Goal: Feedback & Contribution: Submit feedback/report problem

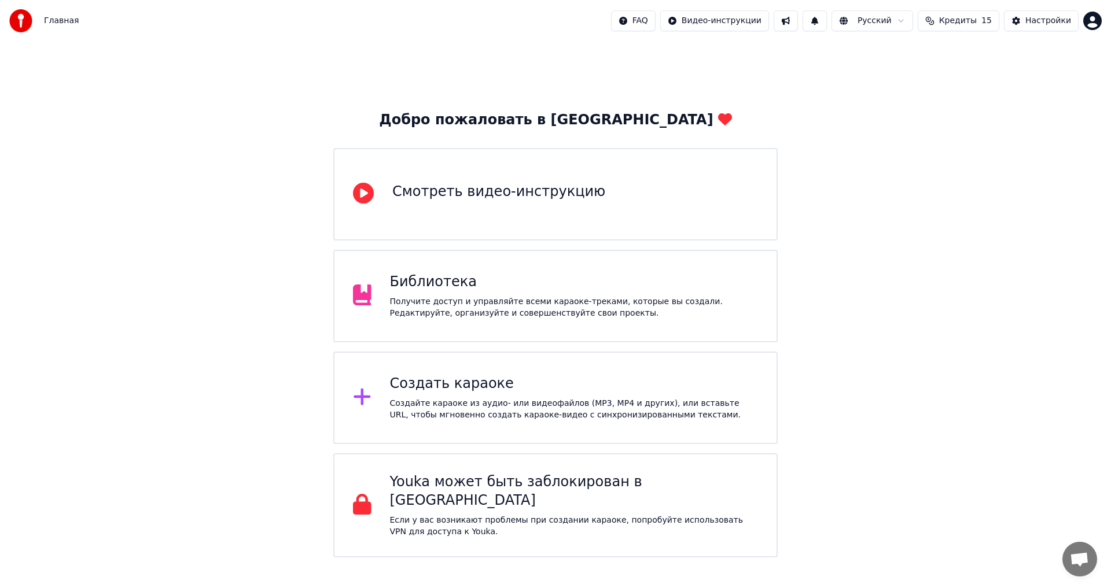
click at [948, 337] on div "Добро пожаловать в Youka Смотреть видео-инструкцию Библиотека Получите доступ и…" at bounding box center [555, 300] width 1111 height 516
click at [875, 23] on html "Главная FAQ Видео-инструкции Русский Кредиты 15 Настройки Добро пожаловать в Yo…" at bounding box center [555, 279] width 1111 height 558
click at [486, 382] on div "Создать караоке" at bounding box center [574, 384] width 369 height 19
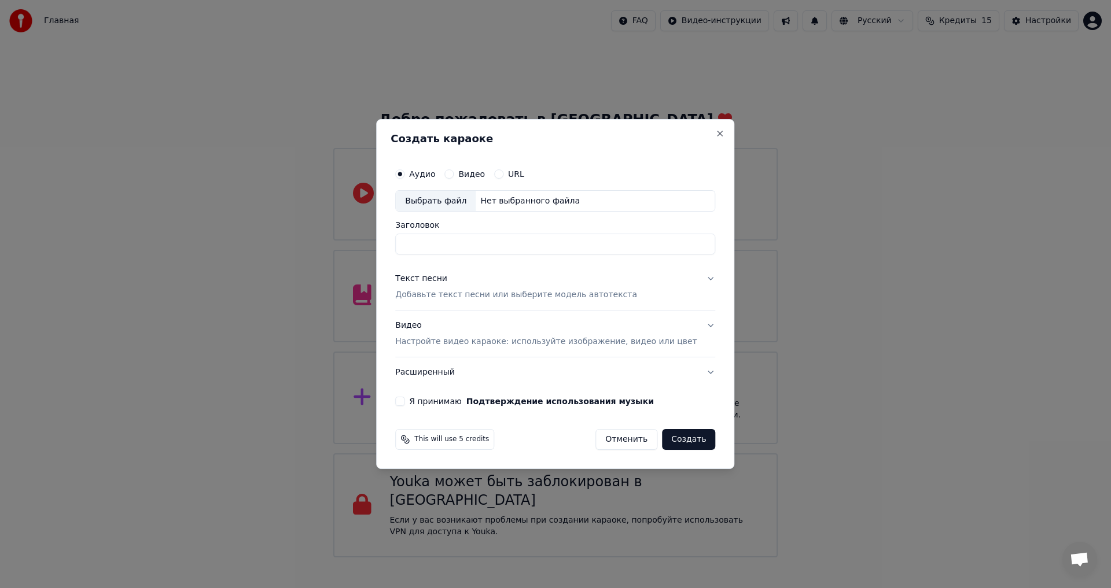
click at [473, 201] on div "Выбрать файл" at bounding box center [436, 201] width 80 height 21
type input "**********"
click at [531, 285] on div "Текст песни Добавьте текст песни или выберите модель автотекста" at bounding box center [516, 288] width 242 height 28
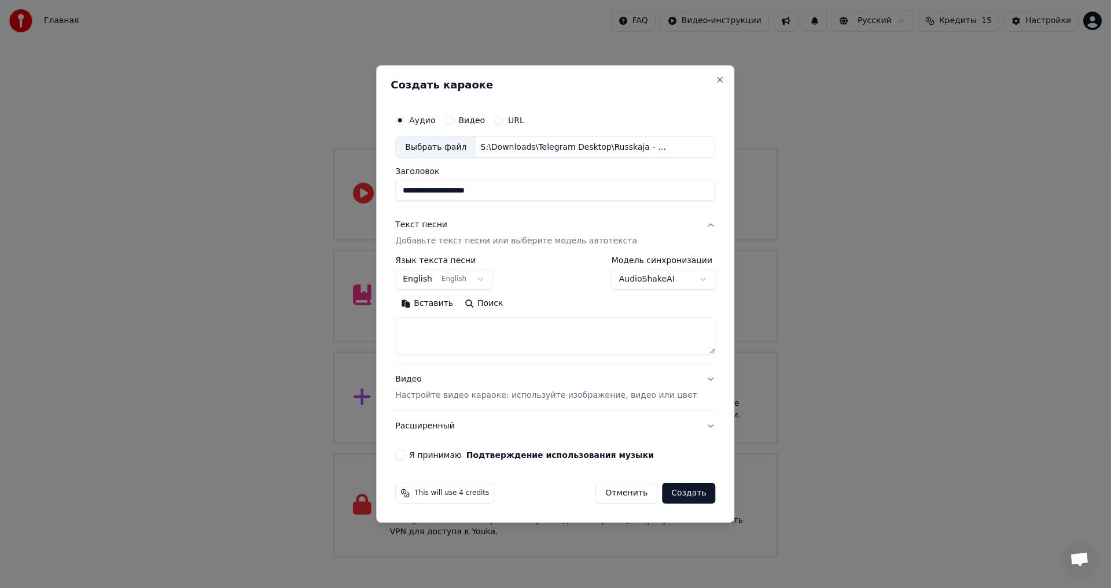
click at [491, 308] on button "Поиск" at bounding box center [484, 304] width 50 height 19
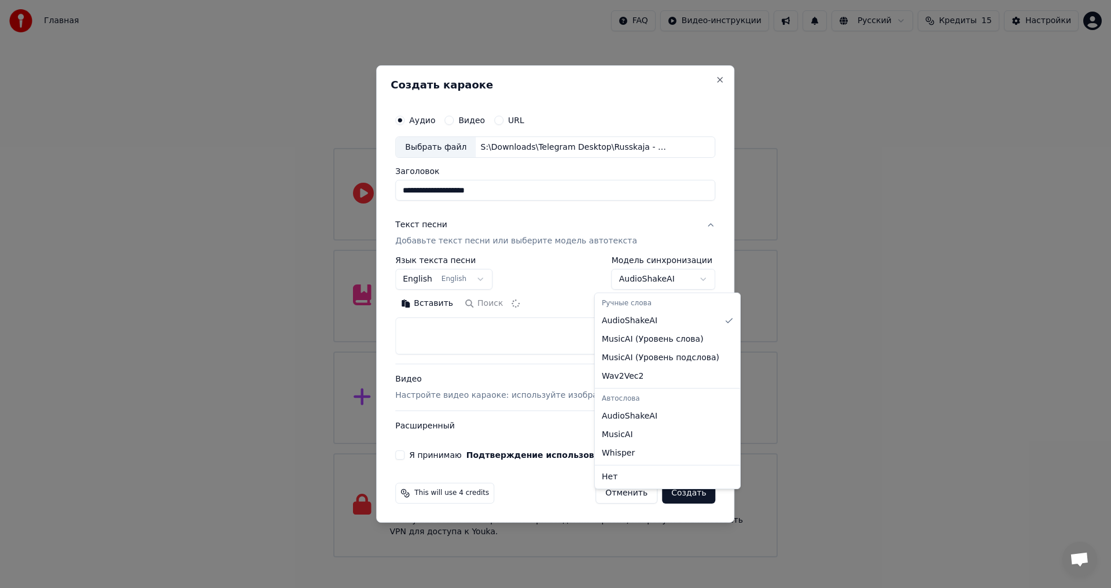
click at [688, 276] on body "Главная FAQ Видео-инструкции Русский Кредиты 15 Настройки Добро пожаловать в Yo…" at bounding box center [555, 279] width 1111 height 558
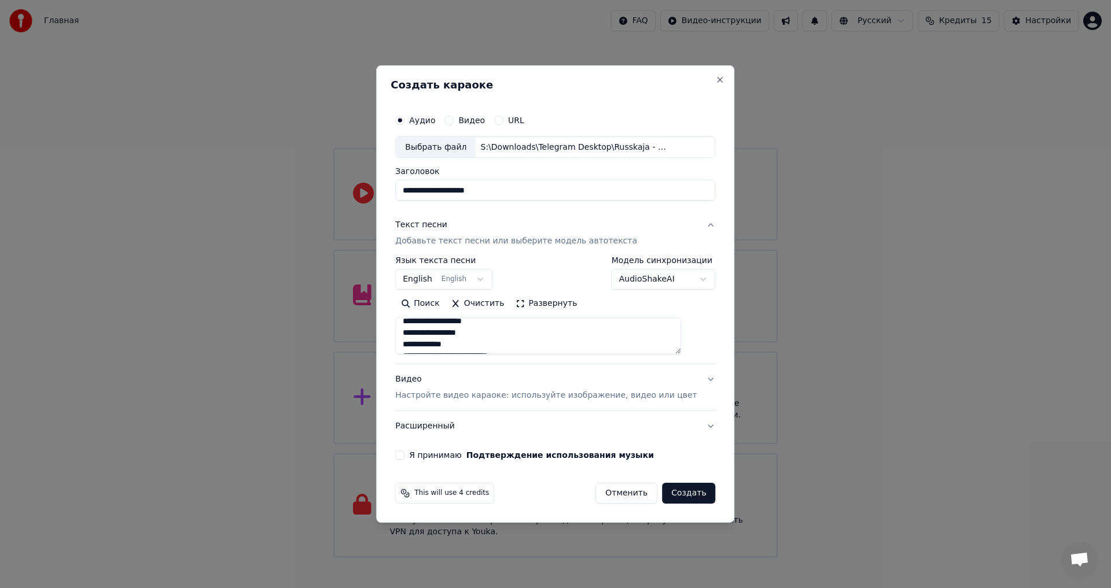
scroll to position [58, 0]
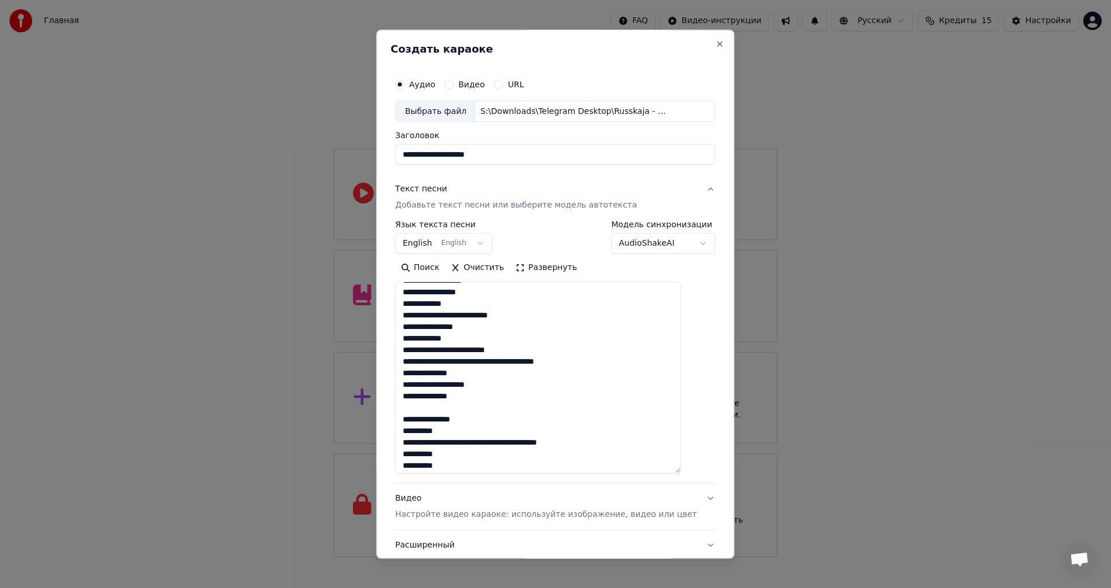
drag, startPoint x: 694, startPoint y: 350, endPoint x: 689, endPoint y: 470, distance: 119.9
click at [681, 470] on textarea at bounding box center [538, 378] width 286 height 192
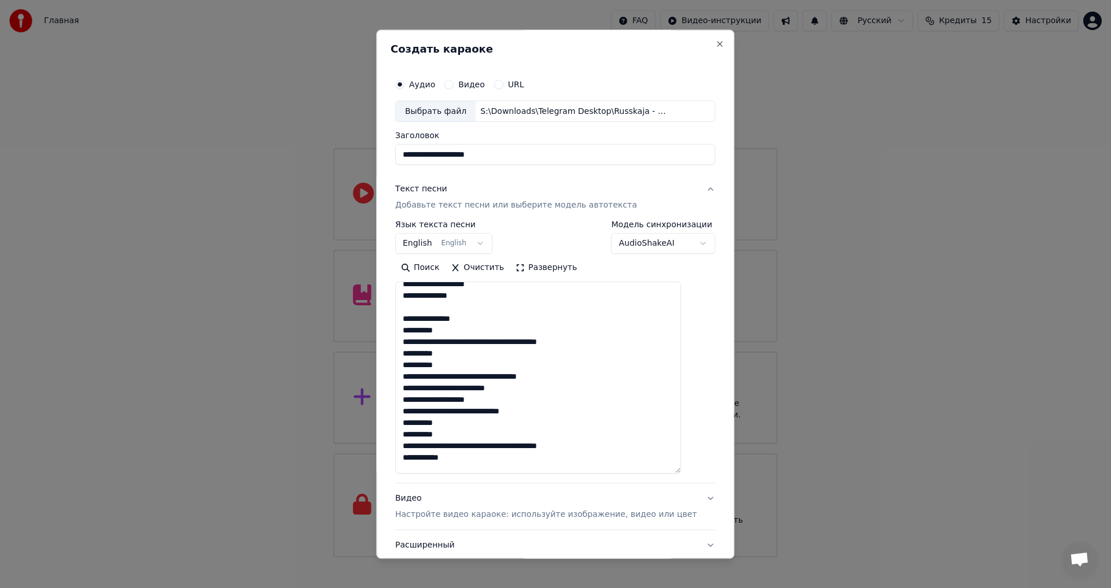
scroll to position [0, 0]
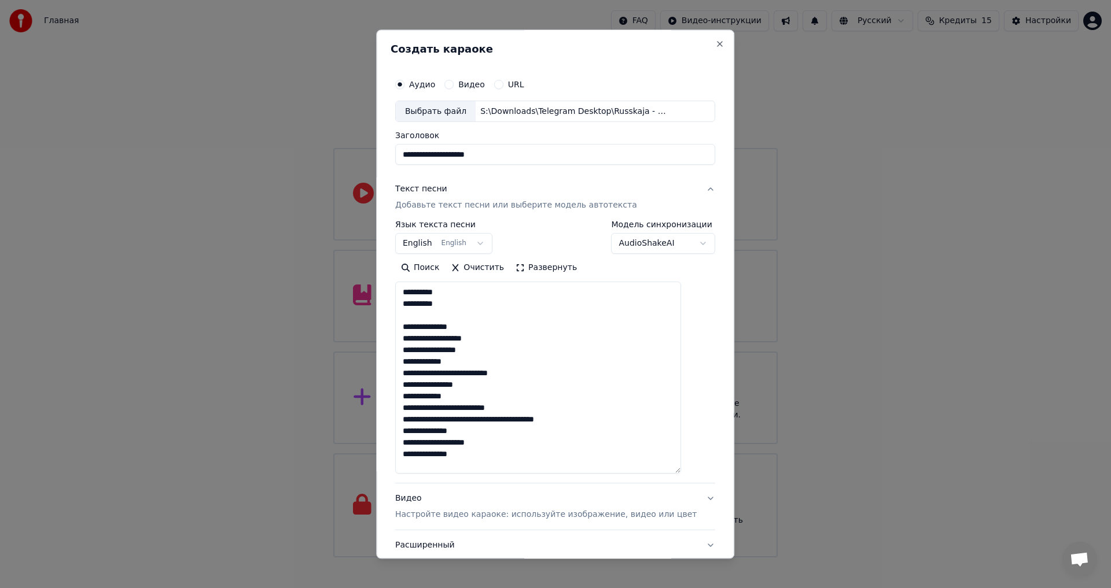
click at [441, 296] on textarea at bounding box center [538, 378] width 286 height 192
click at [466, 300] on textarea at bounding box center [538, 378] width 286 height 192
click at [439, 377] on textarea at bounding box center [538, 378] width 286 height 192
paste textarea "**********"
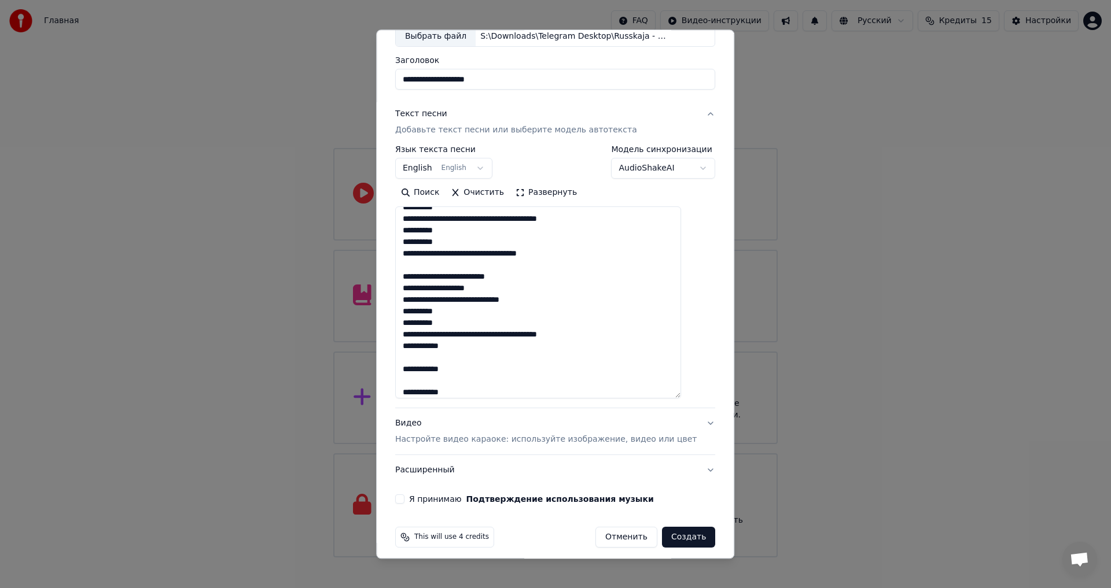
scroll to position [83, 0]
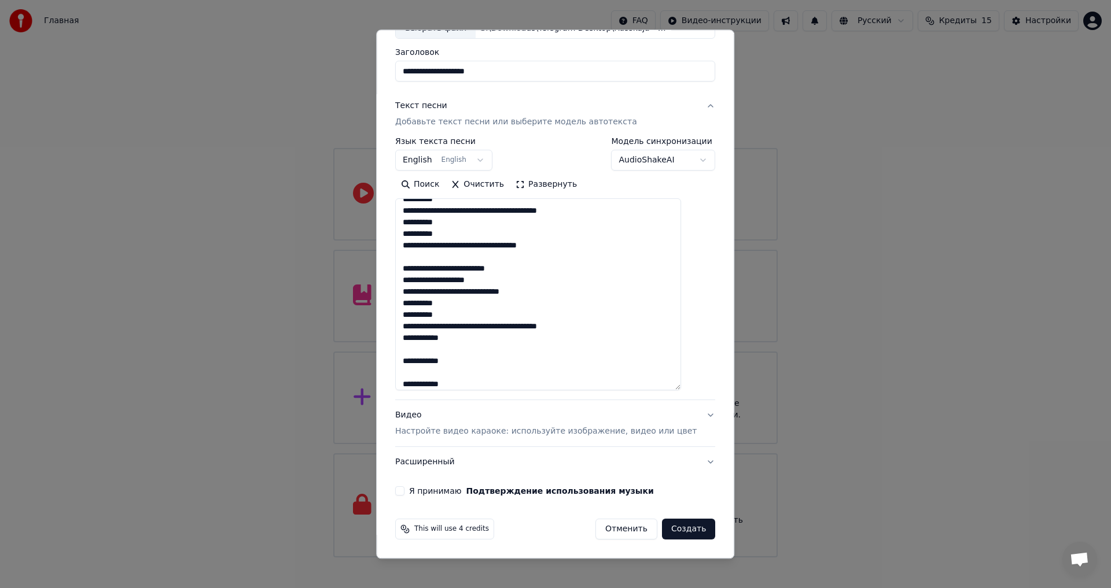
type textarea "**********"
click at [438, 488] on label "Я принимаю Подтверждение использования музыки" at bounding box center [531, 492] width 245 height 8
click at [404, 488] on button "Я принимаю Подтверждение использования музыки" at bounding box center [399, 491] width 9 height 9
click at [678, 531] on button "Создать" at bounding box center [688, 530] width 53 height 21
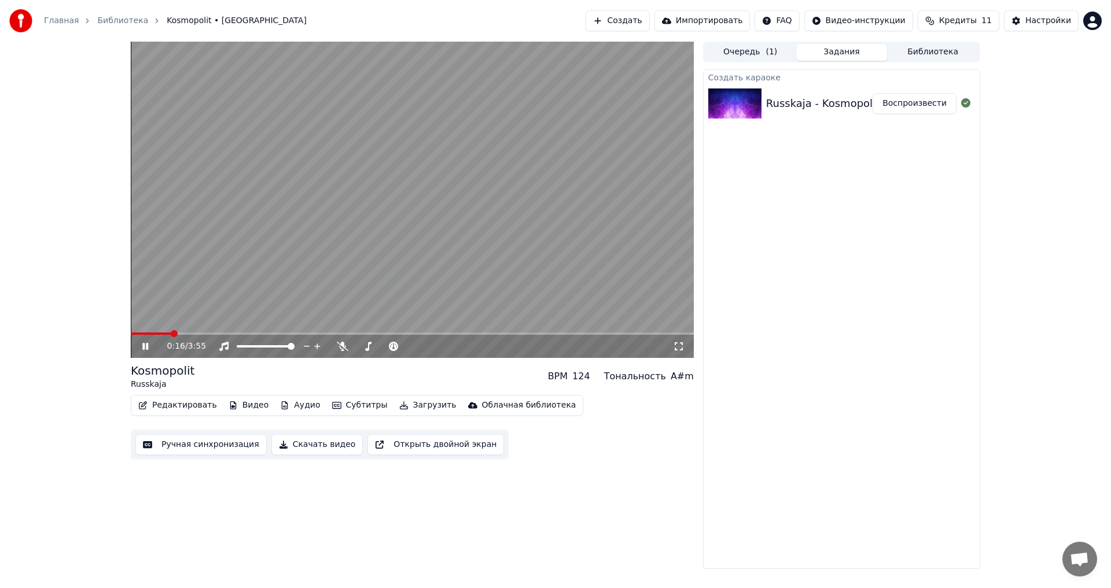
click at [345, 270] on video at bounding box center [412, 200] width 563 height 317
click at [906, 49] on button "Библиотека" at bounding box center [932, 52] width 91 height 17
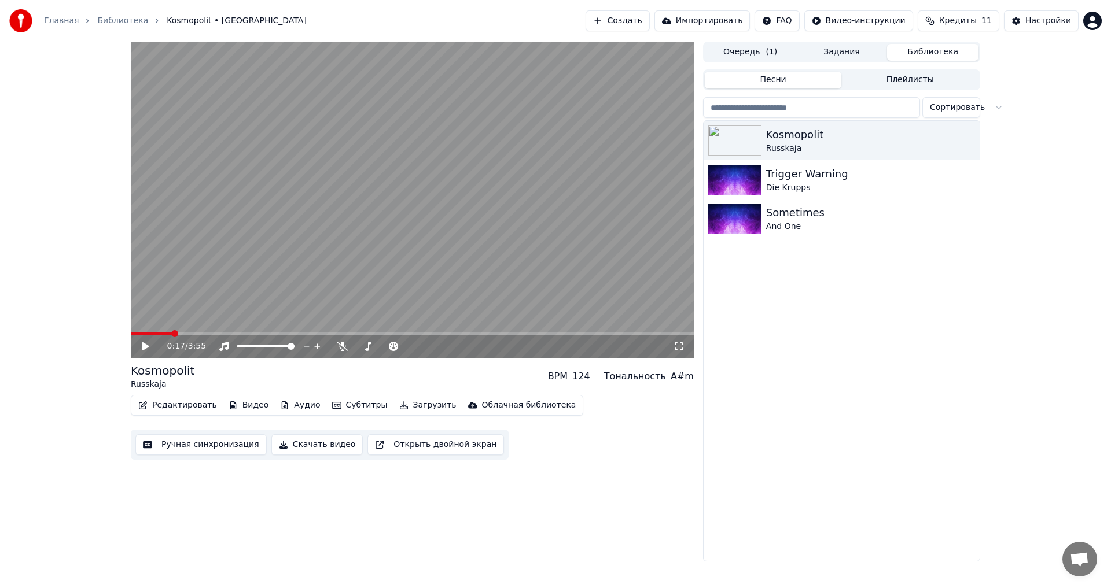
click at [853, 57] on button "Задания" at bounding box center [841, 52] width 91 height 17
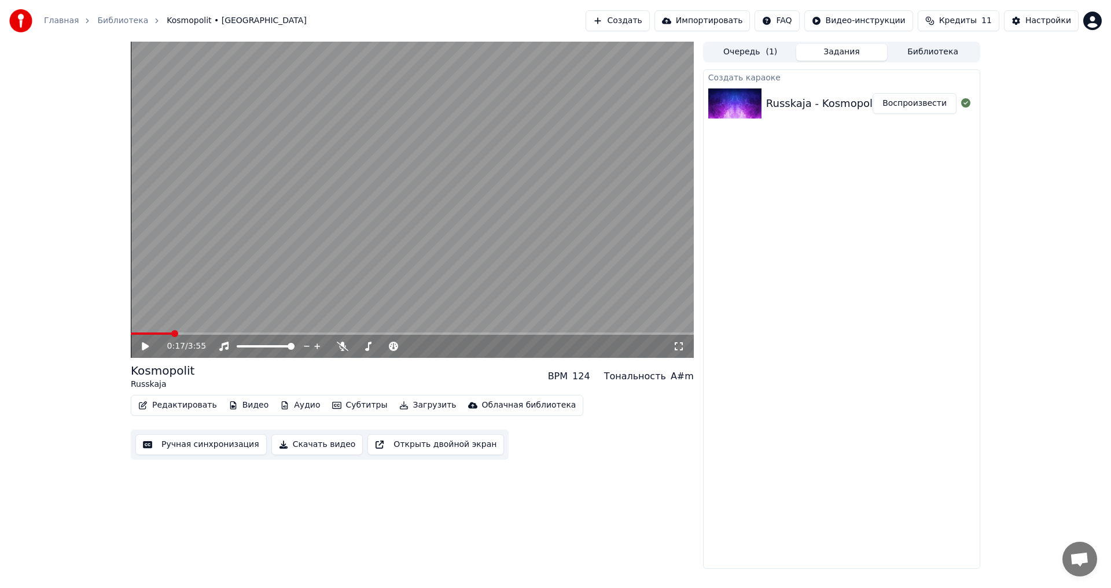
click at [895, 59] on button "Библиотека" at bounding box center [932, 52] width 91 height 17
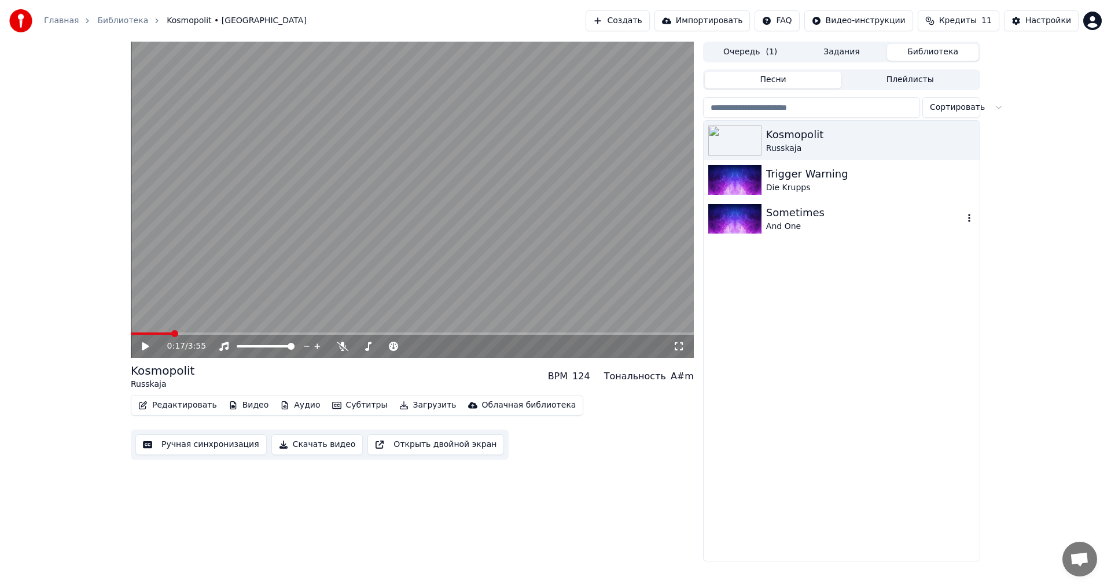
click at [844, 218] on div "Sometimes" at bounding box center [864, 213] width 197 height 16
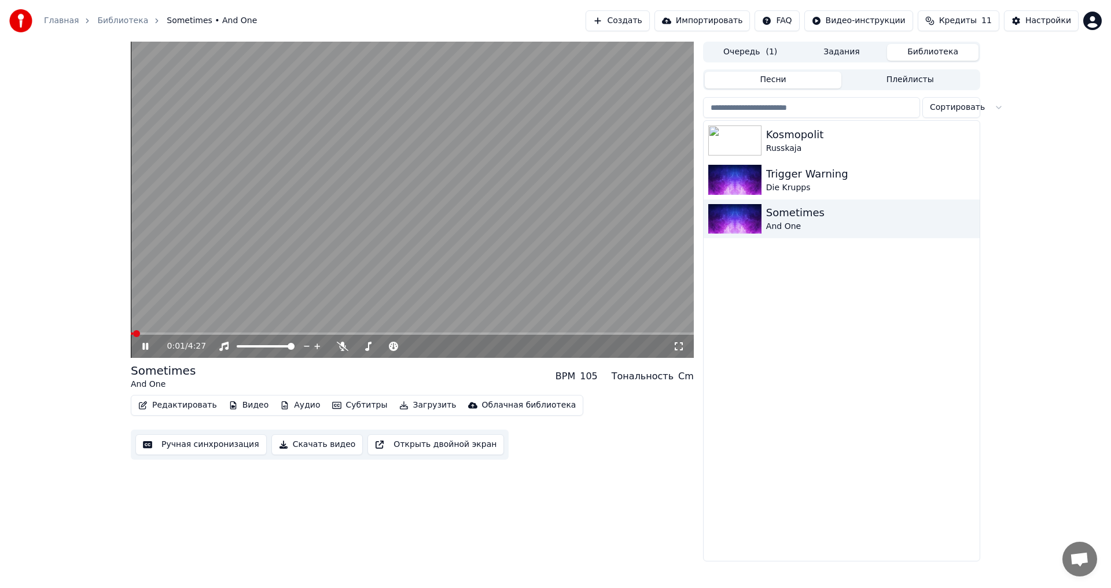
click at [339, 238] on video at bounding box center [412, 200] width 563 height 317
click at [333, 244] on video at bounding box center [412, 200] width 563 height 317
click at [183, 334] on span at bounding box center [412, 334] width 563 height 2
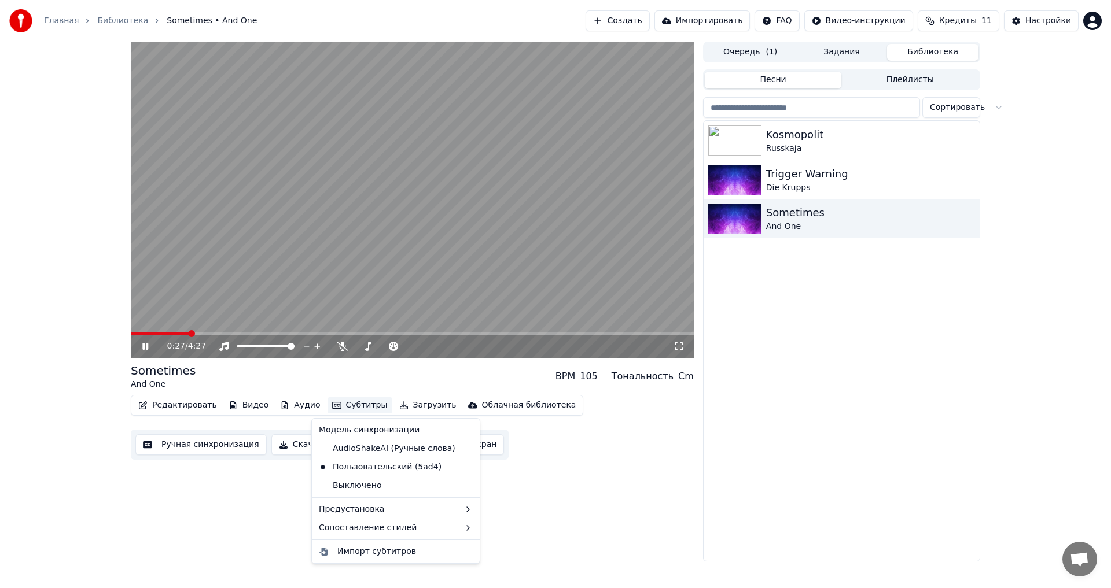
click at [338, 409] on button "Субтитры" at bounding box center [360, 406] width 65 height 16
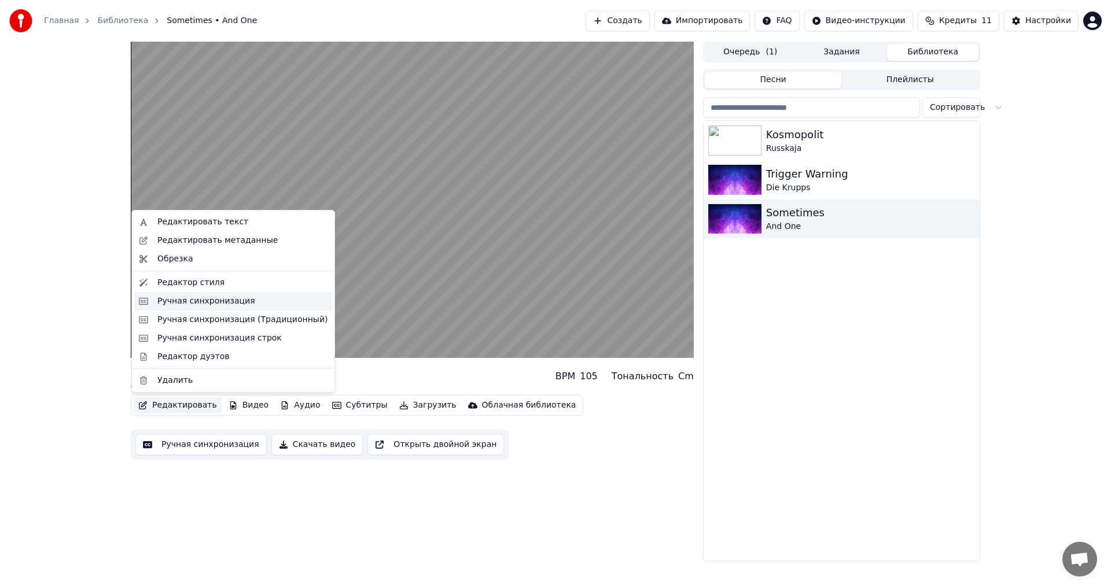
click at [241, 304] on div "Ручная синхронизация" at bounding box center [206, 302] width 98 height 12
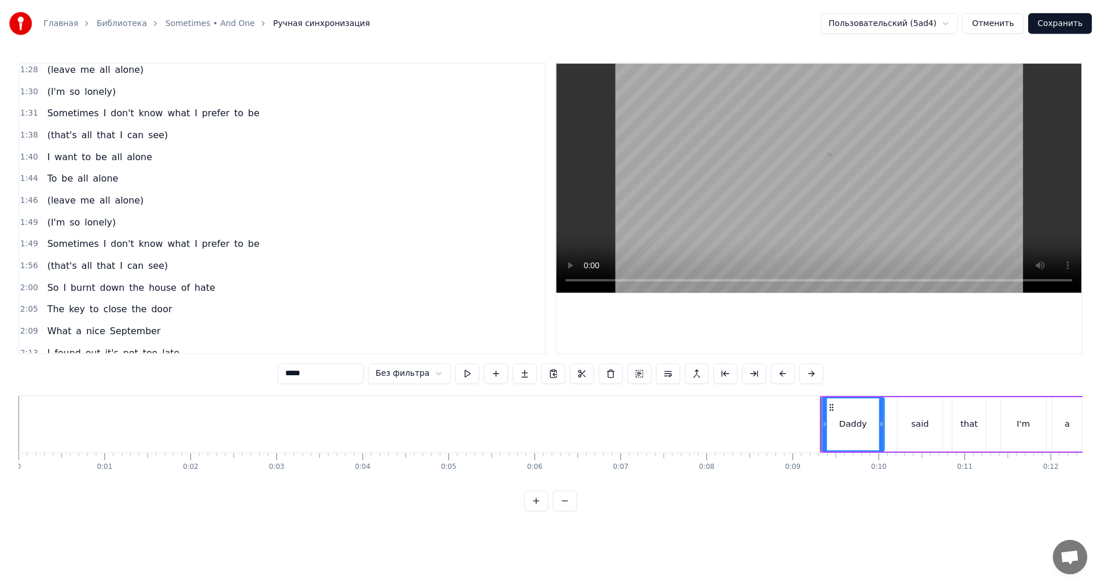
scroll to position [405, 0]
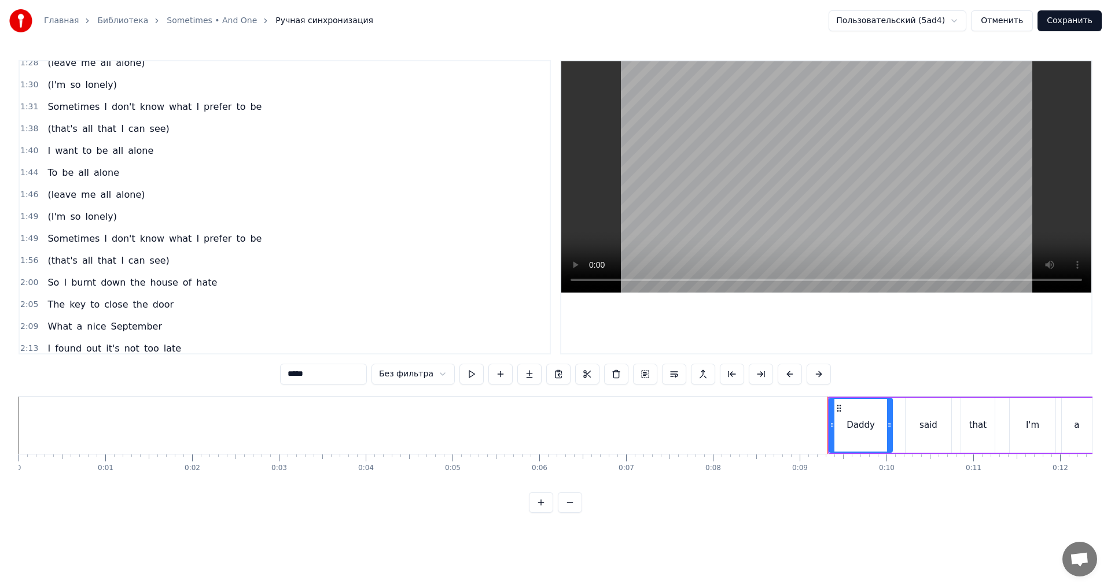
click at [1027, 19] on button "Отменить" at bounding box center [1002, 20] width 62 height 21
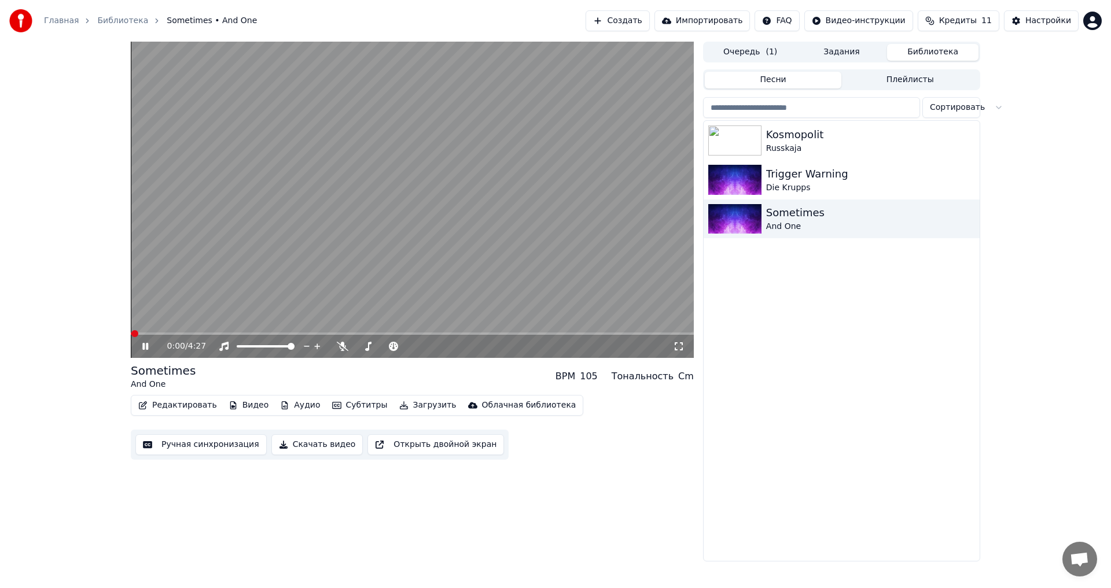
click at [342, 409] on button "Субтитры" at bounding box center [360, 406] width 65 height 16
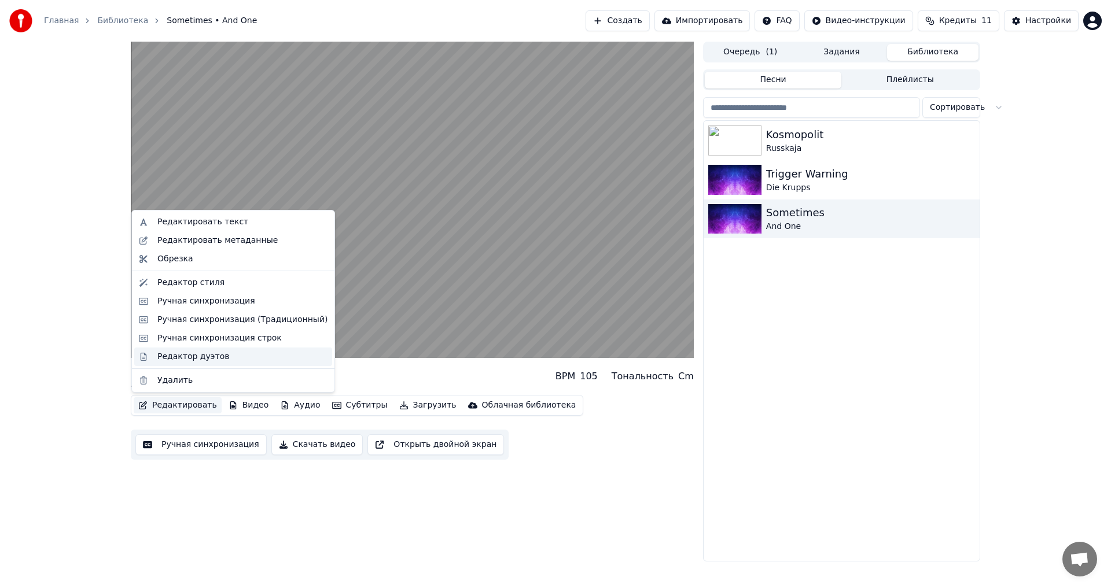
click at [211, 359] on div "Редактор дуэтов" at bounding box center [193, 357] width 72 height 12
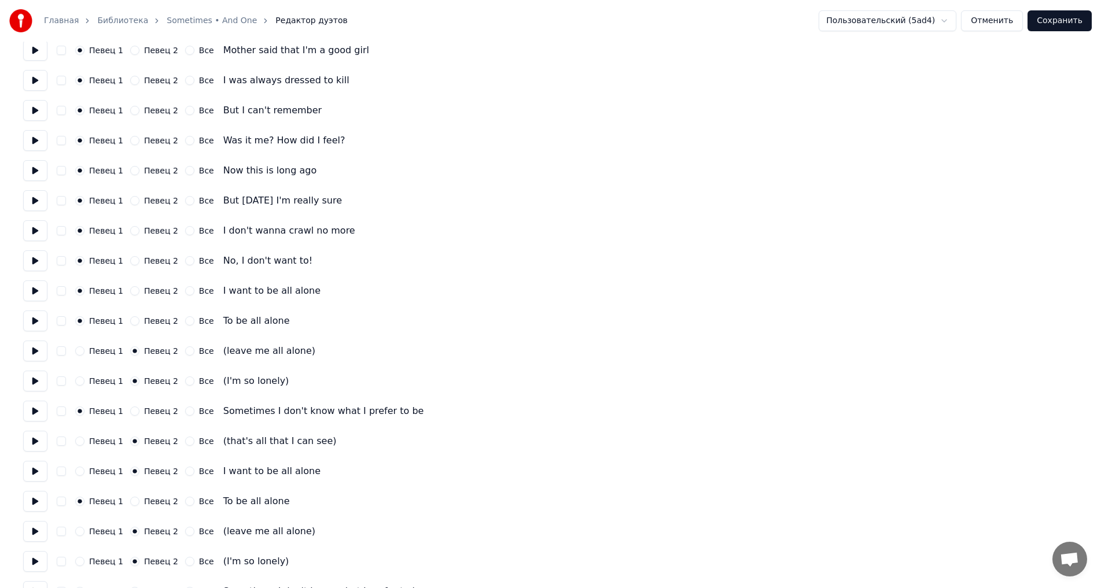
scroll to position [347, 0]
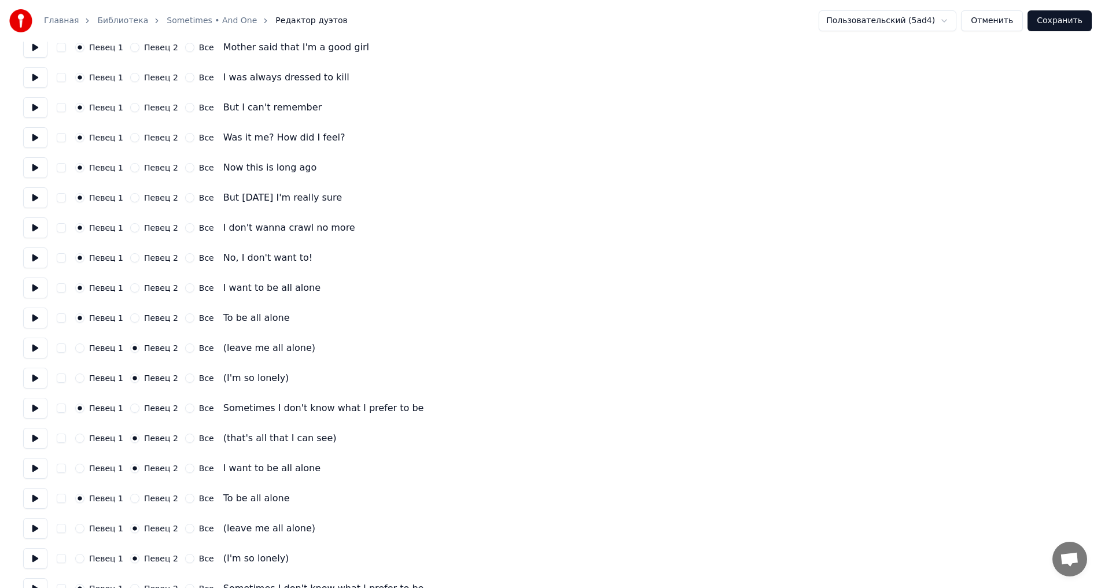
click at [77, 473] on div "Певец 1 Певец 2 Все I want to be all alone" at bounding box center [550, 468] width 1055 height 21
click at [80, 470] on button "Певец 1" at bounding box center [79, 468] width 9 height 9
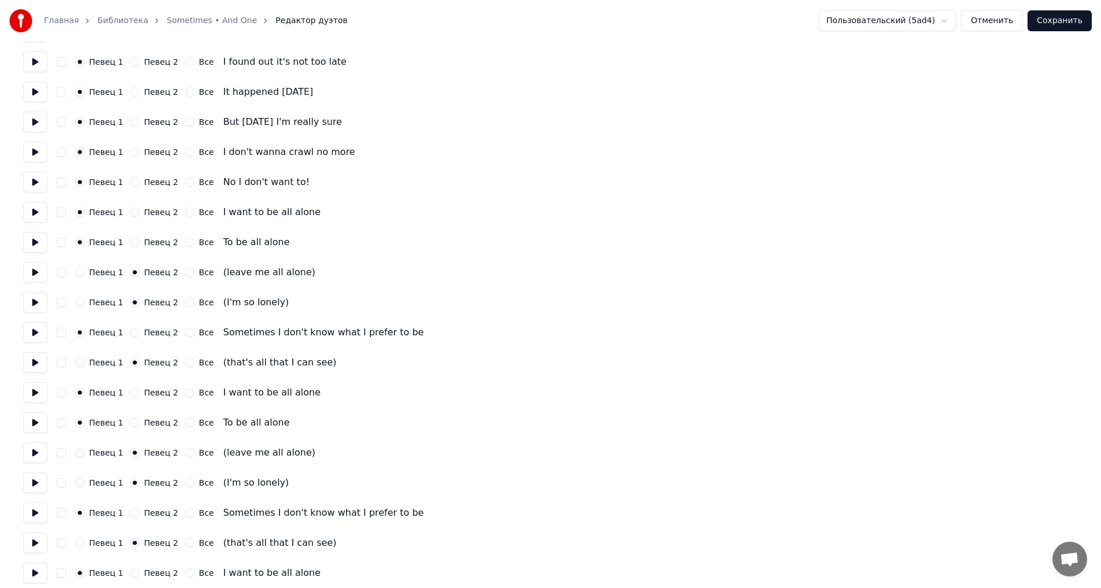
scroll to position [1042, 0]
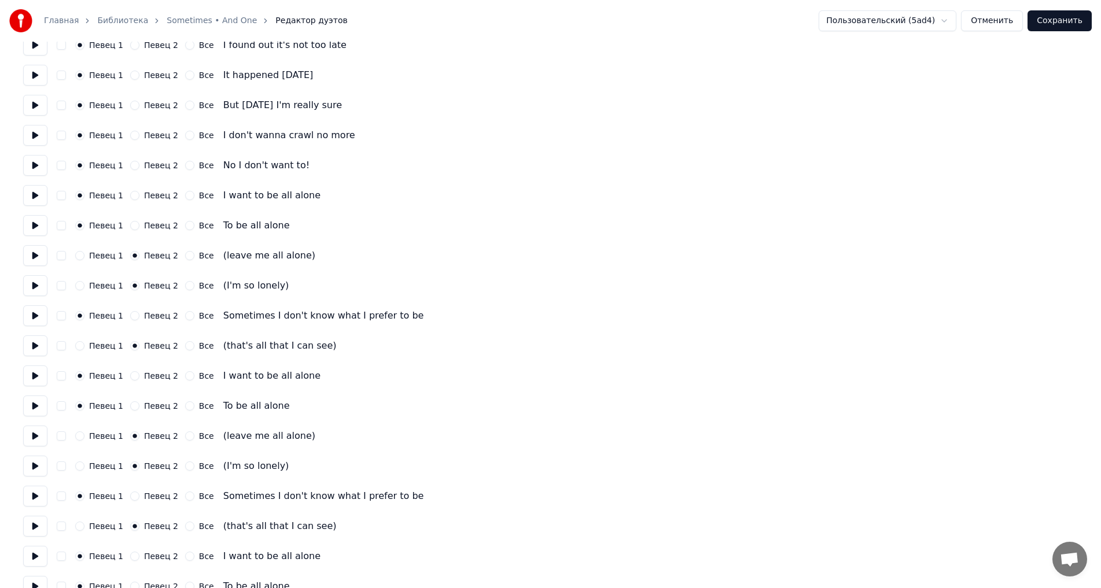
click at [1060, 17] on button "Сохранить" at bounding box center [1060, 20] width 64 height 21
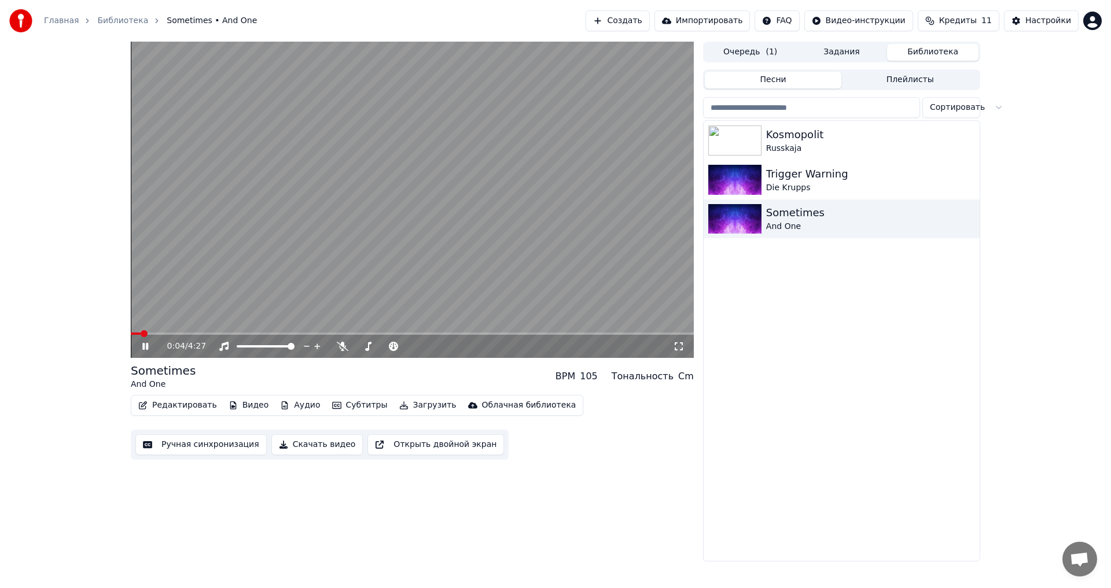
click at [273, 446] on button "Скачать видео" at bounding box center [317, 445] width 92 height 21
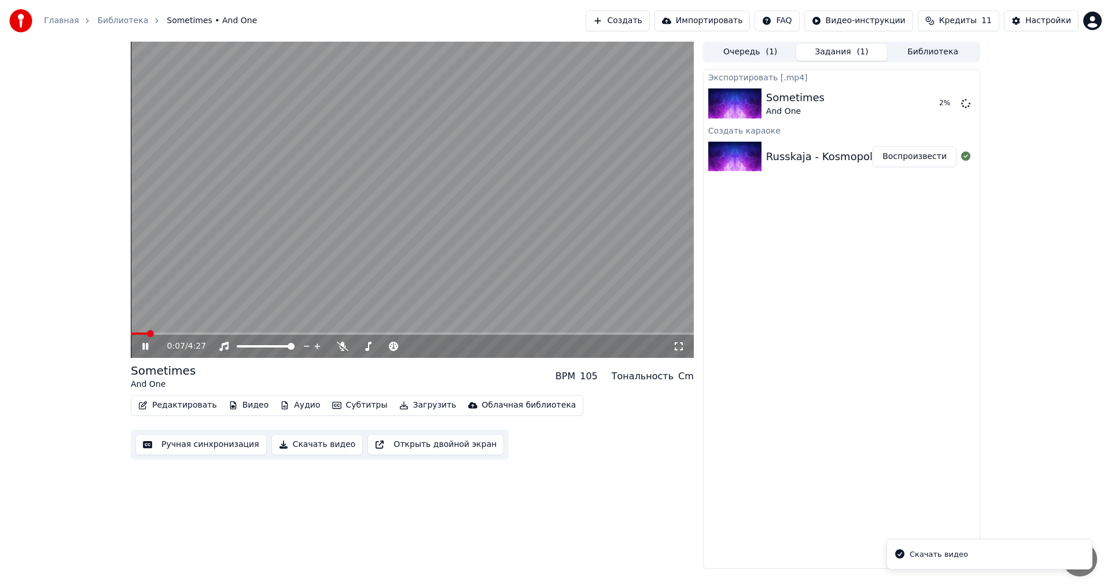
click at [793, 163] on div "Russkaja - Kosmopolit" at bounding box center [822, 157] width 113 height 16
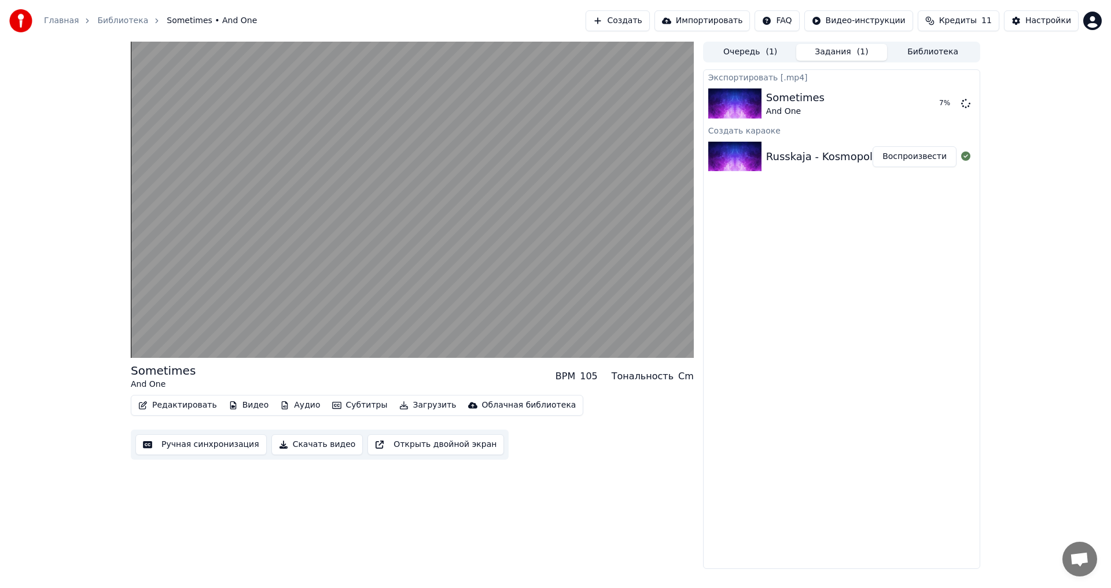
click at [908, 160] on button "Воспроизвести" at bounding box center [915, 156] width 84 height 21
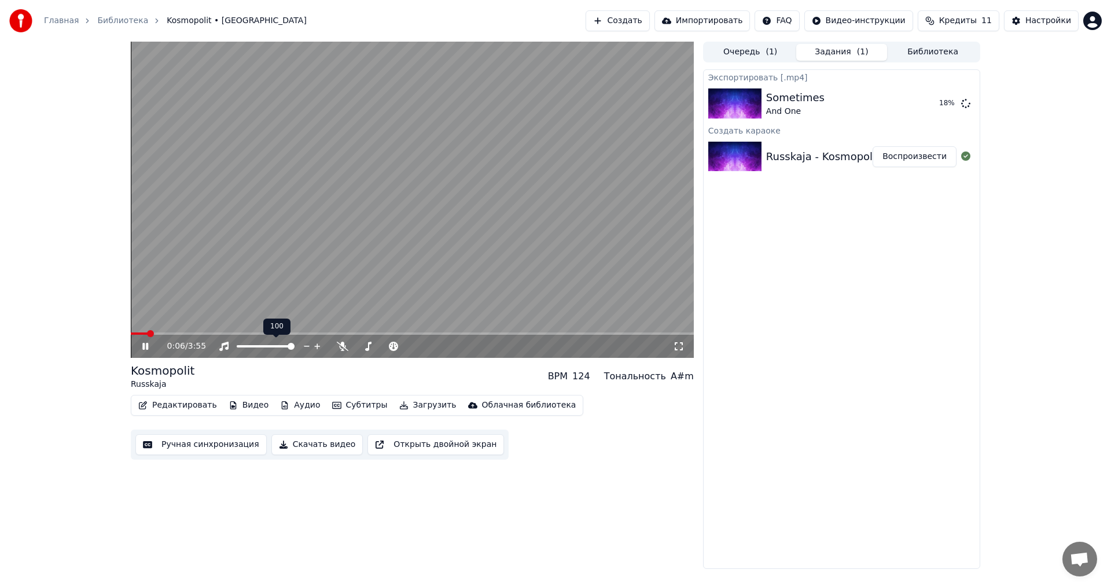
click at [296, 240] on video at bounding box center [412, 200] width 563 height 317
click at [827, 247] on div "Экспортировать [.mp4] Sometimes And One Показать Создать караоке Russkaja - Kos…" at bounding box center [841, 319] width 277 height 500
click at [785, 150] on div "Russkaja - Kosmopolit" at bounding box center [822, 157] width 113 height 16
click at [733, 156] on img at bounding box center [734, 157] width 53 height 30
click at [909, 152] on button "Воспроизвести" at bounding box center [915, 156] width 84 height 21
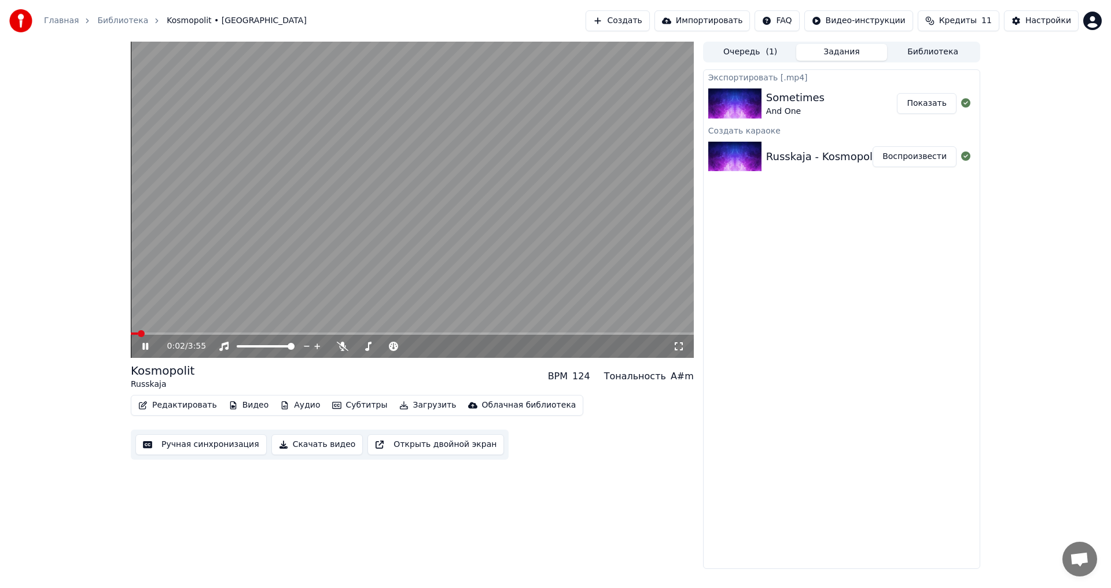
click at [264, 252] on video at bounding box center [412, 200] width 563 height 317
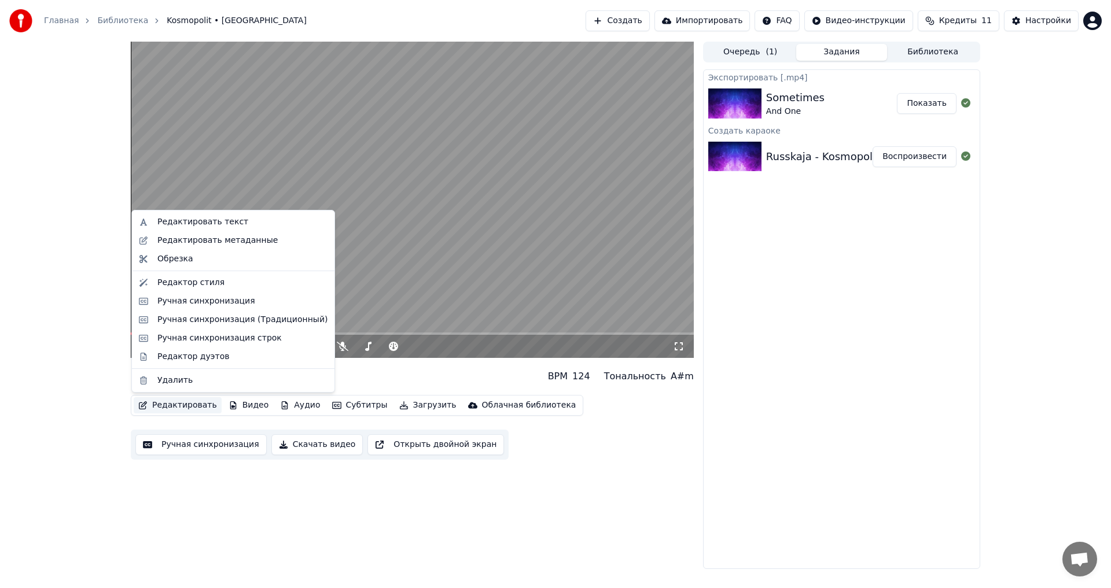
click at [186, 408] on button "Редактировать" at bounding box center [178, 406] width 88 height 16
click at [215, 352] on div "Редактор дуэтов" at bounding box center [193, 357] width 72 height 12
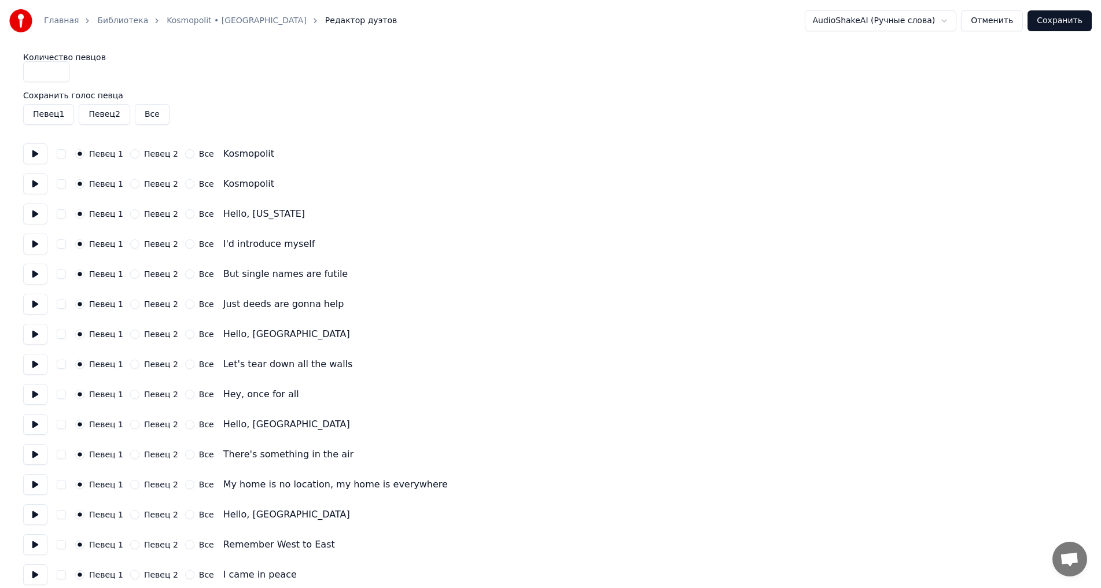
click at [187, 156] on div "Все" at bounding box center [199, 153] width 29 height 9
click at [185, 156] on button "Все" at bounding box center [189, 153] width 9 height 9
click at [179, 189] on div "Певец 1 Певец 2 Все Kosmopolit" at bounding box center [550, 184] width 1055 height 21
click at [185, 184] on button "Все" at bounding box center [189, 183] width 9 height 9
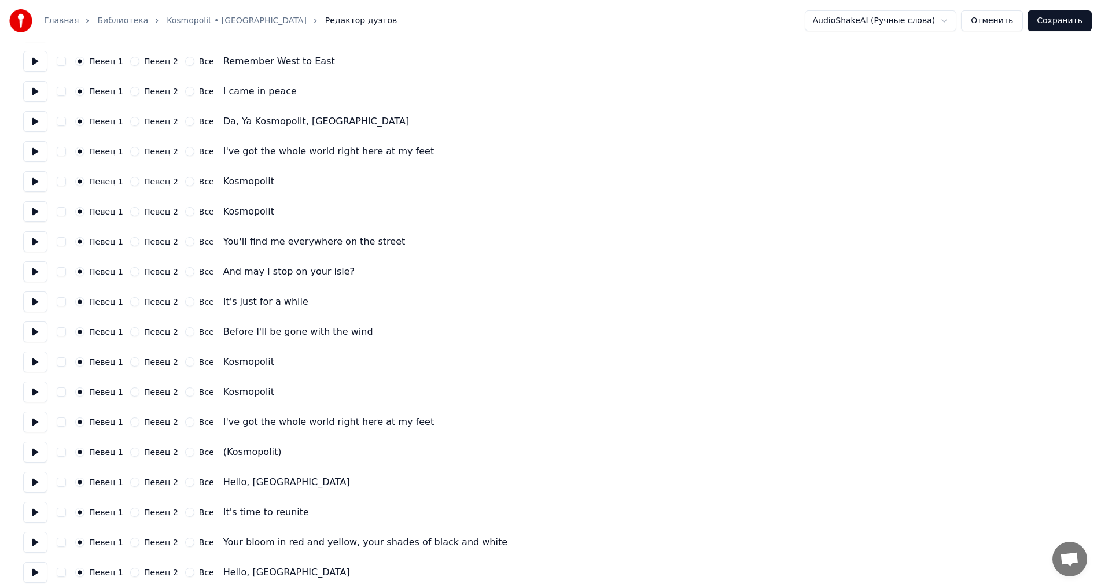
scroll to position [521, 0]
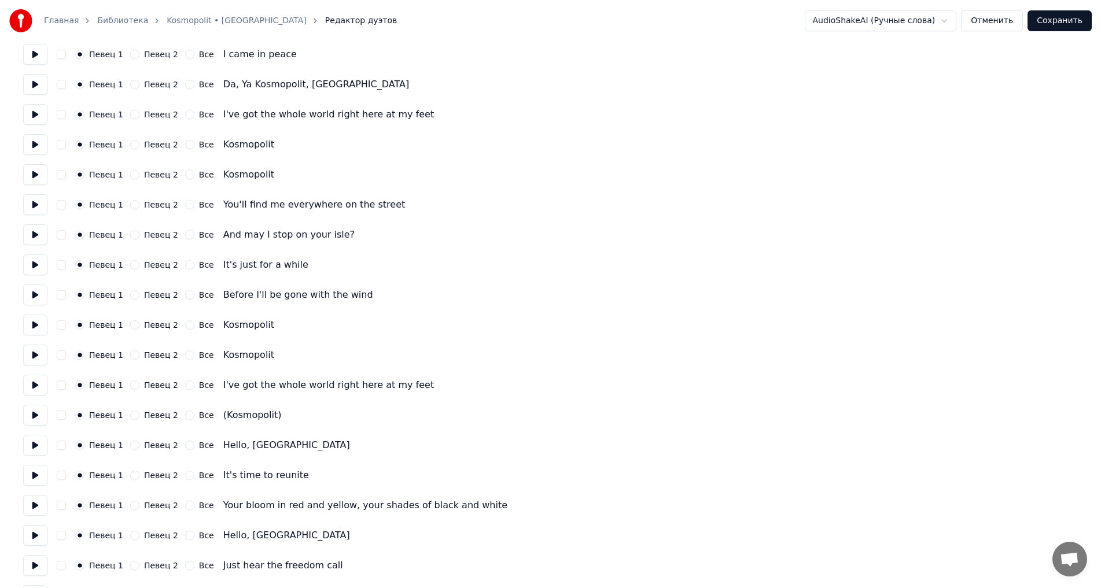
click at [185, 416] on button "Все" at bounding box center [189, 415] width 9 height 9
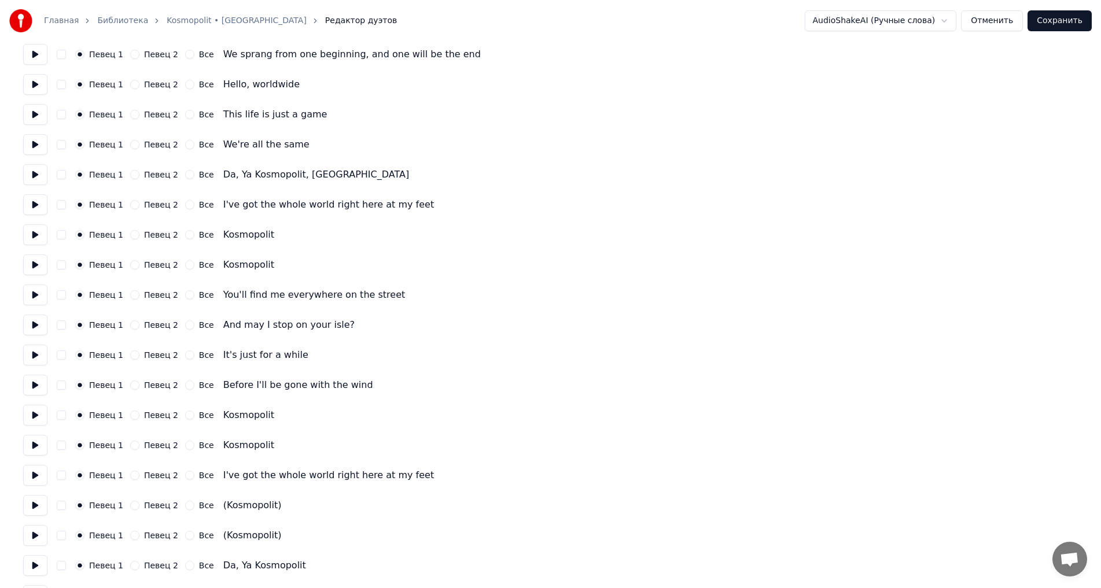
scroll to position [1157, 0]
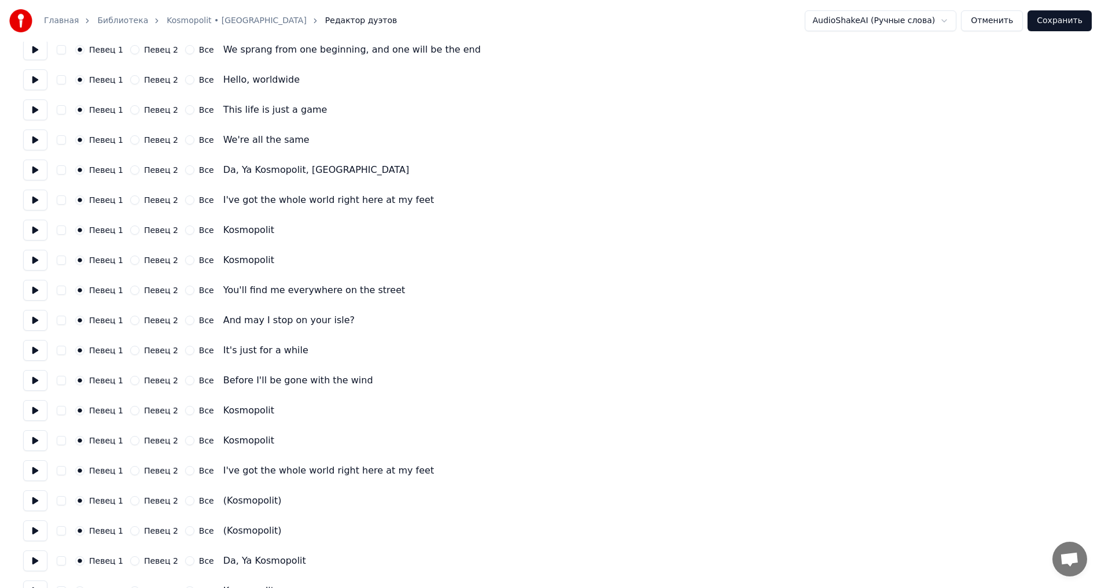
click at [185, 502] on button "Все" at bounding box center [189, 500] width 9 height 9
click at [185, 532] on button "Все" at bounding box center [189, 531] width 9 height 9
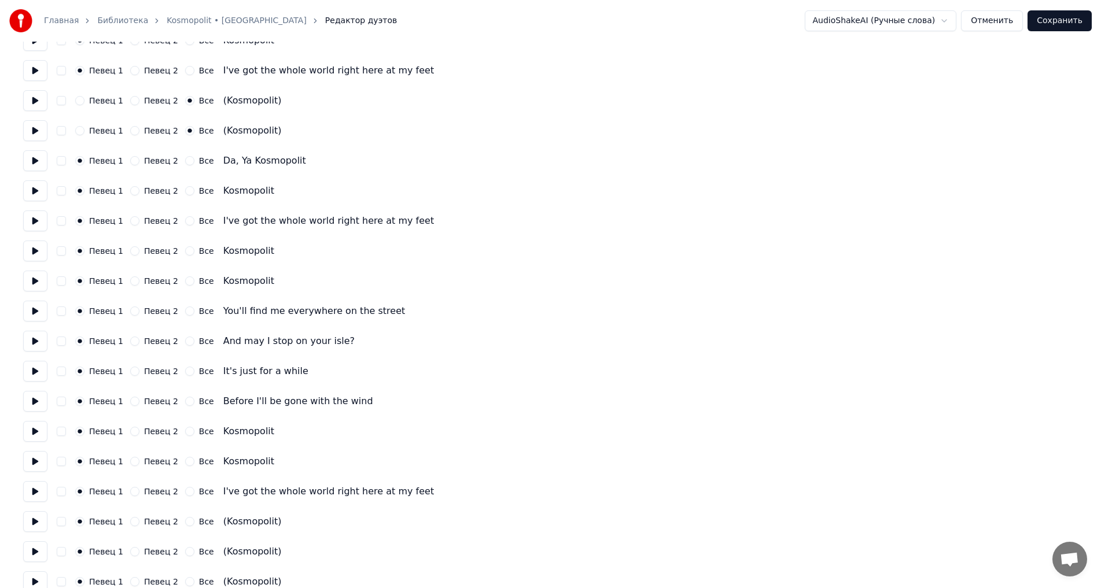
scroll to position [1573, 0]
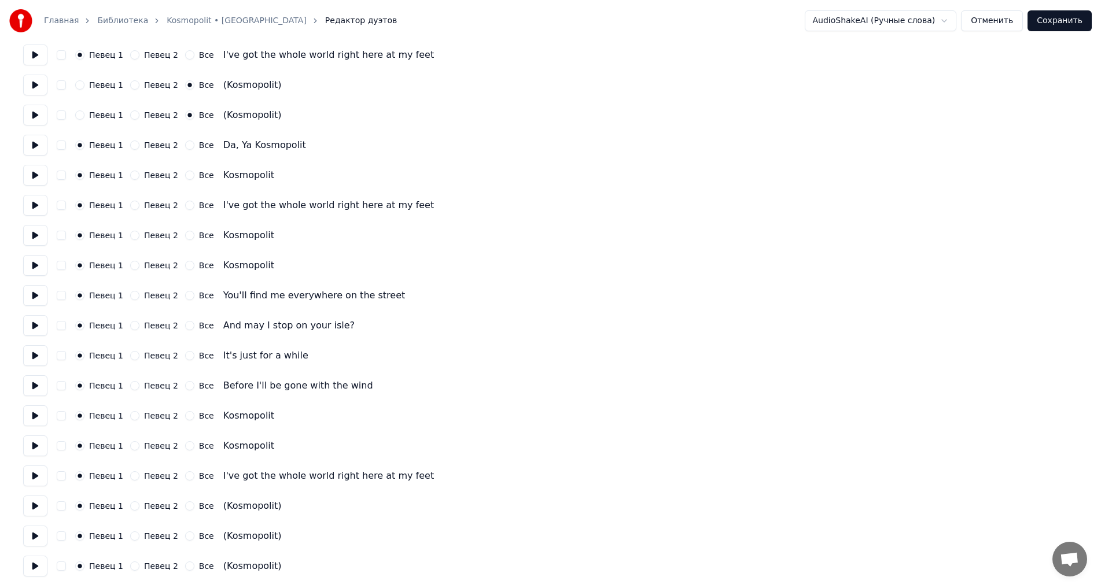
click at [185, 507] on button "Все" at bounding box center [189, 506] width 9 height 9
click at [182, 541] on div "Певец 1 Певец 2 Все (Kosmopolit)" at bounding box center [550, 536] width 1055 height 21
click at [130, 503] on button "Певец 2" at bounding box center [134, 506] width 9 height 9
click at [125, 539] on div "Певец 1 Певец 2 Все" at bounding box center [144, 536] width 139 height 9
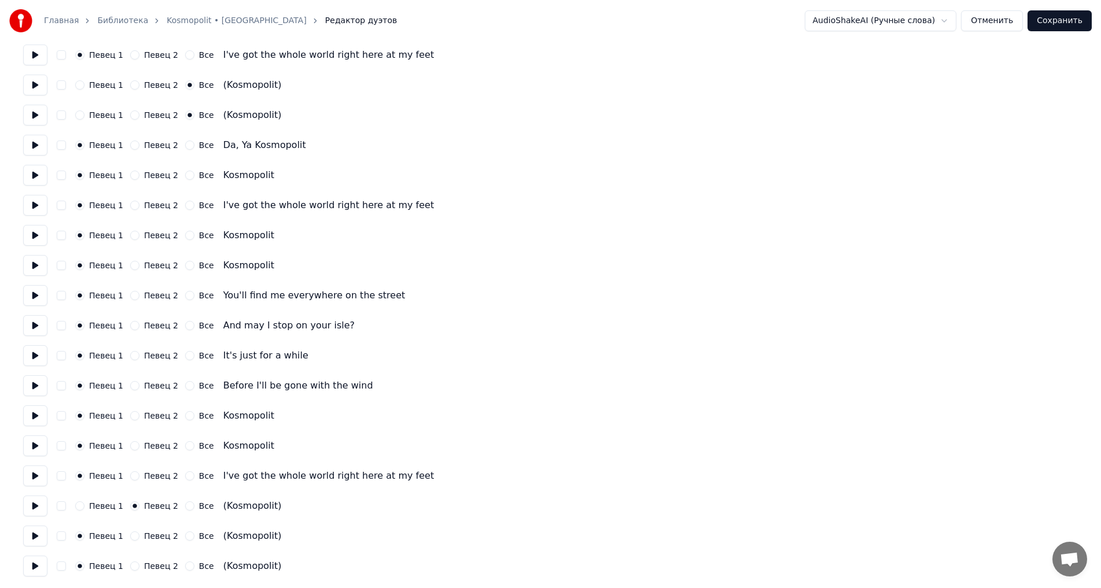
click at [130, 539] on button "Певец 2" at bounding box center [134, 536] width 9 height 9
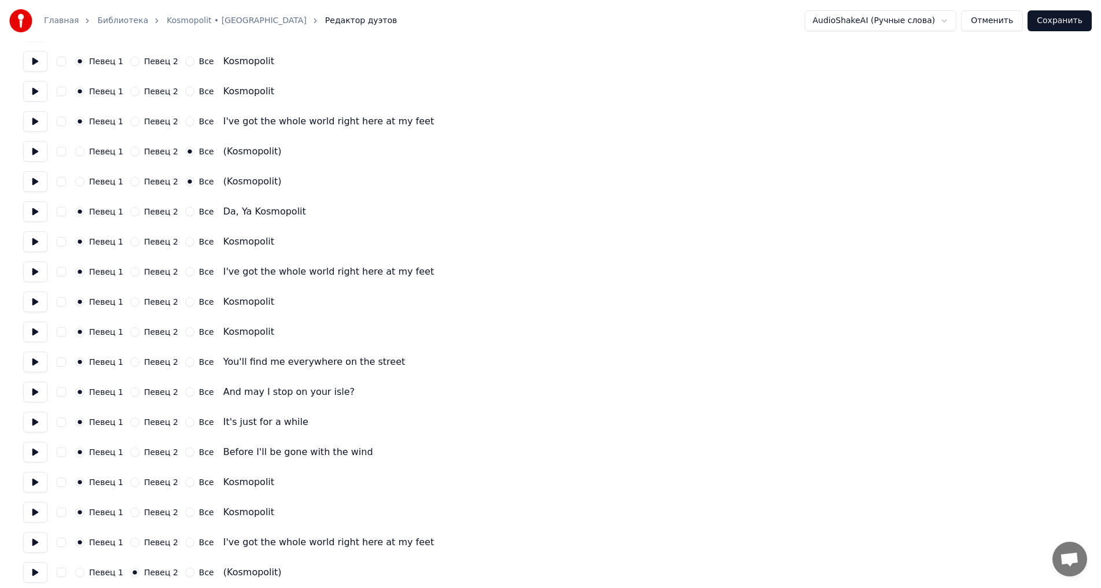
scroll to position [1458, 0]
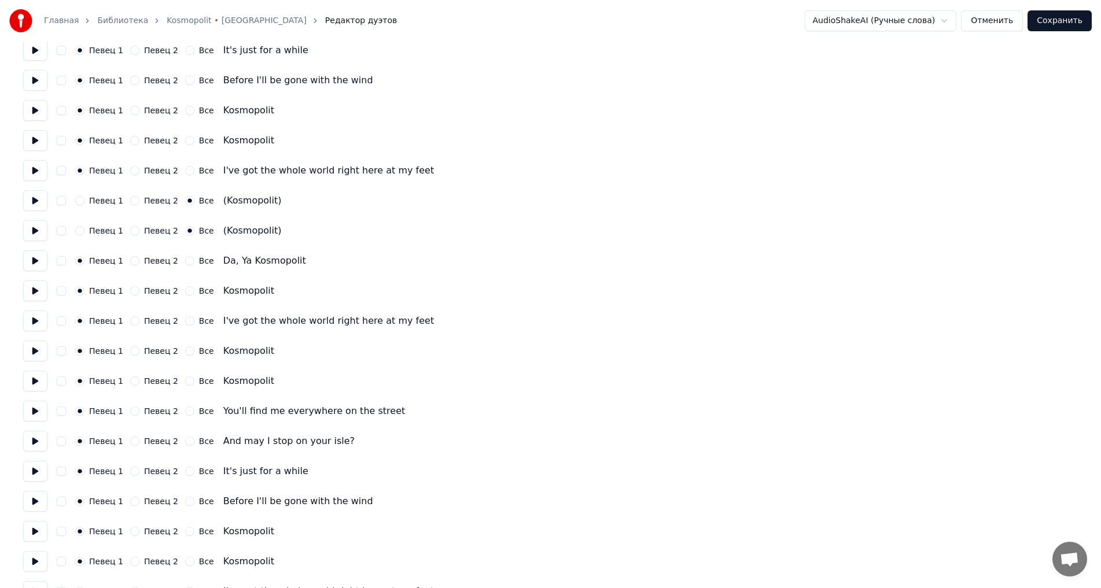
click at [127, 196] on div "Певец 1 Певец 2 Все (Kosmopolit)" at bounding box center [550, 200] width 1055 height 21
click at [130, 202] on button "Певец 2" at bounding box center [134, 200] width 9 height 9
click at [130, 225] on div "Певец 1 Певец 2 Все (Kosmopolit)" at bounding box center [550, 230] width 1055 height 21
click at [130, 230] on button "Певец 2" at bounding box center [134, 230] width 9 height 9
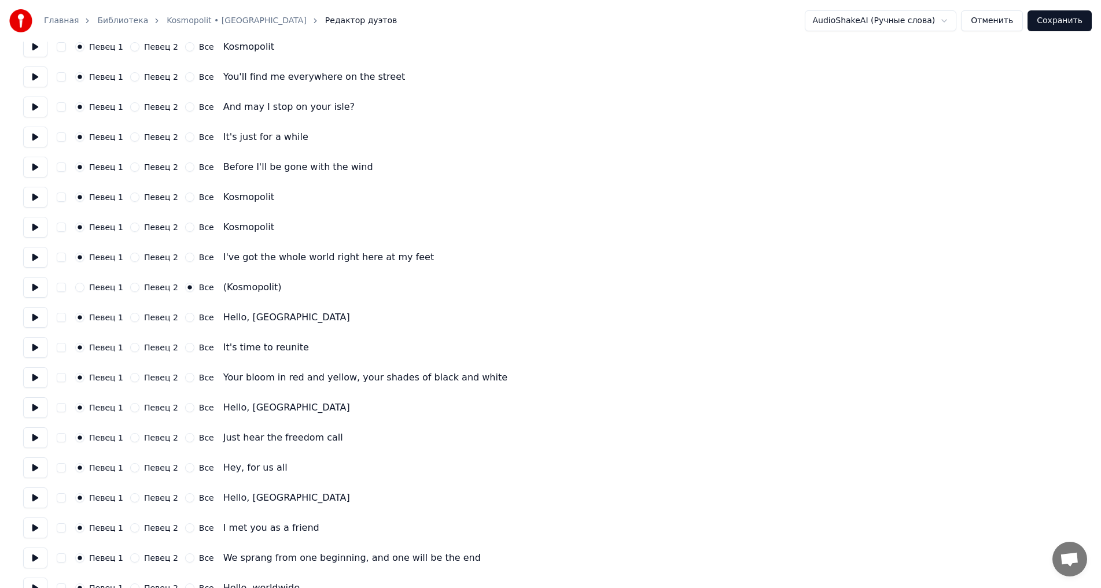
scroll to position [647, 0]
click at [133, 291] on button "Певец 2" at bounding box center [134, 288] width 9 height 9
click at [130, 310] on div "Количество певцов * Сохранить голос певца Певец 1 Певец 2 Все Певец 1 Певец 2 В…" at bounding box center [550, 454] width 1055 height 2097
click at [131, 314] on div "Певец 1 Певец 2 Все Hello, UK" at bounding box center [550, 318] width 1055 height 21
click at [131, 319] on button "Певец 2" at bounding box center [134, 318] width 9 height 9
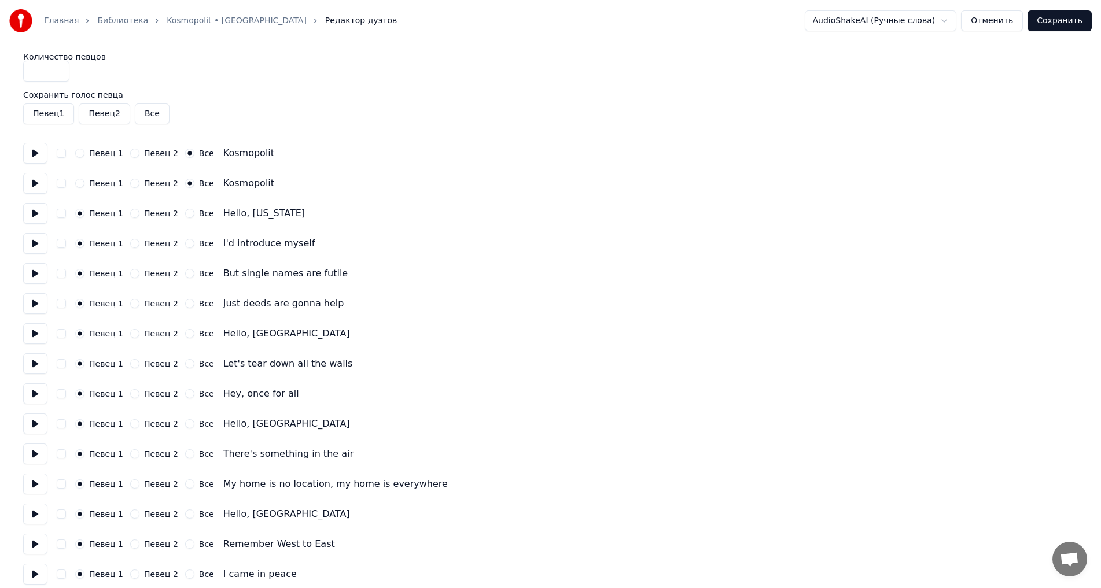
scroll to position [0, 0]
click at [130, 157] on button "Певец 2" at bounding box center [134, 153] width 9 height 9
click at [130, 181] on button "Певец 2" at bounding box center [134, 183] width 9 height 9
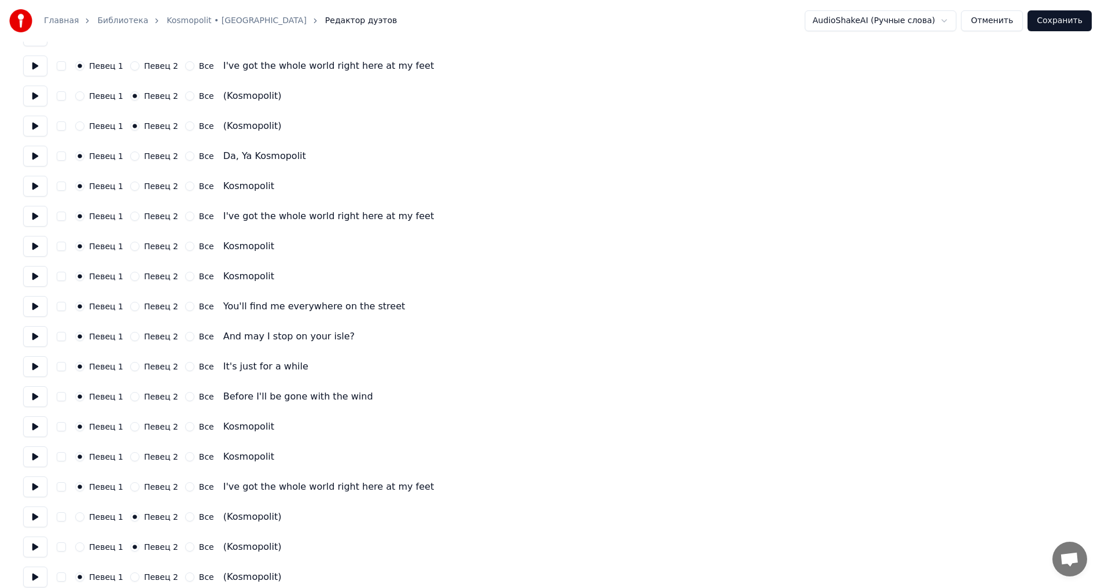
scroll to position [1573, 0]
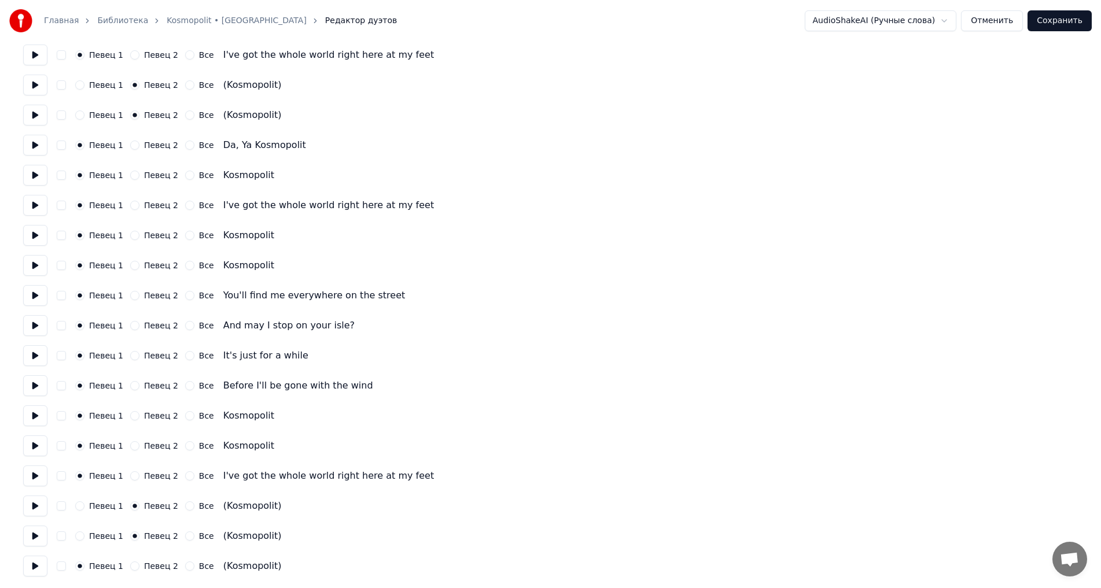
click at [134, 568] on button "Певец 2" at bounding box center [134, 566] width 9 height 9
click at [1070, 25] on button "Сохранить" at bounding box center [1060, 20] width 64 height 21
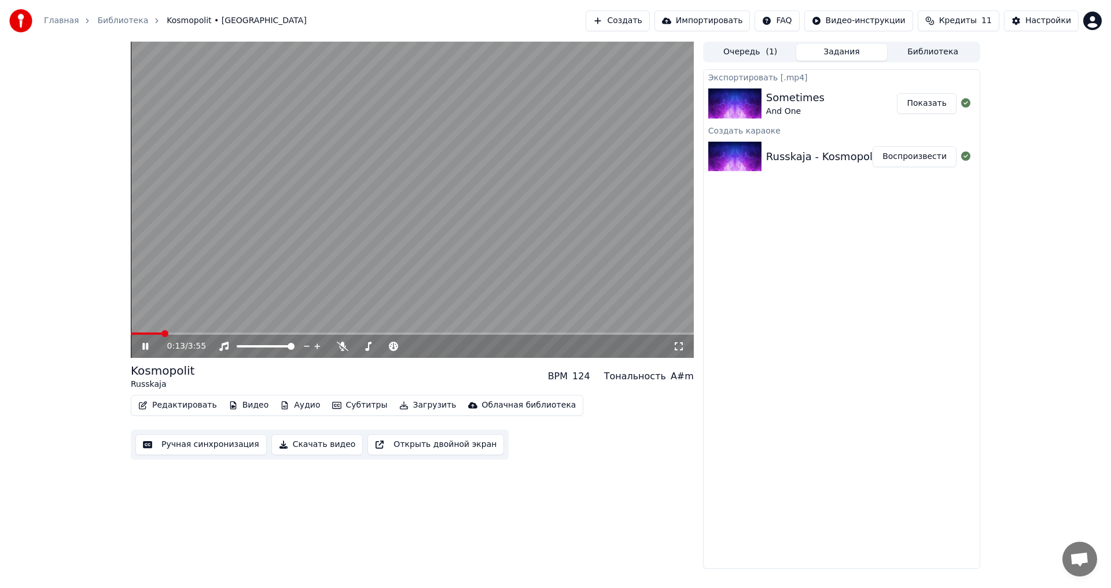
click at [184, 411] on button "Редактировать" at bounding box center [178, 406] width 88 height 16
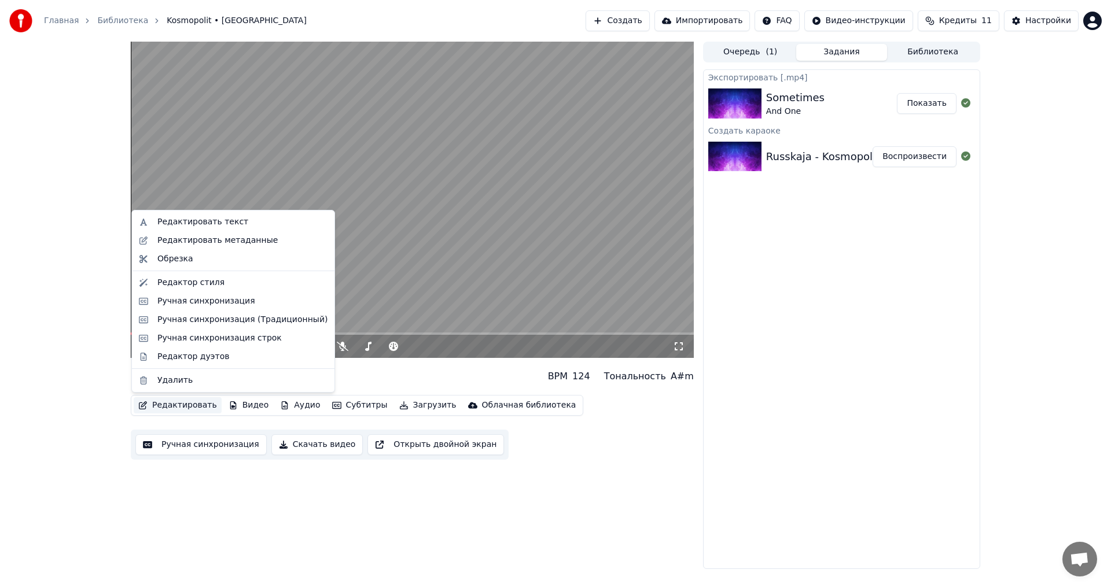
click at [655, 449] on div "Редактировать Видео Аудио Субтитры Загрузить Облачная библиотека Ручная синхрон…" at bounding box center [412, 427] width 563 height 65
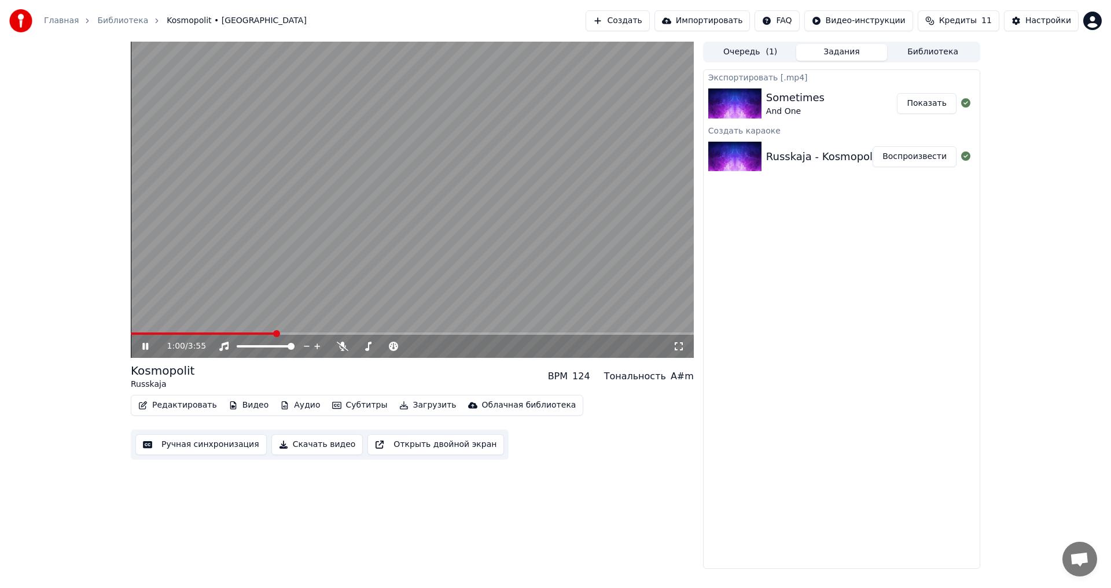
click at [146, 349] on icon at bounding box center [145, 346] width 6 height 7
click at [344, 407] on button "Субтитры" at bounding box center [360, 406] width 65 height 16
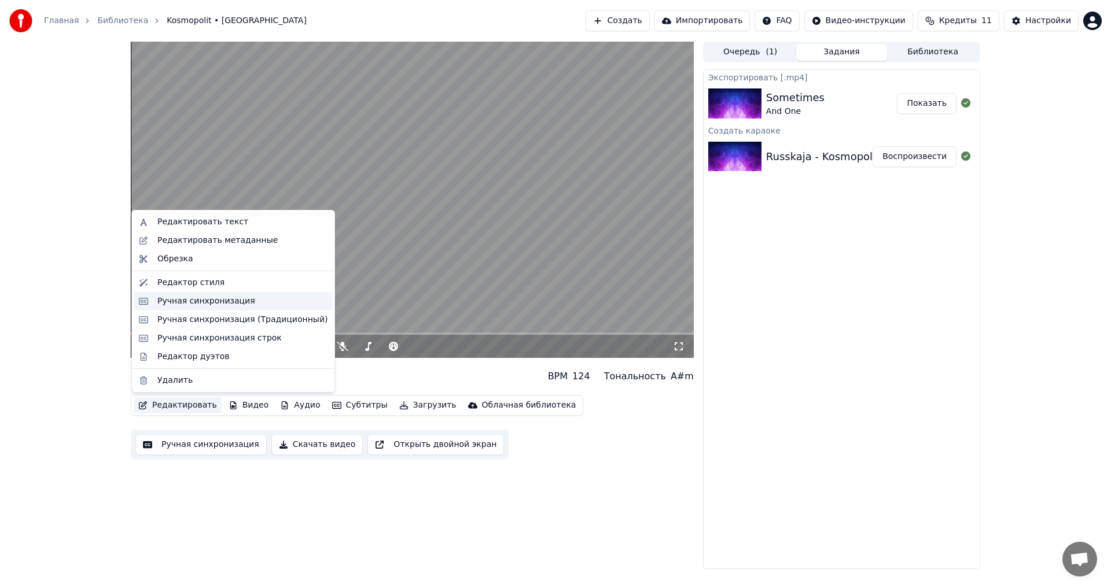
click at [237, 298] on div "Ручная синхронизация" at bounding box center [206, 302] width 98 height 12
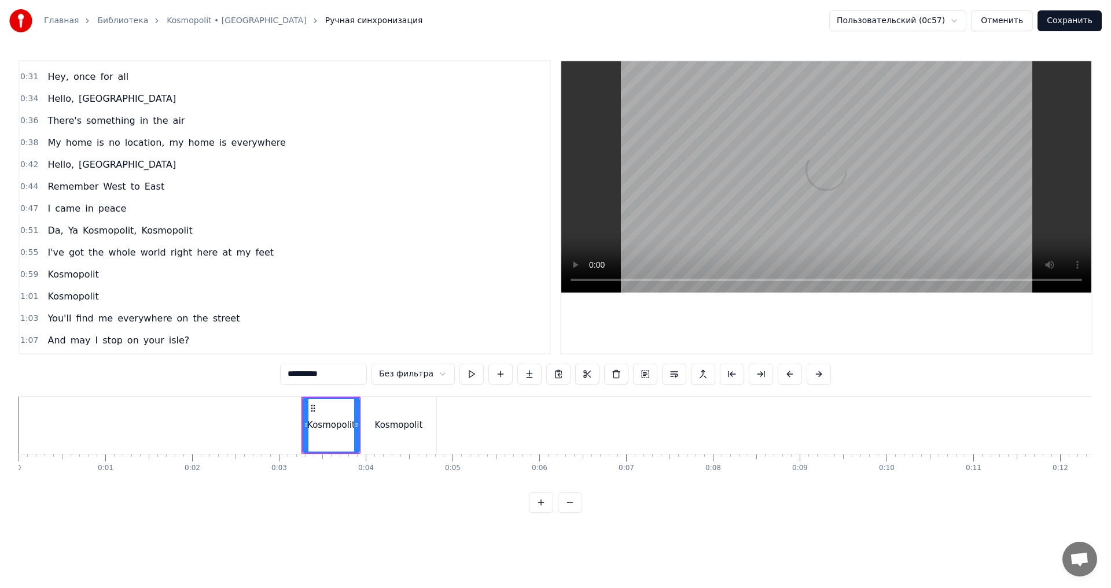
scroll to position [174, 0]
click at [106, 232] on span "Kosmopolit," at bounding box center [110, 228] width 56 height 13
type input "**********"
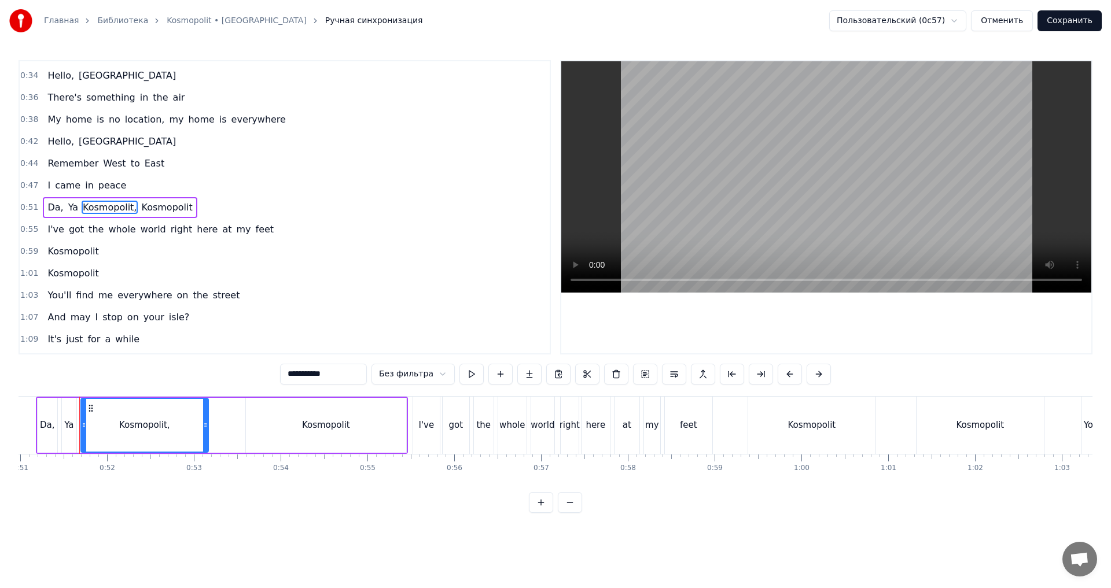
scroll to position [0, 4427]
click at [175, 416] on div "Kosmopolit," at bounding box center [142, 425] width 126 height 53
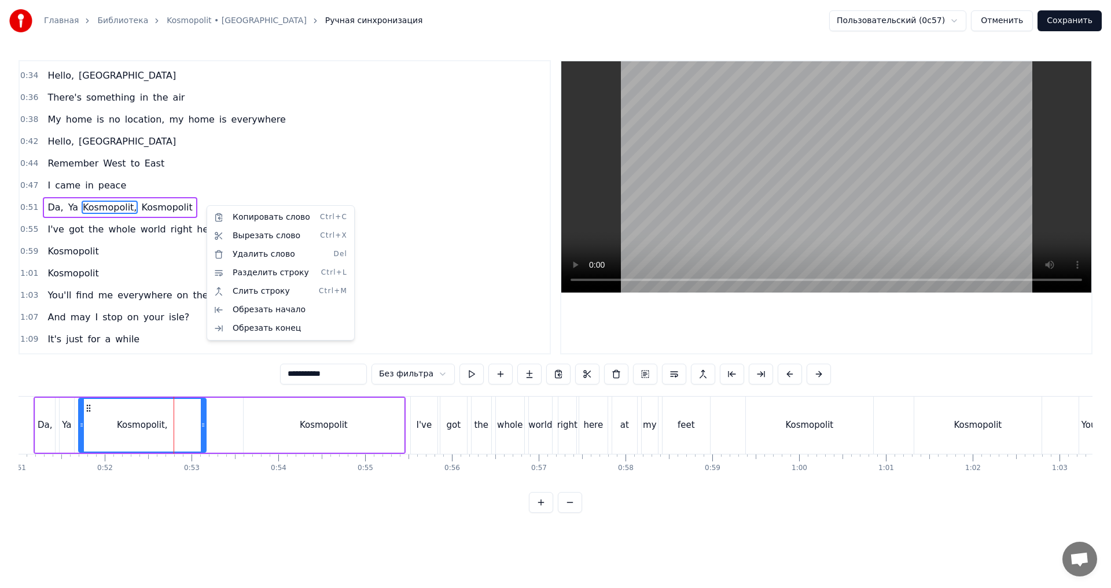
click at [198, 205] on div "0:51 Da, Ya Kosmopolit, Kosmopolit" at bounding box center [285, 208] width 530 height 22
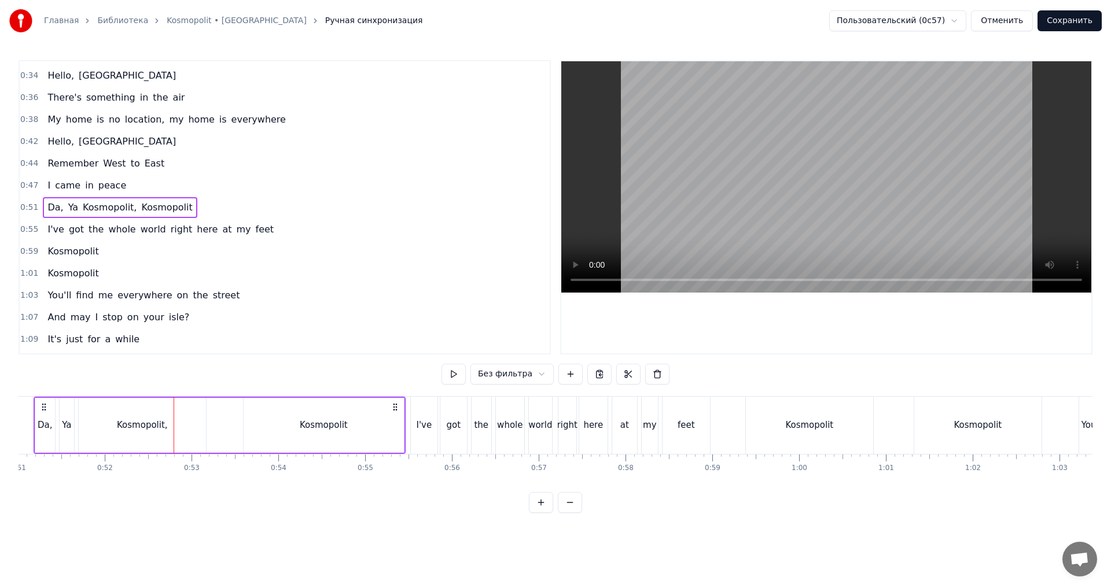
scroll to position [0, 4384]
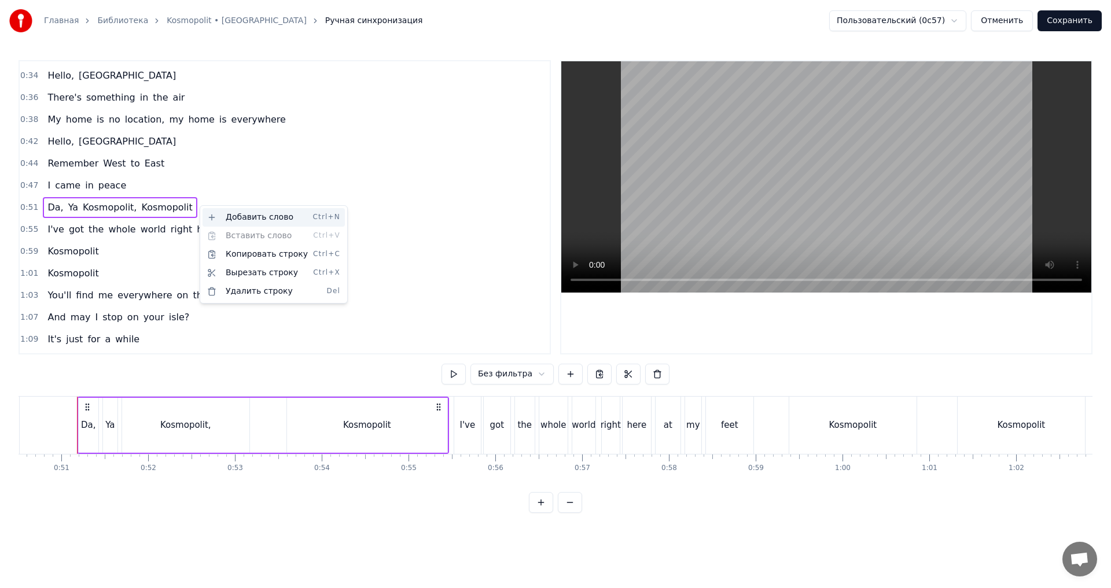
click at [253, 220] on div "Добавить слово Ctrl+N" at bounding box center [274, 217] width 142 height 19
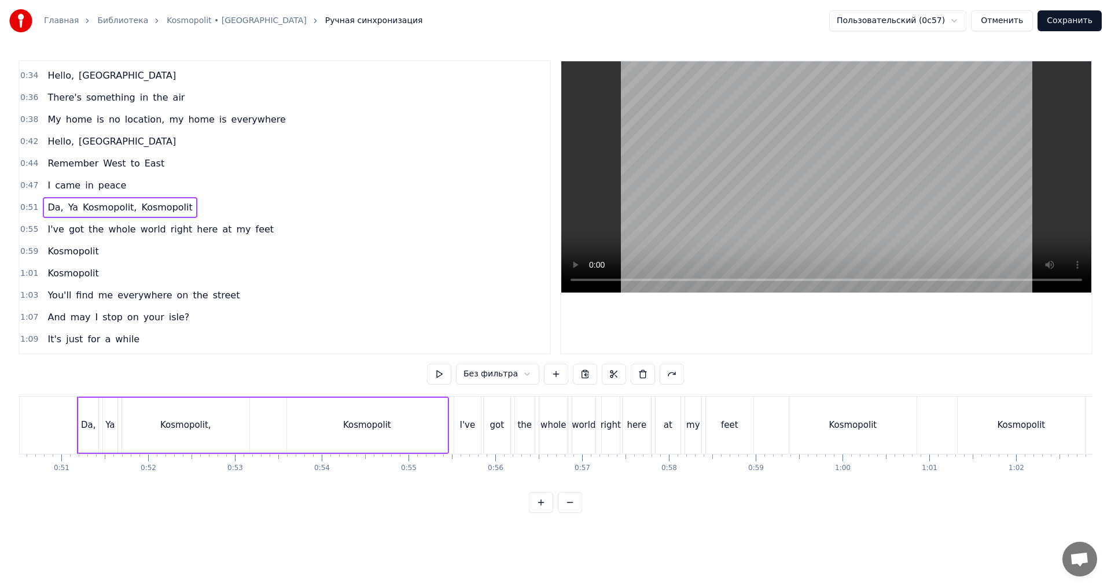
click at [194, 204] on div "0:51 Da, Ya Kosmopolit, Kosmopolit" at bounding box center [285, 208] width 530 height 22
click at [179, 205] on div "Da, Ya Kosmopolit, [GEOGRAPHIC_DATA]" at bounding box center [120, 207] width 154 height 21
click at [193, 200] on html "Главная Библиотека Kosmopolit • Russkaja Ручная синхронизация Пользовательский …" at bounding box center [555, 266] width 1111 height 532
click at [450, 454] on html "Главная Библиотека Kosmopolit • Russkaja Ручная синхронизация Пользовательский …" at bounding box center [555, 266] width 1111 height 532
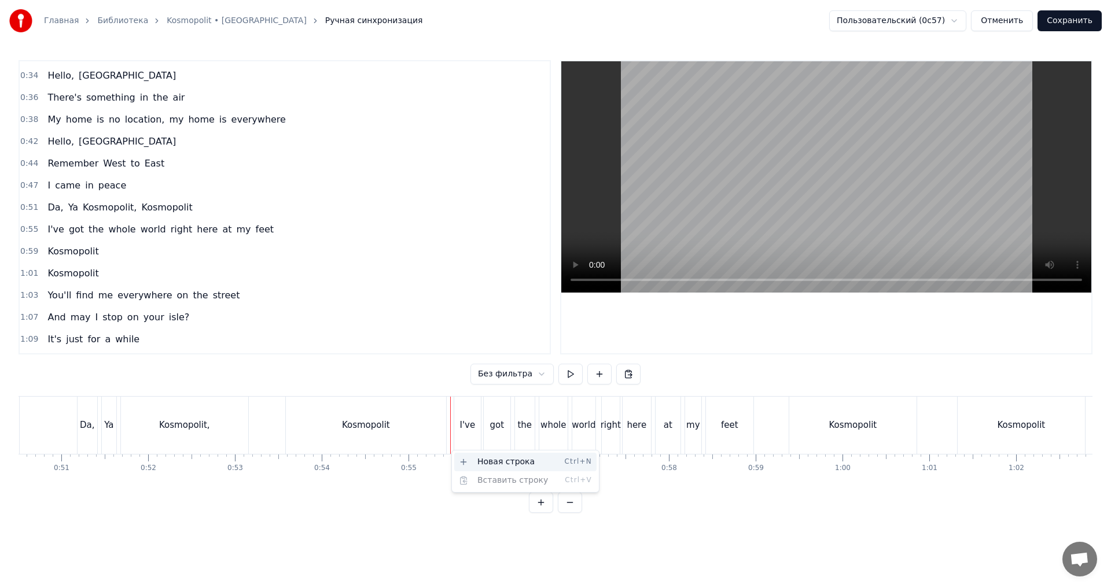
click at [464, 466] on div "Новая строка Ctrl+N" at bounding box center [525, 462] width 142 height 19
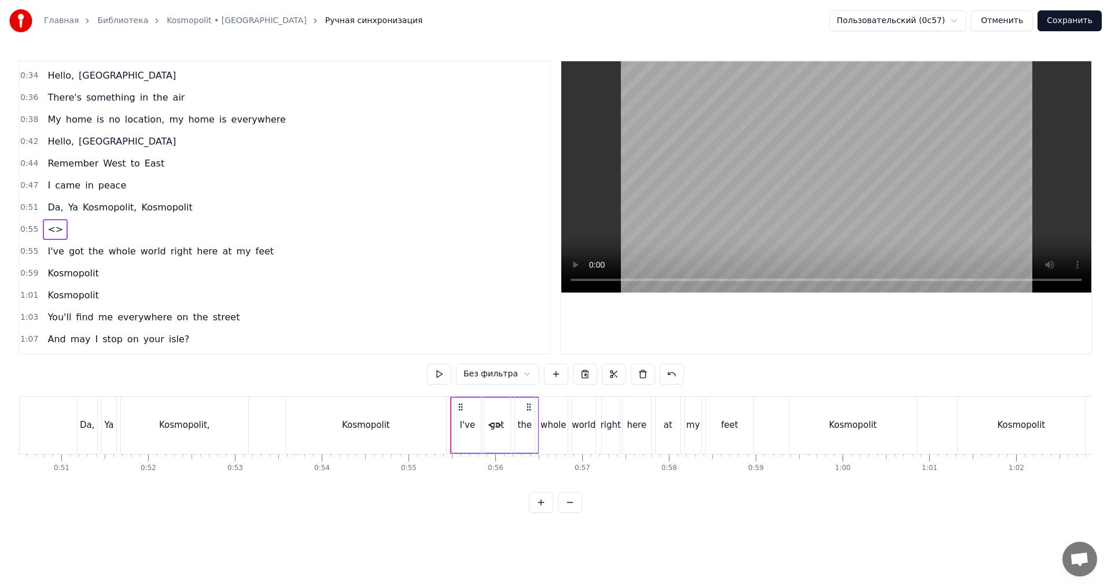
click at [47, 229] on span "<>" at bounding box center [55, 229] width 18 height 13
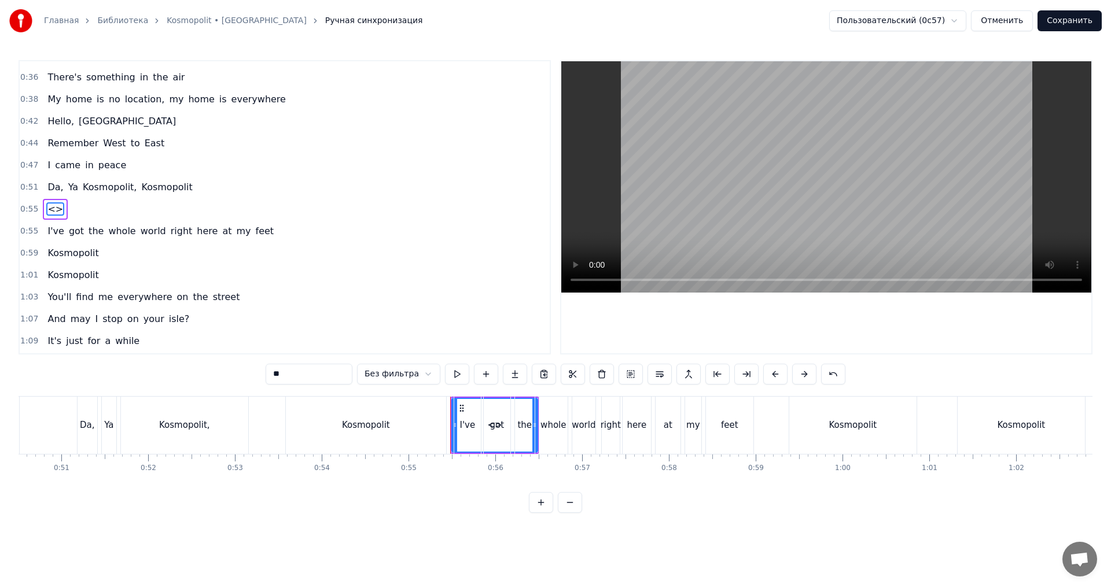
scroll to position [216, 0]
click at [301, 367] on input "**" at bounding box center [309, 374] width 87 height 21
drag, startPoint x: 301, startPoint y: 369, endPoint x: 264, endPoint y: 370, distance: 37.1
click at [264, 370] on div "0:03 Kosmopolit 0:03 Kosmopolit 0:19 Hello, New York 0:21 I'd introduce myself …" at bounding box center [556, 286] width 1074 height 453
drag, startPoint x: 461, startPoint y: 407, endPoint x: 453, endPoint y: 407, distance: 7.5
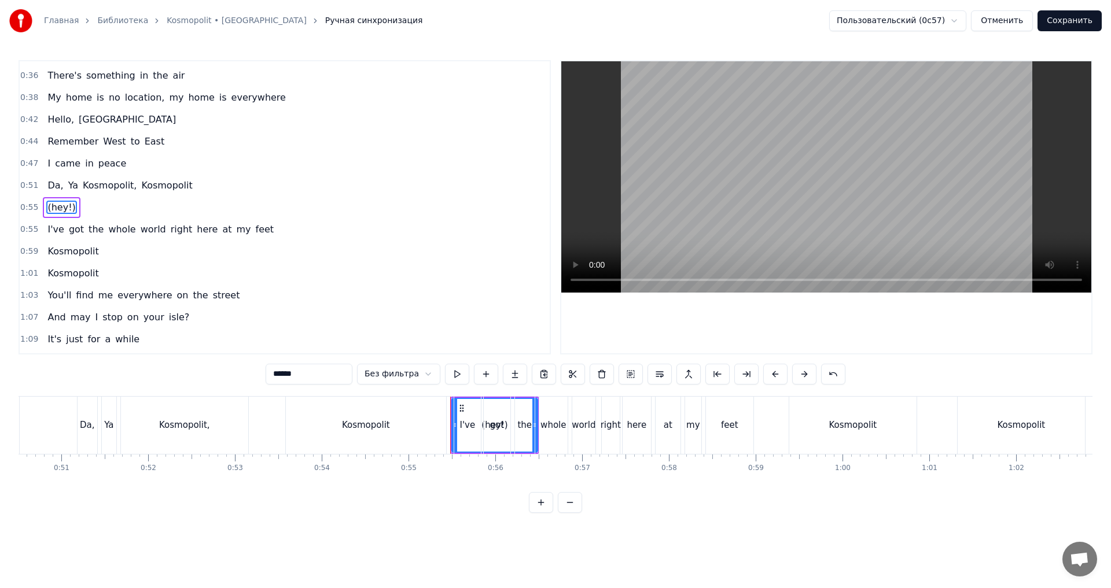
click at [454, 407] on div "I've" at bounding box center [468, 425] width 28 height 57
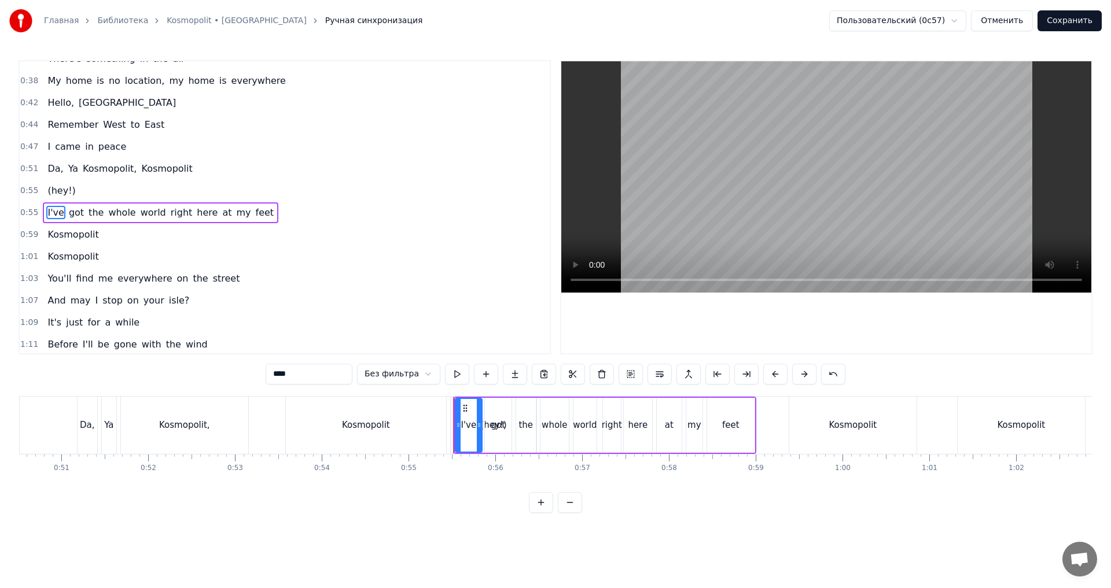
scroll to position [238, 0]
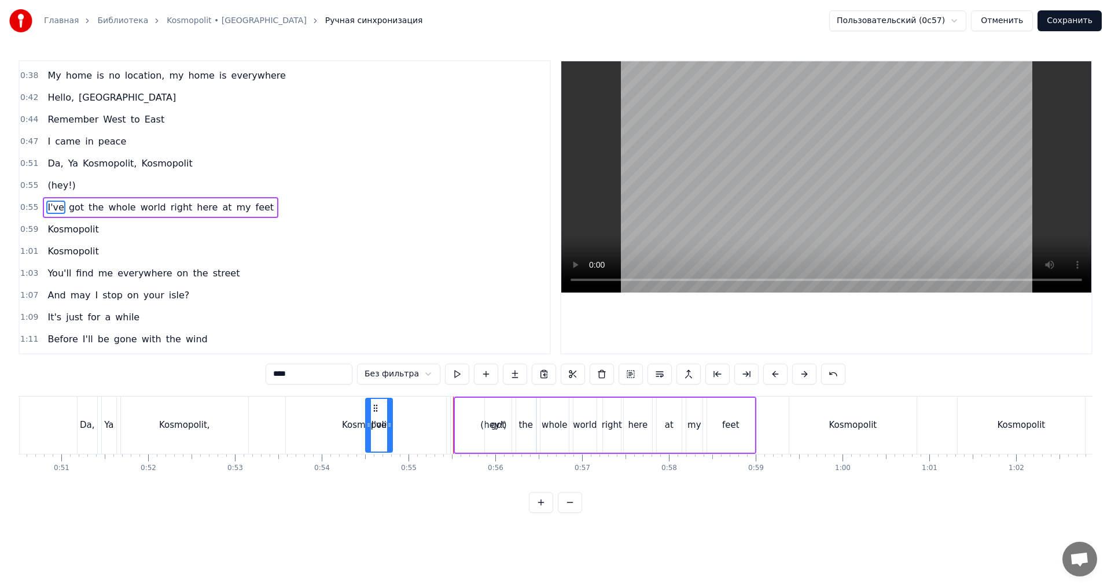
drag, startPoint x: 462, startPoint y: 407, endPoint x: 373, endPoint y: 399, distance: 90.1
click at [373, 399] on div "I've" at bounding box center [378, 425] width 25 height 53
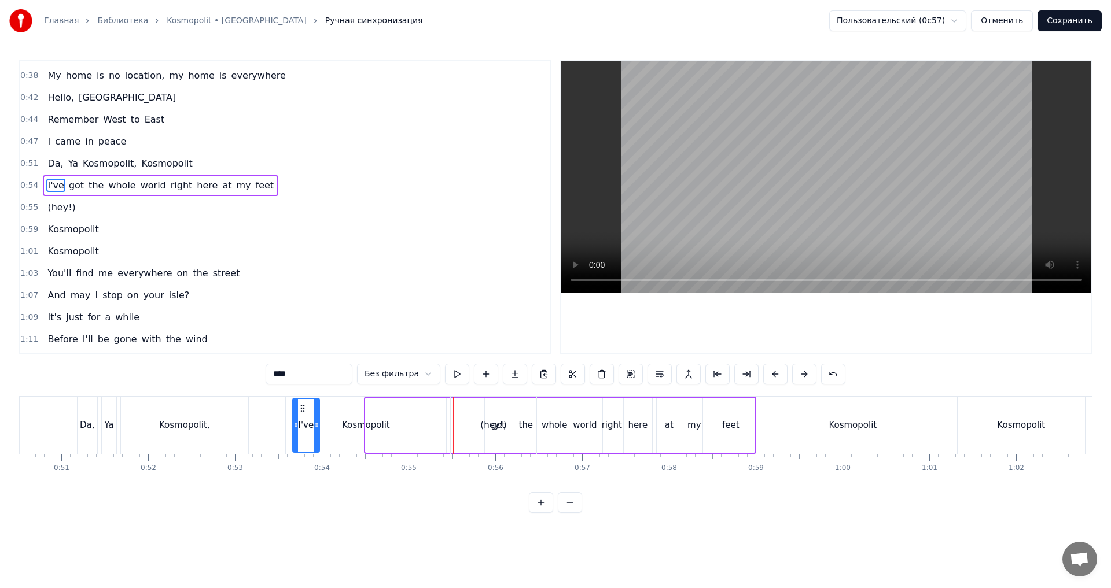
drag, startPoint x: 370, startPoint y: 409, endPoint x: 301, endPoint y: 404, distance: 69.0
click at [301, 404] on icon at bounding box center [302, 408] width 9 height 9
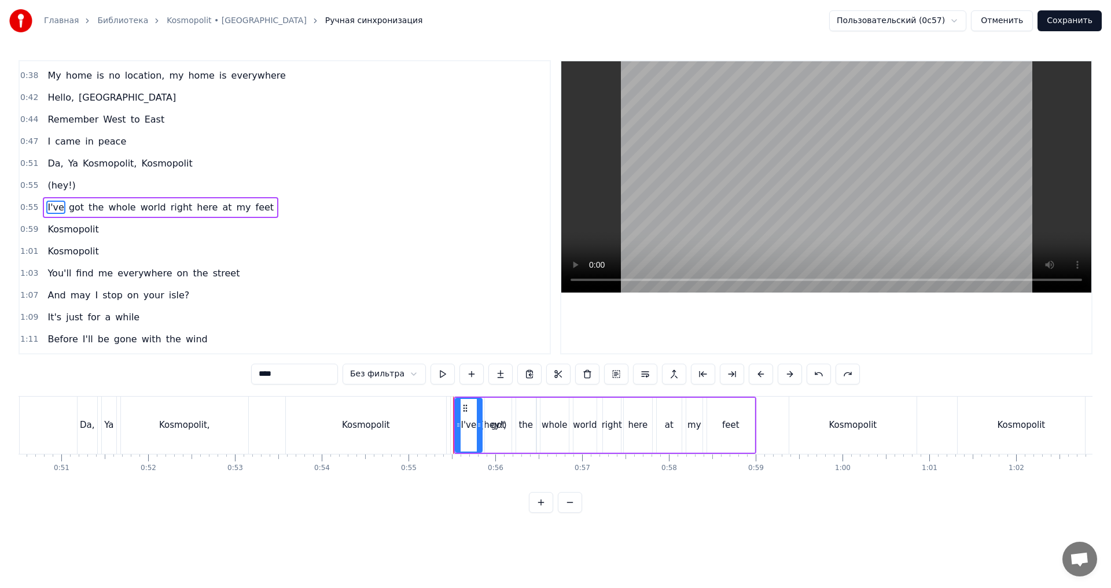
click at [65, 186] on span "(hey!)" at bounding box center [61, 185] width 30 height 13
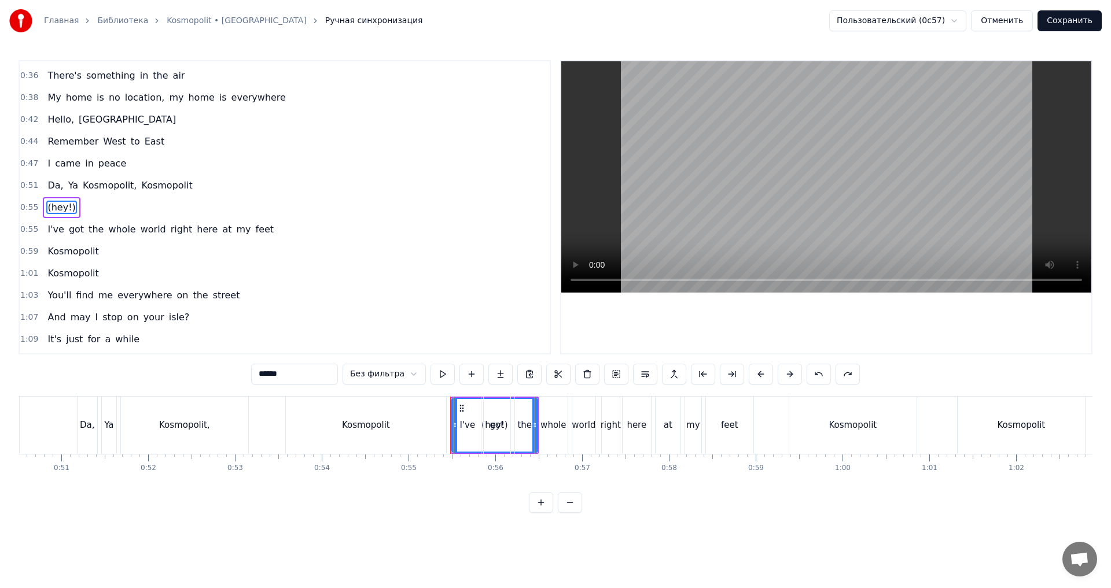
click at [461, 407] on div "I've" at bounding box center [467, 425] width 27 height 57
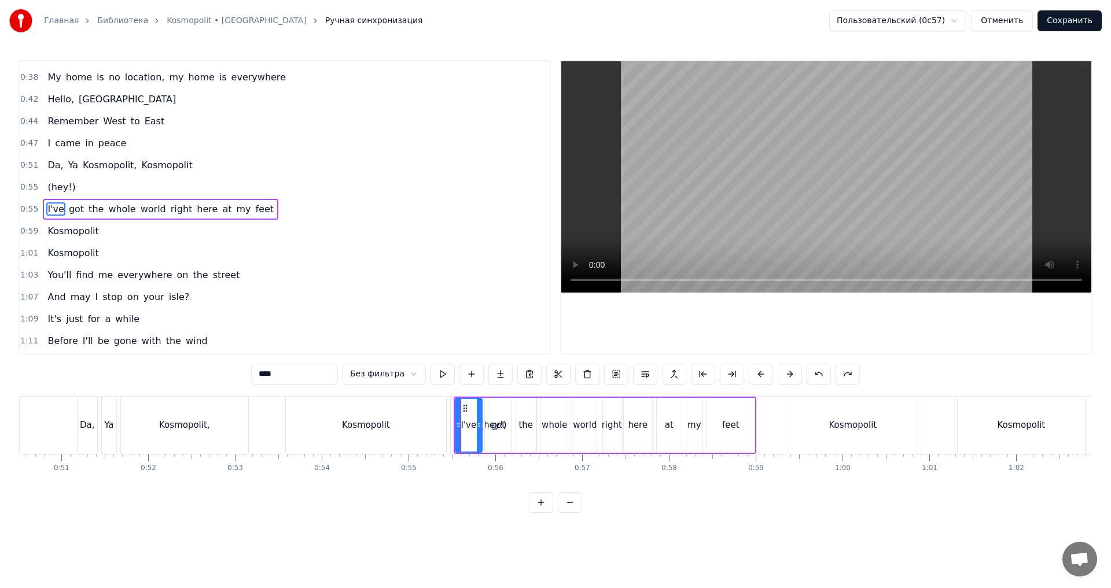
scroll to position [238, 0]
click at [60, 186] on span "(hey!)" at bounding box center [61, 185] width 30 height 13
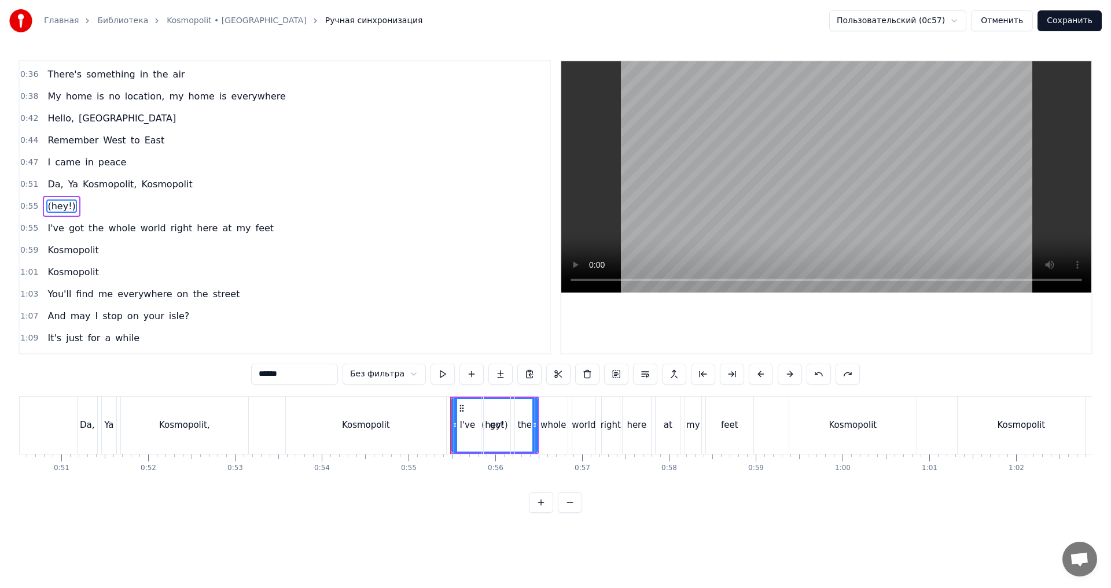
scroll to position [216, 0]
click at [546, 505] on button at bounding box center [541, 502] width 24 height 21
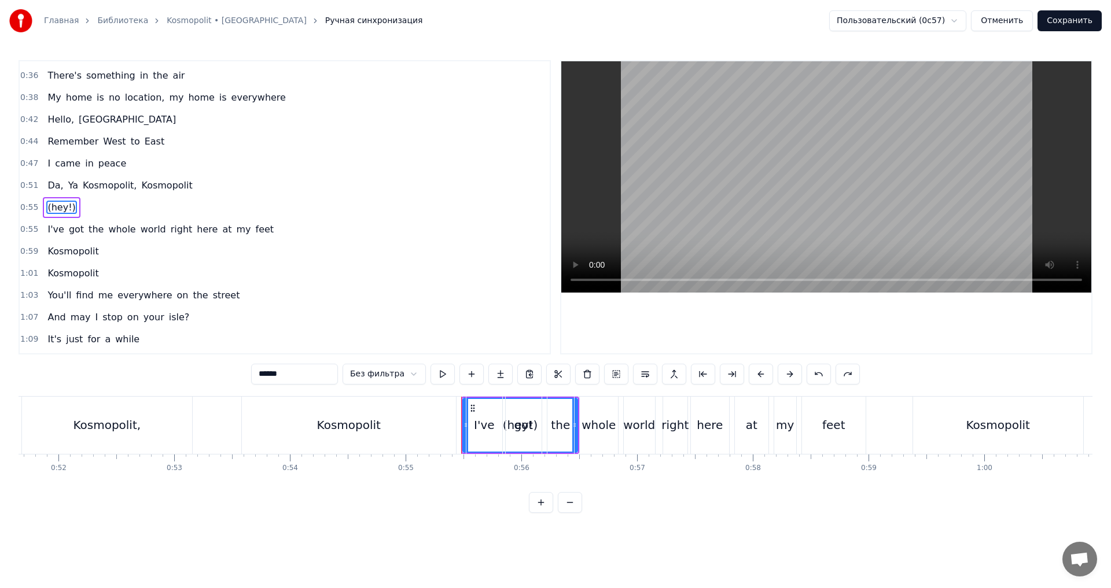
click at [543, 512] on button at bounding box center [541, 502] width 24 height 21
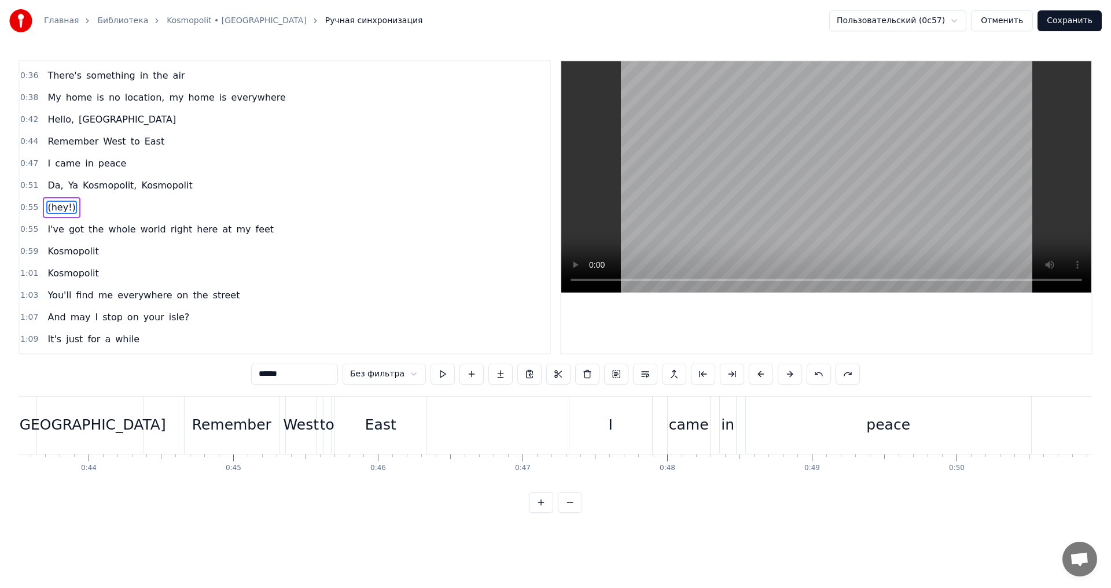
click at [543, 512] on button at bounding box center [541, 502] width 24 height 21
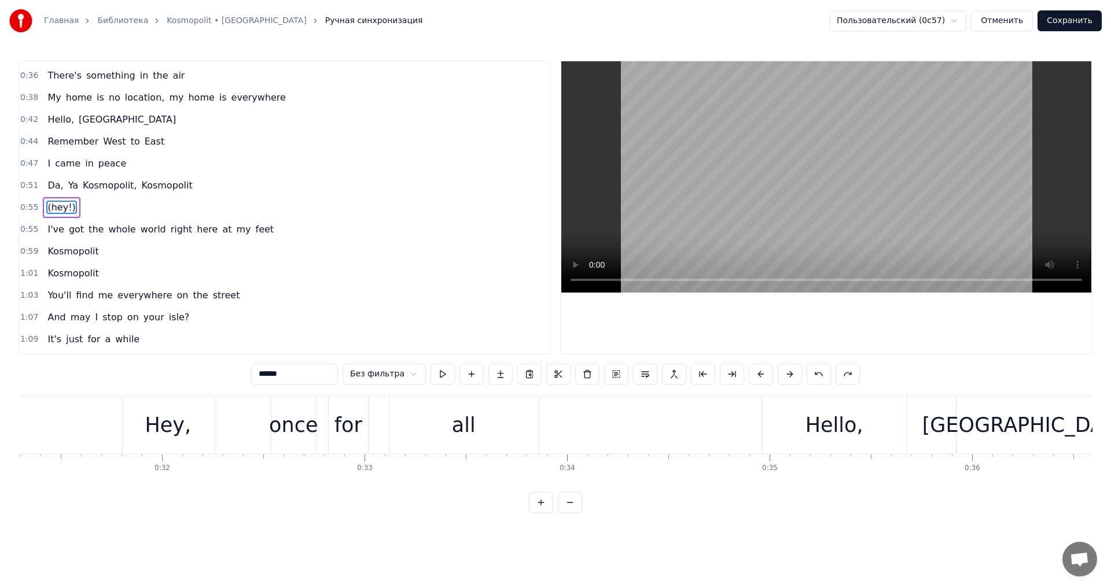
click at [543, 512] on button at bounding box center [541, 502] width 24 height 21
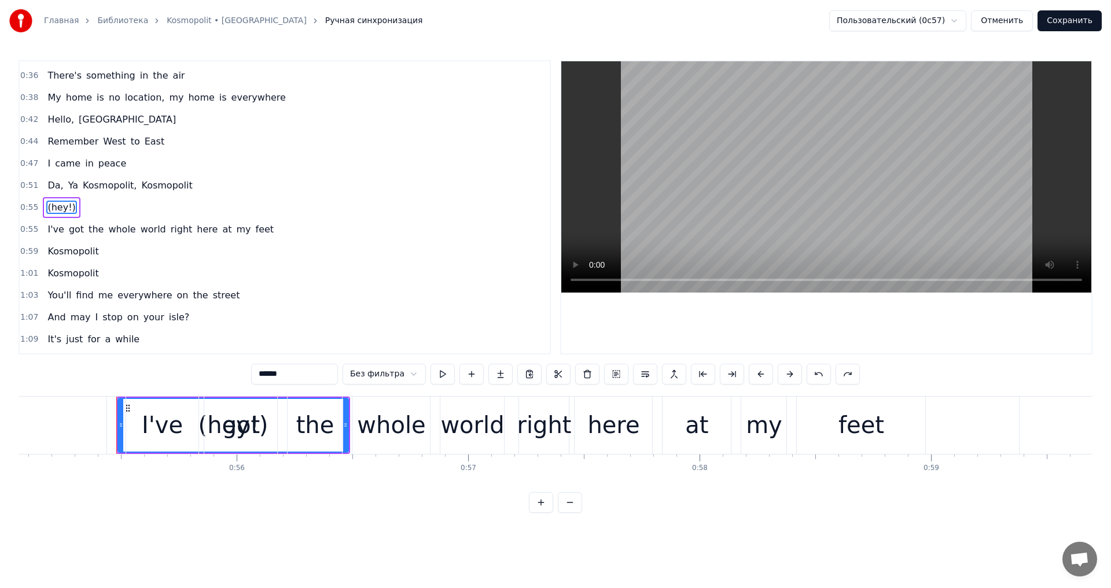
scroll to position [0, 12783]
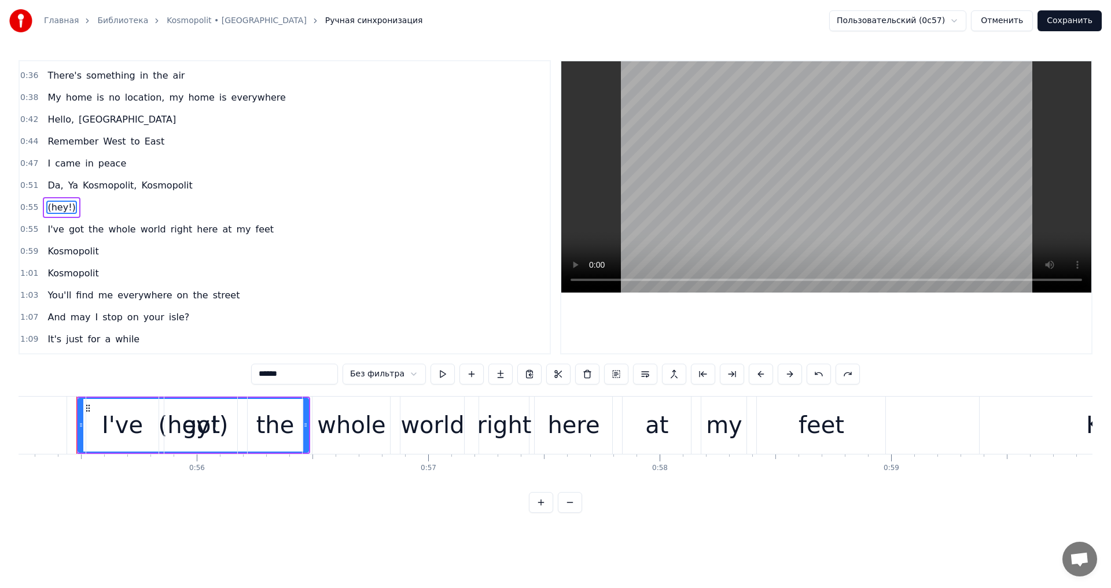
click at [54, 212] on span "(hey!)" at bounding box center [61, 207] width 30 height 13
drag, startPoint x: 62, startPoint y: 203, endPoint x: 182, endPoint y: 185, distance: 121.6
click at [182, 185] on div "0:03 Kosmopolit 0:03 Kosmopolit 0:19 Hello, New York 0:21 I'd introduce myself …" at bounding box center [285, 207] width 532 height 295
click at [194, 424] on div "got" at bounding box center [201, 425] width 38 height 35
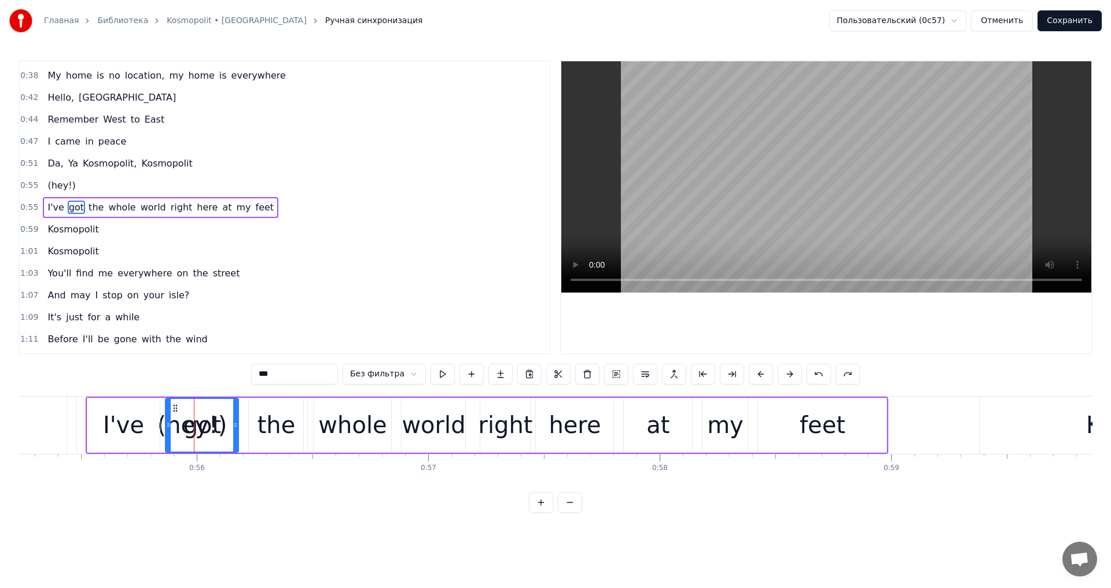
click at [184, 426] on div "got" at bounding box center [202, 425] width 72 height 53
click at [148, 428] on div "I've" at bounding box center [123, 425] width 73 height 55
click at [181, 427] on div "got" at bounding box center [201, 425] width 73 height 55
click at [59, 185] on span "(hey!)" at bounding box center [61, 185] width 30 height 13
type input "******"
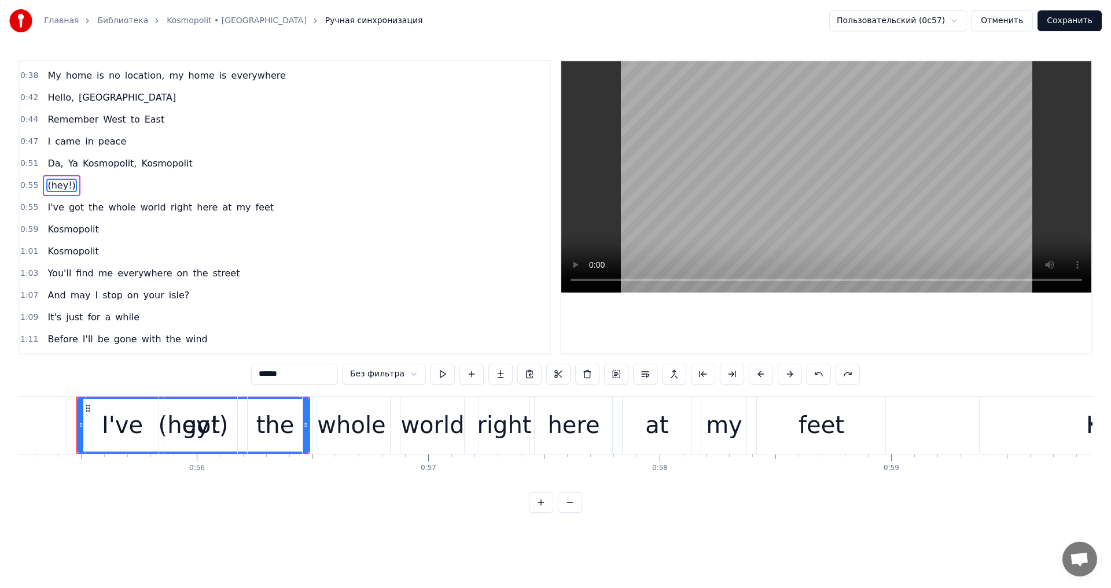
scroll to position [216, 0]
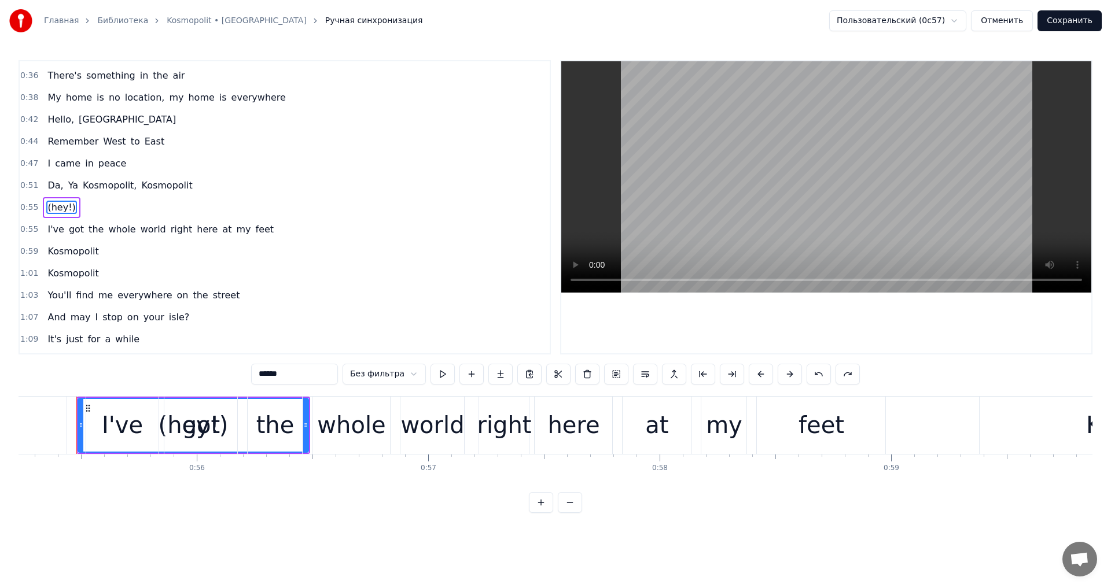
click at [55, 210] on html "Главная Библиотека Kosmopolit • Russkaja Ручная синхронизация Пользовательский …" at bounding box center [555, 266] width 1111 height 532
drag, startPoint x: 51, startPoint y: 207, endPoint x: 183, endPoint y: 202, distance: 132.0
click at [183, 202] on div "0:55 (hey!)" at bounding box center [285, 208] width 530 height 22
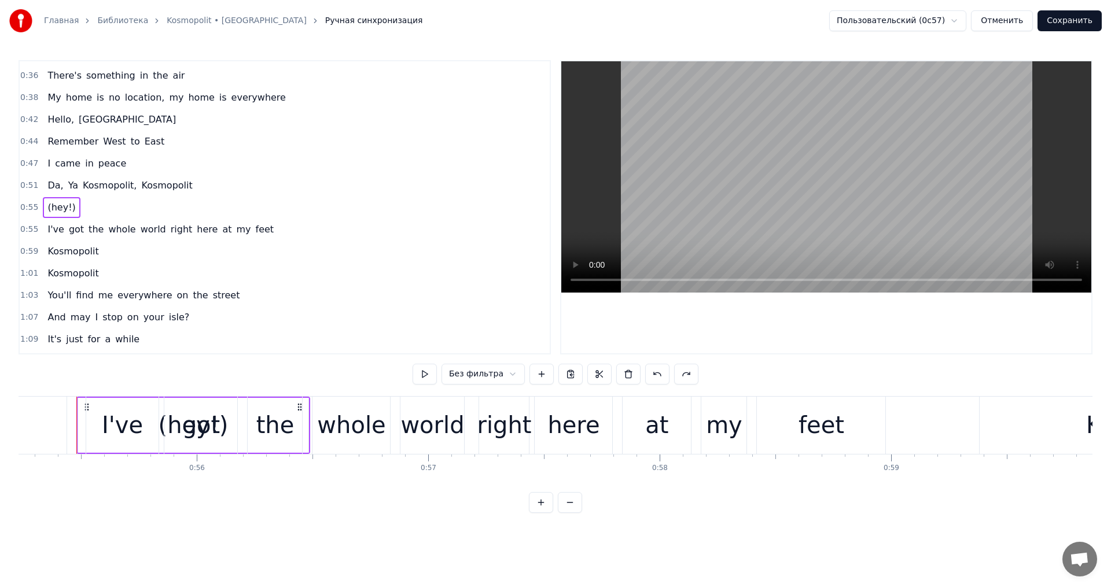
click at [63, 212] on span "(hey!)" at bounding box center [61, 207] width 30 height 13
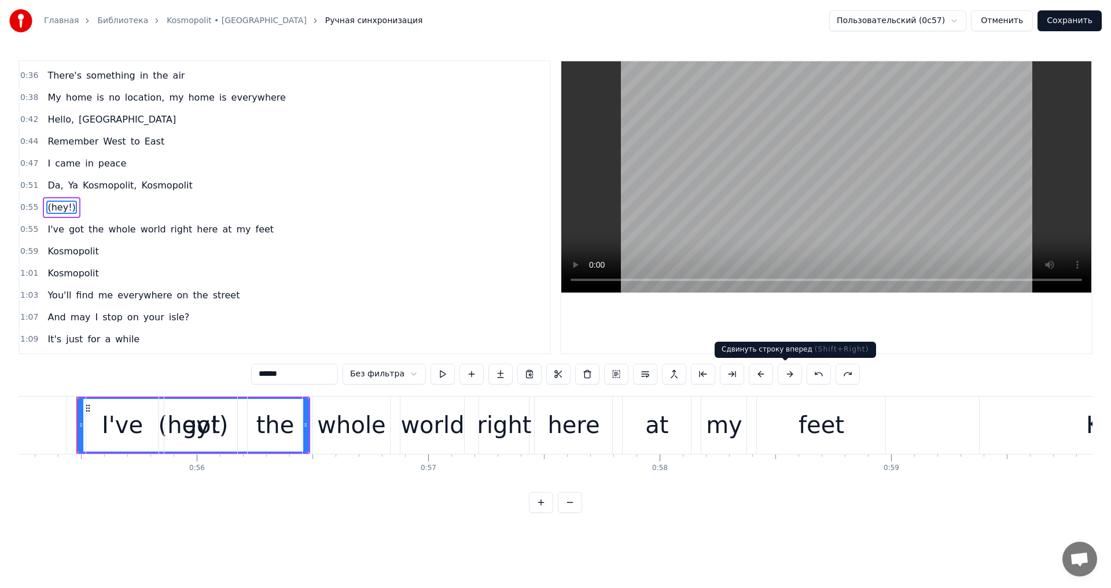
click at [781, 369] on button at bounding box center [790, 374] width 24 height 21
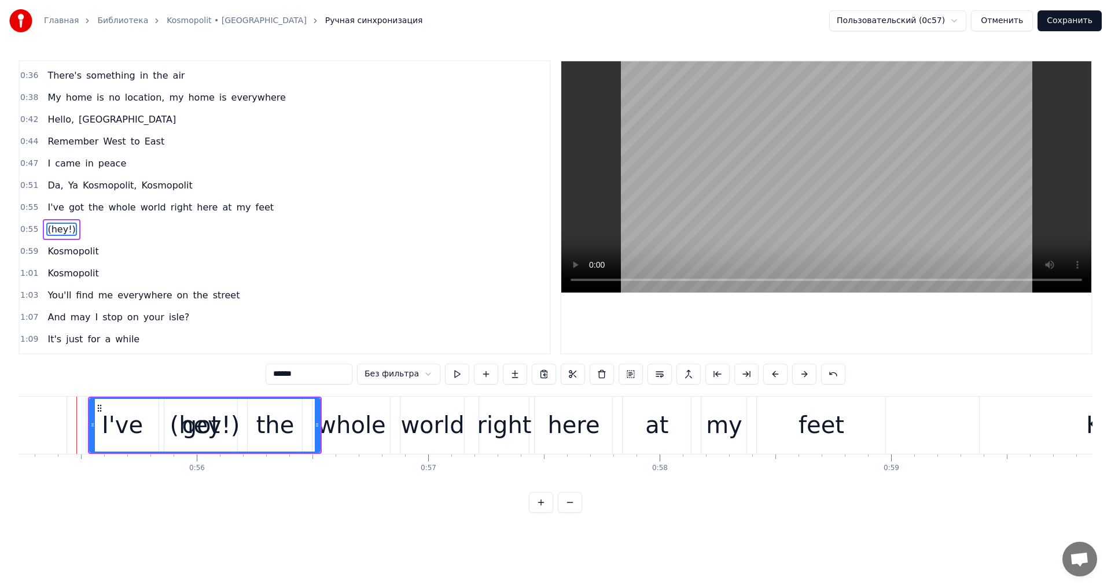
click at [781, 369] on button at bounding box center [775, 374] width 24 height 21
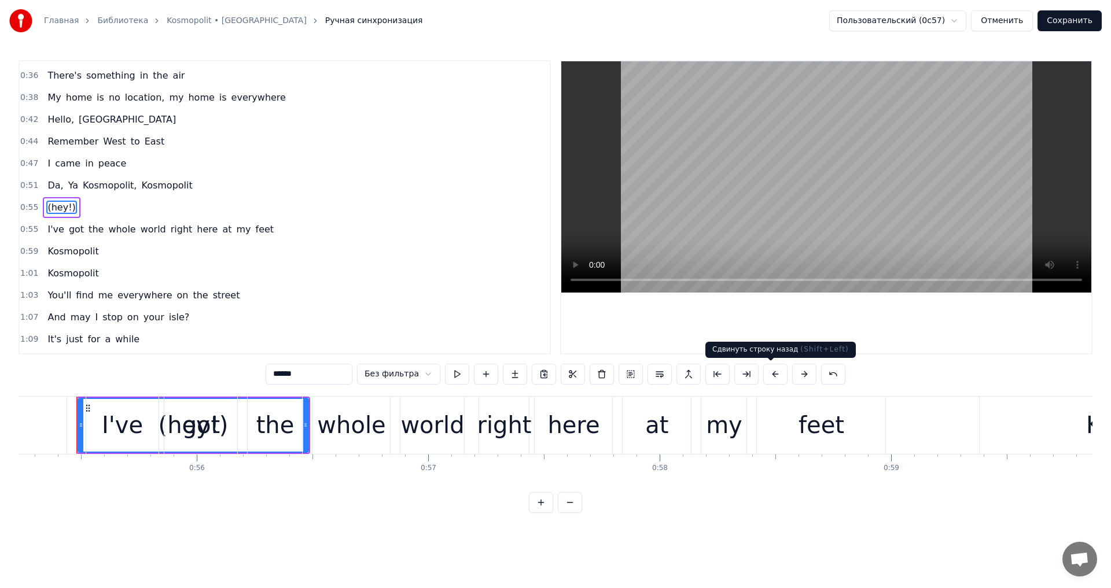
click at [781, 369] on button at bounding box center [775, 374] width 24 height 21
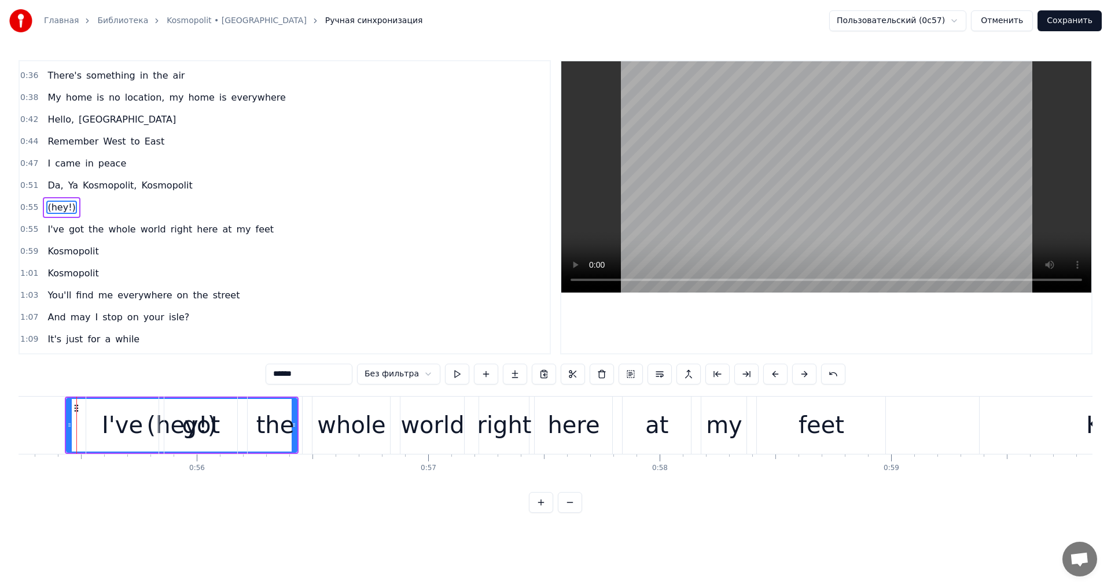
click at [781, 369] on button at bounding box center [775, 374] width 24 height 21
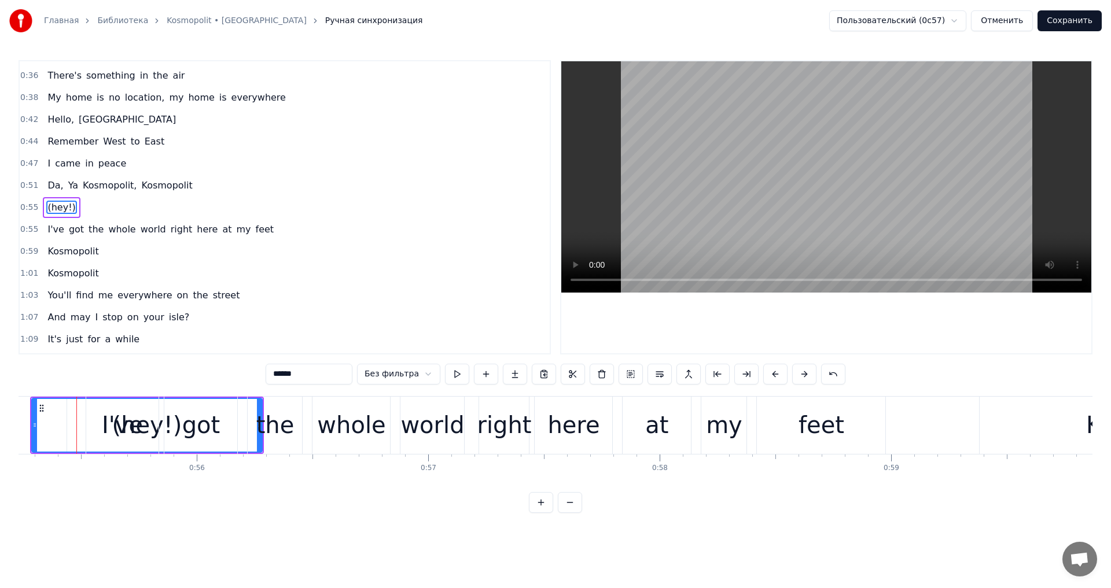
click at [781, 369] on button at bounding box center [775, 374] width 24 height 21
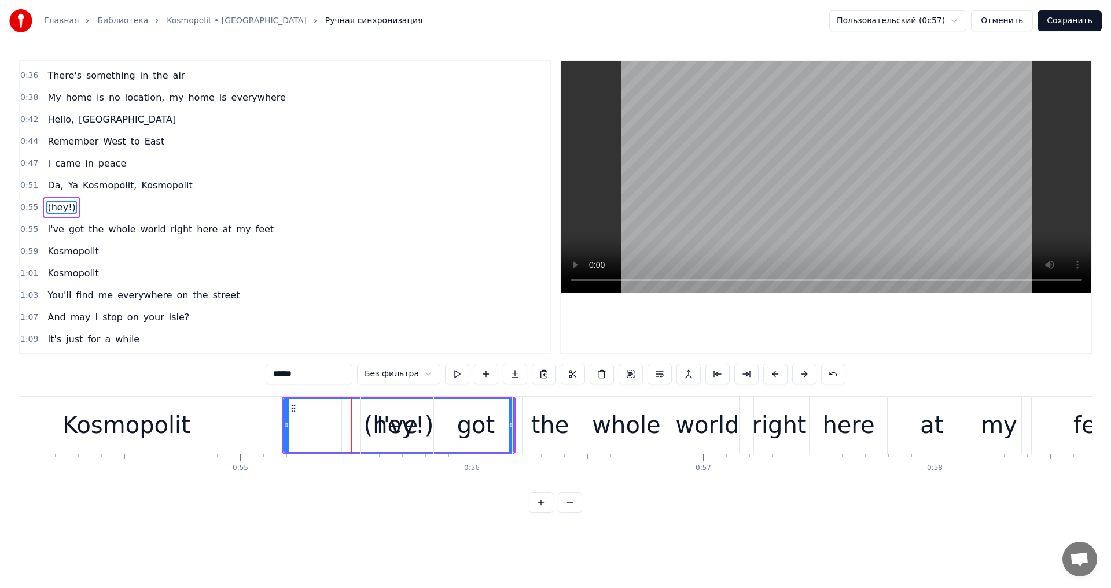
scroll to position [0, 12448]
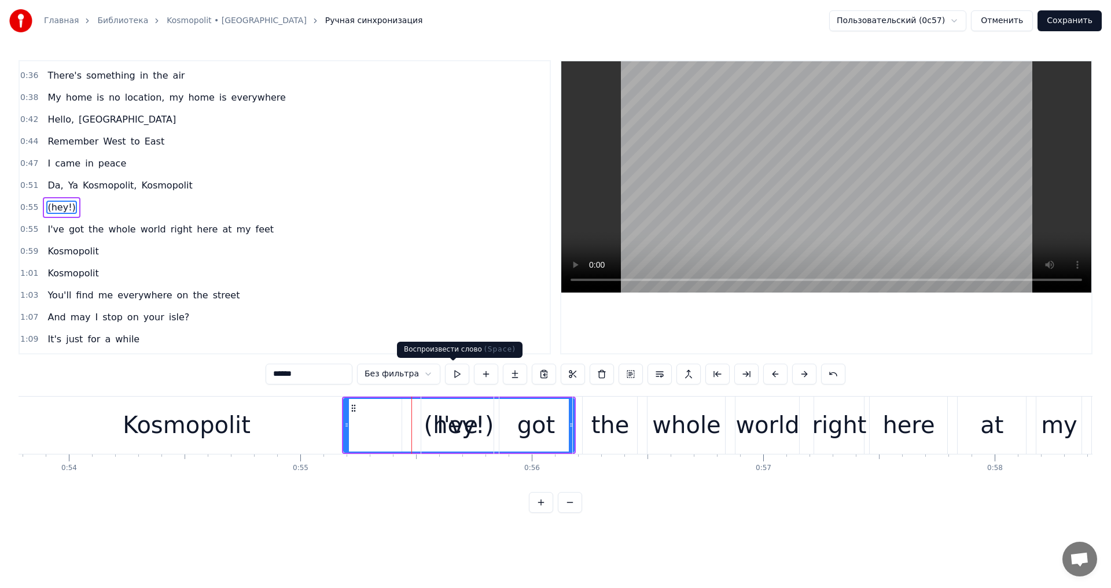
click at [454, 377] on button at bounding box center [457, 374] width 24 height 21
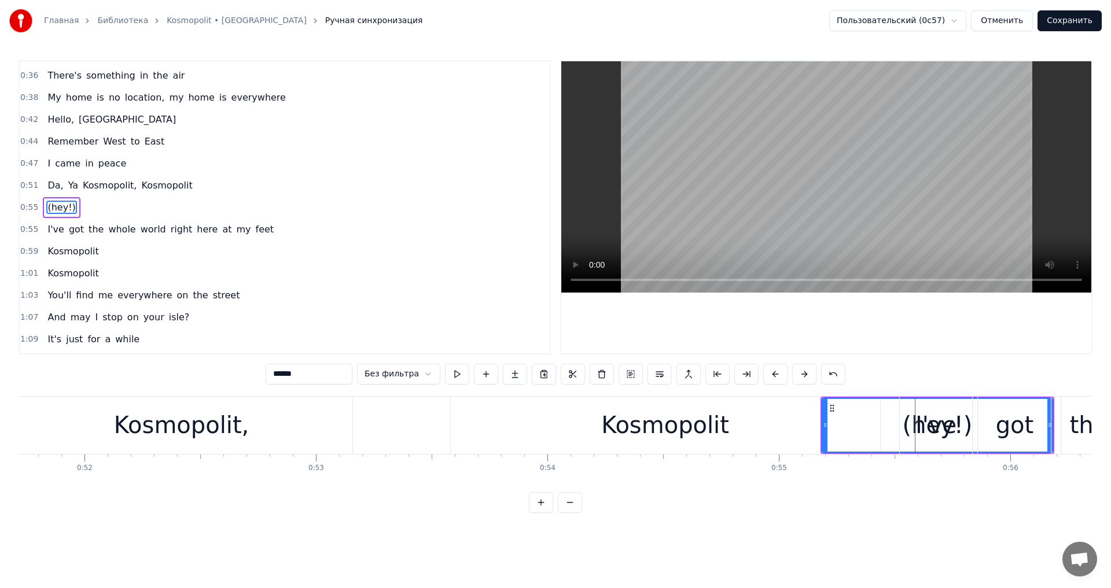
scroll to position [0, 11910]
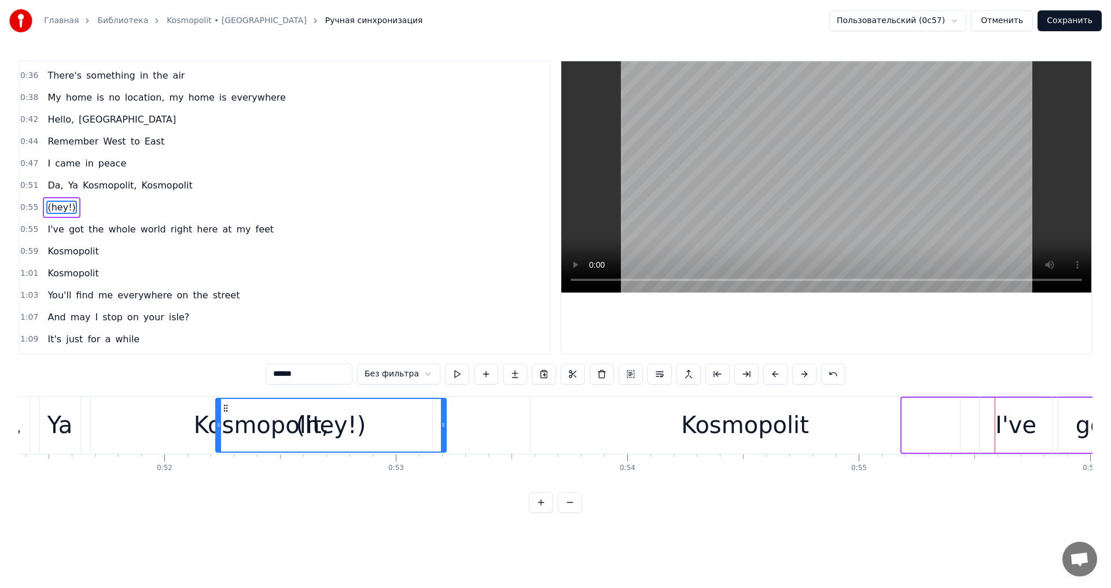
drag, startPoint x: 891, startPoint y: 410, endPoint x: 227, endPoint y: 421, distance: 664.4
click at [227, 421] on div "(hey!)" at bounding box center [330, 425] width 229 height 53
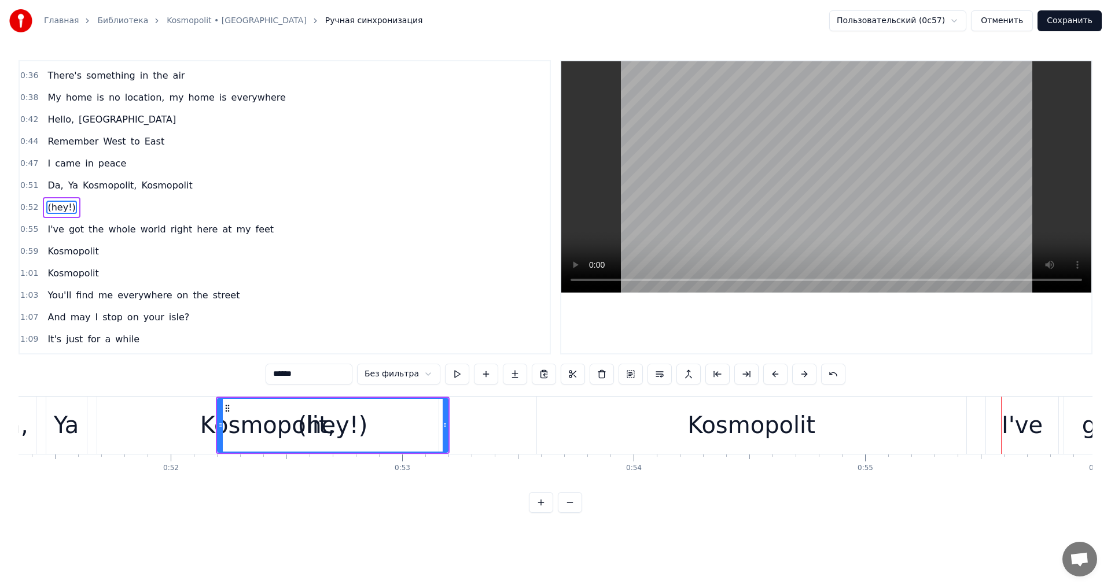
click at [222, 435] on div at bounding box center [220, 425] width 5 height 53
click at [191, 422] on div "Kosmopolit," at bounding box center [267, 425] width 341 height 57
type input "**********"
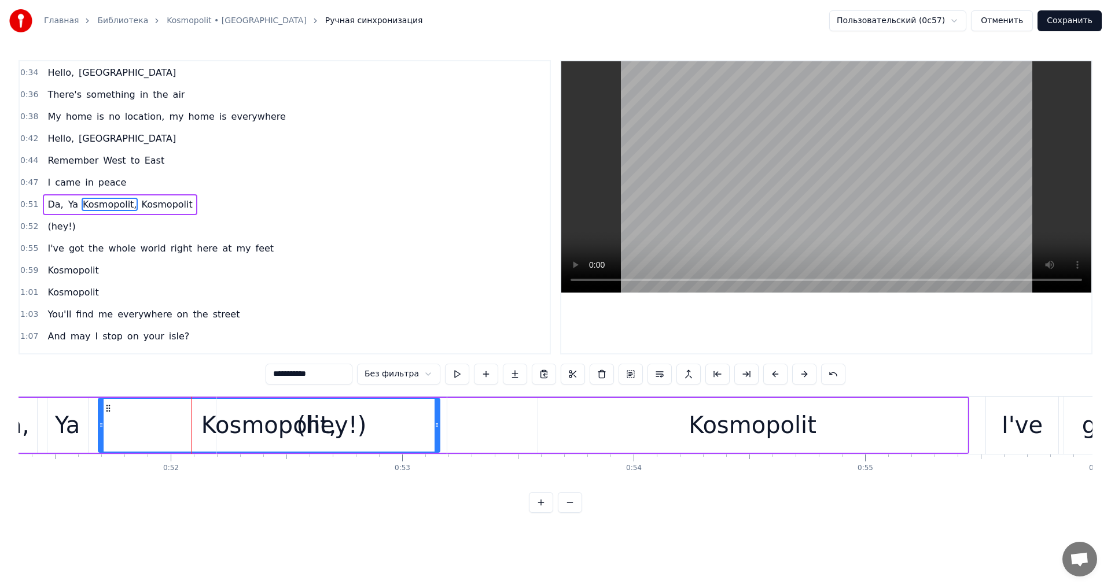
scroll to position [194, 0]
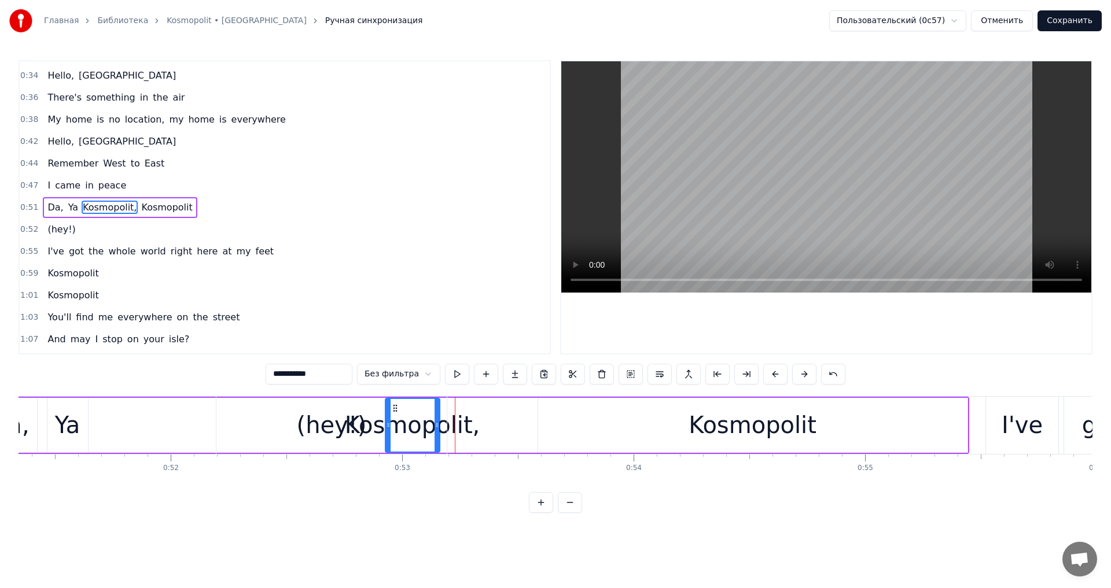
drag, startPoint x: 99, startPoint y: 419, endPoint x: 386, endPoint y: 420, distance: 287.0
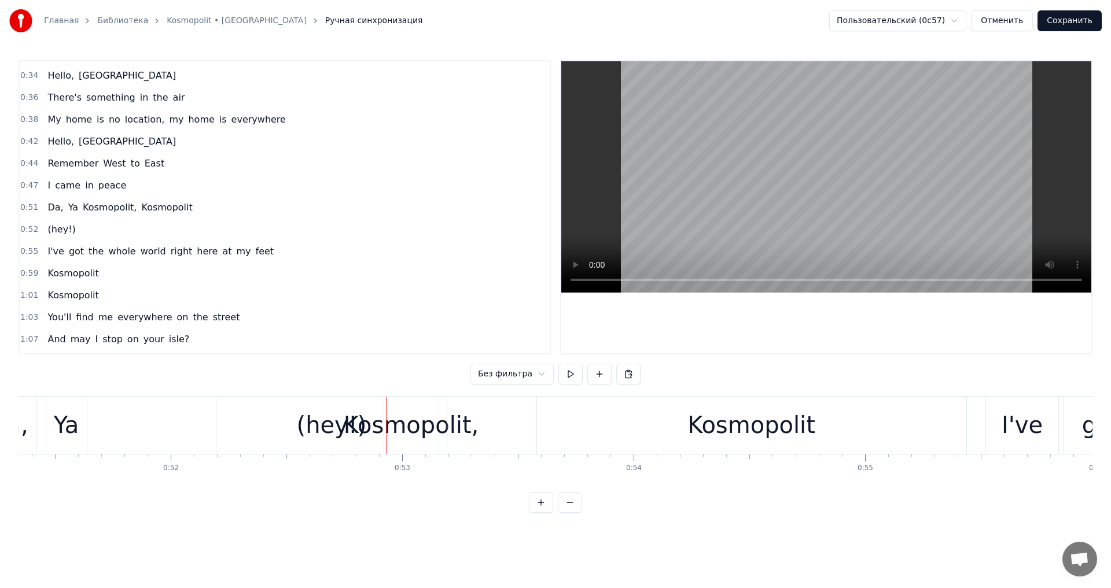
click at [347, 428] on div "(hey!)" at bounding box center [332, 425] width 70 height 35
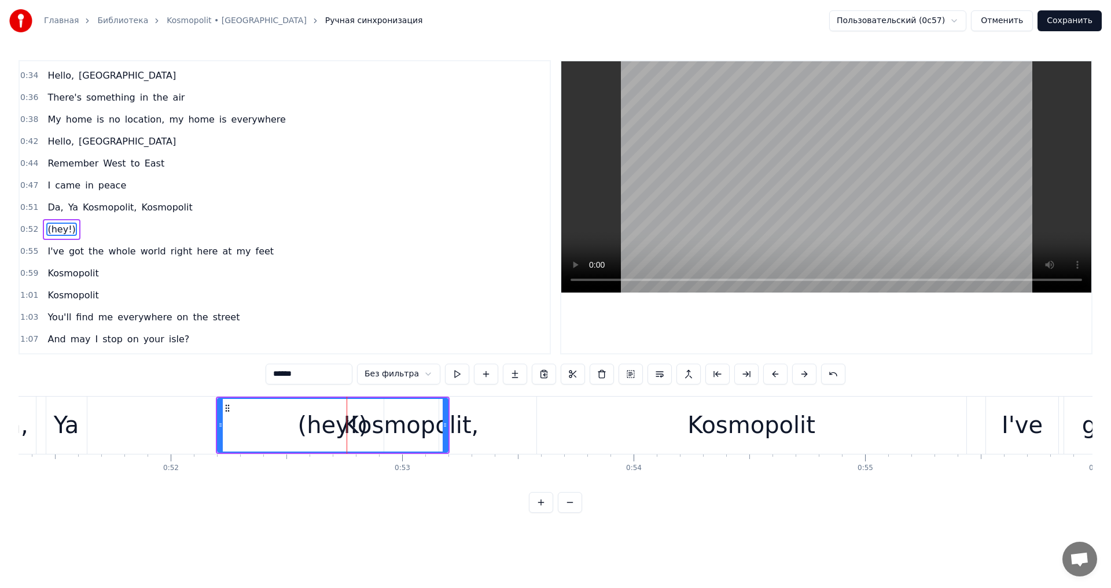
scroll to position [216, 0]
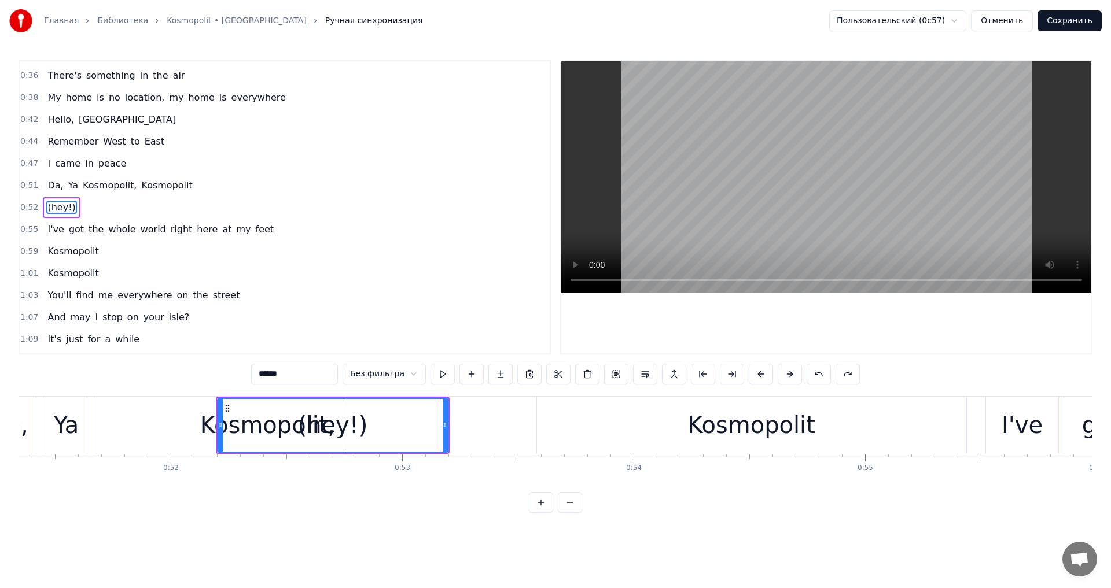
click at [301, 426] on div "(hey!)" at bounding box center [332, 425] width 229 height 53
click at [341, 411] on div "(hey!)" at bounding box center [333, 425] width 70 height 35
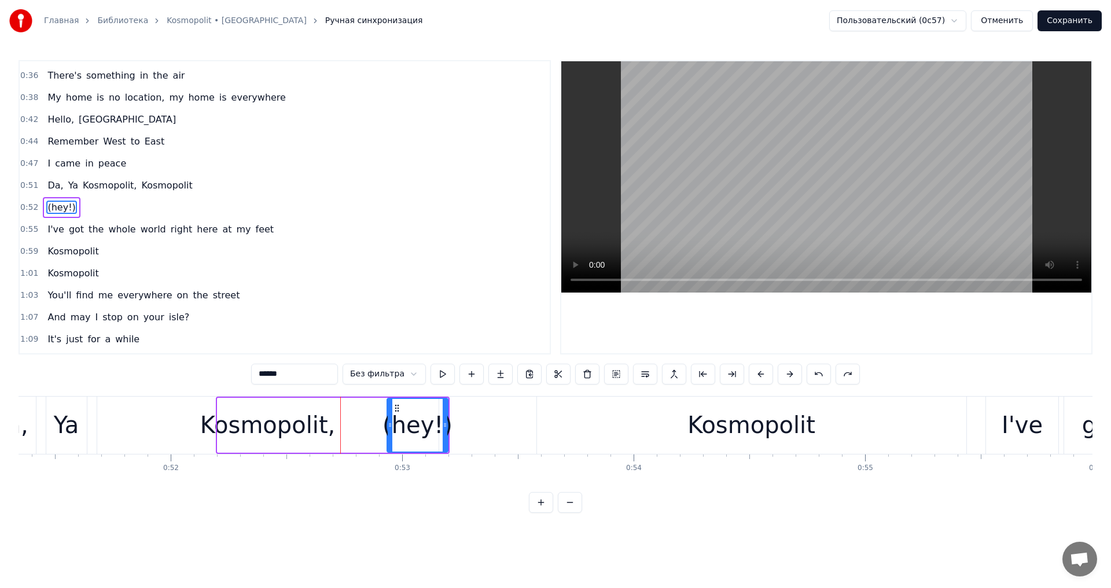
drag, startPoint x: 220, startPoint y: 428, endPoint x: 391, endPoint y: 427, distance: 170.1
click at [391, 427] on icon at bounding box center [390, 425] width 5 height 9
click at [357, 433] on div "Kosmopolit," at bounding box center [267, 425] width 341 height 57
type input "**********"
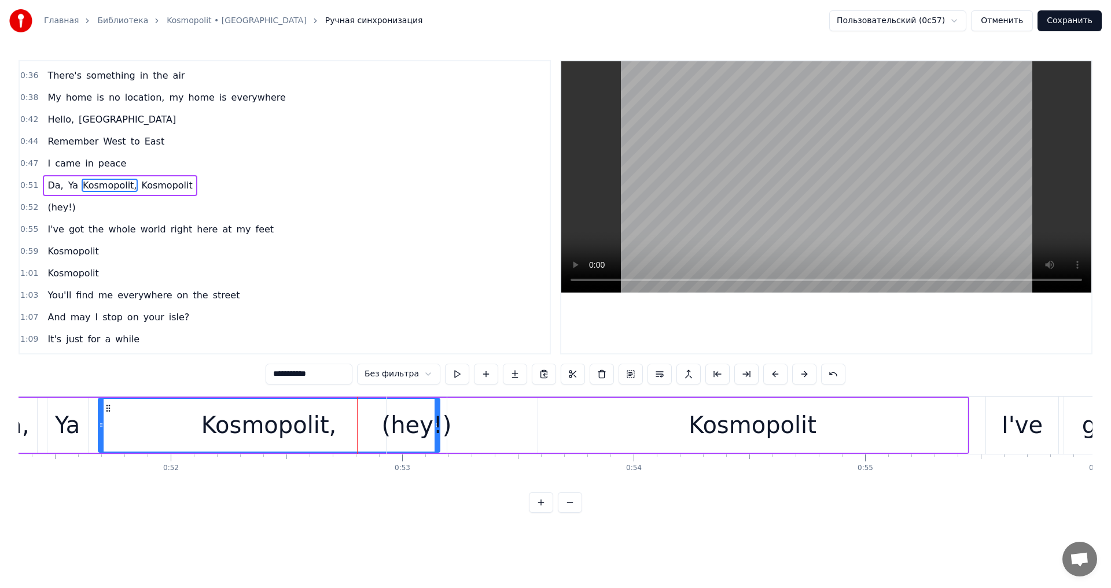
scroll to position [194, 0]
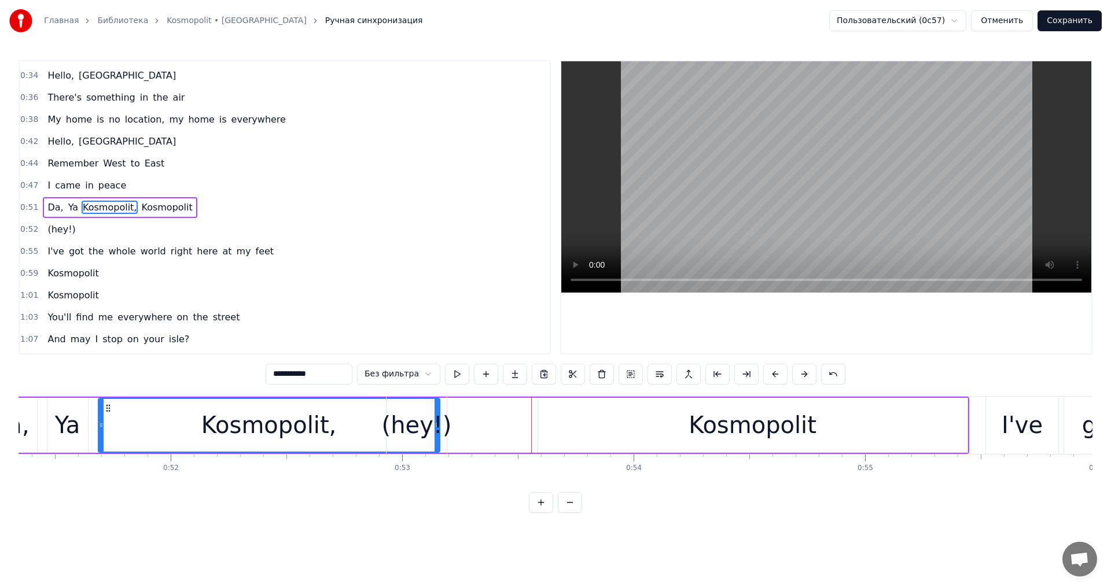
click at [465, 421] on div "Da, Ya Kosmopolit, [GEOGRAPHIC_DATA]" at bounding box center [475, 425] width 988 height 57
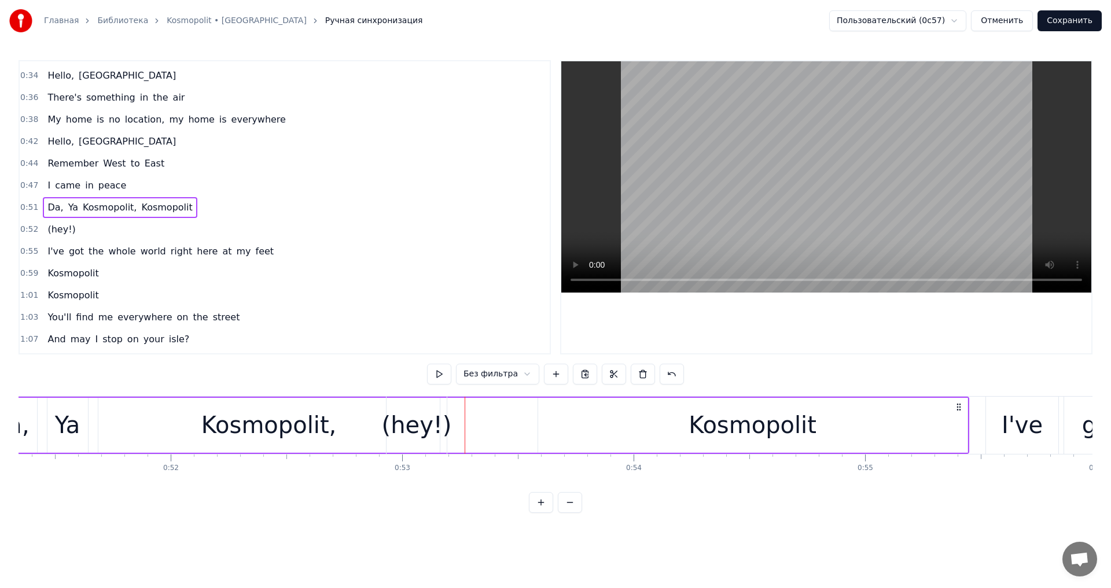
click at [428, 398] on div "(hey!)" at bounding box center [417, 425] width 60 height 57
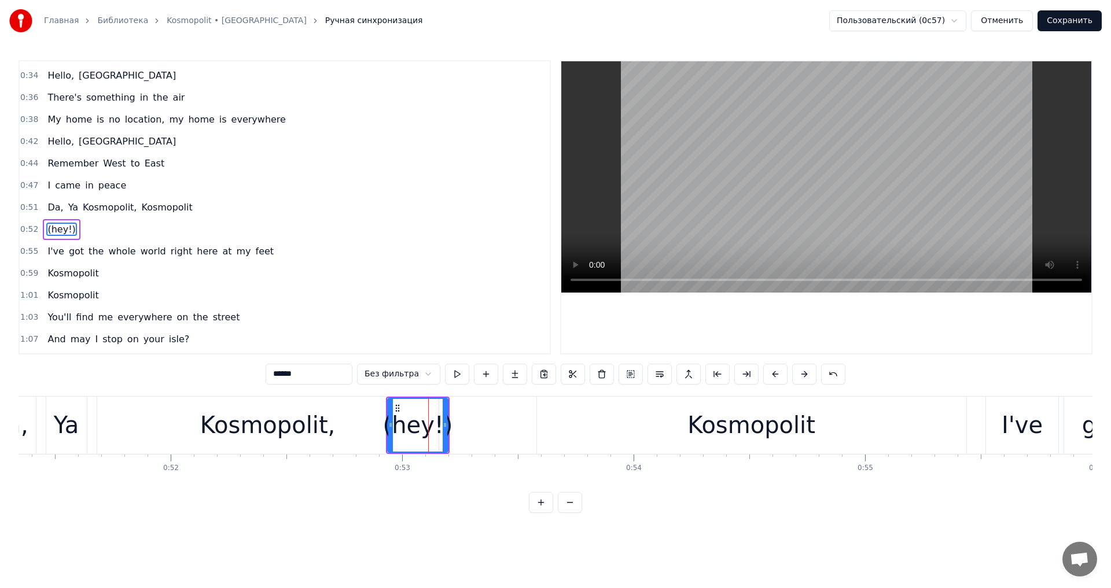
scroll to position [216, 0]
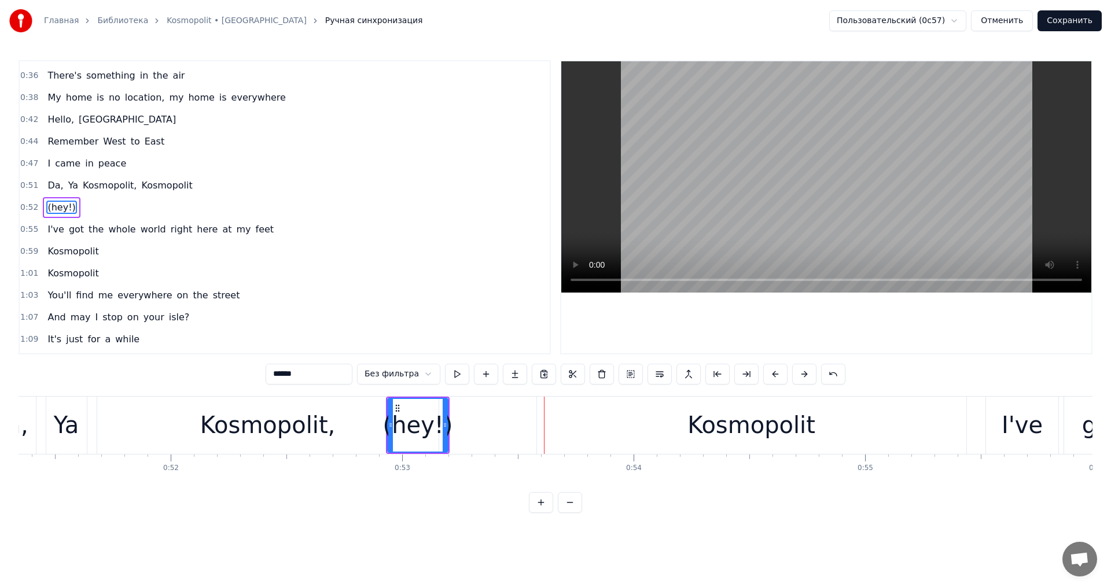
click at [367, 424] on div "Kosmopolit," at bounding box center [267, 425] width 341 height 57
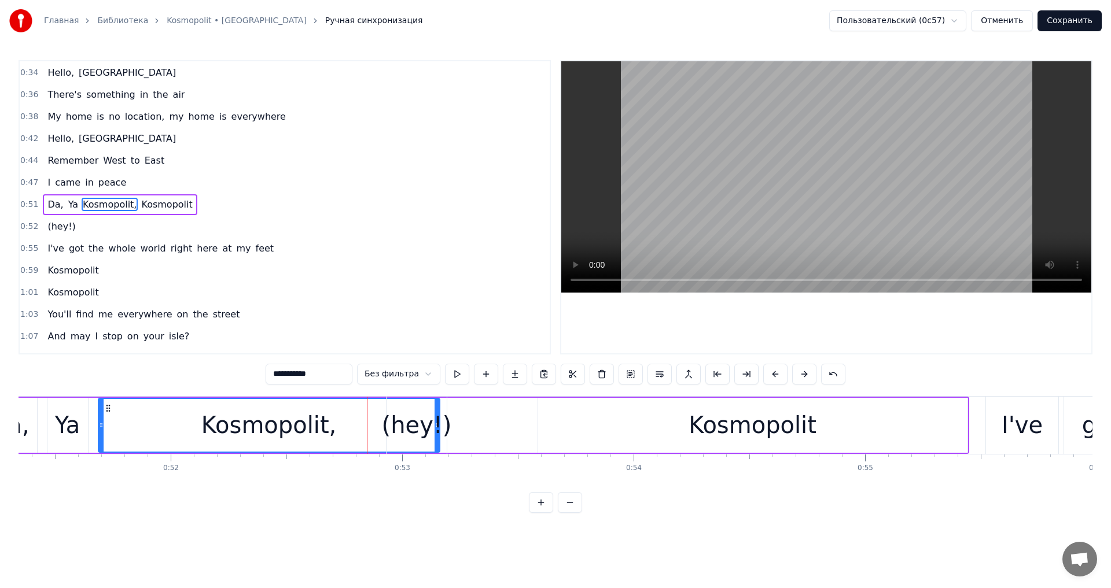
scroll to position [194, 0]
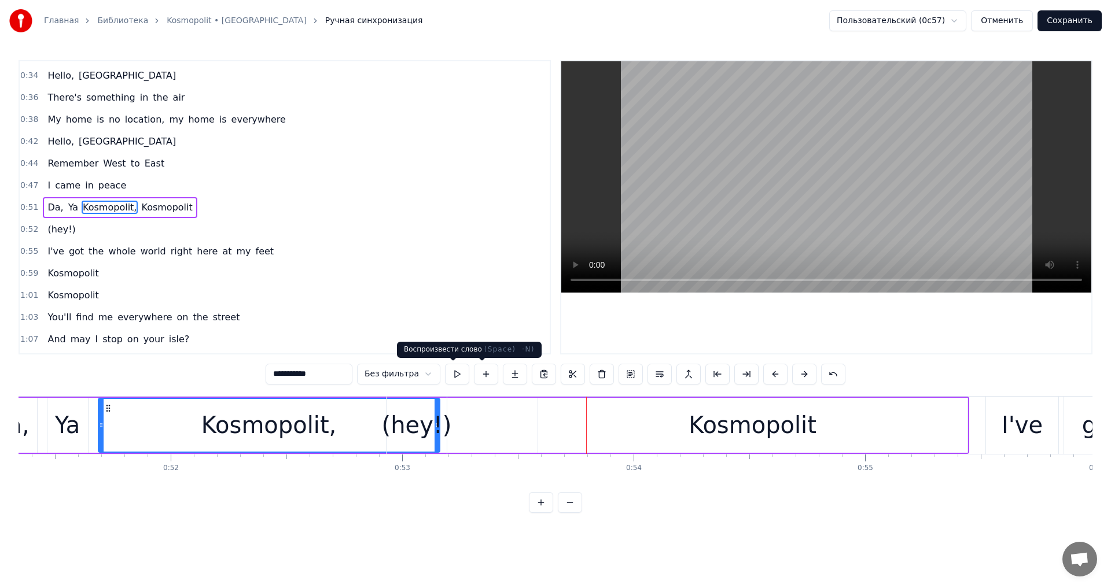
click at [413, 423] on div "(hey!)" at bounding box center [417, 425] width 70 height 35
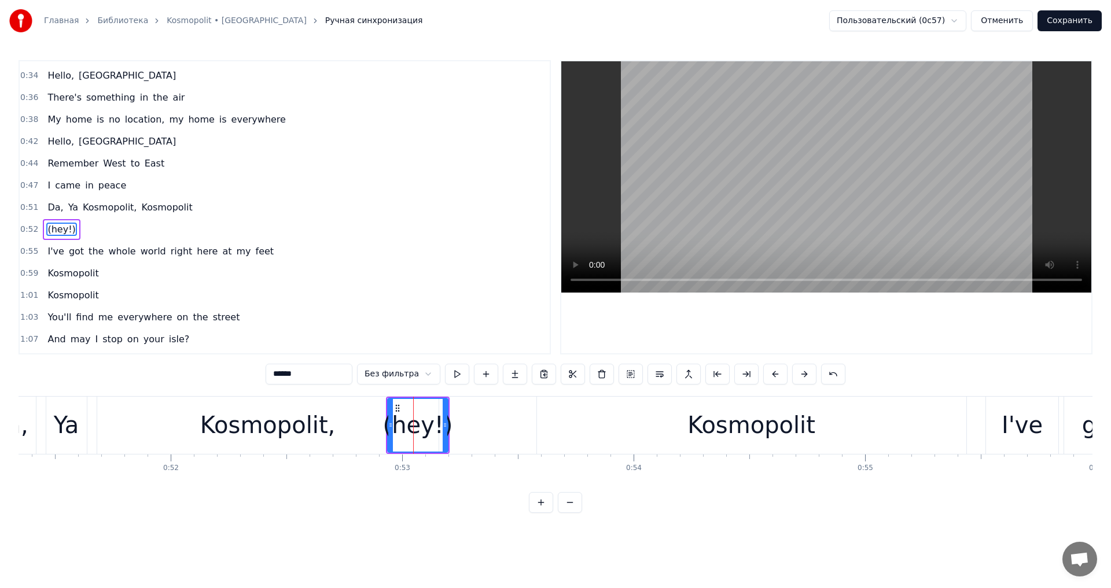
scroll to position [216, 0]
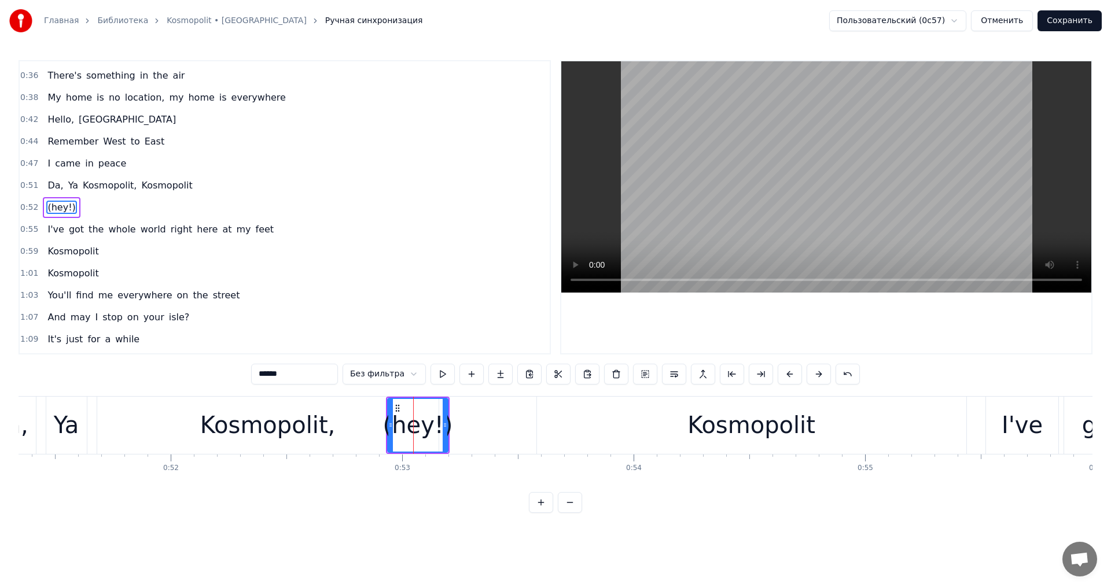
click at [867, 417] on div "Kosmopolit" at bounding box center [751, 425] width 429 height 57
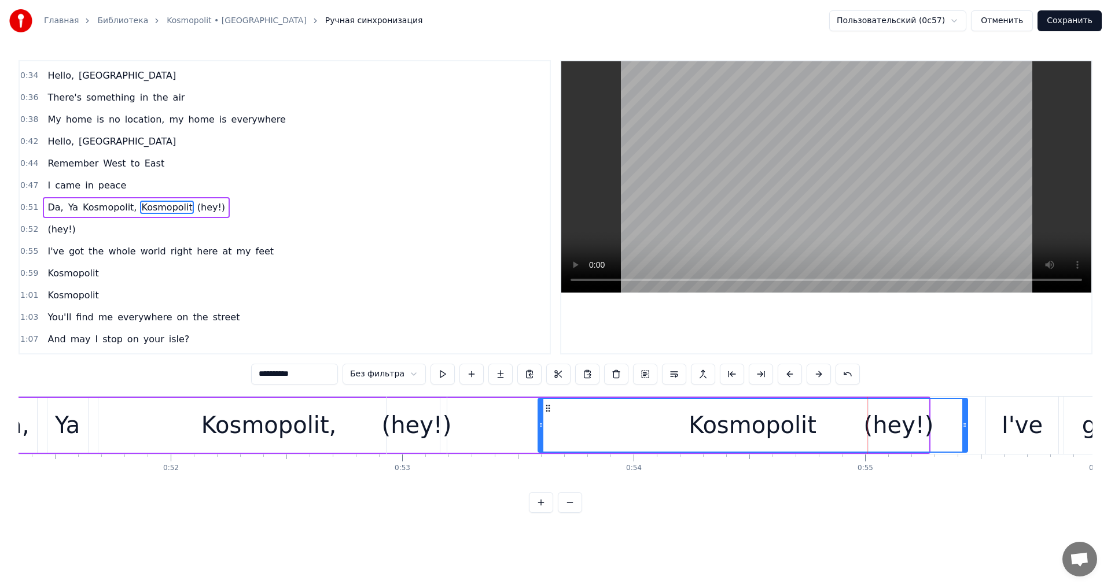
click at [889, 426] on div "Kosmopolit" at bounding box center [753, 425] width 428 height 53
click at [904, 424] on div "Kosmopolit" at bounding box center [753, 425] width 428 height 53
click at [62, 227] on span "(hey!)" at bounding box center [61, 229] width 30 height 13
type input "******"
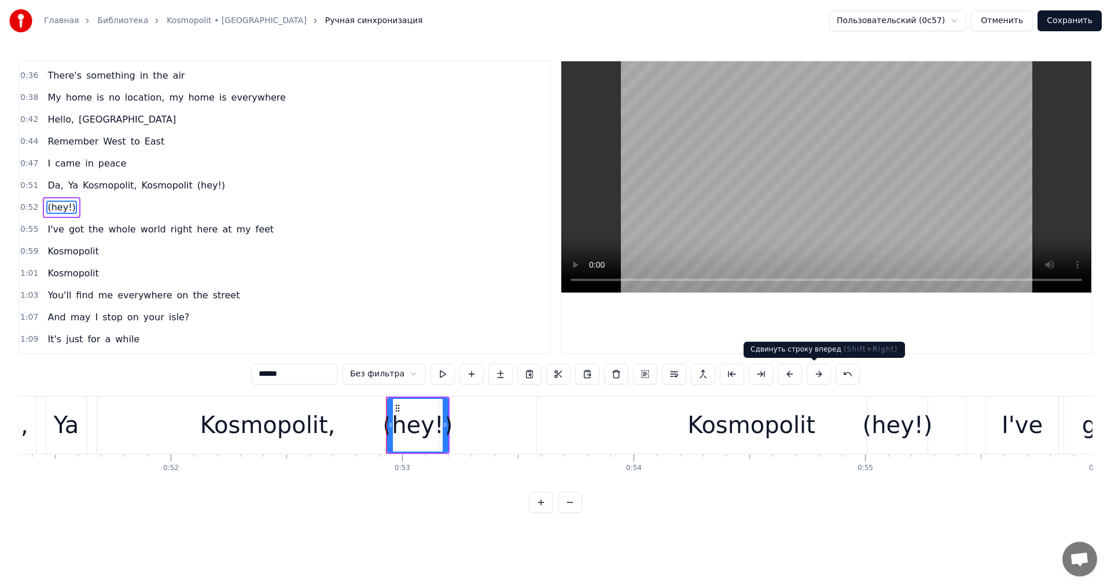
click at [807, 375] on button at bounding box center [819, 374] width 24 height 21
click at [890, 432] on div "(hey!)" at bounding box center [898, 425] width 70 height 35
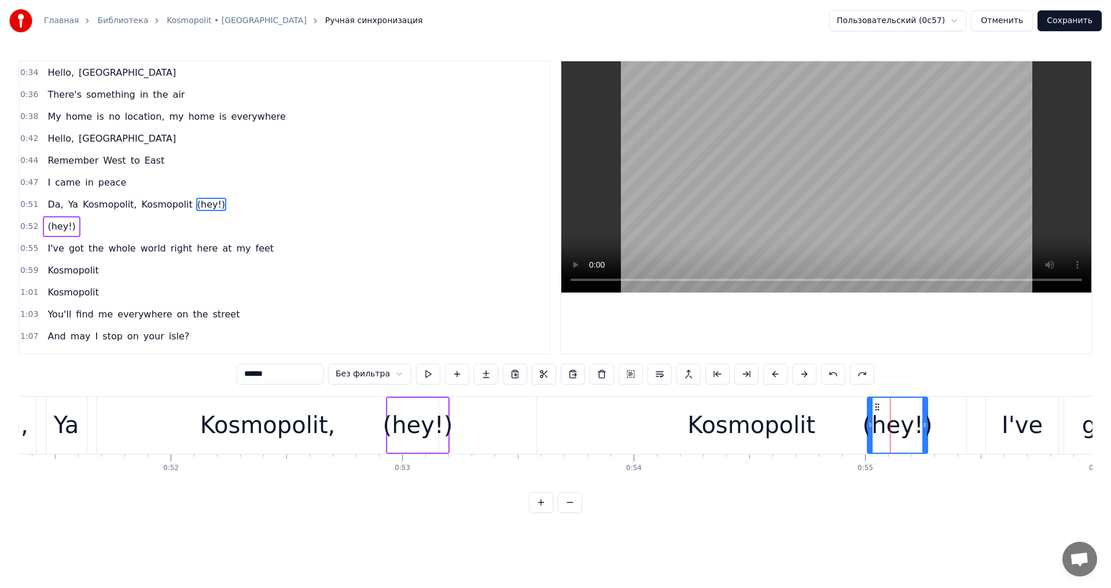
scroll to position [194, 0]
click at [52, 231] on span "(hey!)" at bounding box center [61, 229] width 30 height 13
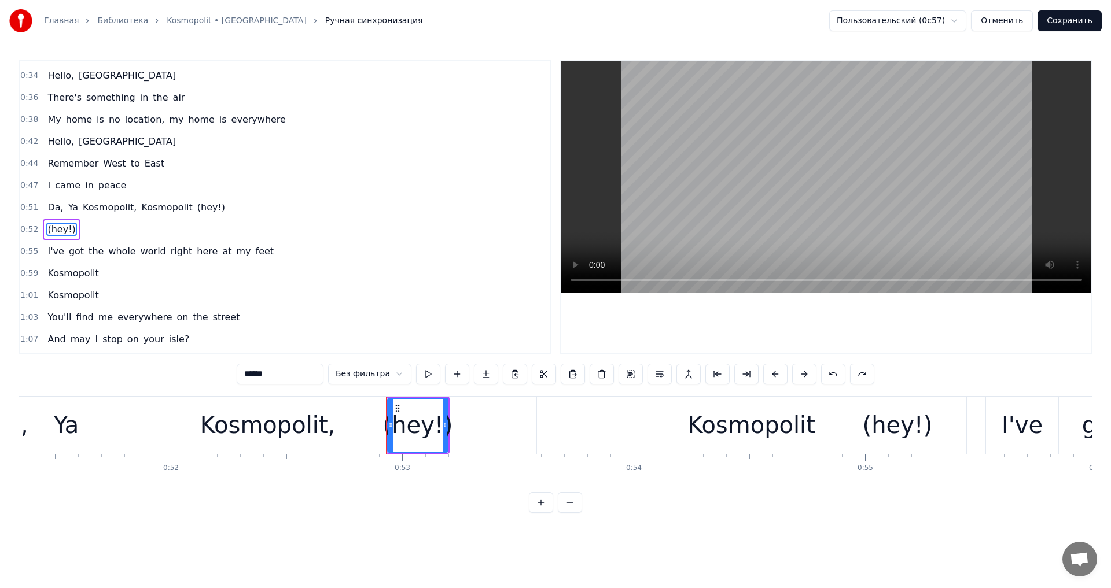
scroll to position [216, 0]
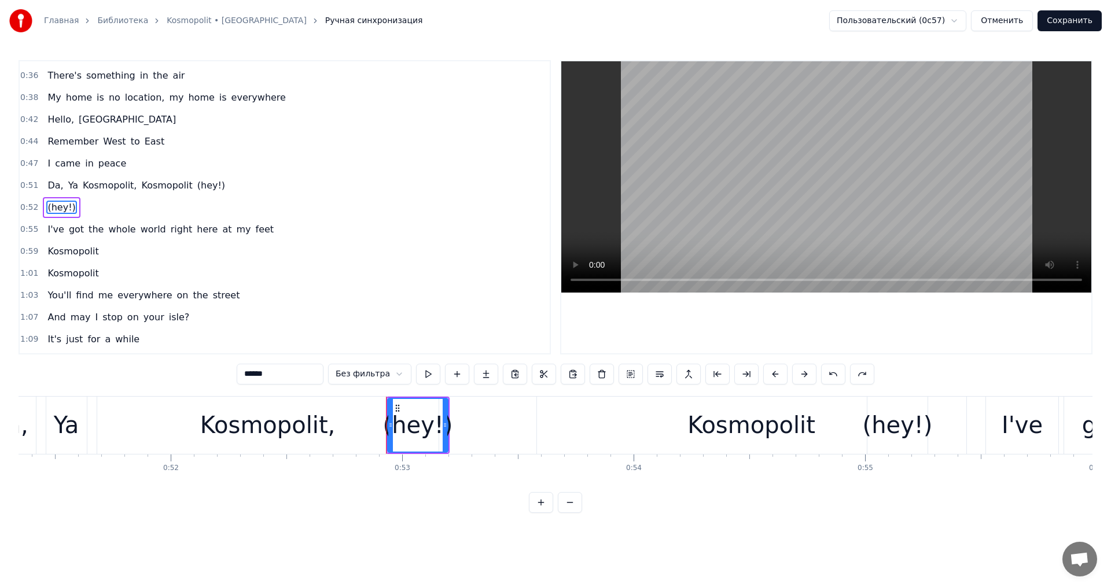
click at [198, 182] on span "(hey!)" at bounding box center [211, 185] width 30 height 13
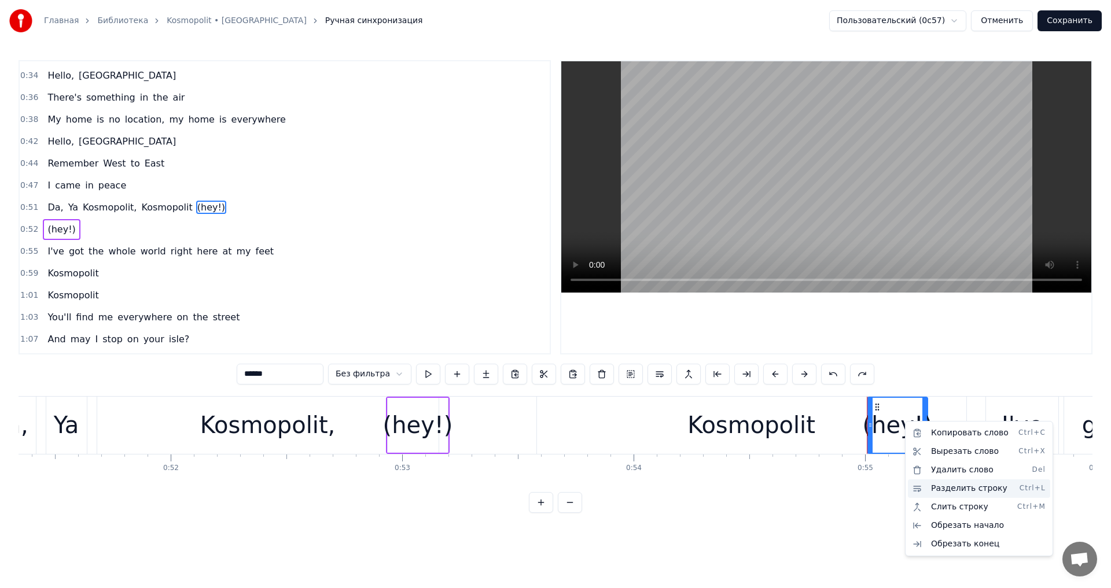
click at [943, 494] on div "Разделить строку Ctrl+L" at bounding box center [979, 489] width 142 height 19
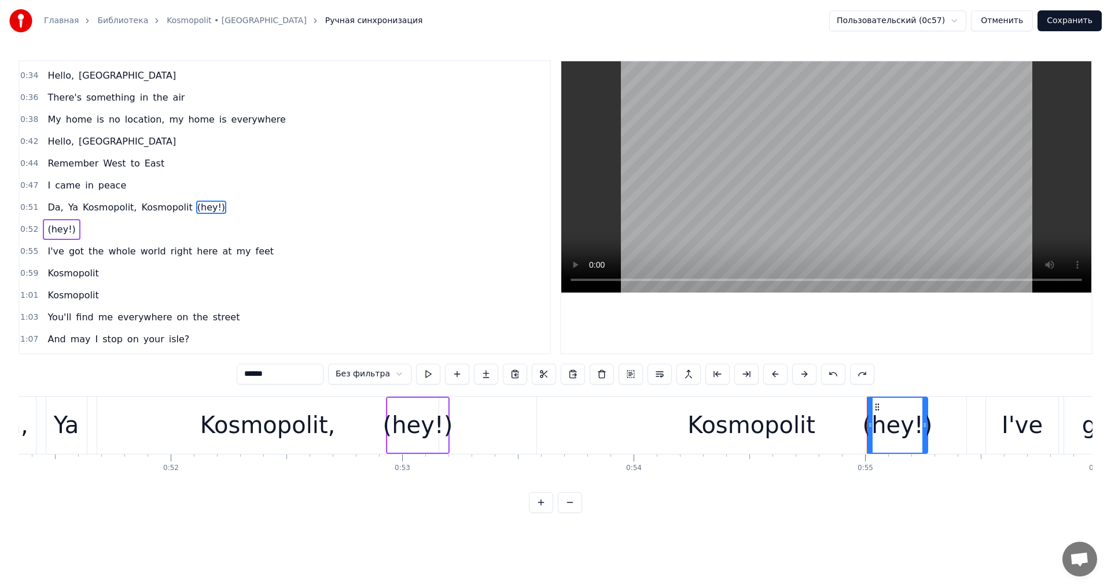
click at [896, 428] on div "(hey!)" at bounding box center [898, 425] width 70 height 35
click at [770, 405] on div "Kosmopolit" at bounding box center [751, 425] width 429 height 57
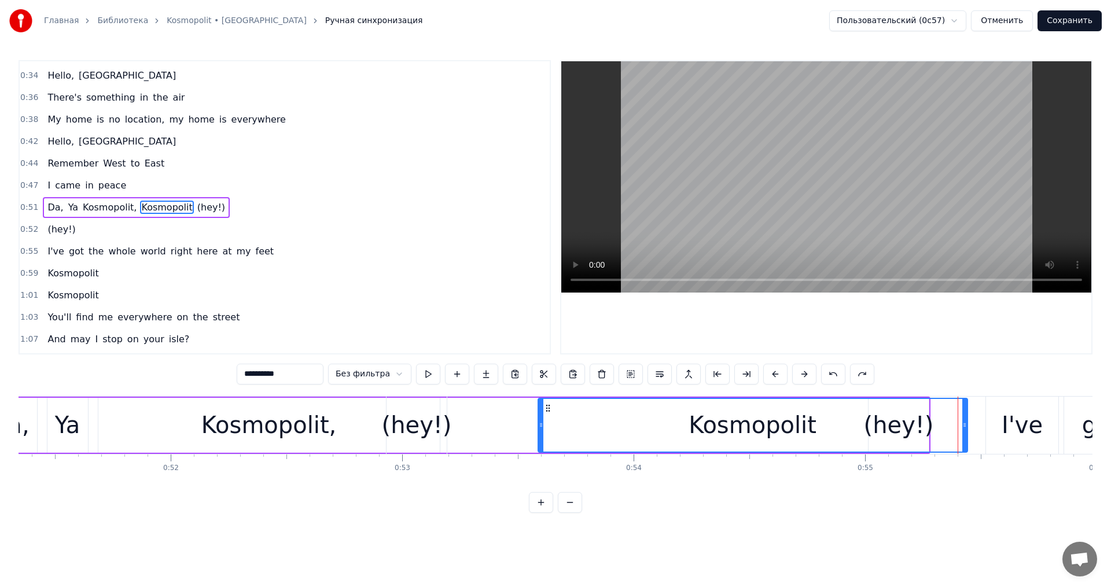
click at [898, 418] on div "Kosmopolit" at bounding box center [753, 425] width 428 height 53
click at [196, 211] on span "(hey!)" at bounding box center [211, 207] width 30 height 13
type input "******"
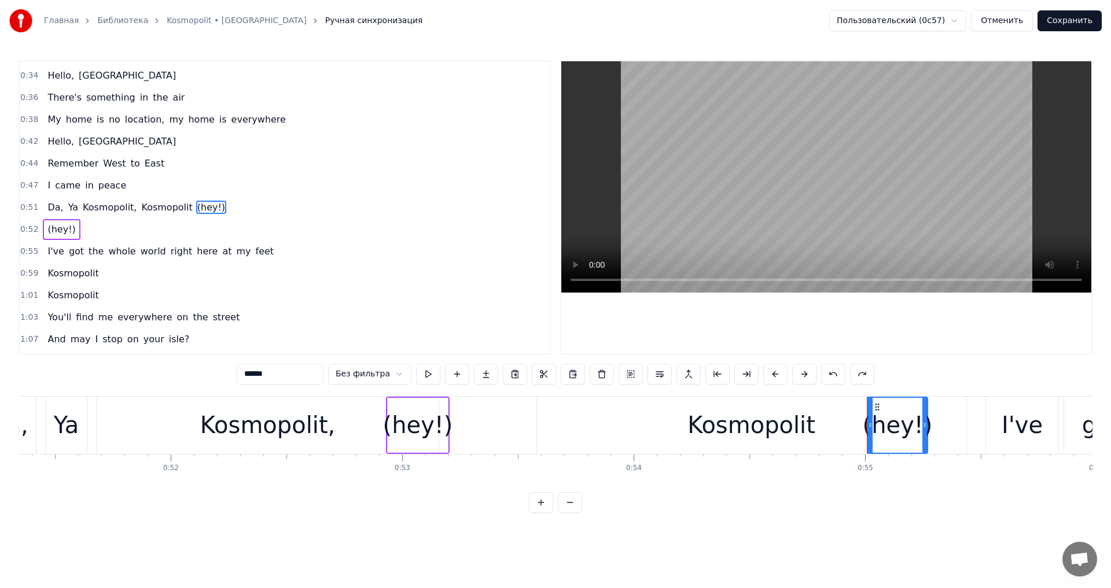
drag, startPoint x: 190, startPoint y: 209, endPoint x: 229, endPoint y: 236, distance: 47.4
click at [232, 236] on div "0:03 Kosmopolit 0:03 Kosmopolit 0:19 Hello, New York 0:21 I'd introduce myself …" at bounding box center [285, 207] width 532 height 295
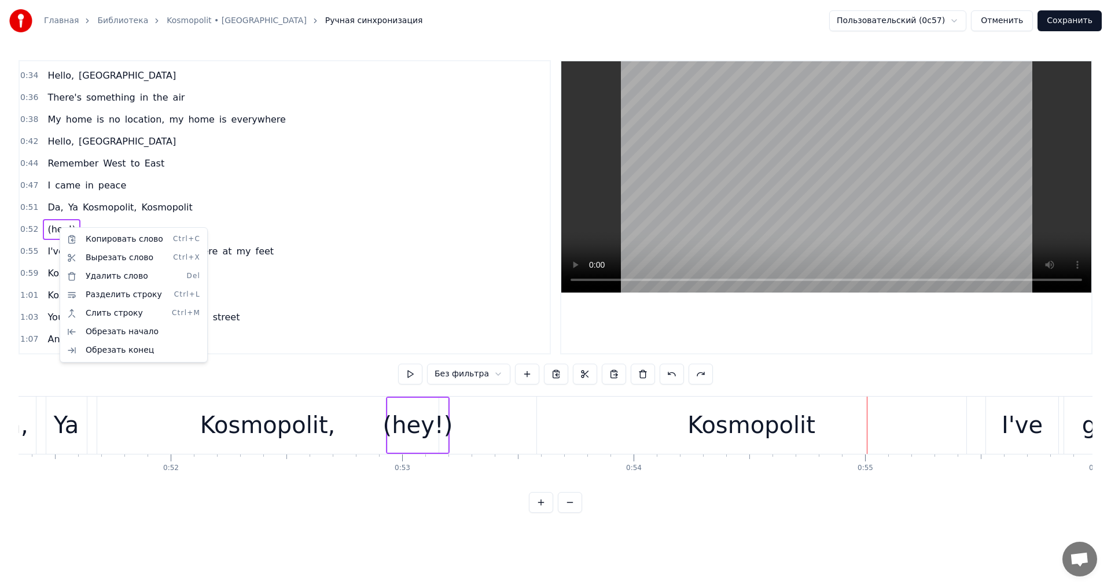
click at [428, 404] on div "(hey!)" at bounding box center [418, 425] width 60 height 55
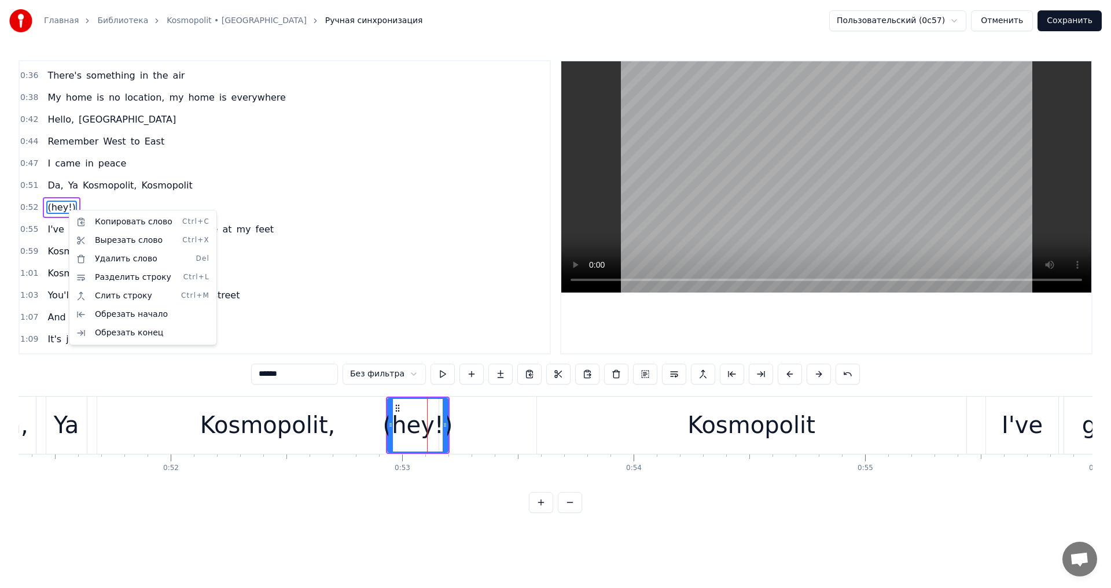
click at [72, 202] on div "(hey!)" at bounding box center [61, 207] width 37 height 21
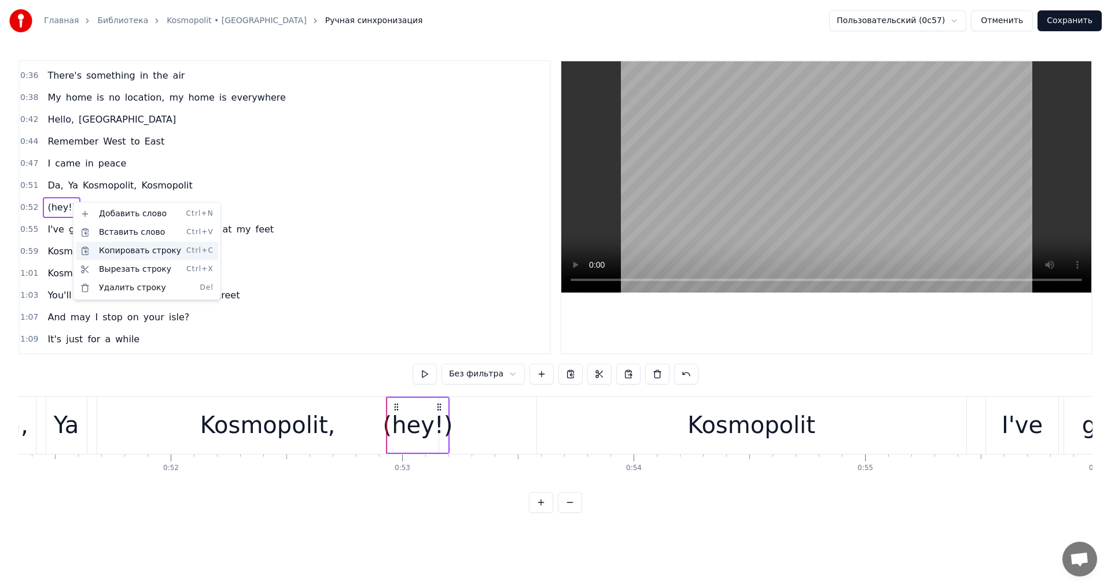
click at [118, 245] on div "Копировать строку Ctrl+C" at bounding box center [147, 251] width 142 height 19
click at [980, 452] on html "Главная Библиотека Kosmopolit • Russkaja Ручная синхронизация Пользовательский …" at bounding box center [555, 266] width 1111 height 532
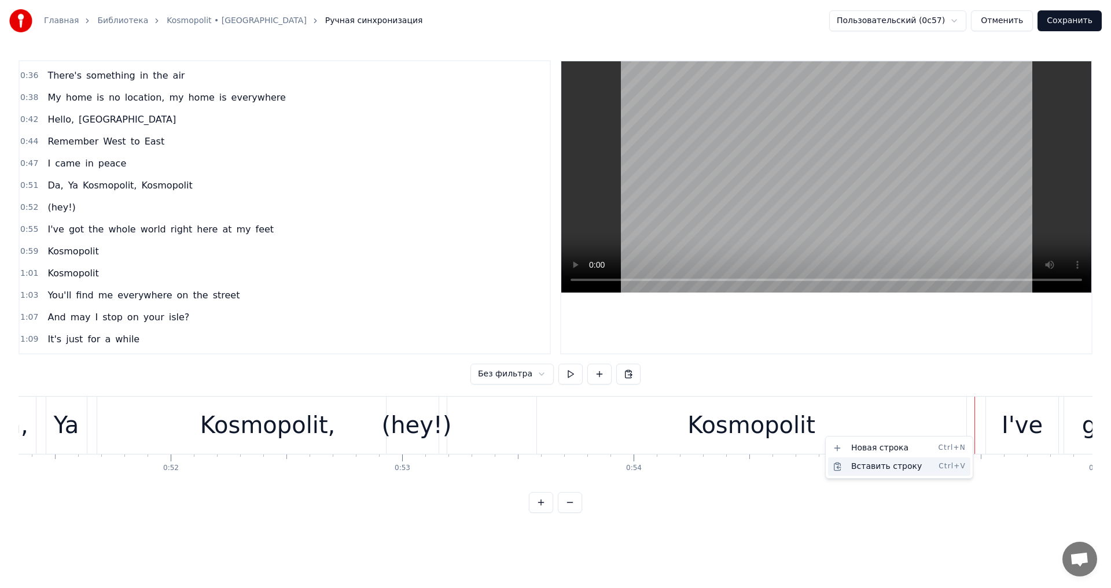
click at [921, 465] on div "Вставить строку Ctrl+V" at bounding box center [899, 467] width 142 height 19
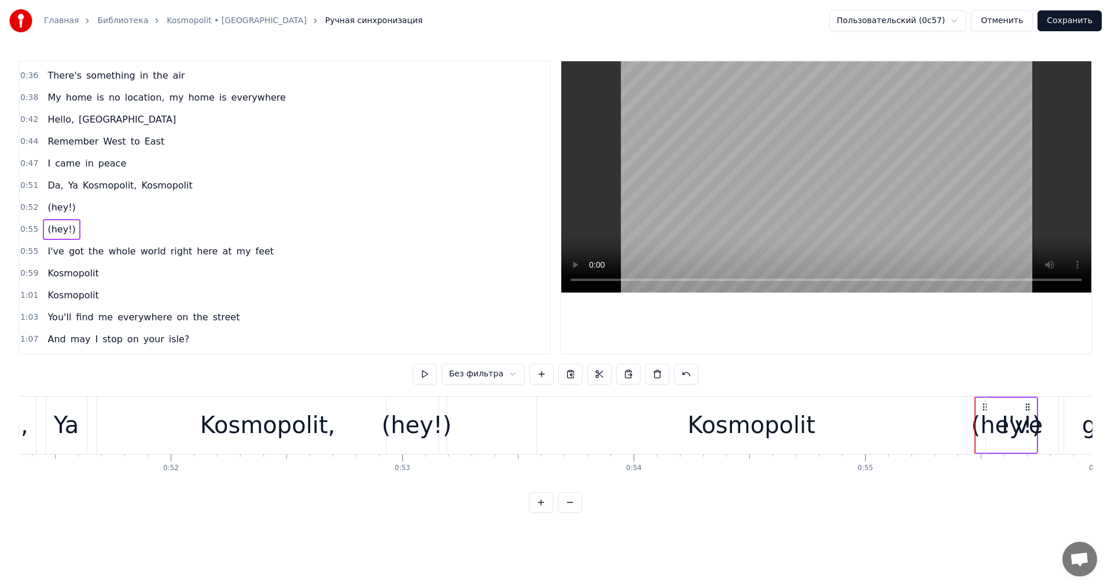
click at [985, 423] on div "I've" at bounding box center [1022, 425] width 74 height 57
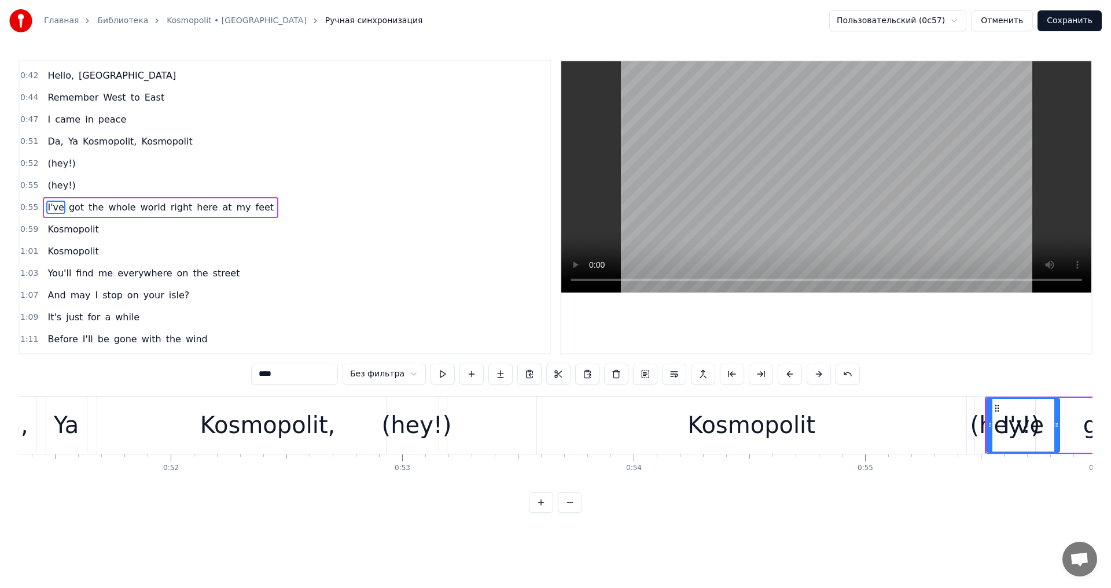
click at [980, 423] on div "(hey!)" at bounding box center [1005, 425] width 70 height 35
type input "******"
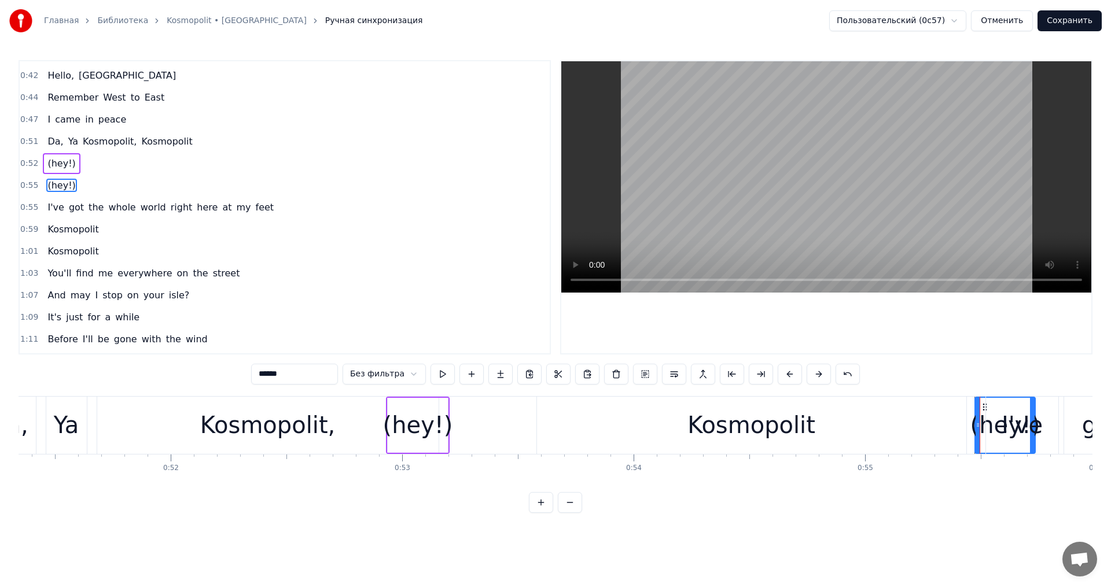
scroll to position [238, 0]
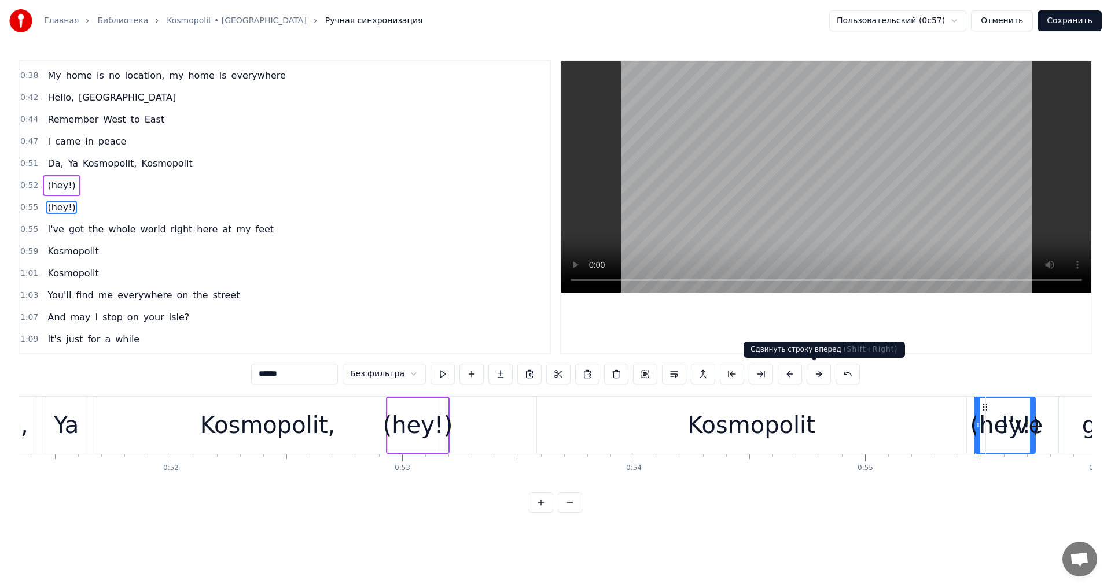
click at [808, 378] on button at bounding box center [819, 374] width 24 height 21
click at [57, 201] on span "(hey!)" at bounding box center [61, 207] width 30 height 13
click at [57, 203] on span "(hey!)" at bounding box center [61, 207] width 30 height 13
click at [106, 187] on div "0:52 (hey!)" at bounding box center [285, 186] width 530 height 22
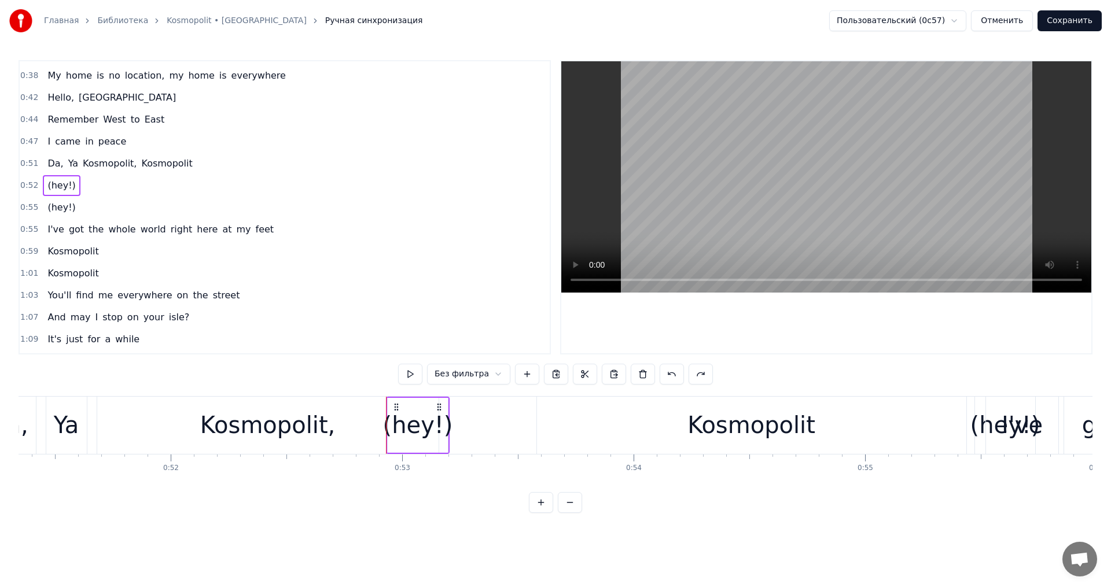
click at [68, 199] on div "(hey!)" at bounding box center [61, 207] width 37 height 21
drag, startPoint x: 984, startPoint y: 408, endPoint x: 876, endPoint y: 402, distance: 108.4
click at [876, 402] on div "(hey!)" at bounding box center [898, 425] width 64 height 57
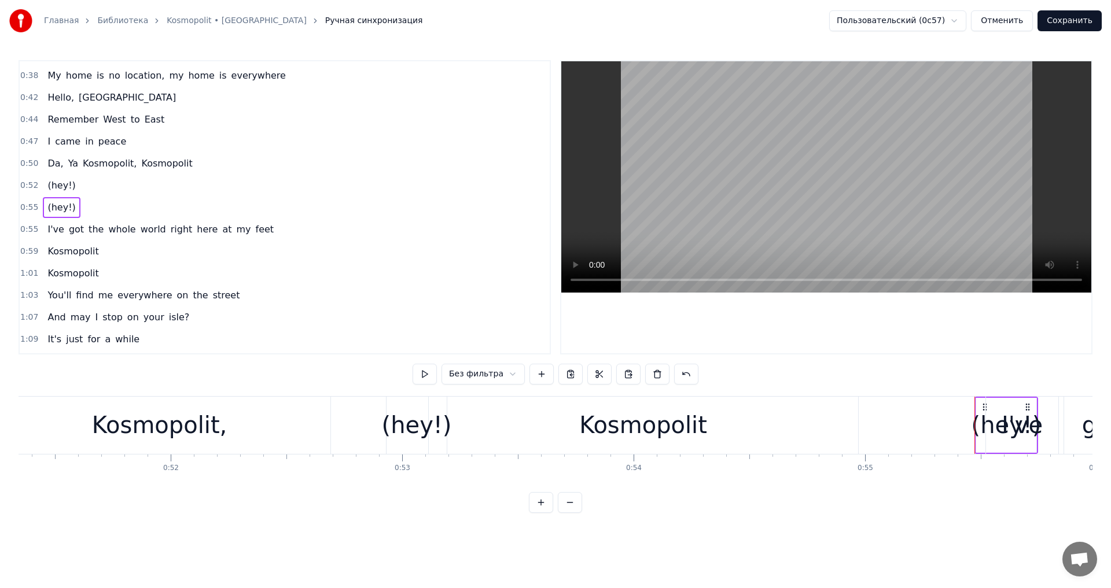
click at [730, 439] on div "Kosmopolit" at bounding box center [643, 425] width 429 height 57
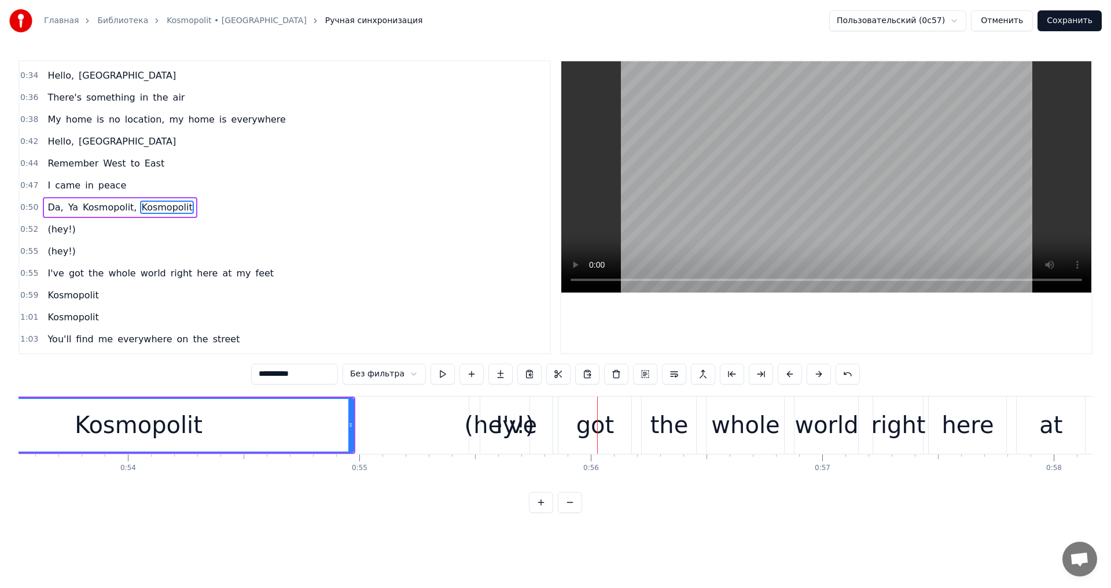
scroll to position [0, 12299]
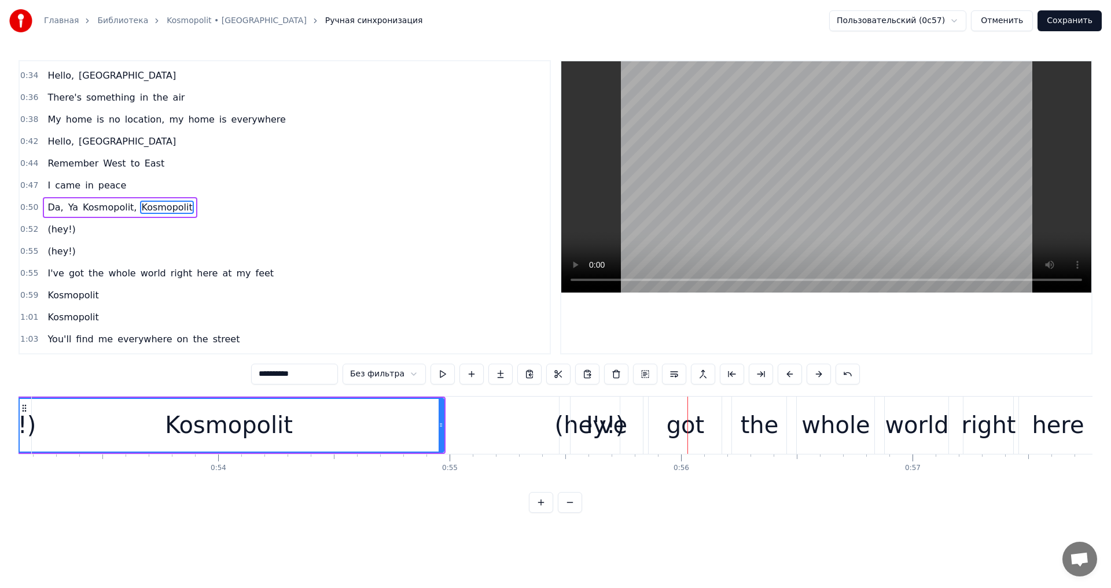
click at [562, 424] on div "(hey!)" at bounding box center [590, 425] width 70 height 35
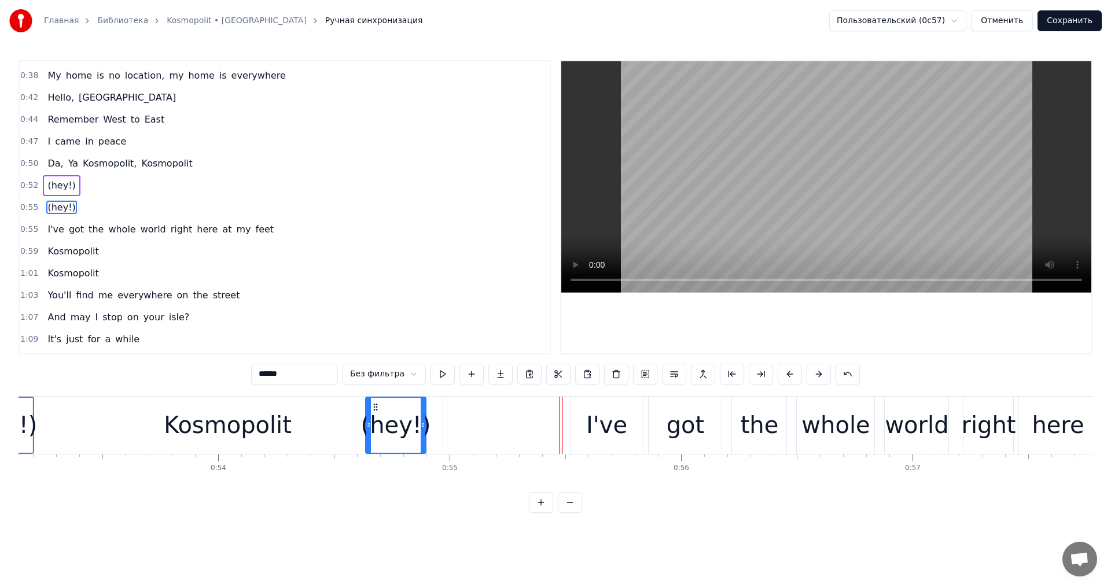
drag, startPoint x: 565, startPoint y: 410, endPoint x: 371, endPoint y: 411, distance: 193.8
click at [371, 411] on icon at bounding box center [375, 407] width 9 height 9
click at [305, 432] on div "Kosmopolit" at bounding box center [227, 425] width 429 height 57
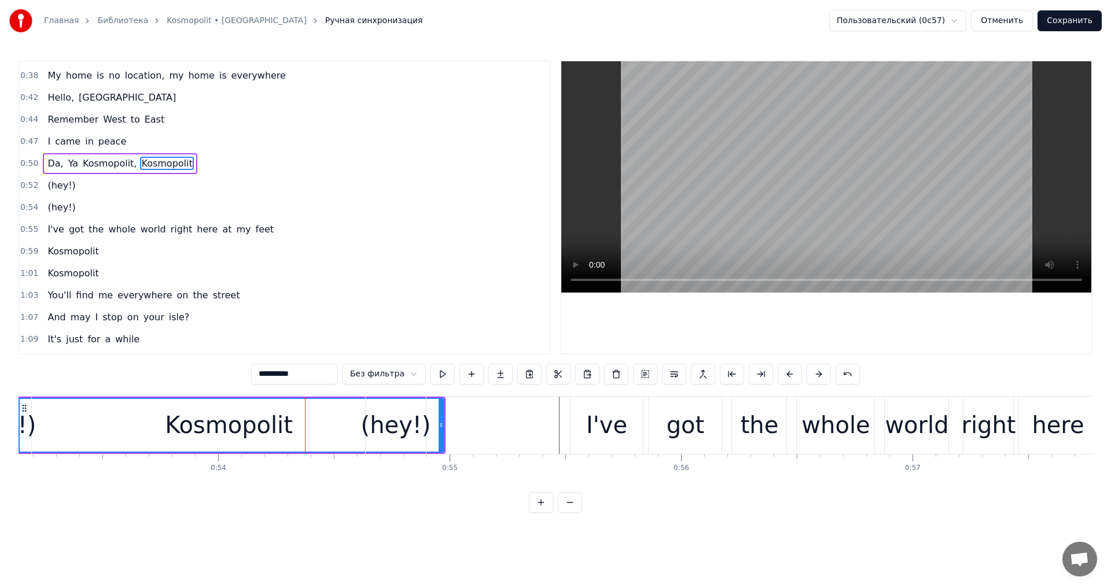
scroll to position [194, 0]
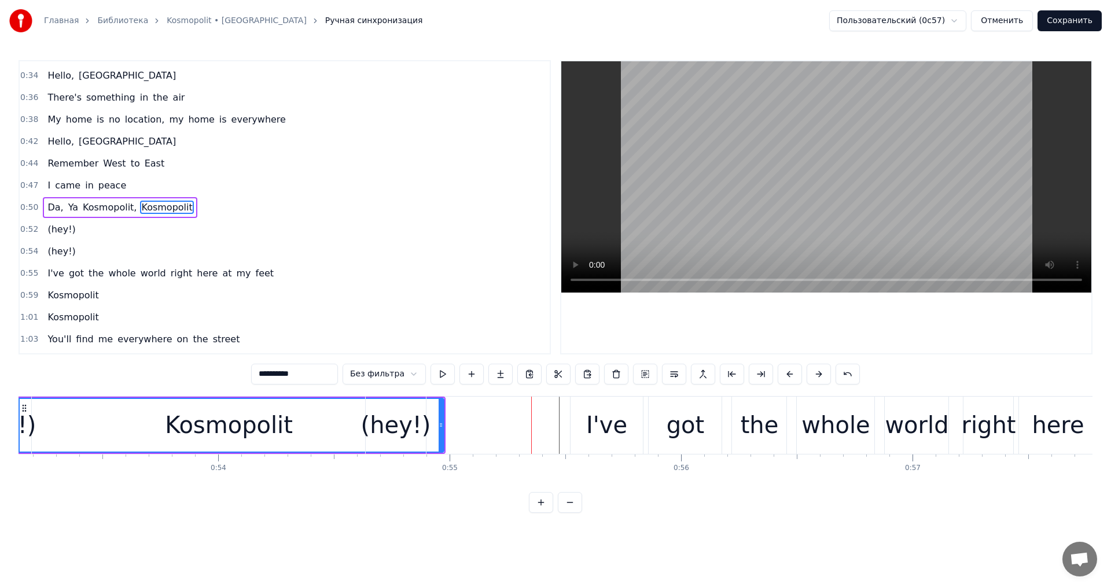
click at [397, 415] on div "(hey!)" at bounding box center [396, 425] width 70 height 35
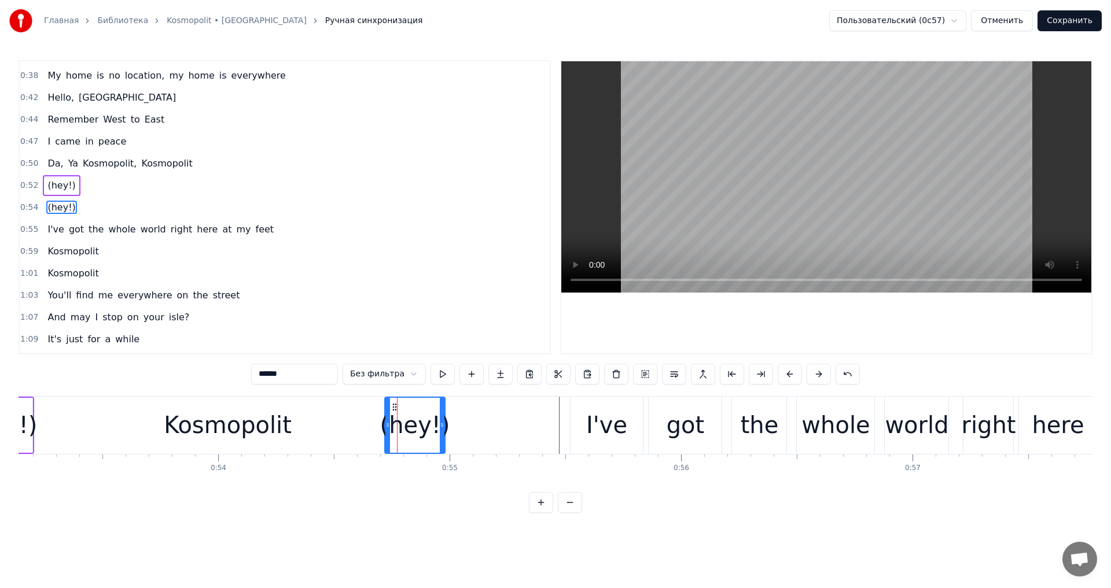
drag, startPoint x: 380, startPoint y: 408, endPoint x: 394, endPoint y: 407, distance: 14.5
click at [394, 407] on icon at bounding box center [394, 407] width 9 height 9
click at [355, 416] on div "Kosmopolit" at bounding box center [227, 425] width 429 height 57
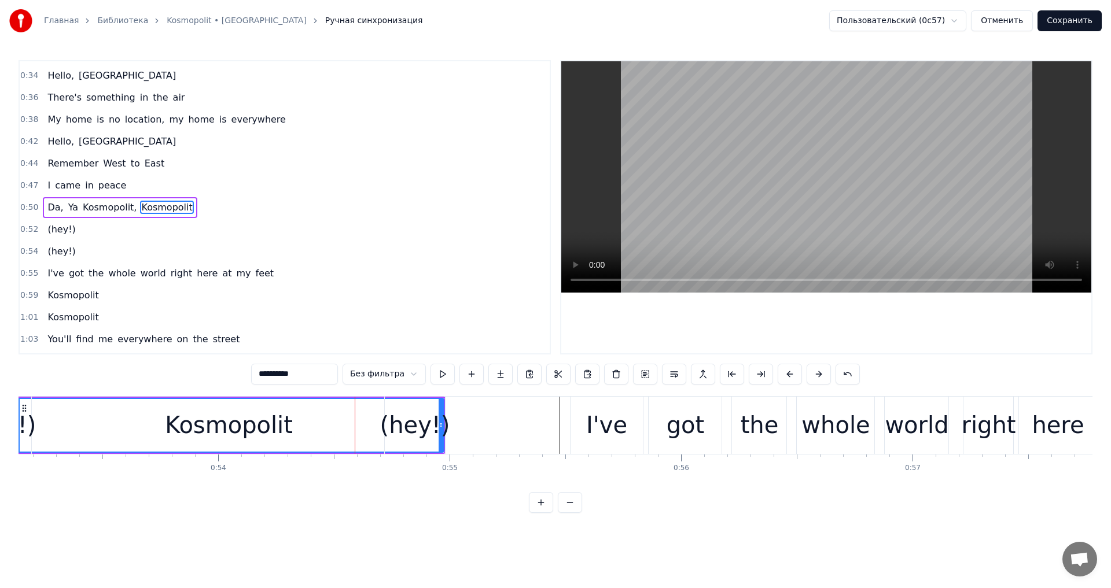
click at [306, 414] on div "Kosmopolit" at bounding box center [229, 425] width 428 height 53
click at [424, 415] on div "(hey!)" at bounding box center [415, 425] width 70 height 35
type input "******"
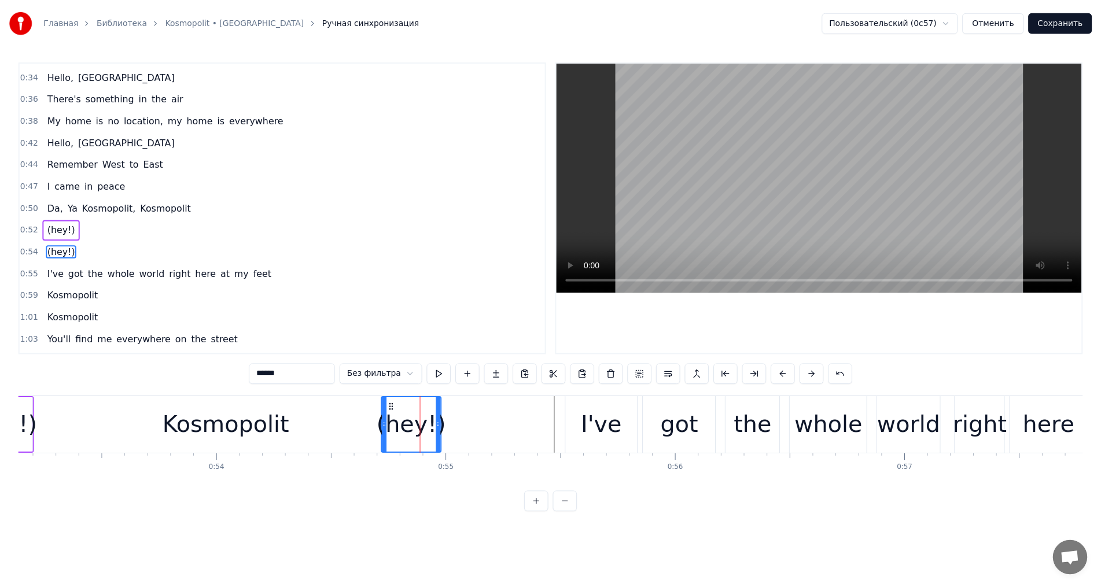
scroll to position [238, 0]
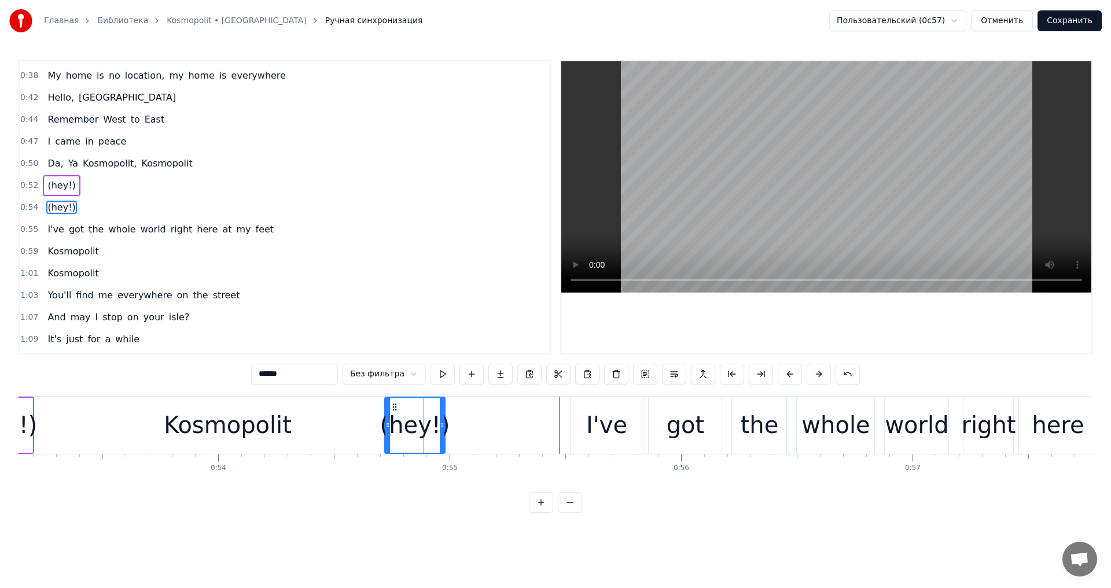
click at [1077, 26] on button "Сохранить" at bounding box center [1070, 20] width 64 height 21
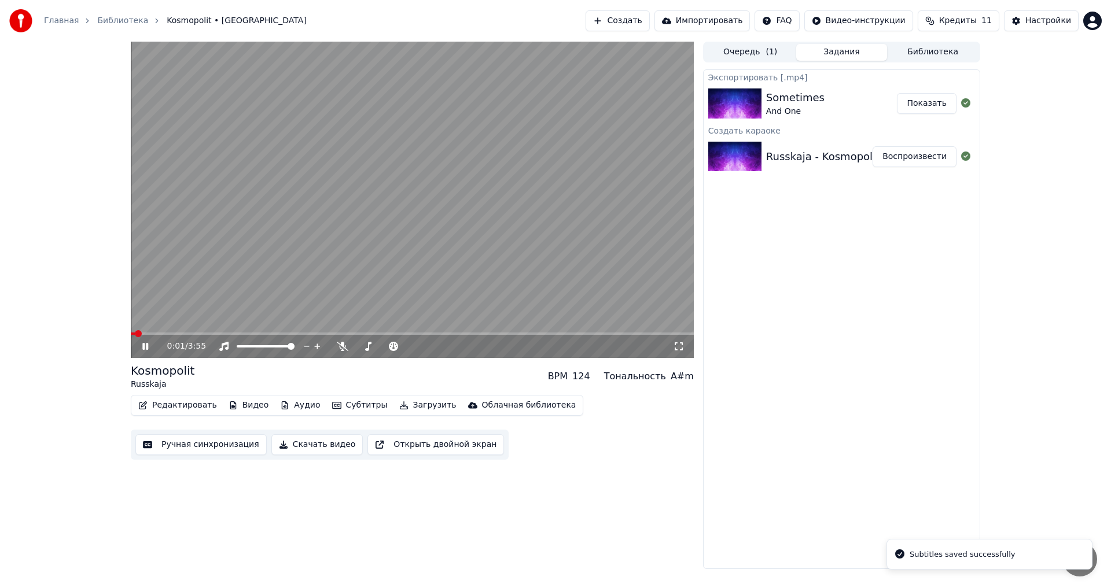
click at [144, 343] on icon at bounding box center [153, 346] width 27 height 9
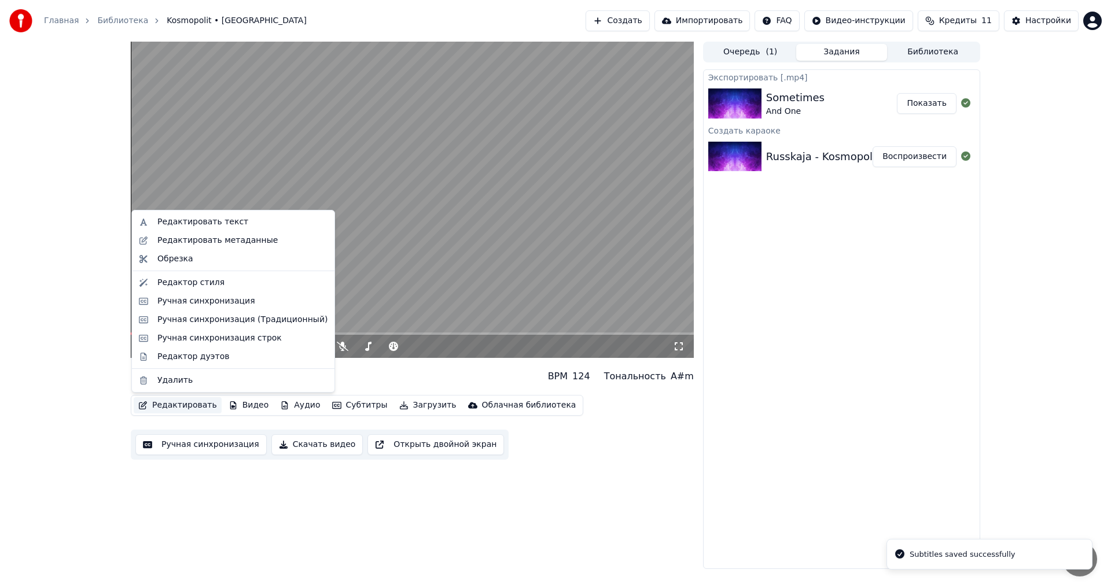
click at [166, 405] on button "Редактировать" at bounding box center [178, 406] width 88 height 16
click at [214, 356] on div "Редактор дуэтов" at bounding box center [193, 357] width 72 height 12
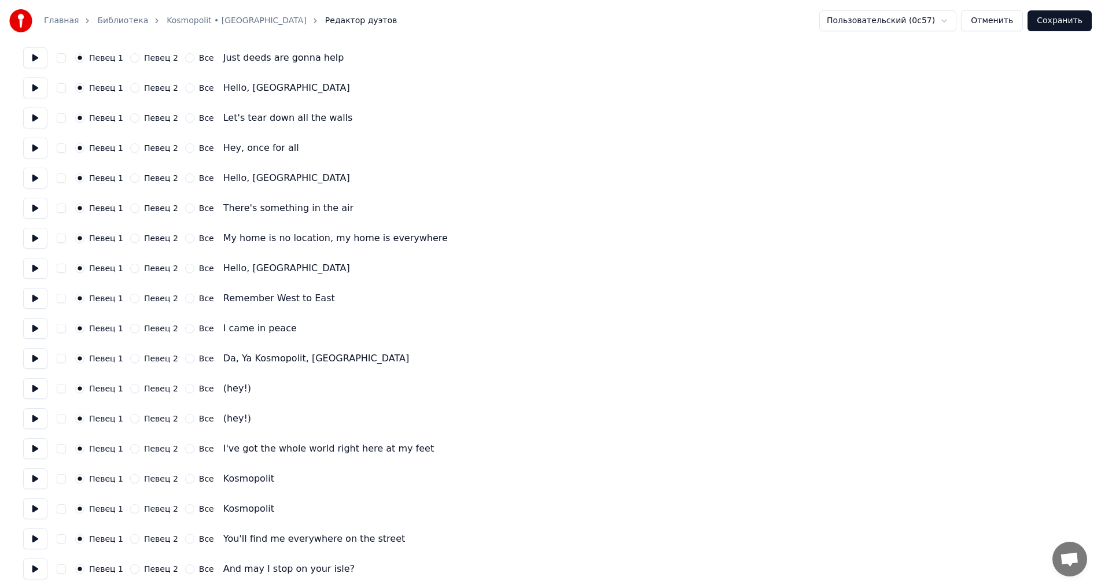
scroll to position [289, 0]
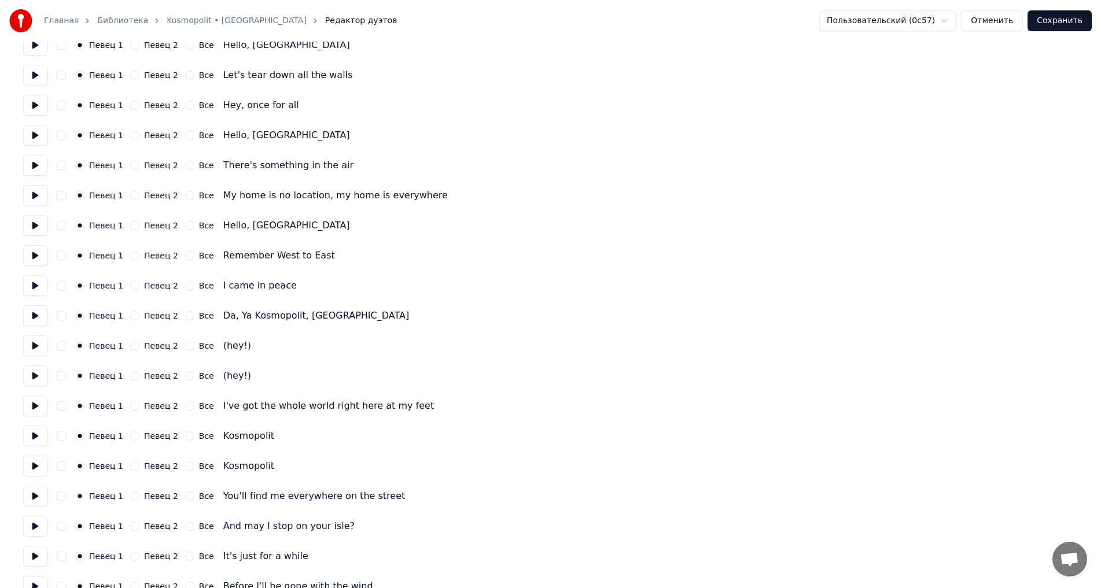
click at [130, 346] on button "Певец 2" at bounding box center [134, 345] width 9 height 9
click at [130, 376] on button "Певец 2" at bounding box center [134, 375] width 9 height 9
click at [1062, 23] on button "Сохранить" at bounding box center [1060, 20] width 64 height 21
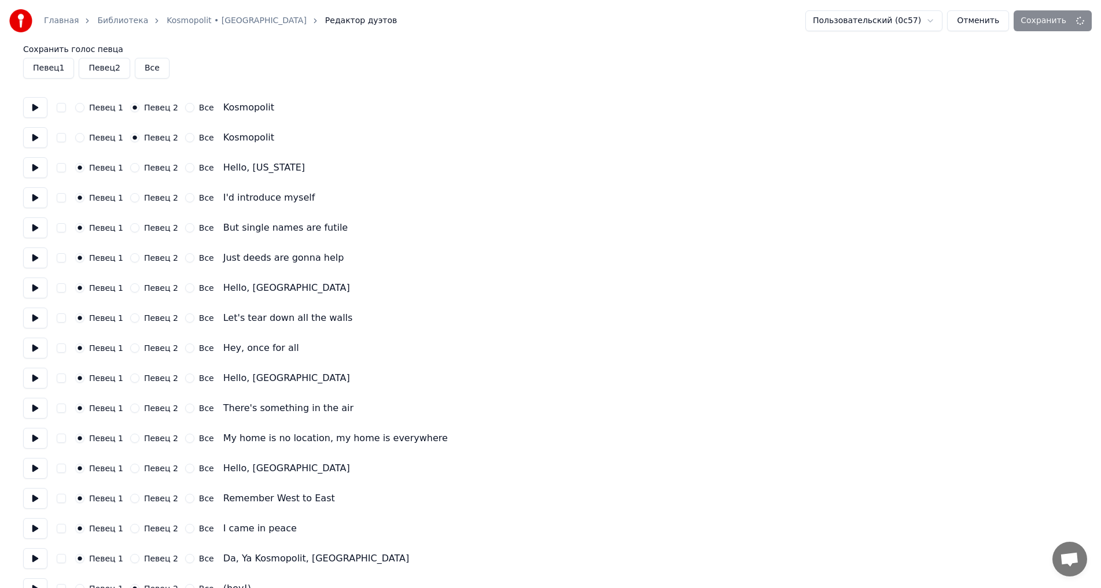
scroll to position [5, 0]
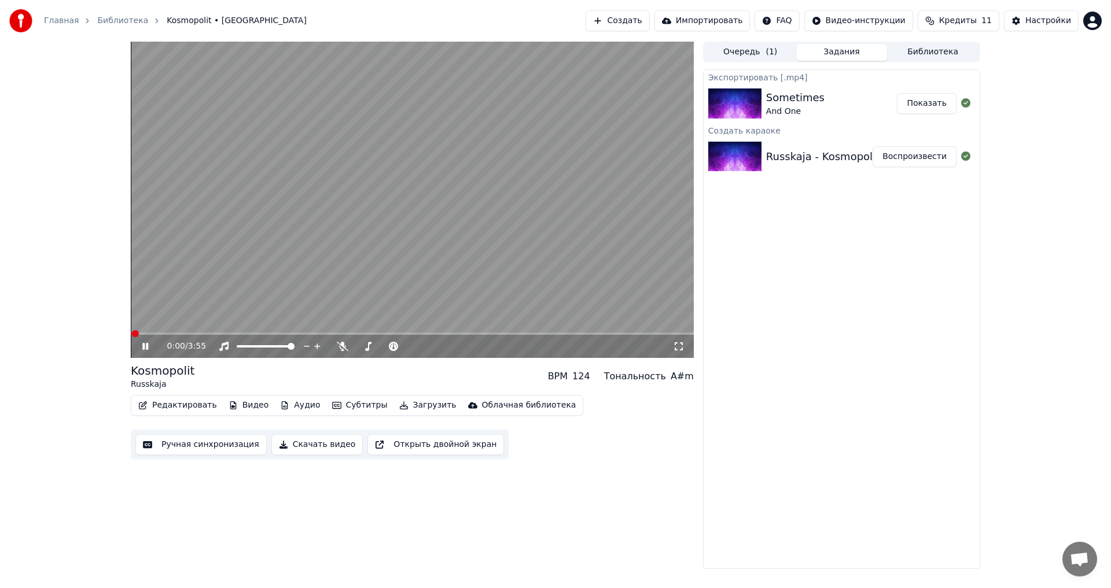
click at [181, 407] on button "Редактировать" at bounding box center [178, 406] width 88 height 16
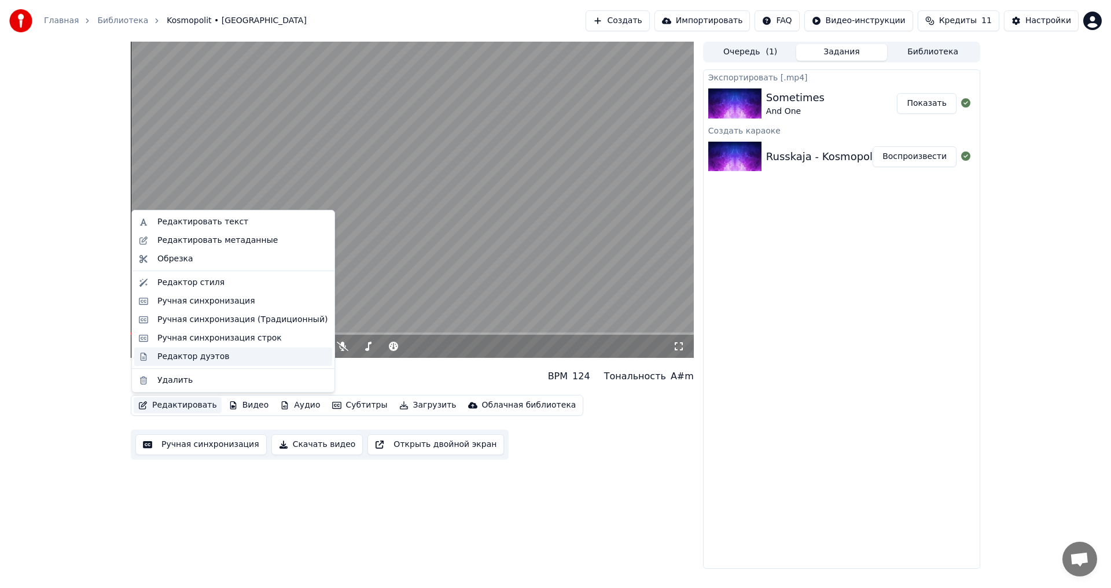
click at [215, 355] on div "Редактор дуэтов" at bounding box center [193, 357] width 72 height 12
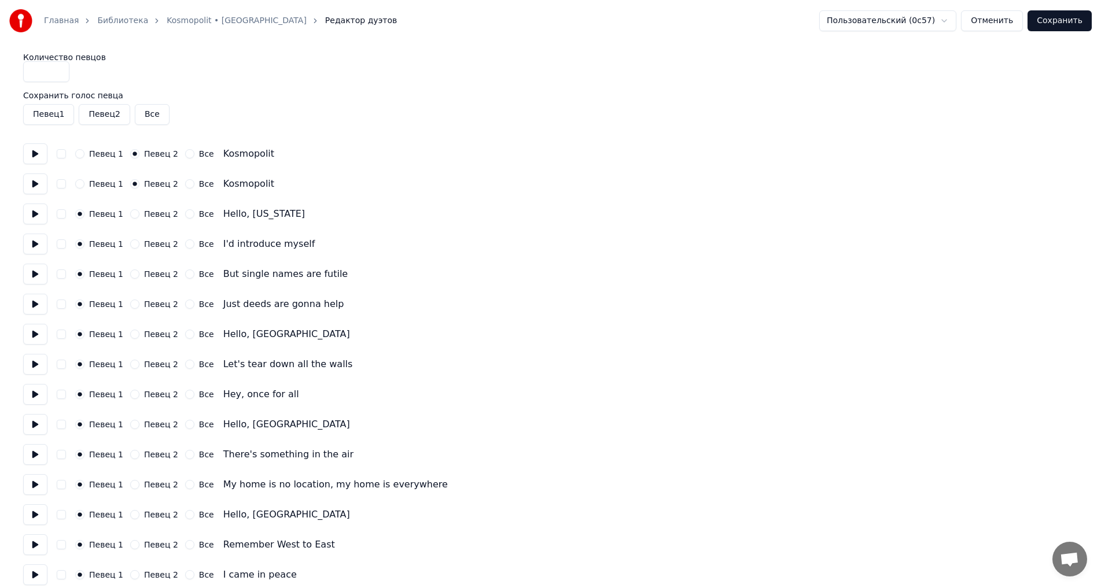
drag, startPoint x: 51, startPoint y: 75, endPoint x: 40, endPoint y: 72, distance: 11.4
click at [40, 72] on input "*" at bounding box center [46, 71] width 46 height 21
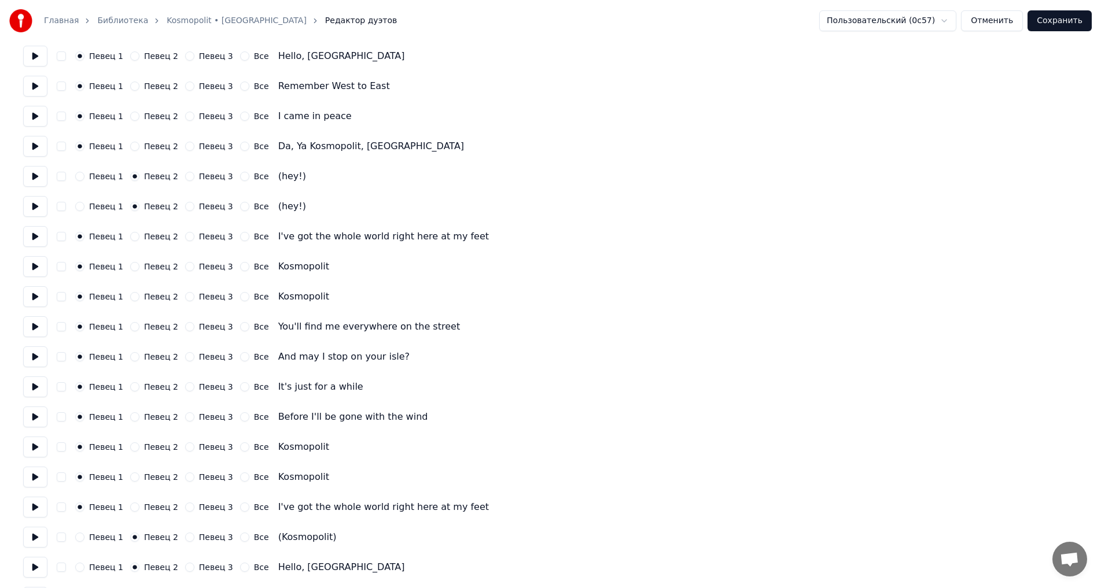
scroll to position [463, 0]
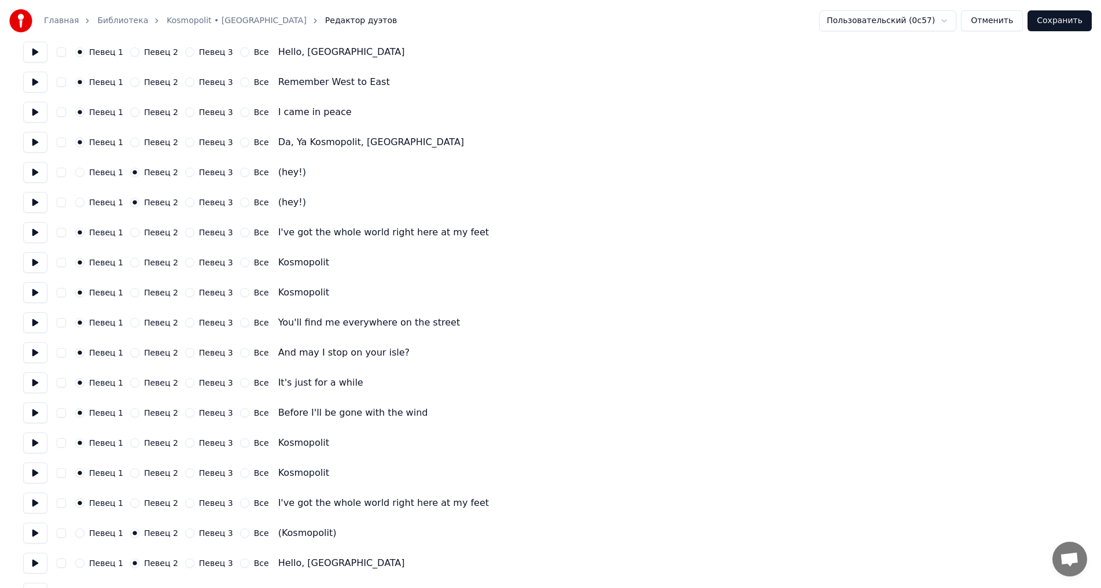
type input "*"
click at [185, 171] on button "Певец 3" at bounding box center [189, 172] width 9 height 9
click at [185, 201] on button "Певец 3" at bounding box center [189, 202] width 9 height 9
click at [1054, 17] on button "Сохранить" at bounding box center [1060, 20] width 64 height 21
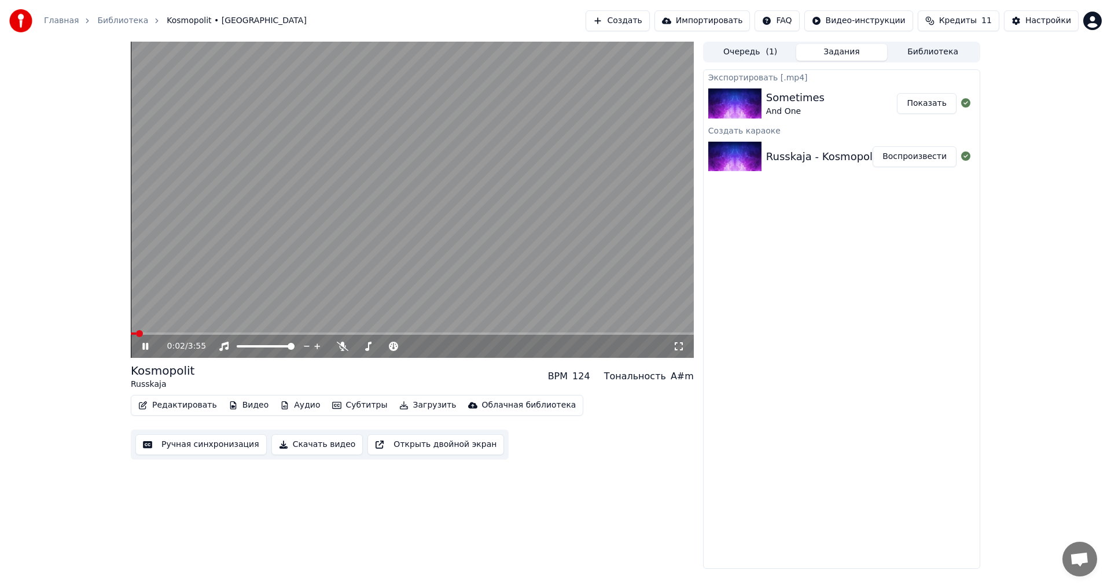
click at [154, 332] on video at bounding box center [412, 200] width 563 height 317
click at [168, 334] on span at bounding box center [412, 334] width 563 height 2
click at [153, 345] on icon at bounding box center [153, 346] width 27 height 9
click at [215, 336] on div "0:16 / 3:55" at bounding box center [412, 346] width 563 height 23
click at [219, 334] on span at bounding box center [412, 334] width 563 height 2
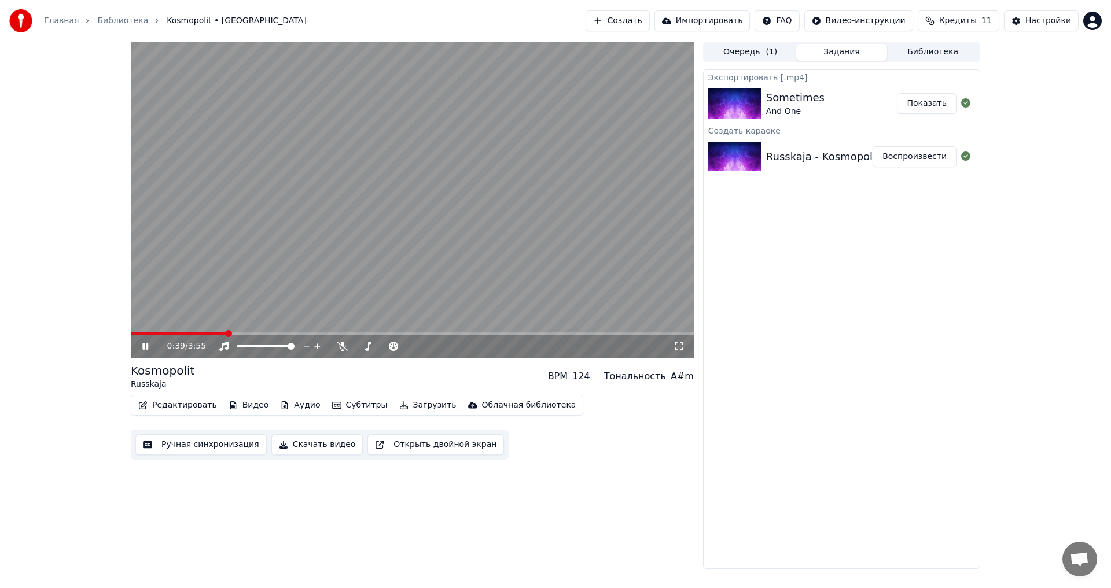
click at [234, 332] on video at bounding box center [412, 200] width 563 height 317
click at [240, 334] on span at bounding box center [412, 334] width 563 height 2
click at [145, 348] on icon at bounding box center [145, 347] width 7 height 8
click at [686, 350] on div "0:47 / 3:55" at bounding box center [412, 347] width 554 height 12
click at [685, 350] on div "0:48 / 3:55" at bounding box center [412, 347] width 554 height 12
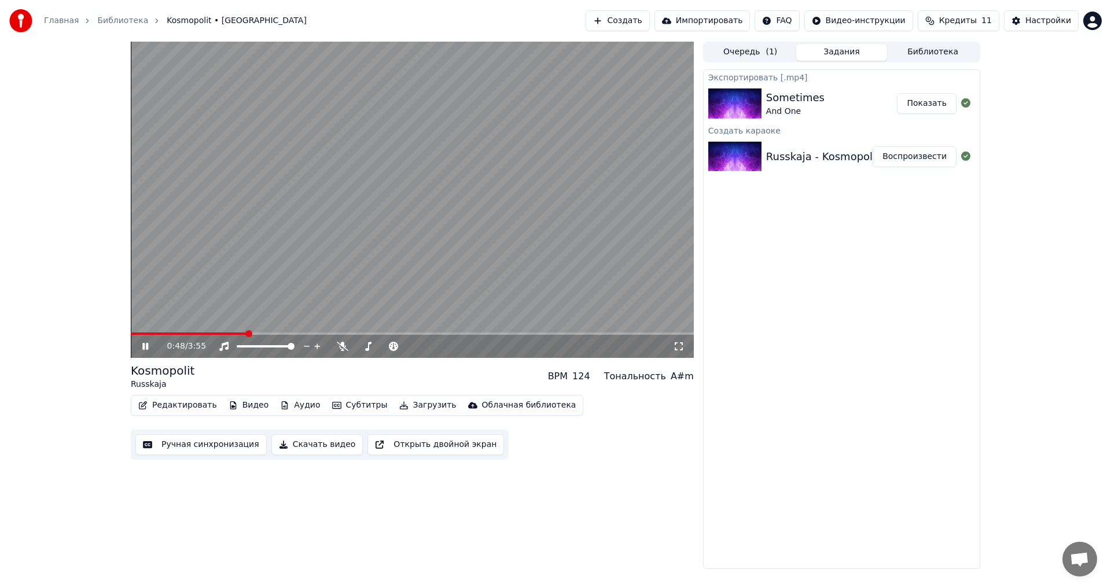
click at [680, 351] on icon at bounding box center [679, 346] width 12 height 9
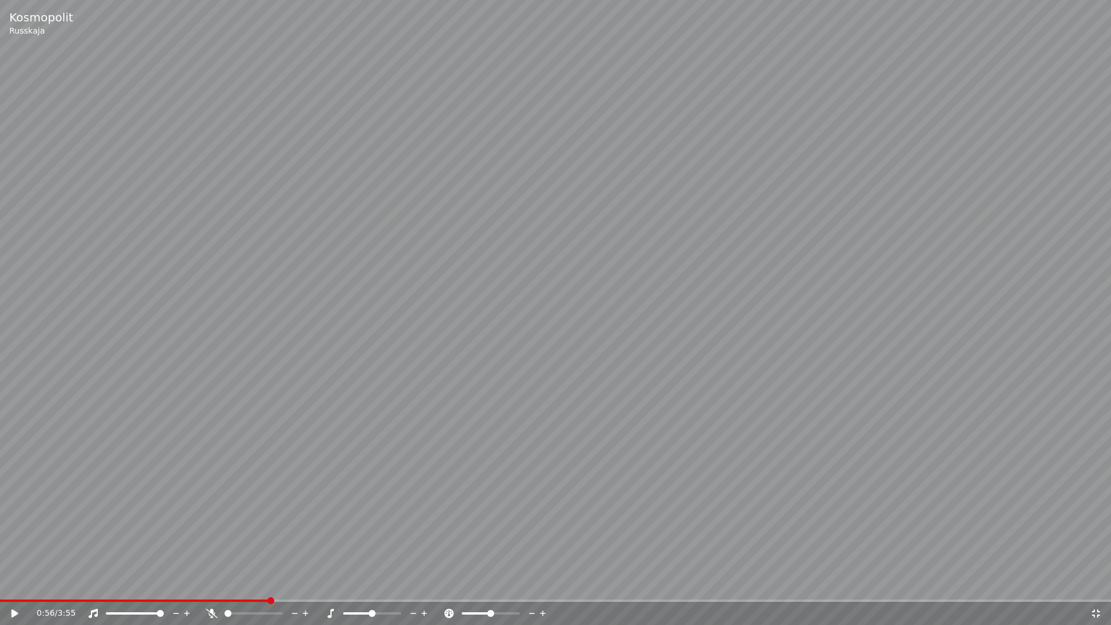
click at [1100, 588] on icon at bounding box center [1096, 613] width 8 height 8
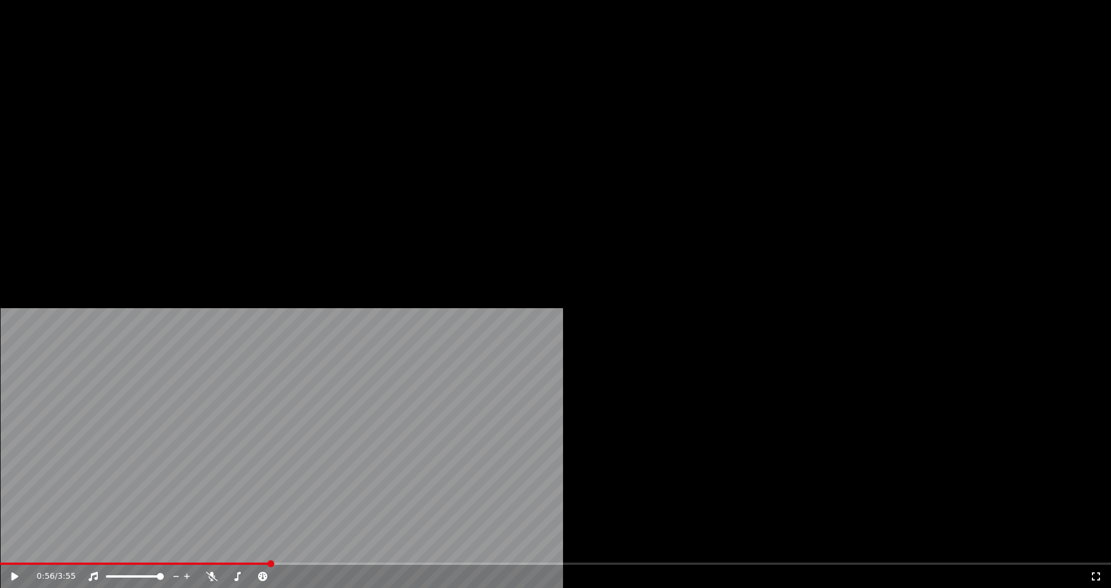
click at [303, 74] on div "Kosmopolit Russkaja BPM 124 Тональность A#m" at bounding box center [412, 60] width 563 height 28
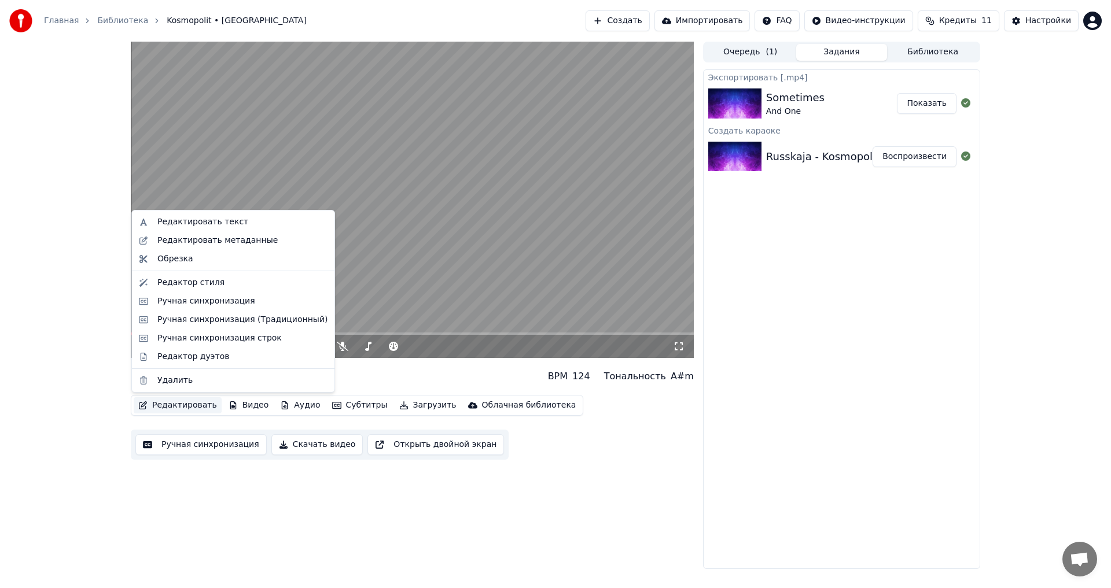
click at [174, 406] on button "Редактировать" at bounding box center [178, 406] width 88 height 16
click at [189, 353] on div "Редактор дуэтов" at bounding box center [193, 357] width 72 height 12
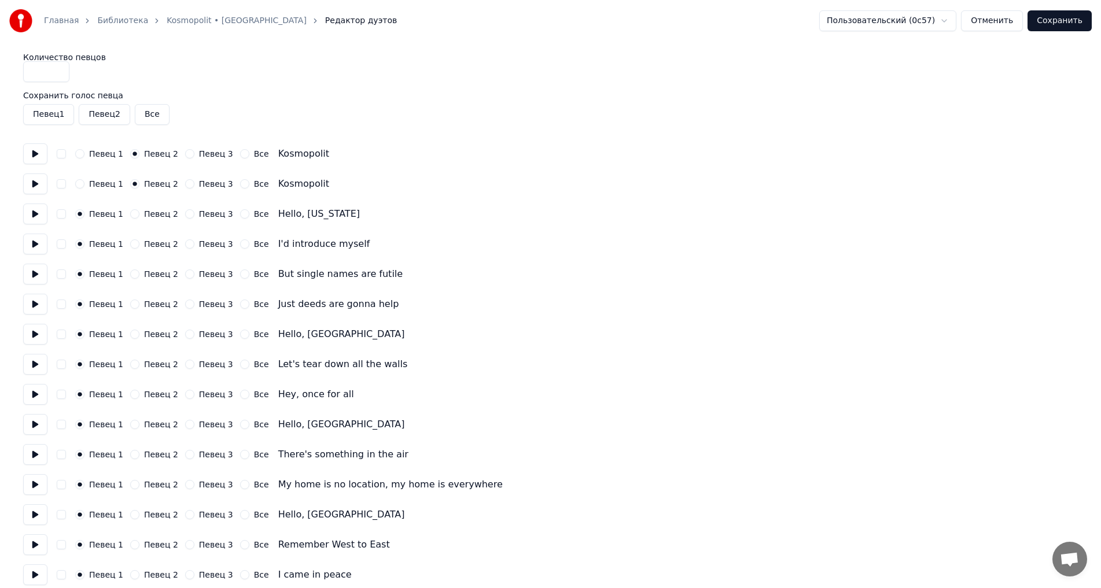
drag, startPoint x: 37, startPoint y: 74, endPoint x: 25, endPoint y: 78, distance: 12.8
click at [25, 78] on input "*" at bounding box center [46, 71] width 46 height 21
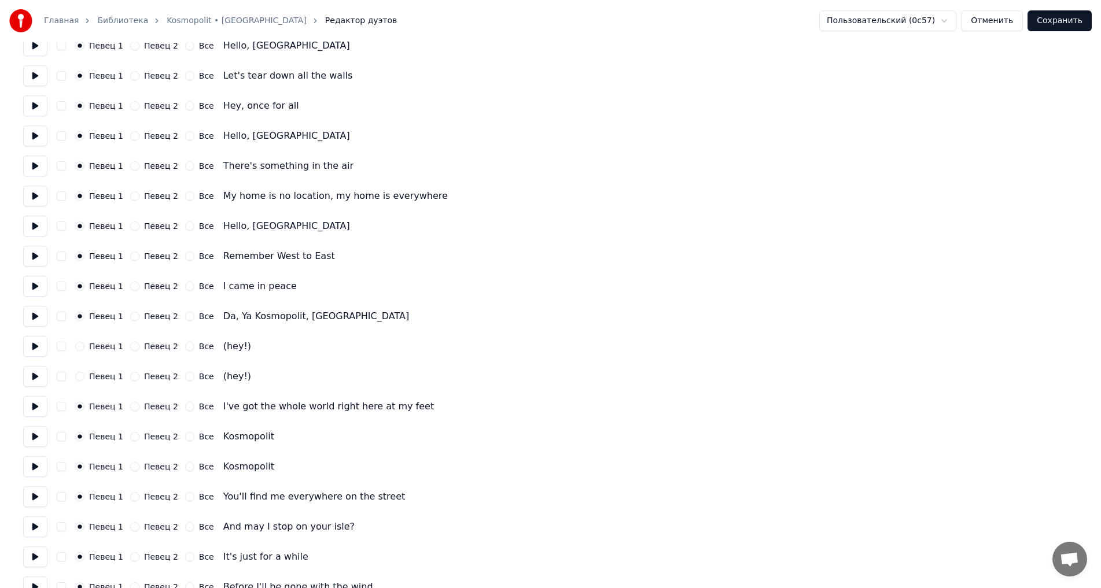
scroll to position [289, 0]
click at [131, 349] on button "Певец 2" at bounding box center [134, 345] width 9 height 9
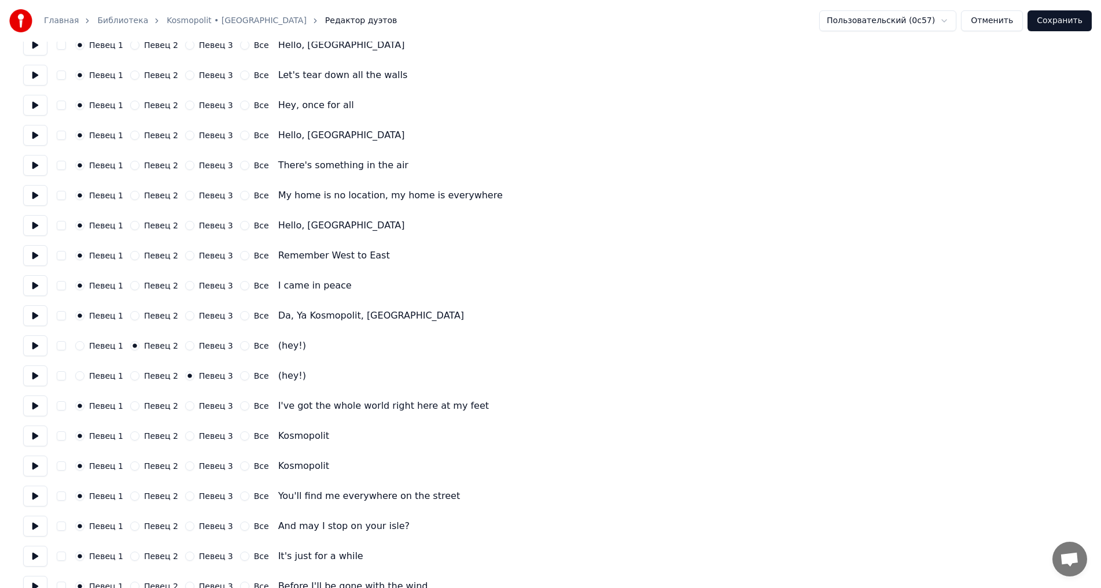
click at [130, 376] on button "Певец 2" at bounding box center [134, 375] width 9 height 9
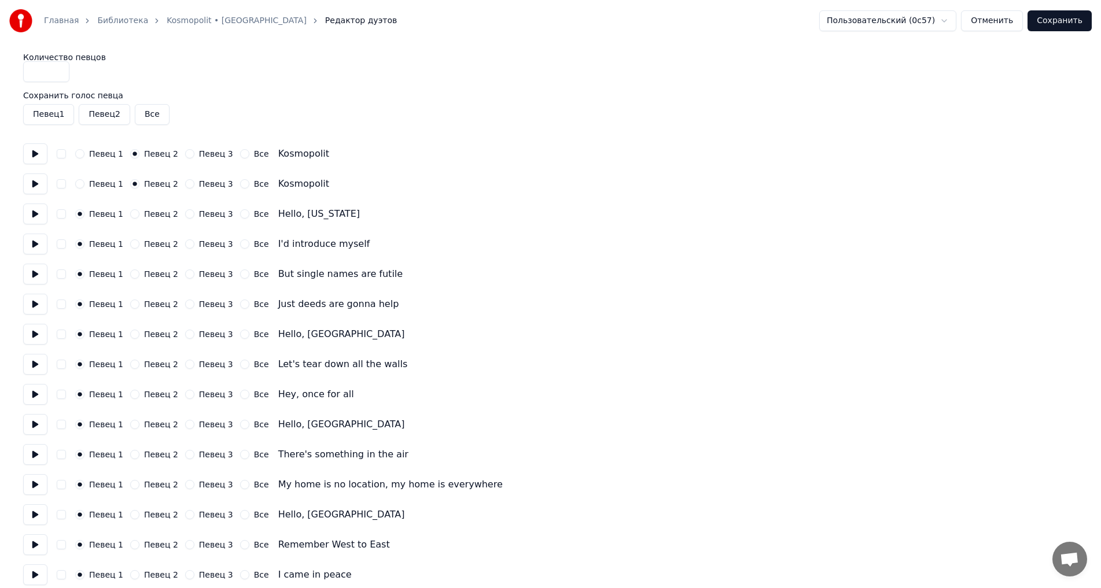
drag, startPoint x: 47, startPoint y: 76, endPoint x: 27, endPoint y: 79, distance: 21.0
click at [27, 79] on input "*" at bounding box center [46, 71] width 46 height 21
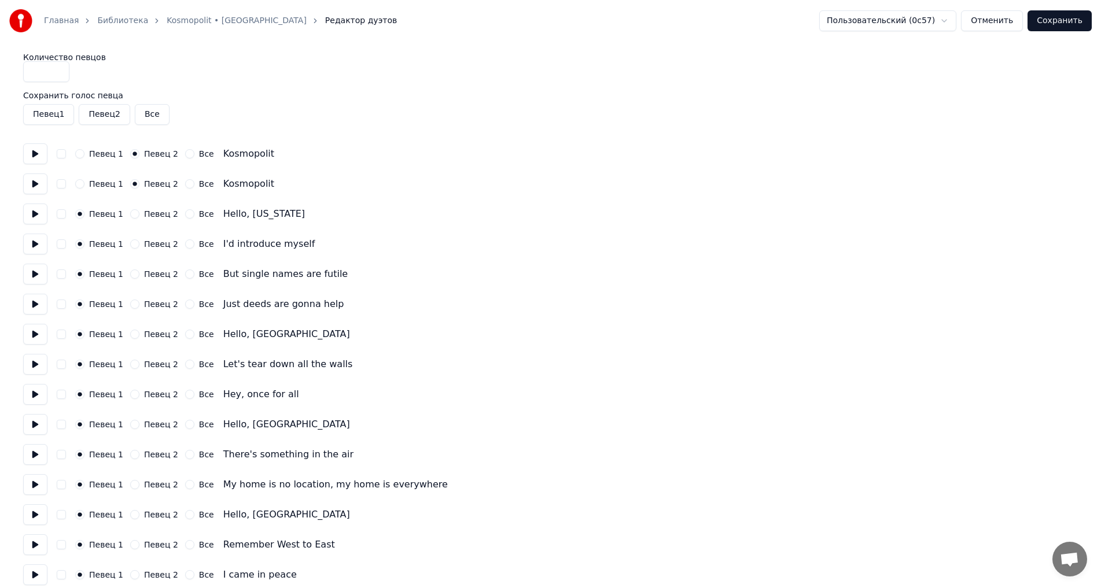
type input "*"
click at [91, 117] on button "Певец 2" at bounding box center [104, 114] width 51 height 21
click at [1056, 24] on button "Сохранить" at bounding box center [1060, 20] width 64 height 21
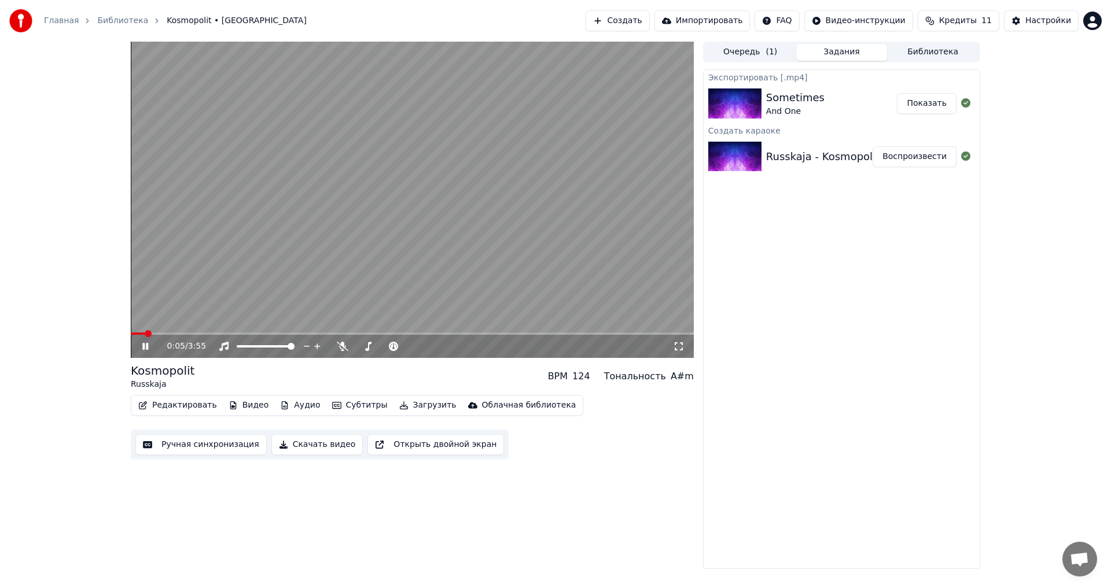
click at [141, 354] on div "0:05 / 3:55" at bounding box center [412, 346] width 563 height 23
click at [143, 352] on div "0:06 / 3:55" at bounding box center [412, 347] width 554 height 12
click at [146, 350] on icon at bounding box center [153, 346] width 27 height 9
click at [172, 401] on button "Редактировать" at bounding box center [178, 406] width 88 height 16
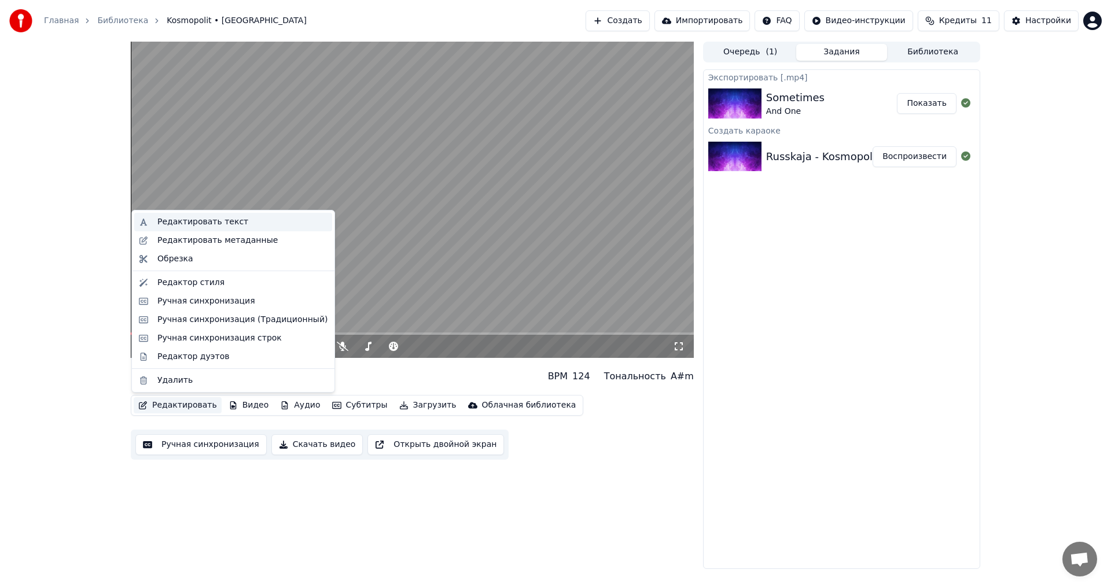
click at [212, 223] on div "Редактировать текст" at bounding box center [202, 222] width 91 height 12
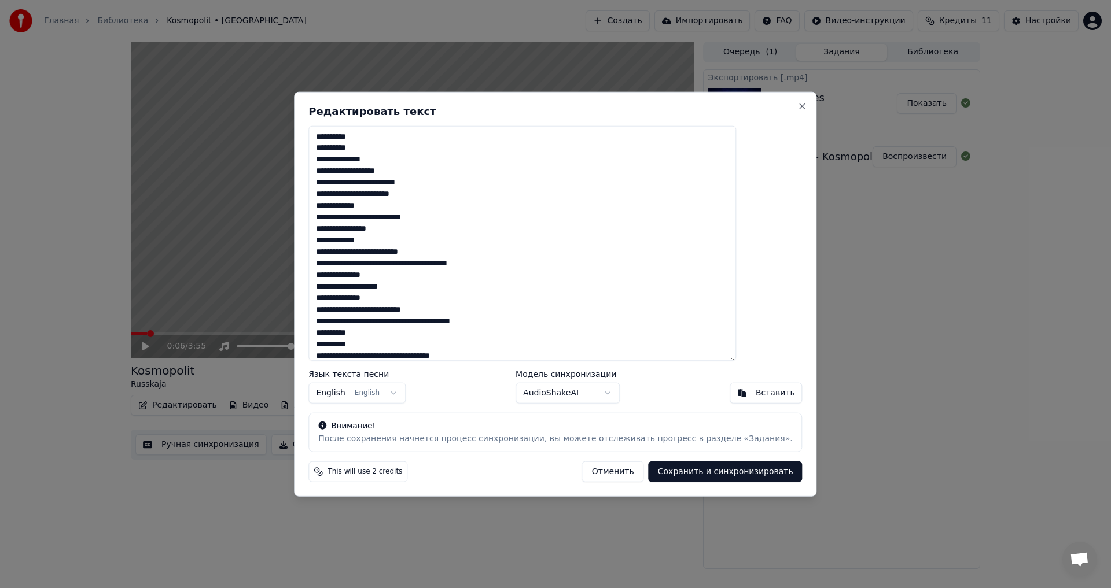
drag, startPoint x: 398, startPoint y: 148, endPoint x: 333, endPoint y: 154, distance: 64.5
click at [333, 154] on div "Редактировать текст Язык текста песни English English Модель синхронизации Audi…" at bounding box center [555, 294] width 523 height 406
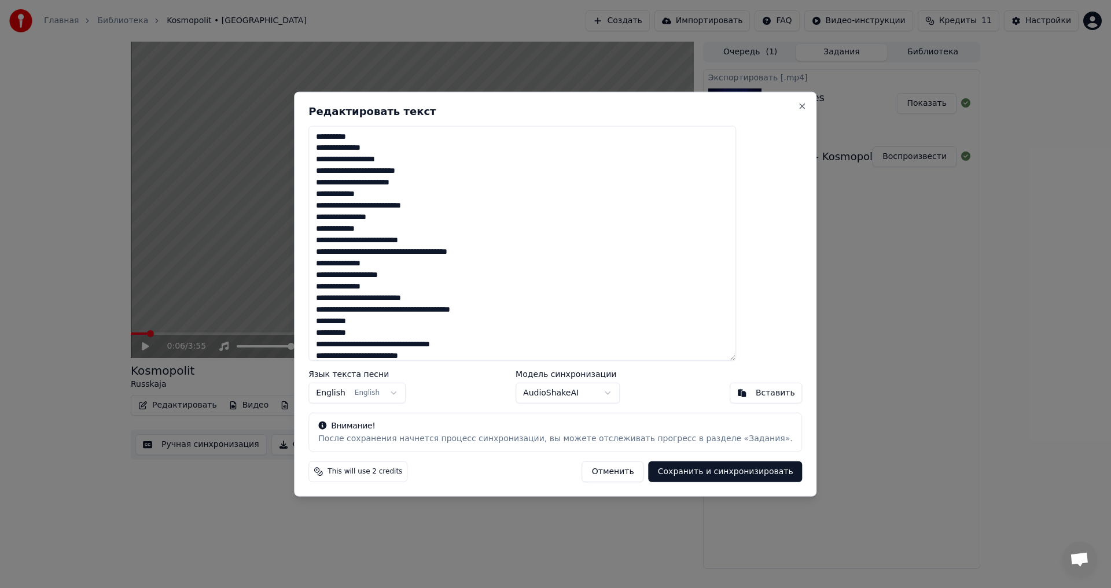
click at [595, 473] on button "Отменить" at bounding box center [613, 472] width 62 height 21
type textarea "**********"
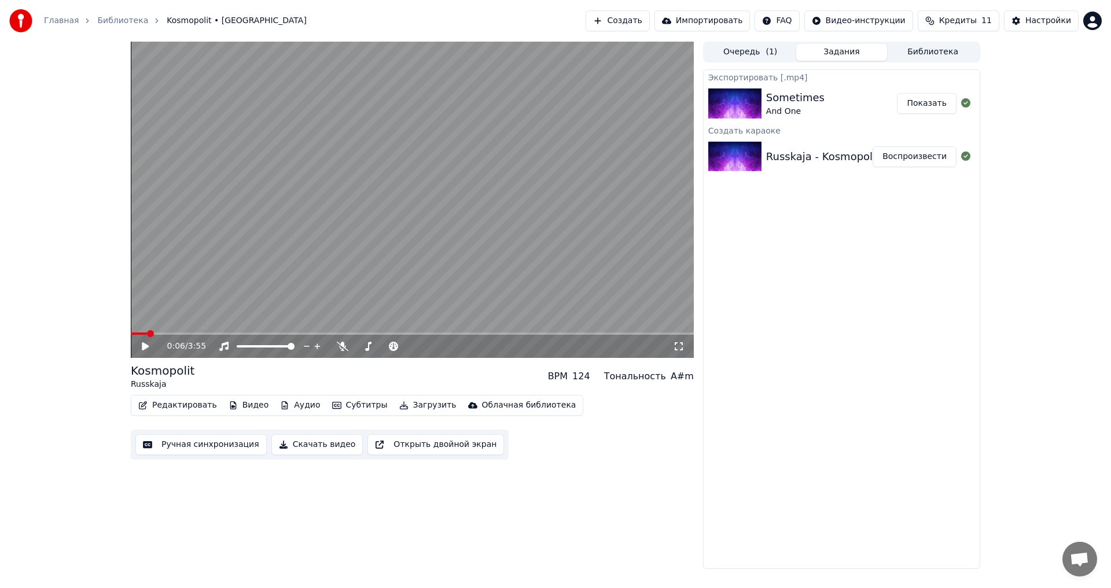
click at [217, 442] on button "Ручная синхронизация" at bounding box center [200, 445] width 131 height 21
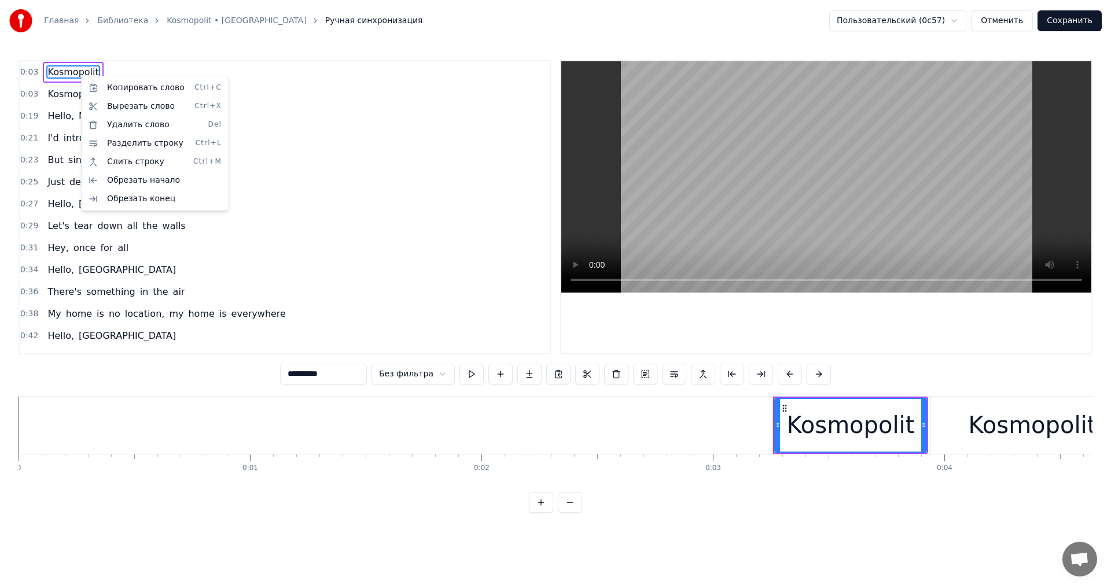
click at [68, 98] on html "Главная Библиотека Kosmopolit • Russkaja Ручная синхронизация Пользовательский …" at bounding box center [555, 266] width 1111 height 532
click at [67, 95] on span "Kosmopolit" at bounding box center [72, 93] width 53 height 13
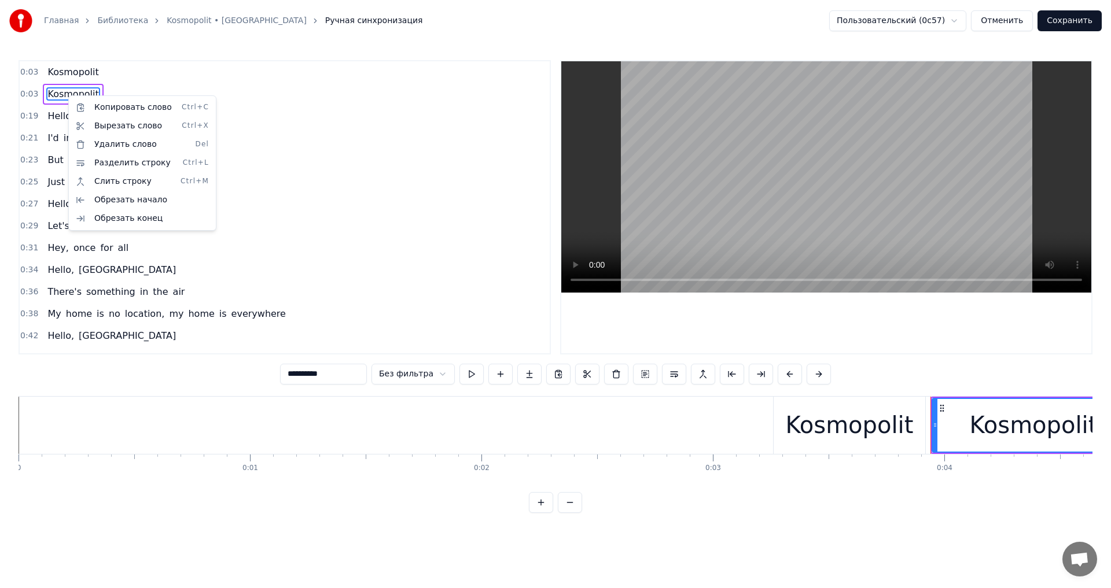
click at [323, 421] on html "Главная Библиотека Kosmopolit • Russkaja Ручная синхронизация Пользовательский …" at bounding box center [555, 266] width 1111 height 532
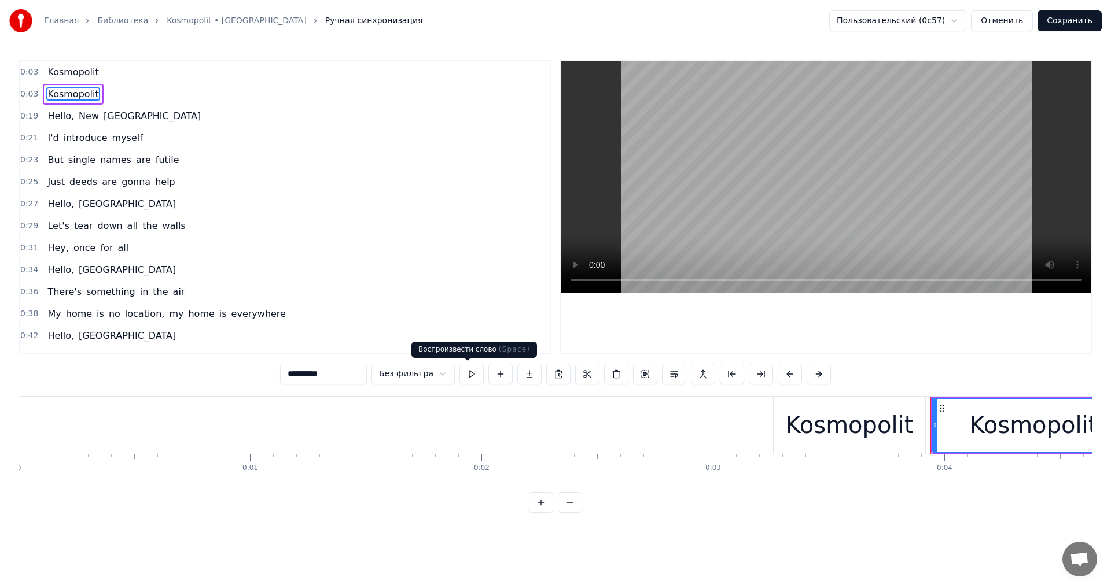
click at [463, 377] on button at bounding box center [471, 374] width 24 height 21
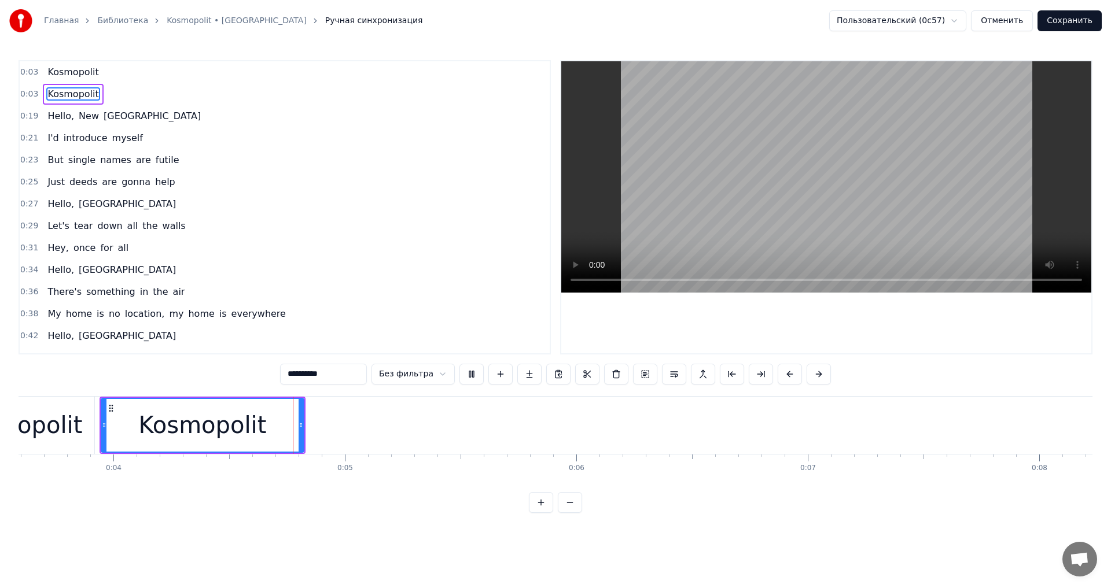
click at [463, 377] on button at bounding box center [471, 374] width 24 height 21
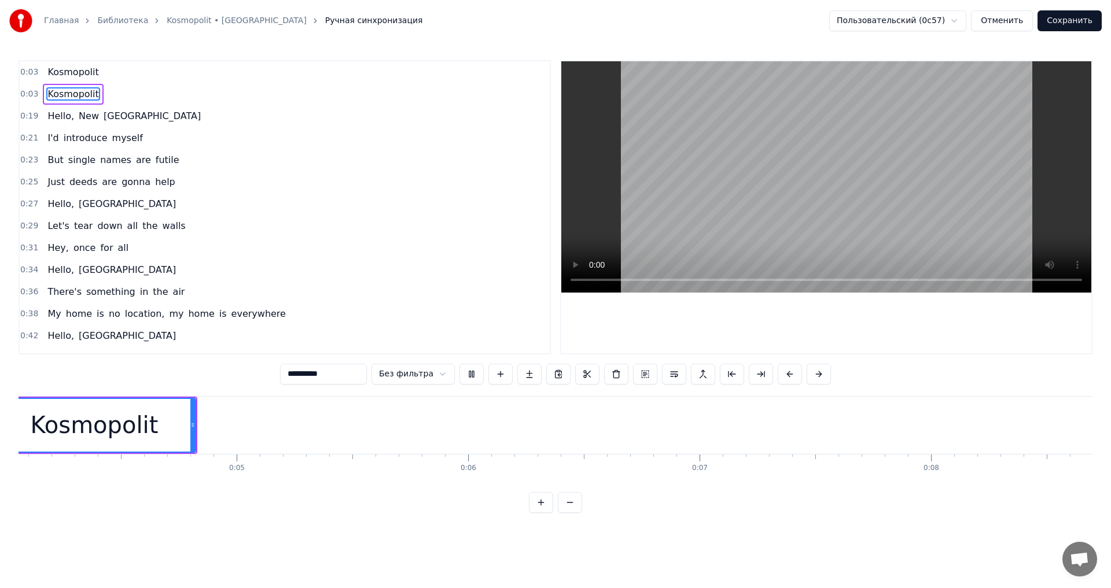
scroll to position [0, 853]
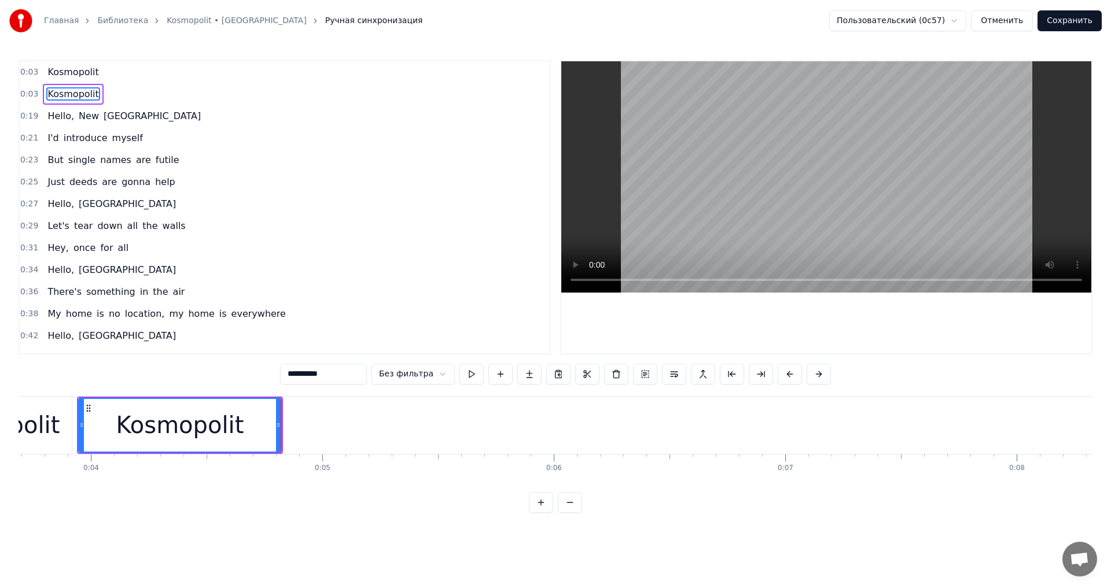
click at [68, 72] on span "Kosmopolit" at bounding box center [72, 71] width 53 height 13
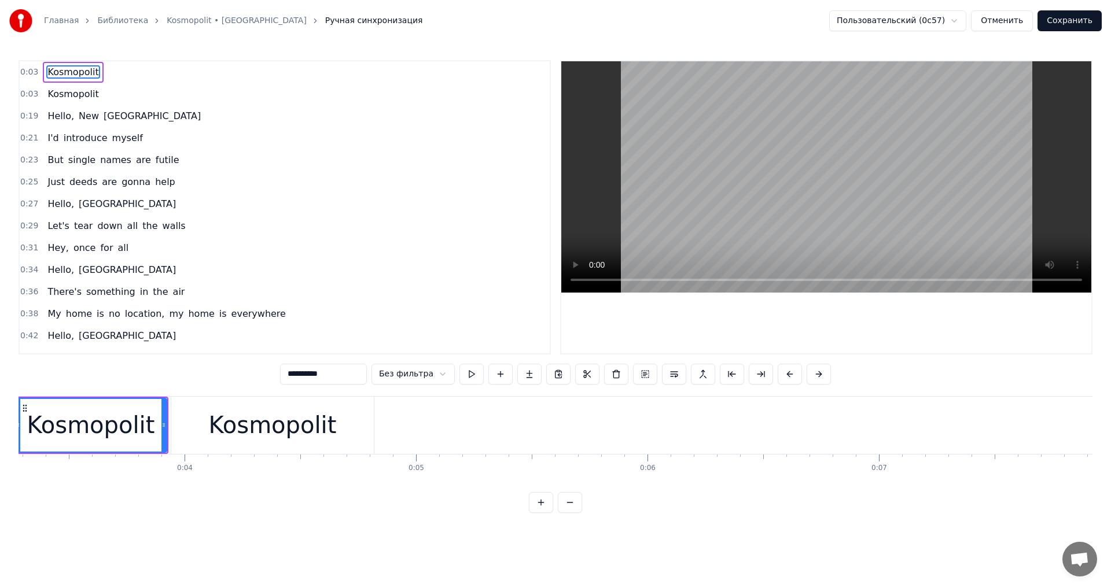
scroll to position [0, 696]
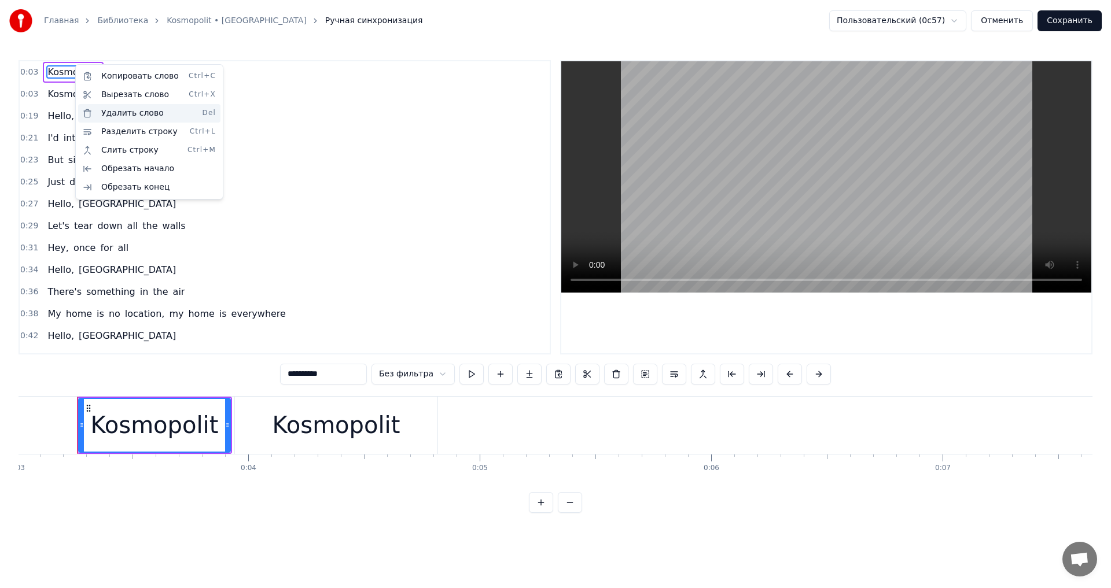
click at [133, 117] on div "Удалить слово Del" at bounding box center [149, 113] width 142 height 19
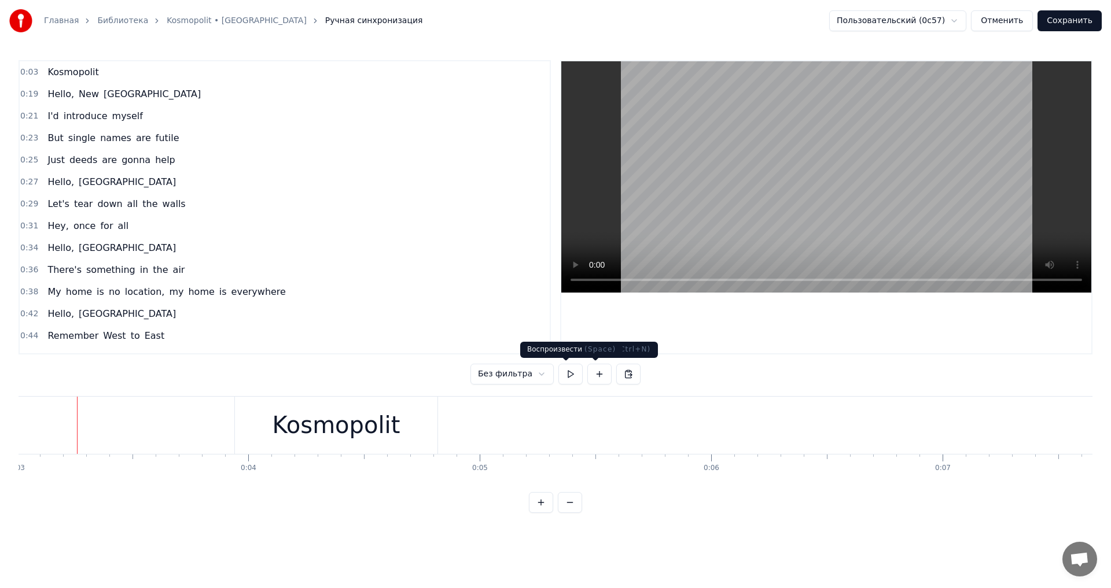
click at [572, 378] on button at bounding box center [570, 374] width 24 height 21
click at [284, 413] on div "Kosmopolit" at bounding box center [337, 425] width 128 height 35
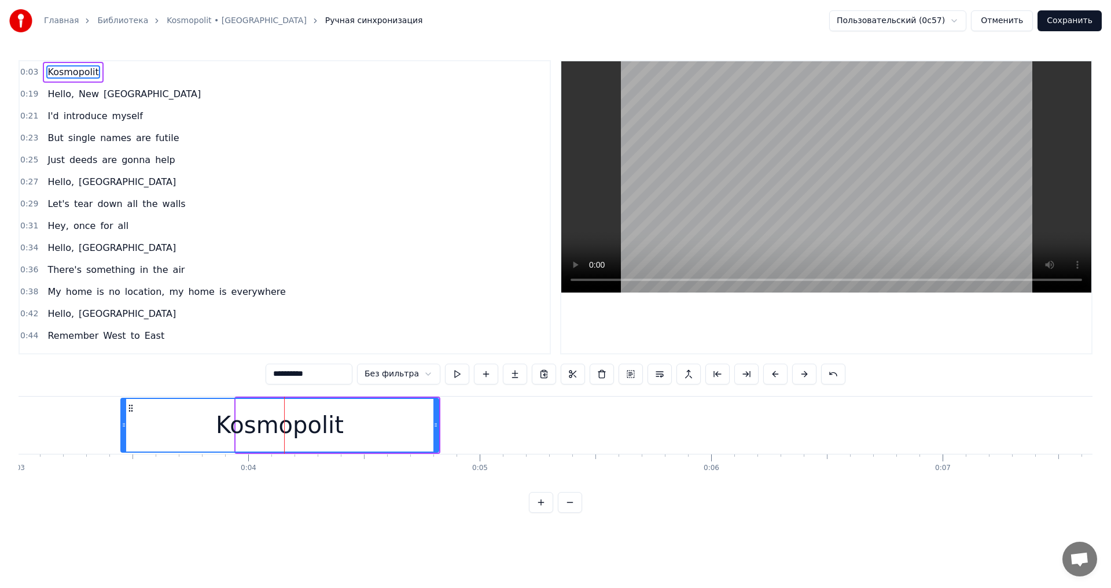
drag, startPoint x: 236, startPoint y: 428, endPoint x: 115, endPoint y: 429, distance: 120.4
click at [122, 429] on icon at bounding box center [124, 425] width 5 height 9
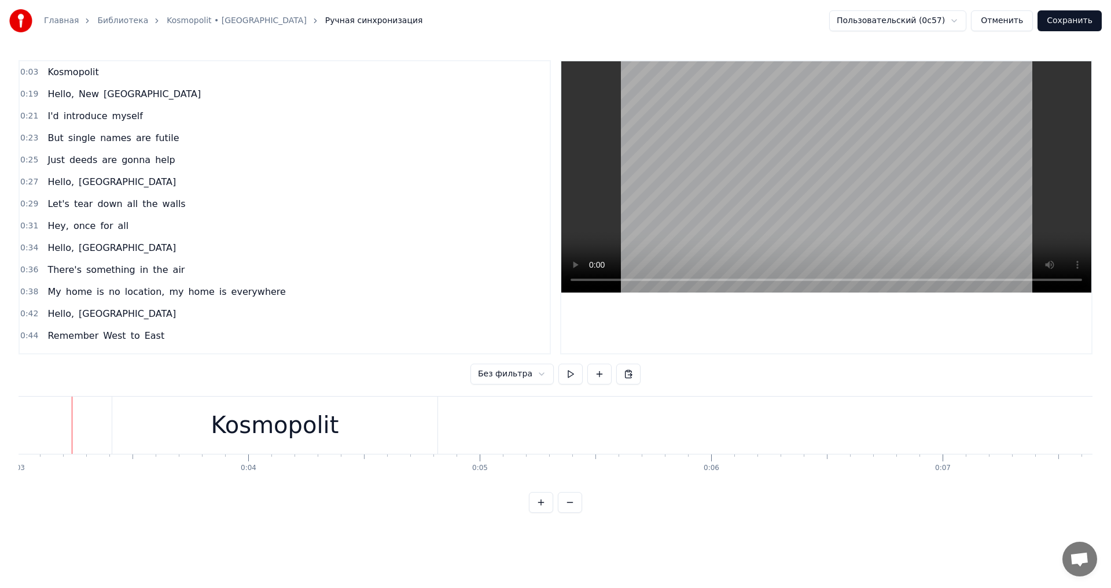
scroll to position [0, 691]
click at [1081, 19] on button "Сохранить" at bounding box center [1070, 20] width 64 height 21
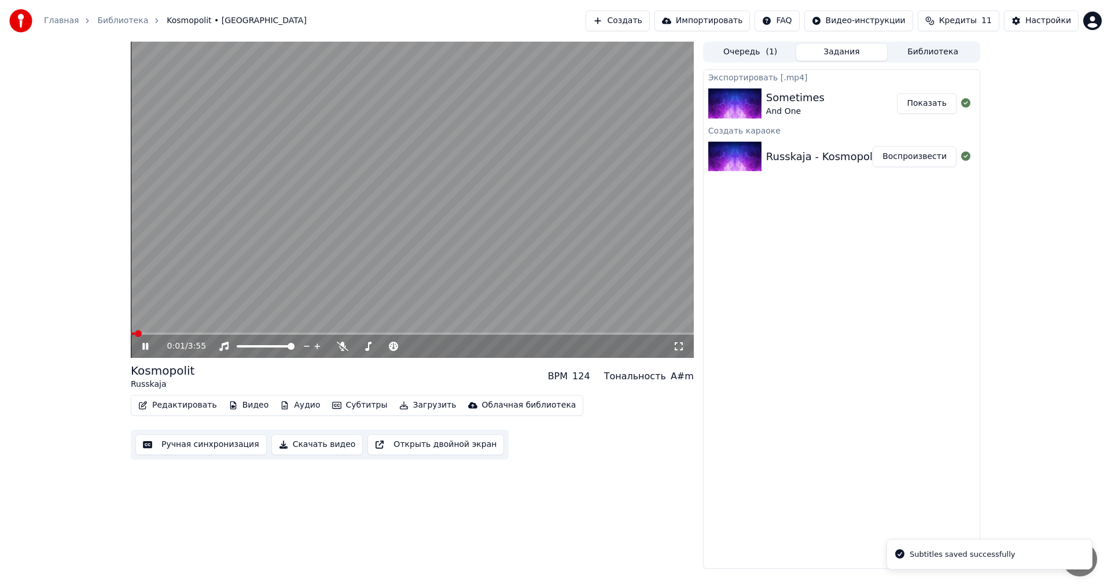
click at [148, 345] on icon at bounding box center [145, 346] width 6 height 7
click at [138, 343] on div "0:01 / 3:55" at bounding box center [412, 347] width 554 height 12
click at [142, 345] on icon at bounding box center [145, 347] width 7 height 8
click at [142, 345] on icon at bounding box center [153, 346] width 27 height 9
click at [153, 408] on button "Редактировать" at bounding box center [178, 406] width 88 height 16
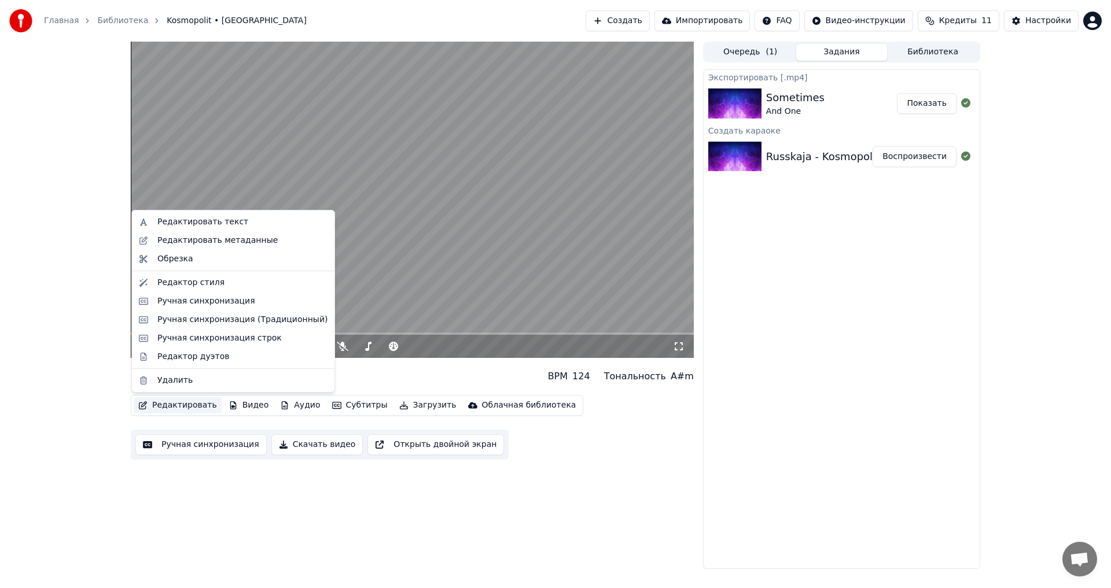
click at [420, 266] on video at bounding box center [412, 200] width 563 height 317
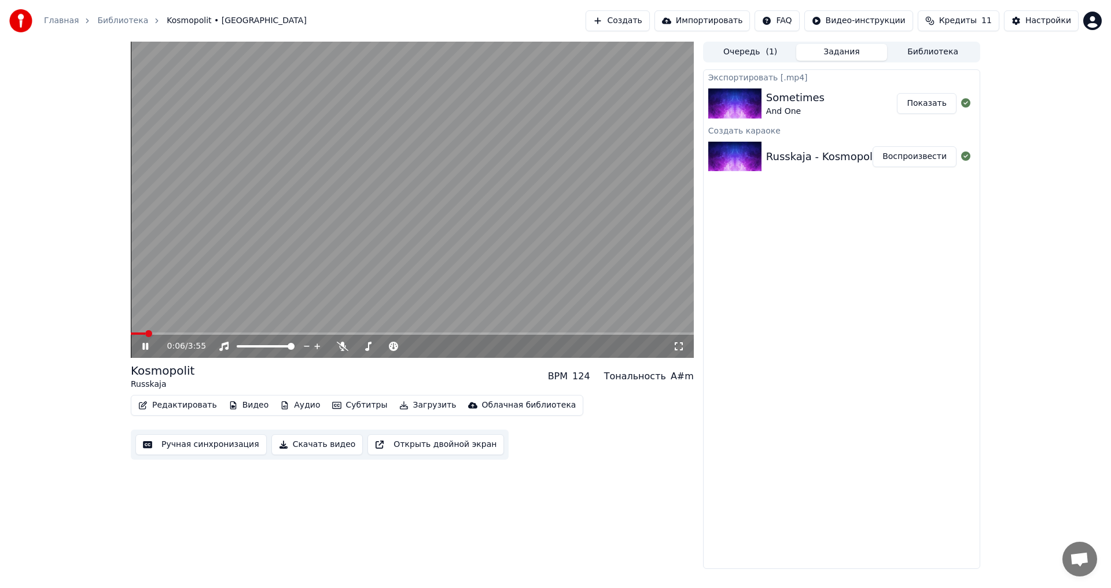
click at [193, 332] on video at bounding box center [412, 200] width 563 height 317
click at [193, 334] on span at bounding box center [412, 334] width 563 height 2
click at [149, 347] on icon at bounding box center [145, 347] width 7 height 8
click at [220, 333] on span at bounding box center [412, 334] width 563 height 2
click at [251, 333] on span at bounding box center [412, 334] width 563 height 2
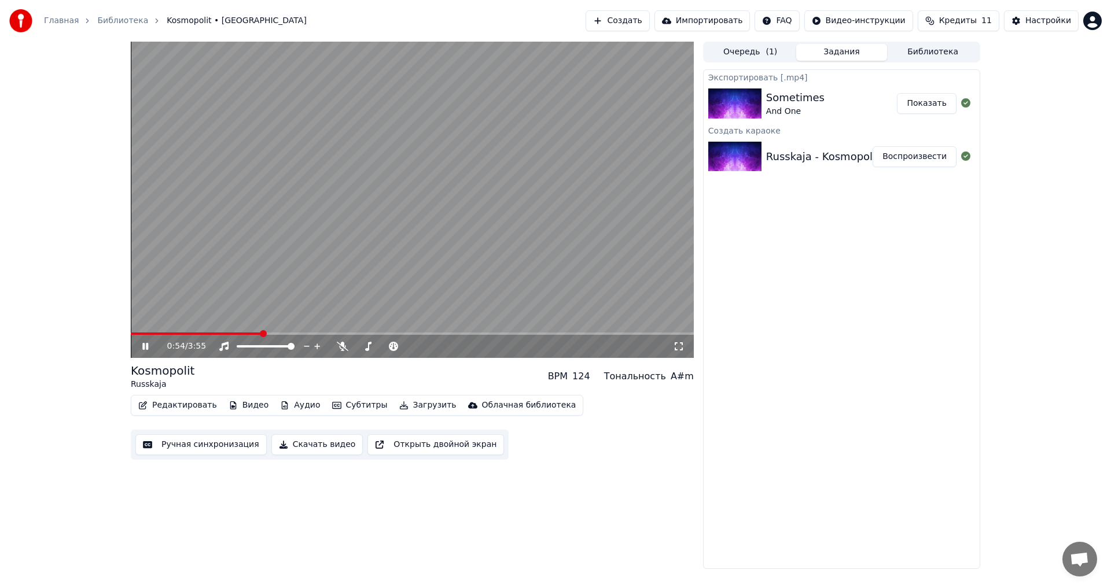
click at [146, 348] on icon at bounding box center [145, 346] width 6 height 7
click at [167, 407] on button "Редактировать" at bounding box center [178, 406] width 88 height 16
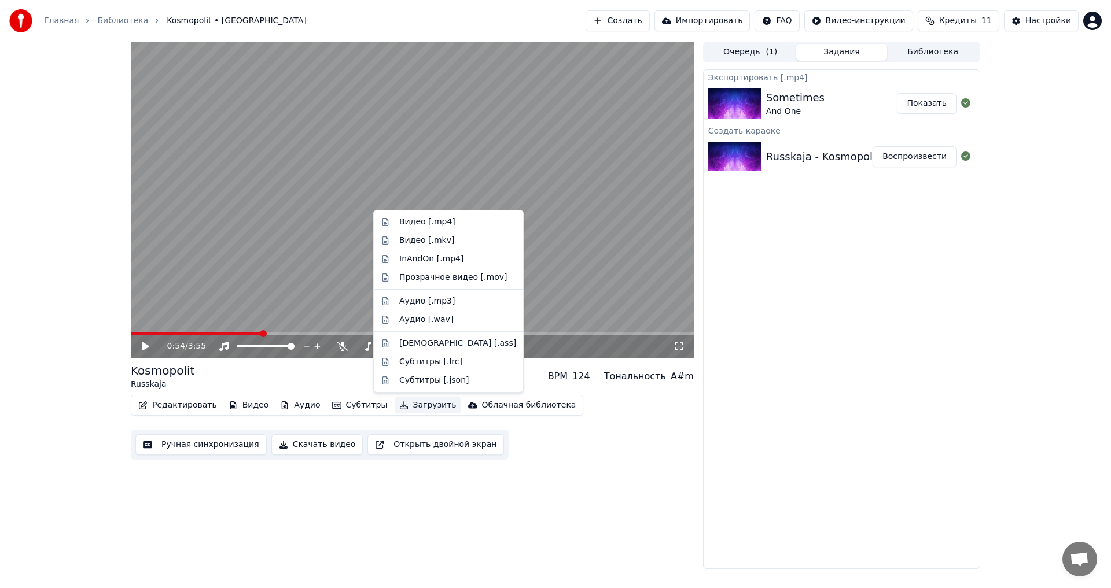
click at [631, 510] on div "0:54 / 3:55 Kosmopolit Russkaja BPM 124 Тональность A#m Редактировать Видео Ауд…" at bounding box center [412, 306] width 563 height 528
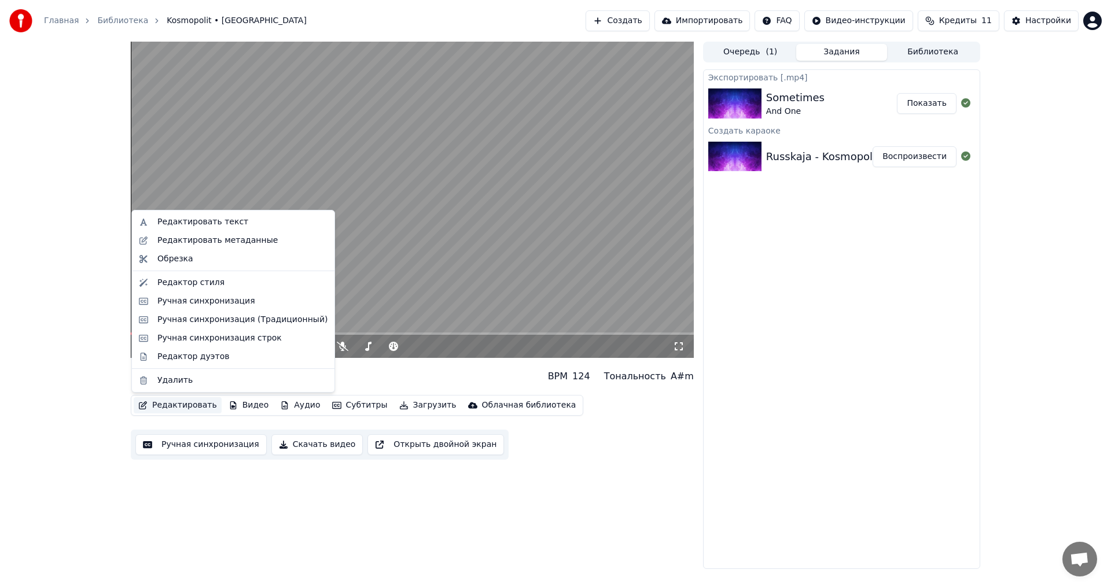
click at [174, 408] on button "Редактировать" at bounding box center [178, 406] width 88 height 16
click at [236, 308] on div "Ручная синхронизация" at bounding box center [233, 301] width 198 height 19
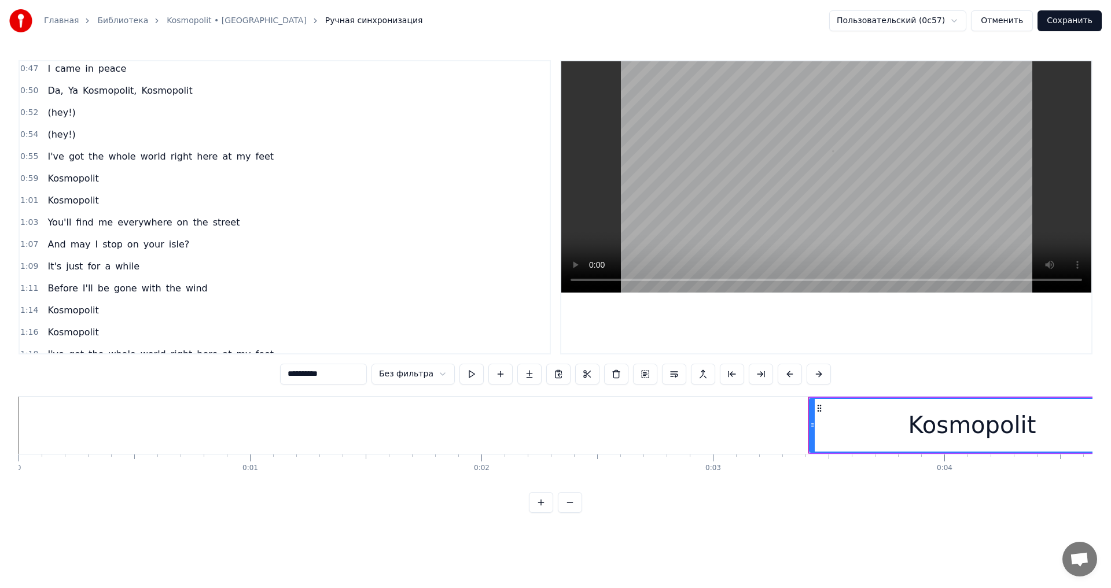
click at [63, 115] on span "(hey!)" at bounding box center [61, 112] width 30 height 13
type input "******"
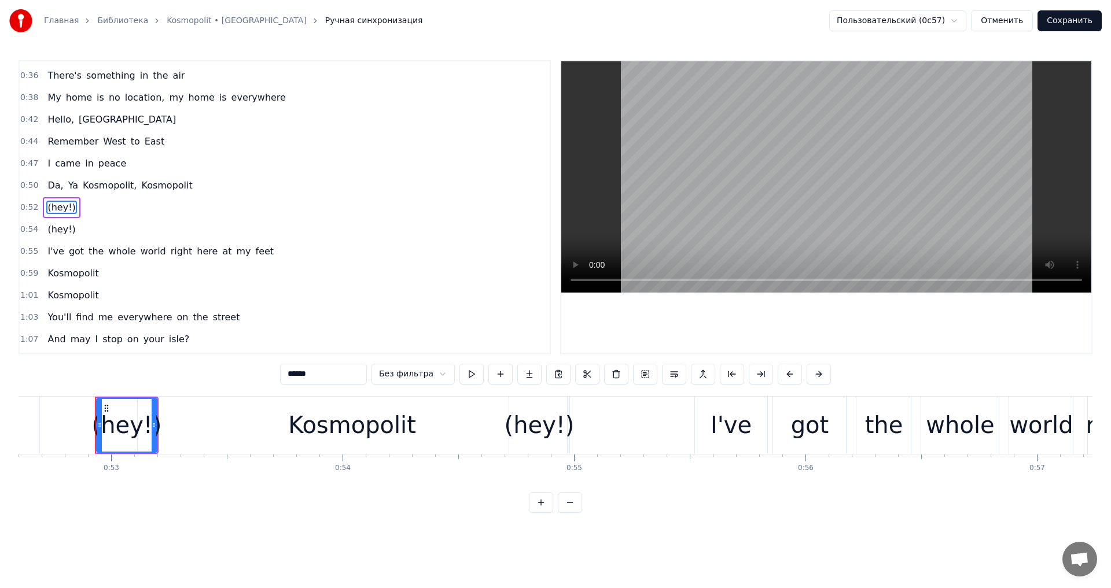
scroll to position [0, 12193]
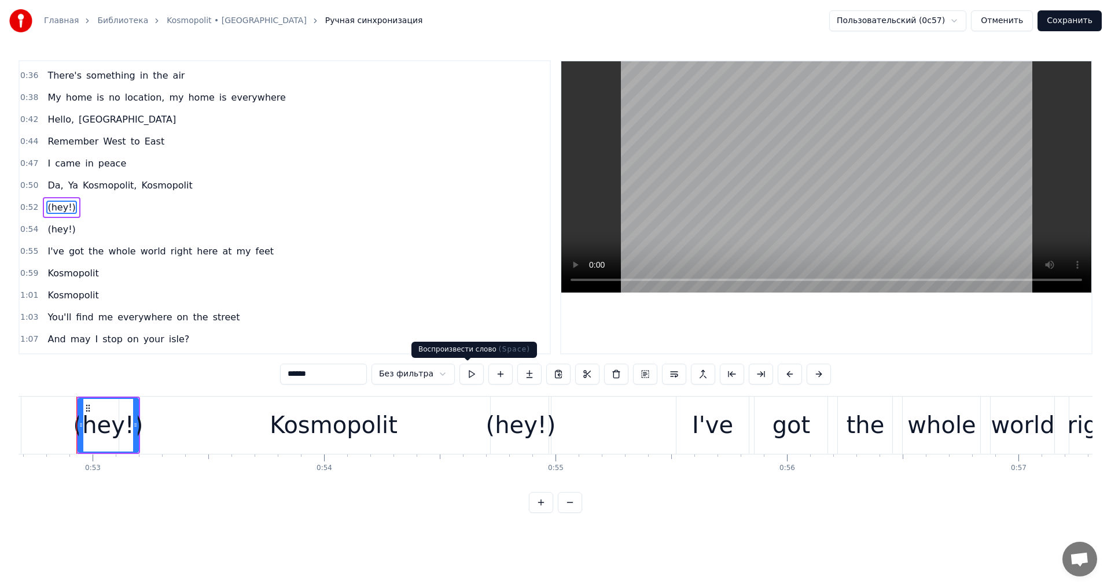
click at [472, 373] on button at bounding box center [471, 374] width 24 height 21
drag, startPoint x: 80, startPoint y: 430, endPoint x: 47, endPoint y: 429, distance: 33.6
click at [50, 429] on div at bounding box center [52, 425] width 5 height 53
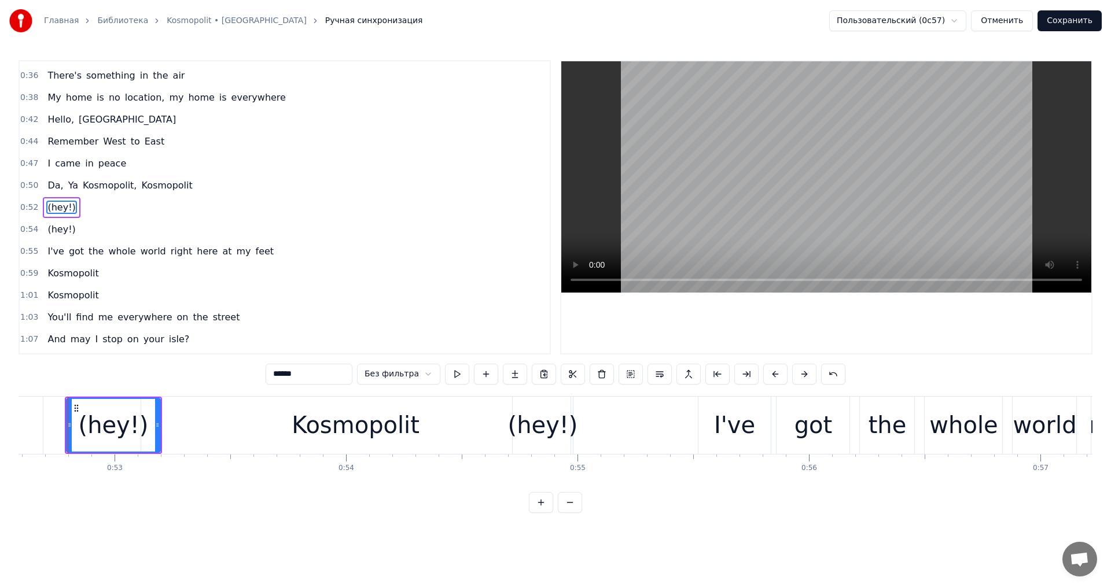
scroll to position [0, 12162]
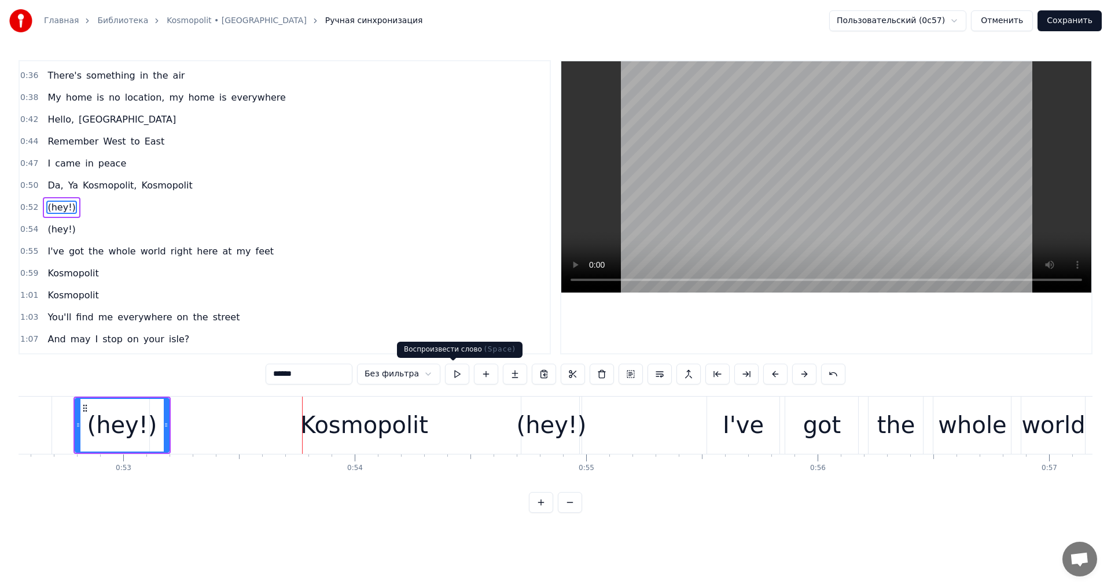
click at [446, 369] on button at bounding box center [457, 374] width 24 height 21
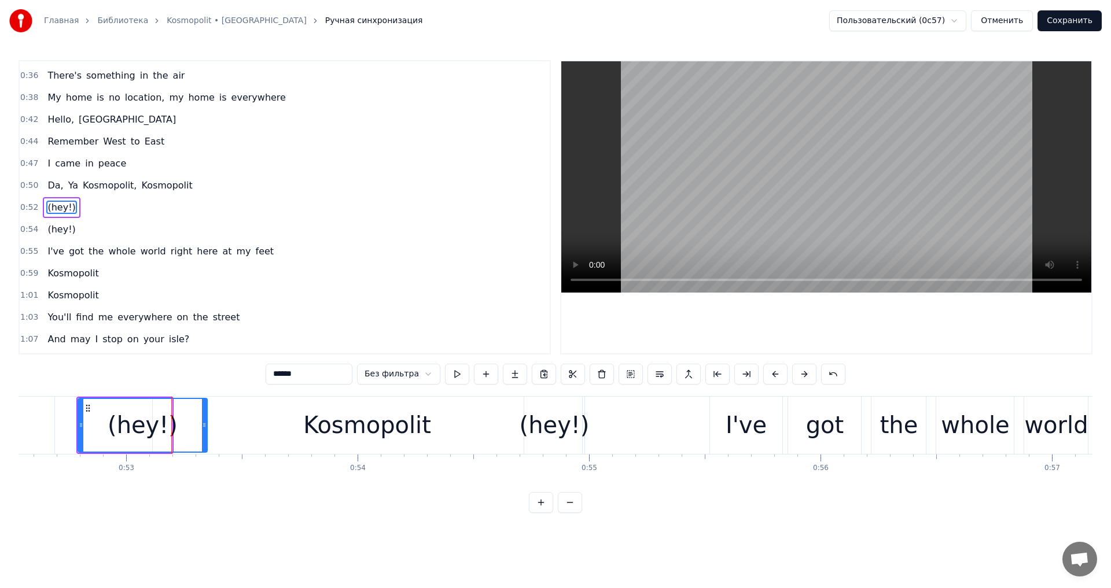
drag, startPoint x: 170, startPoint y: 426, endPoint x: 205, endPoint y: 426, distance: 35.3
click at [205, 426] on icon at bounding box center [204, 425] width 5 height 9
click at [461, 380] on button at bounding box center [457, 374] width 24 height 21
drag, startPoint x: 206, startPoint y: 434, endPoint x: 227, endPoint y: 433, distance: 20.8
click at [227, 433] on div at bounding box center [225, 425] width 5 height 53
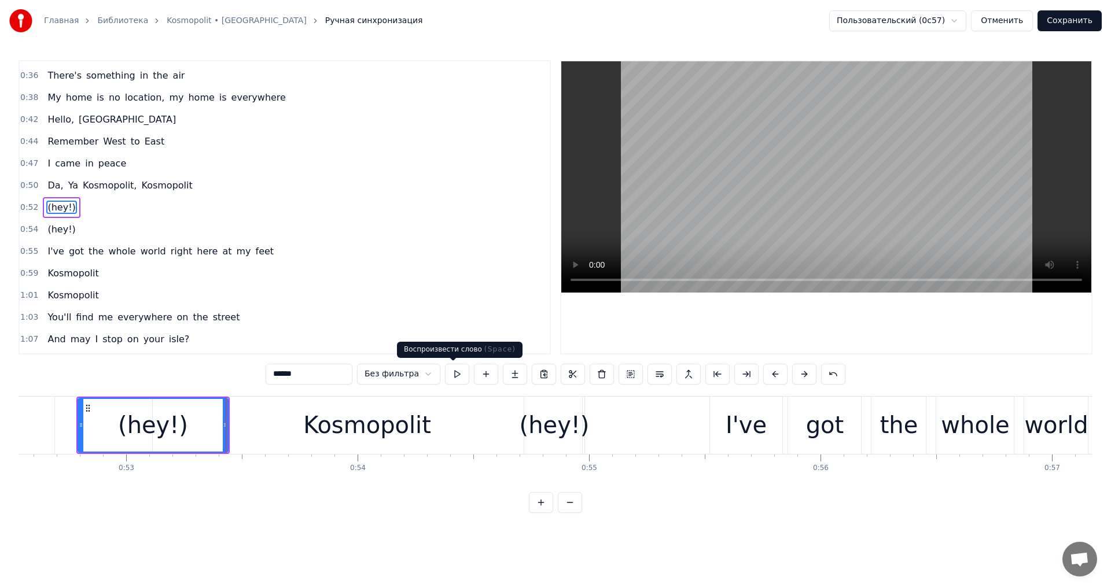
click at [458, 369] on button at bounding box center [457, 374] width 24 height 21
click at [238, 428] on div at bounding box center [237, 425] width 5 height 53
click at [219, 422] on div "(hey!)" at bounding box center [160, 425] width 162 height 53
click at [445, 370] on button at bounding box center [457, 374] width 24 height 21
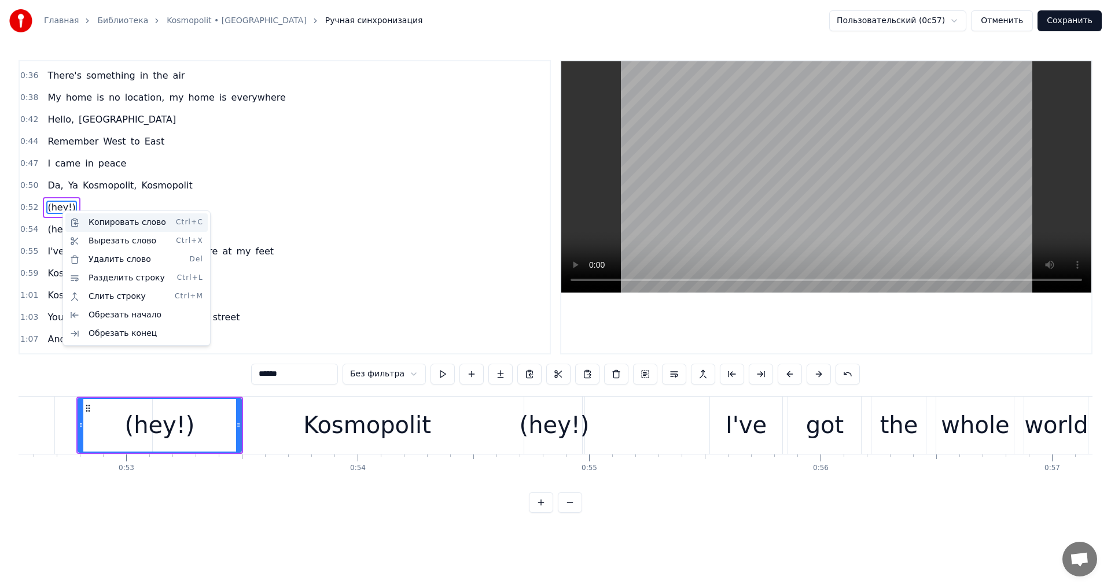
click at [92, 218] on div "Копировать слово Ctrl+C" at bounding box center [136, 223] width 142 height 19
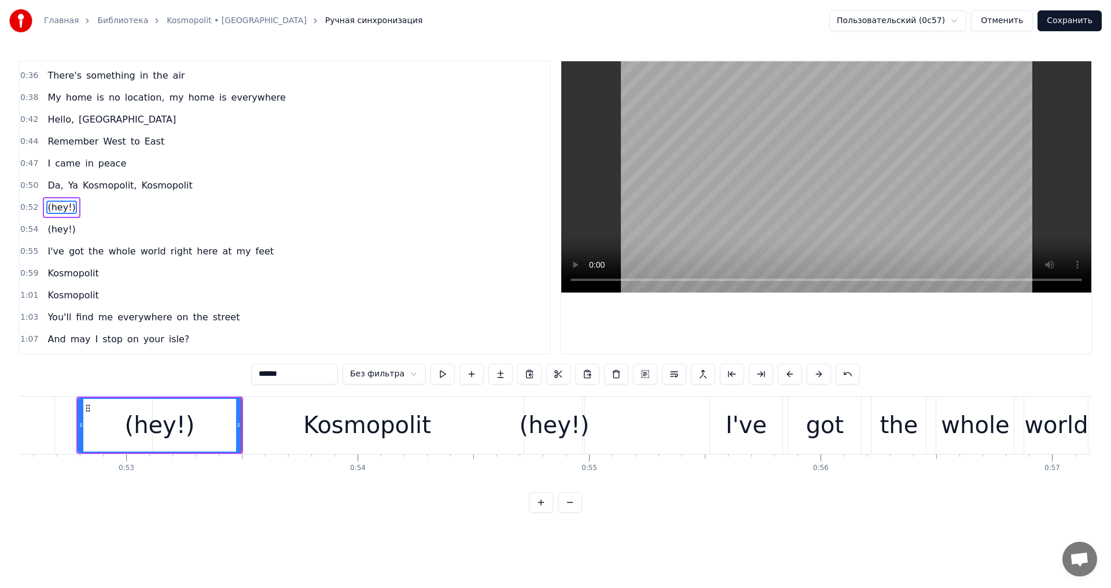
click at [557, 425] on div "(hey!)" at bounding box center [555, 425] width 70 height 35
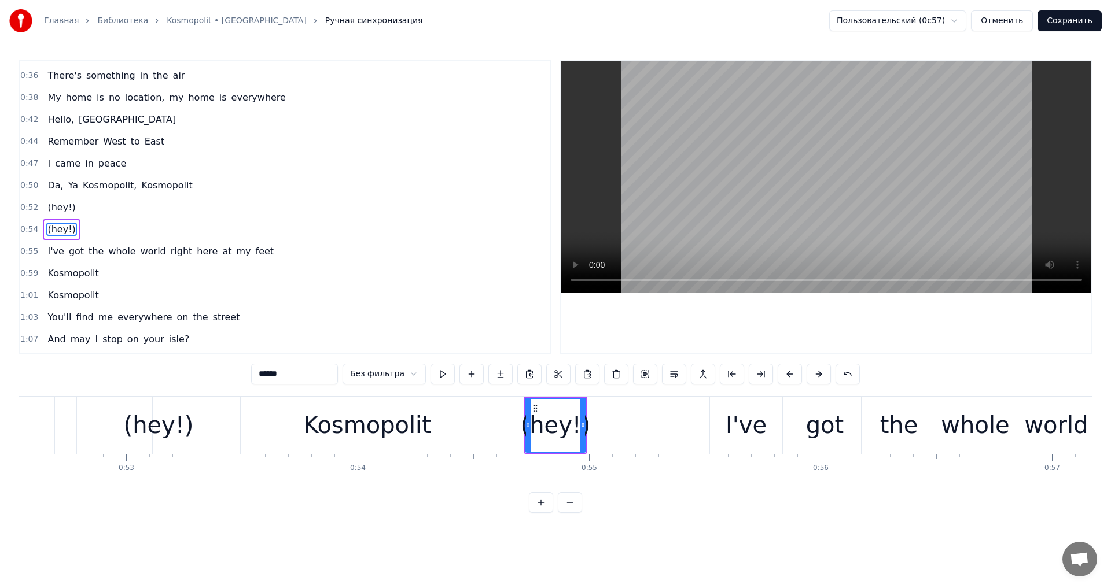
scroll to position [216, 0]
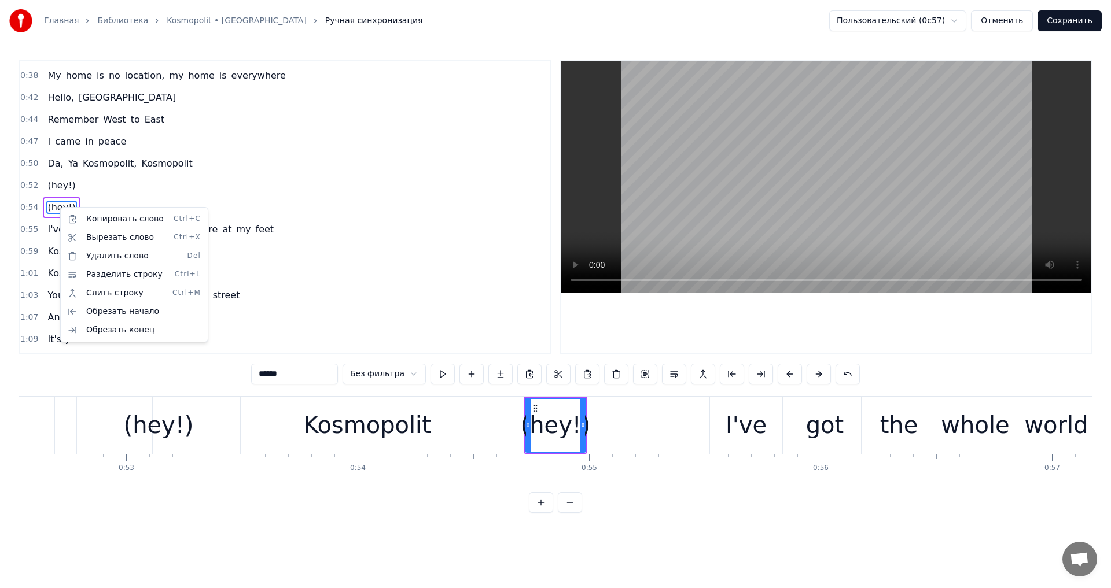
click at [201, 413] on div "(hey!)" at bounding box center [158, 425] width 163 height 57
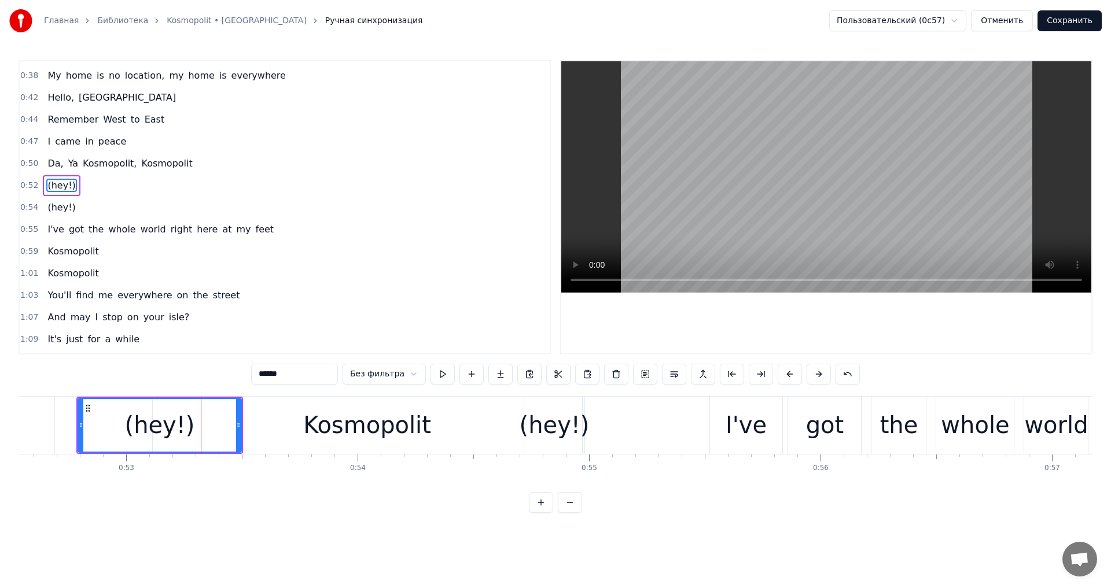
scroll to position [194, 0]
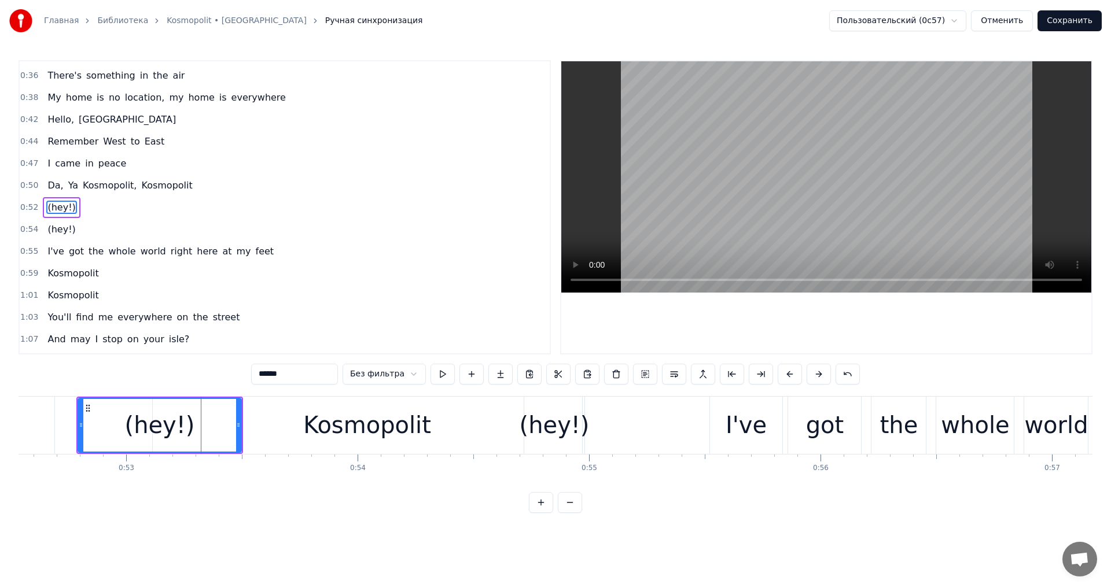
click at [69, 203] on div "(hey!)" at bounding box center [61, 207] width 37 height 21
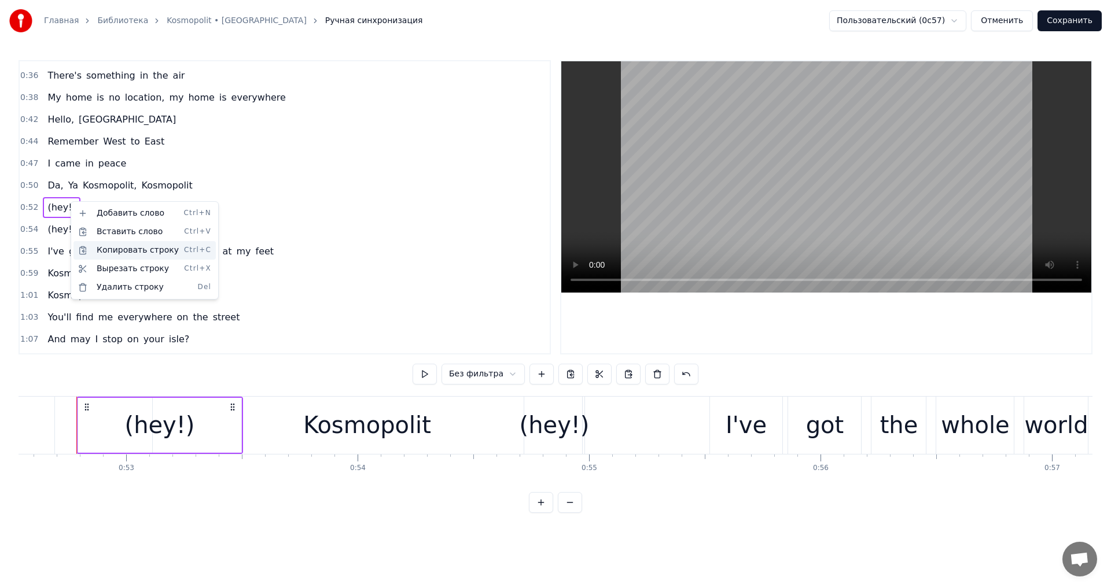
click at [131, 245] on div "Копировать строку Ctrl+C" at bounding box center [144, 250] width 142 height 19
click at [535, 407] on div "(hey!)" at bounding box center [554, 425] width 60 height 57
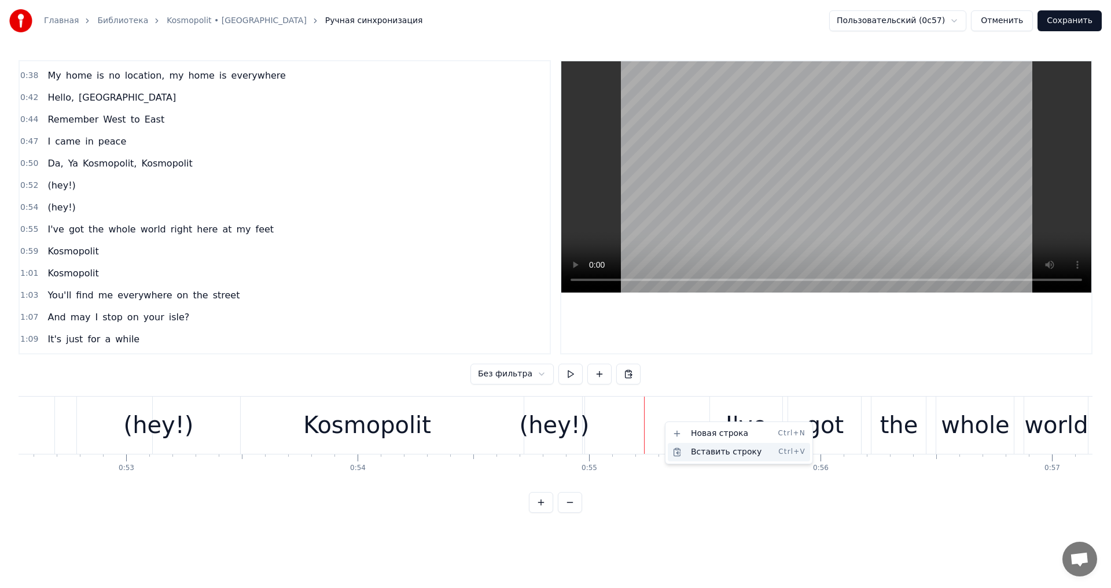
click at [697, 454] on div "Вставить строку Ctrl+V" at bounding box center [739, 452] width 142 height 19
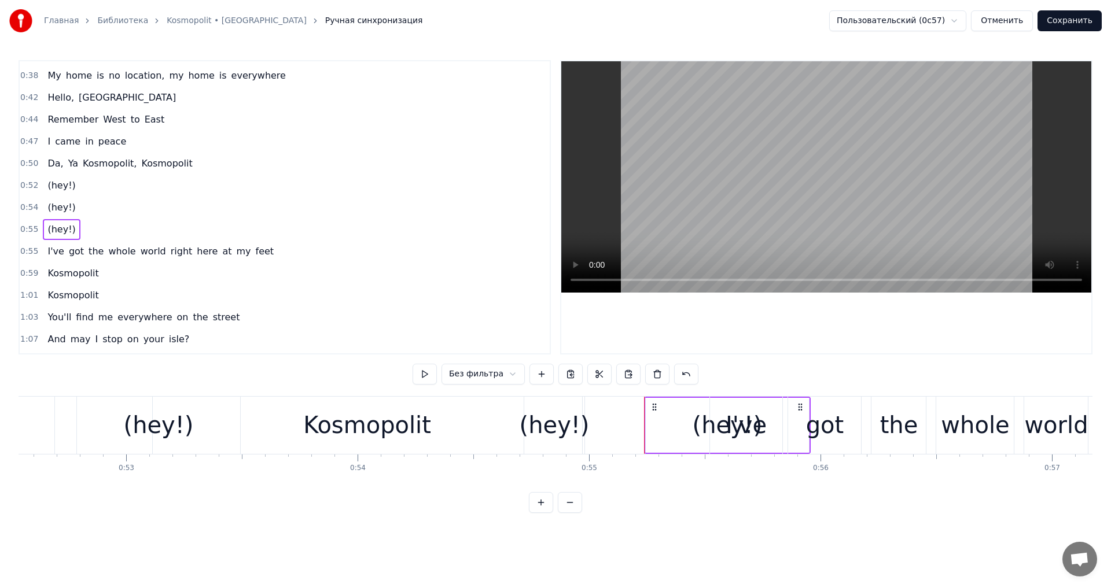
click at [565, 421] on div "(hey!)" at bounding box center [555, 425] width 70 height 35
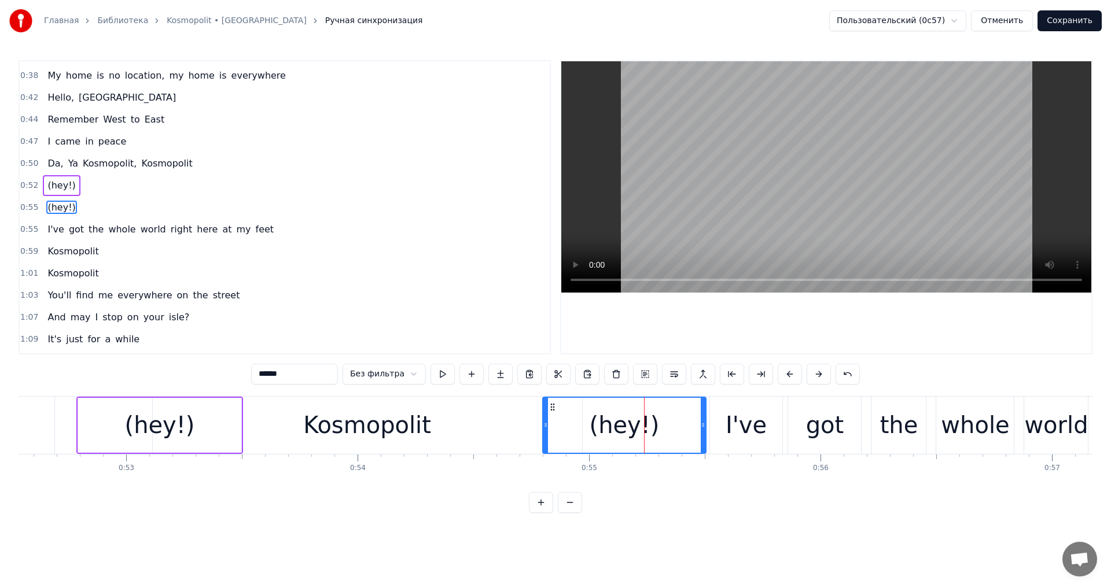
drag, startPoint x: 653, startPoint y: 407, endPoint x: 551, endPoint y: 391, distance: 102.6
click at [551, 391] on div "0:03 Kosmopolit 0:19 Hello, New York 0:21 I'd introduce myself 0:23 But single …" at bounding box center [556, 286] width 1074 height 453
click at [525, 410] on div "Kosmopolit" at bounding box center [367, 425] width 429 height 57
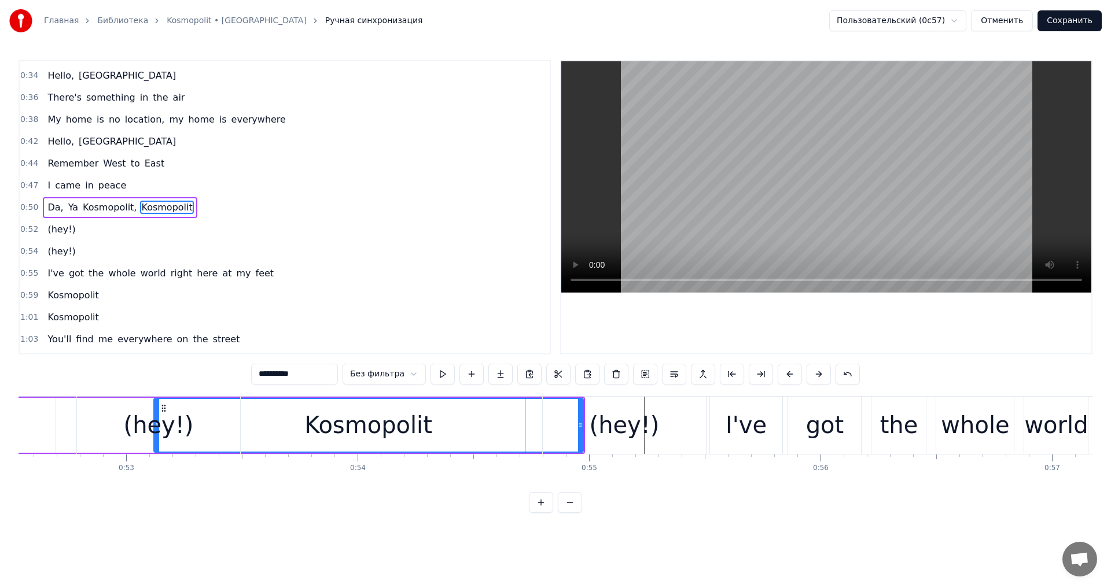
click at [604, 434] on div "(hey!)" at bounding box center [625, 425] width 70 height 35
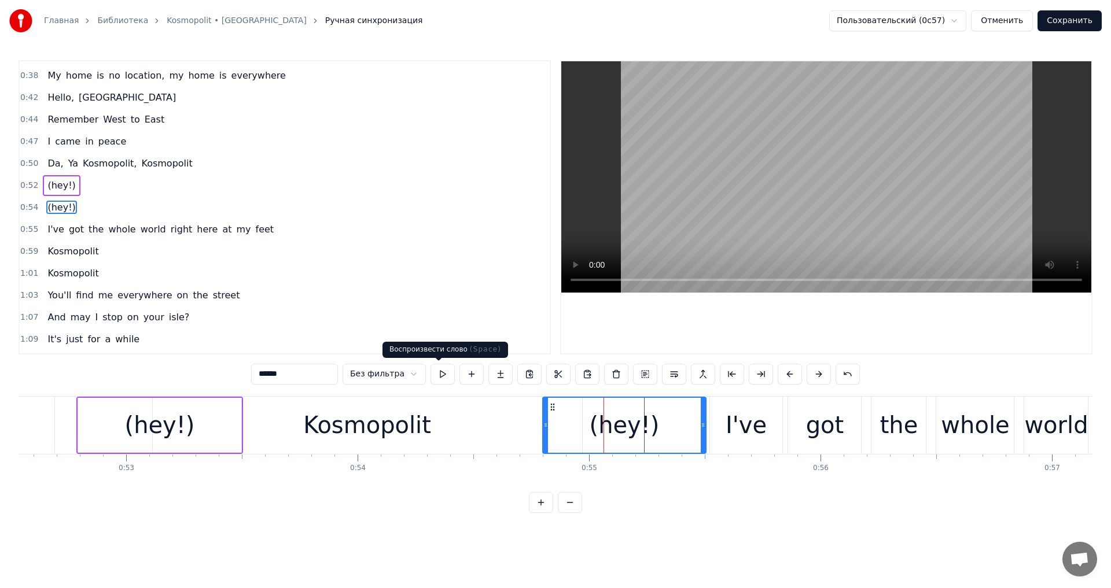
click at [446, 376] on button at bounding box center [443, 374] width 24 height 21
drag, startPoint x: 701, startPoint y: 426, endPoint x: 685, endPoint y: 426, distance: 16.2
click at [685, 426] on icon at bounding box center [687, 425] width 5 height 9
click at [443, 376] on button at bounding box center [443, 374] width 24 height 21
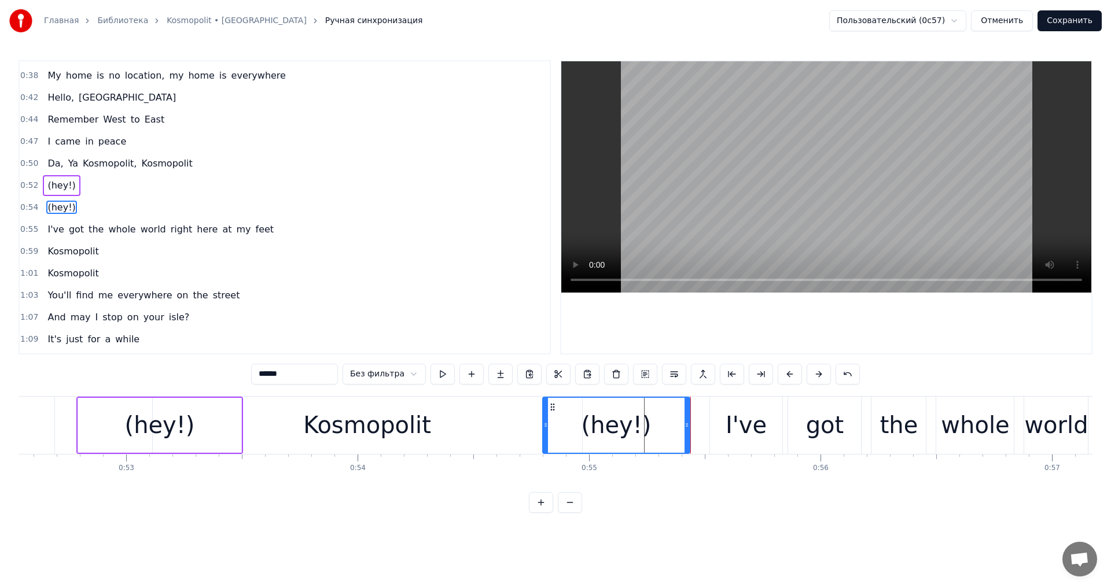
click at [443, 376] on button at bounding box center [443, 374] width 24 height 21
drag, startPoint x: 545, startPoint y: 412, endPoint x: 554, endPoint y: 411, distance: 8.7
click at [554, 411] on div at bounding box center [555, 425] width 5 height 55
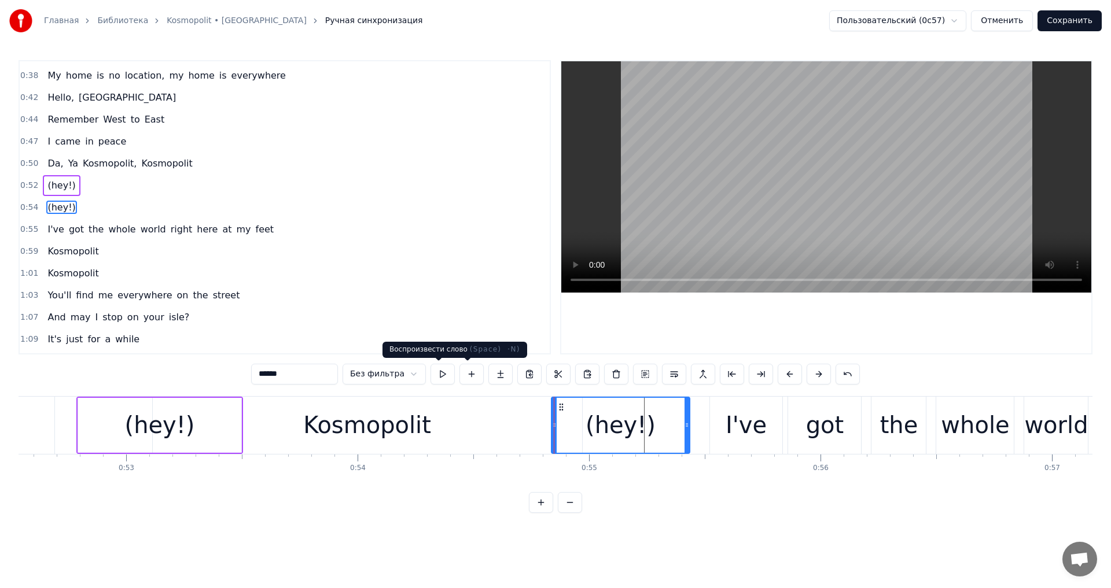
click at [443, 378] on button at bounding box center [443, 374] width 24 height 21
drag, startPoint x: 553, startPoint y: 414, endPoint x: 543, endPoint y: 414, distance: 10.4
click at [548, 414] on div at bounding box center [549, 425] width 5 height 55
click at [448, 382] on button at bounding box center [443, 374] width 24 height 21
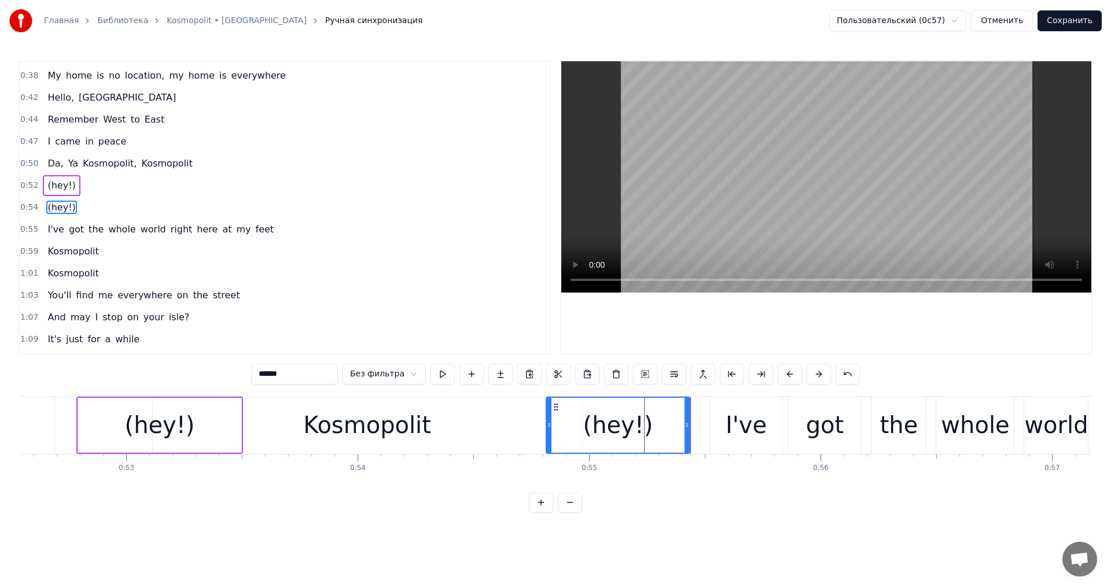
click at [204, 420] on div "(hey!)" at bounding box center [159, 425] width 163 height 55
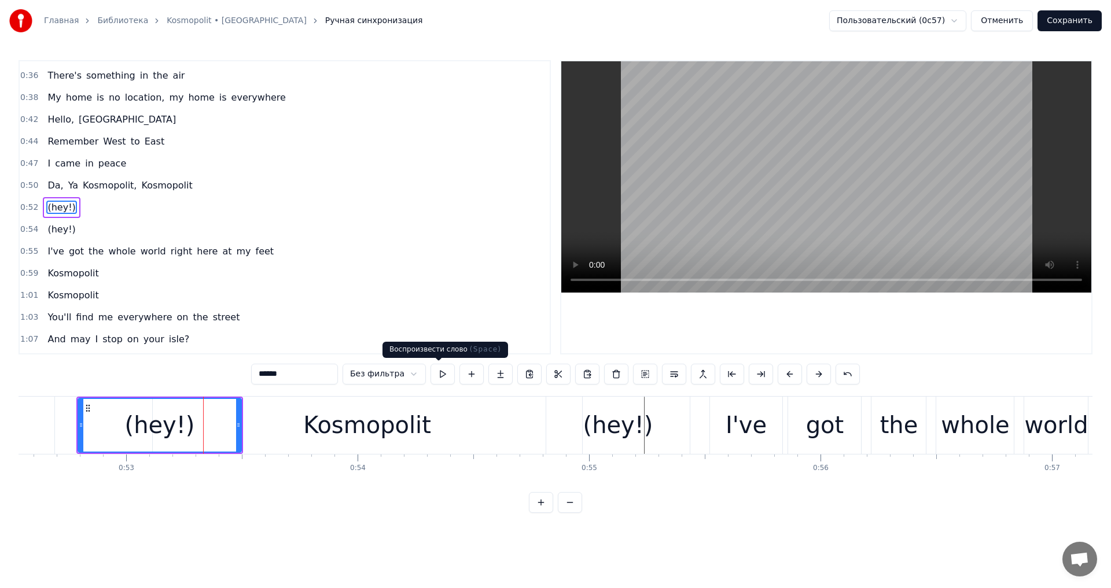
click at [433, 369] on button at bounding box center [443, 374] width 24 height 21
click at [433, 370] on button at bounding box center [443, 374] width 24 height 21
click at [603, 435] on div "(hey!)" at bounding box center [618, 425] width 70 height 35
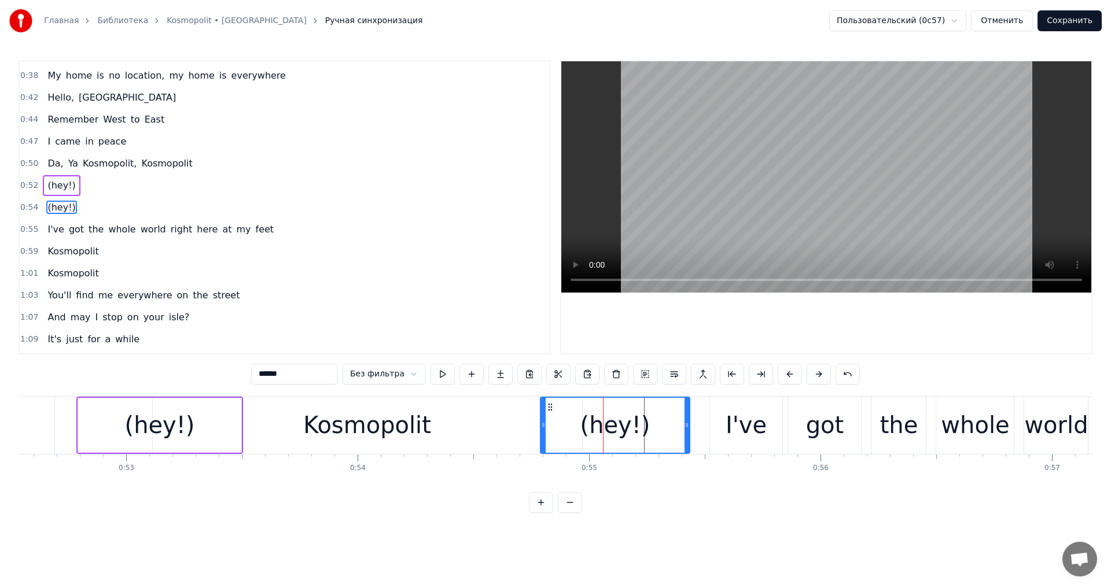
click at [544, 418] on div at bounding box center [543, 425] width 5 height 55
click at [441, 379] on button at bounding box center [443, 374] width 24 height 21
type input "**********"
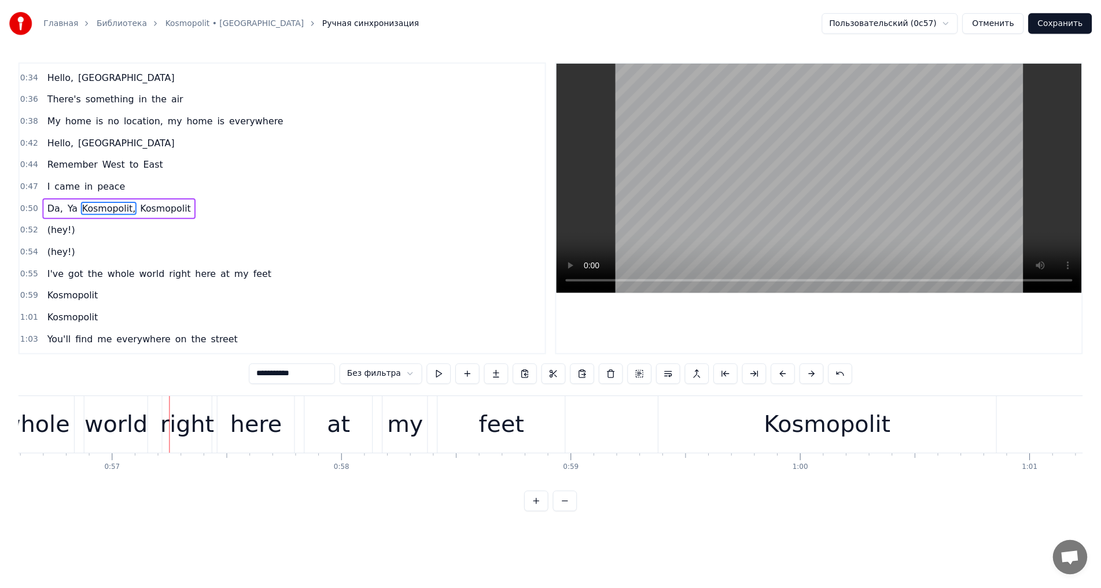
scroll to position [0, 13104]
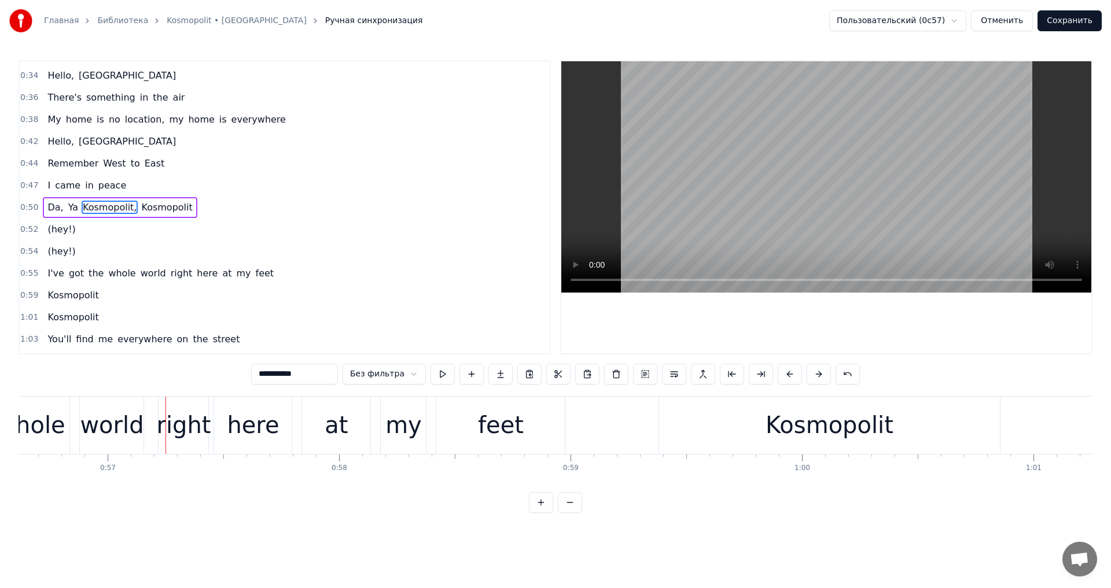
click at [1075, 20] on button "Сохранить" at bounding box center [1070, 20] width 64 height 21
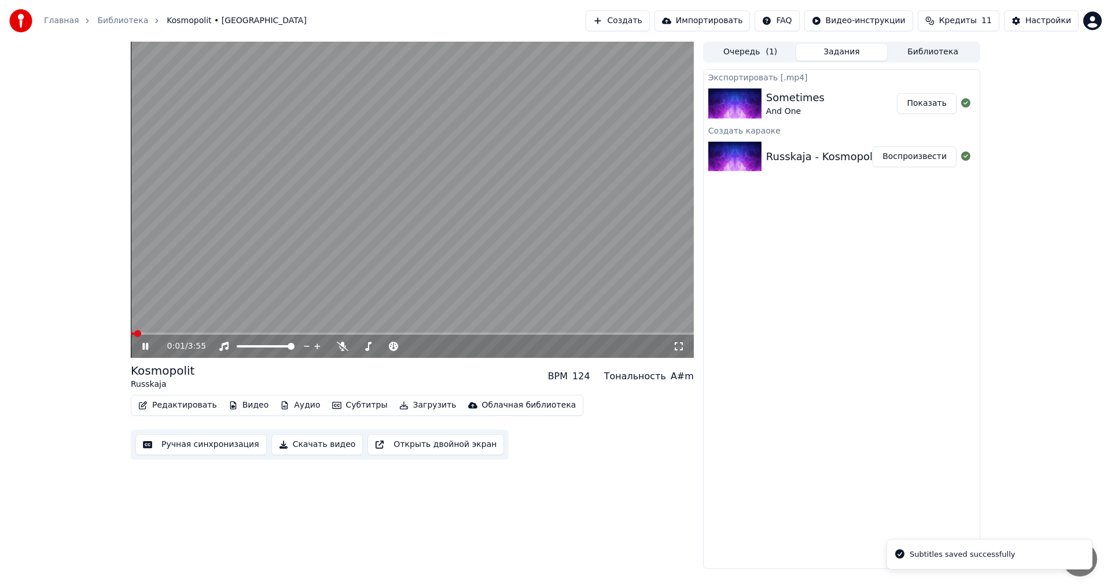
click at [136, 349] on div "0:01 / 3:55" at bounding box center [412, 346] width 563 height 23
click at [141, 347] on icon at bounding box center [153, 346] width 27 height 9
click at [170, 404] on button "Редактировать" at bounding box center [178, 406] width 88 height 16
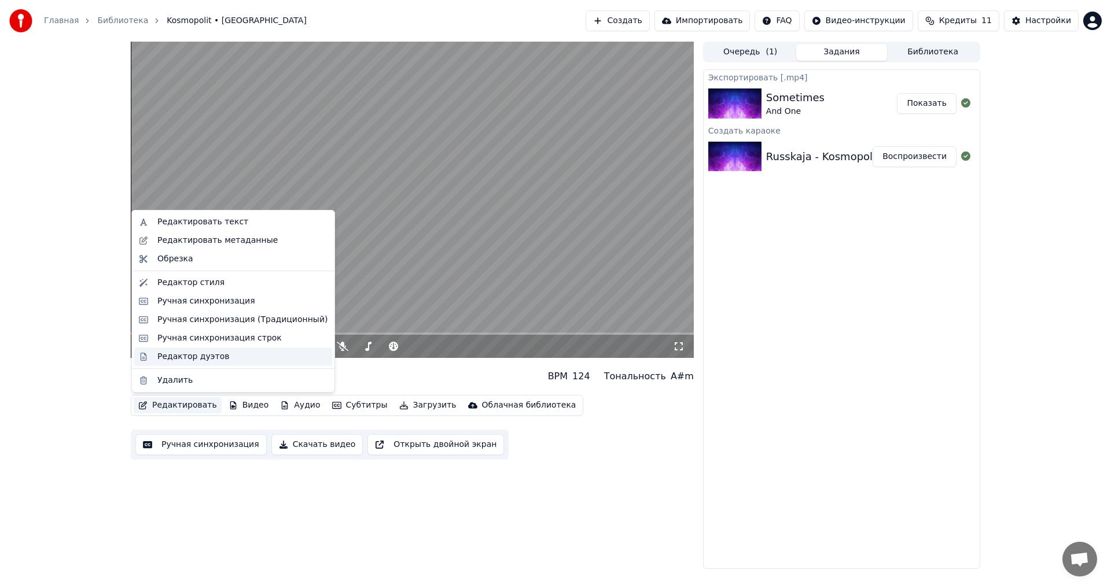
click at [203, 359] on div "Редактор дуэтов" at bounding box center [193, 357] width 72 height 12
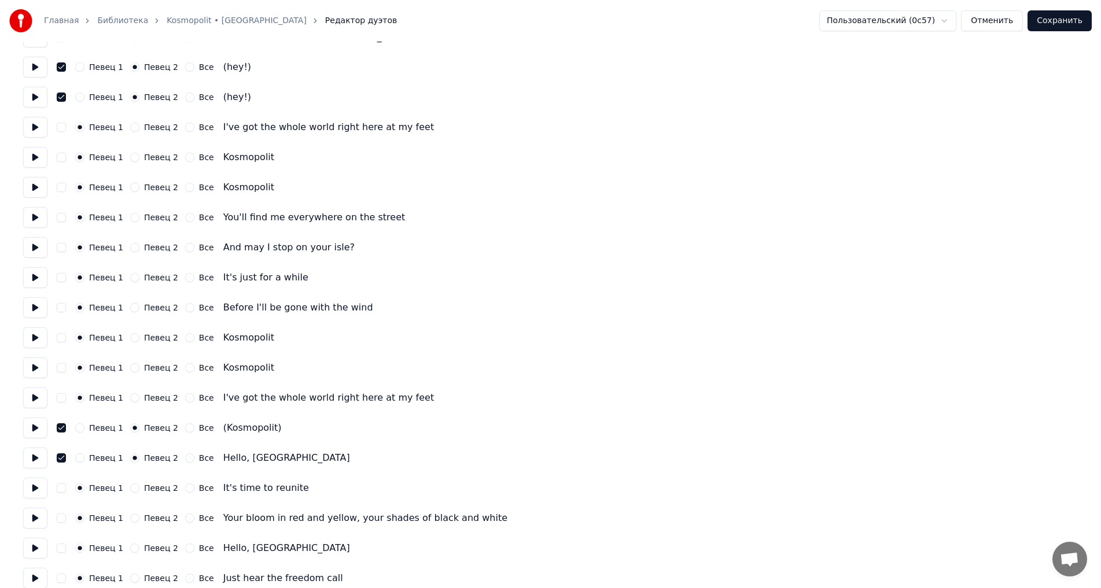
scroll to position [637, 0]
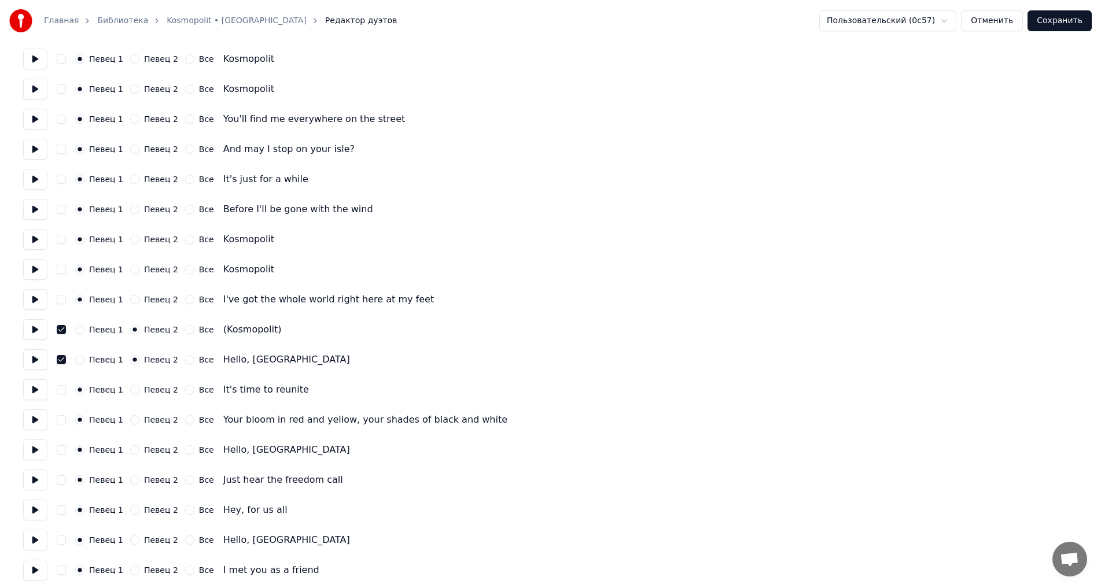
click at [79, 359] on button "Певец 1" at bounding box center [79, 359] width 9 height 9
click at [60, 361] on button "button" at bounding box center [61, 359] width 9 height 9
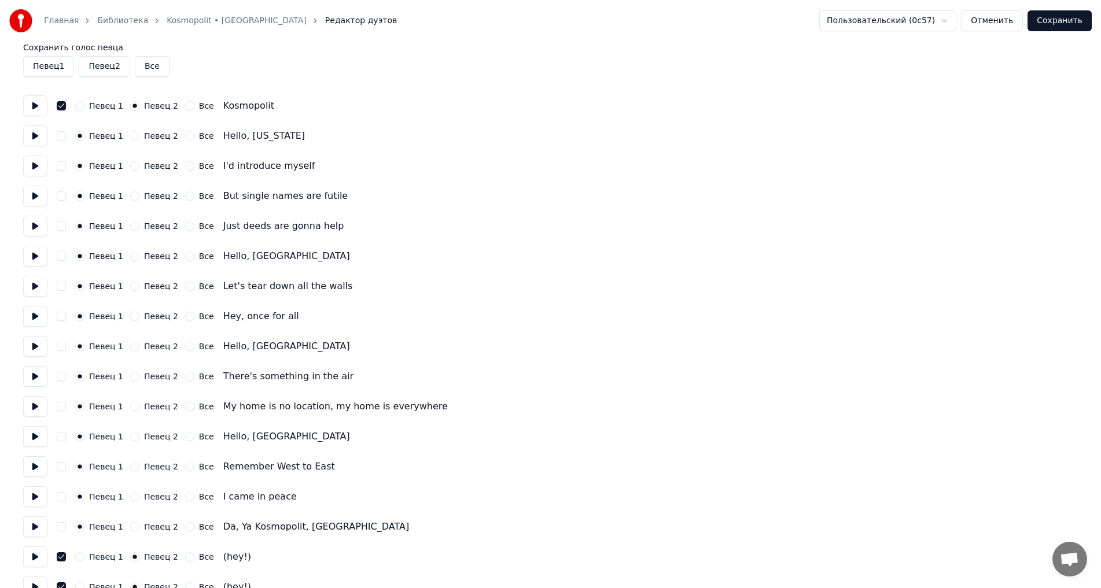
scroll to position [0, 0]
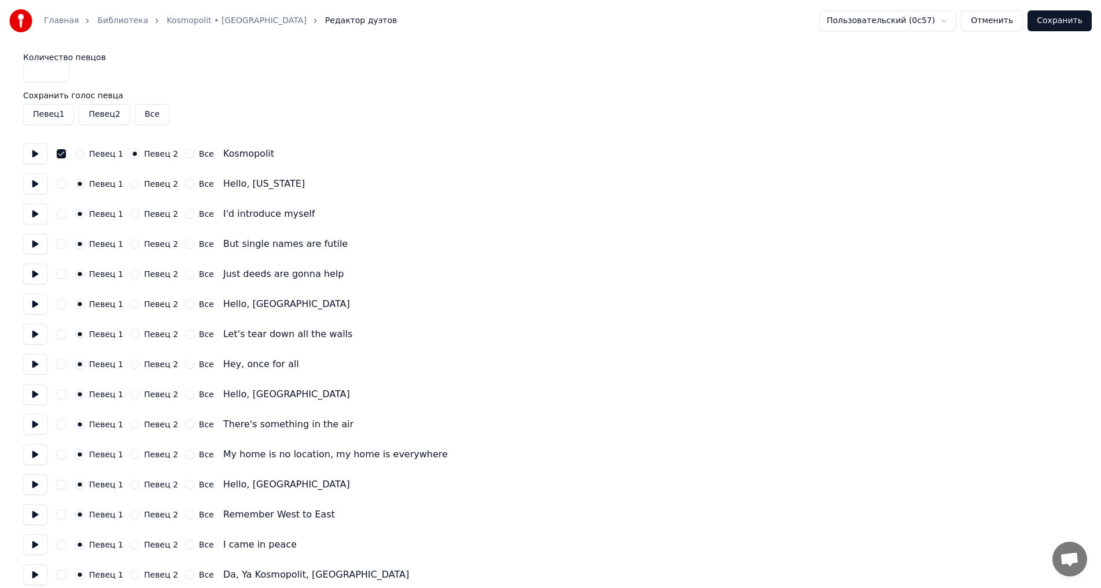
click at [1077, 24] on button "Сохранить" at bounding box center [1060, 20] width 64 height 21
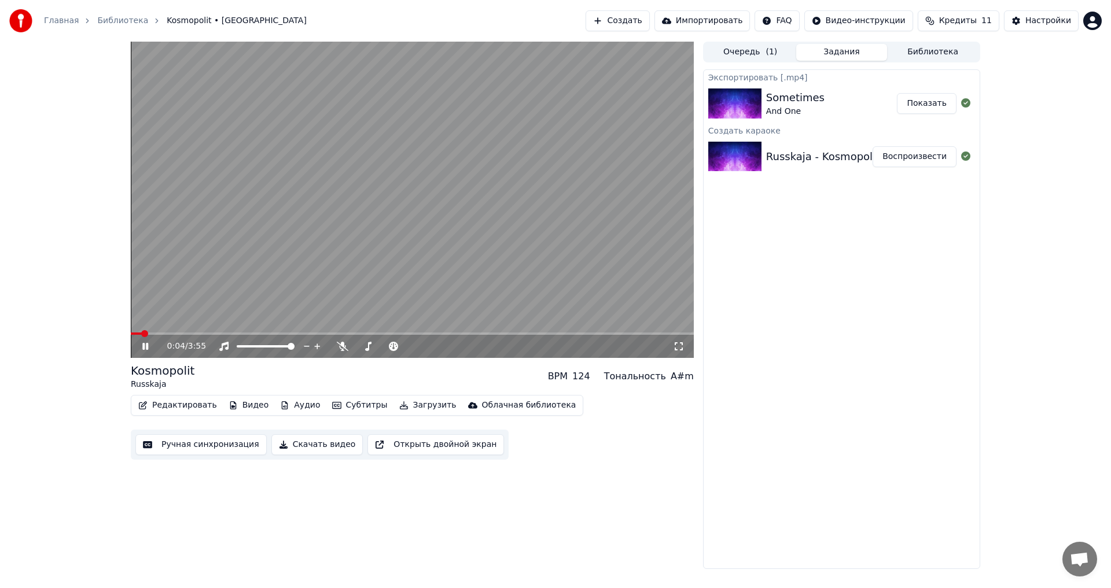
click at [145, 343] on icon at bounding box center [153, 346] width 27 height 9
click at [195, 405] on button "Редактировать" at bounding box center [178, 406] width 88 height 16
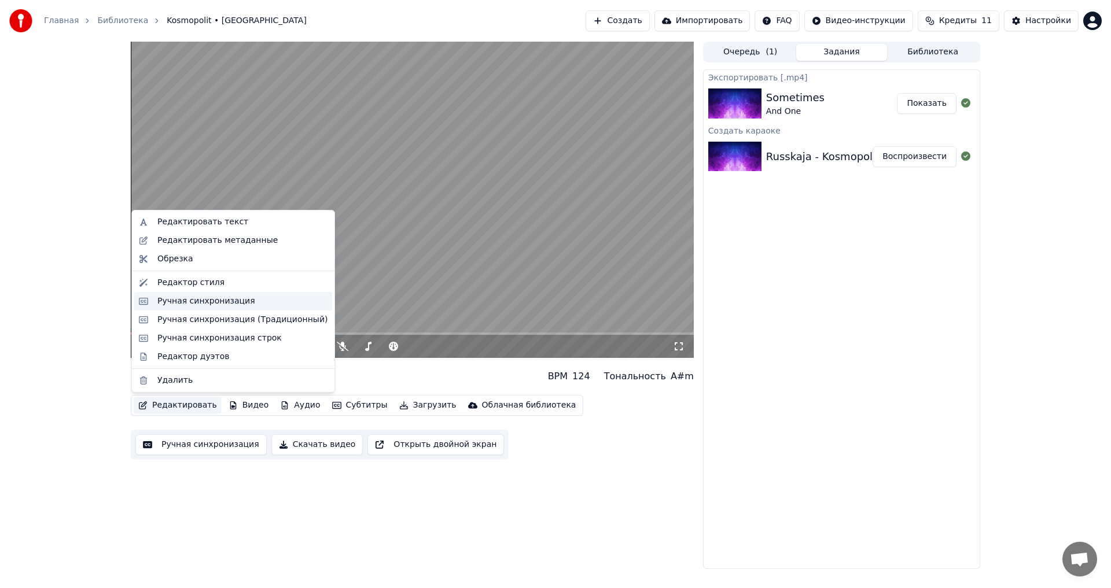
click at [198, 306] on div "Ручная синхронизация" at bounding box center [206, 302] width 98 height 12
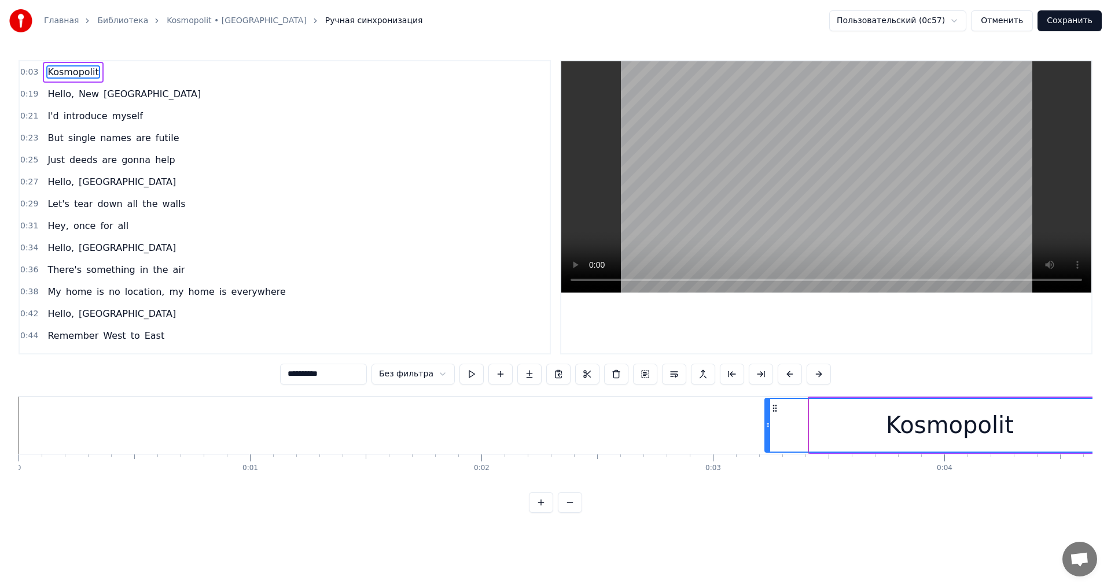
drag, startPoint x: 810, startPoint y: 424, endPoint x: 766, endPoint y: 421, distance: 44.7
click at [766, 421] on icon at bounding box center [768, 425] width 5 height 9
click at [1076, 18] on button "Сохранить" at bounding box center [1070, 20] width 64 height 21
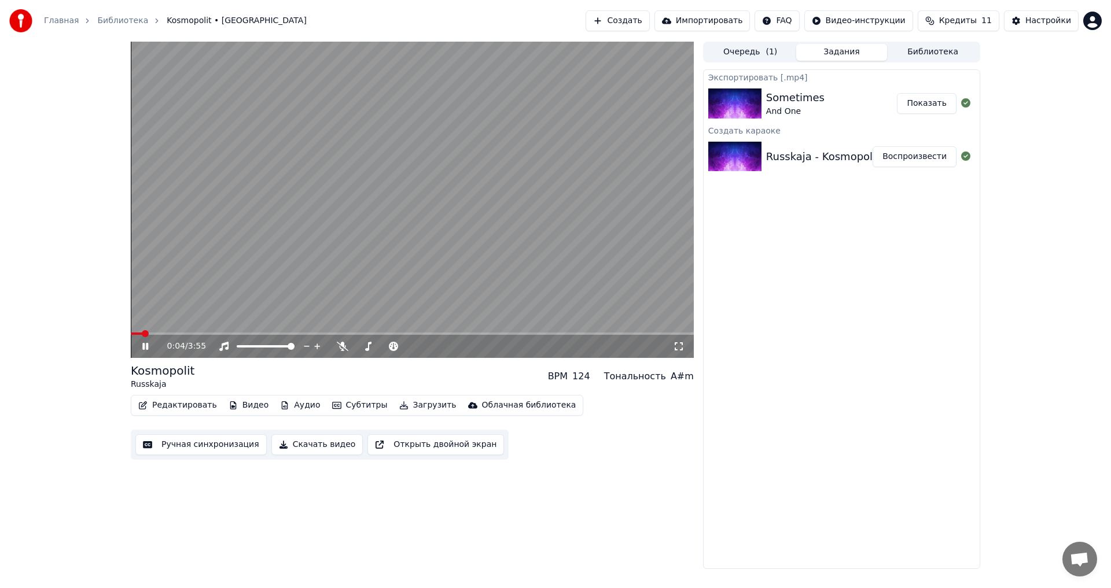
click at [150, 345] on icon at bounding box center [153, 346] width 27 height 9
click at [185, 407] on button "Редактировать" at bounding box center [178, 406] width 88 height 16
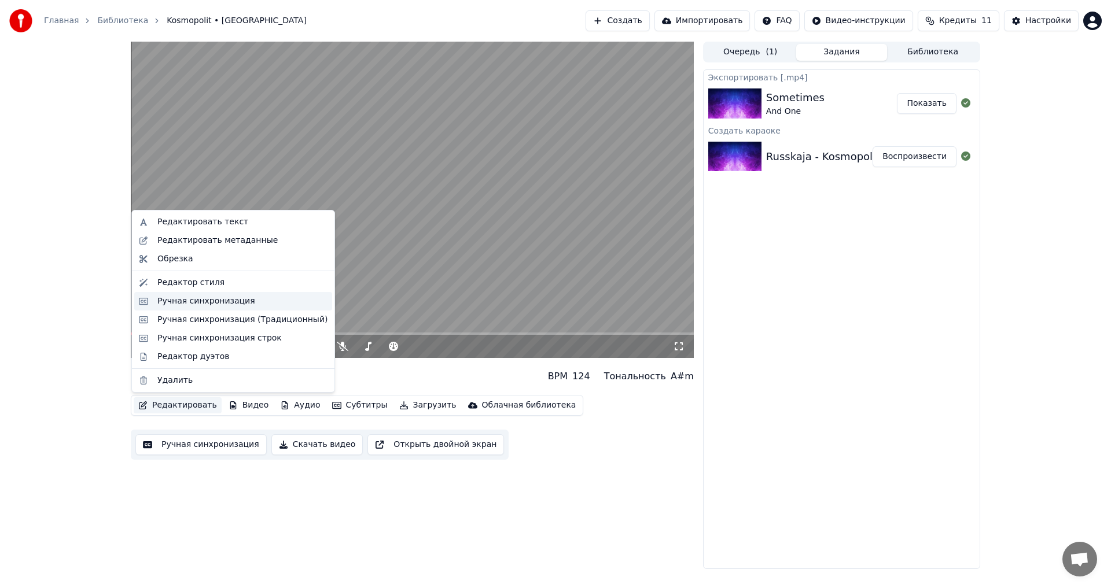
click at [218, 306] on div "Ручная синхронизация" at bounding box center [206, 302] width 98 height 12
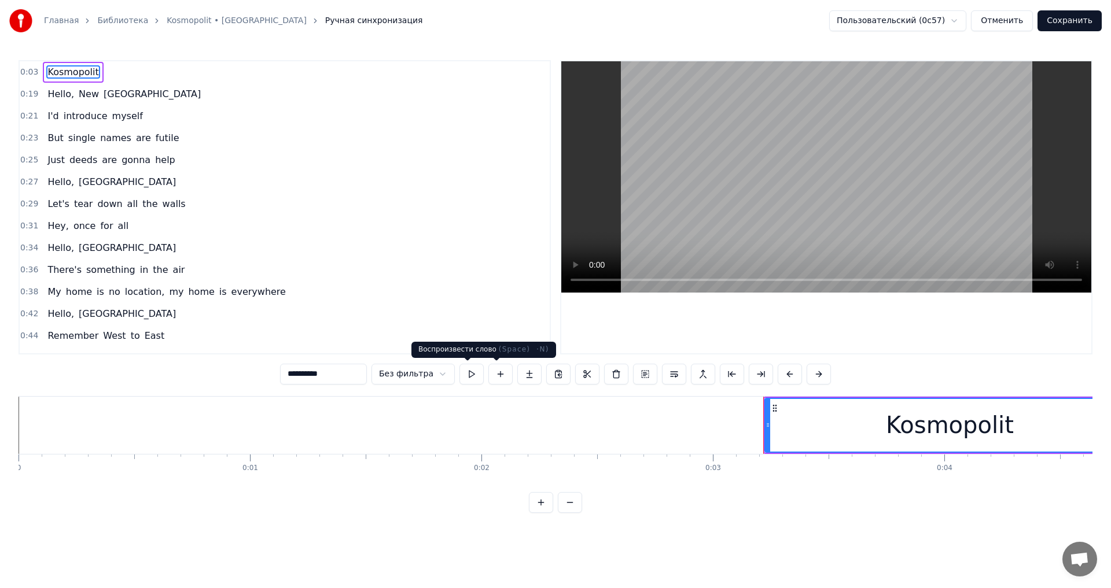
click at [473, 373] on button at bounding box center [471, 374] width 24 height 21
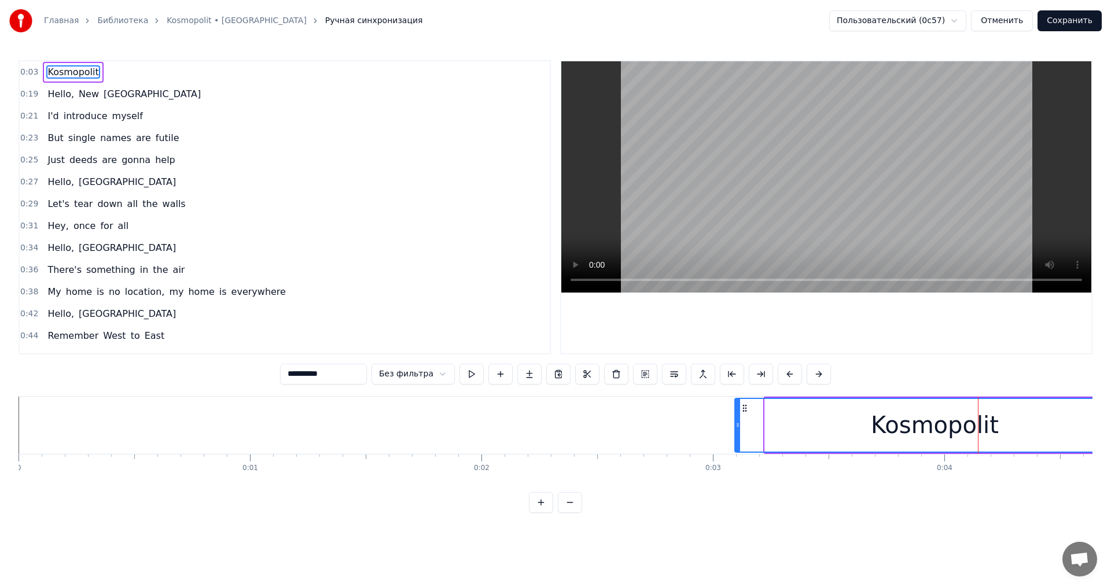
drag, startPoint x: 766, startPoint y: 421, endPoint x: 736, endPoint y: 422, distance: 30.1
click at [736, 422] on icon at bounding box center [737, 425] width 5 height 9
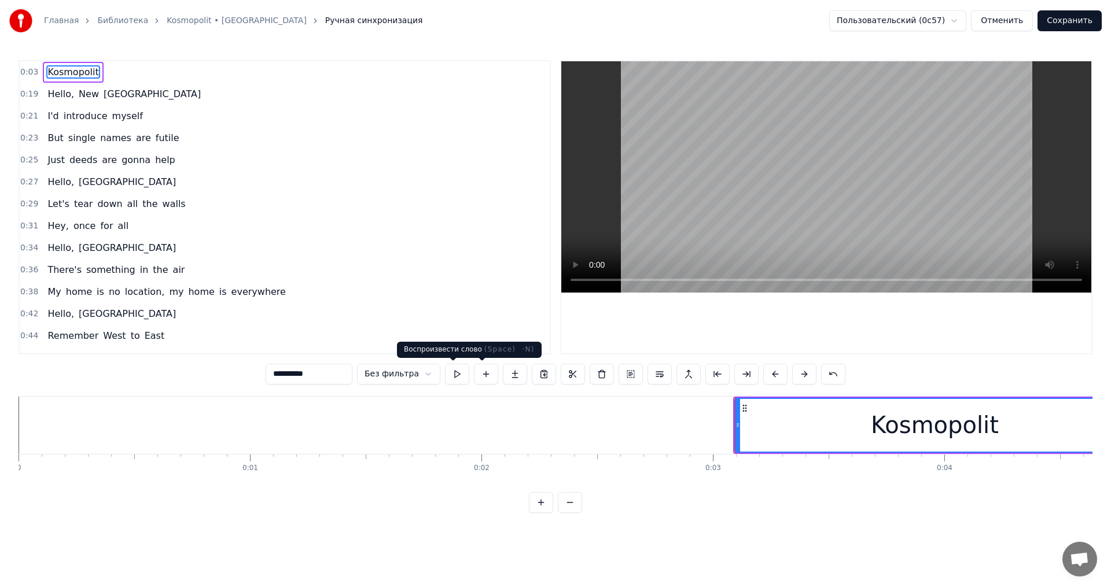
click at [461, 376] on button at bounding box center [457, 374] width 24 height 21
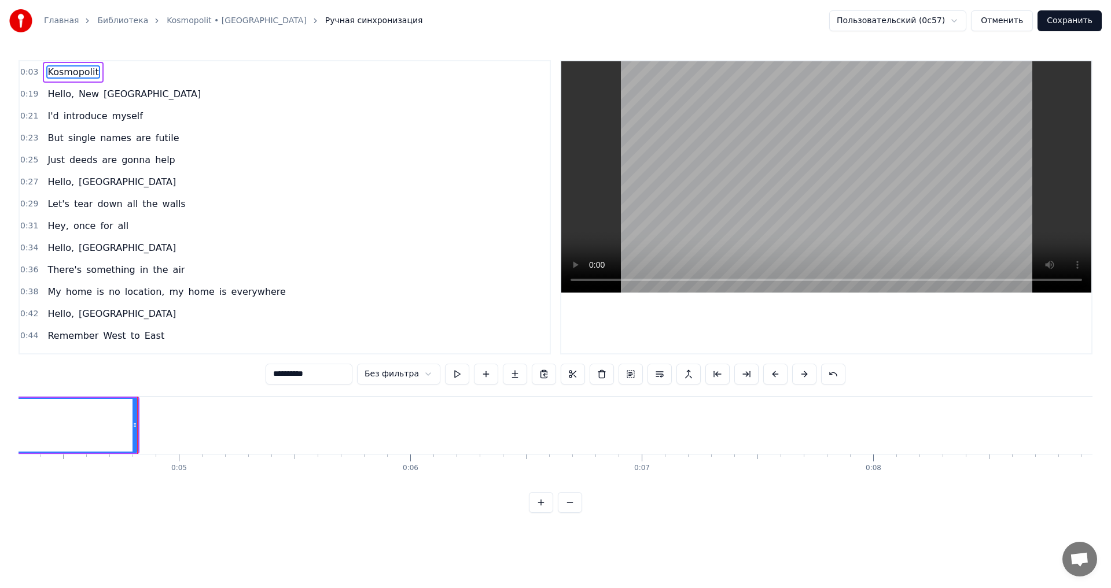
scroll to position [0, 1011]
click at [458, 378] on button at bounding box center [457, 374] width 24 height 21
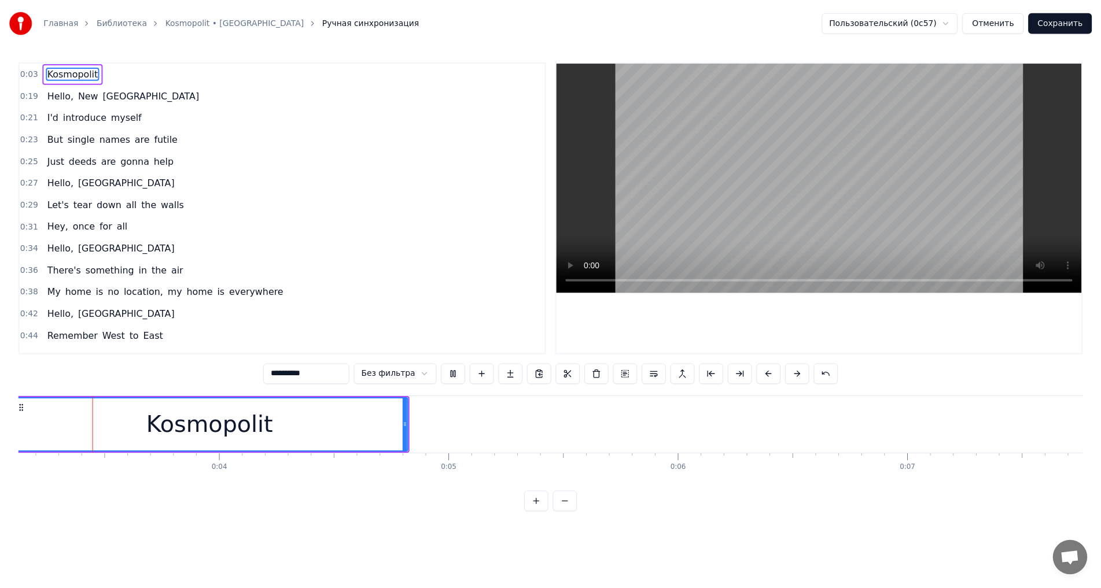
scroll to position [0, 707]
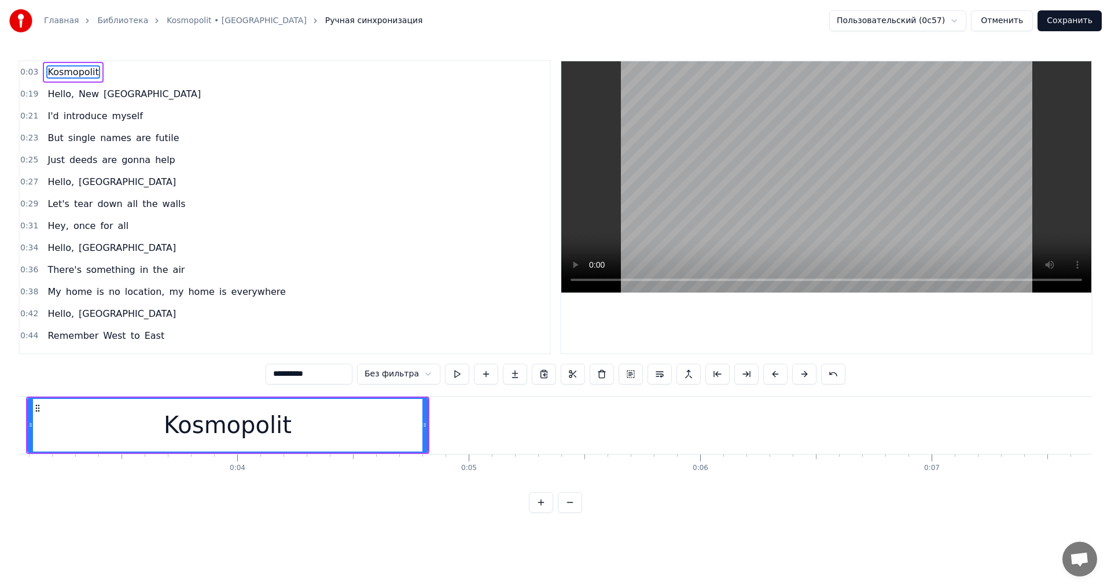
click at [1085, 29] on button "Сохранить" at bounding box center [1070, 20] width 64 height 21
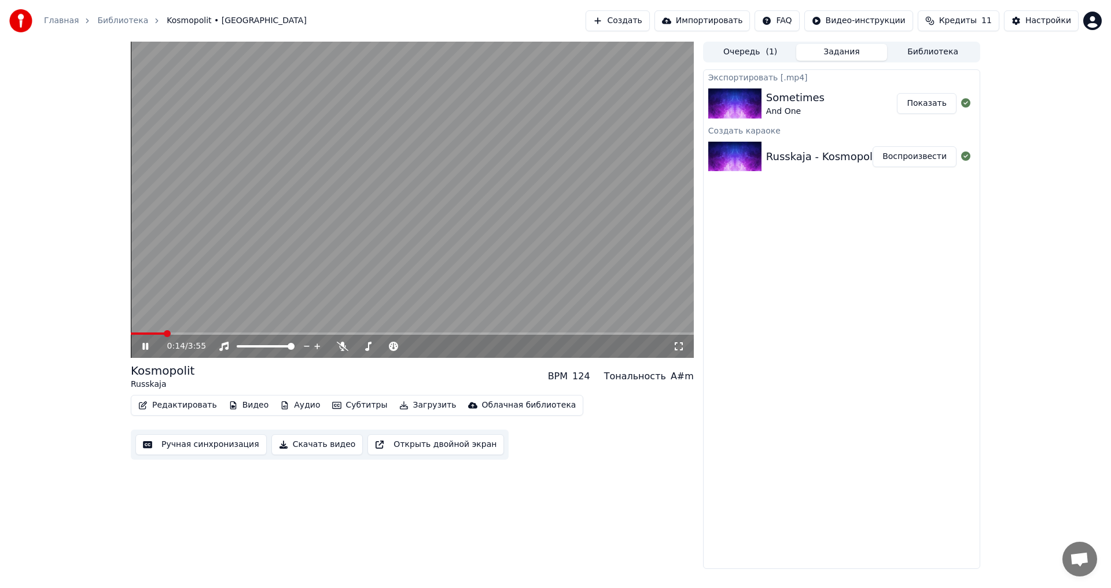
click at [158, 334] on span at bounding box center [148, 334] width 34 height 2
click at [204, 333] on span at bounding box center [412, 334] width 563 height 2
click at [229, 333] on span at bounding box center [412, 334] width 563 height 2
click at [247, 335] on span at bounding box center [412, 334] width 563 height 2
click at [264, 335] on span at bounding box center [412, 334] width 563 height 2
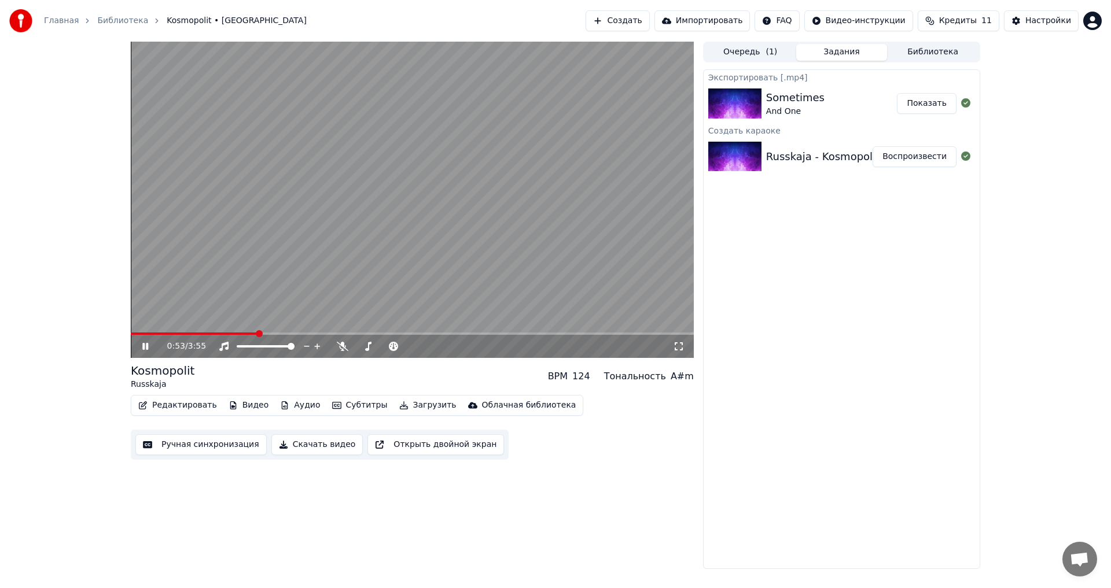
click at [257, 334] on span at bounding box center [194, 334] width 127 height 2
click at [263, 334] on span at bounding box center [412, 334] width 563 height 2
click at [261, 334] on span at bounding box center [198, 334] width 134 height 2
click at [249, 334] on span at bounding box center [191, 334] width 120 height 2
click at [249, 334] on span at bounding box center [198, 334] width 135 height 2
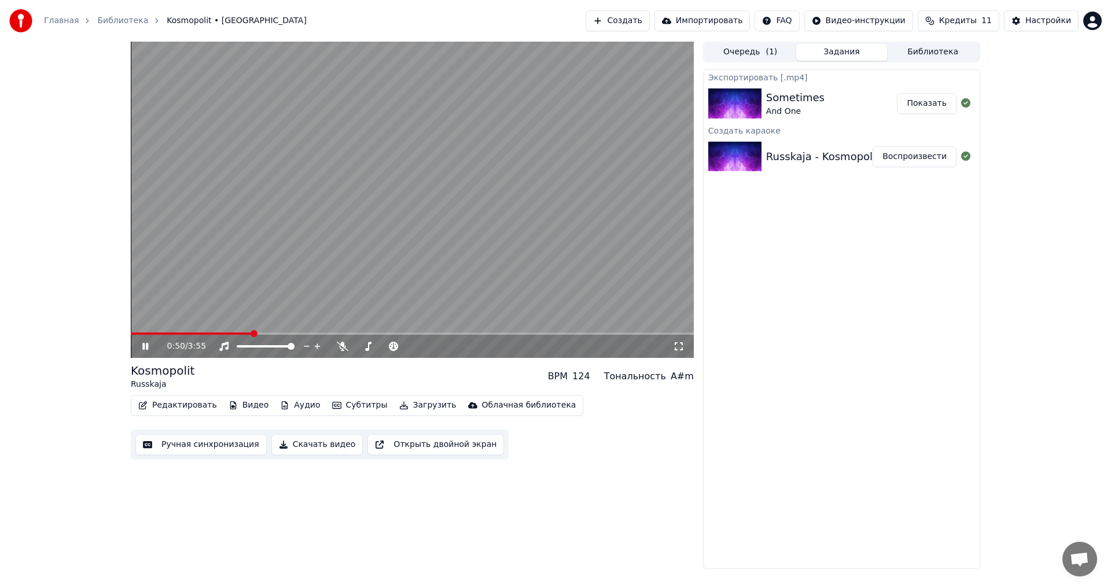
click at [148, 347] on icon at bounding box center [145, 346] width 6 height 7
click at [167, 404] on button "Редактировать" at bounding box center [178, 406] width 88 height 16
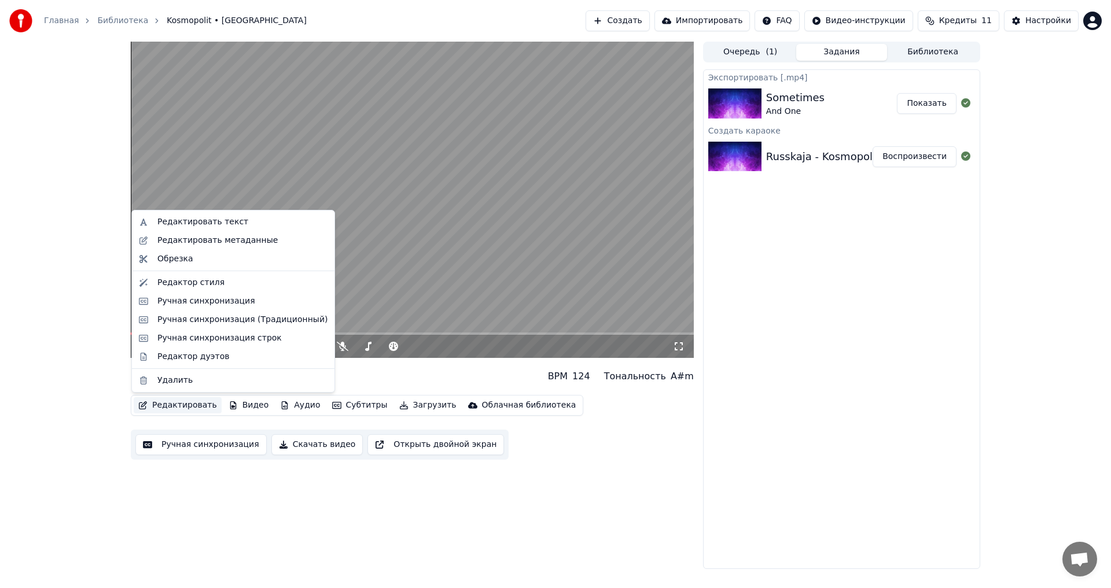
click at [348, 479] on div "0:50 / 3:55 Kosmopolit Russkaja BPM 124 Тональность A#m Редактировать Видео Ауд…" at bounding box center [412, 306] width 563 height 528
click at [175, 404] on button "Редактировать" at bounding box center [178, 406] width 88 height 16
click at [212, 355] on div "Редактор дуэтов" at bounding box center [193, 357] width 72 height 12
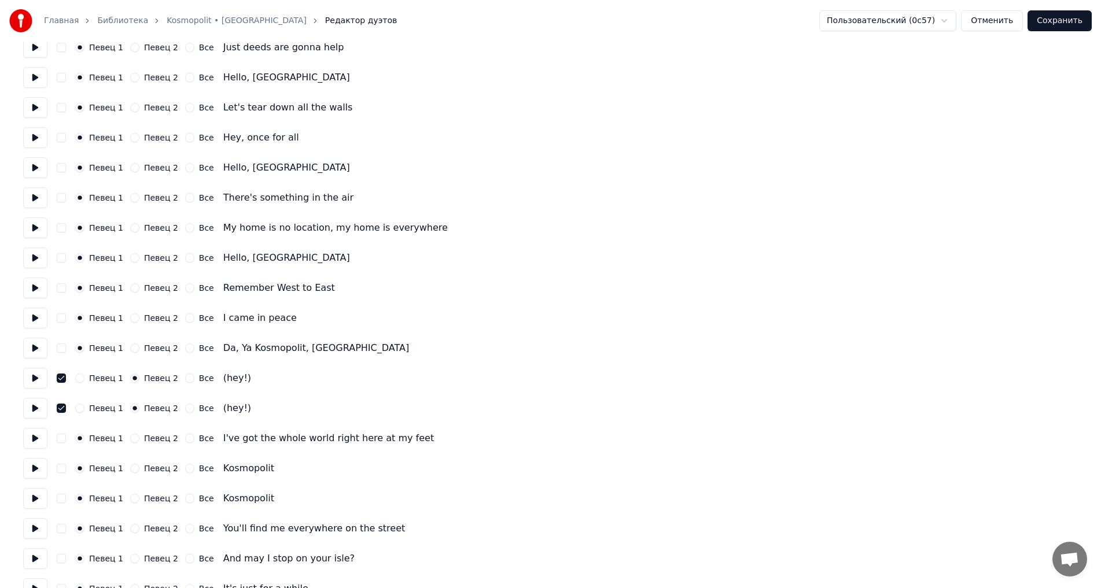
scroll to position [231, 0]
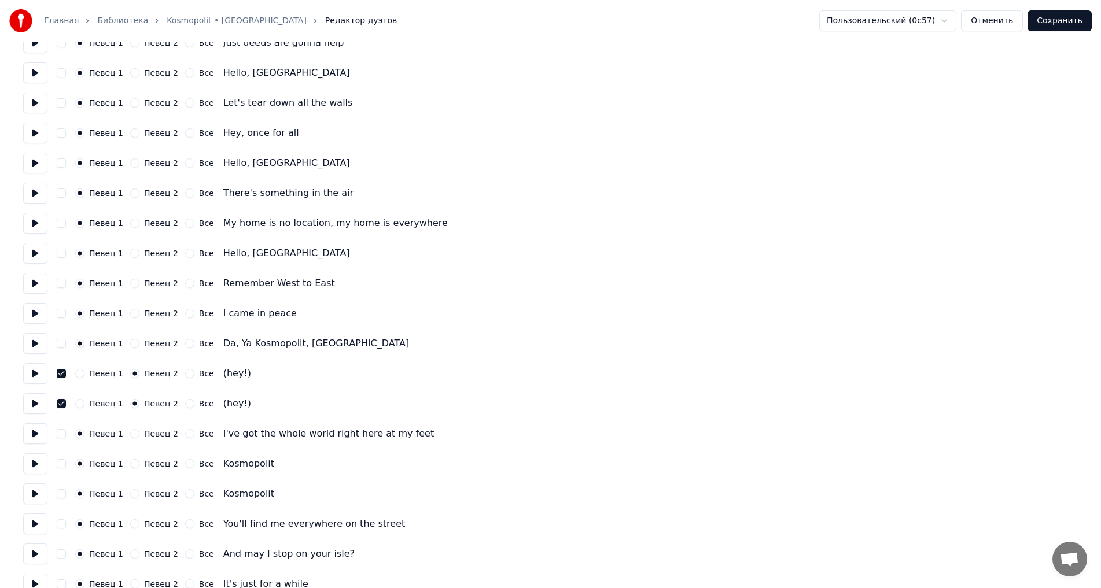
click at [1051, 26] on button "Сохранить" at bounding box center [1060, 20] width 64 height 21
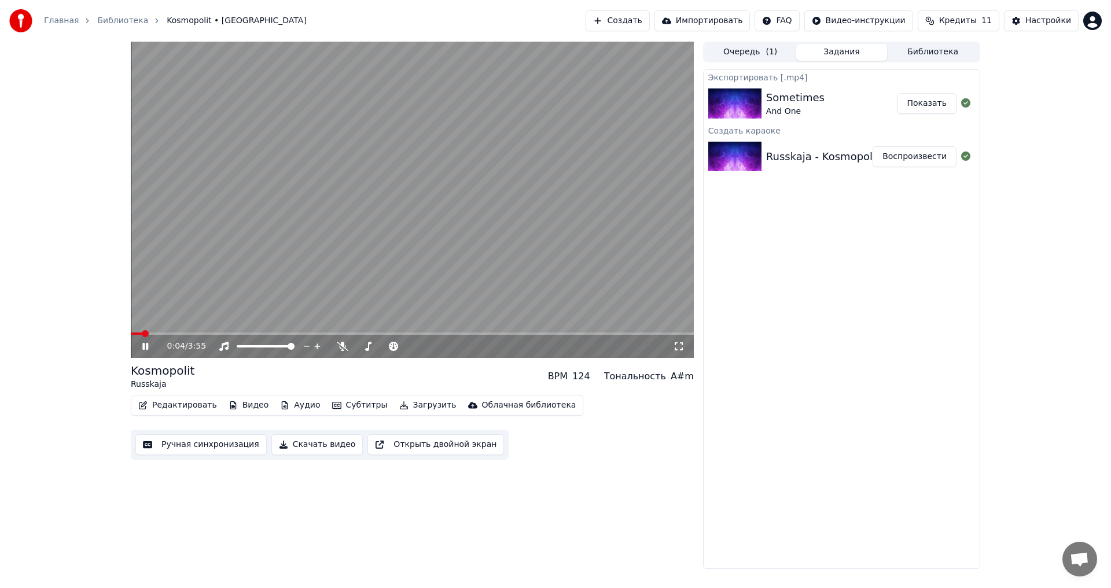
click at [141, 348] on icon at bounding box center [153, 346] width 27 height 9
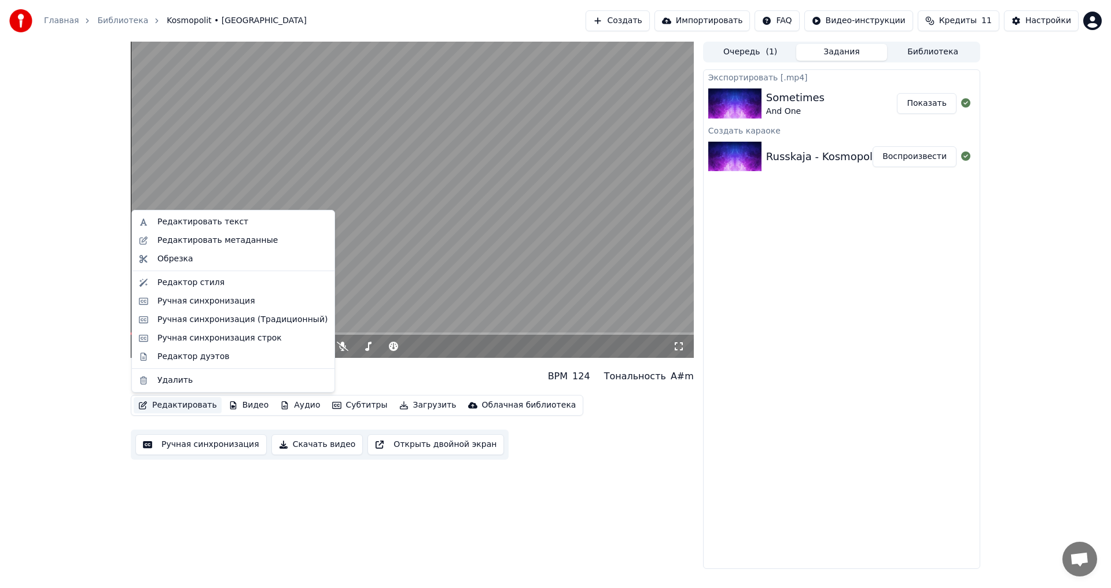
click at [181, 403] on button "Редактировать" at bounding box center [178, 406] width 88 height 16
click at [232, 226] on div "Редактировать текст" at bounding box center [202, 222] width 91 height 12
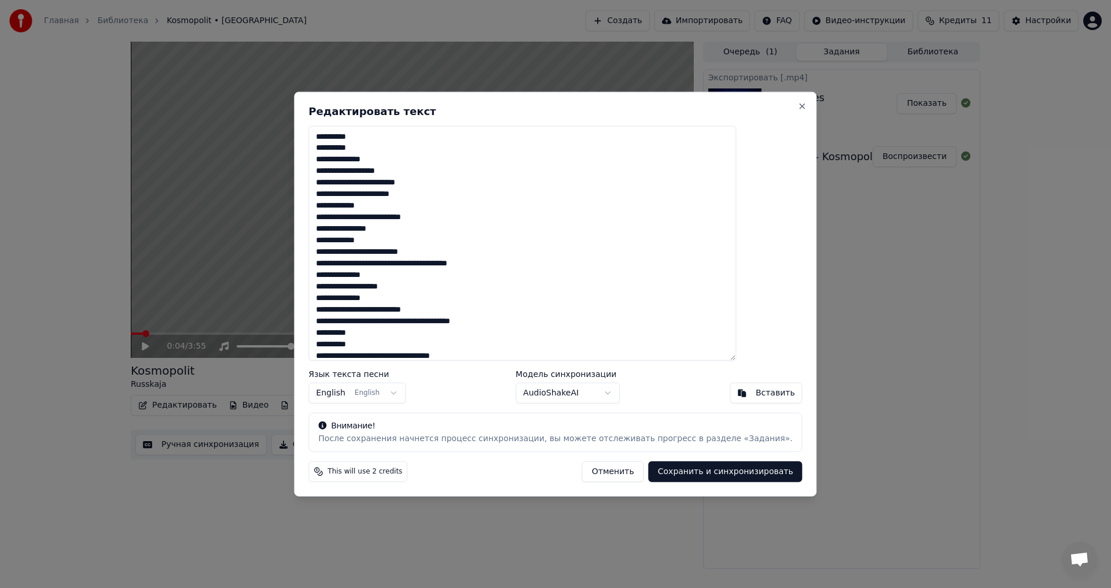
click at [775, 104] on div "Редактировать текст Язык текста песни English English Модель синхронизации Audi…" at bounding box center [555, 294] width 523 height 406
click at [798, 104] on button "Close" at bounding box center [802, 105] width 9 height 9
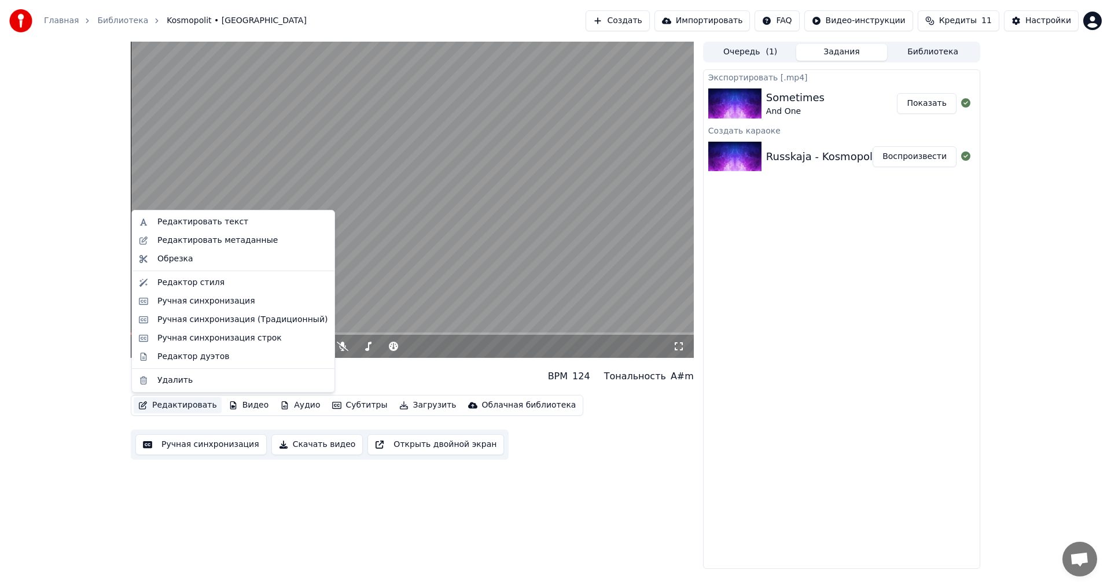
click at [155, 404] on button "Редактировать" at bounding box center [178, 406] width 88 height 16
click at [207, 297] on div "Ручная синхронизация" at bounding box center [206, 302] width 98 height 12
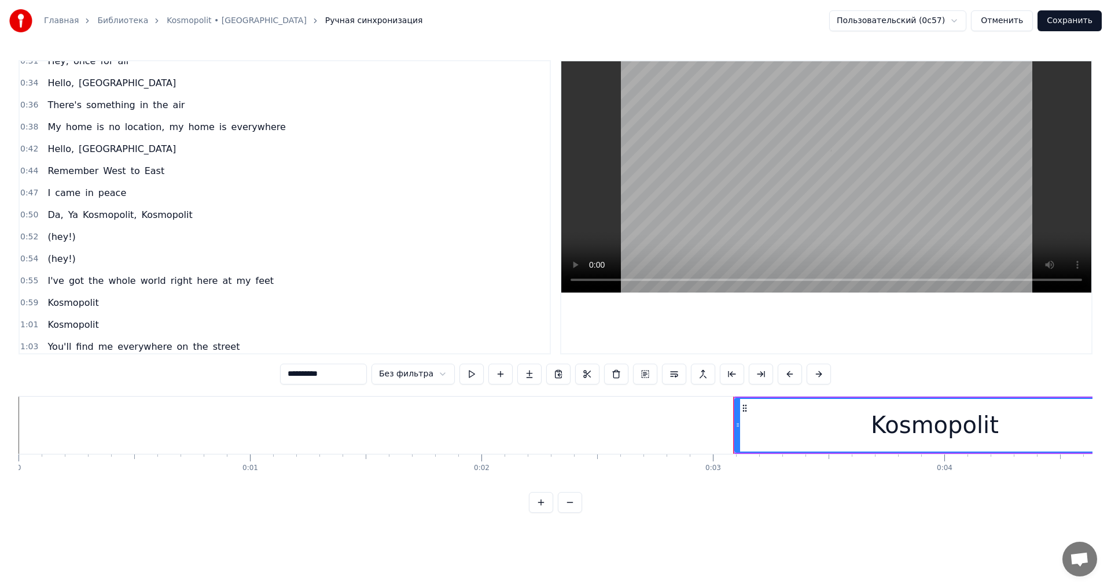
scroll to position [174, 0]
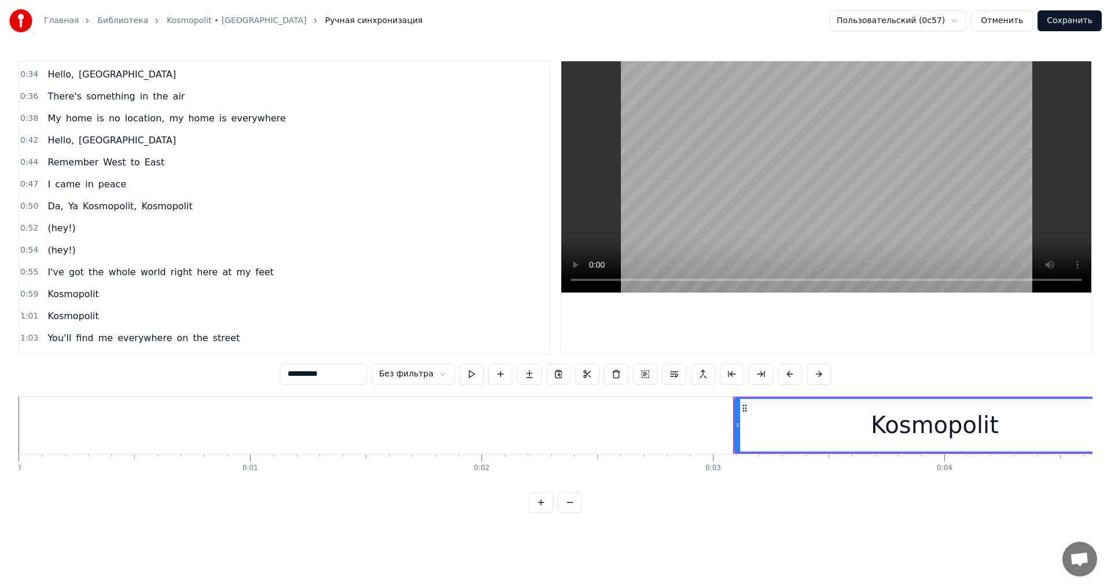
click at [58, 230] on span "(hey!)" at bounding box center [61, 228] width 30 height 13
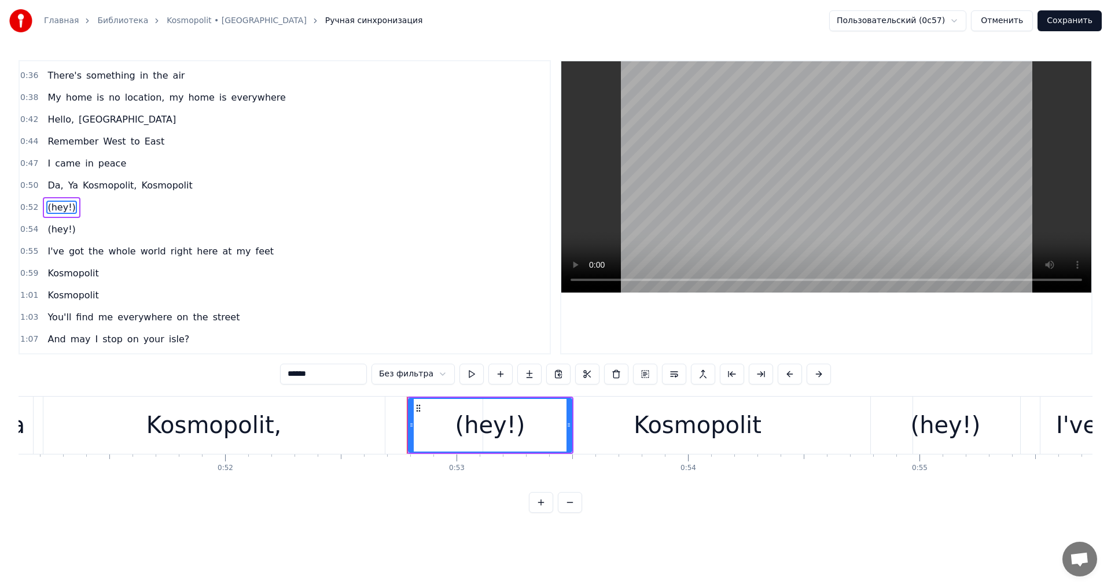
scroll to position [0, 12160]
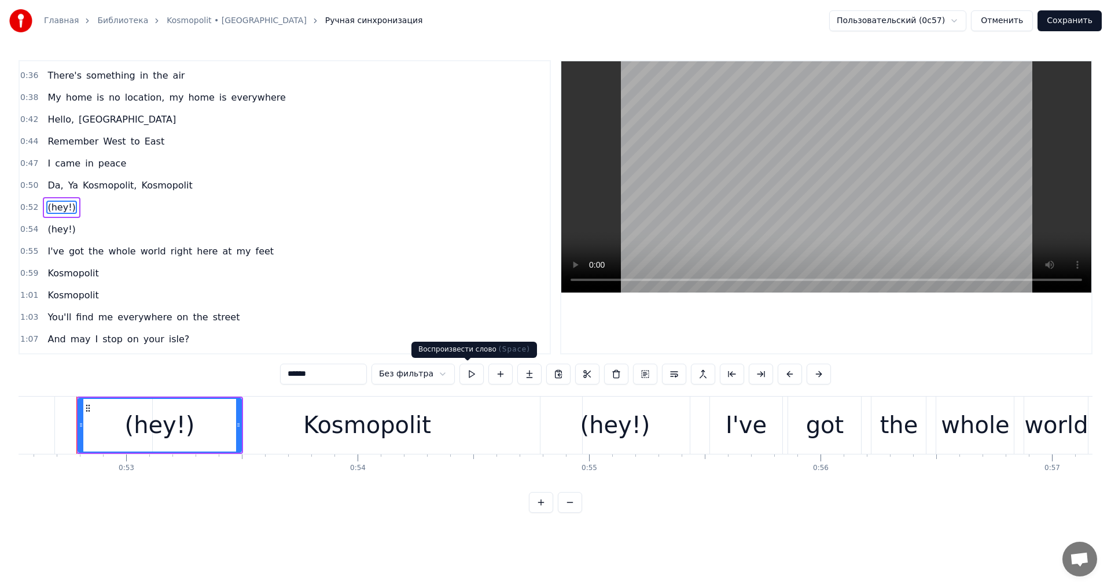
click at [474, 371] on button at bounding box center [471, 374] width 24 height 21
click at [415, 376] on html "Главная Библиотека Kosmopolit • Russkaja Ручная синхронизация Пользовательский …" at bounding box center [555, 266] width 1111 height 532
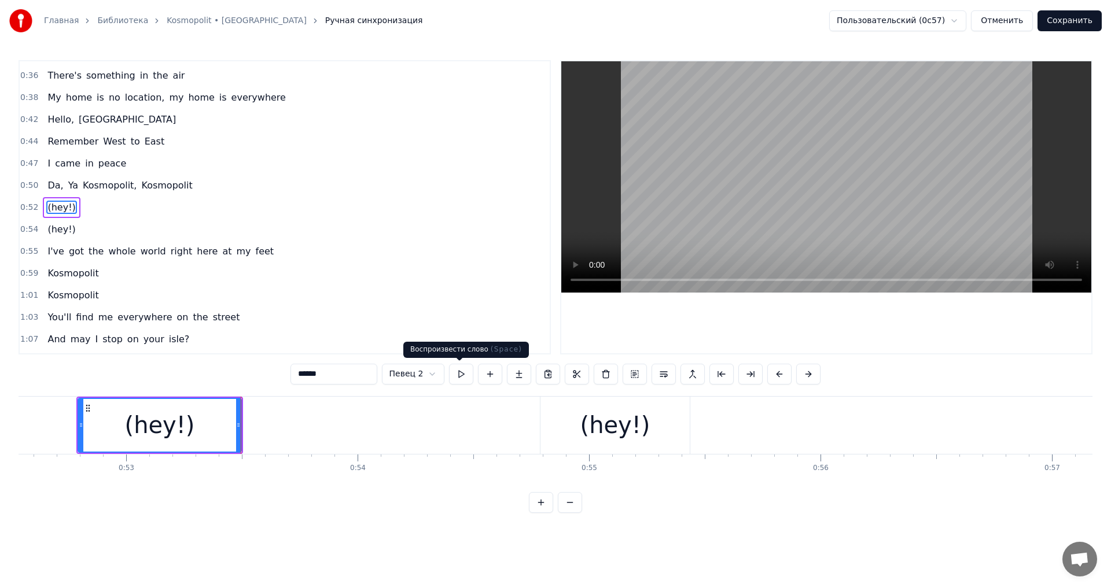
click at [455, 380] on button at bounding box center [461, 374] width 24 height 21
click at [420, 373] on html "Главная Библиотека Kosmopolit • Russkaja Ручная синхронизация Пользовательский …" at bounding box center [555, 266] width 1111 height 532
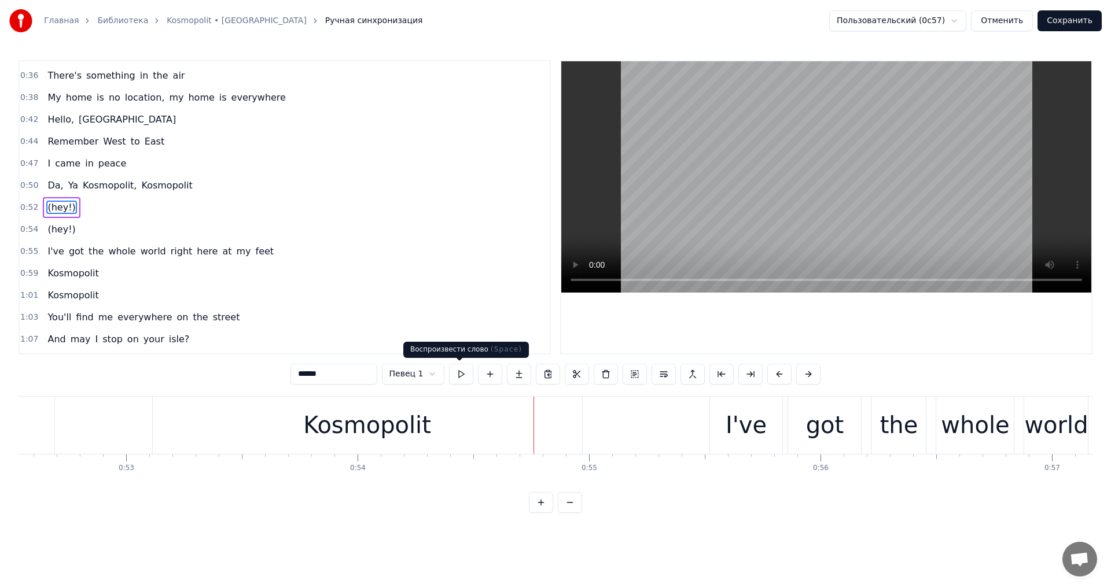
click at [467, 376] on button at bounding box center [461, 374] width 24 height 21
click at [466, 376] on button at bounding box center [461, 374] width 24 height 21
click at [119, 254] on span "whole" at bounding box center [122, 251] width 30 height 13
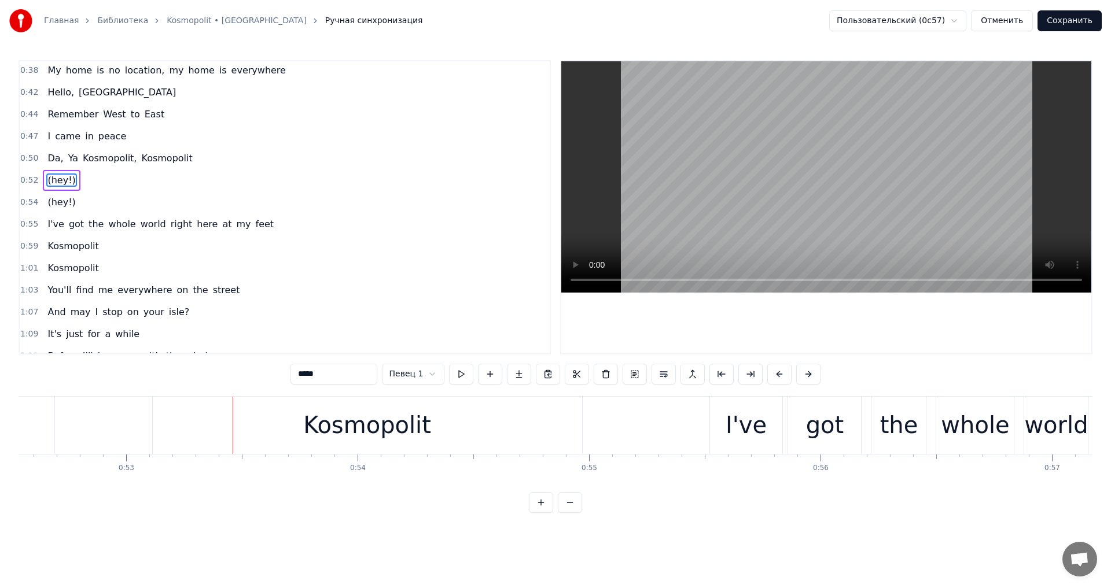
scroll to position [238, 0]
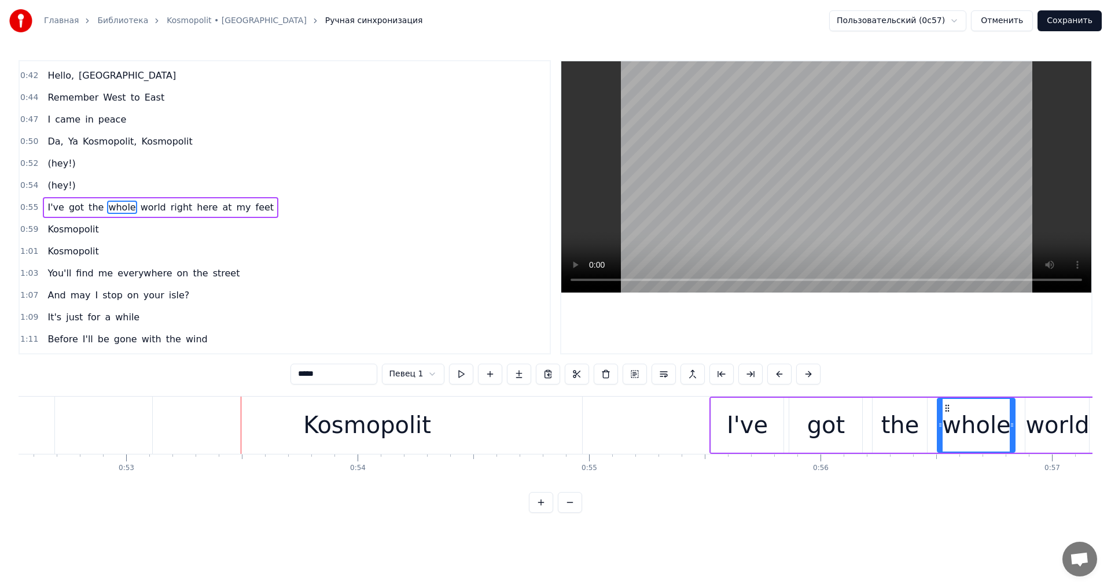
click at [58, 190] on span "(hey!)" at bounding box center [61, 185] width 30 height 13
type input "******"
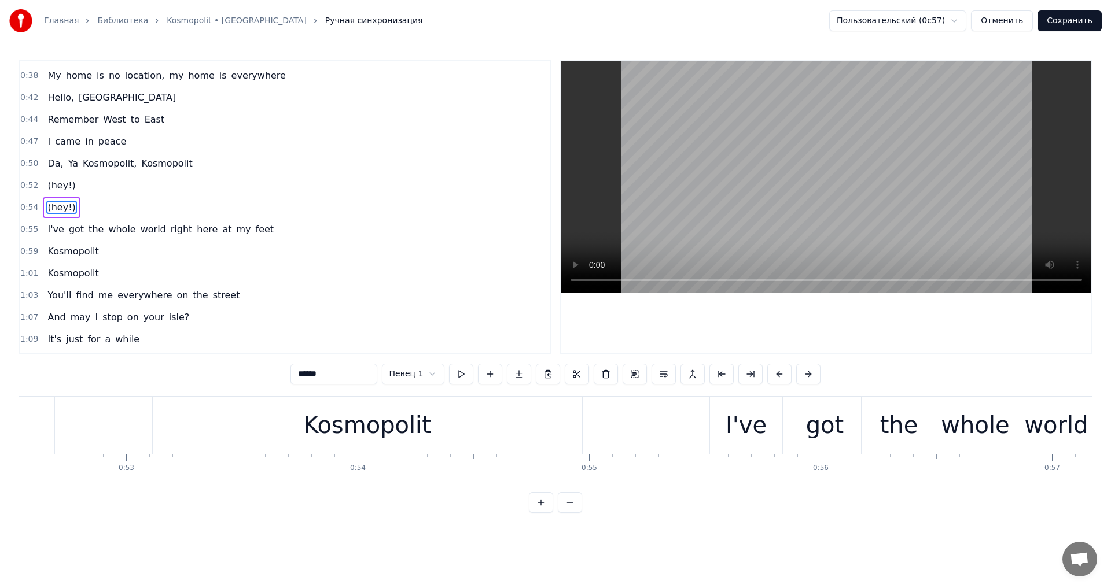
click at [62, 181] on span "(hey!)" at bounding box center [61, 185] width 30 height 13
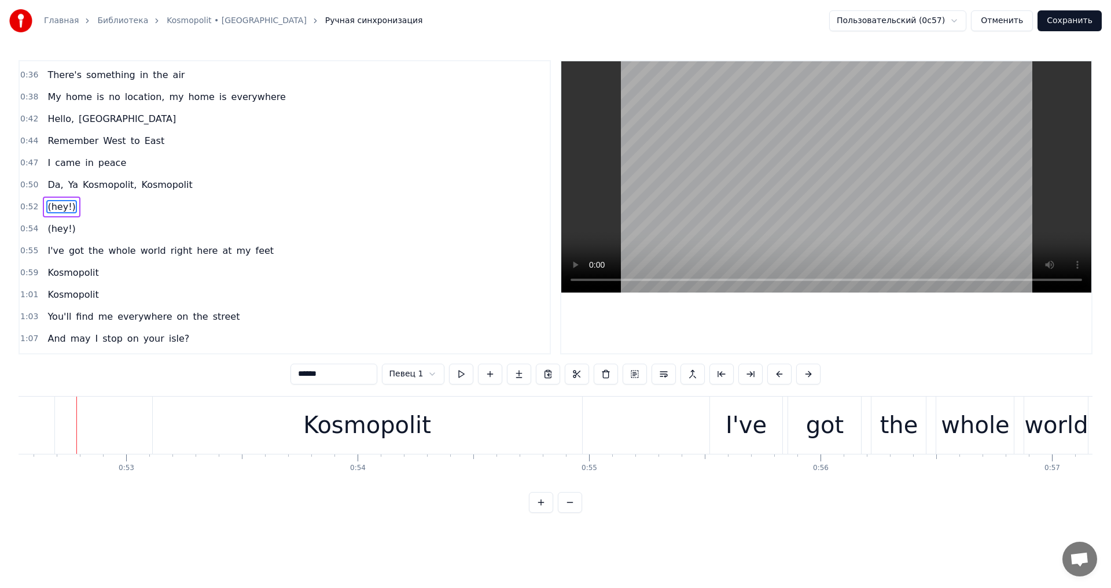
scroll to position [194, 0]
click at [67, 220] on div "(hey!)" at bounding box center [61, 229] width 37 height 21
click at [68, 231] on span "(hey!)" at bounding box center [61, 229] width 30 height 13
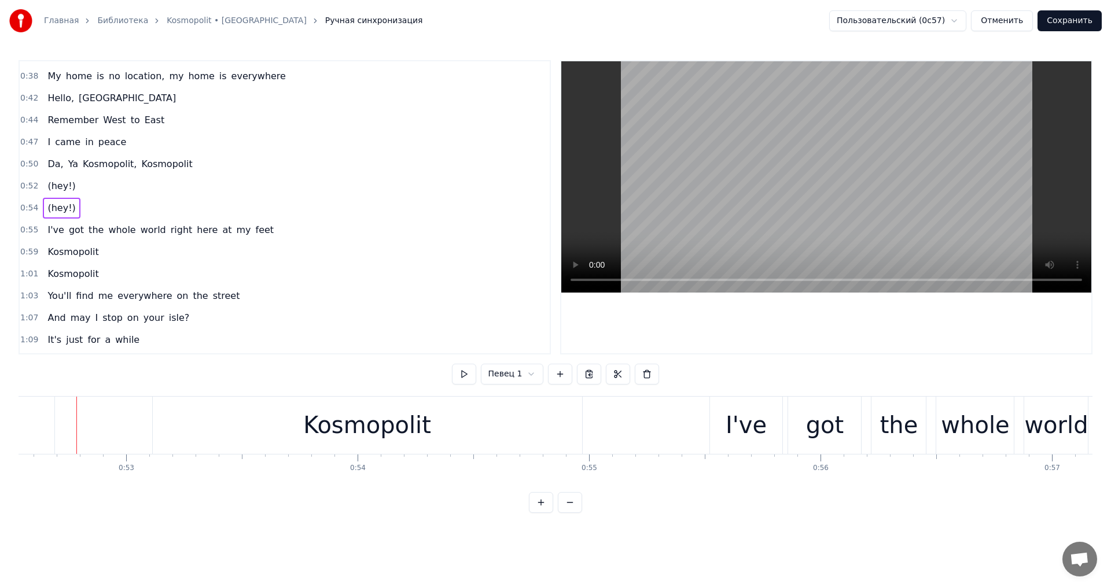
click at [68, 231] on span "got" at bounding box center [76, 229] width 17 height 13
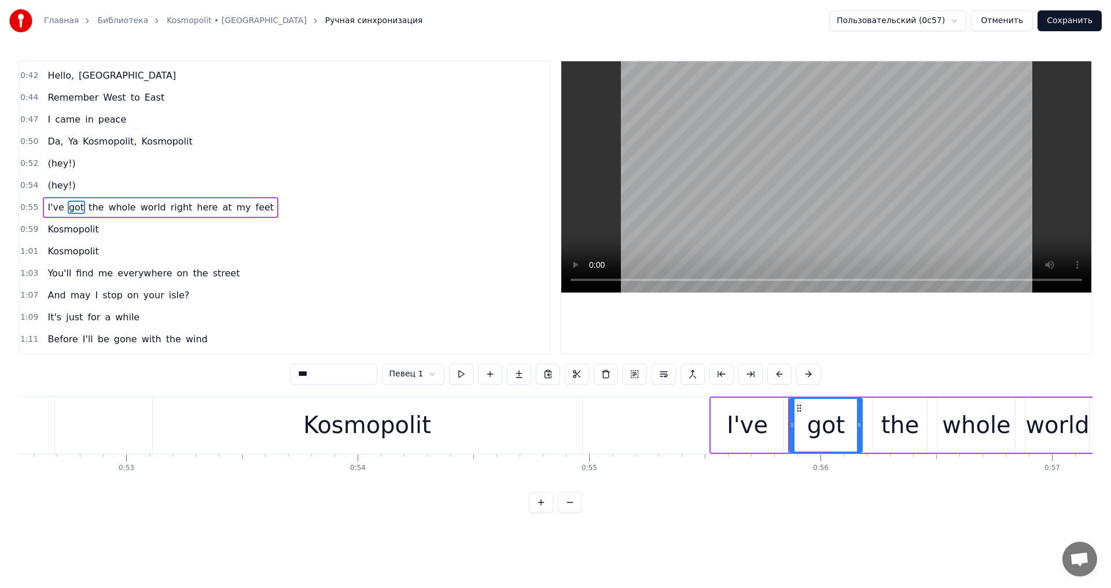
click at [57, 189] on span "(hey!)" at bounding box center [61, 185] width 30 height 13
type input "******"
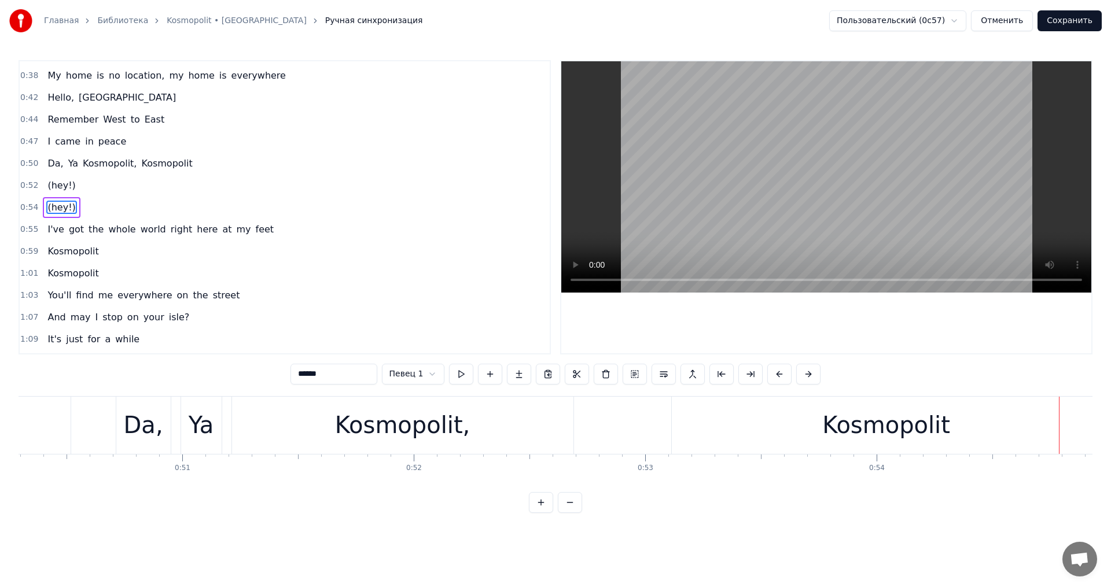
scroll to position [0, 11940]
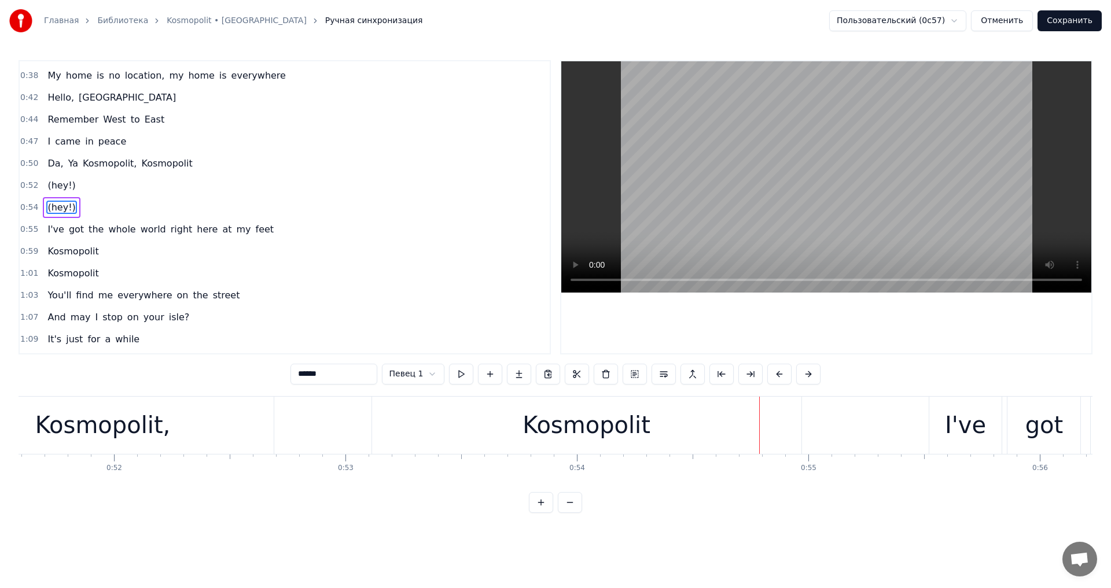
click at [403, 374] on html "Главная Библиотека Kosmopolit • Russkaja Ручная синхронизация Пользовательский …" at bounding box center [555, 266] width 1111 height 532
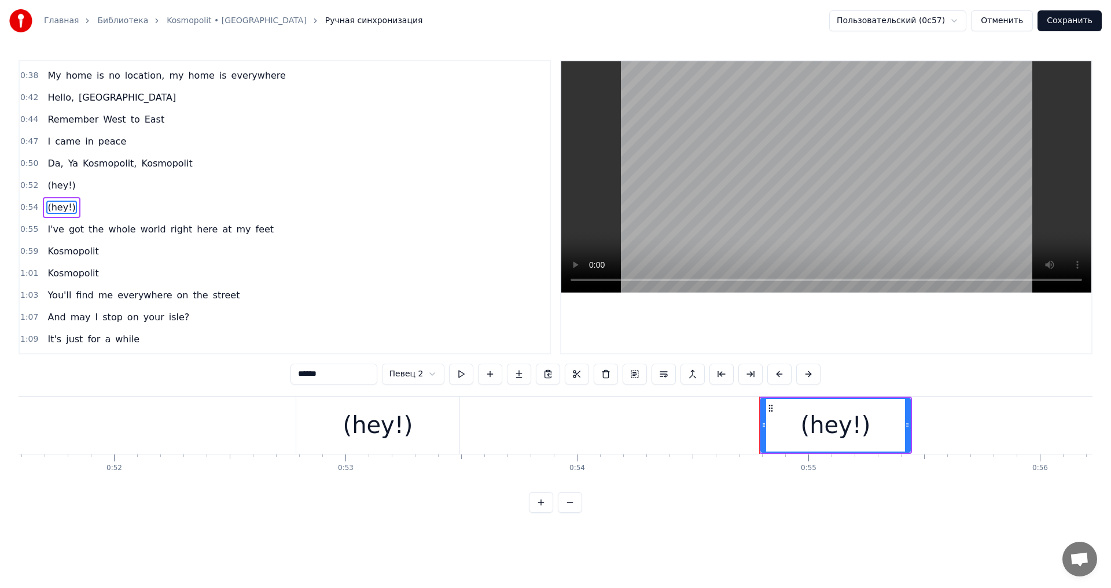
click at [810, 429] on div "(hey!)" at bounding box center [836, 425] width 70 height 35
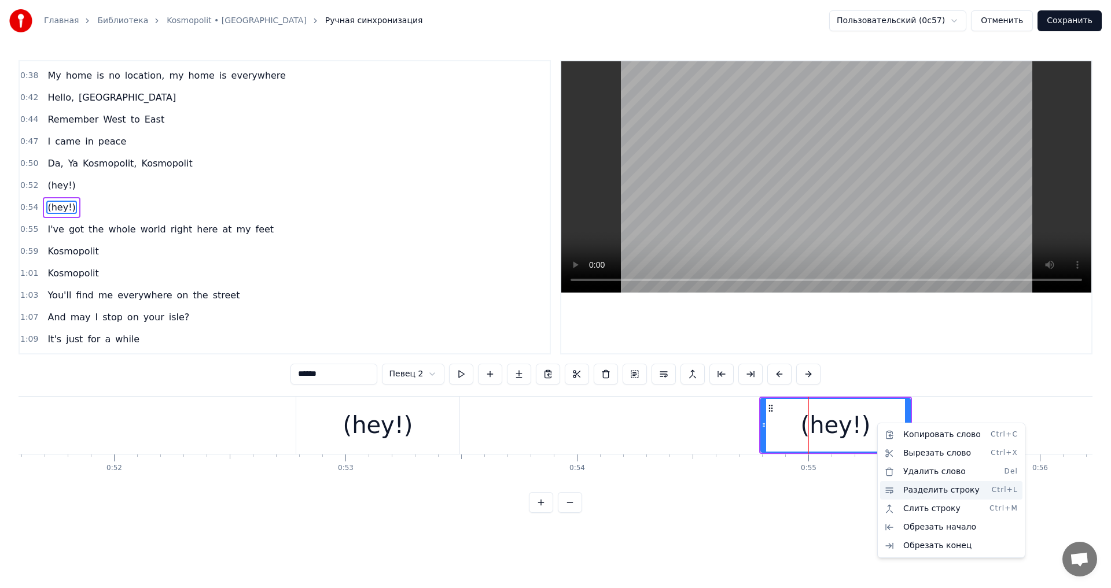
click at [922, 490] on div "Разделить строку Ctrl+L" at bounding box center [951, 490] width 142 height 19
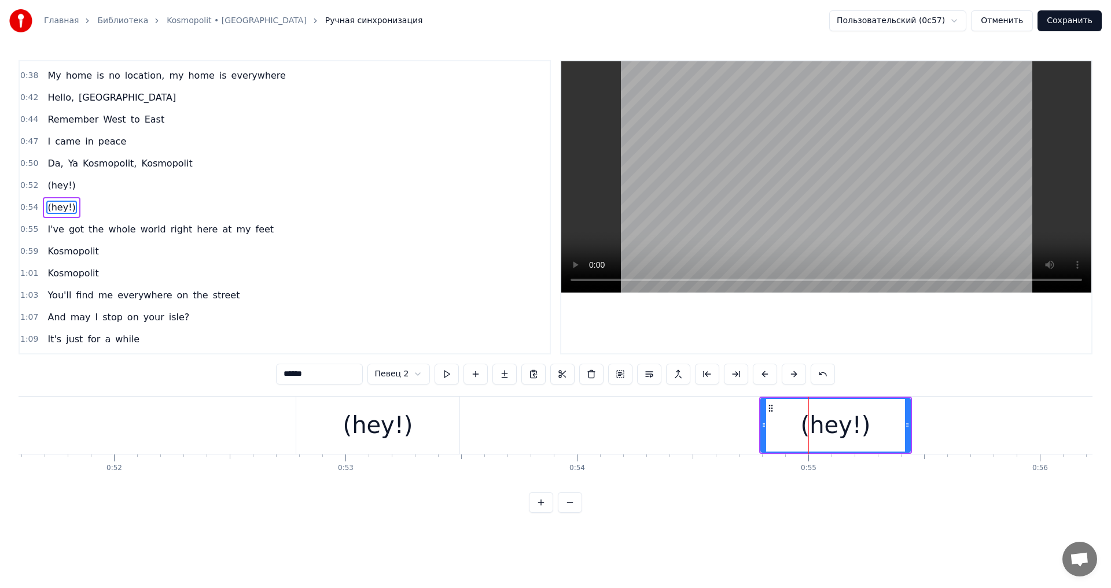
click at [824, 414] on div "(hey!)" at bounding box center [836, 425] width 70 height 35
click at [417, 412] on div "(hey!)" at bounding box center [377, 425] width 163 height 57
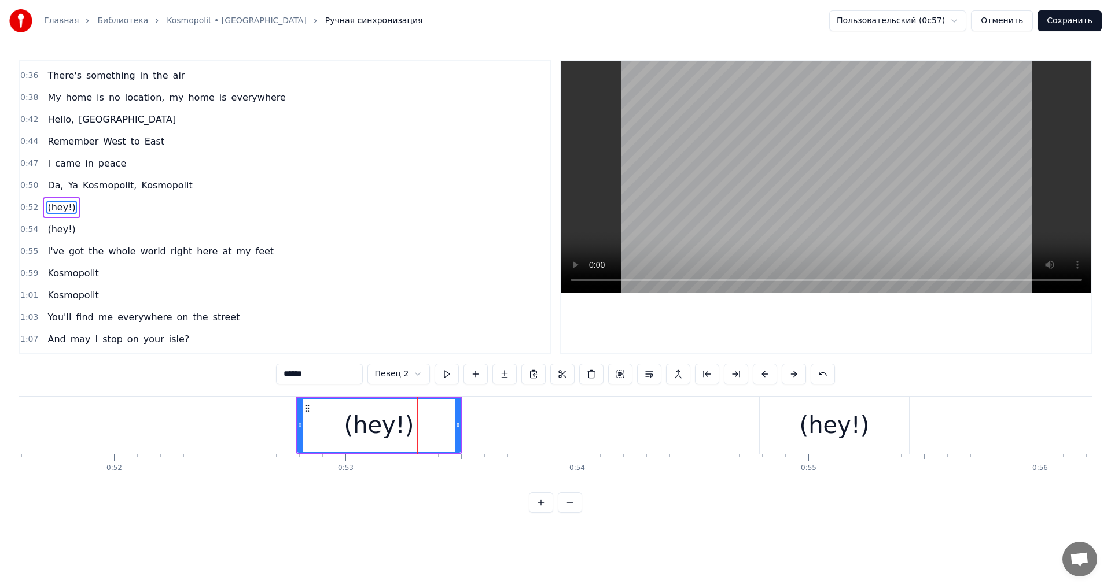
click at [792, 428] on div "(hey!)" at bounding box center [834, 425] width 149 height 57
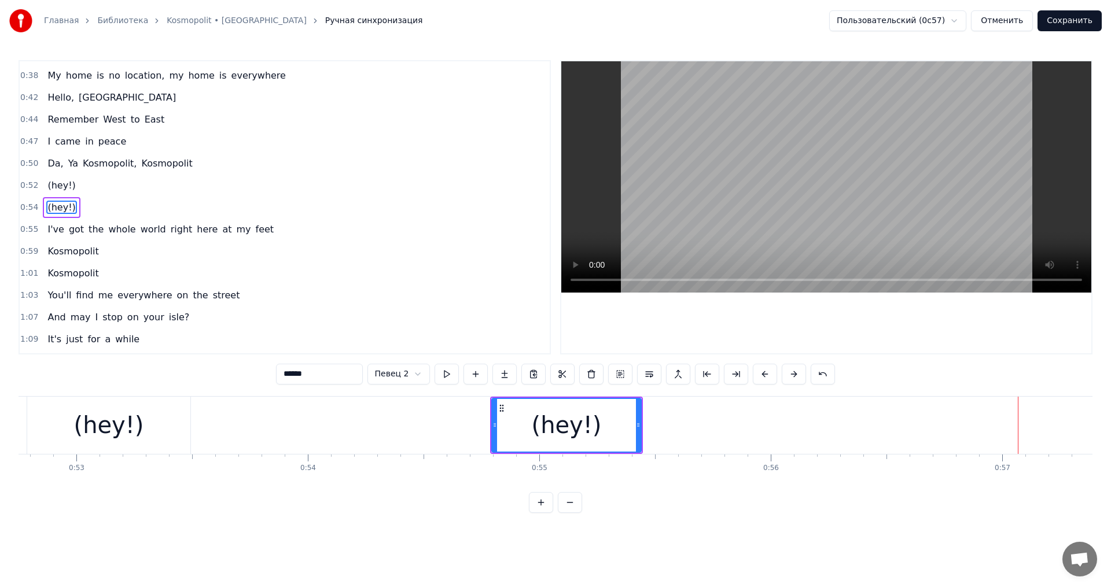
scroll to position [0, 12120]
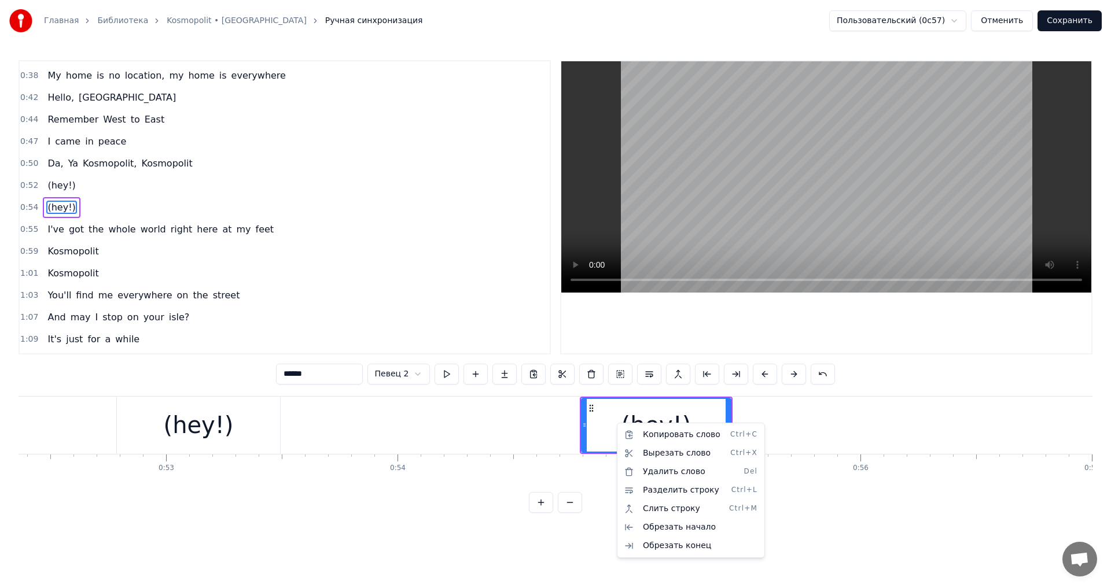
click at [197, 434] on html "Главная Библиотека Kosmopolit • Russkaja Ручная синхронизация Пользовательский …" at bounding box center [555, 266] width 1111 height 532
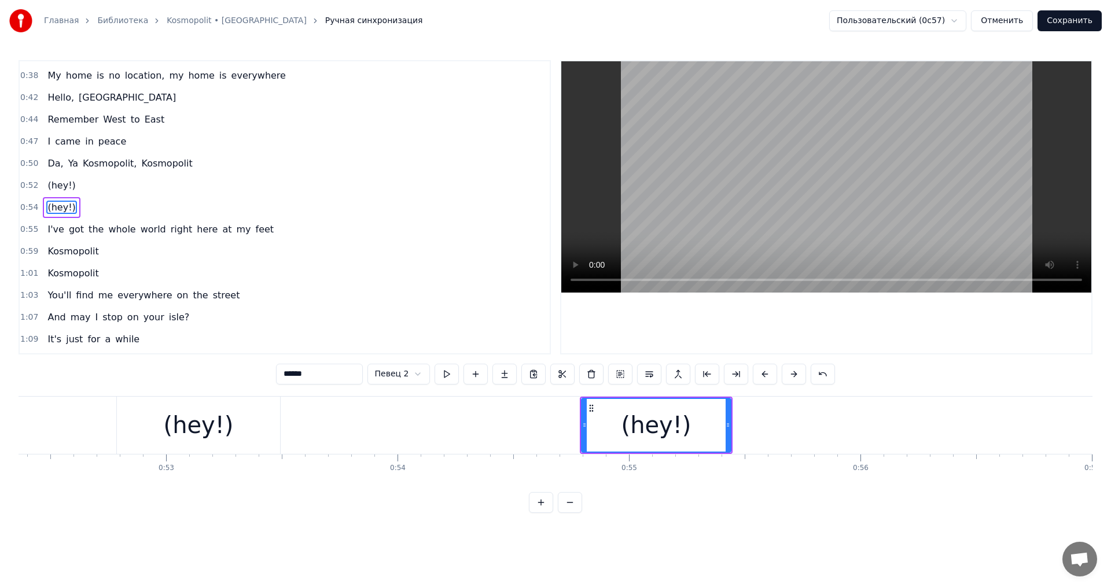
click at [197, 433] on div "(hey!)" at bounding box center [199, 425] width 70 height 35
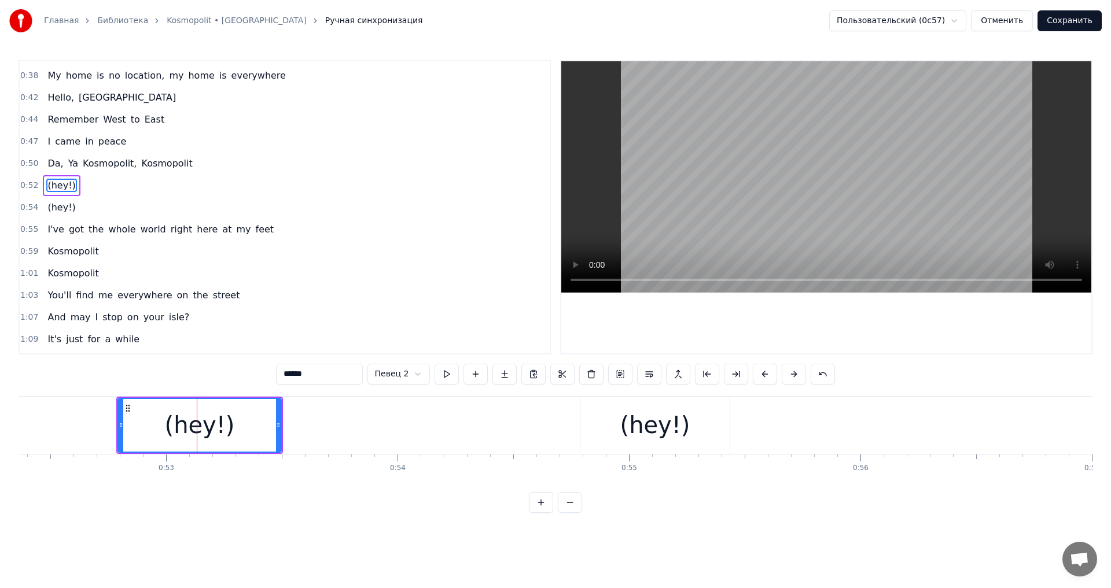
scroll to position [194, 0]
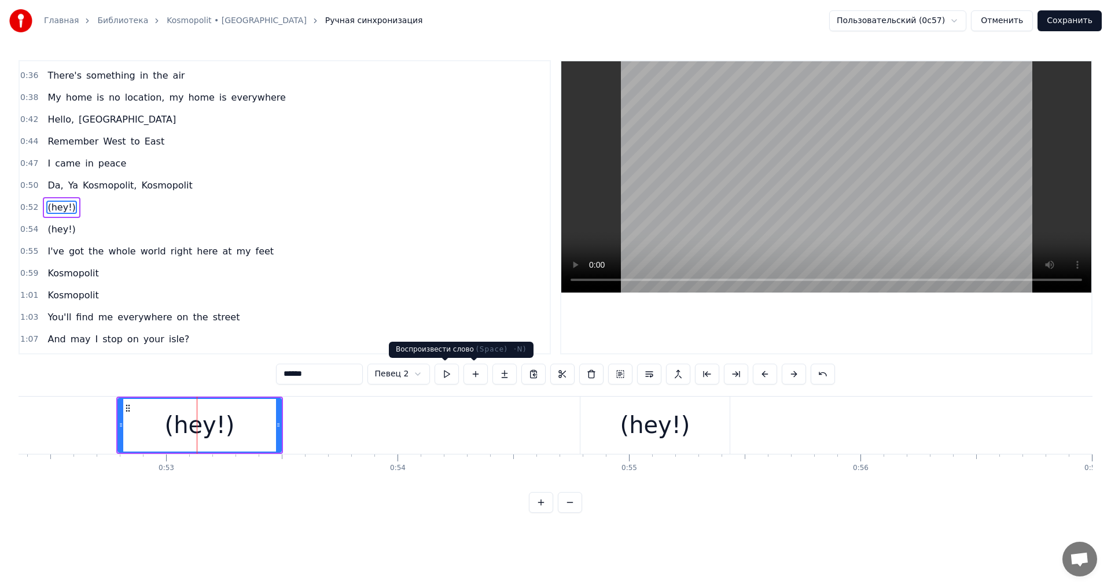
click at [448, 377] on button at bounding box center [447, 374] width 24 height 21
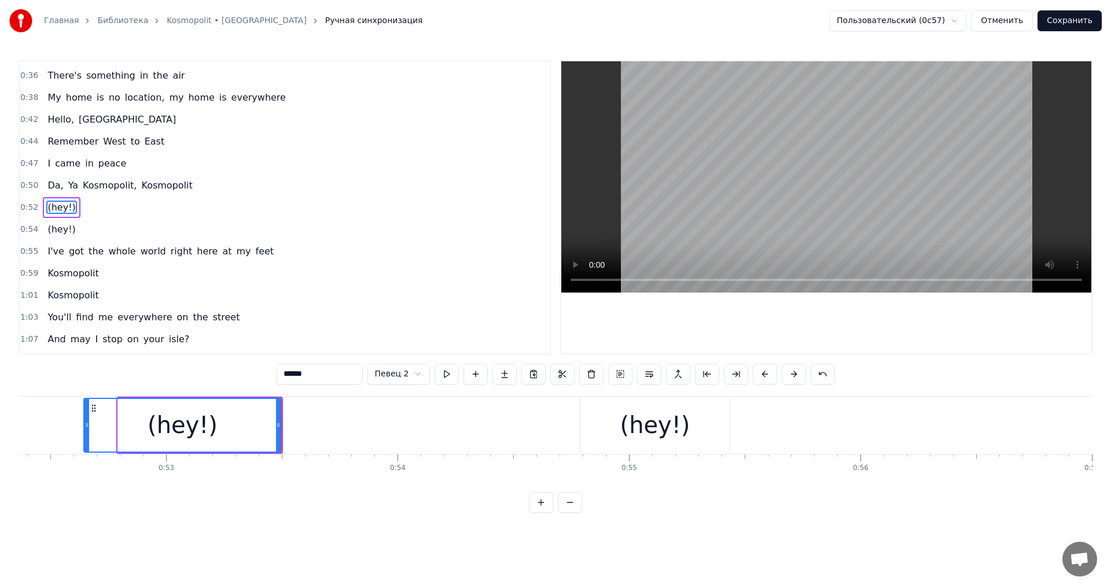
drag, startPoint x: 120, startPoint y: 428, endPoint x: 86, endPoint y: 427, distance: 34.2
click at [86, 427] on icon at bounding box center [86, 425] width 5 height 9
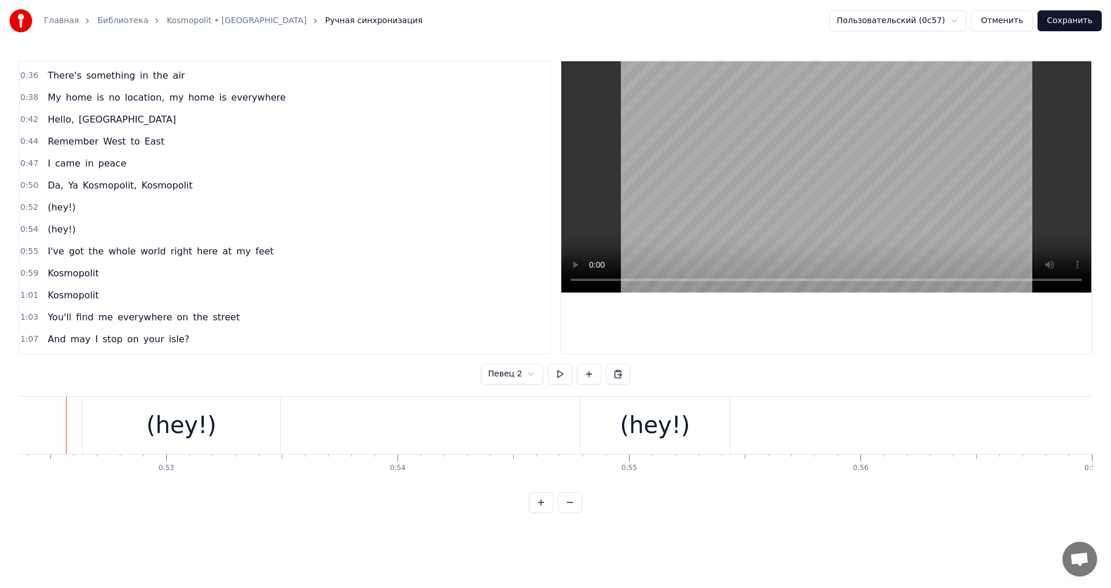
scroll to position [0, 12109]
click at [214, 425] on div "(hey!)" at bounding box center [192, 425] width 70 height 35
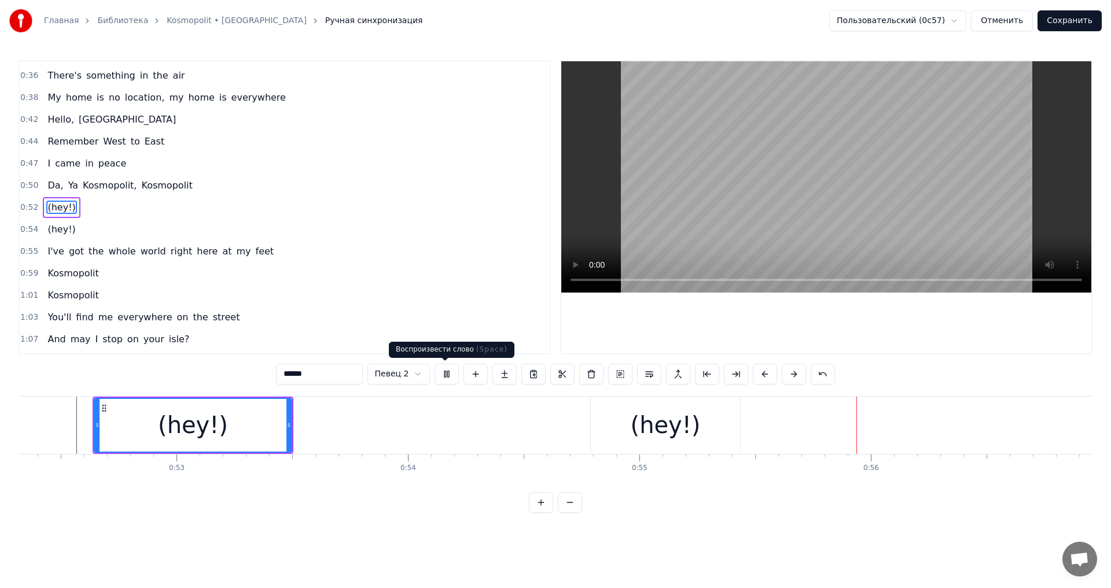
click at [445, 380] on button at bounding box center [447, 374] width 24 height 21
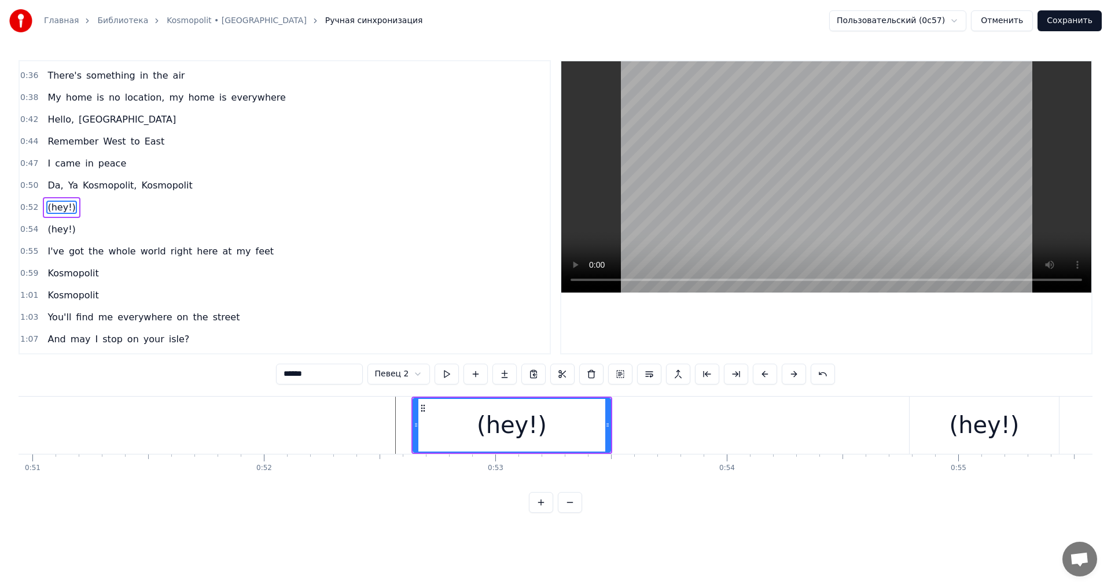
scroll to position [0, 11760]
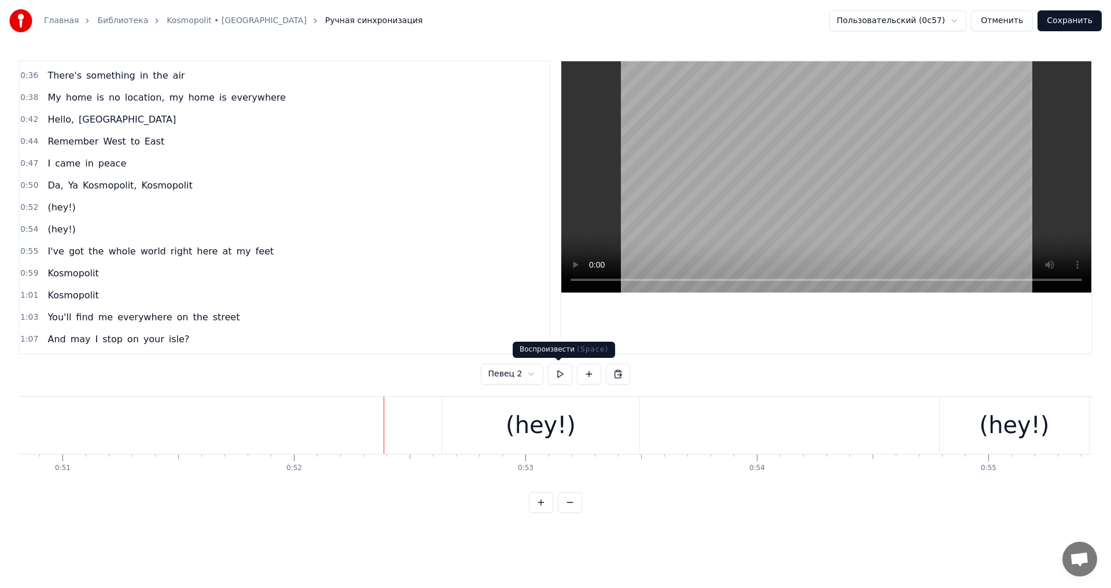
click at [558, 378] on button at bounding box center [560, 374] width 24 height 21
click at [522, 434] on div "(hey!)" at bounding box center [541, 425] width 70 height 35
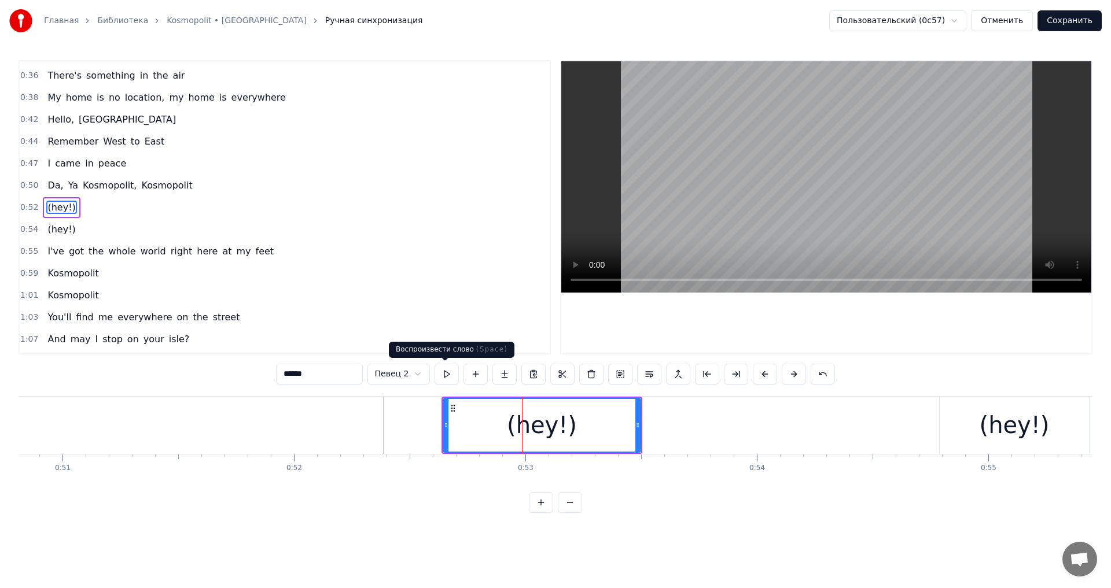
click at [447, 376] on button at bounding box center [447, 374] width 24 height 21
drag, startPoint x: 448, startPoint y: 428, endPoint x: 420, endPoint y: 428, distance: 28.4
click at [420, 428] on icon at bounding box center [420, 425] width 5 height 9
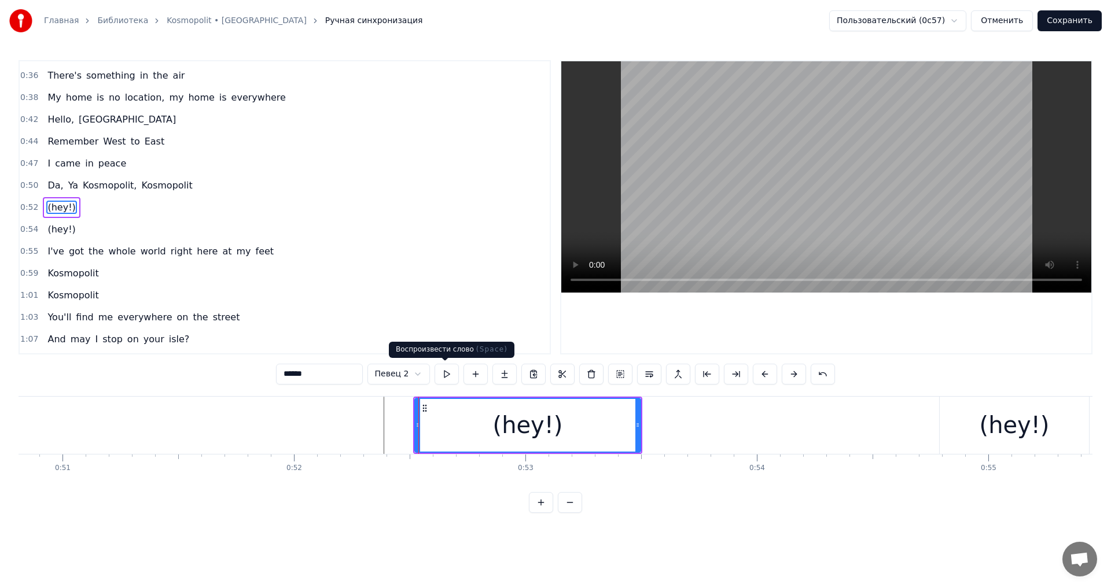
click at [446, 376] on button at bounding box center [447, 374] width 24 height 21
click at [444, 378] on button at bounding box center [447, 374] width 24 height 21
drag, startPoint x: 418, startPoint y: 420, endPoint x: 436, endPoint y: 421, distance: 18.0
click at [432, 421] on div at bounding box center [430, 425] width 5 height 53
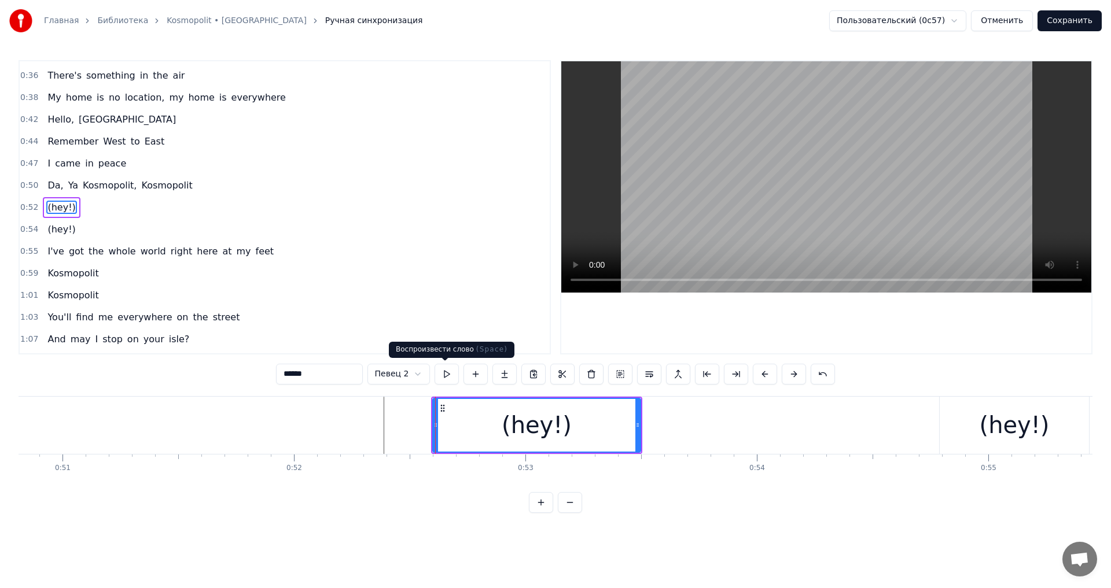
click at [450, 375] on button at bounding box center [447, 374] width 24 height 21
click at [1079, 20] on button "Сохранить" at bounding box center [1070, 20] width 64 height 21
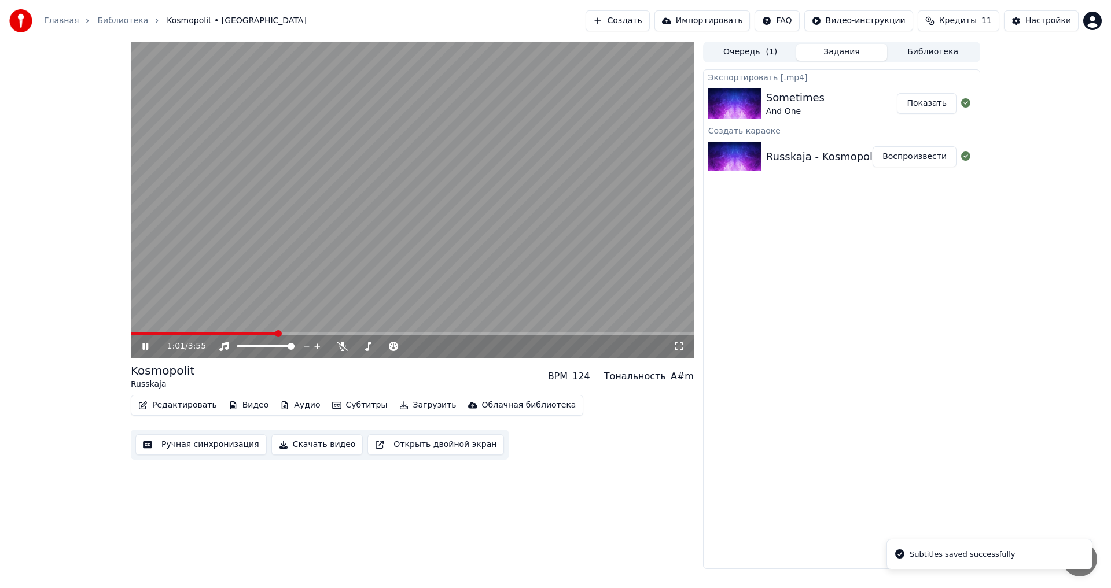
click at [277, 335] on span at bounding box center [412, 334] width 563 height 2
click at [263, 336] on div "1:01 / 3:55" at bounding box center [412, 346] width 563 height 23
click at [257, 337] on div "1:01 / 3:55" at bounding box center [412, 346] width 563 height 23
click at [259, 333] on span at bounding box center [204, 334] width 146 height 2
click at [254, 334] on span at bounding box center [193, 334] width 124 height 2
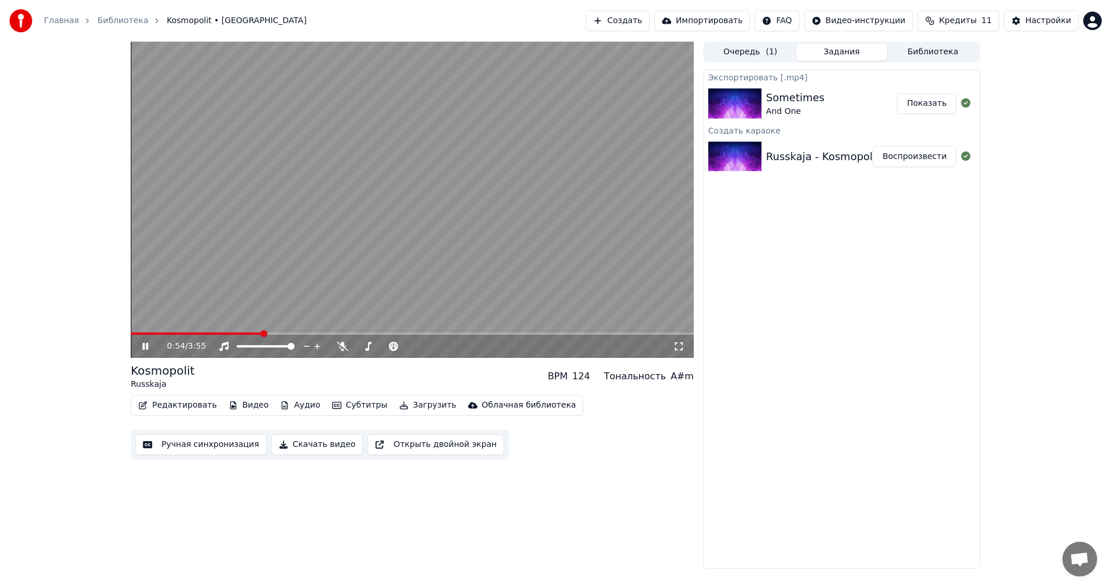
click at [251, 335] on span at bounding box center [196, 334] width 131 height 2
click at [144, 351] on icon at bounding box center [153, 346] width 27 height 9
click at [169, 404] on button "Редактировать" at bounding box center [178, 406] width 88 height 16
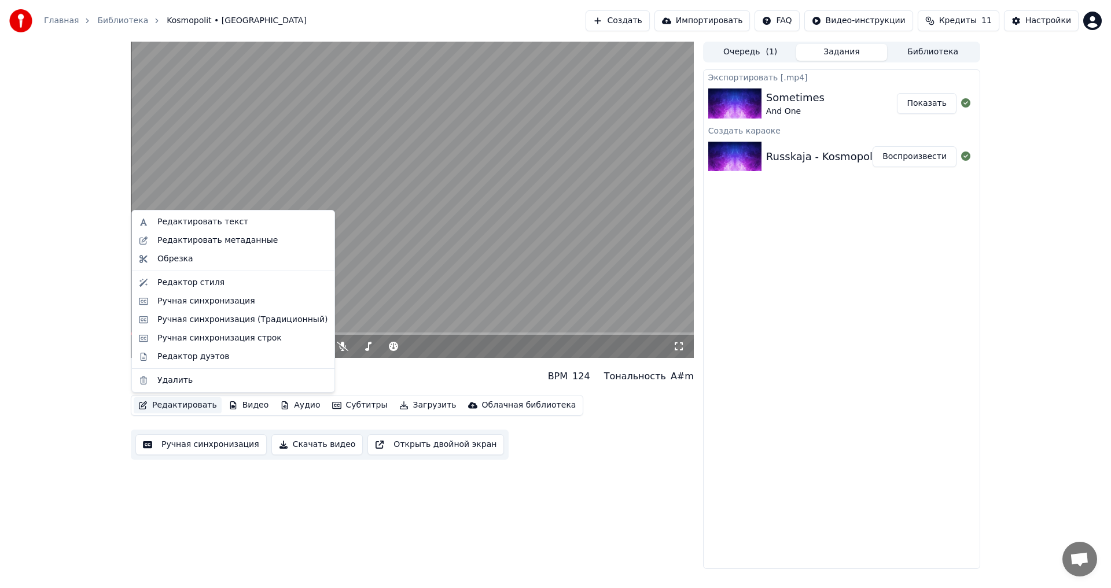
click at [433, 385] on div "Kosmopolit Russkaja BPM 124 Тональность A#m" at bounding box center [412, 377] width 563 height 28
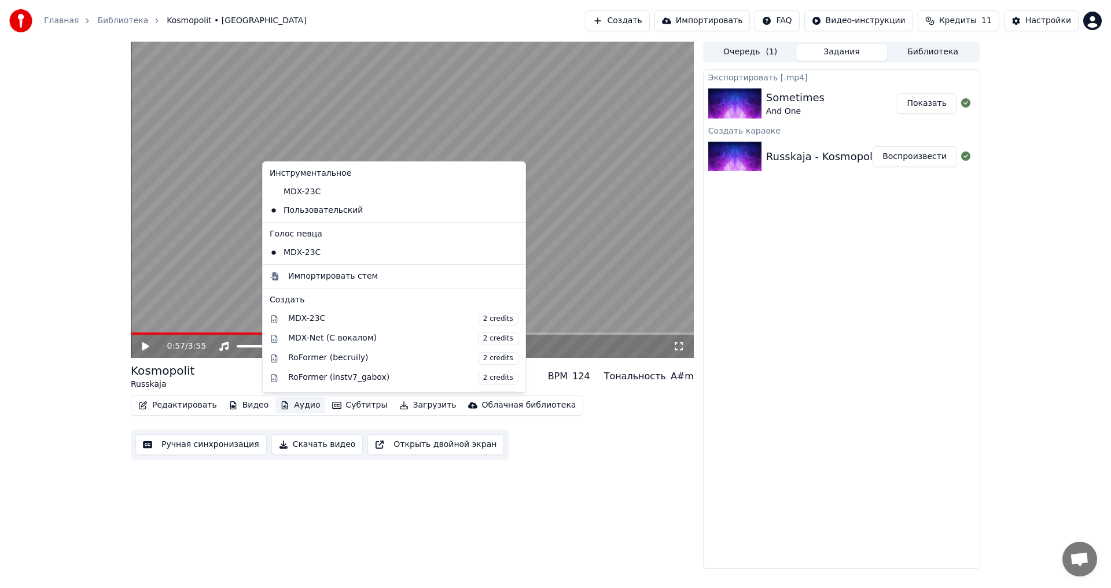
click at [279, 406] on button "Аудио" at bounding box center [299, 406] width 49 height 16
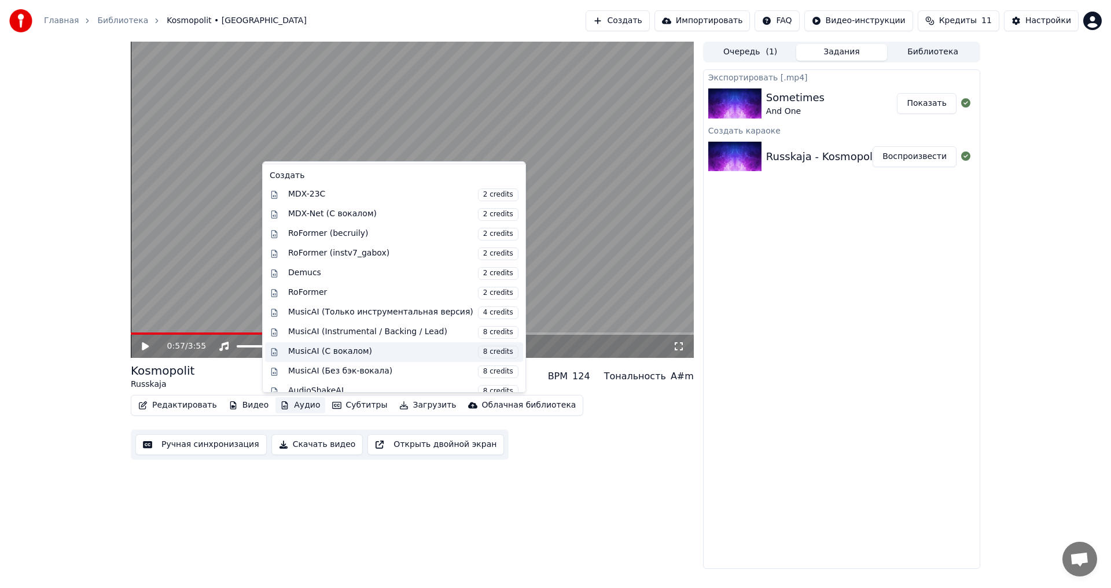
scroll to position [136, 0]
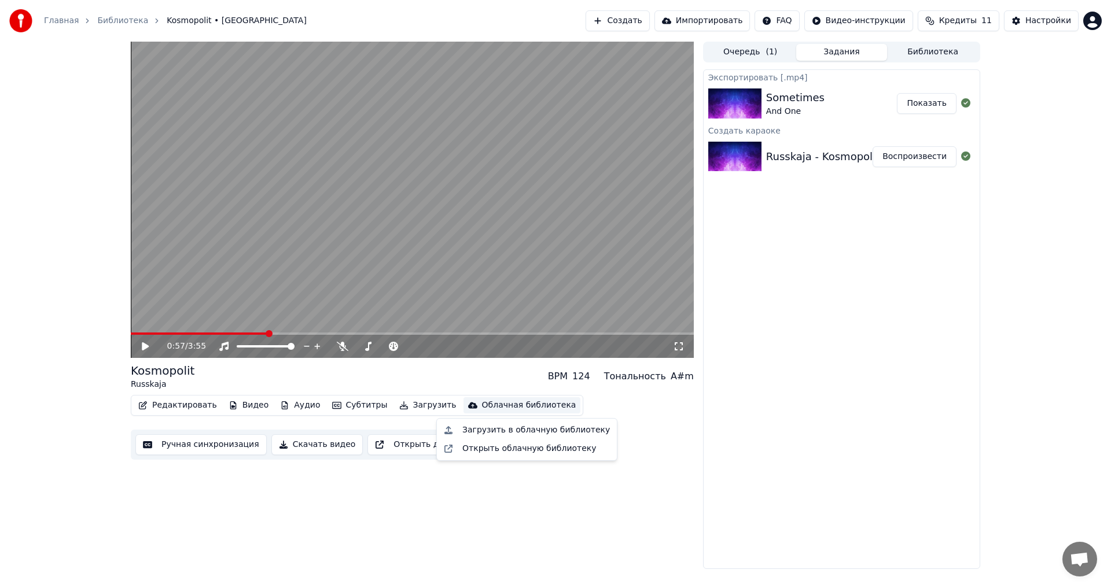
click at [750, 511] on div "Экспортировать [.mp4] Sometimes And One Показать Создать караоке Russkaja - Kos…" at bounding box center [841, 319] width 277 height 500
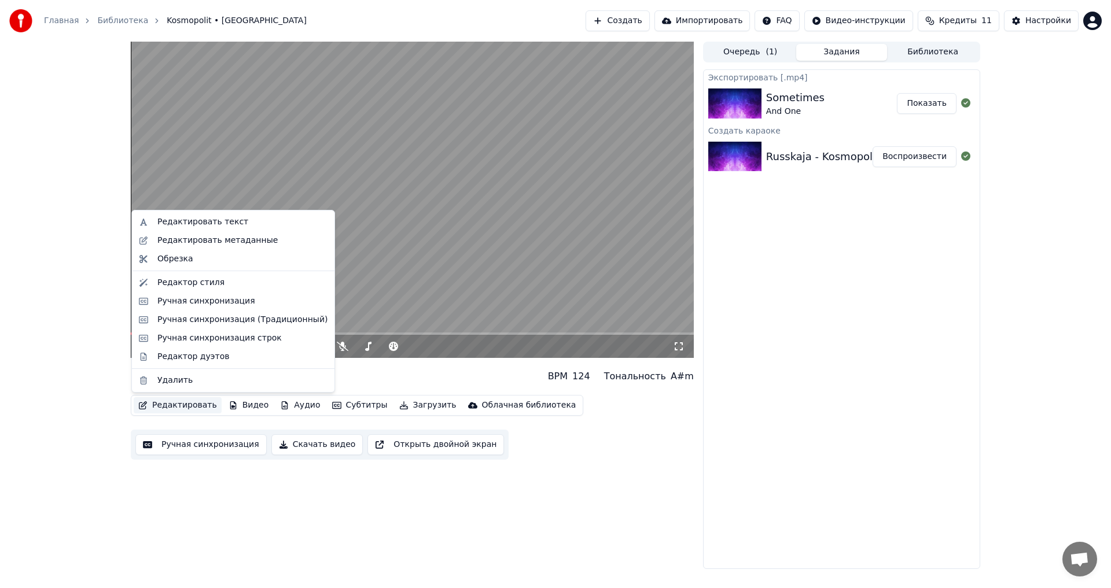
click at [187, 407] on button "Редактировать" at bounding box center [178, 406] width 88 height 16
click at [237, 340] on div "Ручная синхронизация строк" at bounding box center [219, 339] width 124 height 12
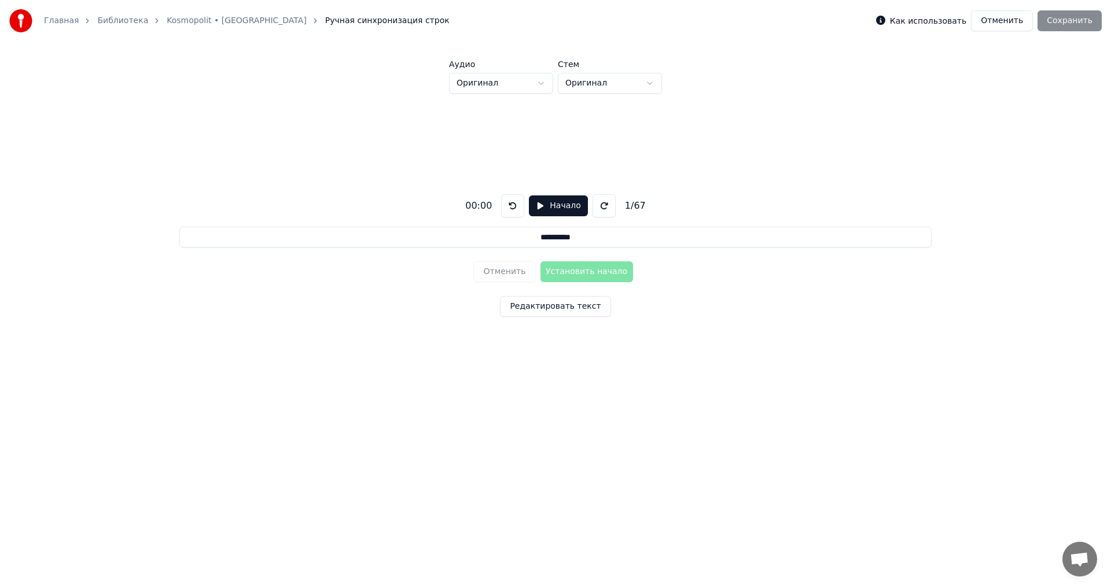
click at [1007, 19] on button "Отменить" at bounding box center [1002, 20] width 62 height 21
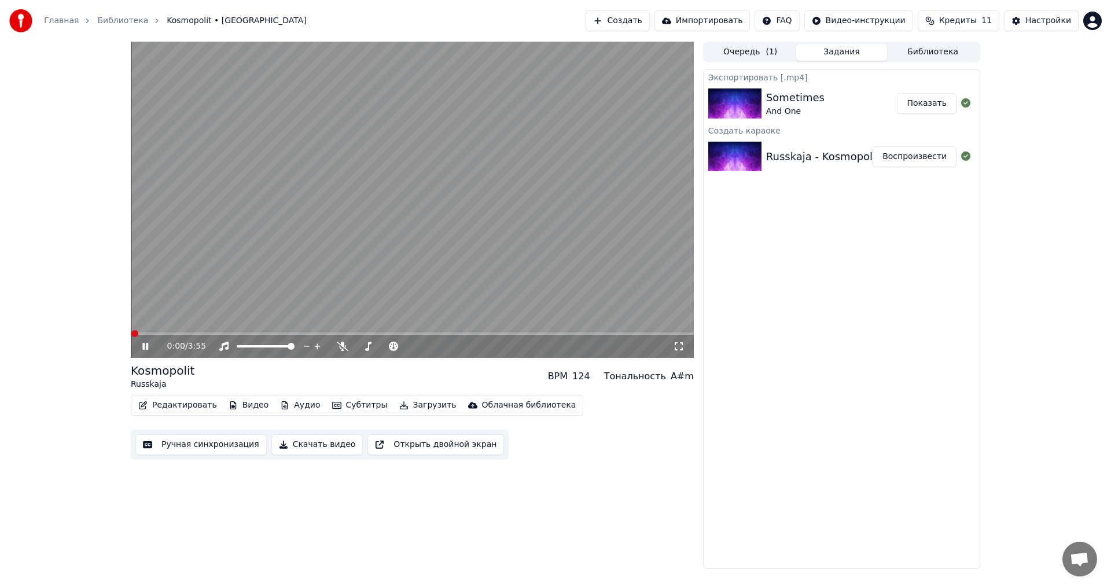
click at [186, 410] on button "Редактировать" at bounding box center [178, 406] width 88 height 16
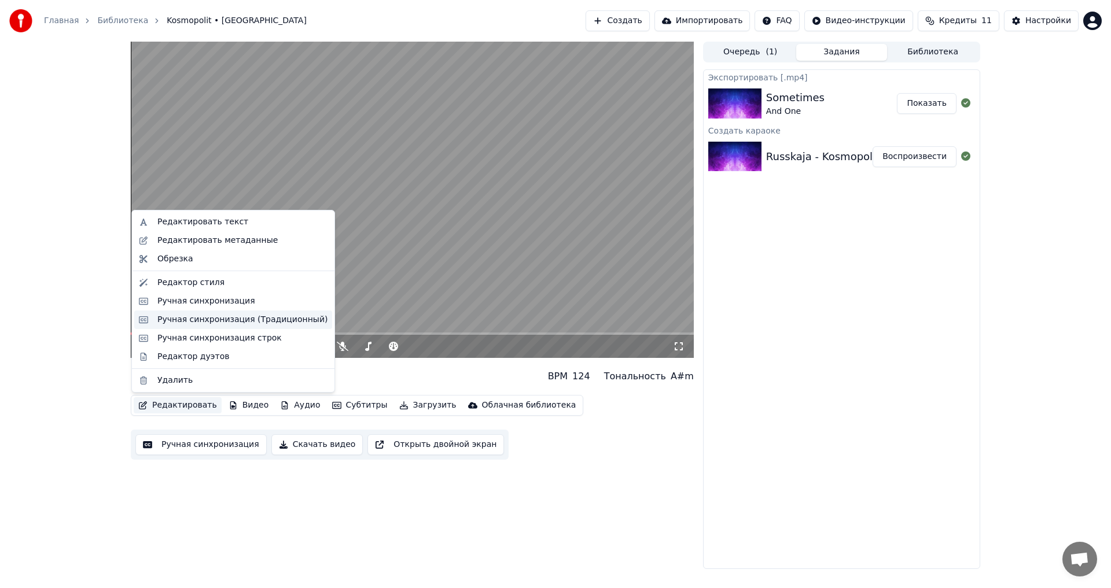
click at [240, 323] on div "Ручная синхронизация (Традиционный)" at bounding box center [242, 320] width 170 height 12
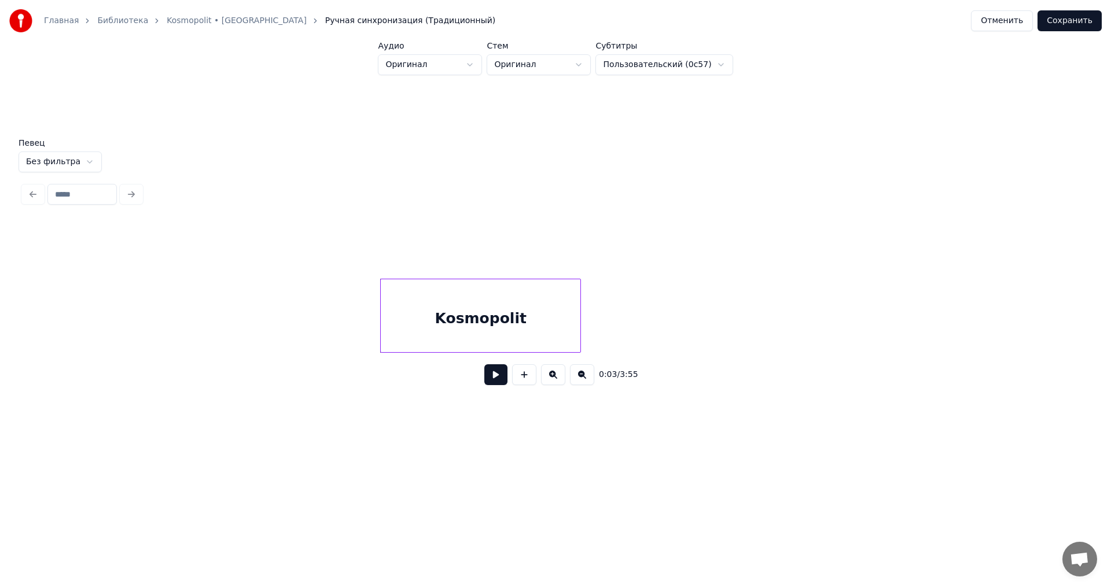
click at [1017, 25] on button "Отменить" at bounding box center [1002, 20] width 62 height 21
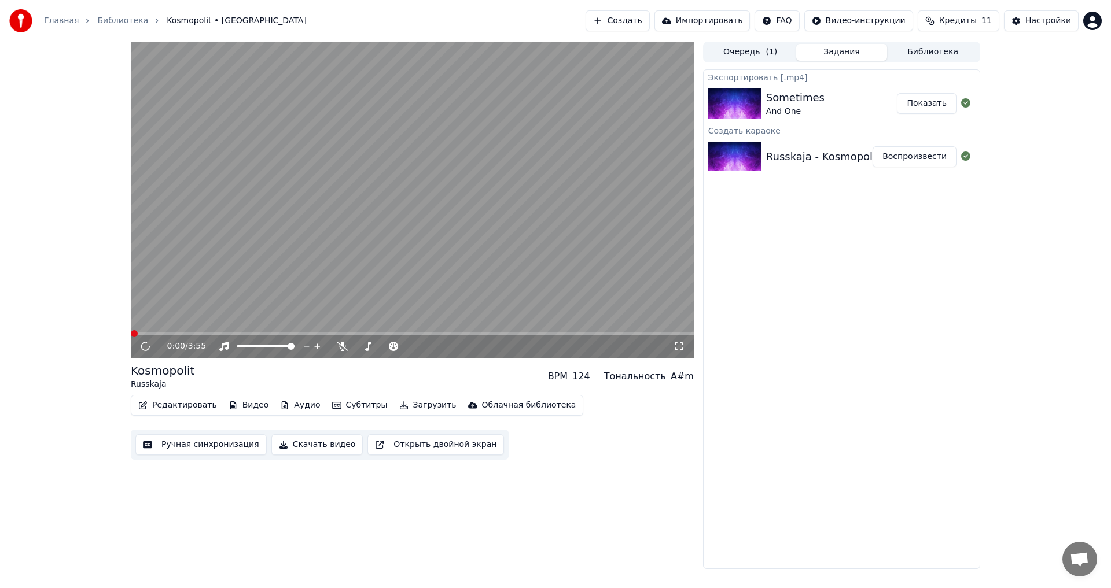
click at [174, 413] on button "Редактировать" at bounding box center [178, 406] width 88 height 16
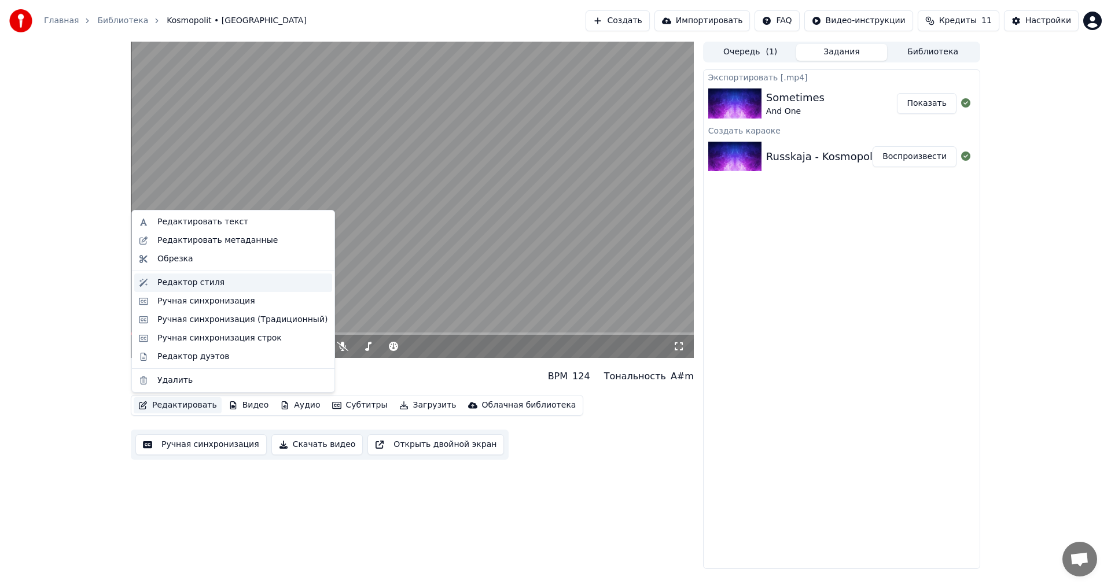
click at [242, 282] on div "Редактор стиля" at bounding box center [242, 283] width 170 height 12
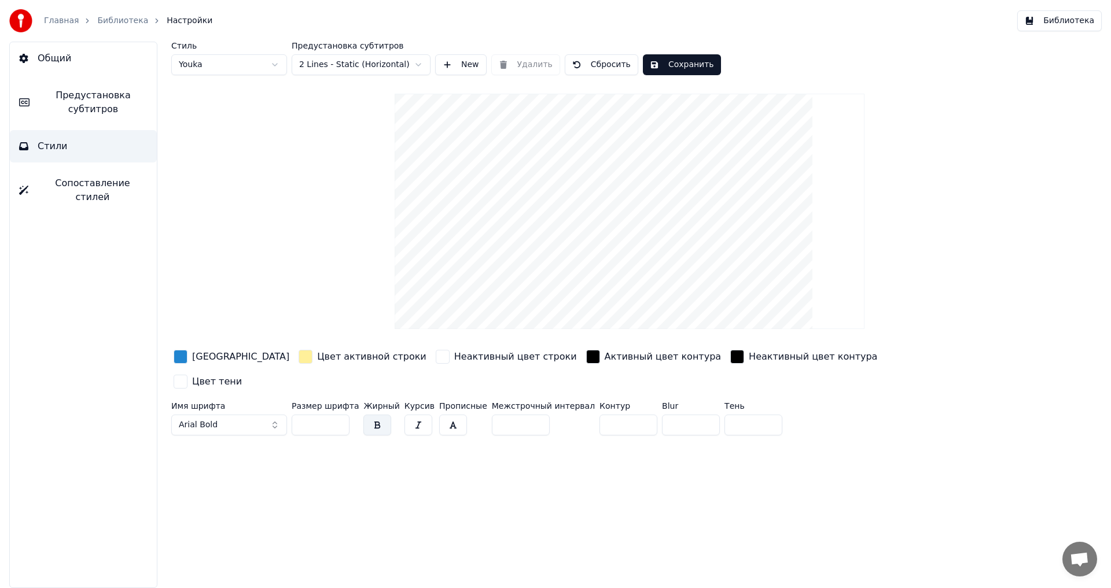
click at [124, 113] on span "Предустановка субтитров" at bounding box center [93, 103] width 109 height 28
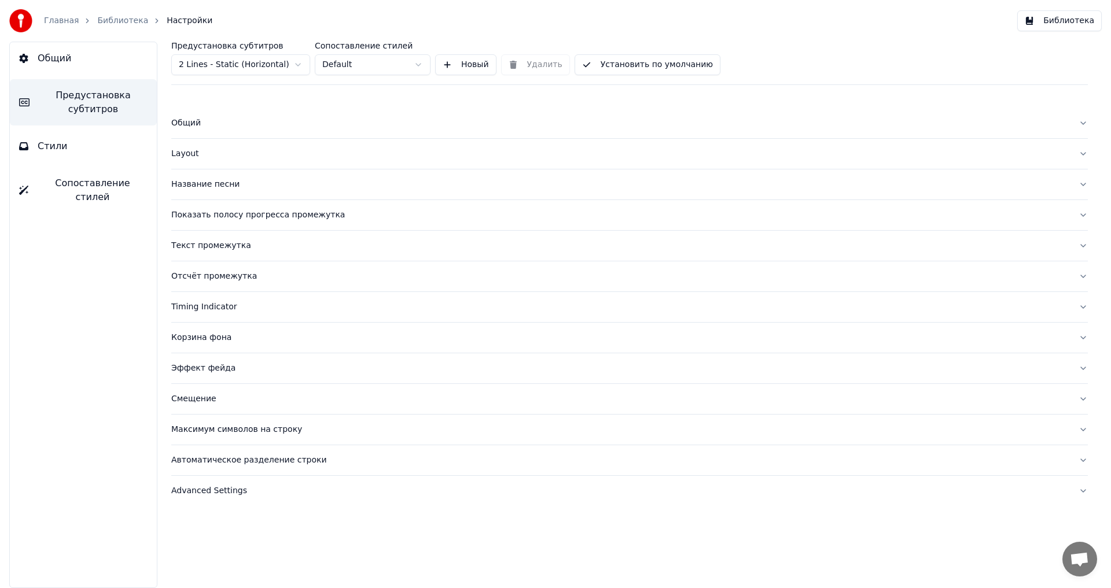
click at [122, 23] on link "Библиотека" at bounding box center [122, 21] width 51 height 12
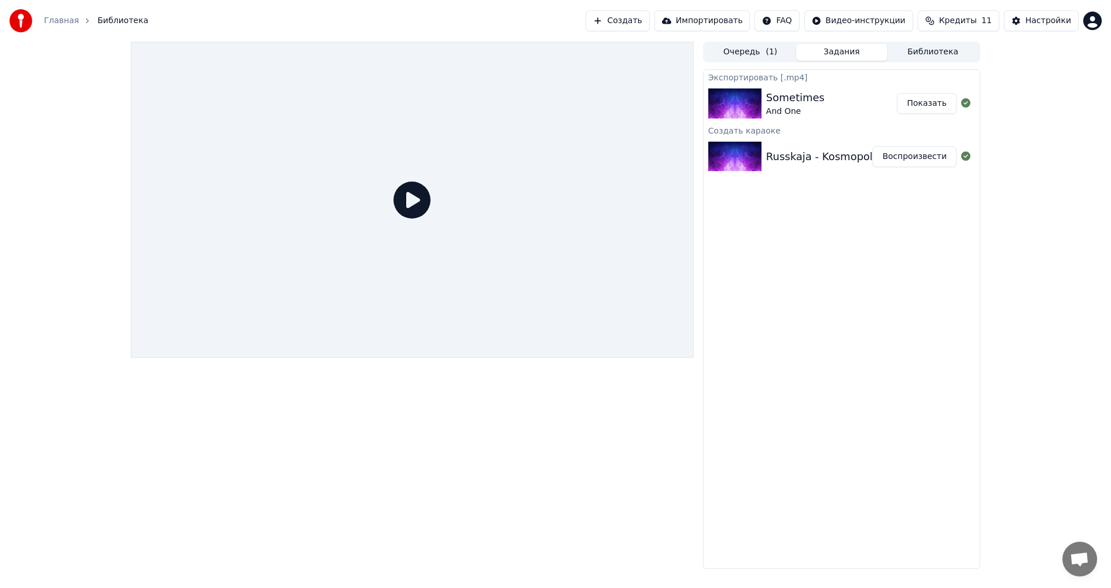
click at [55, 21] on link "Главная" at bounding box center [61, 21] width 35 height 12
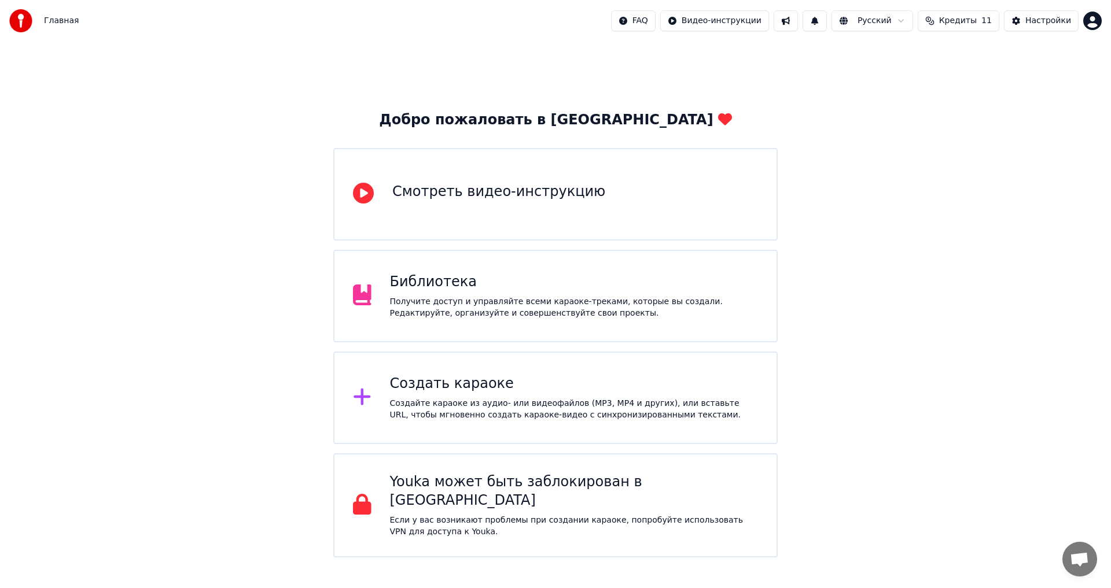
click at [546, 292] on div "Библиотека Получите доступ и управляйте всеми караоке-треками, которые вы созда…" at bounding box center [574, 296] width 369 height 46
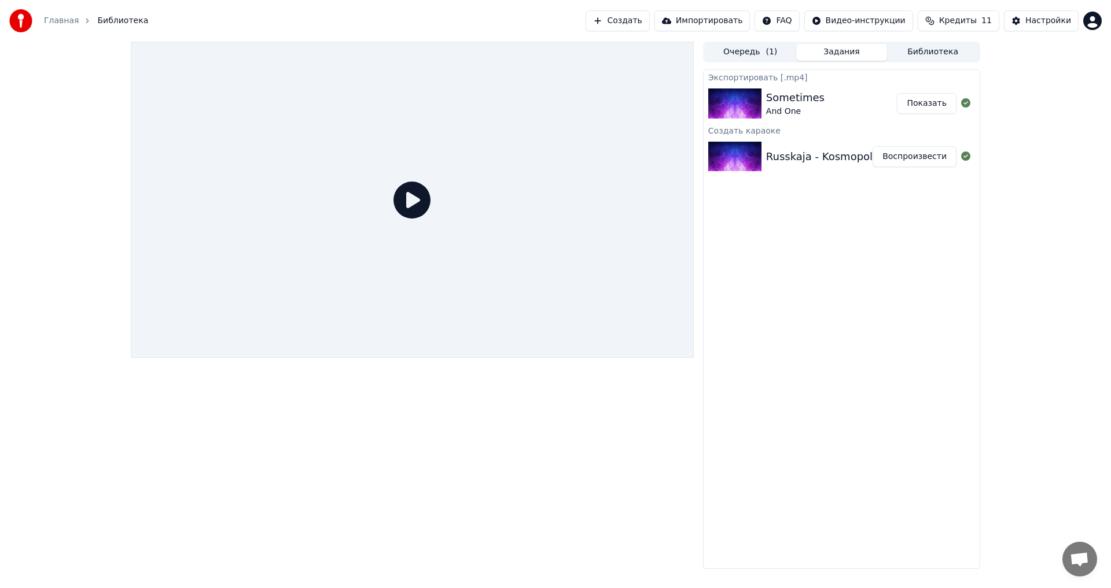
click at [819, 149] on div "Russkaja - Kosmopolit" at bounding box center [822, 157] width 113 height 16
click at [344, 240] on div at bounding box center [412, 200] width 563 height 317
click at [409, 205] on icon at bounding box center [411, 200] width 37 height 37
click at [728, 142] on img at bounding box center [734, 157] width 53 height 30
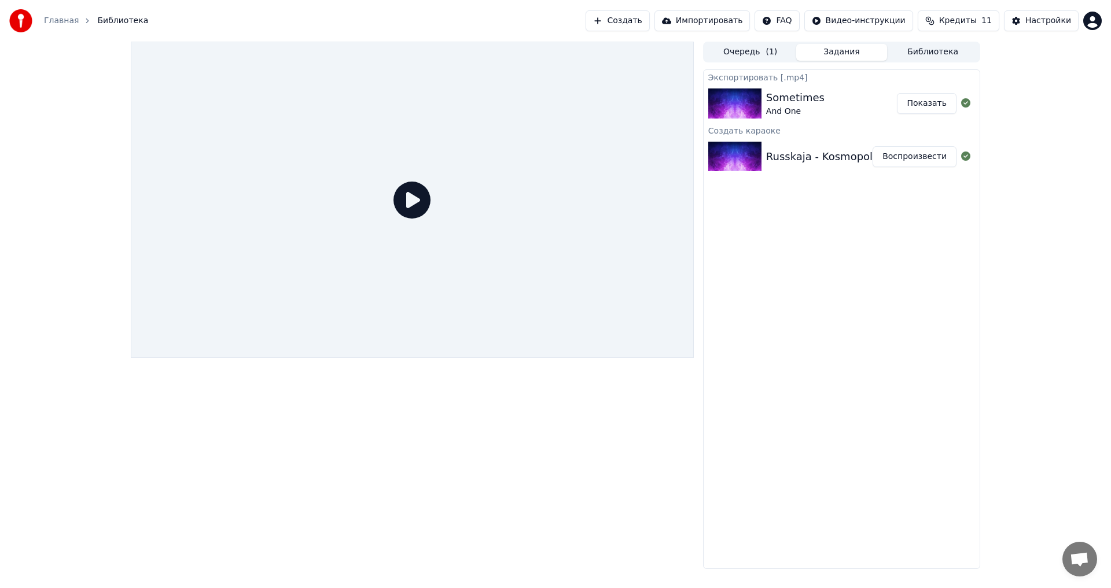
click at [728, 142] on img at bounding box center [734, 157] width 53 height 30
click at [907, 46] on button "Библиотека" at bounding box center [932, 52] width 91 height 17
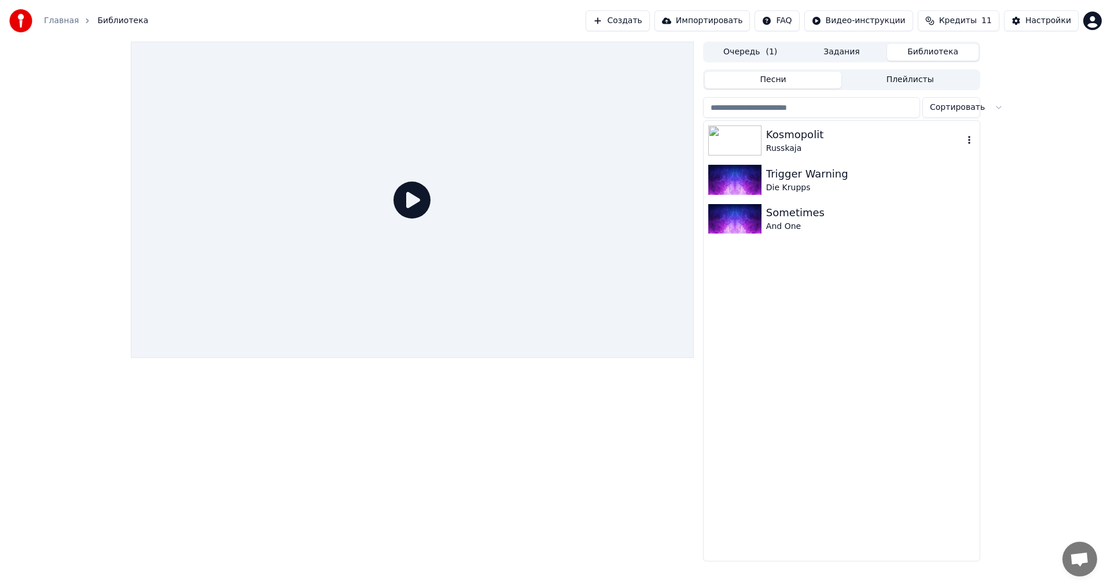
click at [777, 145] on div "Russkaja" at bounding box center [864, 149] width 197 height 12
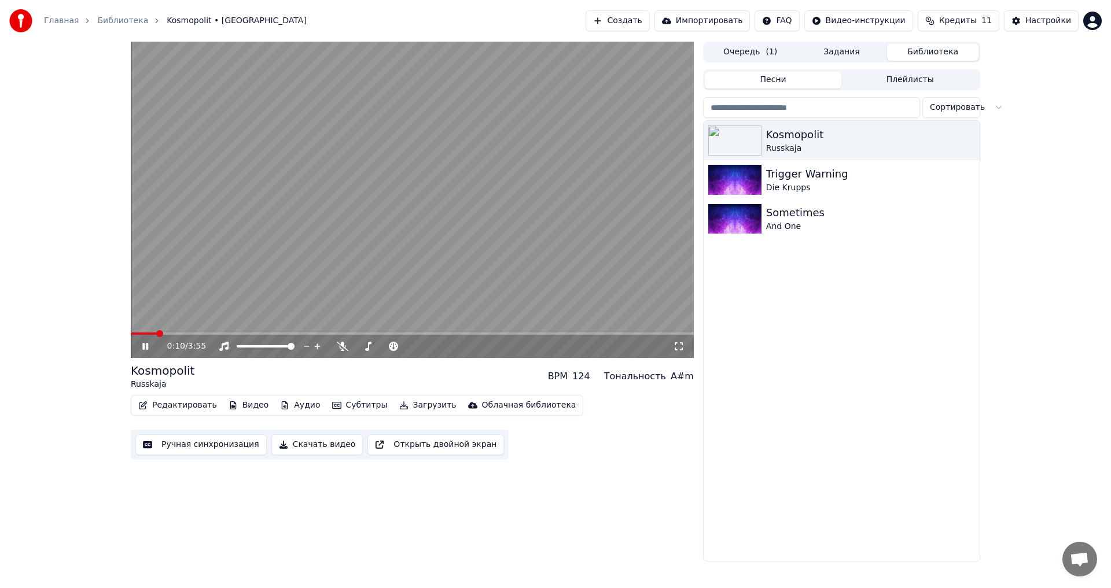
click at [145, 333] on div "0:10 / 3:55" at bounding box center [412, 200] width 563 height 317
click at [145, 345] on icon at bounding box center [145, 347] width 7 height 8
click at [153, 333] on span at bounding box center [144, 334] width 26 height 2
click at [140, 348] on icon at bounding box center [153, 346] width 27 height 9
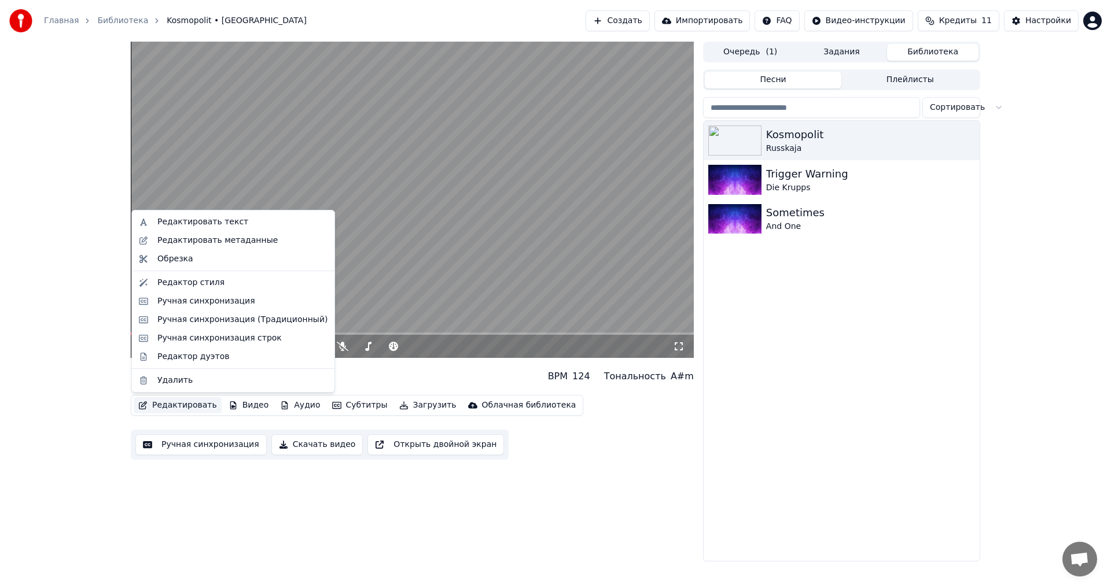
click at [178, 402] on button "Редактировать" at bounding box center [178, 406] width 88 height 16
click at [214, 304] on div "Ручная синхронизация" at bounding box center [206, 302] width 98 height 12
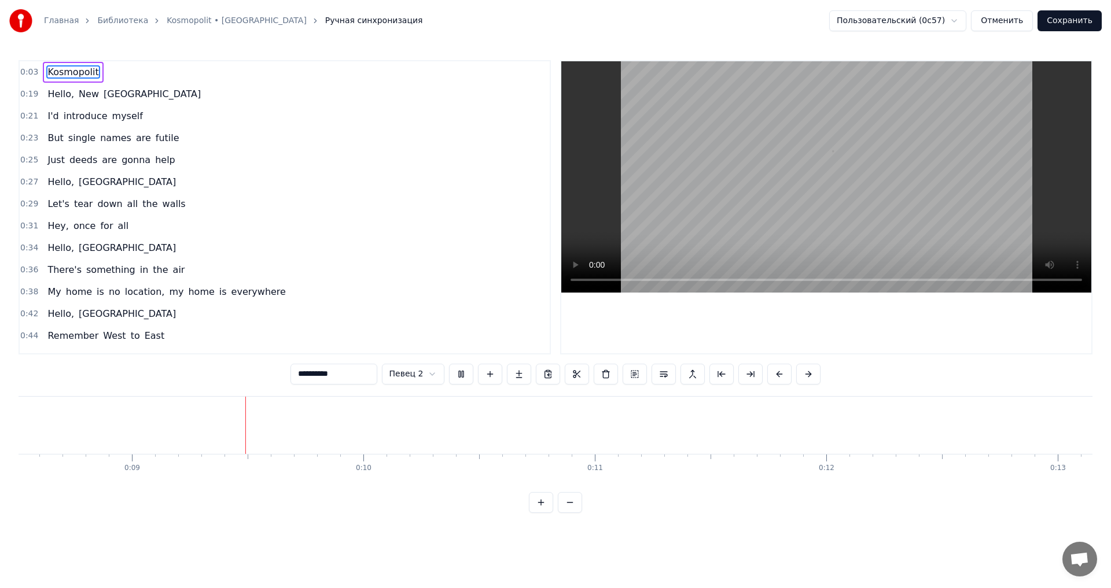
scroll to position [0, 1998]
click at [463, 377] on button at bounding box center [461, 374] width 24 height 21
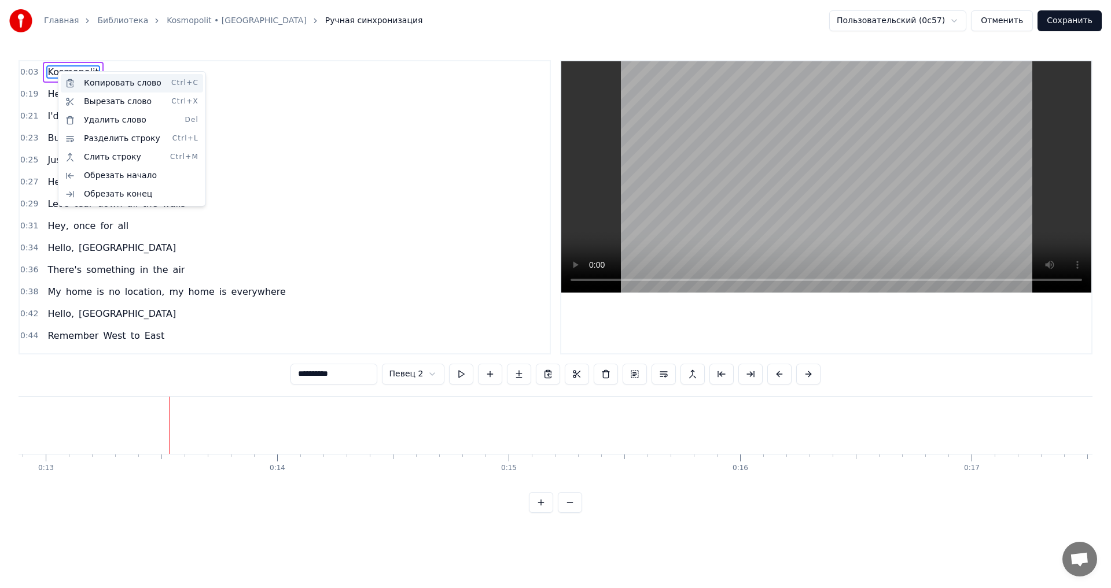
click at [112, 82] on div "Копировать слово Ctrl+C" at bounding box center [132, 83] width 142 height 19
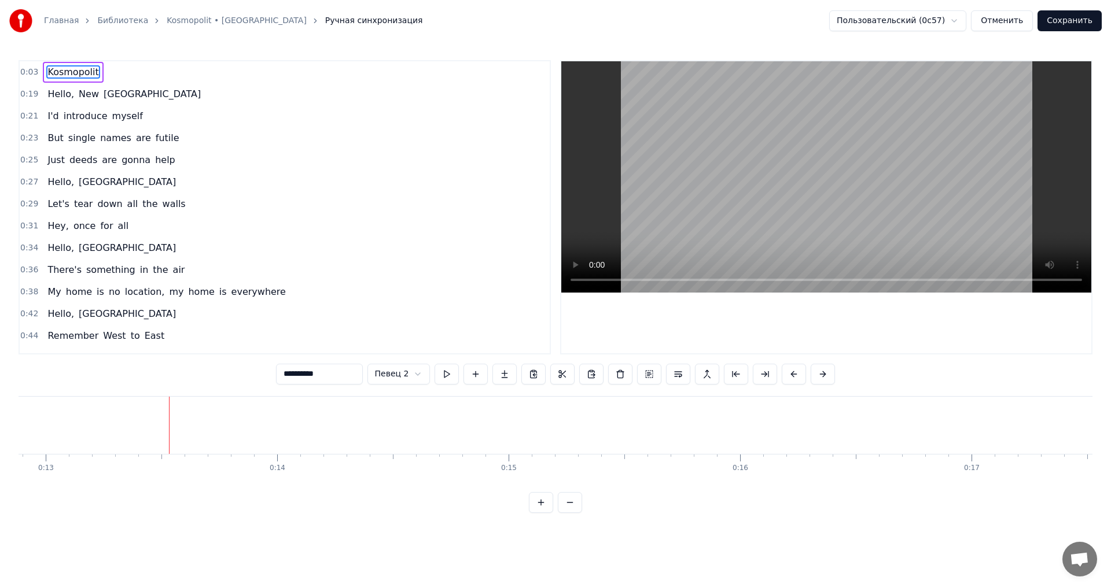
click at [136, 75] on div "0:03 Kosmopolit" at bounding box center [285, 72] width 530 height 22
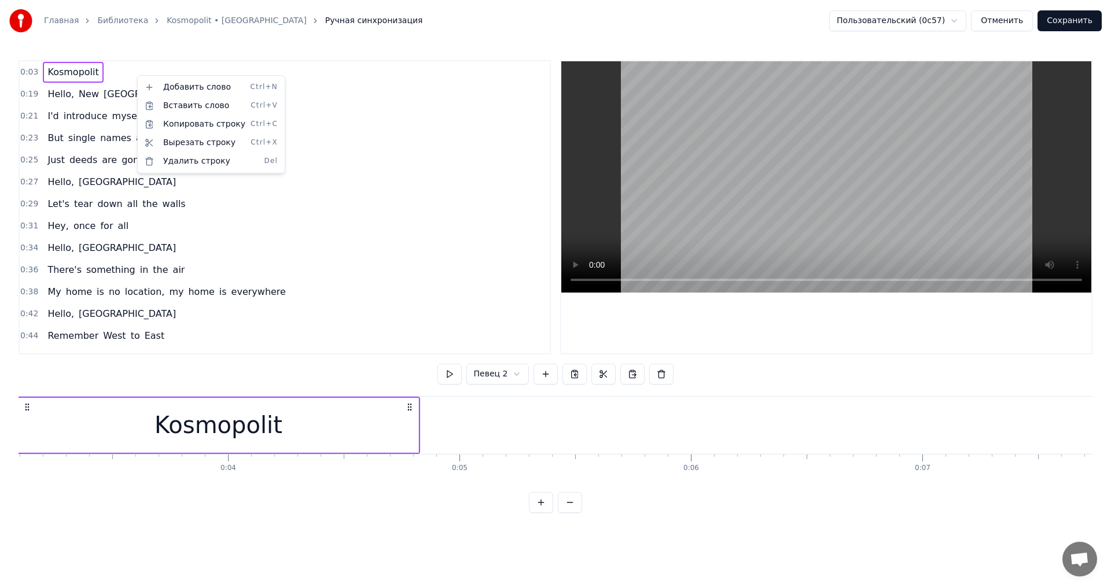
scroll to position [0, 656]
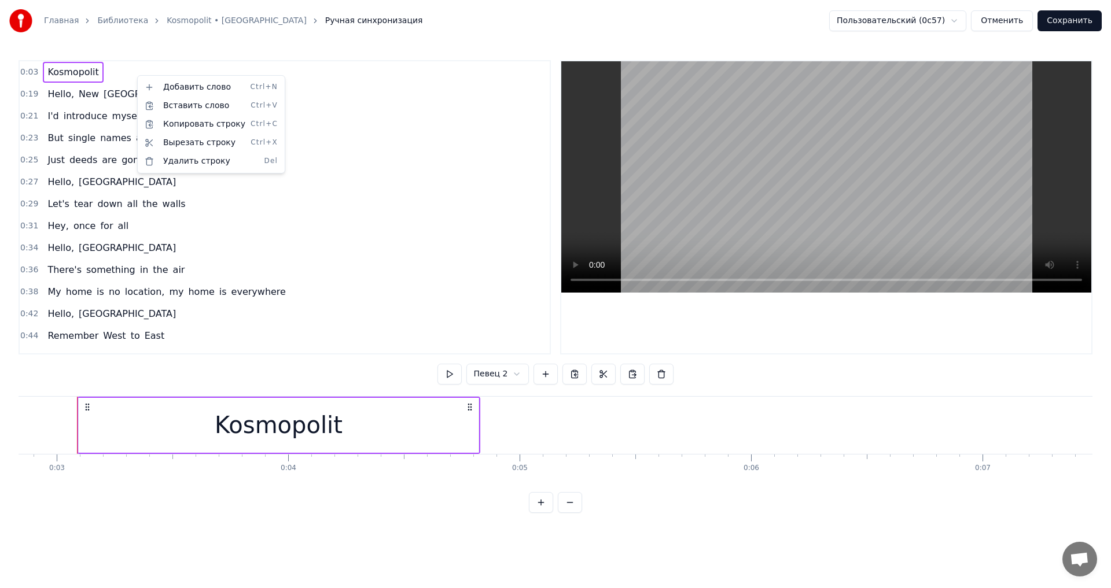
click at [46, 487] on html "Главная Библиотека Kosmopolit • Russkaja Ручная синхронизация Пользовательский …" at bounding box center [555, 266] width 1111 height 532
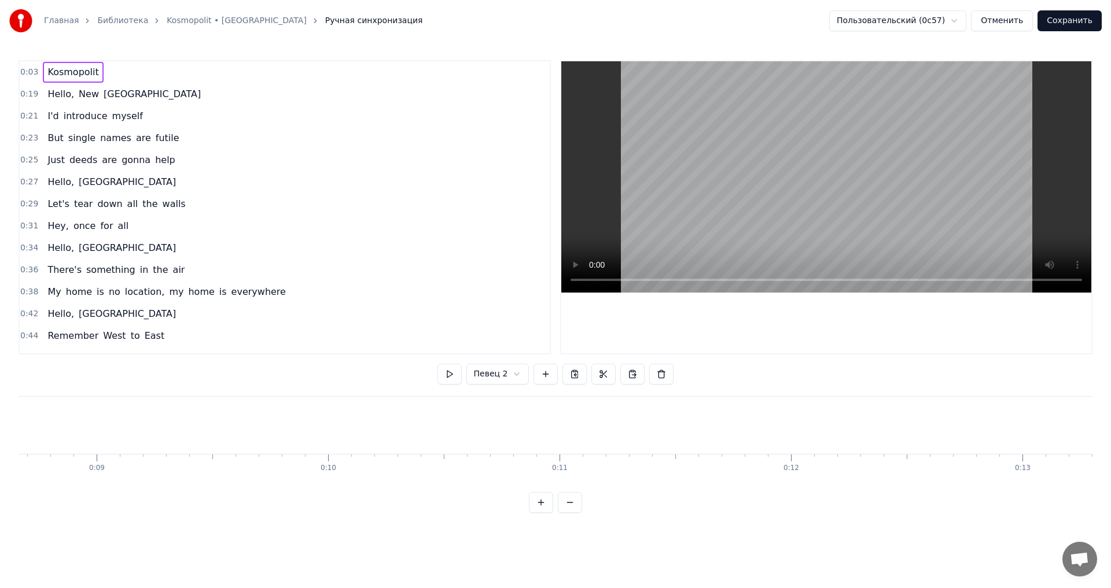
scroll to position [0, 2035]
click at [97, 73] on div "0:03 Kosmopolit" at bounding box center [285, 72] width 530 height 22
click at [89, 72] on span "Kosmopolit" at bounding box center [72, 71] width 53 height 13
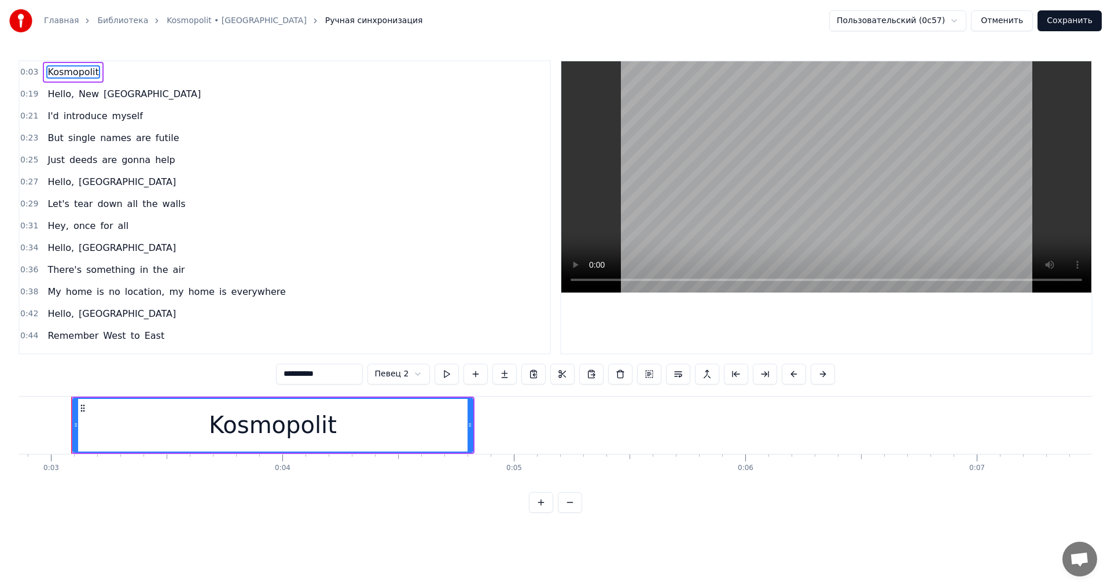
scroll to position [0, 656]
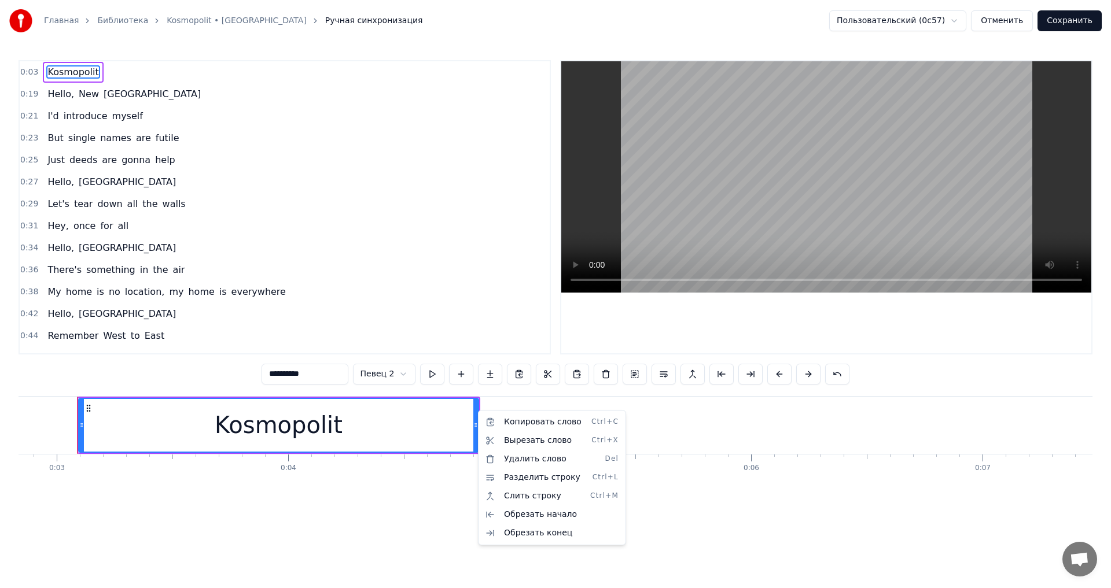
click at [94, 78] on html "Главная Библиотека Kosmopolit • Russkaja Ручная синхронизация Пользовательский …" at bounding box center [555, 266] width 1111 height 532
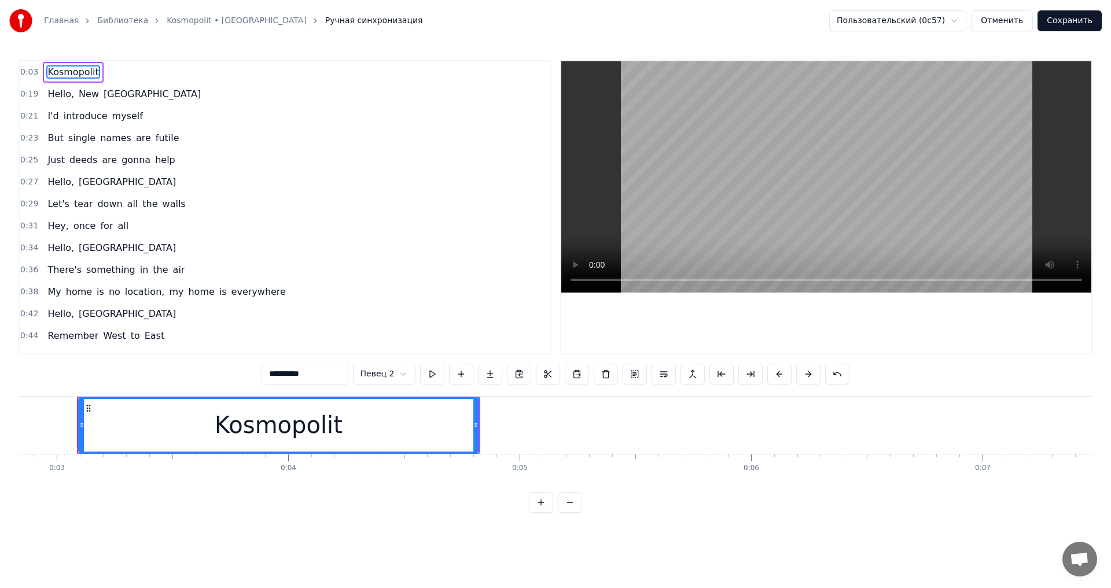
click at [94, 78] on div "Kosmopolit" at bounding box center [73, 72] width 60 height 21
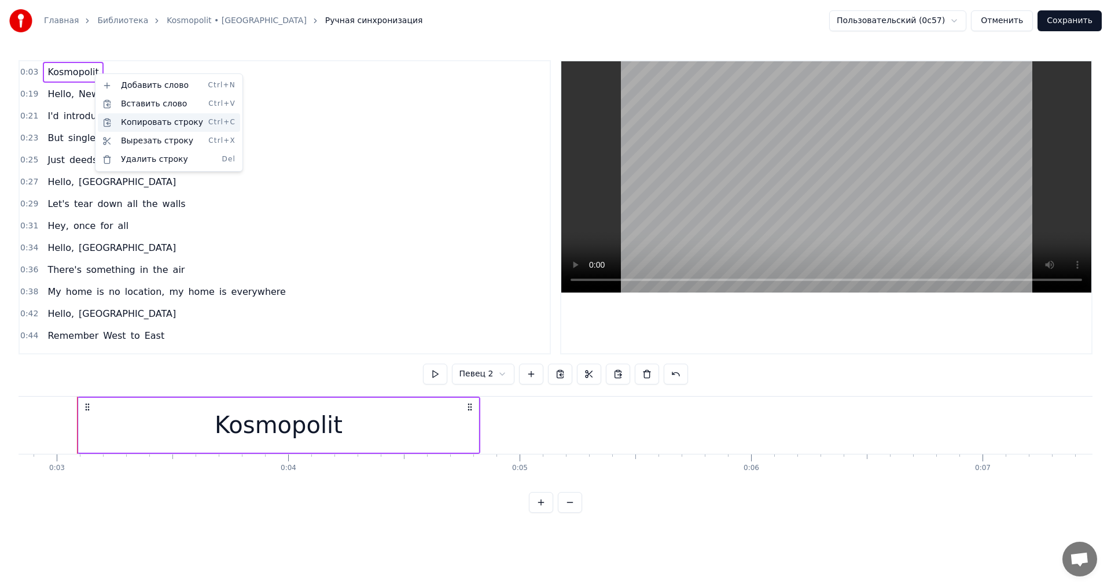
click at [147, 115] on div "Копировать строку Ctrl+C" at bounding box center [169, 122] width 142 height 19
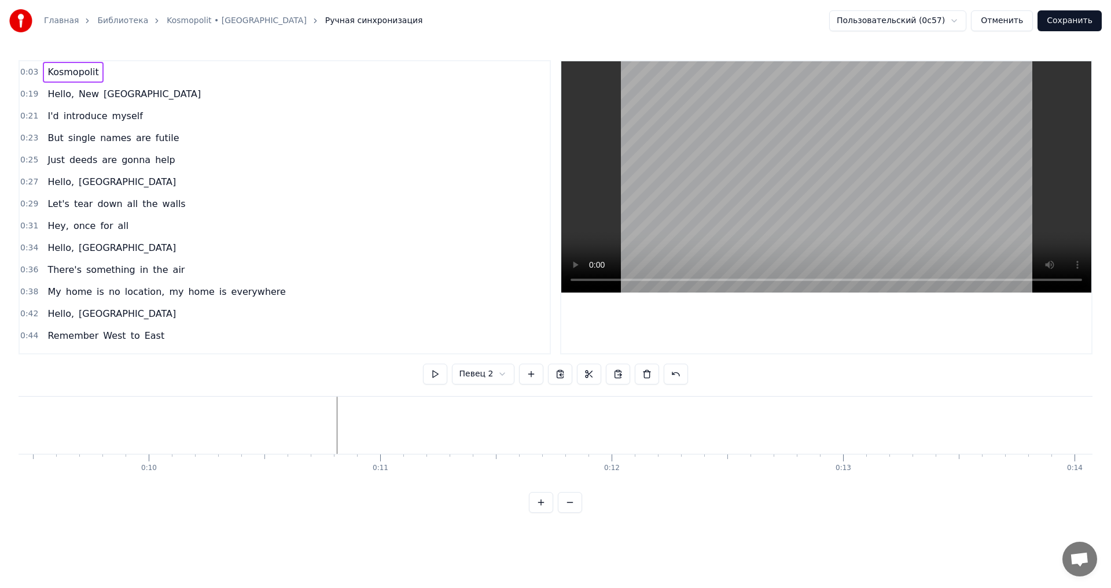
scroll to position [0, 2185]
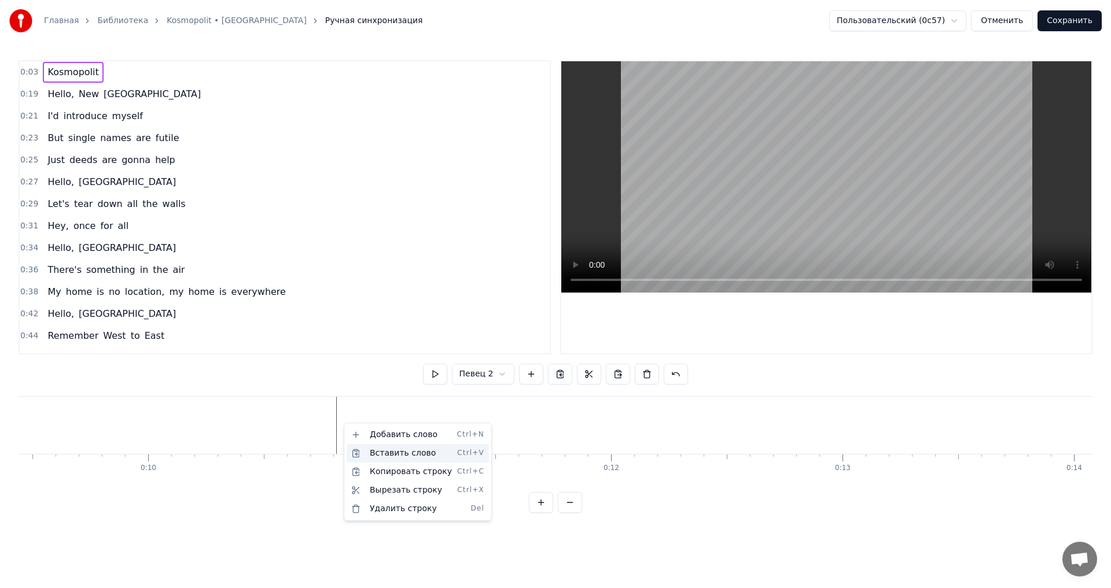
click at [394, 453] on div "Вставить слово Ctrl+V" at bounding box center [418, 453] width 142 height 19
click at [346, 412] on html "Главная Библиотека Kosmopolit • Russkaja Ручная синхронизация Пользовательский …" at bounding box center [555, 266] width 1111 height 532
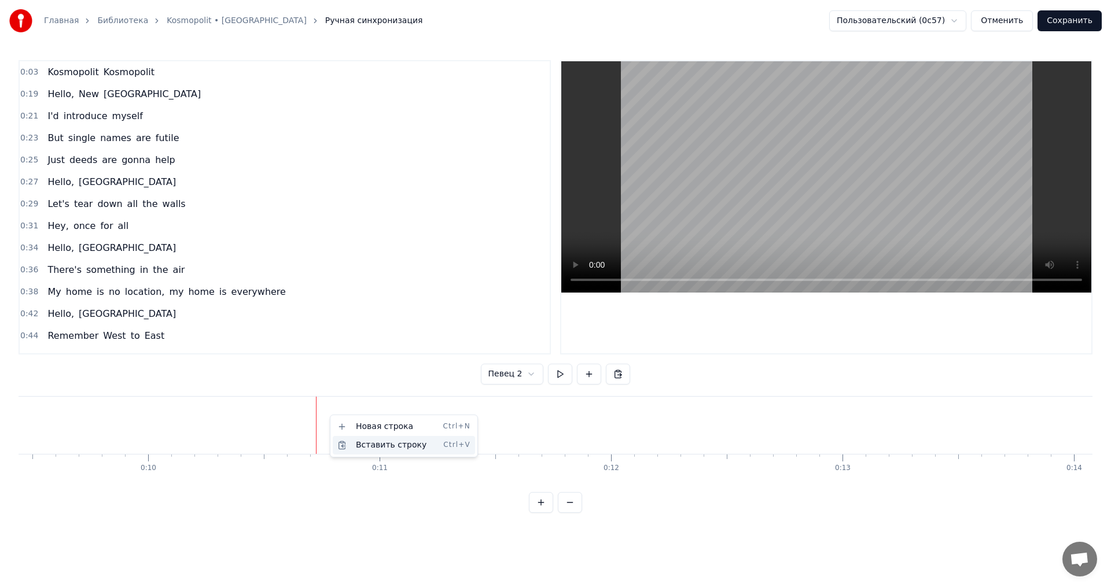
click at [360, 443] on div "Вставить строку Ctrl+V" at bounding box center [404, 445] width 142 height 19
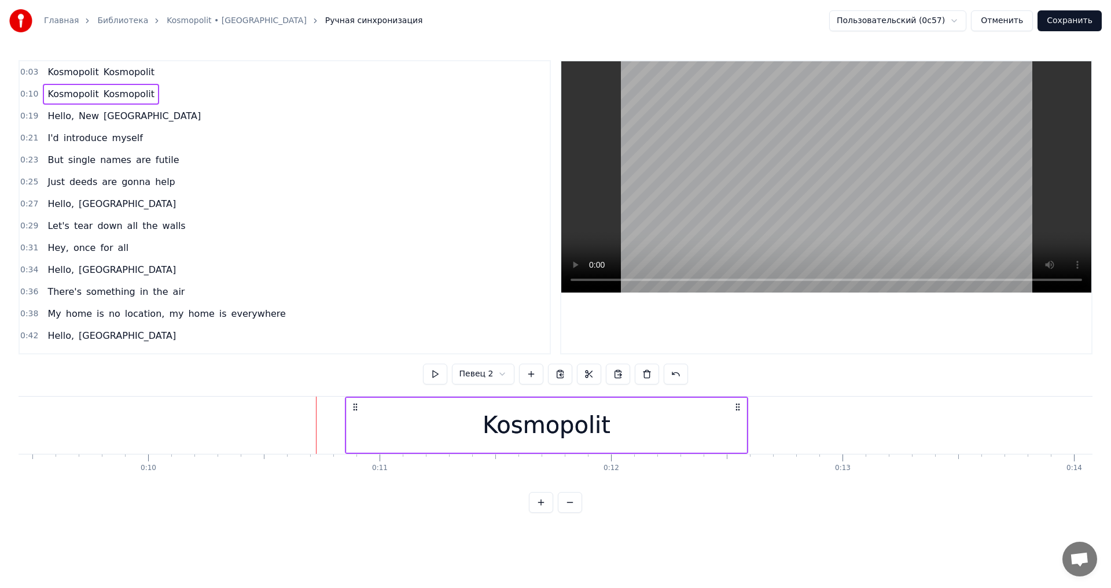
drag, startPoint x: 326, startPoint y: 409, endPoint x: 354, endPoint y: 411, distance: 27.8
click at [354, 411] on icon at bounding box center [355, 407] width 9 height 9
drag, startPoint x: 355, startPoint y: 408, endPoint x: 342, endPoint y: 408, distance: 12.7
click at [342, 408] on icon at bounding box center [342, 407] width 9 height 9
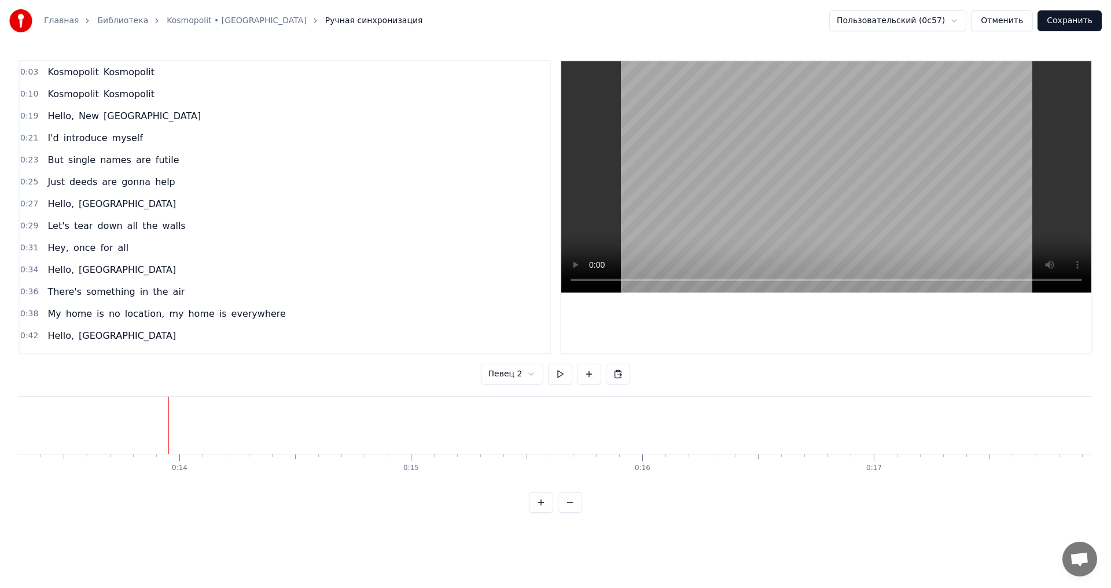
scroll to position [0, 3171]
click at [126, 97] on span "Kosmopolit" at bounding box center [128, 93] width 53 height 13
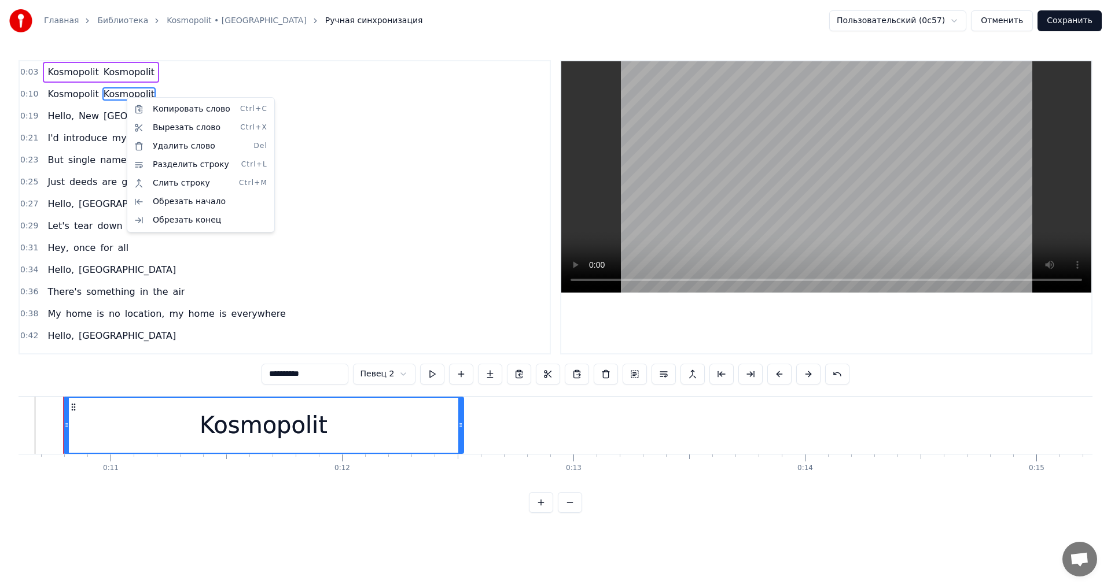
scroll to position [0, 2441]
click at [193, 150] on div "Удалить слово Del" at bounding box center [201, 146] width 142 height 19
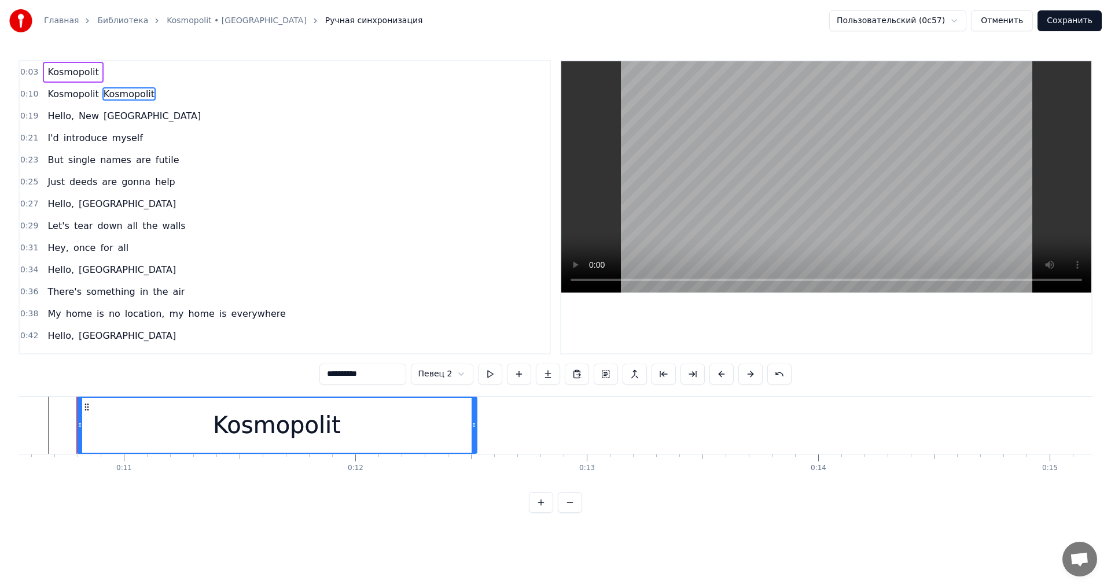
click at [111, 94] on span "Kosmopolit" at bounding box center [128, 93] width 53 height 13
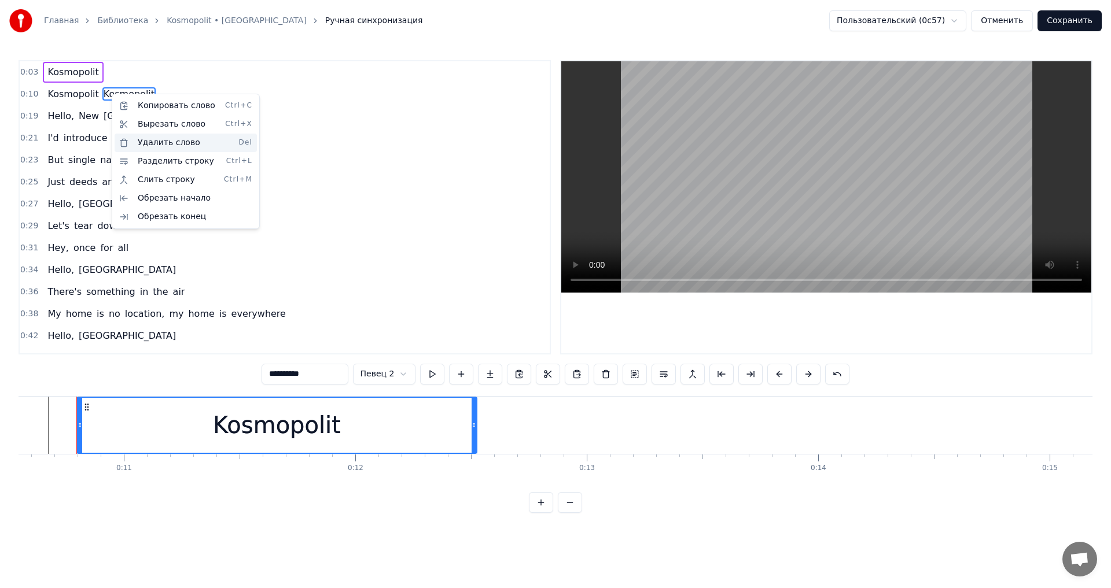
click at [175, 145] on div "Удалить слово Del" at bounding box center [186, 143] width 142 height 19
drag, startPoint x: 98, startPoint y: 88, endPoint x: 84, endPoint y: 94, distance: 15.3
click at [97, 88] on html "Главная Библиотека Kosmopolit • Russkaja Ручная синхронизация Пользовательский …" at bounding box center [555, 266] width 1111 height 532
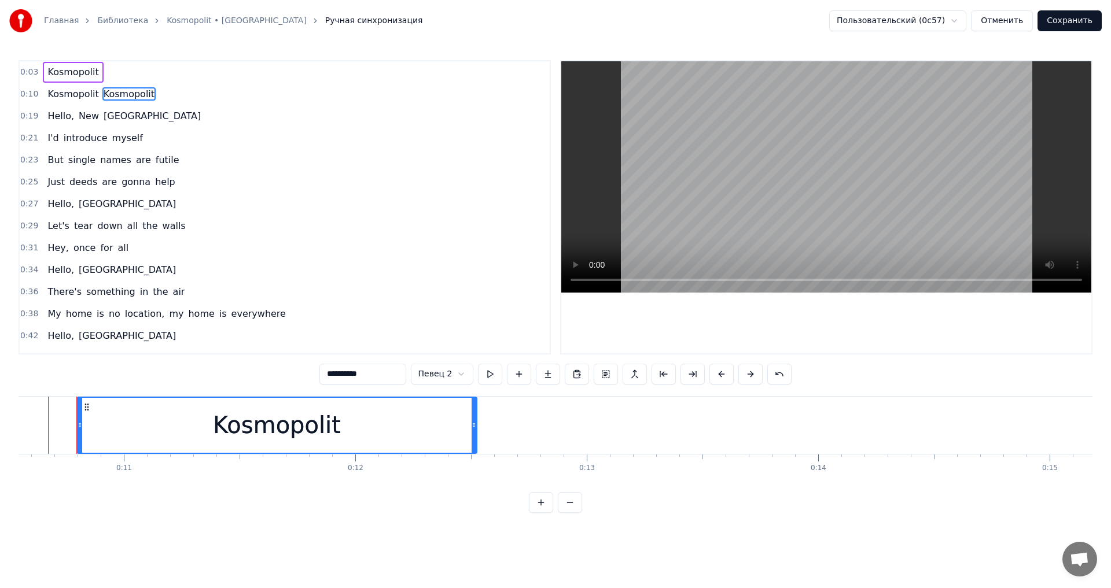
click at [78, 95] on span "Kosmopolit" at bounding box center [72, 93] width 53 height 13
click at [113, 97] on span "Kosmopolit" at bounding box center [128, 93] width 53 height 13
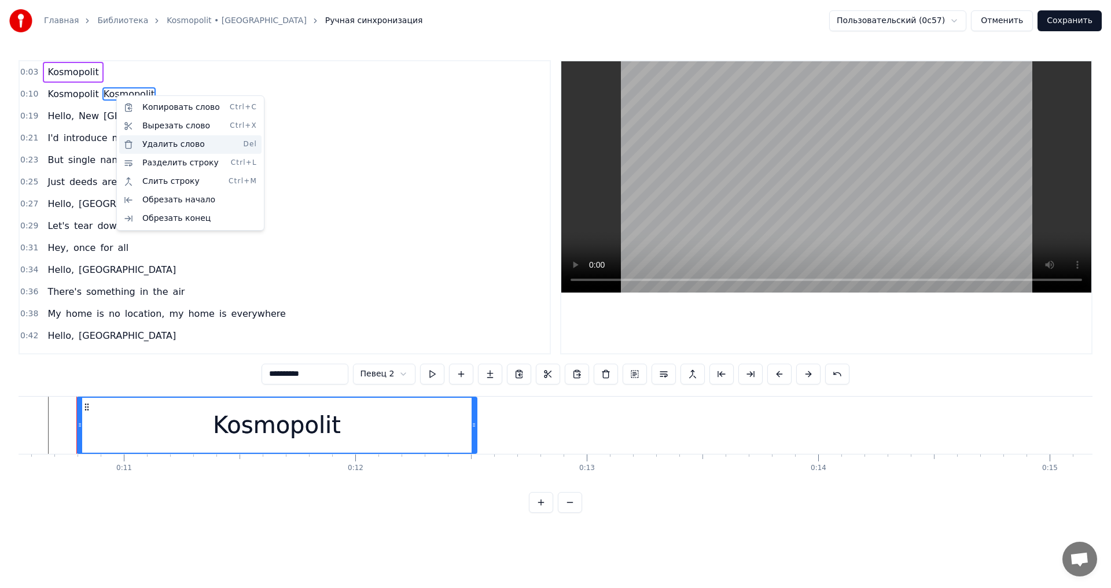
click at [176, 149] on div "Удалить слово Del" at bounding box center [190, 144] width 142 height 19
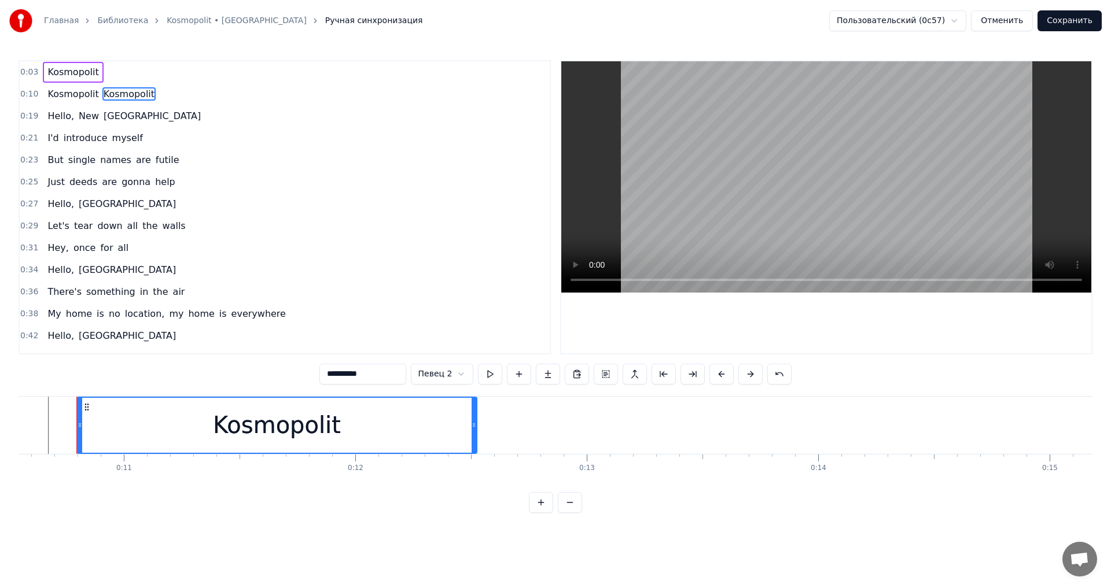
click at [126, 97] on span "Kosmopolit" at bounding box center [128, 93] width 53 height 13
click at [80, 98] on span "Kosmopolit" at bounding box center [72, 93] width 53 height 13
click at [123, 99] on span "Kosmopolit" at bounding box center [128, 93] width 53 height 13
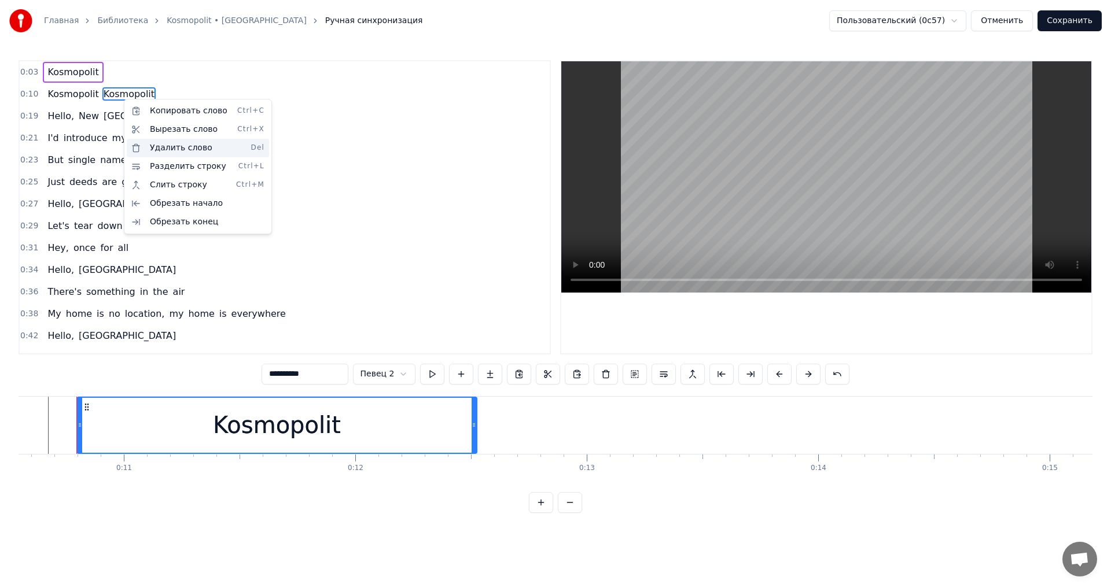
click at [156, 147] on div "Удалить слово Del" at bounding box center [198, 148] width 142 height 19
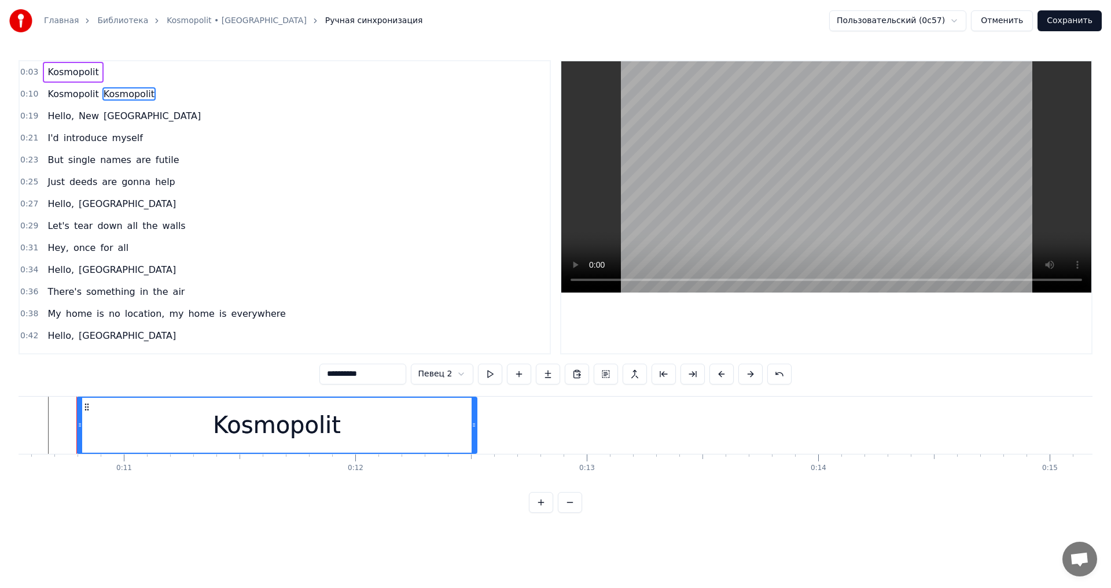
click at [97, 85] on div "Kosmopolit Kosmopolit" at bounding box center [101, 94] width 116 height 21
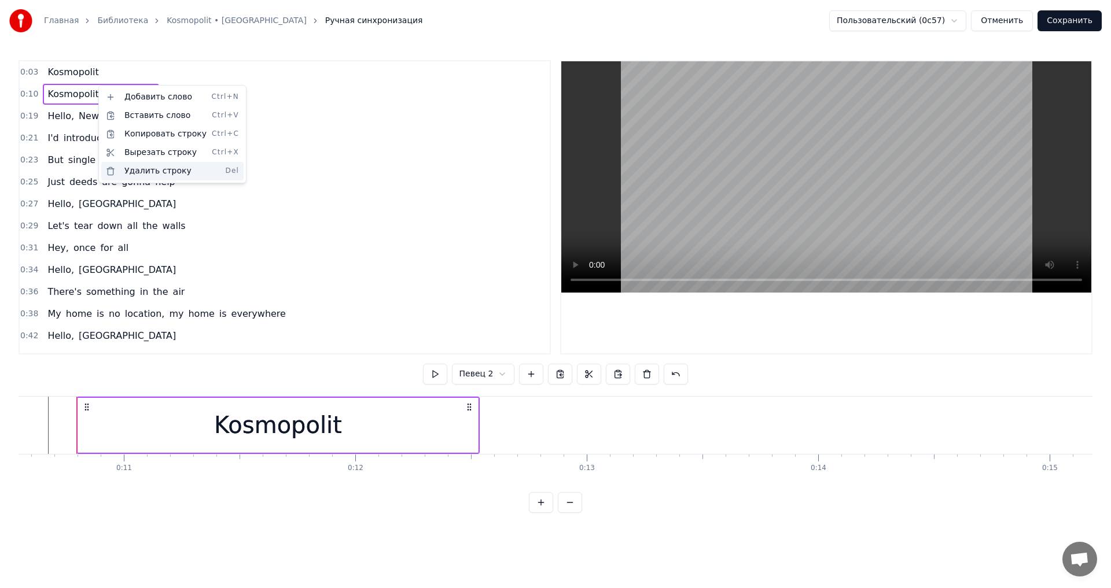
click at [139, 169] on div "Удалить строку Del" at bounding box center [172, 171] width 142 height 19
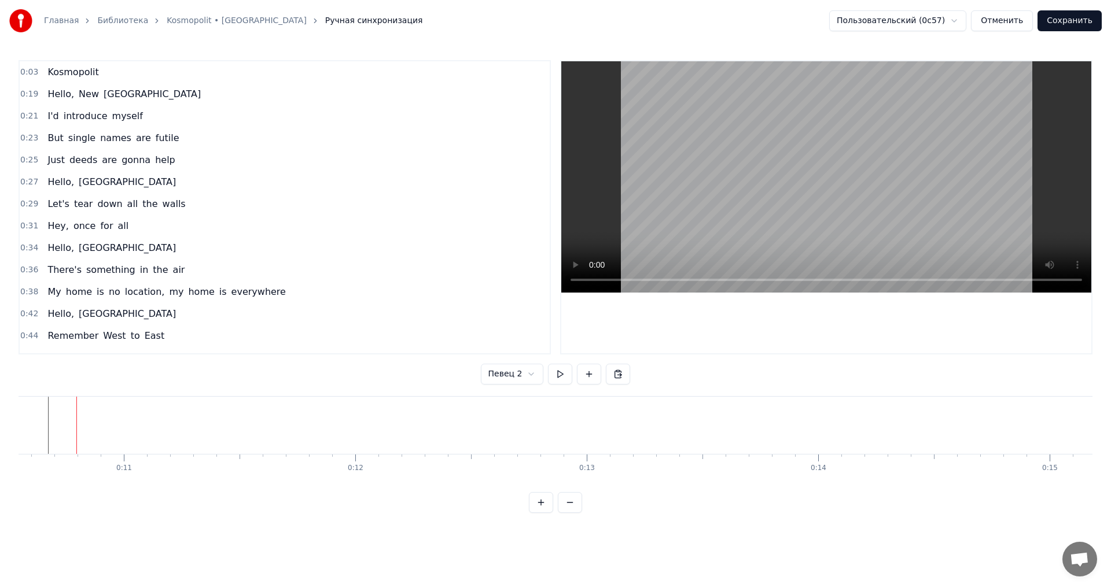
click at [84, 71] on span "Kosmopolit" at bounding box center [72, 71] width 53 height 13
click at [91, 64] on div "Kosmopolit" at bounding box center [73, 72] width 60 height 21
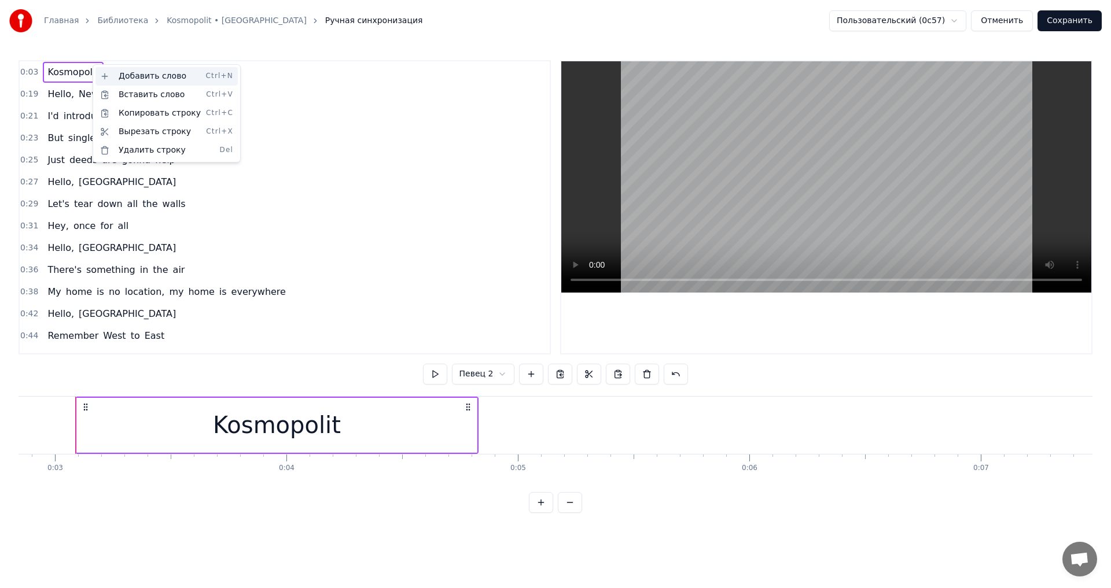
scroll to position [0, 656]
click at [134, 114] on div "Копировать строку Ctrl+C" at bounding box center [166, 113] width 142 height 19
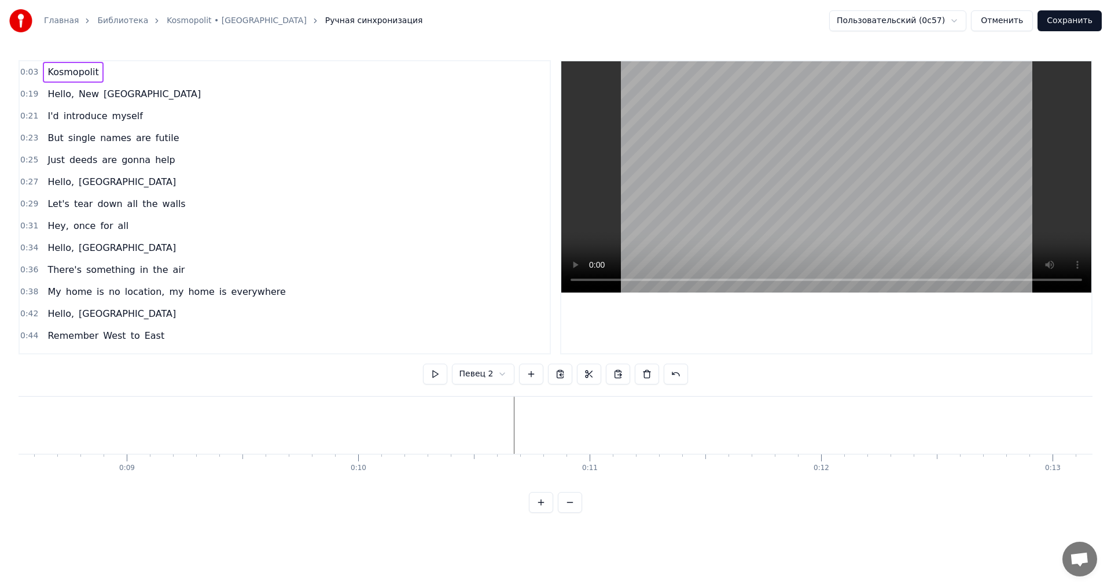
scroll to position [0, 2005]
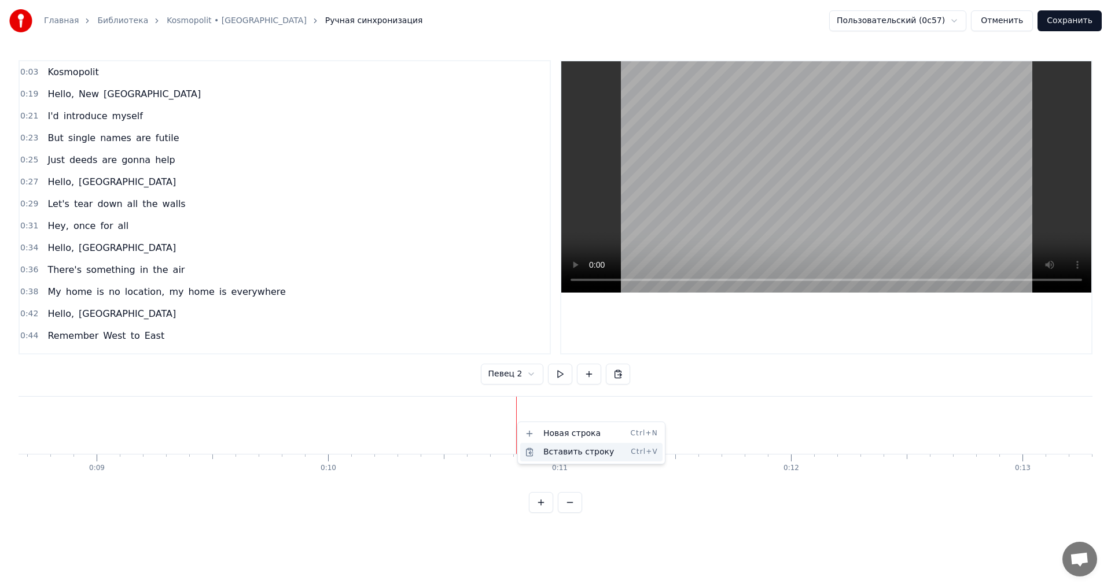
click at [553, 453] on div "Вставить строку Ctrl+V" at bounding box center [591, 452] width 142 height 19
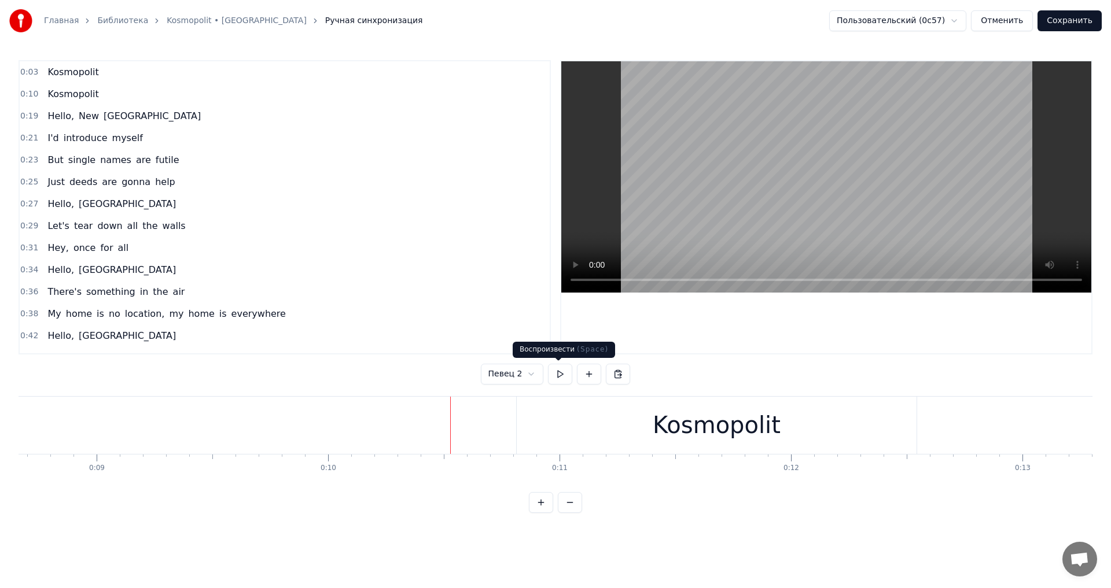
click at [560, 372] on button at bounding box center [560, 374] width 24 height 21
click at [1050, 20] on button "Сохранить" at bounding box center [1070, 20] width 64 height 21
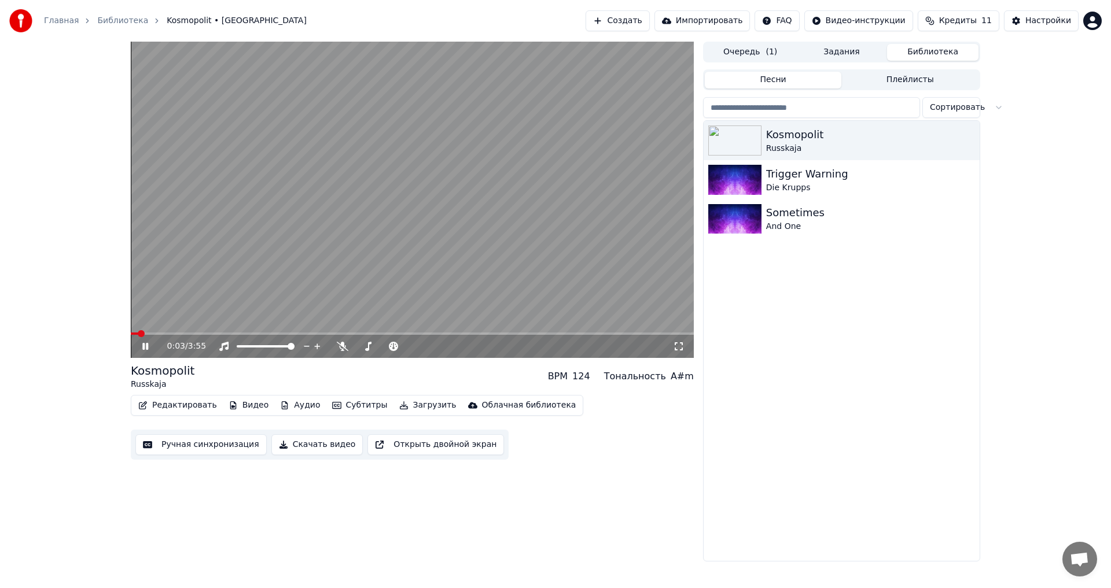
click at [195, 335] on span at bounding box center [412, 334] width 563 height 2
click at [214, 336] on div "0:30 / 3:55" at bounding box center [412, 346] width 563 height 23
click at [222, 335] on span at bounding box center [412, 334] width 563 height 2
click at [236, 334] on span at bounding box center [412, 334] width 563 height 2
click at [249, 334] on span at bounding box center [412, 334] width 563 height 2
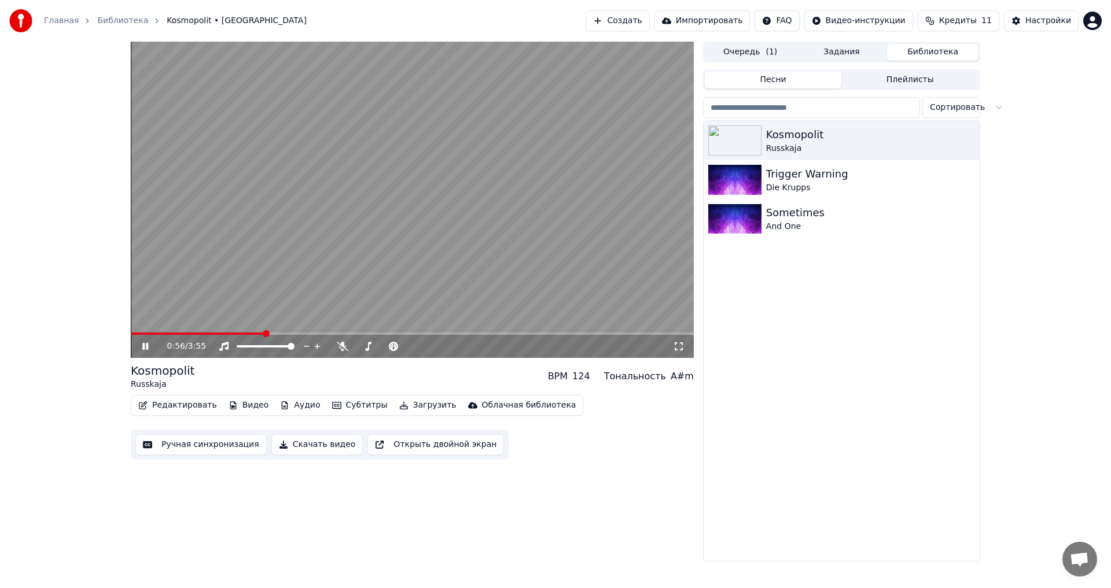
click at [264, 334] on span at bounding box center [198, 334] width 134 height 2
click at [260, 334] on span at bounding box center [195, 334] width 129 height 2
click at [147, 347] on icon at bounding box center [145, 346] width 6 height 7
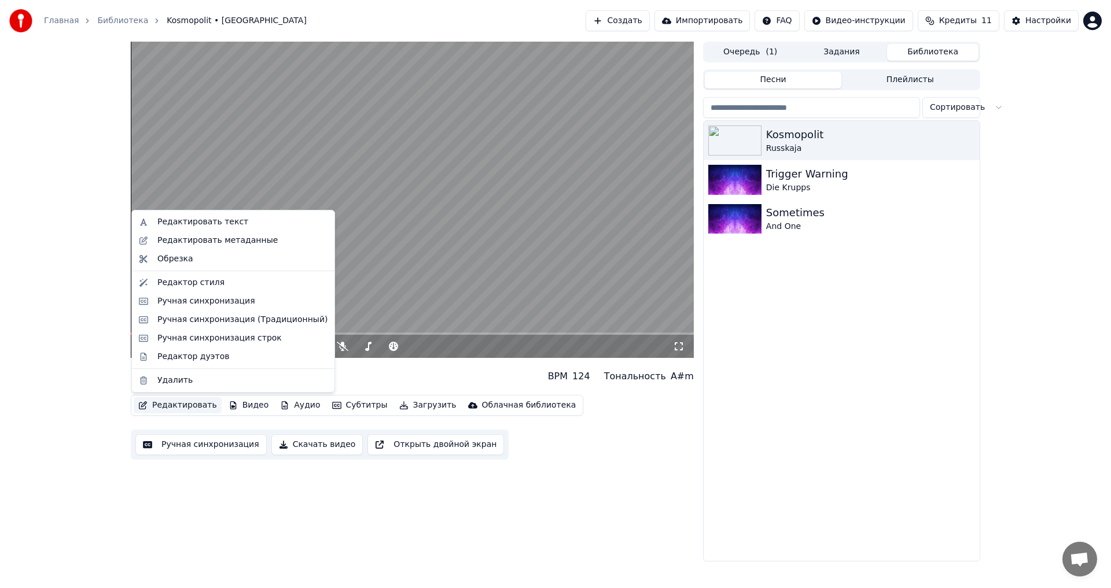
click at [188, 409] on button "Редактировать" at bounding box center [178, 406] width 88 height 16
click at [198, 297] on div "Ручная синхронизация" at bounding box center [206, 302] width 98 height 12
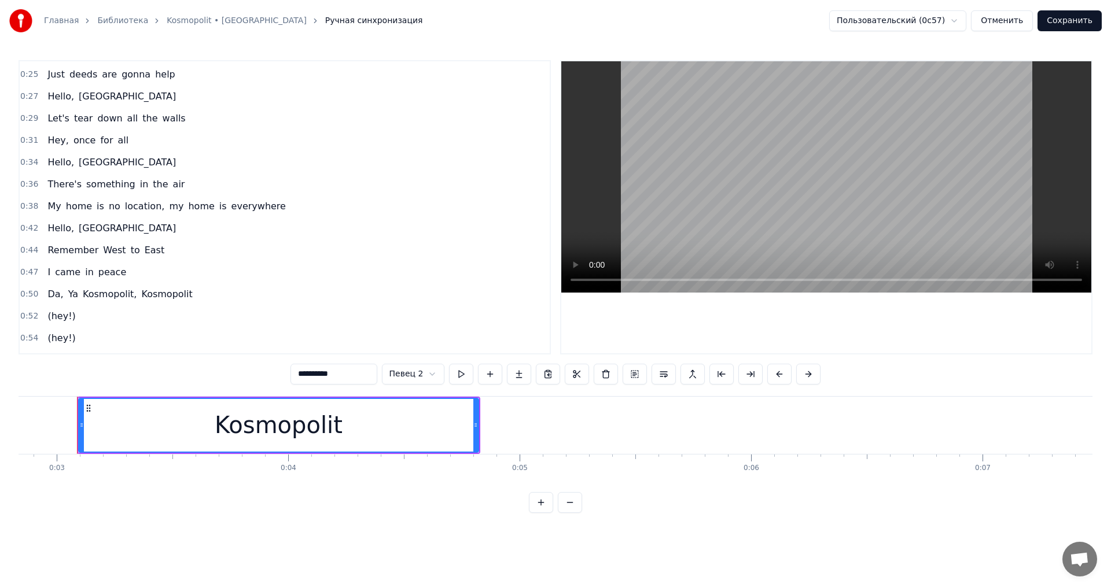
scroll to position [116, 0]
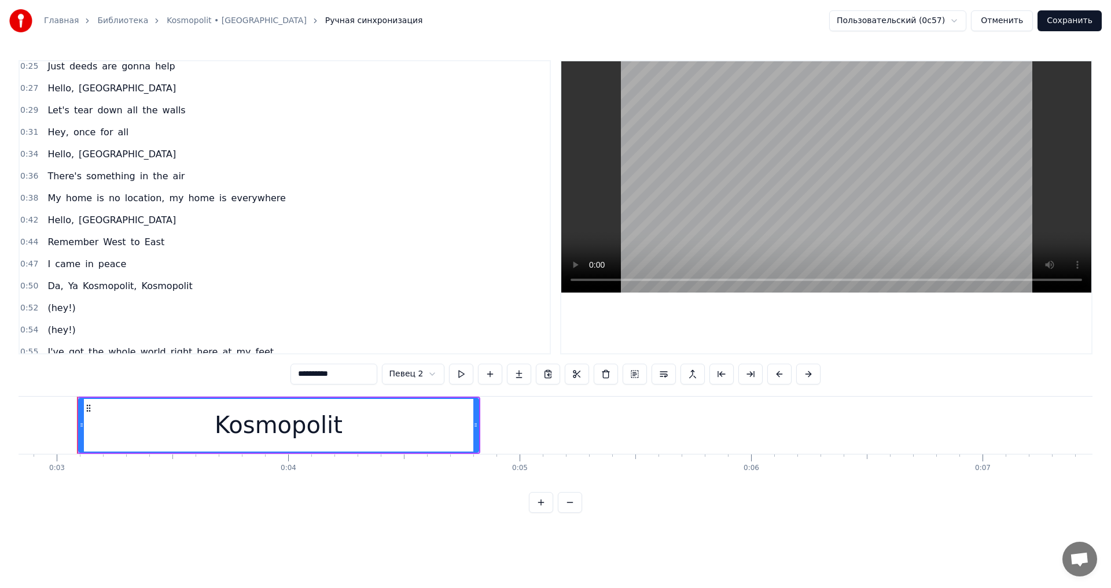
click at [59, 306] on span "(hey!)" at bounding box center [61, 307] width 30 height 13
type input "******"
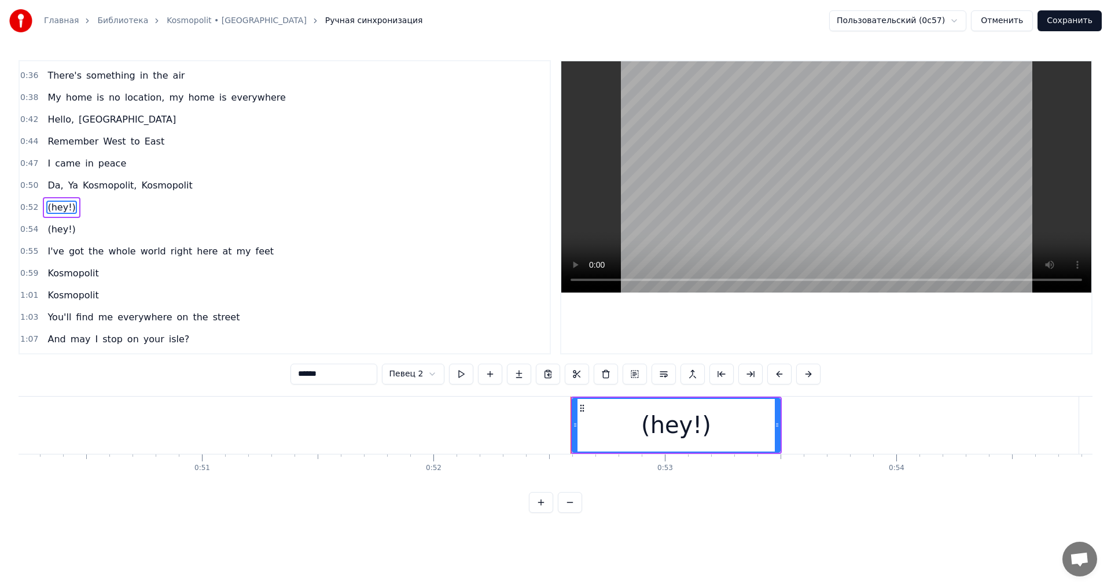
scroll to position [0, 12115]
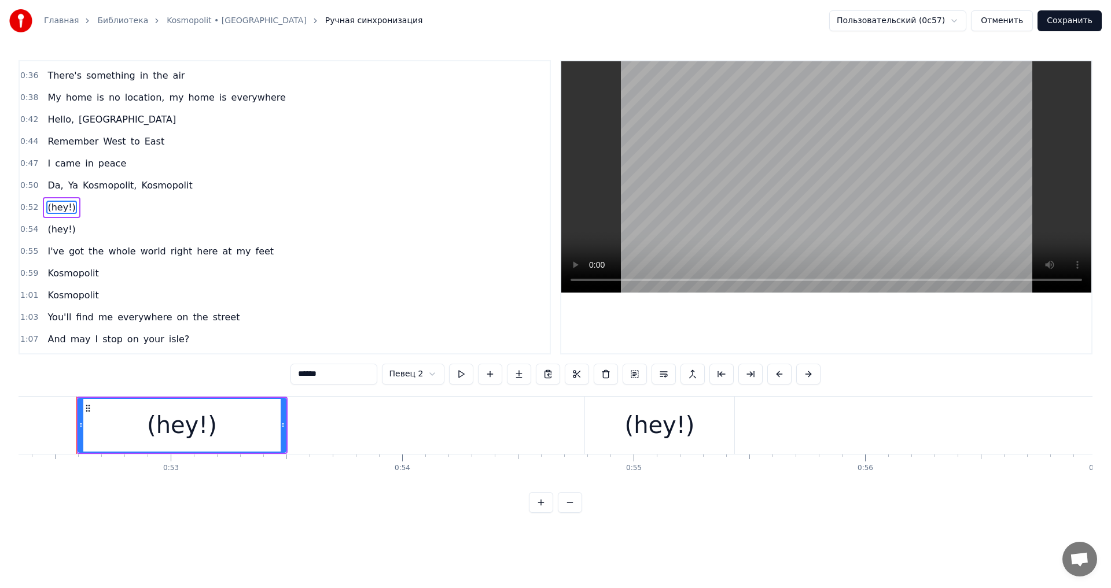
click at [61, 227] on span "(hey!)" at bounding box center [61, 229] width 30 height 13
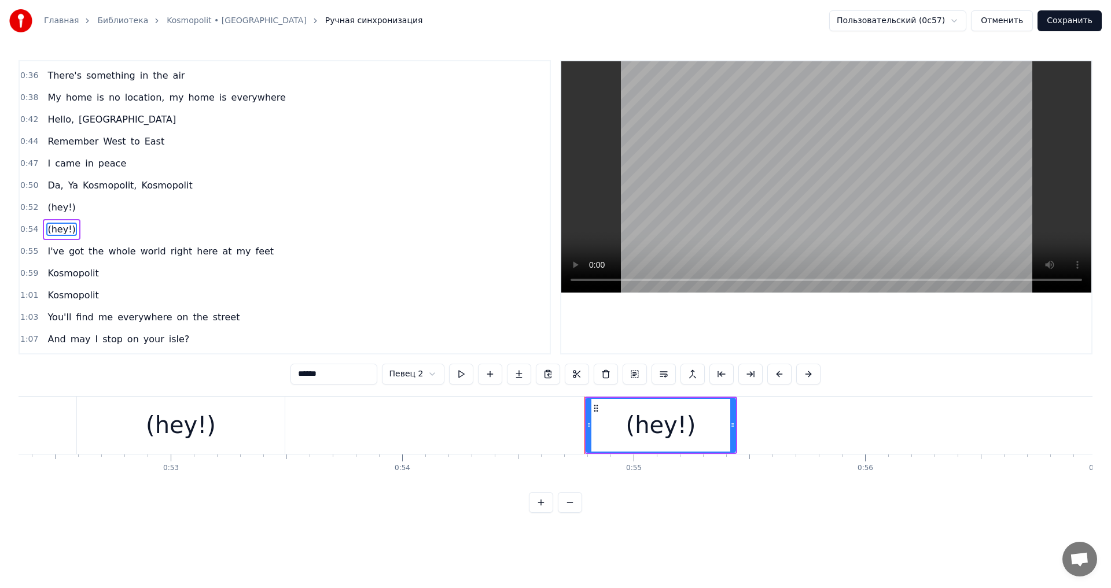
scroll to position [238, 0]
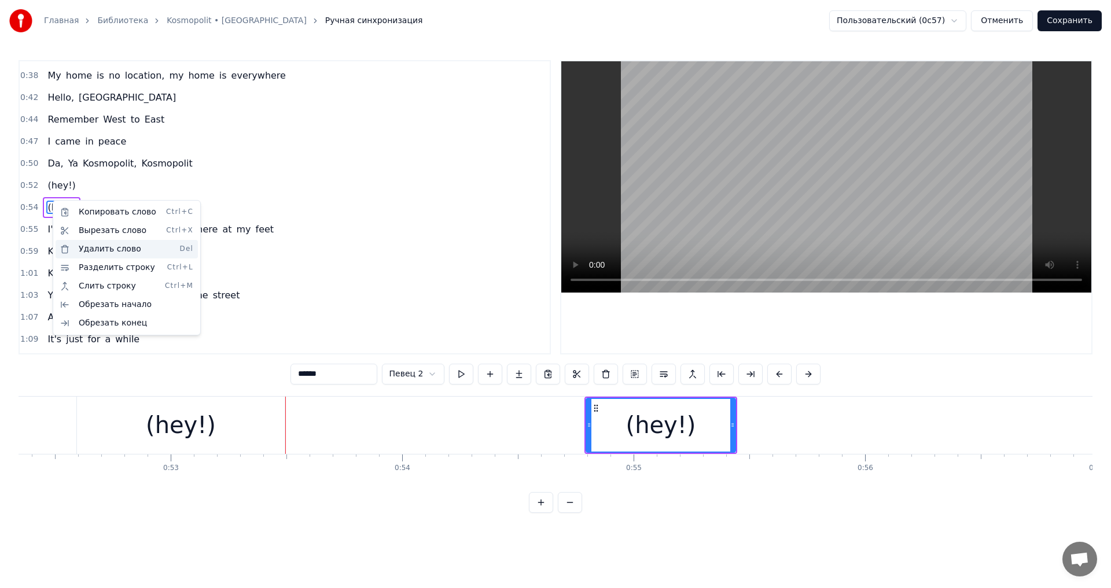
click at [102, 255] on div "Удалить слово Del" at bounding box center [127, 249] width 142 height 19
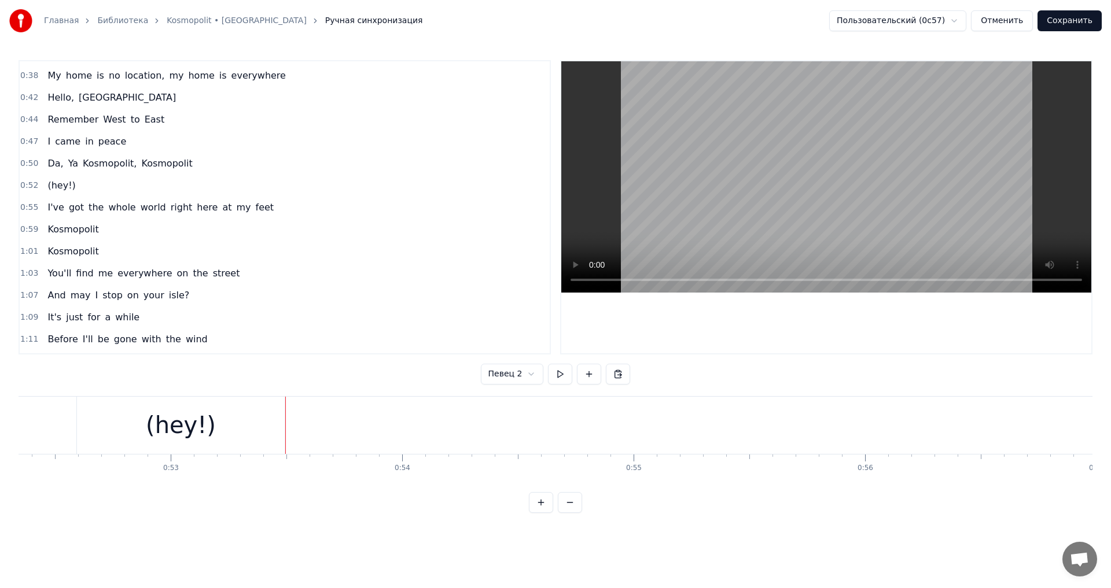
click at [69, 182] on div "(hey!)" at bounding box center [61, 185] width 37 height 21
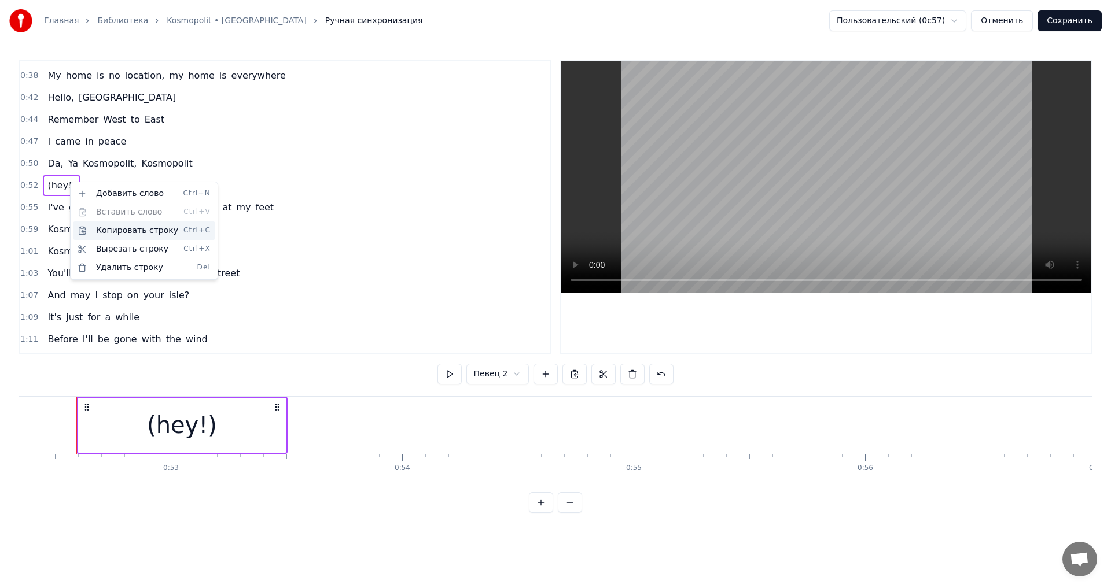
click at [118, 237] on div "Копировать строку Ctrl+C" at bounding box center [144, 231] width 142 height 19
click at [64, 182] on html "Главная Библиотека Kosmopolit • Russkaja Ручная синхронизация Пользовательский …" at bounding box center [555, 266] width 1111 height 532
click at [64, 182] on span "(hey!)" at bounding box center [61, 185] width 30 height 13
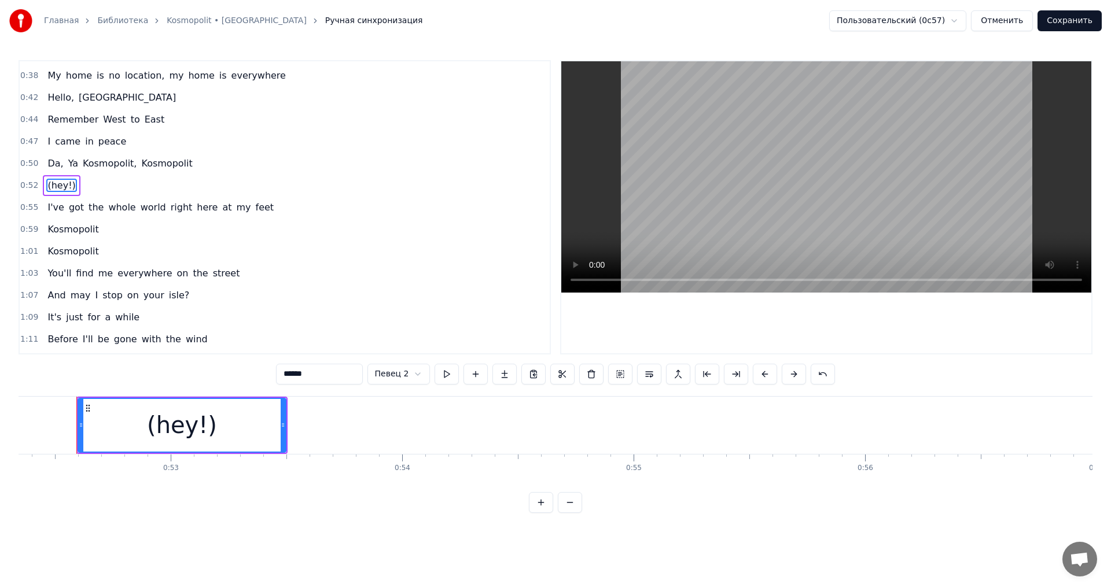
scroll to position [216, 0]
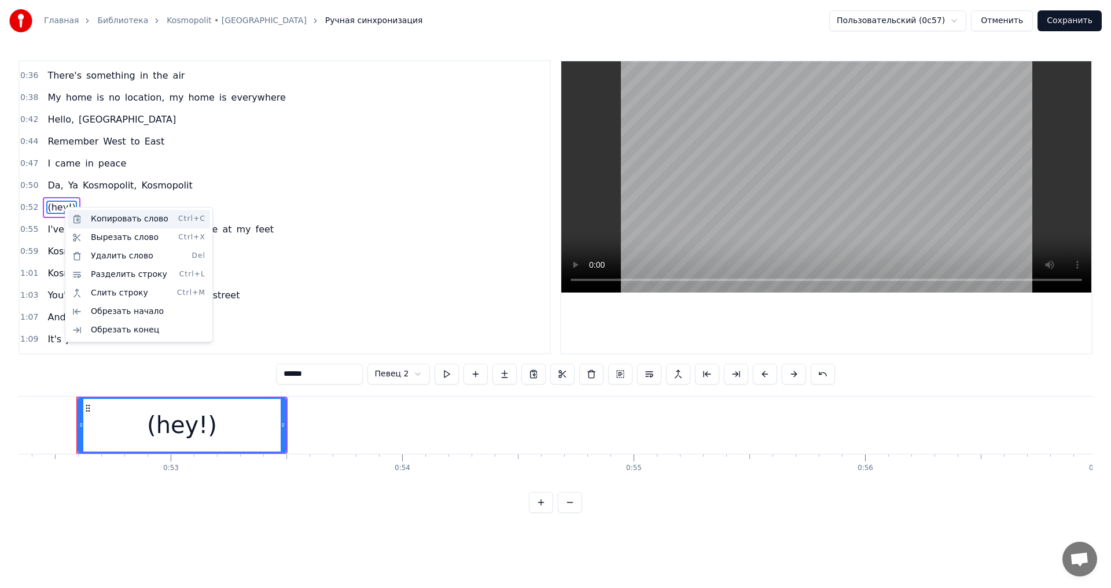
click at [102, 224] on div "Копировать слово Ctrl+C" at bounding box center [139, 219] width 142 height 19
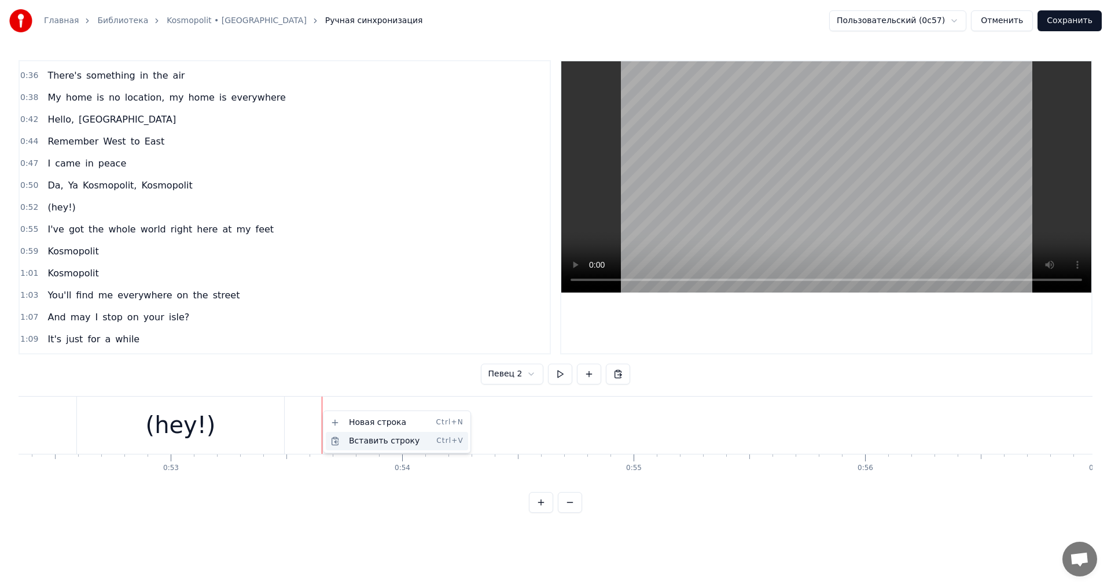
click at [349, 435] on div "Вставить строку Ctrl+V" at bounding box center [397, 441] width 142 height 19
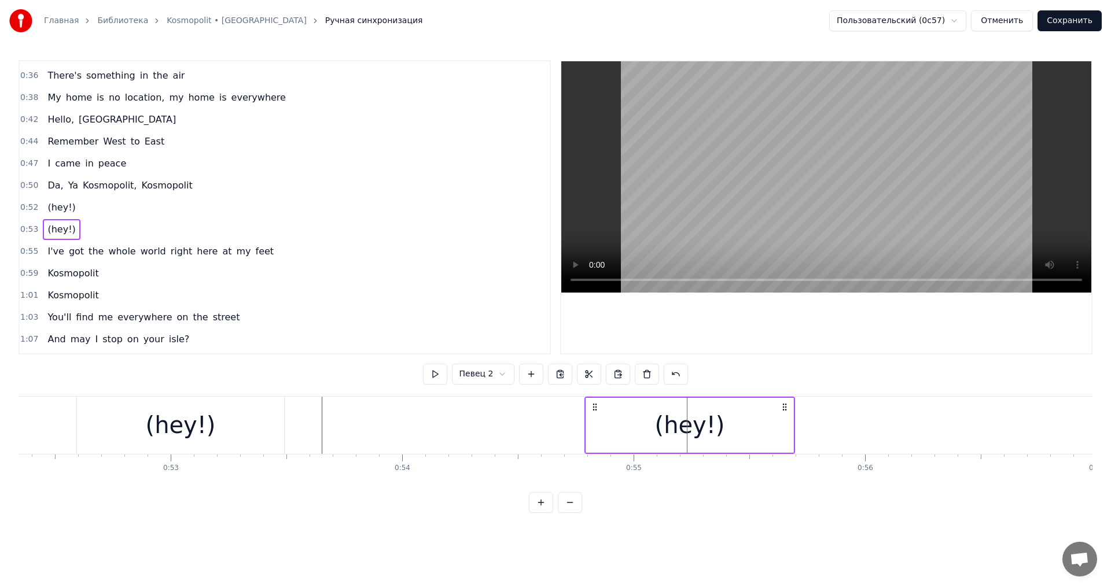
drag, startPoint x: 332, startPoint y: 408, endPoint x: 595, endPoint y: 391, distance: 263.9
click at [595, 391] on div "0:03 Kosmopolit 0:10 Kosmopolit 0:19 Hello, New York 0:21 I'd introduce myself …" at bounding box center [556, 286] width 1074 height 453
click at [645, 437] on div "(hey!)" at bounding box center [689, 425] width 207 height 57
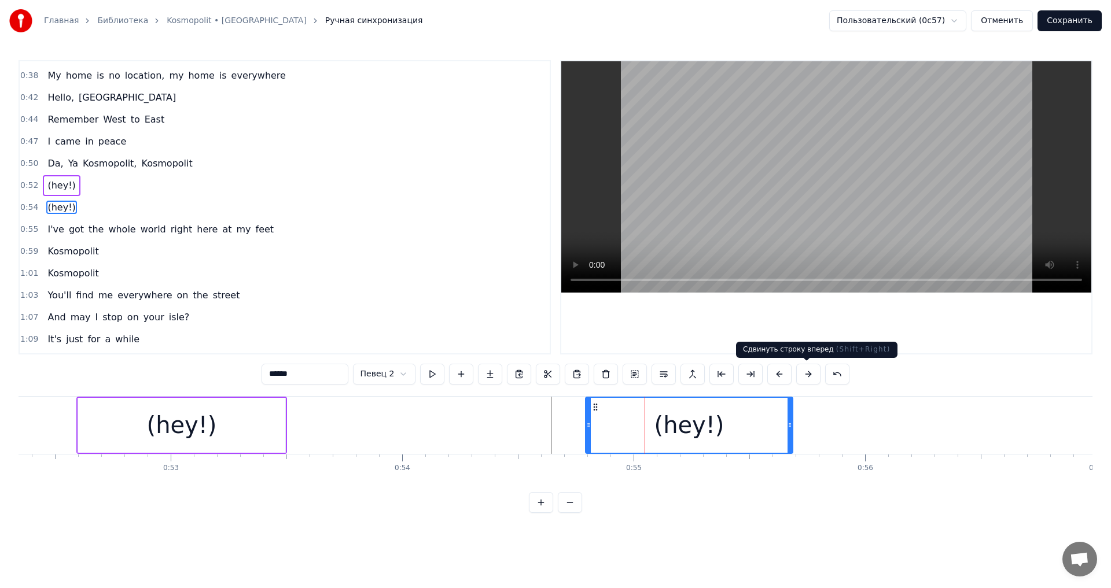
click at [799, 370] on button at bounding box center [808, 374] width 24 height 21
click at [799, 372] on button at bounding box center [808, 374] width 24 height 21
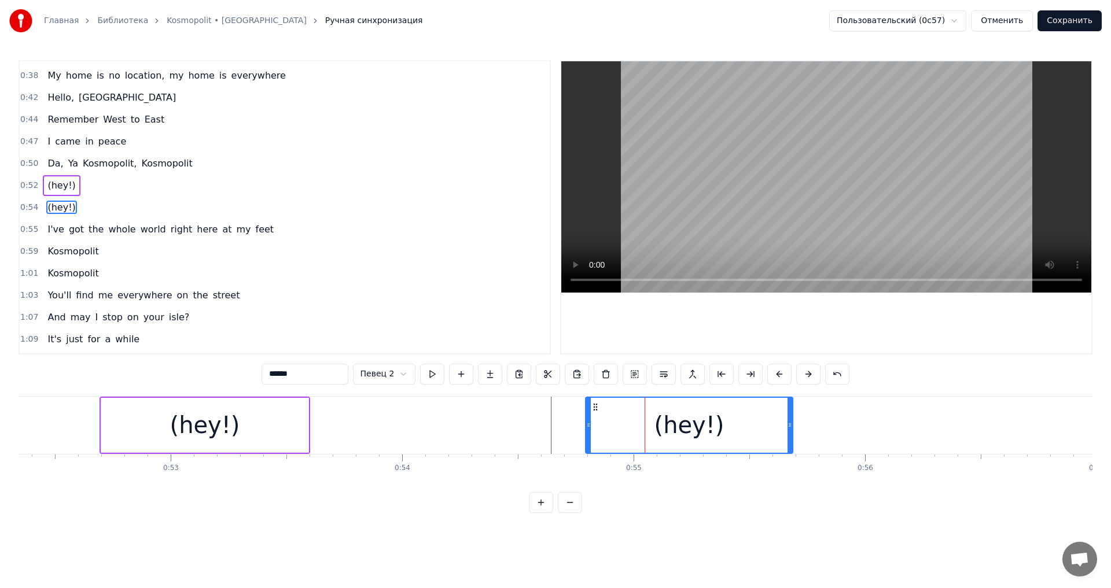
click at [799, 372] on button at bounding box center [808, 374] width 24 height 21
click at [721, 440] on div "(hey!)" at bounding box center [689, 425] width 206 height 55
click at [723, 433] on div "(hey!)" at bounding box center [689, 425] width 206 height 55
click at [675, 426] on div "(hey!)" at bounding box center [689, 425] width 70 height 35
click at [674, 426] on div "(hey!)" at bounding box center [689, 425] width 70 height 35
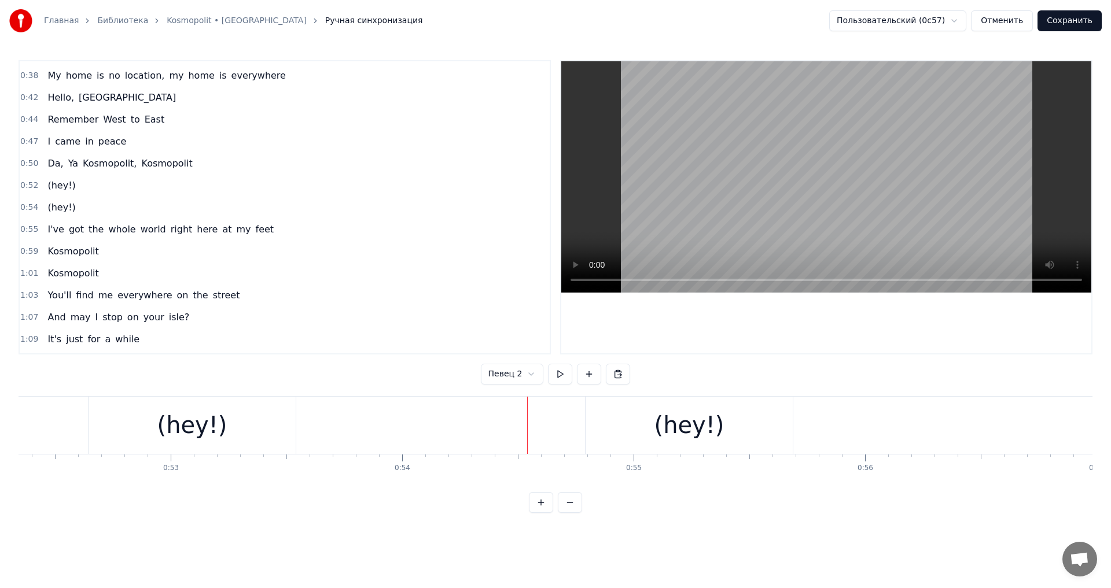
click at [604, 415] on div "(hey!)" at bounding box center [689, 425] width 207 height 57
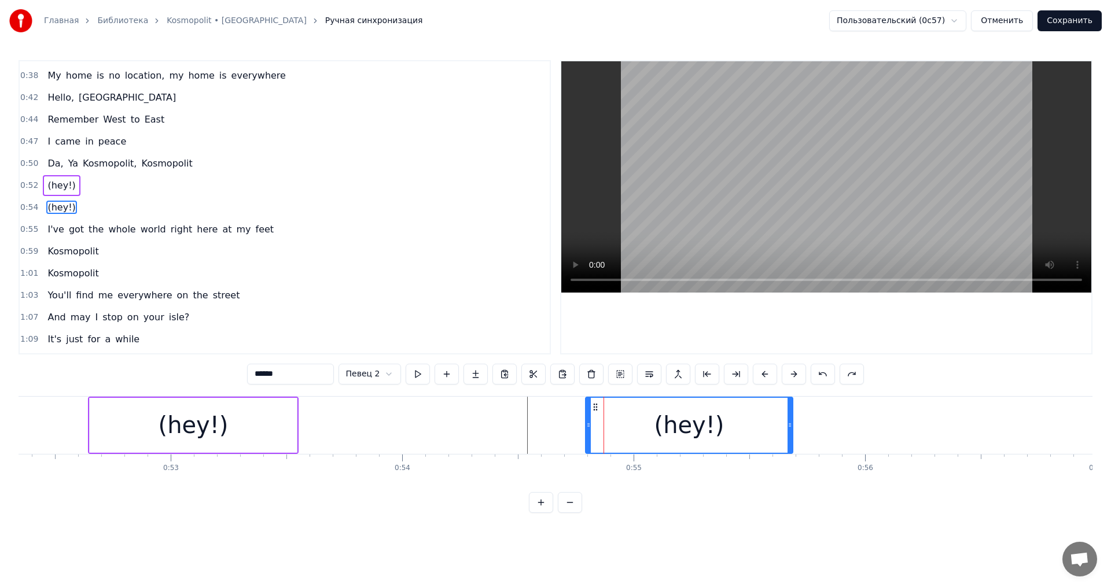
click at [604, 415] on div at bounding box center [604, 425] width 1 height 57
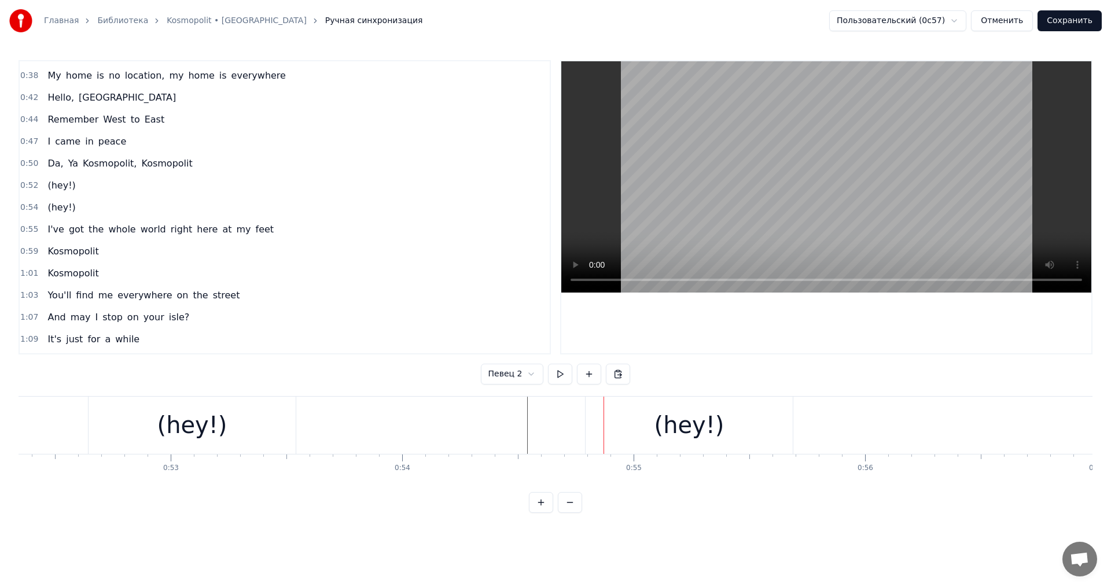
click at [604, 415] on div at bounding box center [604, 425] width 1 height 57
click at [633, 413] on div "(hey!)" at bounding box center [689, 425] width 207 height 57
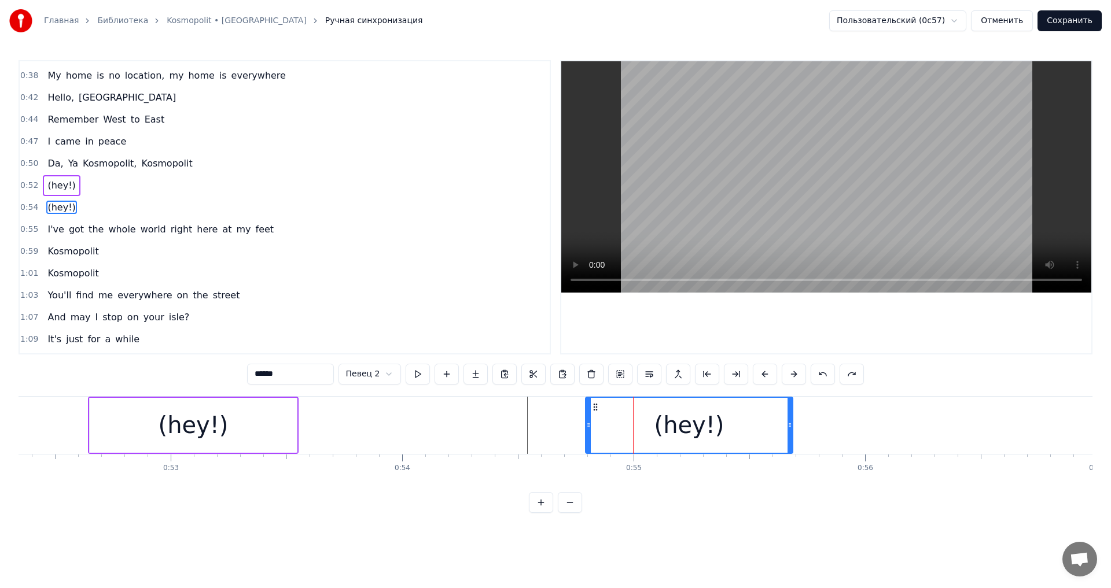
click at [51, 206] on span "(hey!)" at bounding box center [61, 207] width 30 height 13
click at [43, 207] on div "(hey!)" at bounding box center [61, 207] width 37 height 21
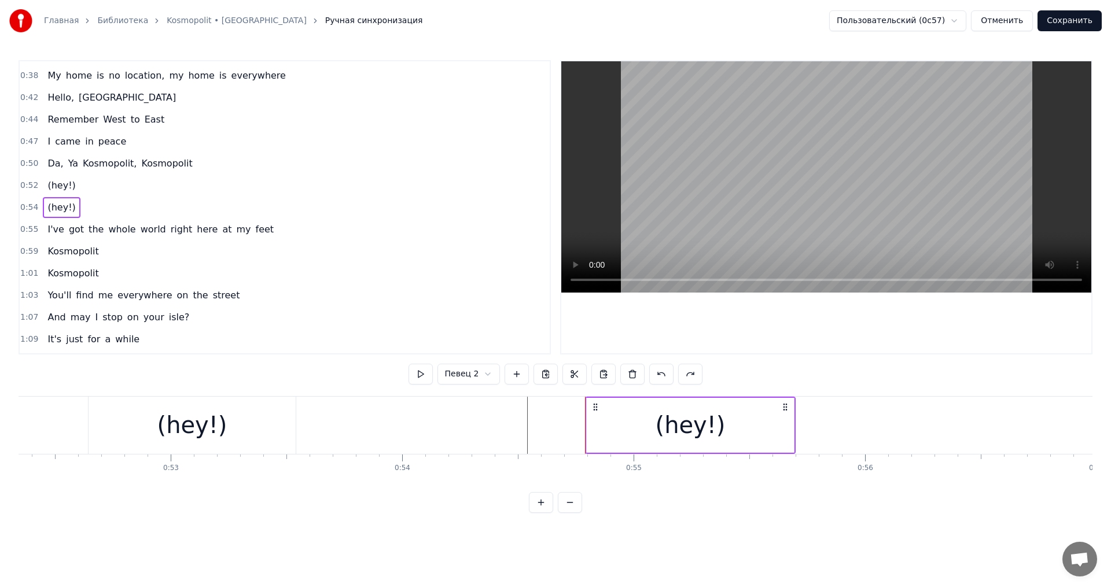
click at [43, 207] on div "(hey!)" at bounding box center [61, 207] width 37 height 21
click at [693, 379] on button at bounding box center [690, 374] width 24 height 21
click at [664, 377] on button at bounding box center [661, 374] width 24 height 21
click at [661, 404] on div "(hey!)" at bounding box center [690, 425] width 207 height 55
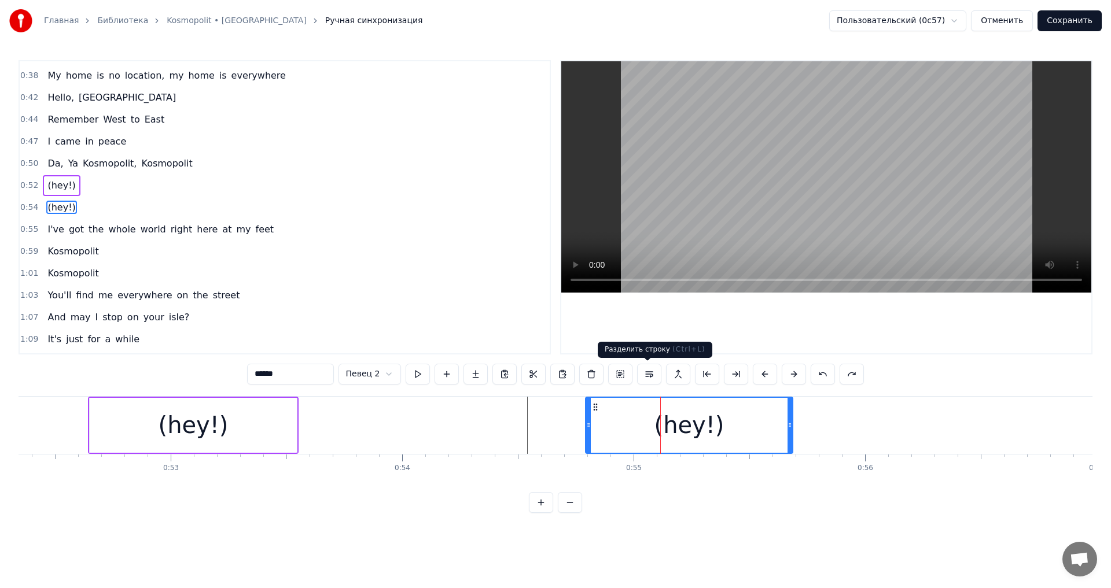
click at [656, 378] on button at bounding box center [649, 374] width 24 height 21
click at [794, 427] on div "(hey!)" at bounding box center [690, 425] width 211 height 57
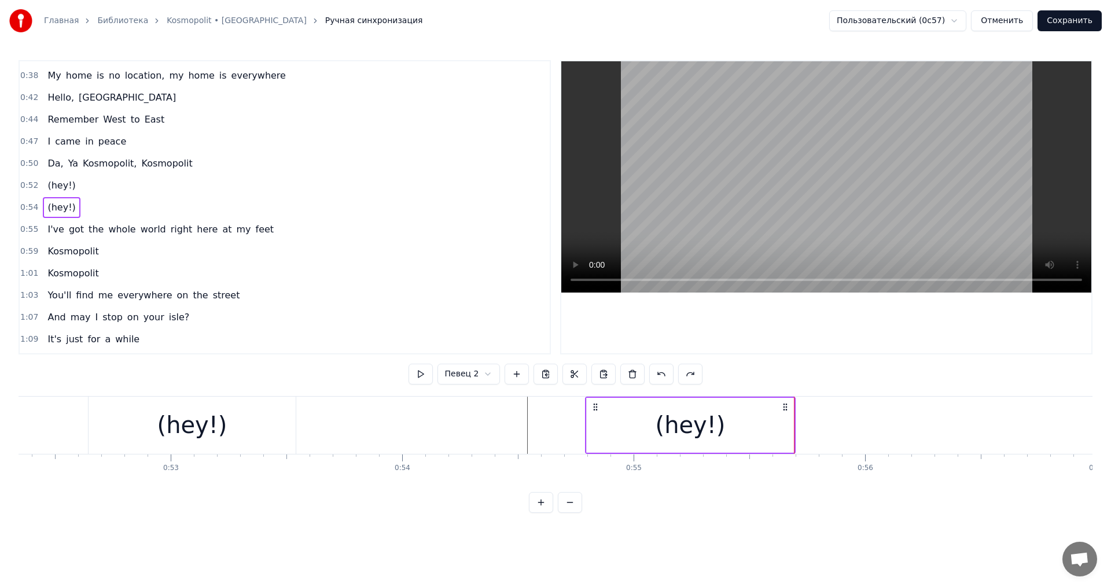
click at [771, 421] on div "(hey!)" at bounding box center [690, 425] width 207 height 55
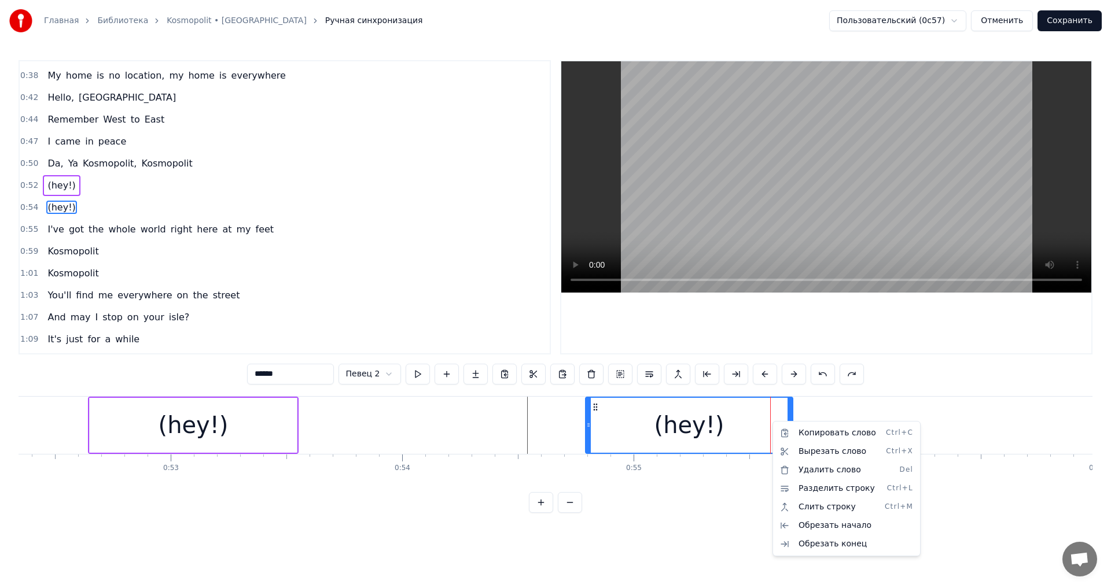
click at [749, 363] on html "Главная Библиотека Kosmopolit • Russkaja Ручная синхронизация Пользовательский …" at bounding box center [555, 266] width 1111 height 532
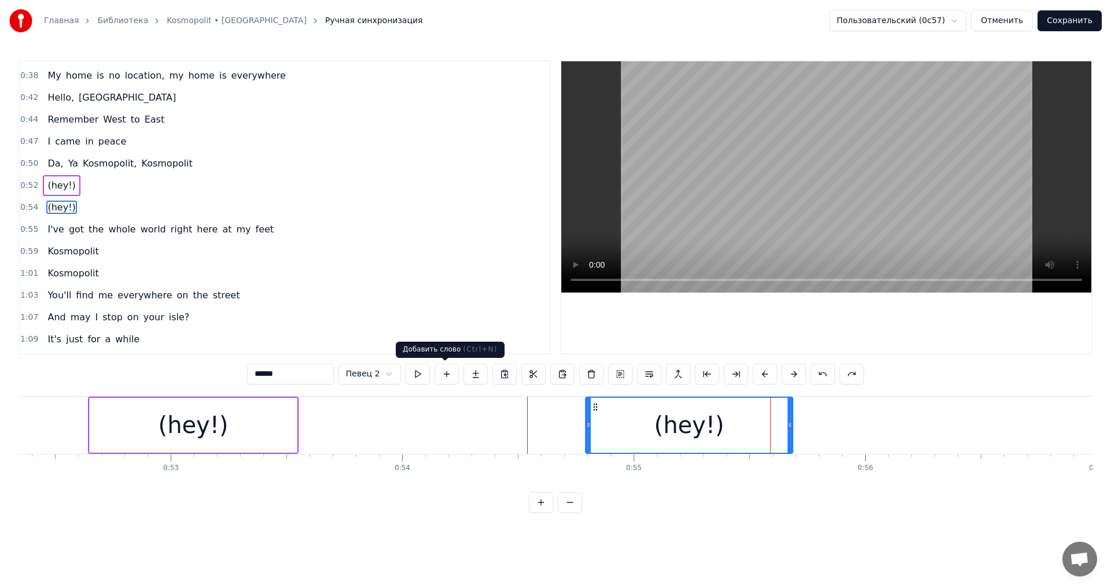
click at [373, 372] on html "Главная Библиотека Kosmopolit • Russkaja Ручная синхронизация Пользовательский …" at bounding box center [555, 266] width 1111 height 532
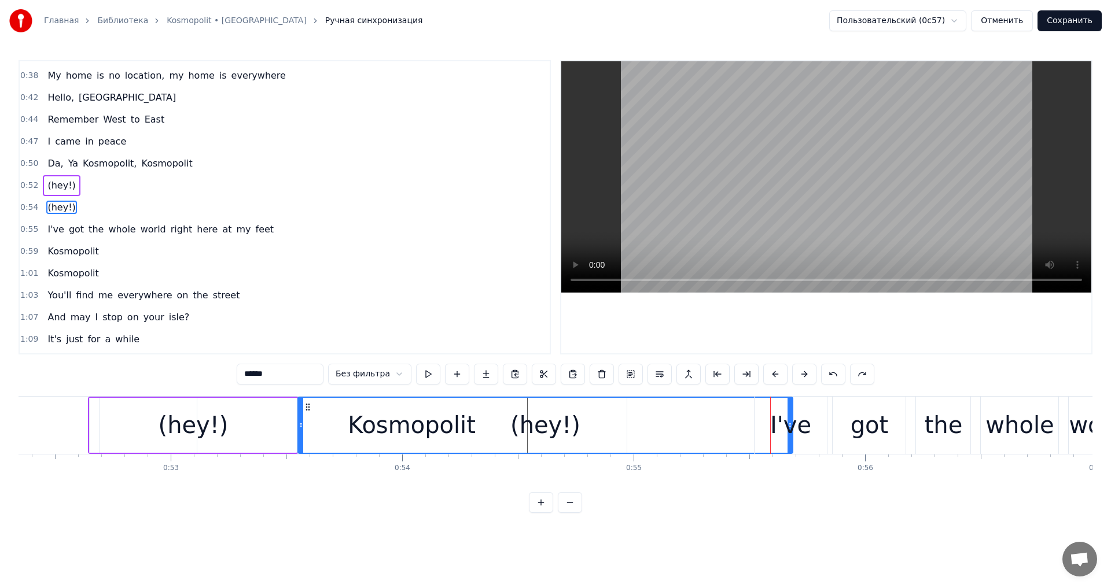
drag, startPoint x: 587, startPoint y: 426, endPoint x: 299, endPoint y: 413, distance: 287.9
click at [299, 413] on div at bounding box center [301, 425] width 5 height 55
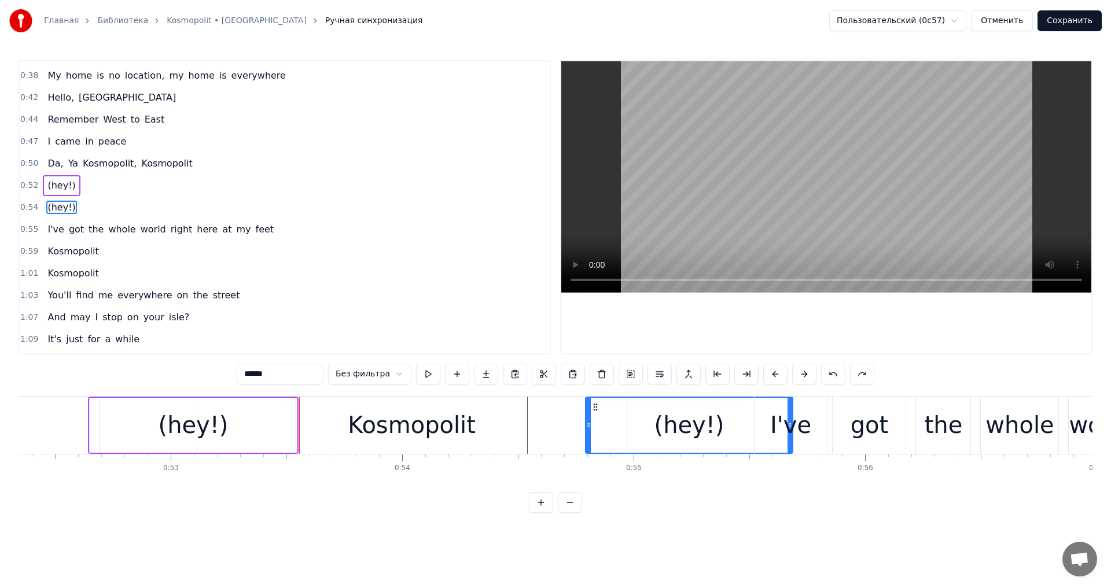
click at [241, 412] on div "(hey!)" at bounding box center [193, 425] width 207 height 55
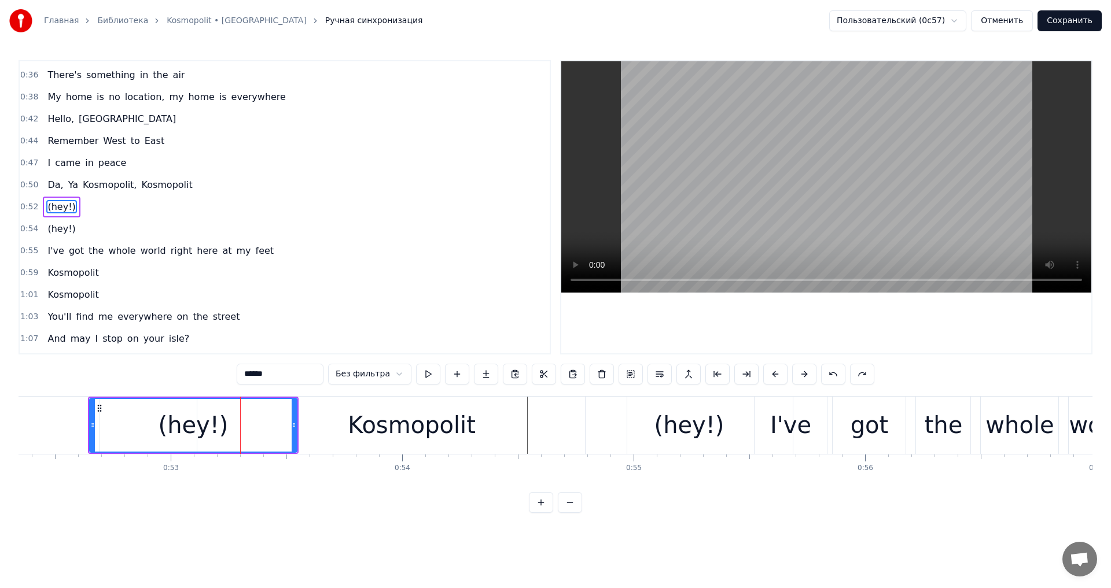
scroll to position [216, 0]
drag, startPoint x: 293, startPoint y: 413, endPoint x: 395, endPoint y: 411, distance: 101.3
click at [395, 411] on div at bounding box center [395, 425] width 5 height 53
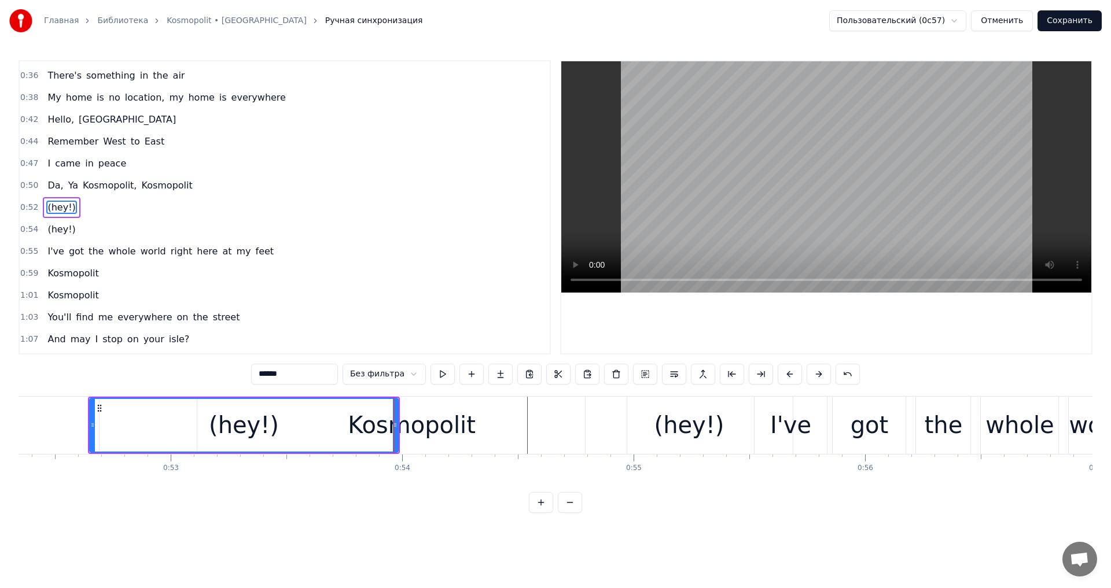
click at [389, 413] on div "(hey!)" at bounding box center [243, 425] width 307 height 53
click at [399, 415] on div "(hey!)" at bounding box center [244, 425] width 312 height 57
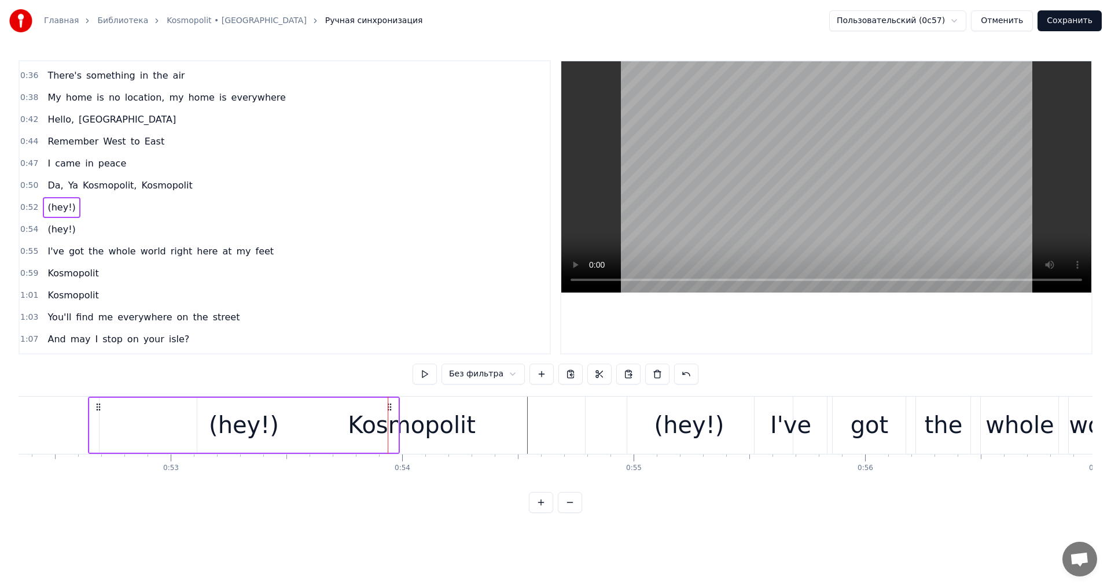
click at [398, 415] on div "(hey!)" at bounding box center [244, 425] width 310 height 55
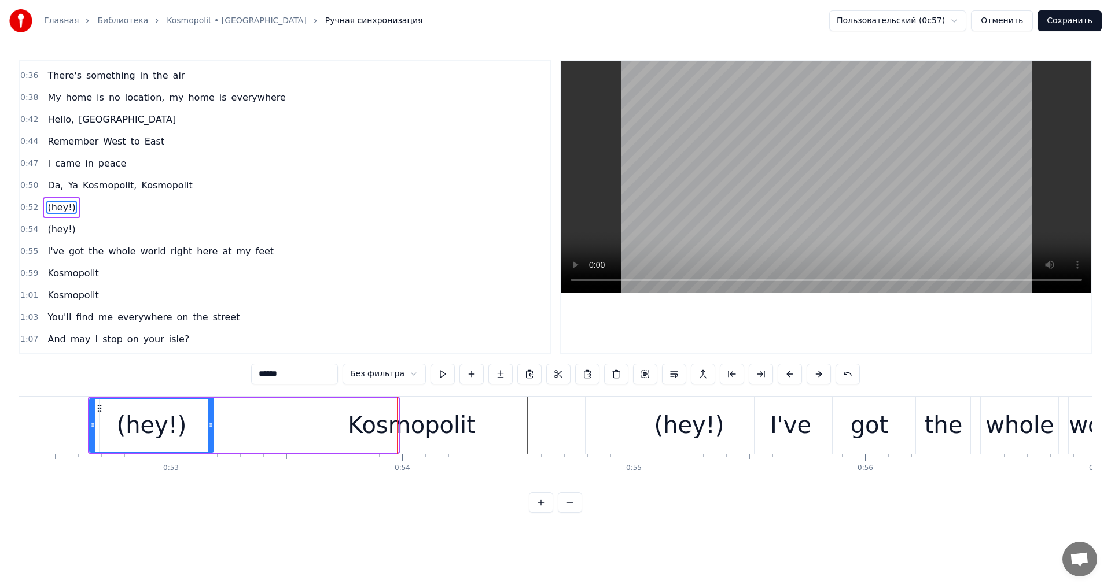
drag, startPoint x: 396, startPoint y: 412, endPoint x: 211, endPoint y: 418, distance: 184.7
click at [211, 418] on div at bounding box center [210, 425] width 5 height 53
click at [378, 424] on div "Kosmopolit" at bounding box center [412, 425] width 128 height 35
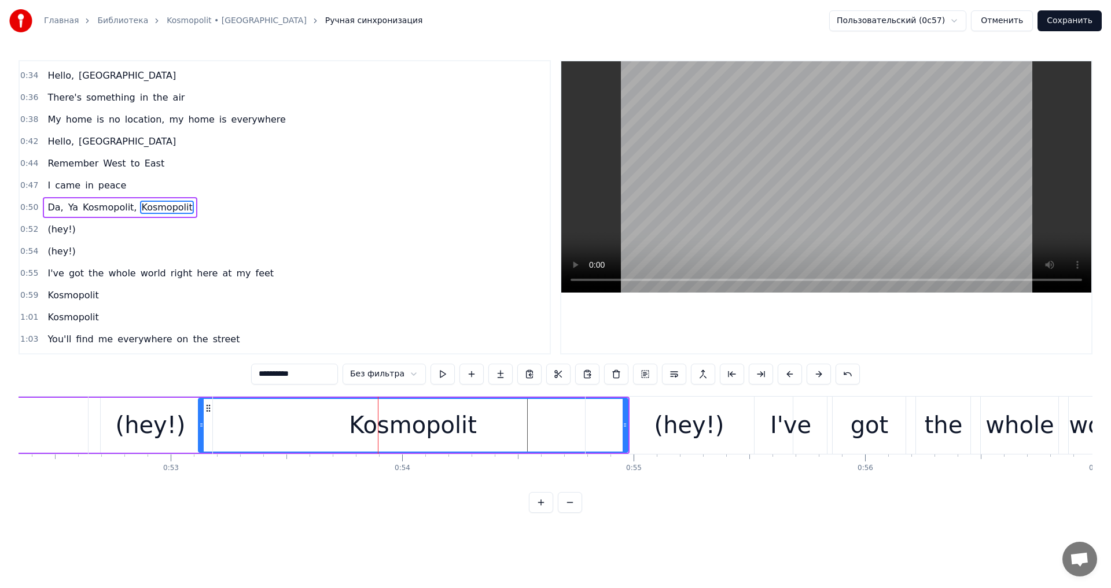
click at [335, 422] on div "Kosmopolit" at bounding box center [413, 425] width 428 height 53
click at [165, 415] on div "(hey!)" at bounding box center [151, 425] width 70 height 35
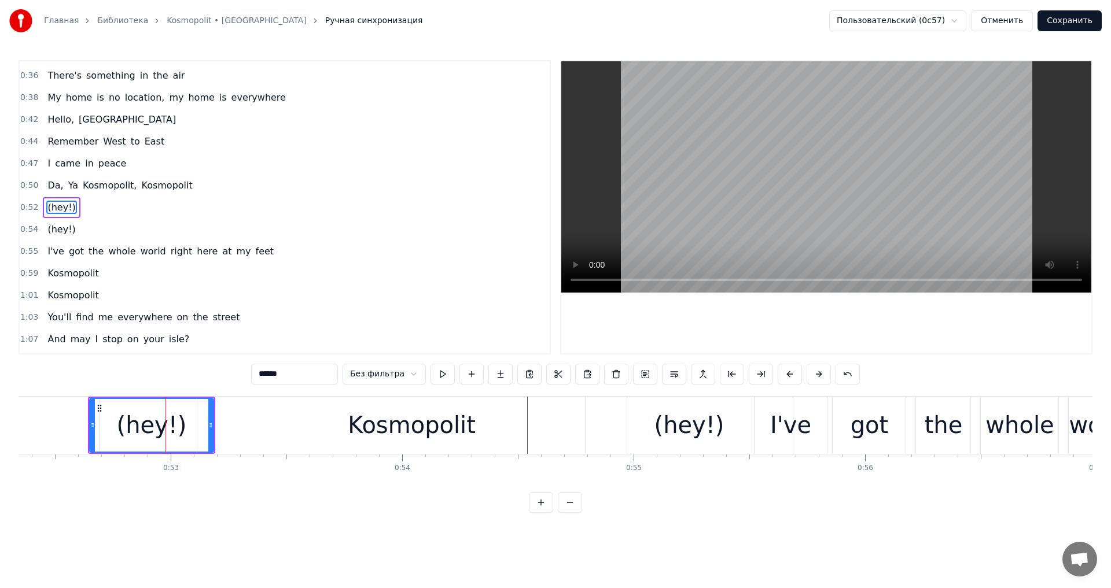
click at [663, 421] on div "(hey!)" at bounding box center [689, 425] width 70 height 35
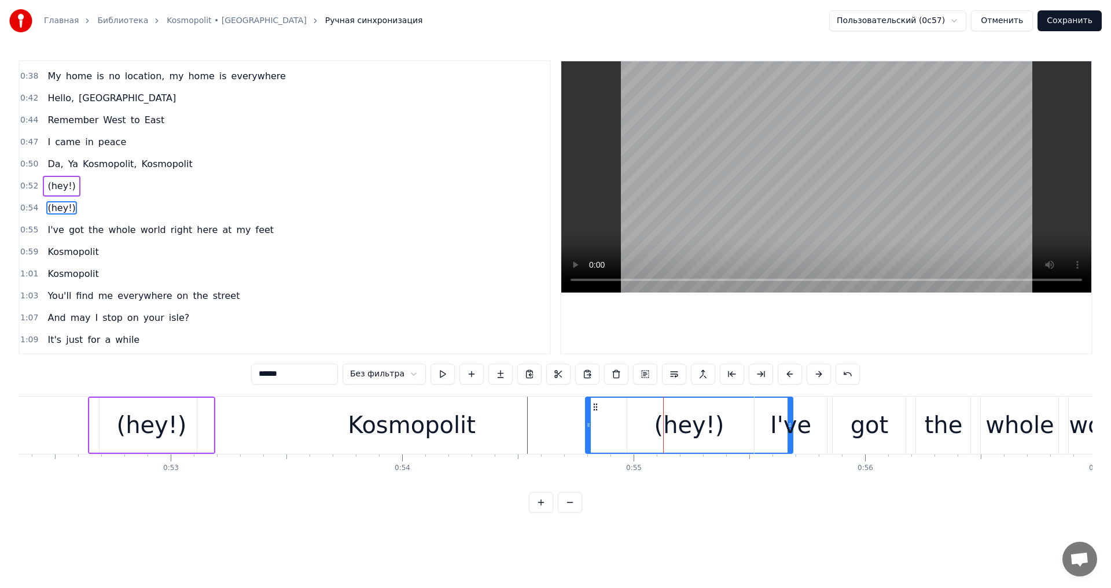
scroll to position [238, 0]
type input "****"
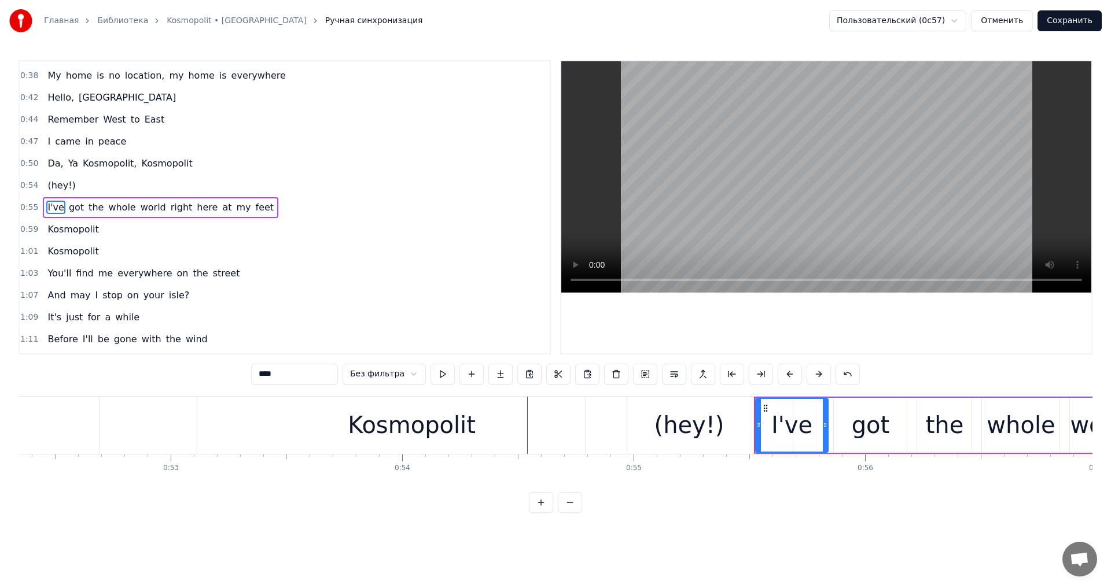
click at [146, 420] on div "Da, Ya Kosmopolit, [GEOGRAPHIC_DATA]" at bounding box center [135, 425] width 988 height 57
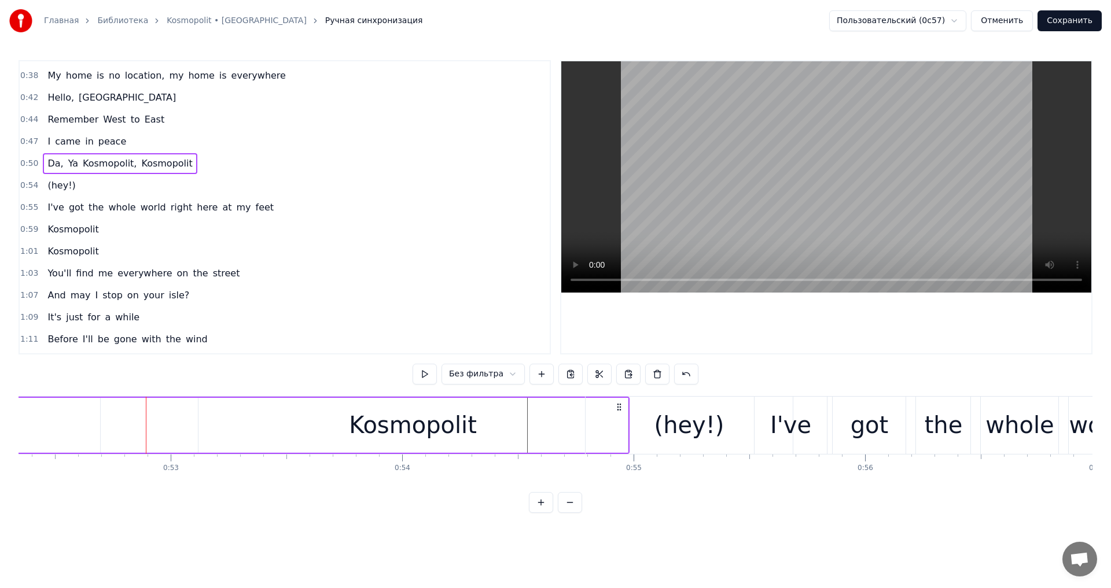
click at [237, 431] on div "Kosmopolit" at bounding box center [412, 425] width 429 height 55
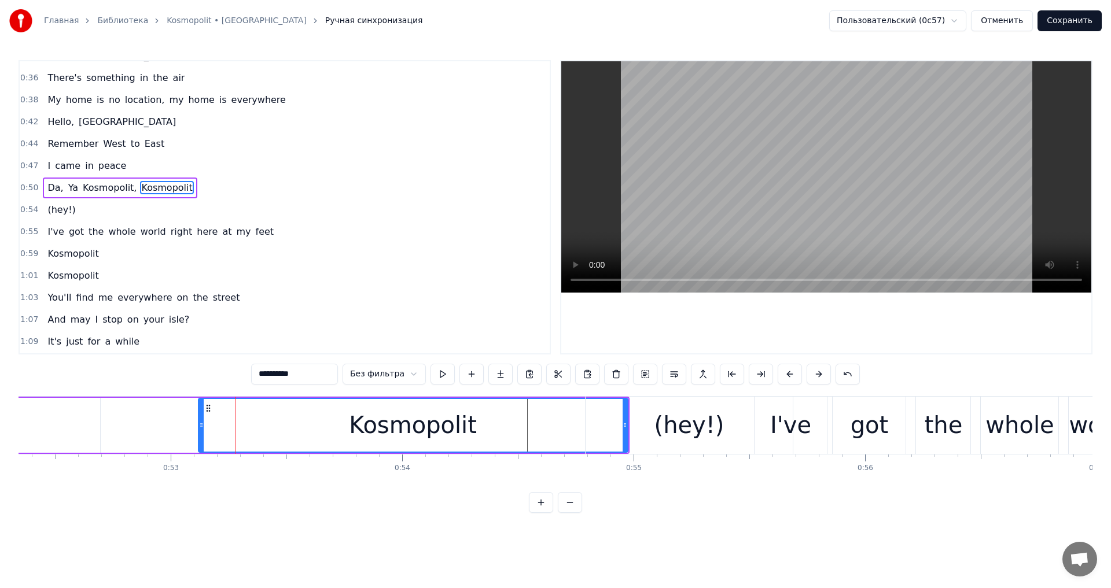
scroll to position [194, 0]
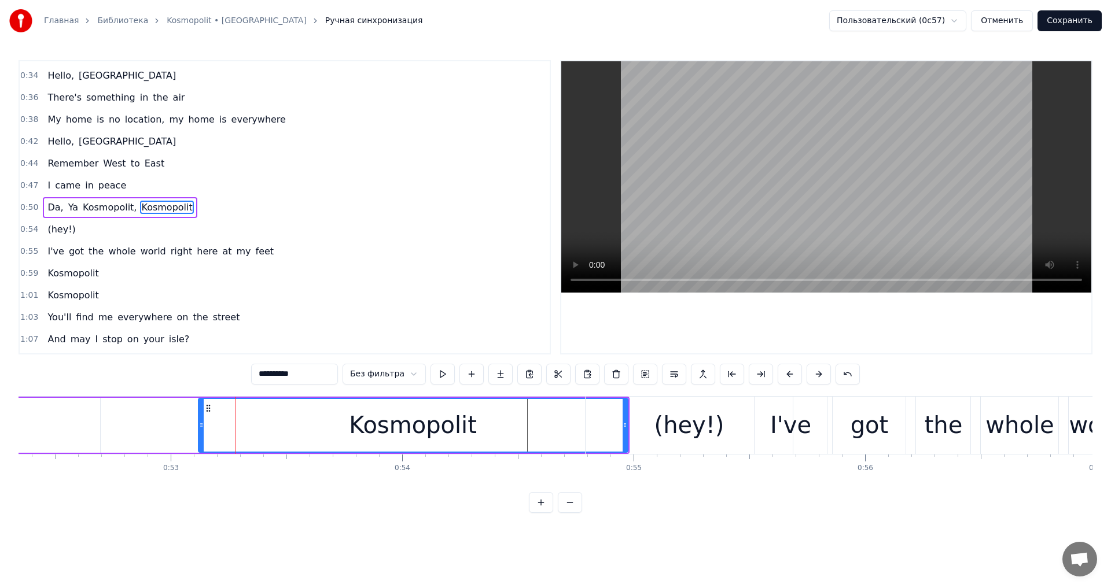
click at [709, 439] on div "(hey!)" at bounding box center [689, 425] width 70 height 35
type input "******"
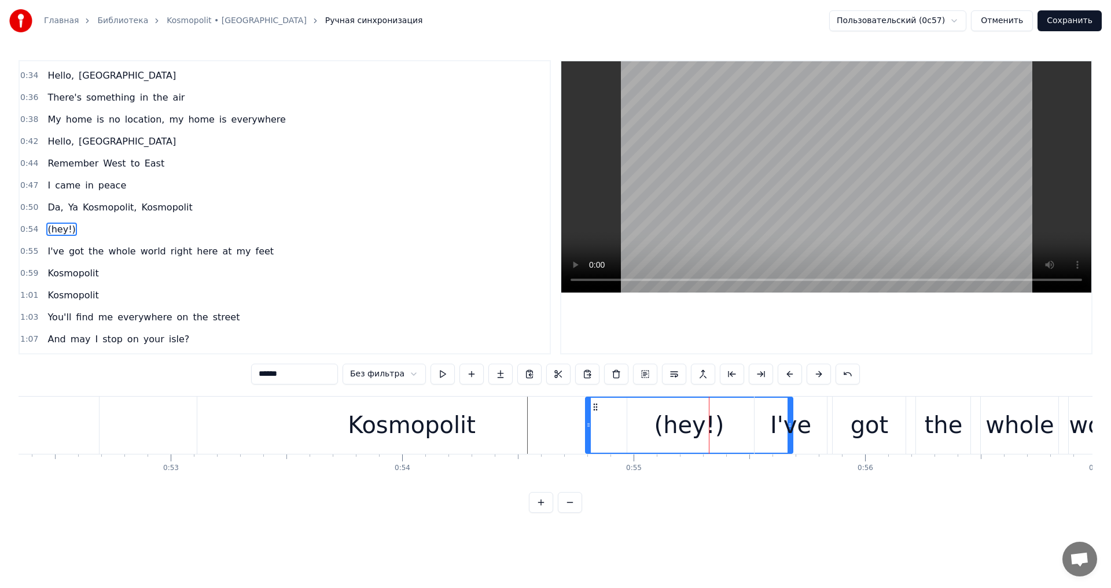
scroll to position [216, 0]
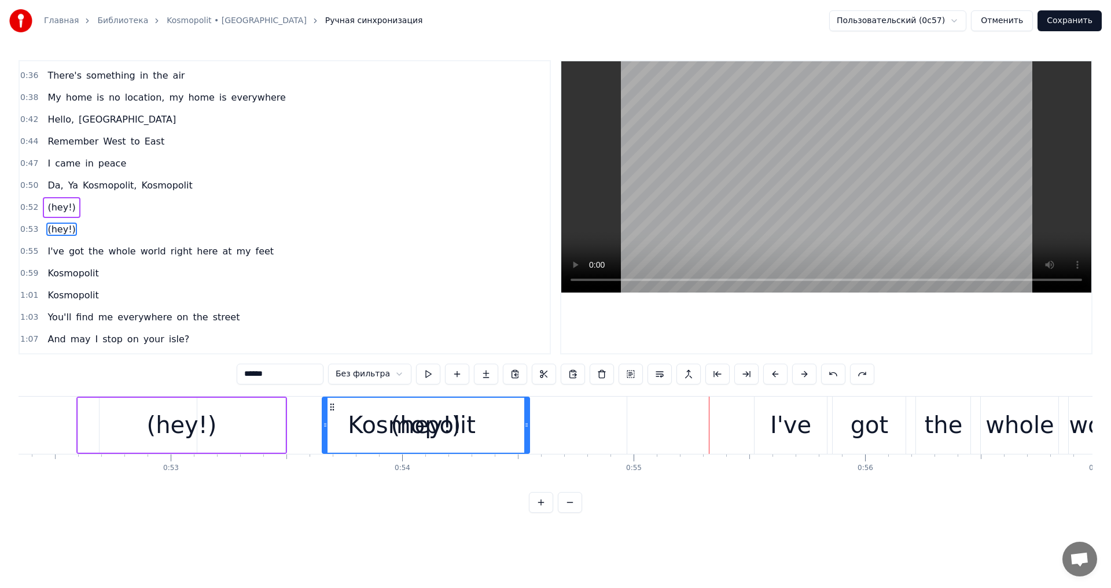
click at [67, 229] on span "(hey!)" at bounding box center [61, 229] width 30 height 13
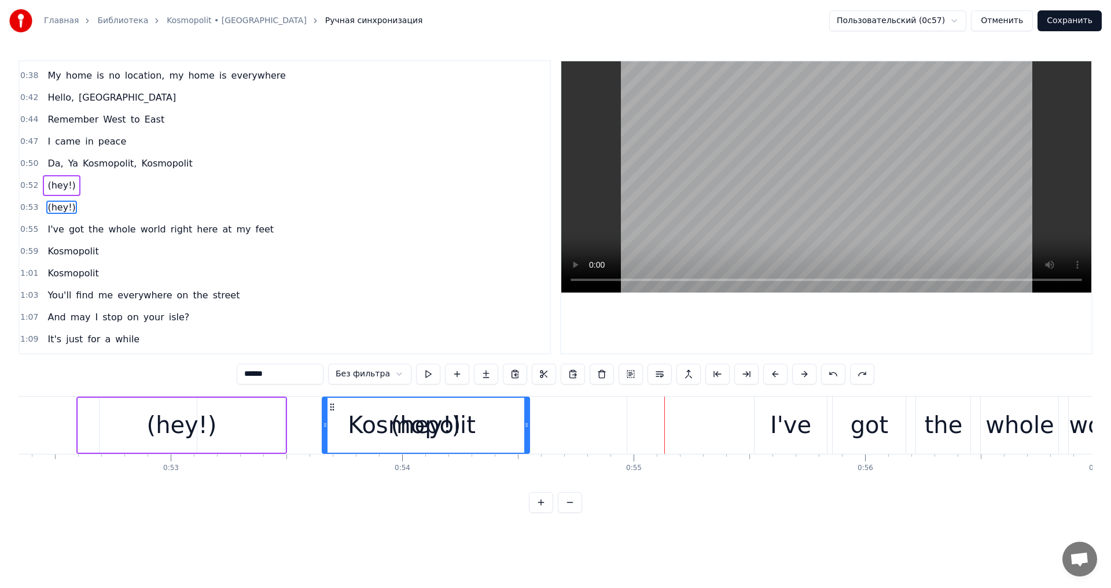
click at [215, 422] on div "(hey!)" at bounding box center [181, 425] width 207 height 55
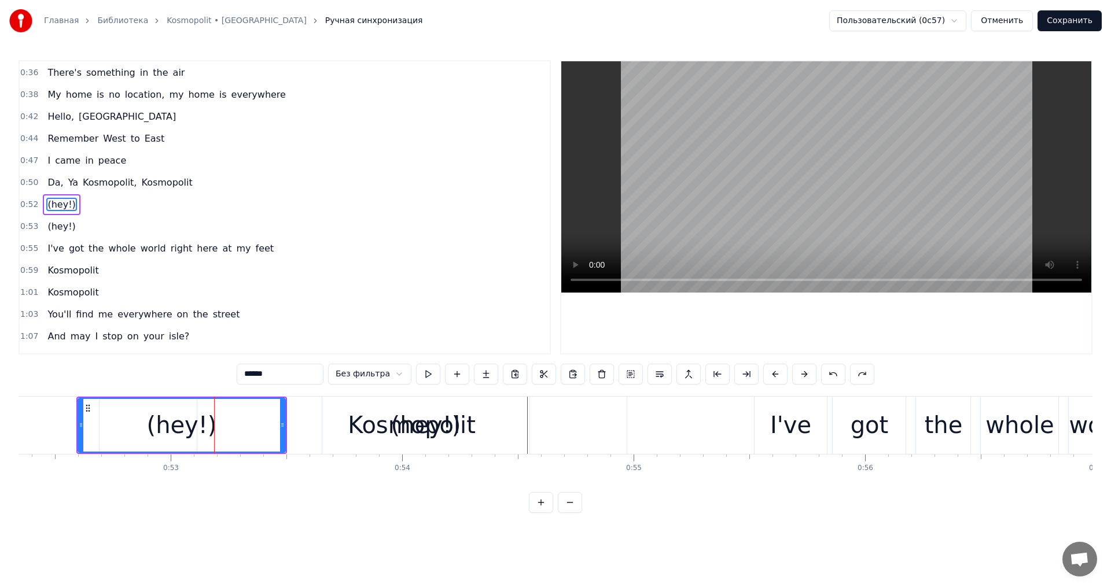
scroll to position [216, 0]
click at [60, 234] on span "(hey!)" at bounding box center [61, 229] width 30 height 13
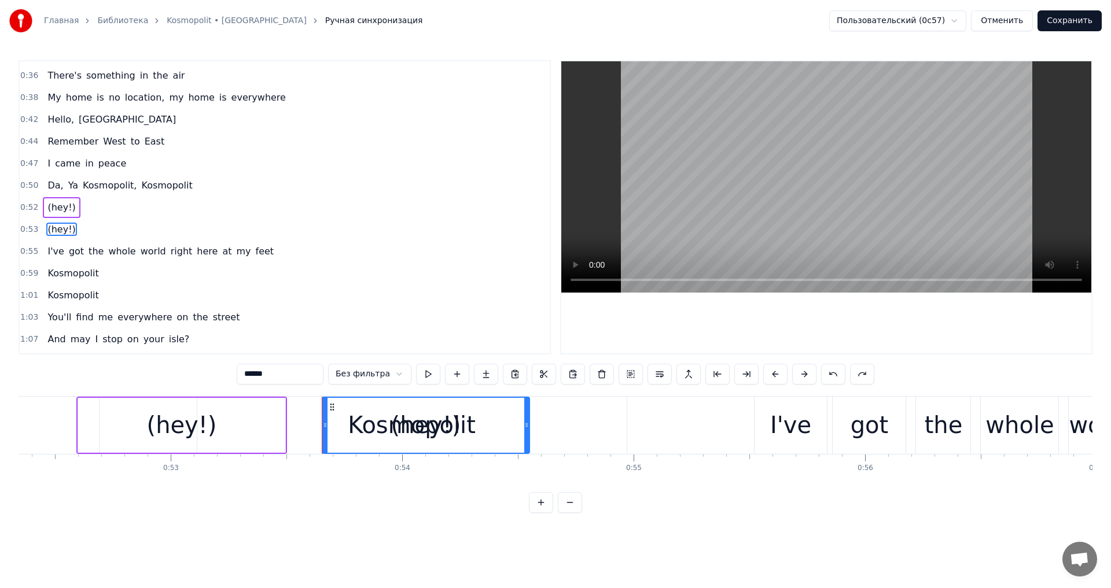
scroll to position [238, 0]
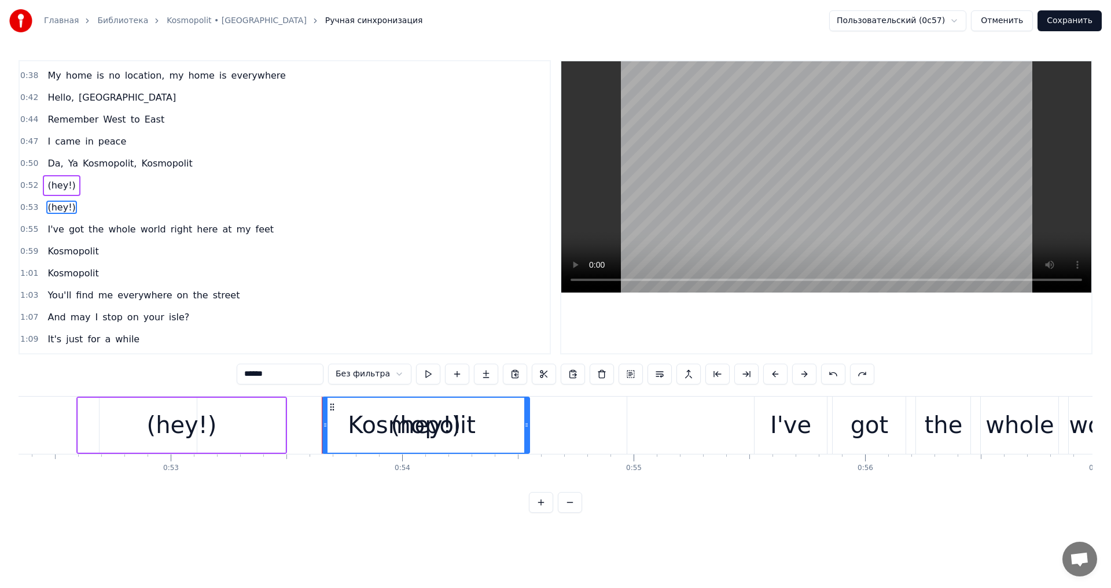
drag, startPoint x: 62, startPoint y: 209, endPoint x: 81, endPoint y: 211, distance: 19.1
click at [81, 211] on div "0:53 (hey!)" at bounding box center [285, 208] width 530 height 22
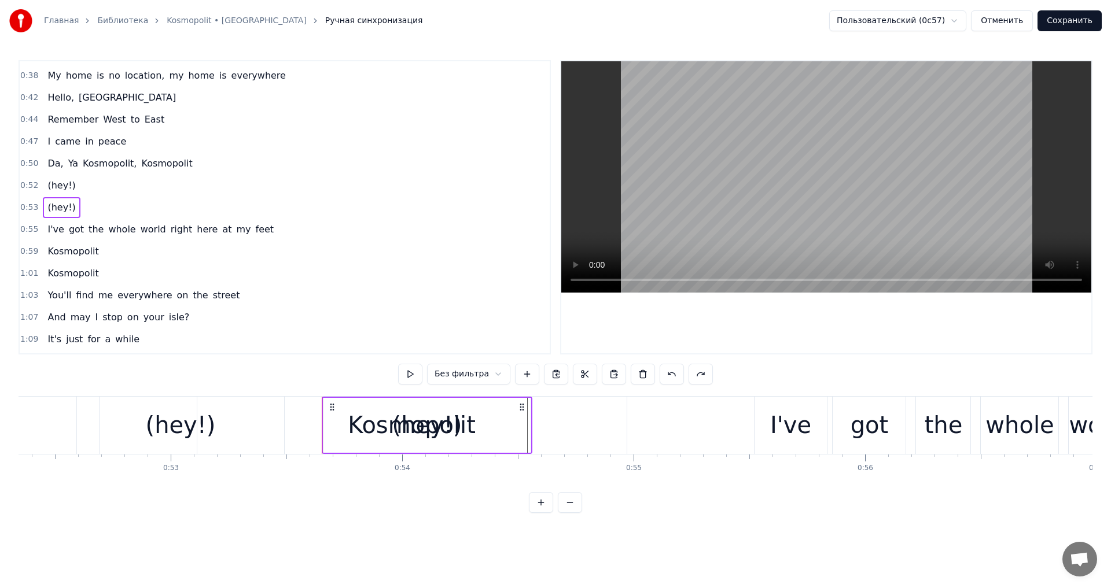
click at [63, 207] on span "(hey!)" at bounding box center [61, 207] width 30 height 13
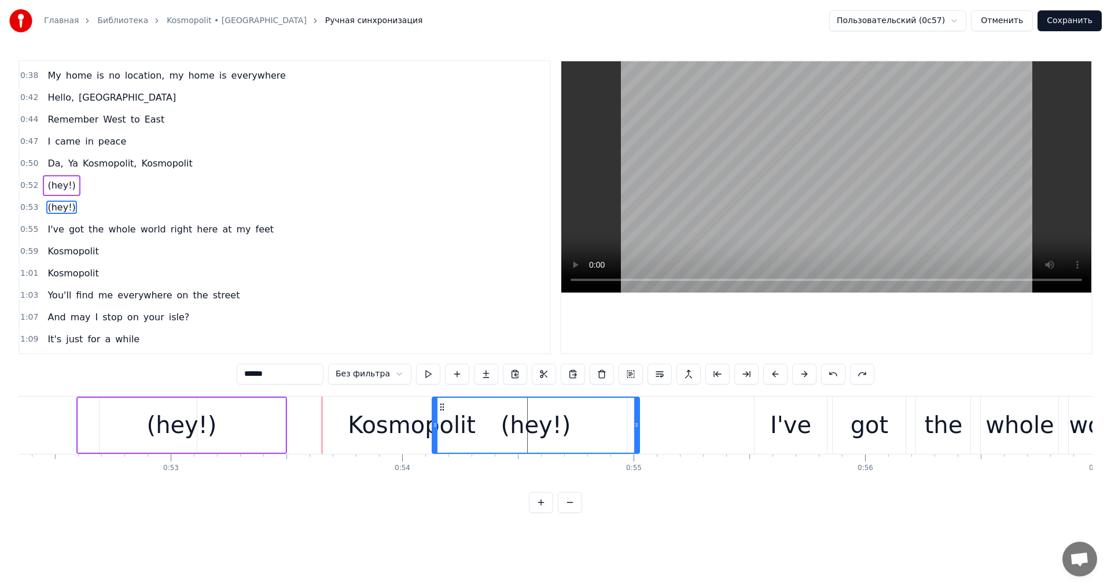
drag, startPoint x: 333, startPoint y: 407, endPoint x: 444, endPoint y: 407, distance: 110.5
click at [443, 407] on circle at bounding box center [443, 407] width 1 height 1
click at [402, 410] on div "Kosmopolit" at bounding box center [412, 425] width 128 height 35
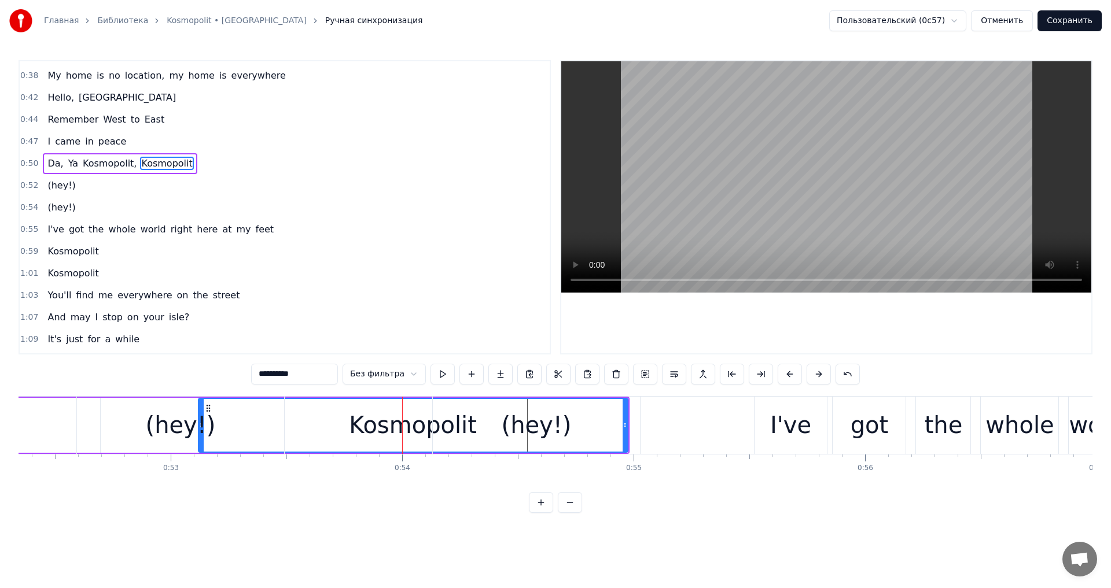
scroll to position [194, 0]
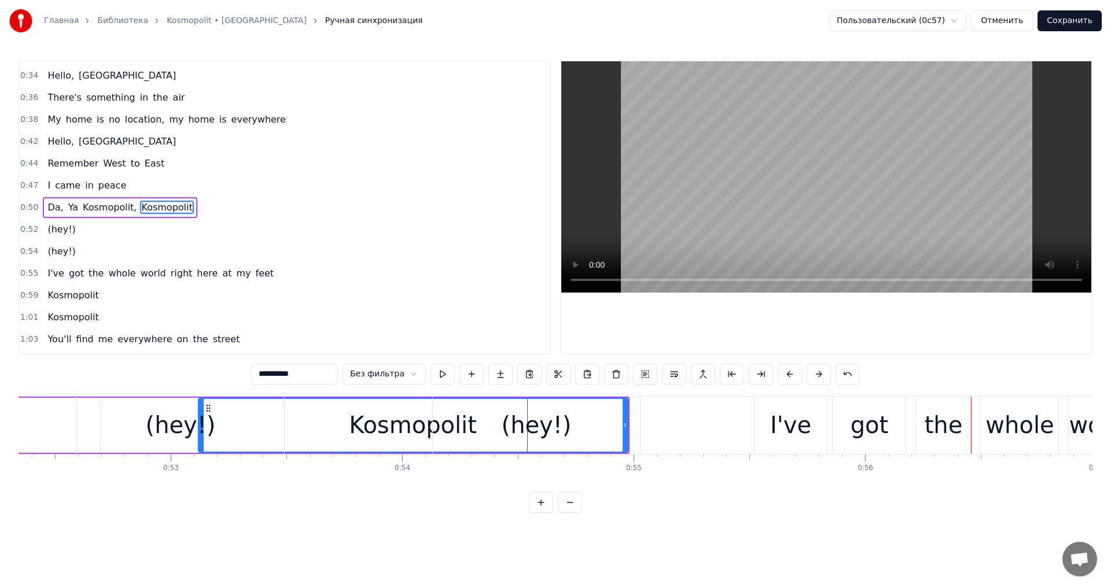
click at [358, 427] on div "Kosmopolit" at bounding box center [413, 425] width 128 height 35
click at [450, 428] on div "(hey!)" at bounding box center [536, 425] width 207 height 57
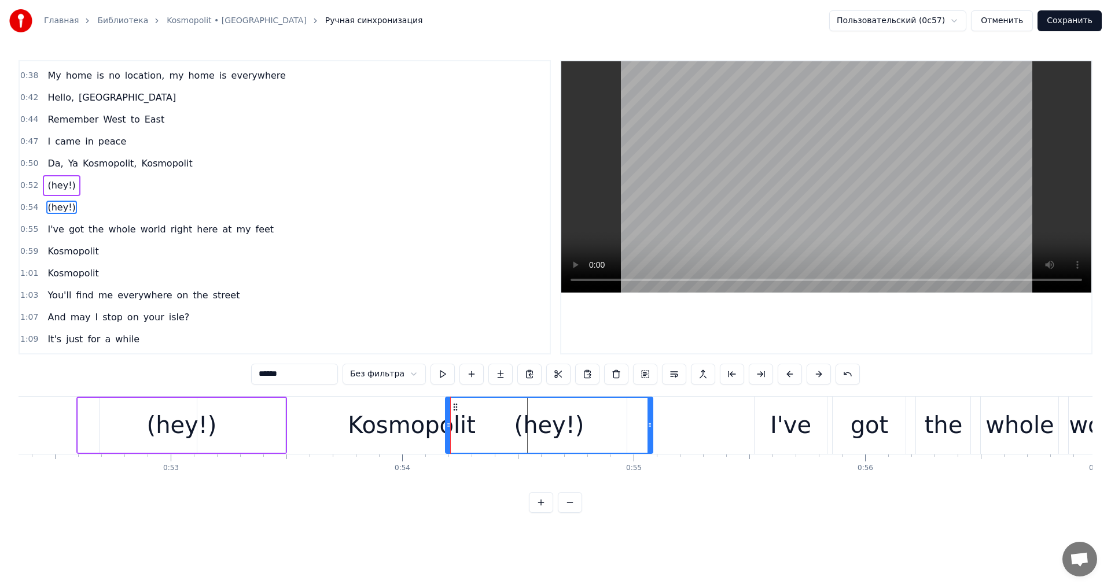
drag, startPoint x: 443, startPoint y: 410, endPoint x: 455, endPoint y: 410, distance: 12.7
click at [455, 410] on icon at bounding box center [455, 407] width 9 height 9
click at [432, 414] on div "Kosmopolit" at bounding box center [412, 425] width 128 height 35
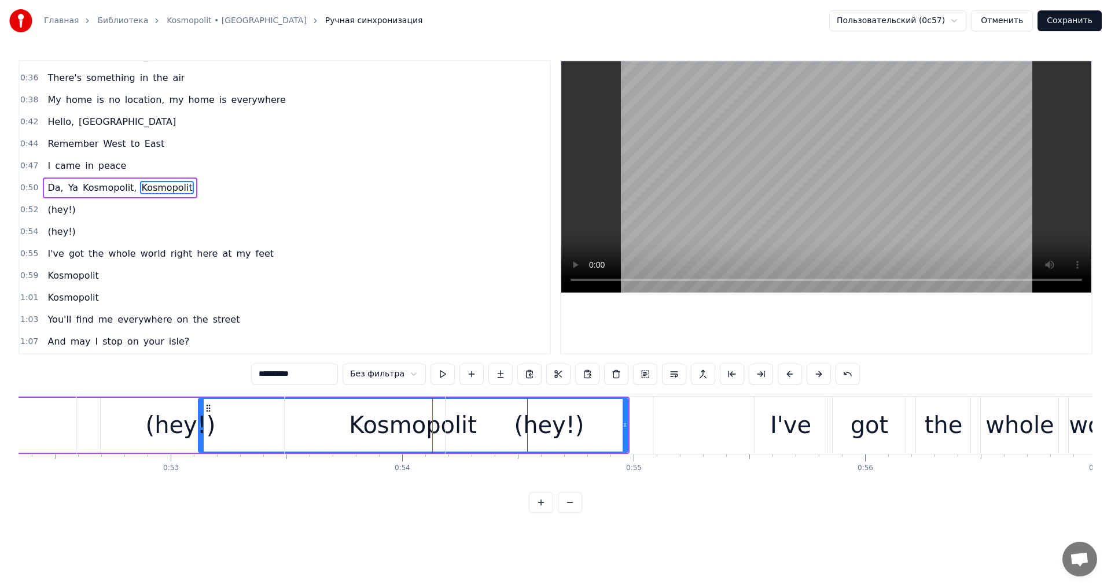
scroll to position [194, 0]
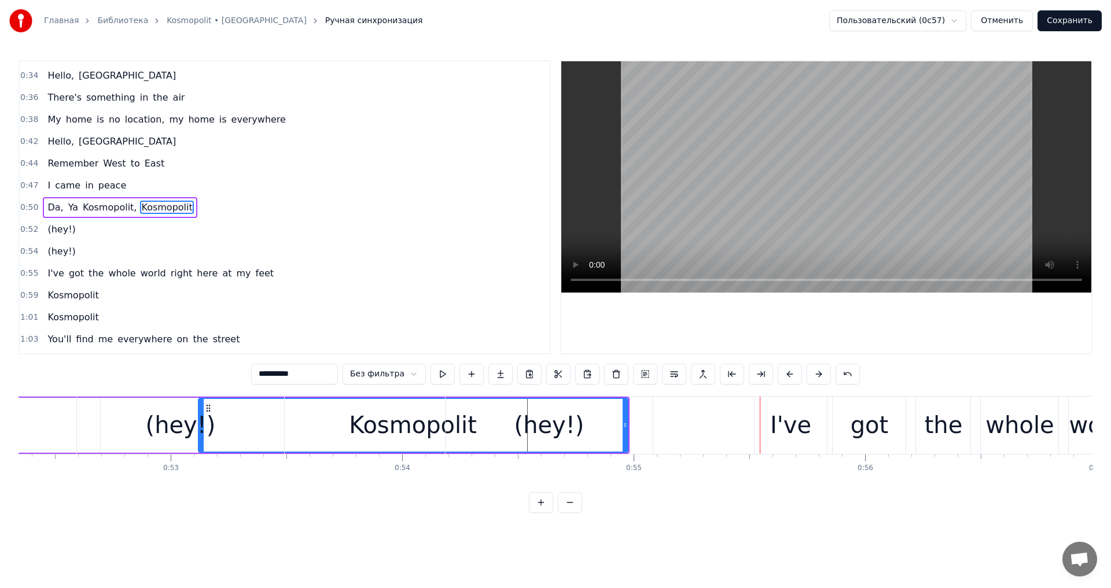
type input "**********"
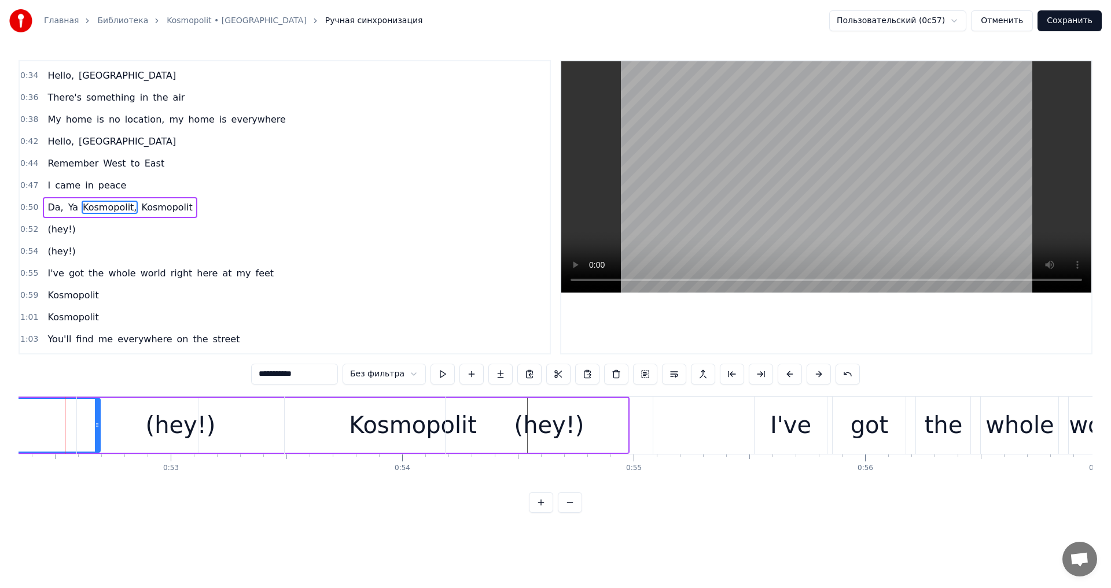
scroll to position [0, 12103]
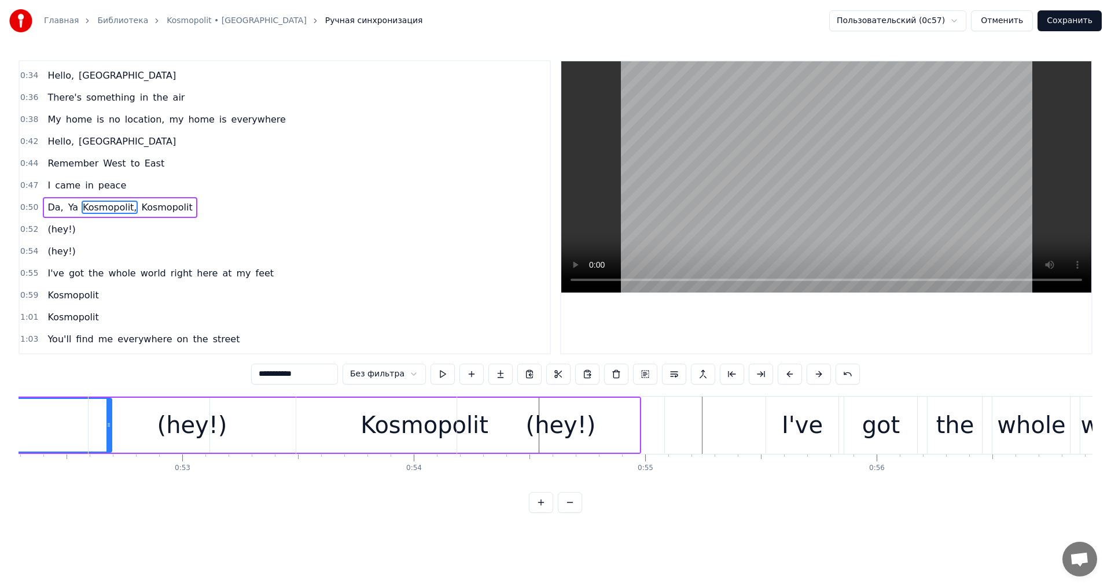
click at [144, 196] on div "0:47 I came in peace" at bounding box center [285, 186] width 530 height 22
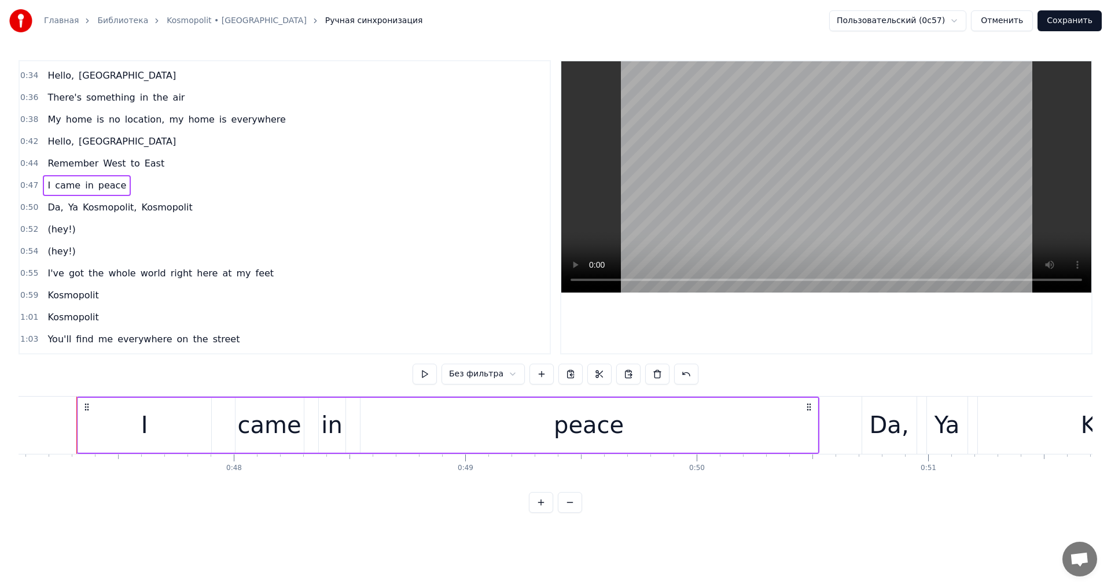
click at [142, 199] on div "Da, Ya Kosmopolit, [GEOGRAPHIC_DATA]" at bounding box center [120, 207] width 154 height 21
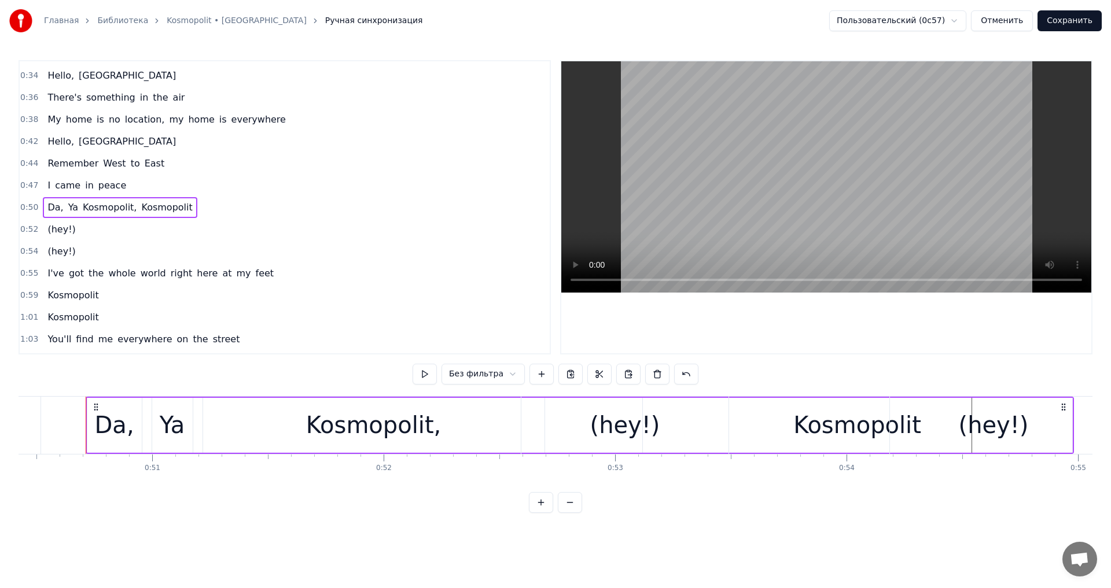
scroll to position [0, 11551]
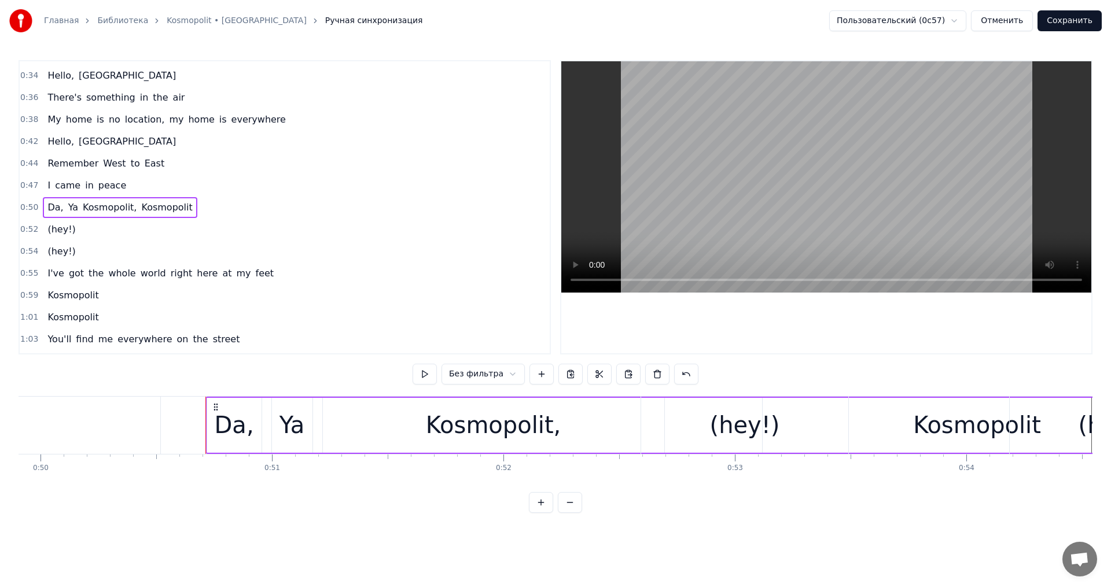
click at [700, 423] on div "(hey!)" at bounding box center [744, 425] width 207 height 57
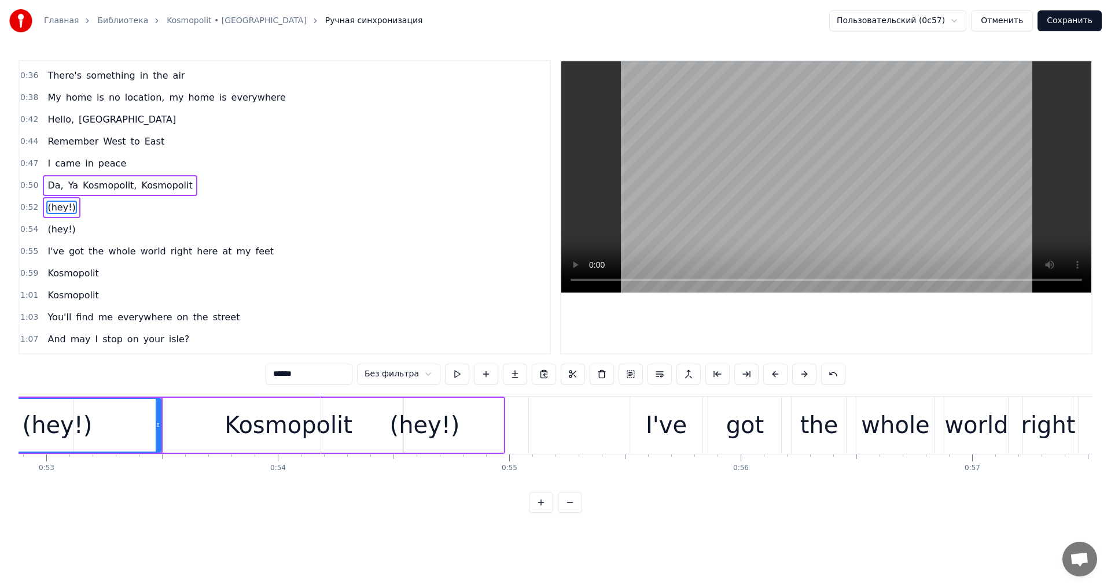
scroll to position [0, 12270]
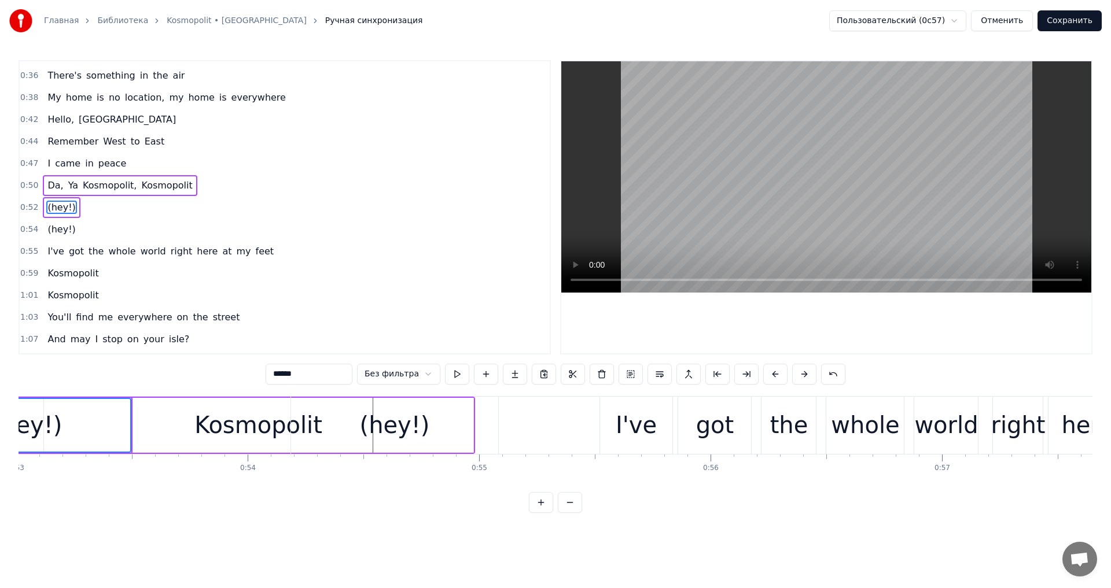
click at [387, 416] on div "(hey!)" at bounding box center [395, 425] width 70 height 35
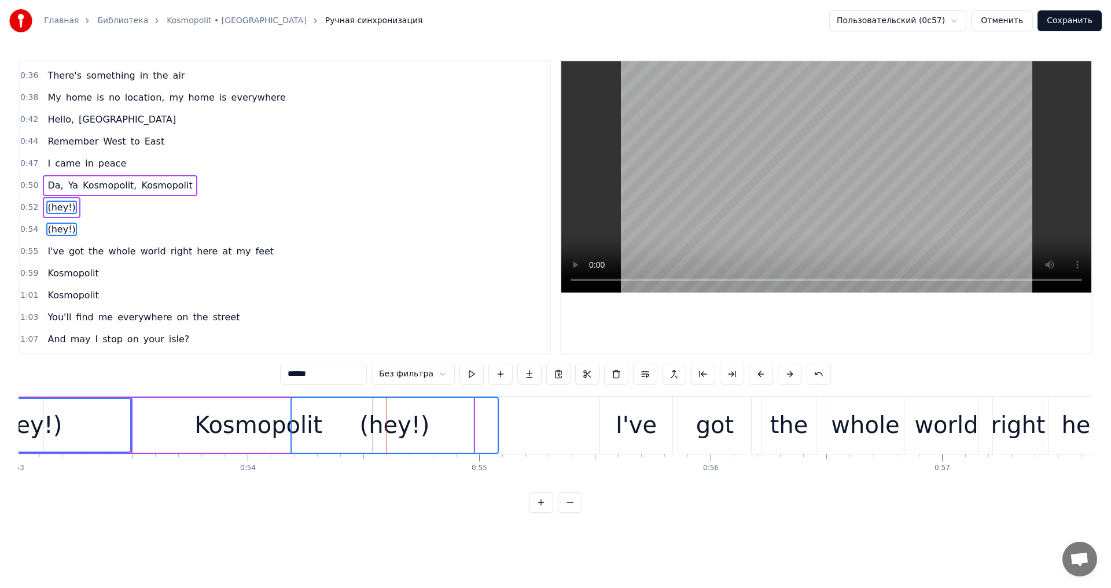
click at [436, 412] on div "(hey!)" at bounding box center [395, 425] width 206 height 55
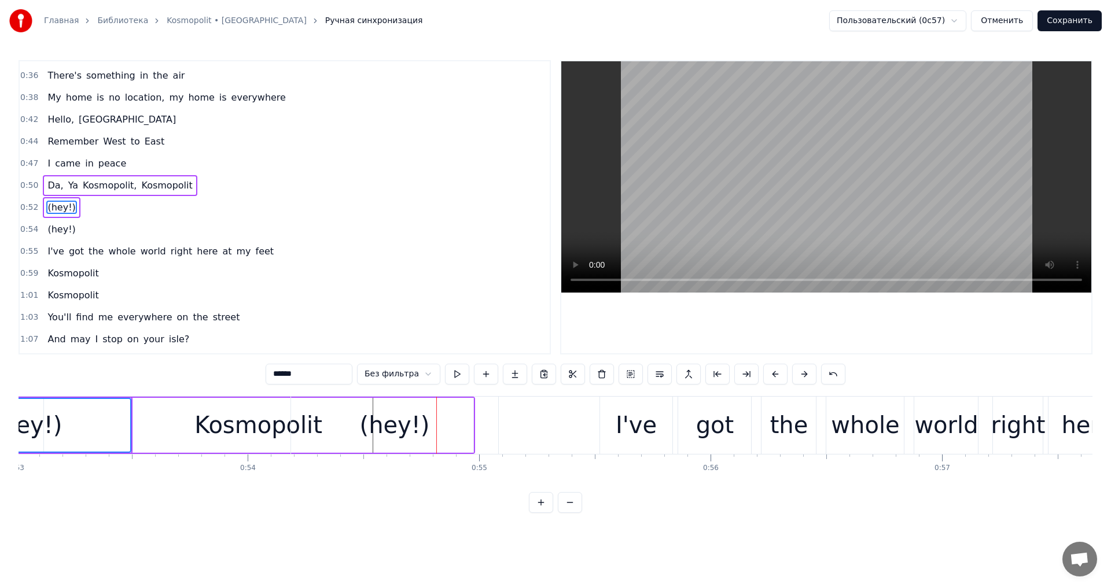
click at [461, 413] on div "(hey!)" at bounding box center [394, 425] width 207 height 57
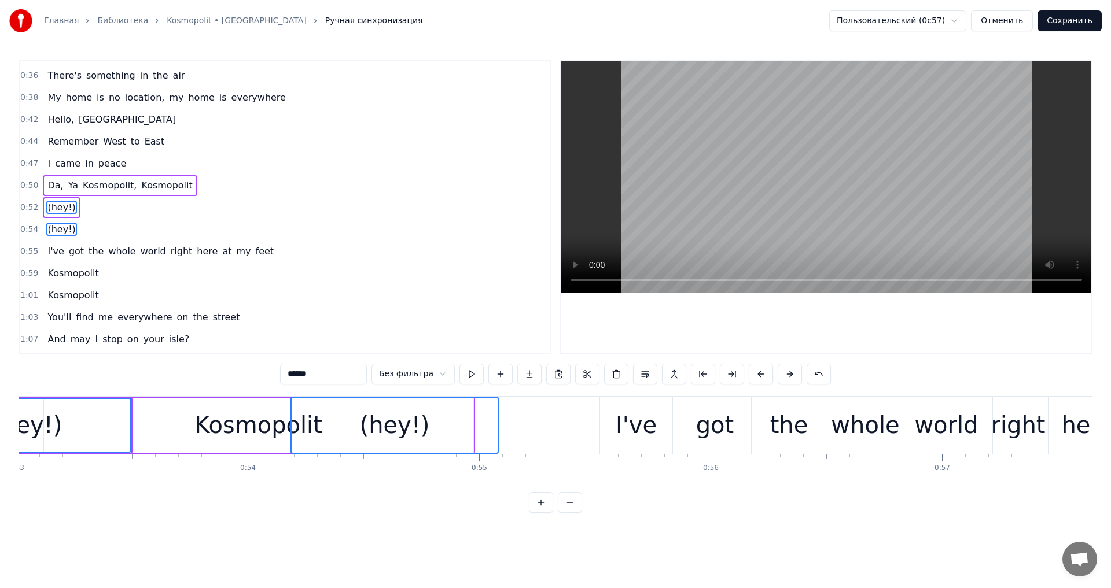
click at [474, 422] on div "(hey!)" at bounding box center [395, 425] width 206 height 55
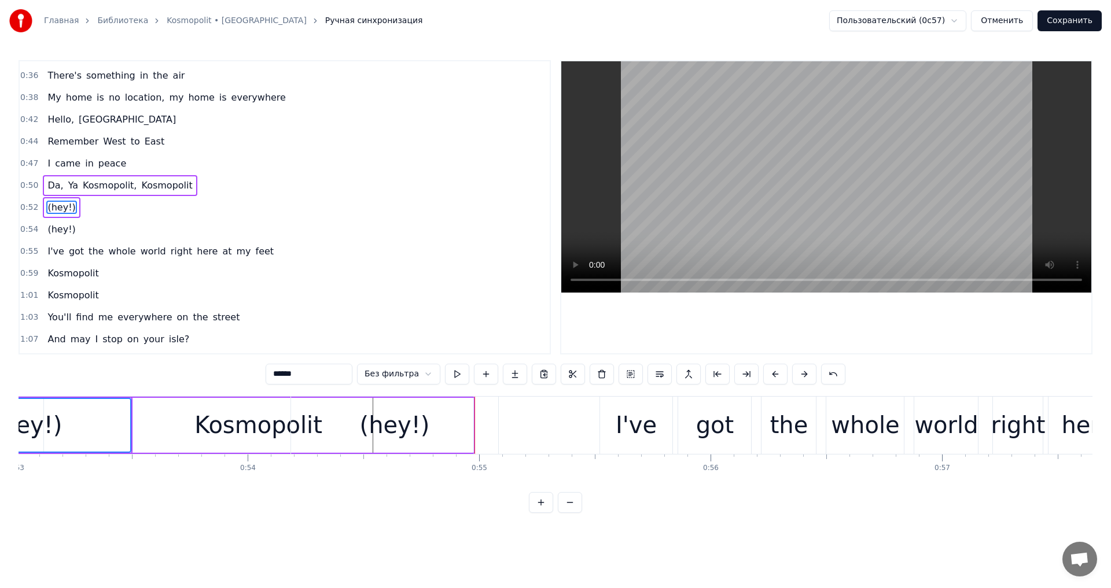
click at [413, 422] on div "(hey!)" at bounding box center [395, 425] width 70 height 35
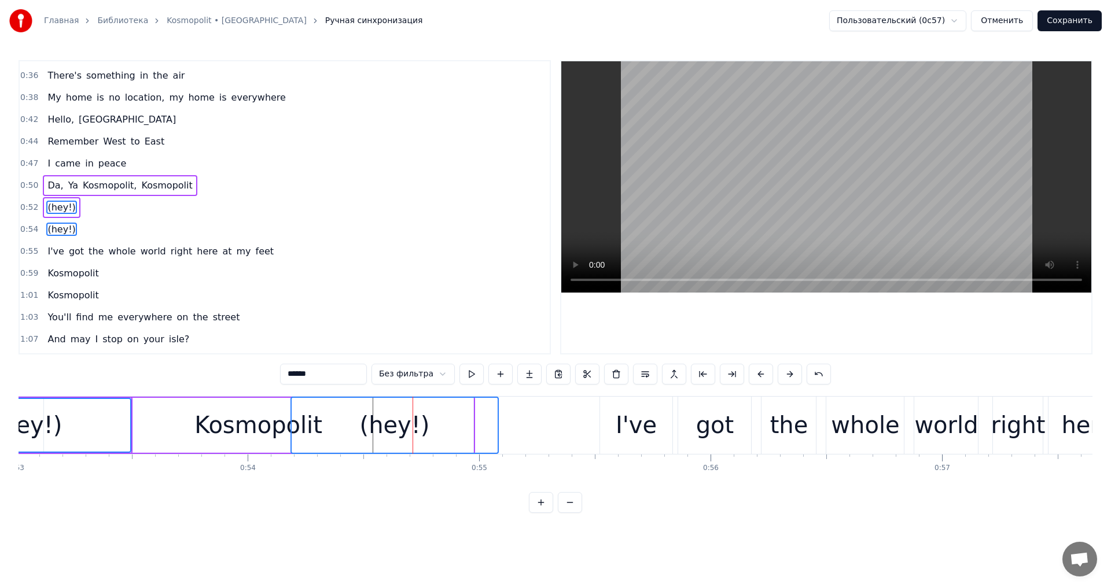
click at [290, 425] on div "(hey!)" at bounding box center [394, 425] width 208 height 57
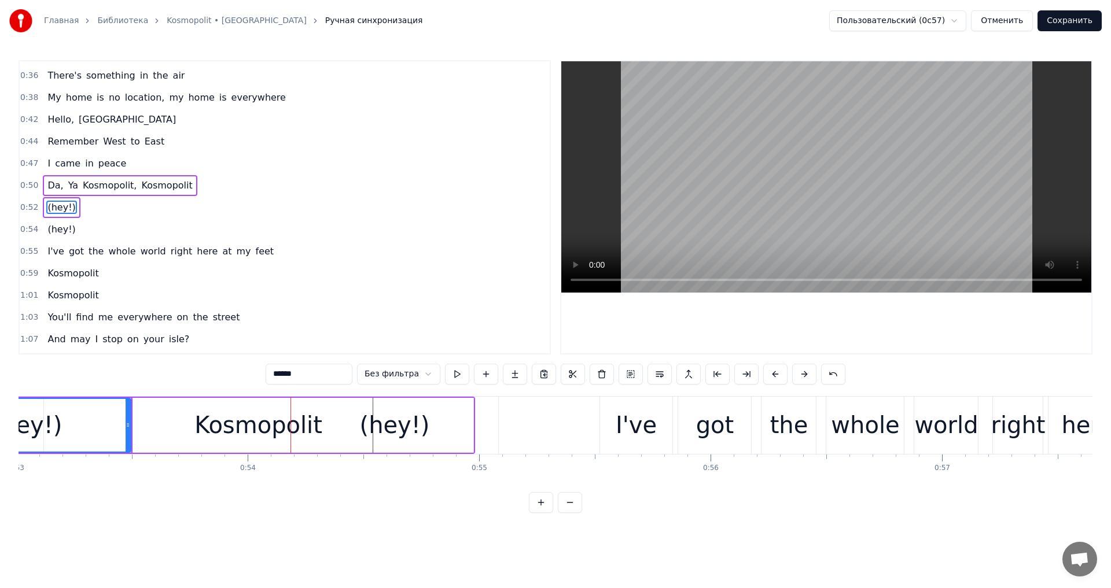
click at [346, 417] on div "(hey!)" at bounding box center [394, 425] width 207 height 57
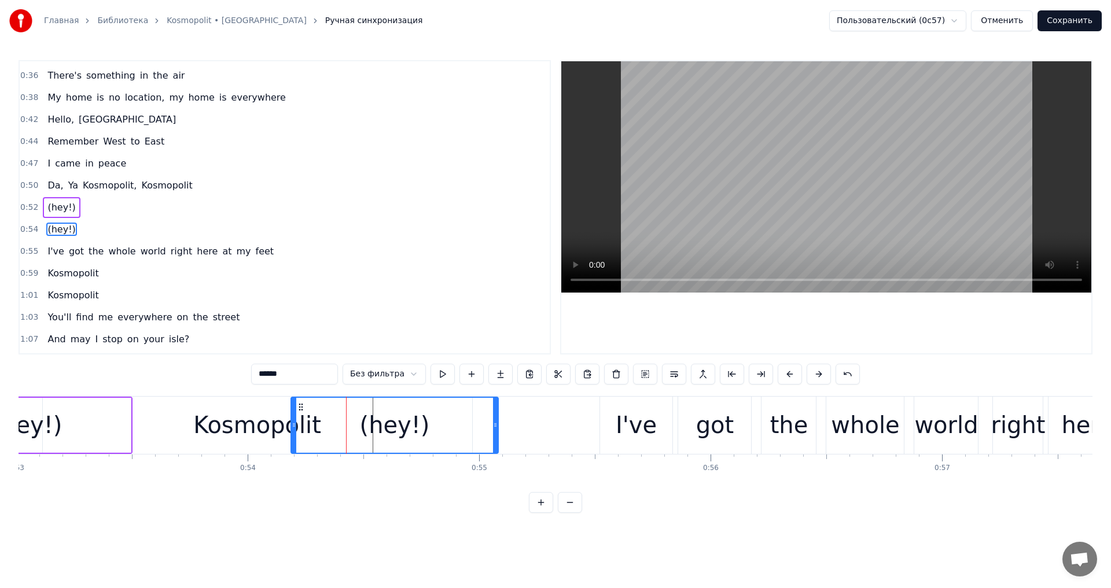
scroll to position [238, 0]
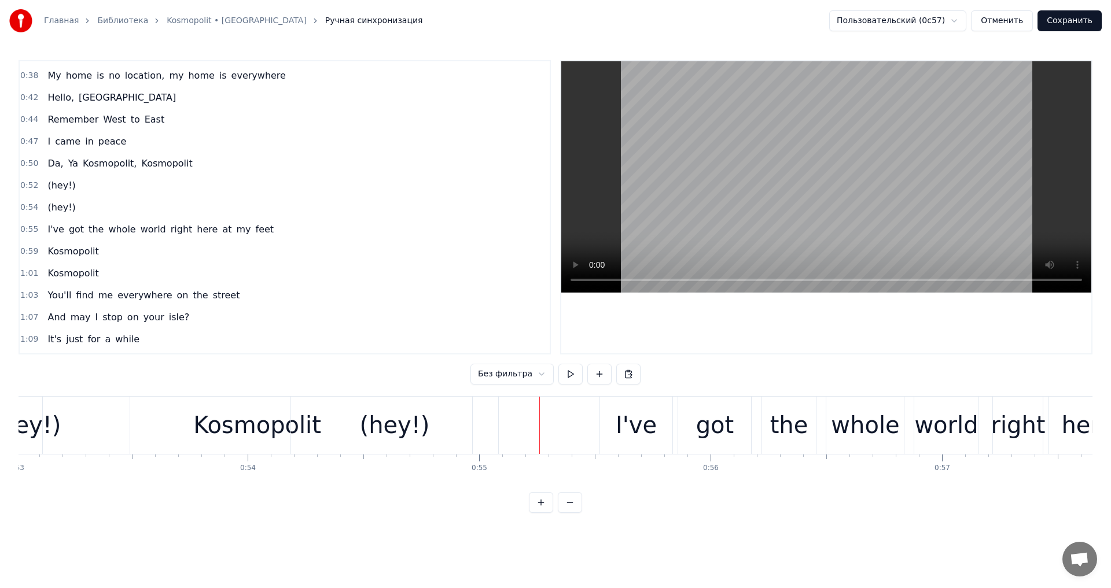
click at [454, 423] on div "(hey!)" at bounding box center [394, 425] width 207 height 57
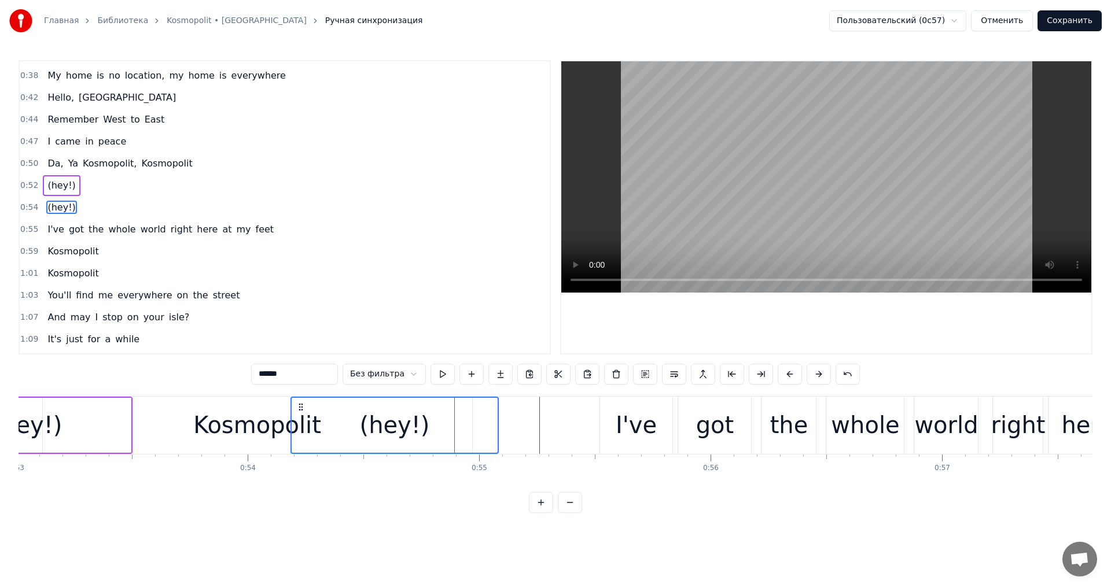
click at [83, 431] on div "(hey!)" at bounding box center [27, 425] width 207 height 55
click at [68, 177] on div "(hey!)" at bounding box center [61, 185] width 37 height 21
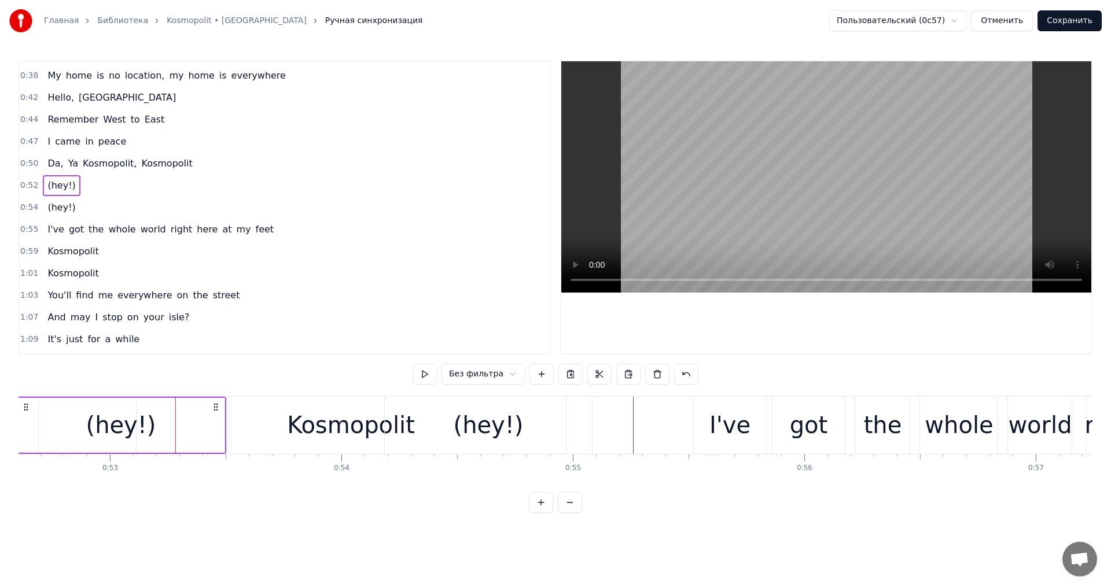
scroll to position [0, 12115]
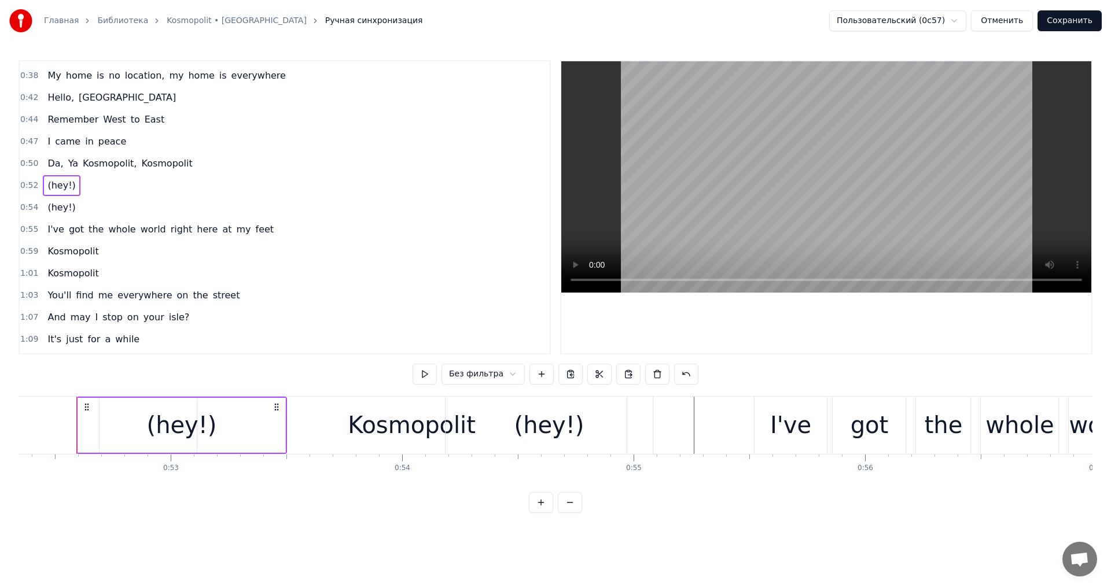
click at [498, 398] on div "(hey!)" at bounding box center [549, 425] width 207 height 57
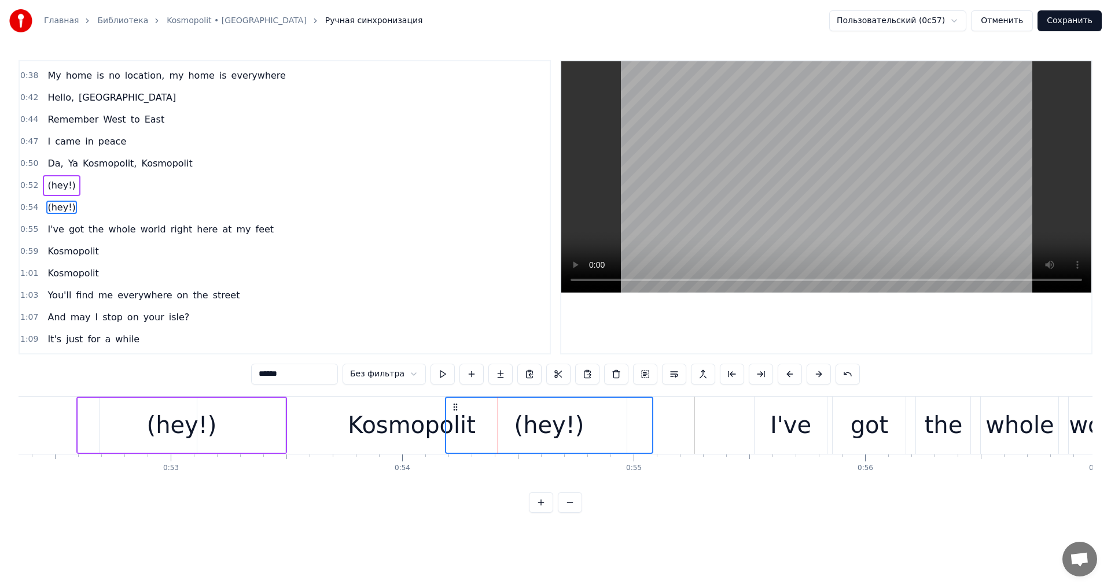
click at [498, 398] on div at bounding box center [498, 425] width 1 height 57
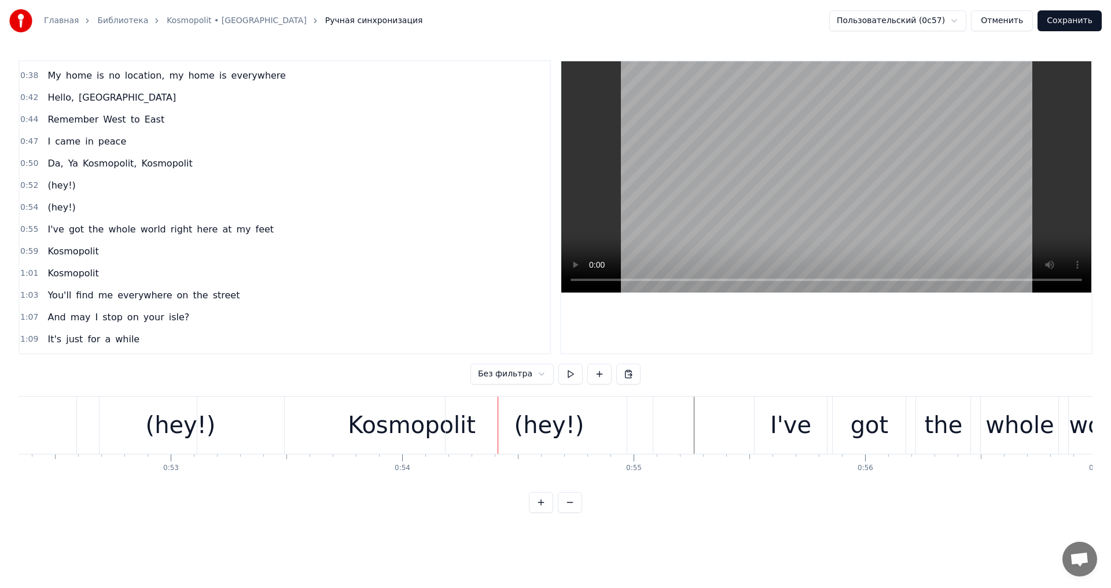
click at [497, 398] on div "(hey!)" at bounding box center [549, 425] width 207 height 57
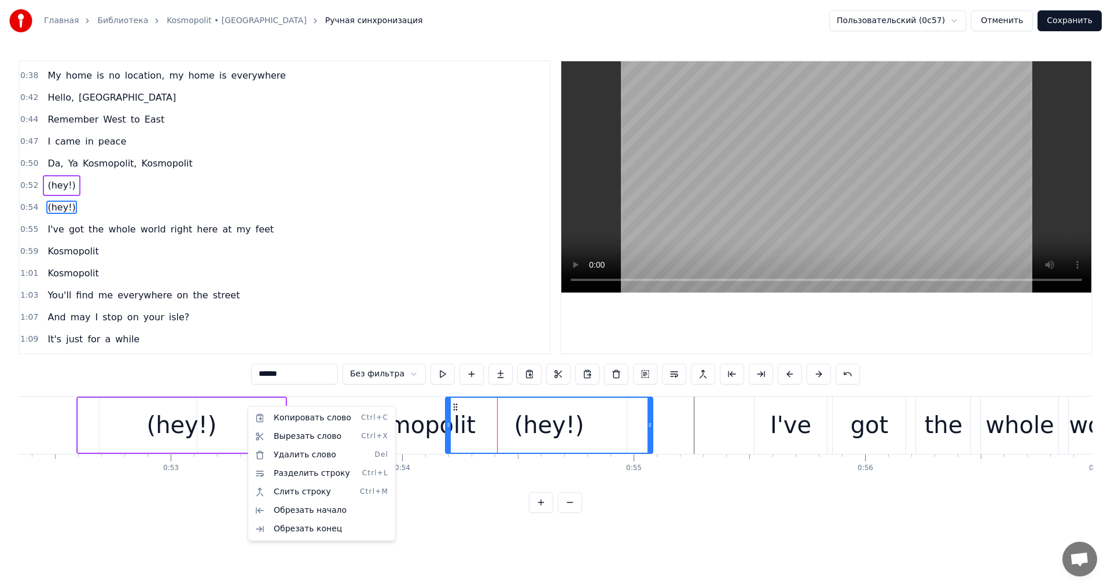
click at [473, 454] on html "Главная Библиотека Kosmopolit • Russkaja Ручная синхронизация Пользовательский …" at bounding box center [555, 266] width 1111 height 532
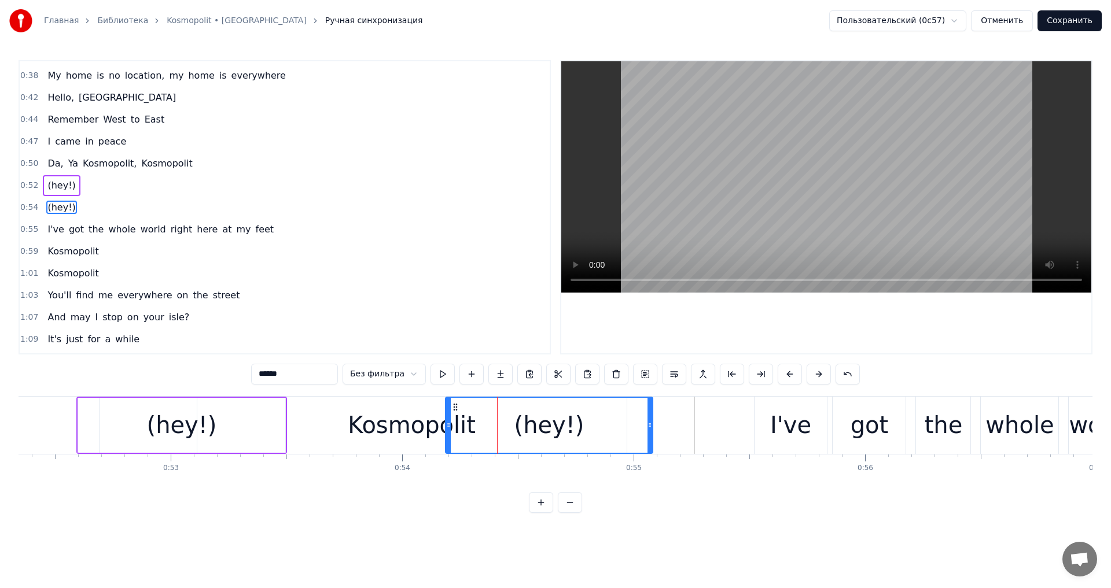
click at [68, 188] on span "(hey!)" at bounding box center [61, 186] width 30 height 14
click at [58, 184] on span "(hey!)" at bounding box center [61, 185] width 30 height 13
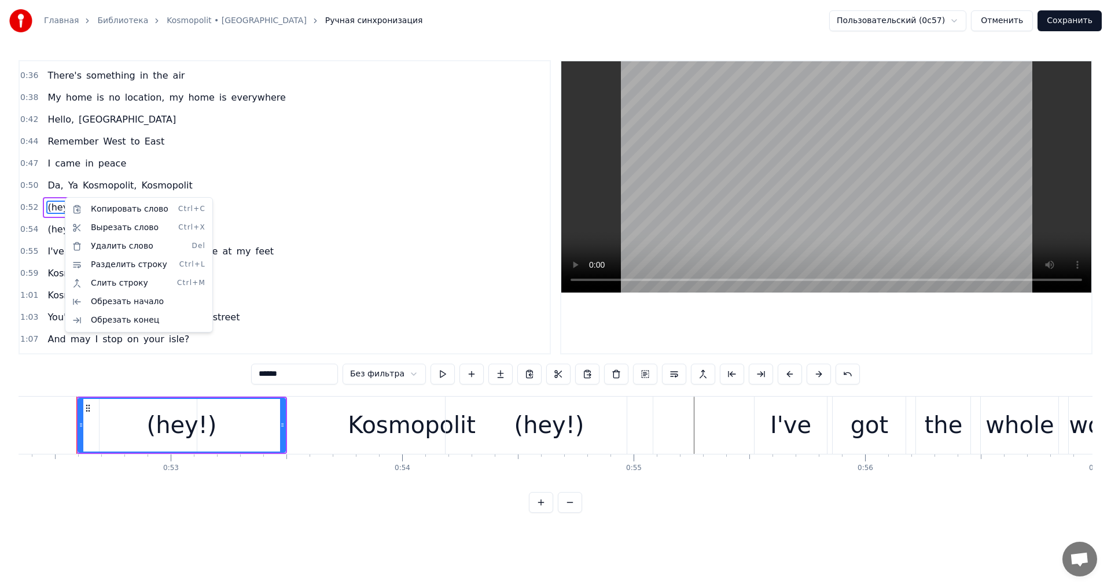
click at [180, 184] on html "Главная Библиотека Kosmopolit • Russkaja Ручная синхронизация Пользовательский …" at bounding box center [555, 266] width 1111 height 532
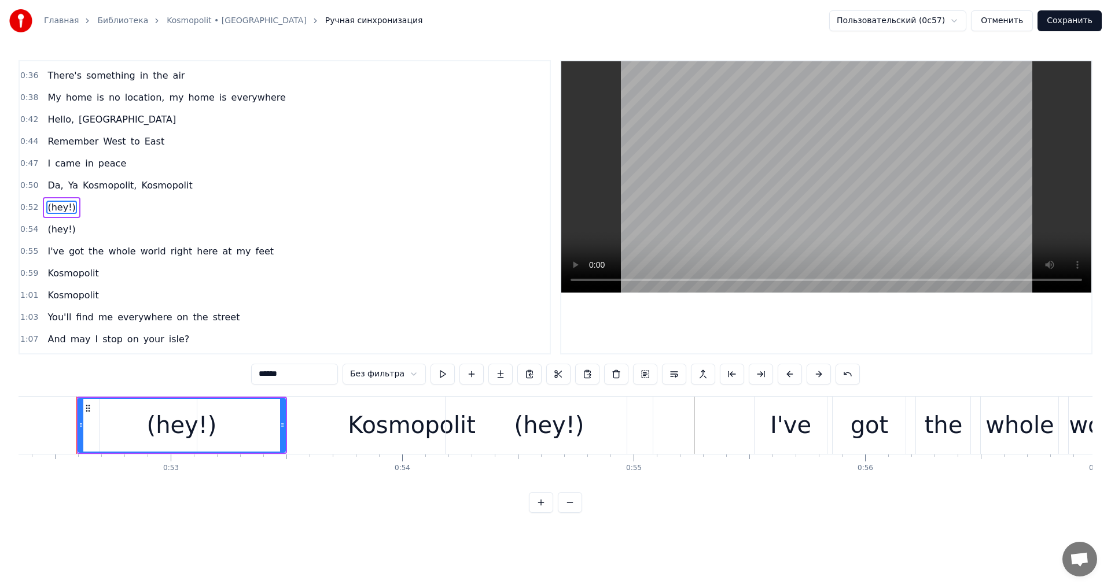
click at [170, 185] on span "Kosmopolit" at bounding box center [166, 185] width 53 height 13
type input "**********"
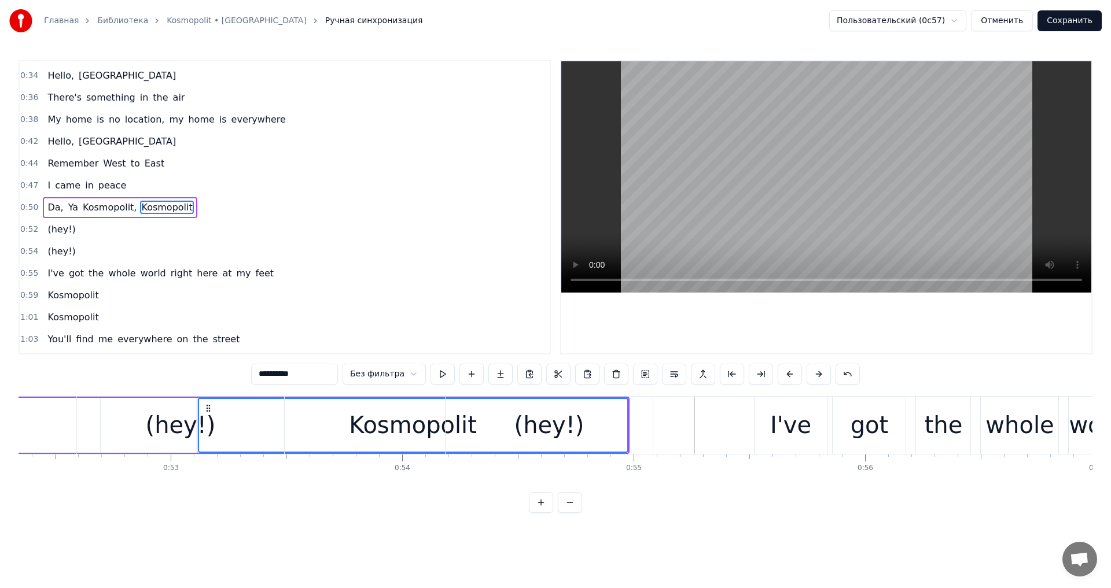
click at [69, 245] on div "(hey!)" at bounding box center [61, 251] width 37 height 21
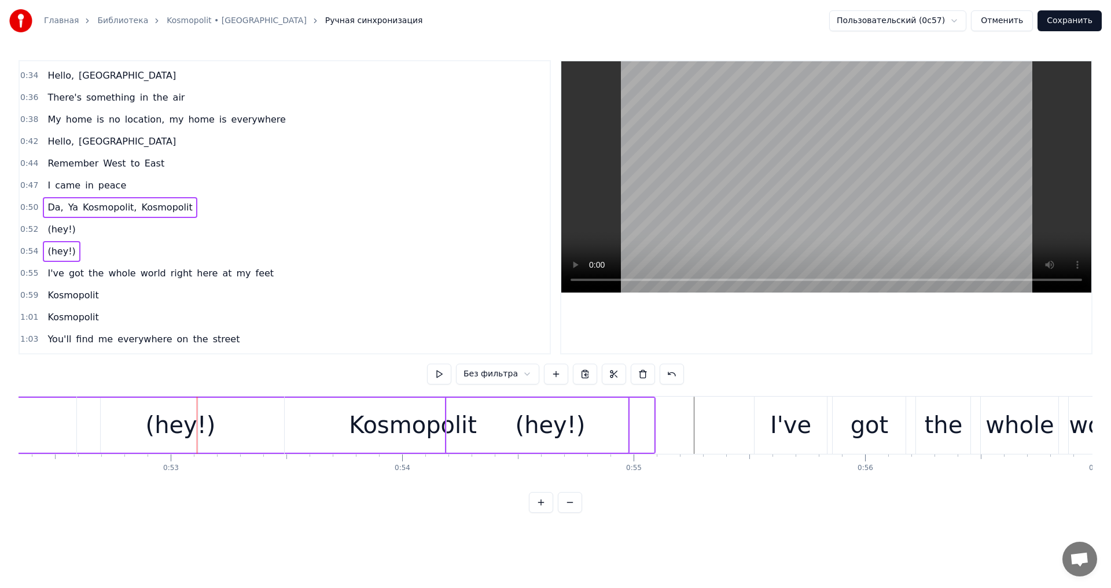
click at [70, 228] on div "(hey!)" at bounding box center [61, 229] width 37 height 21
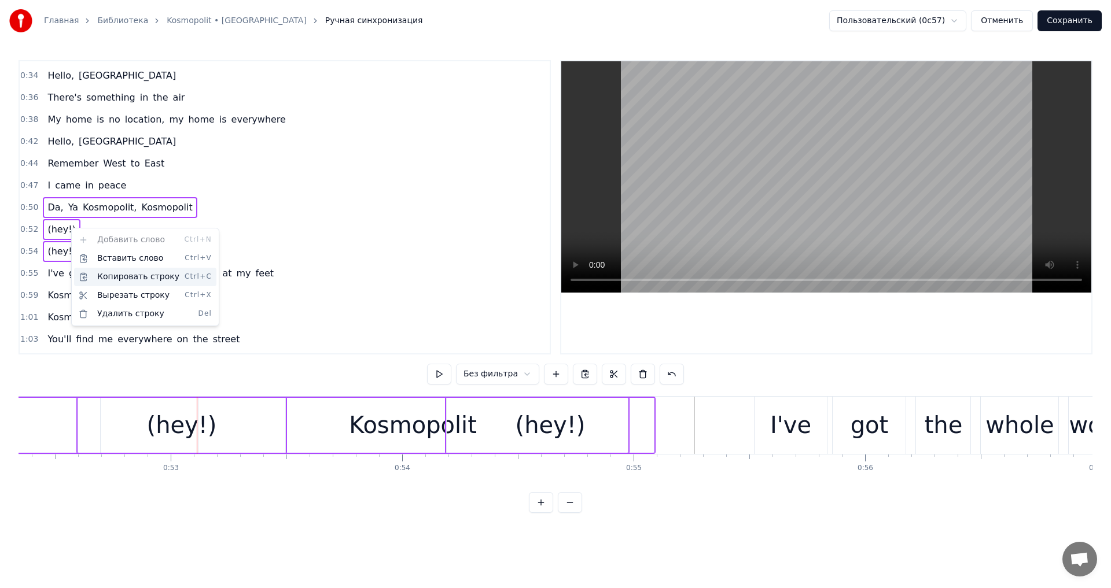
click at [160, 282] on div "Копировать строку Ctrl+C" at bounding box center [145, 277] width 142 height 19
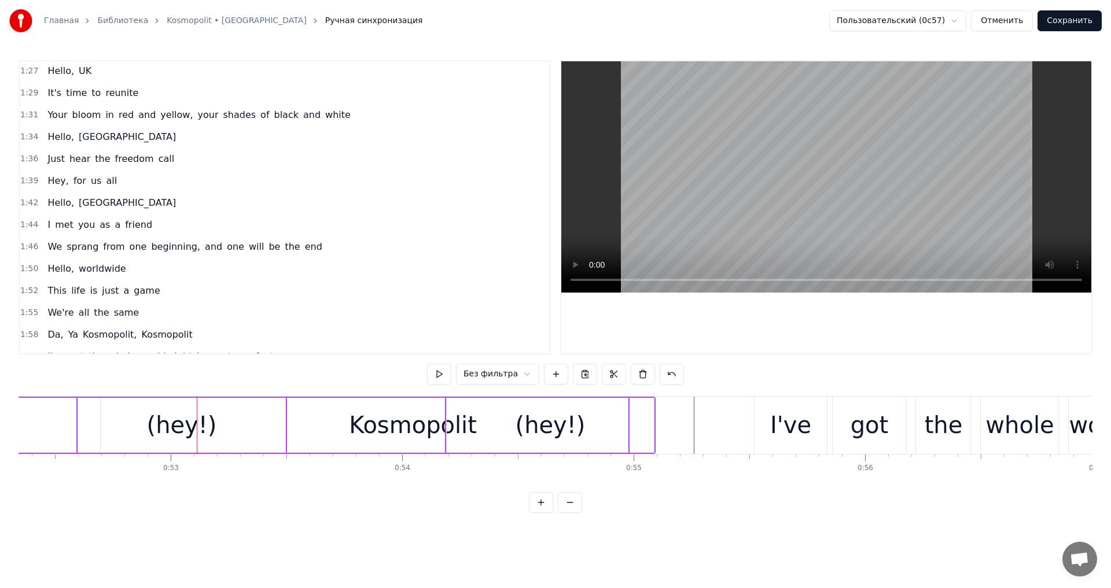
scroll to position [657, 0]
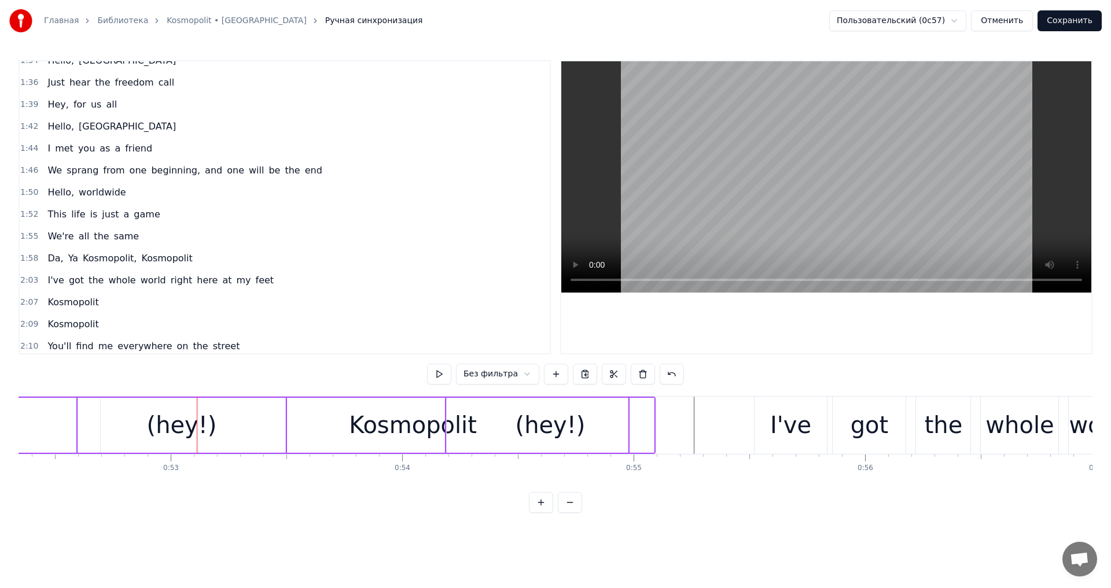
click at [140, 255] on span "Kosmopolit" at bounding box center [166, 258] width 53 height 13
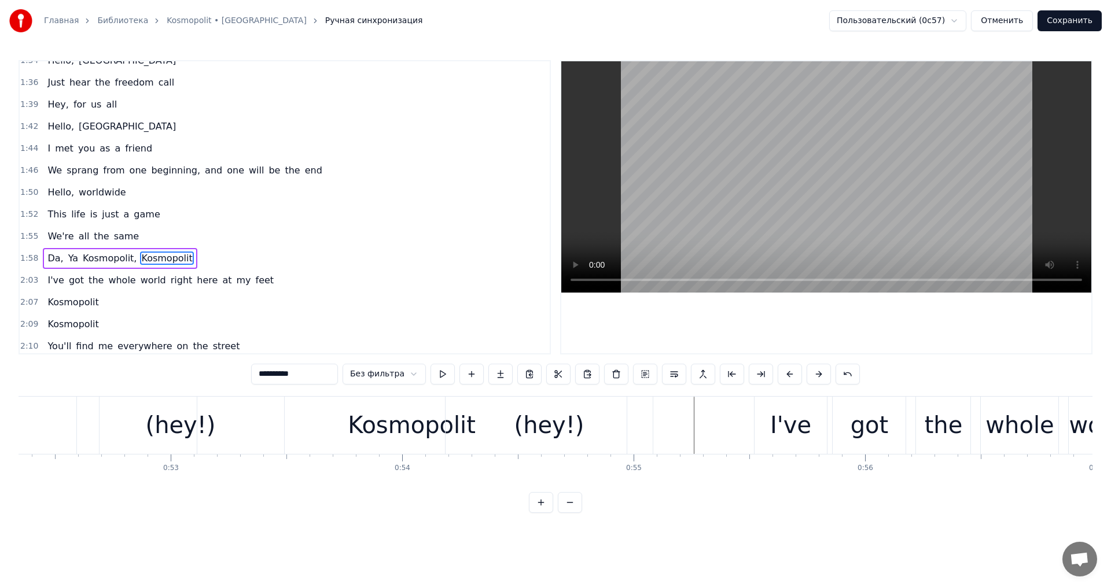
scroll to position [717, 0]
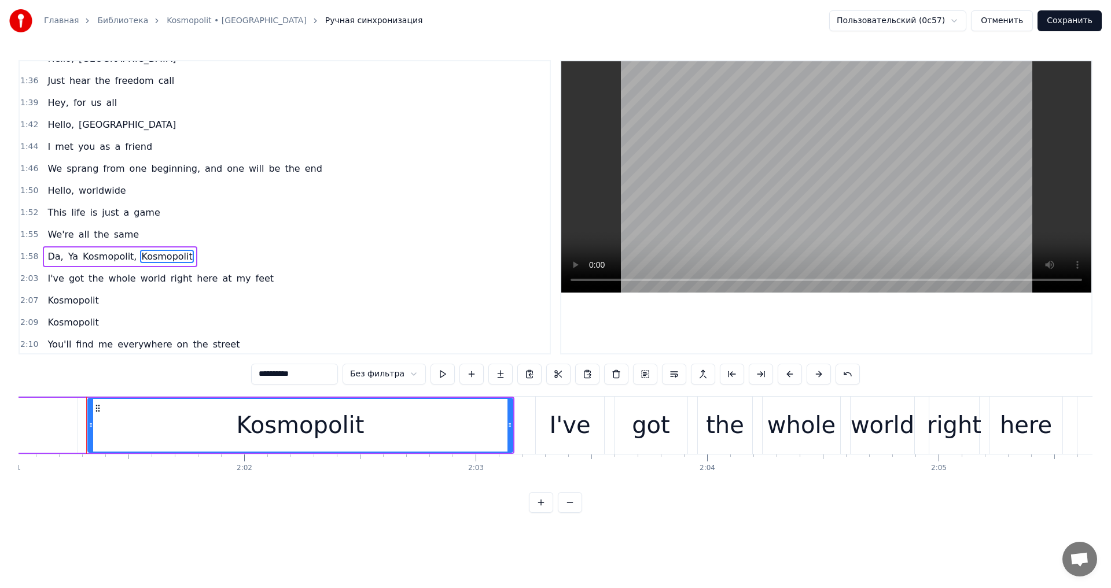
click at [126, 248] on div "Da, Ya Kosmopolit, [GEOGRAPHIC_DATA]" at bounding box center [120, 257] width 154 height 21
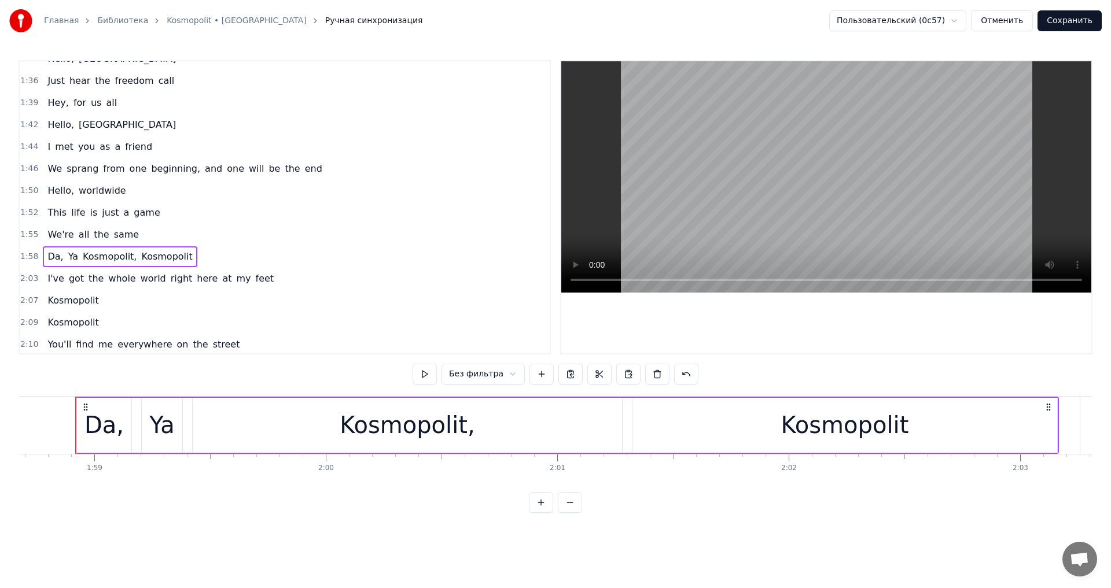
scroll to position [0, 27466]
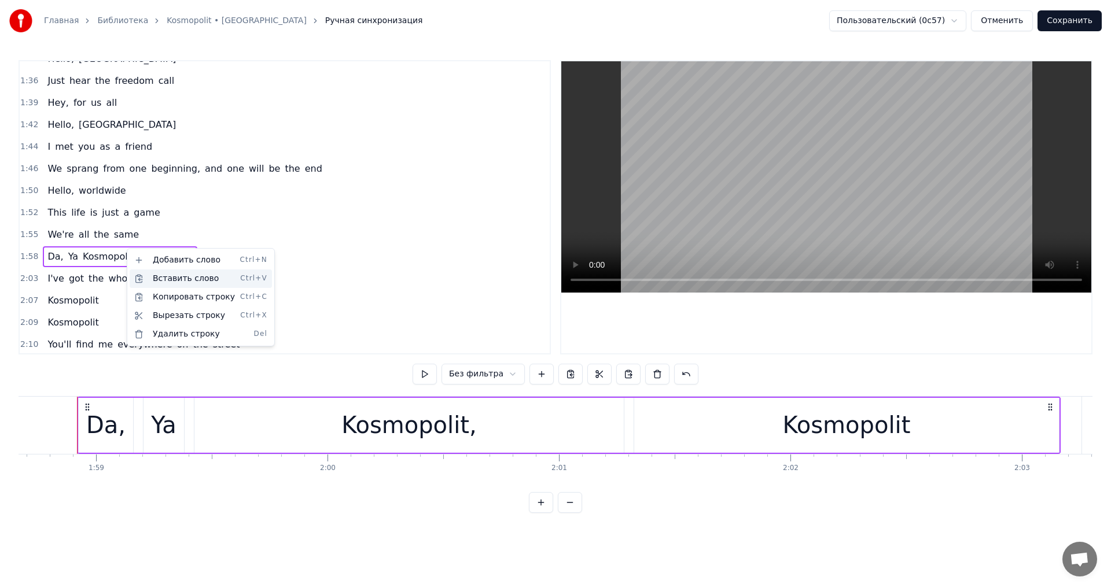
click at [181, 282] on div "Вставить слово Ctrl+V" at bounding box center [201, 279] width 142 height 19
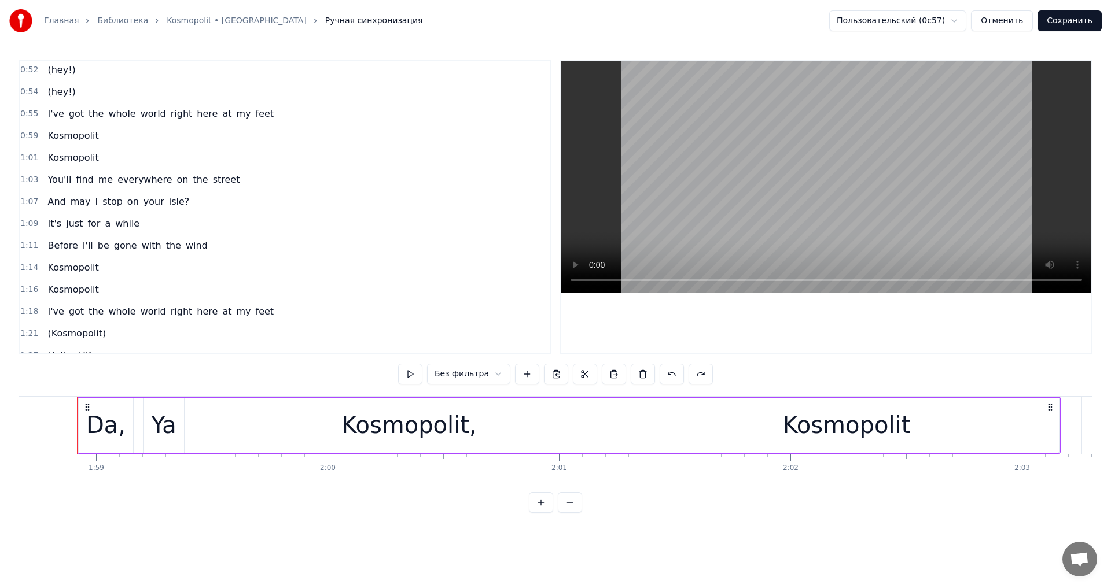
scroll to position [370, 0]
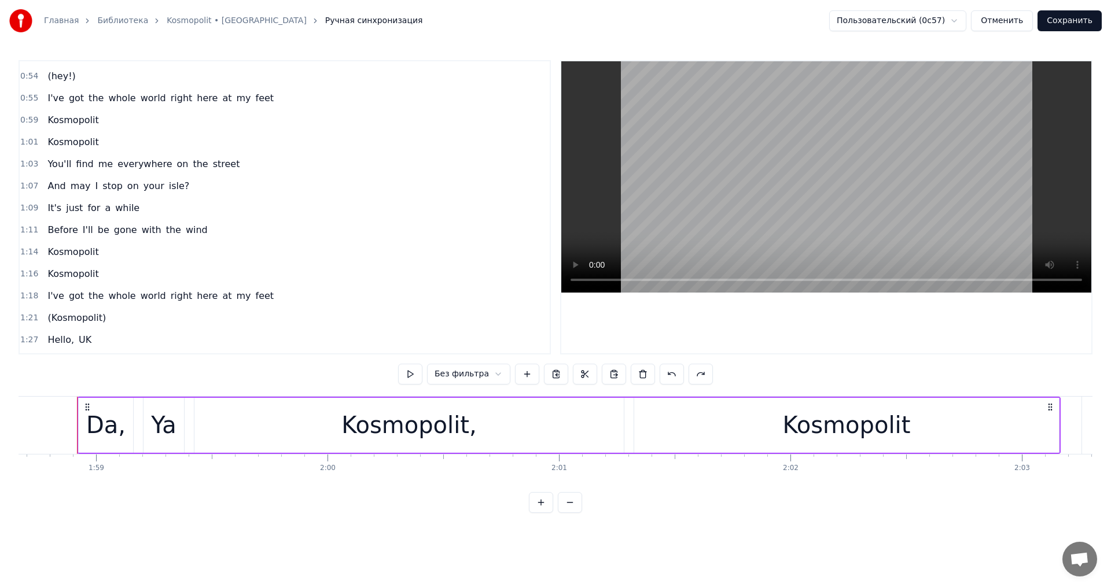
click at [157, 398] on div "Ya" at bounding box center [164, 425] width 42 height 55
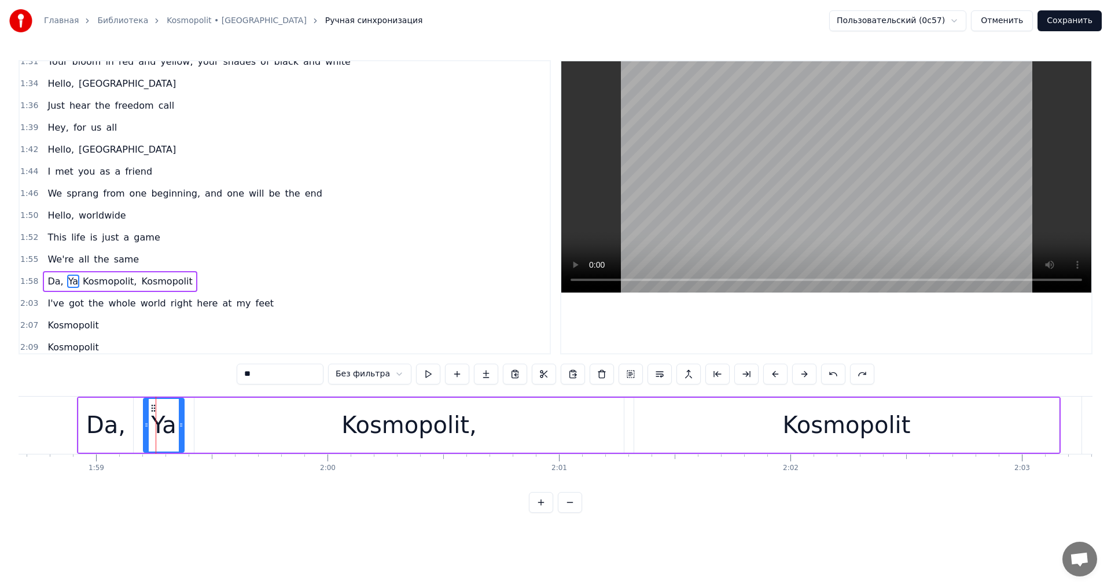
scroll to position [766, 0]
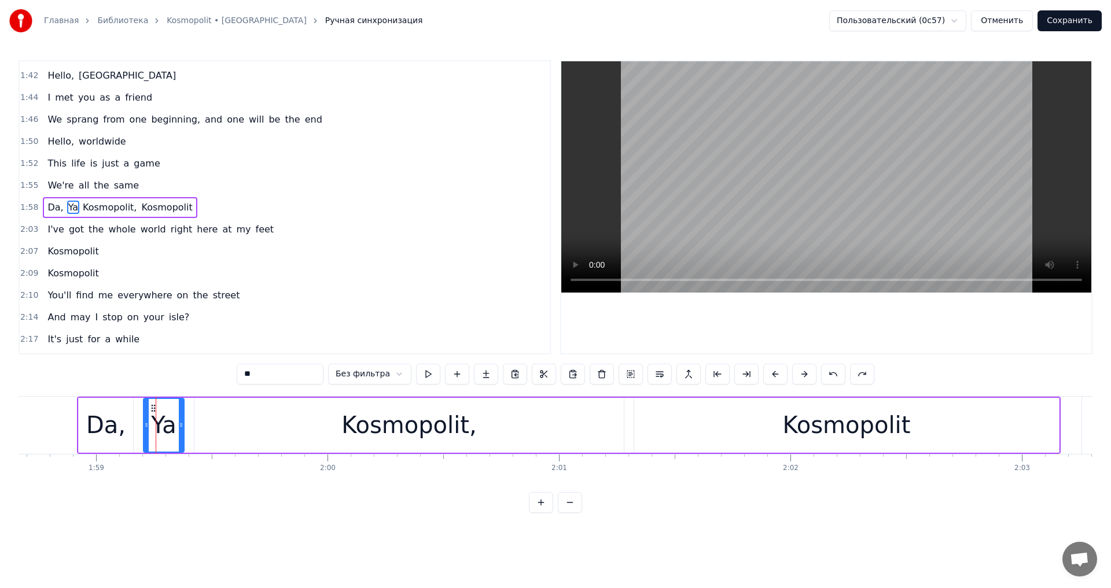
click at [152, 397] on div "Da, Ya Kosmopolit, [GEOGRAPHIC_DATA]" at bounding box center [569, 425] width 984 height 57
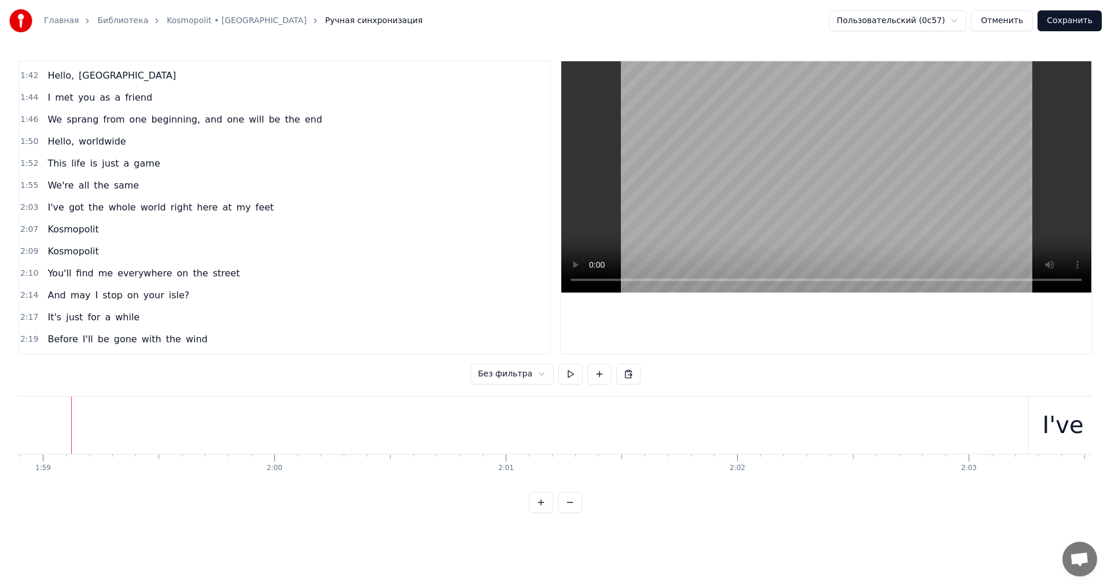
scroll to position [0, 27514]
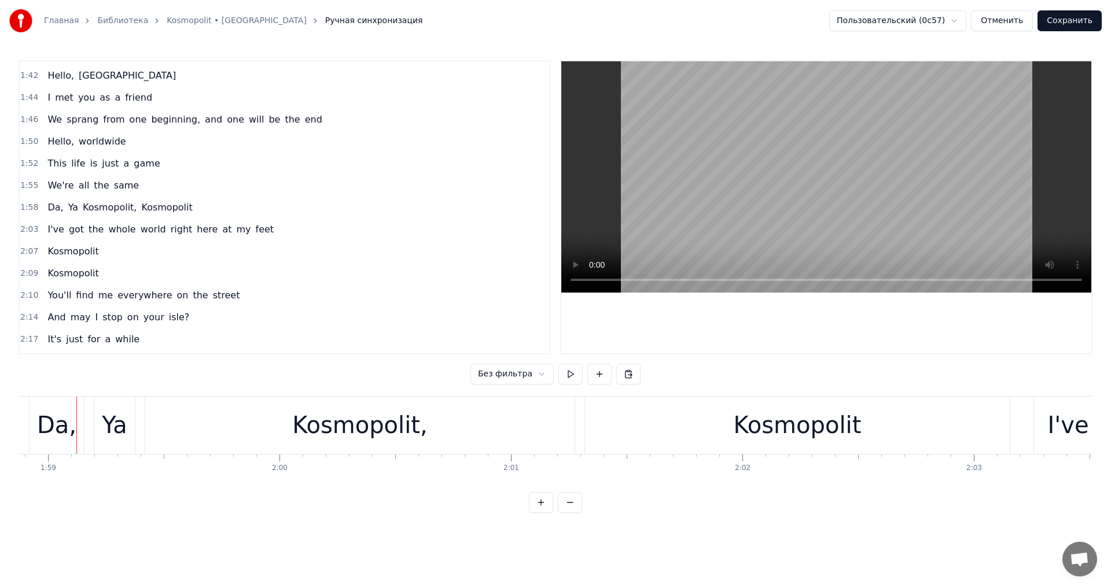
click at [30, 407] on div "Da," at bounding box center [57, 425] width 54 height 57
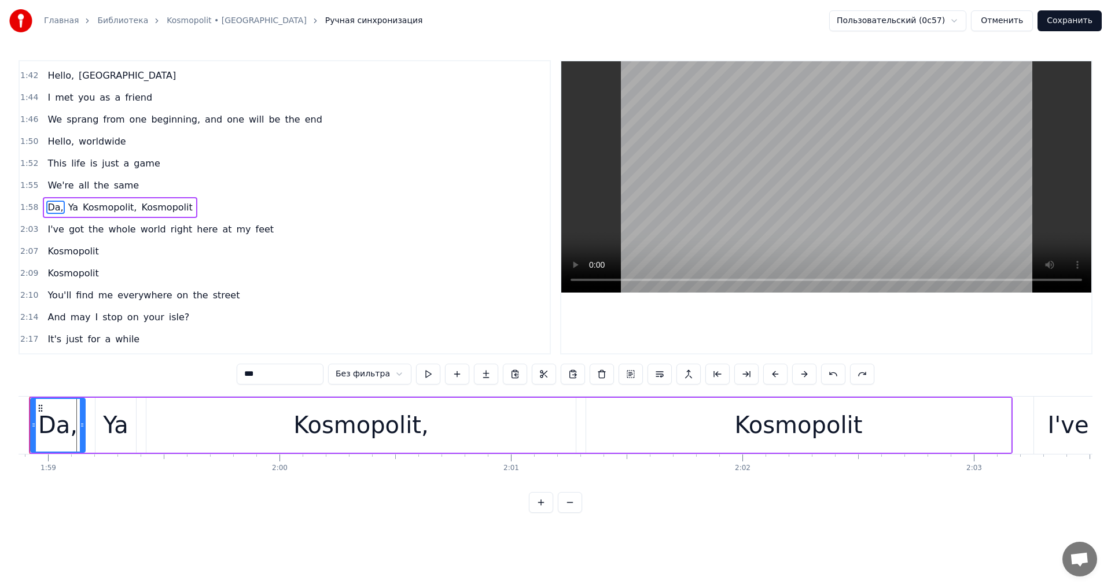
scroll to position [0, 27467]
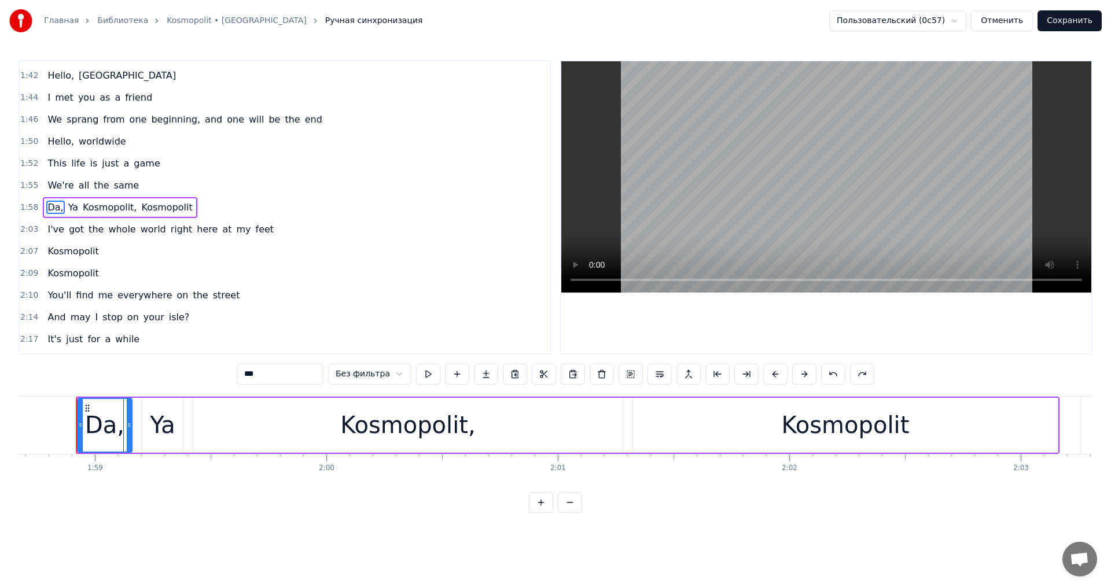
type input "**"
click at [118, 198] on div "Da, Ya Kosmopolit, [GEOGRAPHIC_DATA]" at bounding box center [120, 207] width 154 height 21
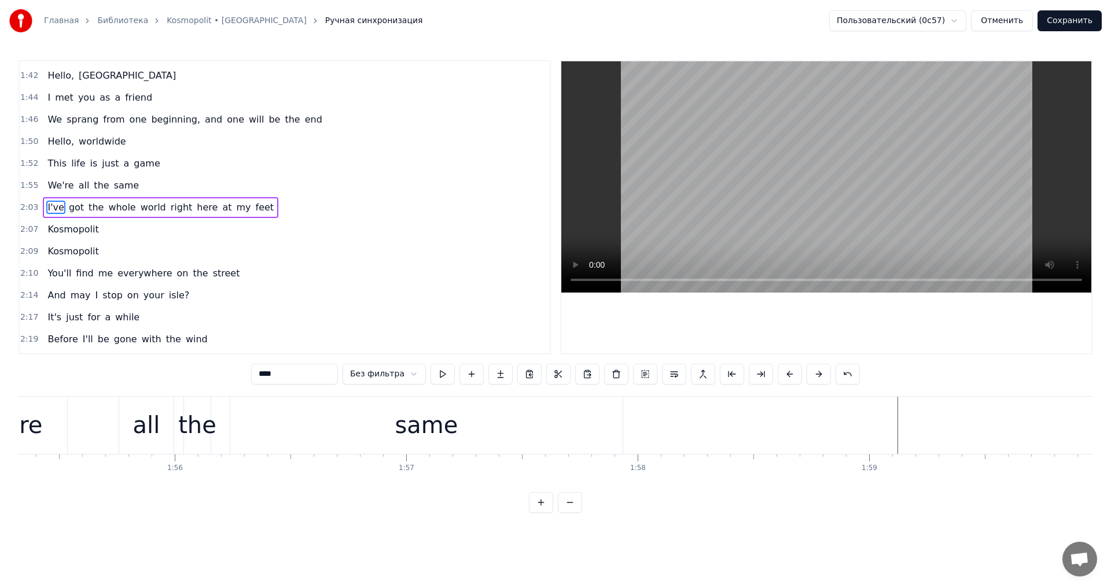
scroll to position [0, 26693]
click at [831, 437] on div at bounding box center [585, 425] width 54520 height 57
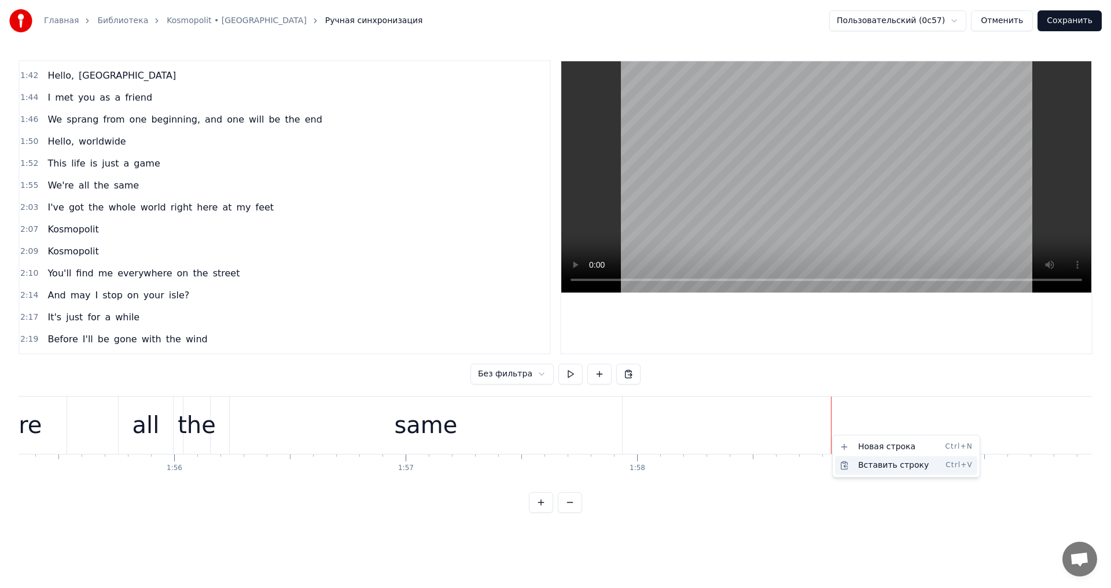
click at [862, 459] on div "Вставить строку Ctrl+V" at bounding box center [906, 466] width 142 height 19
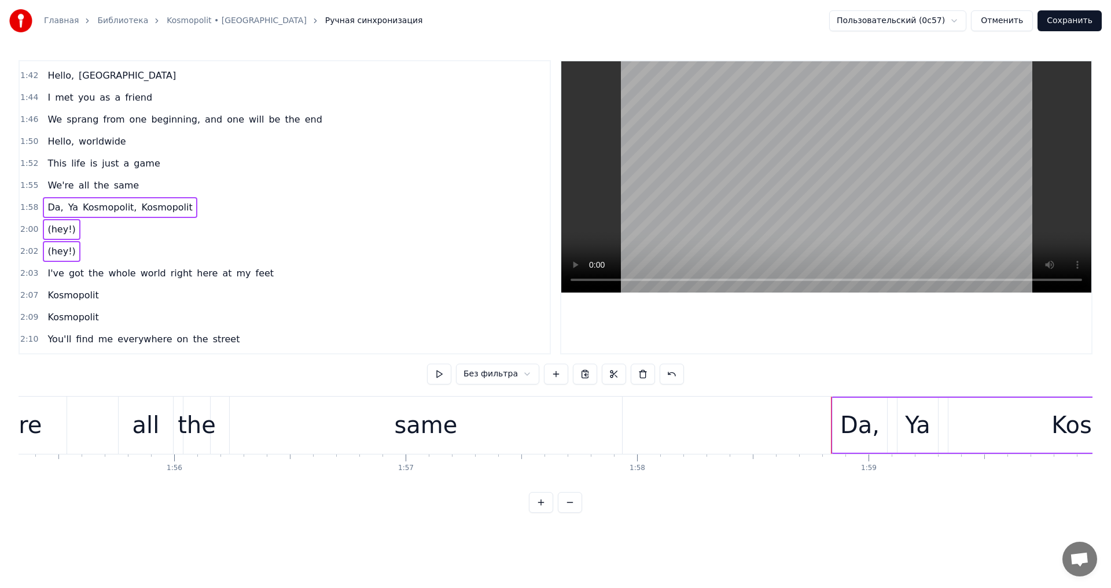
click at [805, 420] on div at bounding box center [585, 425] width 54520 height 57
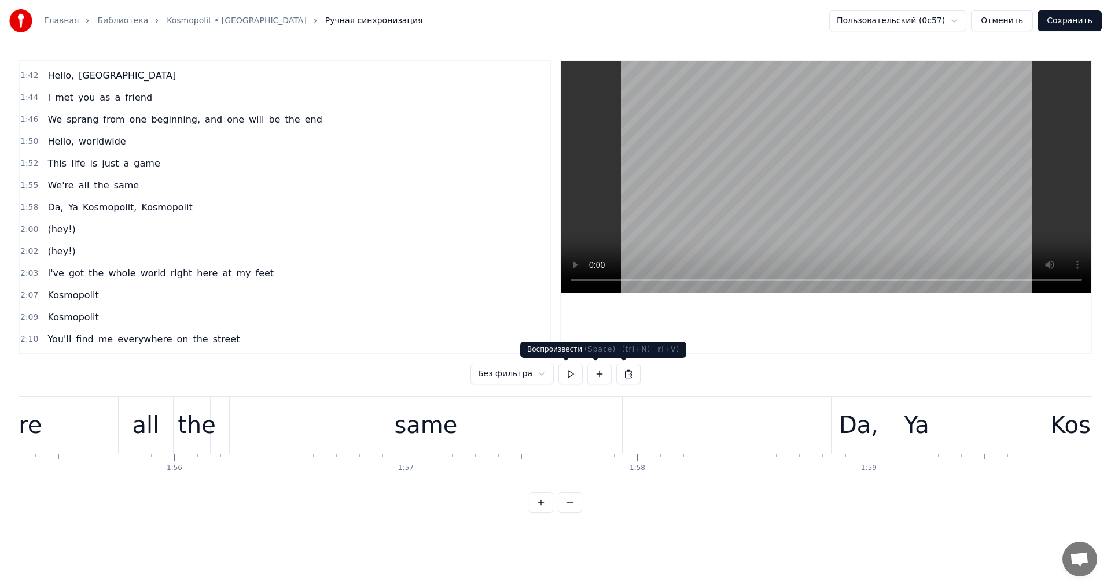
click at [573, 376] on button at bounding box center [570, 374] width 24 height 21
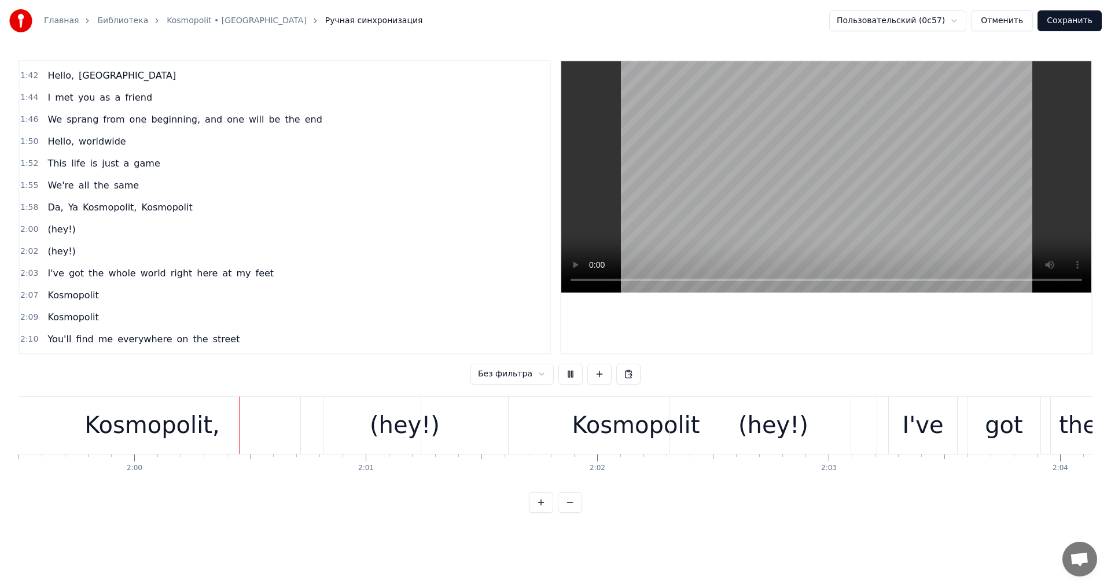
scroll to position [0, 27660]
click at [572, 374] on button at bounding box center [570, 374] width 24 height 21
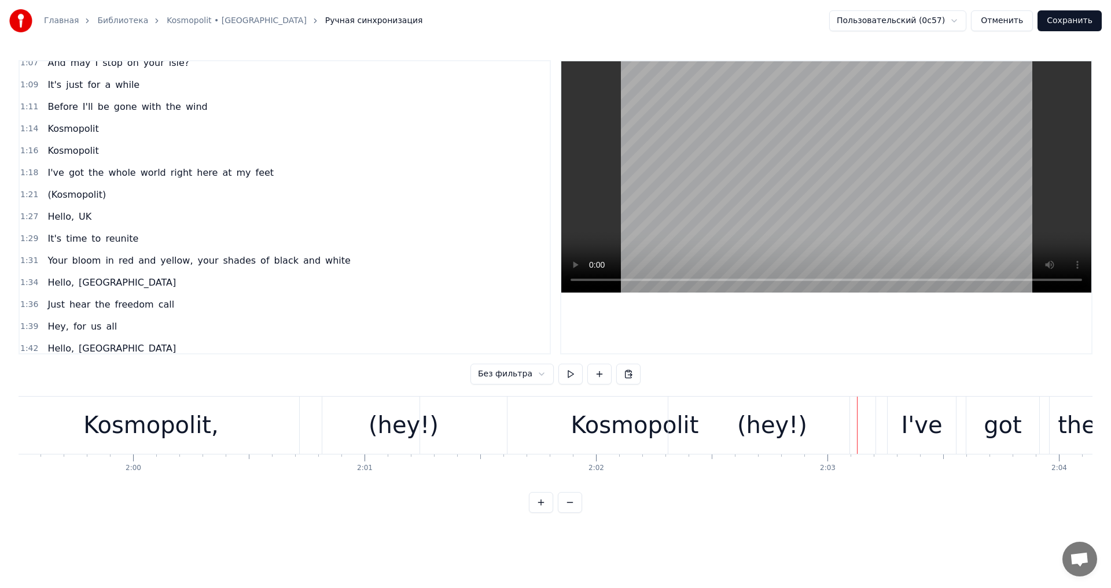
scroll to position [477, 0]
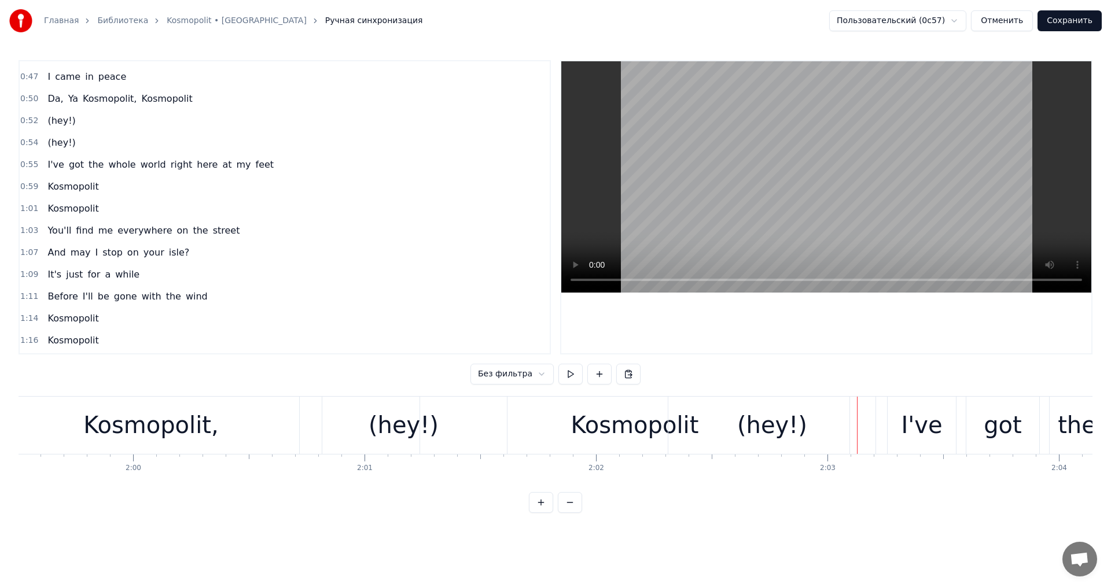
click at [54, 127] on span "(hey!)" at bounding box center [61, 120] width 30 height 13
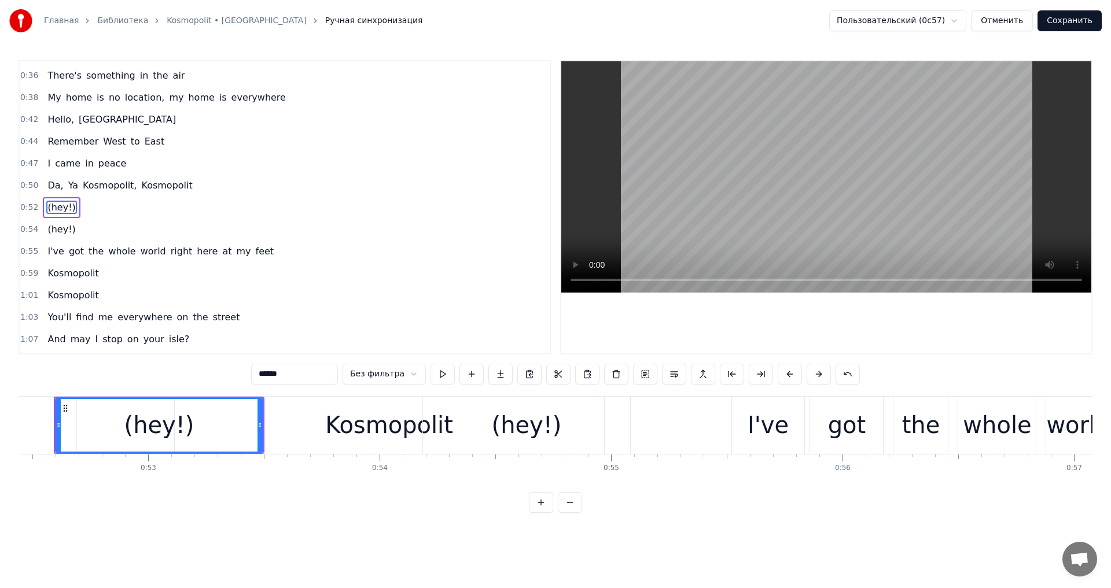
scroll to position [0, 12115]
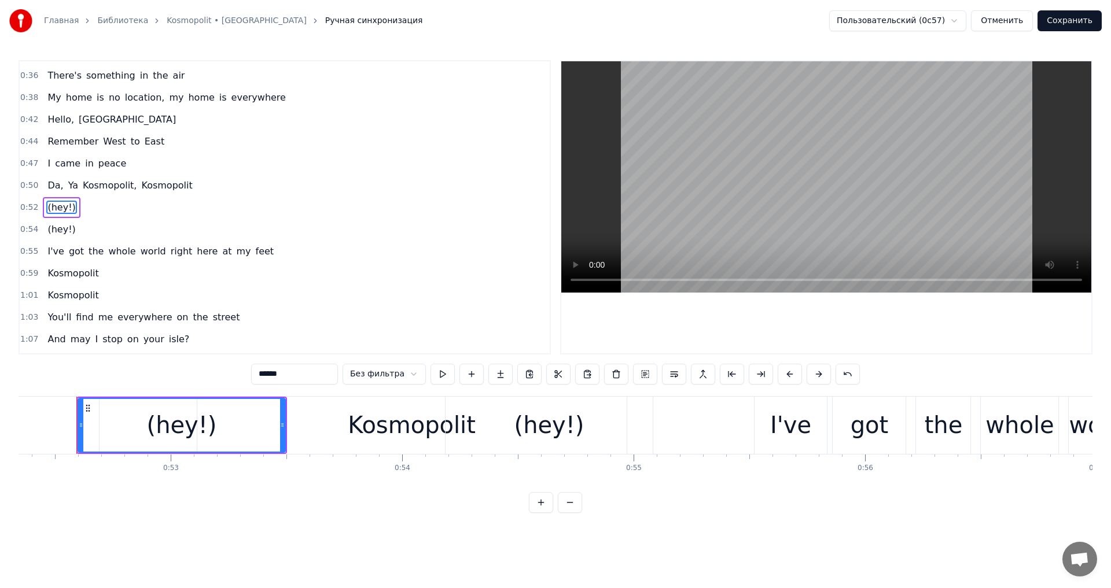
click at [66, 220] on div "(hey!)" at bounding box center [61, 229] width 37 height 21
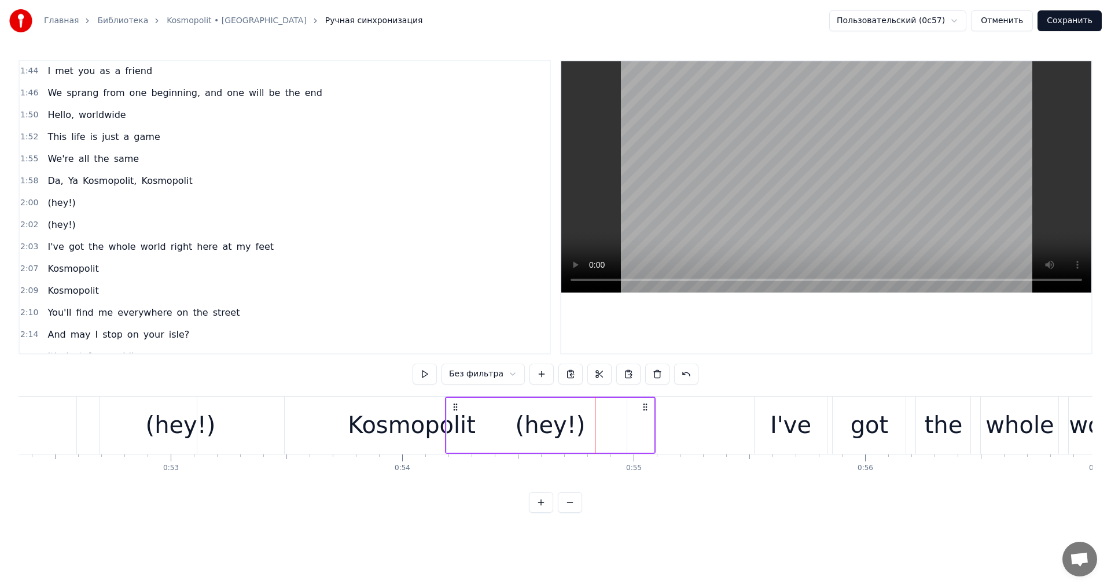
scroll to position [795, 0]
click at [54, 192] on div "(hey!)" at bounding box center [61, 200] width 37 height 21
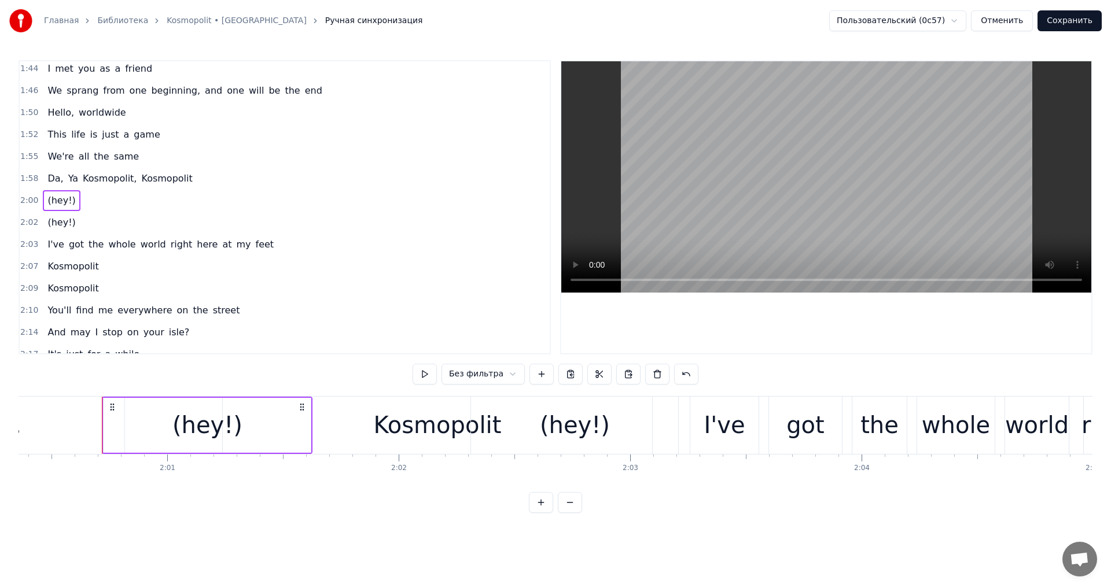
scroll to position [0, 27883]
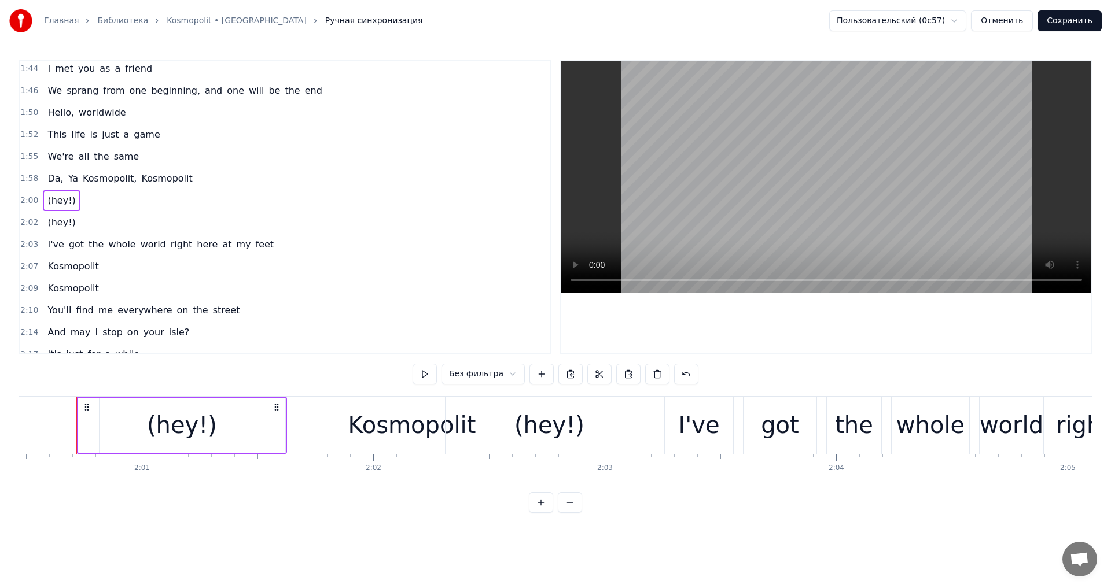
click at [568, 432] on div "(hey!)" at bounding box center [549, 425] width 70 height 35
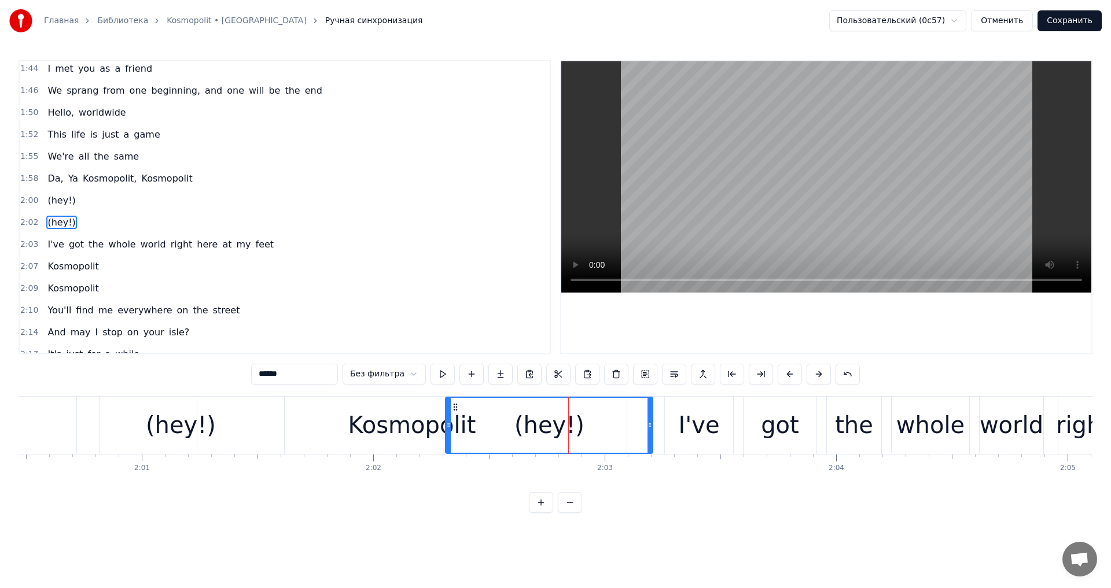
scroll to position [810, 0]
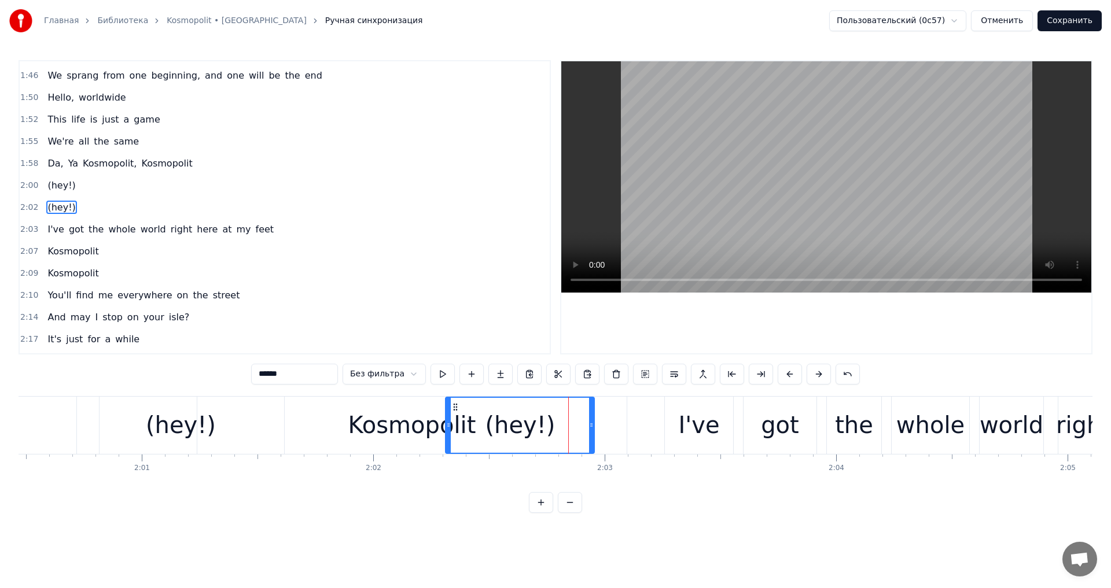
drag, startPoint x: 647, startPoint y: 416, endPoint x: 589, endPoint y: 417, distance: 58.4
click at [589, 417] on div at bounding box center [591, 425] width 5 height 55
drag, startPoint x: 591, startPoint y: 420, endPoint x: 523, endPoint y: 421, distance: 68.3
click at [523, 421] on div at bounding box center [523, 425] width 5 height 55
click at [159, 410] on div "(hey!)" at bounding box center [181, 425] width 70 height 35
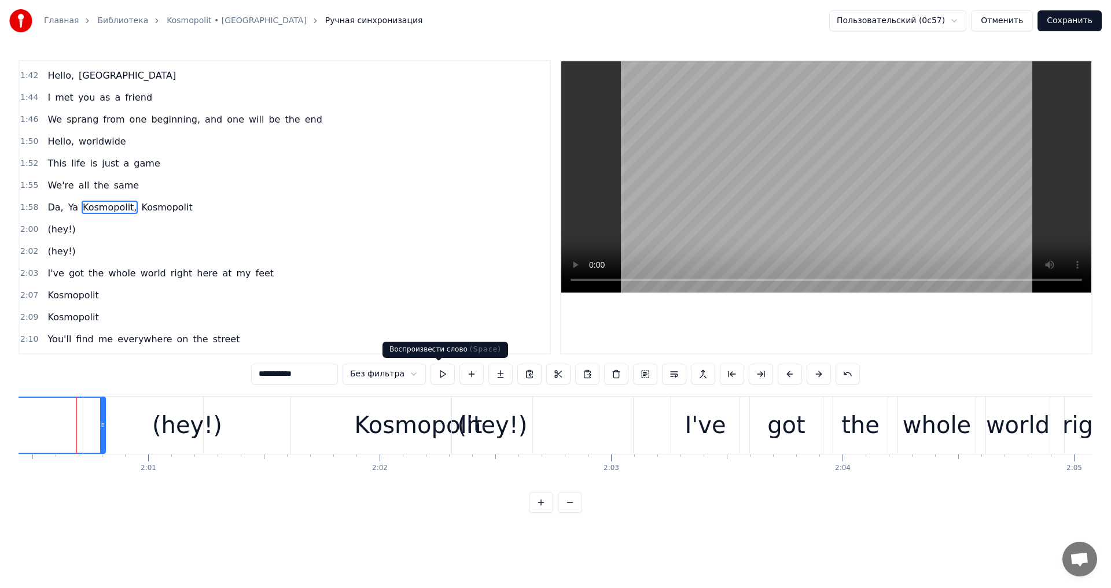
click at [431, 374] on button at bounding box center [443, 374] width 24 height 21
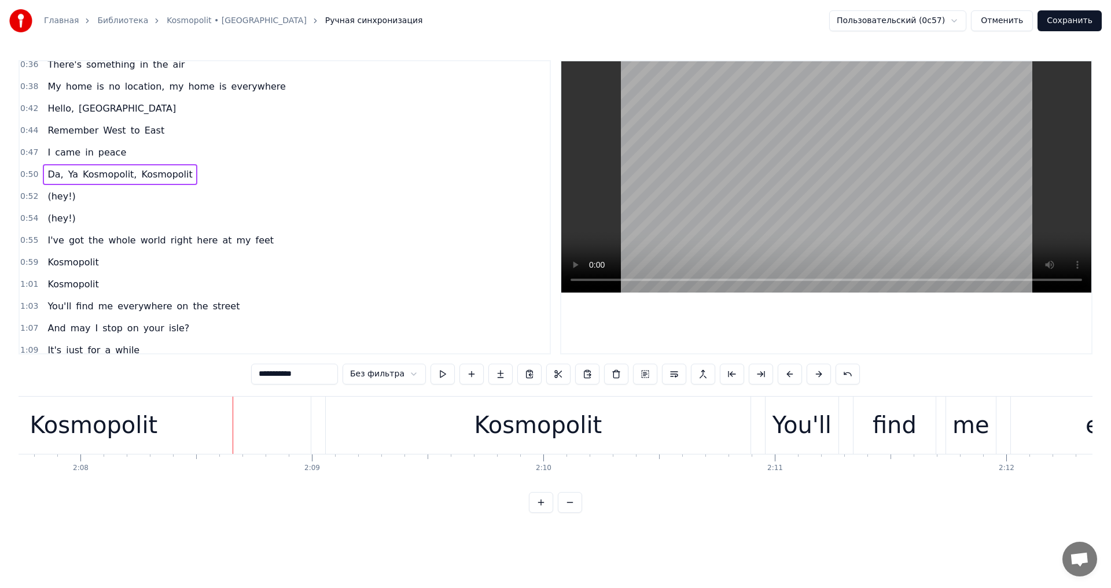
scroll to position [231, 0]
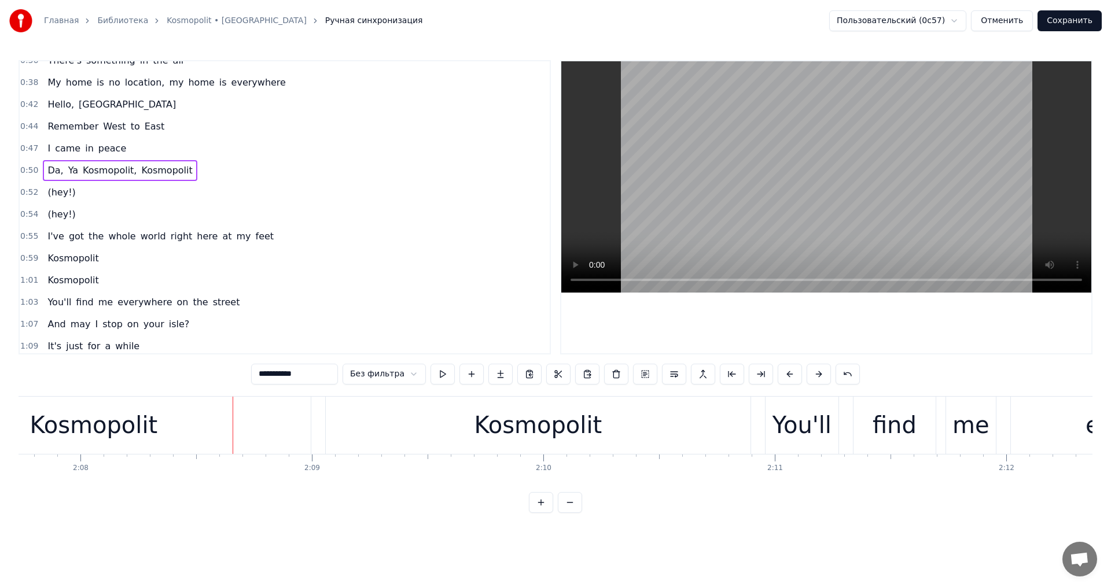
click at [73, 262] on span "Kosmopolit" at bounding box center [72, 258] width 53 height 13
type input "**********"
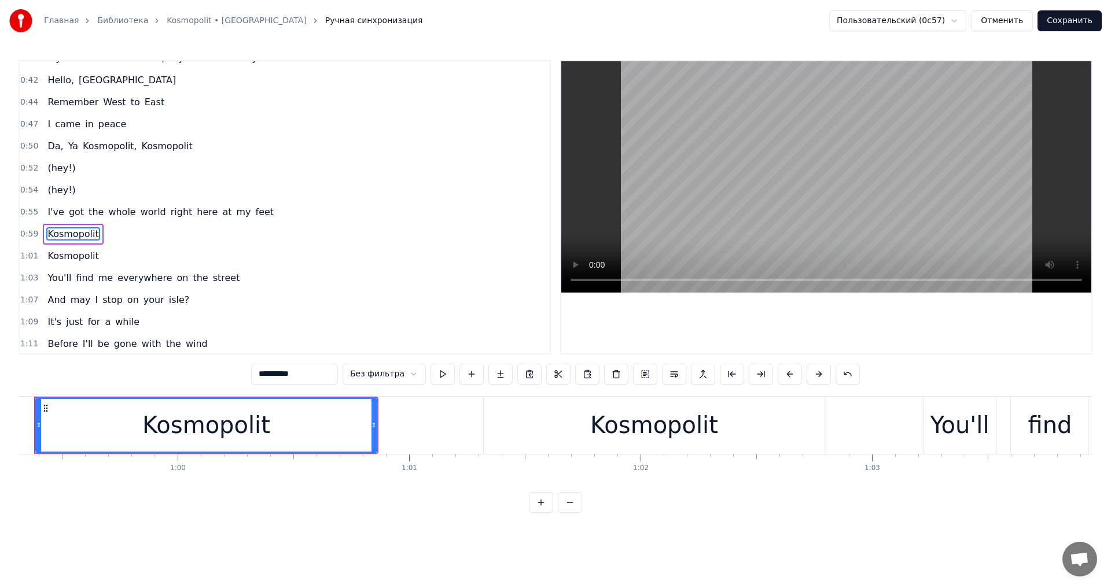
scroll to position [0, 13685]
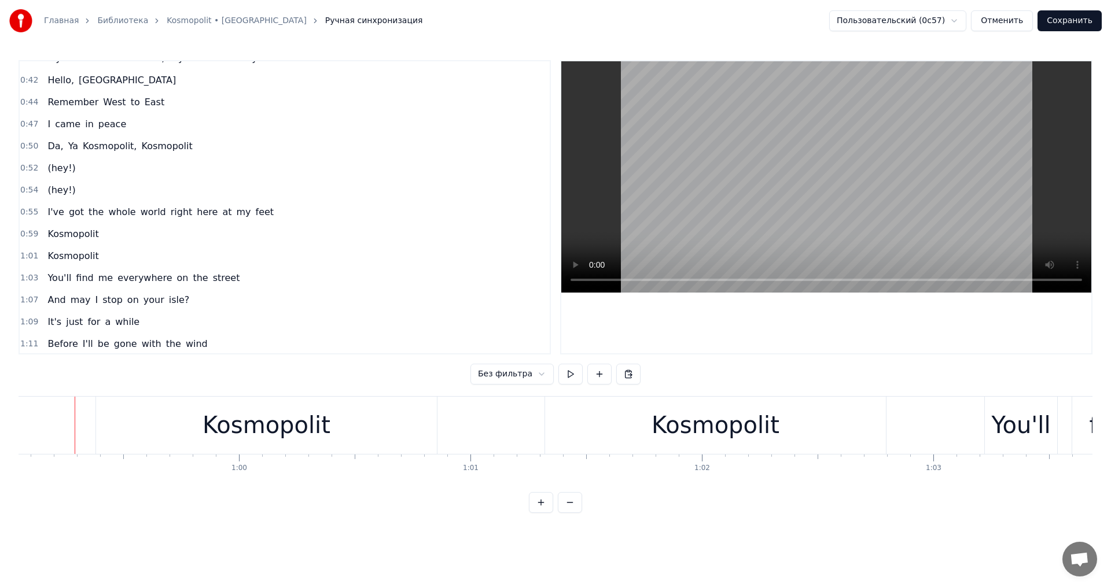
scroll to position [0, 13665]
click at [71, 162] on div "(hey!)" at bounding box center [61, 168] width 37 height 21
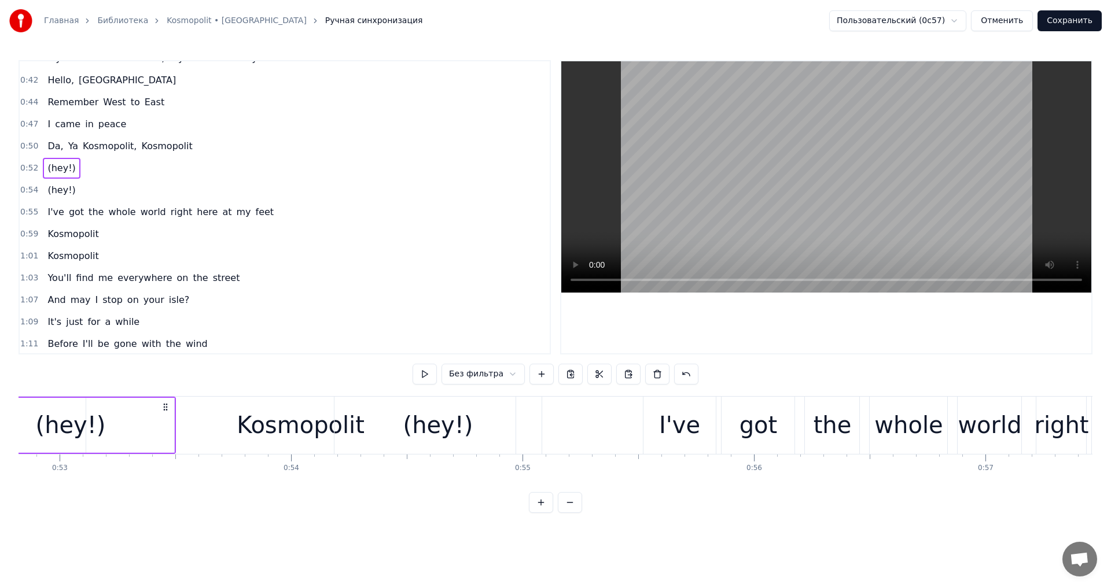
scroll to position [0, 12115]
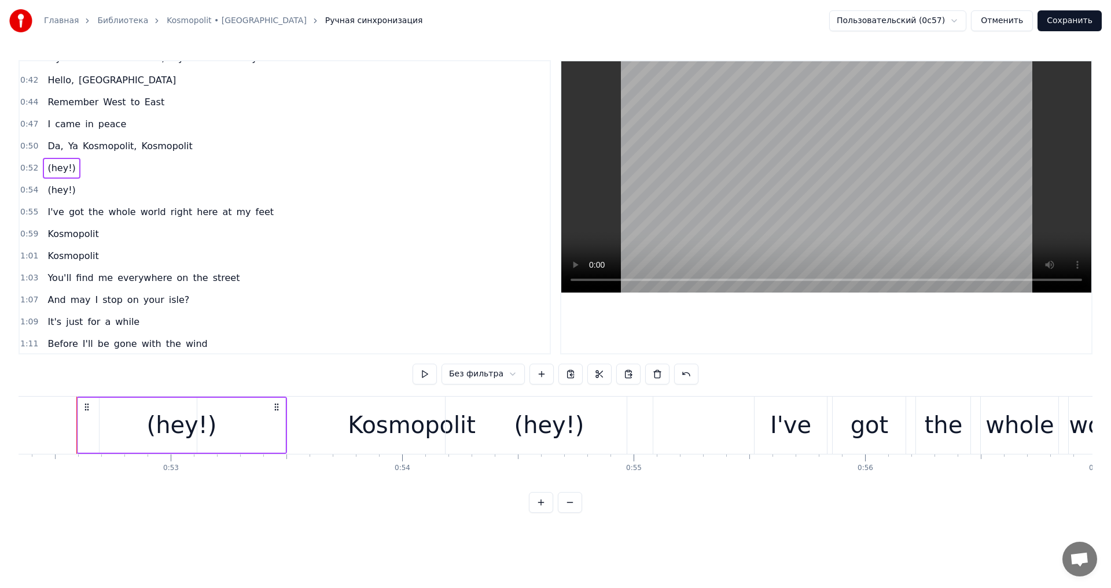
click at [70, 189] on div "(hey!)" at bounding box center [61, 190] width 37 height 21
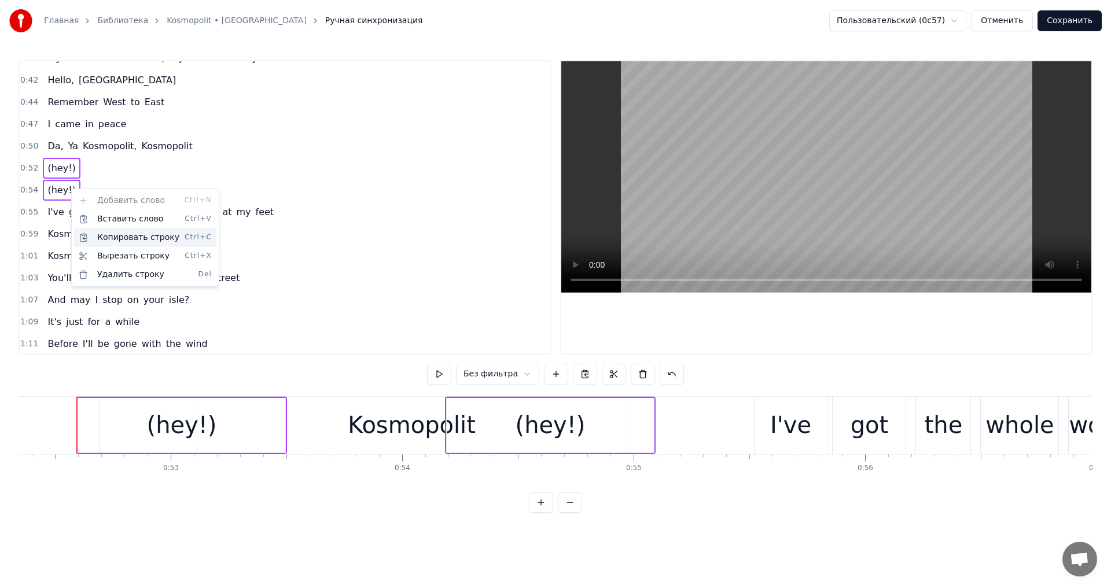
click at [129, 235] on div "Копировать строку Ctrl+C" at bounding box center [145, 238] width 142 height 19
click at [87, 231] on span "Kosmopolit" at bounding box center [72, 233] width 53 height 13
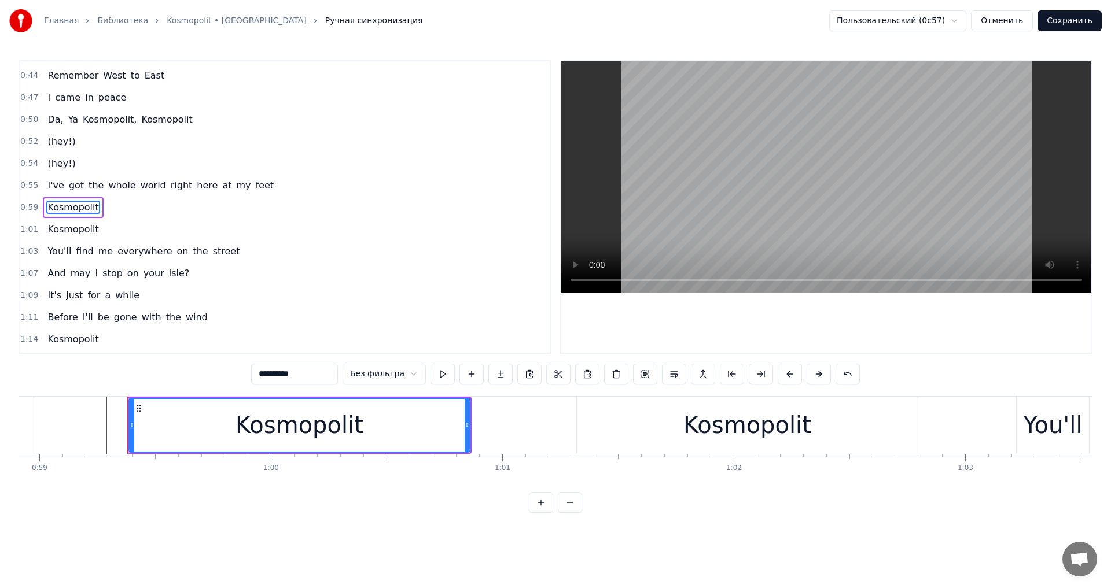
scroll to position [0, 13685]
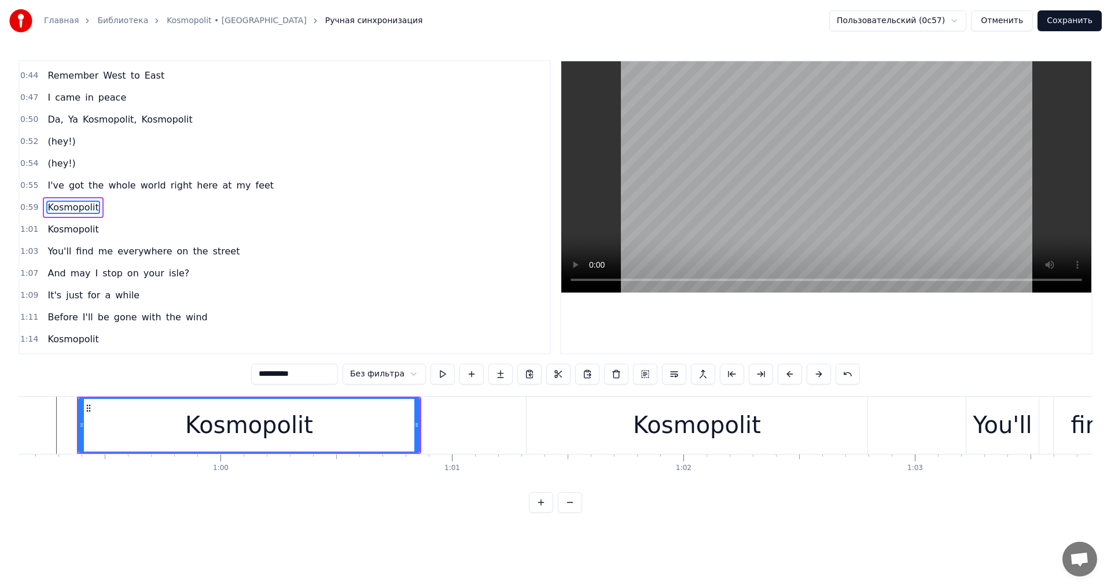
click at [330, 409] on div "Kosmopolit" at bounding box center [249, 425] width 340 height 53
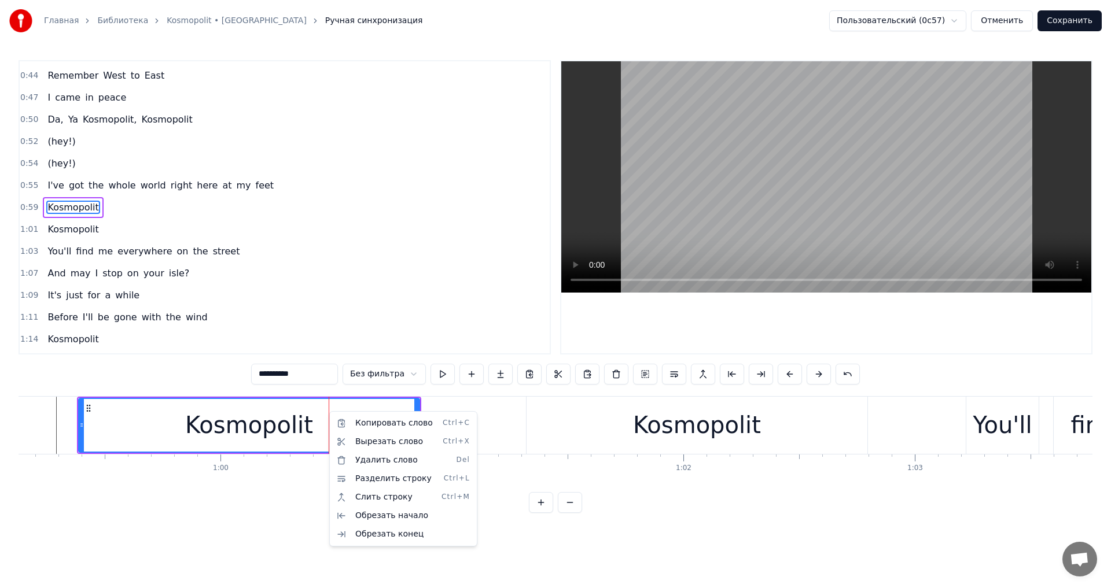
click at [468, 402] on html "Главная Библиотека Kosmopolit • Russkaja Ручная синхронизация Пользовательский …" at bounding box center [555, 266] width 1111 height 532
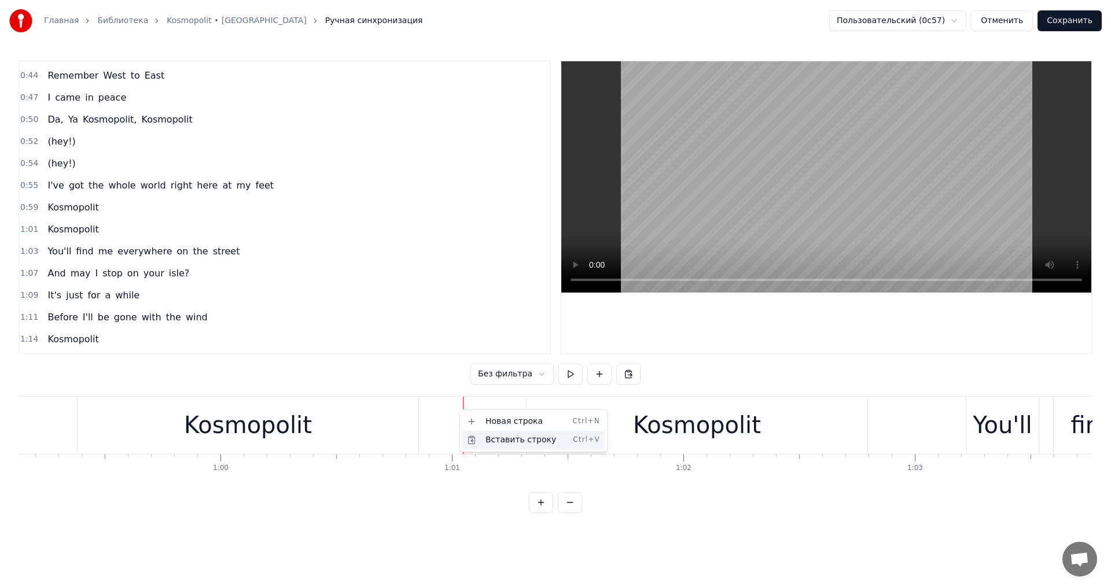
click at [496, 444] on div "Вставить строку Ctrl+V" at bounding box center [533, 440] width 142 height 19
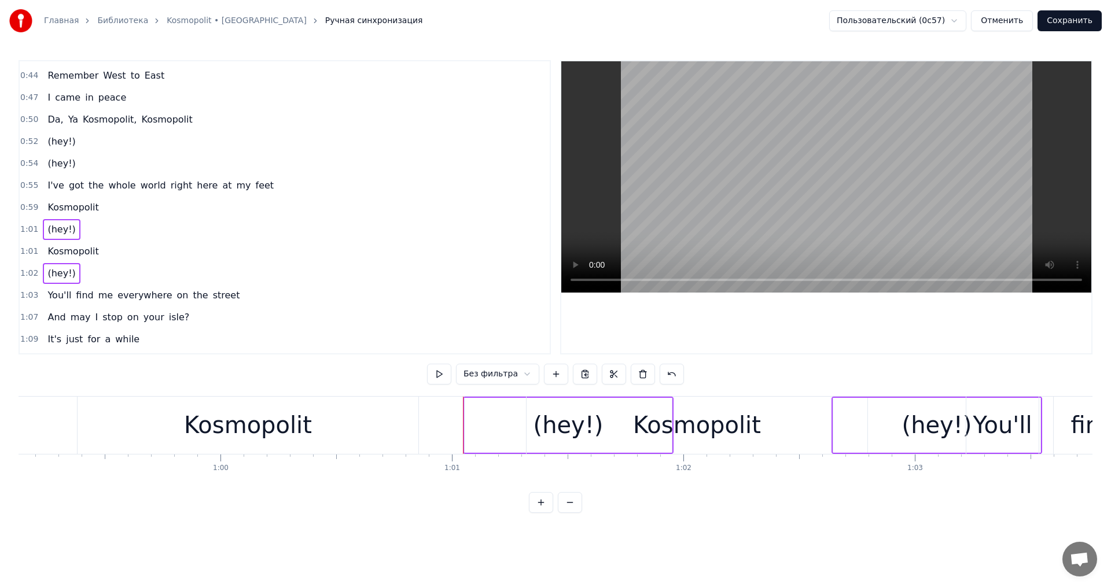
drag, startPoint x: 469, startPoint y: 399, endPoint x: 434, endPoint y: 398, distance: 35.3
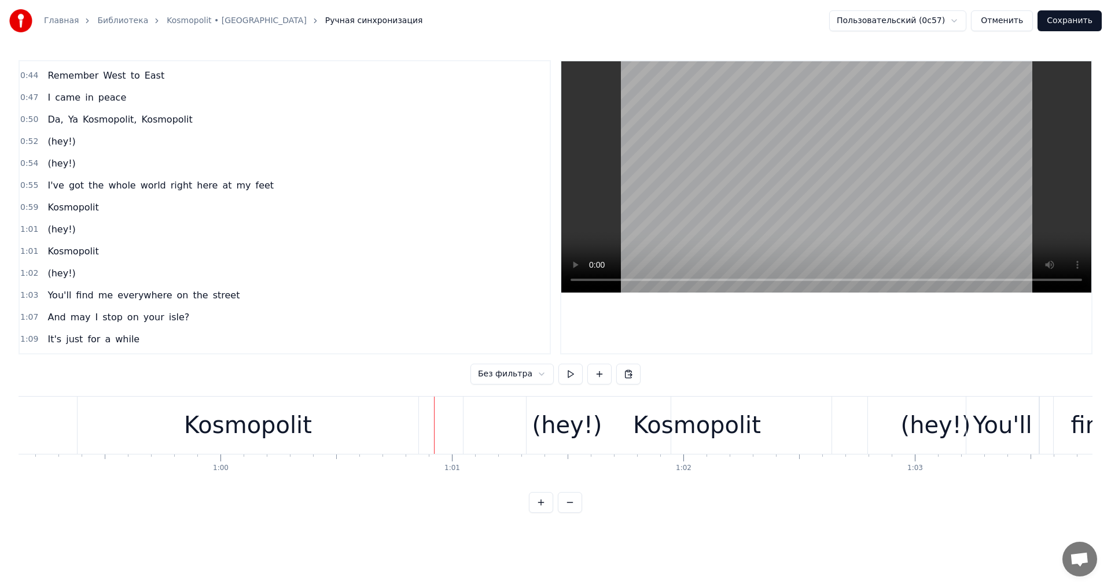
click at [499, 402] on div "(hey!)" at bounding box center [566, 425] width 207 height 57
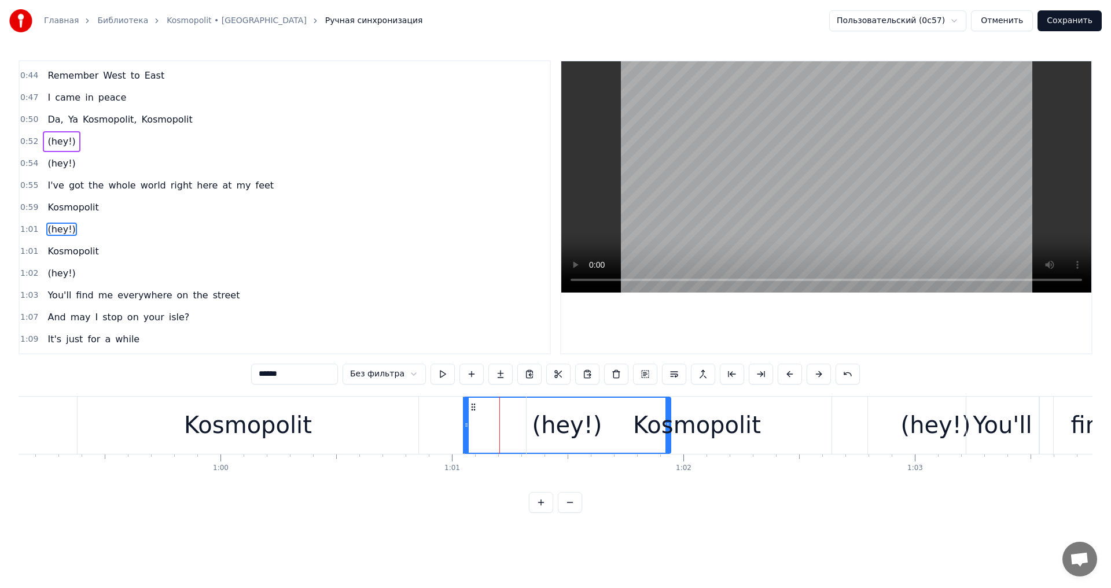
scroll to position [304, 0]
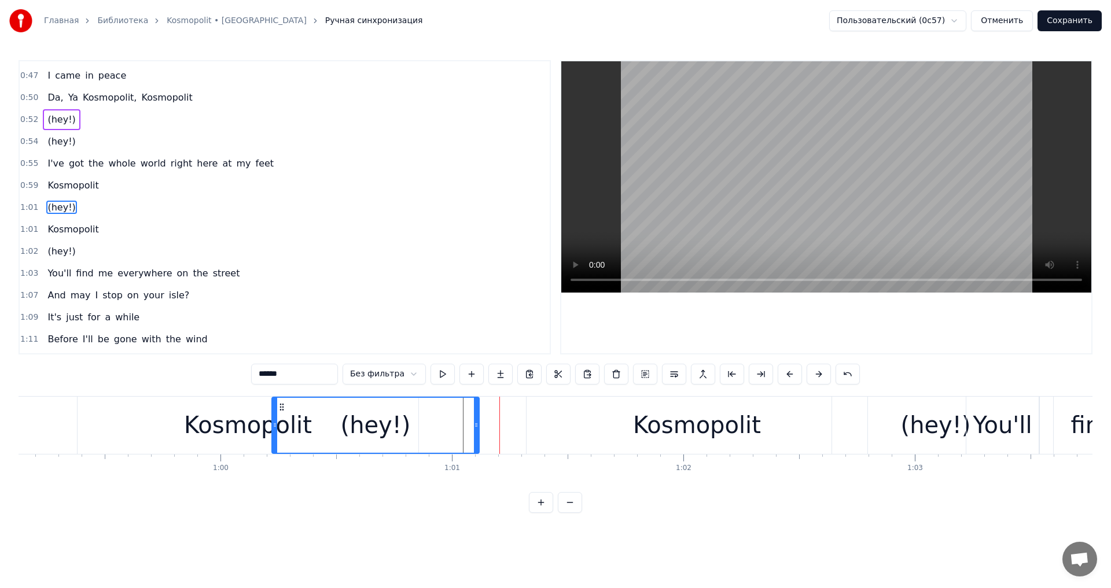
drag, startPoint x: 473, startPoint y: 402, endPoint x: 281, endPoint y: 402, distance: 191.5
click at [281, 402] on div "(hey!)" at bounding box center [376, 425] width 206 height 55
click at [246, 433] on div "Kosmopolit" at bounding box center [248, 425] width 128 height 35
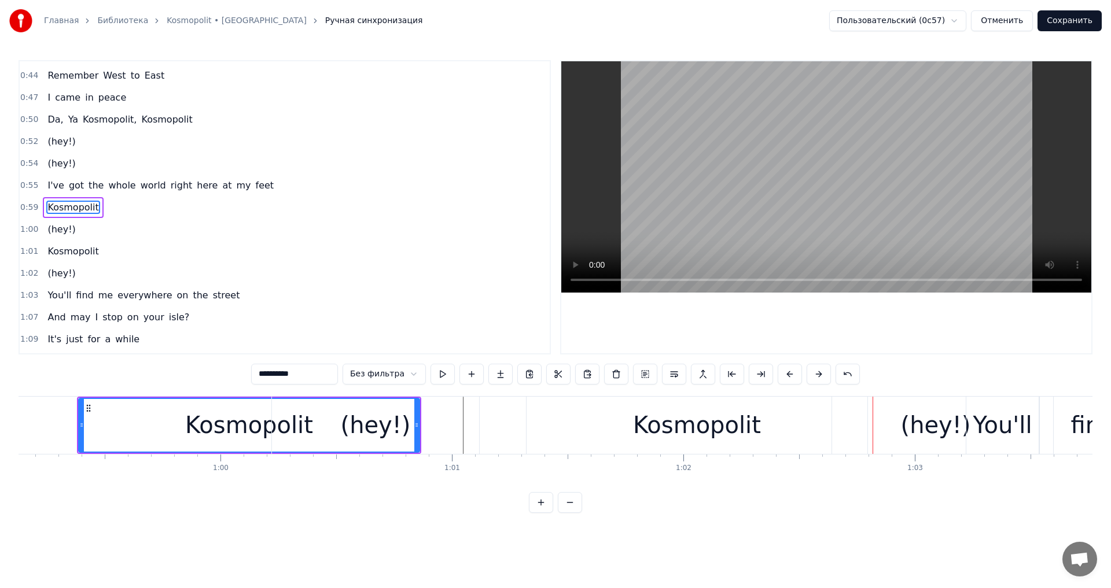
click at [943, 430] on div "(hey!)" at bounding box center [936, 425] width 70 height 35
type input "******"
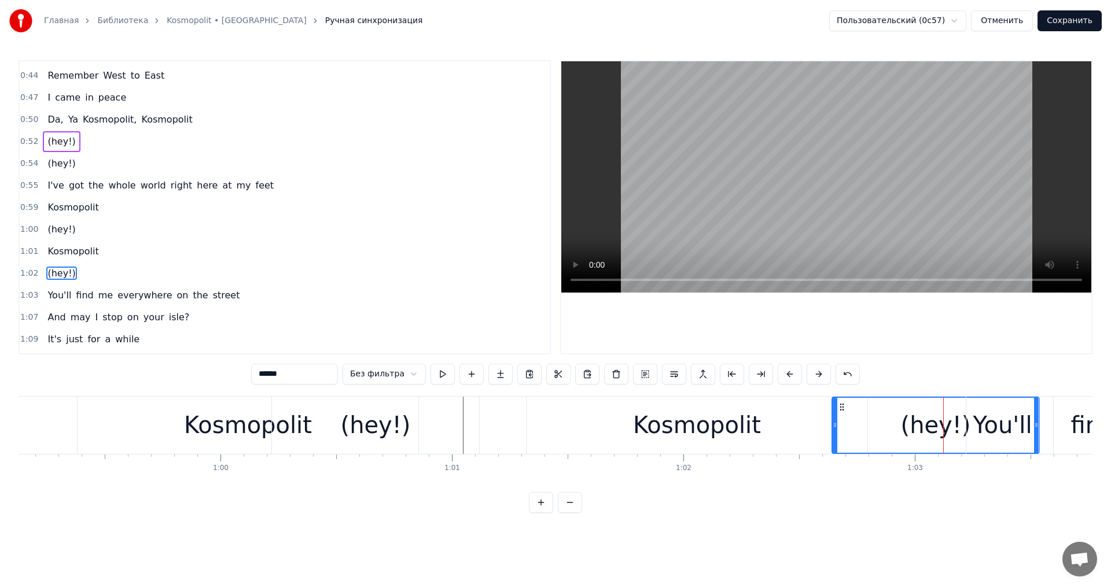
scroll to position [348, 0]
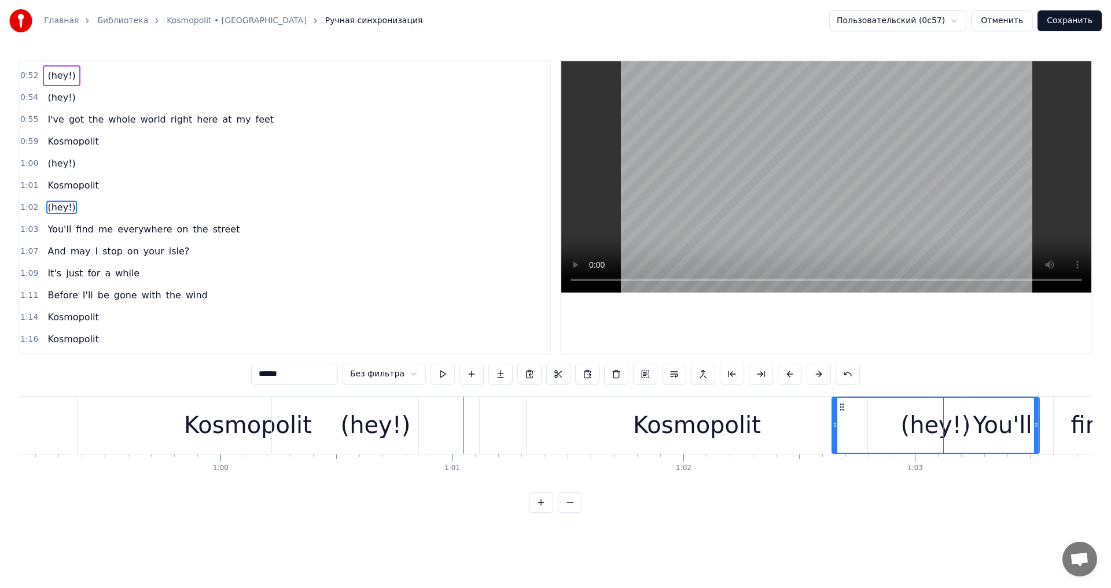
drag, startPoint x: 1036, startPoint y: 428, endPoint x: 922, endPoint y: 418, distance: 113.8
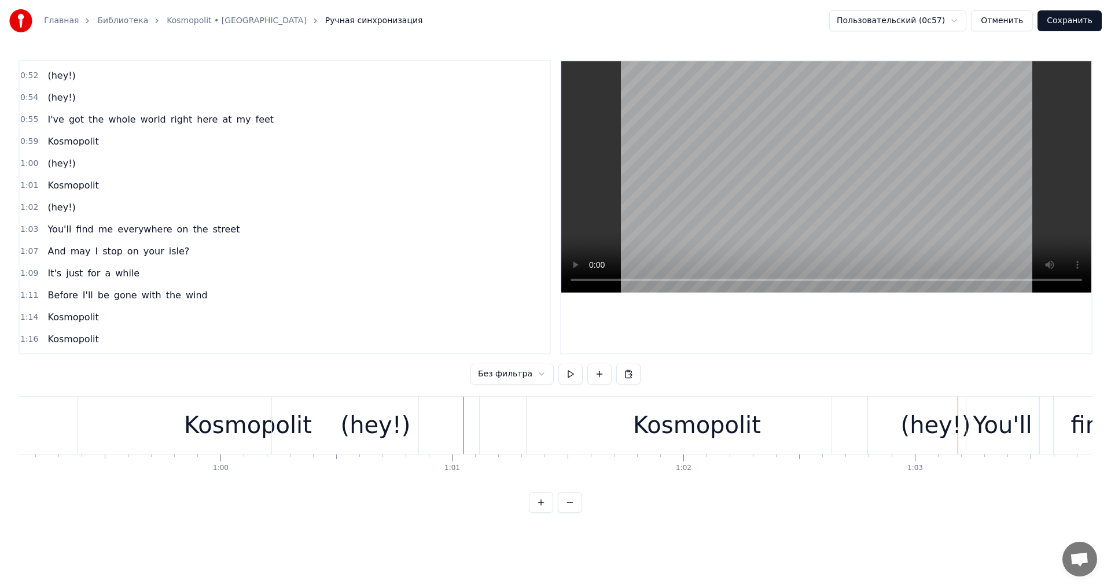
click at [855, 414] on div "(hey!)" at bounding box center [935, 425] width 207 height 57
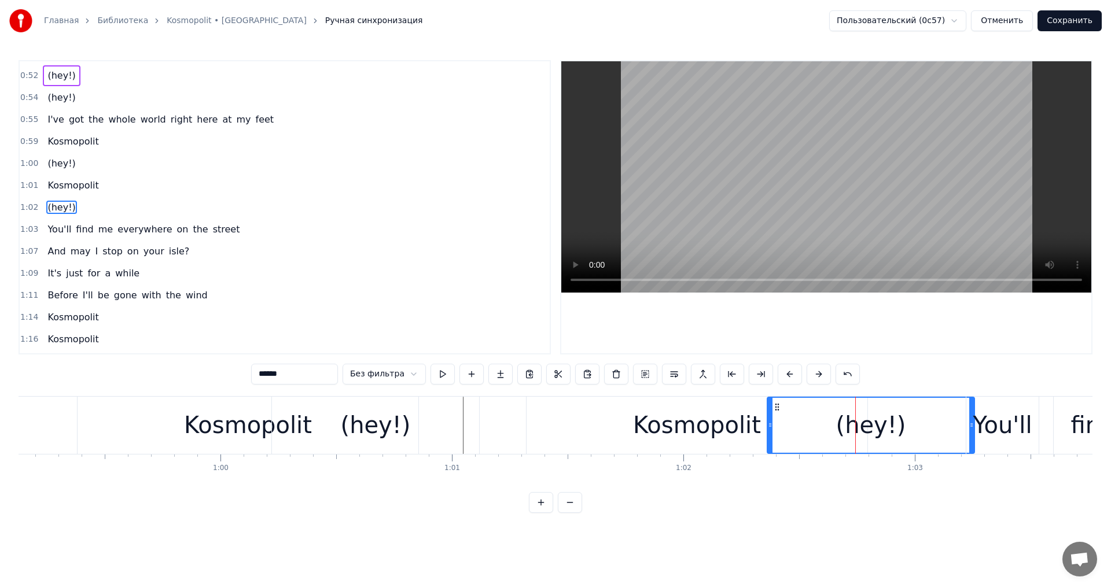
drag, startPoint x: 804, startPoint y: 403, endPoint x: 774, endPoint y: 403, distance: 30.1
click at [774, 403] on icon at bounding box center [776, 407] width 9 height 9
click at [753, 406] on icon at bounding box center [757, 407] width 9 height 9
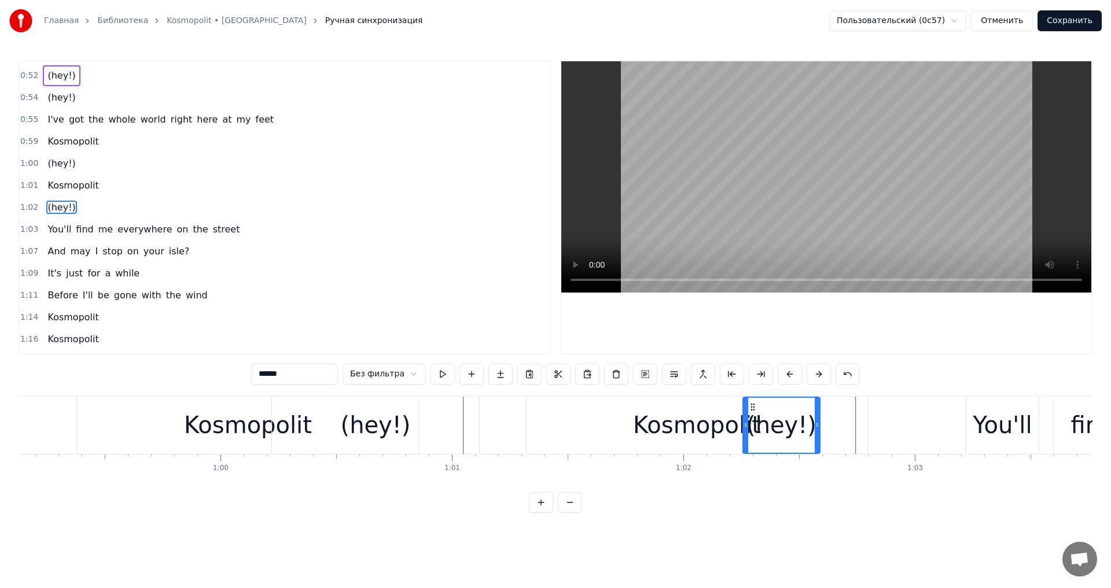
drag, startPoint x: 948, startPoint y: 425, endPoint x: 818, endPoint y: 422, distance: 130.2
click at [818, 422] on icon at bounding box center [817, 425] width 5 height 9
click at [711, 419] on div "Kosmopolit" at bounding box center [697, 425] width 128 height 35
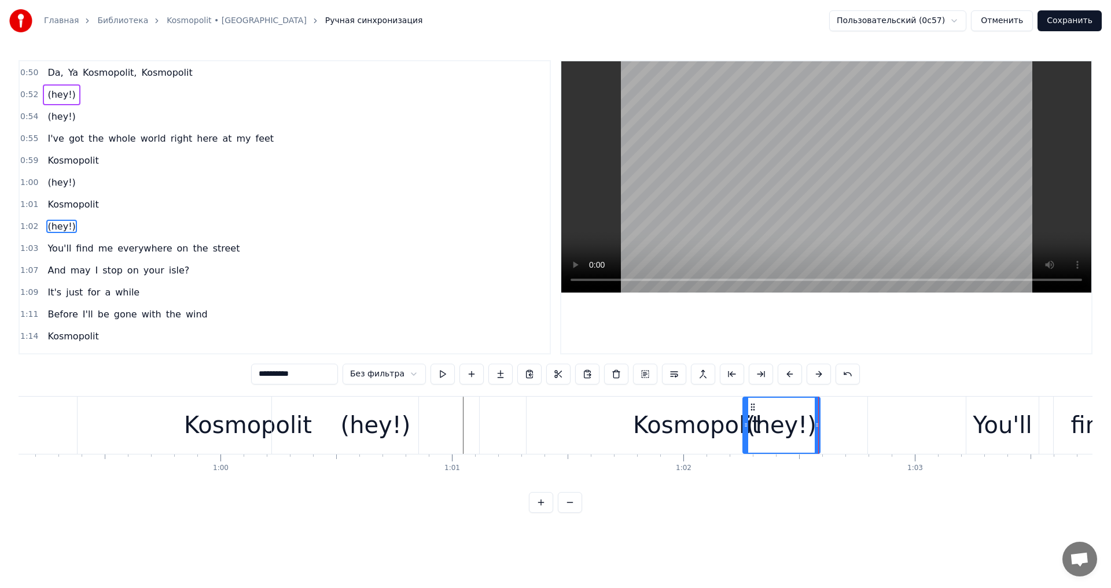
scroll to position [326, 0]
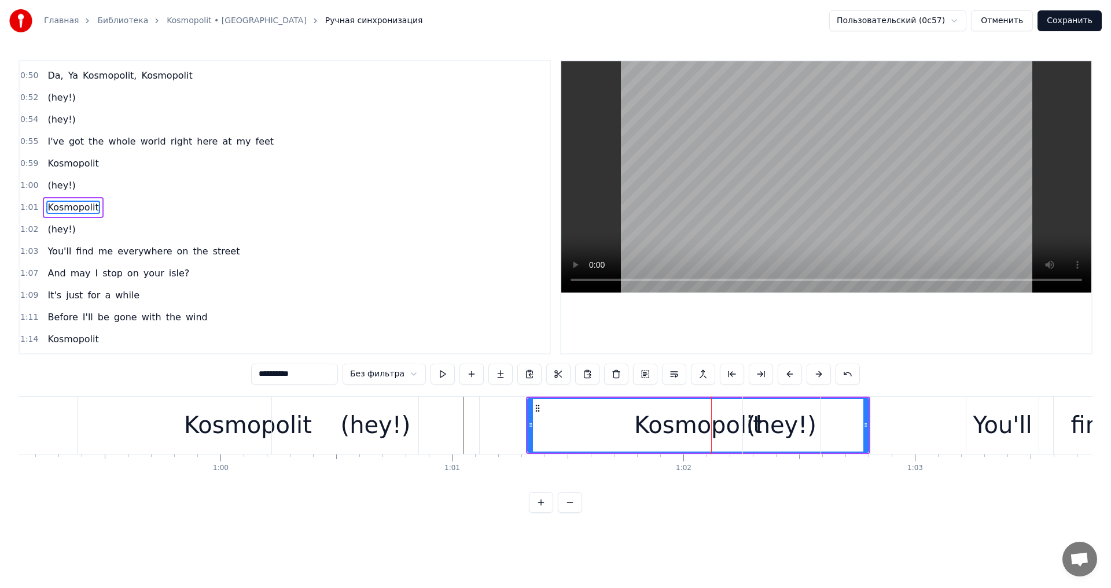
click at [354, 422] on div "(hey!)" at bounding box center [376, 425] width 70 height 35
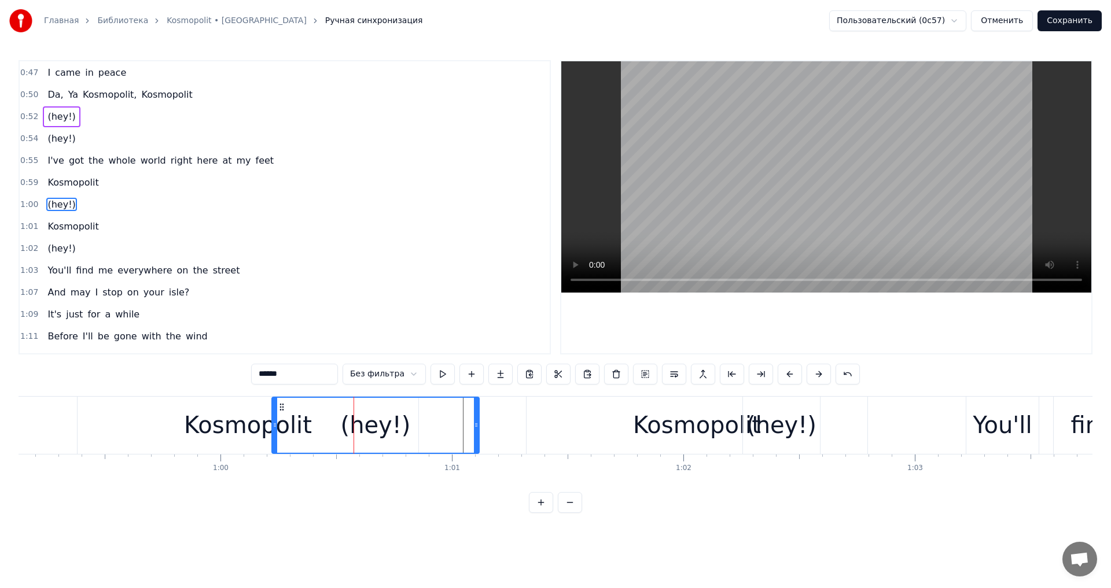
scroll to position [304, 0]
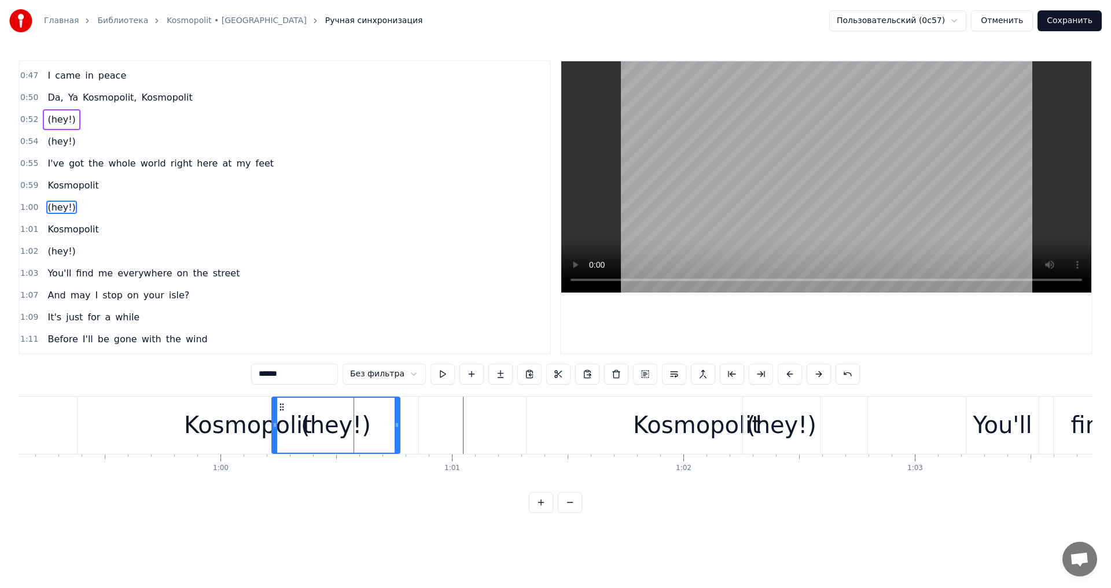
drag, startPoint x: 478, startPoint y: 420, endPoint x: 399, endPoint y: 424, distance: 79.3
click at [399, 424] on div at bounding box center [397, 425] width 5 height 55
click at [242, 418] on div "Kosmopolit" at bounding box center [248, 425] width 128 height 35
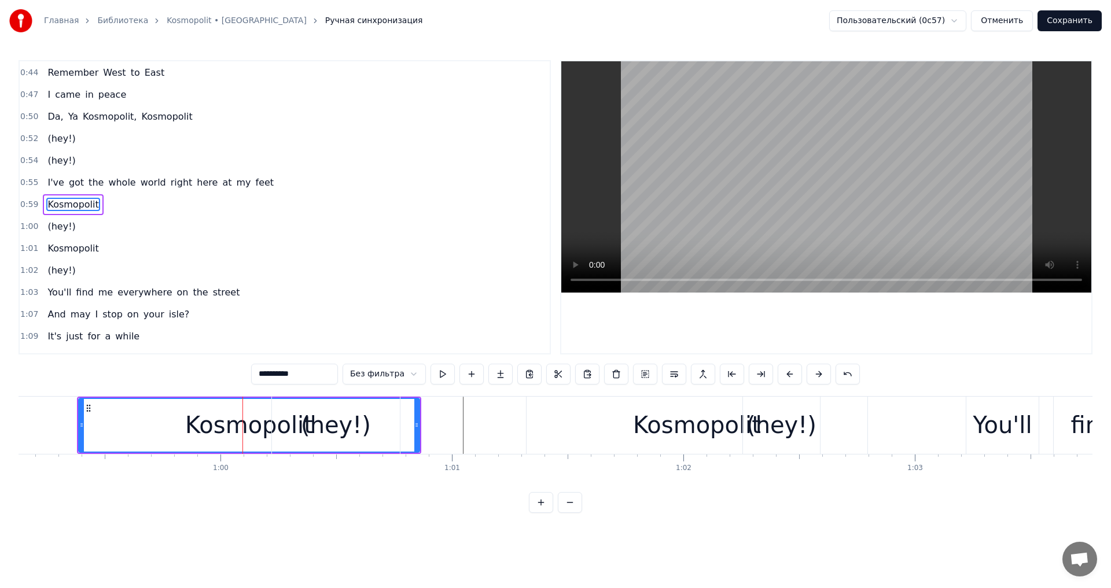
scroll to position [282, 0]
click at [757, 433] on div "(hey!)" at bounding box center [781, 425] width 70 height 35
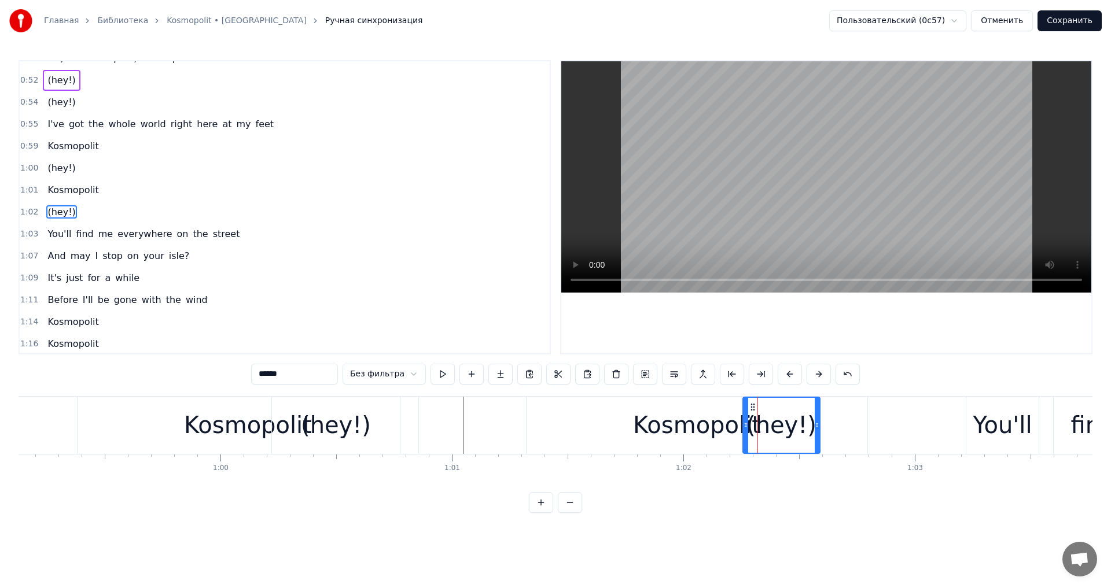
scroll to position [348, 0]
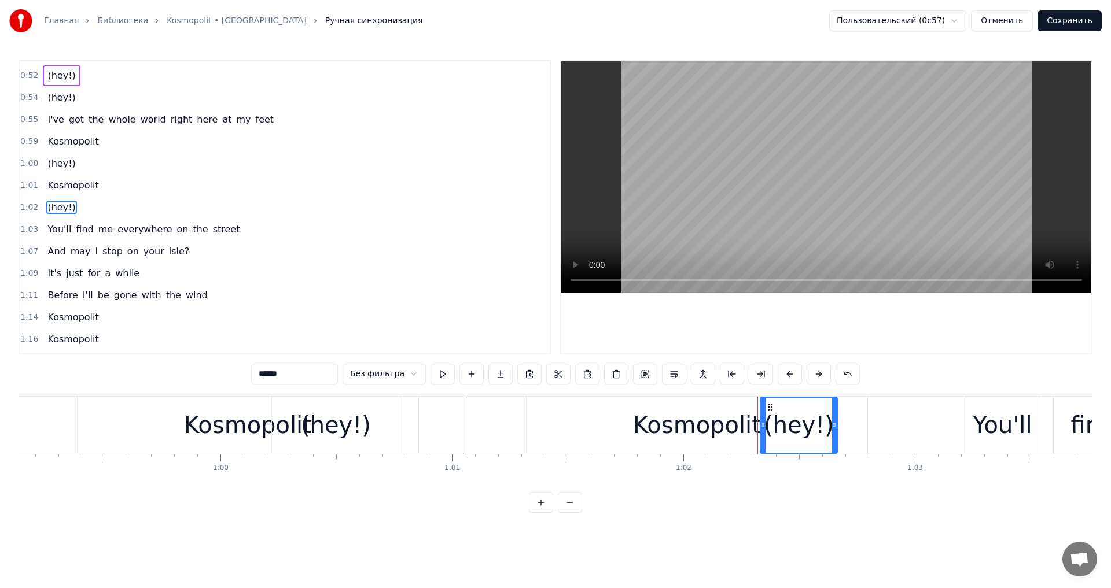
drag, startPoint x: 755, startPoint y: 406, endPoint x: 774, endPoint y: 406, distance: 19.7
click at [774, 406] on icon at bounding box center [770, 407] width 9 height 9
drag, startPoint x: 840, startPoint y: 423, endPoint x: 862, endPoint y: 423, distance: 22.0
click at [862, 423] on icon at bounding box center [861, 425] width 5 height 9
click at [699, 454] on div "Kosmopolit" at bounding box center [697, 425] width 343 height 57
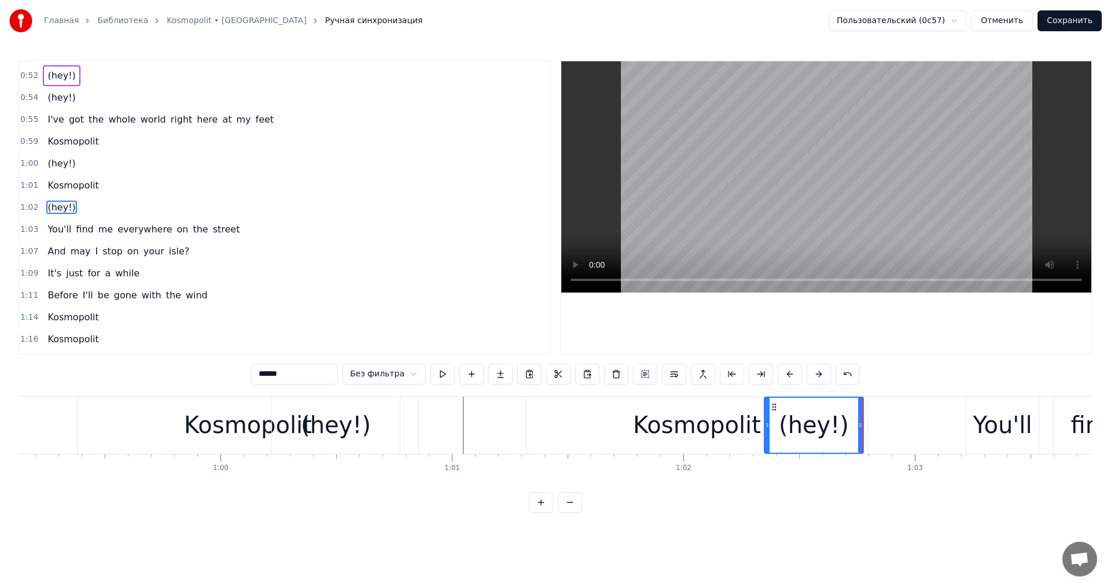
type input "**********"
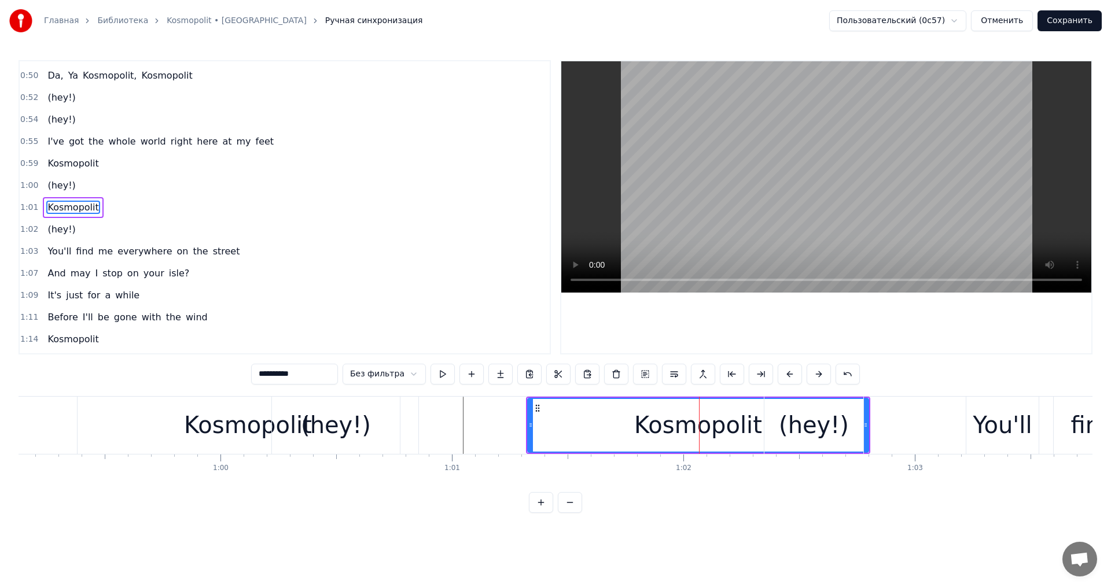
click at [698, 474] on div "Kosmopolit Kosmopolit Hello, New York I'd introduce myself But single names are…" at bounding box center [556, 439] width 1074 height 87
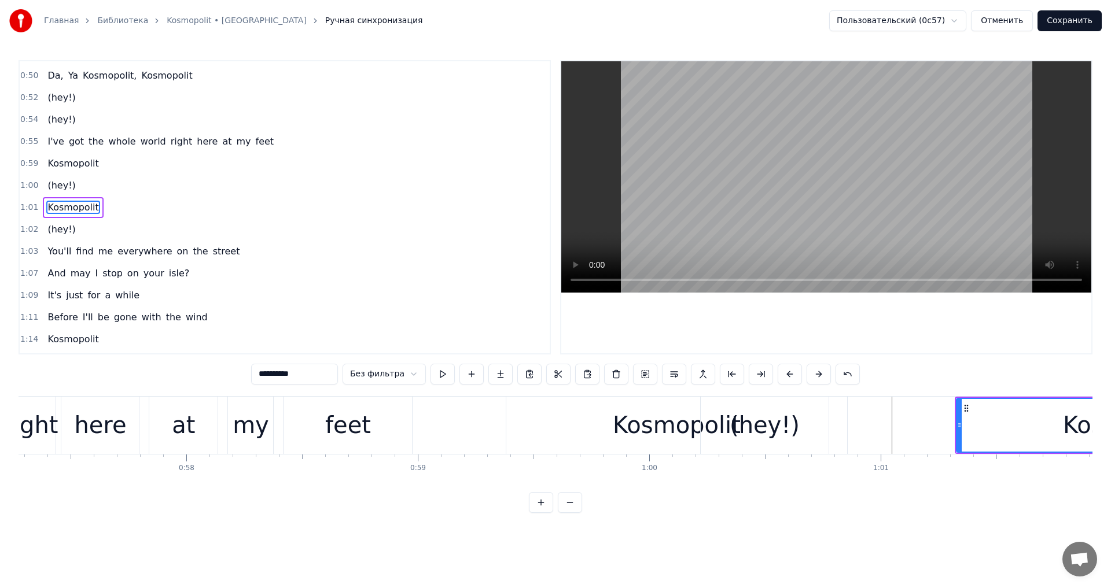
scroll to position [0, 13227]
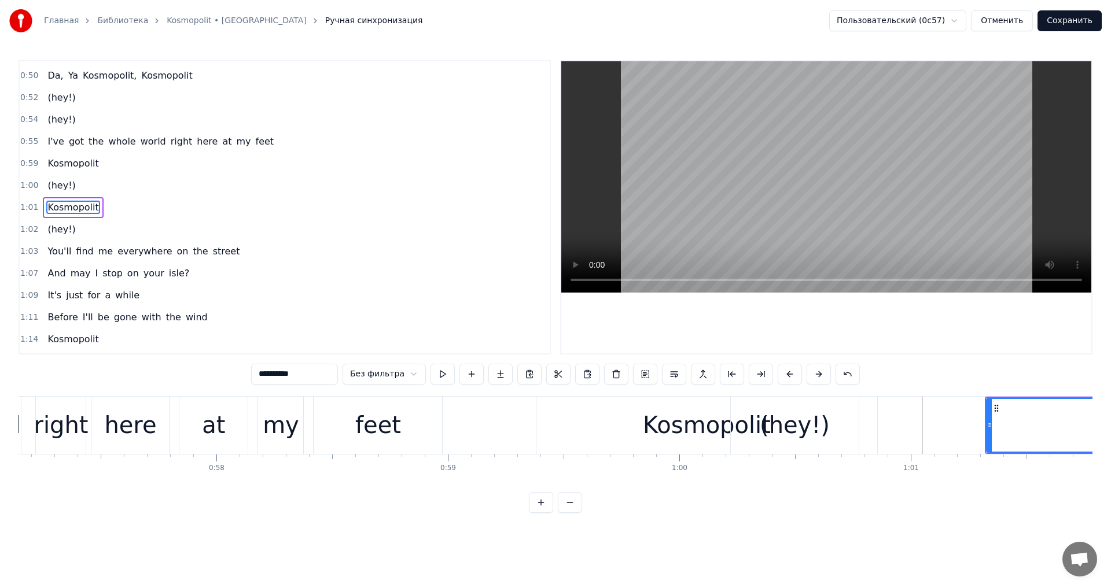
click at [577, 448] on div "Kosmopolit" at bounding box center [706, 425] width 341 height 57
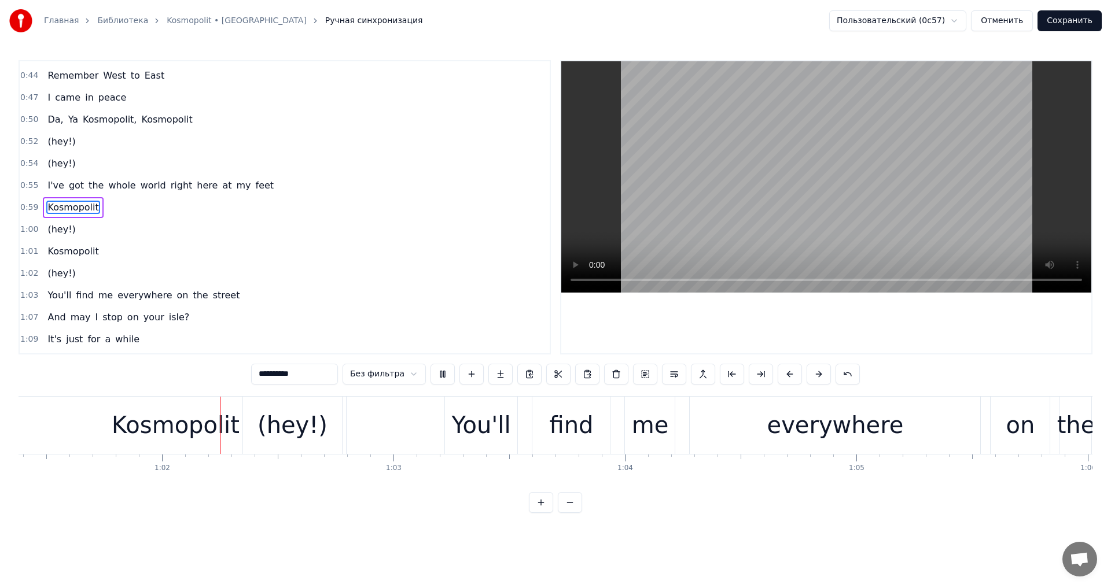
scroll to position [0, 14210]
click at [64, 133] on div "(hey!)" at bounding box center [61, 141] width 37 height 21
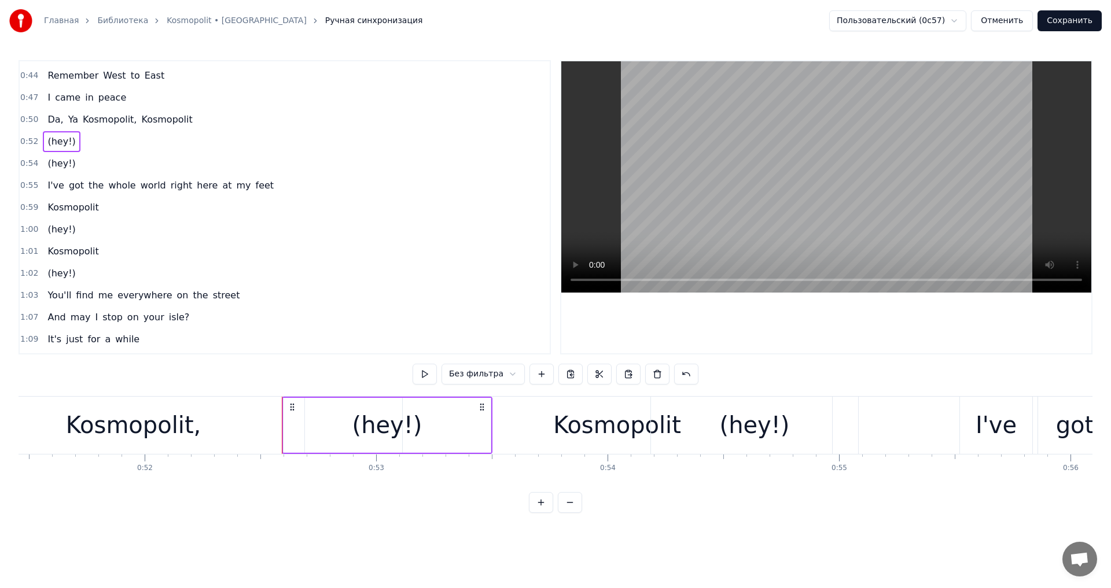
scroll to position [0, 11851]
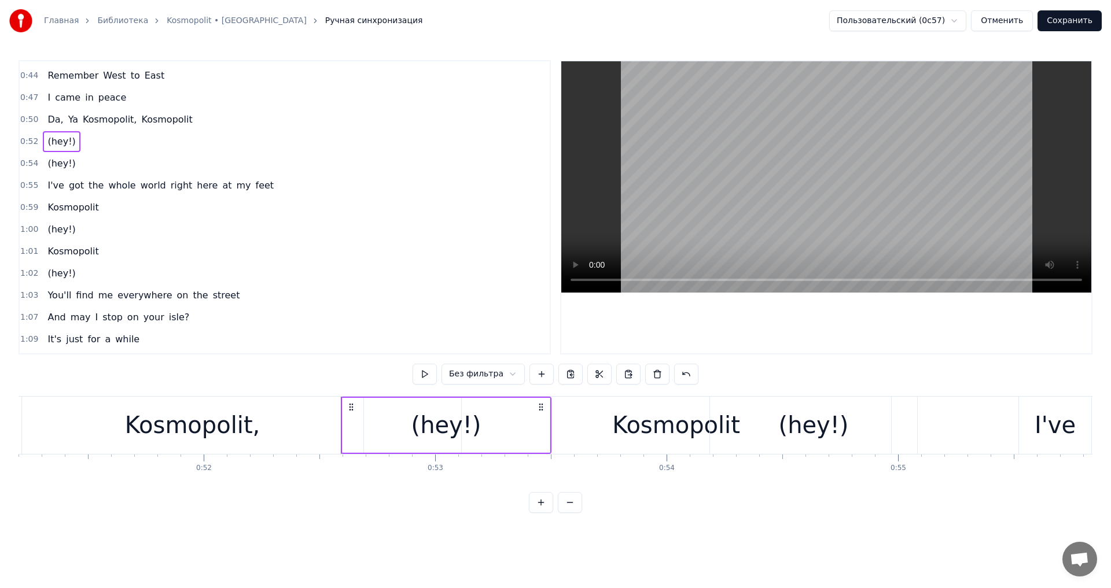
click at [188, 419] on div "Kosmopolit," at bounding box center [192, 425] width 135 height 35
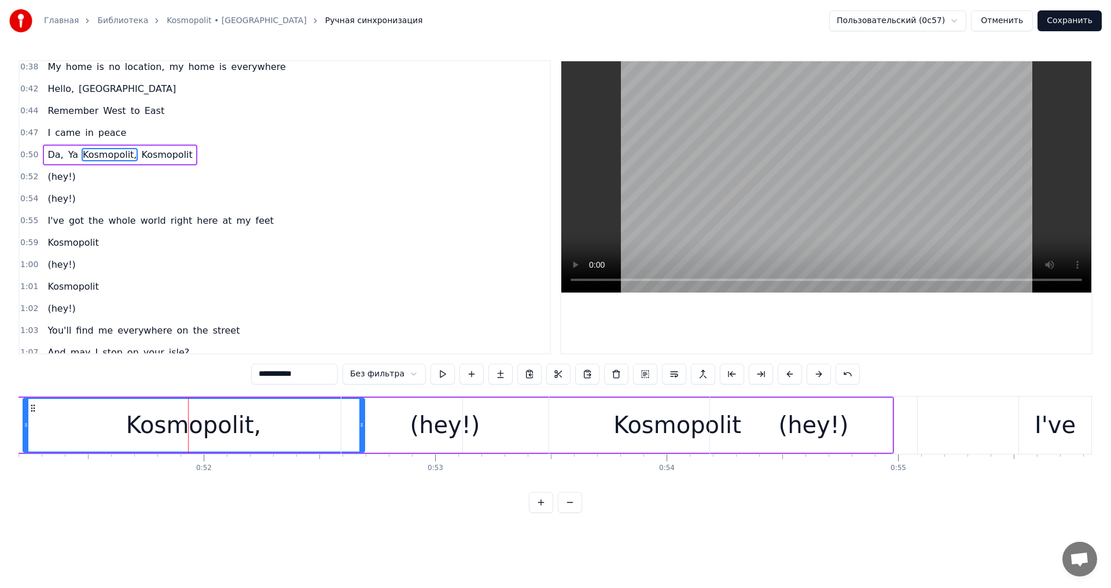
scroll to position [194, 0]
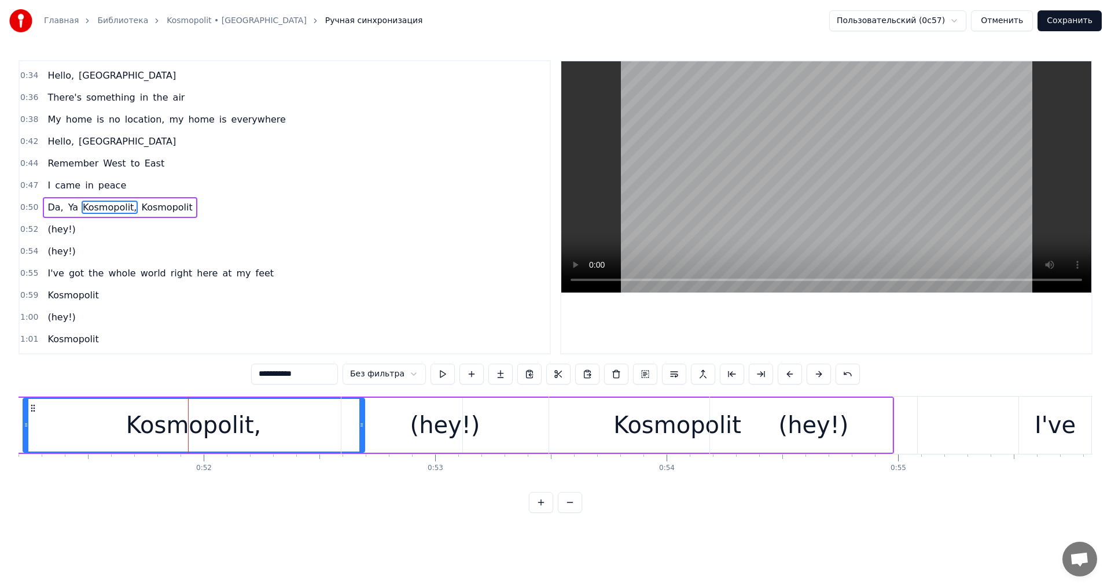
click at [240, 449] on div "Kosmopolit," at bounding box center [194, 425] width 340 height 53
click at [394, 417] on div "(hey!)" at bounding box center [444, 425] width 207 height 57
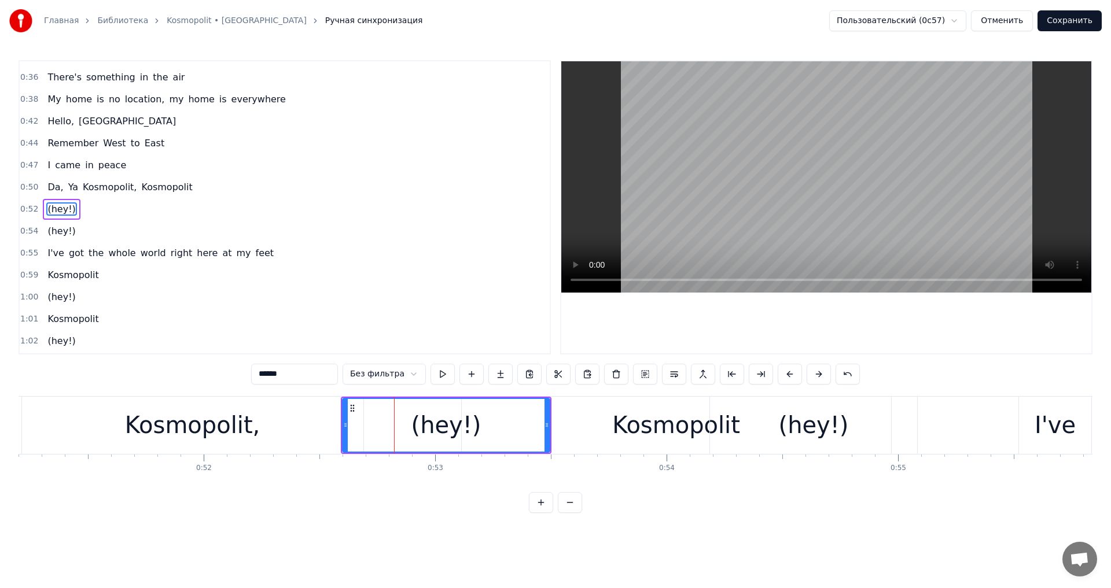
scroll to position [216, 0]
click at [550, 417] on div at bounding box center [548, 425] width 5 height 53
click at [697, 418] on div "Kosmopolit" at bounding box center [676, 425] width 128 height 35
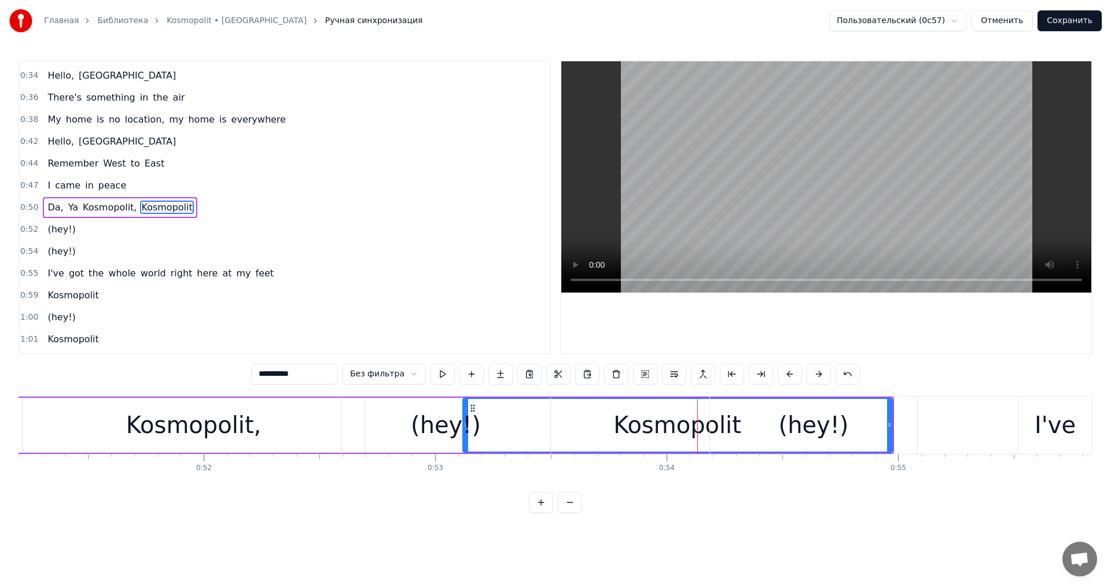
click at [752, 421] on div "(hey!)" at bounding box center [813, 425] width 207 height 57
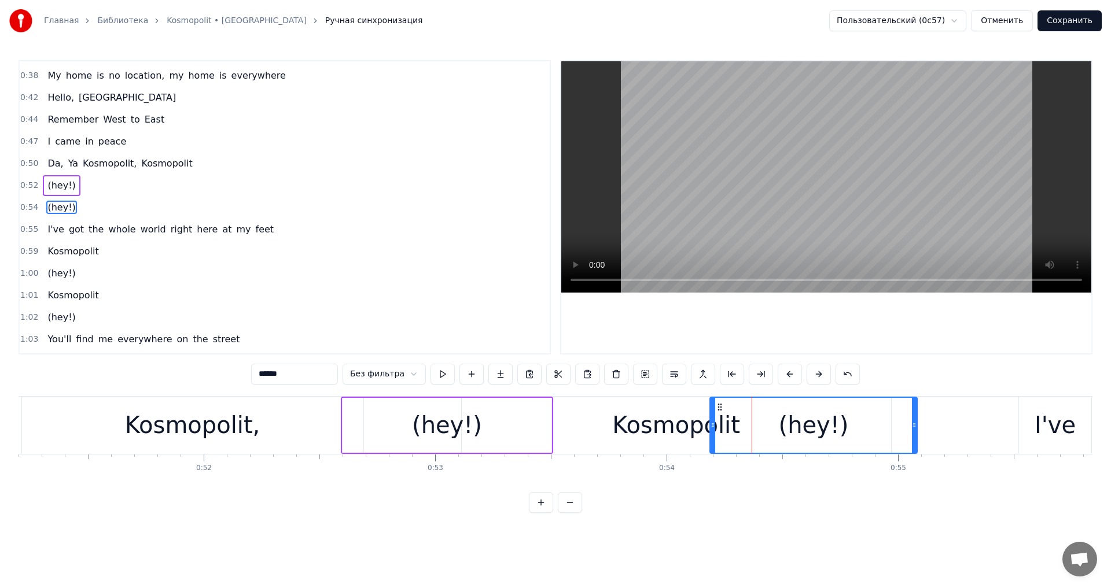
click at [659, 437] on div "Kosmopolit" at bounding box center [676, 425] width 128 height 35
type input "**********"
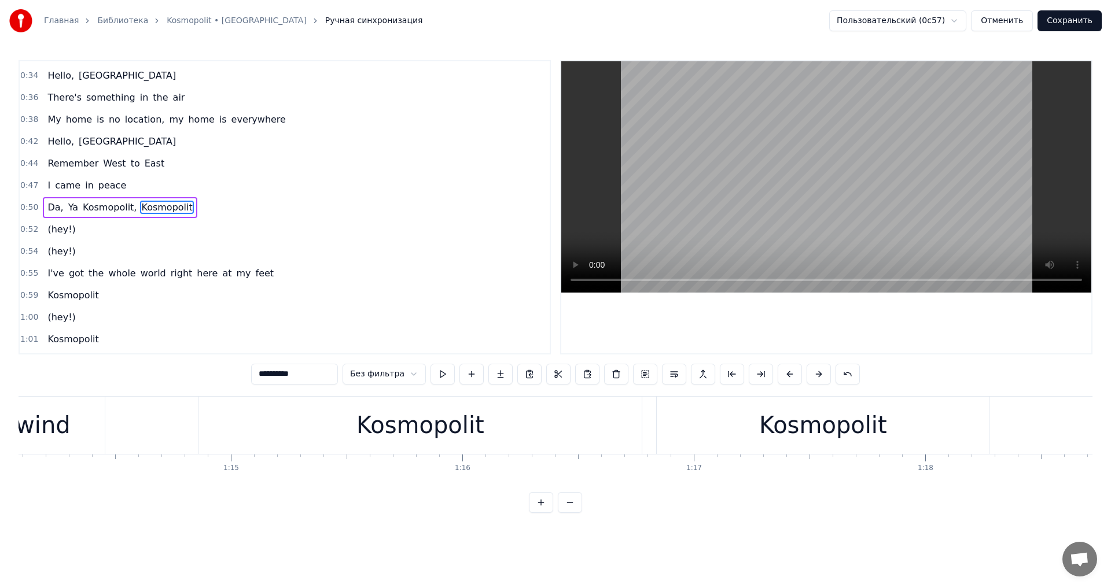
scroll to position [0, 17057]
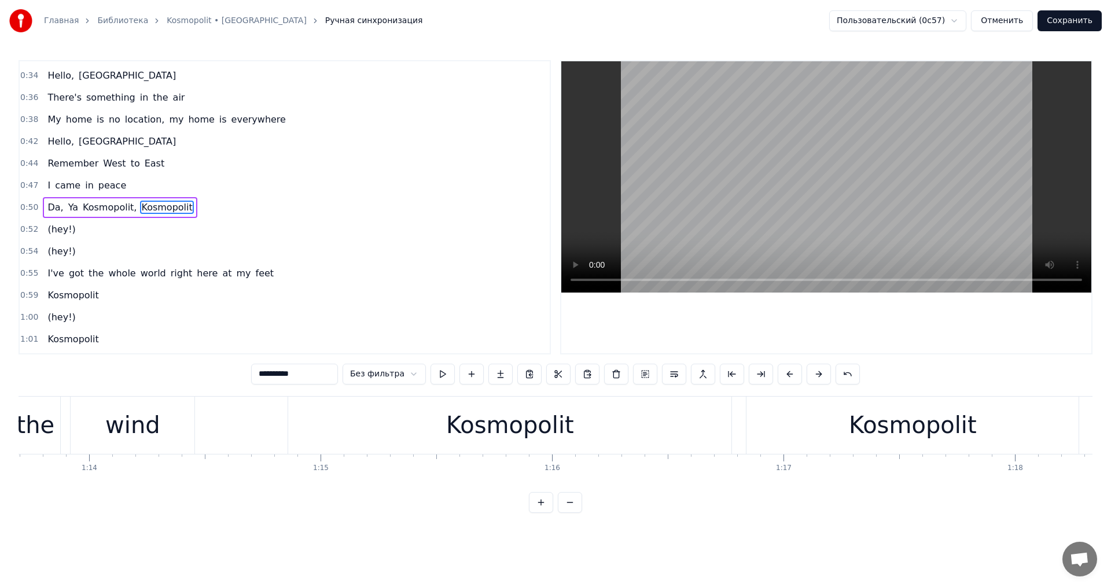
click at [568, 451] on div "Kosmopolit" at bounding box center [509, 425] width 443 height 57
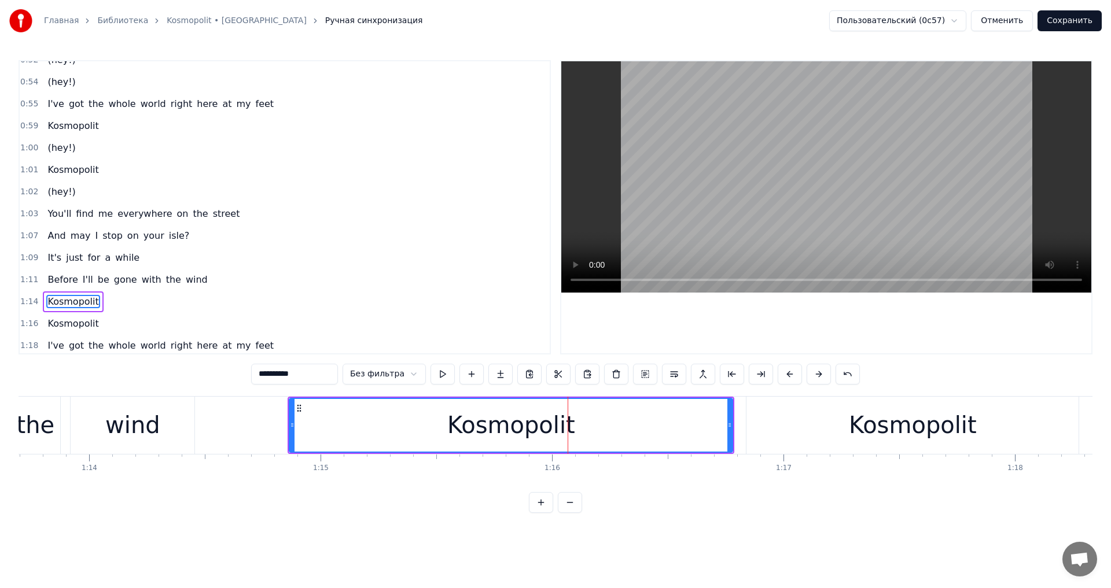
scroll to position [458, 0]
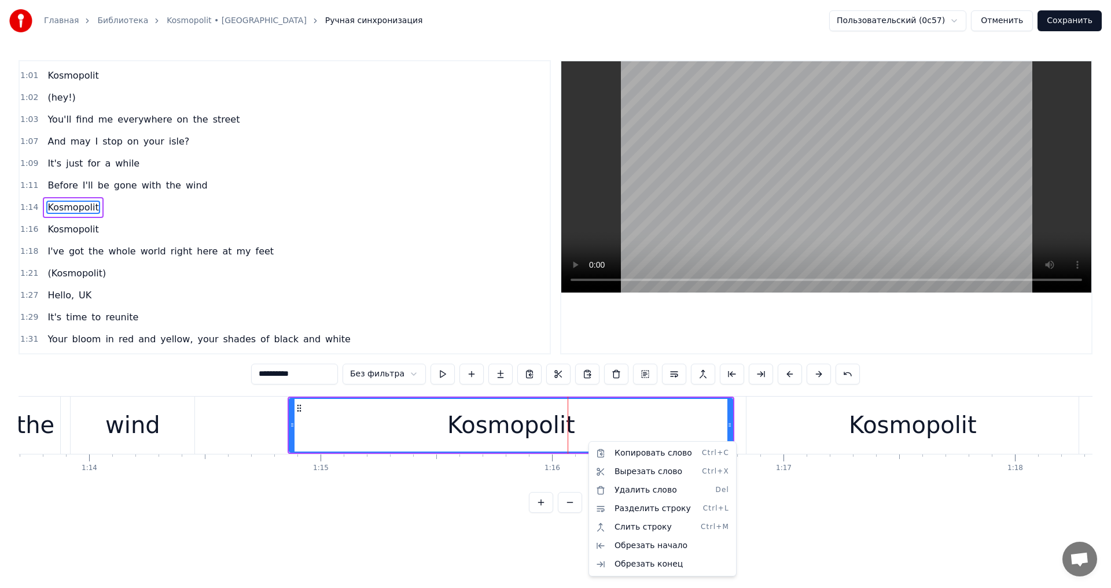
click at [741, 422] on html "Главная Библиотека Kosmopolit • Russkaja Ручная синхронизация Пользовательский …" at bounding box center [555, 266] width 1111 height 532
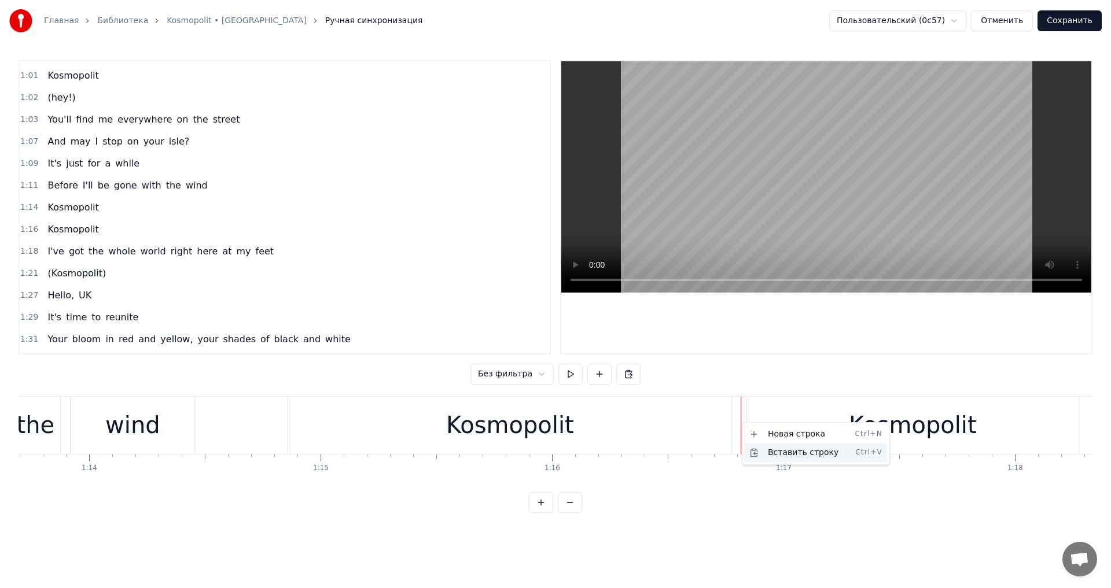
click at [772, 448] on div "Вставить строку Ctrl+V" at bounding box center [816, 453] width 142 height 19
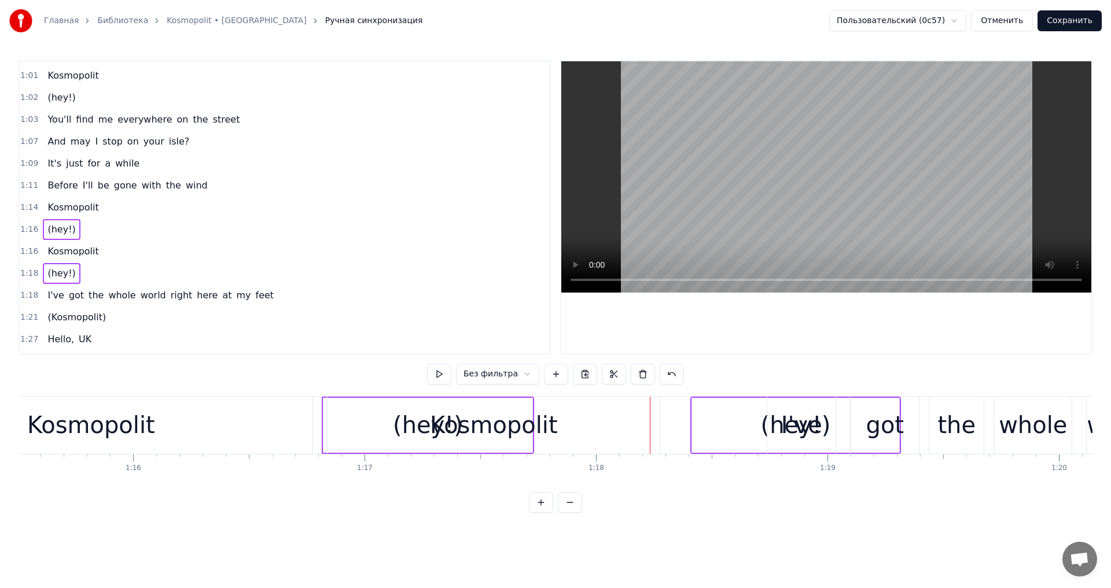
scroll to position [0, 17446]
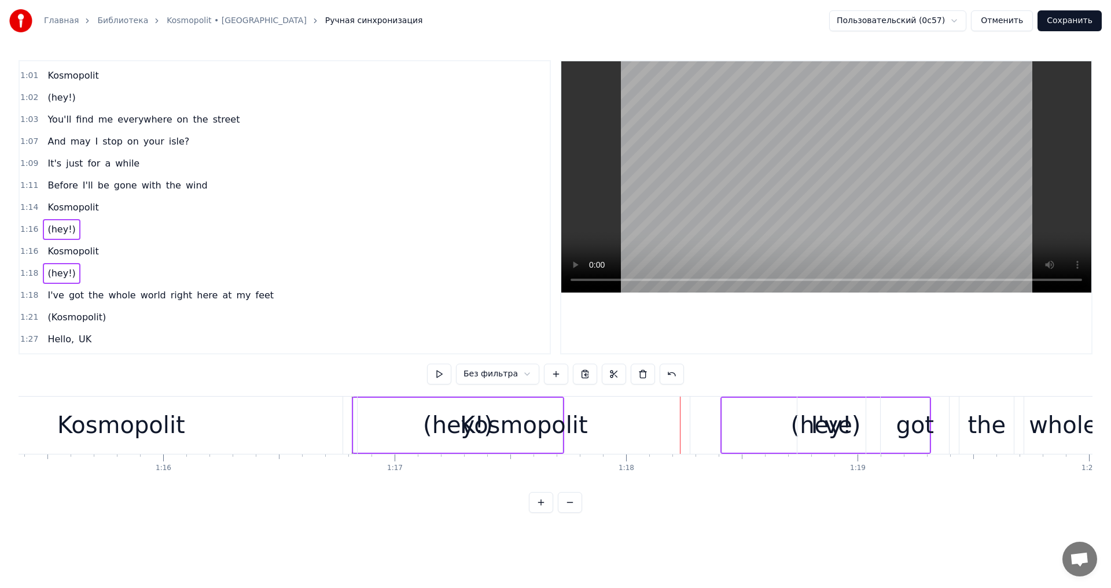
click at [404, 420] on div "Kosmopolit" at bounding box center [524, 425] width 332 height 57
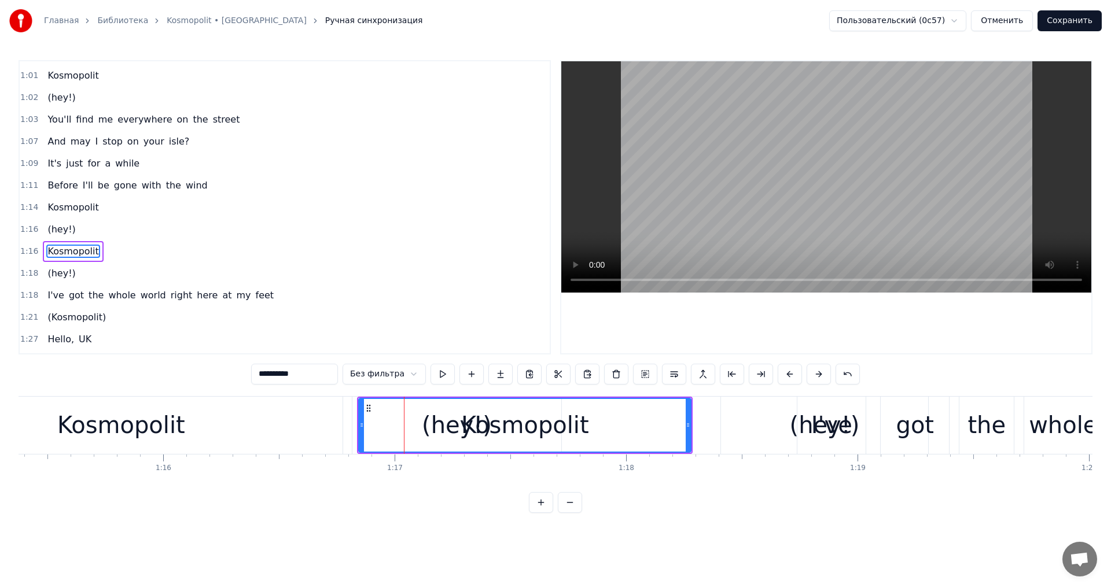
scroll to position [502, 0]
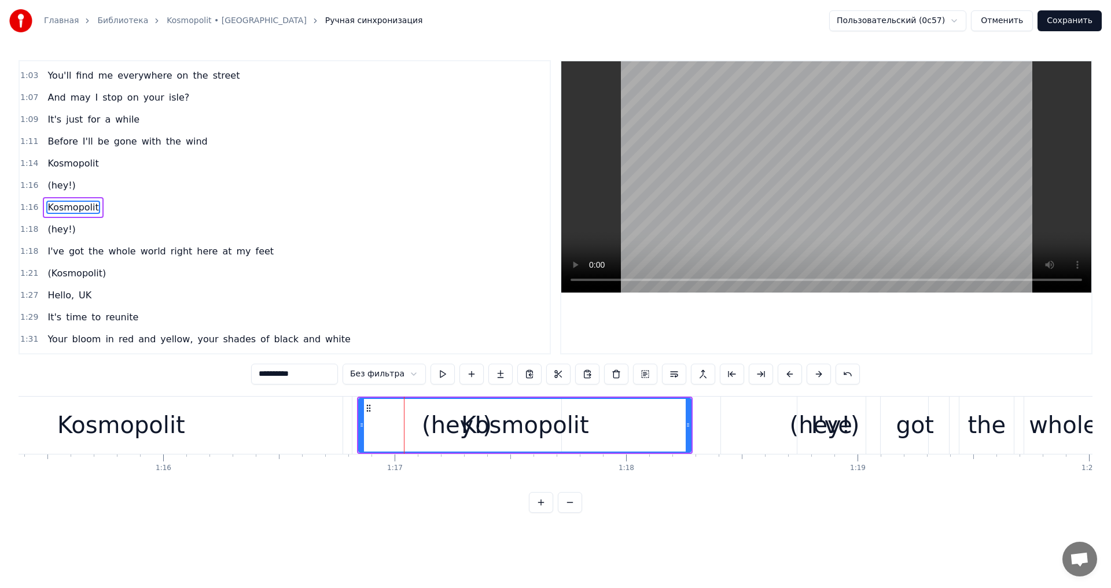
click at [355, 416] on div "(hey!)" at bounding box center [456, 425] width 209 height 57
type input "******"
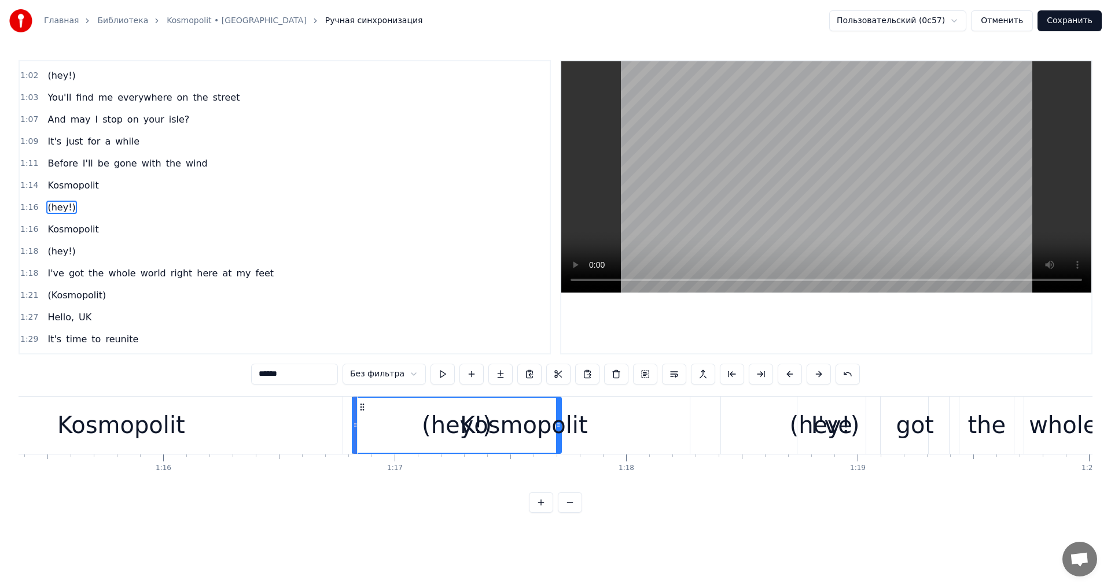
drag, startPoint x: 360, startPoint y: 407, endPoint x: 337, endPoint y: 406, distance: 23.8
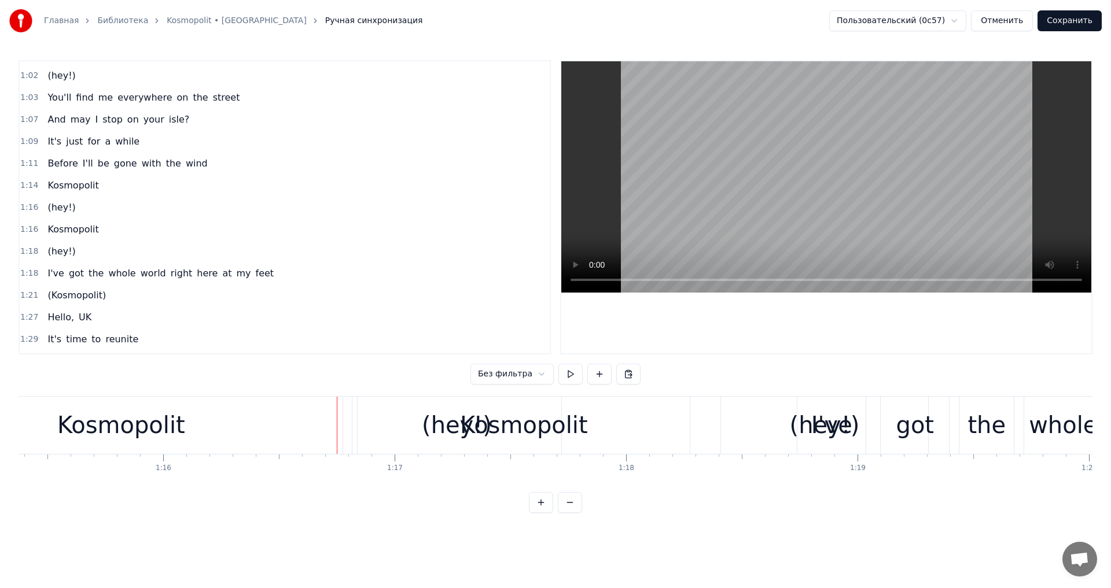
click at [355, 406] on div "(hey!)" at bounding box center [456, 425] width 209 height 57
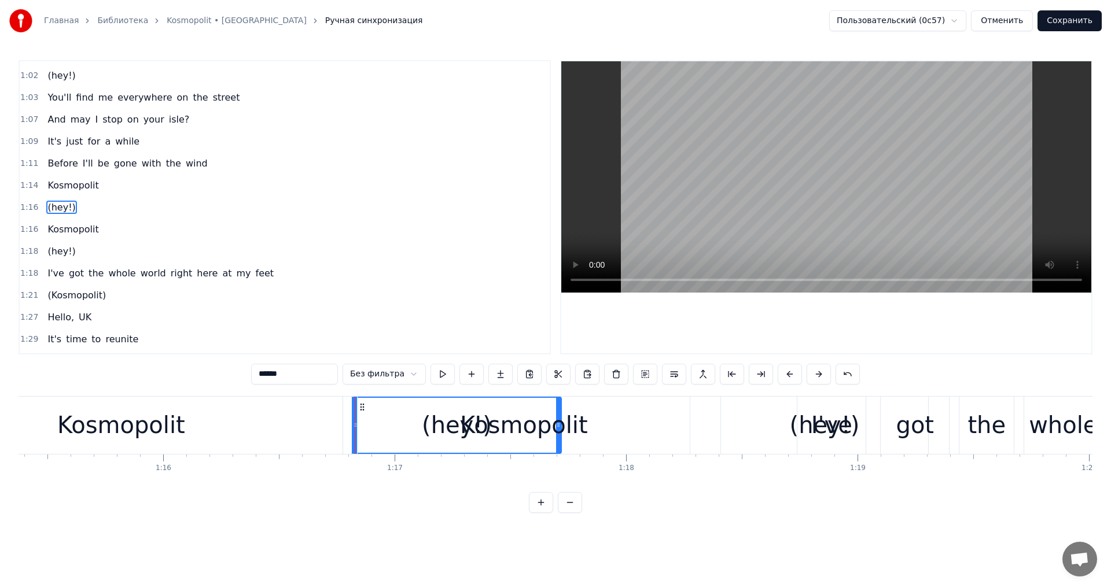
drag, startPoint x: 347, startPoint y: 406, endPoint x: 311, endPoint y: 407, distance: 35.9
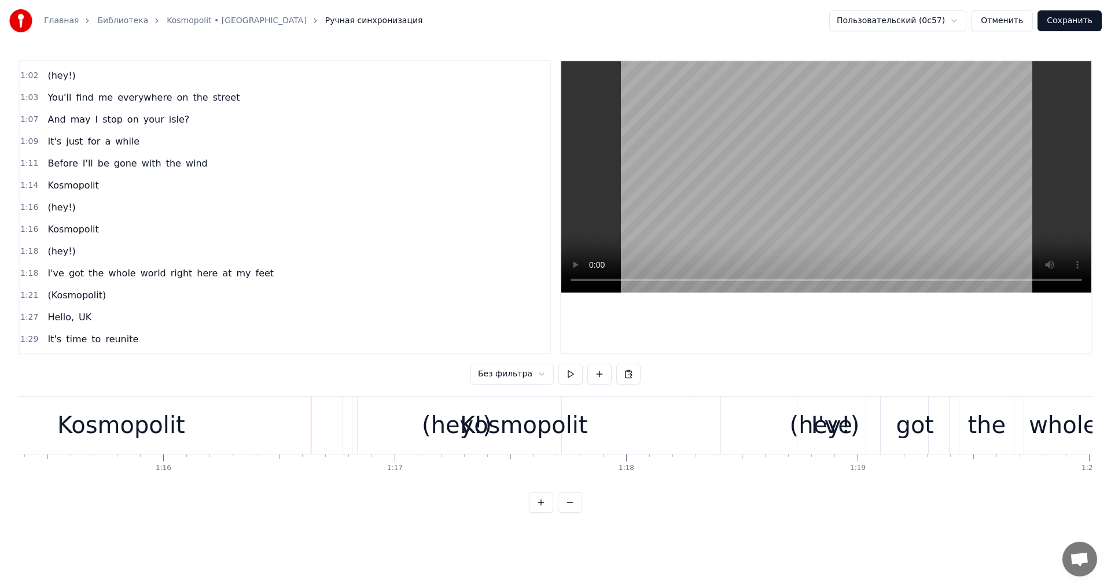
click at [352, 414] on div "(hey!)" at bounding box center [457, 425] width 210 height 57
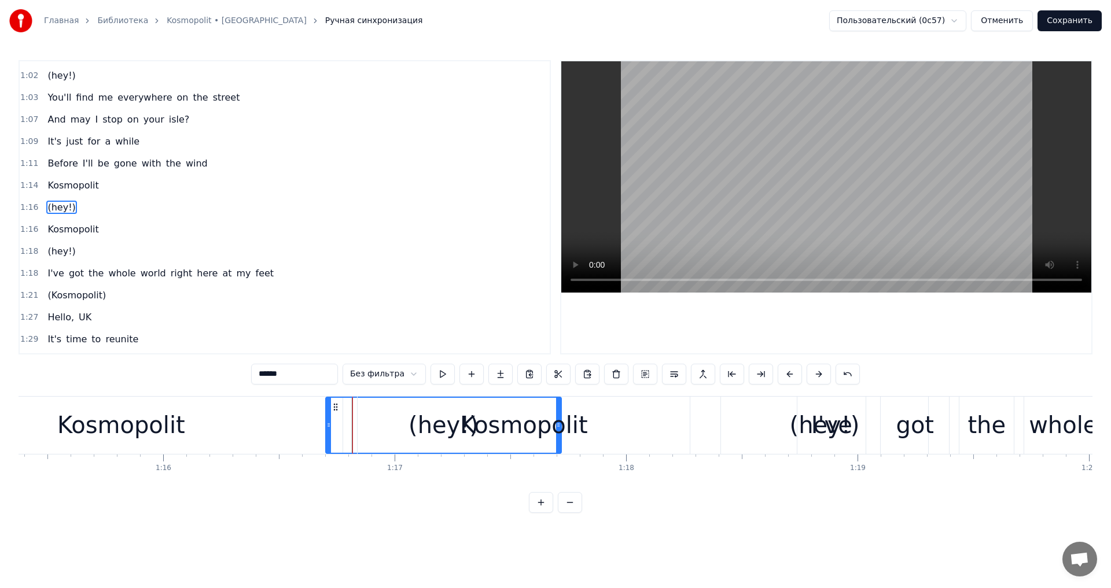
drag, startPoint x: 354, startPoint y: 415, endPoint x: 327, endPoint y: 416, distance: 26.6
click at [327, 416] on div at bounding box center [328, 425] width 5 height 55
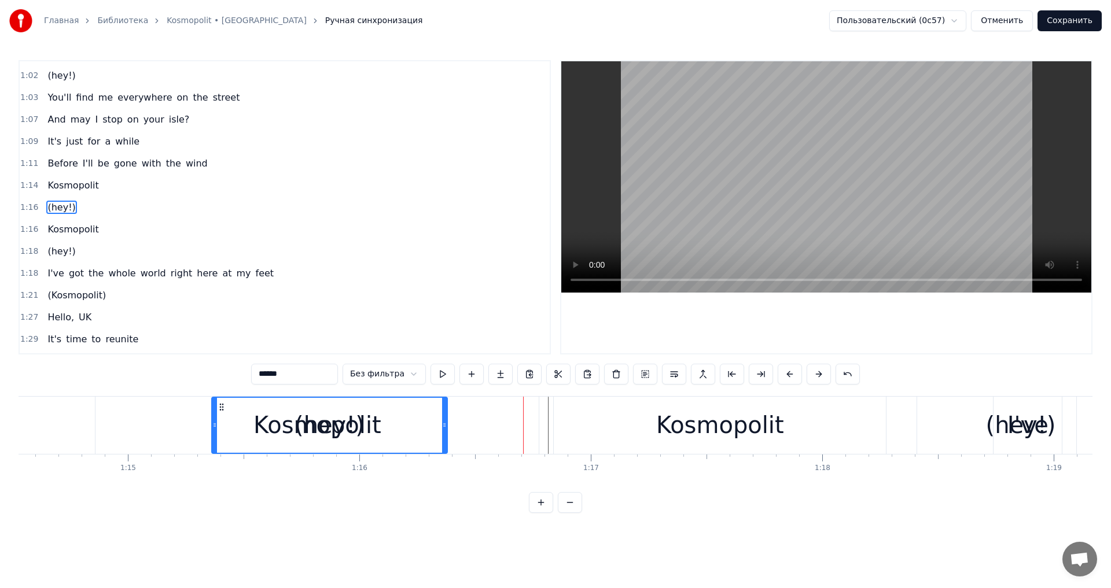
scroll to position [0, 17249]
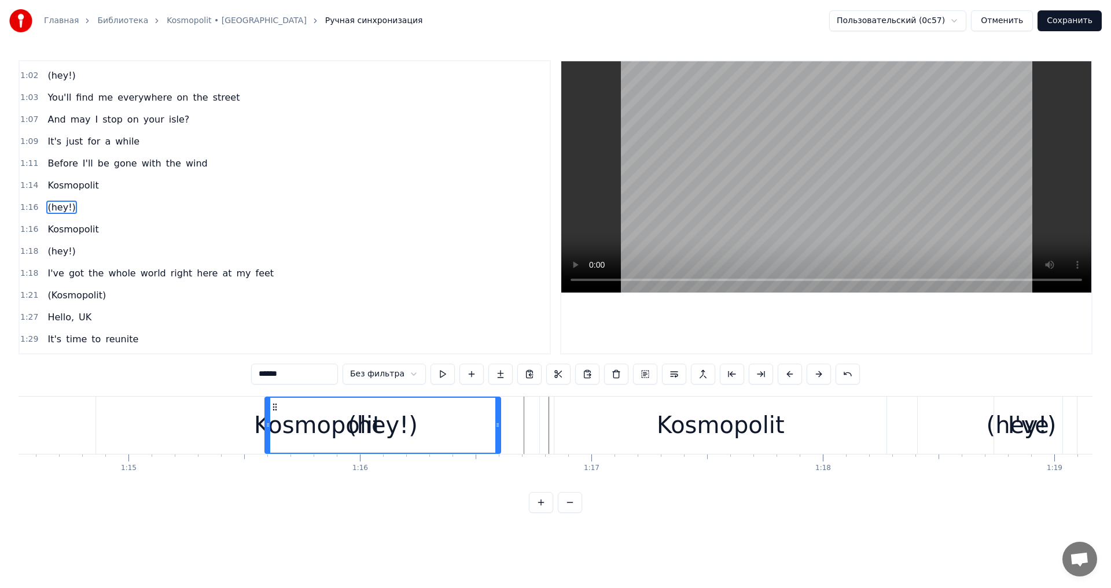
drag, startPoint x: 334, startPoint y: 407, endPoint x: 274, endPoint y: 395, distance: 62.0
click at [274, 395] on div "0:03 Kosmopolit 0:10 Kosmopolit 0:19 Hello, New York 0:21 I'd introduce myself …" at bounding box center [556, 286] width 1074 height 453
drag, startPoint x: 267, startPoint y: 421, endPoint x: 366, endPoint y: 417, distance: 98.5
click at [366, 417] on div at bounding box center [365, 425] width 5 height 55
click at [335, 425] on div "Kosmopolit" at bounding box center [318, 425] width 128 height 35
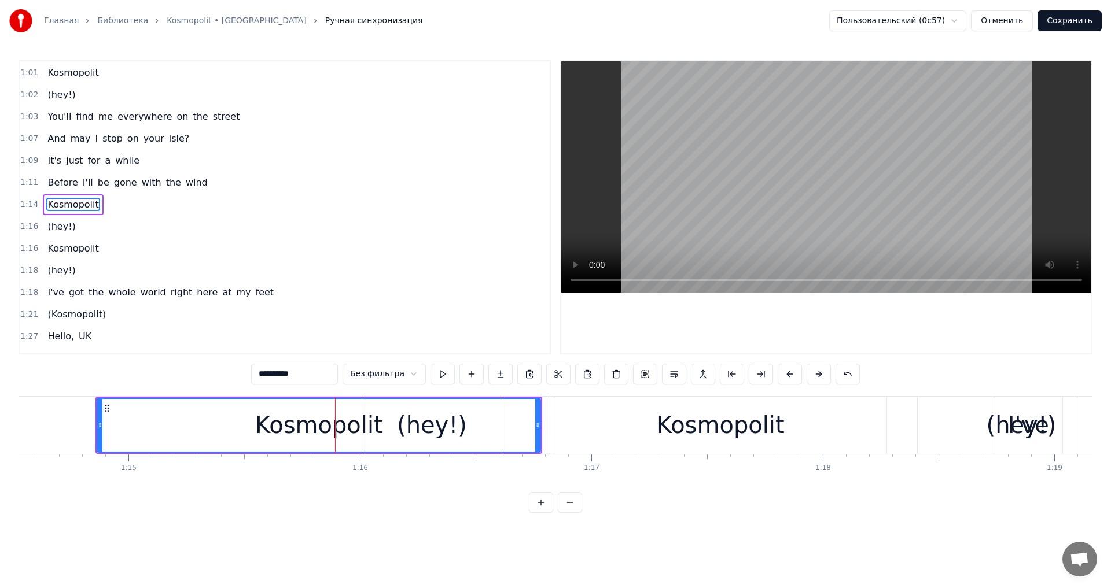
scroll to position [458, 0]
click at [1009, 436] on div "I've" at bounding box center [1028, 425] width 68 height 57
type input "****"
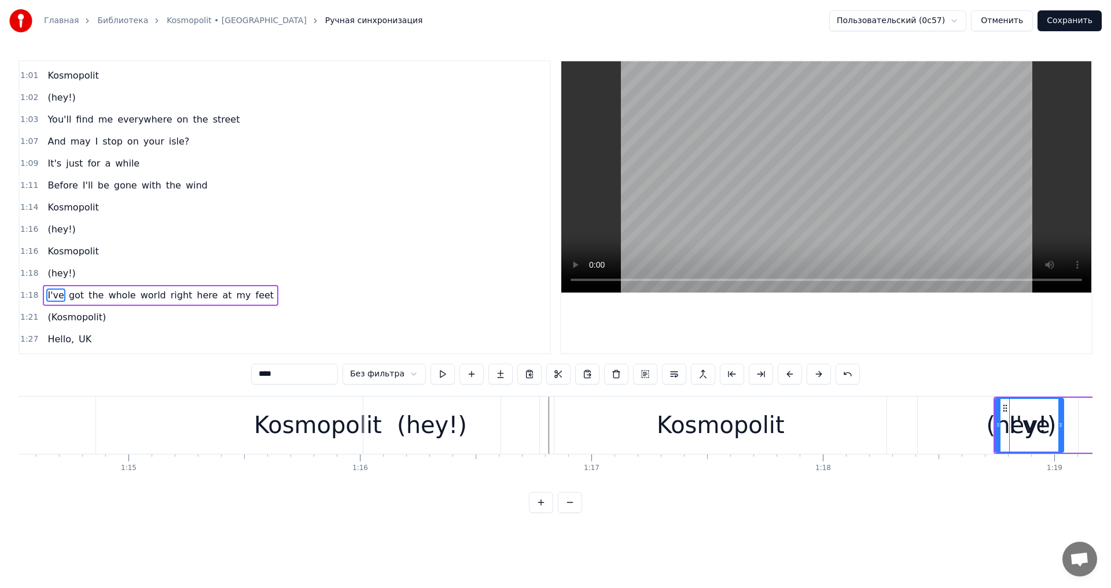
scroll to position [546, 0]
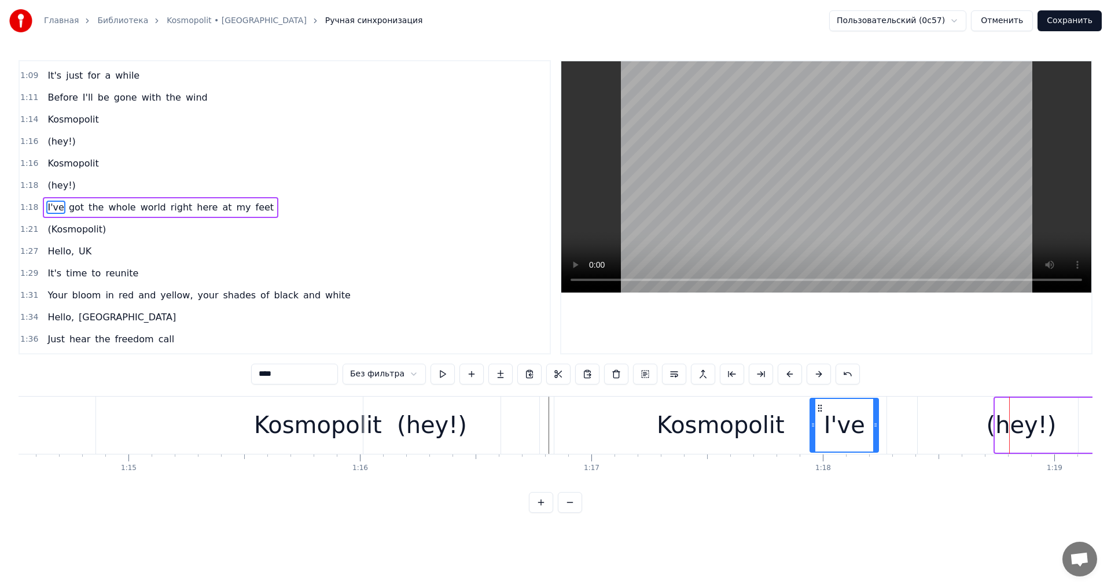
drag, startPoint x: 1006, startPoint y: 408, endPoint x: 822, endPoint y: 404, distance: 184.1
click at [822, 404] on icon at bounding box center [819, 408] width 9 height 9
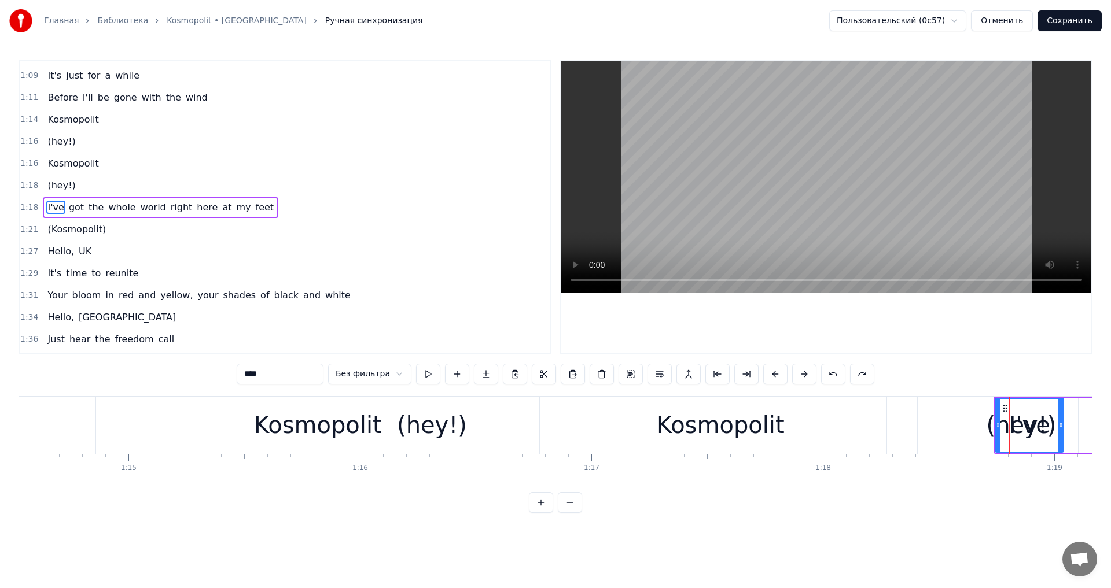
click at [1036, 420] on div "I've" at bounding box center [1029, 425] width 41 height 35
click at [998, 425] on icon at bounding box center [998, 425] width 5 height 9
drag, startPoint x: 999, startPoint y: 424, endPoint x: 928, endPoint y: 424, distance: 71.2
click at [928, 424] on icon at bounding box center [927, 425] width 5 height 9
click at [1027, 422] on div "I've" at bounding box center [1029, 425] width 41 height 35
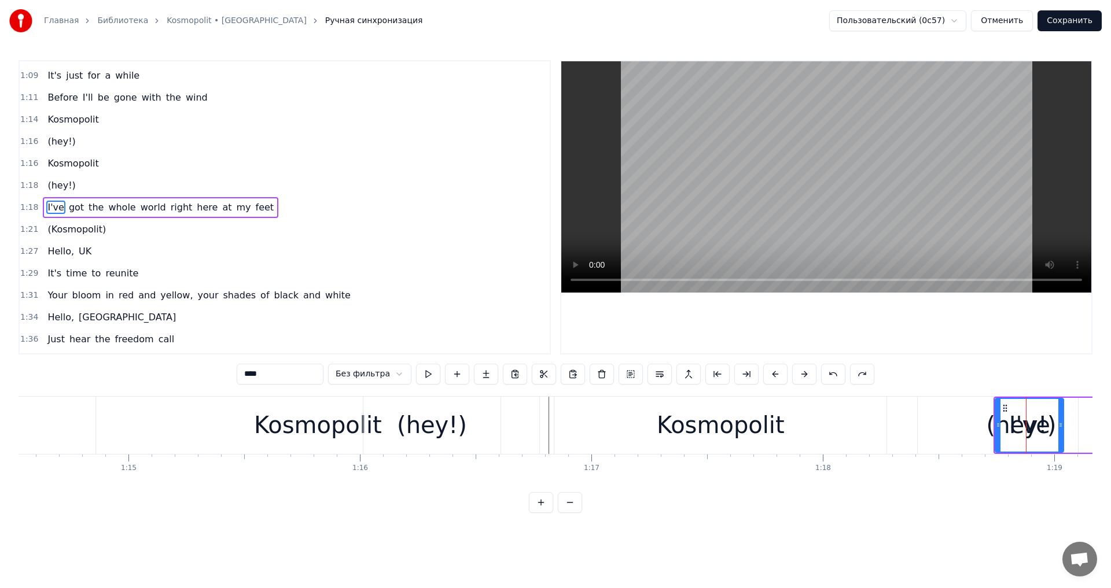
click at [1034, 409] on div "I've" at bounding box center [1029, 425] width 41 height 35
click at [1044, 410] on div "I've" at bounding box center [1029, 425] width 41 height 35
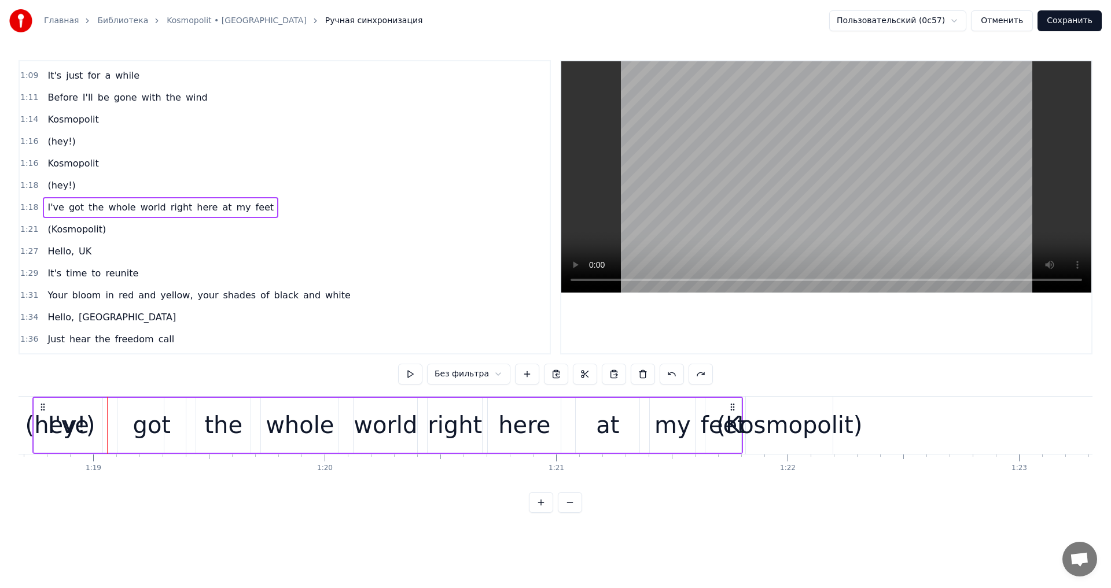
scroll to position [0, 18241]
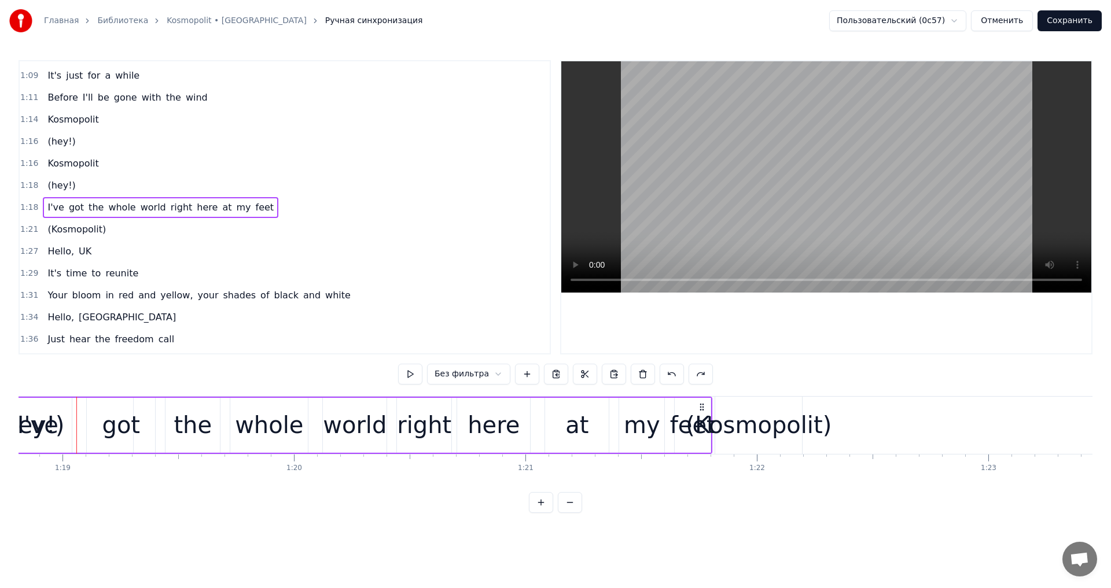
click at [66, 187] on span "(hey!)" at bounding box center [61, 185] width 30 height 13
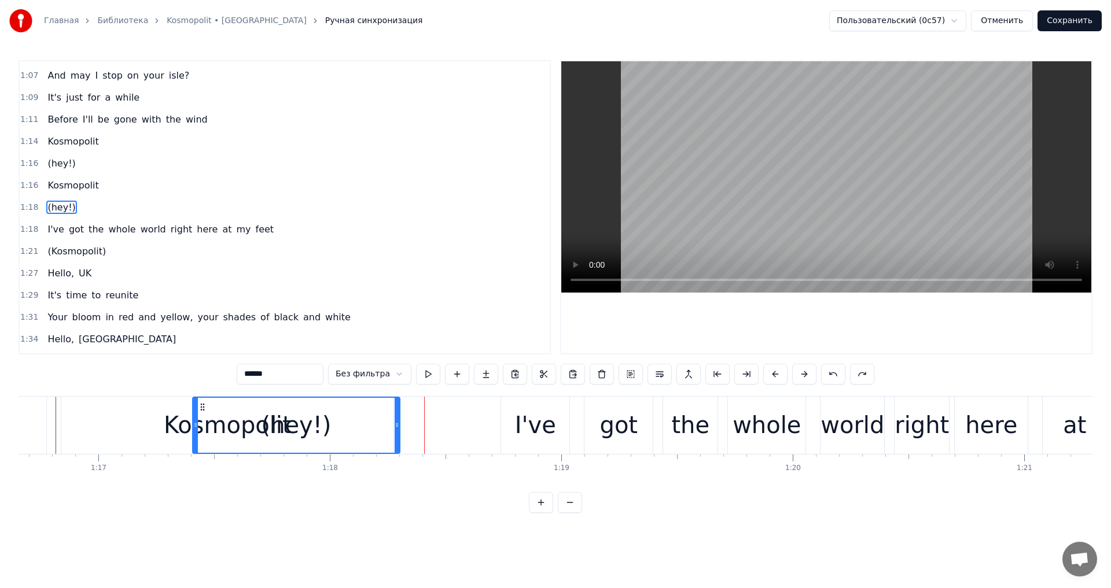
scroll to position [0, 17735]
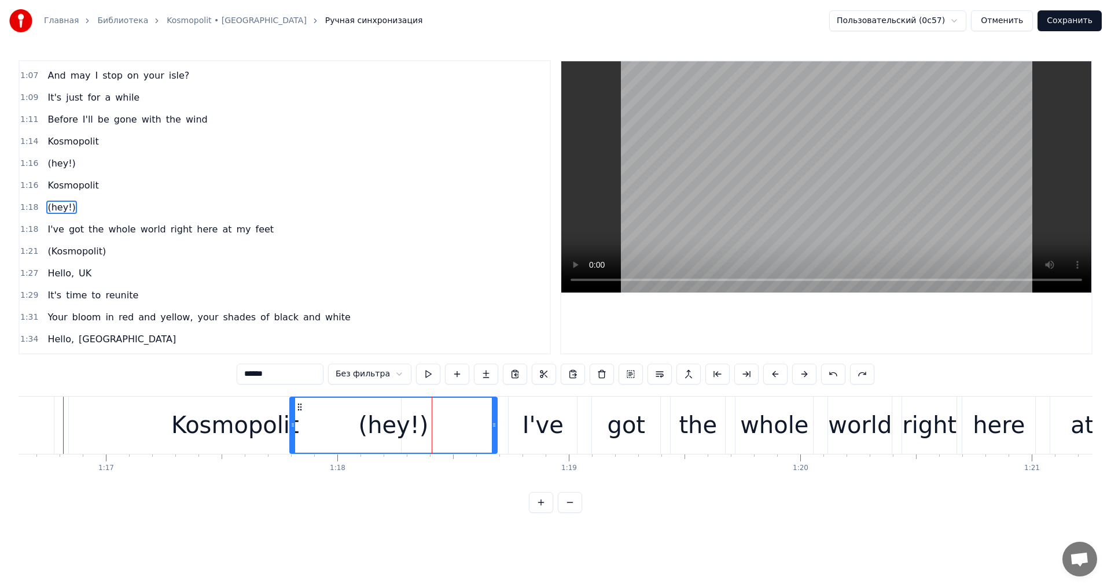
drag, startPoint x: 86, startPoint y: 407, endPoint x: 306, endPoint y: 415, distance: 220.0
click at [306, 415] on div "(hey!)" at bounding box center [393, 425] width 206 height 55
click at [278, 435] on div "Kosmopolit" at bounding box center [235, 425] width 128 height 35
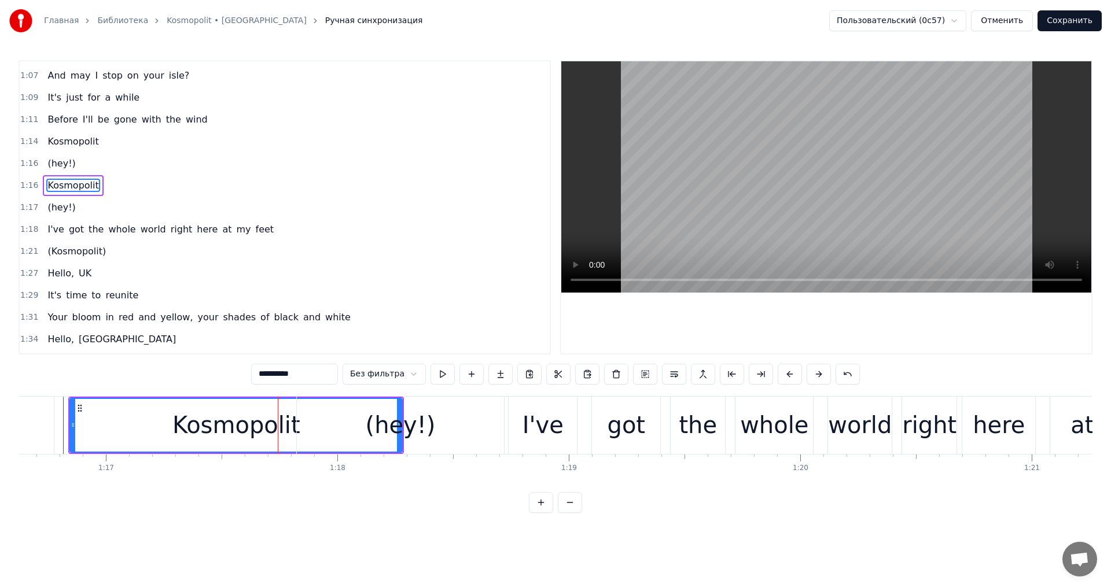
scroll to position [502, 0]
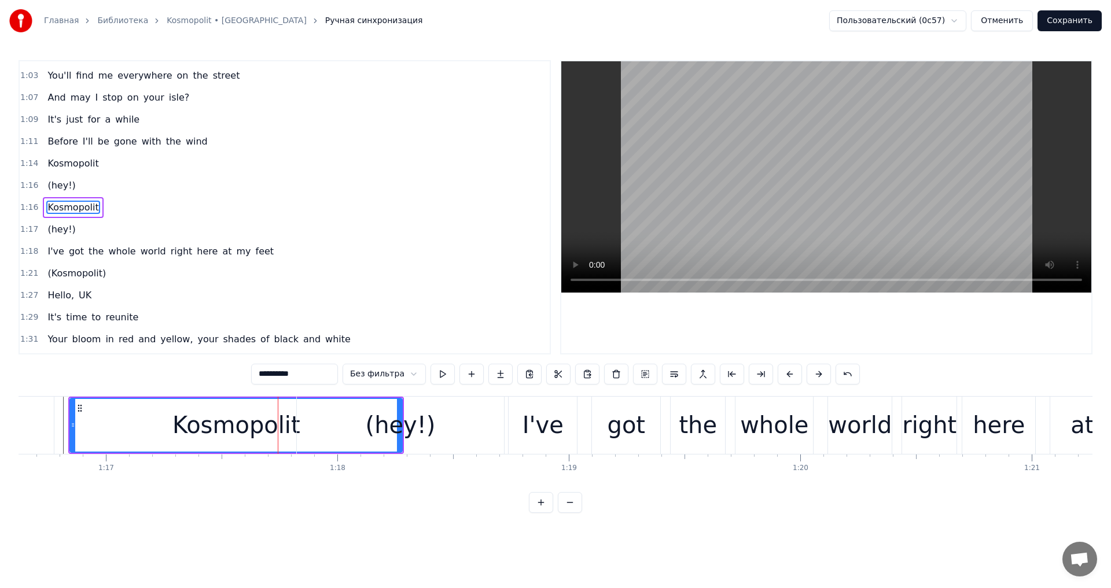
click at [270, 439] on div "Kosmopolit" at bounding box center [236, 425] width 128 height 35
click at [455, 417] on div "(hey!)" at bounding box center [400, 425] width 207 height 57
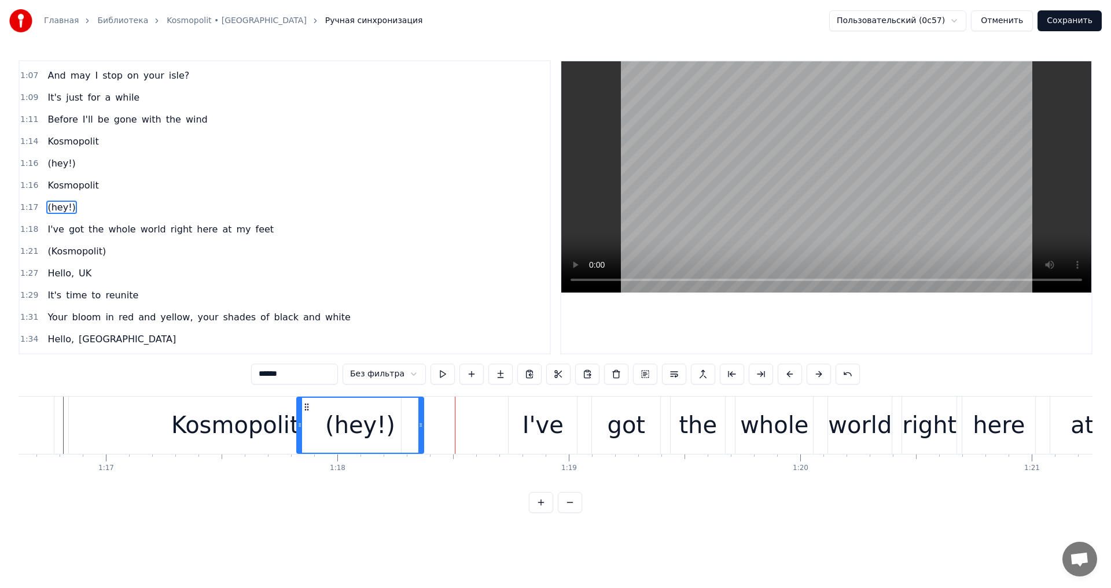
drag, startPoint x: 500, startPoint y: 425, endPoint x: 420, endPoint y: 422, distance: 80.5
click at [420, 422] on icon at bounding box center [420, 425] width 5 height 9
click at [276, 420] on div "Kosmopolit" at bounding box center [235, 425] width 128 height 35
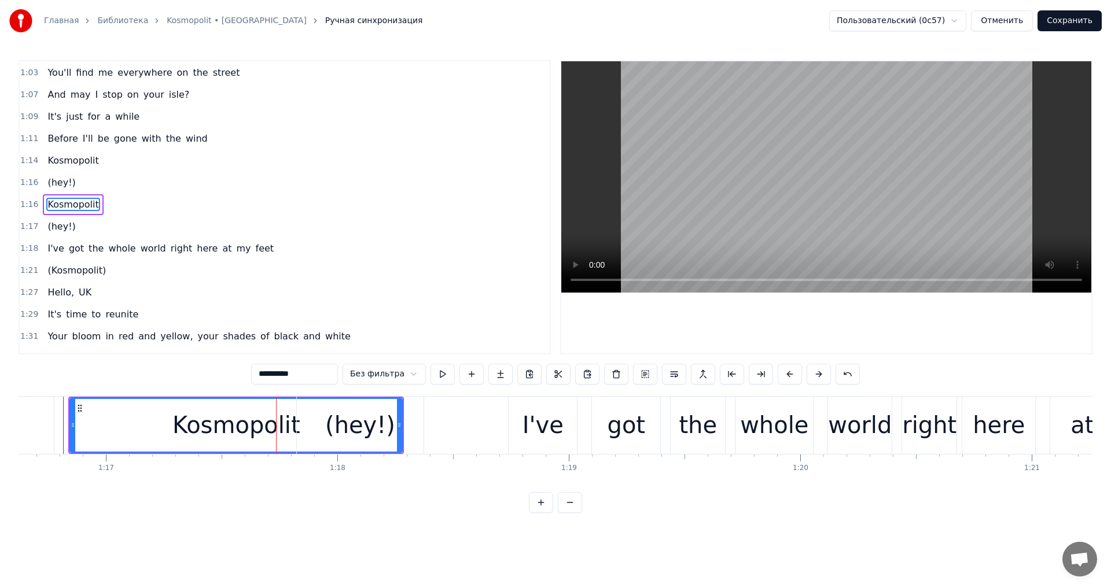
scroll to position [502, 0]
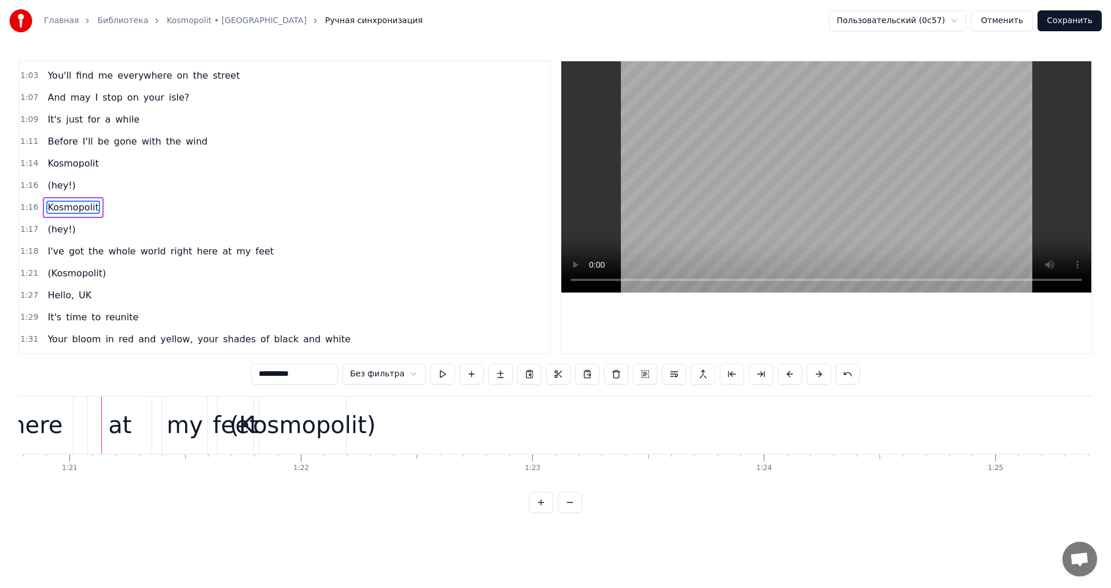
scroll to position [0, 18722]
click at [55, 185] on span "(hey!)" at bounding box center [61, 185] width 30 height 13
type input "******"
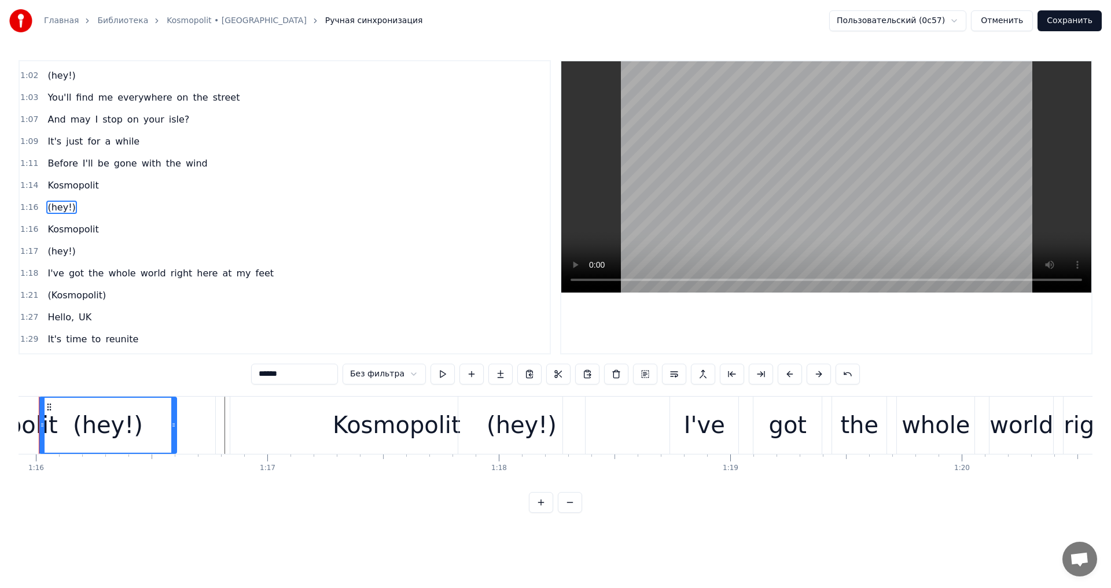
scroll to position [0, 17536]
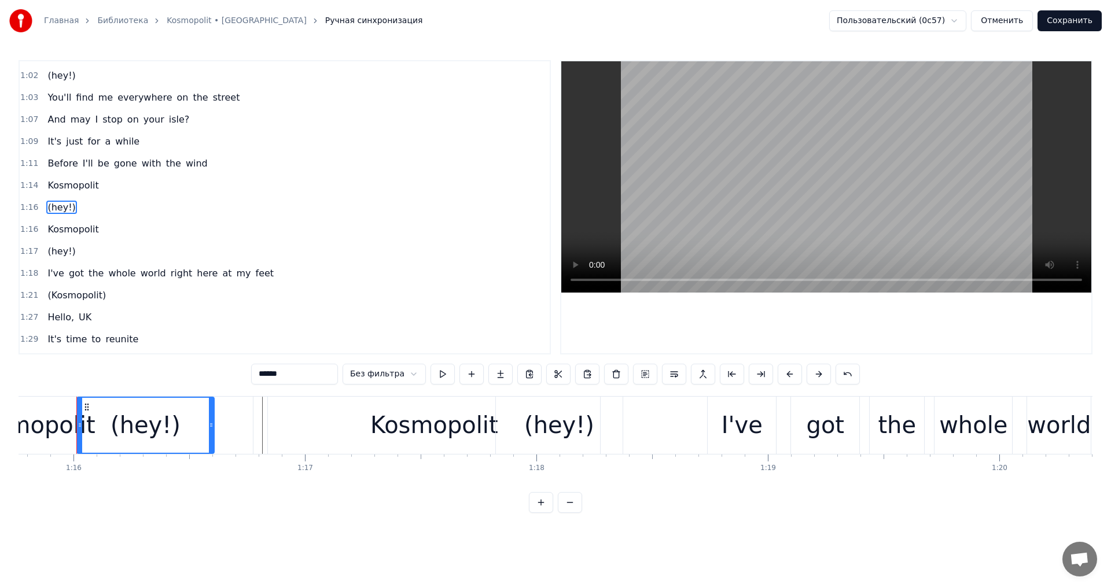
click at [70, 207] on div "(hey!)" at bounding box center [61, 207] width 37 height 21
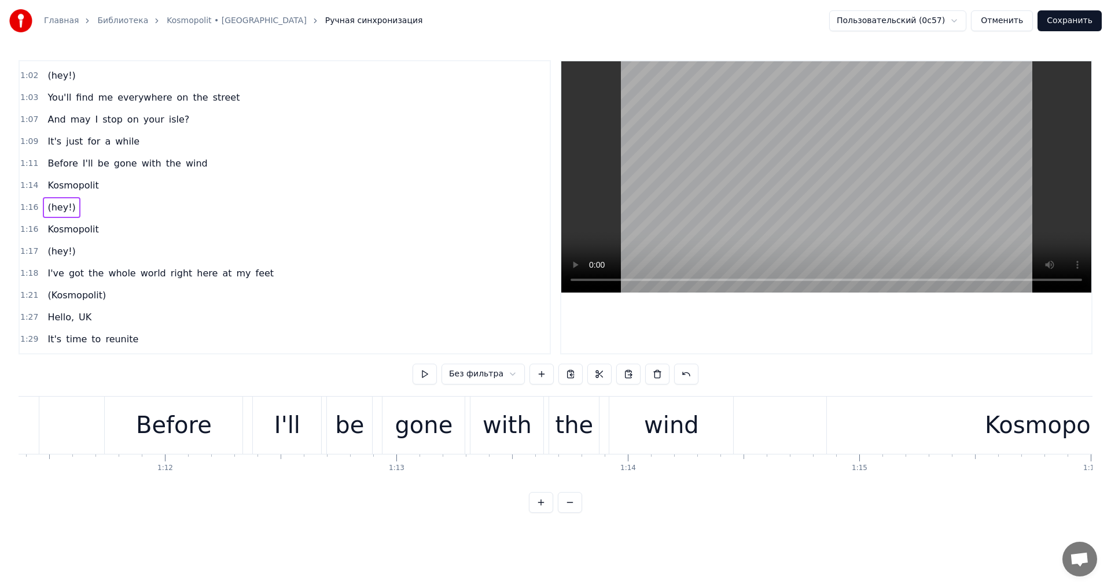
scroll to position [0, 16488]
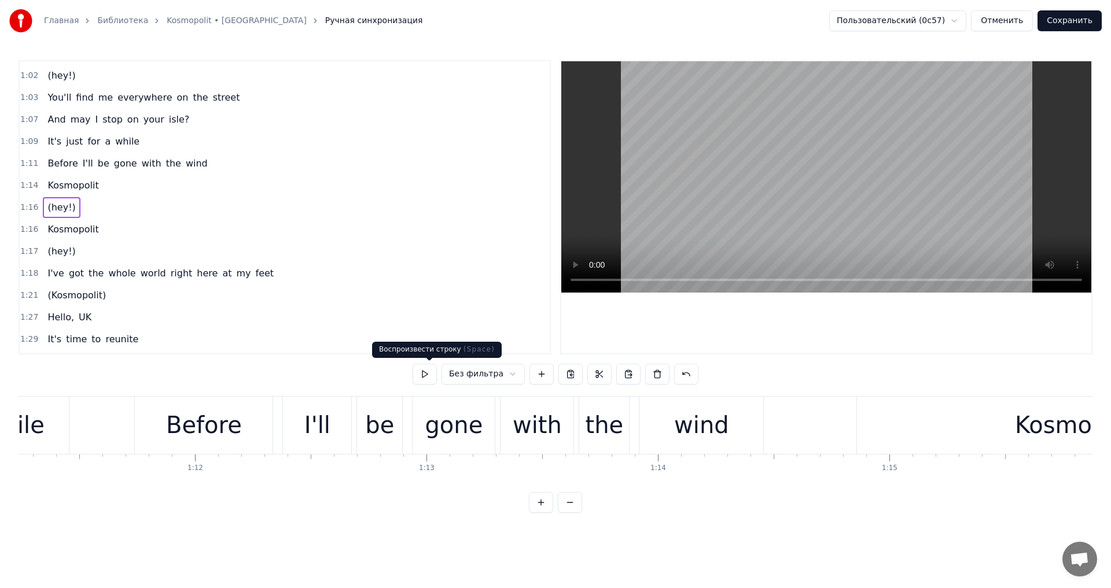
click at [437, 371] on button at bounding box center [425, 374] width 24 height 21
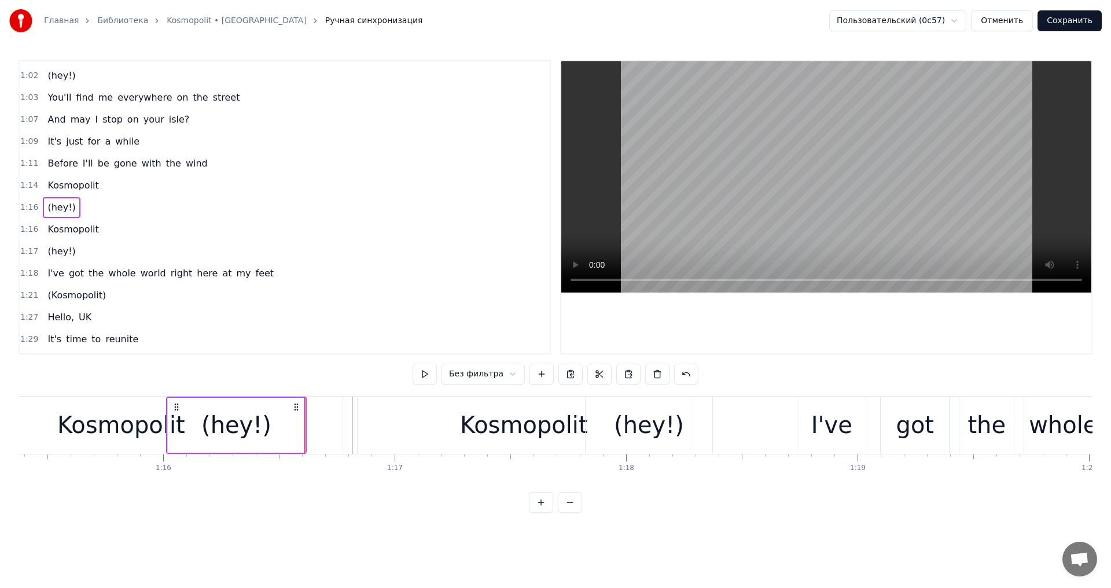
scroll to position [0, 17237]
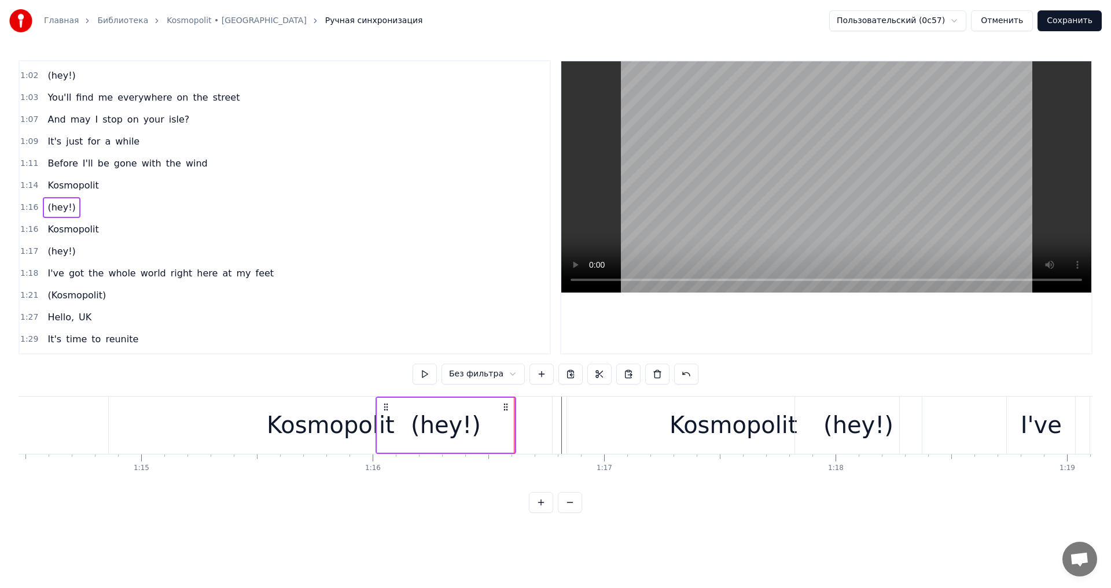
click at [246, 429] on div "Kosmopolit" at bounding box center [330, 425] width 443 height 57
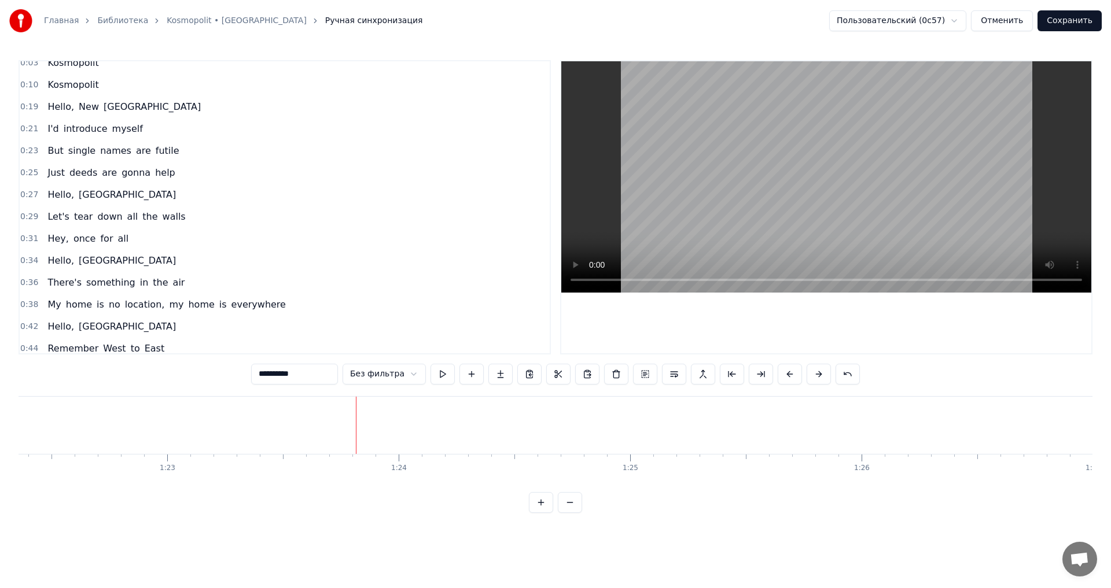
scroll to position [0, 0]
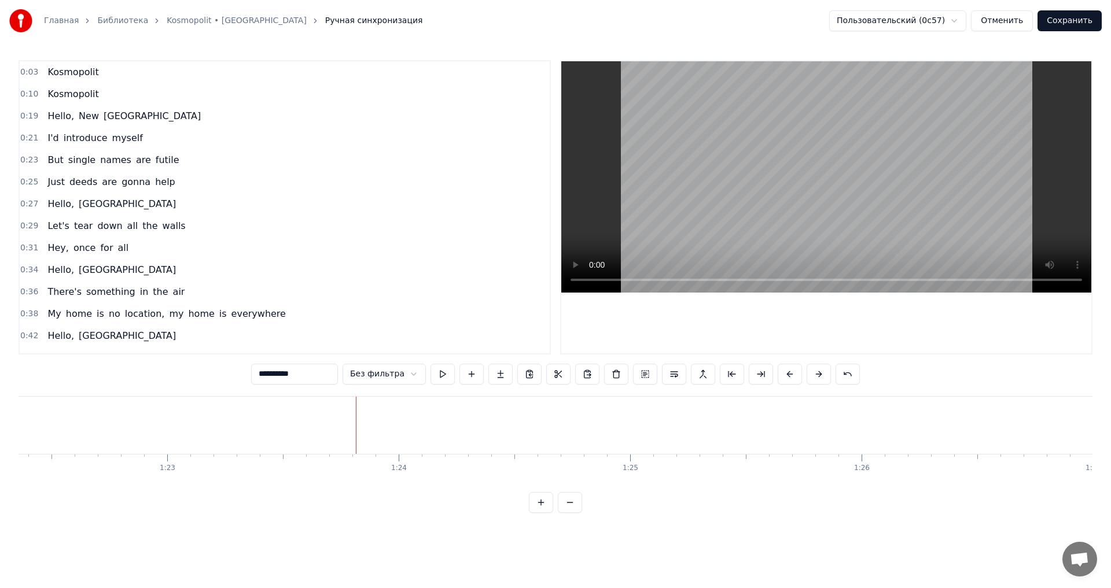
click at [82, 76] on span "Kosmopolit" at bounding box center [72, 71] width 53 height 13
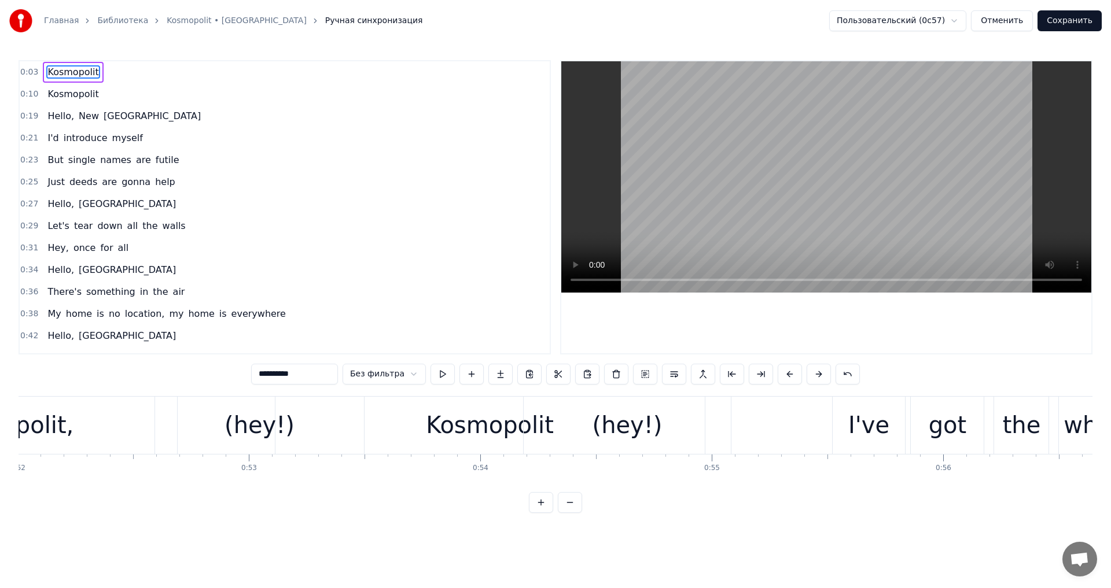
click at [93, 73] on div "Kosmopolit" at bounding box center [73, 72] width 60 height 21
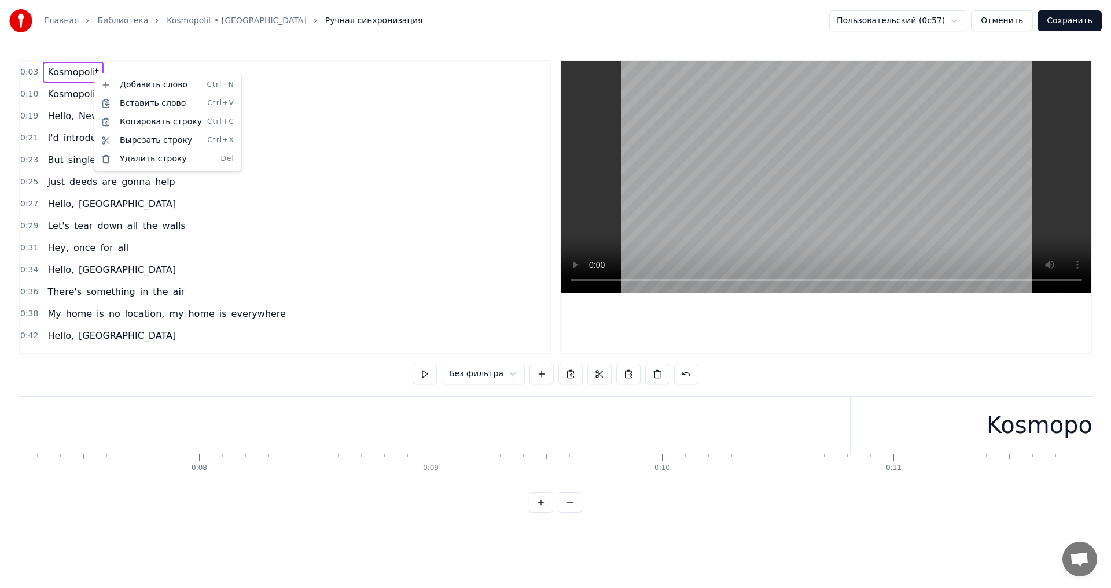
scroll to position [0, 656]
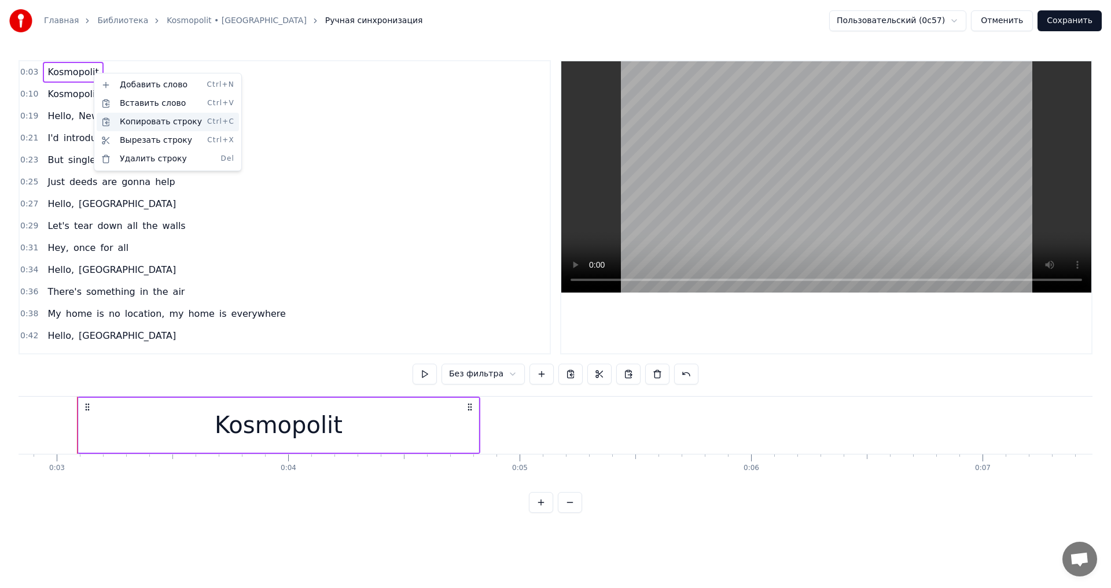
click at [149, 119] on div "Копировать строку Ctrl+C" at bounding box center [168, 122] width 142 height 19
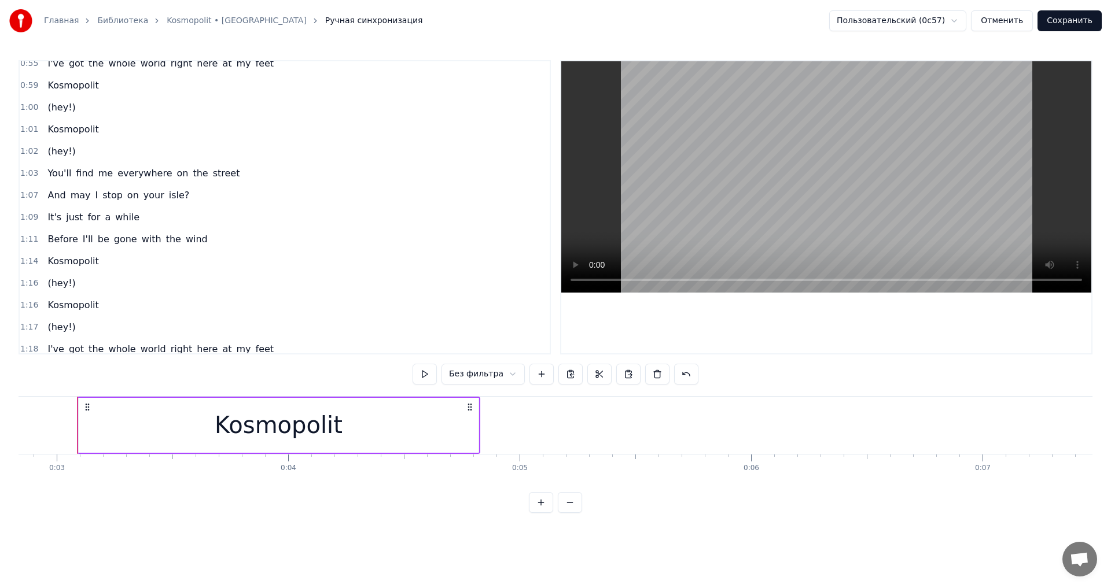
scroll to position [405, 0]
click at [56, 276] on span "(hey!)" at bounding box center [61, 282] width 30 height 13
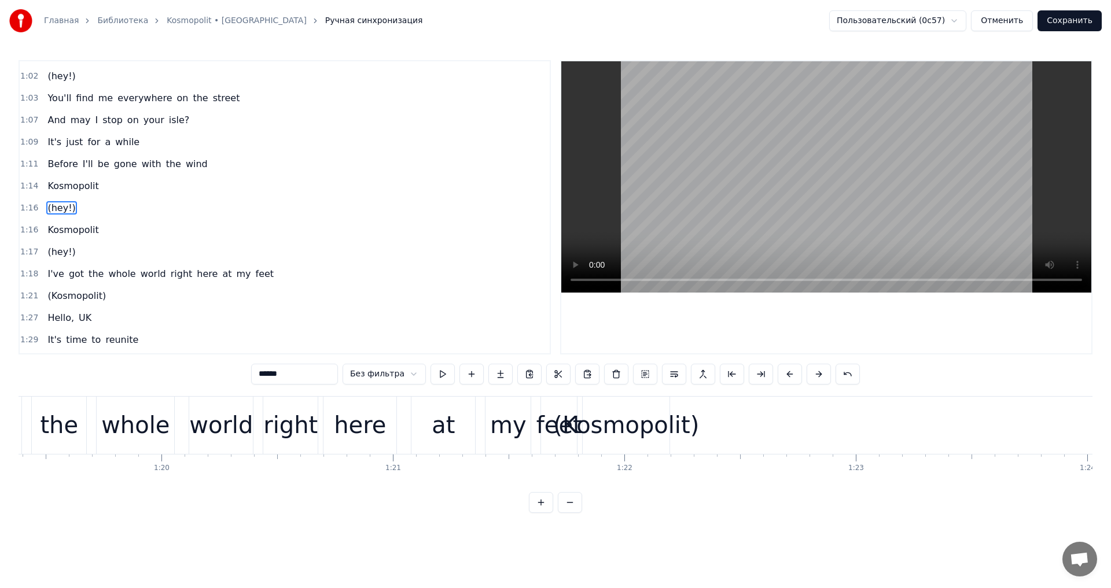
scroll to position [0, 18464]
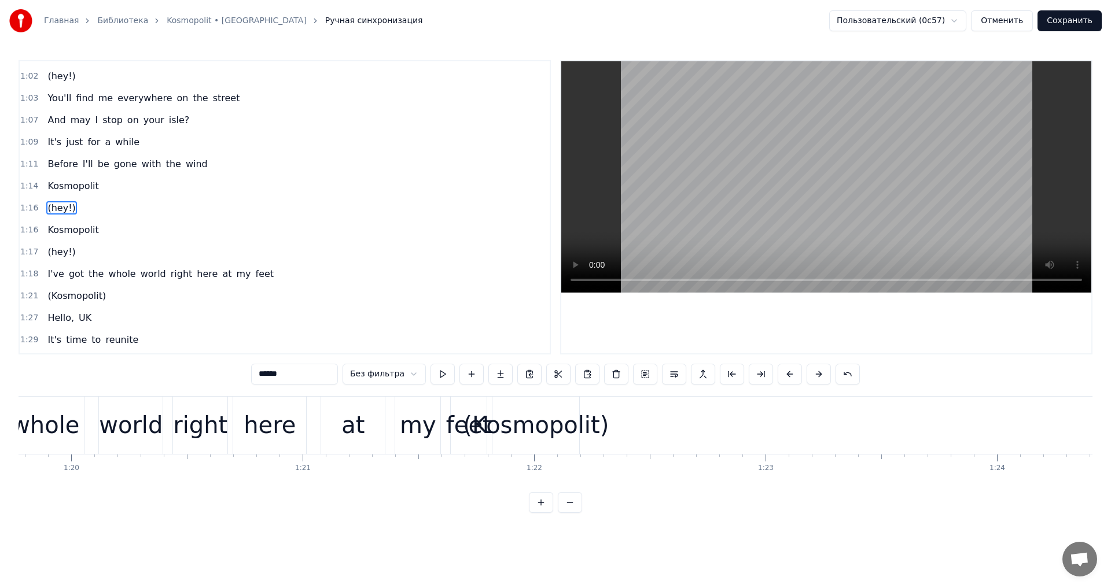
click at [542, 426] on div "(Kosmopolit)" at bounding box center [536, 425] width 146 height 35
type input "**********"
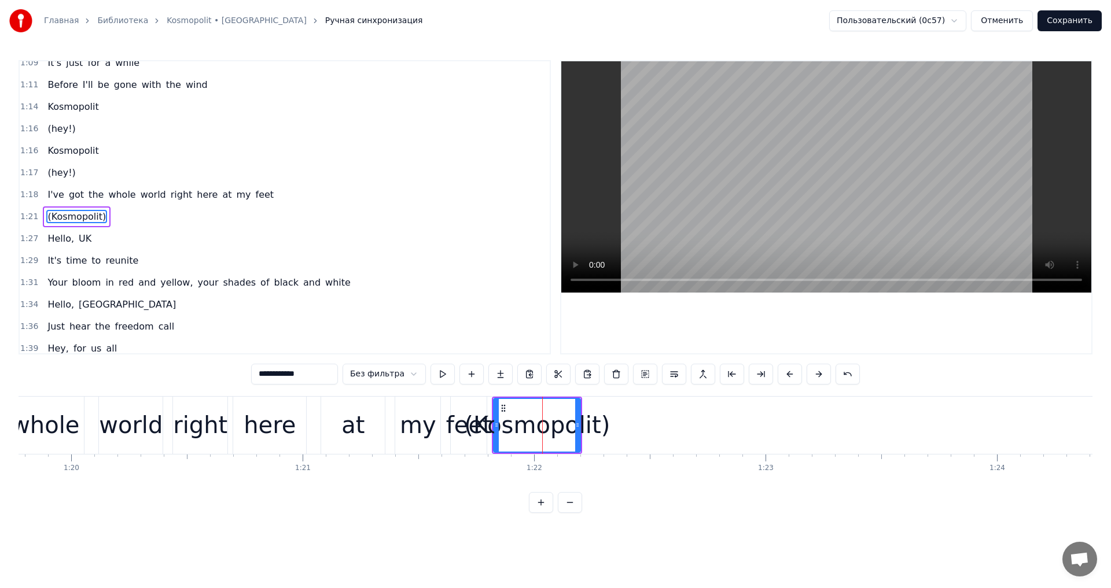
scroll to position [568, 0]
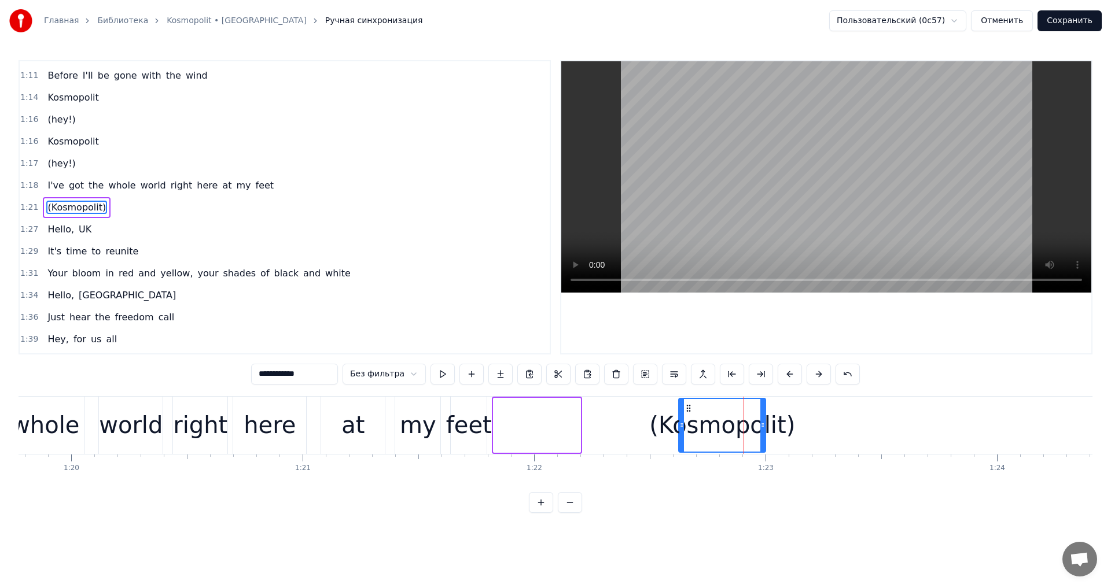
drag, startPoint x: 509, startPoint y: 407, endPoint x: 688, endPoint y: 407, distance: 178.8
click at [688, 407] on icon at bounding box center [688, 408] width 9 height 9
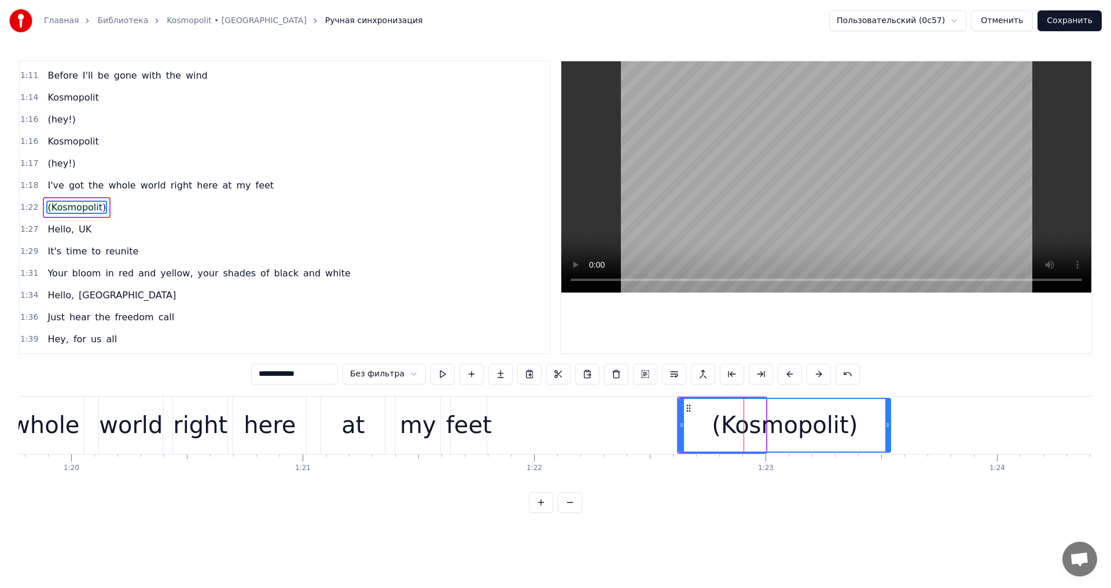
drag, startPoint x: 763, startPoint y: 428, endPoint x: 900, endPoint y: 434, distance: 136.7
click at [890, 434] on div at bounding box center [887, 425] width 5 height 53
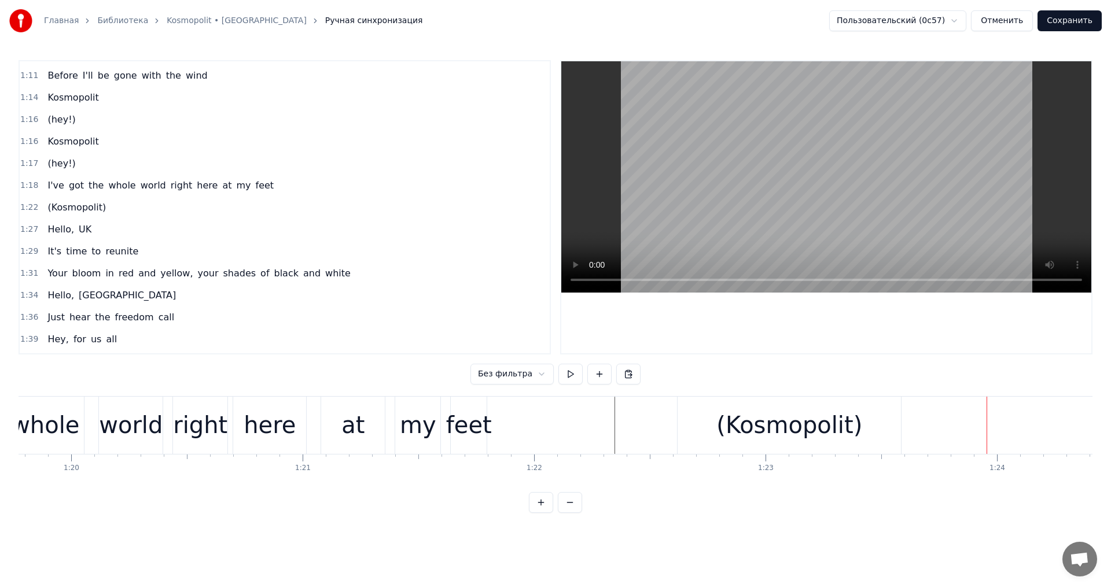
click at [716, 398] on div "(Kosmopolit)" at bounding box center [789, 425] width 225 height 57
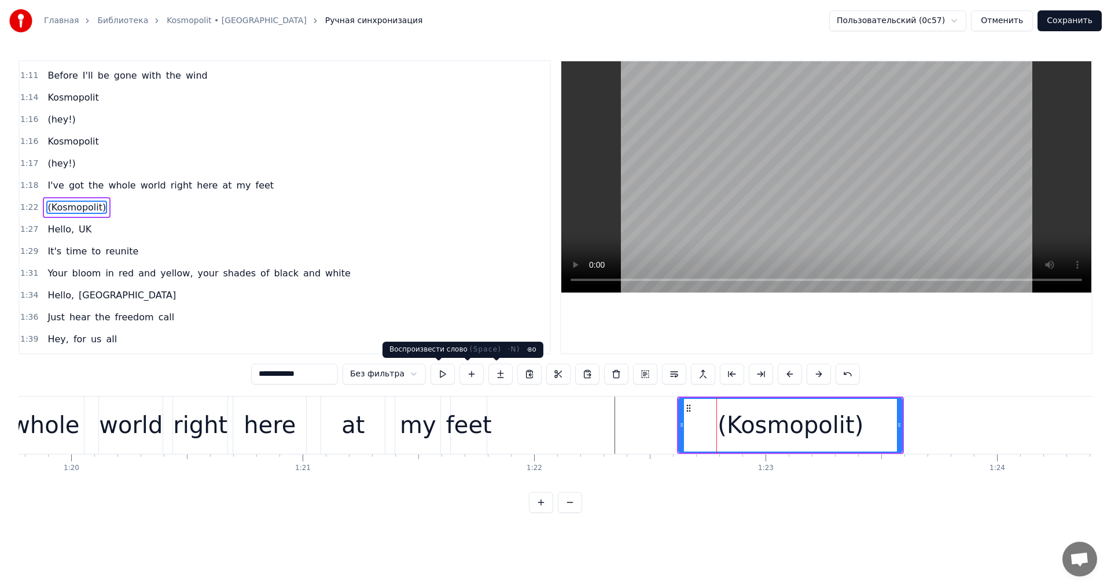
click at [443, 371] on button at bounding box center [443, 374] width 24 height 21
click at [679, 426] on div "(Kosmopolit)" at bounding box center [790, 425] width 225 height 55
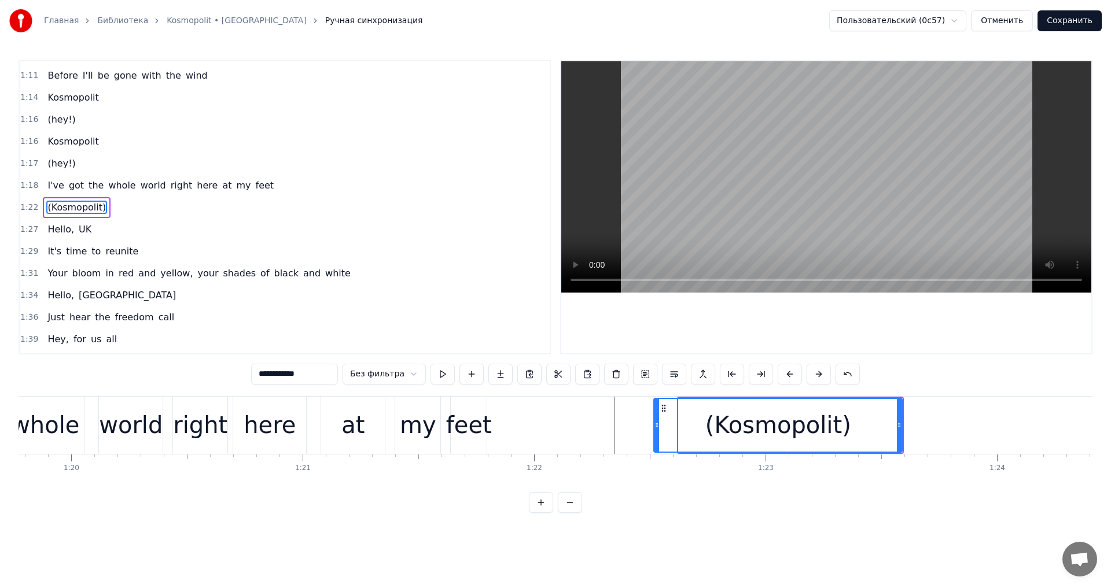
drag, startPoint x: 680, startPoint y: 426, endPoint x: 655, endPoint y: 422, distance: 25.2
click at [655, 422] on icon at bounding box center [656, 425] width 5 height 9
click at [439, 371] on button at bounding box center [443, 374] width 24 height 21
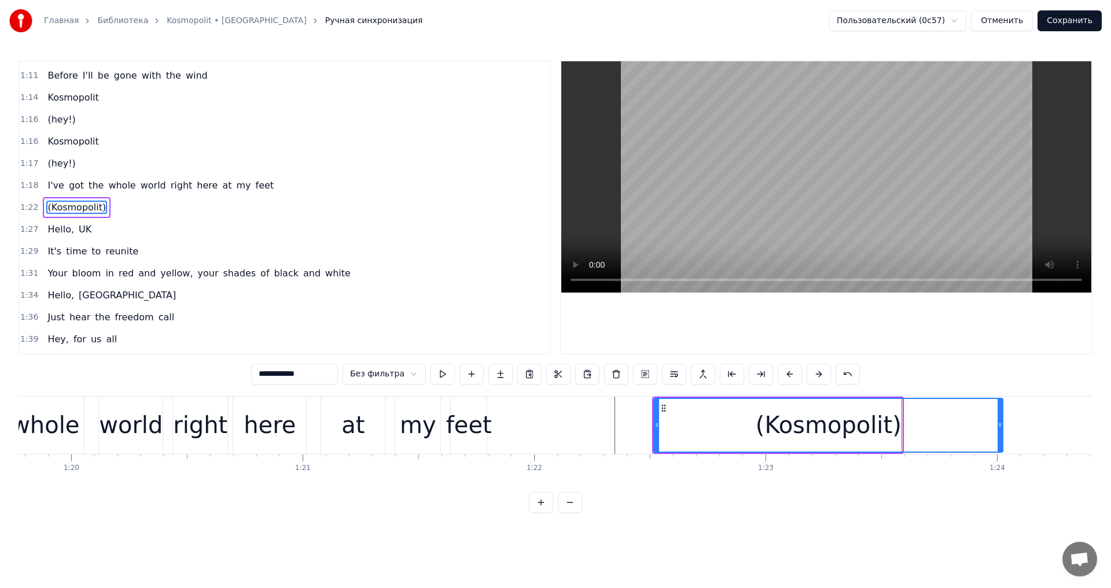
drag, startPoint x: 898, startPoint y: 425, endPoint x: 999, endPoint y: 422, distance: 100.7
click at [999, 422] on icon at bounding box center [1000, 425] width 5 height 9
click at [432, 371] on button at bounding box center [443, 374] width 24 height 21
drag, startPoint x: 999, startPoint y: 435, endPoint x: 1026, endPoint y: 435, distance: 26.6
click at [1026, 435] on div at bounding box center [1026, 425] width 5 height 53
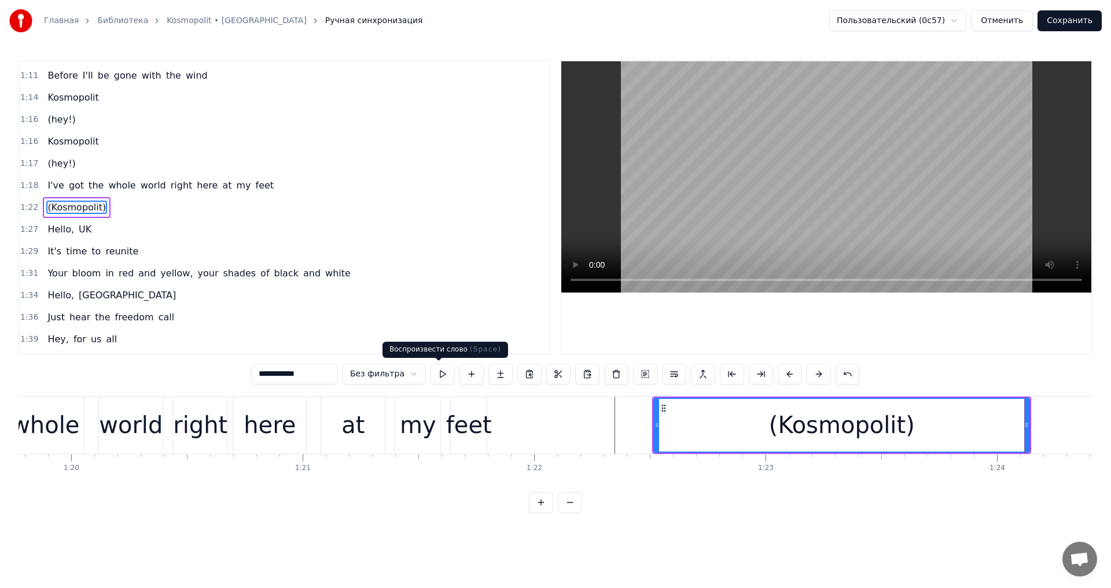
click at [446, 374] on button at bounding box center [443, 374] width 24 height 21
drag, startPoint x: 1026, startPoint y: 421, endPoint x: 1038, endPoint y: 421, distance: 11.6
click at [1038, 421] on icon at bounding box center [1037, 425] width 5 height 9
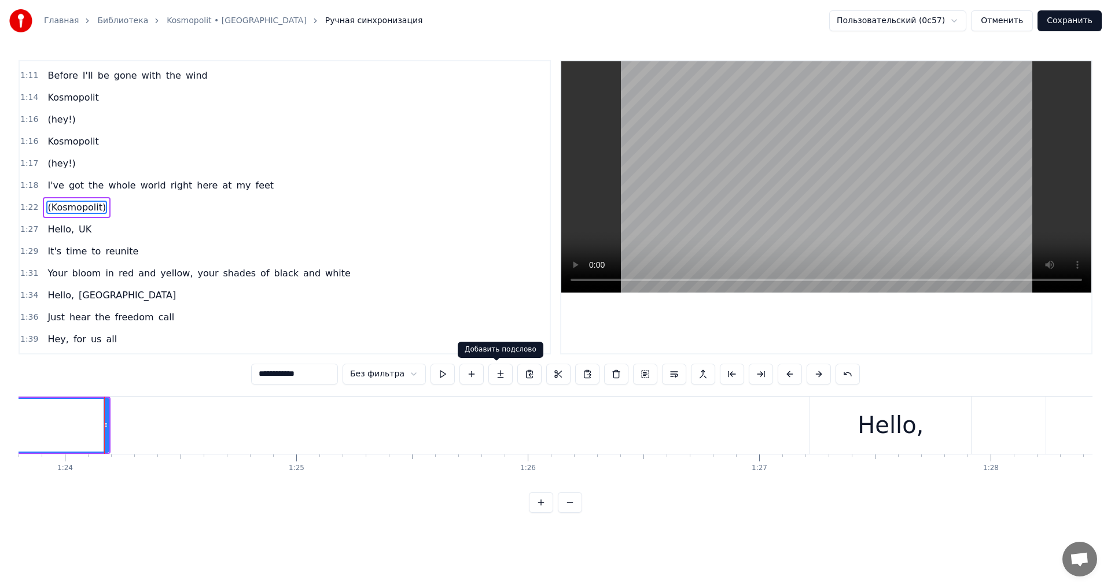
scroll to position [0, 19424]
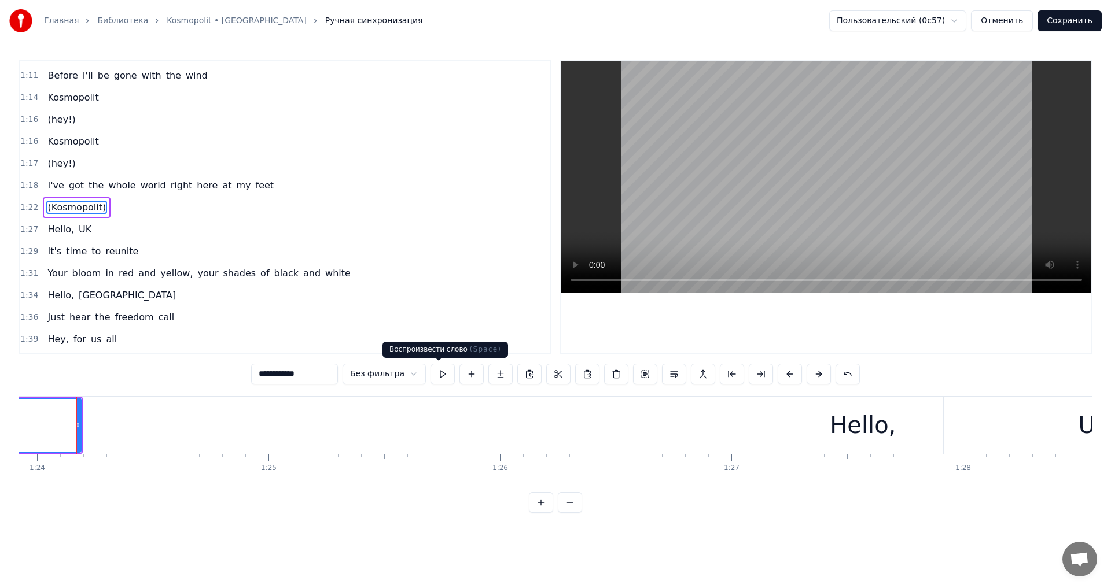
click at [439, 369] on button at bounding box center [443, 374] width 24 height 21
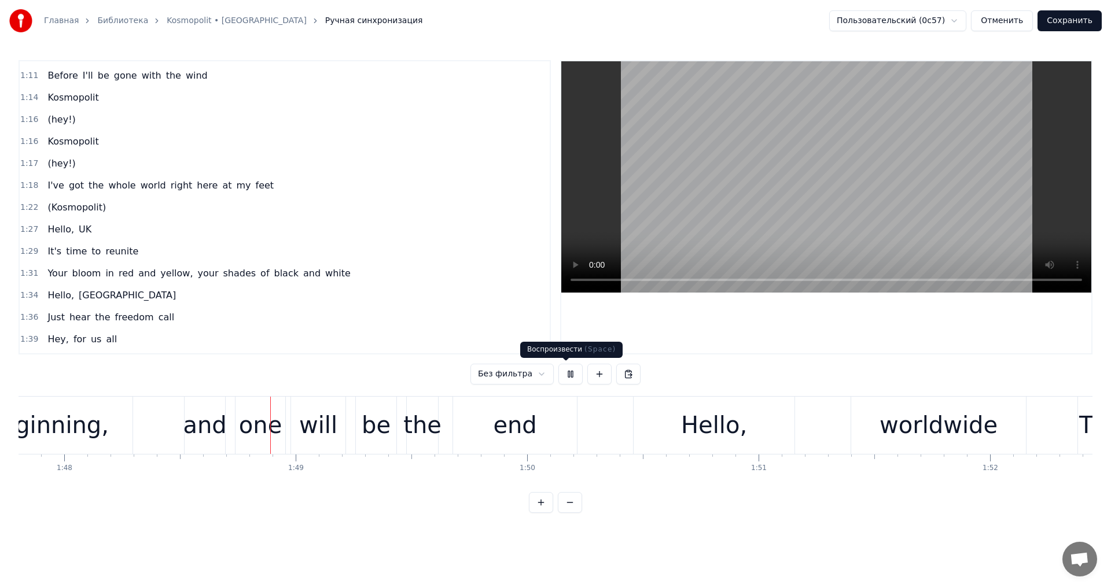
scroll to position [0, 25016]
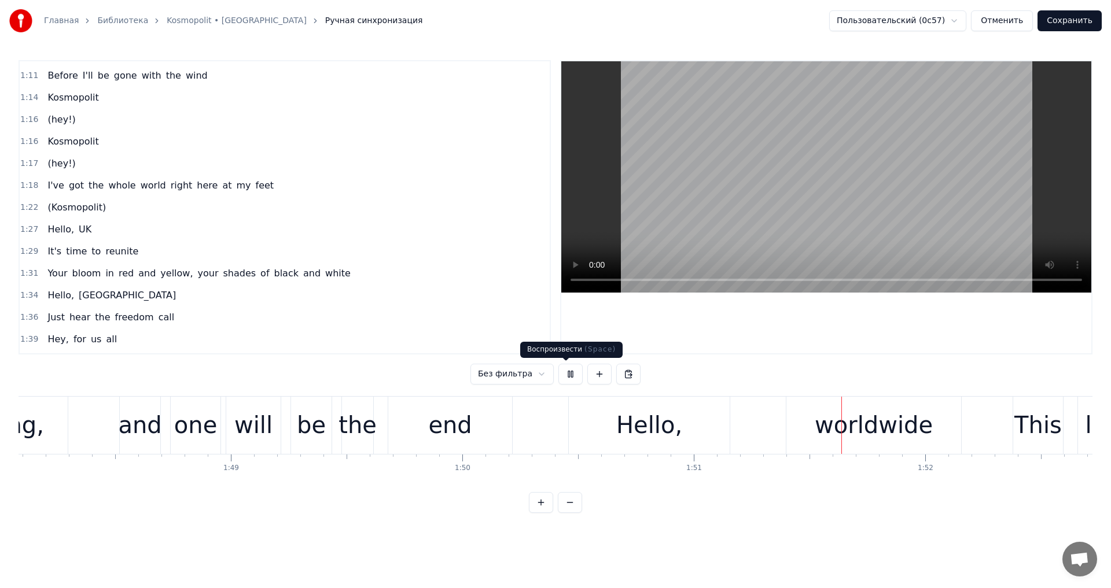
click at [562, 371] on button at bounding box center [570, 374] width 24 height 21
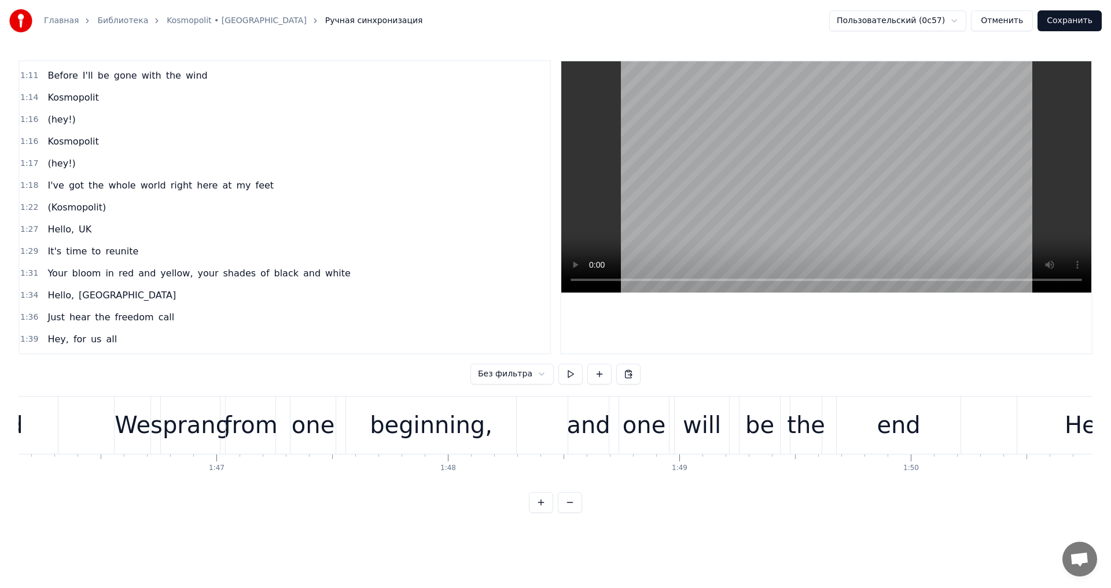
scroll to position [0, 24508]
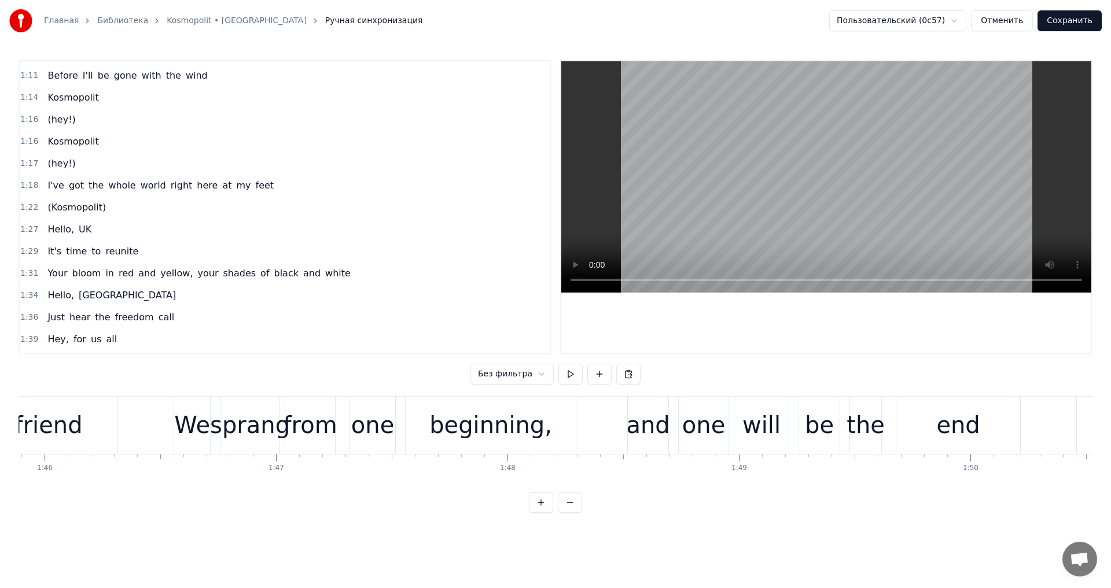
click at [267, 421] on div "sprang" at bounding box center [250, 425] width 80 height 35
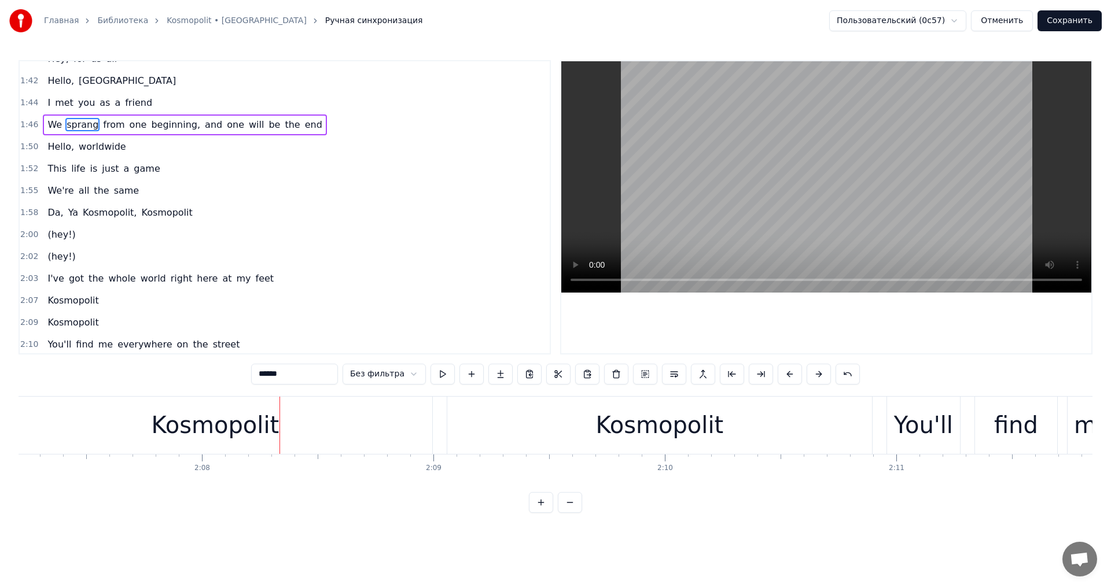
scroll to position [882, 0]
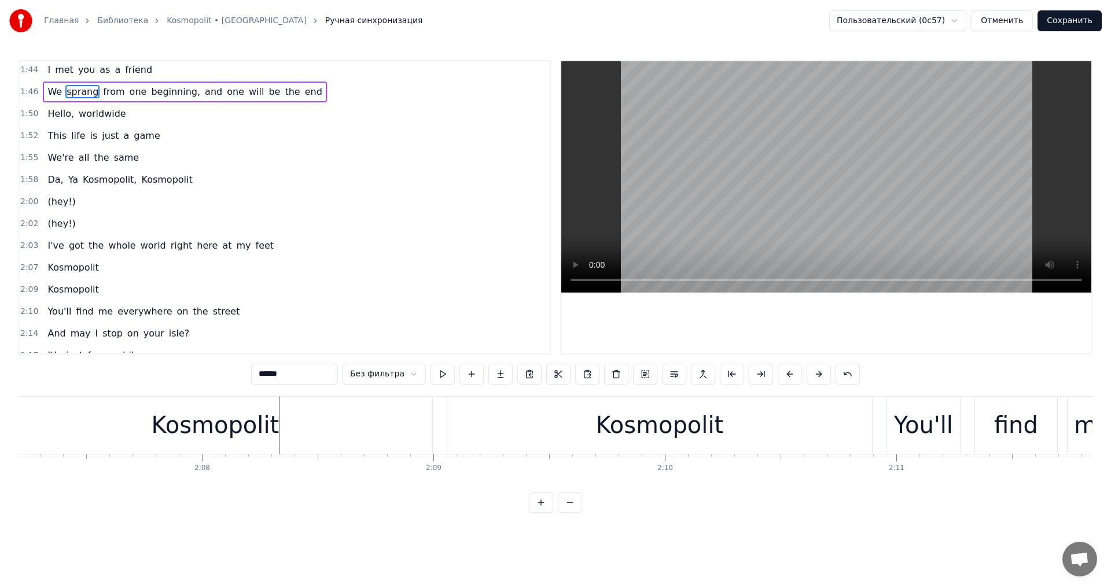
click at [69, 203] on div "(hey!)" at bounding box center [61, 202] width 37 height 21
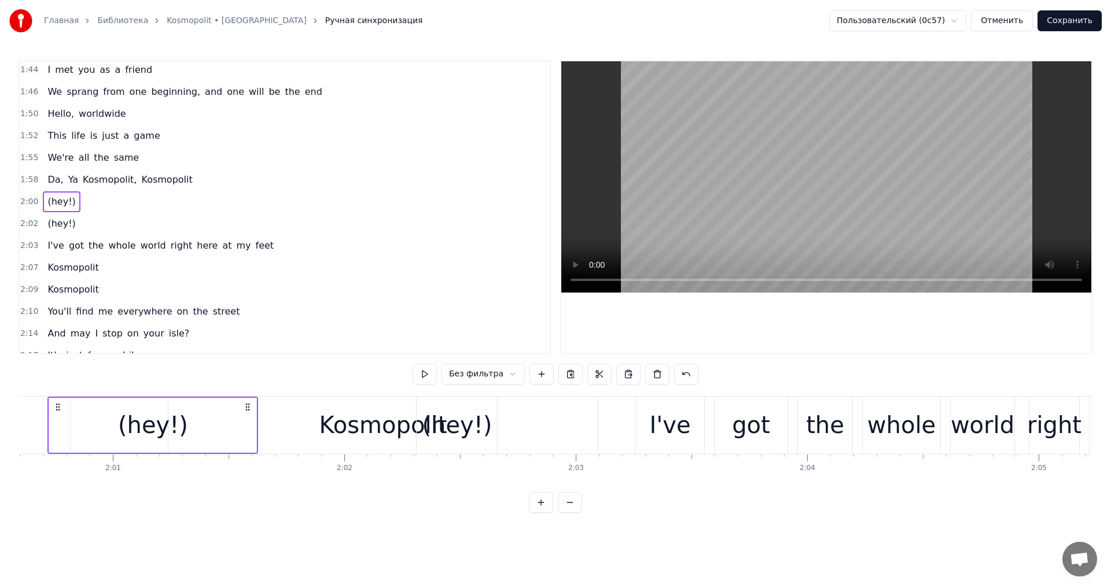
scroll to position [0, 27883]
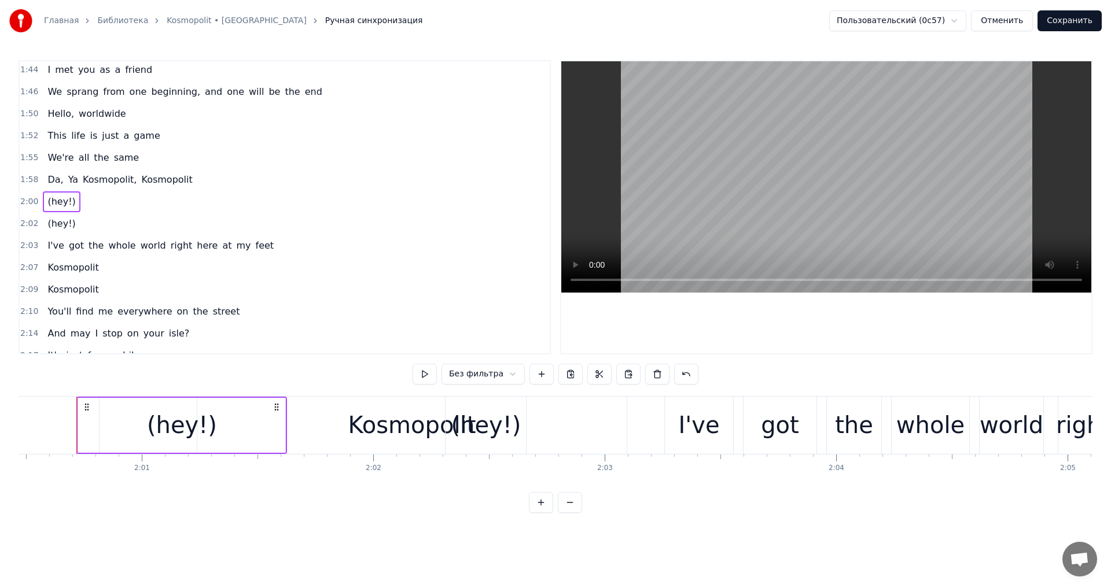
click at [69, 219] on div "(hey!)" at bounding box center [61, 224] width 37 height 21
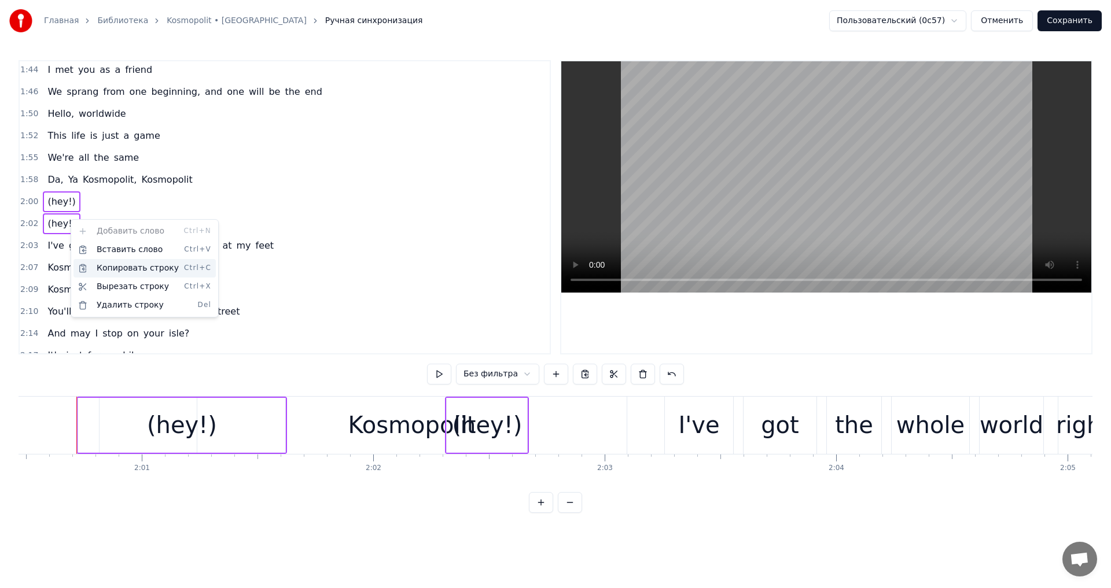
click at [120, 266] on div "Копировать строку Ctrl+C" at bounding box center [144, 268] width 142 height 19
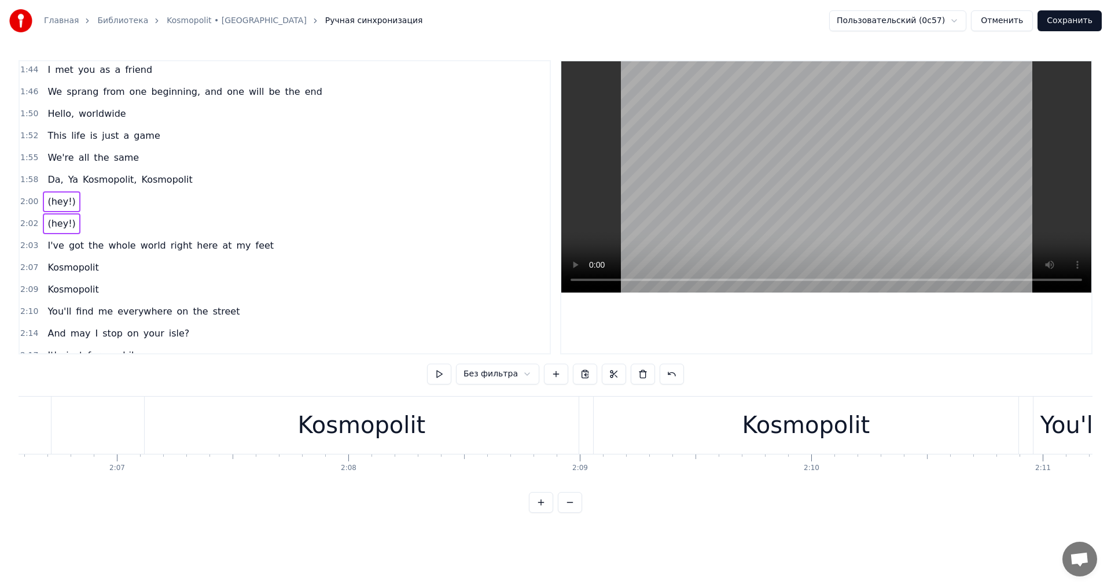
scroll to position [0, 29236]
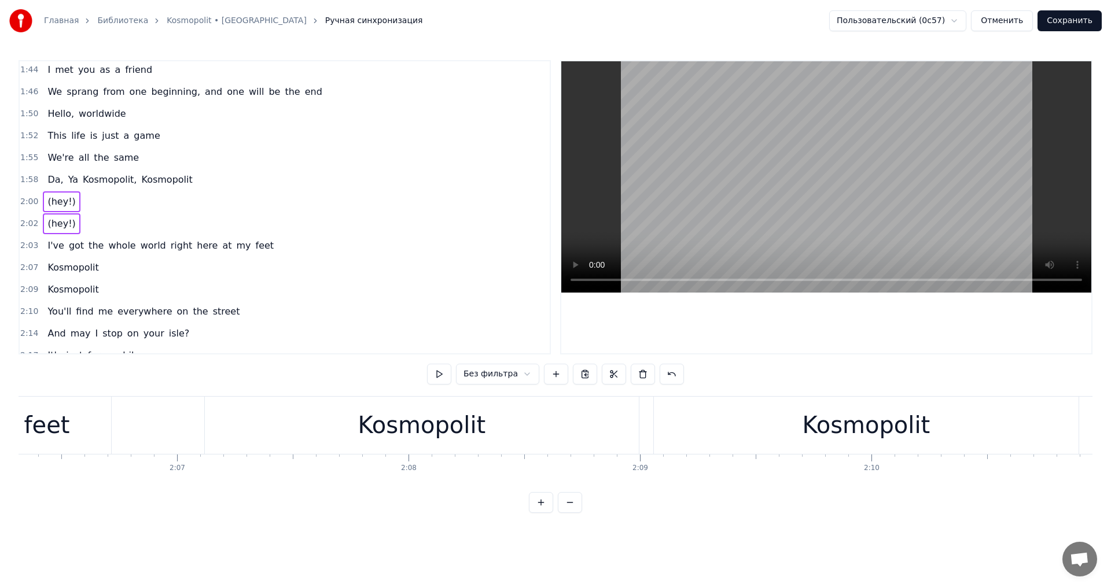
click at [499, 423] on div "Kosmopolit" at bounding box center [422, 425] width 434 height 57
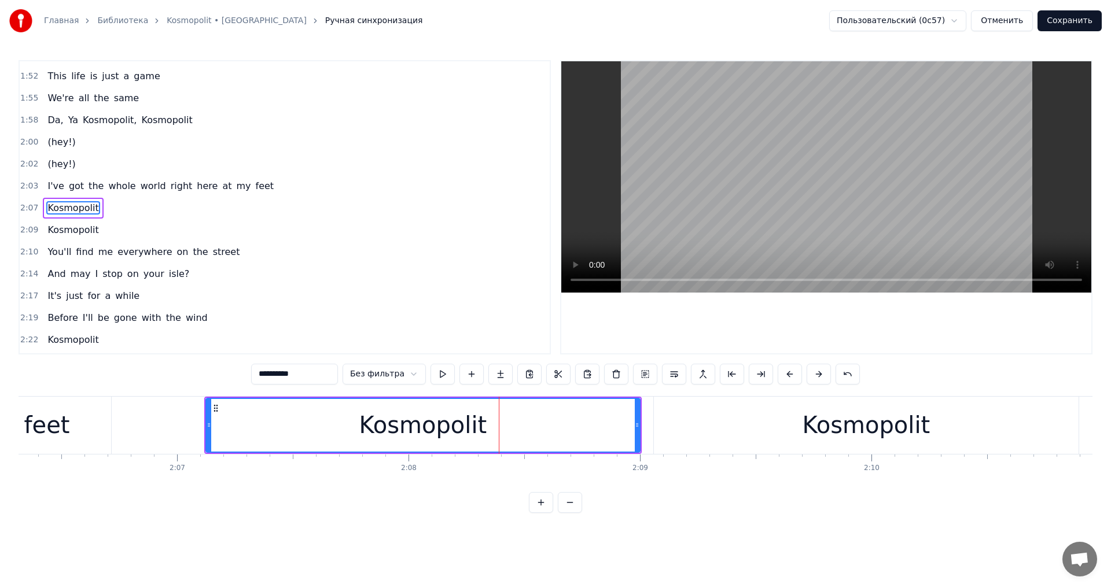
scroll to position [942, 0]
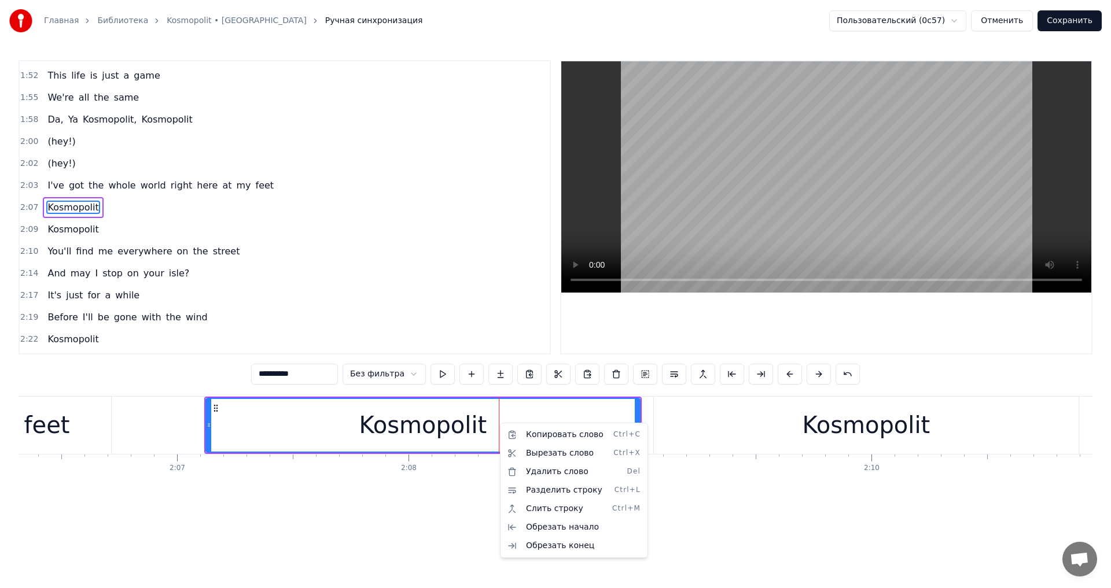
click at [497, 468] on html "Главная Библиотека Kosmopolit • Russkaja Ручная синхронизация Пользовательский …" at bounding box center [555, 266] width 1111 height 532
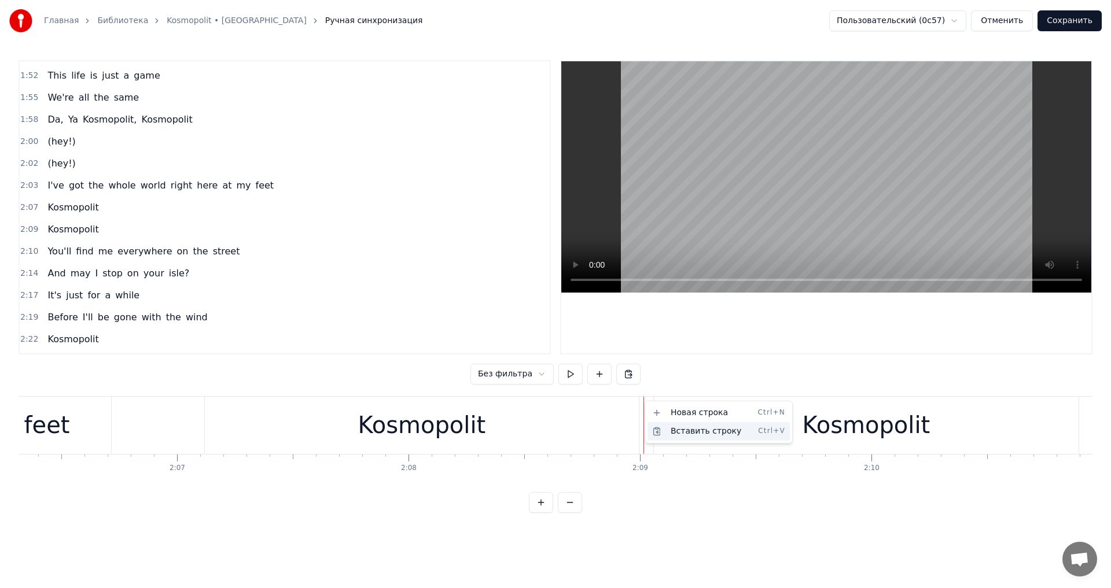
click at [664, 433] on div "Вставить строку Ctrl+V" at bounding box center [718, 431] width 142 height 19
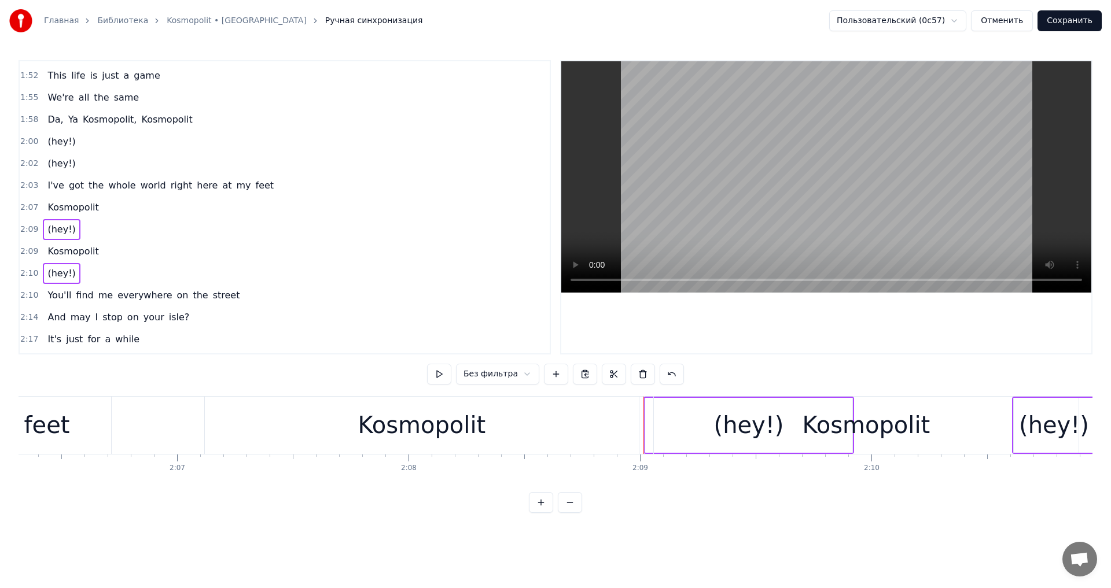
click at [683, 429] on div "Kosmopolit" at bounding box center [866, 425] width 425 height 57
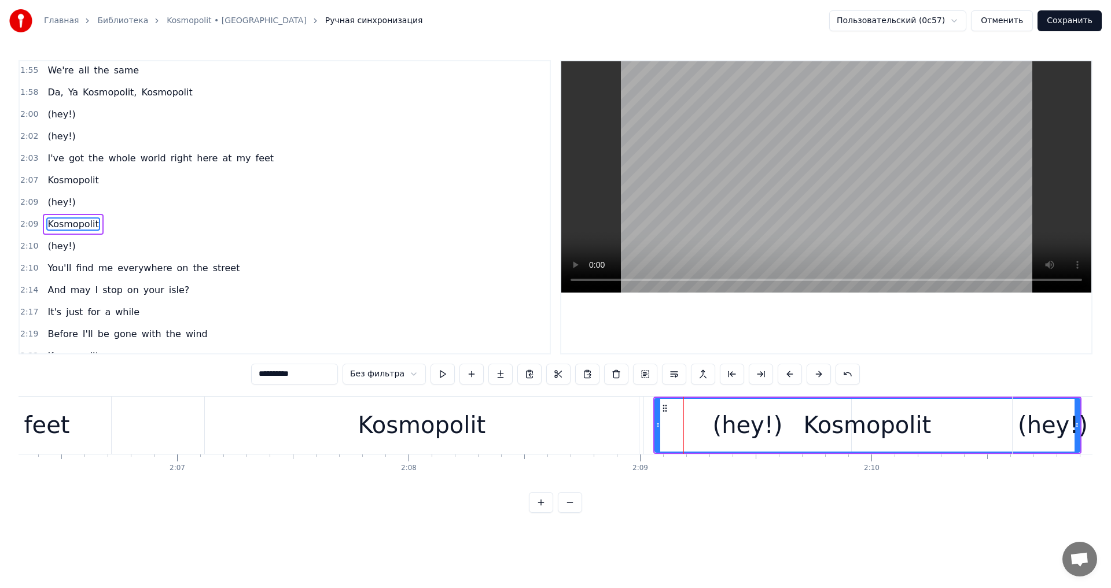
scroll to position [986, 0]
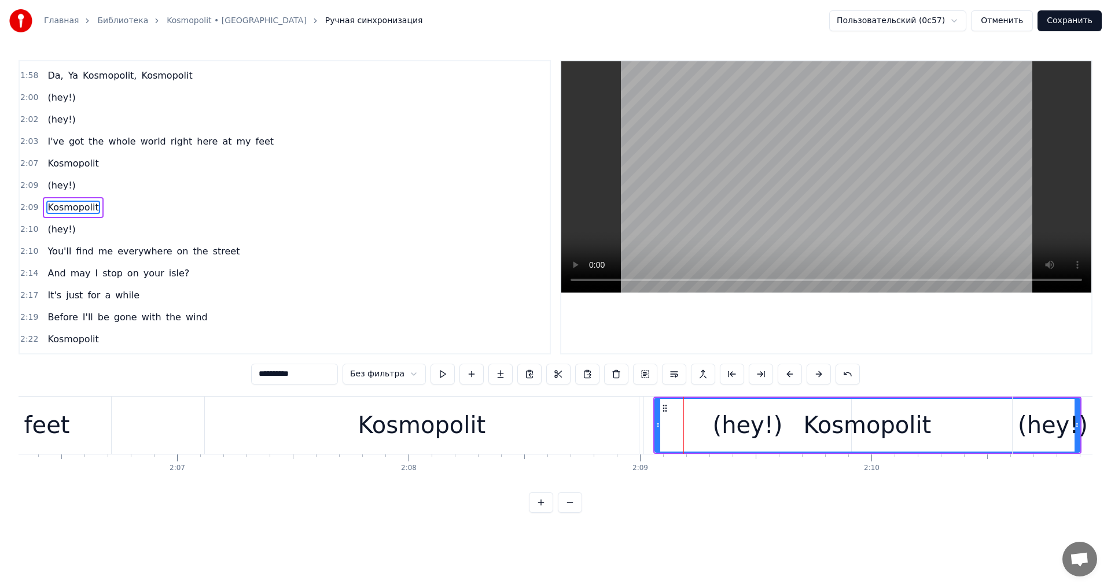
click at [665, 412] on icon at bounding box center [664, 408] width 9 height 9
click at [740, 426] on div "Kosmopolit" at bounding box center [868, 425] width 424 height 53
click at [781, 447] on div "Kosmopolit" at bounding box center [868, 425] width 424 height 53
click at [1058, 433] on div "(hey!)" at bounding box center [1053, 425] width 70 height 35
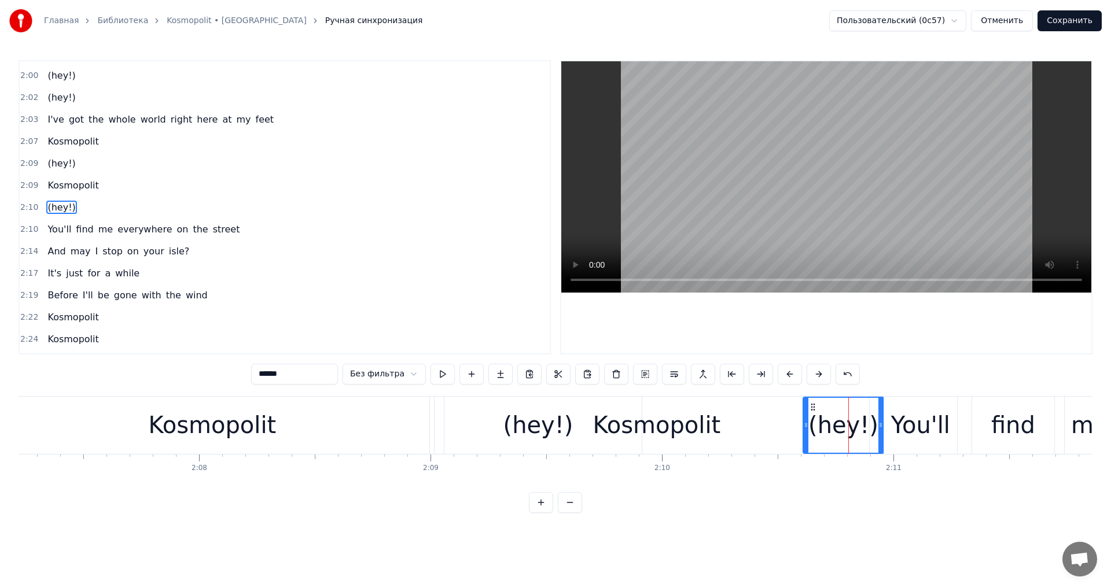
scroll to position [0, 29326]
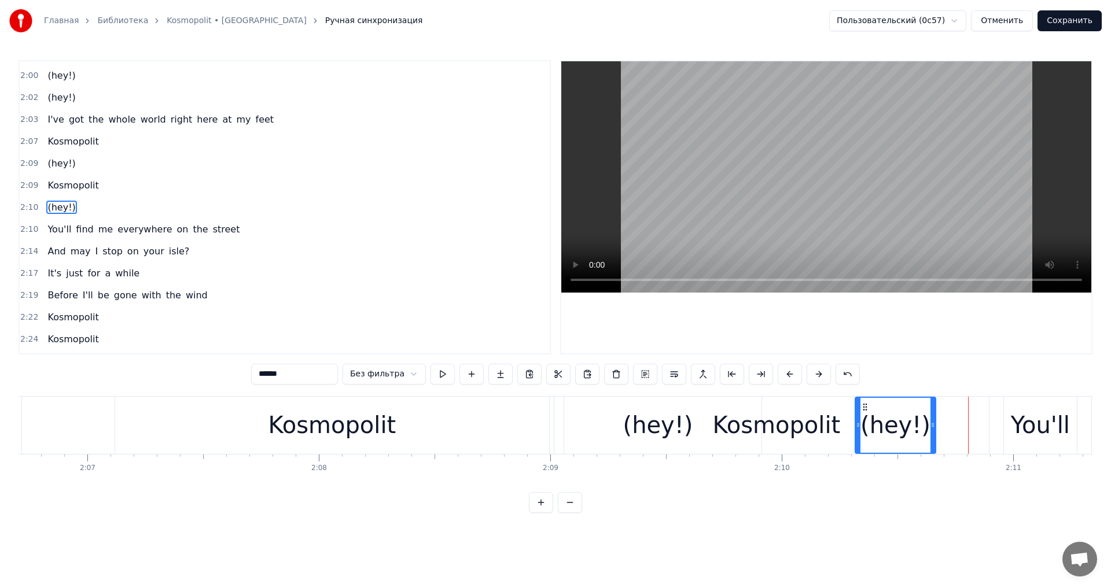
drag, startPoint x: 926, startPoint y: 407, endPoint x: 866, endPoint y: 407, distance: 60.8
click at [866, 407] on circle at bounding box center [866, 407] width 1 height 1
click at [643, 427] on div "Kosmopolit" at bounding box center [776, 425] width 425 height 57
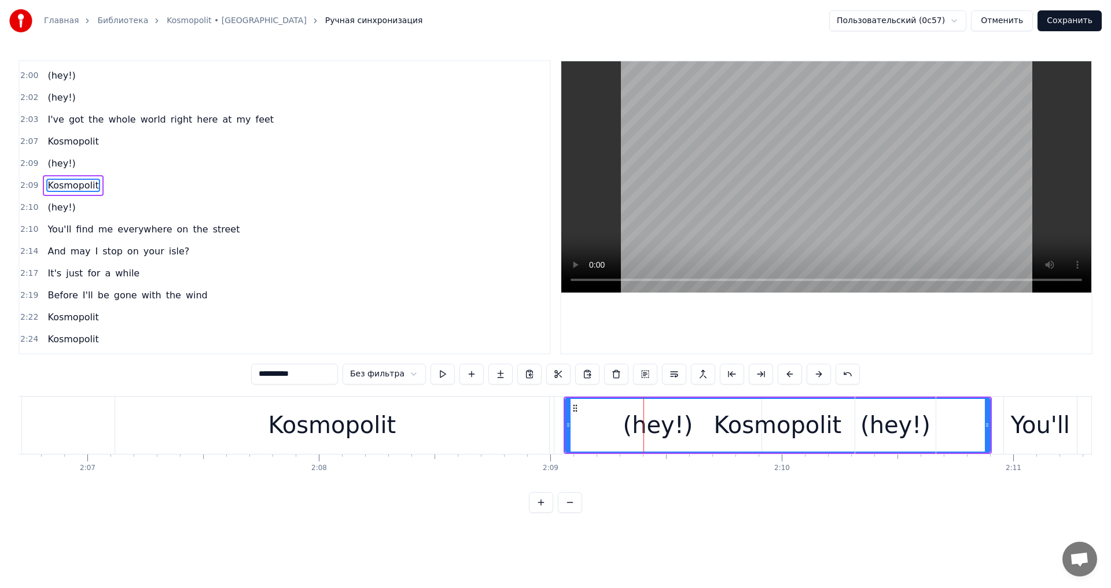
scroll to position [986, 0]
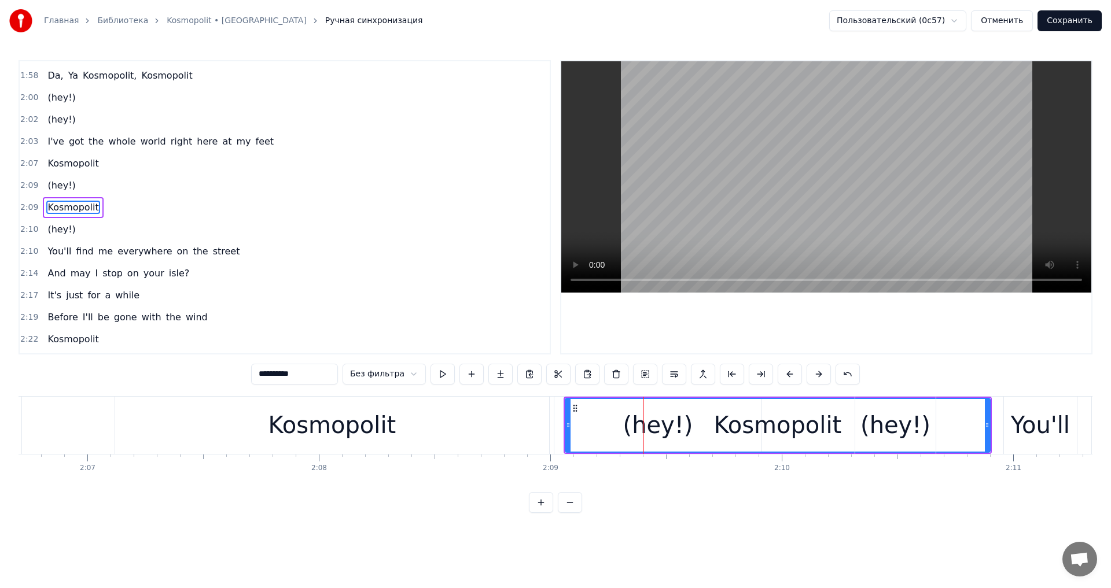
click at [618, 413] on div "Kosmopolit" at bounding box center [778, 425] width 424 height 53
drag, startPoint x: 569, startPoint y: 415, endPoint x: 632, endPoint y: 417, distance: 63.7
click at [632, 417] on div at bounding box center [632, 425] width 5 height 53
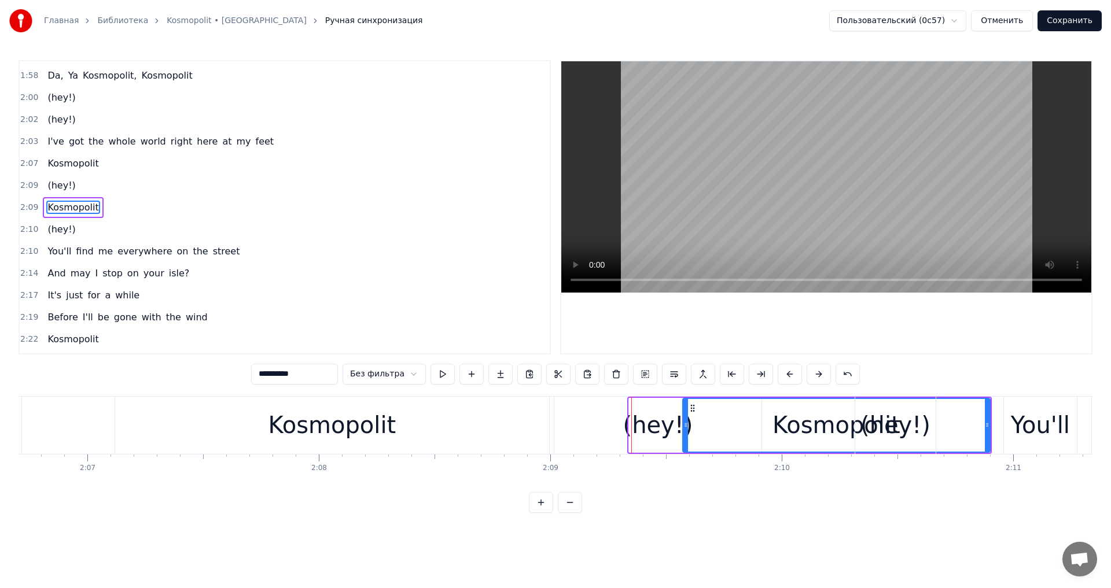
drag, startPoint x: 630, startPoint y: 426, endPoint x: 684, endPoint y: 428, distance: 53.9
click at [684, 428] on icon at bounding box center [685, 425] width 5 height 9
click at [644, 429] on div "(hey!)" at bounding box center [658, 425] width 70 height 35
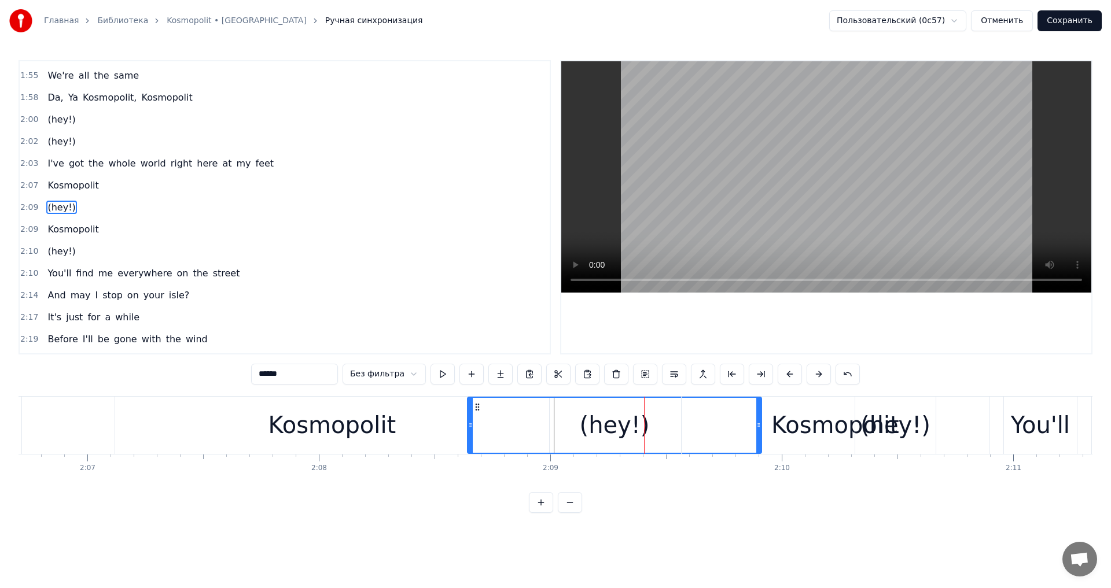
drag, startPoint x: 559, startPoint y: 425, endPoint x: 472, endPoint y: 420, distance: 87.0
click at [472, 420] on div at bounding box center [470, 425] width 5 height 55
click at [802, 443] on div "Kosmopolit" at bounding box center [835, 425] width 307 height 57
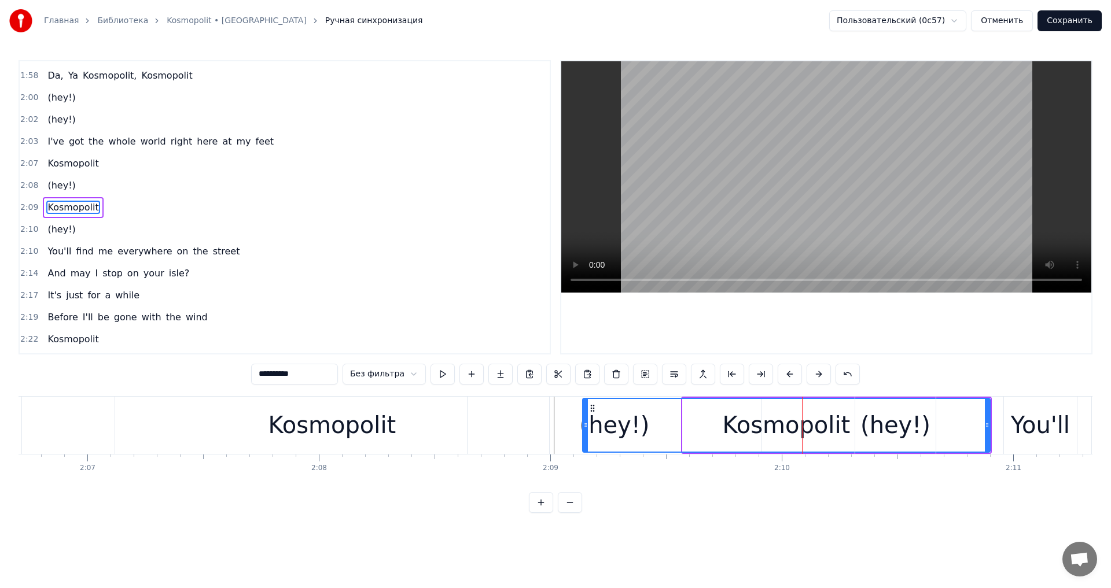
drag, startPoint x: 684, startPoint y: 427, endPoint x: 584, endPoint y: 421, distance: 100.3
click at [584, 421] on icon at bounding box center [585, 425] width 5 height 9
click at [566, 426] on div "(hey!)" at bounding box center [615, 425] width 294 height 57
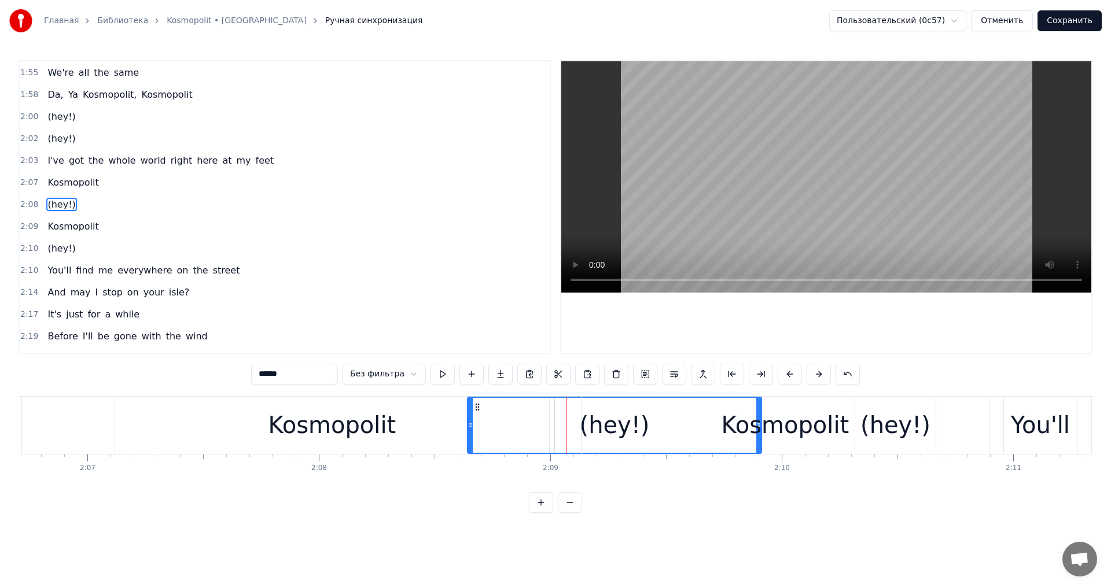
scroll to position [964, 0]
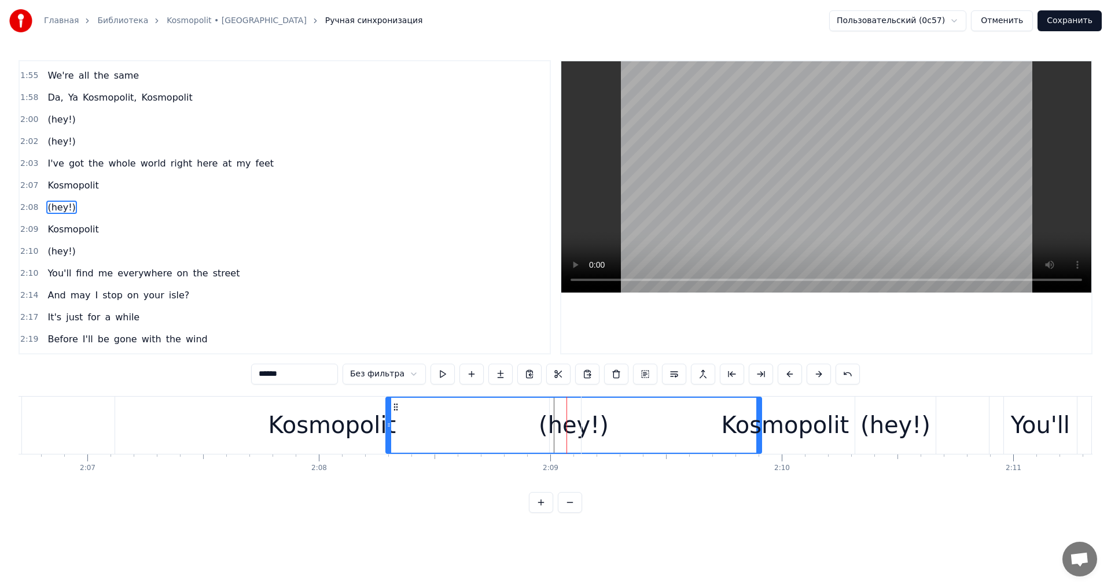
drag, startPoint x: 470, startPoint y: 425, endPoint x: 380, endPoint y: 425, distance: 90.3
click at [387, 425] on icon at bounding box center [389, 425] width 5 height 9
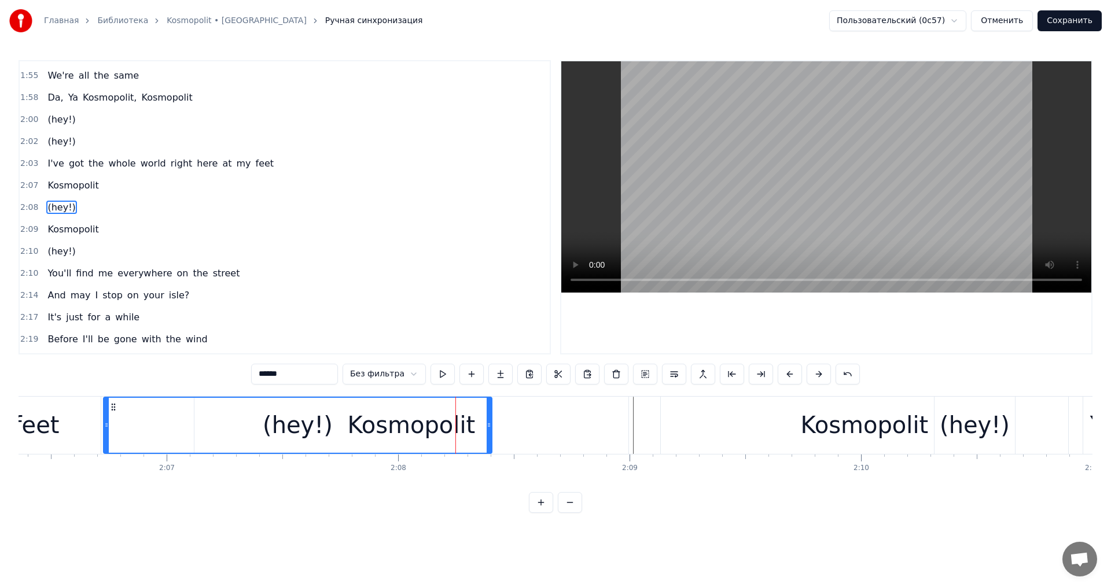
scroll to position [0, 29210]
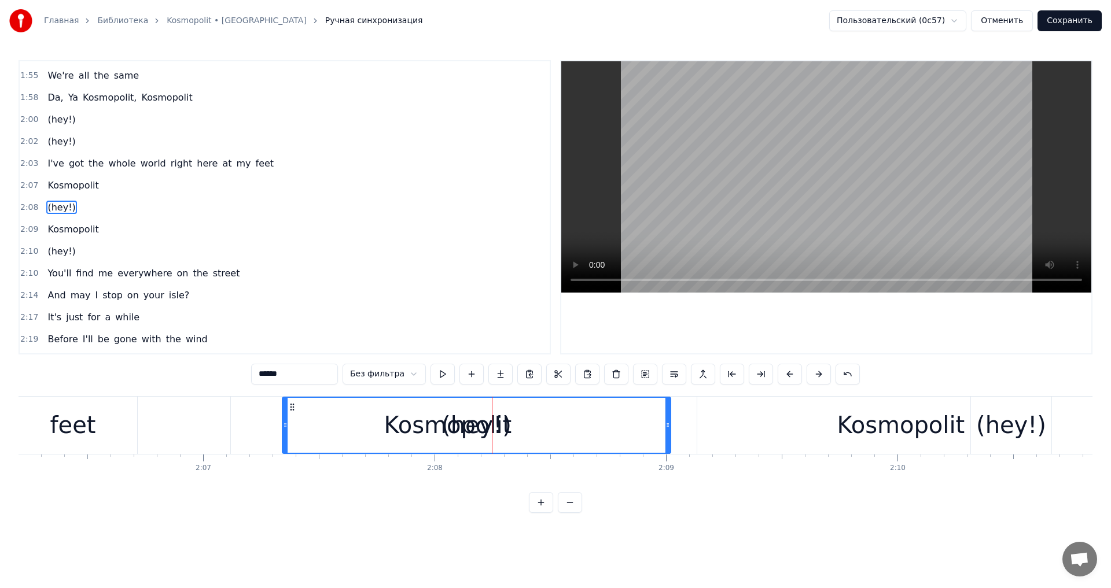
drag, startPoint x: 381, startPoint y: 405, endPoint x: 293, endPoint y: 415, distance: 88.6
click at [290, 415] on div "(hey!)" at bounding box center [476, 425] width 387 height 55
drag, startPoint x: 668, startPoint y: 421, endPoint x: 615, endPoint y: 426, distance: 52.9
click at [615, 426] on icon at bounding box center [615, 425] width 5 height 9
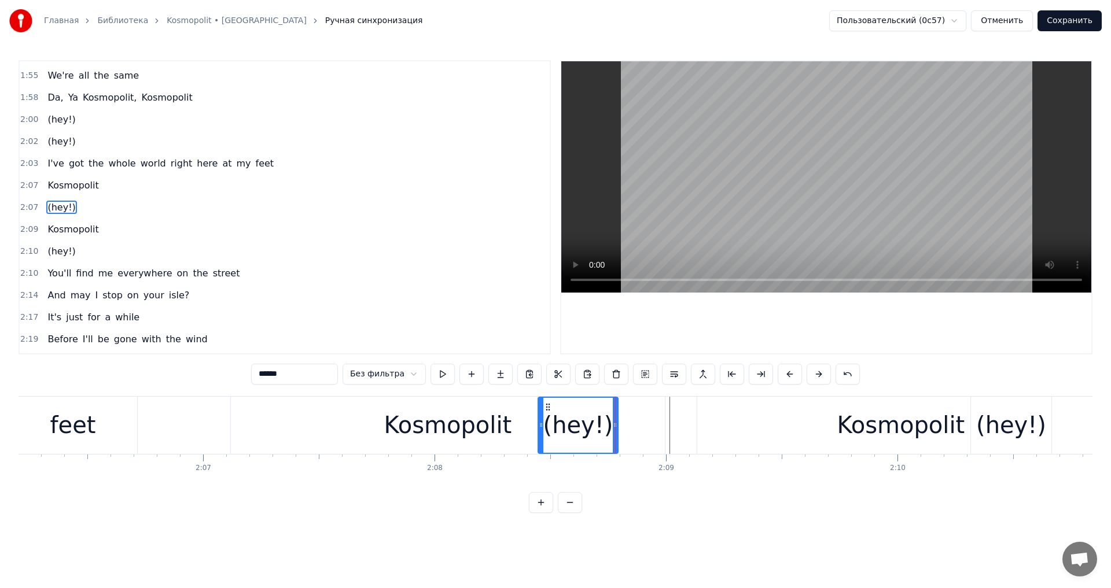
drag, startPoint x: 286, startPoint y: 419, endPoint x: 541, endPoint y: 426, distance: 255.3
click at [541, 426] on div at bounding box center [541, 425] width 5 height 55
click at [443, 426] on div "Kosmopolit" at bounding box center [448, 425] width 128 height 35
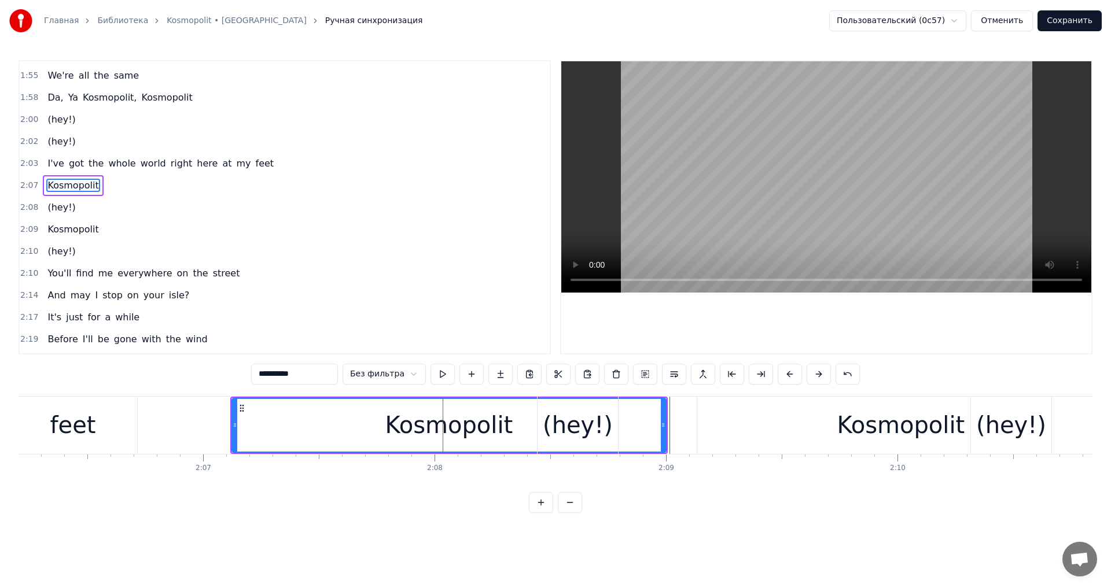
scroll to position [942, 0]
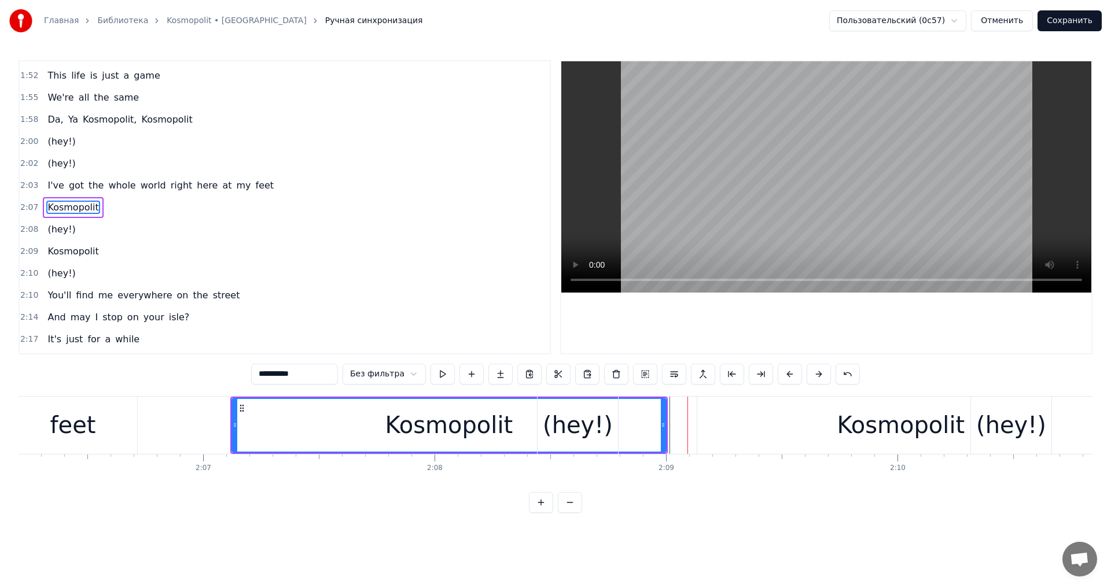
click at [591, 421] on div "(hey!)" at bounding box center [578, 425] width 70 height 35
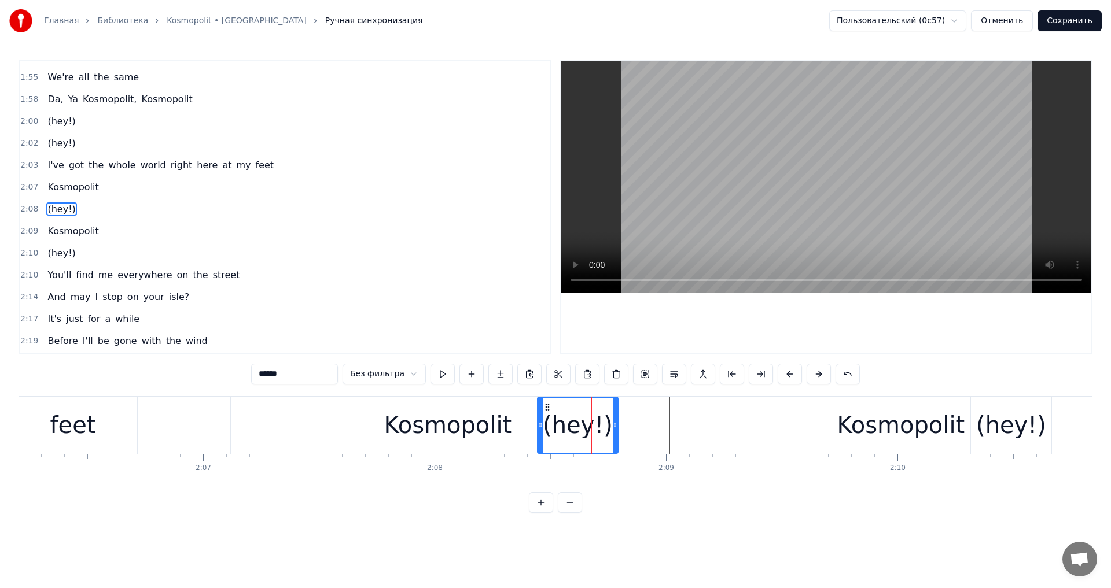
scroll to position [964, 0]
click at [445, 384] on button at bounding box center [443, 374] width 24 height 21
drag, startPoint x: 616, startPoint y: 431, endPoint x: 680, endPoint y: 425, distance: 63.9
click at [680, 425] on div at bounding box center [678, 425] width 5 height 55
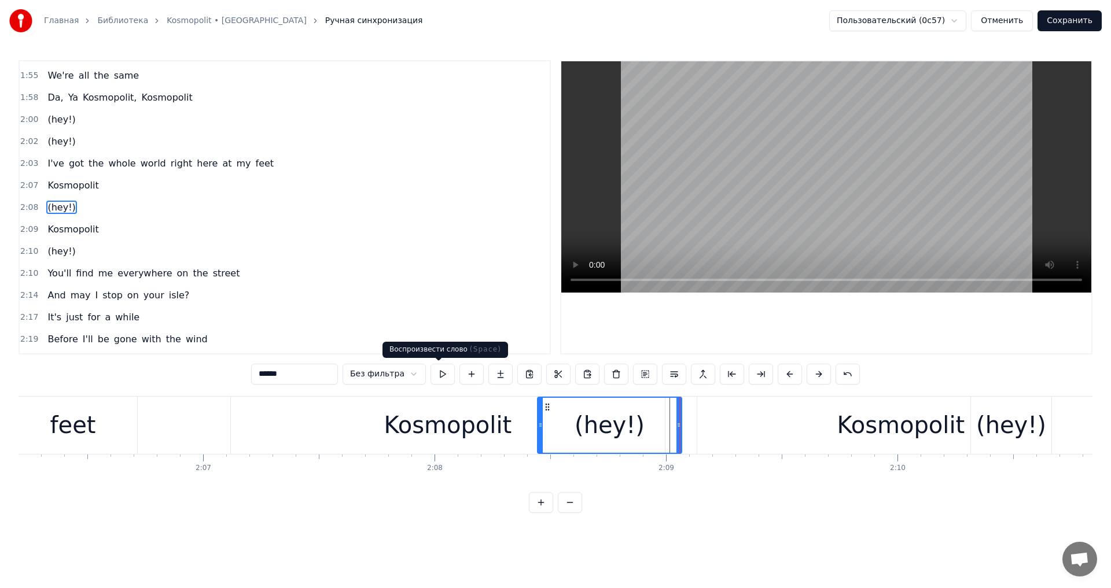
click at [447, 376] on button at bounding box center [443, 374] width 24 height 21
click at [448, 372] on button at bounding box center [443, 374] width 24 height 21
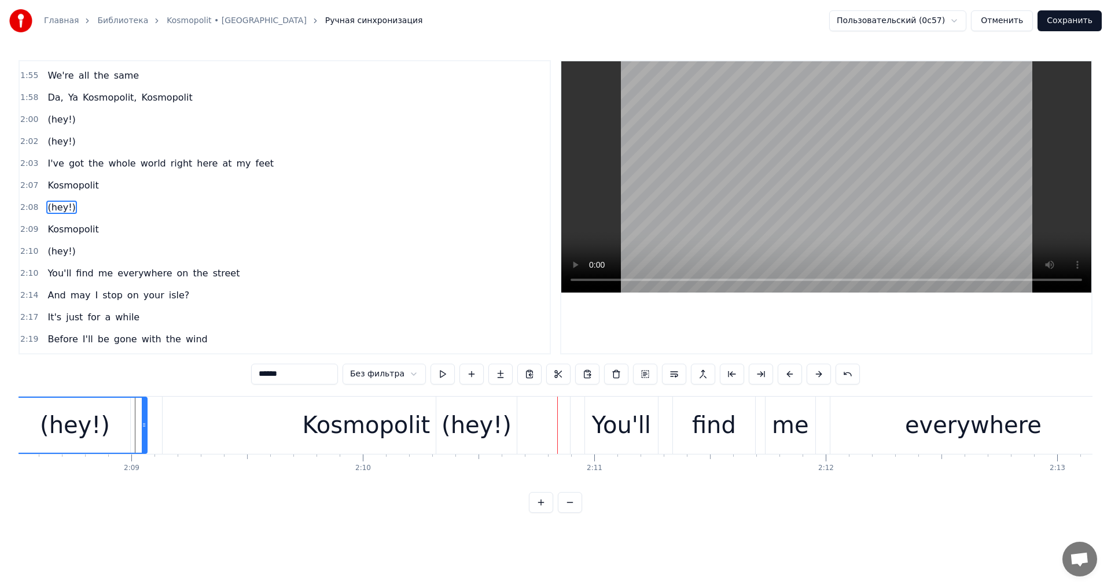
scroll to position [0, 29685]
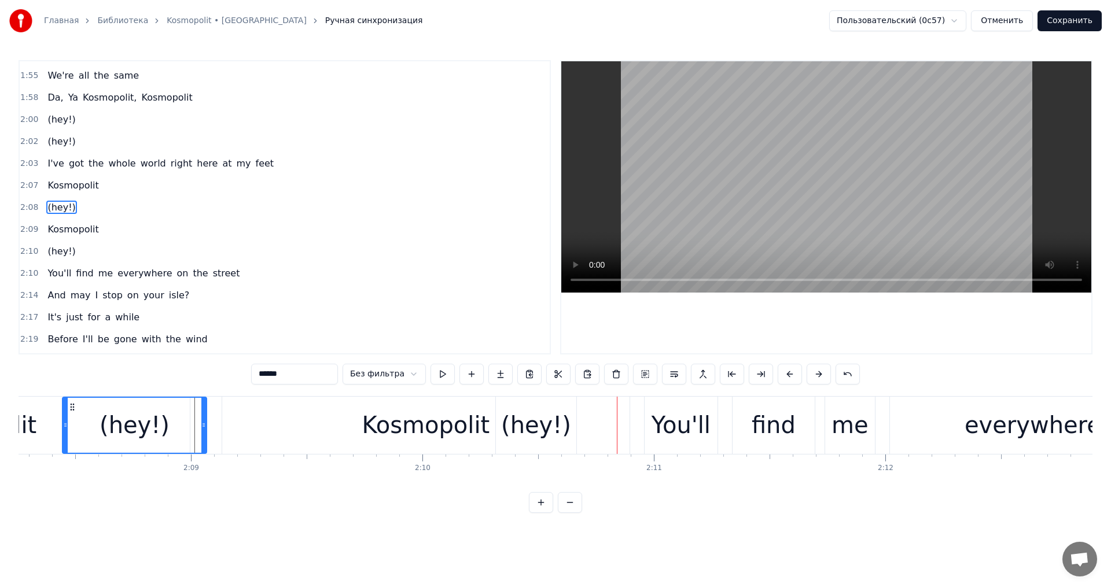
click at [540, 432] on div "(hey!)" at bounding box center [536, 425] width 70 height 35
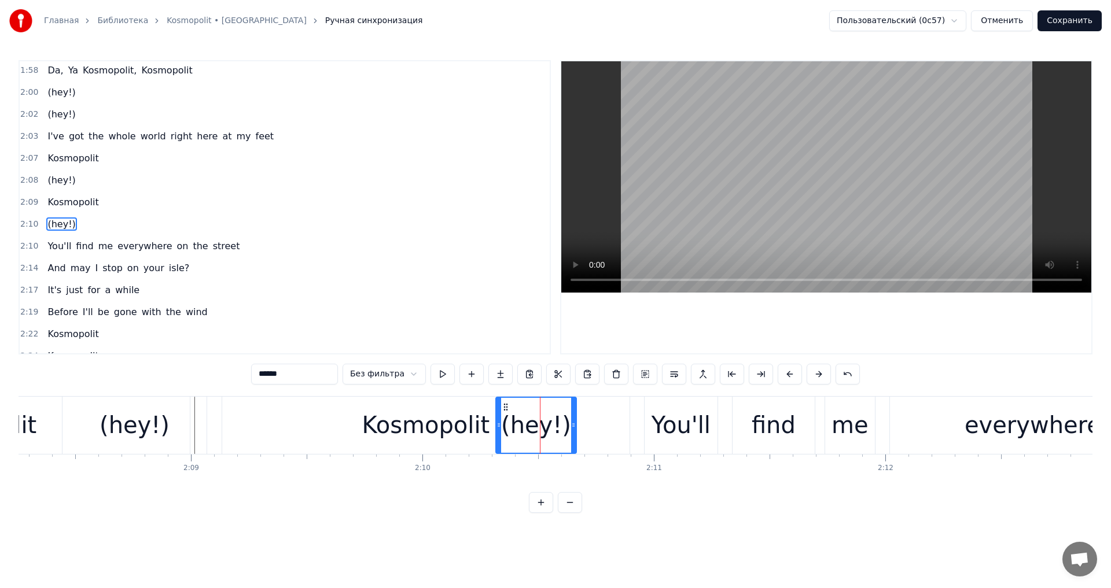
scroll to position [1008, 0]
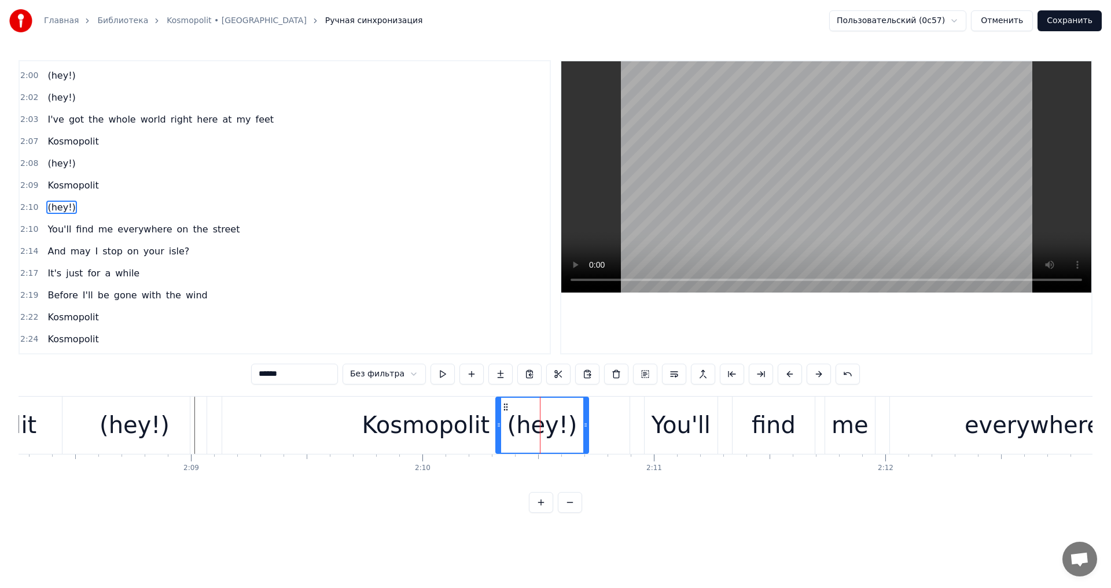
drag, startPoint x: 574, startPoint y: 424, endPoint x: 586, endPoint y: 424, distance: 12.2
click at [586, 424] on circle at bounding box center [586, 424] width 1 height 1
click at [475, 444] on div "Kosmopolit" at bounding box center [425, 425] width 407 height 57
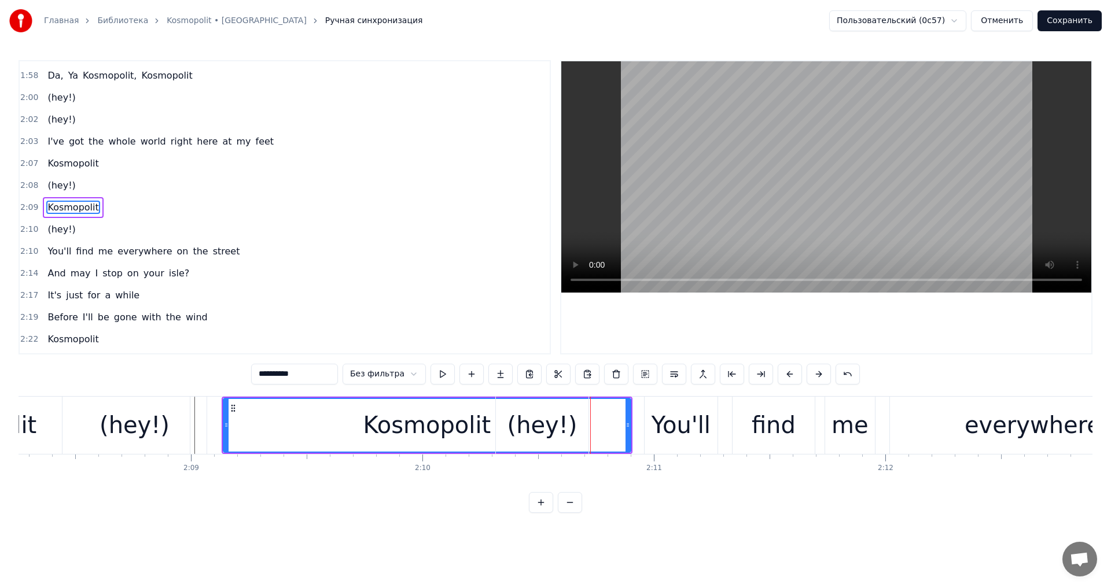
click at [569, 425] on div "(hey!)" at bounding box center [542, 425] width 70 height 35
type input "******"
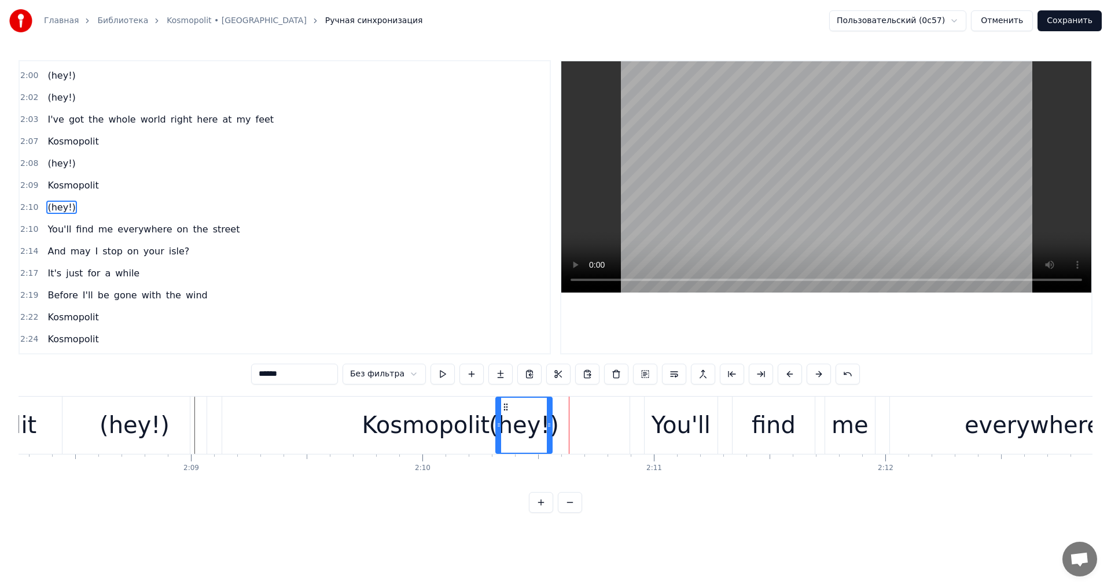
drag, startPoint x: 586, startPoint y: 425, endPoint x: 549, endPoint y: 424, distance: 37.1
click at [549, 424] on icon at bounding box center [549, 425] width 5 height 9
drag, startPoint x: 546, startPoint y: 420, endPoint x: 649, endPoint y: 414, distance: 102.6
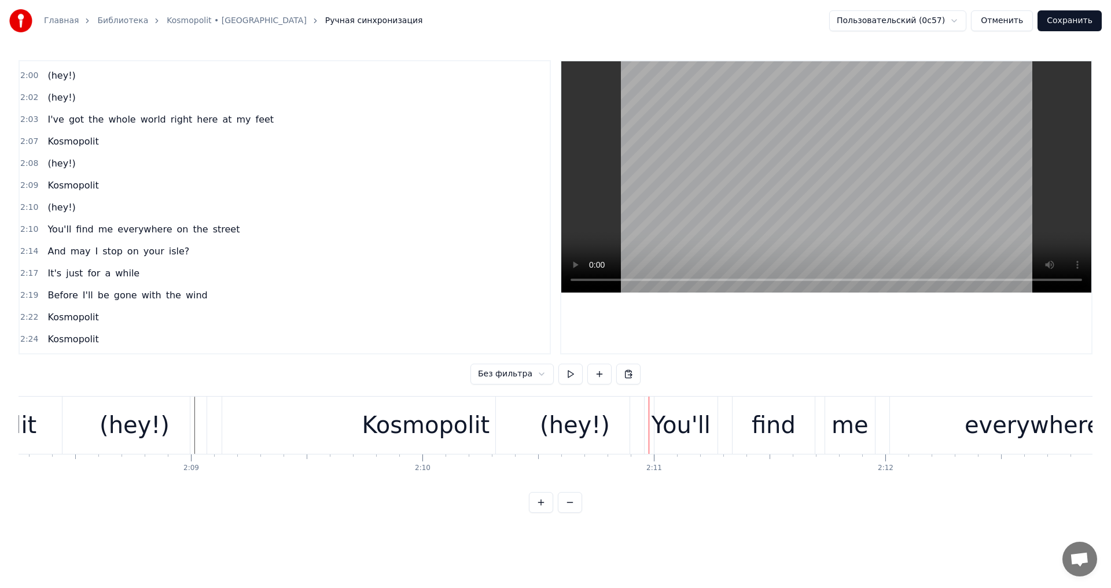
click at [495, 423] on div "Kosmopolit" at bounding box center [425, 425] width 407 height 57
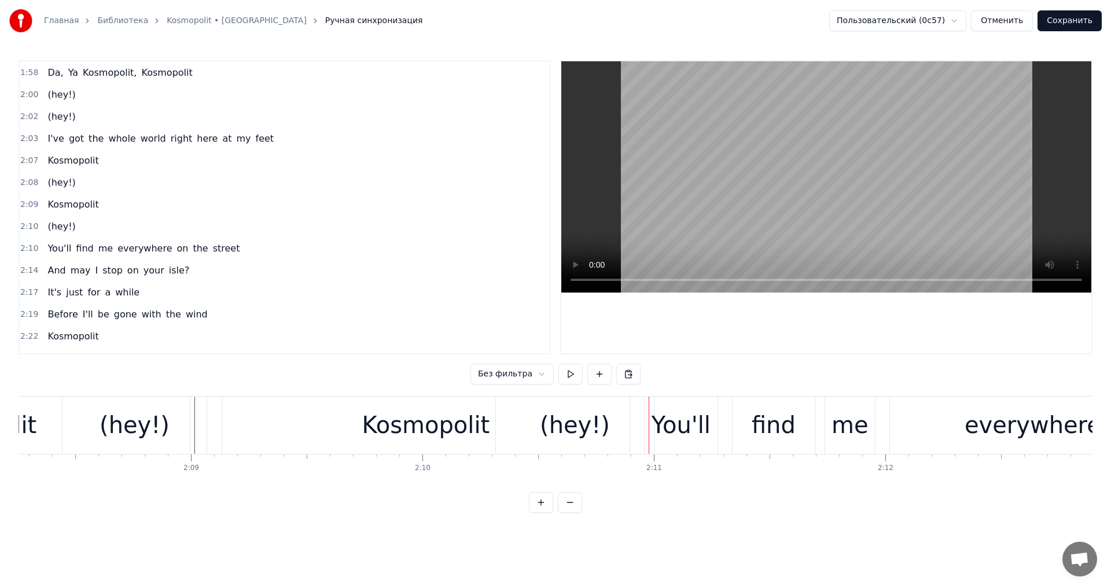
scroll to position [986, 0]
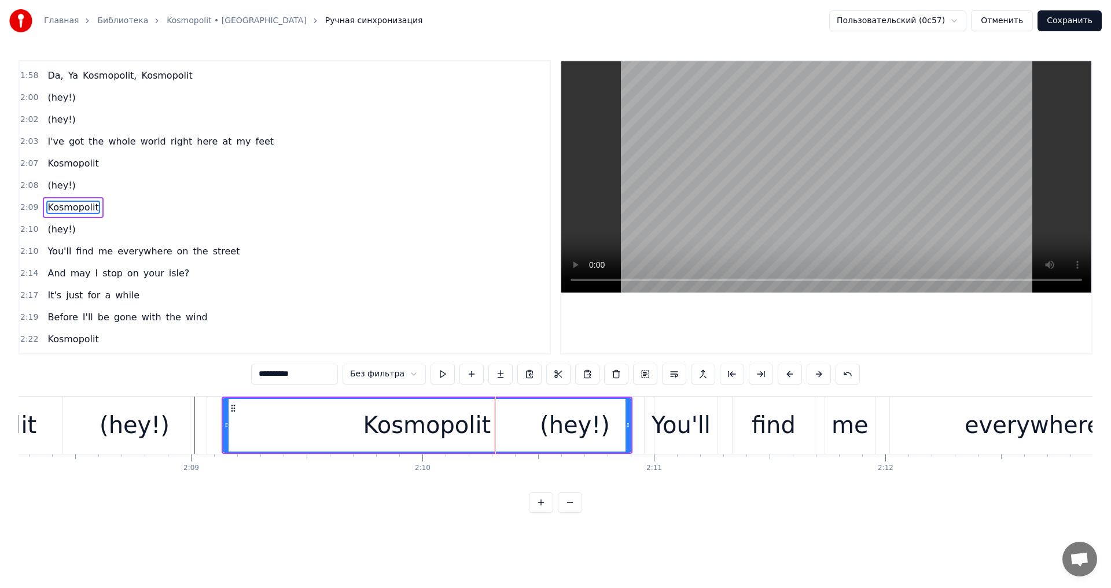
click at [467, 426] on div "Kosmopolit" at bounding box center [427, 425] width 128 height 35
click at [598, 429] on div "(hey!)" at bounding box center [575, 425] width 70 height 35
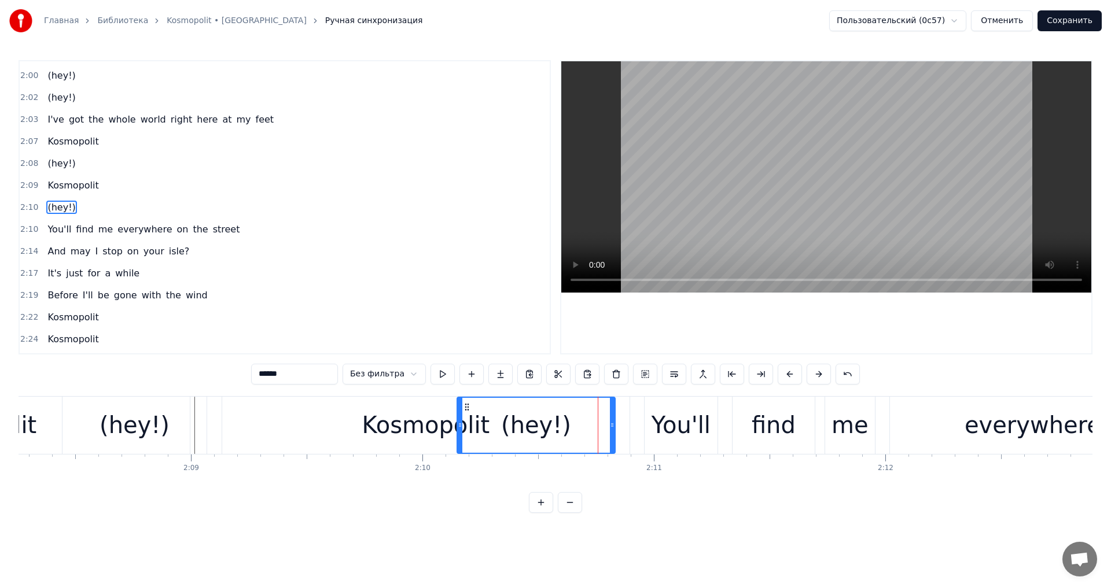
drag, startPoint x: 506, startPoint y: 408, endPoint x: 469, endPoint y: 411, distance: 37.1
click at [469, 411] on icon at bounding box center [466, 407] width 9 height 9
click at [429, 421] on div "Kosmopolit" at bounding box center [426, 425] width 128 height 35
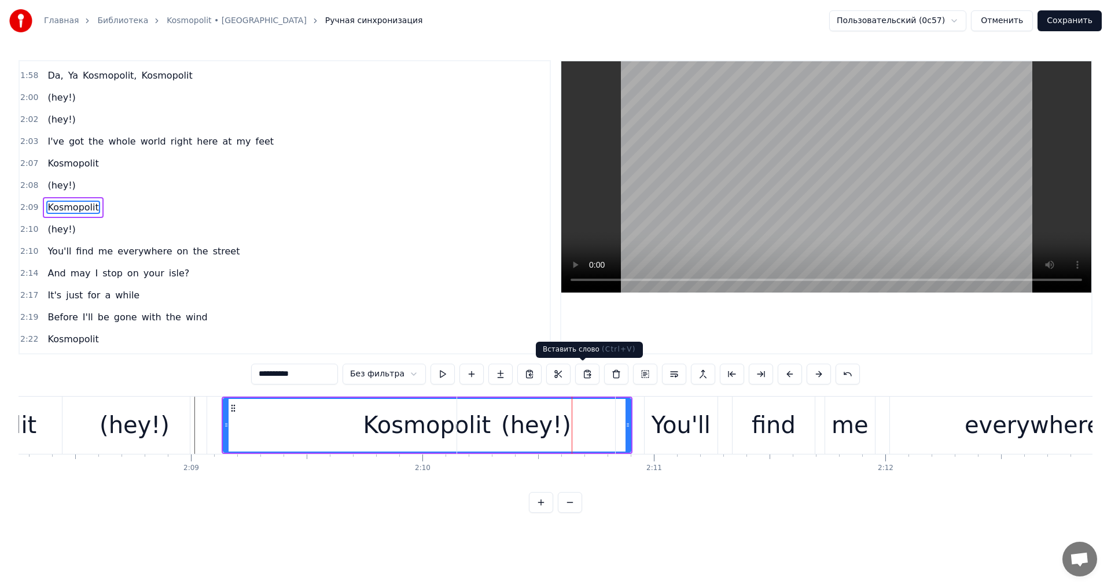
click at [584, 422] on div "(hey!)" at bounding box center [536, 425] width 158 height 57
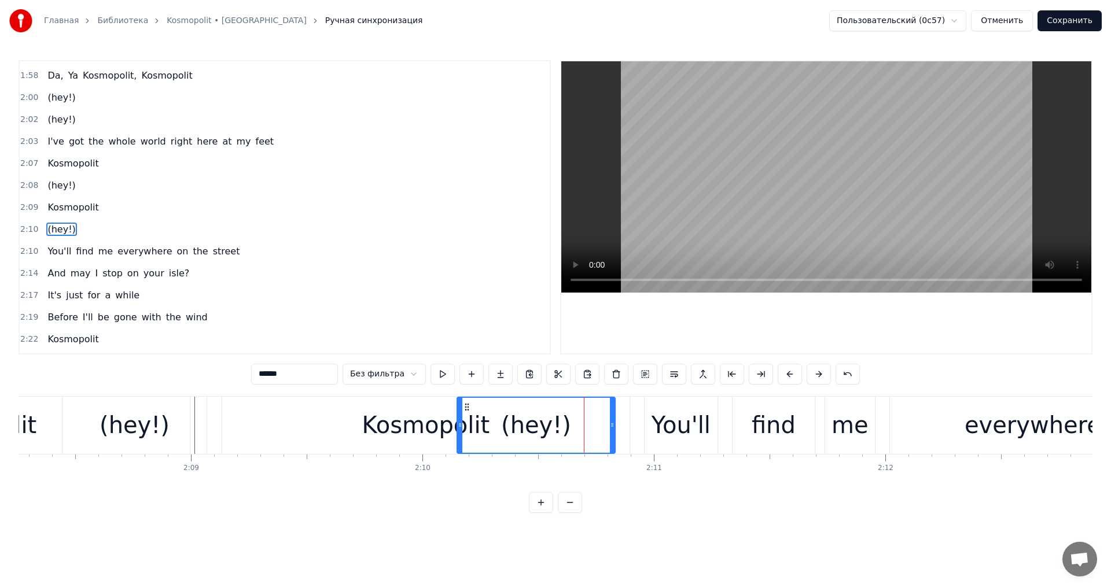
scroll to position [1008, 0]
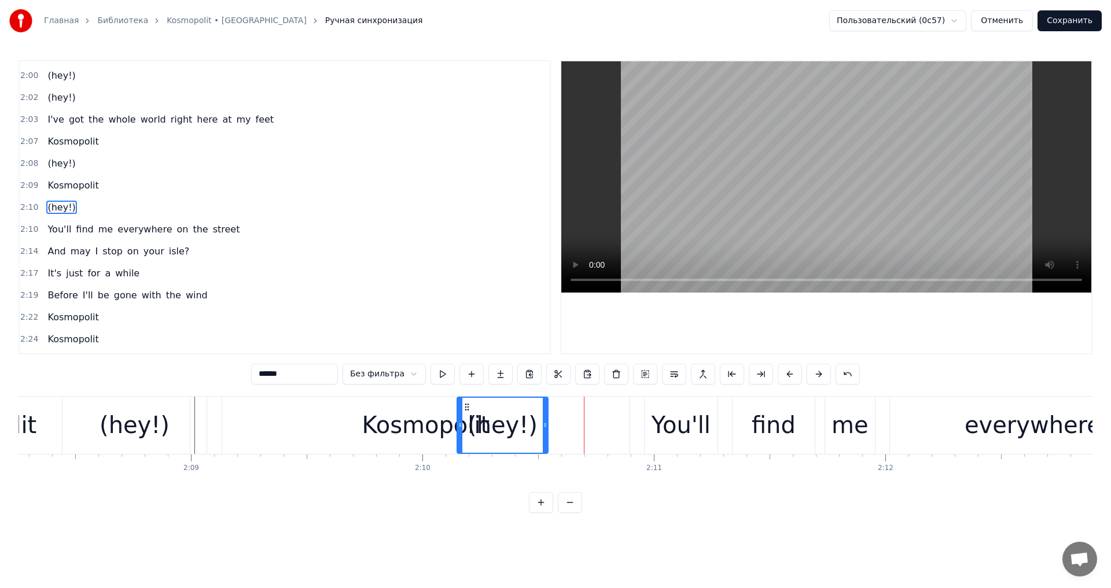
drag, startPoint x: 613, startPoint y: 428, endPoint x: 545, endPoint y: 430, distance: 68.3
click at [545, 430] on div at bounding box center [545, 425] width 5 height 55
drag, startPoint x: 544, startPoint y: 422, endPoint x: 553, endPoint y: 422, distance: 9.3
click at [553, 422] on icon at bounding box center [553, 425] width 5 height 9
click at [558, 422] on icon at bounding box center [557, 425] width 5 height 9
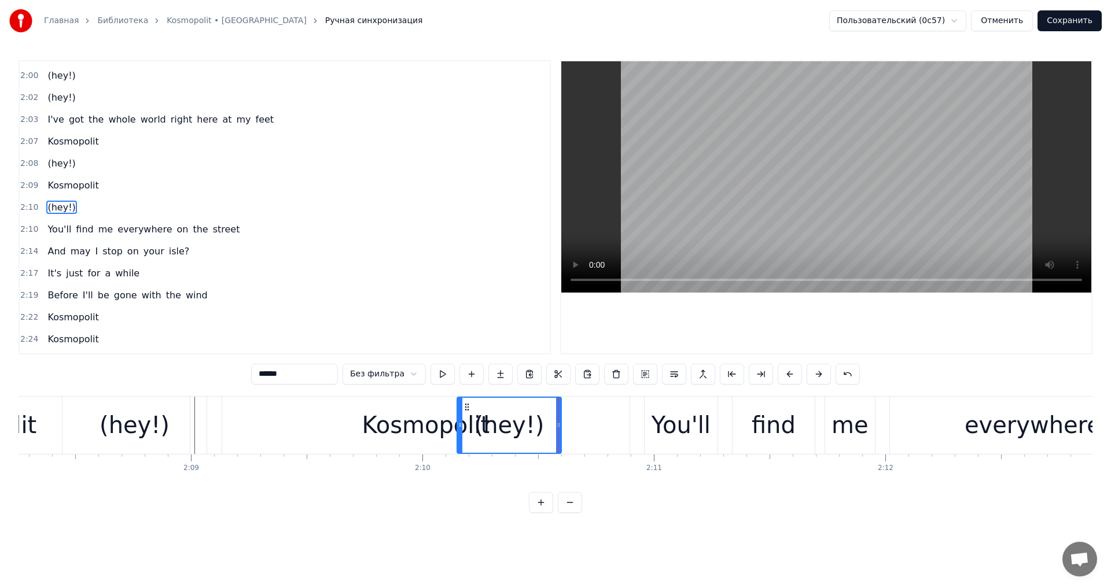
click at [433, 422] on div "Kosmopolit" at bounding box center [426, 425] width 128 height 35
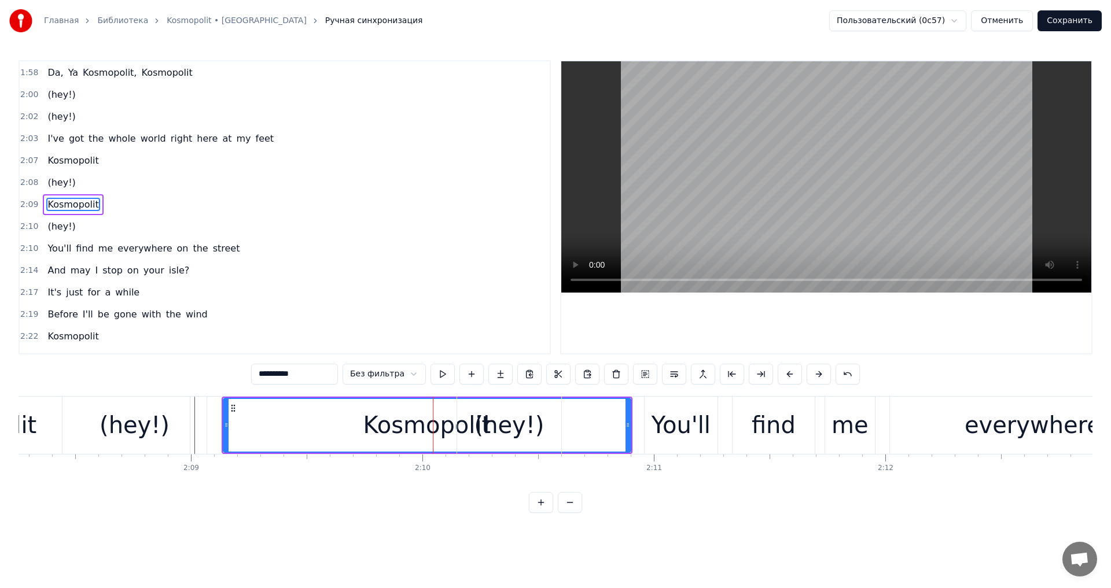
scroll to position [986, 0]
click at [496, 429] on div "(hey!)" at bounding box center [509, 425] width 70 height 35
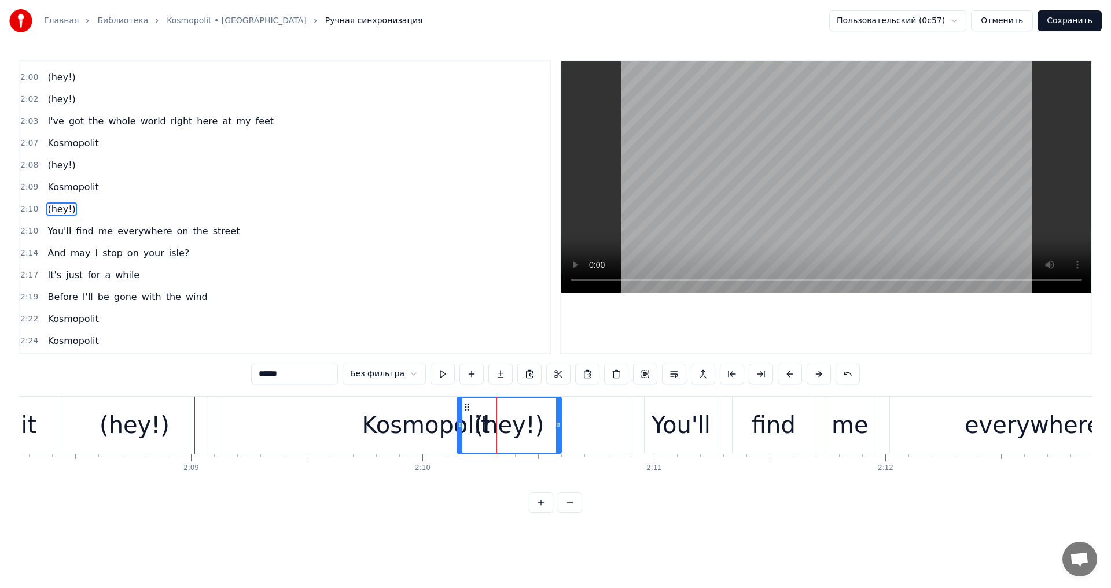
scroll to position [1008, 0]
click at [447, 374] on button at bounding box center [443, 374] width 24 height 21
drag, startPoint x: 458, startPoint y: 422, endPoint x: 433, endPoint y: 421, distance: 24.9
click at [443, 421] on icon at bounding box center [445, 425] width 5 height 9
click at [446, 376] on button at bounding box center [443, 374] width 24 height 21
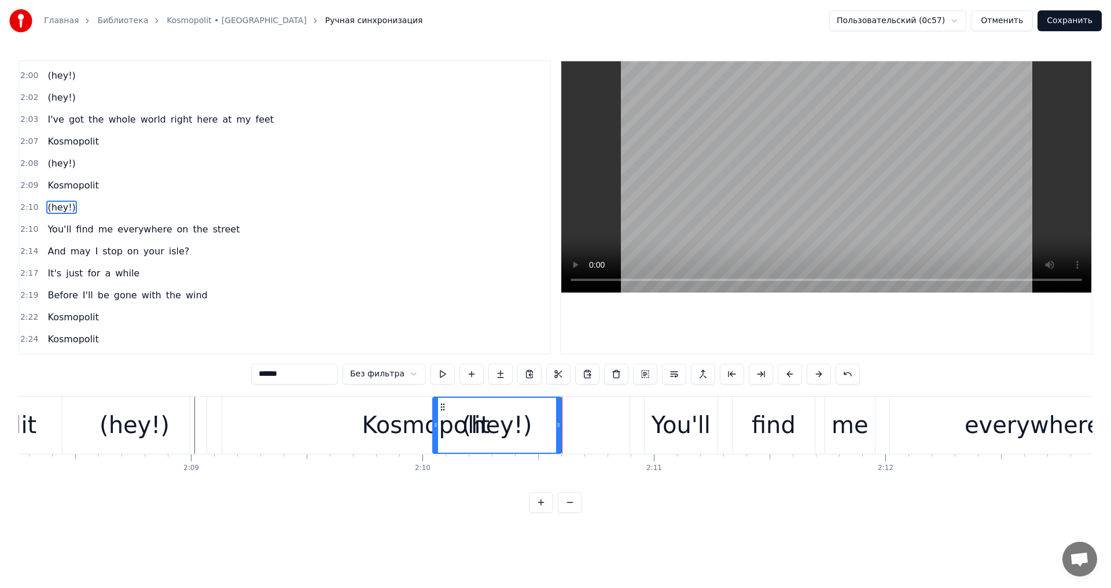
drag, startPoint x: 435, startPoint y: 428, endPoint x: 443, endPoint y: 428, distance: 8.1
click at [443, 428] on icon at bounding box center [443, 425] width 5 height 9
drag, startPoint x: 561, startPoint y: 422, endPoint x: 578, endPoint y: 421, distance: 17.4
click at [577, 421] on icon at bounding box center [574, 425] width 5 height 9
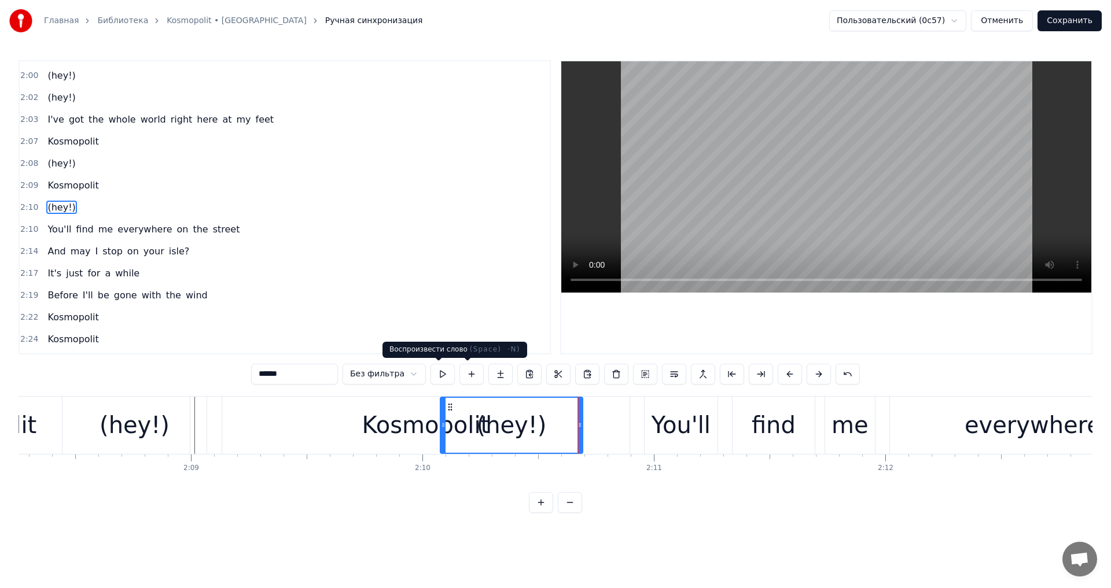
click at [444, 380] on button at bounding box center [443, 374] width 24 height 21
drag, startPoint x: 578, startPoint y: 420, endPoint x: 549, endPoint y: 425, distance: 30.0
click at [549, 425] on div at bounding box center [550, 425] width 5 height 55
click at [449, 371] on button at bounding box center [443, 374] width 24 height 21
drag, startPoint x: 550, startPoint y: 419, endPoint x: 561, endPoint y: 420, distance: 11.1
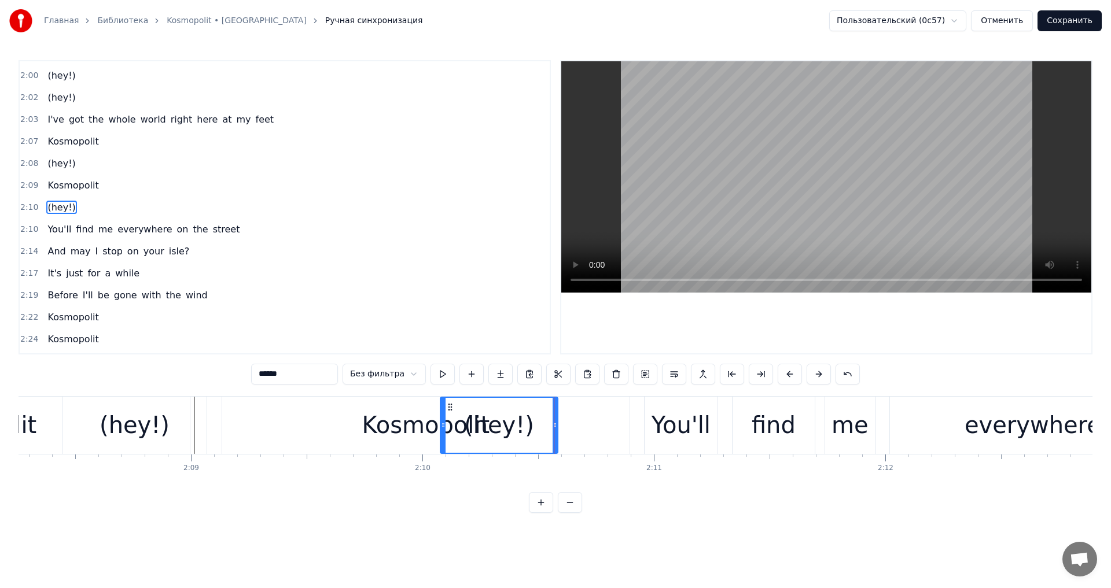
click at [557, 420] on div at bounding box center [555, 425] width 5 height 55
click at [446, 377] on button at bounding box center [443, 374] width 24 height 21
drag, startPoint x: 561, startPoint y: 435, endPoint x: 551, endPoint y: 433, distance: 9.9
click at [551, 433] on div at bounding box center [551, 425] width 5 height 55
click at [442, 377] on button at bounding box center [443, 374] width 24 height 21
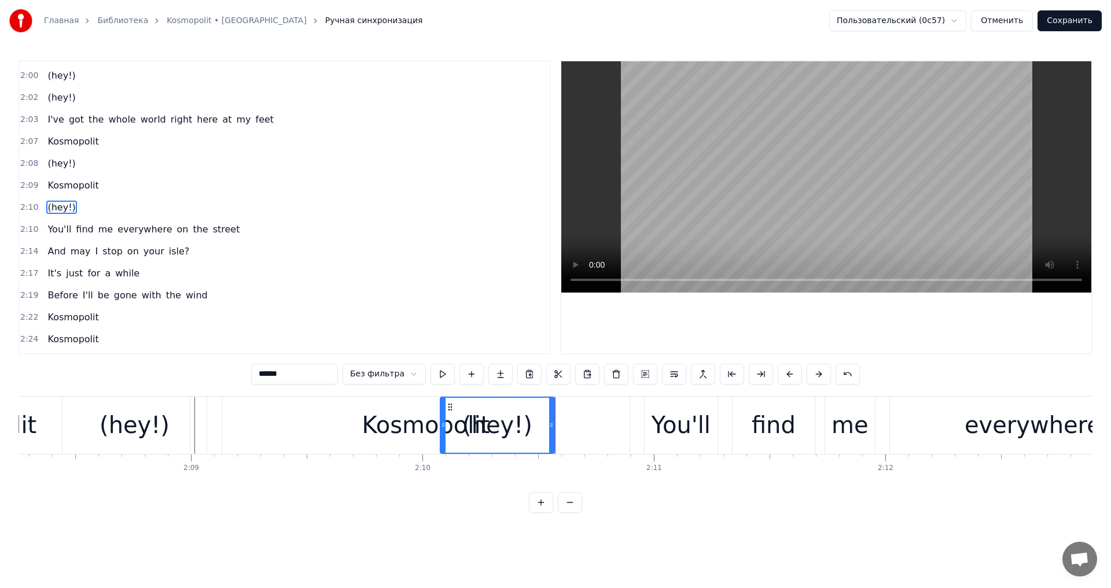
click at [419, 409] on div "Kosmopolit" at bounding box center [426, 425] width 128 height 35
type input "**********"
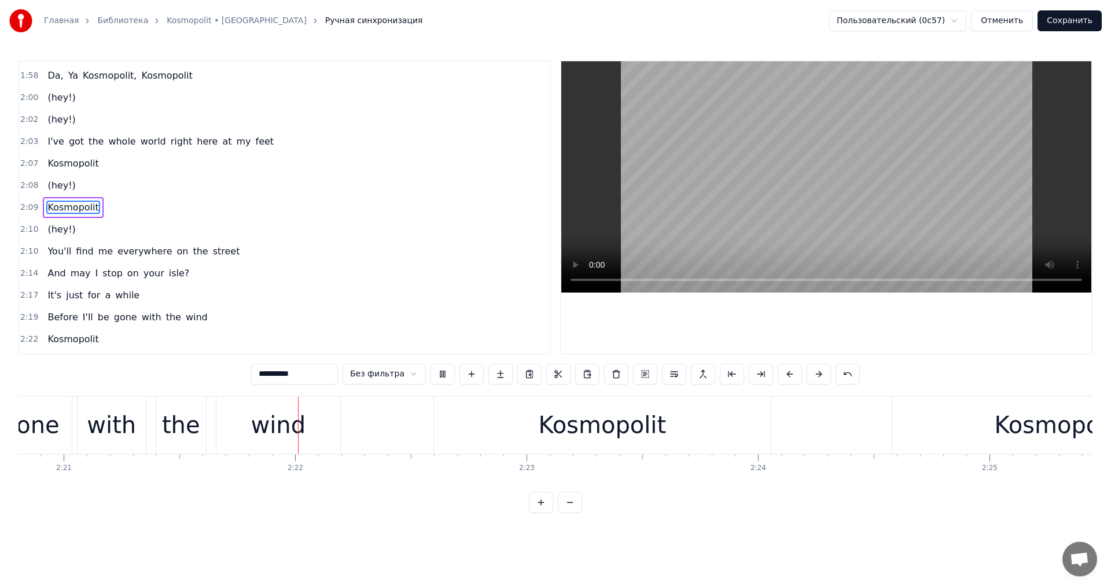
scroll to position [0, 32663]
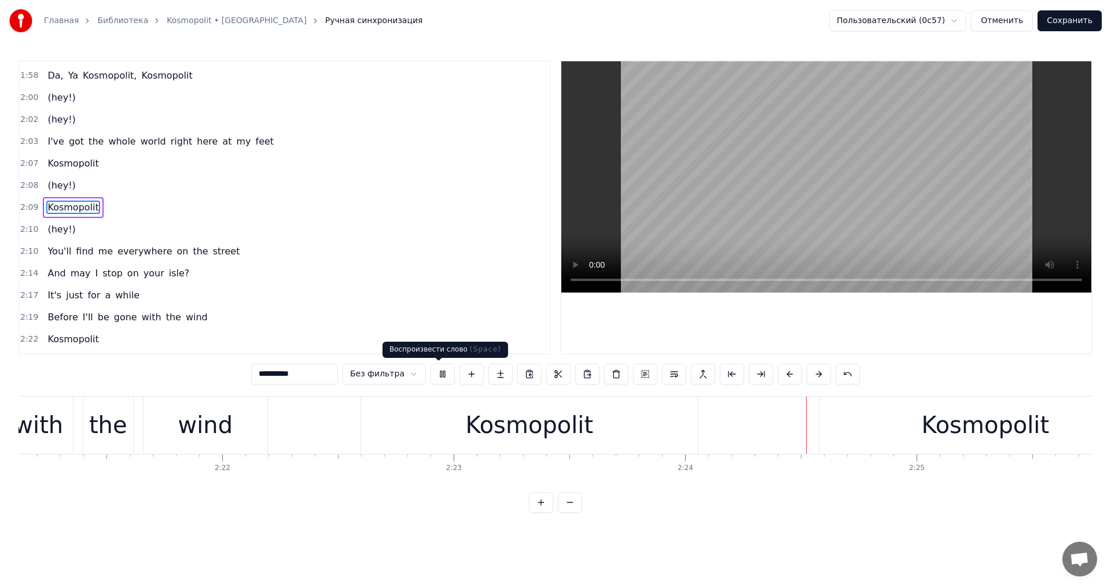
click at [431, 372] on button at bounding box center [443, 374] width 24 height 21
click at [62, 179] on span "(hey!)" at bounding box center [61, 185] width 30 height 13
type input "******"
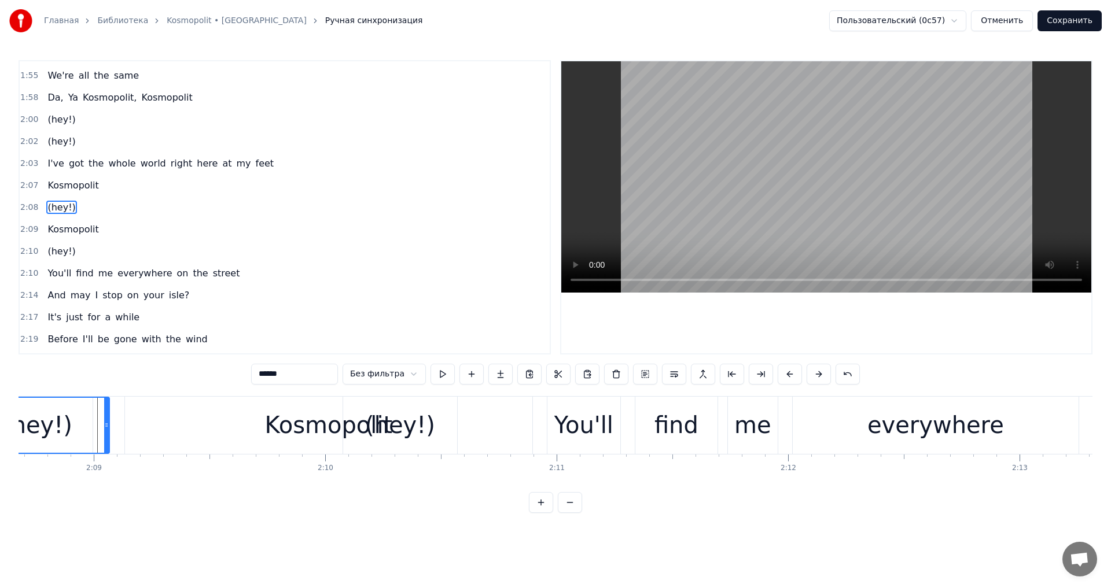
scroll to position [0, 29671]
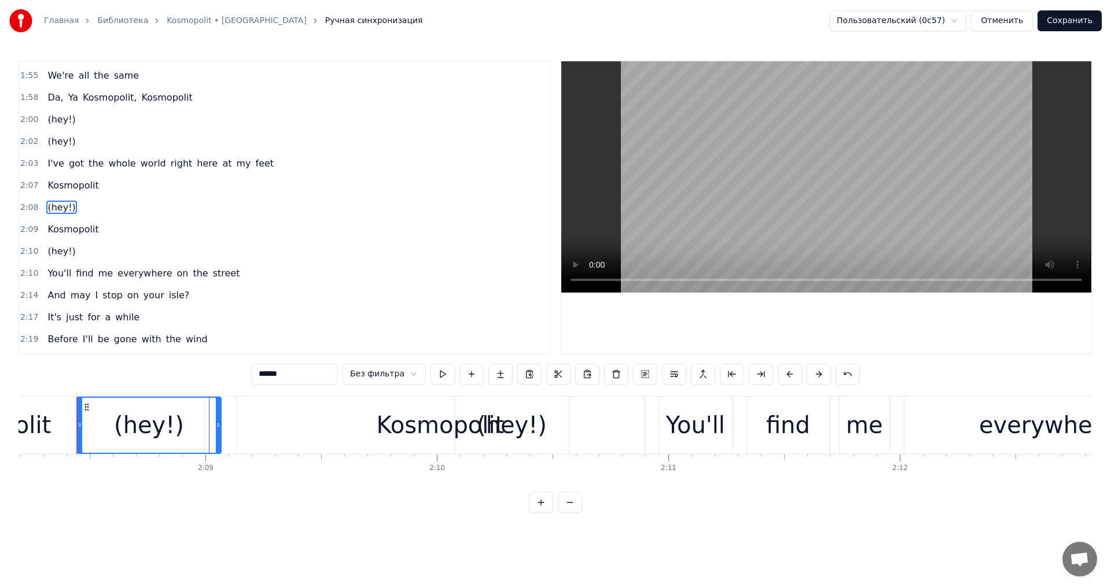
click at [70, 201] on div "(hey!)" at bounding box center [61, 207] width 37 height 21
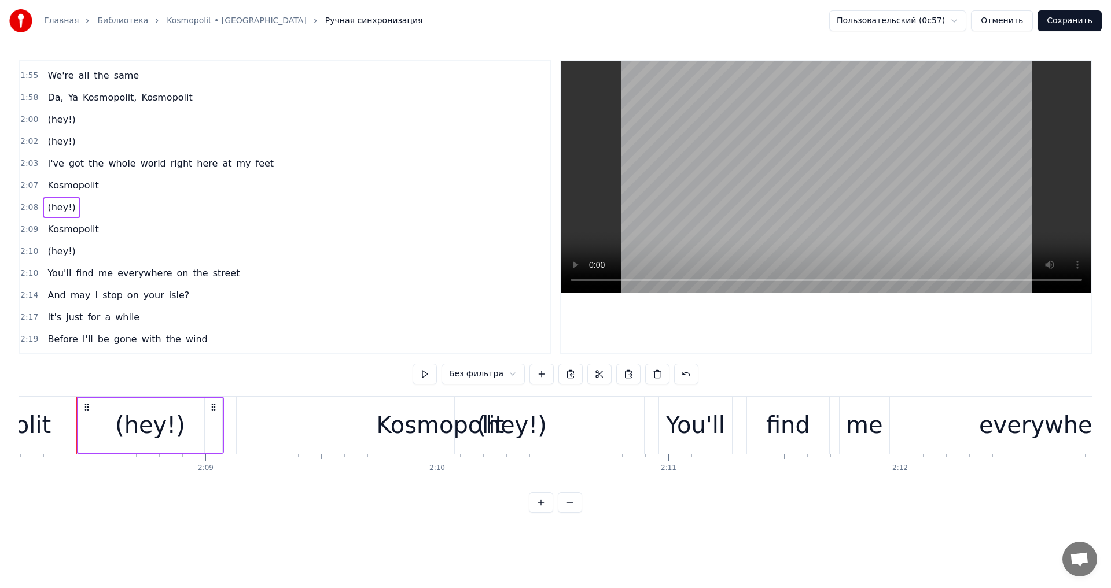
click at [71, 245] on div "(hey!)" at bounding box center [61, 251] width 37 height 21
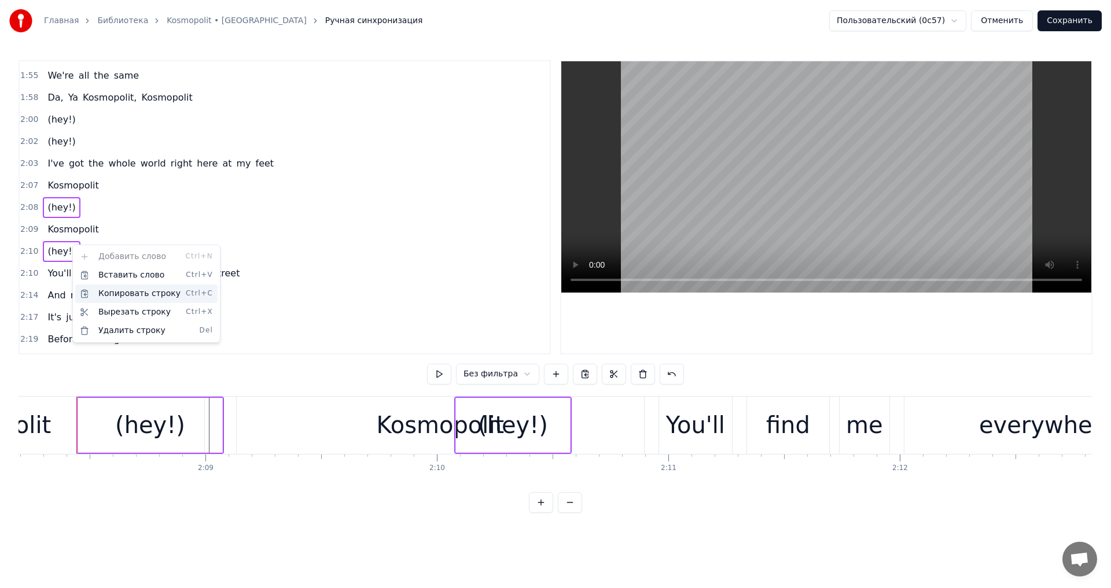
click at [126, 288] on div "Копировать строку Ctrl+C" at bounding box center [146, 294] width 142 height 19
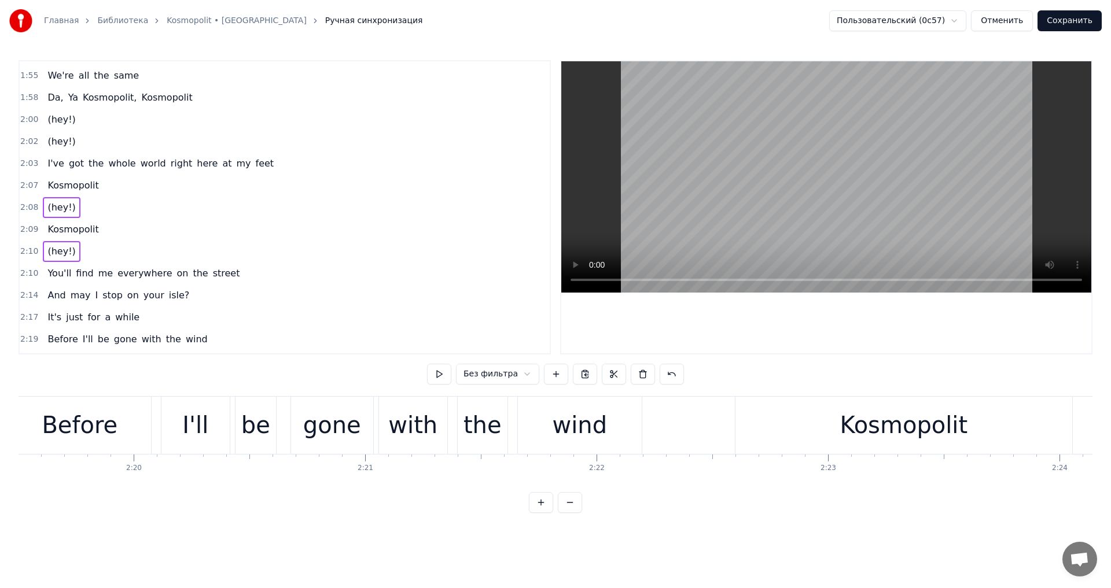
scroll to position [0, 32588]
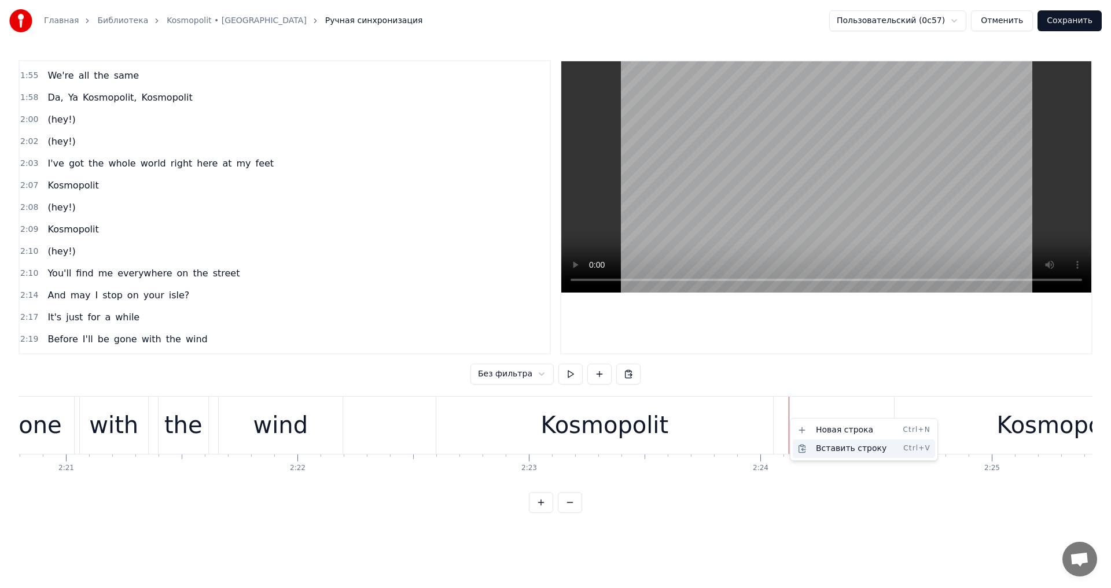
click at [817, 444] on div "Вставить строку Ctrl+V" at bounding box center [864, 449] width 142 height 19
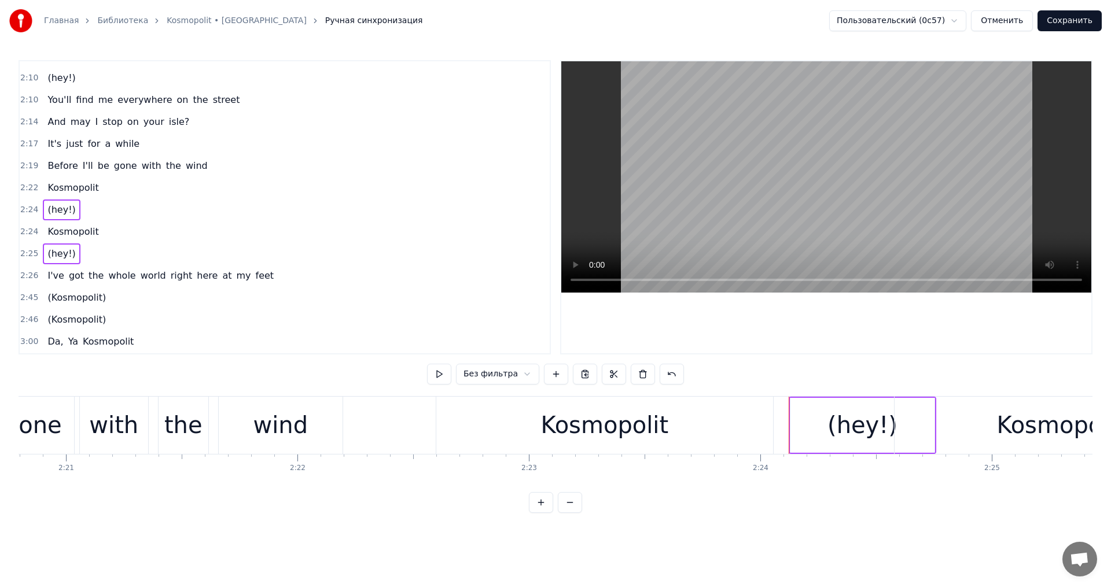
click at [857, 426] on div "(hey!)" at bounding box center [862, 425] width 70 height 35
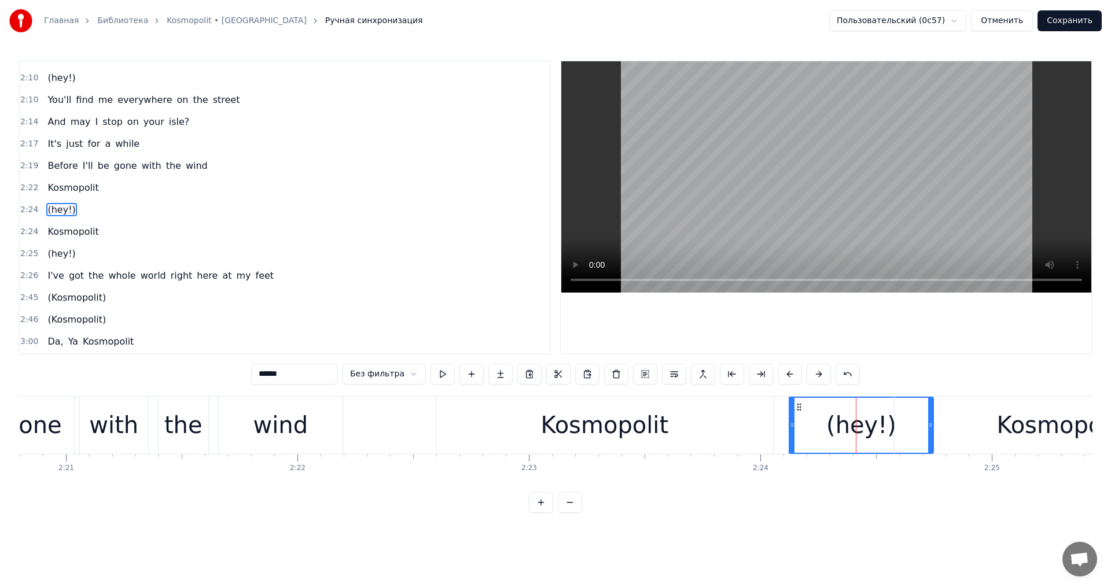
scroll to position [1140, 0]
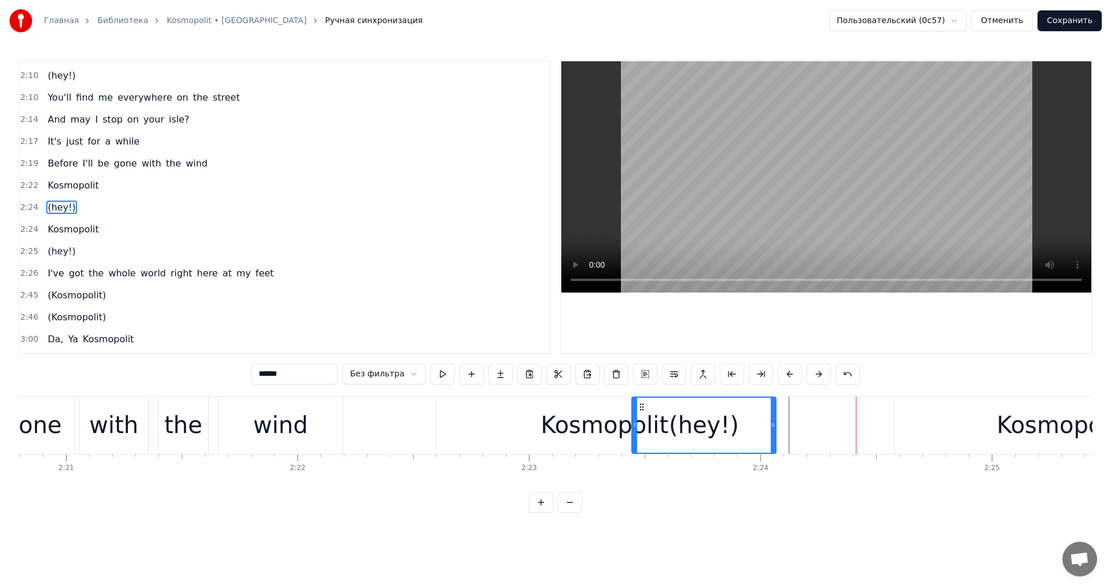
drag, startPoint x: 793, startPoint y: 405, endPoint x: 641, endPoint y: 399, distance: 152.3
click at [641, 399] on div "(hey!)" at bounding box center [703, 425] width 143 height 55
click at [594, 436] on div "Kosmopolit" at bounding box center [604, 425] width 128 height 35
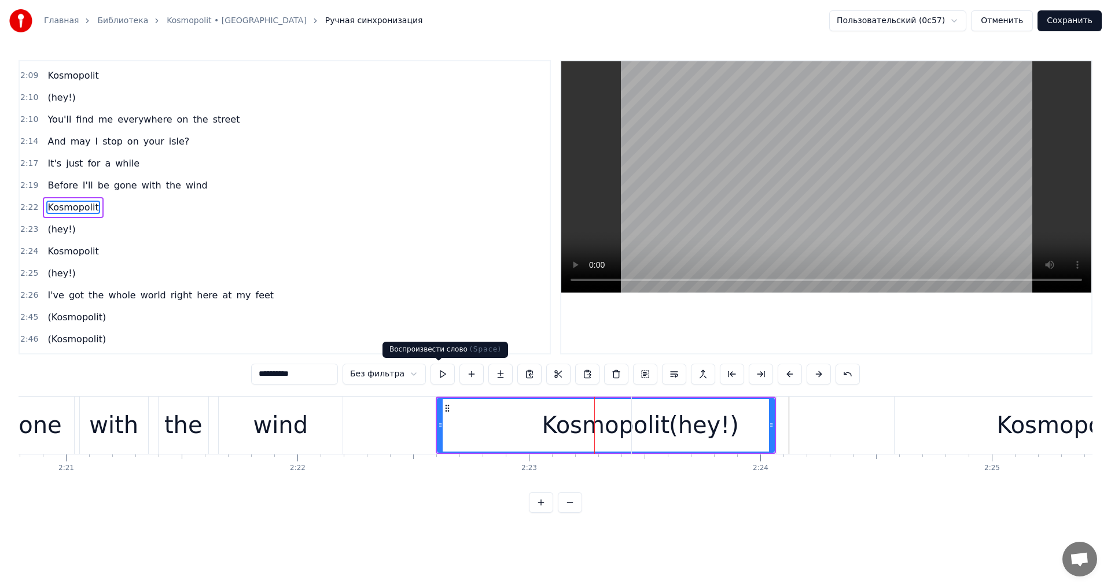
click at [438, 370] on button at bounding box center [443, 374] width 24 height 21
click at [743, 429] on div "(hey!)" at bounding box center [704, 425] width 144 height 57
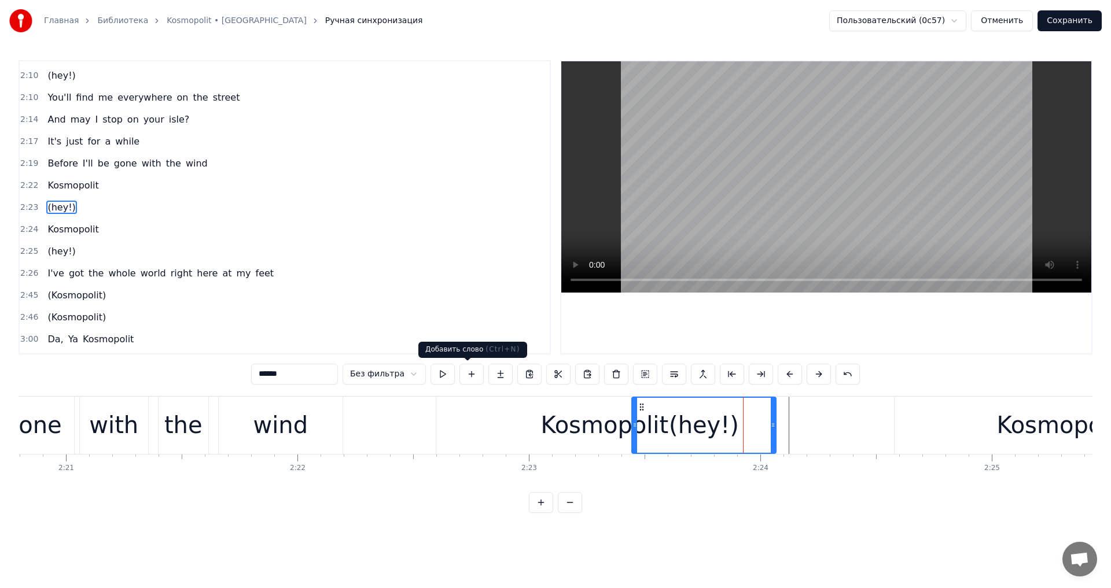
click at [443, 375] on button at bounding box center [443, 374] width 24 height 21
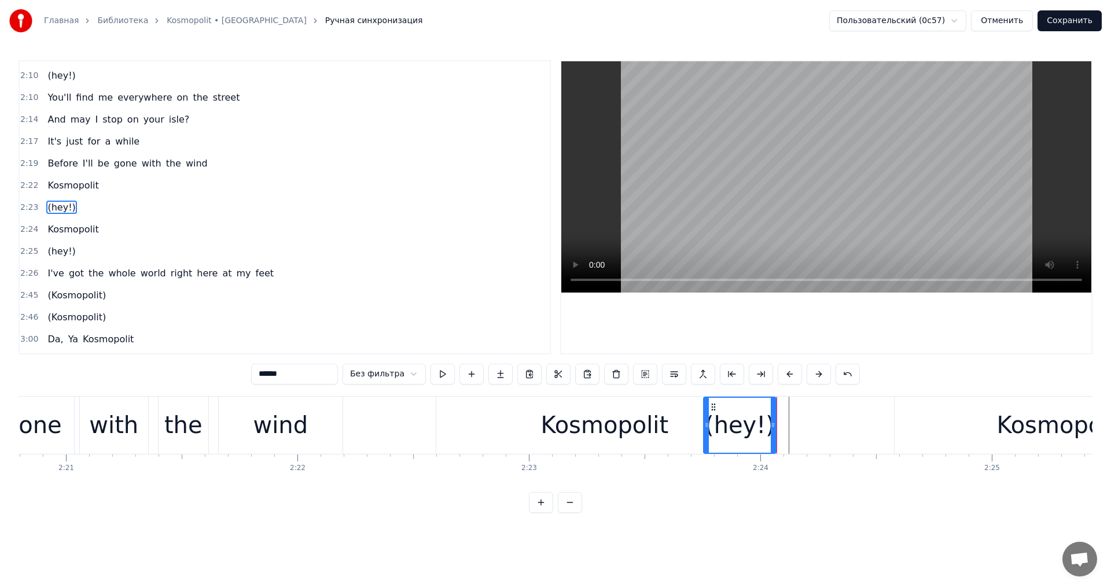
drag, startPoint x: 633, startPoint y: 422, endPoint x: 709, endPoint y: 424, distance: 76.4
click at [709, 424] on icon at bounding box center [706, 425] width 5 height 9
drag, startPoint x: 772, startPoint y: 425, endPoint x: 865, endPoint y: 427, distance: 92.6
click at [865, 427] on icon at bounding box center [865, 425] width 5 height 9
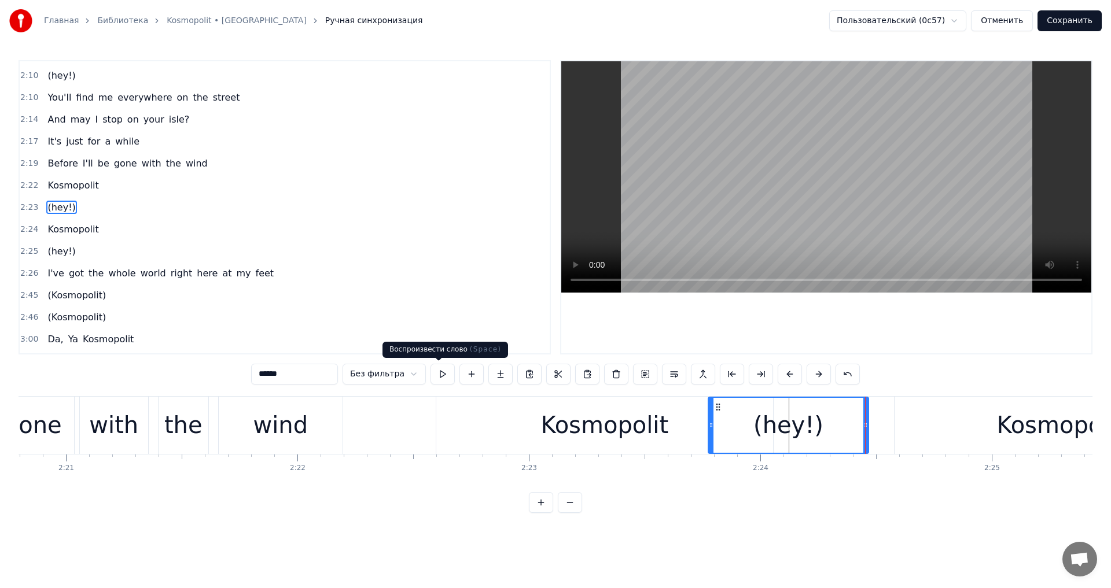
click at [446, 376] on button at bounding box center [443, 374] width 24 height 21
click at [446, 378] on button at bounding box center [443, 374] width 24 height 21
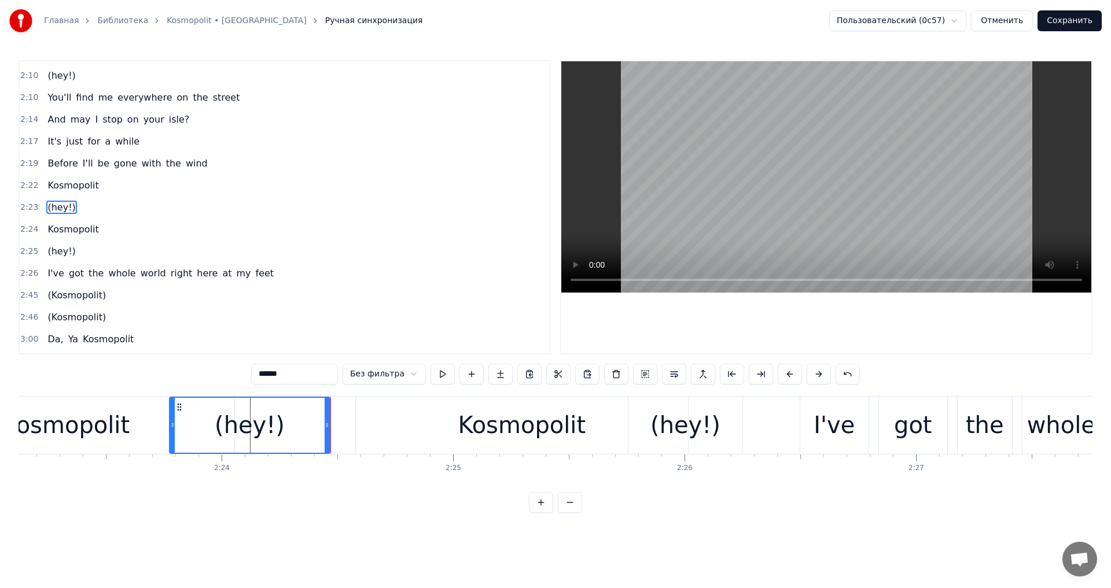
scroll to position [0, 33157]
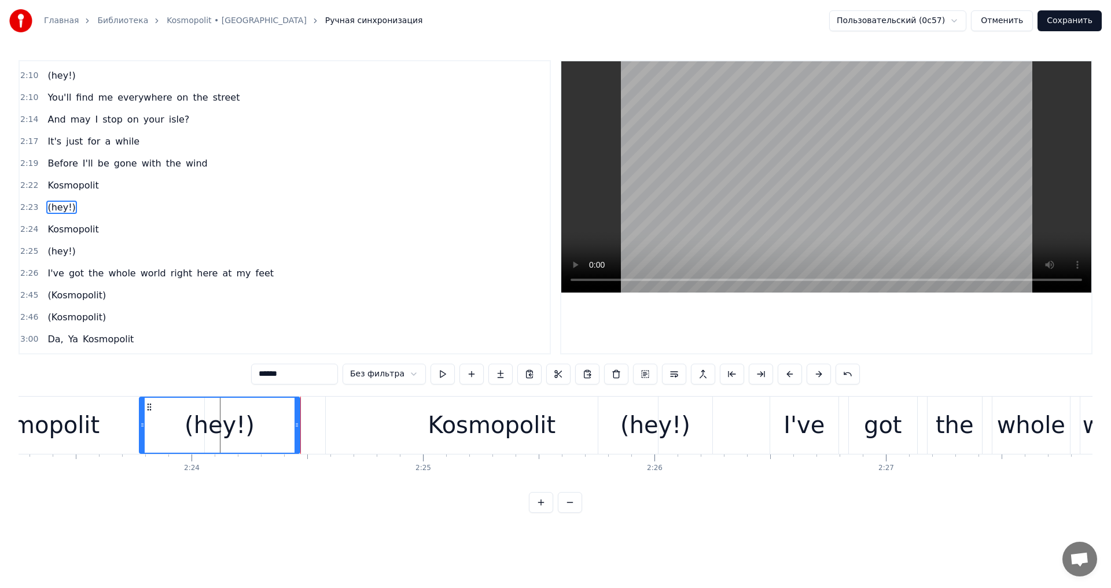
click at [655, 437] on div "(hey!)" at bounding box center [655, 425] width 70 height 35
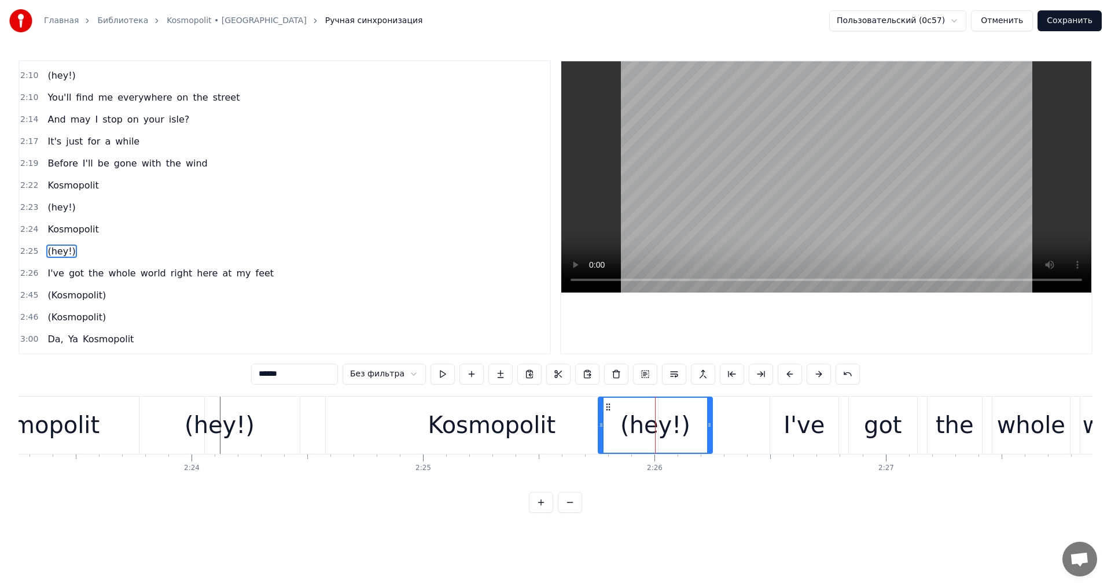
scroll to position [1184, 0]
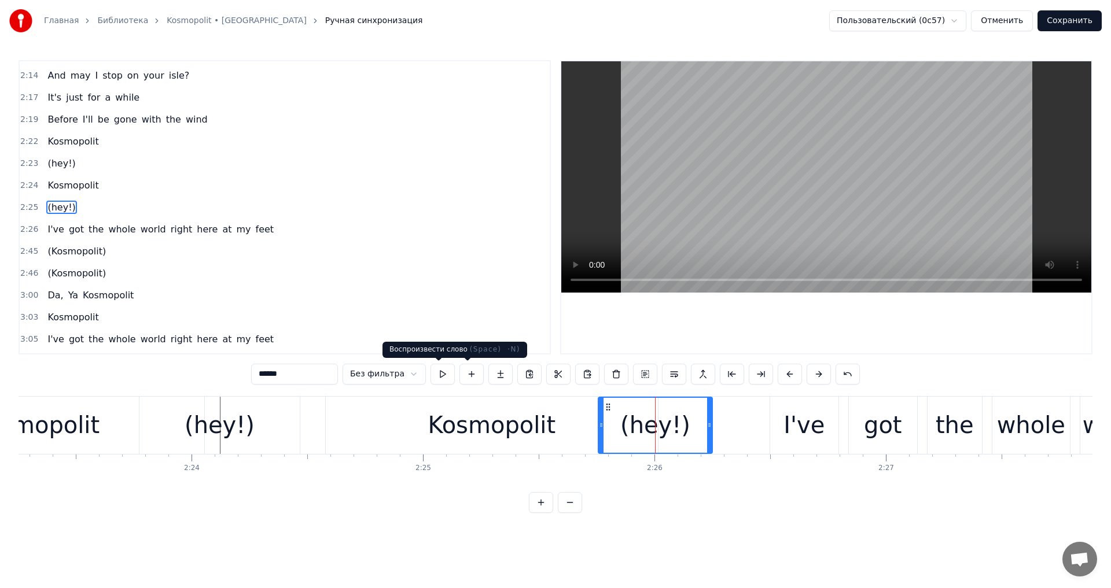
click at [447, 377] on button at bounding box center [443, 374] width 24 height 21
drag, startPoint x: 601, startPoint y: 423, endPoint x: 575, endPoint y: 422, distance: 26.6
click at [575, 422] on icon at bounding box center [574, 425] width 5 height 9
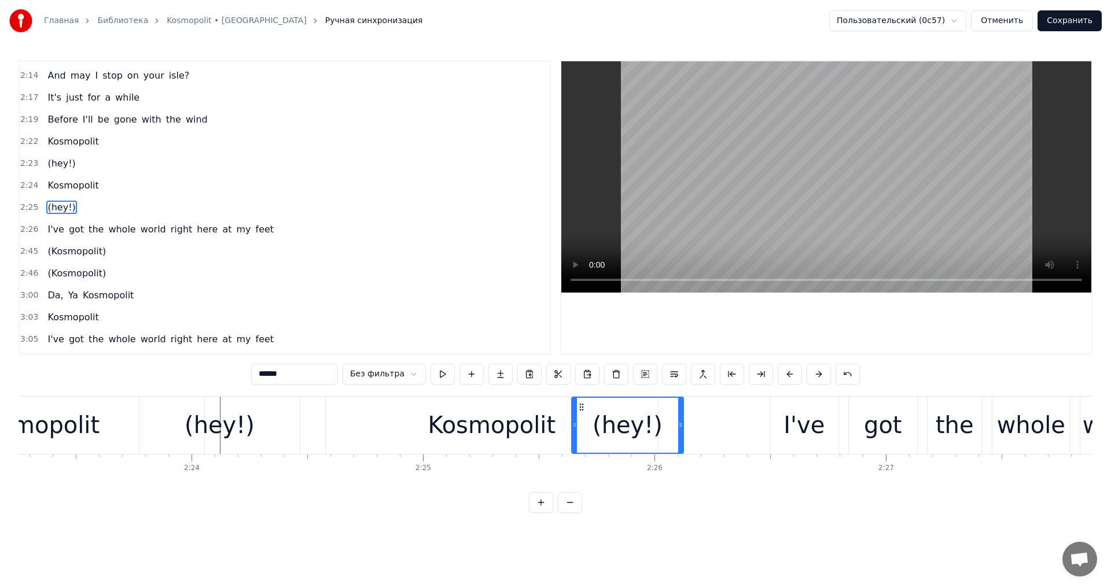
drag, startPoint x: 708, startPoint y: 424, endPoint x: 664, endPoint y: 424, distance: 43.4
click at [678, 424] on icon at bounding box center [680, 425] width 5 height 9
click at [671, 424] on circle at bounding box center [671, 424] width 1 height 1
click at [446, 382] on button at bounding box center [443, 374] width 24 height 21
drag, startPoint x: 674, startPoint y: 420, endPoint x: 689, endPoint y: 420, distance: 15.1
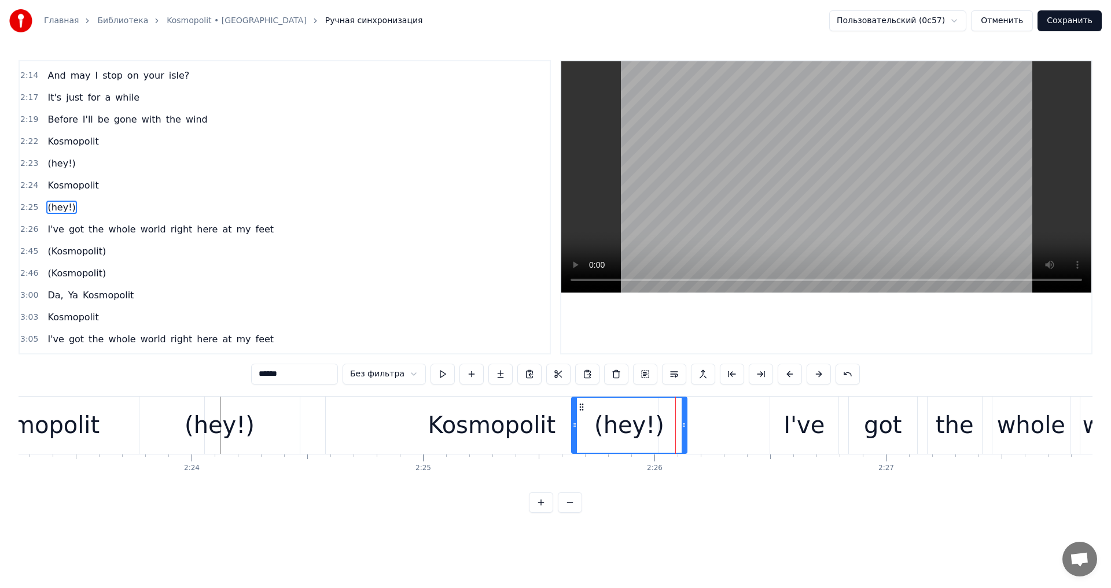
click at [686, 420] on div at bounding box center [684, 425] width 5 height 55
click at [442, 377] on button at bounding box center [443, 374] width 24 height 21
drag, startPoint x: 691, startPoint y: 416, endPoint x: 678, endPoint y: 417, distance: 13.3
click at [678, 417] on div at bounding box center [676, 425] width 5 height 55
click at [443, 374] on button at bounding box center [443, 374] width 24 height 21
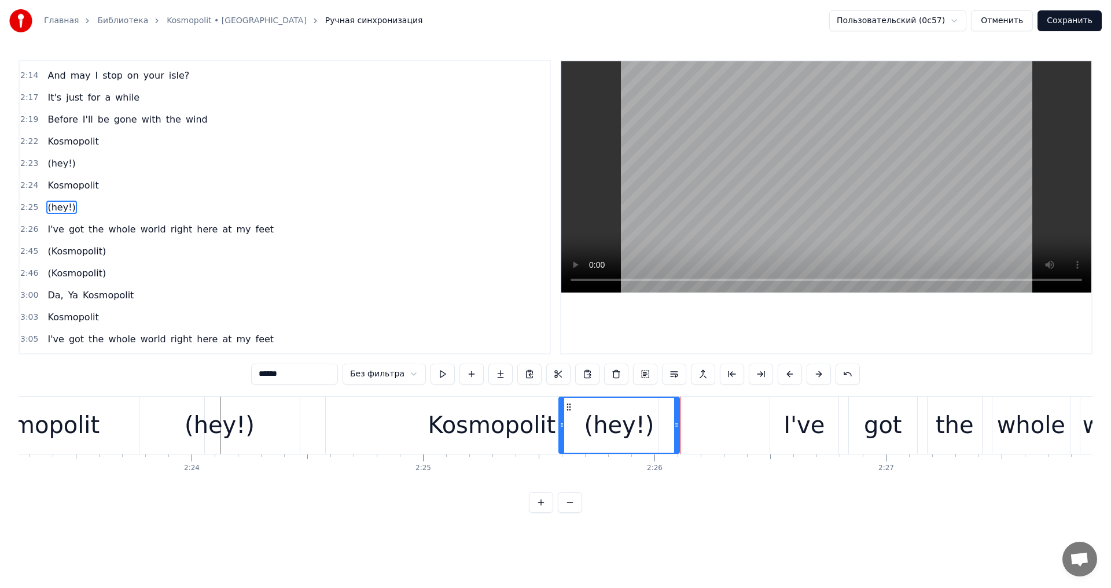
drag, startPoint x: 573, startPoint y: 423, endPoint x: 561, endPoint y: 423, distance: 12.7
click at [561, 423] on icon at bounding box center [562, 425] width 5 height 9
click at [494, 424] on div "Kosmopolit" at bounding box center [492, 425] width 128 height 35
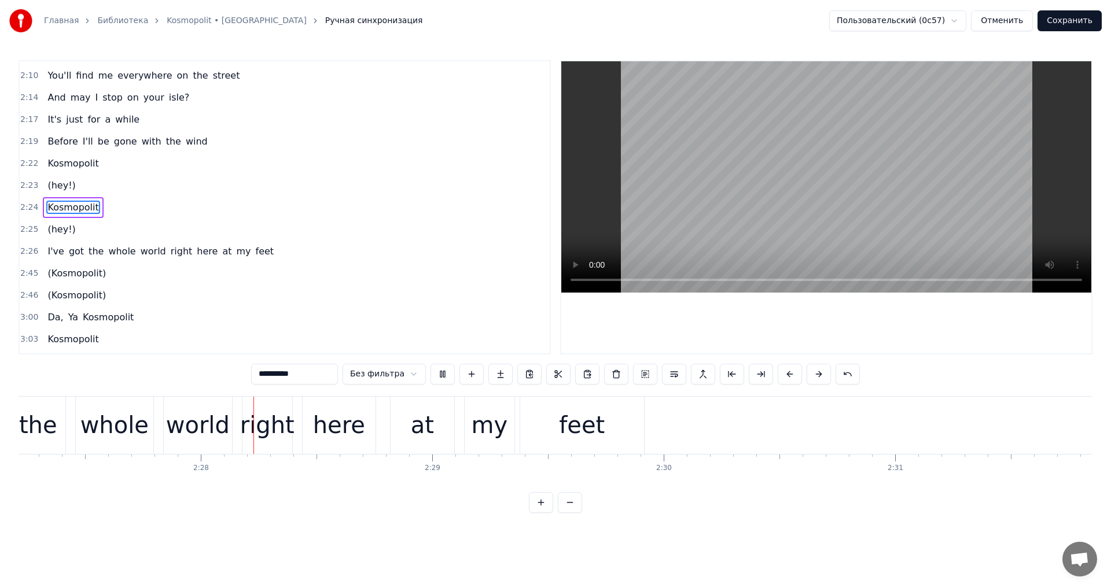
scroll to position [0, 34118]
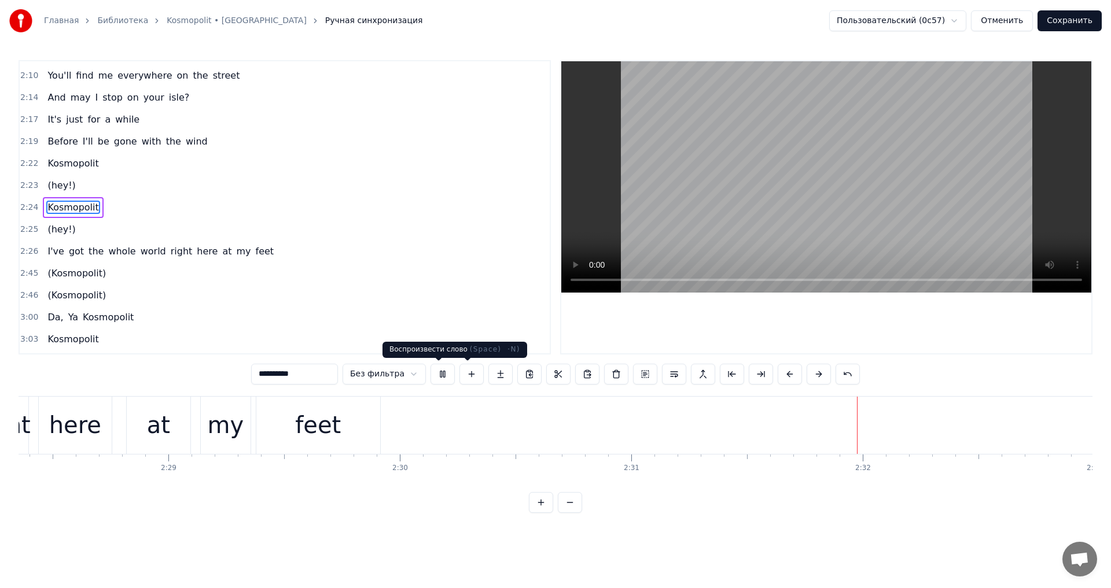
click at [433, 374] on button at bounding box center [443, 374] width 24 height 21
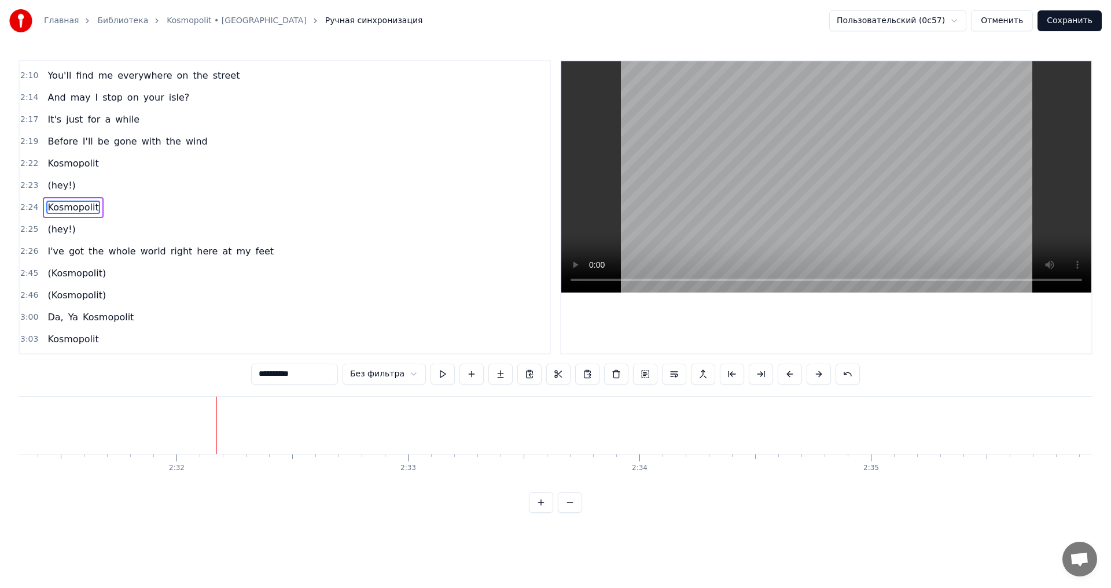
scroll to position [0, 35107]
click at [89, 268] on span "(Kosmopolit)" at bounding box center [76, 273] width 61 height 13
type input "**********"
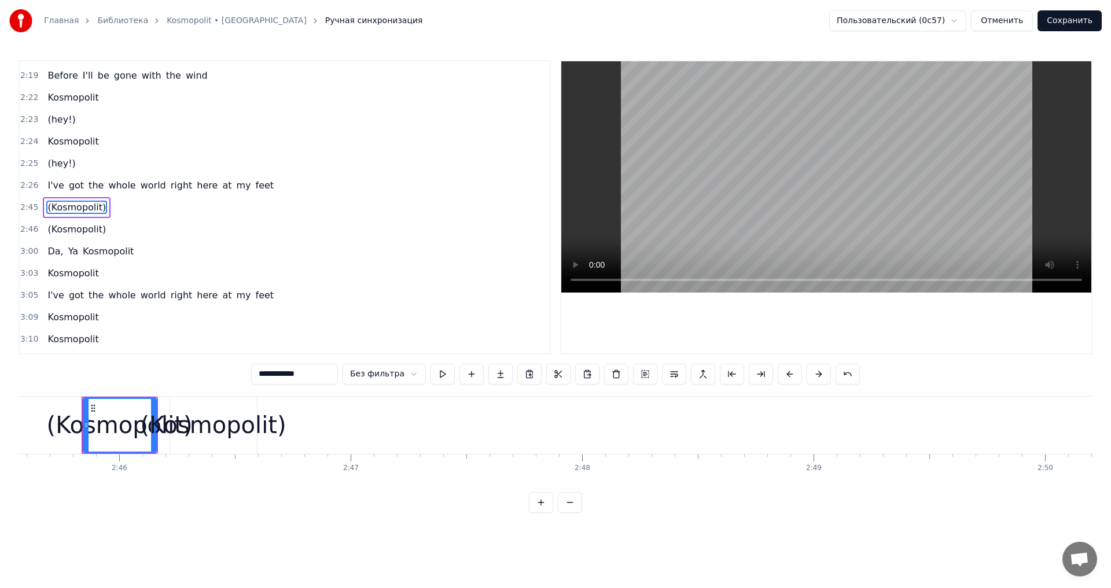
scroll to position [0, 38326]
click at [98, 200] on div "(Kosmopolit)" at bounding box center [77, 207] width 68 height 21
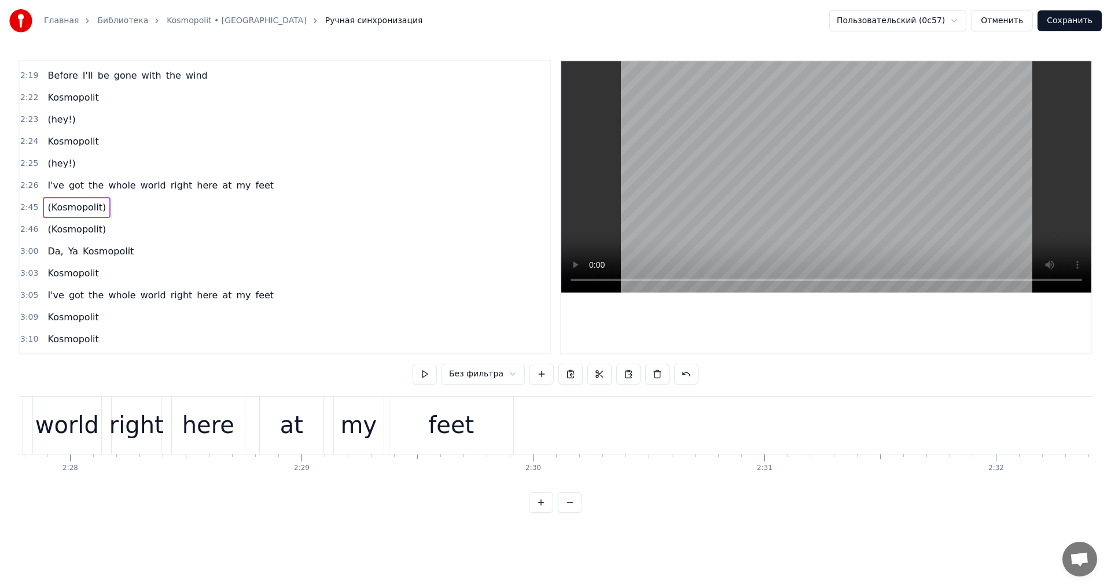
scroll to position [0, 34174]
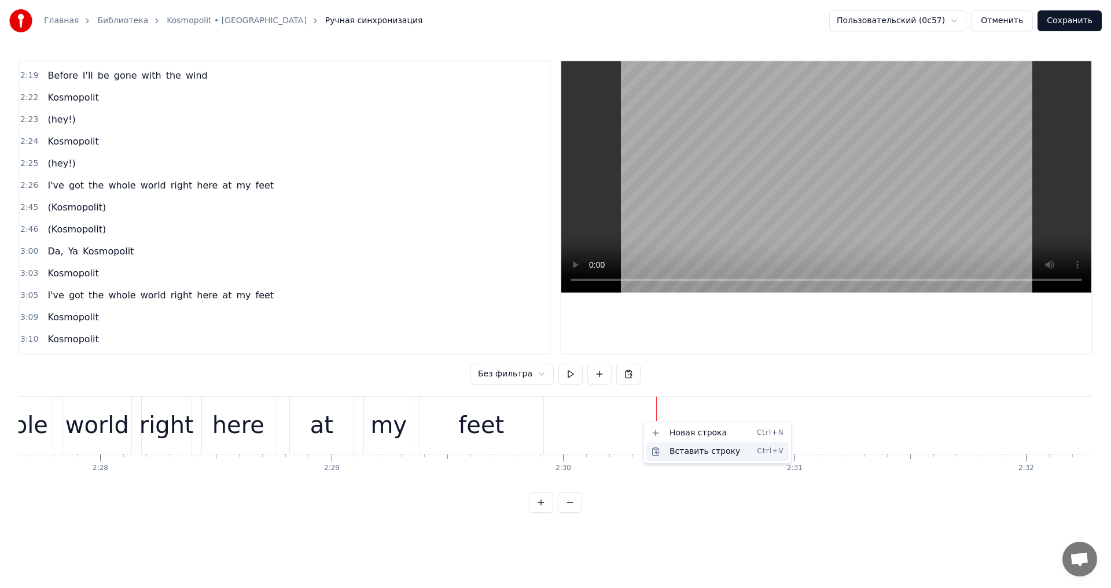
click at [684, 448] on div "Вставить строку Ctrl+V" at bounding box center [717, 452] width 142 height 19
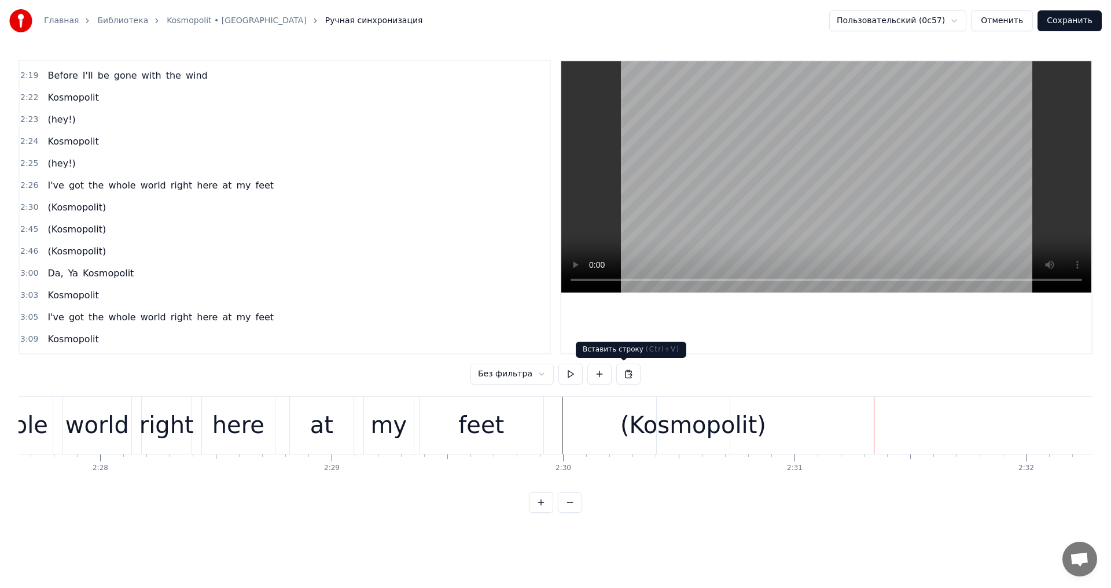
click at [686, 431] on div "(Kosmopolit)" at bounding box center [693, 425] width 146 height 35
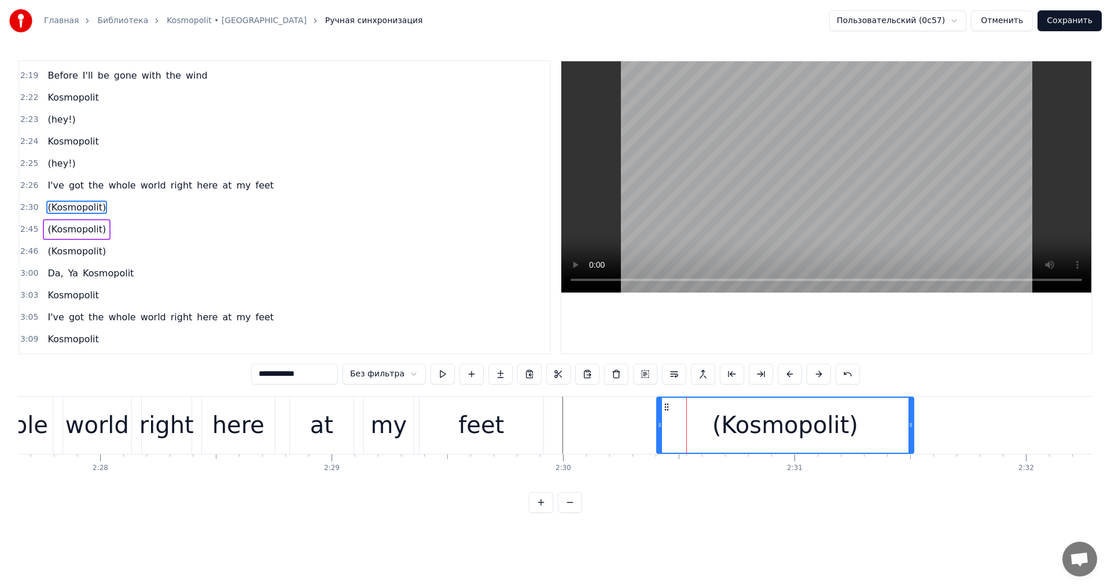
drag, startPoint x: 728, startPoint y: 425, endPoint x: 913, endPoint y: 420, distance: 184.6
click at [913, 420] on div at bounding box center [910, 425] width 5 height 55
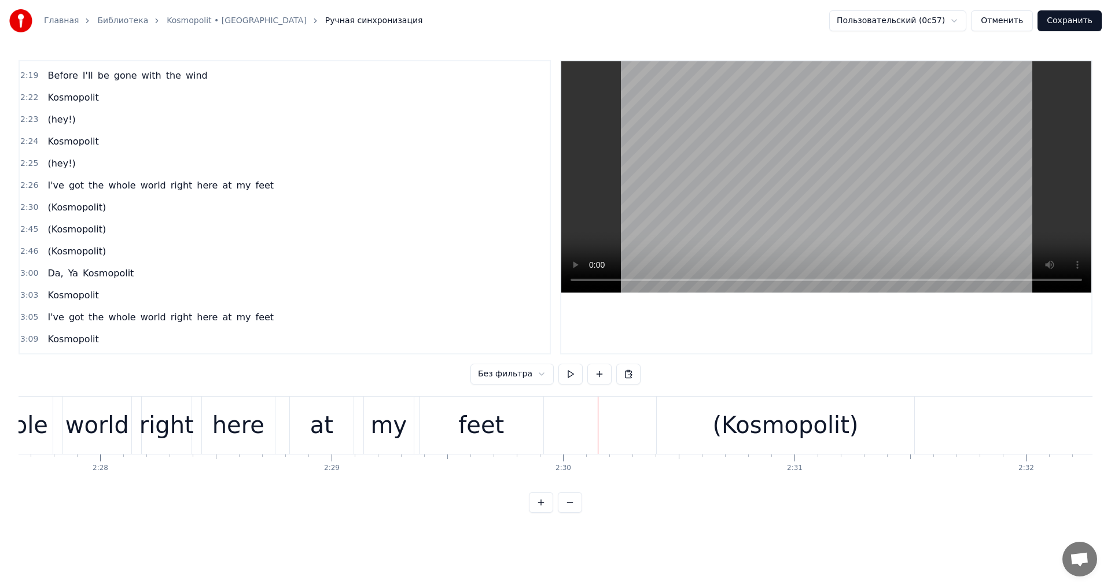
click at [703, 424] on div "(Kosmopolit)" at bounding box center [785, 425] width 257 height 57
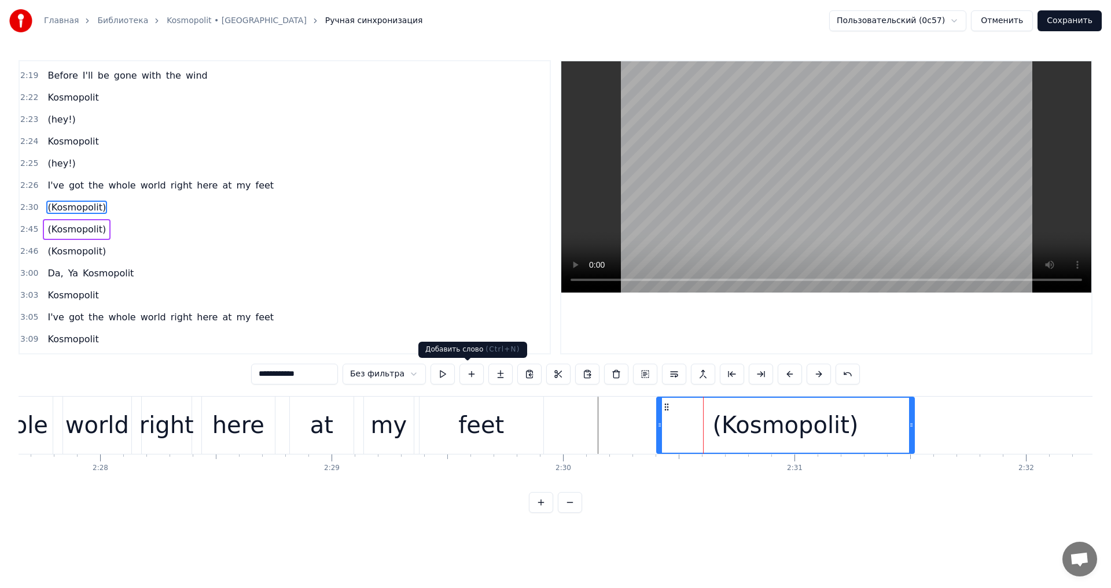
click at [444, 381] on button at bounding box center [443, 374] width 24 height 21
click at [443, 381] on button at bounding box center [443, 374] width 24 height 21
drag, startPoint x: 658, startPoint y: 423, endPoint x: 638, endPoint y: 421, distance: 20.3
click at [641, 421] on icon at bounding box center [643, 425] width 5 height 9
click at [446, 369] on button at bounding box center [443, 374] width 24 height 21
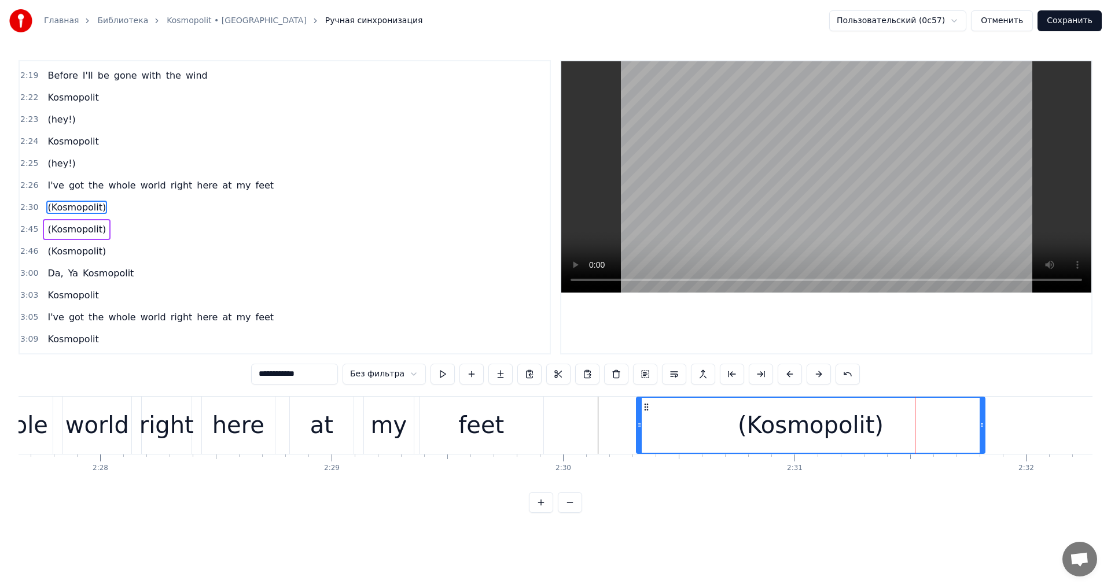
drag, startPoint x: 912, startPoint y: 431, endPoint x: 983, endPoint y: 431, distance: 70.6
click at [983, 431] on div at bounding box center [982, 425] width 5 height 55
click at [447, 381] on button at bounding box center [443, 374] width 24 height 21
drag, startPoint x: 983, startPoint y: 426, endPoint x: 1005, endPoint y: 428, distance: 22.6
click at [1010, 428] on icon at bounding box center [1007, 425] width 5 height 9
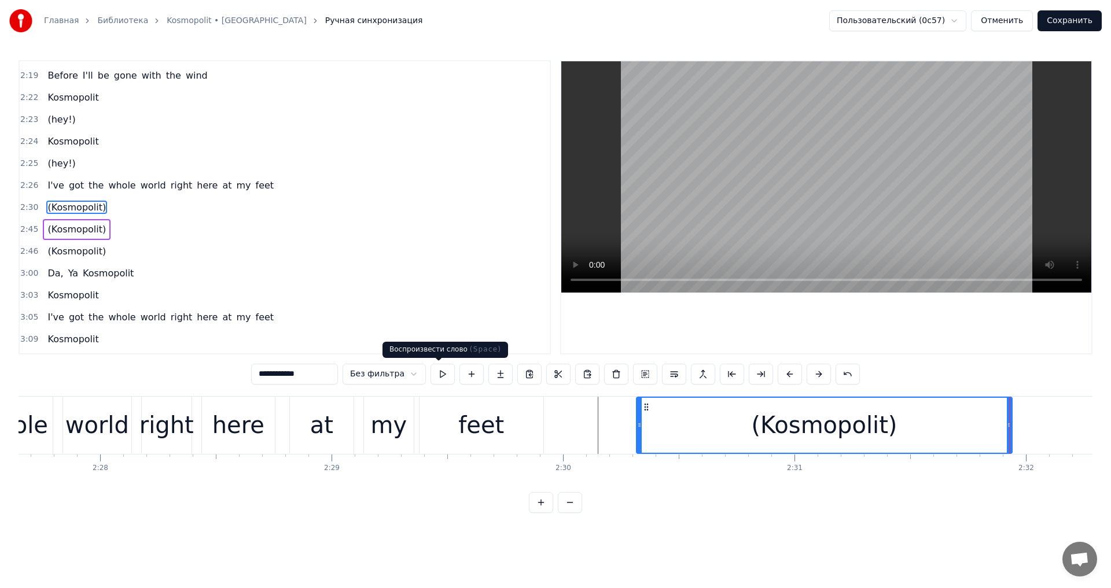
click at [442, 368] on button at bounding box center [443, 374] width 24 height 21
click at [442, 370] on button at bounding box center [443, 374] width 24 height 21
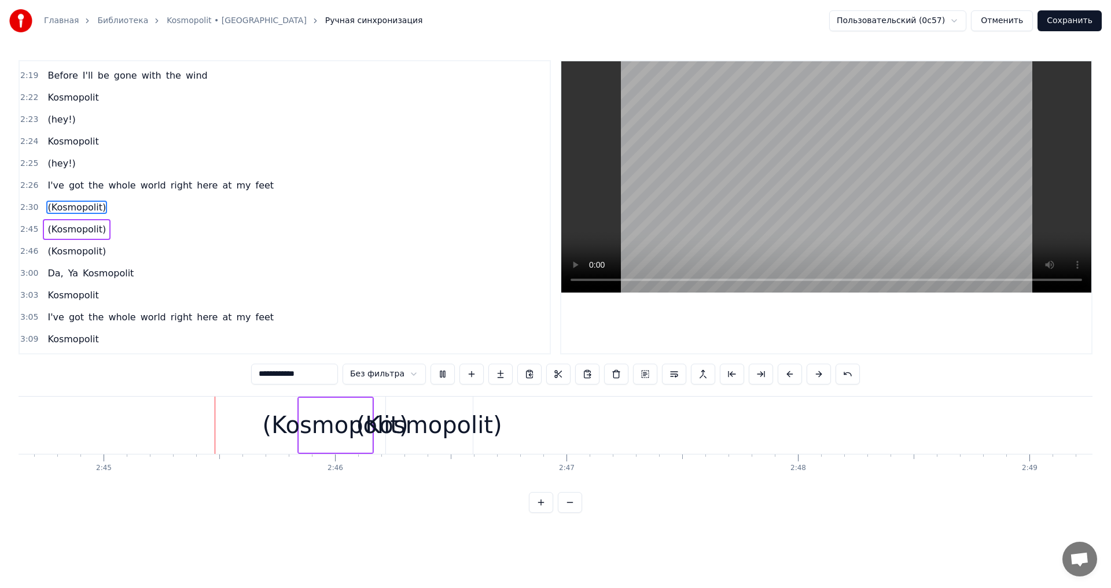
scroll to position [0, 38116]
click at [433, 373] on button at bounding box center [443, 374] width 24 height 21
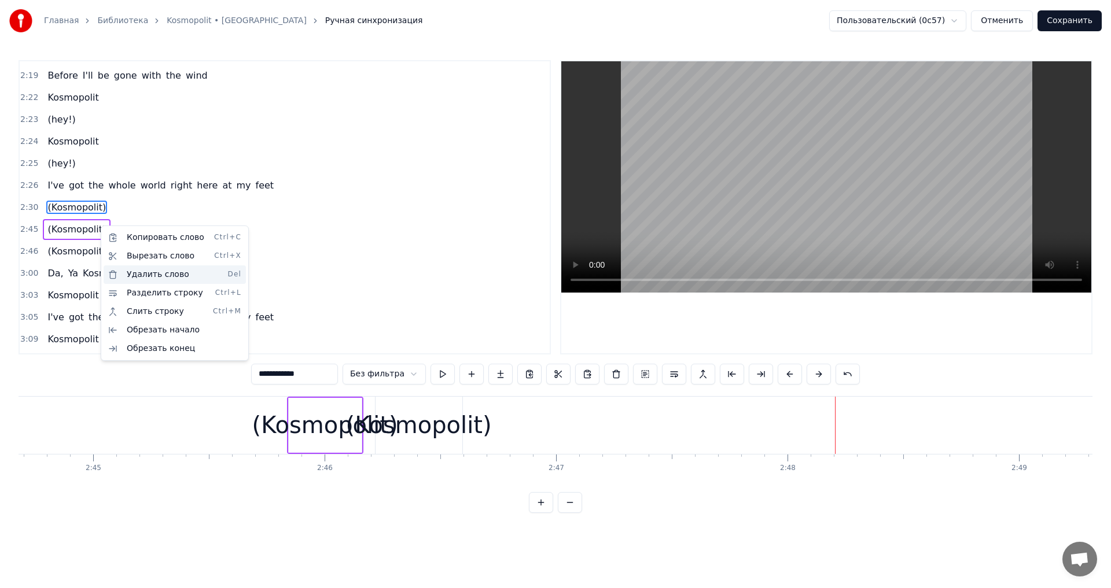
click at [156, 280] on div "Удалить слово Del" at bounding box center [175, 275] width 142 height 19
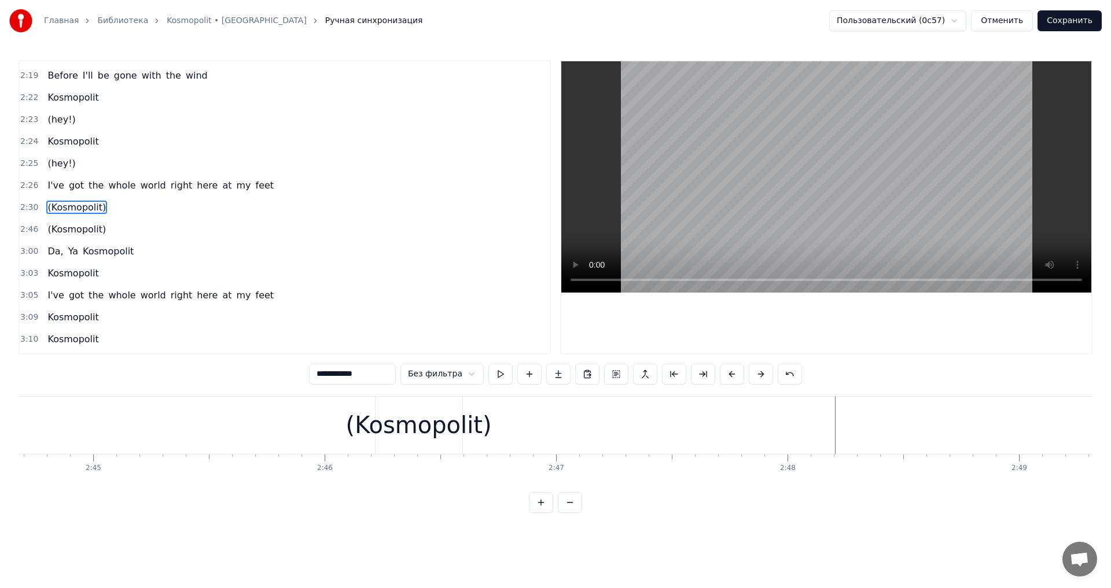
click at [418, 408] on div "(Kosmopolit)" at bounding box center [419, 425] width 146 height 35
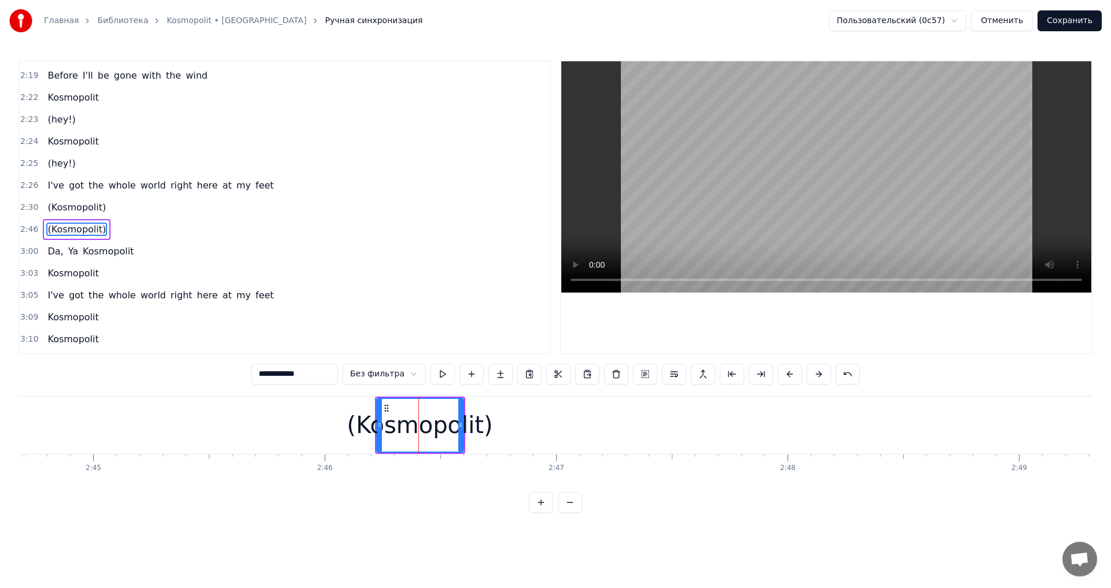
scroll to position [1250, 0]
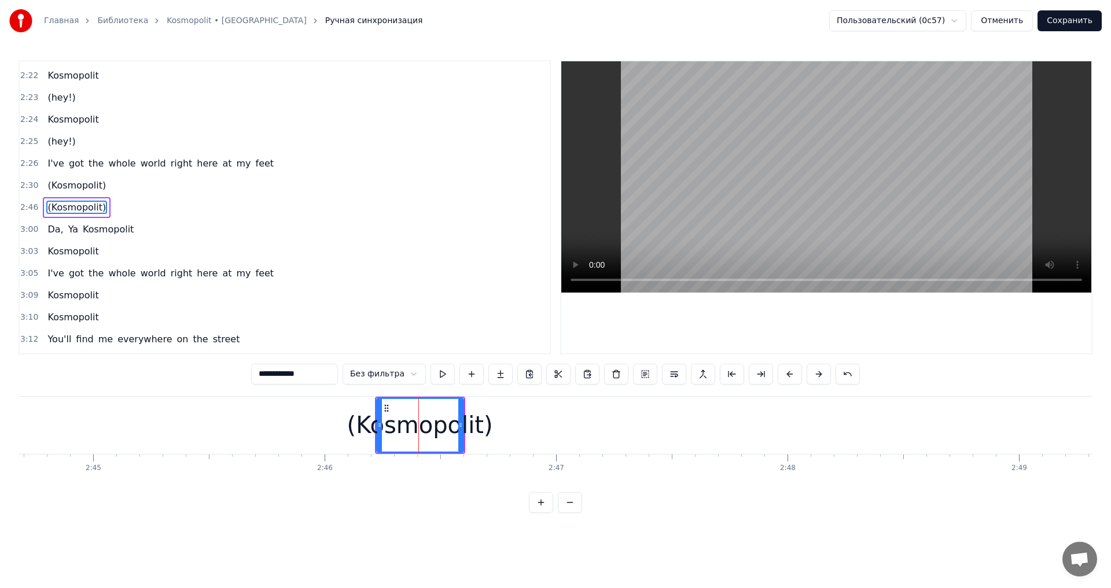
click at [376, 424] on div "(Kosmopolit)" at bounding box center [420, 425] width 146 height 35
drag, startPoint x: 378, startPoint y: 424, endPoint x: 286, endPoint y: 424, distance: 92.0
click at [288, 424] on icon at bounding box center [290, 425] width 5 height 9
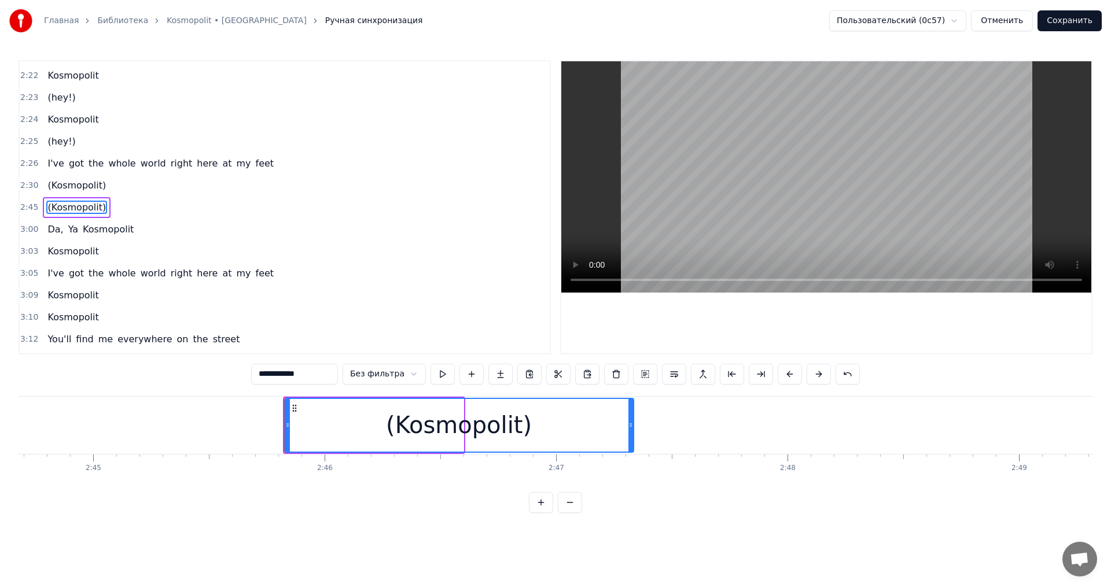
drag, startPoint x: 460, startPoint y: 424, endPoint x: 638, endPoint y: 424, distance: 178.2
click at [633, 424] on icon at bounding box center [630, 425] width 5 height 9
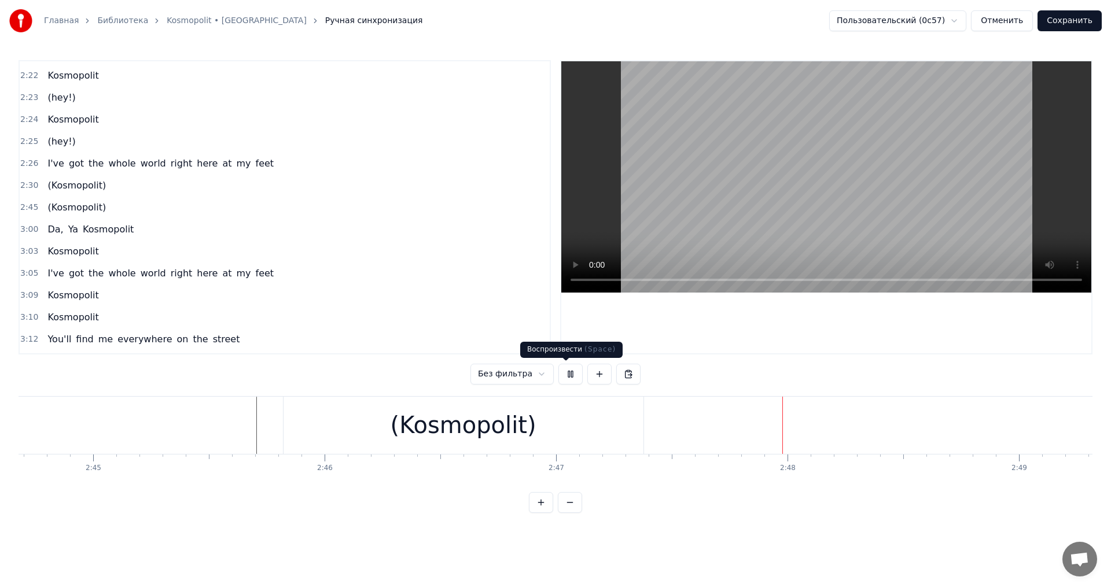
click at [468, 422] on div "(Kosmopolit)" at bounding box center [464, 425] width 146 height 35
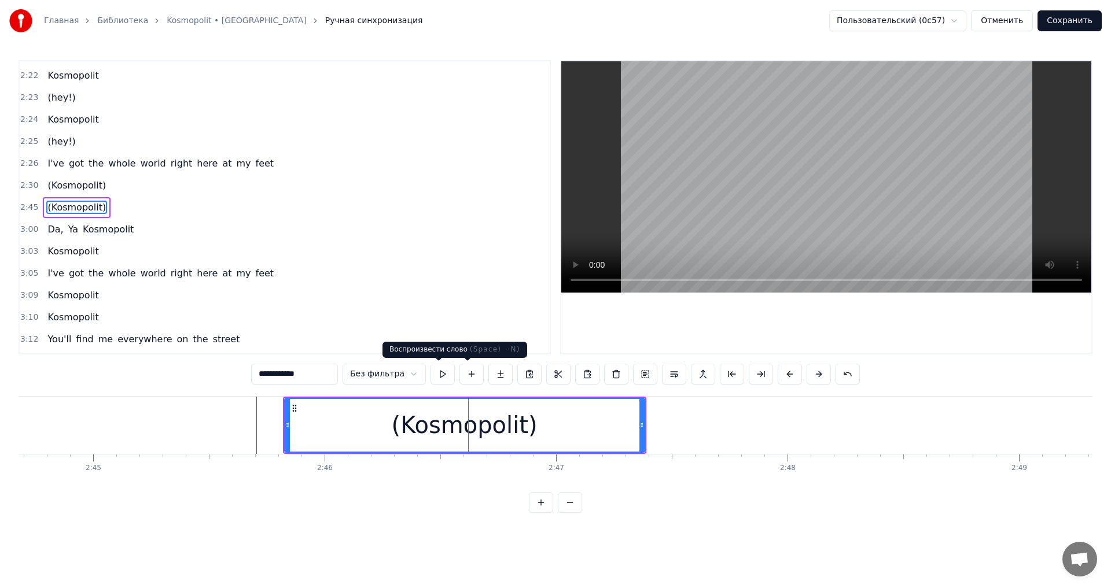
click at [440, 375] on button at bounding box center [443, 374] width 24 height 21
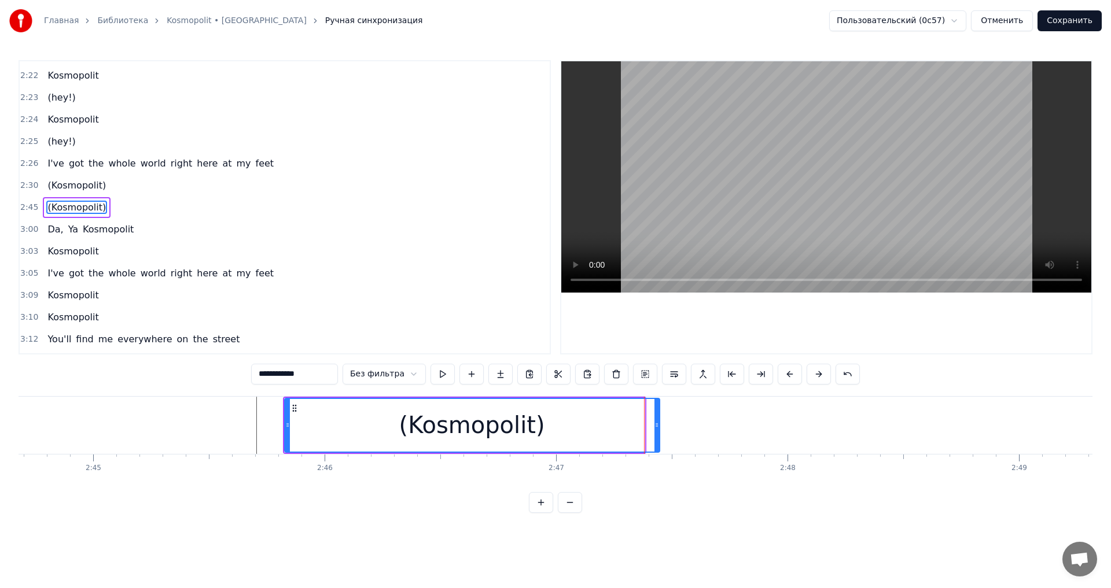
drag, startPoint x: 642, startPoint y: 425, endPoint x: 669, endPoint y: 422, distance: 26.8
click at [659, 424] on icon at bounding box center [656, 425] width 5 height 9
click at [443, 380] on button at bounding box center [443, 374] width 24 height 21
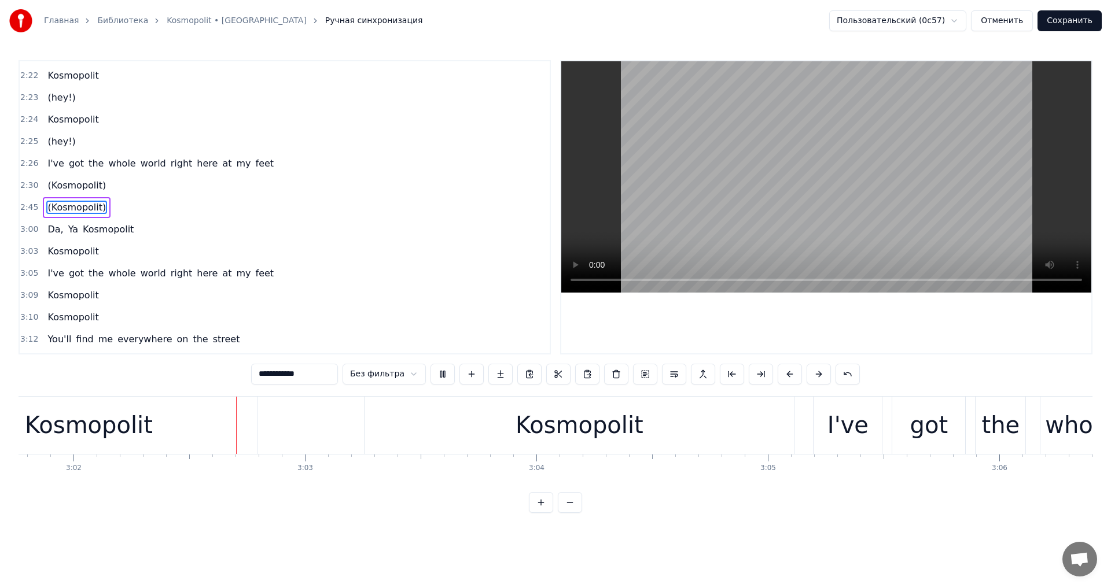
scroll to position [0, 42078]
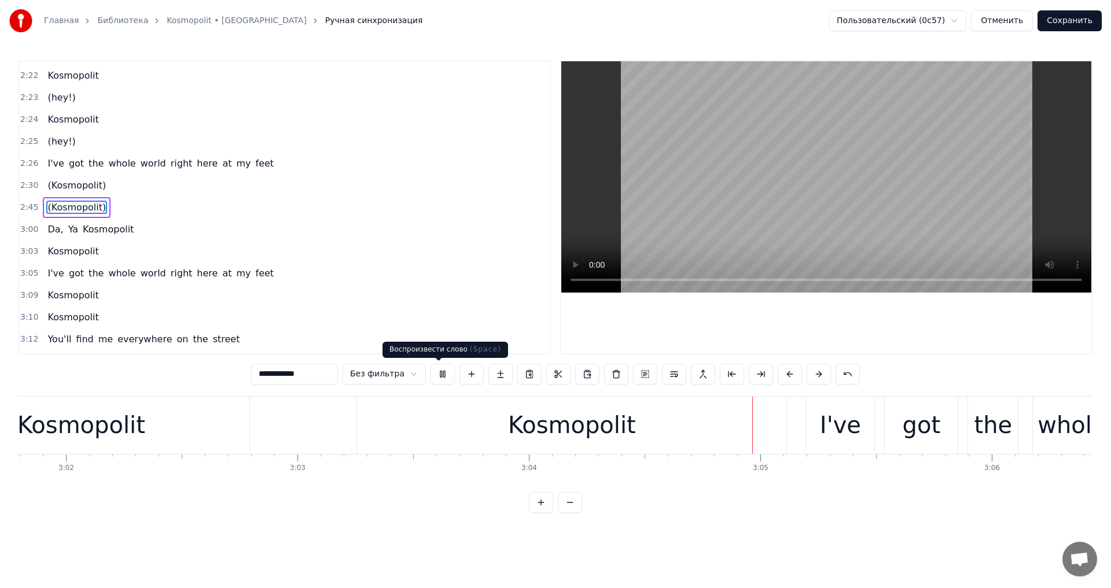
click at [442, 376] on button at bounding box center [443, 374] width 24 height 21
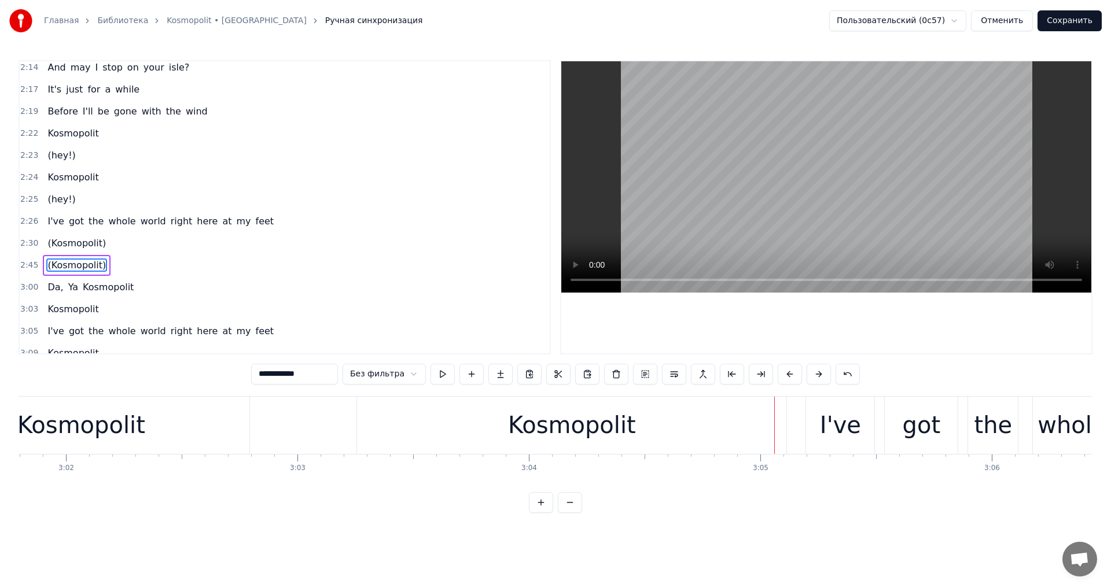
click at [53, 152] on span "(hey!)" at bounding box center [61, 155] width 30 height 13
type input "******"
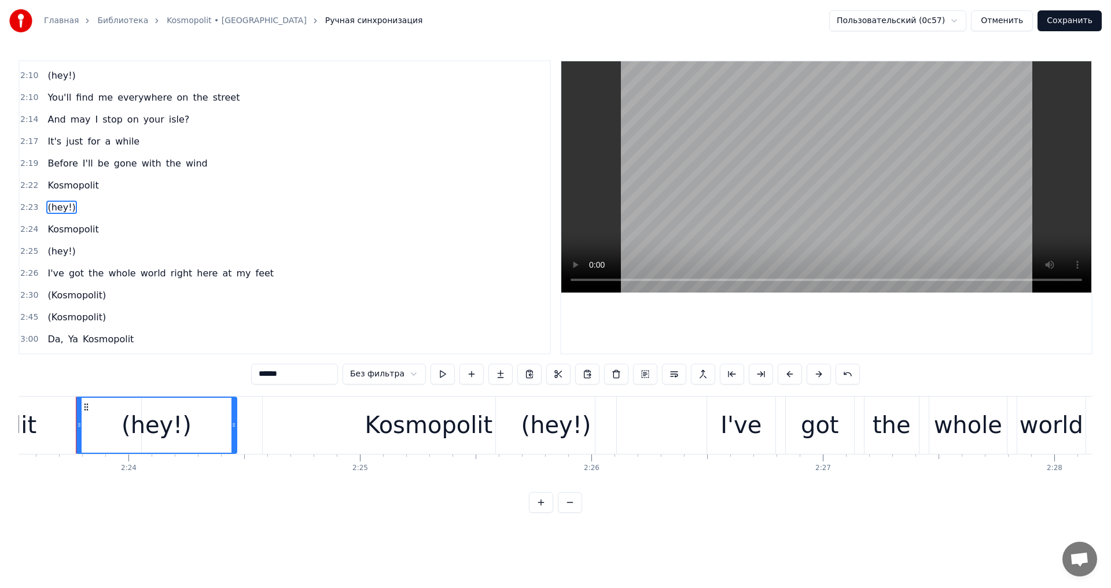
scroll to position [0, 33219]
click at [71, 200] on div "(hey!)" at bounding box center [61, 207] width 37 height 21
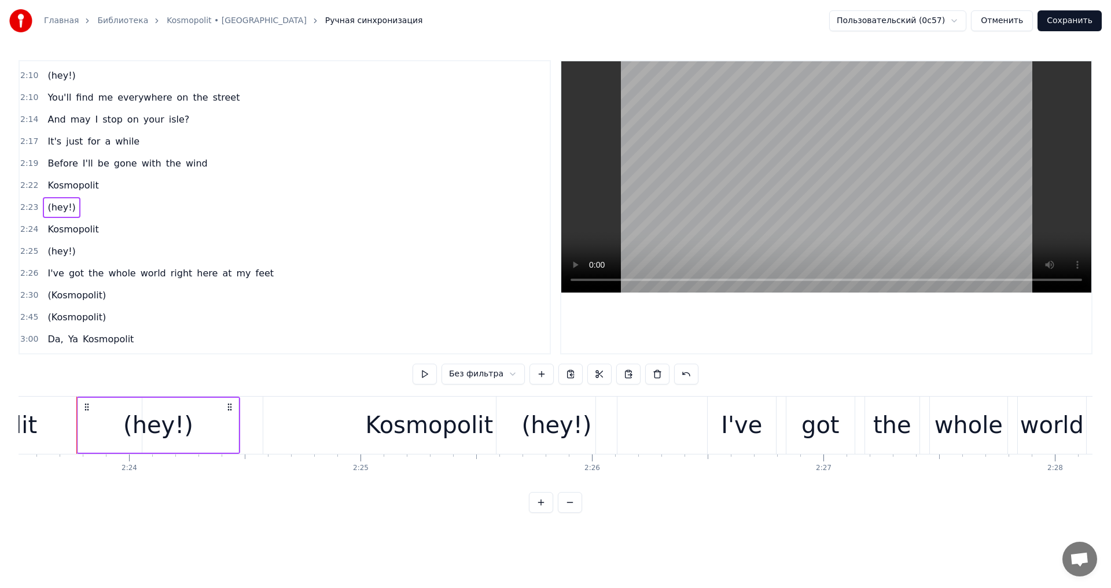
click at [72, 243] on div "(hey!)" at bounding box center [61, 251] width 37 height 21
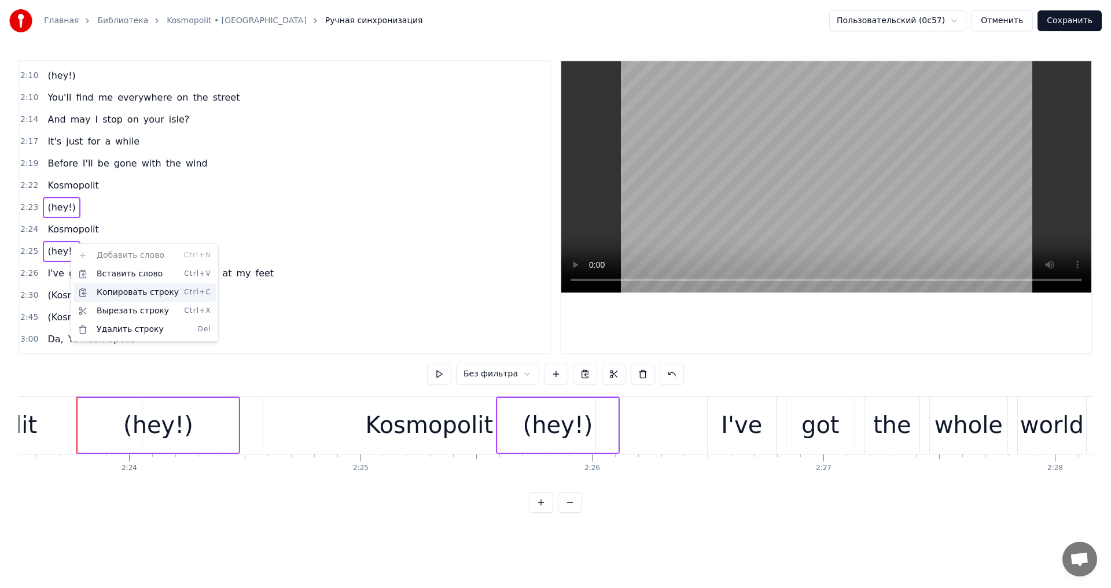
click at [105, 285] on div "Копировать строку Ctrl+C" at bounding box center [144, 293] width 142 height 19
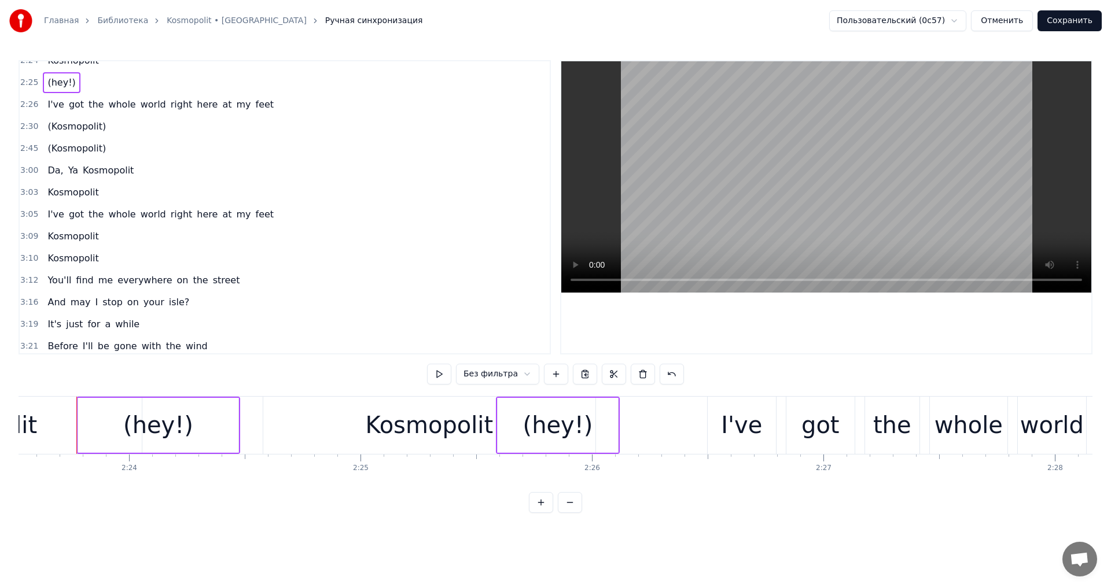
scroll to position [1314, 0]
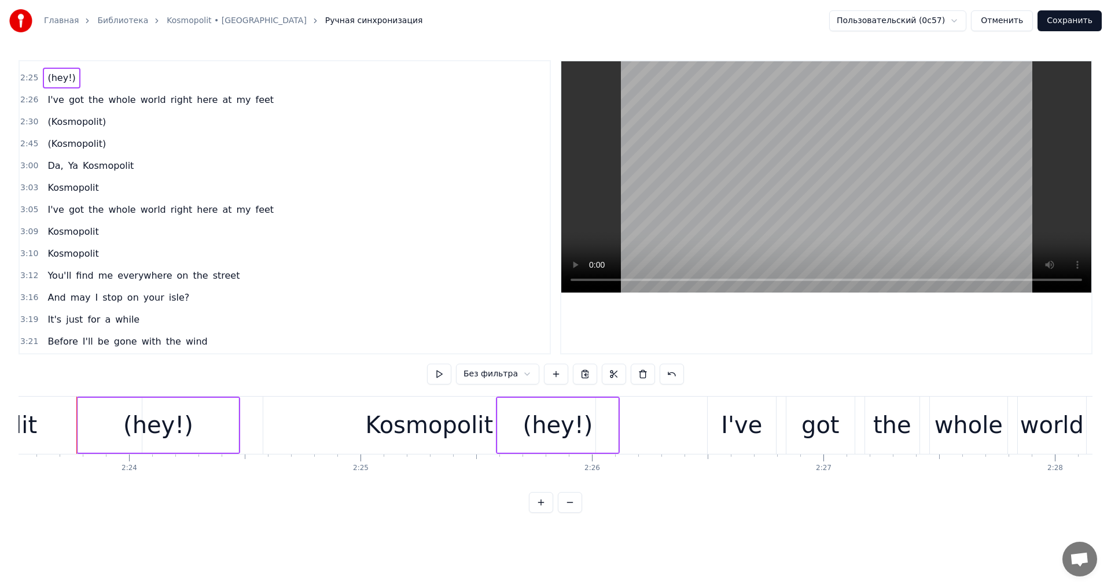
click at [82, 233] on span "Kosmopolit" at bounding box center [72, 231] width 53 height 13
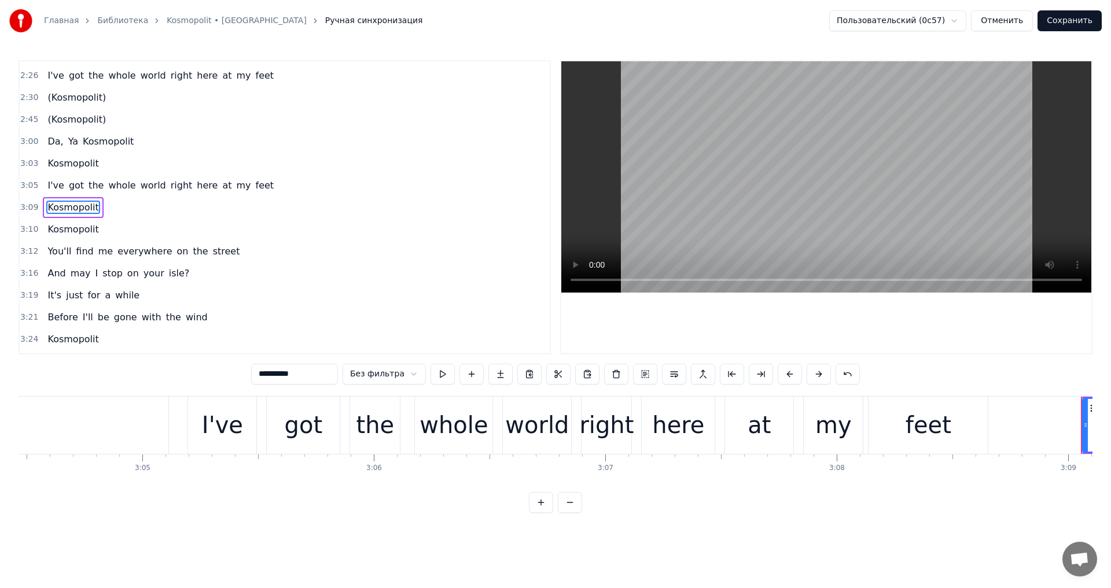
scroll to position [0, 43700]
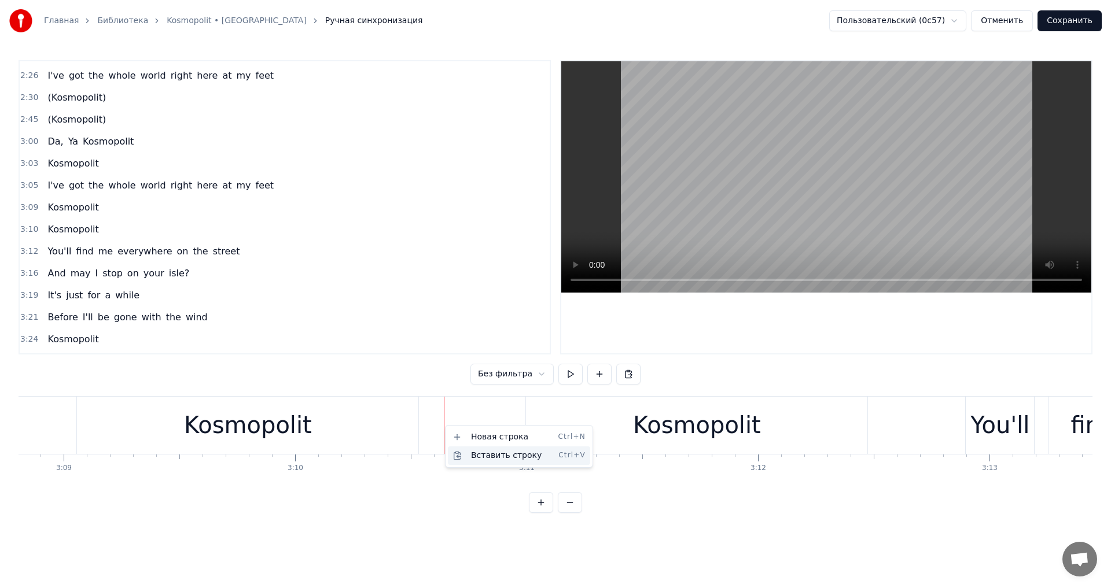
click at [481, 453] on div "Вставить строку Ctrl+V" at bounding box center [519, 456] width 142 height 19
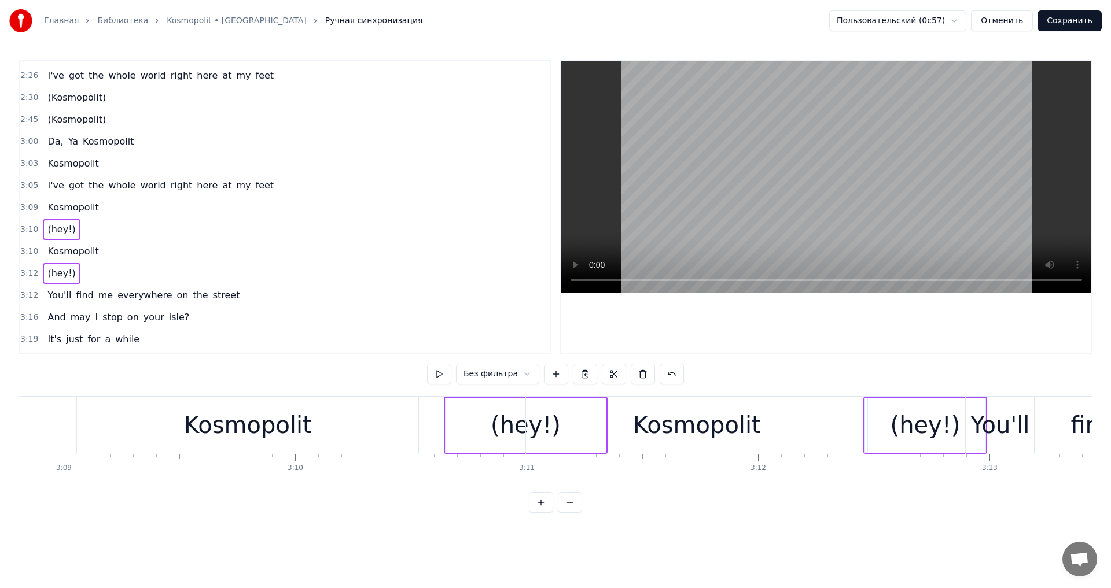
click at [376, 417] on div "Kosmopolit" at bounding box center [247, 425] width 341 height 57
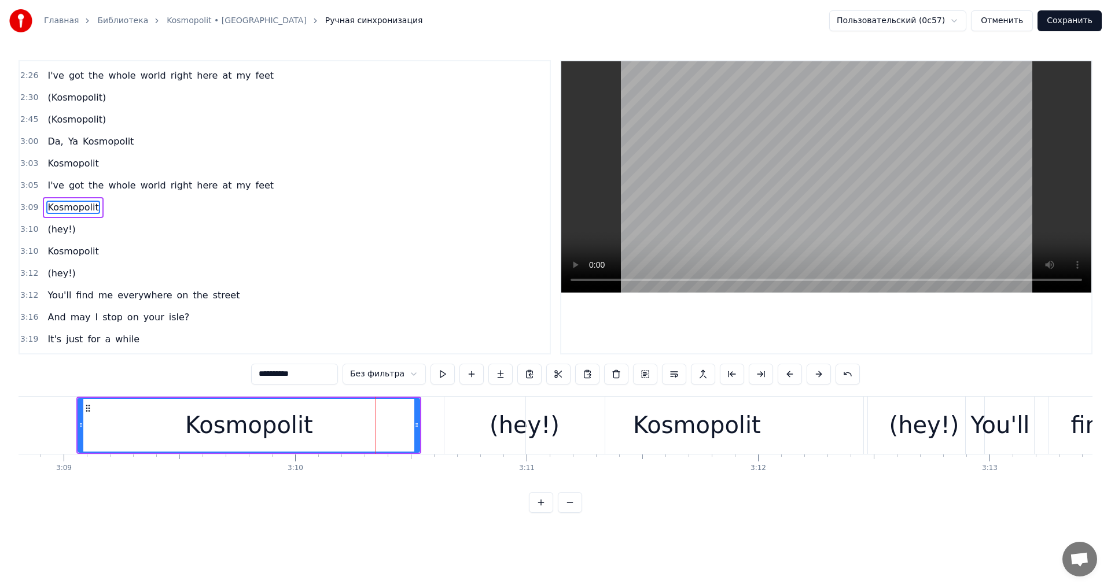
click at [301, 427] on div "Kosmopolit" at bounding box center [249, 425] width 128 height 35
click at [518, 416] on div "(hey!)" at bounding box center [525, 425] width 70 height 35
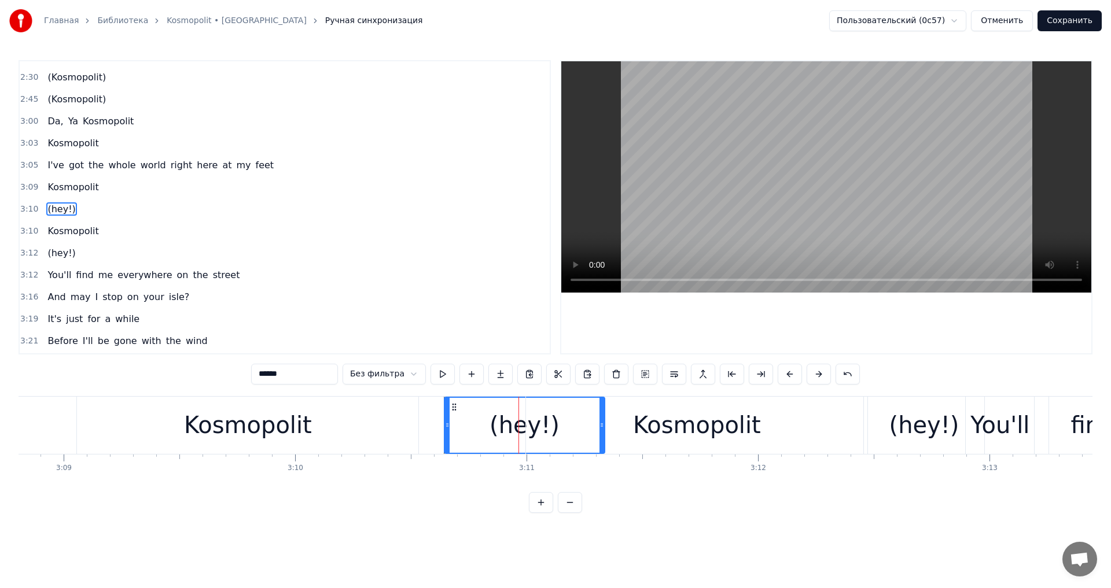
scroll to position [1360, 0]
click at [422, 409] on icon at bounding box center [426, 407] width 9 height 9
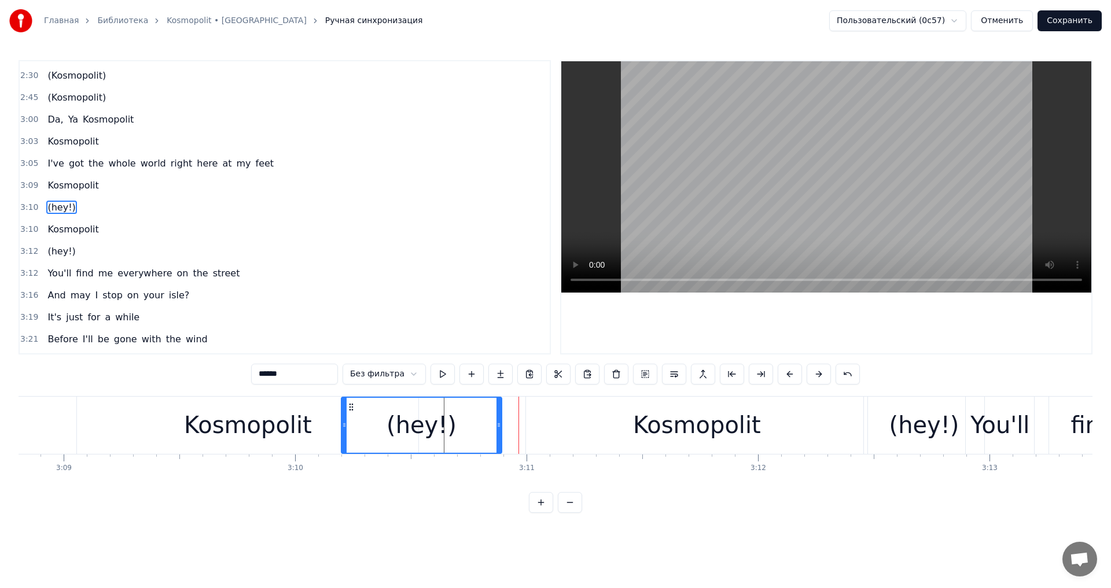
drag, startPoint x: 424, startPoint y: 406, endPoint x: 353, endPoint y: 407, distance: 71.2
click at [353, 407] on icon at bounding box center [351, 407] width 9 height 9
click at [305, 440] on div "Kosmopolit" at bounding box center [248, 425] width 128 height 35
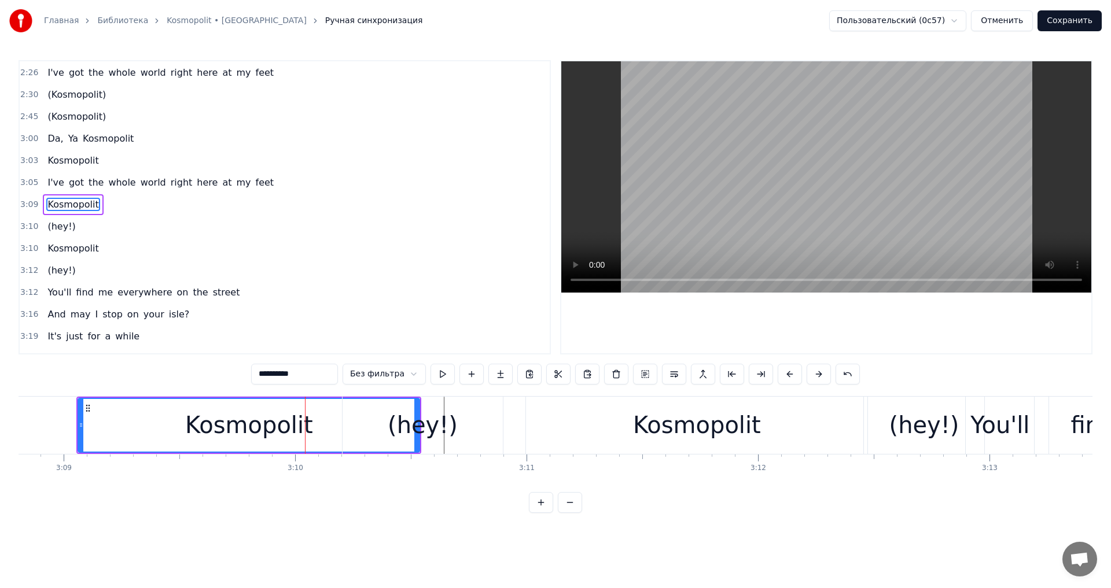
scroll to position [1338, 0]
click at [903, 421] on div "(hey!)" at bounding box center [924, 425] width 70 height 35
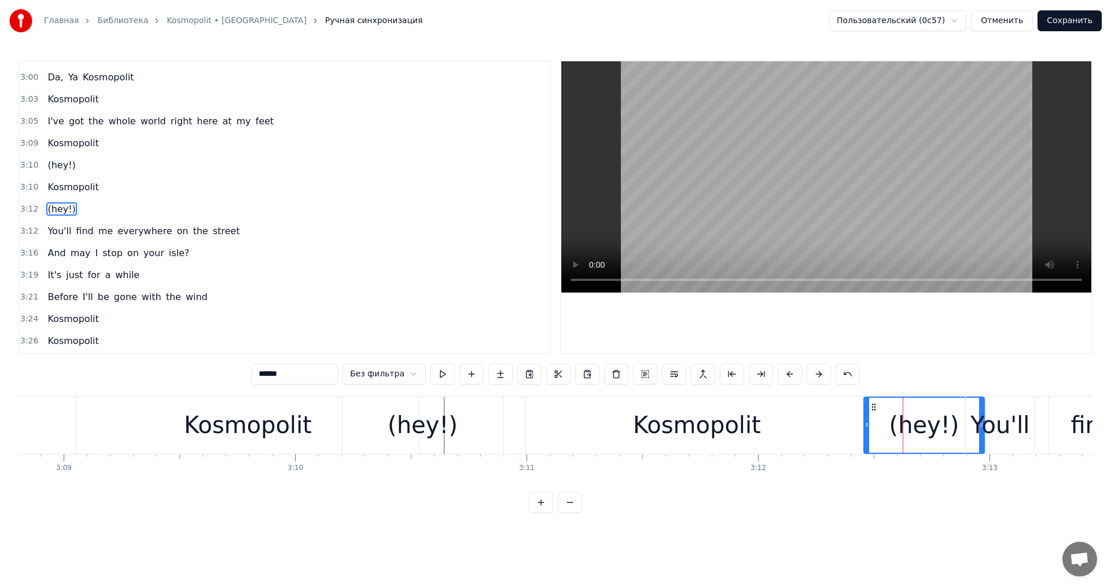
scroll to position [1404, 0]
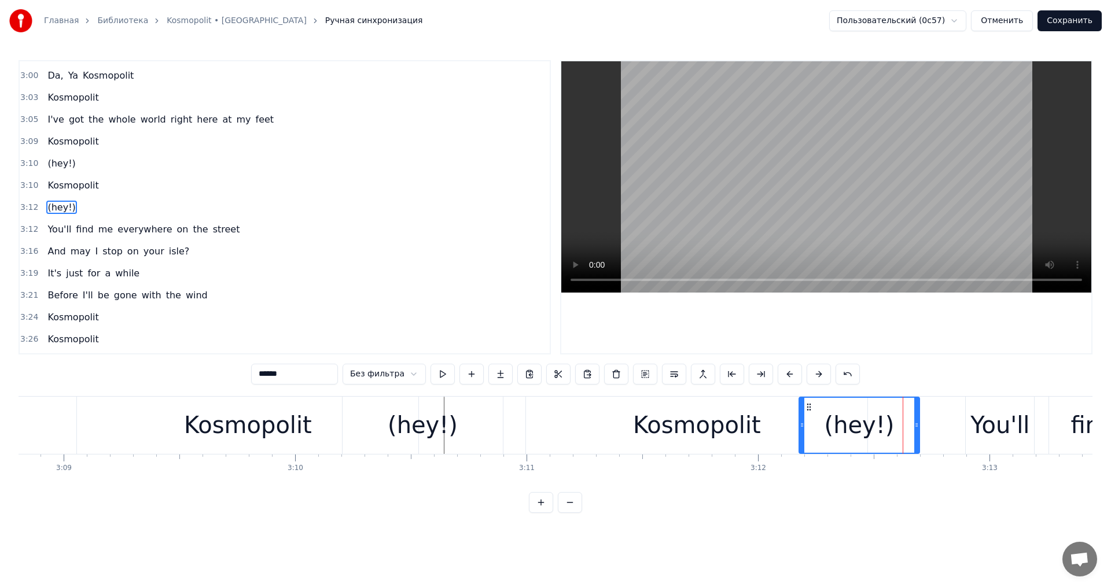
drag, startPoint x: 875, startPoint y: 408, endPoint x: 807, endPoint y: 405, distance: 67.8
click at [807, 405] on icon at bounding box center [808, 407] width 9 height 9
click at [768, 425] on div "Kosmopolit" at bounding box center [696, 425] width 341 height 57
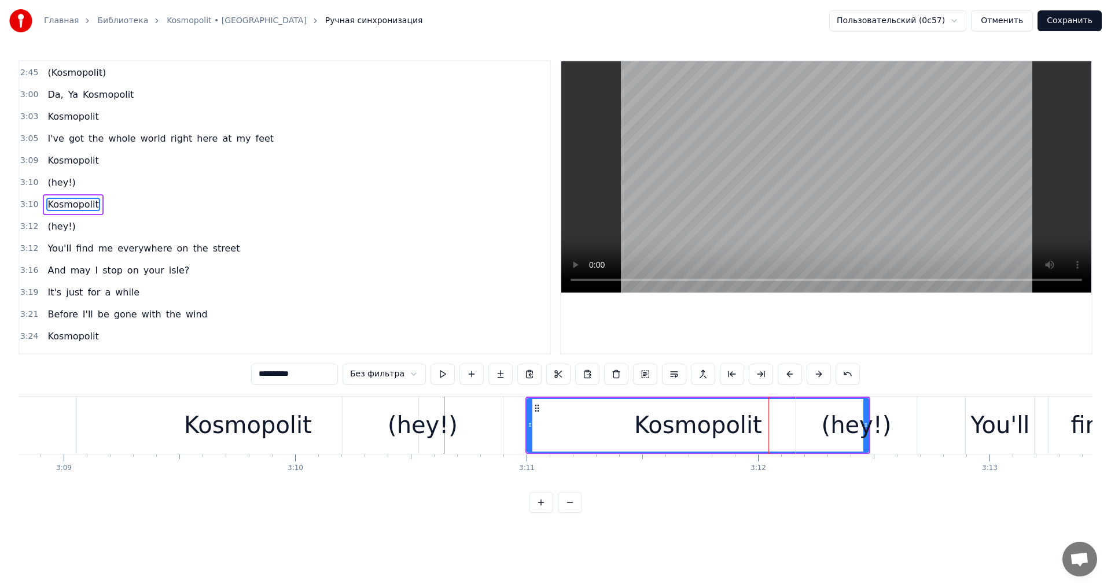
scroll to position [1382, 0]
click at [439, 376] on button at bounding box center [443, 374] width 24 height 21
drag, startPoint x: 439, startPoint y: 377, endPoint x: 454, endPoint y: 380, distance: 15.4
click at [439, 377] on button at bounding box center [443, 374] width 24 height 21
click at [891, 418] on div "(hey!)" at bounding box center [856, 425] width 120 height 57
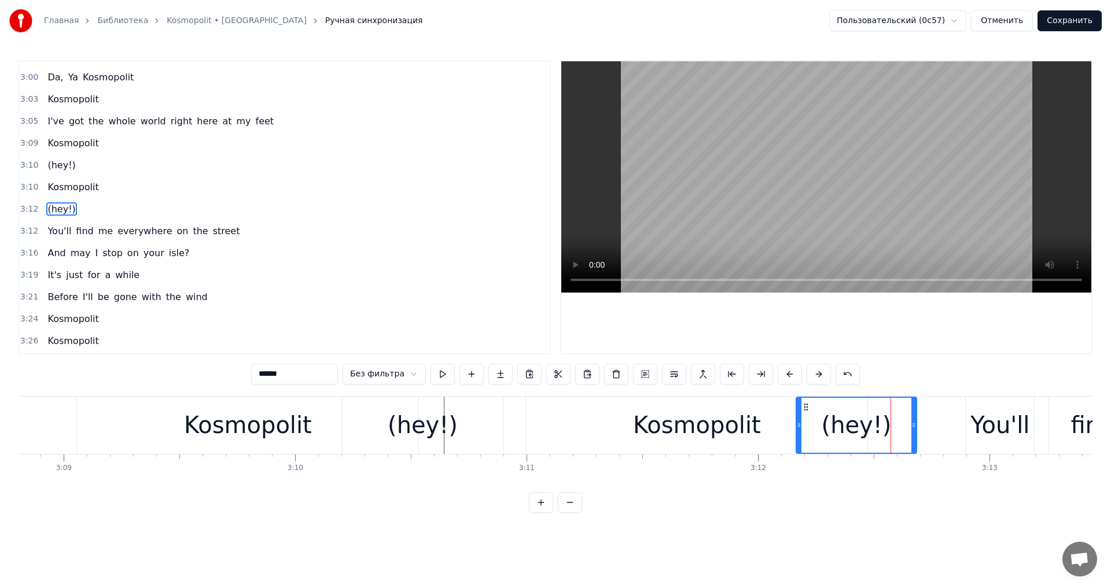
scroll to position [1404, 0]
drag, startPoint x: 913, startPoint y: 422, endPoint x: 873, endPoint y: 427, distance: 40.2
click at [873, 427] on icon at bounding box center [873, 425] width 5 height 9
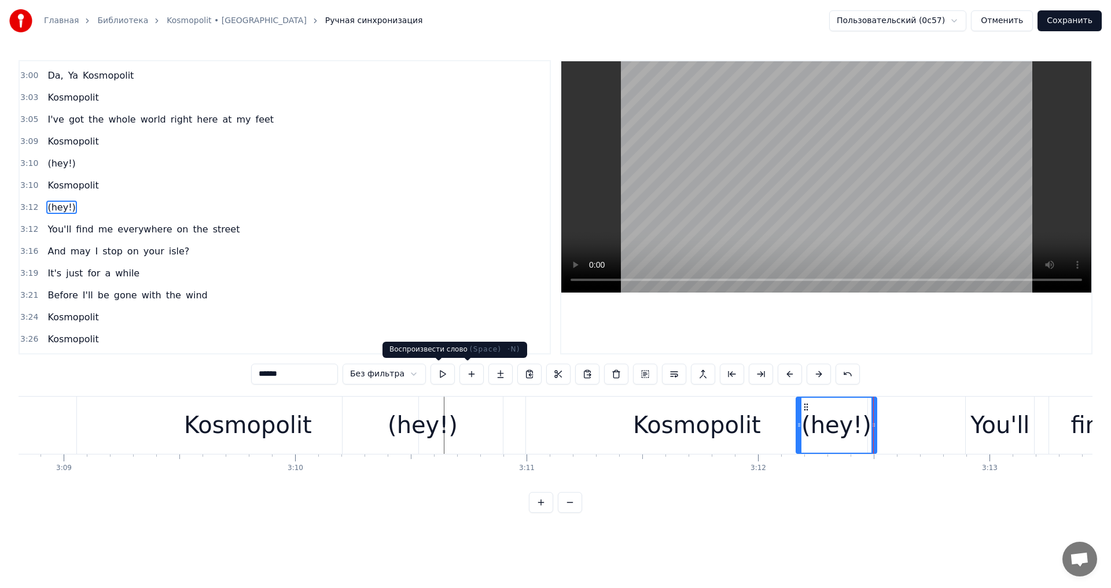
click at [441, 375] on button at bounding box center [443, 374] width 24 height 21
click at [695, 417] on div "Kosmopolit" at bounding box center [697, 425] width 128 height 35
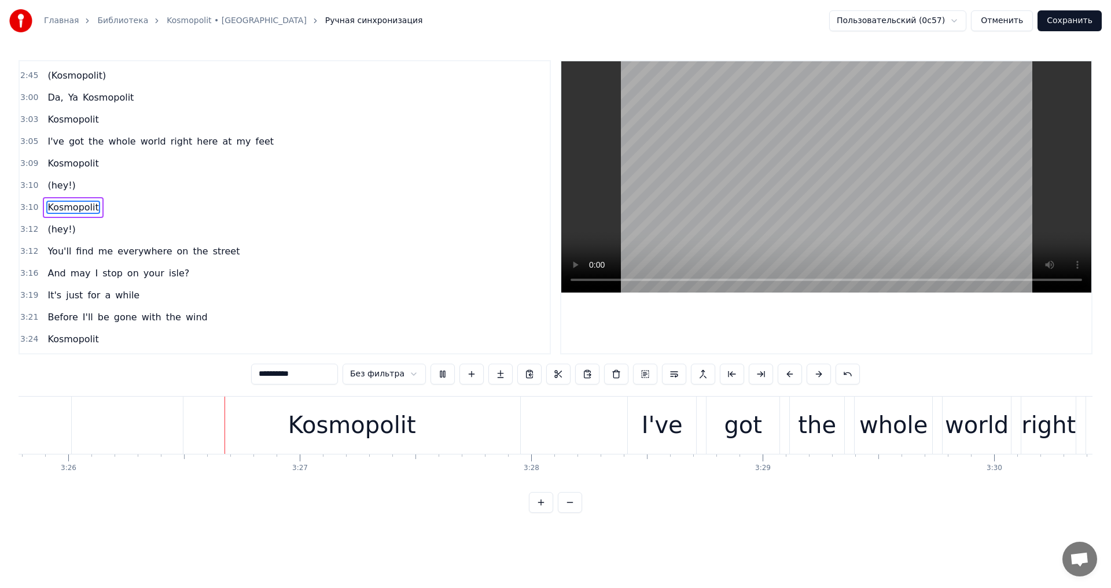
scroll to position [0, 47632]
drag, startPoint x: 439, startPoint y: 371, endPoint x: 426, endPoint y: 375, distance: 13.9
click at [439, 371] on button at bounding box center [443, 374] width 24 height 21
click at [399, 377] on html "Главная Библиотека Kosmopolit • Russkaja Ручная синхронизация Пользовательский …" at bounding box center [555, 266] width 1111 height 532
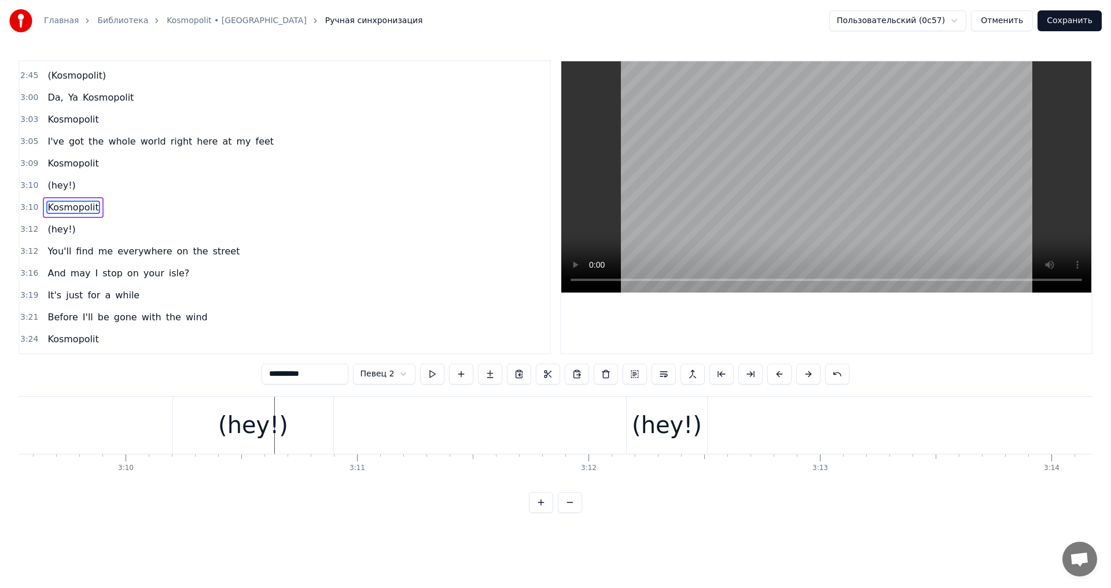
scroll to position [0, 43690]
click at [447, 406] on div "(hey!)" at bounding box center [432, 425] width 160 height 57
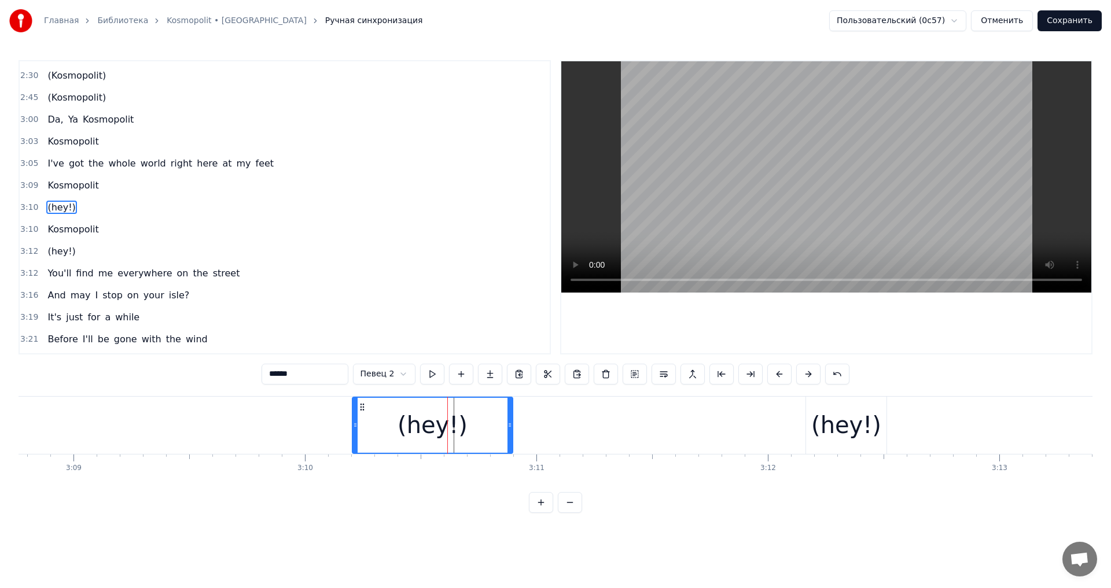
click at [841, 424] on div "(hey!)" at bounding box center [846, 425] width 70 height 35
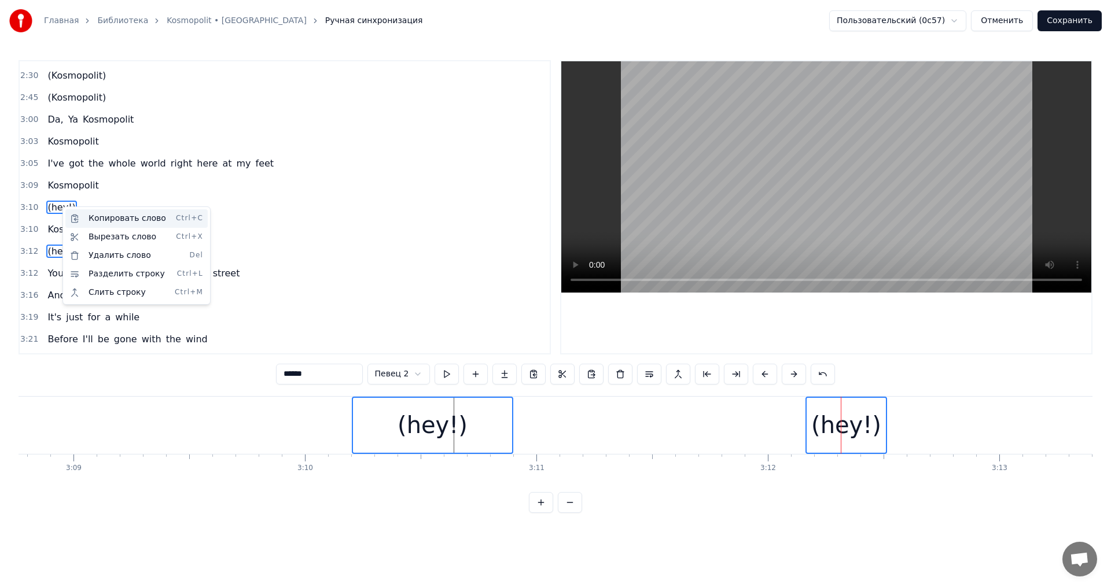
click at [92, 223] on div "Копировать слово Ctrl+C" at bounding box center [136, 218] width 142 height 19
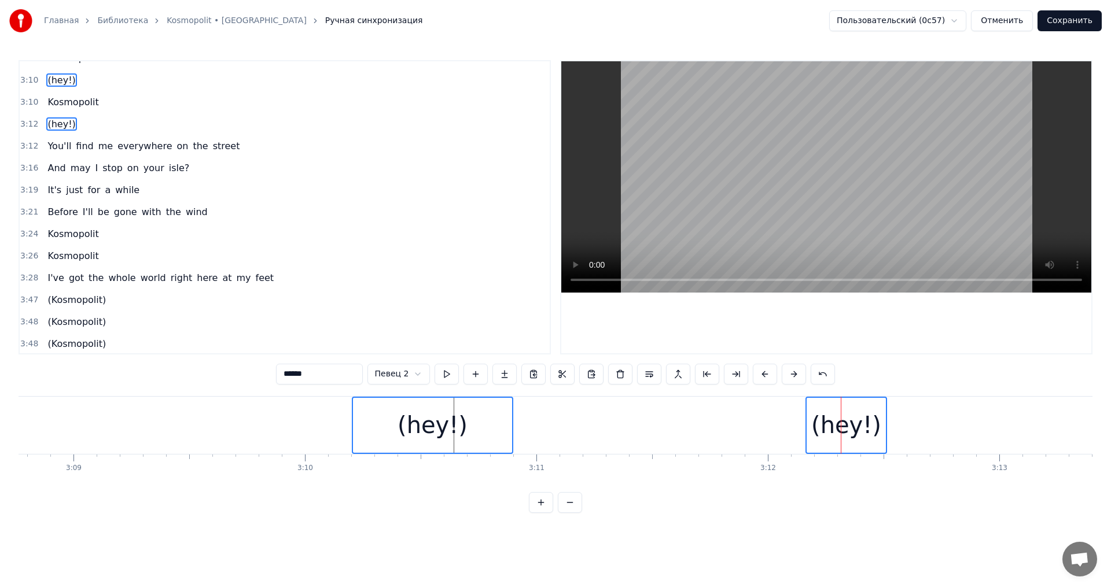
scroll to position [1489, 0]
click at [85, 226] on span "Kosmopolit" at bounding box center [72, 232] width 53 height 13
type input "**********"
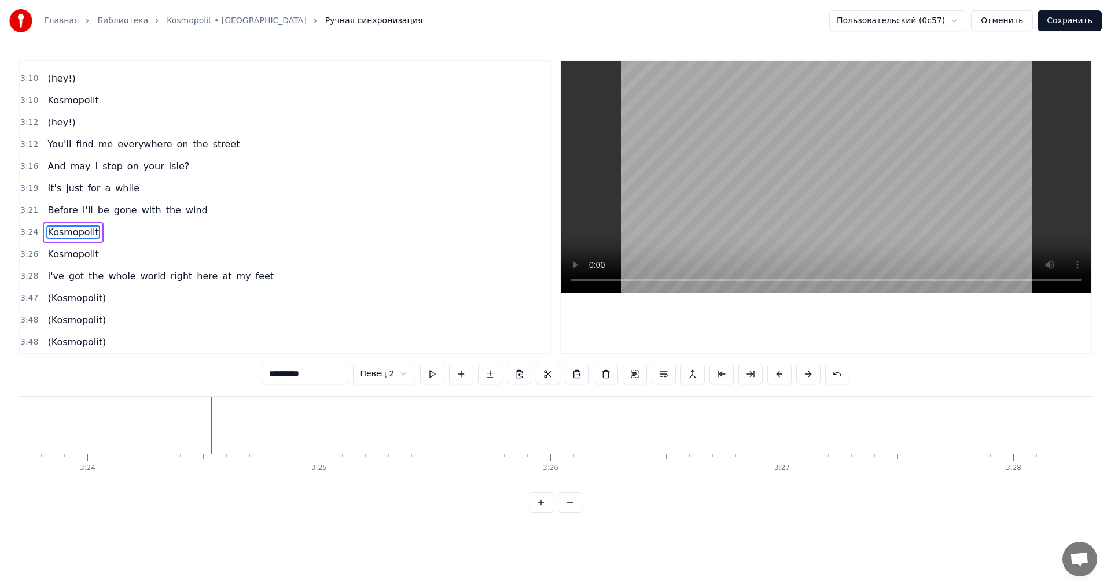
scroll to position [0, 47283]
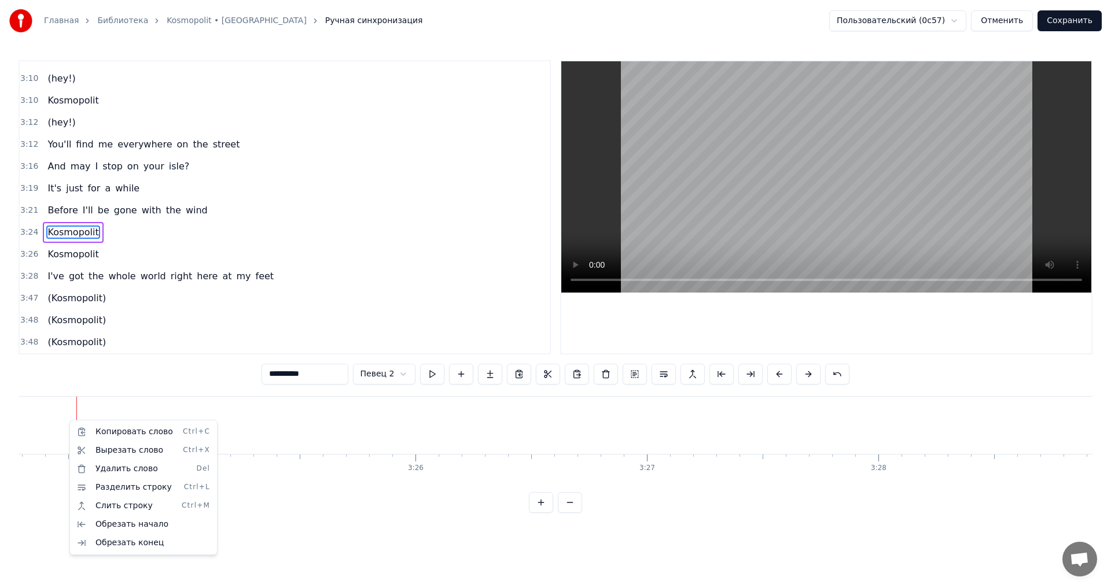
click at [117, 410] on html "Главная Библиотека Kosmopolit • Russkaja Ручная синхронизация Пользовательский …" at bounding box center [555, 266] width 1111 height 532
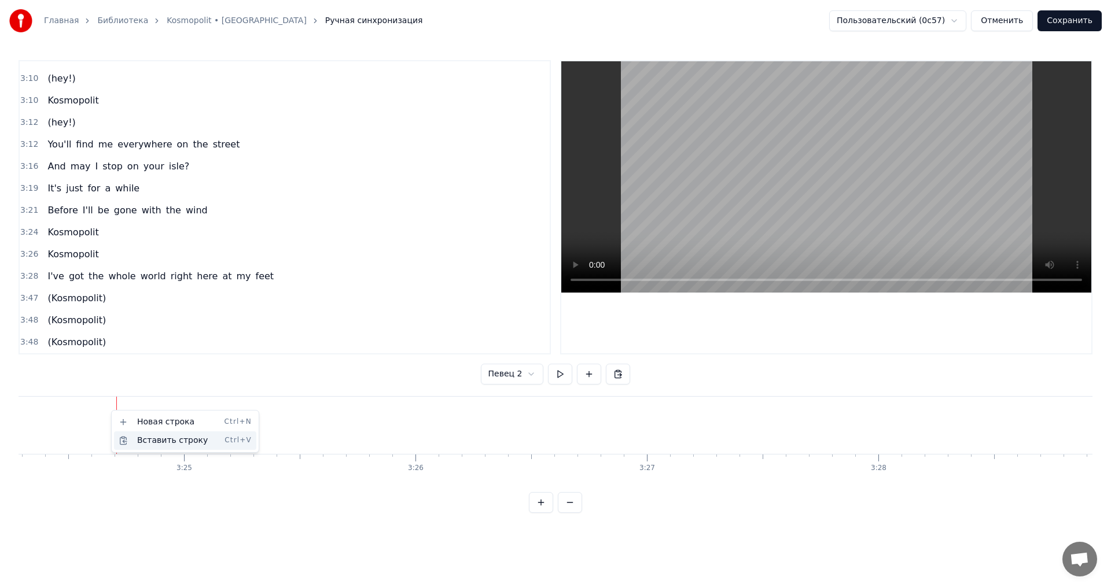
click at [157, 444] on div "Вставить строку Ctrl+V" at bounding box center [185, 441] width 142 height 19
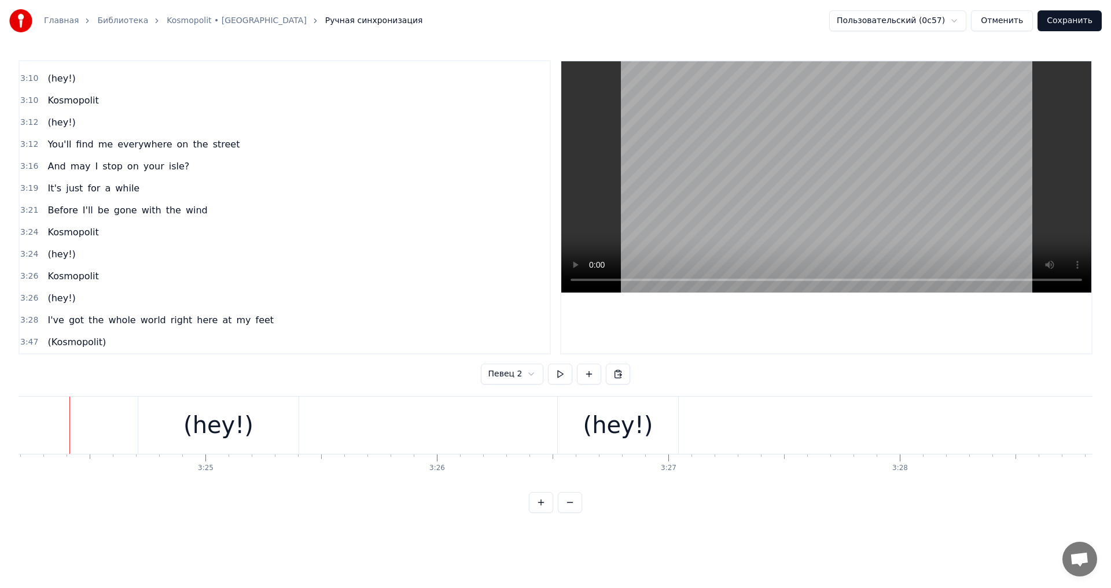
scroll to position [0, 47255]
click at [215, 418] on div "(hey!)" at bounding box center [225, 425] width 70 height 35
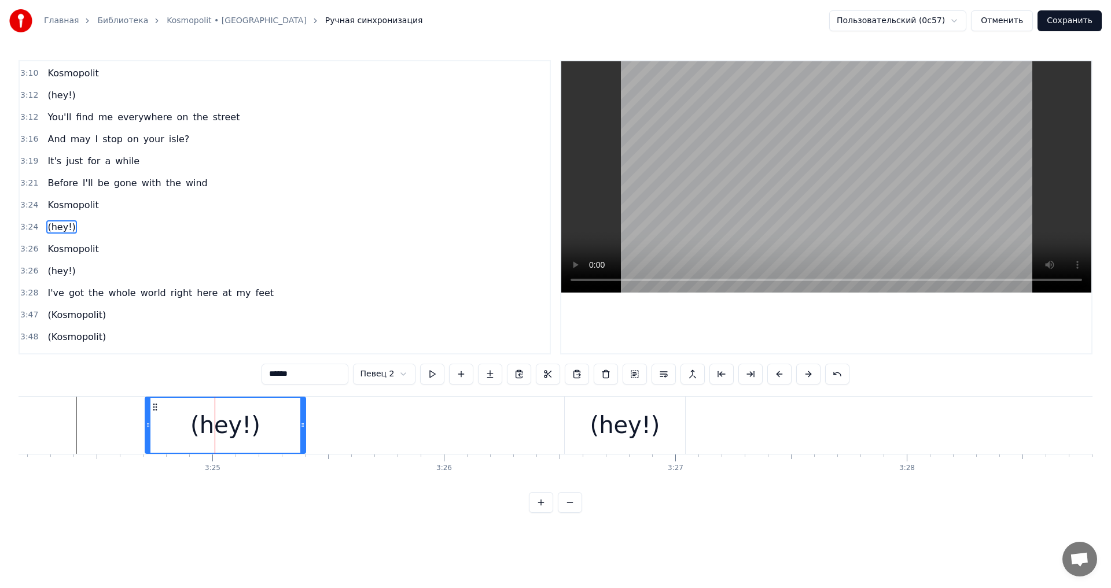
scroll to position [1533, 0]
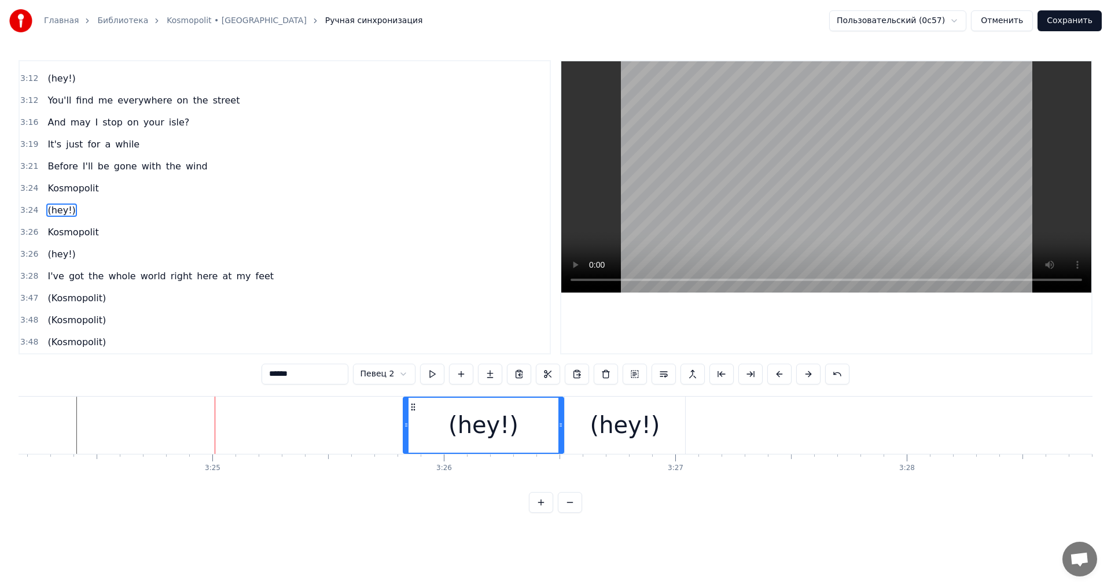
drag, startPoint x: 156, startPoint y: 410, endPoint x: 414, endPoint y: 403, distance: 258.2
click at [414, 403] on icon at bounding box center [413, 407] width 9 height 9
click at [612, 413] on div "(hey!)" at bounding box center [625, 425] width 70 height 35
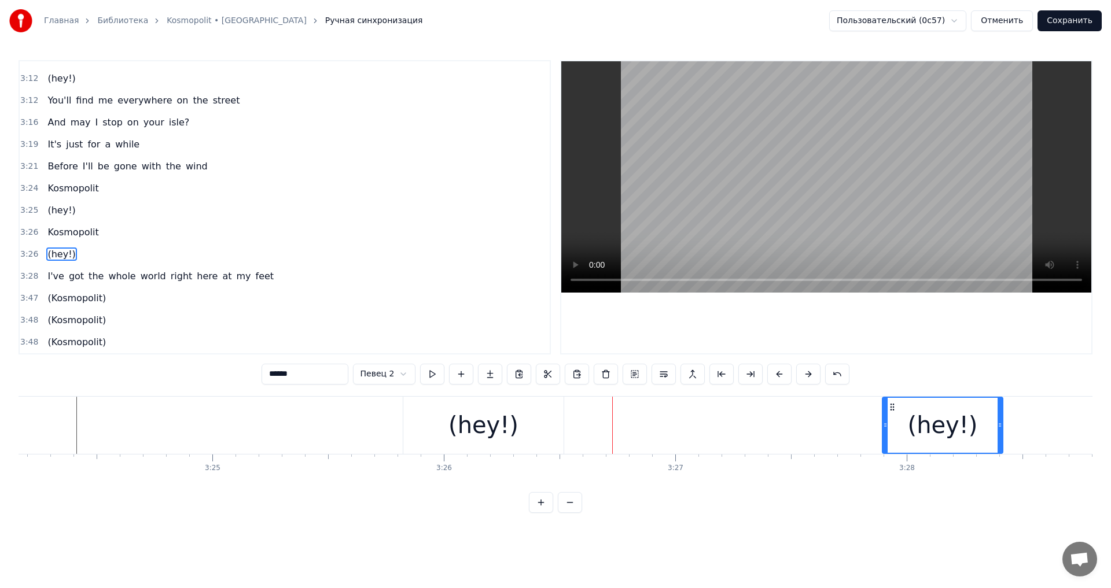
drag, startPoint x: 575, startPoint y: 403, endPoint x: 892, endPoint y: 414, distance: 317.9
click at [892, 414] on div "(hey!)" at bounding box center [942, 425] width 119 height 55
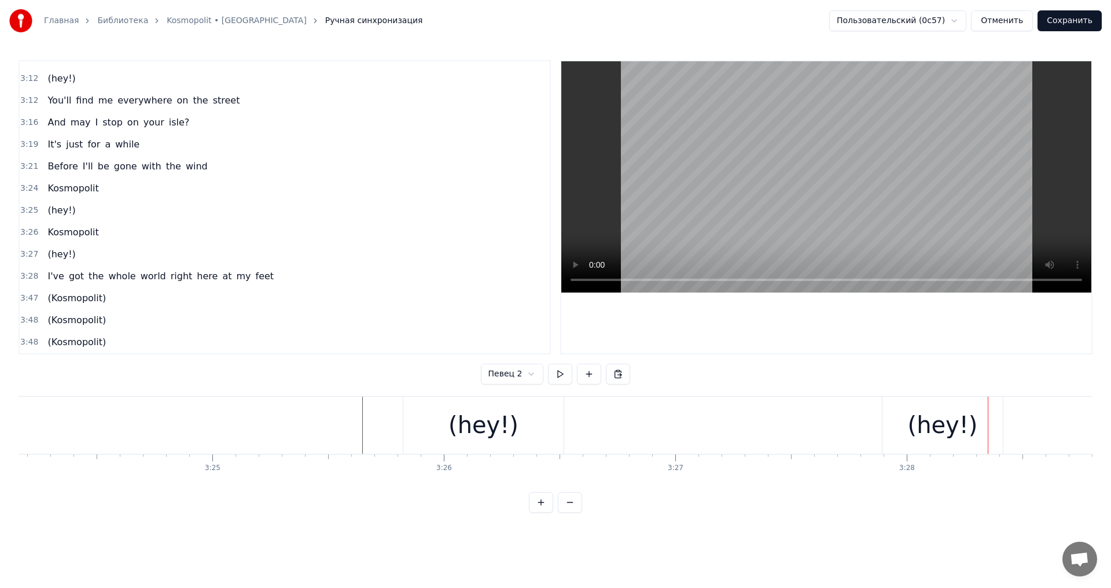
click at [954, 411] on div "(hey!)" at bounding box center [943, 425] width 70 height 35
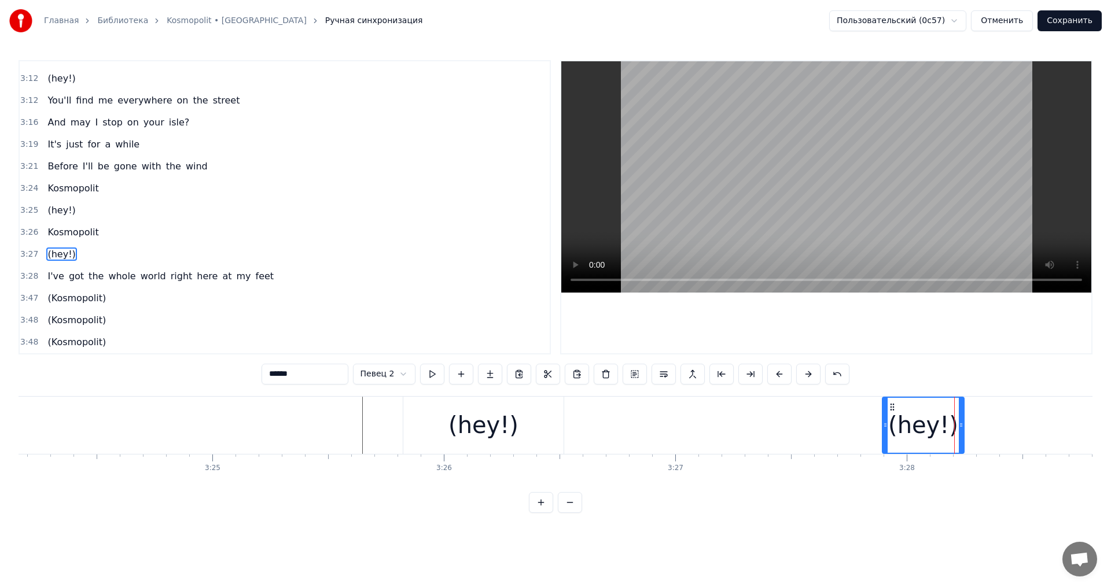
drag, startPoint x: 1000, startPoint y: 427, endPoint x: 887, endPoint y: 421, distance: 113.6
click at [961, 426] on icon at bounding box center [961, 425] width 5 height 9
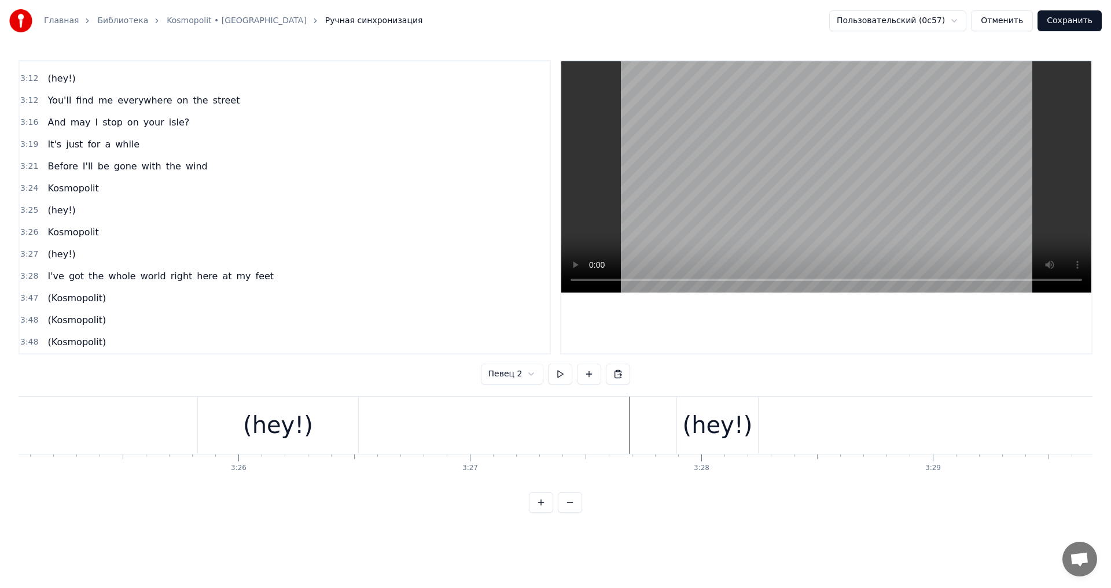
scroll to position [0, 47281]
click at [892, 440] on div "(hey!)" at bounding box center [897, 425] width 70 height 35
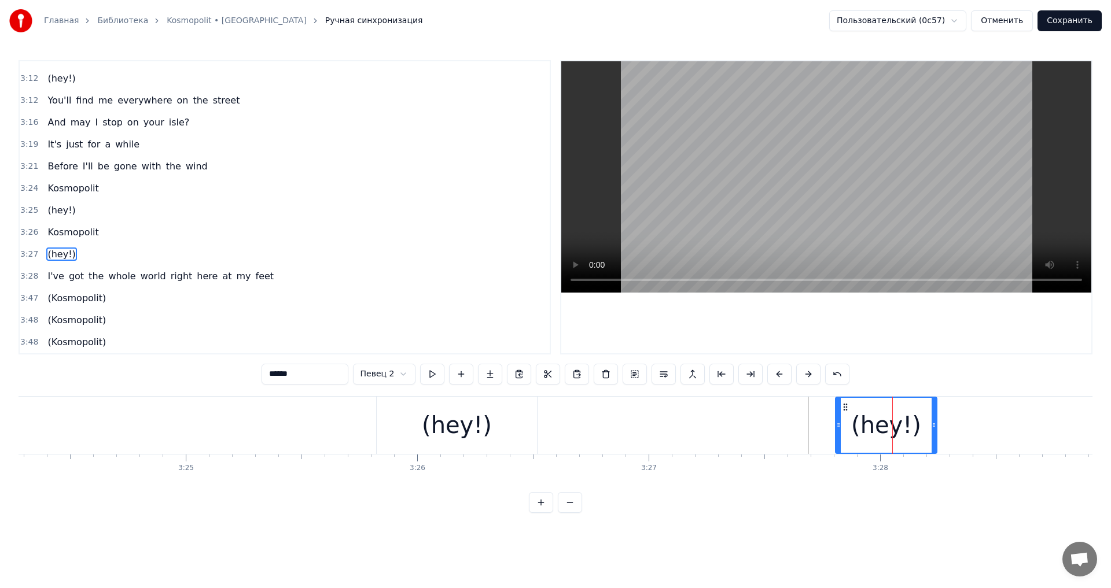
drag, startPoint x: 859, startPoint y: 429, endPoint x: 838, endPoint y: 429, distance: 20.3
click at [838, 429] on icon at bounding box center [838, 425] width 5 height 9
drag, startPoint x: 932, startPoint y: 428, endPoint x: 911, endPoint y: 428, distance: 20.8
click at [911, 428] on icon at bounding box center [913, 425] width 5 height 9
drag, startPoint x: 845, startPoint y: 406, endPoint x: 830, endPoint y: 406, distance: 15.0
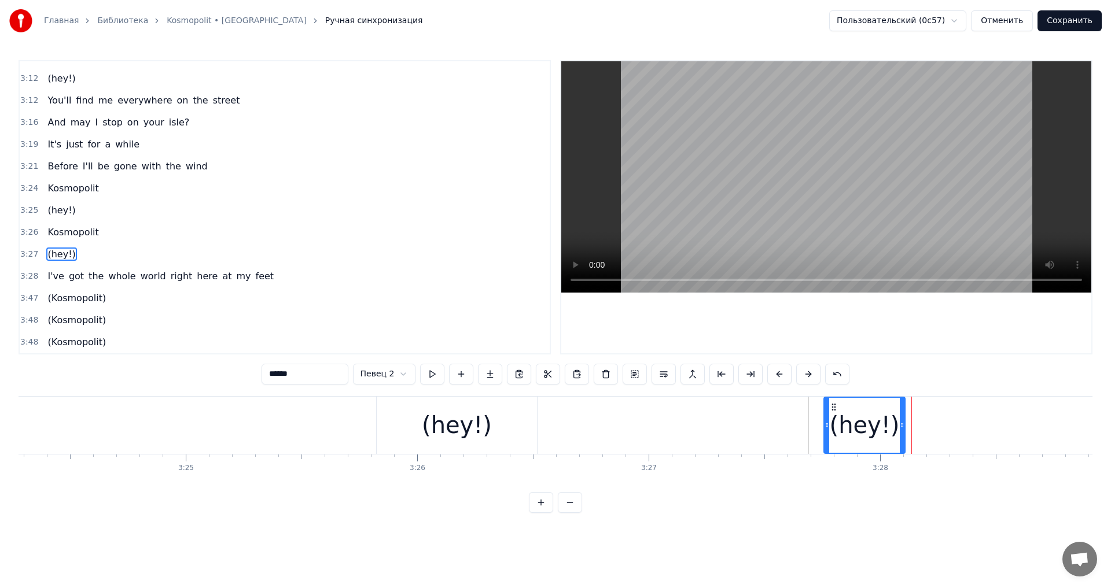
click at [830, 406] on icon at bounding box center [833, 407] width 9 height 9
click at [835, 407] on div "(hey!)" at bounding box center [861, 425] width 81 height 57
drag, startPoint x: 822, startPoint y: 423, endPoint x: 781, endPoint y: 421, distance: 41.1
click at [821, 421] on icon at bounding box center [823, 425] width 5 height 9
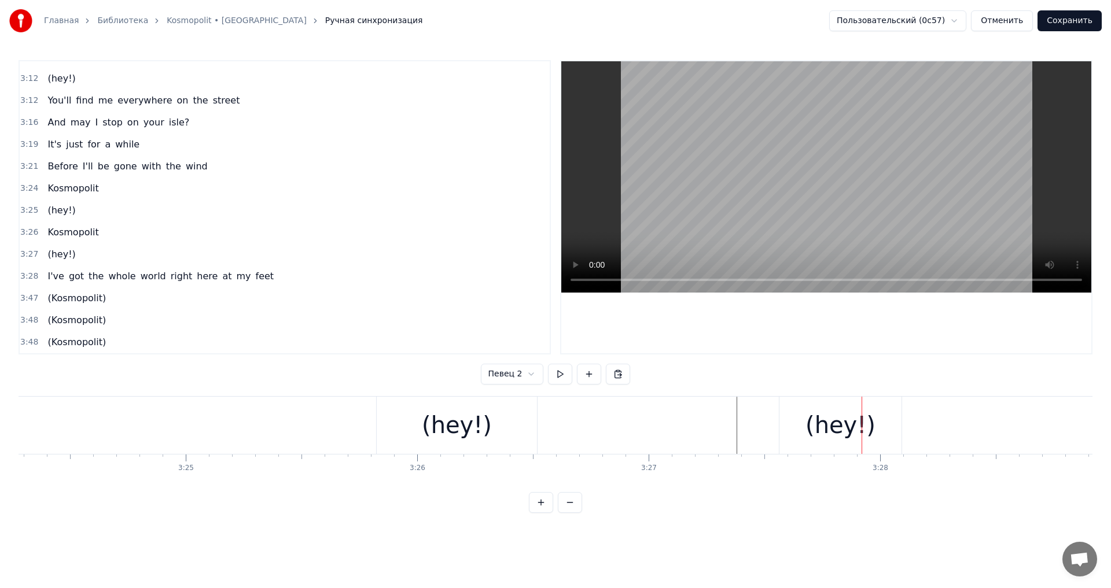
click at [803, 409] on div "(hey!)" at bounding box center [840, 425] width 122 height 57
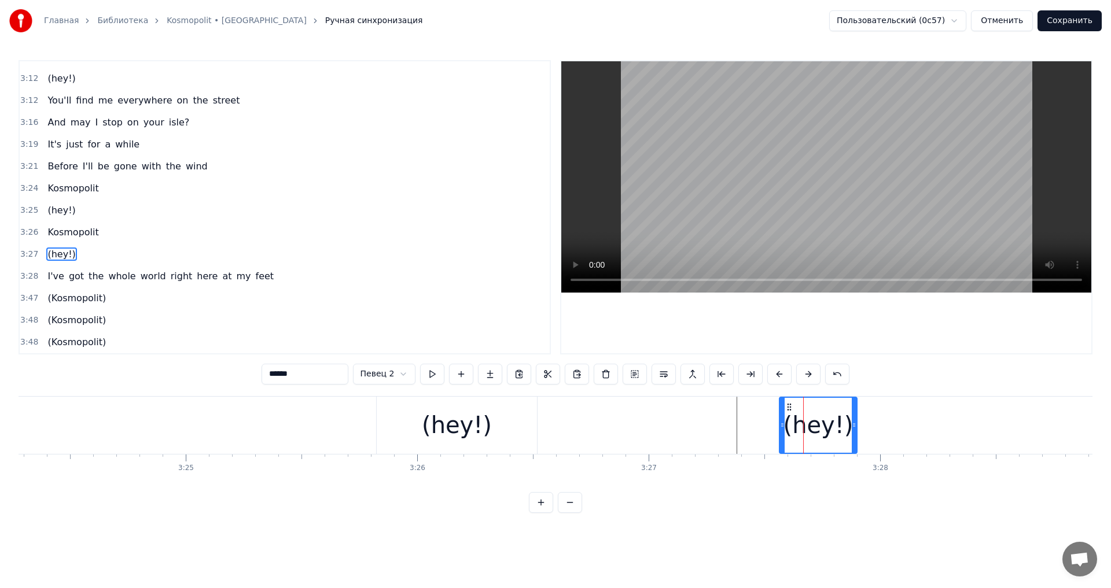
drag, startPoint x: 900, startPoint y: 431, endPoint x: 854, endPoint y: 430, distance: 45.7
click at [854, 430] on div at bounding box center [854, 425] width 5 height 55
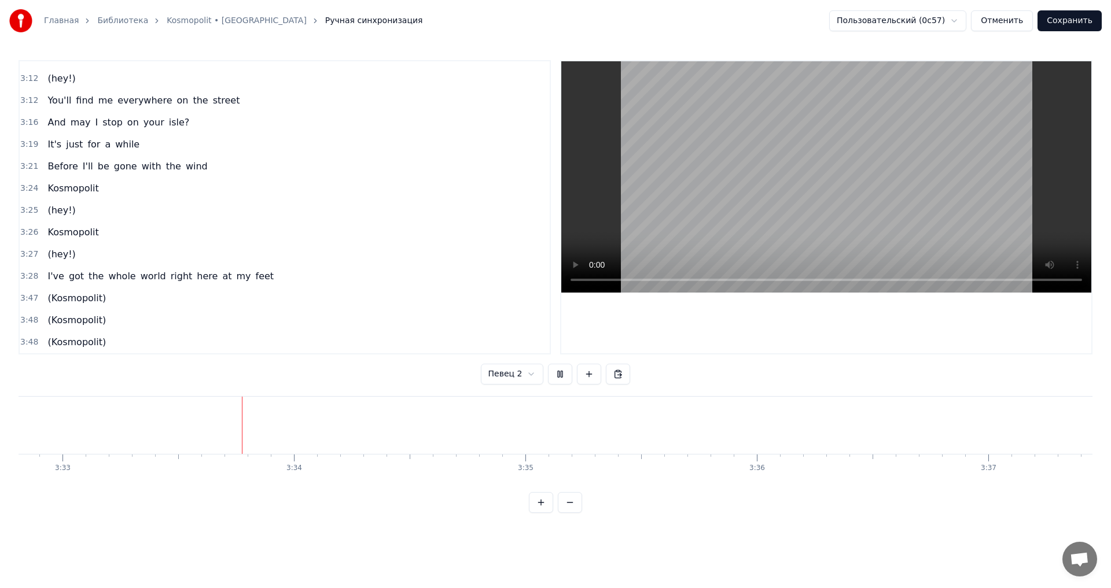
scroll to position [0, 49277]
click at [521, 373] on html "Главная Библиотека Kosmopolit • Russkaja Ручная синхронизация Пользовательский …" at bounding box center [555, 266] width 1111 height 532
click at [84, 299] on span "(Kosmopolit)" at bounding box center [76, 298] width 61 height 13
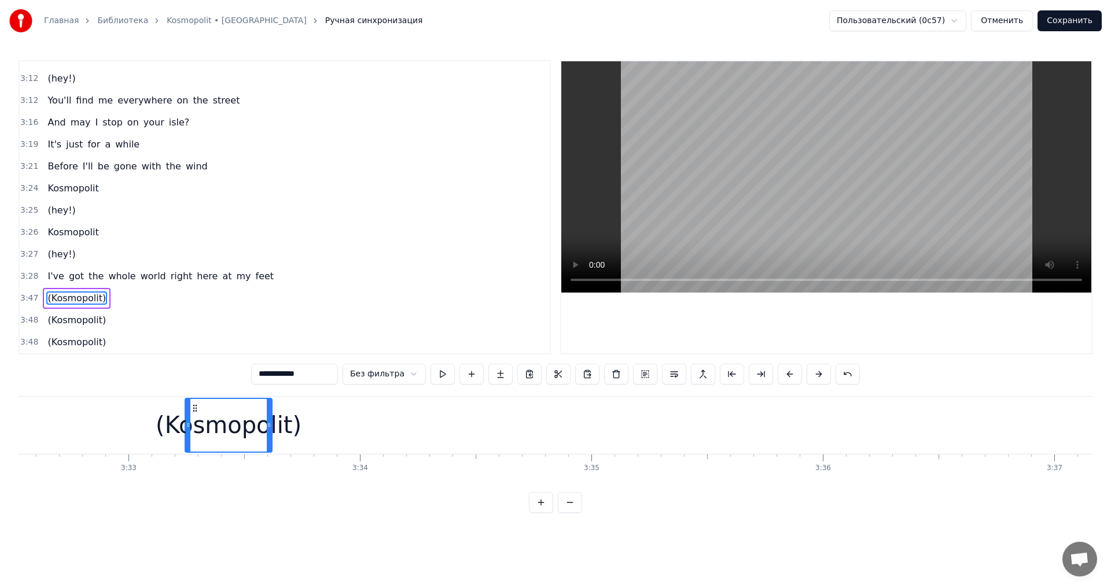
scroll to position [0, 49189]
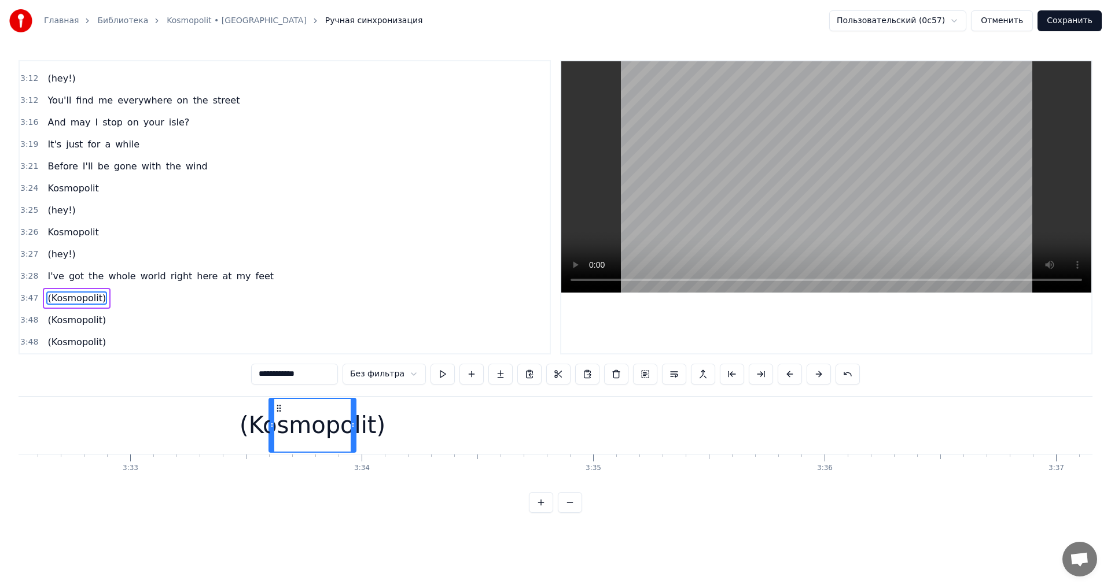
drag, startPoint x: 87, startPoint y: 409, endPoint x: 278, endPoint y: 448, distance: 194.8
click at [278, 448] on div "(Kosmopolit)" at bounding box center [313, 425] width 86 height 53
drag, startPoint x: 271, startPoint y: 421, endPoint x: 249, endPoint y: 423, distance: 22.1
click at [249, 423] on icon at bounding box center [247, 425] width 5 height 9
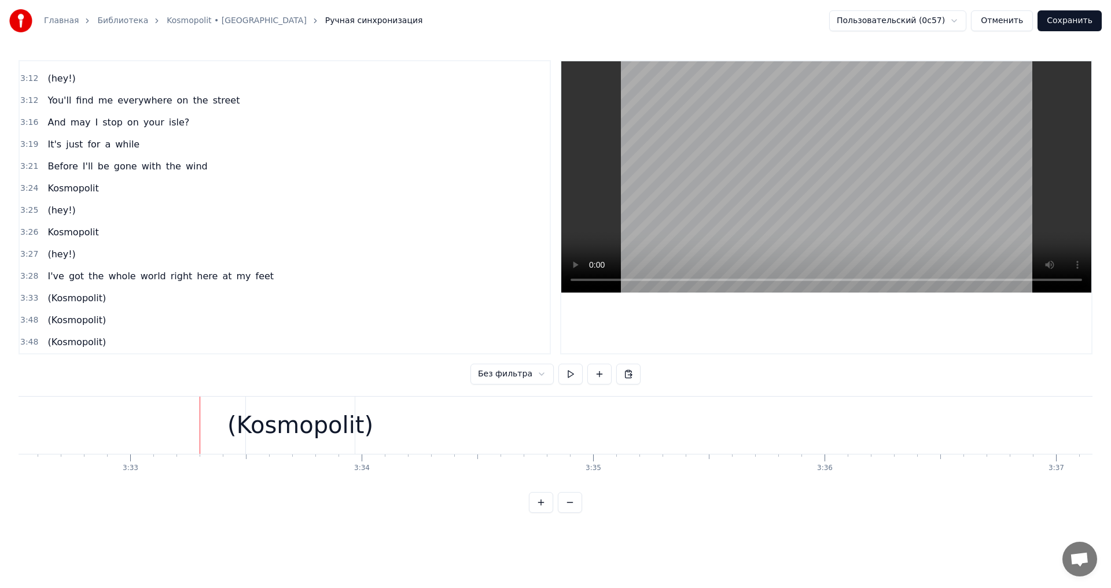
click at [269, 423] on div "(Kosmopolit)" at bounding box center [300, 425] width 146 height 35
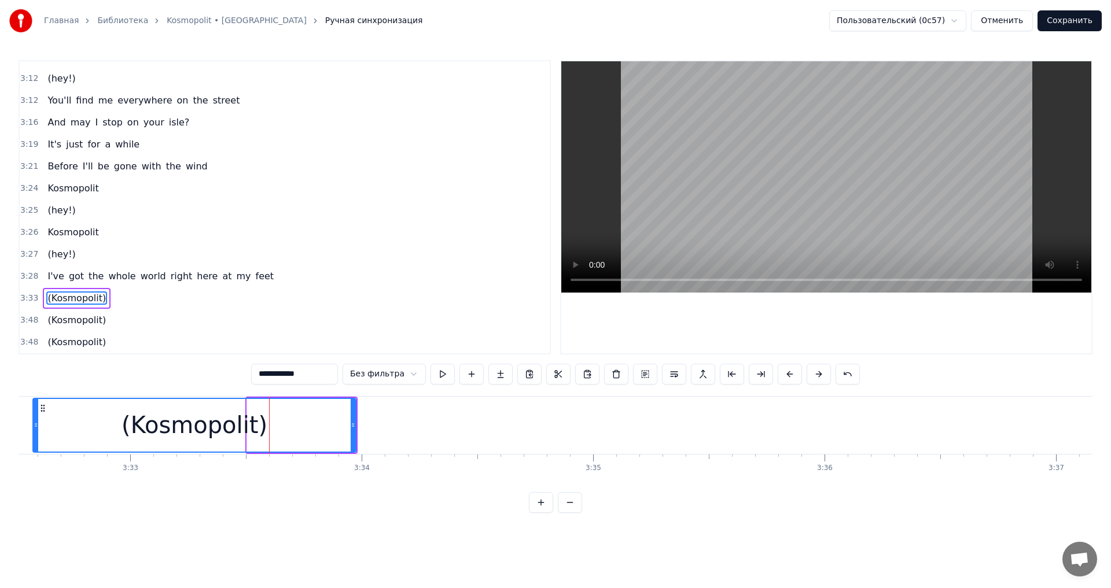
drag, startPoint x: 248, startPoint y: 421, endPoint x: 31, endPoint y: 403, distance: 217.7
click at [34, 403] on div at bounding box center [36, 425] width 5 height 53
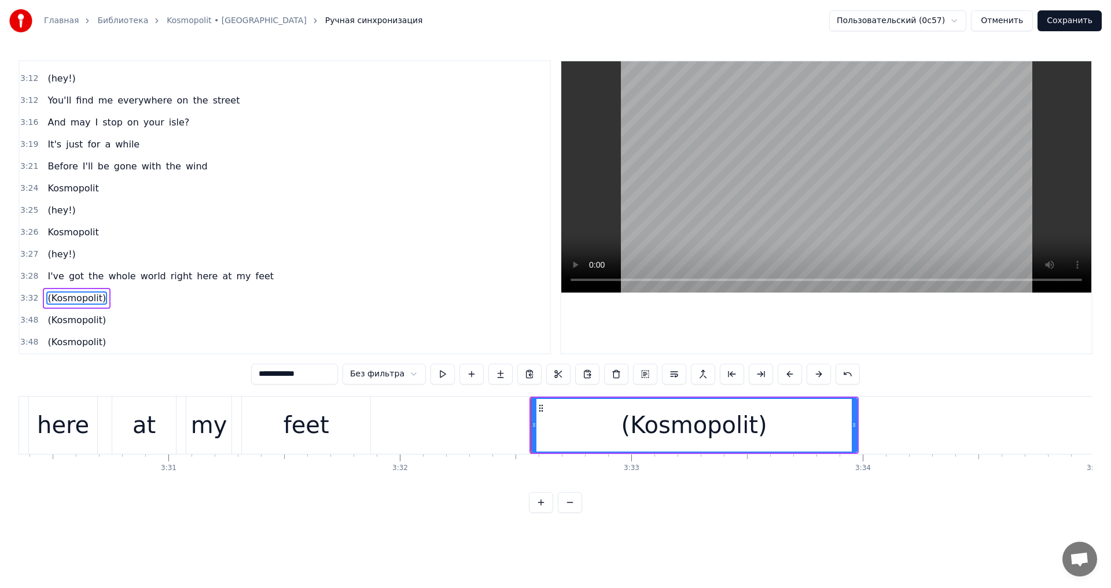
scroll to position [0, 48598]
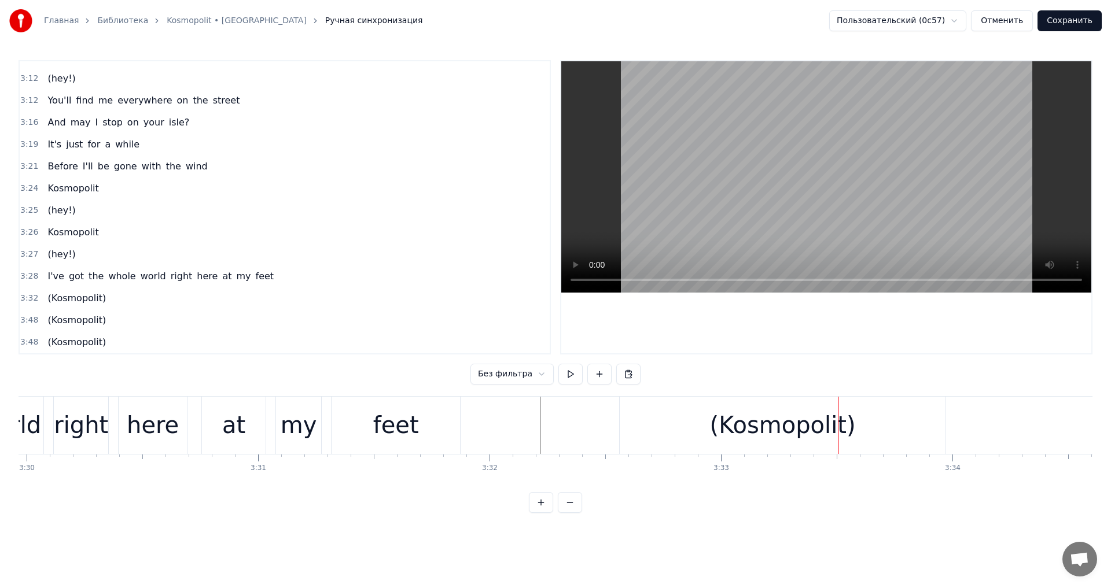
click at [775, 428] on div "(Kosmopolit)" at bounding box center [783, 425] width 146 height 35
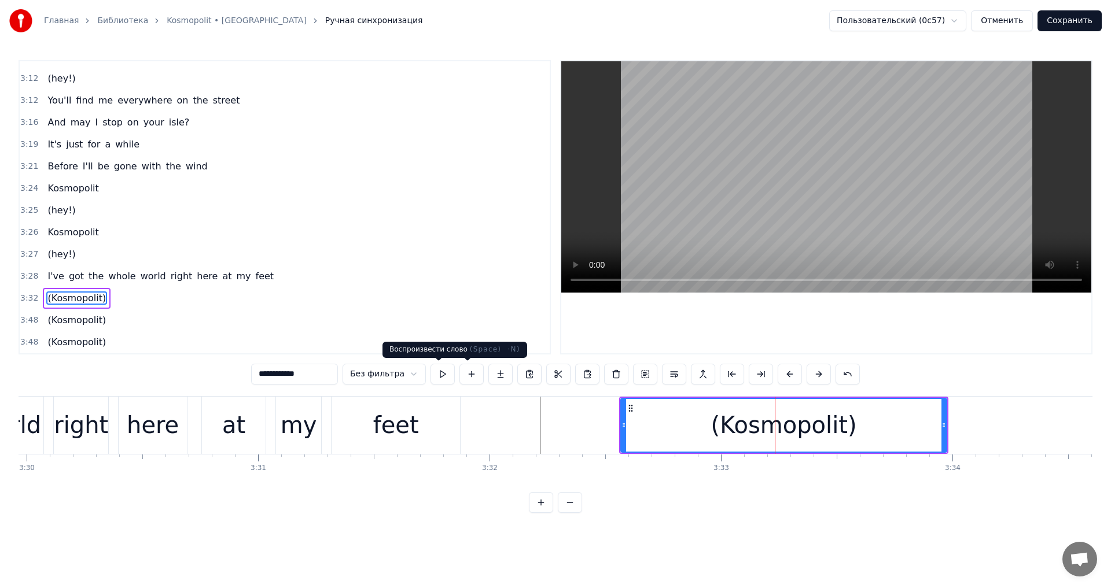
click at [443, 377] on button at bounding box center [443, 374] width 24 height 21
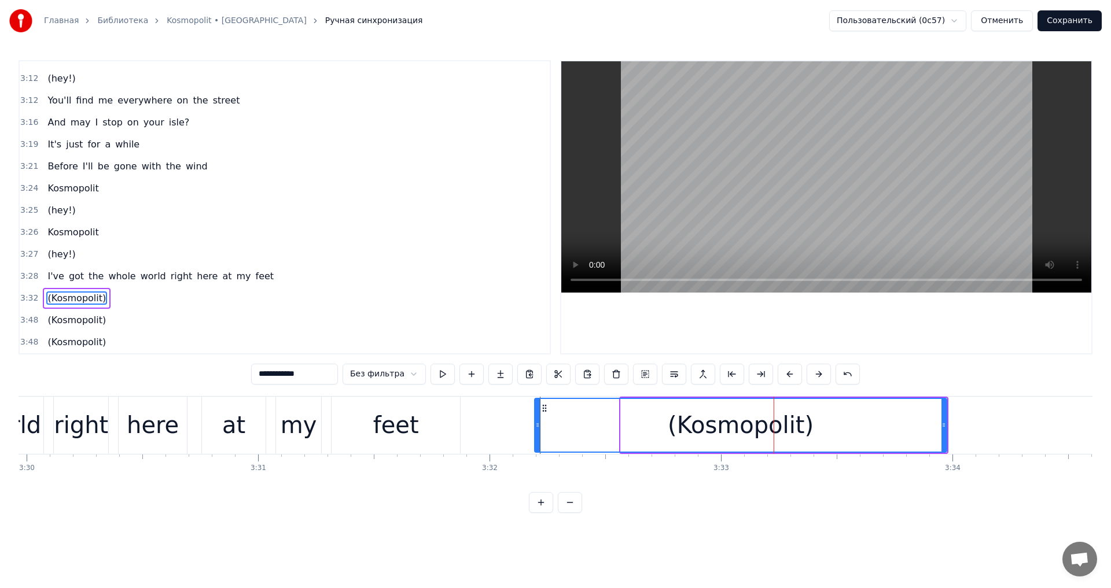
drag, startPoint x: 621, startPoint y: 421, endPoint x: 535, endPoint y: 421, distance: 86.2
click at [535, 421] on icon at bounding box center [537, 425] width 5 height 9
click at [446, 373] on button at bounding box center [443, 374] width 24 height 21
drag, startPoint x: 538, startPoint y: 424, endPoint x: 579, endPoint y: 422, distance: 41.1
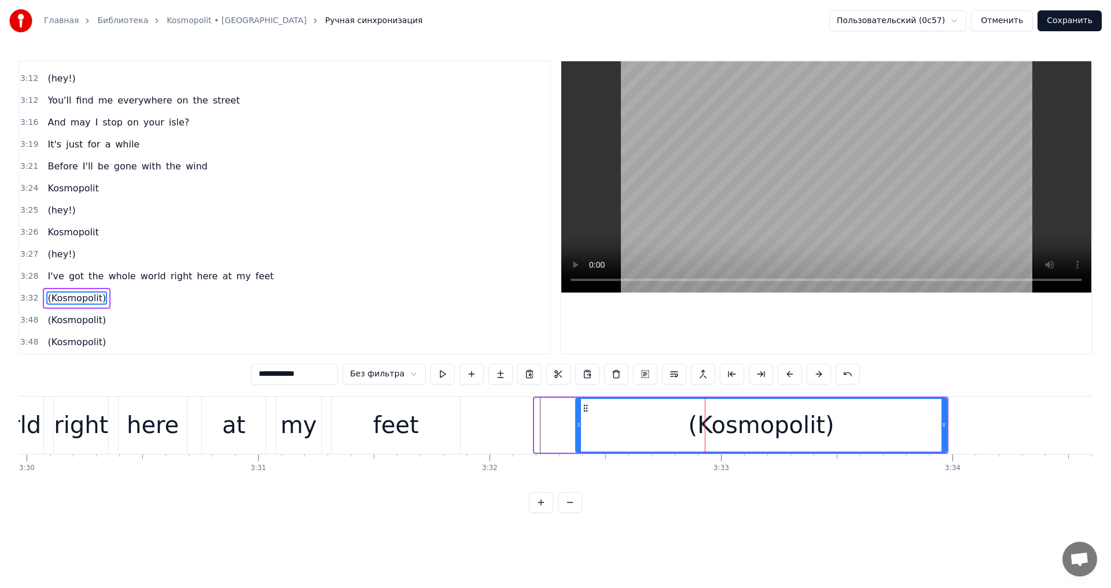
click at [579, 422] on icon at bounding box center [578, 425] width 5 height 9
click at [449, 381] on button at bounding box center [443, 374] width 24 height 21
drag, startPoint x: 576, startPoint y: 425, endPoint x: 566, endPoint y: 425, distance: 9.8
click at [571, 425] on icon at bounding box center [573, 425] width 5 height 9
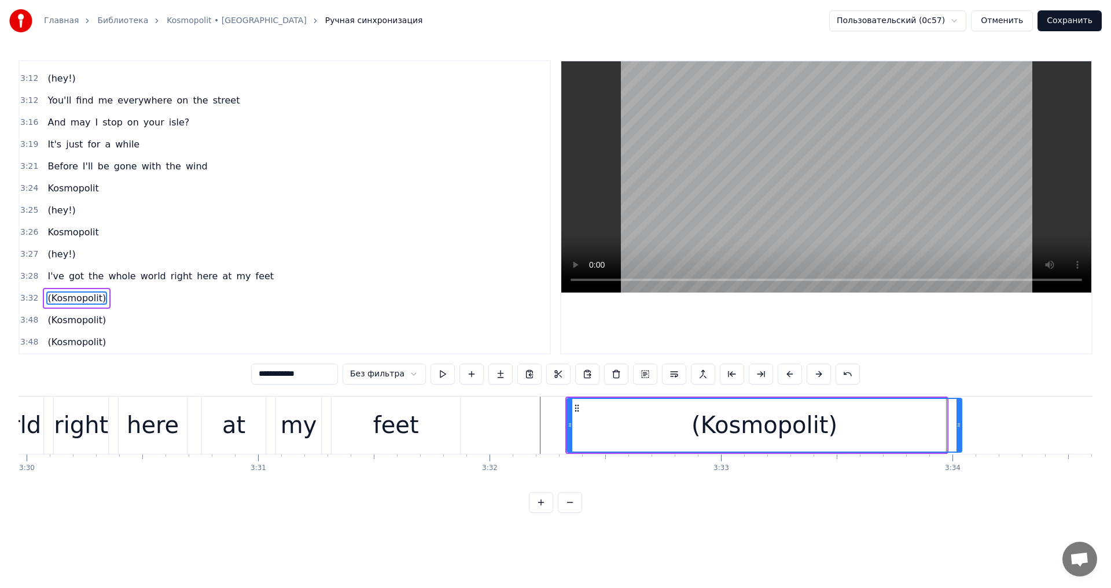
drag, startPoint x: 945, startPoint y: 428, endPoint x: 962, endPoint y: 428, distance: 16.8
click at [961, 428] on icon at bounding box center [958, 425] width 5 height 9
click at [444, 380] on button at bounding box center [443, 374] width 24 height 21
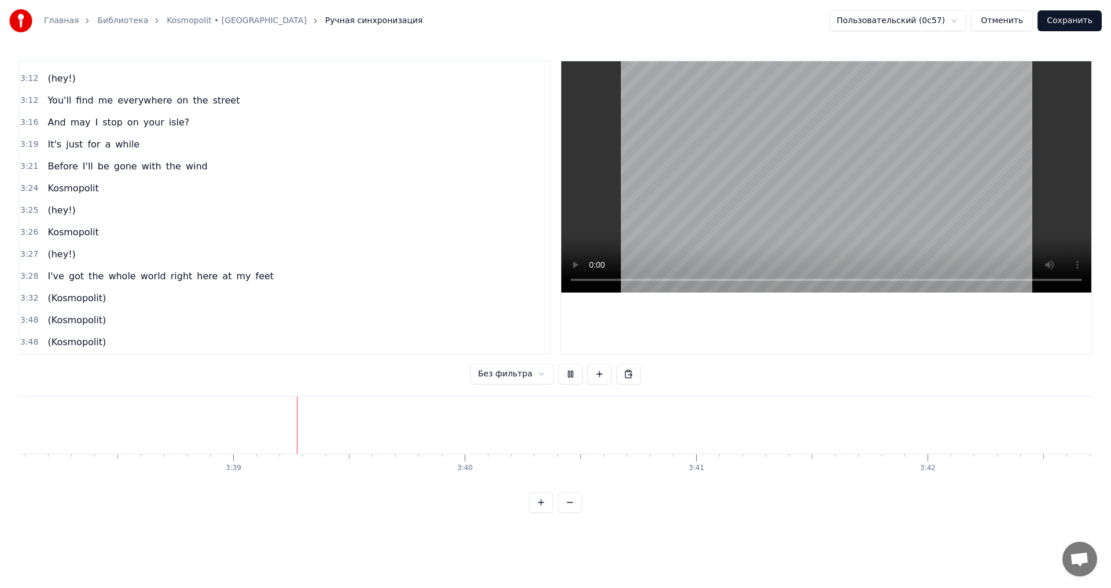
scroll to position [0, 50586]
click at [82, 315] on span "(Kosmopolit)" at bounding box center [76, 320] width 61 height 13
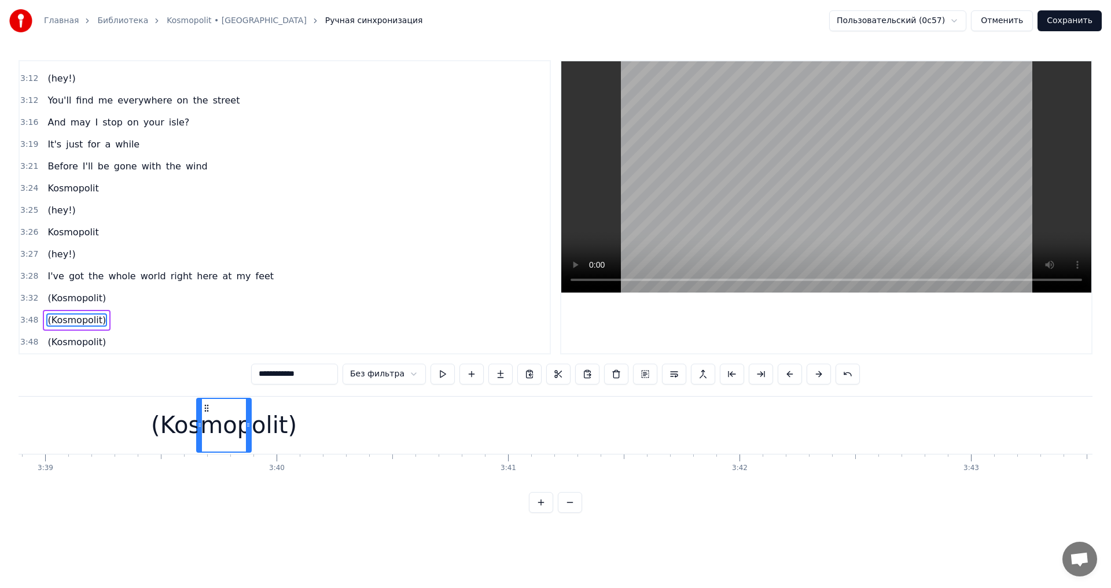
scroll to position [0, 50653]
drag, startPoint x: 87, startPoint y: 410, endPoint x: 250, endPoint y: 446, distance: 166.5
click at [250, 446] on div "(Kosmopolit)" at bounding box center [267, 425] width 53 height 53
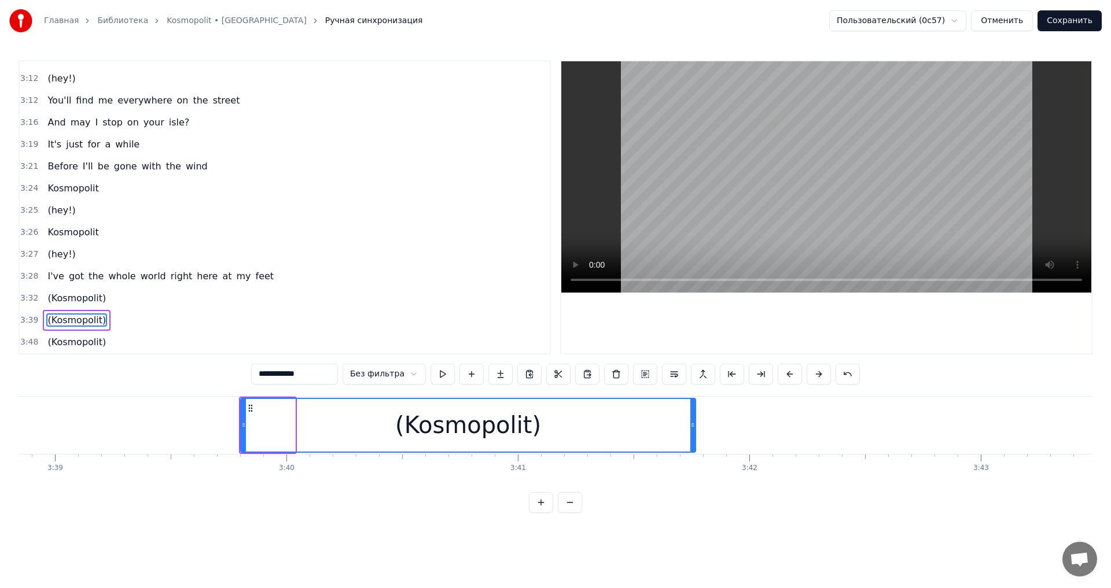
drag, startPoint x: 292, startPoint y: 428, endPoint x: 693, endPoint y: 422, distance: 400.5
click at [693, 422] on icon at bounding box center [692, 425] width 5 height 9
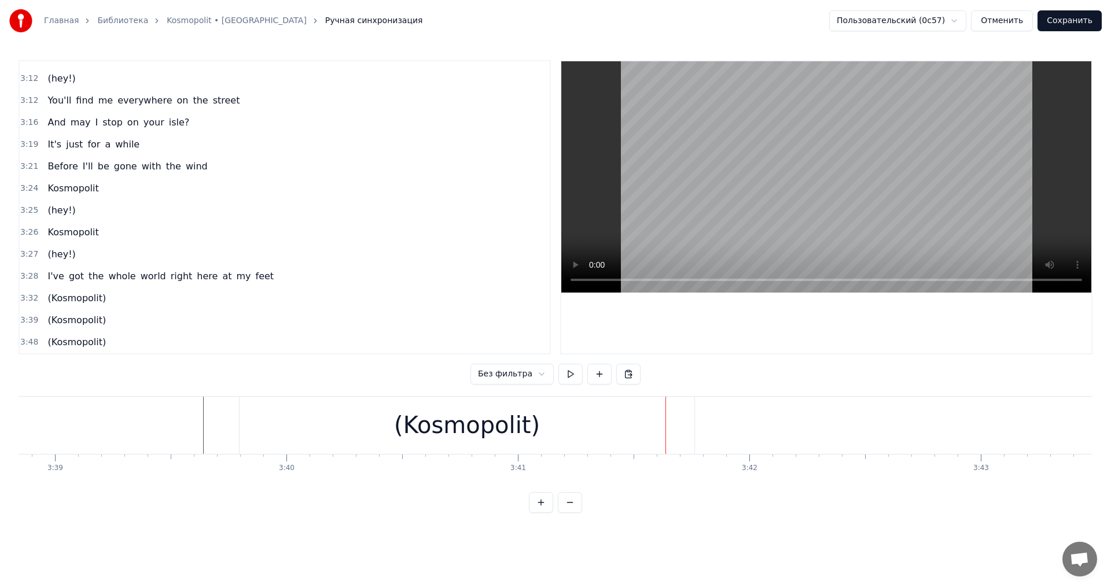
click at [420, 429] on div "(Kosmopolit)" at bounding box center [467, 425] width 146 height 35
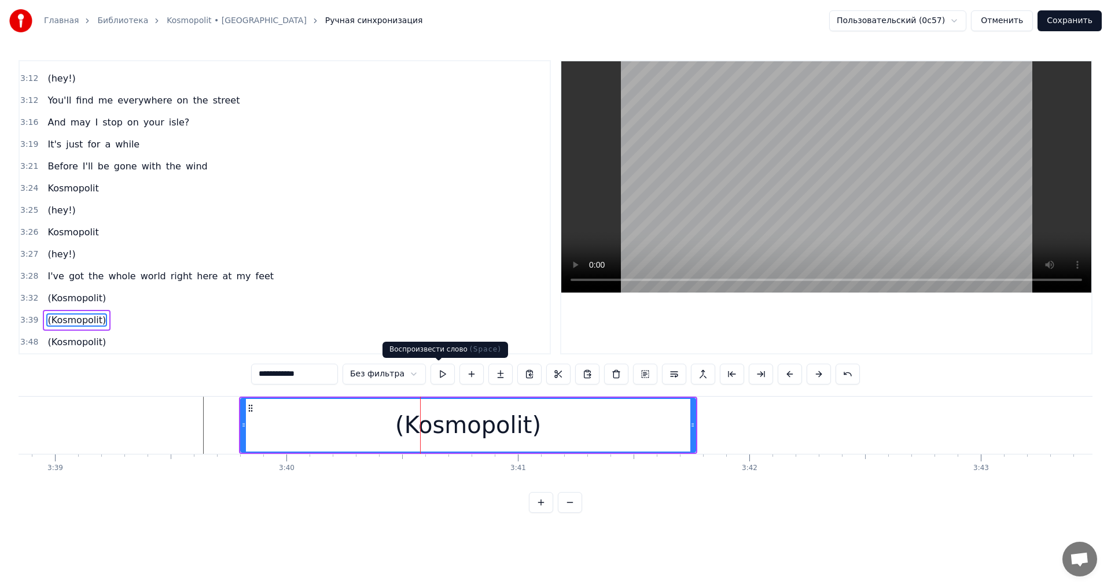
click at [444, 377] on button at bounding box center [443, 374] width 24 height 21
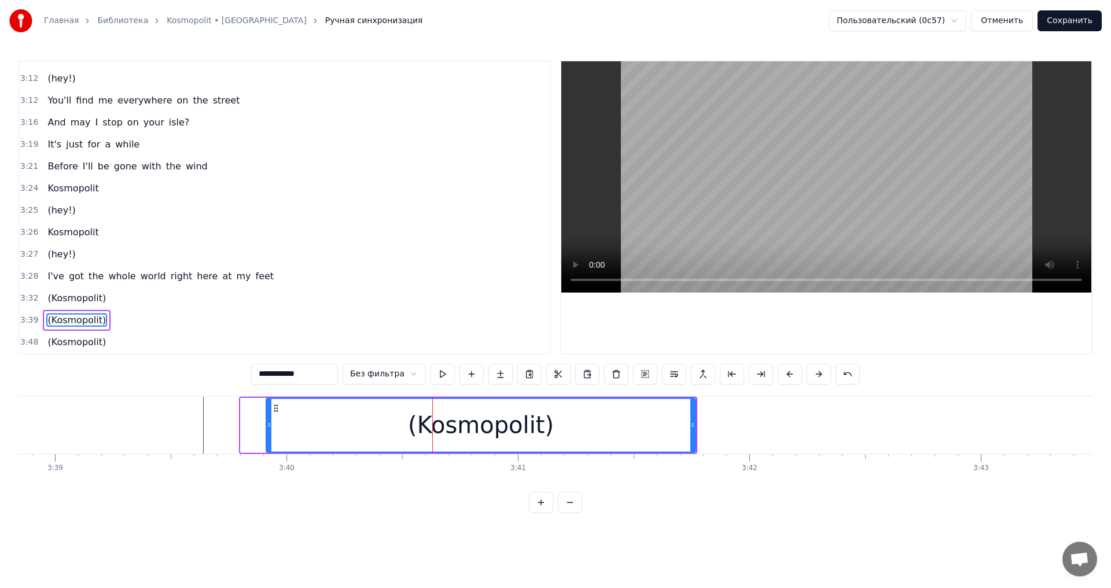
drag, startPoint x: 242, startPoint y: 426, endPoint x: 269, endPoint y: 430, distance: 26.9
click at [269, 430] on div at bounding box center [269, 425] width 5 height 53
click at [446, 380] on button at bounding box center [443, 374] width 24 height 21
click at [58, 344] on span "(Kosmopolit)" at bounding box center [76, 342] width 61 height 13
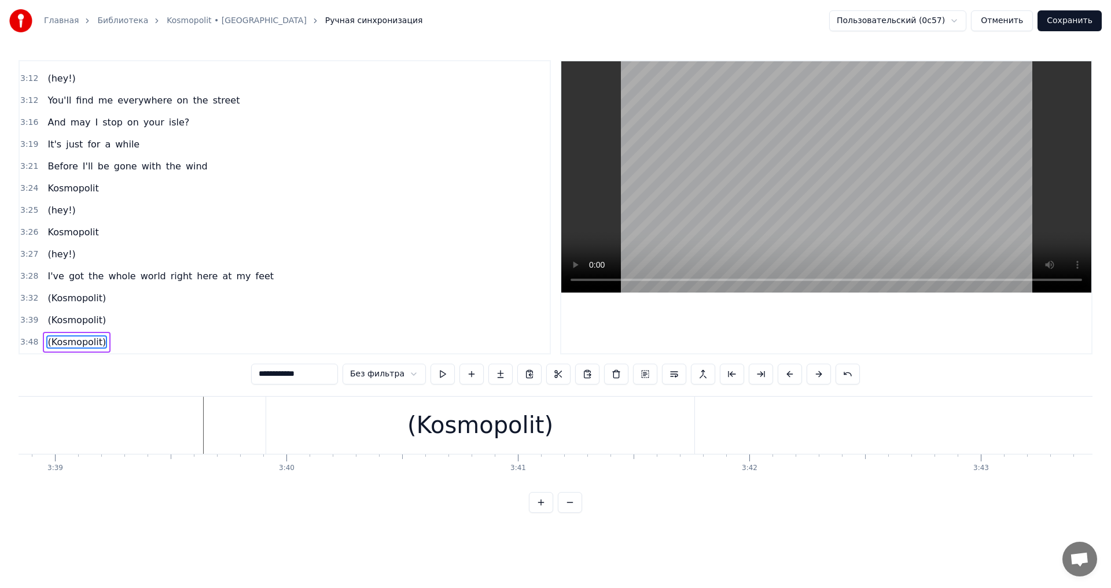
click at [67, 344] on span "(Kosmopolit)" at bounding box center [76, 342] width 61 height 13
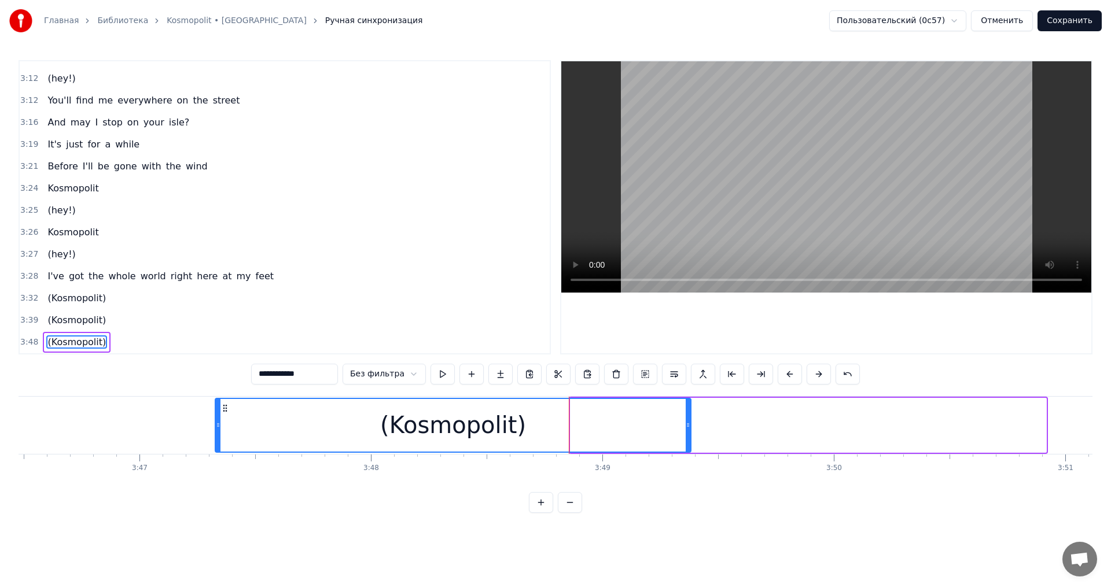
scroll to position [0, 52414]
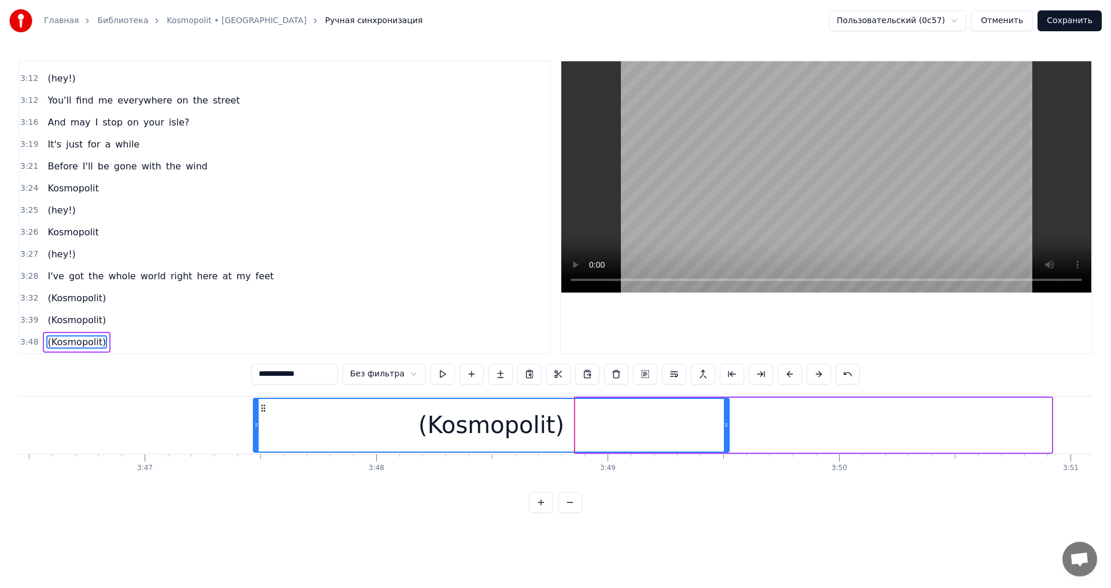
drag, startPoint x: 91, startPoint y: 407, endPoint x: 266, endPoint y: 420, distance: 175.8
click at [266, 420] on div "(Kosmopolit)" at bounding box center [491, 425] width 474 height 53
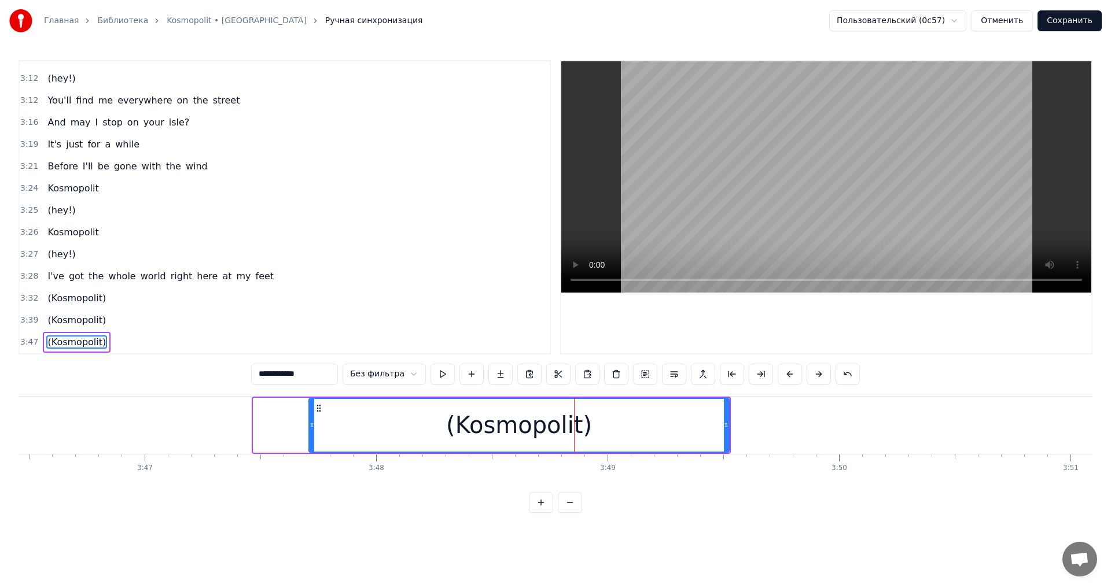
drag, startPoint x: 257, startPoint y: 428, endPoint x: 313, endPoint y: 425, distance: 55.6
click at [313, 425] on icon at bounding box center [312, 425] width 5 height 9
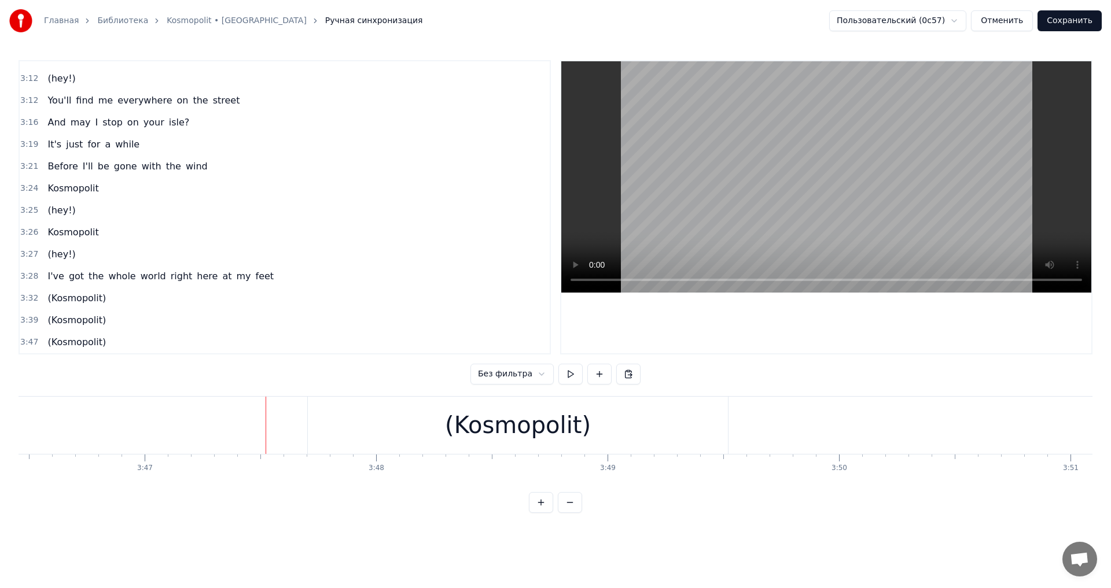
click at [491, 432] on div "(Kosmopolit)" at bounding box center [518, 425] width 146 height 35
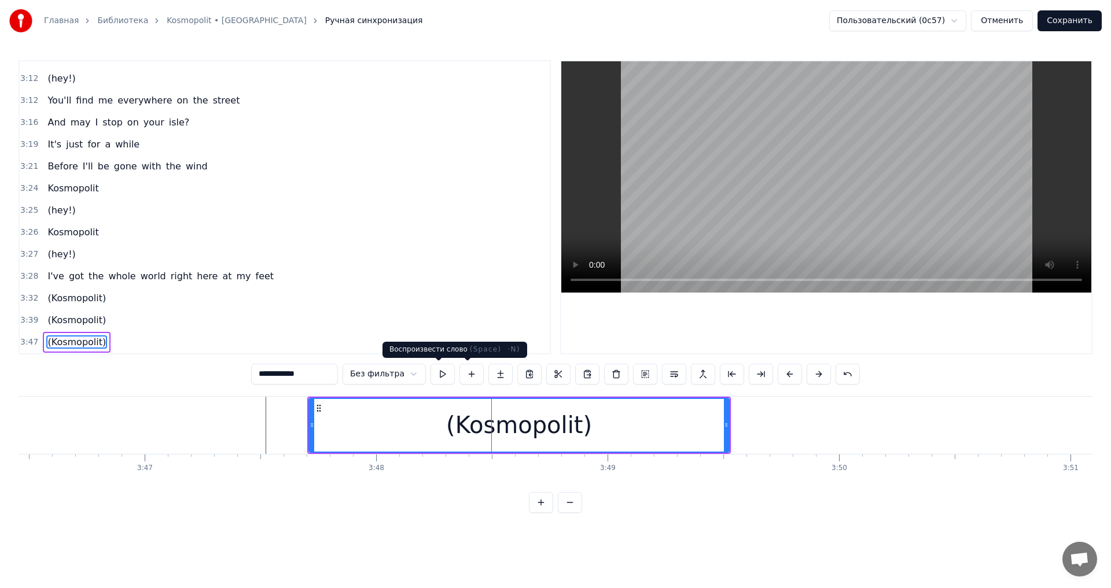
click at [436, 375] on button at bounding box center [443, 374] width 24 height 21
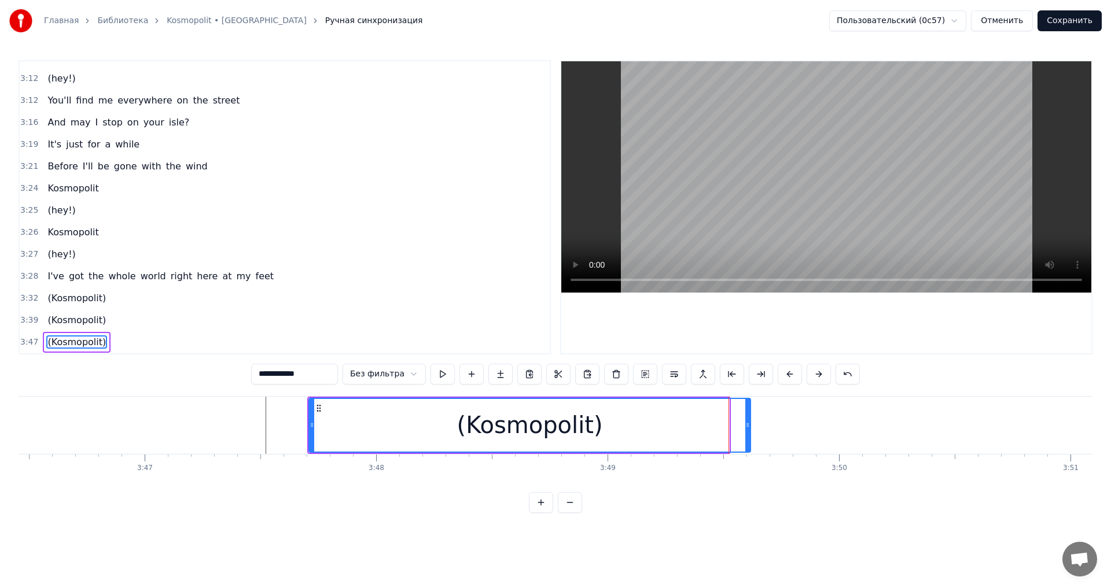
drag, startPoint x: 726, startPoint y: 424, endPoint x: 748, endPoint y: 424, distance: 21.4
click at [748, 424] on icon at bounding box center [747, 425] width 5 height 9
click at [446, 370] on button at bounding box center [443, 374] width 24 height 21
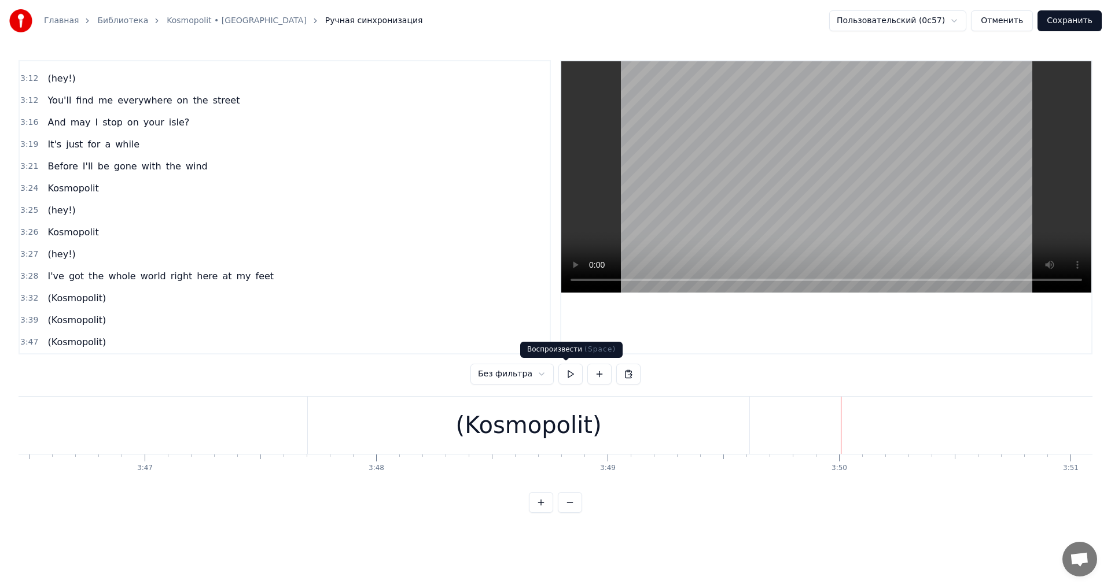
click at [566, 372] on button at bounding box center [570, 374] width 24 height 21
click at [565, 373] on button at bounding box center [570, 374] width 24 height 21
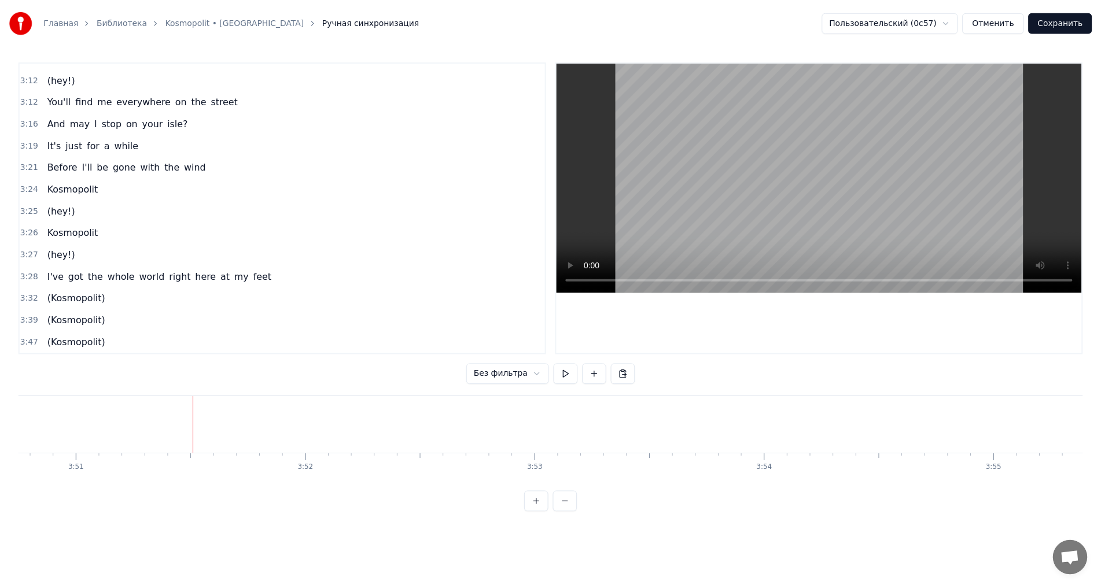
scroll to position [0, 53410]
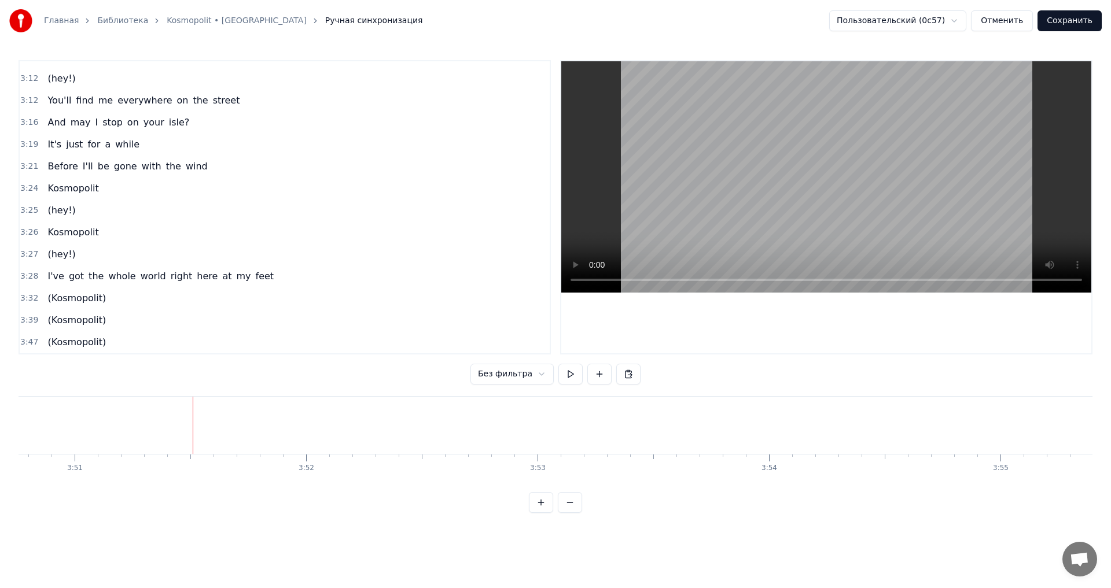
click at [565, 373] on button at bounding box center [570, 374] width 24 height 21
click at [1084, 29] on button "Сохранить" at bounding box center [1070, 20] width 64 height 21
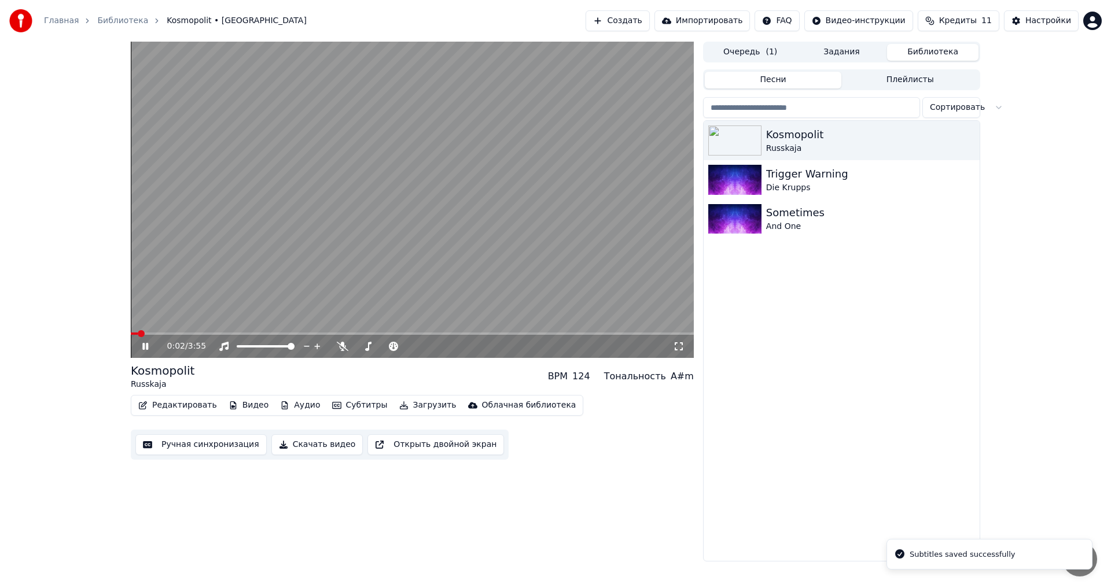
click at [142, 344] on icon at bounding box center [153, 346] width 27 height 9
click at [181, 406] on button "Редактировать" at bounding box center [178, 406] width 88 height 16
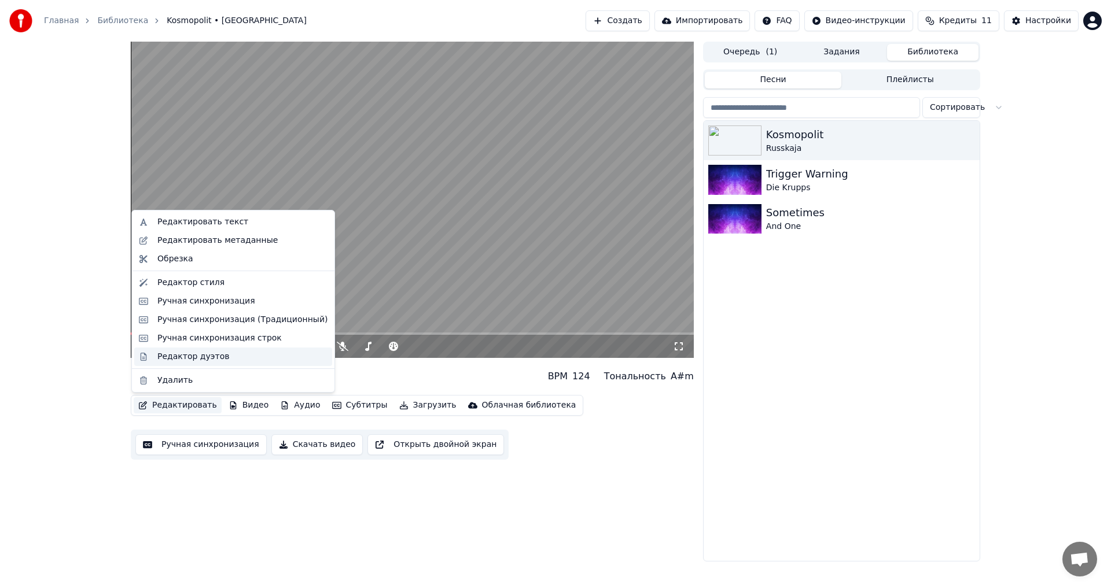
click at [196, 360] on div "Редактор дуэтов" at bounding box center [193, 357] width 72 height 12
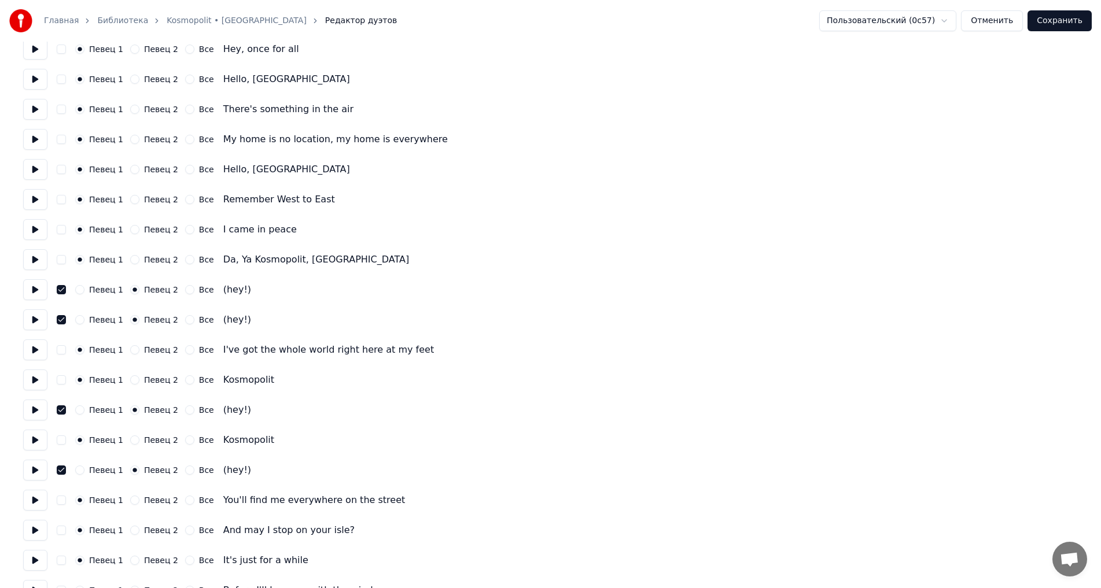
scroll to position [347, 0]
click at [63, 289] on button "button" at bounding box center [61, 288] width 9 height 9
click at [61, 314] on button "button" at bounding box center [61, 318] width 9 height 9
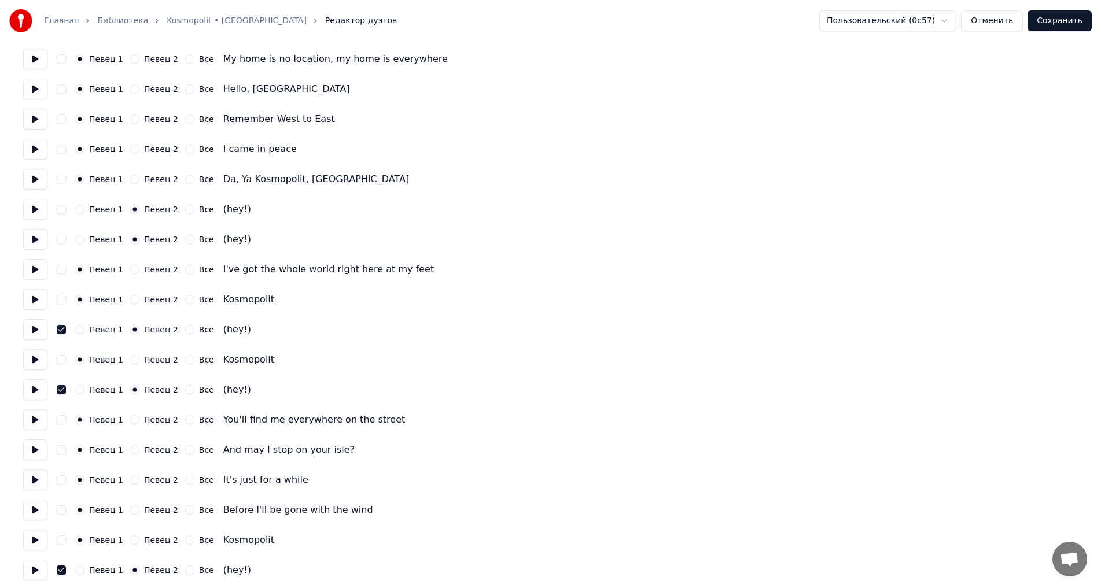
scroll to position [521, 0]
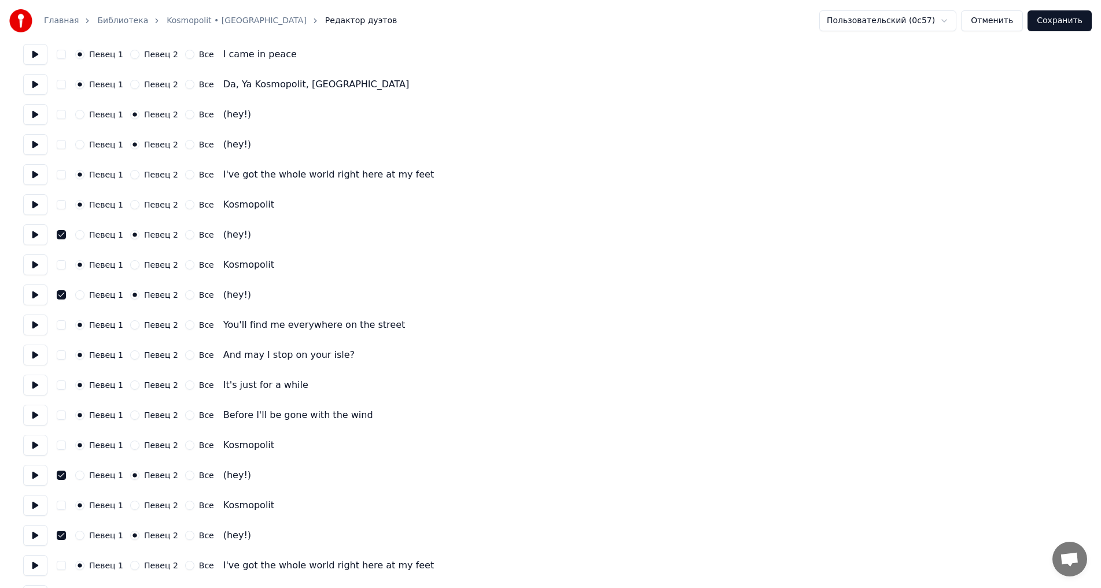
click at [64, 236] on button "button" at bounding box center [61, 234] width 9 height 9
click at [59, 292] on button "button" at bounding box center [61, 294] width 9 height 9
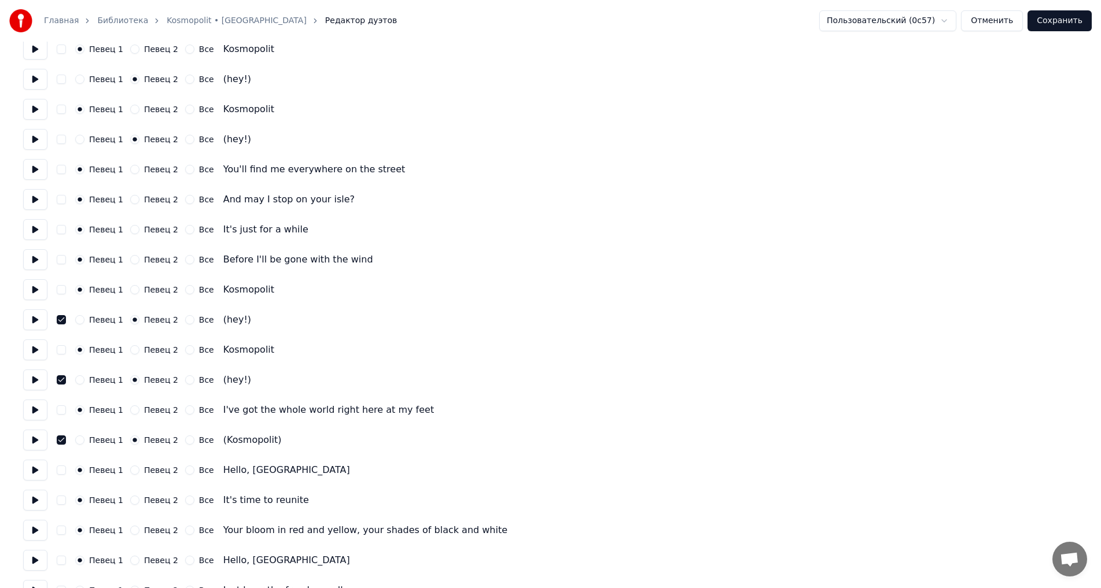
scroll to position [694, 0]
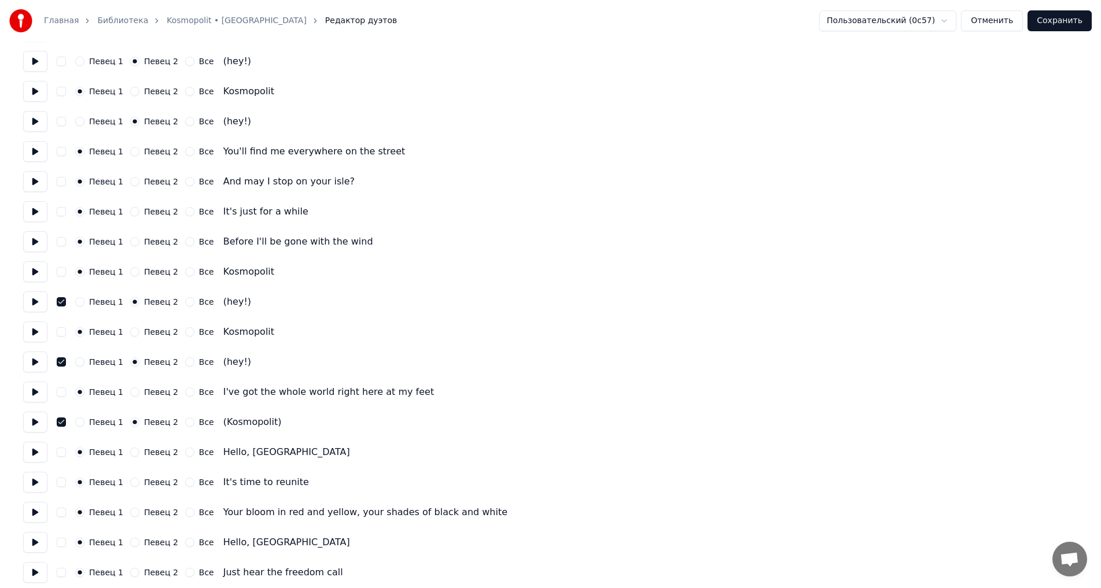
click at [64, 300] on button "button" at bounding box center [61, 301] width 9 height 9
click at [58, 356] on div "Певец 1 Певец 2 Все (hey!)" at bounding box center [550, 362] width 1055 height 21
click at [59, 360] on button "button" at bounding box center [61, 362] width 9 height 9
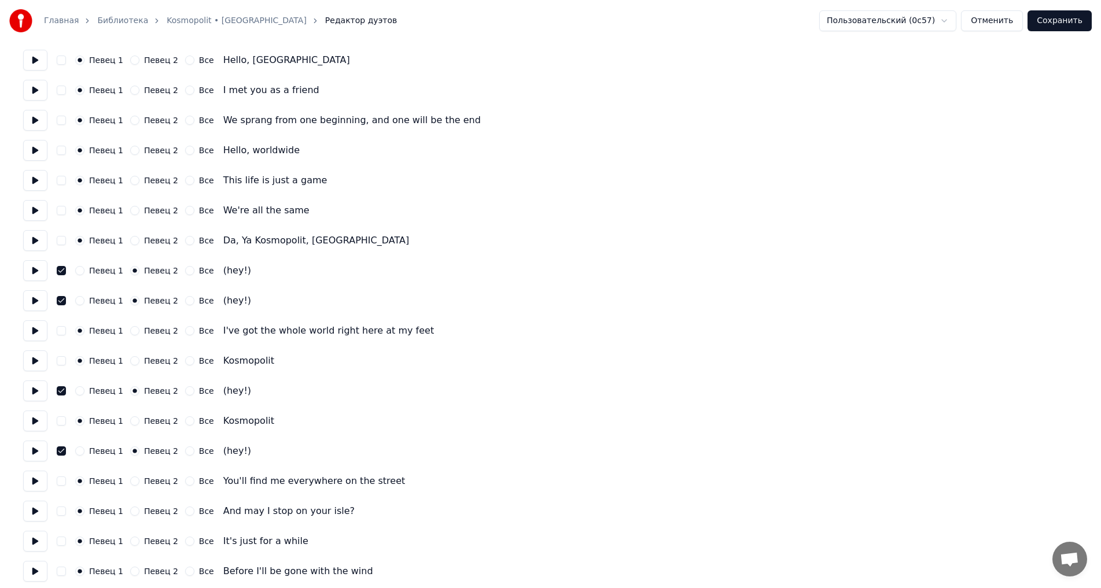
scroll to position [1331, 0]
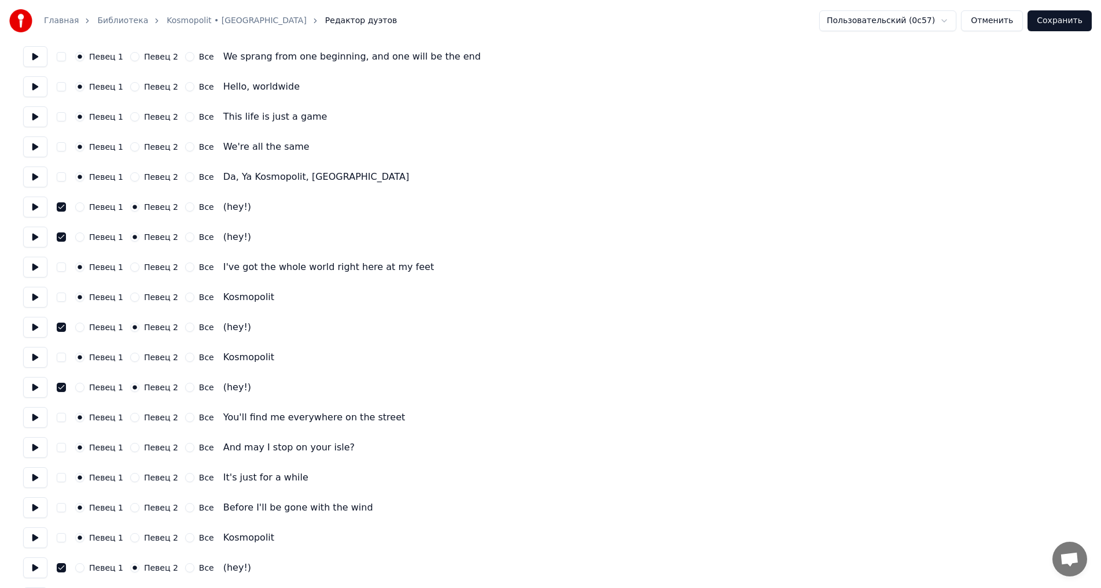
click at [61, 214] on div "Певец 1 Певец 2 Все (hey!)" at bounding box center [550, 207] width 1055 height 21
click at [62, 209] on button "button" at bounding box center [61, 207] width 9 height 9
click at [61, 238] on button "button" at bounding box center [61, 237] width 9 height 9
click at [57, 329] on button "button" at bounding box center [61, 327] width 9 height 9
click at [61, 387] on button "button" at bounding box center [61, 387] width 9 height 9
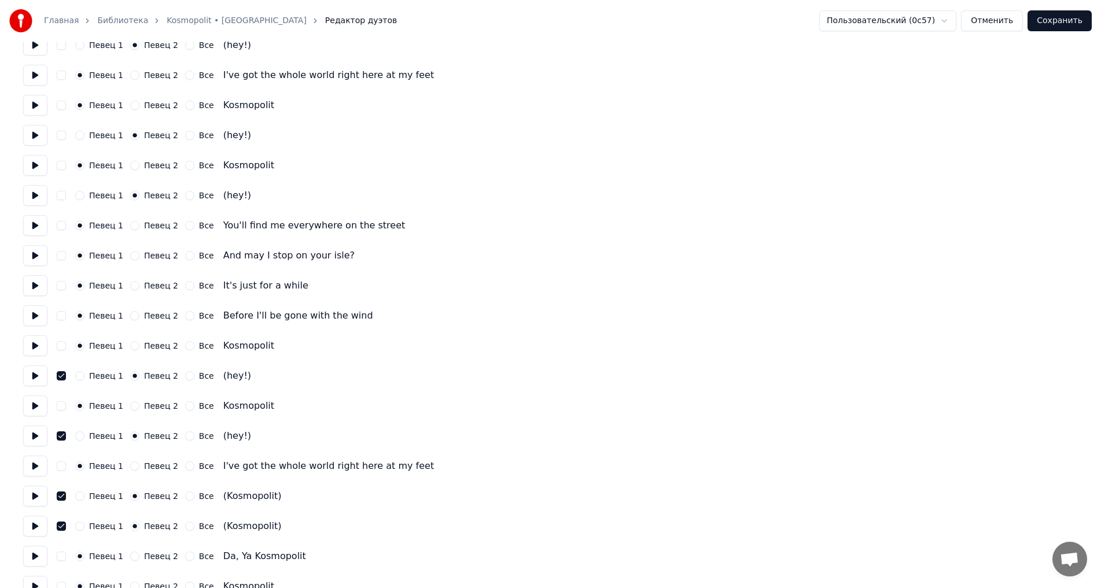
scroll to position [1562, 0]
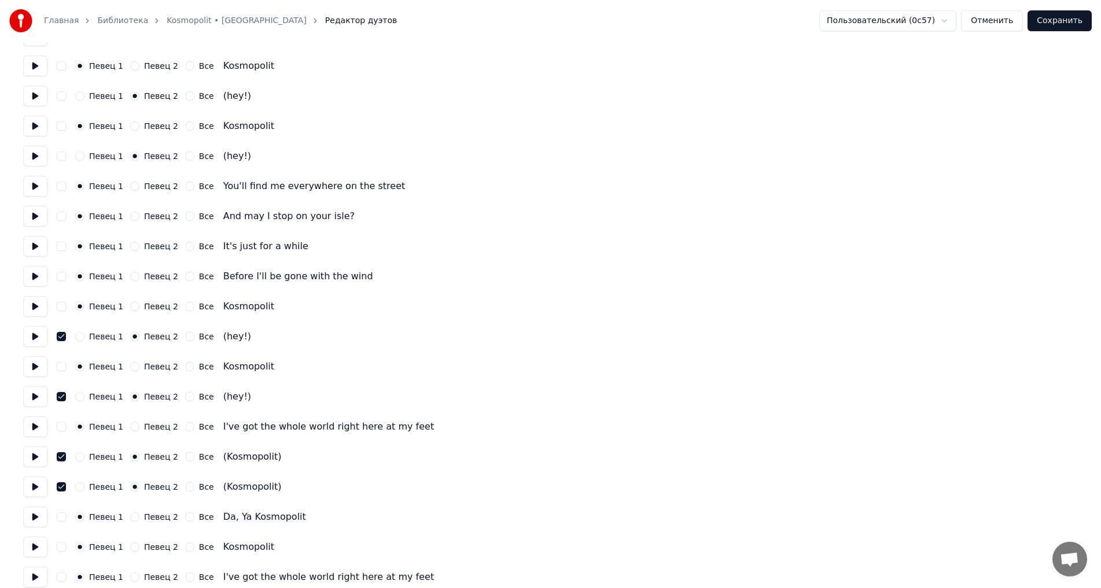
click at [62, 337] on button "button" at bounding box center [61, 336] width 9 height 9
click at [62, 396] on button "button" at bounding box center [61, 396] width 9 height 9
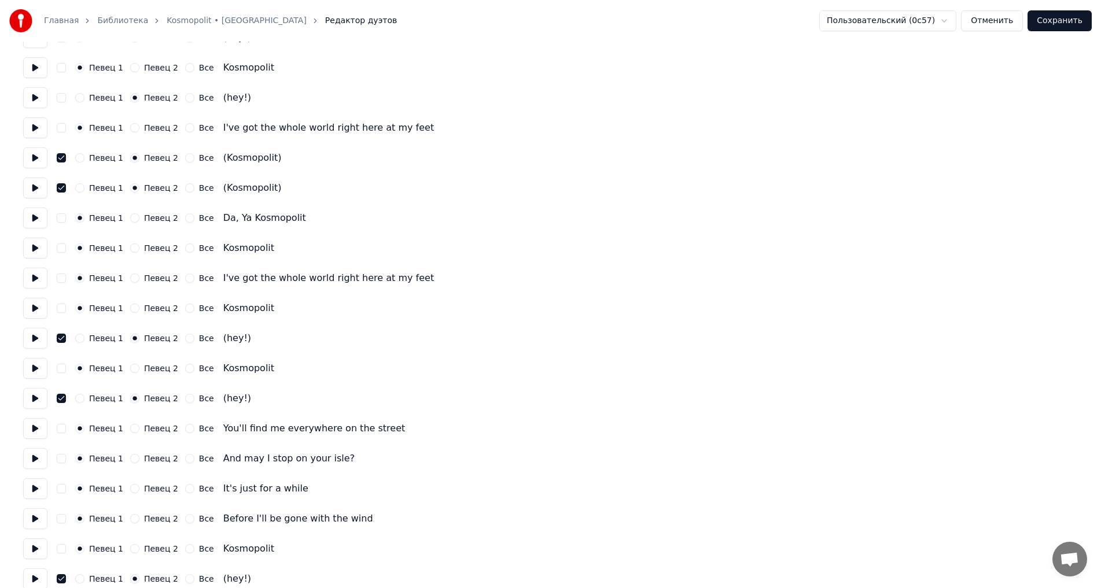
scroll to position [1910, 0]
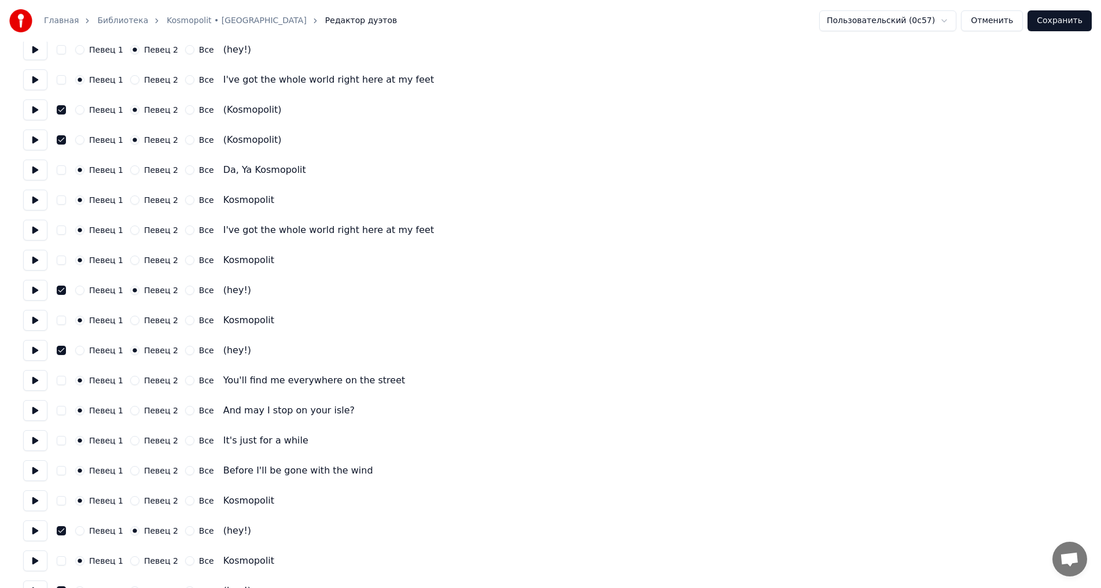
click at [65, 286] on button "button" at bounding box center [61, 290] width 9 height 9
click at [58, 349] on button "button" at bounding box center [61, 350] width 9 height 9
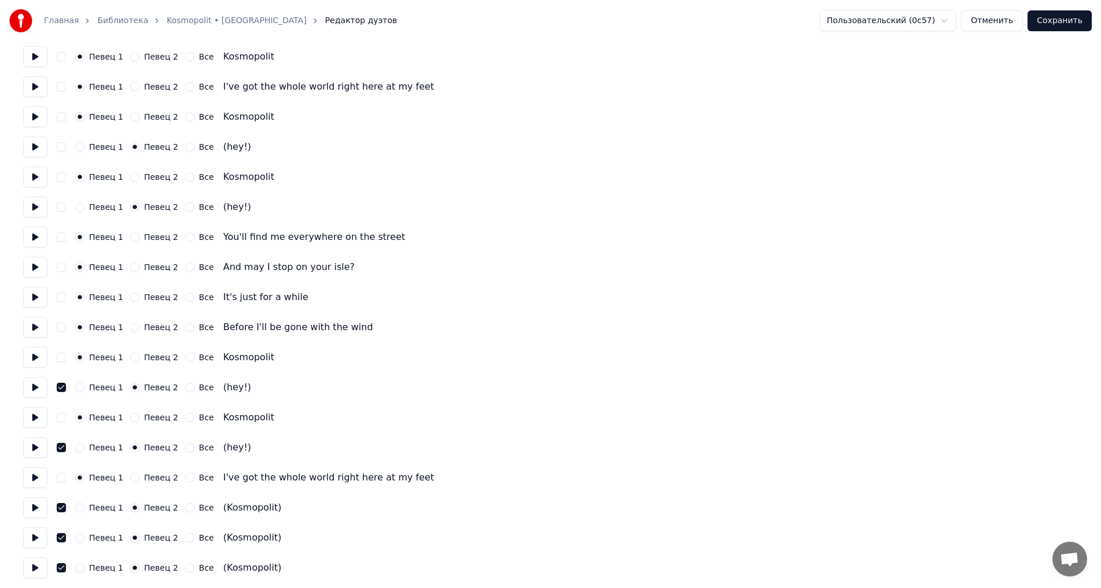
scroll to position [2055, 0]
click at [62, 382] on button "button" at bounding box center [61, 385] width 9 height 9
click at [61, 444] on button "button" at bounding box center [61, 446] width 9 height 9
click at [1075, 24] on button "Сохранить" at bounding box center [1060, 20] width 64 height 21
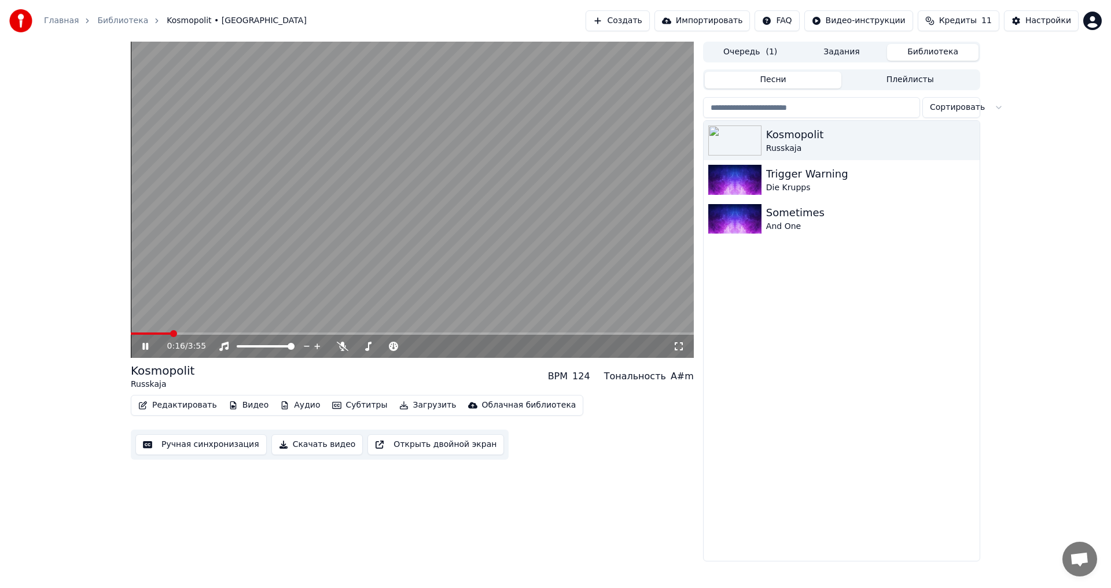
click at [678, 354] on div "0:16 / 3:55" at bounding box center [412, 346] width 563 height 23
click at [208, 333] on span at bounding box center [412, 334] width 563 height 2
click at [680, 345] on icon at bounding box center [679, 346] width 12 height 9
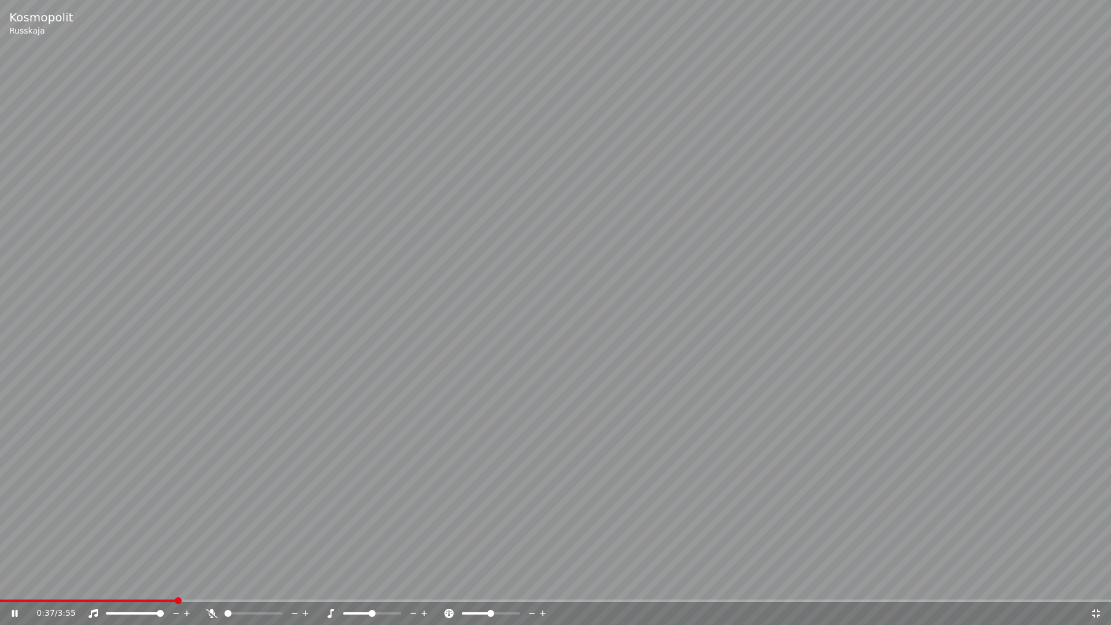
click at [206, 588] on span at bounding box center [555, 600] width 1111 height 2
click at [234, 588] on div "0:44 / 3:55" at bounding box center [555, 613] width 1111 height 23
click at [231, 588] on span at bounding box center [555, 600] width 1111 height 2
click at [318, 588] on span at bounding box center [555, 600] width 1111 height 2
click at [329, 588] on div "1:08 / 3:55" at bounding box center [555, 613] width 1111 height 23
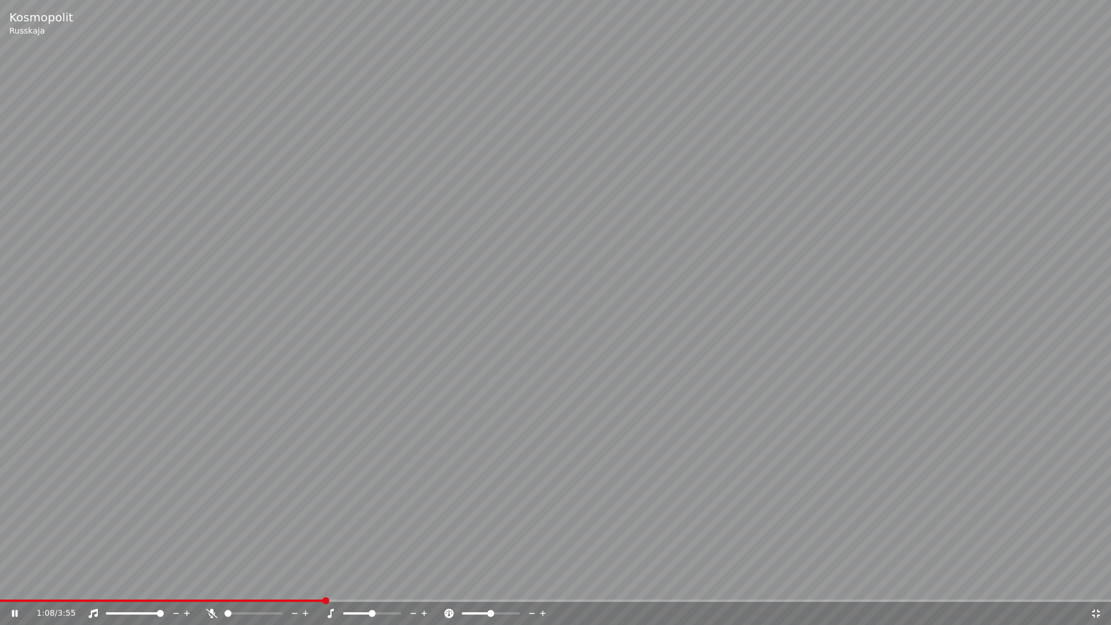
click at [344, 588] on video at bounding box center [555, 312] width 1111 height 625
click at [348, 588] on span at bounding box center [555, 600] width 1111 height 2
click at [354, 544] on video at bounding box center [555, 312] width 1111 height 625
click at [392, 588] on span at bounding box center [555, 600] width 1111 height 2
click at [393, 588] on span at bounding box center [200, 600] width 400 height 2
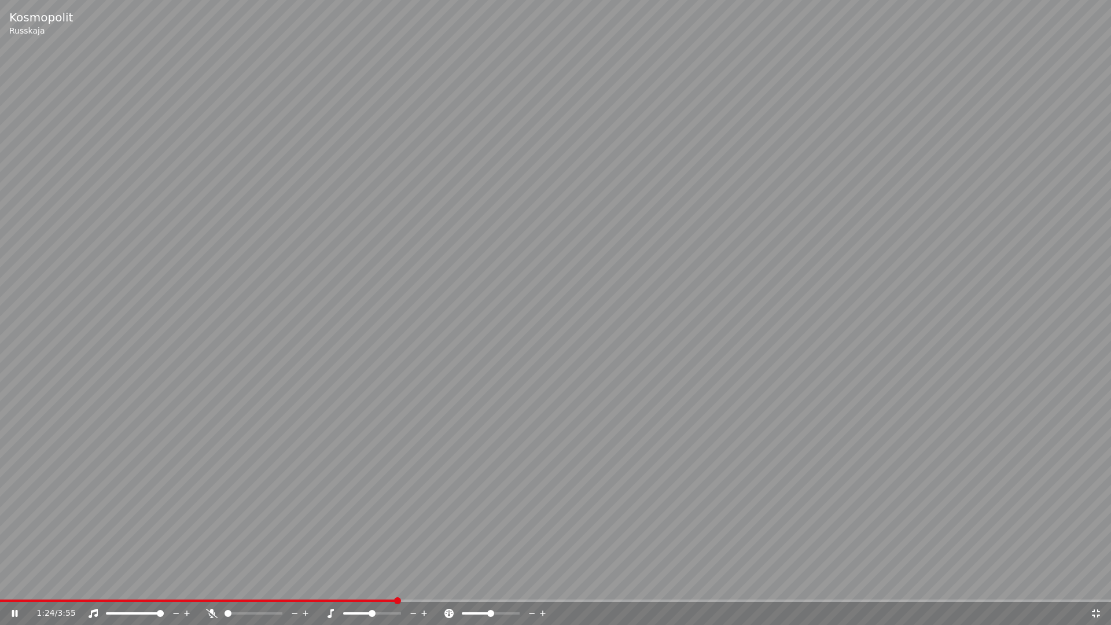
click at [379, 588] on video at bounding box center [555, 312] width 1111 height 625
click at [379, 588] on div "1:24 / 3:55" at bounding box center [555, 613] width 1111 height 23
click at [383, 588] on div "1:24 / 3:55" at bounding box center [555, 613] width 1111 height 23
click at [380, 588] on span at bounding box center [191, 600] width 382 height 2
click at [371, 478] on video at bounding box center [555, 312] width 1111 height 625
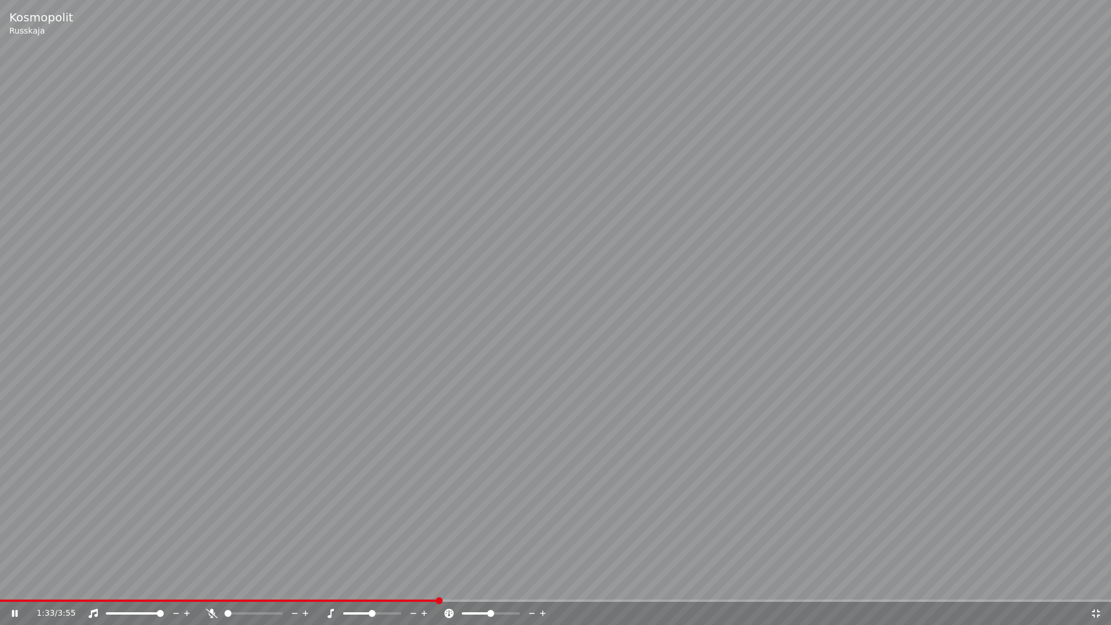
click at [439, 588] on span at bounding box center [555, 600] width 1111 height 2
click at [458, 588] on span at bounding box center [555, 600] width 1111 height 2
click at [487, 588] on span at bounding box center [555, 600] width 1111 height 2
click at [509, 588] on span at bounding box center [555, 600] width 1111 height 2
click at [531, 588] on span at bounding box center [555, 600] width 1111 height 2
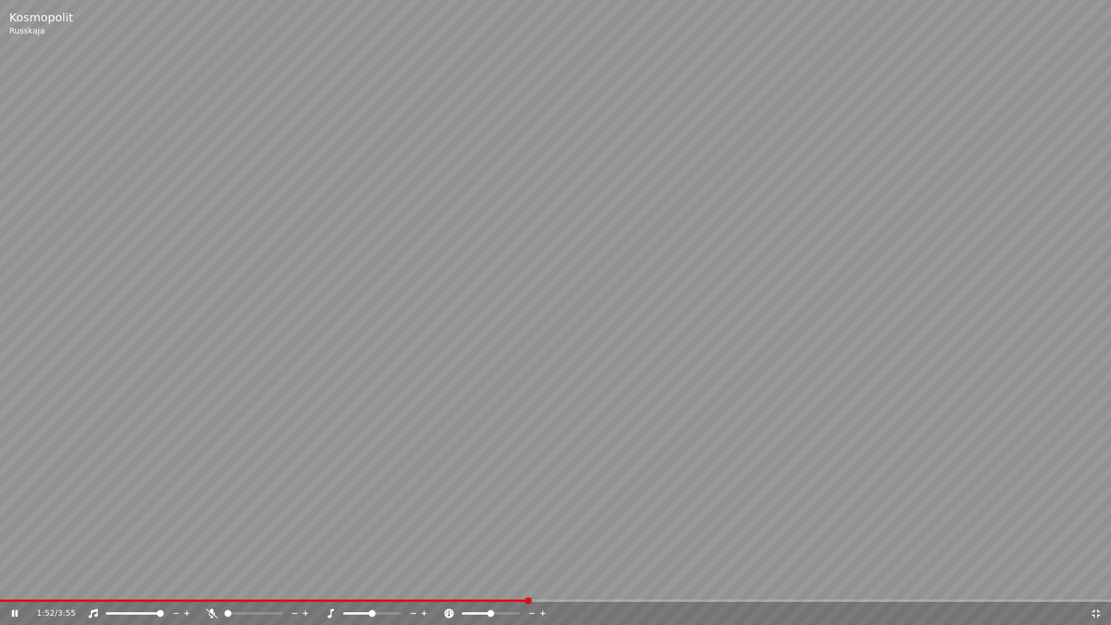
click at [544, 588] on div "1:52 / 3:55" at bounding box center [555, 613] width 1111 height 23
click at [558, 588] on div "1:53 / 3:55" at bounding box center [555, 613] width 1111 height 23
click at [566, 588] on video at bounding box center [555, 312] width 1111 height 625
click at [573, 588] on span at bounding box center [555, 600] width 1111 height 2
click at [577, 565] on video at bounding box center [555, 312] width 1111 height 625
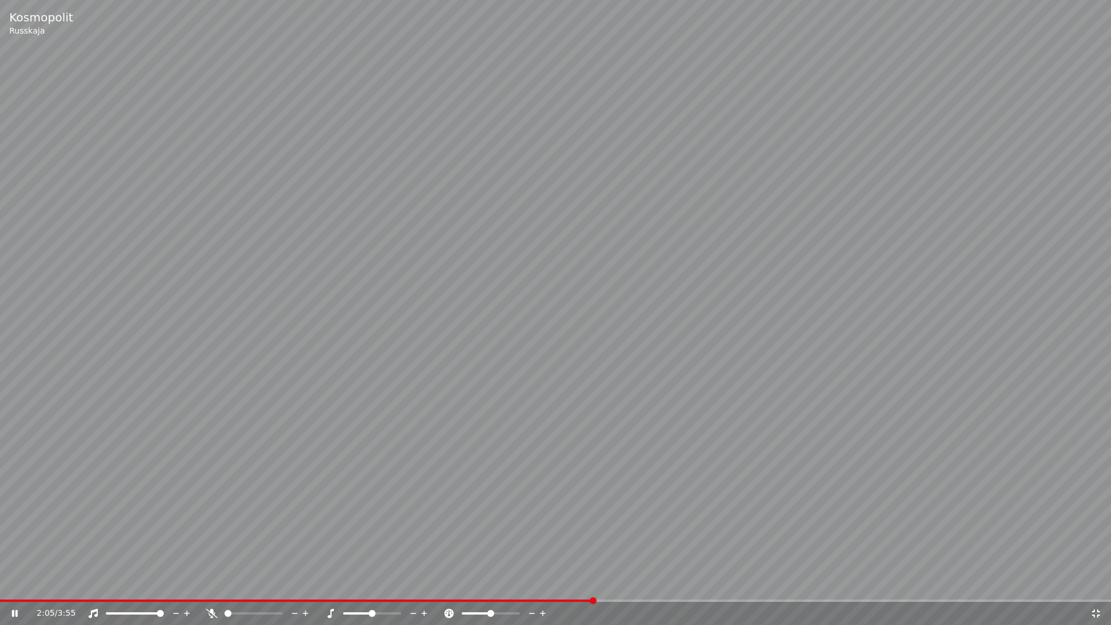
click at [573, 588] on div "2:05 / 3:55" at bounding box center [555, 613] width 1111 height 23
click at [568, 588] on span at bounding box center [297, 600] width 594 height 2
click at [551, 588] on span at bounding box center [276, 600] width 552 height 2
click at [630, 588] on span at bounding box center [555, 600] width 1111 height 2
click at [682, 588] on span at bounding box center [555, 600] width 1111 height 2
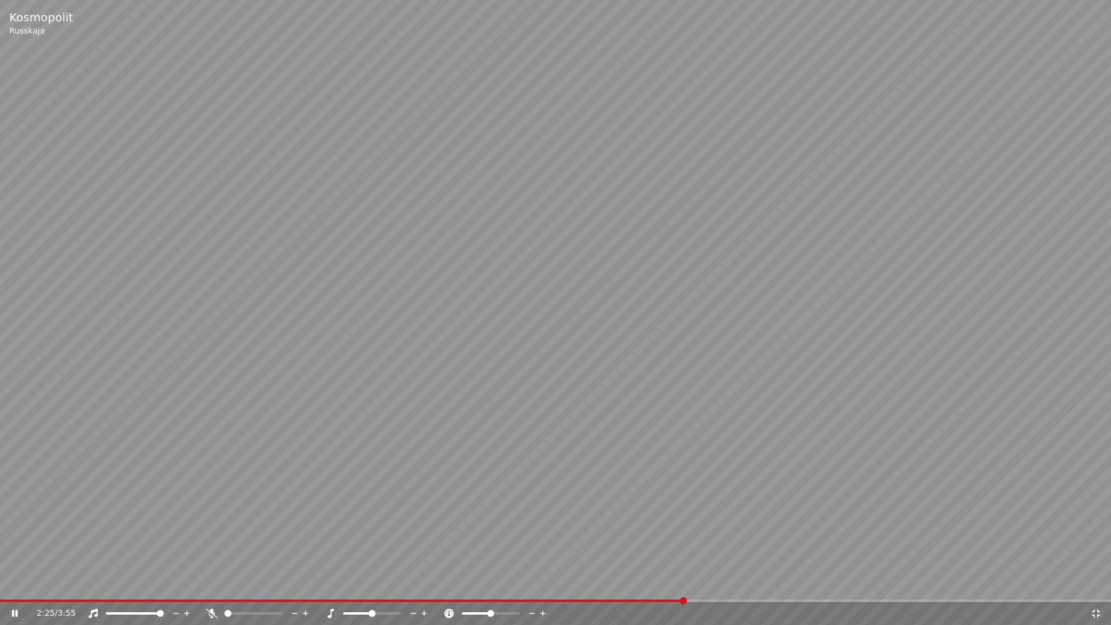
click at [731, 588] on div "2:25 / 3:55" at bounding box center [555, 613] width 1111 height 23
click at [737, 588] on span at bounding box center [555, 600] width 1111 height 2
click at [722, 588] on span at bounding box center [370, 600] width 740 height 2
click at [825, 588] on div "2:33 / 3:55" at bounding box center [555, 613] width 1111 height 23
click at [855, 588] on div "2:33 / 3:55" at bounding box center [555, 613] width 1111 height 23
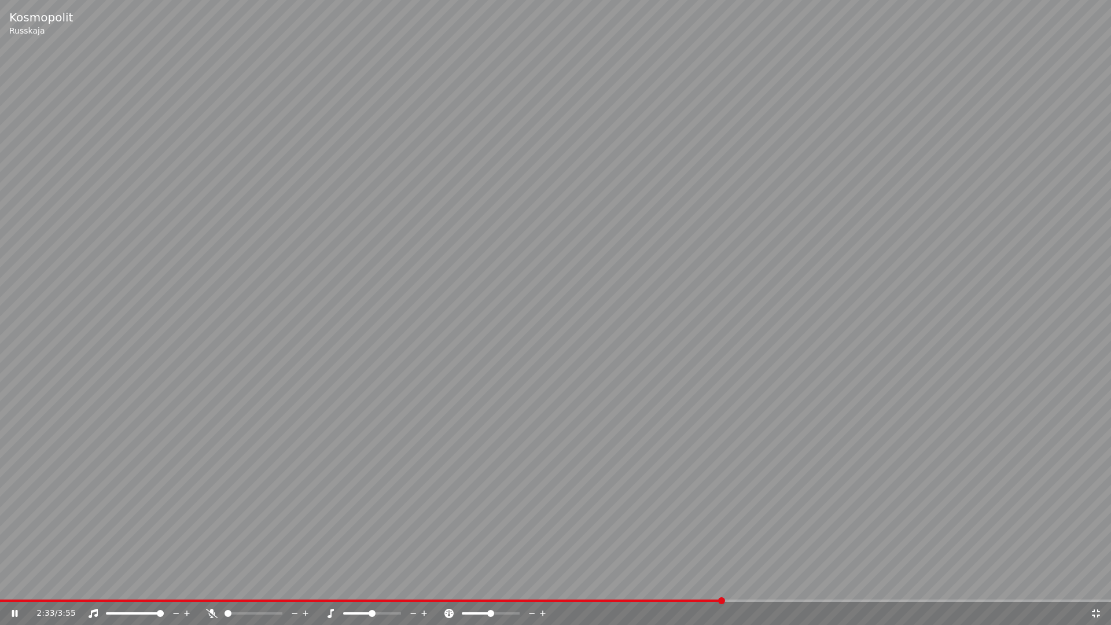
click at [861, 588] on video at bounding box center [555, 312] width 1111 height 625
click at [864, 588] on span at bounding box center [555, 600] width 1111 height 2
click at [926, 575] on video at bounding box center [555, 312] width 1111 height 625
click at [927, 588] on div "3:03 / 3:55" at bounding box center [555, 613] width 1111 height 23
click at [930, 588] on div "3:03 / 3:55" at bounding box center [555, 613] width 1111 height 23
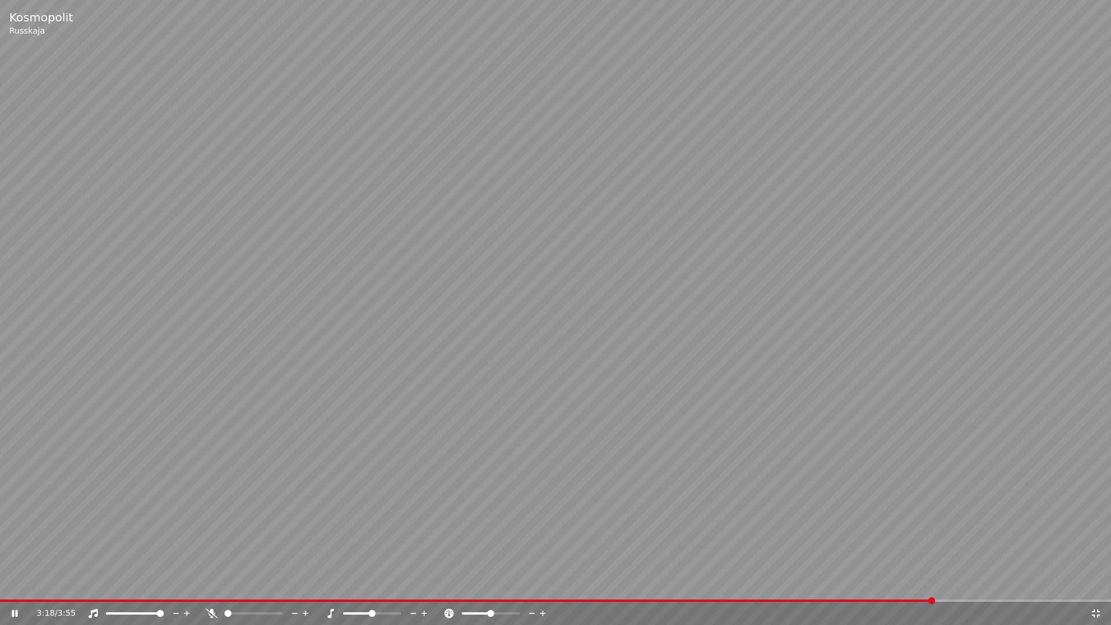
click at [936, 588] on span at bounding box center [555, 600] width 1111 height 2
click at [974, 588] on span at bounding box center [555, 600] width 1111 height 2
click at [985, 588] on span at bounding box center [555, 600] width 1111 height 2
click at [1000, 588] on div "3:29 / 3:55" at bounding box center [555, 613] width 1111 height 23
click at [1010, 588] on span at bounding box center [555, 600] width 1111 height 2
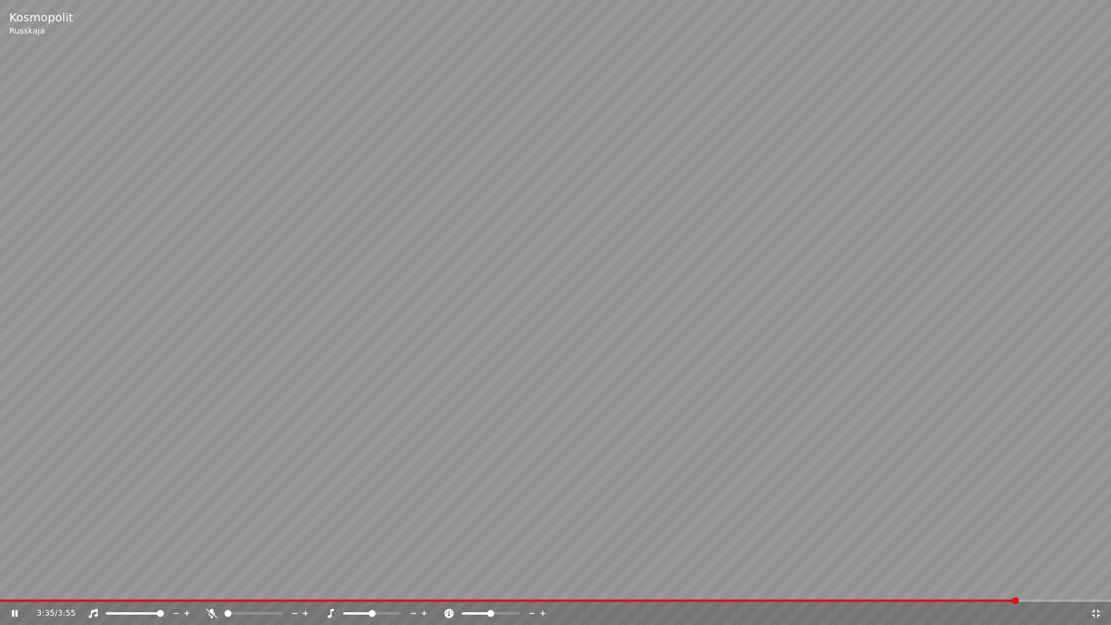
click at [1044, 588] on span at bounding box center [555, 600] width 1111 height 2
click at [997, 588] on div "3:42 / 3:55" at bounding box center [555, 613] width 1111 height 23
click at [993, 588] on span at bounding box center [497, 600] width 995 height 2
click at [972, 588] on span at bounding box center [497, 600] width 995 height 2
click at [956, 588] on span at bounding box center [479, 600] width 958 height 2
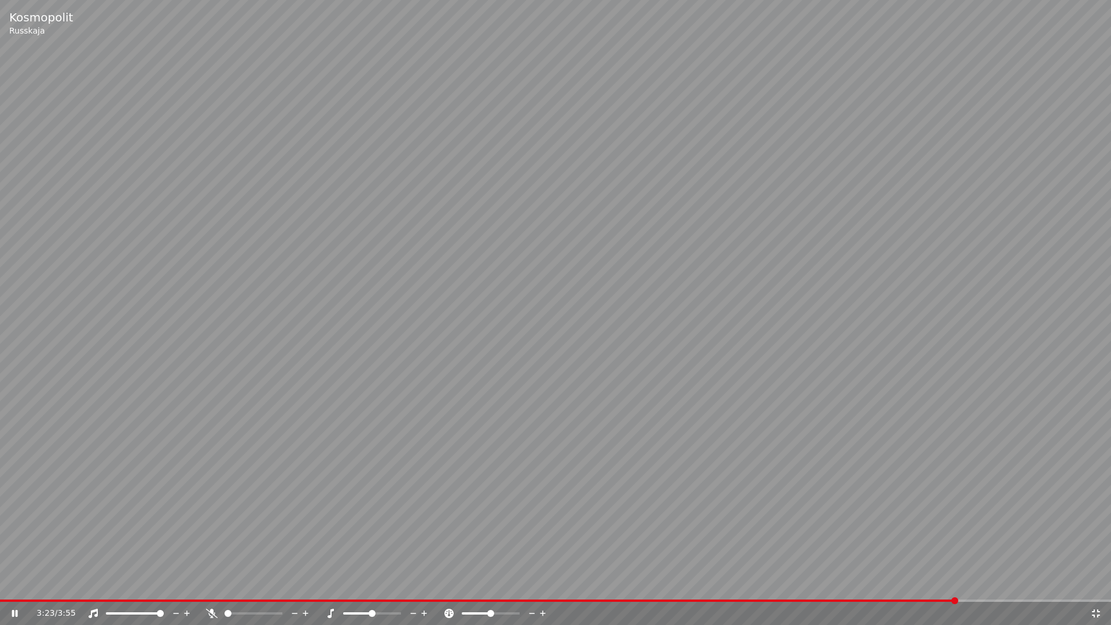
drag, startPoint x: 969, startPoint y: 602, endPoint x: 985, endPoint y: 603, distance: 16.2
click at [970, 588] on div "3:23 / 3:55" at bounding box center [555, 613] width 1111 height 23
click at [985, 588] on div "3:24 / 3:55" at bounding box center [555, 613] width 1111 height 23
click at [988, 588] on video at bounding box center [555, 312] width 1111 height 625
click at [992, 575] on video at bounding box center [555, 312] width 1111 height 625
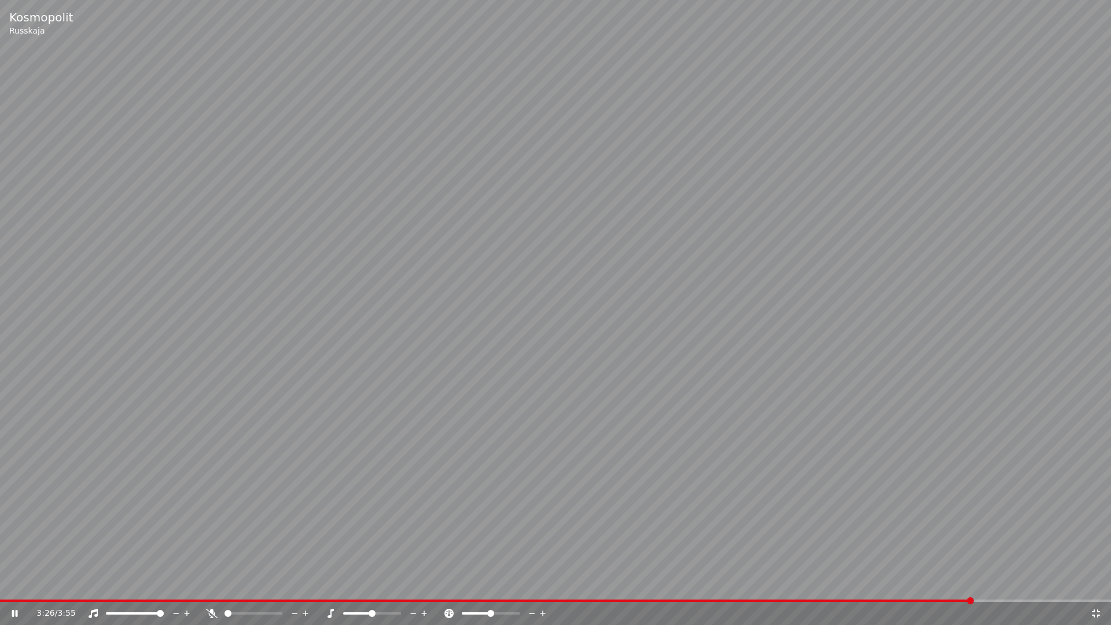
click at [999, 588] on span at bounding box center [555, 600] width 1111 height 2
click at [1077, 588] on span at bounding box center [555, 600] width 1111 height 2
click at [1097, 588] on icon at bounding box center [1096, 613] width 12 height 9
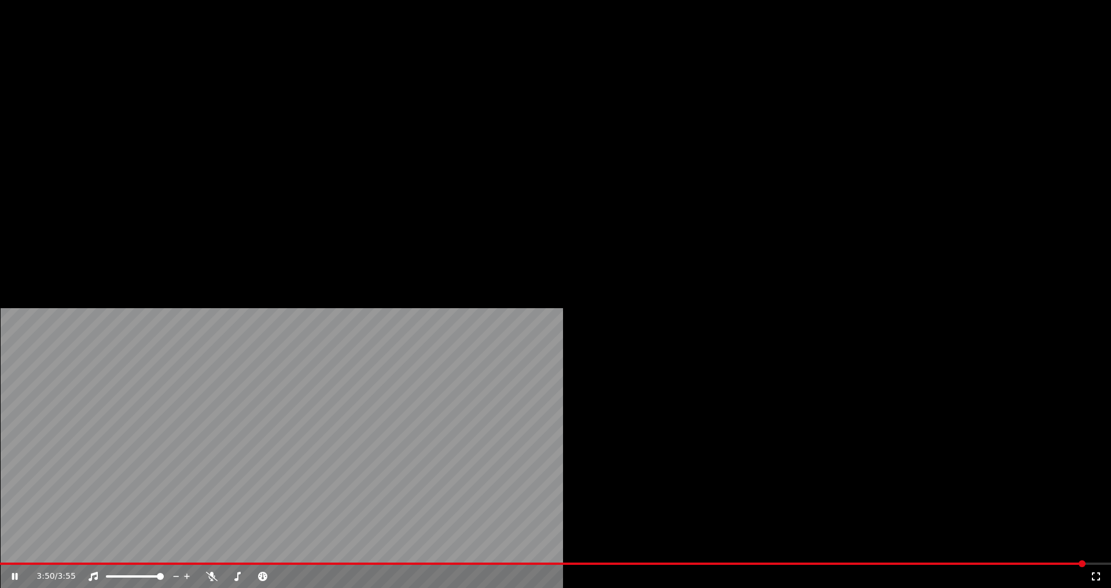
click at [457, 263] on video at bounding box center [555, 312] width 1111 height 625
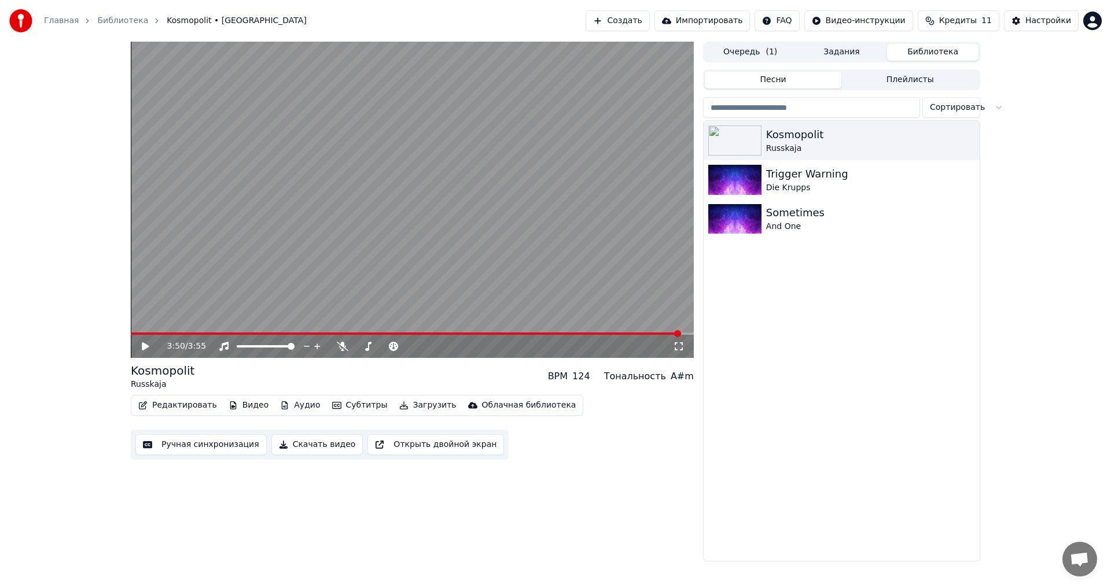
click at [300, 446] on button "Скачать видео" at bounding box center [317, 445] width 92 height 21
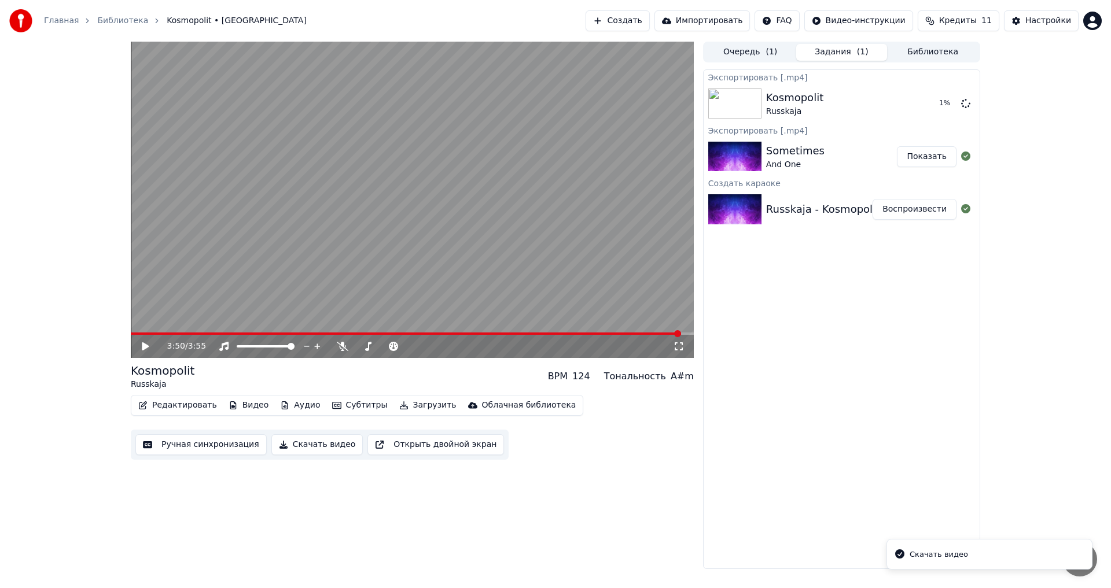
click at [801, 149] on div "Sometimes" at bounding box center [795, 151] width 58 height 16
click at [909, 55] on button "Библиотека" at bounding box center [932, 52] width 91 height 17
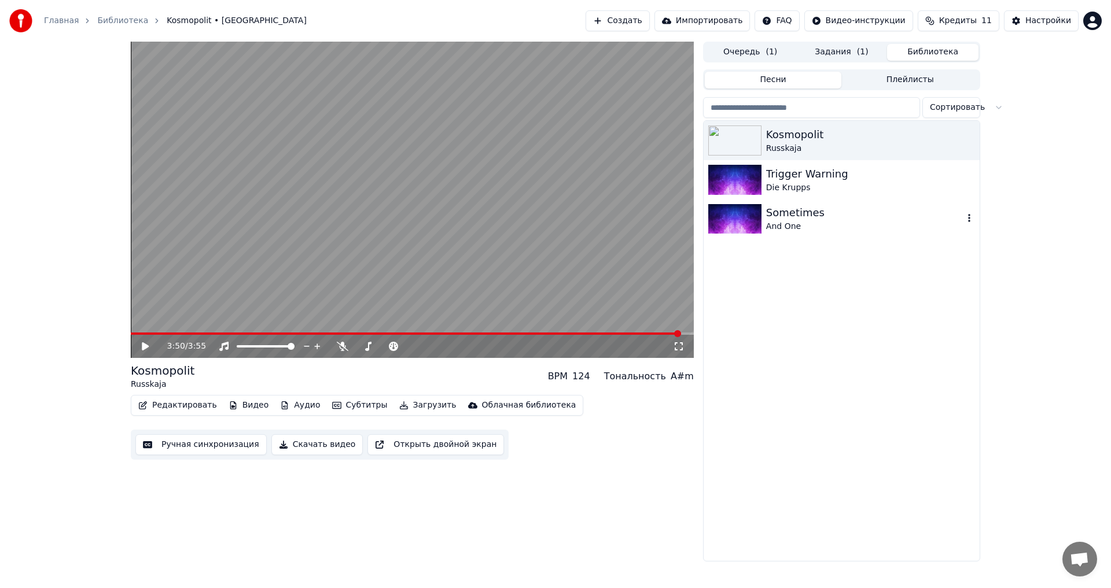
click at [828, 218] on div "Sometimes" at bounding box center [864, 213] width 197 height 16
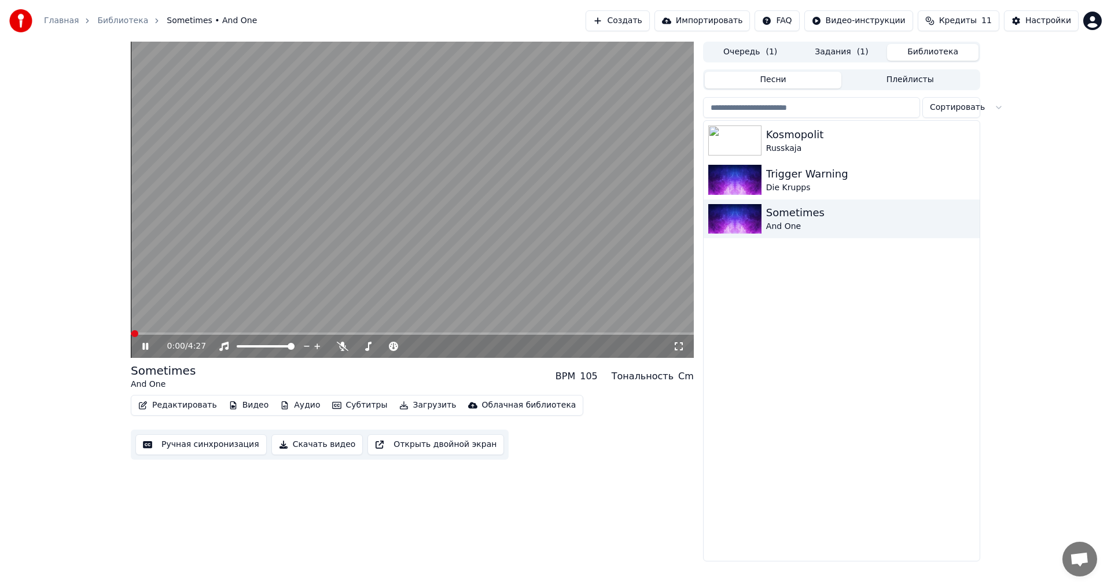
click at [186, 411] on button "Редактировать" at bounding box center [178, 406] width 88 height 16
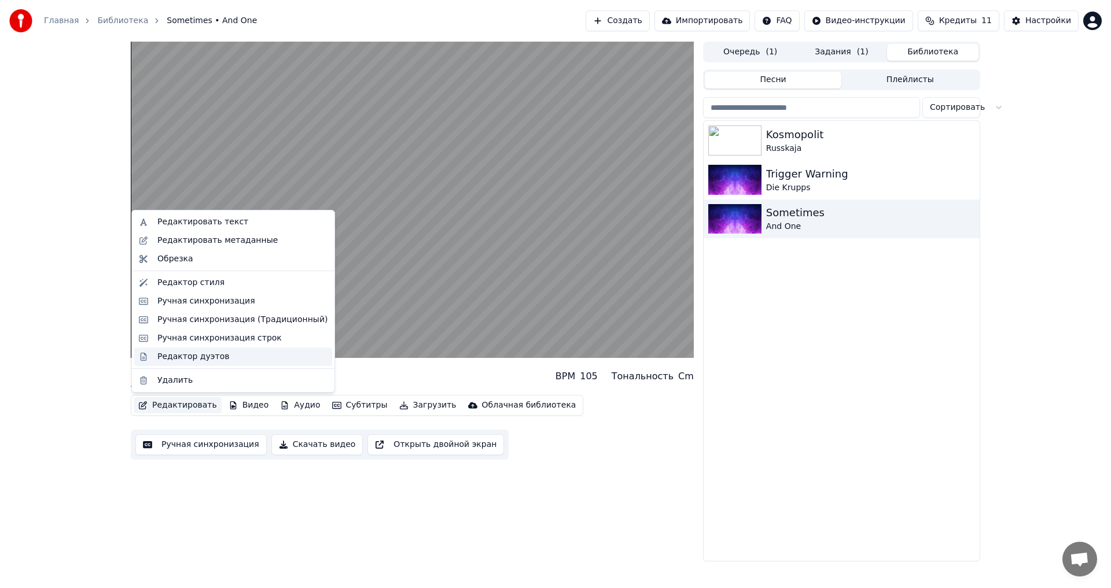
click at [198, 357] on div "Редактор дуэтов" at bounding box center [193, 357] width 72 height 12
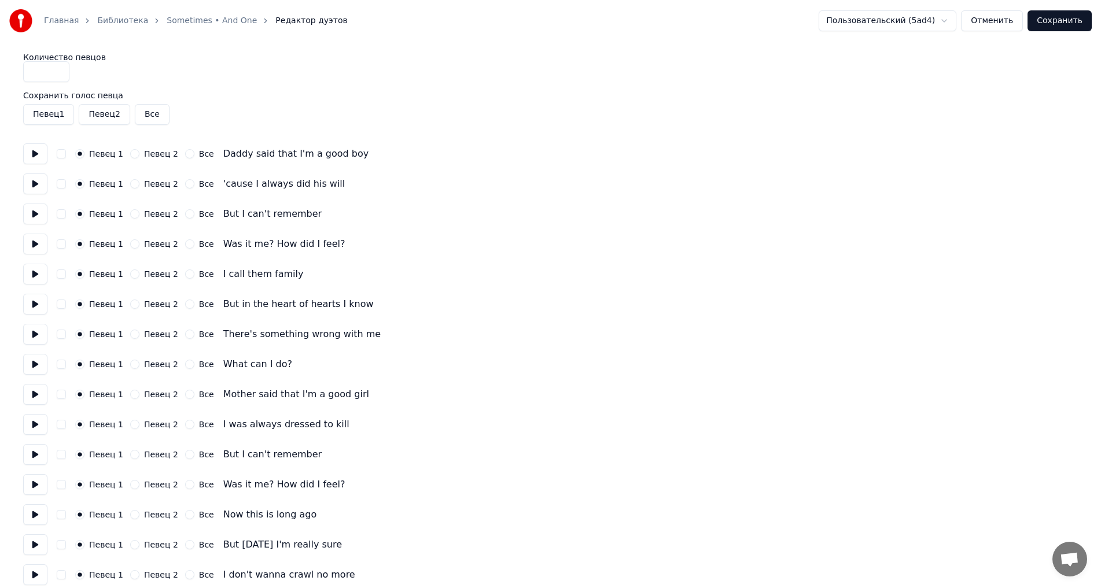
click at [102, 112] on button "Певец 2" at bounding box center [104, 114] width 51 height 21
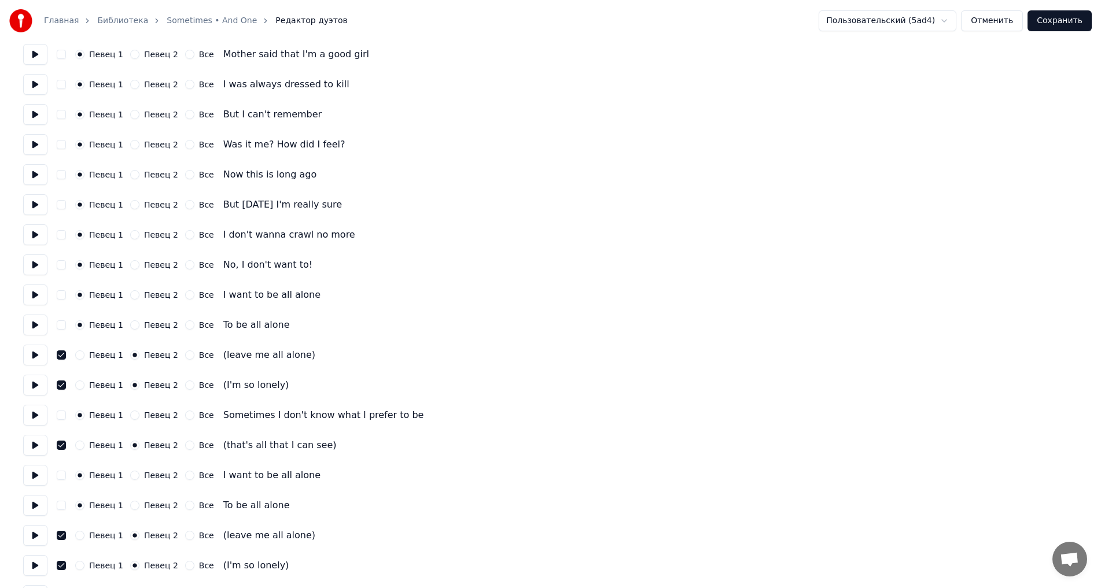
scroll to position [347, 0]
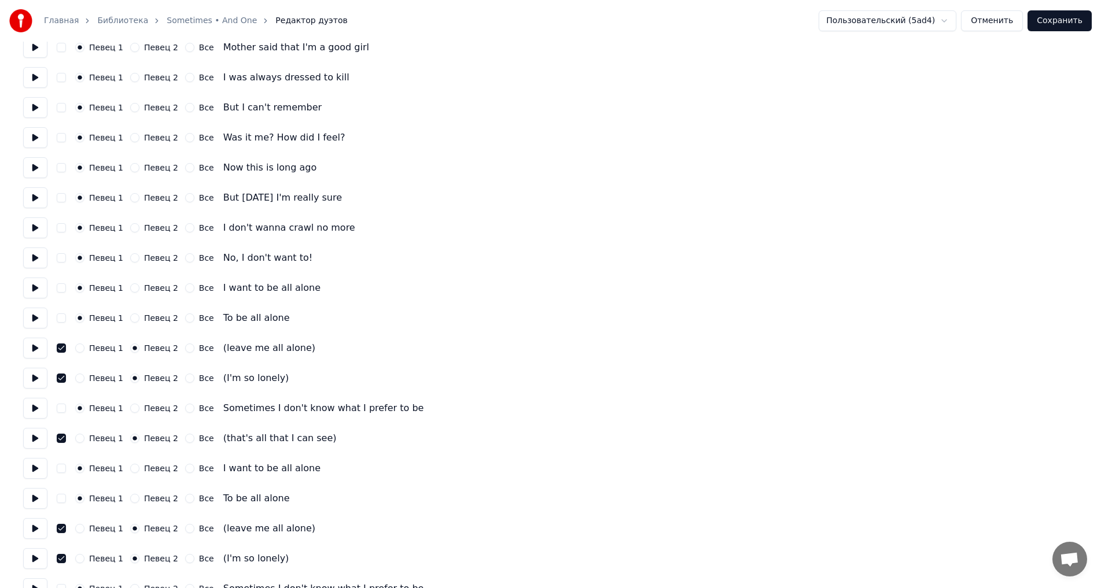
click at [1068, 26] on button "Сохранить" at bounding box center [1060, 20] width 64 height 21
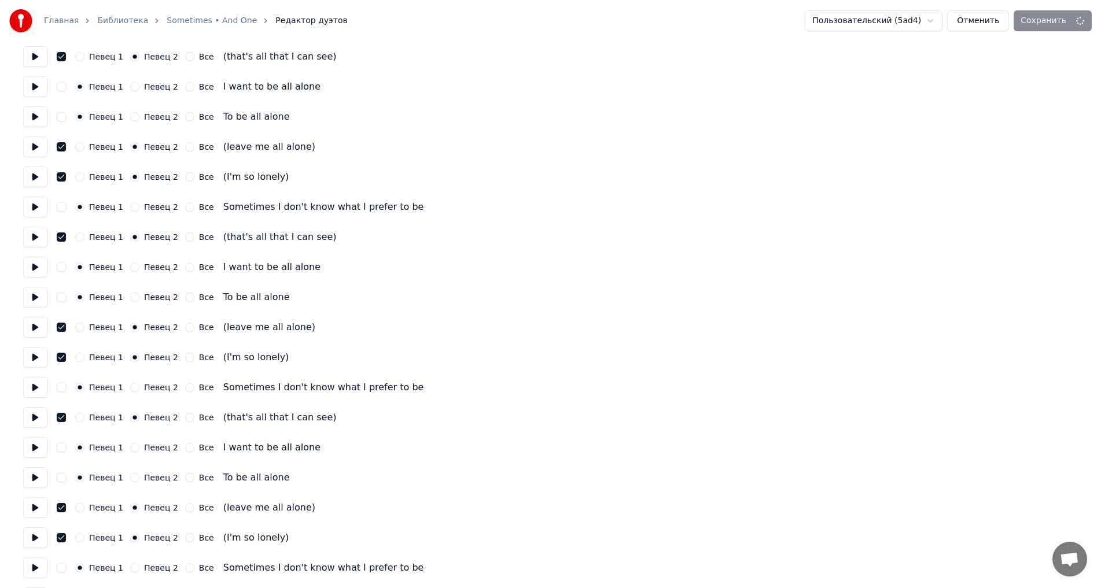
scroll to position [1363, 0]
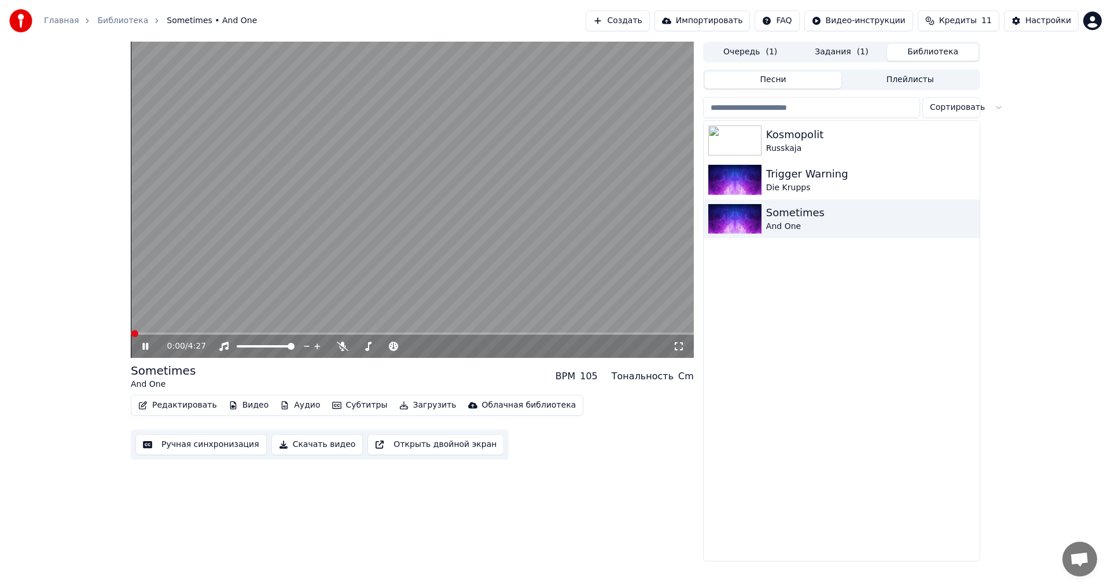
click at [392, 259] on video at bounding box center [412, 200] width 563 height 317
click at [142, 345] on icon at bounding box center [145, 347] width 7 height 8
click at [679, 347] on icon at bounding box center [679, 346] width 12 height 9
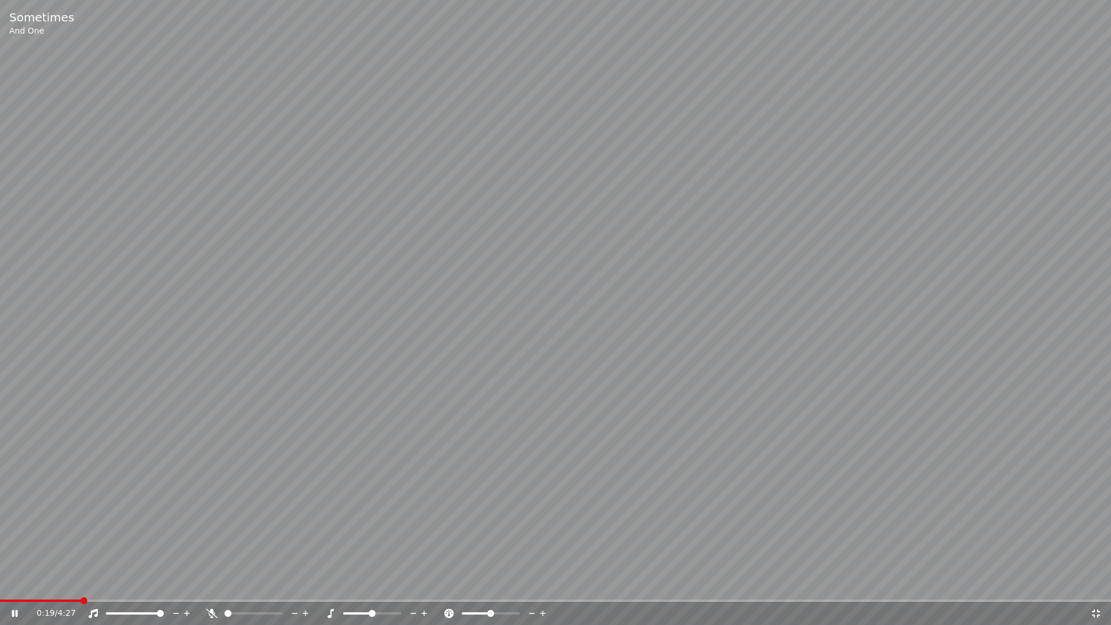
click at [111, 588] on span at bounding box center [555, 600] width 1111 height 2
click at [138, 588] on span at bounding box center [555, 600] width 1111 height 2
click at [165, 588] on span at bounding box center [555, 600] width 1111 height 2
click at [181, 588] on span at bounding box center [555, 600] width 1111 height 2
click at [197, 588] on span at bounding box center [555, 600] width 1111 height 2
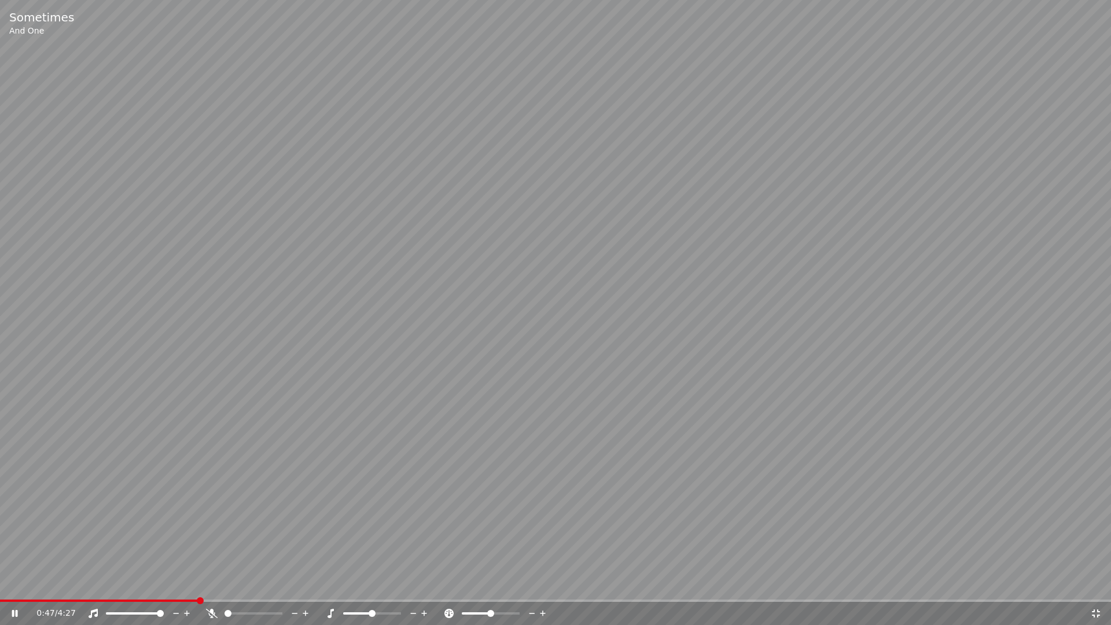
click at [215, 588] on span at bounding box center [555, 600] width 1111 height 2
click at [237, 588] on span at bounding box center [555, 600] width 1111 height 2
click at [251, 588] on span at bounding box center [555, 600] width 1111 height 2
click at [270, 588] on span at bounding box center [555, 600] width 1111 height 2
click at [286, 588] on span at bounding box center [555, 600] width 1111 height 2
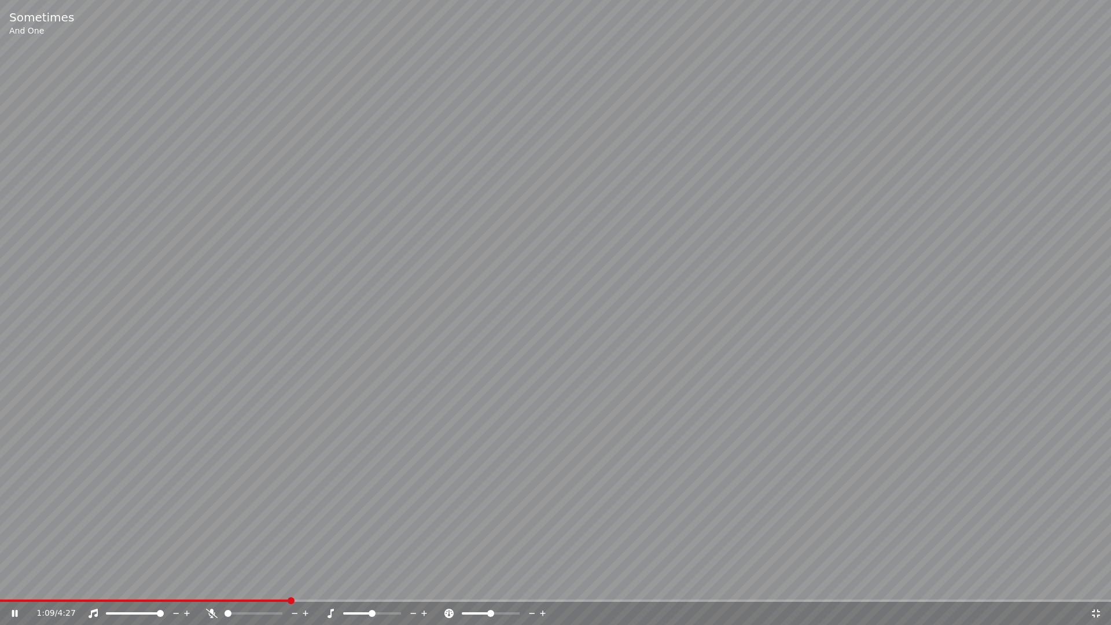
click at [315, 588] on span at bounding box center [555, 600] width 1111 height 2
click at [334, 588] on span at bounding box center [555, 600] width 1111 height 2
click at [428, 491] on video at bounding box center [555, 312] width 1111 height 625
click at [1096, 588] on icon at bounding box center [1096, 613] width 12 height 9
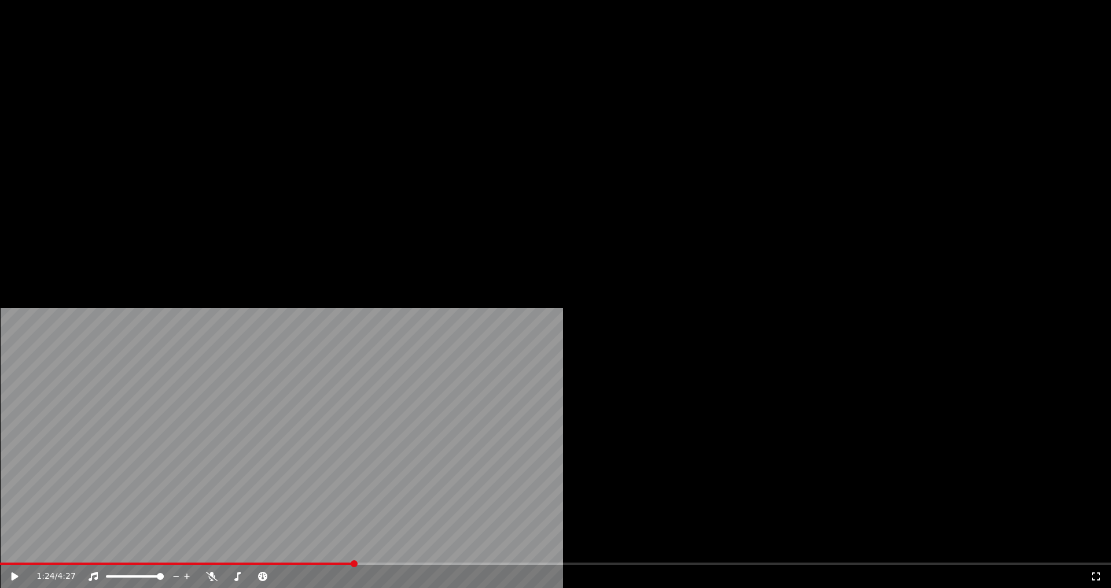
click at [170, 97] on button "Редактировать" at bounding box center [178, 89] width 88 height 16
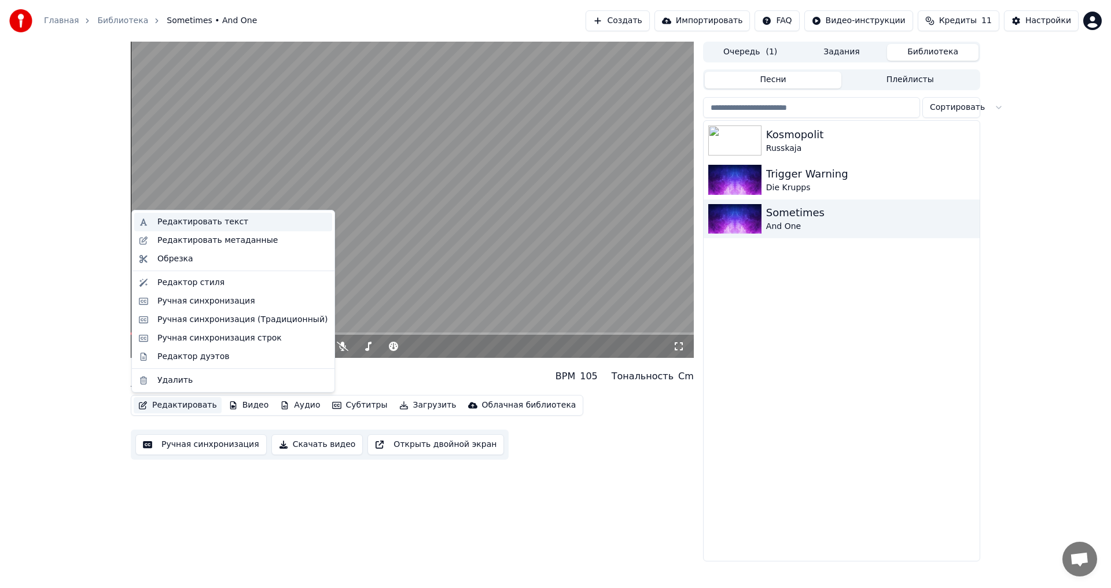
click at [224, 226] on div "Редактировать текст" at bounding box center [202, 222] width 91 height 12
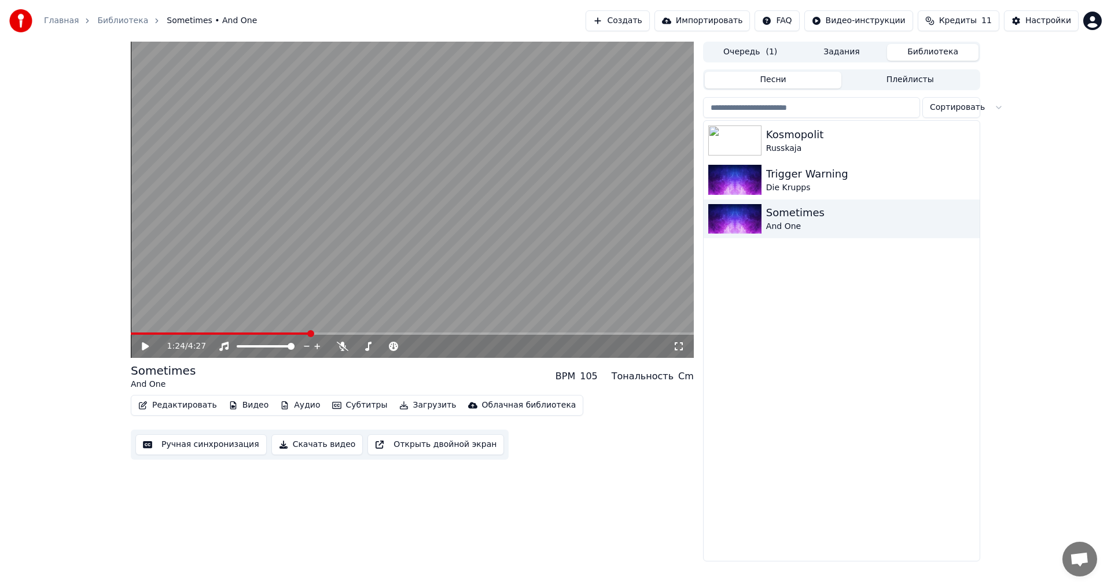
click at [156, 400] on button "Редактировать" at bounding box center [178, 406] width 88 height 16
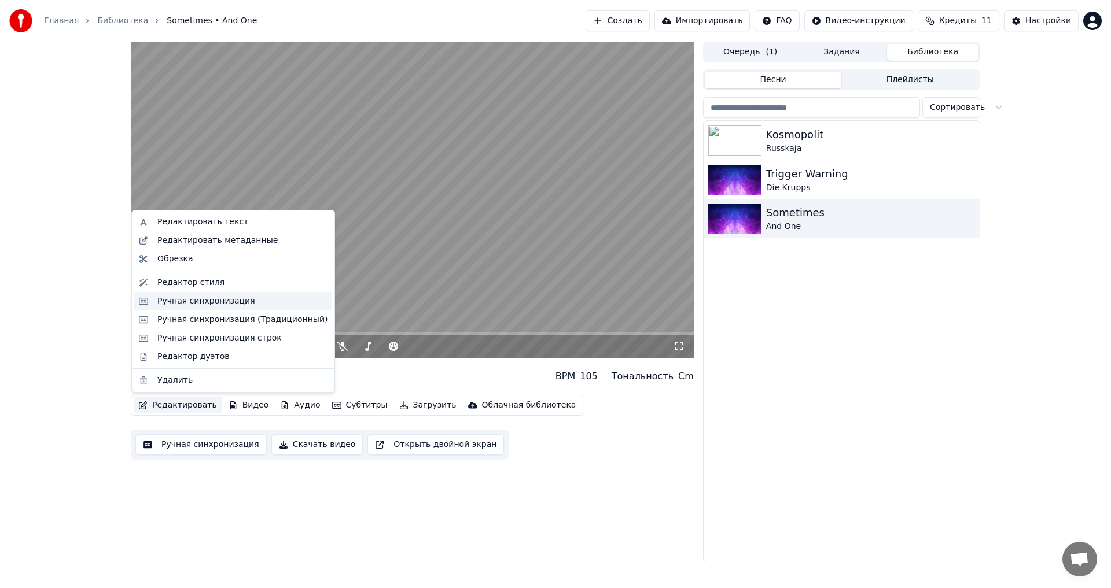
click at [209, 300] on div "Ручная синхронизация" at bounding box center [206, 302] width 98 height 12
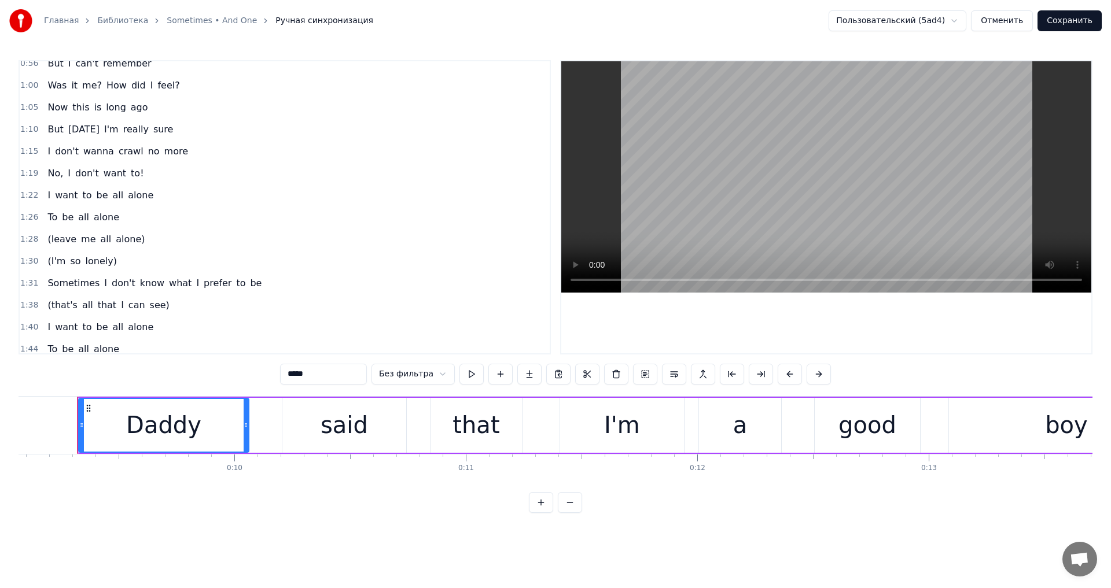
scroll to position [231, 0]
click at [130, 175] on span "to!" at bounding box center [137, 170] width 15 height 13
type input "***"
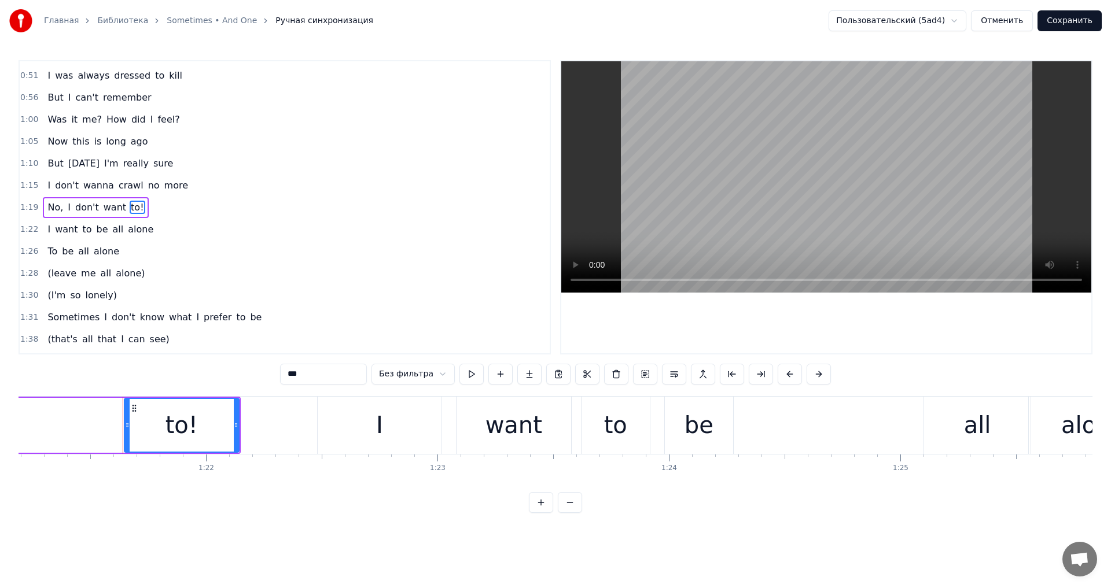
scroll to position [0, 18838]
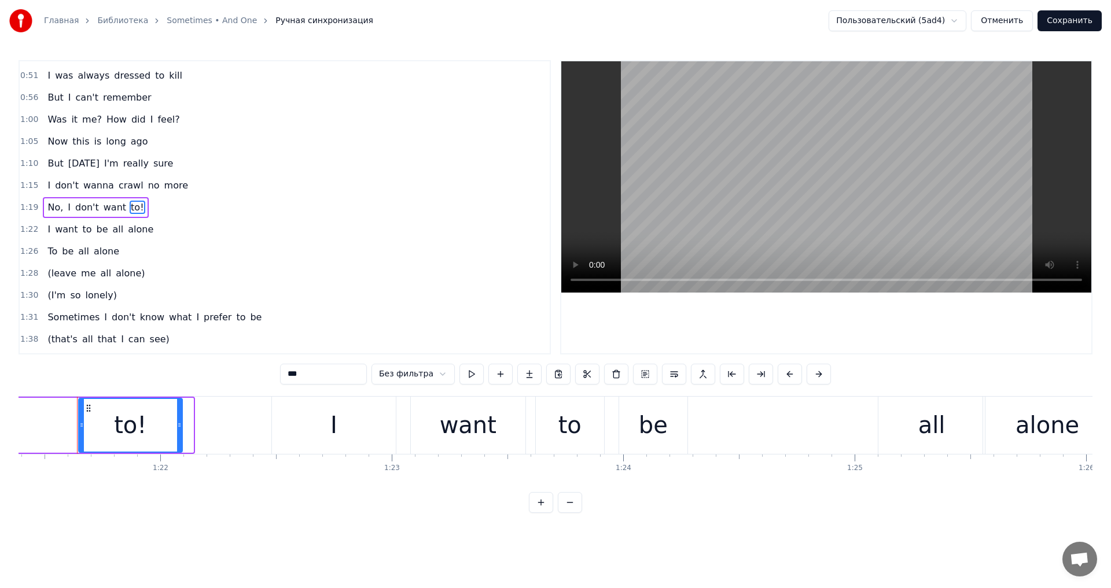
drag, startPoint x: 190, startPoint y: 424, endPoint x: 179, endPoint y: 422, distance: 11.1
click at [179, 422] on icon at bounding box center [179, 425] width 5 height 9
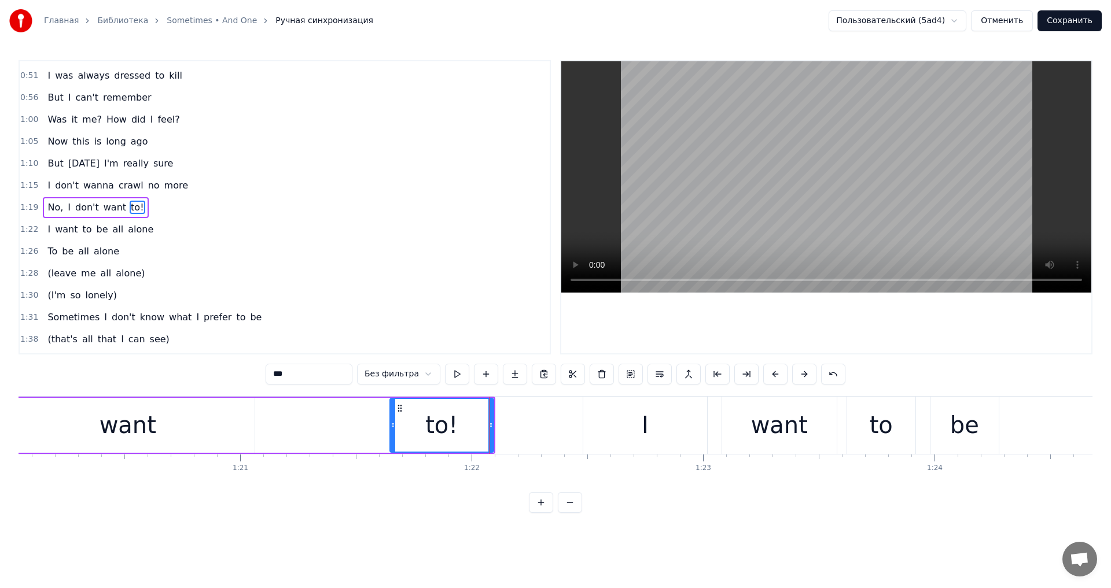
scroll to position [0, 18425]
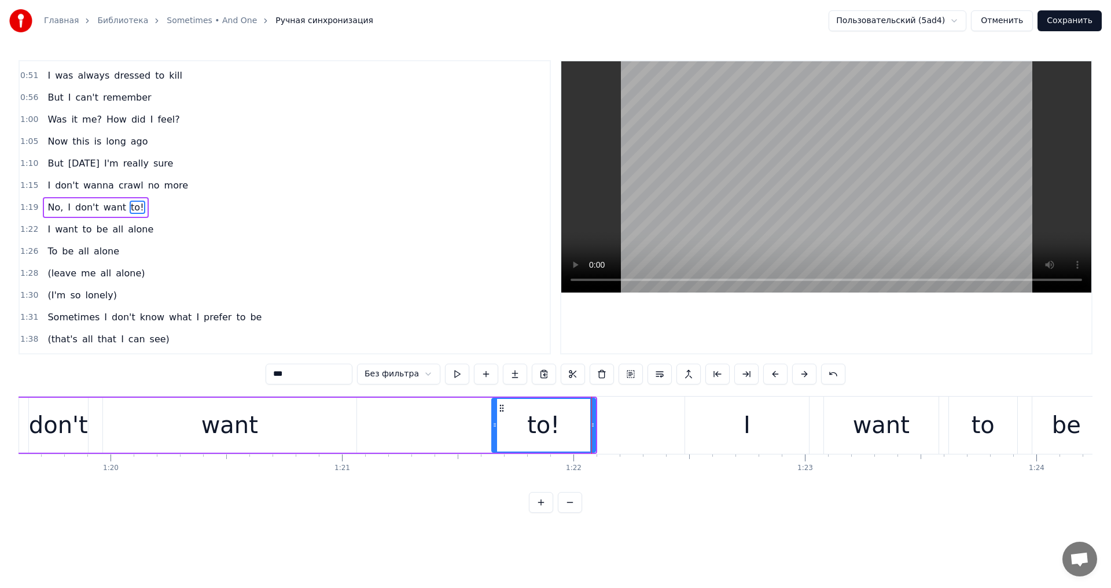
click at [374, 421] on div "No, I don't want to!" at bounding box center [248, 425] width 700 height 57
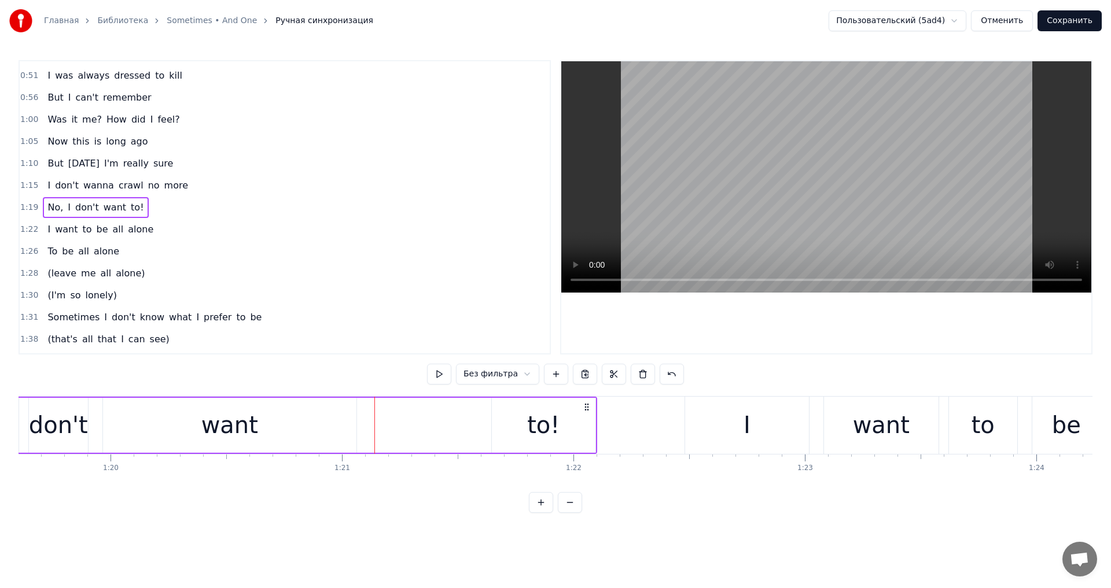
click at [352, 425] on div "want" at bounding box center [229, 425] width 253 height 55
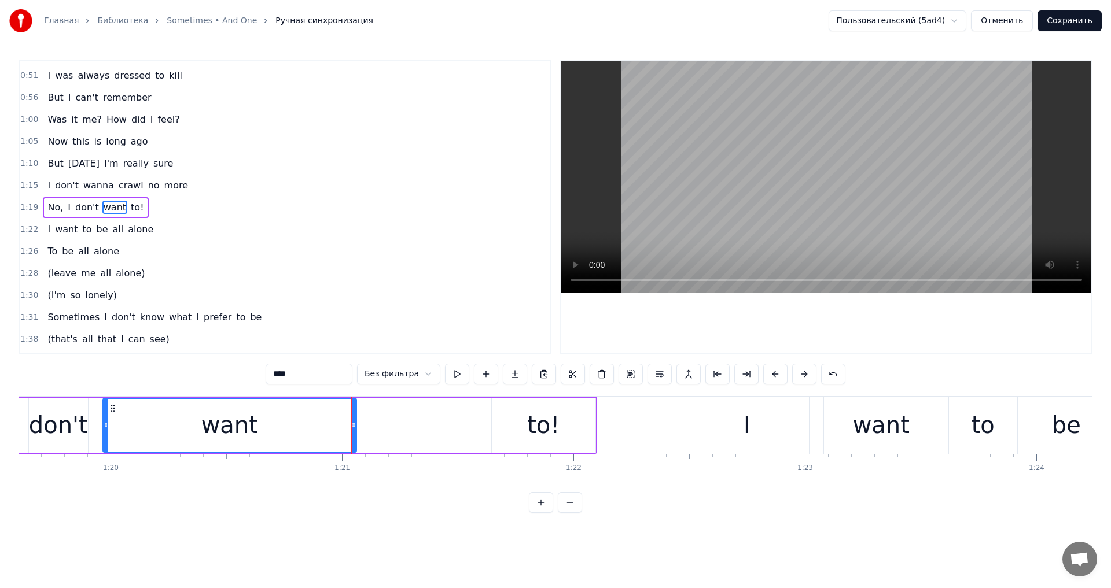
click at [522, 417] on div "to!" at bounding box center [544, 425] width 104 height 55
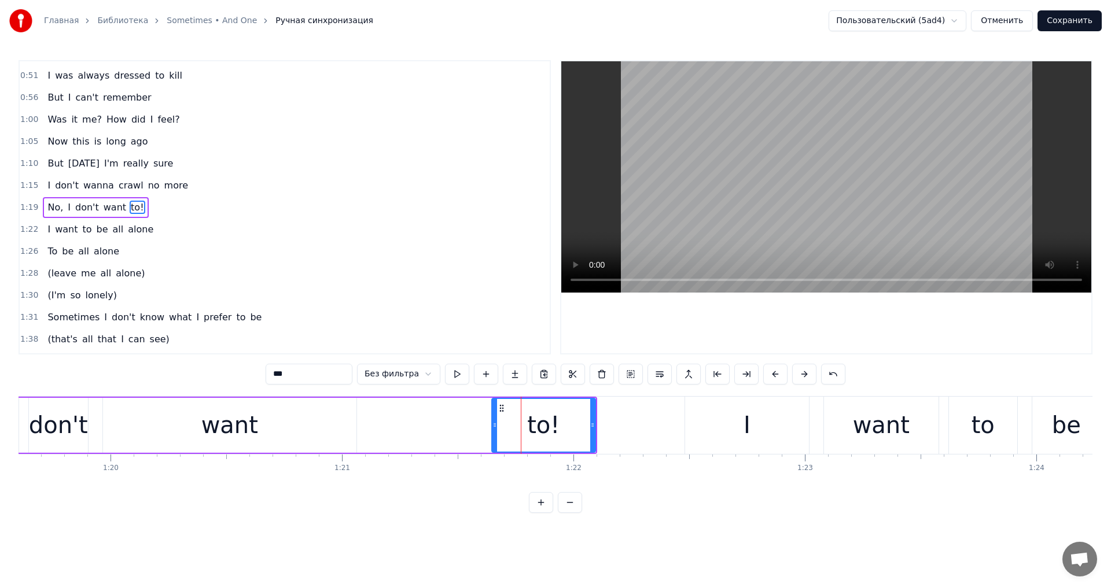
click at [328, 424] on div "want" at bounding box center [229, 425] width 253 height 55
type input "****"
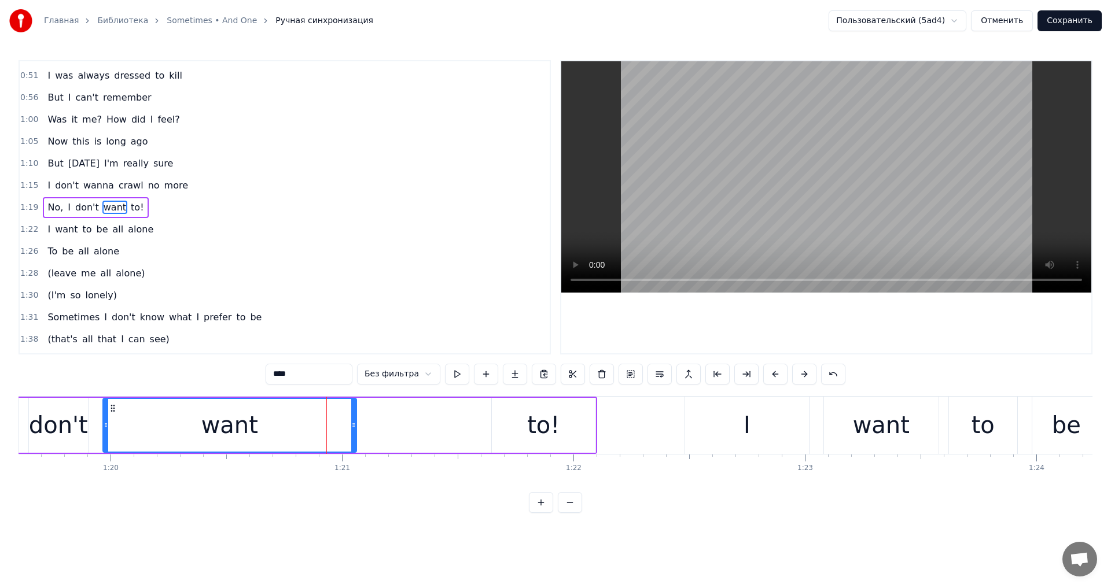
click at [231, 423] on div "want" at bounding box center [229, 425] width 57 height 35
click at [469, 425] on div "No, I don't want to!" at bounding box center [248, 425] width 700 height 57
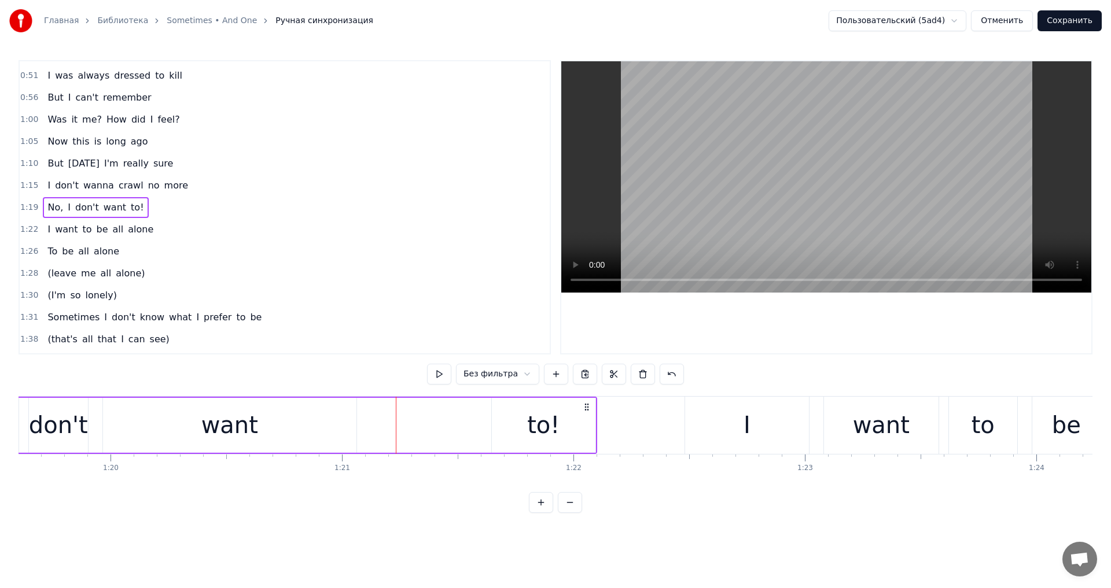
click at [527, 417] on div "to!" at bounding box center [544, 425] width 104 height 55
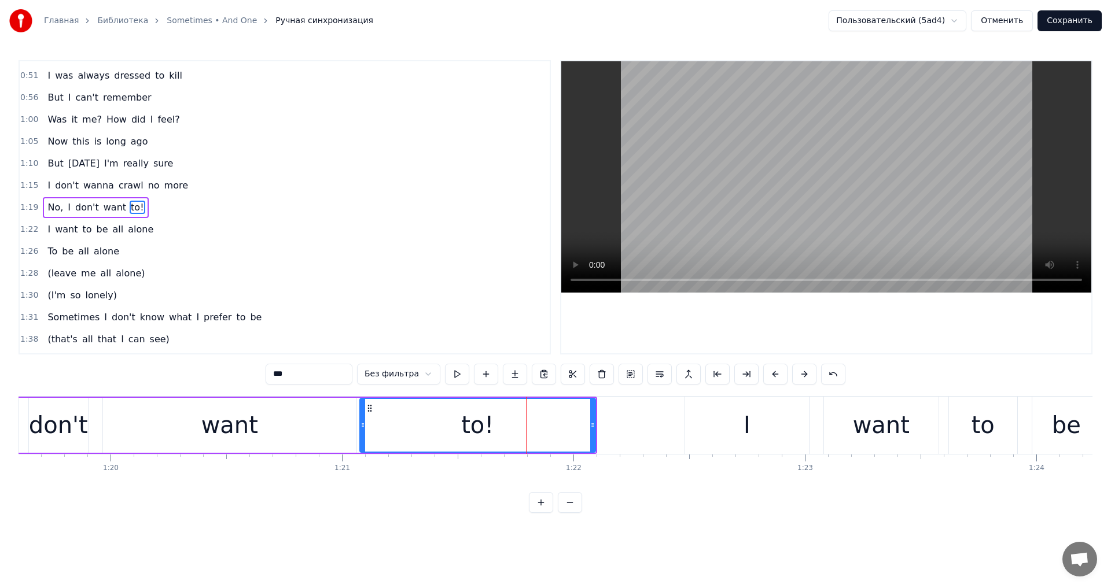
drag, startPoint x: 494, startPoint y: 421, endPoint x: 358, endPoint y: 426, distance: 136.6
click at [360, 426] on icon at bounding box center [362, 425] width 5 height 9
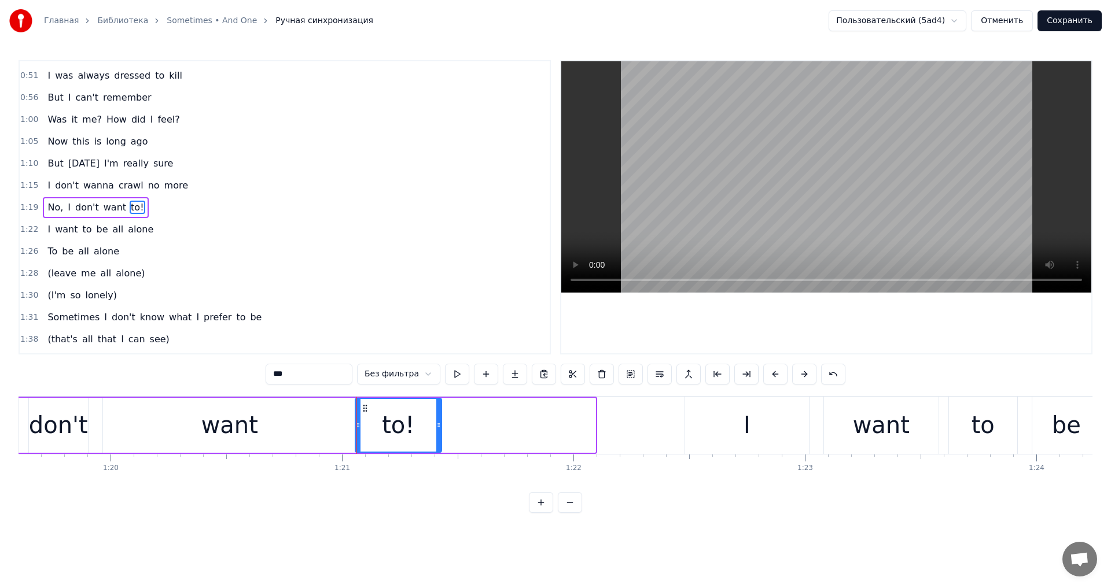
drag, startPoint x: 591, startPoint y: 420, endPoint x: 425, endPoint y: 426, distance: 166.2
click at [436, 426] on div at bounding box center [438, 425] width 5 height 53
click at [216, 419] on div "want" at bounding box center [229, 425] width 57 height 35
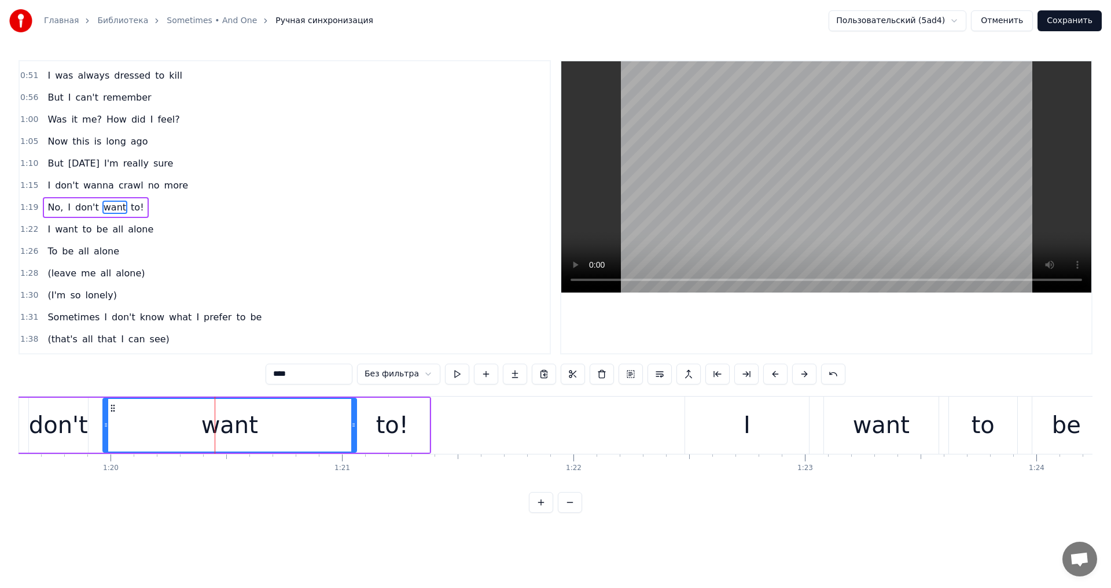
click at [193, 475] on div "Daddy said that I'm a good boy 'cause I always did his will But I can't remembe…" at bounding box center [556, 439] width 1074 height 87
click at [75, 429] on div "don't" at bounding box center [58, 425] width 59 height 35
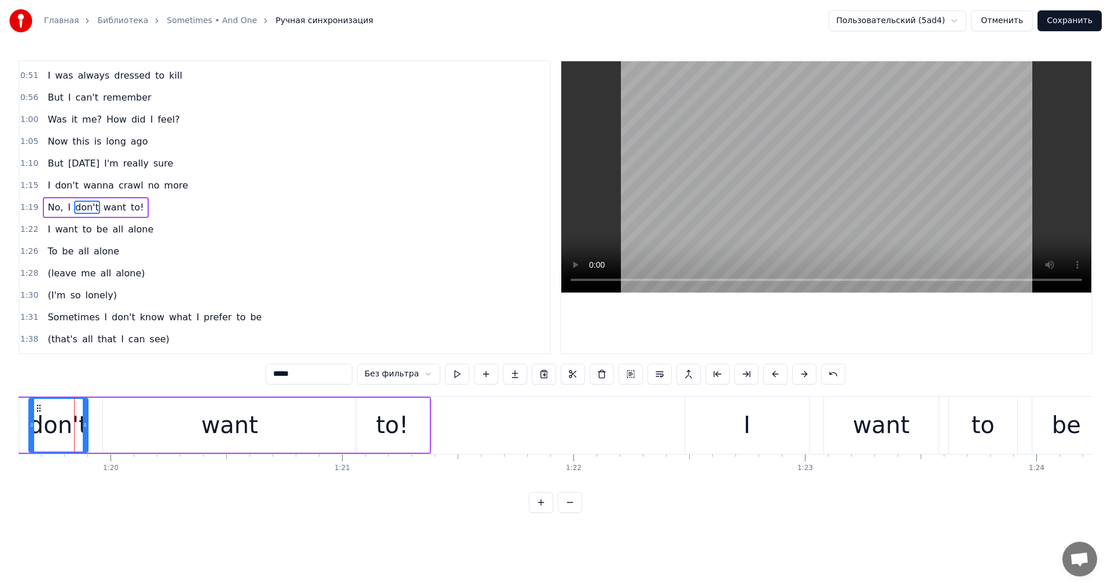
scroll to position [0, 18422]
click at [267, 431] on div "want" at bounding box center [231, 425] width 253 height 55
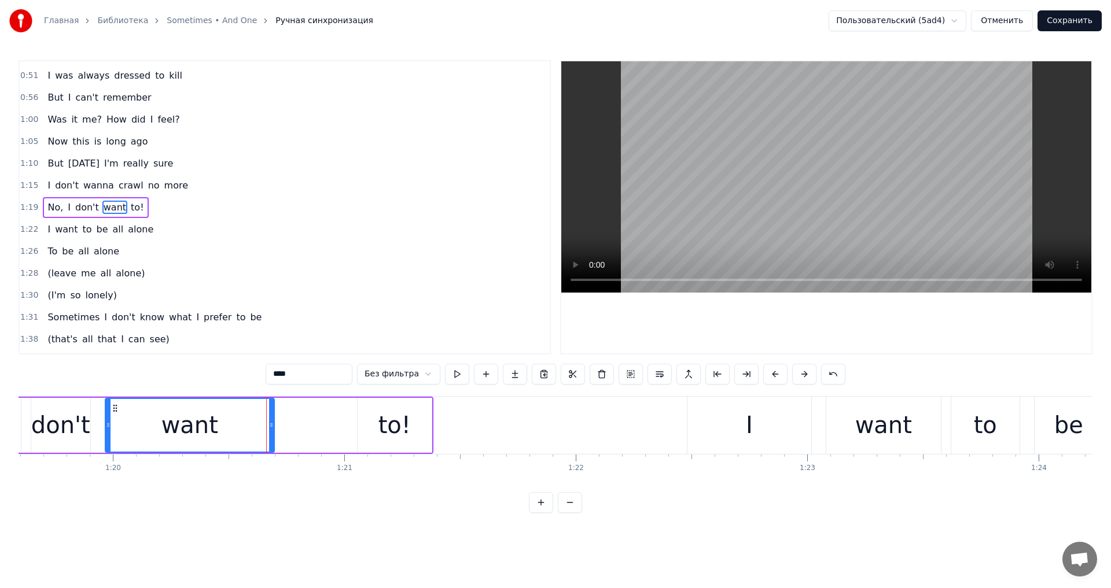
drag, startPoint x: 354, startPoint y: 424, endPoint x: 263, endPoint y: 428, distance: 90.4
click at [269, 428] on icon at bounding box center [271, 425] width 5 height 9
click at [385, 417] on div "to!" at bounding box center [394, 425] width 32 height 35
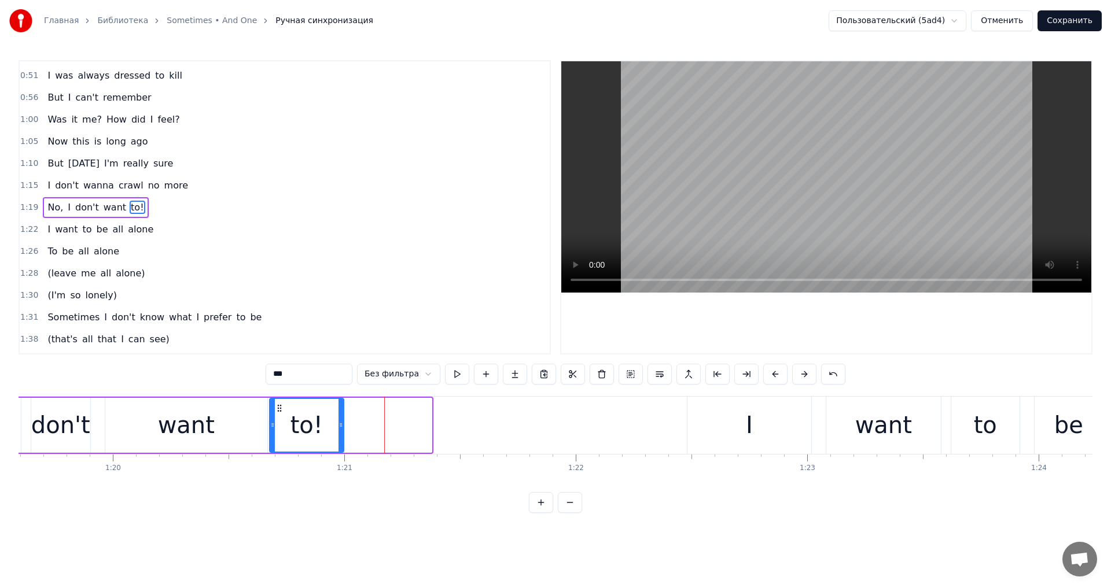
drag, startPoint x: 368, startPoint y: 410, endPoint x: 280, endPoint y: 407, distance: 88.0
click at [280, 407] on icon at bounding box center [279, 408] width 9 height 9
click at [137, 409] on div "want" at bounding box center [186, 425] width 162 height 55
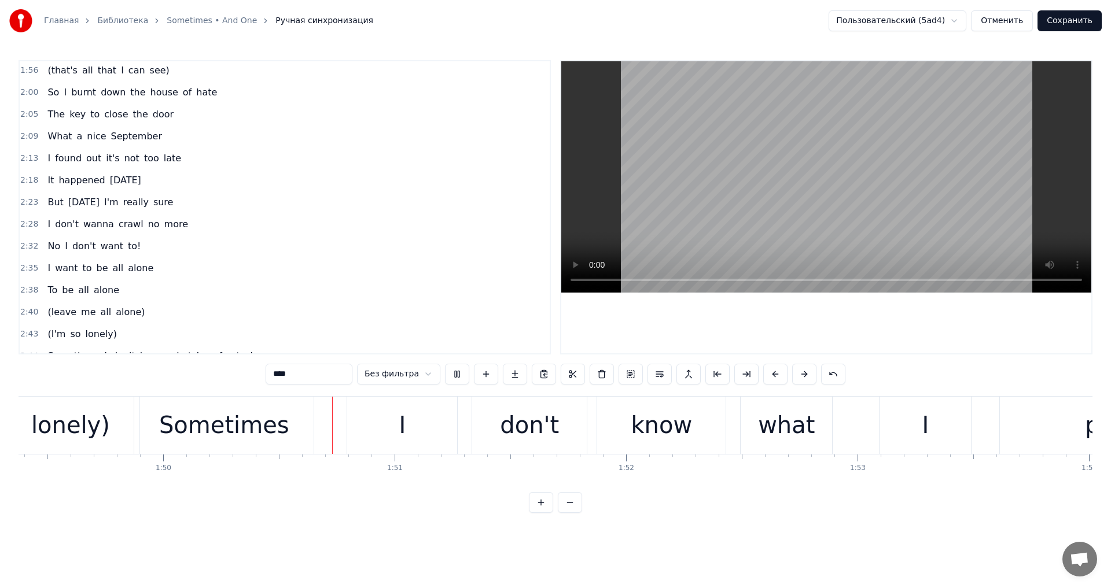
scroll to position [599, 0]
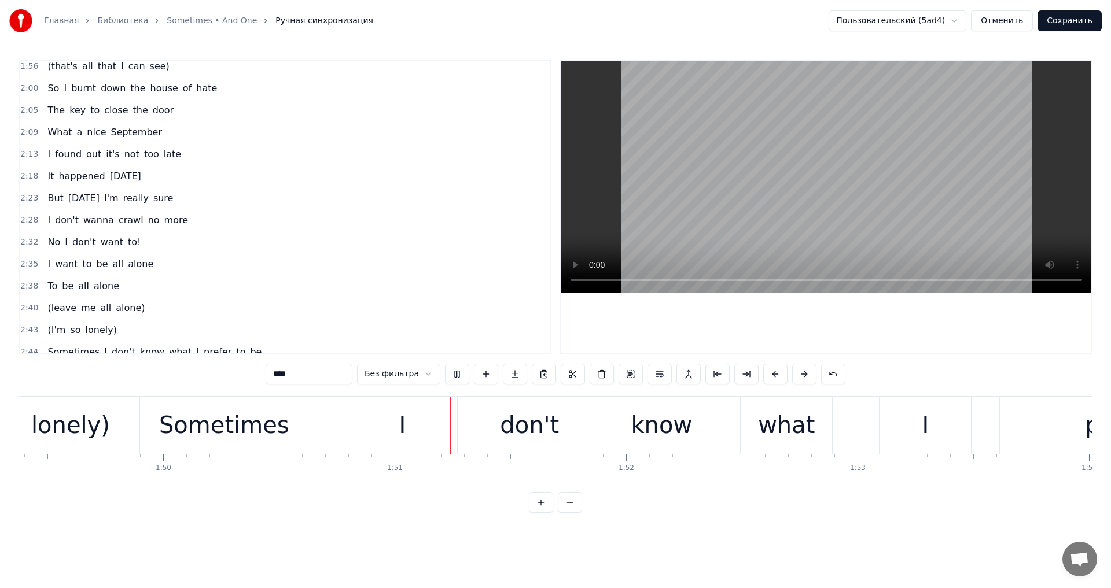
click at [115, 244] on span "want" at bounding box center [112, 242] width 25 height 13
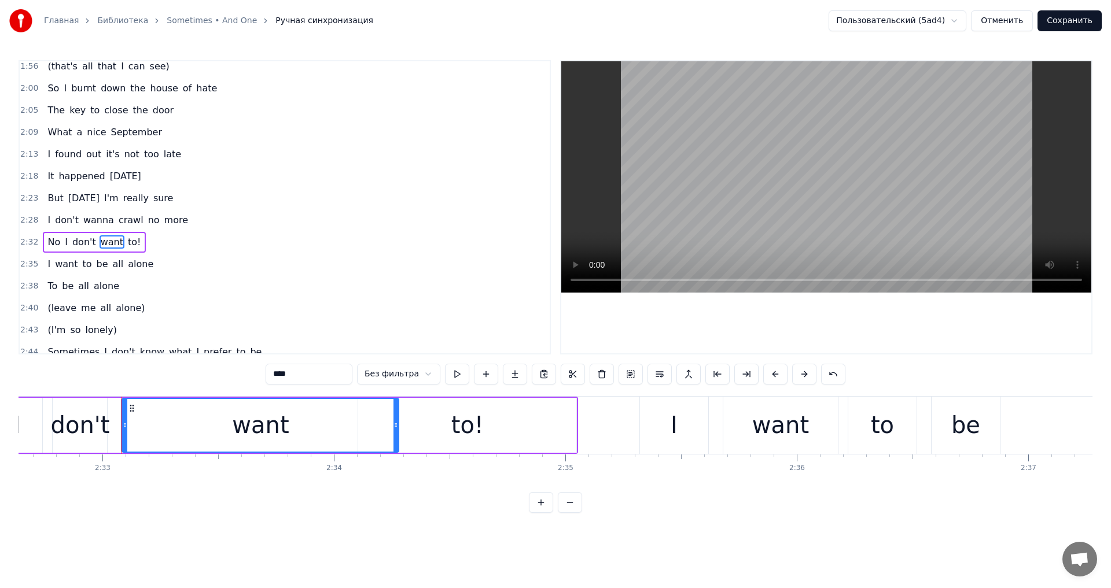
scroll to position [0, 35373]
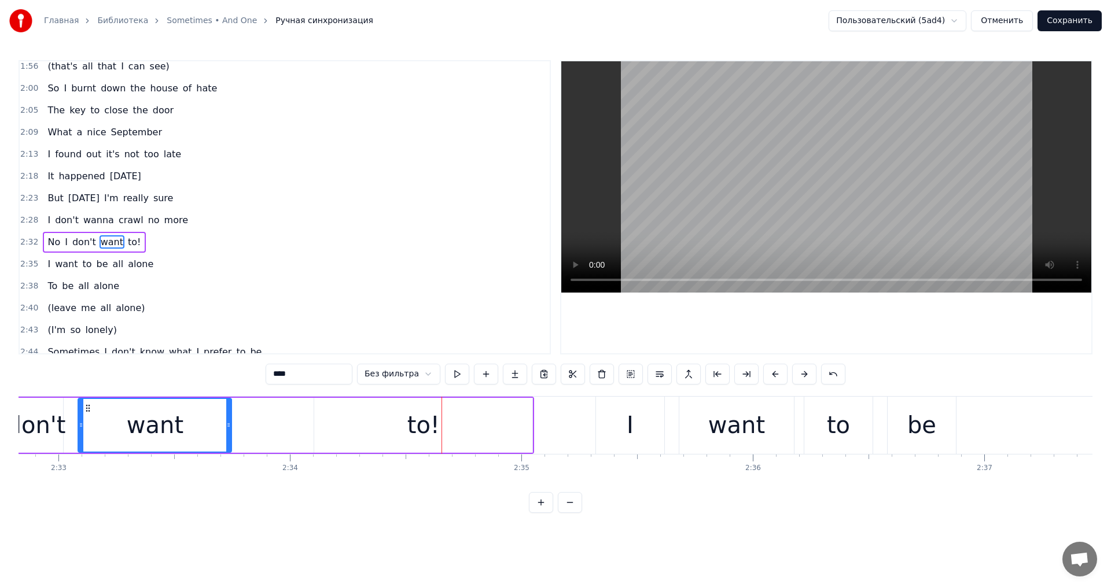
drag, startPoint x: 354, startPoint y: 421, endPoint x: 288, endPoint y: 420, distance: 66.0
click at [231, 420] on div at bounding box center [228, 425] width 5 height 53
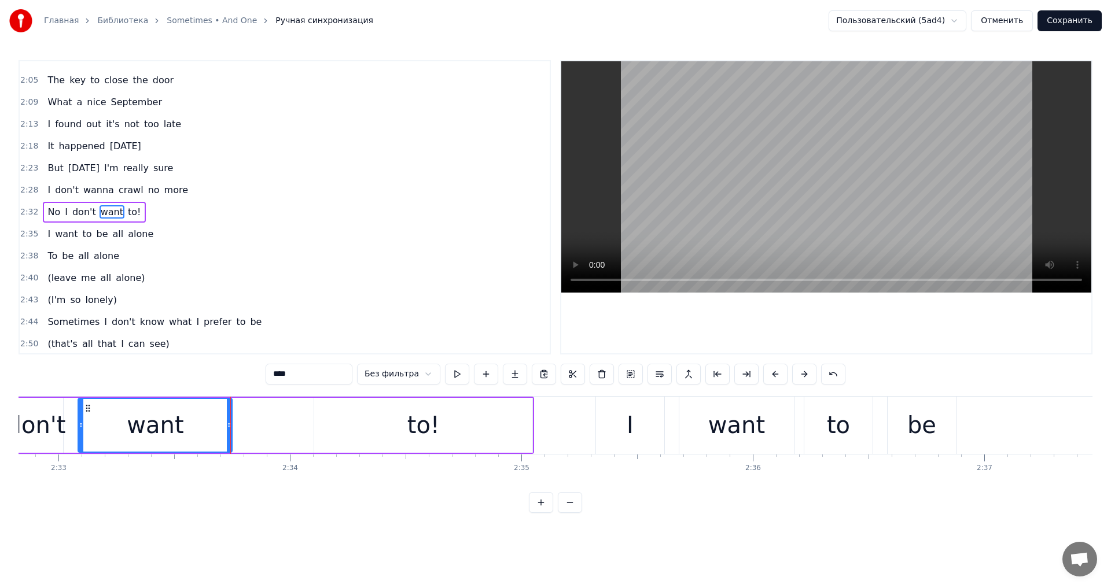
scroll to position [634, 0]
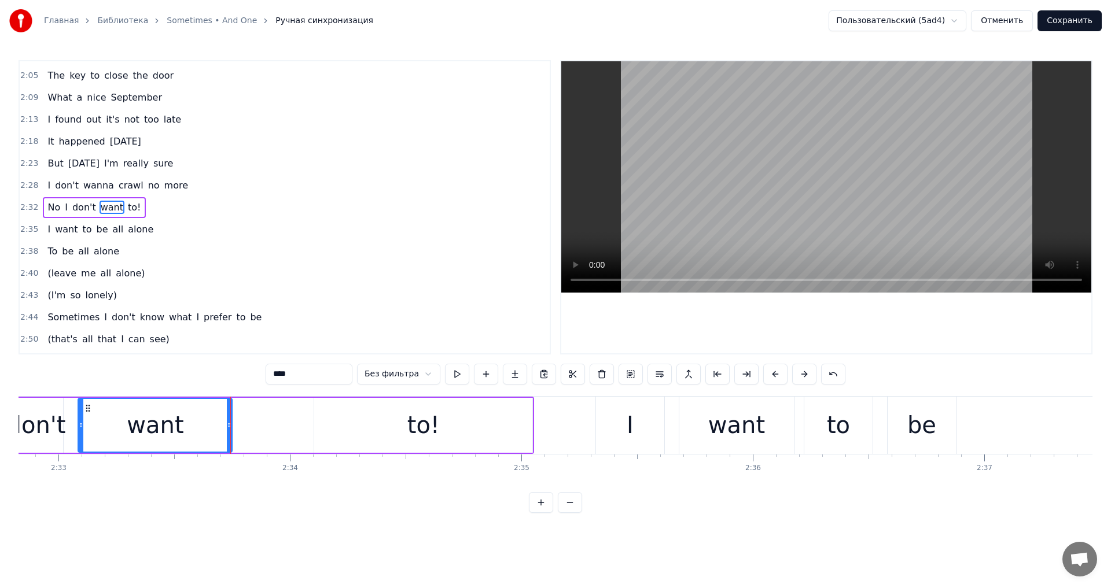
click at [402, 419] on div "to!" at bounding box center [423, 425] width 218 height 55
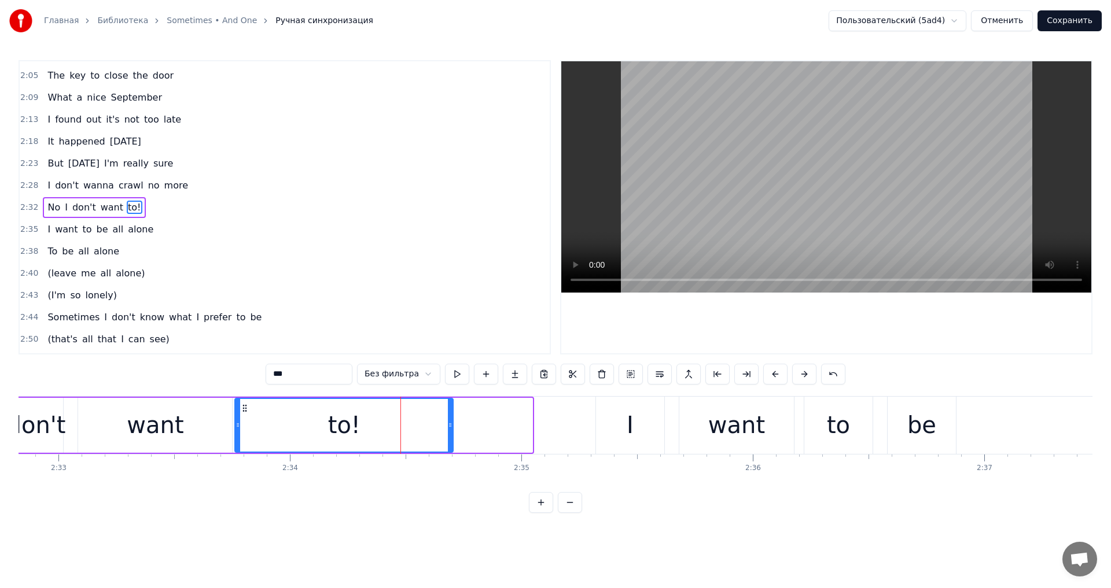
drag, startPoint x: 325, startPoint y: 407, endPoint x: 246, endPoint y: 413, distance: 79.5
click at [246, 413] on div "to!" at bounding box center [344, 425] width 217 height 53
drag, startPoint x: 450, startPoint y: 421, endPoint x: 367, endPoint y: 422, distance: 82.7
click at [367, 422] on icon at bounding box center [367, 425] width 5 height 9
click at [142, 412] on div "want" at bounding box center [155, 425] width 57 height 35
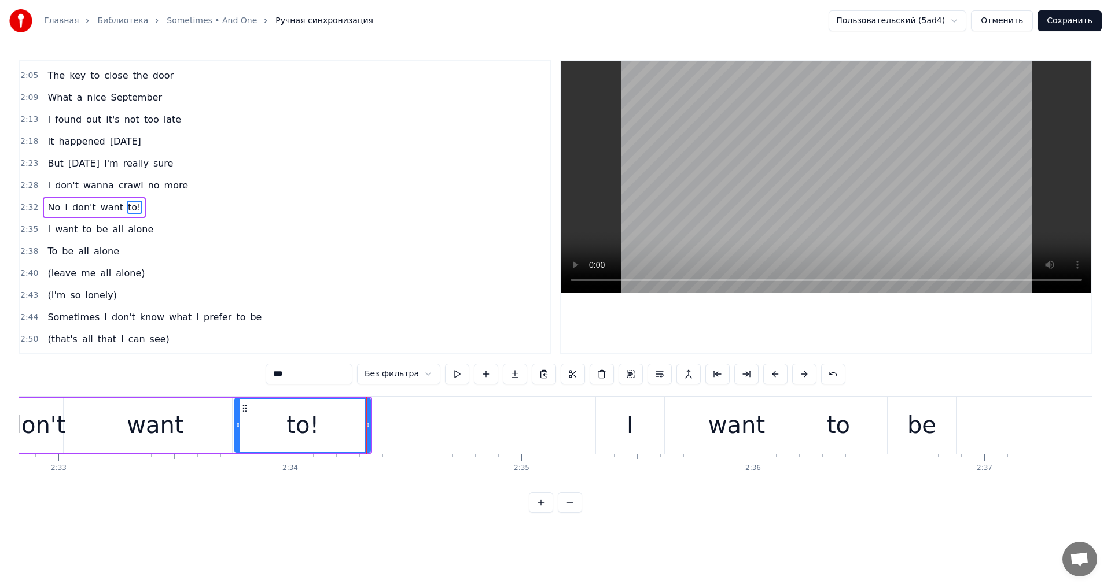
type input "****"
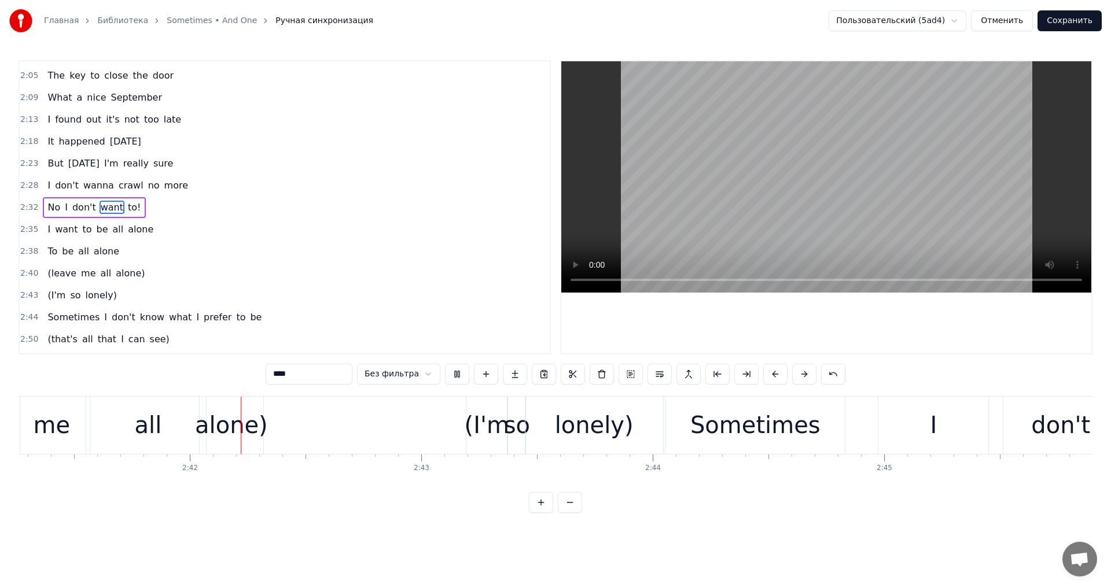
scroll to position [0, 37329]
click at [1081, 28] on button "Сохранить" at bounding box center [1070, 20] width 64 height 21
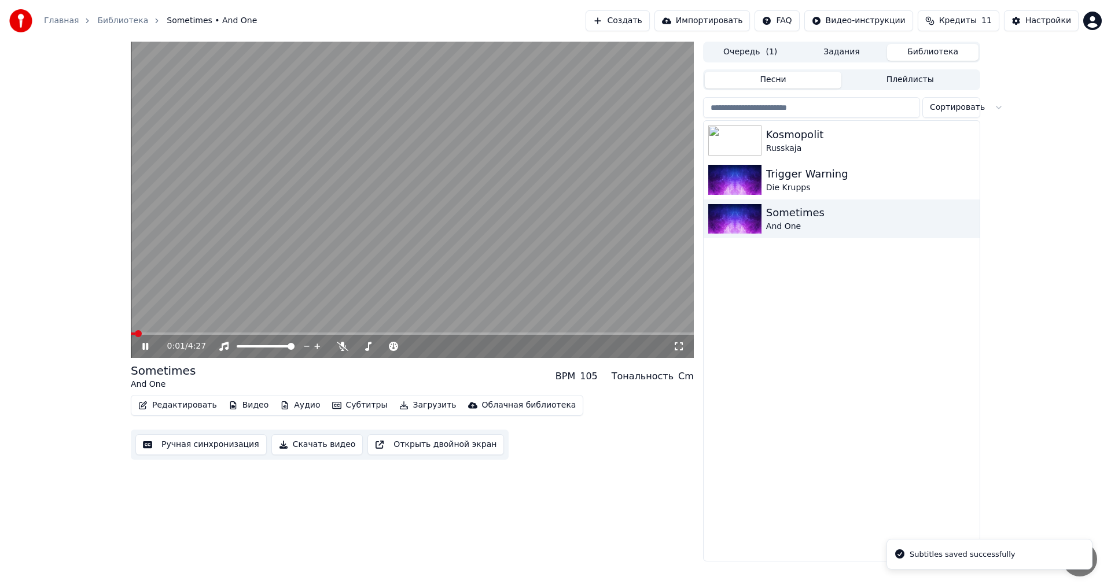
click at [673, 346] on icon at bounding box center [679, 346] width 12 height 9
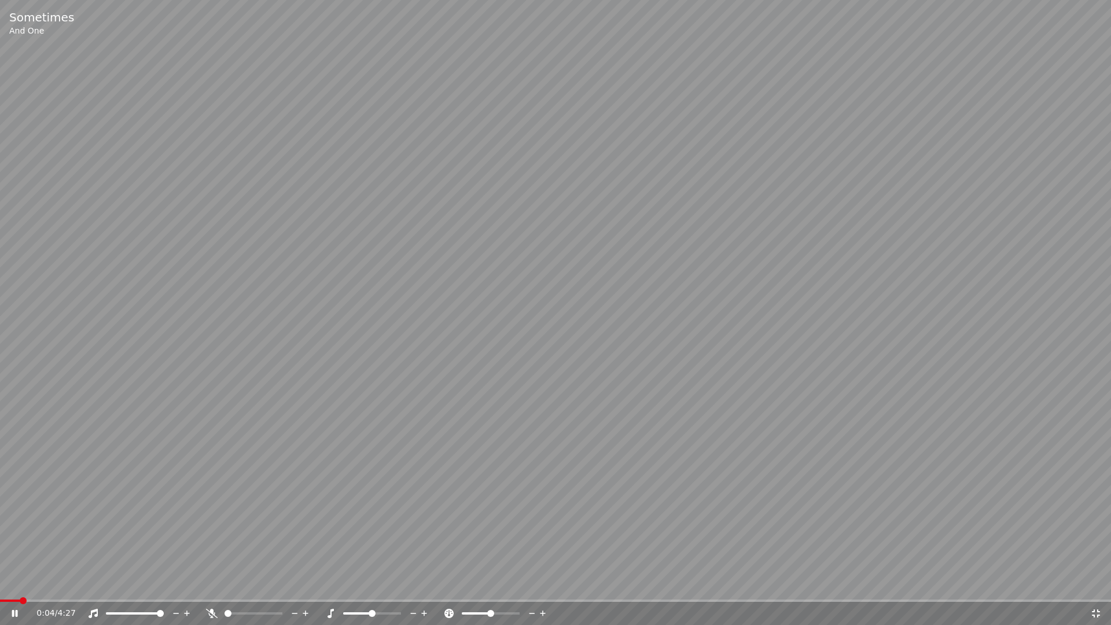
click at [128, 588] on span at bounding box center [555, 600] width 1111 height 2
click at [171, 588] on span at bounding box center [555, 600] width 1111 height 2
click at [224, 588] on span at bounding box center [555, 600] width 1111 height 2
click at [278, 588] on span at bounding box center [555, 600] width 1111 height 2
click at [300, 588] on span at bounding box center [555, 600] width 1111 height 2
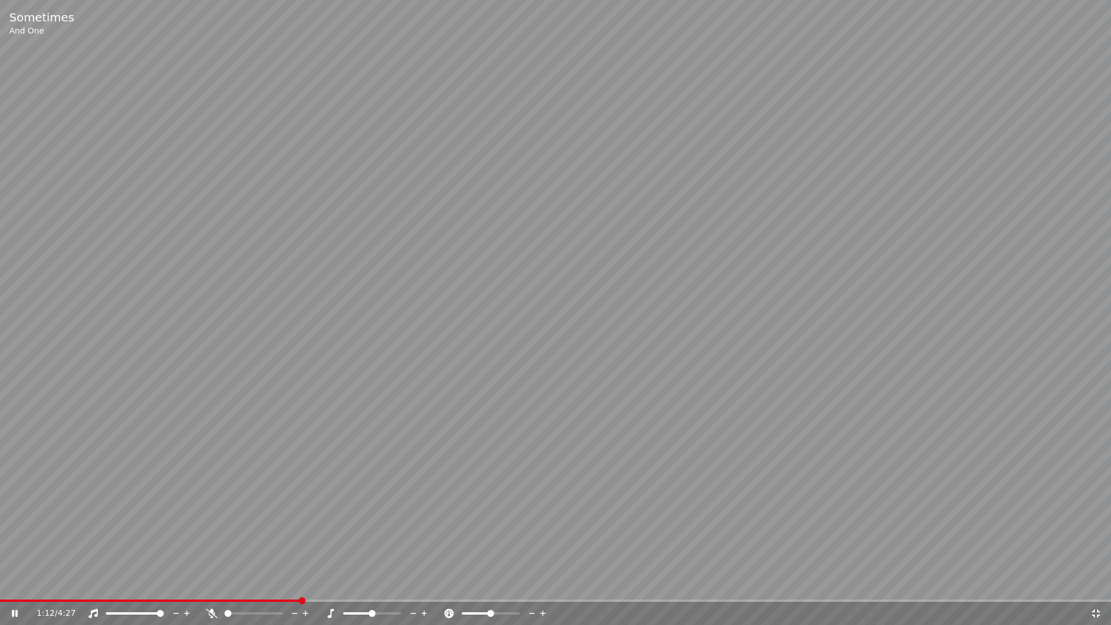
click at [317, 588] on video at bounding box center [555, 312] width 1111 height 625
click at [323, 588] on span at bounding box center [555, 600] width 1111 height 2
click at [364, 545] on video at bounding box center [555, 312] width 1111 height 625
click at [358, 588] on span at bounding box center [555, 600] width 1111 height 2
click at [356, 588] on span at bounding box center [186, 600] width 373 height 2
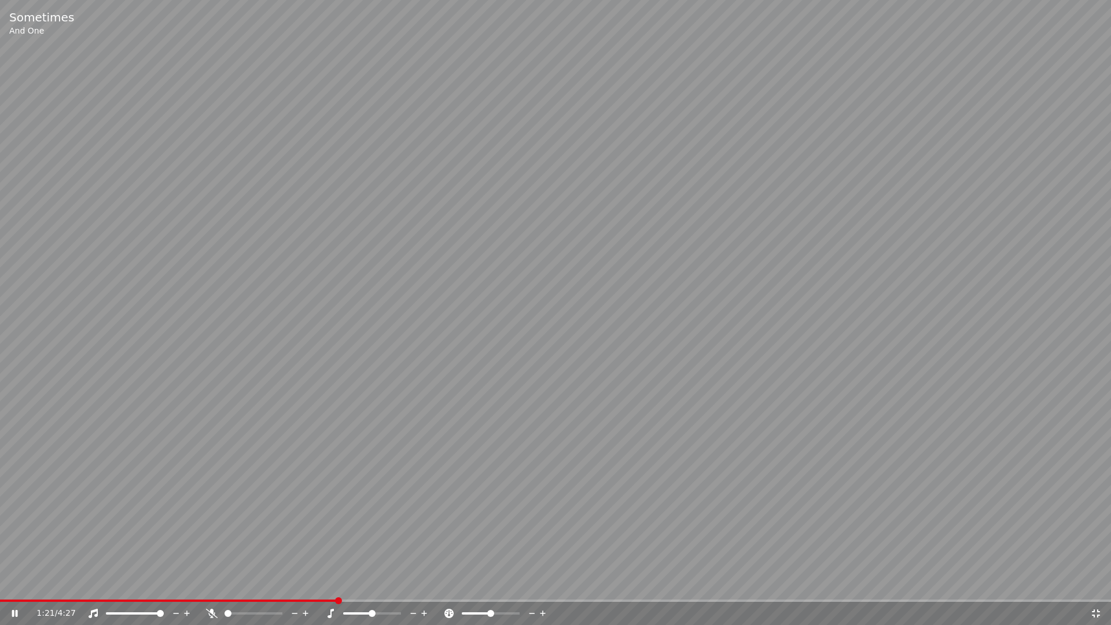
click at [336, 588] on span at bounding box center [168, 600] width 337 height 2
click at [265, 463] on video at bounding box center [555, 312] width 1111 height 625
click at [265, 460] on video at bounding box center [555, 312] width 1111 height 625
click at [275, 459] on video at bounding box center [555, 312] width 1111 height 625
click at [1099, 588] on div "1:42 / 4:27" at bounding box center [555, 613] width 1111 height 23
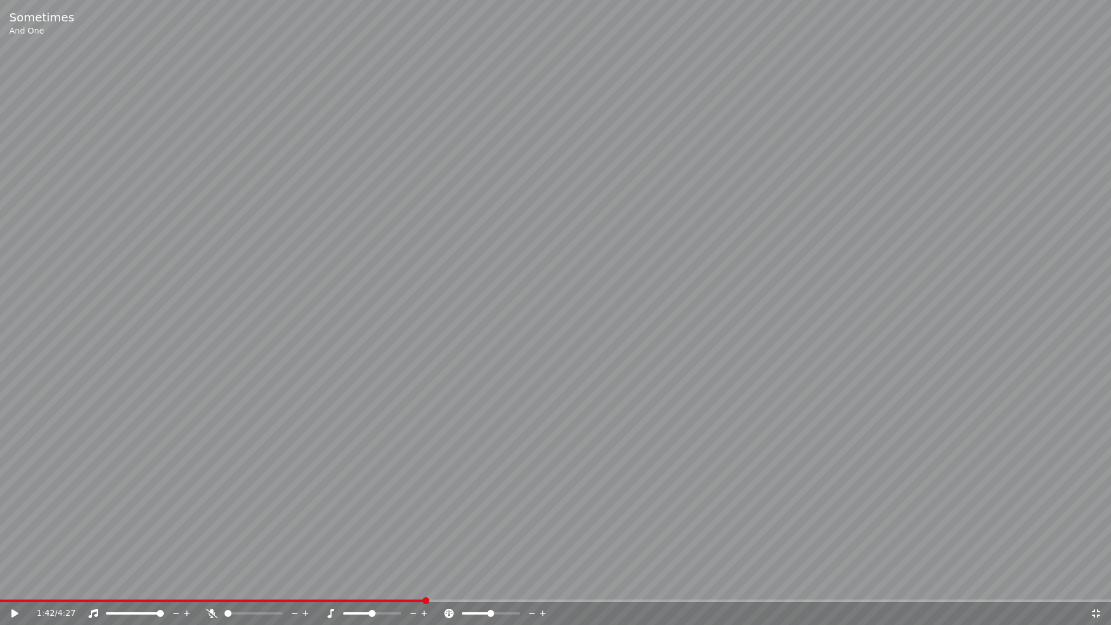
click at [1098, 588] on icon at bounding box center [1096, 613] width 12 height 9
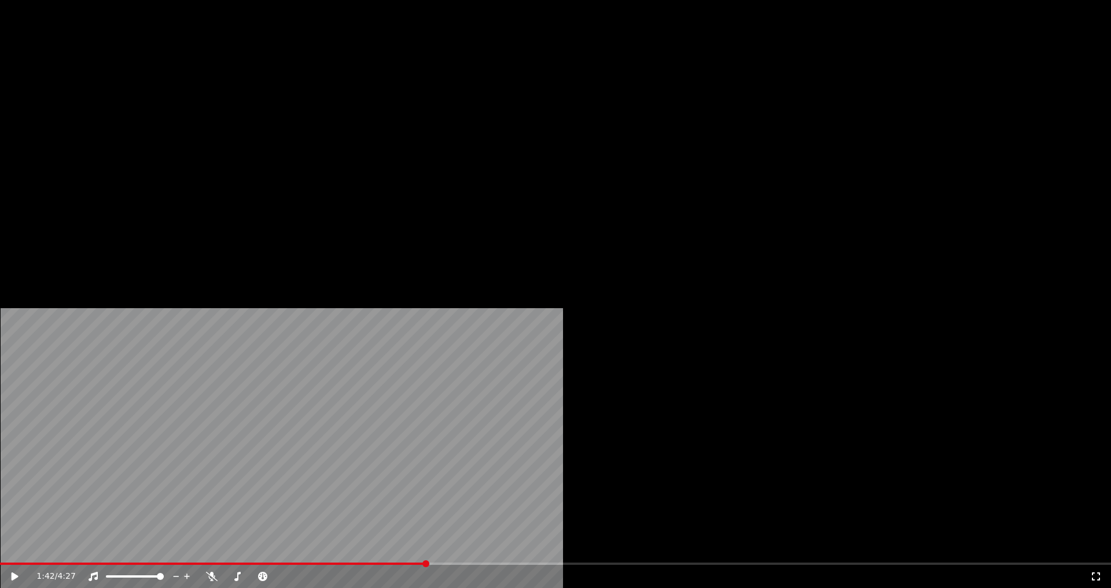
click at [190, 97] on button "Редактировать" at bounding box center [178, 89] width 88 height 16
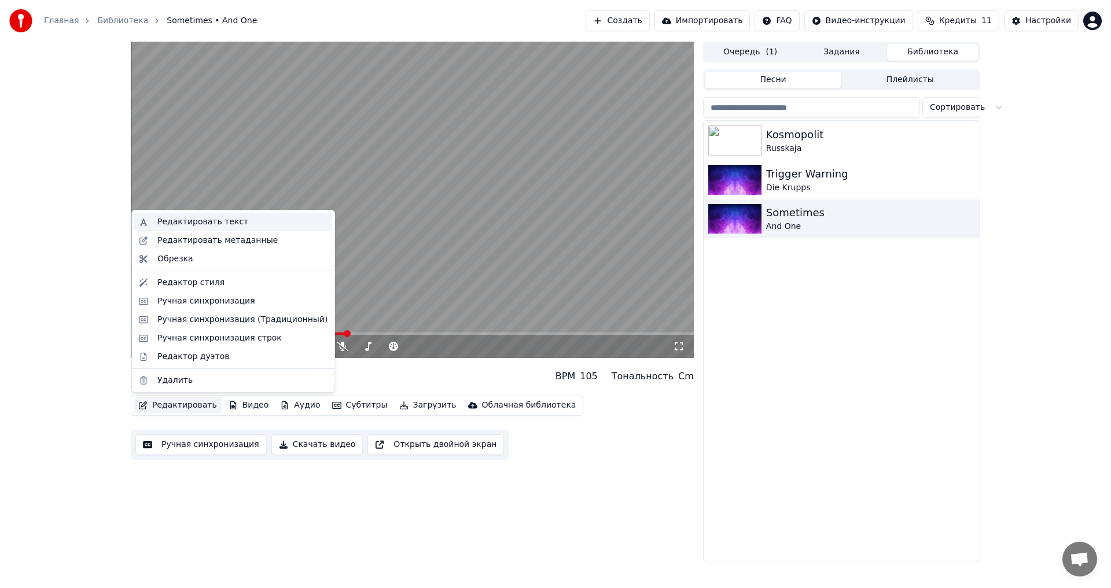
click at [219, 223] on div "Редактировать текст" at bounding box center [202, 222] width 91 height 12
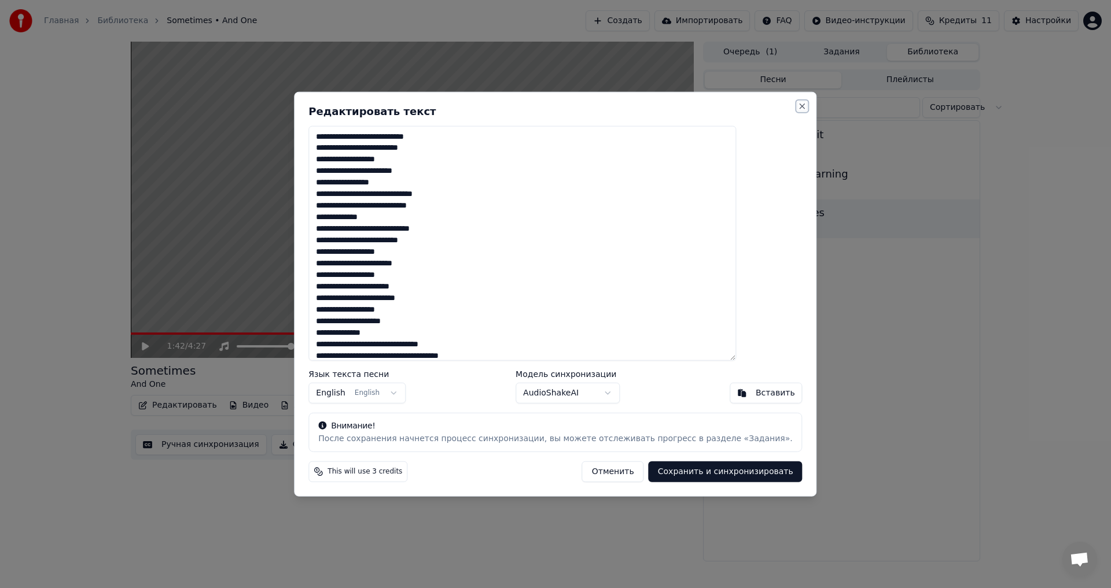
click at [798, 108] on button "Close" at bounding box center [802, 105] width 9 height 9
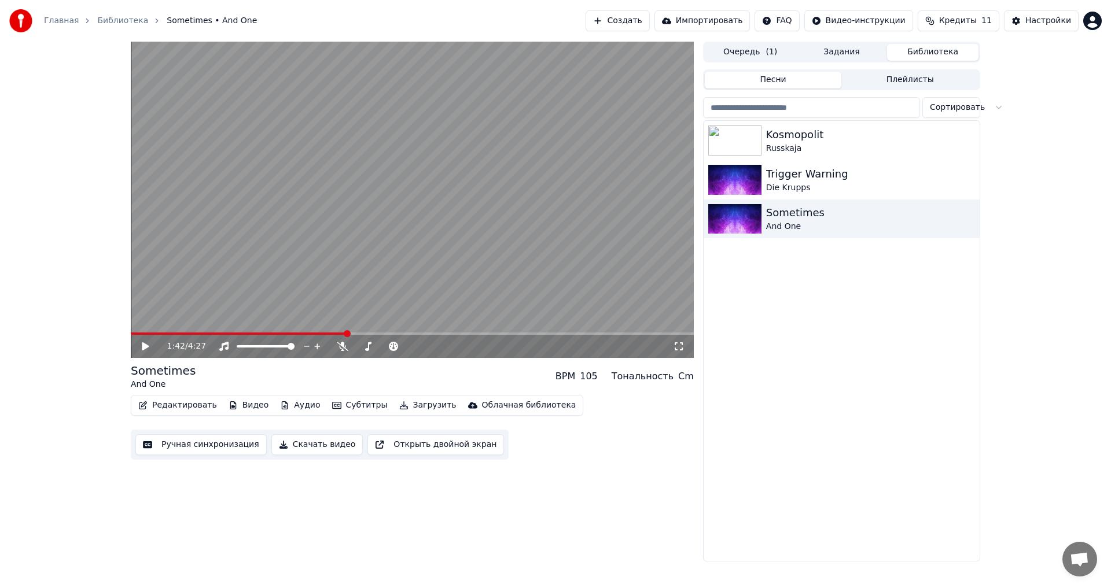
click at [181, 450] on button "Ручная синхронизация" at bounding box center [200, 445] width 131 height 21
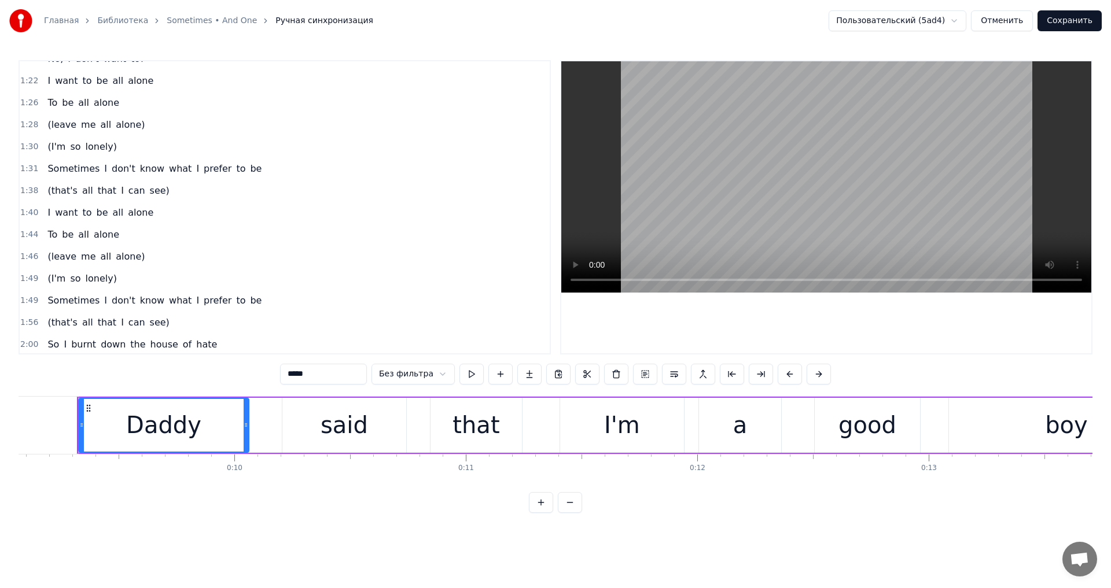
scroll to position [347, 0]
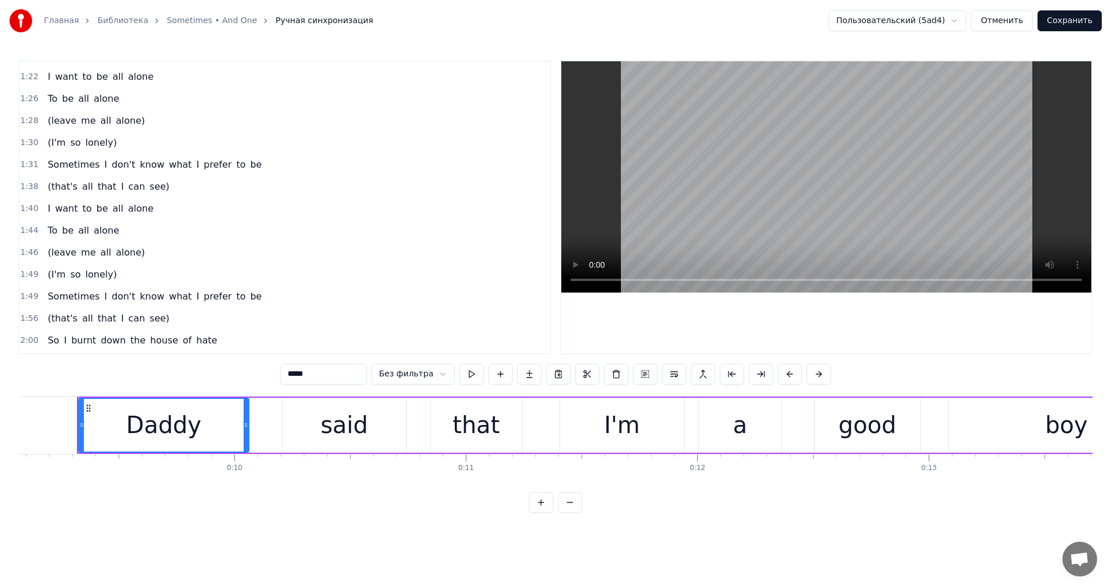
click at [120, 190] on span "I" at bounding box center [122, 186] width 5 height 13
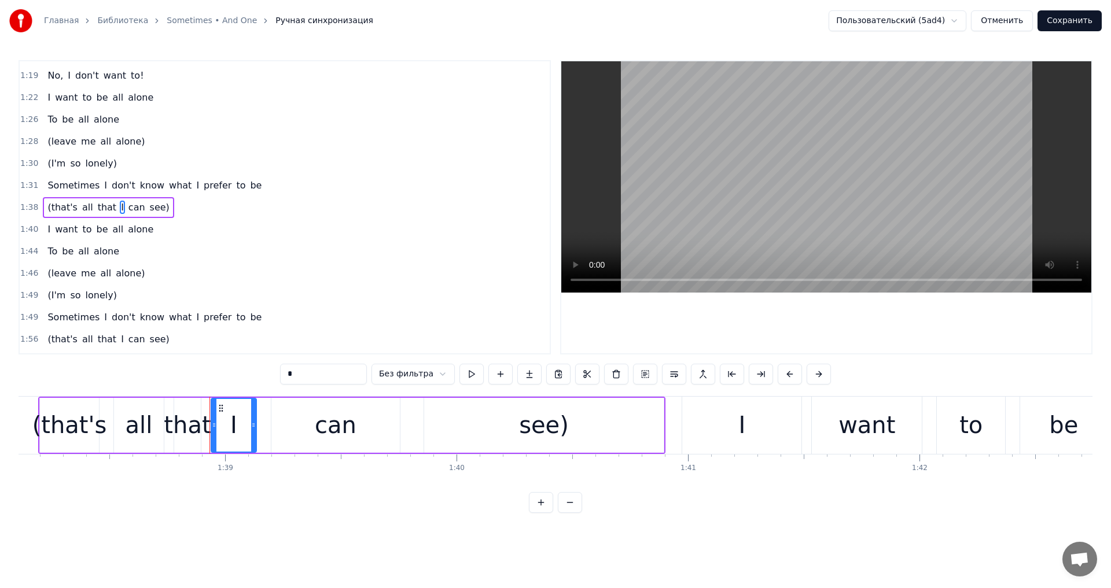
scroll to position [0, 22840]
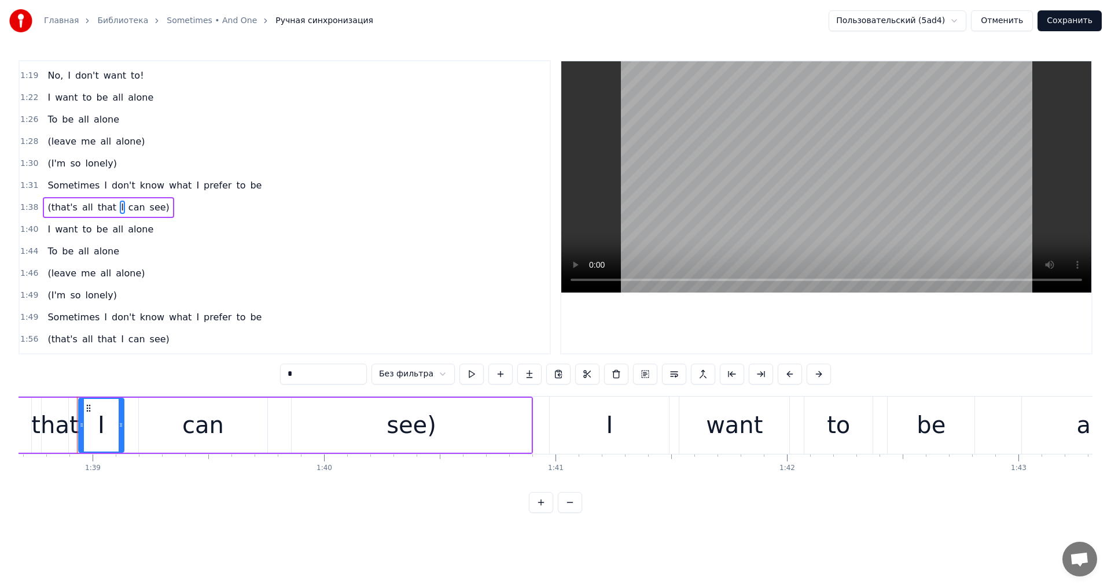
click at [510, 426] on div "see)" at bounding box center [412, 425] width 240 height 55
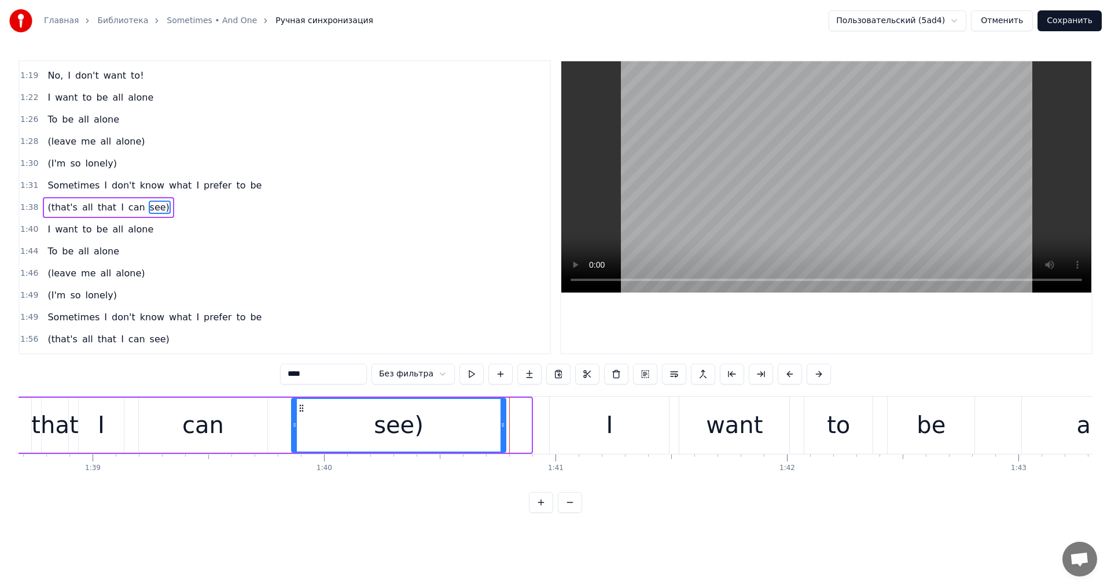
drag, startPoint x: 527, startPoint y: 426, endPoint x: 499, endPoint y: 426, distance: 27.8
click at [501, 426] on icon at bounding box center [503, 425] width 5 height 9
click at [223, 415] on div "can" at bounding box center [203, 425] width 128 height 55
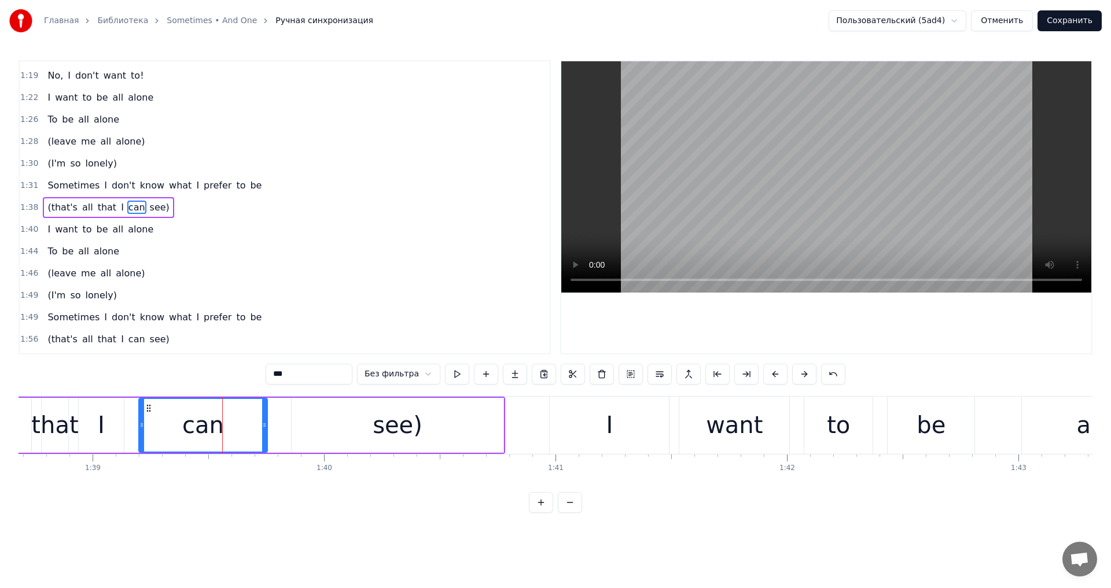
click at [367, 423] on div "see)" at bounding box center [398, 425] width 212 height 55
type input "****"
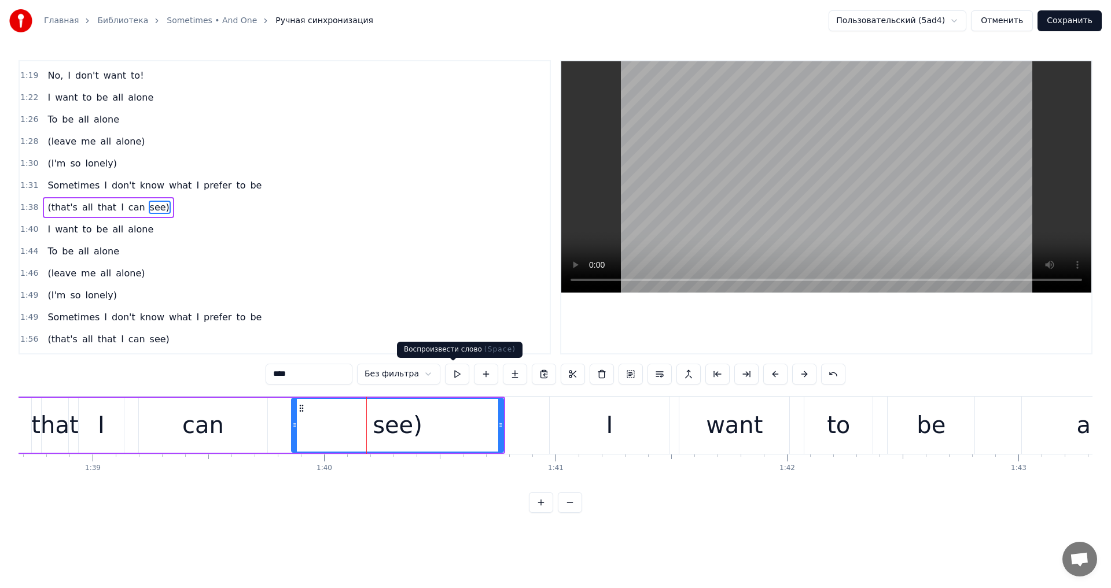
click at [448, 374] on button at bounding box center [457, 374] width 24 height 21
drag, startPoint x: 499, startPoint y: 428, endPoint x: 480, endPoint y: 428, distance: 18.5
click at [482, 428] on icon at bounding box center [484, 425] width 5 height 9
click at [450, 377] on button at bounding box center [457, 374] width 24 height 21
drag, startPoint x: 479, startPoint y: 422, endPoint x: 468, endPoint y: 422, distance: 11.0
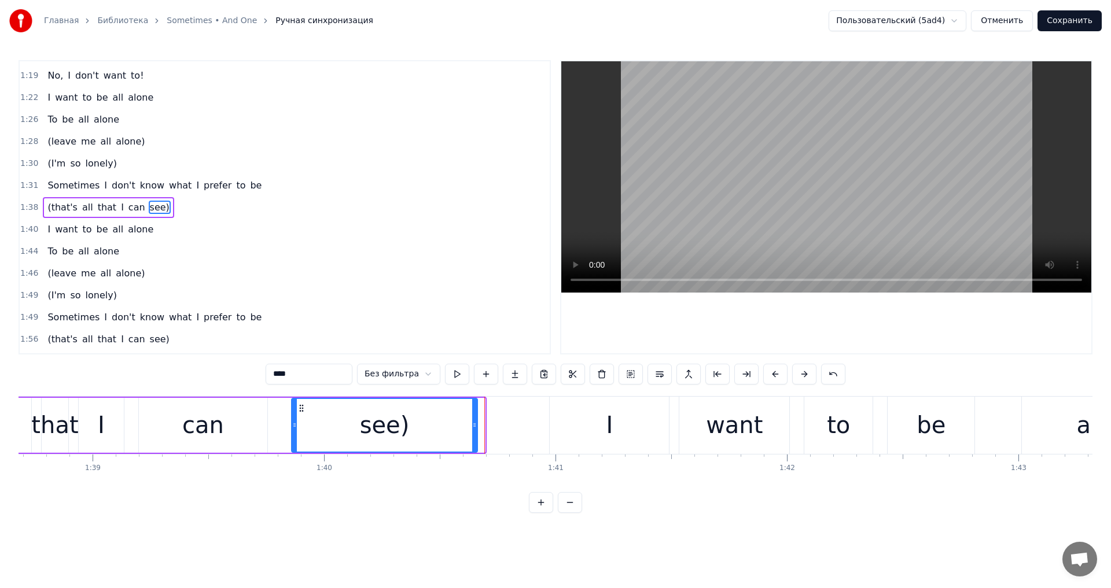
click at [472, 422] on icon at bounding box center [474, 425] width 5 height 9
click at [451, 377] on button at bounding box center [457, 374] width 24 height 21
click at [452, 377] on button at bounding box center [457, 374] width 24 height 21
drag, startPoint x: 469, startPoint y: 422, endPoint x: 461, endPoint y: 422, distance: 8.1
click at [461, 422] on icon at bounding box center [463, 425] width 5 height 9
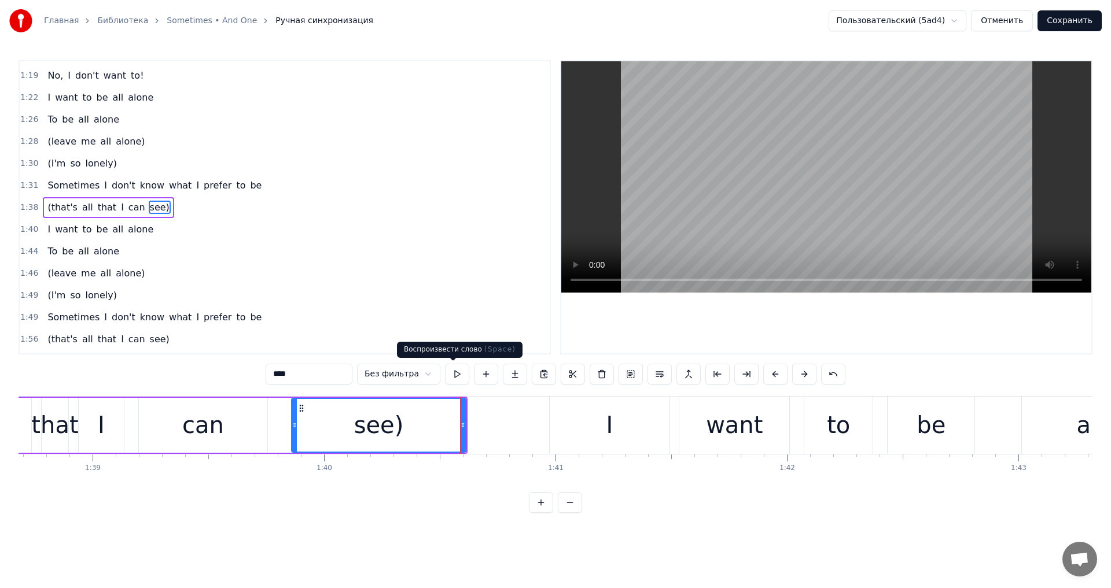
click at [450, 375] on button at bounding box center [457, 374] width 24 height 21
drag, startPoint x: 463, startPoint y: 414, endPoint x: 456, endPoint y: 416, distance: 7.7
click at [456, 416] on div at bounding box center [458, 425] width 5 height 53
click at [450, 377] on button at bounding box center [457, 374] width 24 height 21
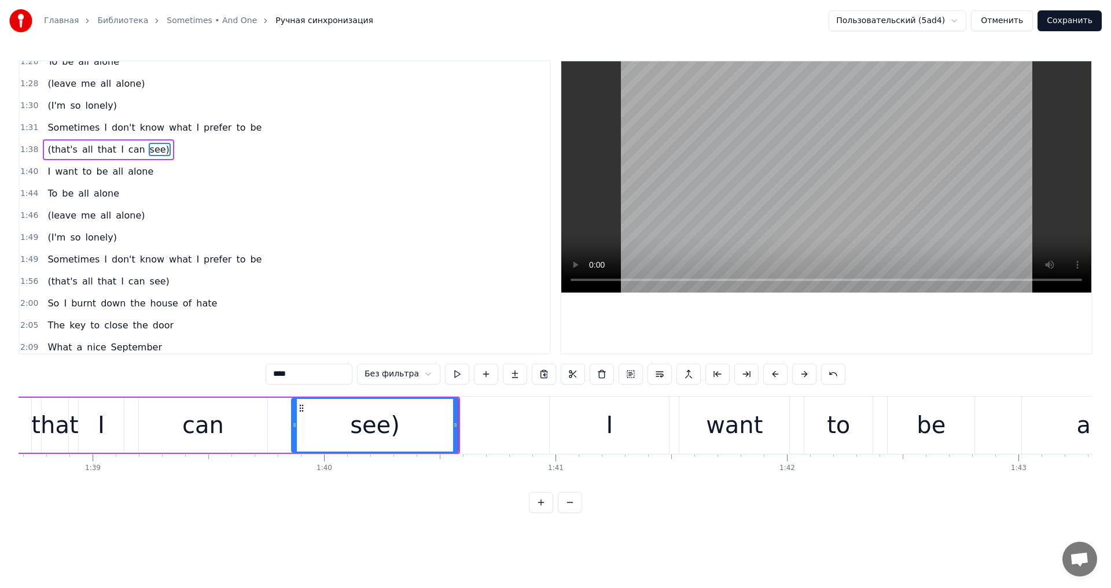
click at [149, 279] on span "see)" at bounding box center [160, 281] width 22 height 13
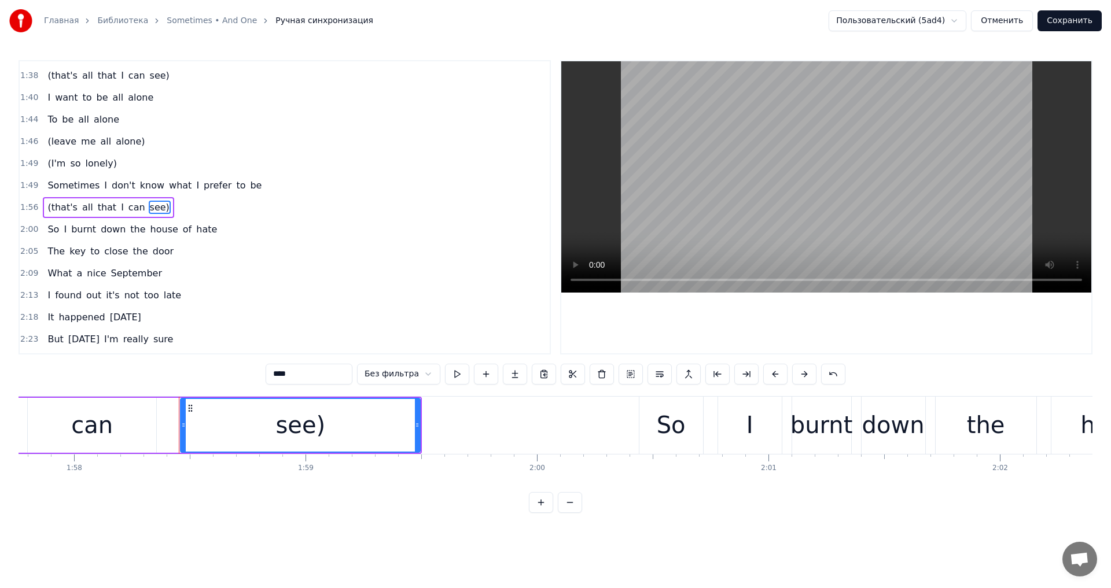
scroll to position [0, 27359]
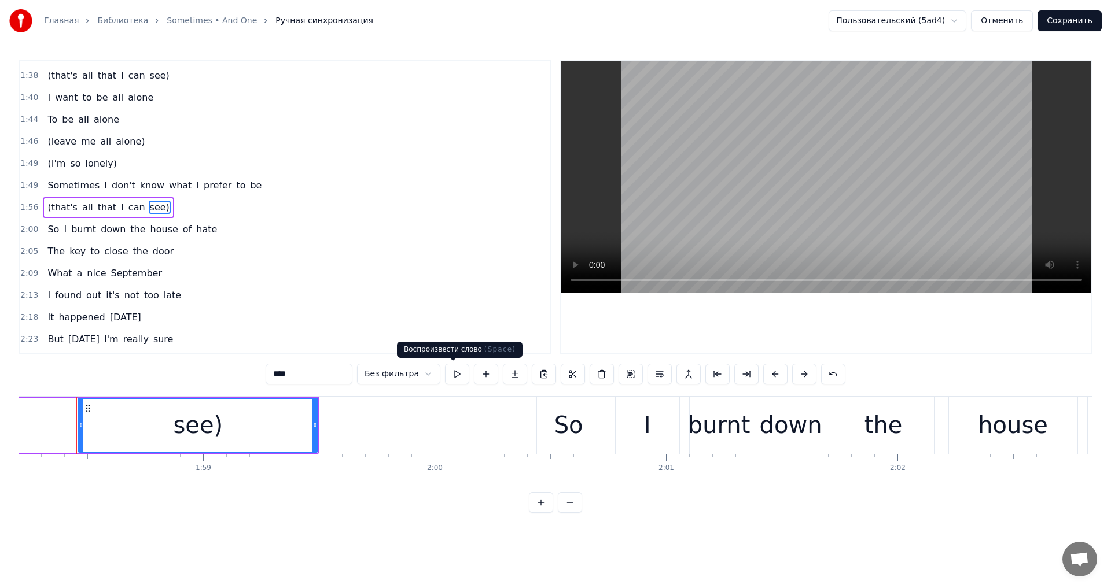
click at [450, 380] on button at bounding box center [457, 374] width 24 height 21
drag, startPoint x: 317, startPoint y: 424, endPoint x: 342, endPoint y: 425, distance: 25.5
click at [342, 425] on icon at bounding box center [340, 425] width 5 height 9
click at [455, 376] on button at bounding box center [457, 374] width 24 height 21
click at [343, 437] on div at bounding box center [343, 425] width 1 height 57
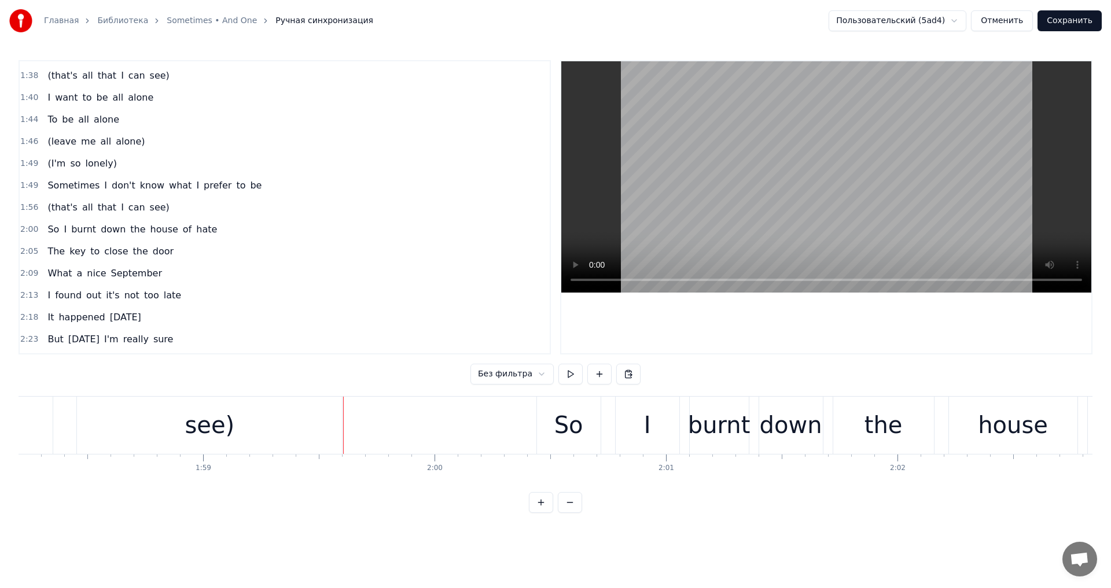
click at [327, 433] on div "see)" at bounding box center [209, 425] width 265 height 57
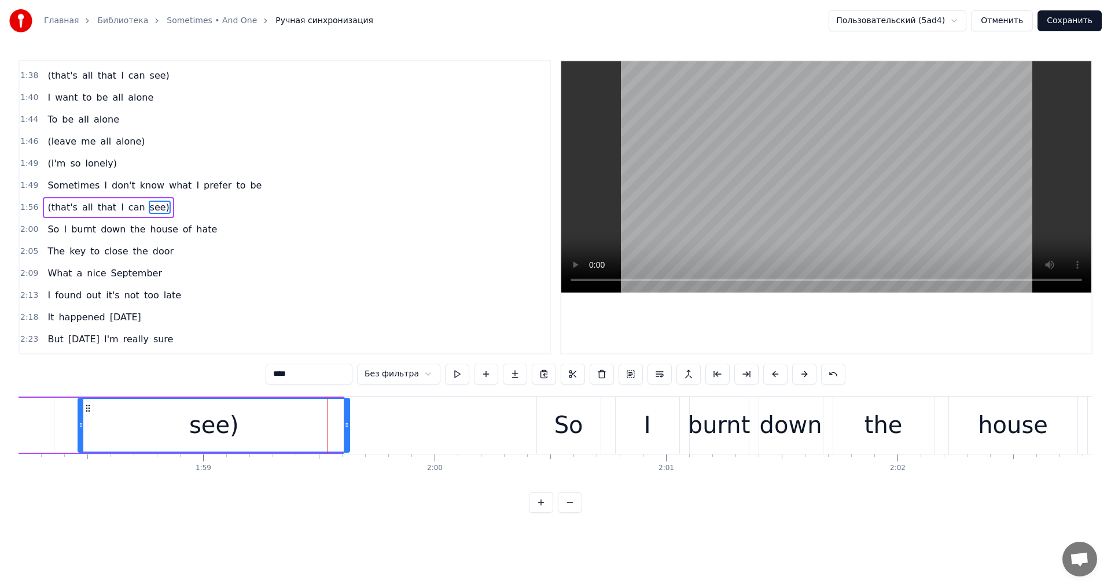
drag, startPoint x: 341, startPoint y: 432, endPoint x: 354, endPoint y: 432, distance: 13.3
click at [349, 432] on div at bounding box center [346, 425] width 5 height 53
click at [450, 381] on button at bounding box center [457, 374] width 24 height 21
click at [1080, 22] on button "Сохранить" at bounding box center [1070, 20] width 64 height 21
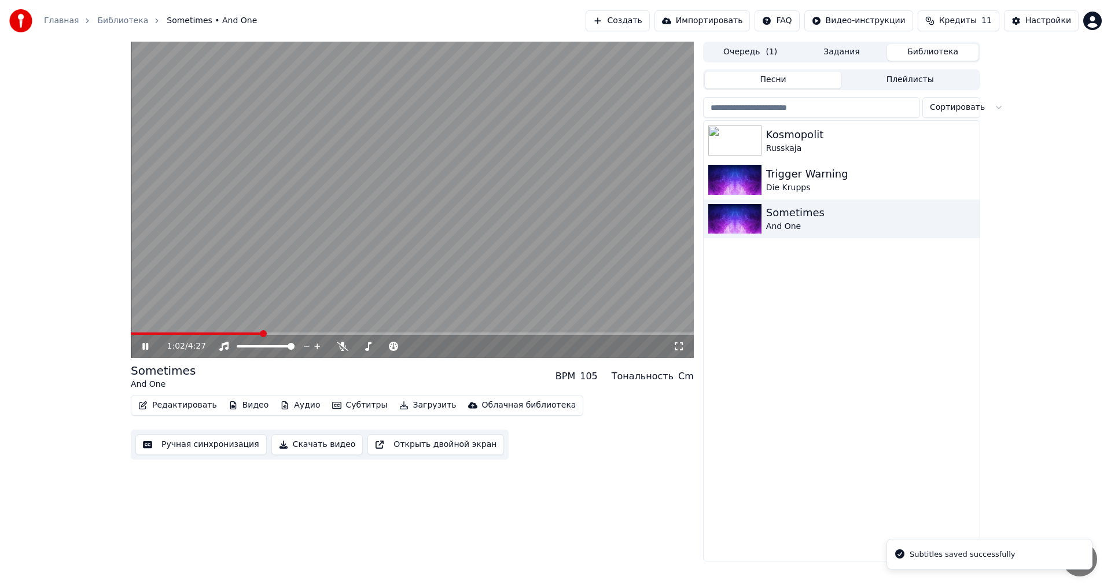
click at [262, 335] on span at bounding box center [412, 334] width 563 height 2
click at [283, 333] on span at bounding box center [412, 334] width 563 height 2
click at [308, 334] on span at bounding box center [412, 334] width 563 height 2
click at [321, 334] on span at bounding box center [412, 334] width 563 height 2
click at [333, 334] on span at bounding box center [412, 334] width 563 height 2
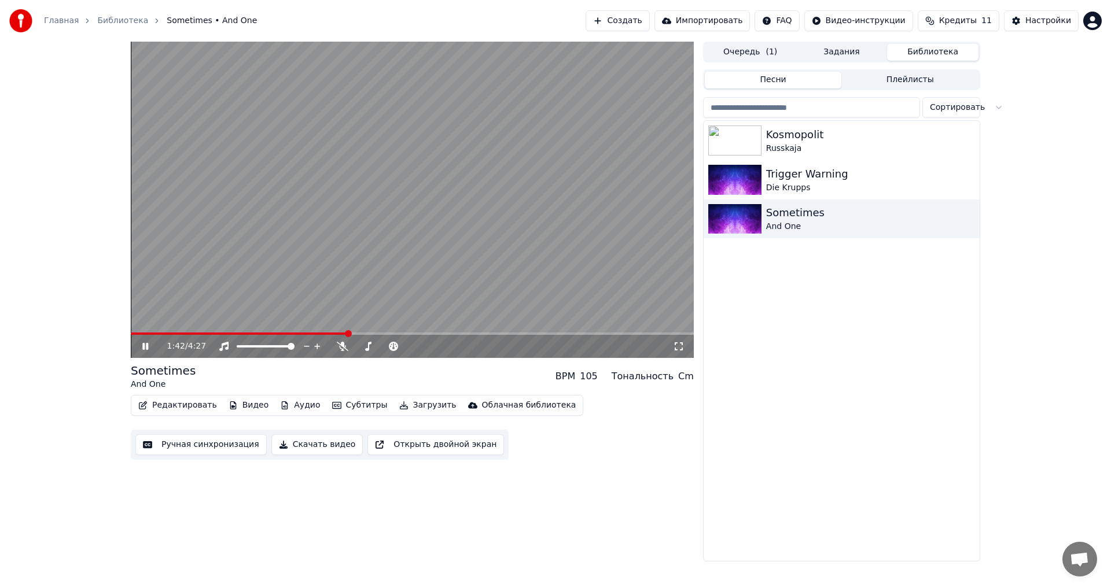
click at [146, 348] on icon at bounding box center [145, 346] width 6 height 7
click at [340, 334] on span at bounding box center [235, 334] width 209 height 2
click at [133, 349] on div "1:39 / 4:27" at bounding box center [412, 346] width 563 height 23
click at [141, 348] on icon at bounding box center [153, 346] width 27 height 9
click at [142, 348] on icon at bounding box center [153, 346] width 27 height 9
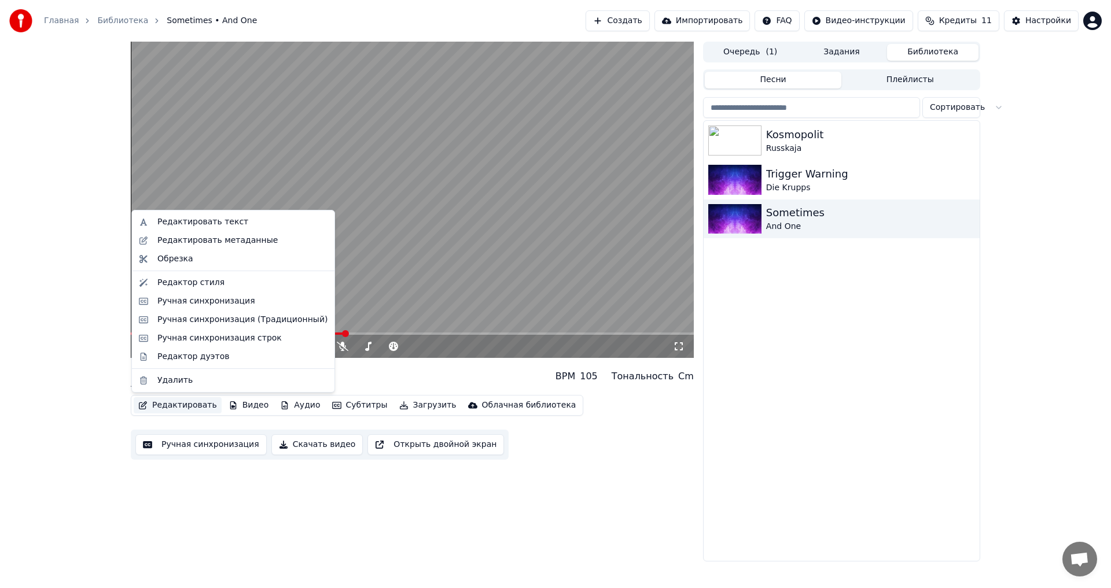
click at [179, 410] on button "Редактировать" at bounding box center [178, 406] width 88 height 16
click at [257, 224] on div "Редактировать текст" at bounding box center [242, 222] width 170 height 12
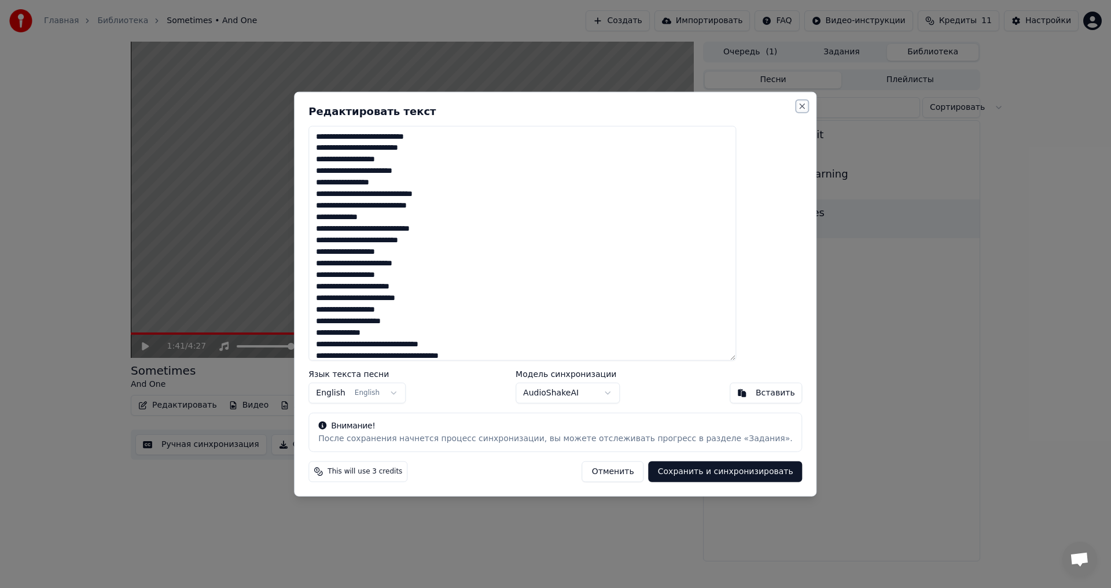
click at [798, 105] on button "Close" at bounding box center [802, 105] width 9 height 9
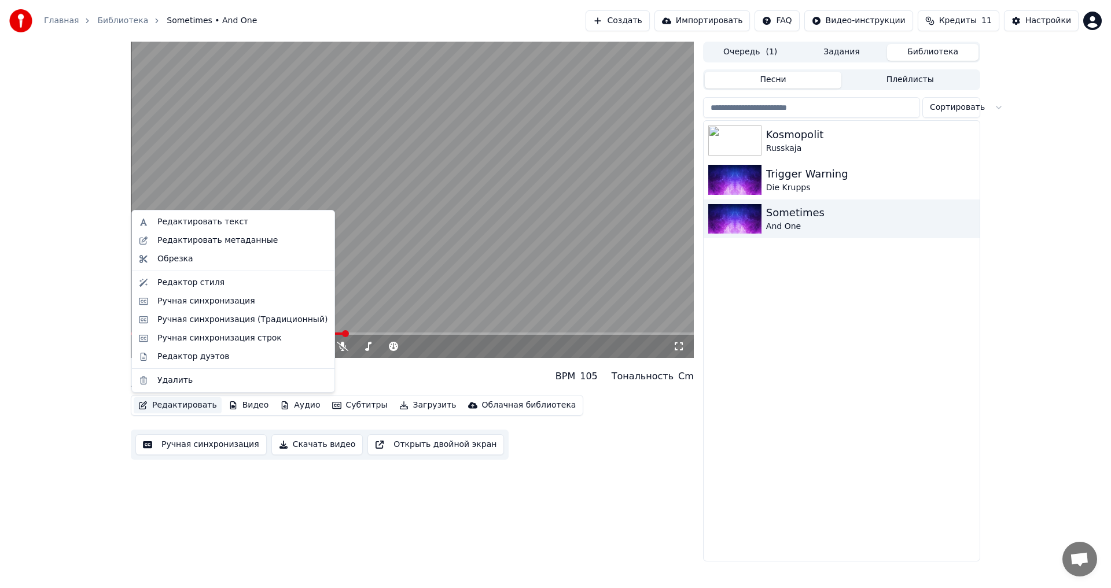
click at [176, 402] on button "Редактировать" at bounding box center [178, 406] width 88 height 16
click at [222, 300] on div "Ручная синхронизация" at bounding box center [206, 302] width 98 height 12
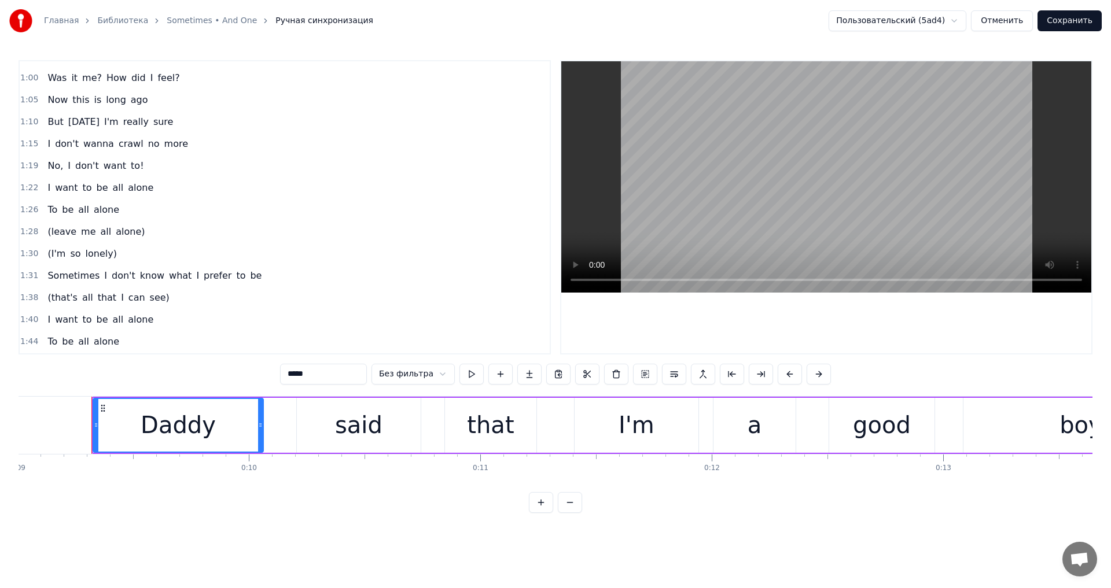
scroll to position [0, 2099]
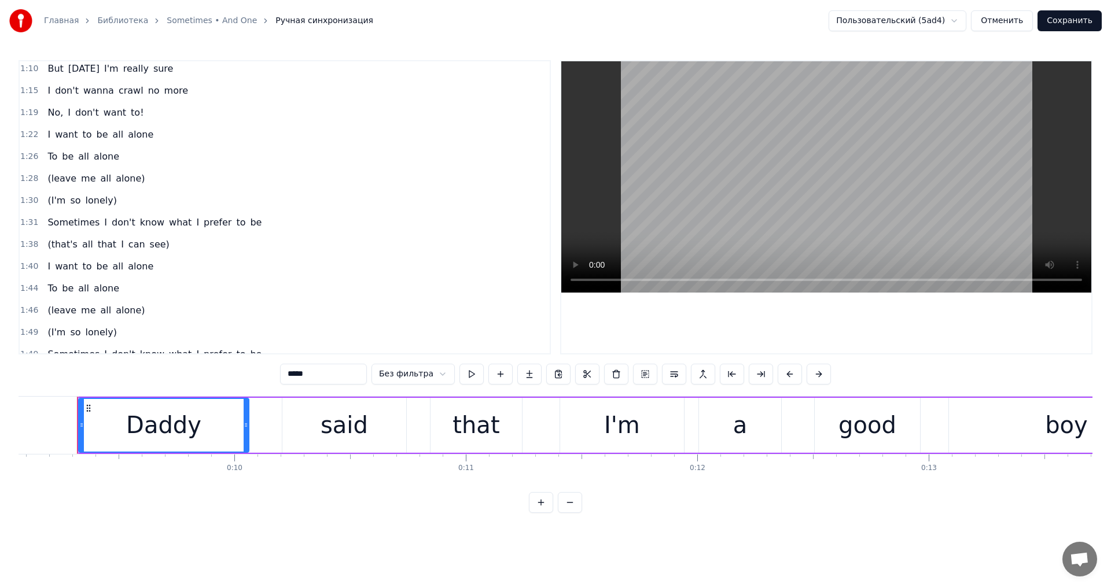
click at [96, 264] on span "be" at bounding box center [102, 266] width 14 height 13
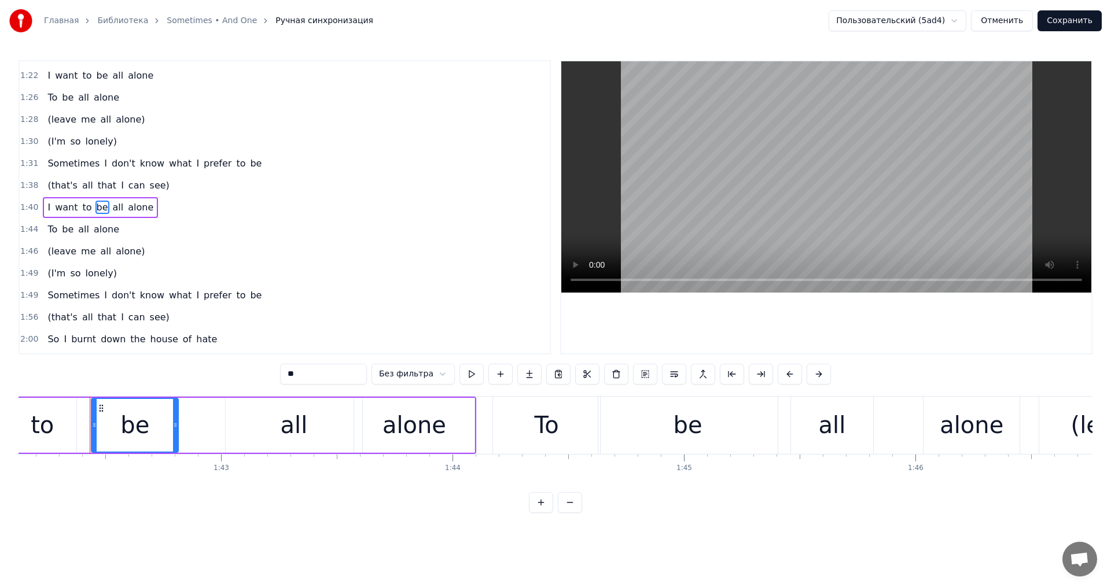
scroll to position [0, 23651]
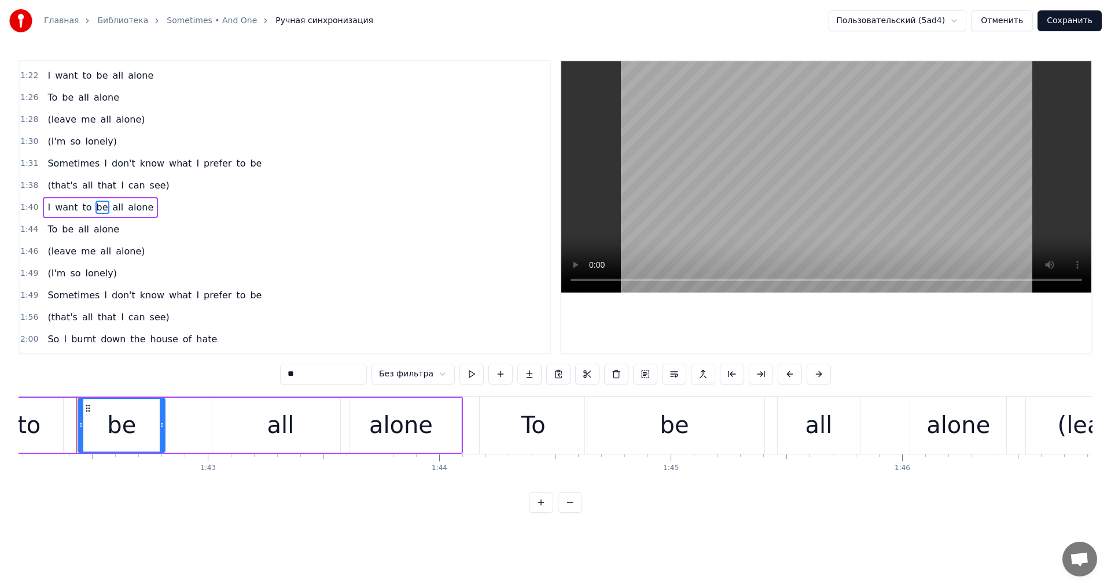
click at [149, 190] on span "see)" at bounding box center [160, 185] width 22 height 13
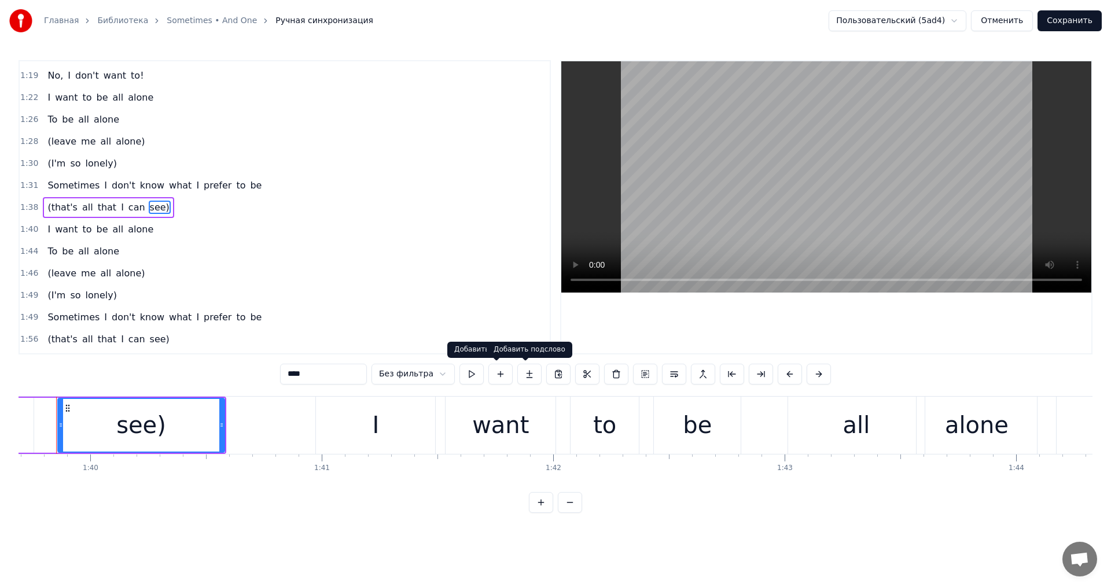
scroll to position [0, 23053]
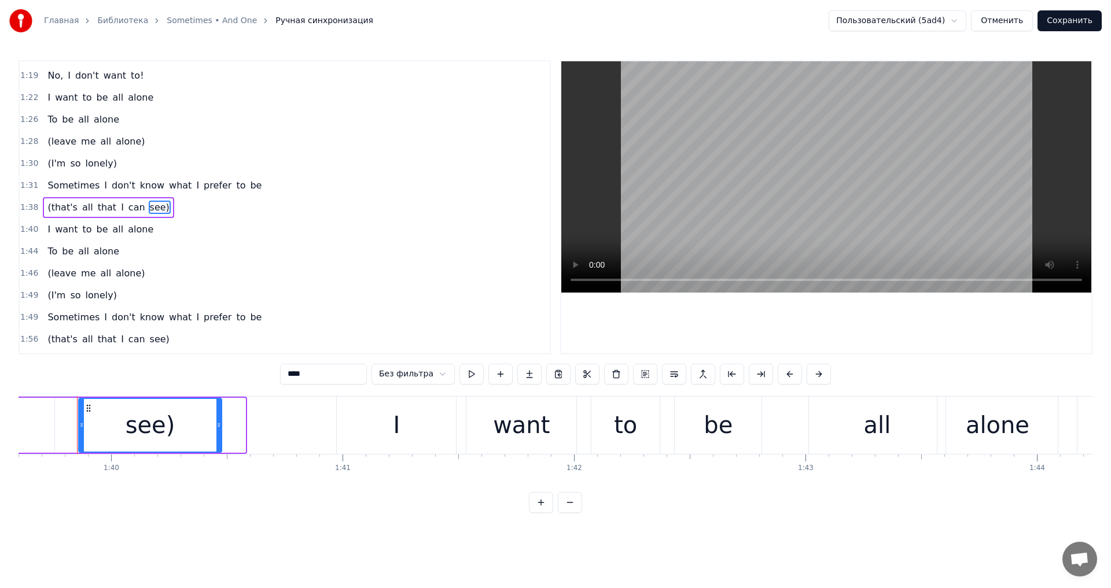
drag, startPoint x: 242, startPoint y: 421, endPoint x: 216, endPoint y: 421, distance: 26.6
click at [216, 421] on icon at bounding box center [218, 425] width 5 height 9
click at [381, 419] on div "I" at bounding box center [396, 425] width 119 height 57
type input "*"
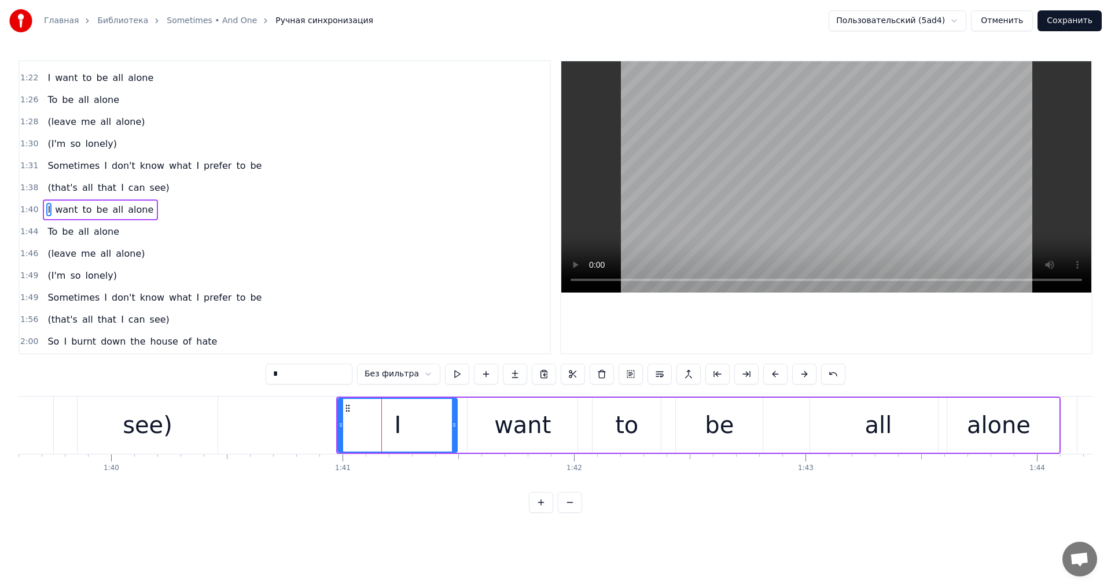
scroll to position [348, 0]
drag, startPoint x: 340, startPoint y: 425, endPoint x: 292, endPoint y: 425, distance: 48.6
click at [292, 425] on icon at bounding box center [292, 425] width 5 height 9
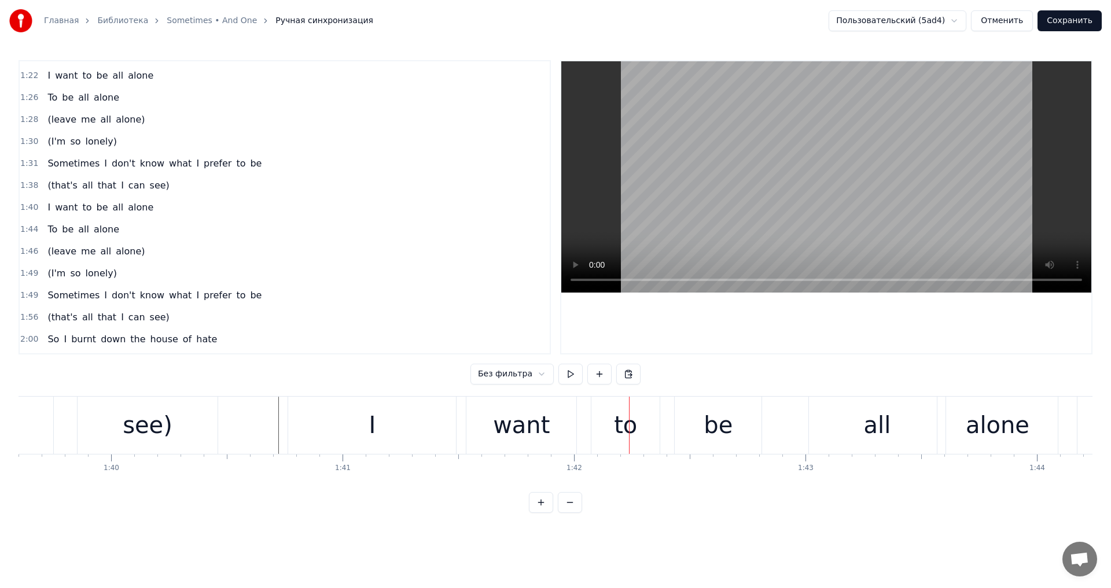
click at [1068, 16] on button "Сохранить" at bounding box center [1070, 20] width 64 height 21
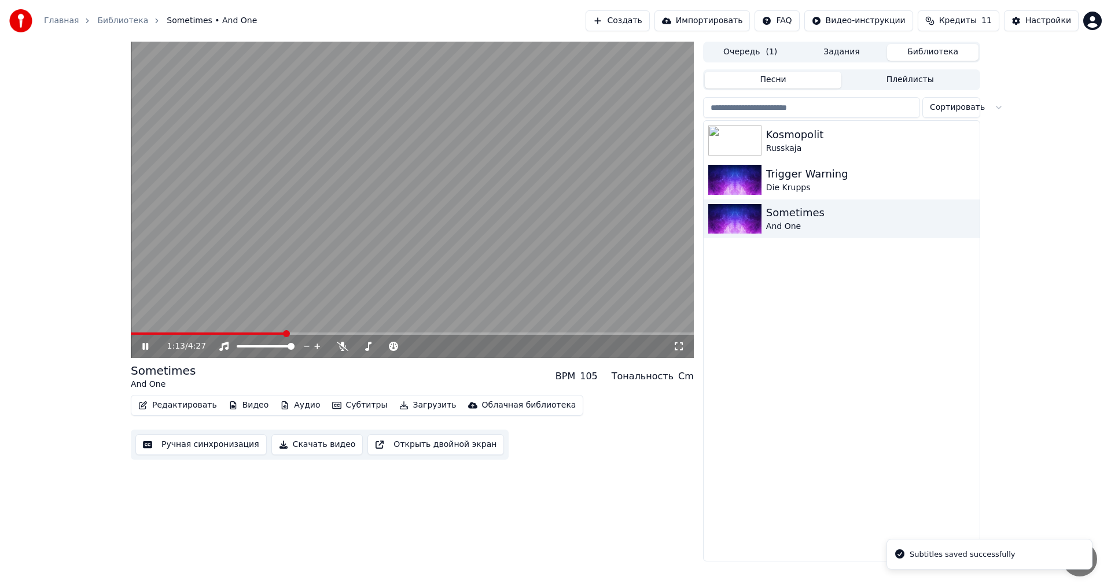
click at [285, 334] on span at bounding box center [412, 334] width 563 height 2
click at [317, 332] on video at bounding box center [412, 200] width 563 height 317
click at [334, 333] on span at bounding box center [412, 334] width 563 height 2
click at [345, 331] on video at bounding box center [412, 200] width 563 height 317
click at [342, 335] on span at bounding box center [412, 334] width 563 height 2
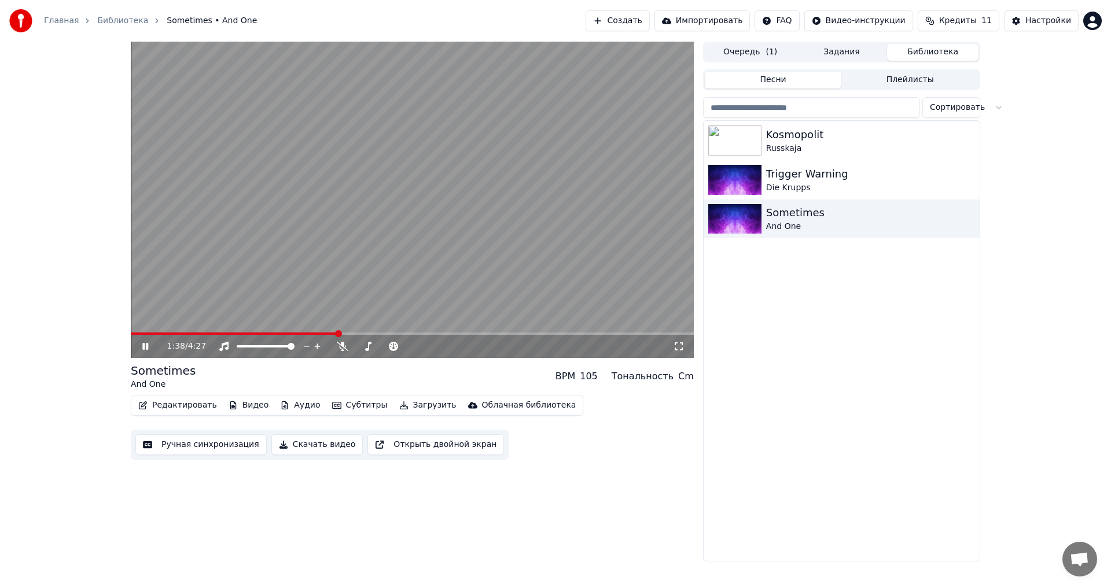
click at [337, 335] on span at bounding box center [234, 334] width 207 height 2
click at [149, 346] on icon at bounding box center [153, 346] width 27 height 9
click at [185, 409] on button "Редактировать" at bounding box center [178, 406] width 88 height 16
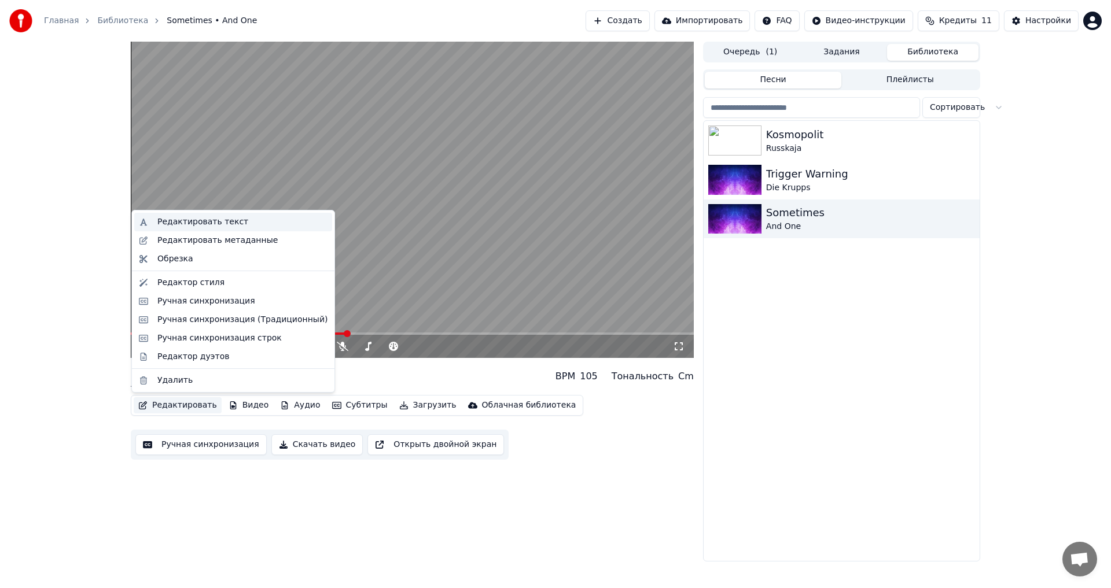
click at [219, 223] on div "Редактировать текст" at bounding box center [202, 222] width 91 height 12
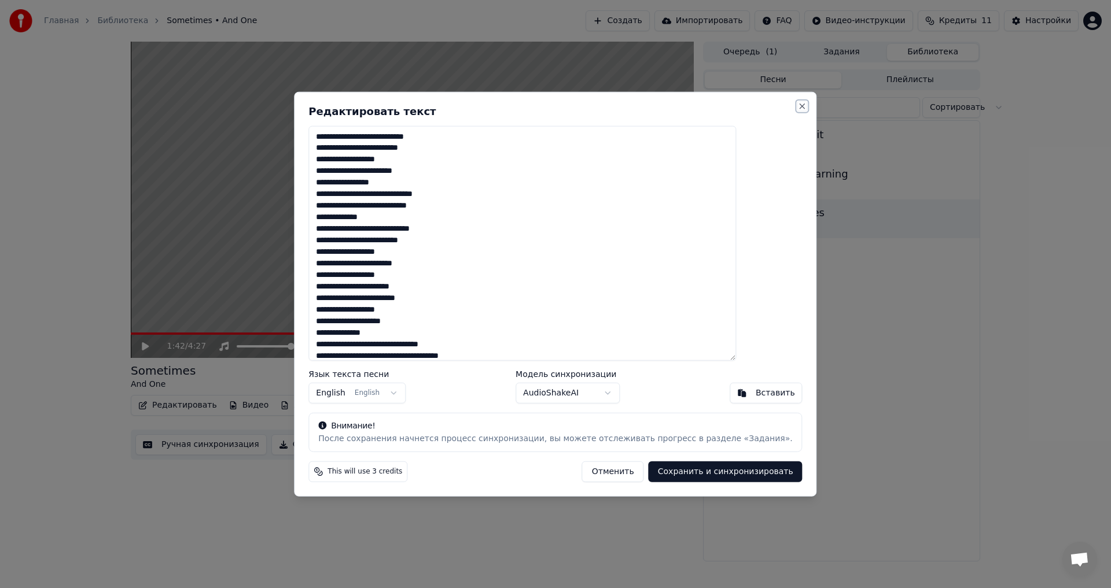
click at [798, 101] on button "Close" at bounding box center [802, 105] width 9 height 9
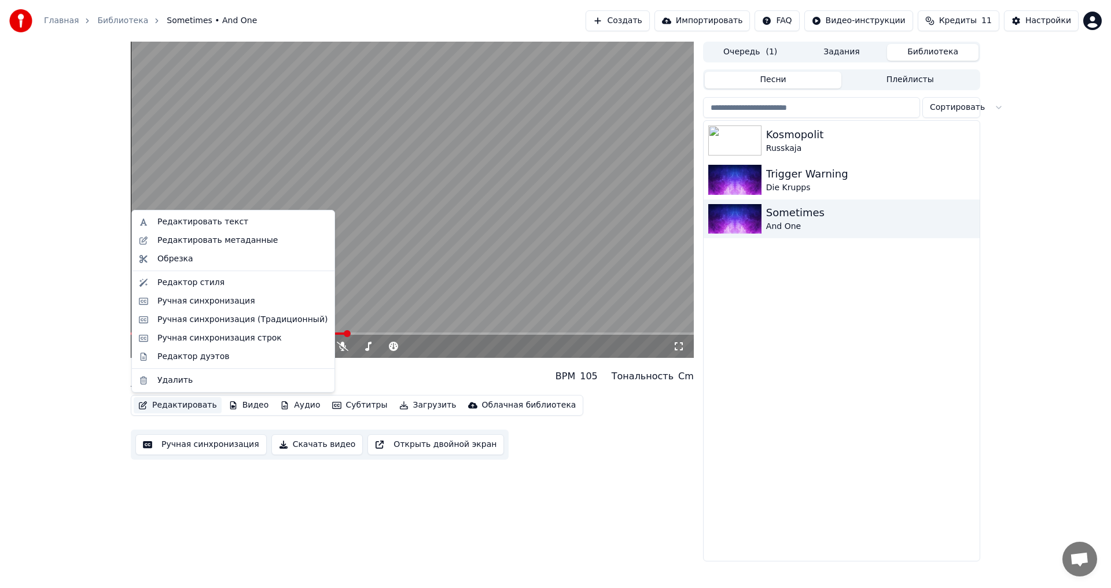
click at [158, 407] on button "Редактировать" at bounding box center [178, 406] width 88 height 16
click at [187, 305] on div "Ручная синхронизация" at bounding box center [206, 302] width 98 height 12
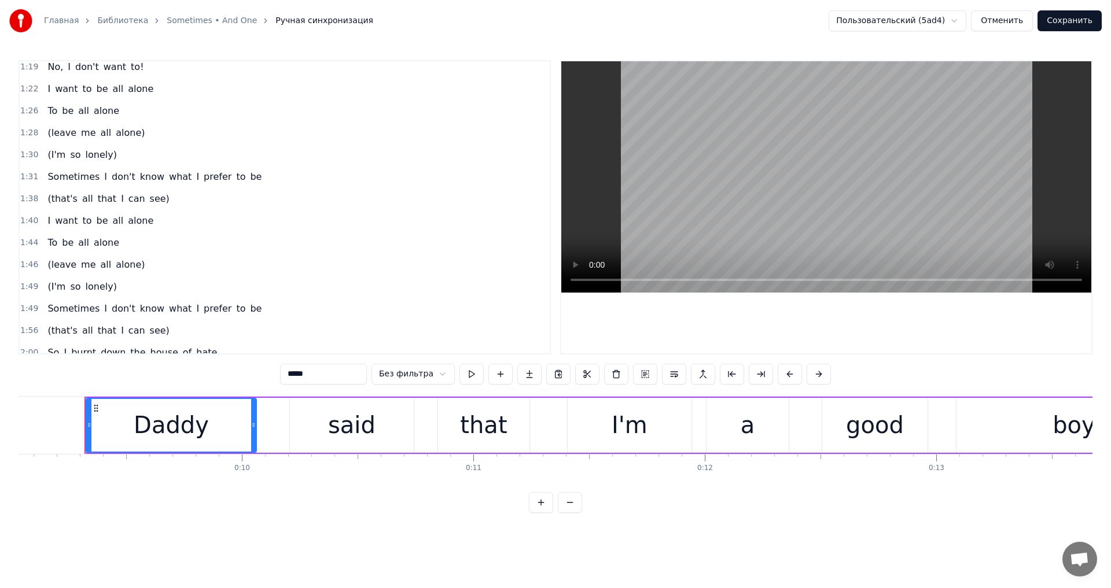
scroll to position [0, 2099]
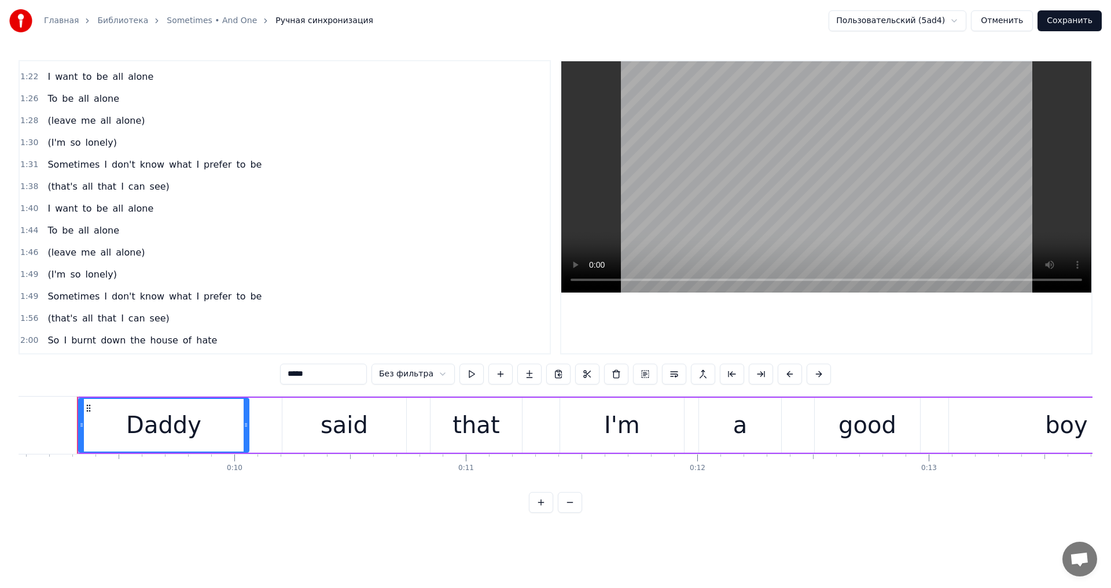
click at [112, 215] on span "all" at bounding box center [118, 208] width 13 height 13
type input "***"
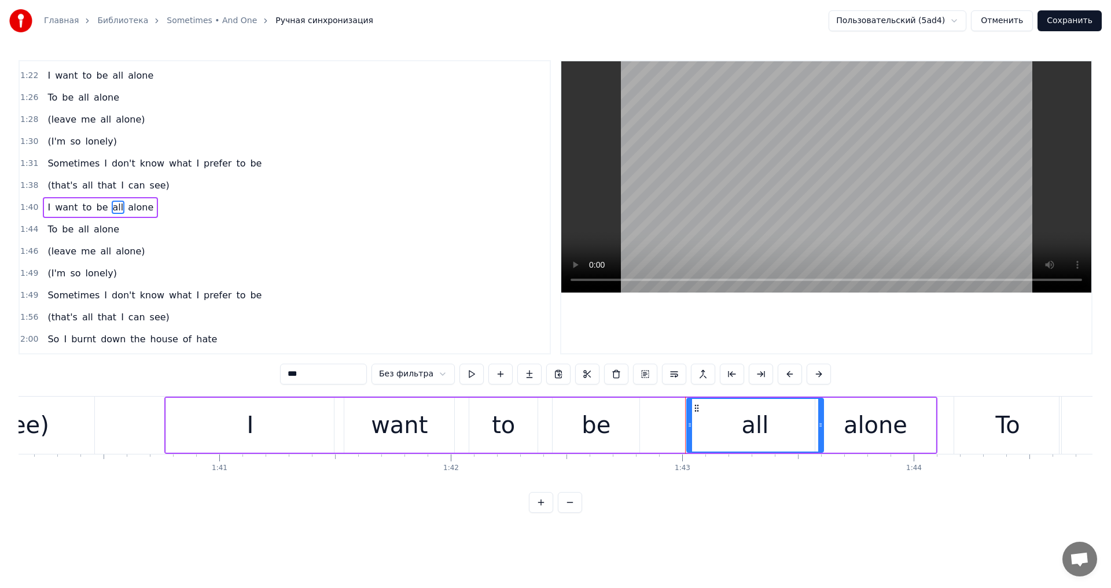
click at [115, 193] on div "(that's all that I can see)" at bounding box center [108, 185] width 131 height 21
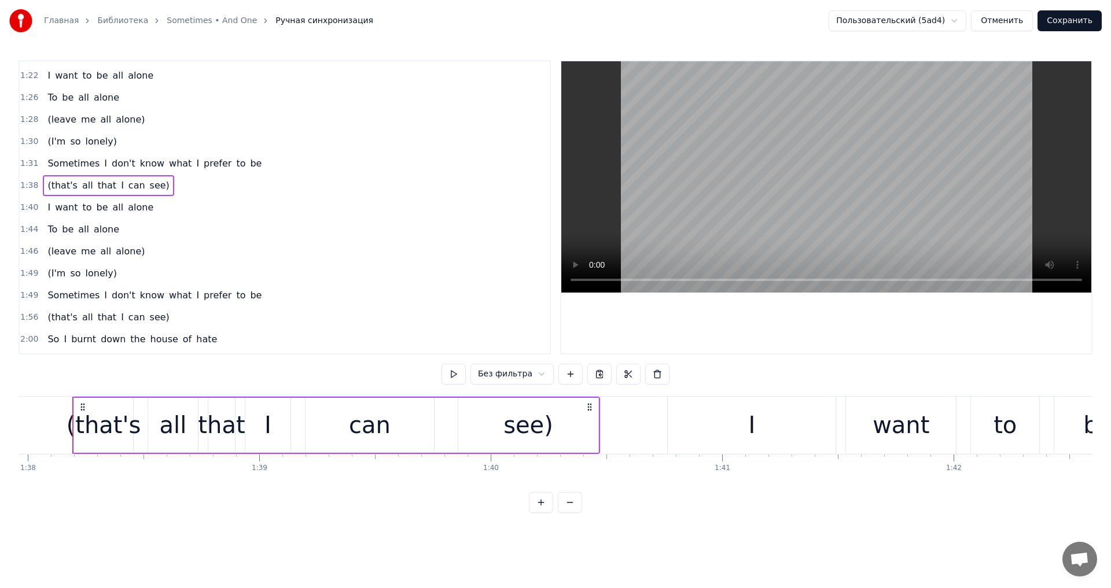
scroll to position [0, 22669]
click at [587, 424] on div "see)" at bounding box center [533, 425] width 140 height 55
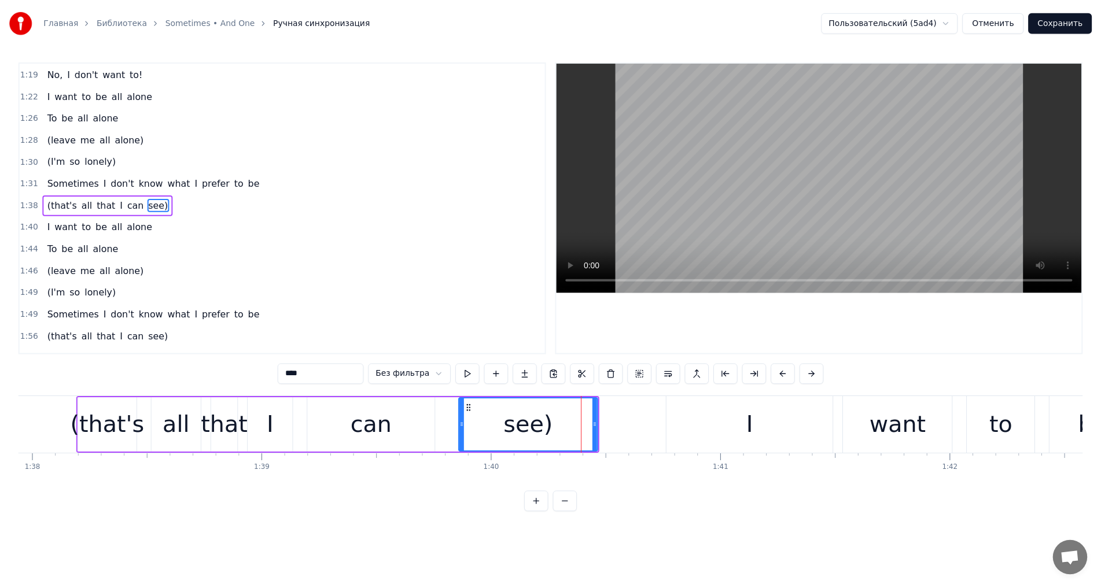
scroll to position [326, 0]
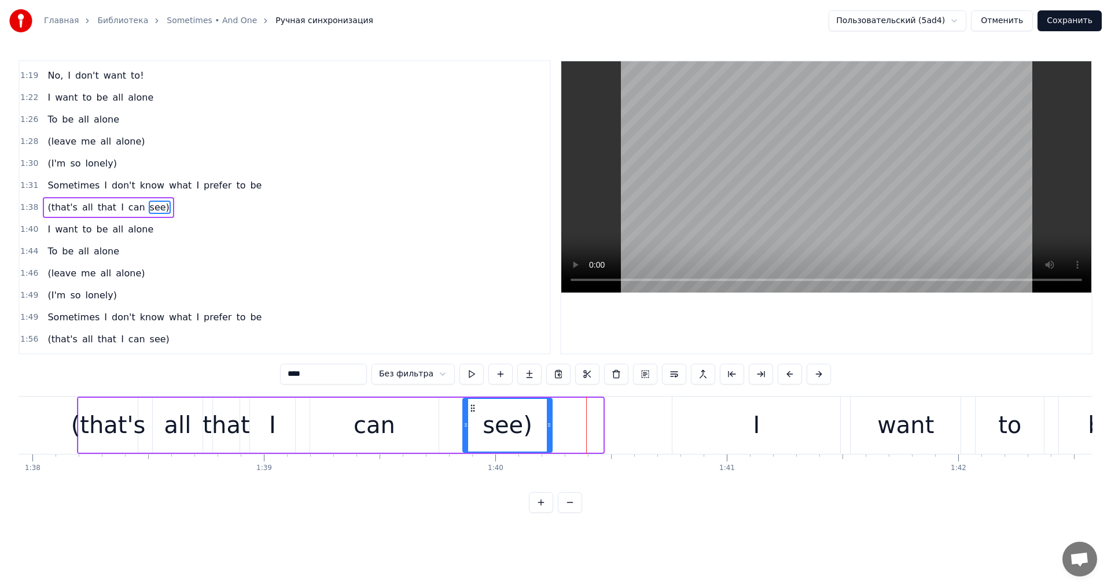
drag, startPoint x: 599, startPoint y: 429, endPoint x: 548, endPoint y: 426, distance: 51.0
click at [548, 426] on icon at bounding box center [549, 425] width 5 height 9
click at [253, 415] on div "I" at bounding box center [272, 425] width 45 height 55
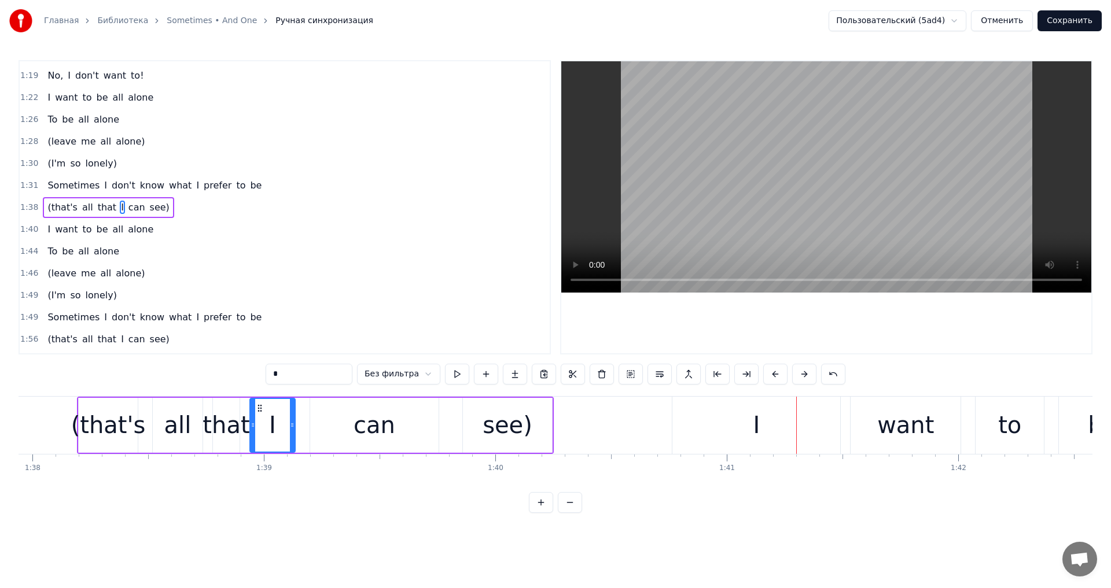
click at [468, 407] on div "see)" at bounding box center [507, 425] width 89 height 55
type input "****"
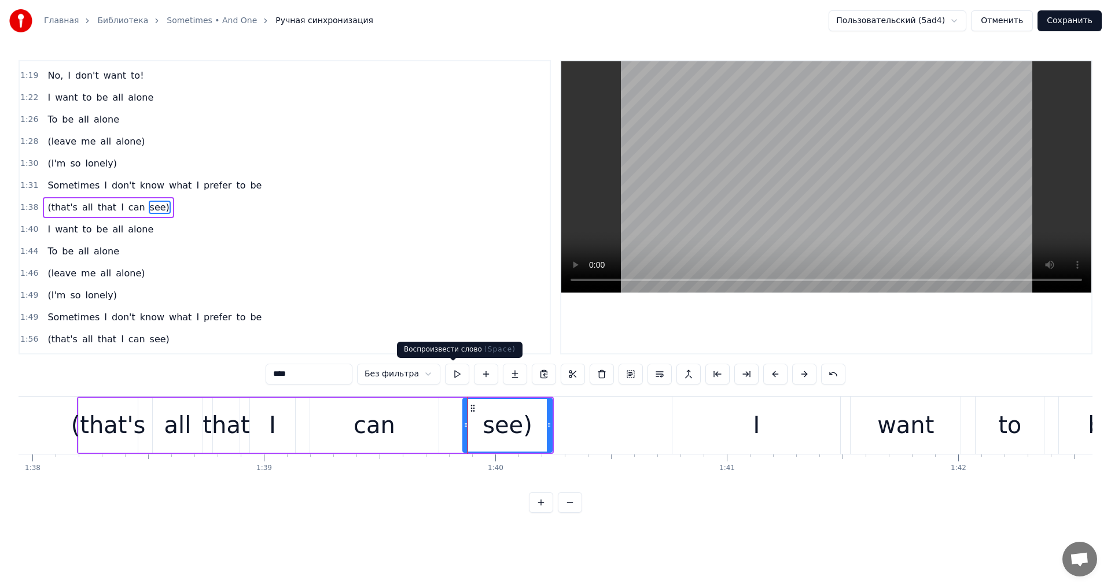
click at [455, 371] on button at bounding box center [457, 374] width 24 height 21
click at [1068, 18] on button "Сохранить" at bounding box center [1070, 20] width 64 height 21
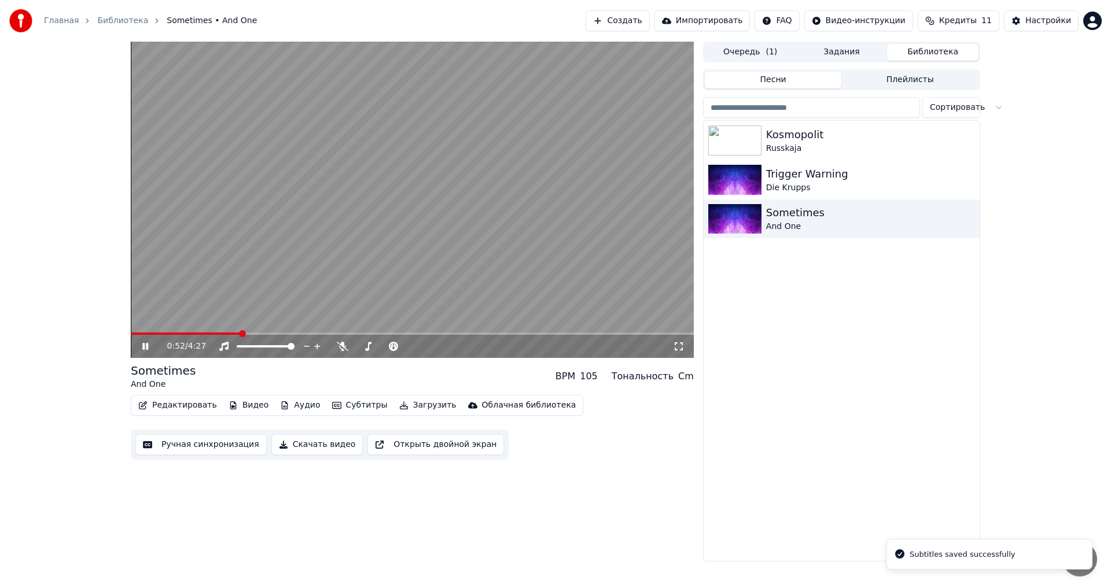
click at [240, 334] on span at bounding box center [412, 334] width 563 height 2
click at [265, 334] on span at bounding box center [412, 334] width 563 height 2
click at [307, 332] on video at bounding box center [412, 200] width 563 height 317
click at [311, 333] on span at bounding box center [412, 334] width 563 height 2
click at [330, 304] on video at bounding box center [412, 200] width 563 height 317
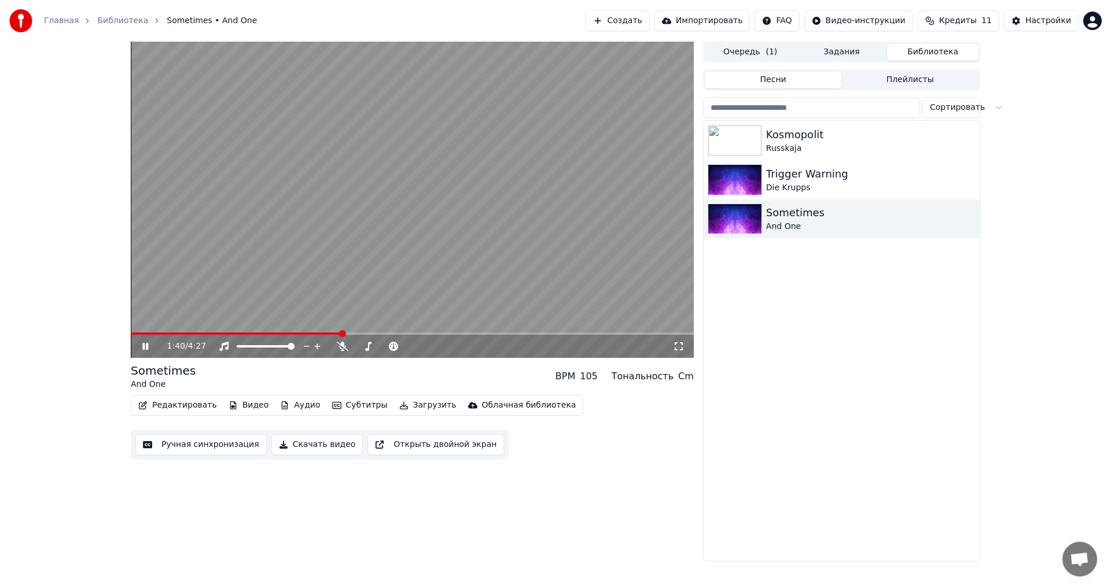
click at [341, 333] on span at bounding box center [412, 334] width 563 height 2
click at [339, 333] on span at bounding box center [238, 334] width 215 height 2
click at [147, 351] on icon at bounding box center [153, 346] width 27 height 9
click at [835, 198] on div "Trigger Warning Die Krupps" at bounding box center [842, 179] width 276 height 39
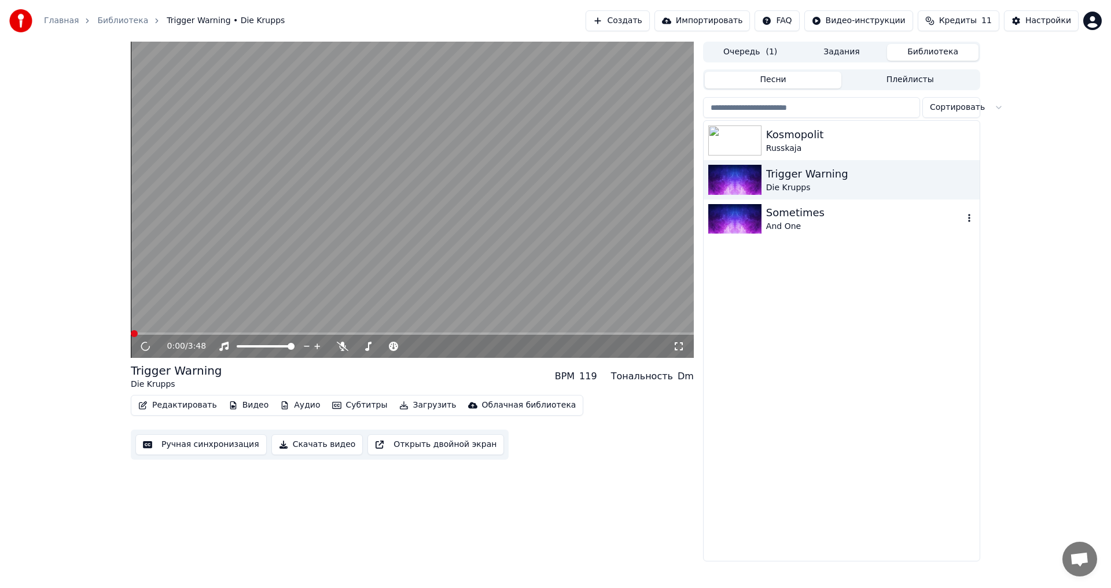
click at [827, 219] on div "Sometimes" at bounding box center [864, 213] width 197 height 16
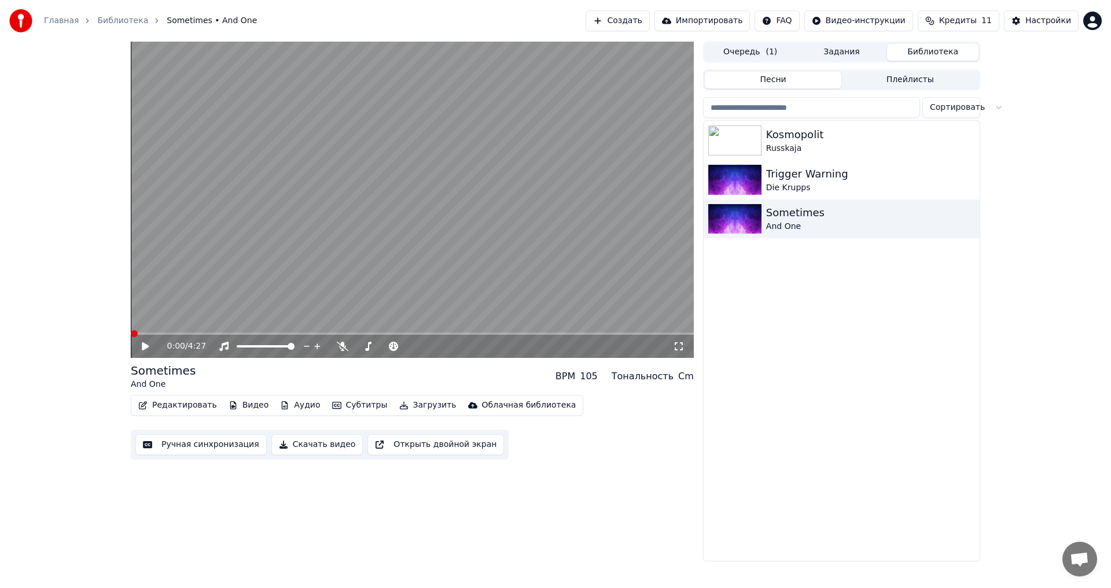
click at [142, 347] on icon at bounding box center [153, 346] width 27 height 9
click at [146, 351] on icon at bounding box center [153, 346] width 27 height 9
click at [159, 402] on button "Редактировать" at bounding box center [178, 406] width 88 height 16
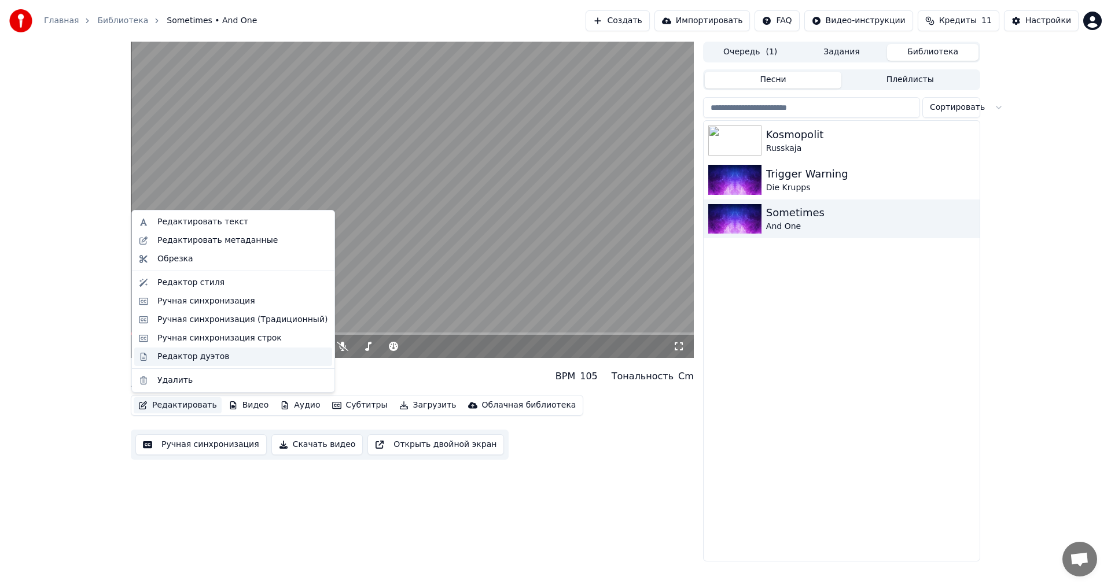
click at [219, 357] on div "Редактор дуэтов" at bounding box center [242, 357] width 170 height 12
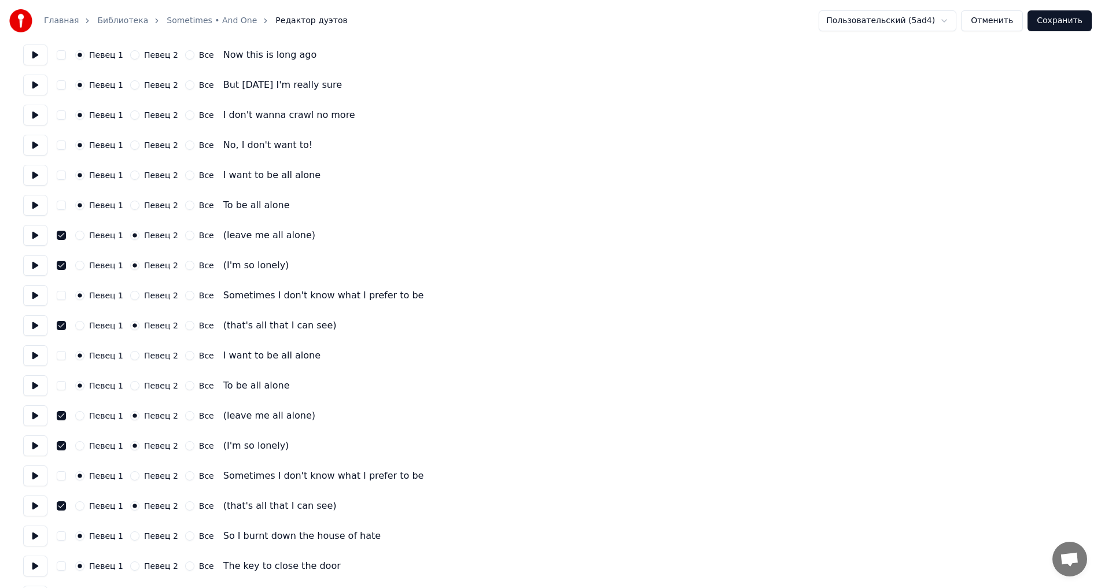
scroll to position [463, 0]
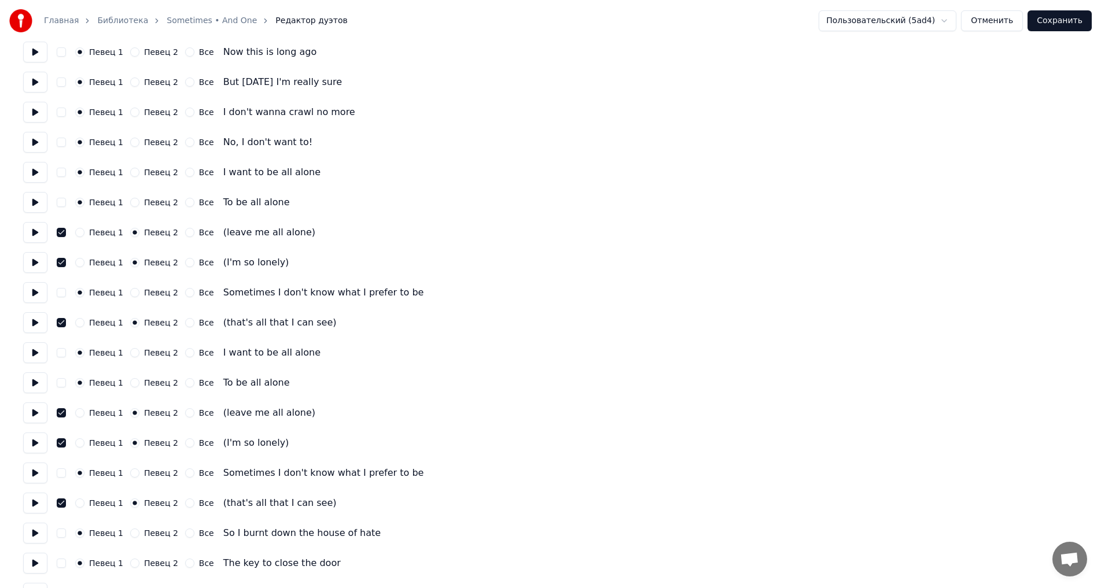
click at [60, 505] on button "button" at bounding box center [61, 503] width 9 height 9
click at [1079, 31] on button "Сохранить" at bounding box center [1060, 20] width 64 height 21
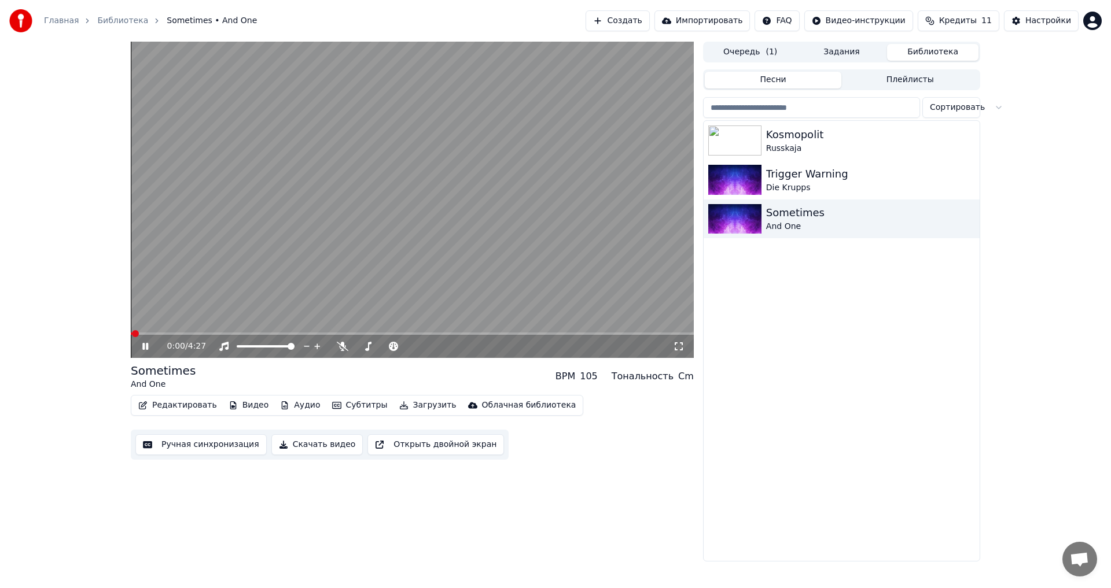
click at [380, 227] on video at bounding box center [412, 200] width 563 height 317
click at [352, 240] on video at bounding box center [412, 200] width 563 height 317
click at [240, 332] on video at bounding box center [412, 200] width 563 height 317
click at [242, 337] on div "0:01 / 4:27" at bounding box center [412, 346] width 563 height 23
click at [244, 334] on span at bounding box center [412, 334] width 563 height 2
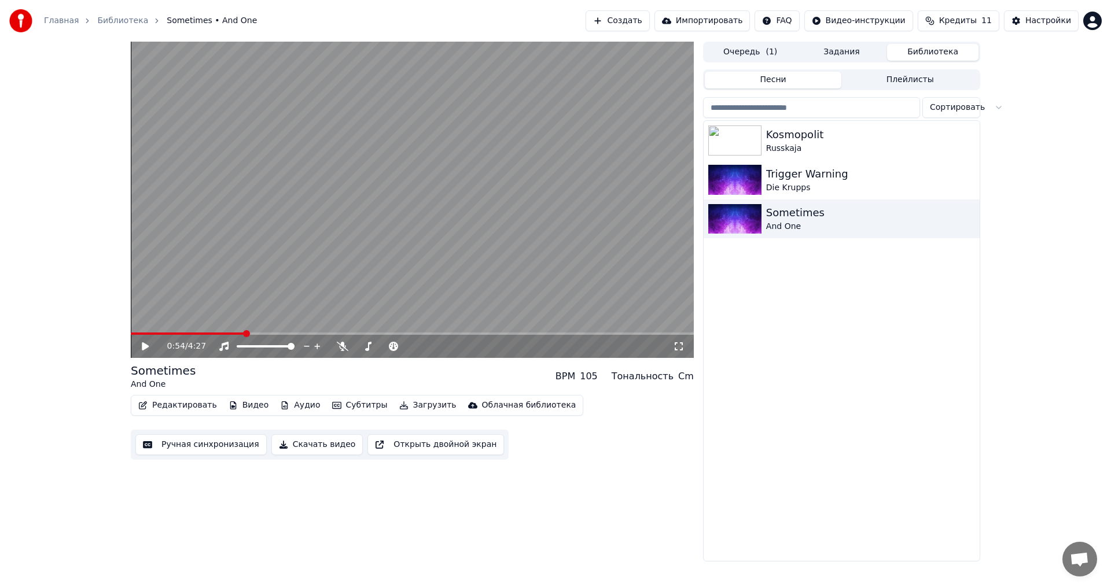
click at [315, 292] on video at bounding box center [412, 200] width 563 height 317
click at [274, 333] on span at bounding box center [412, 334] width 563 height 2
click at [285, 335] on span at bounding box center [412, 334] width 563 height 2
click at [304, 336] on div "1:13 / 4:27" at bounding box center [412, 346] width 563 height 23
click at [306, 334] on span at bounding box center [412, 334] width 563 height 2
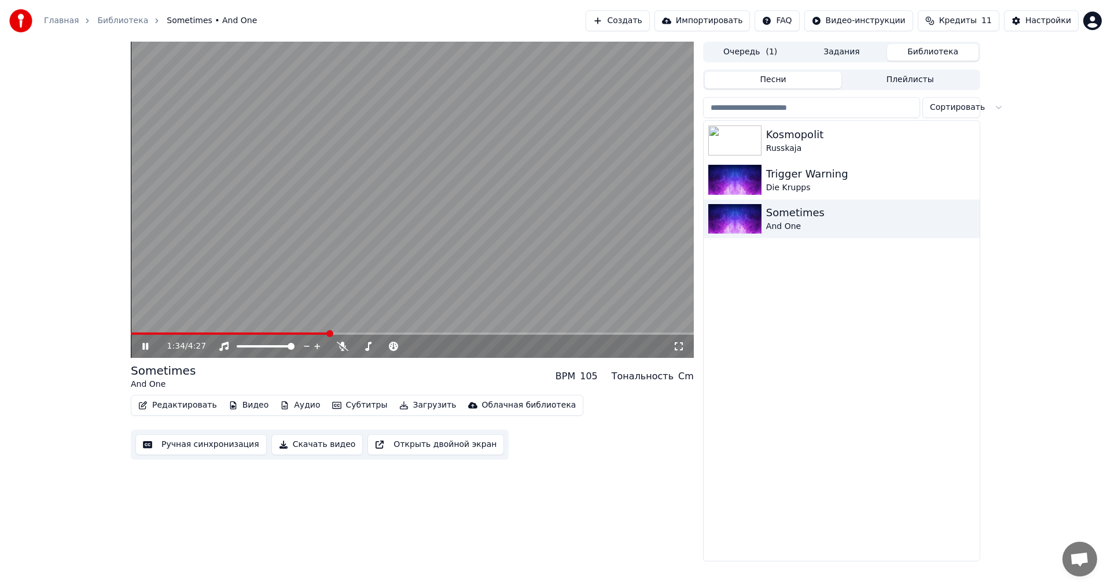
click at [330, 334] on span at bounding box center [412, 334] width 563 height 2
click at [142, 352] on div "1:42 / 4:27" at bounding box center [412, 347] width 554 height 12
click at [146, 349] on icon at bounding box center [153, 346] width 27 height 9
click at [167, 406] on button "Редактировать" at bounding box center [178, 406] width 88 height 16
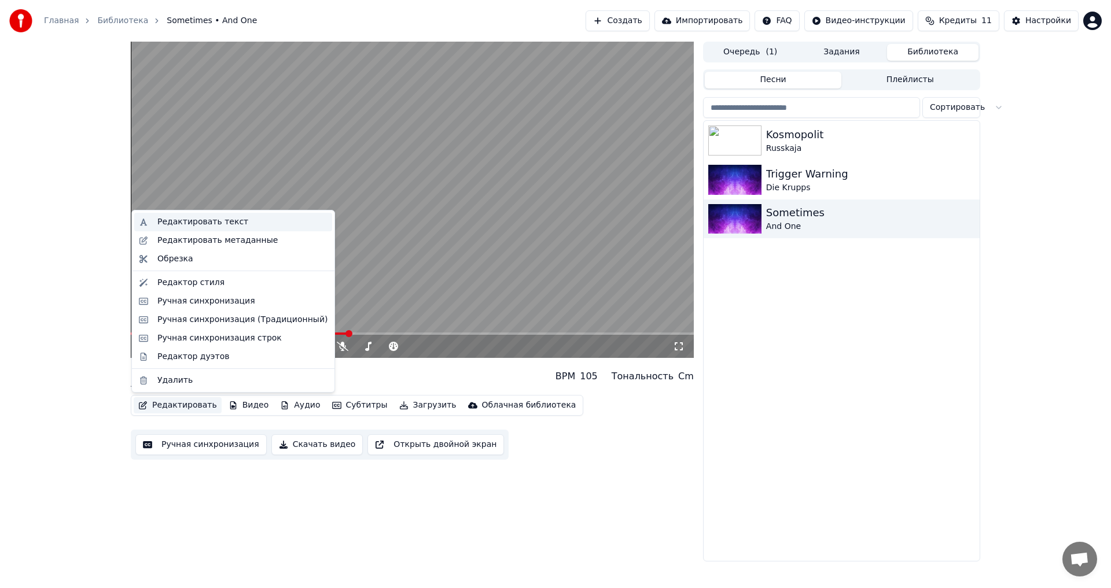
click at [238, 225] on div "Редактировать текст" at bounding box center [242, 222] width 170 height 12
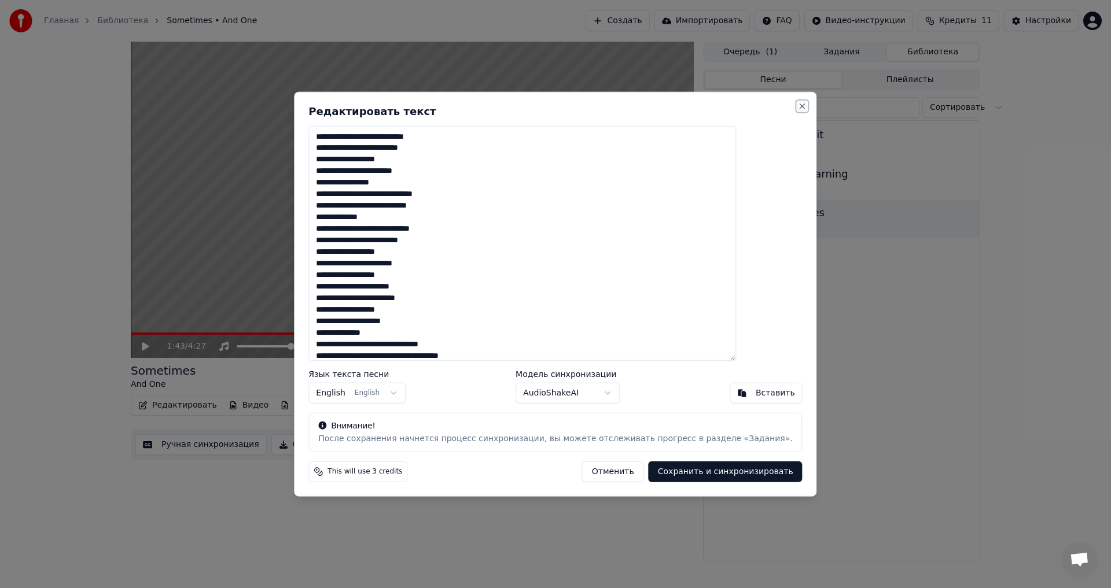
click at [798, 105] on button "Close" at bounding box center [802, 105] width 9 height 9
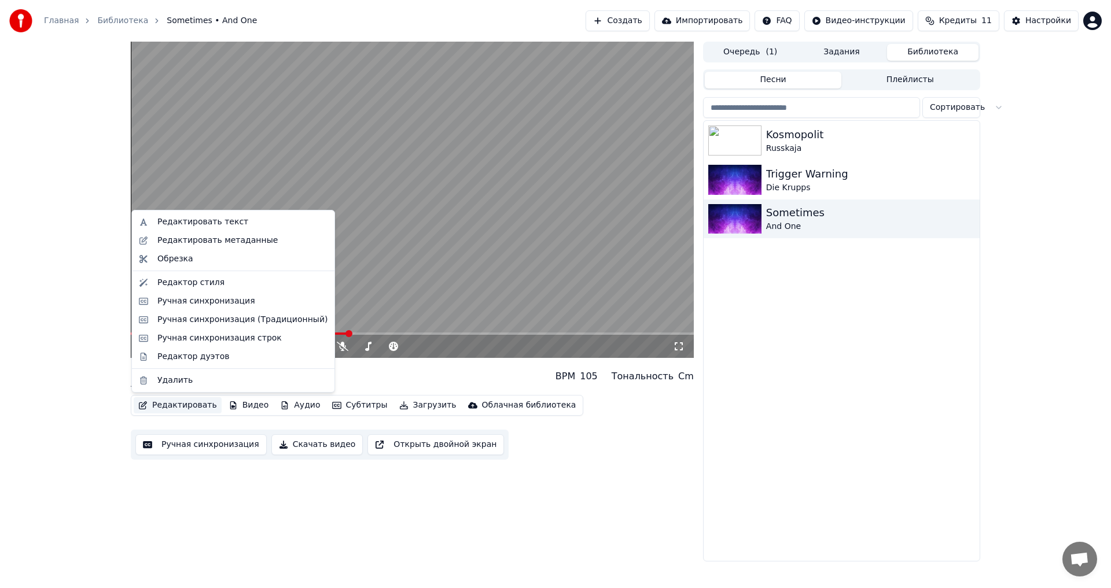
click at [181, 410] on button "Редактировать" at bounding box center [178, 406] width 88 height 16
drag, startPoint x: 220, startPoint y: 287, endPoint x: 219, endPoint y: 298, distance: 11.1
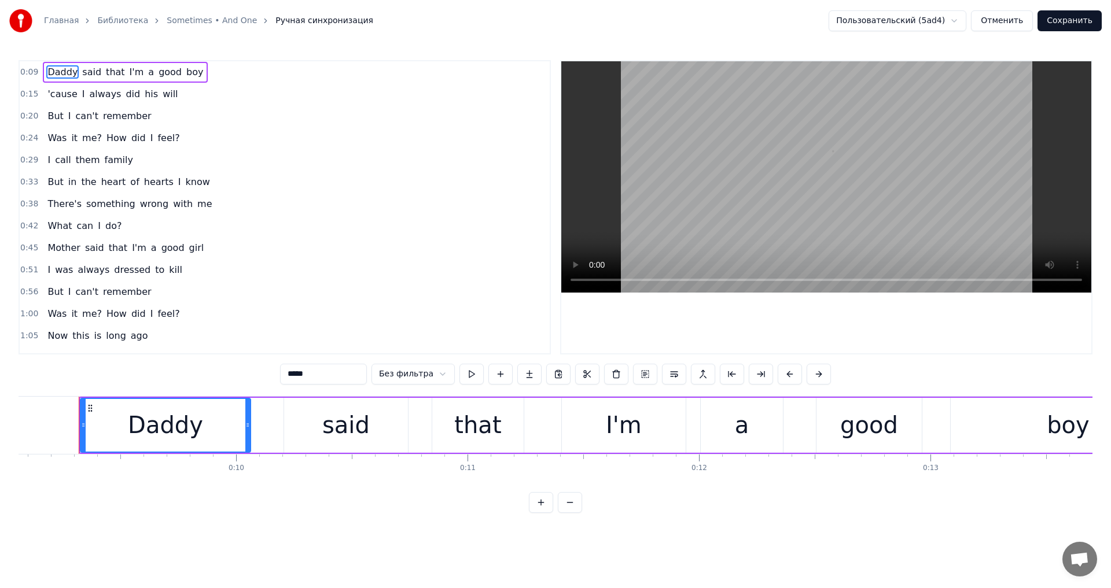
scroll to position [0, 2099]
click at [1025, 20] on button "Отменить" at bounding box center [1002, 20] width 62 height 21
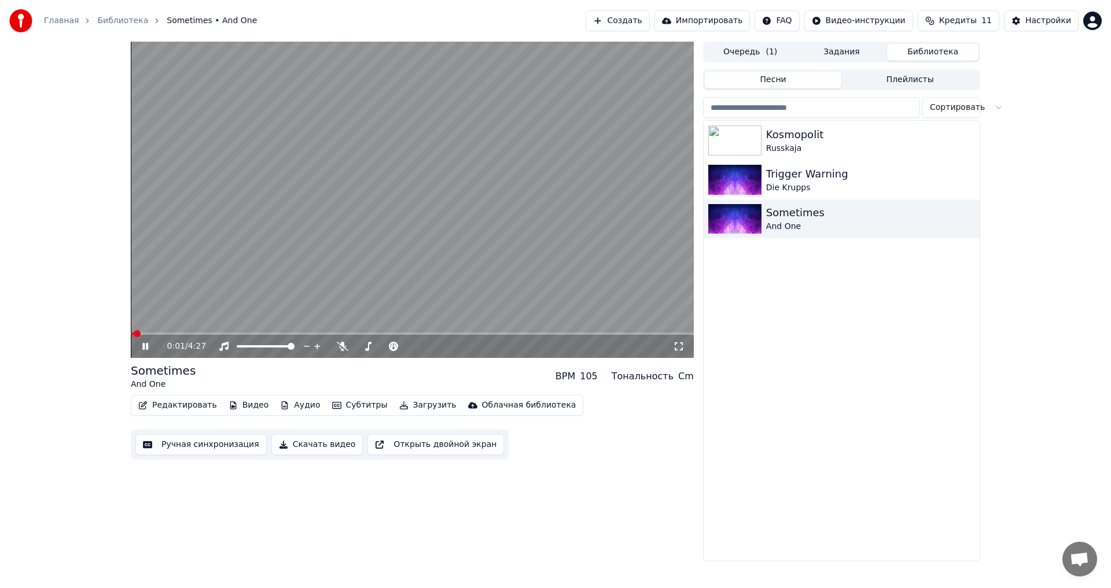
click at [157, 401] on button "Редактировать" at bounding box center [178, 406] width 88 height 16
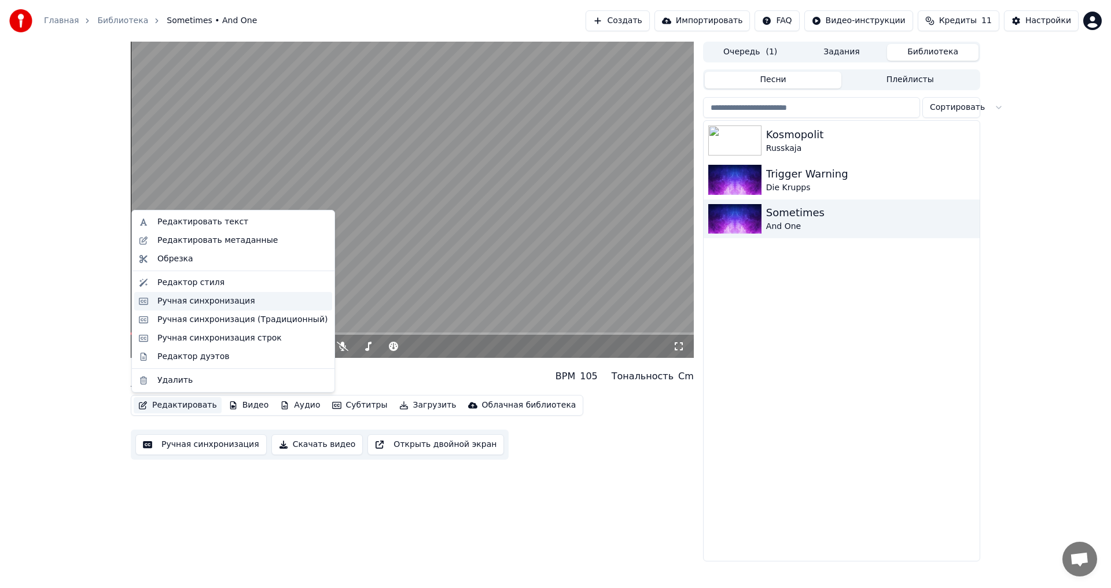
click at [224, 301] on div "Ручная синхронизация" at bounding box center [206, 302] width 98 height 12
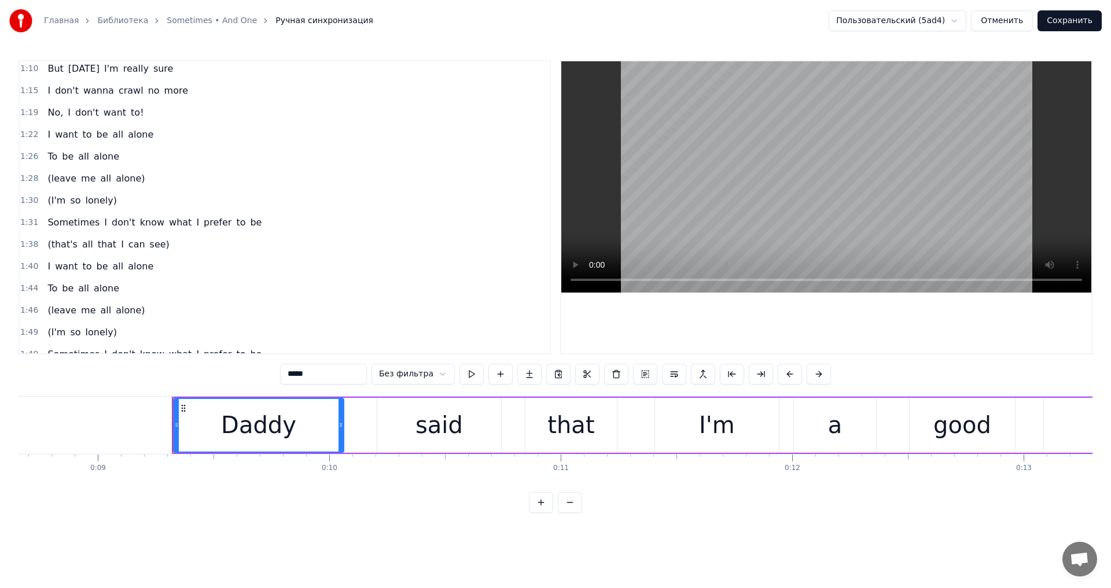
scroll to position [0, 2099]
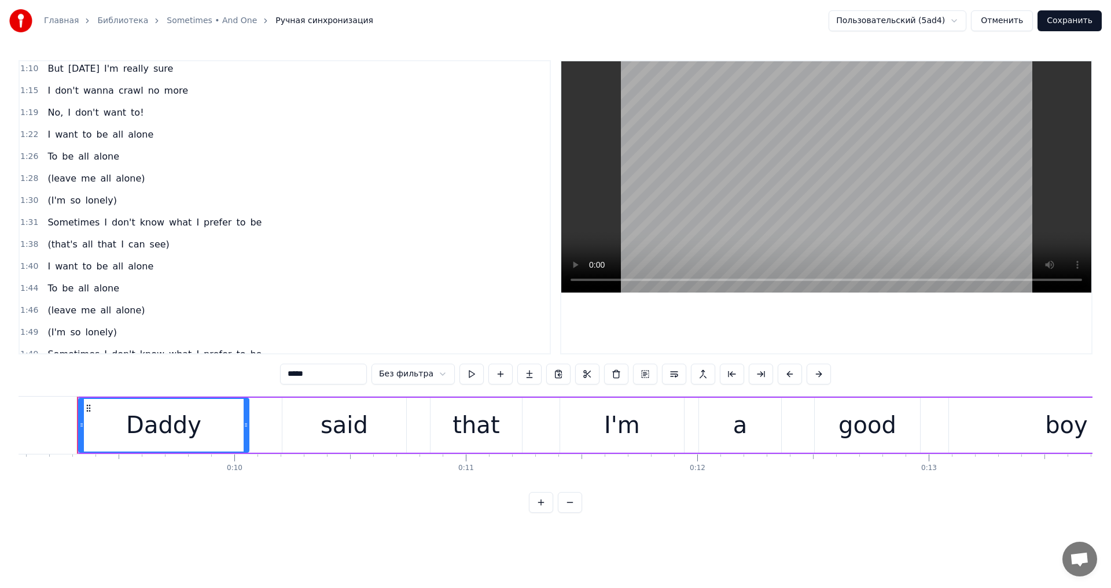
click at [112, 264] on span "all" at bounding box center [118, 266] width 13 height 13
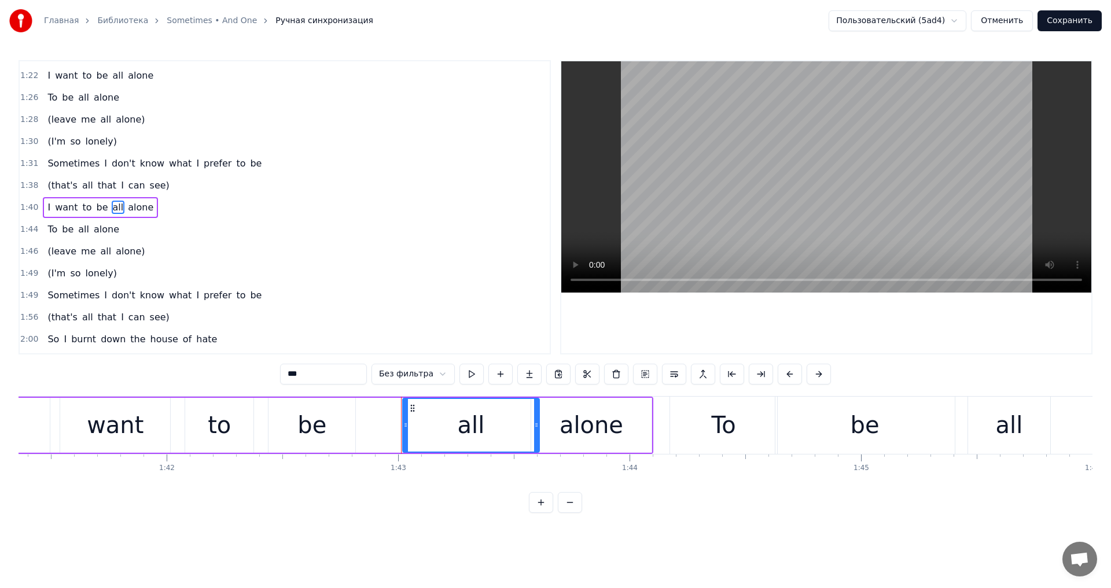
scroll to position [0, 23785]
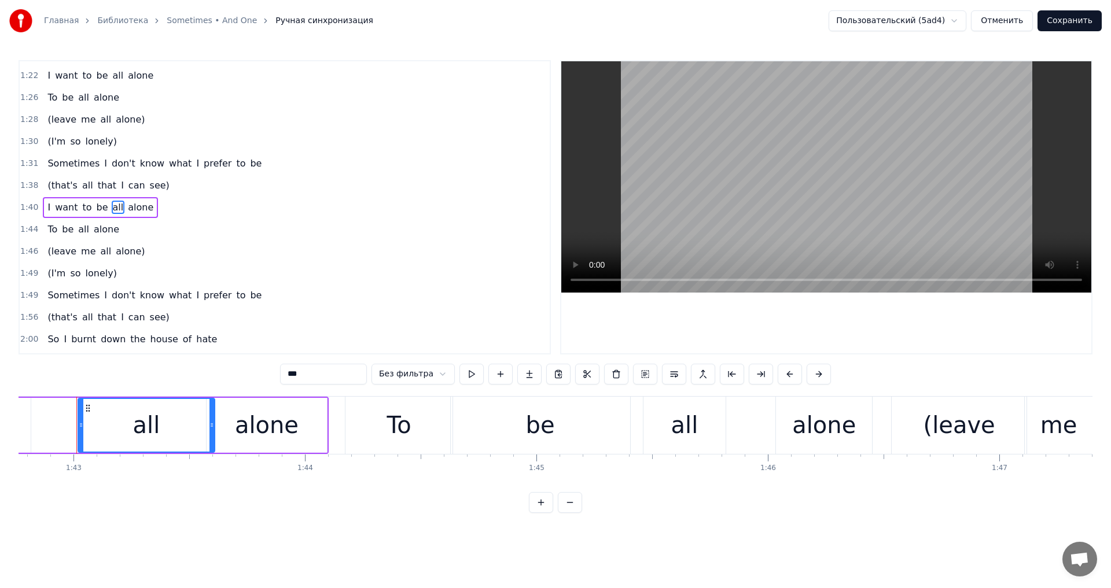
click at [149, 188] on span "see)" at bounding box center [160, 185] width 22 height 13
type input "****"
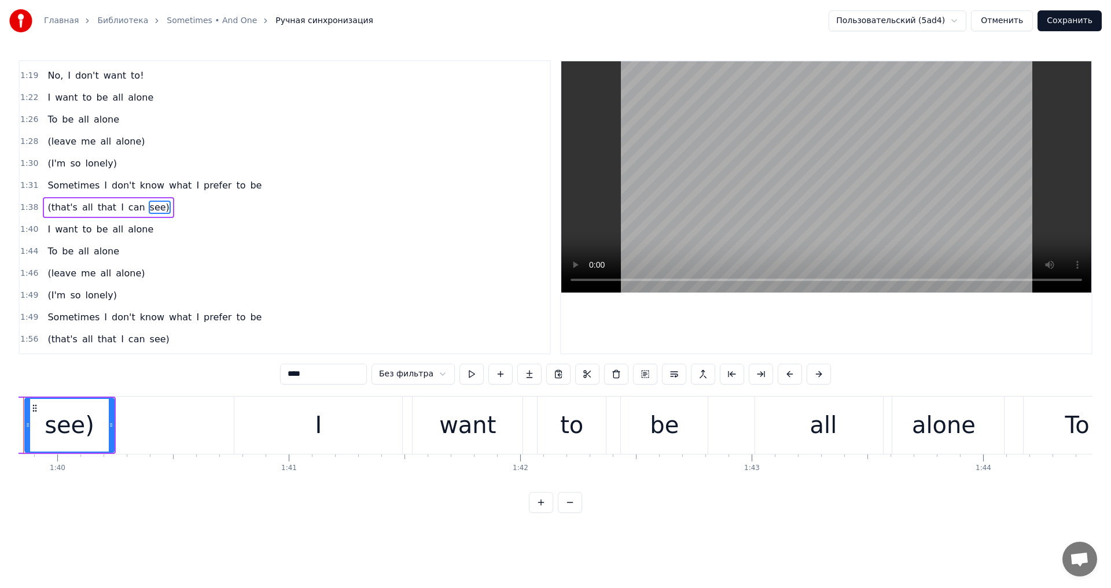
scroll to position [0, 22937]
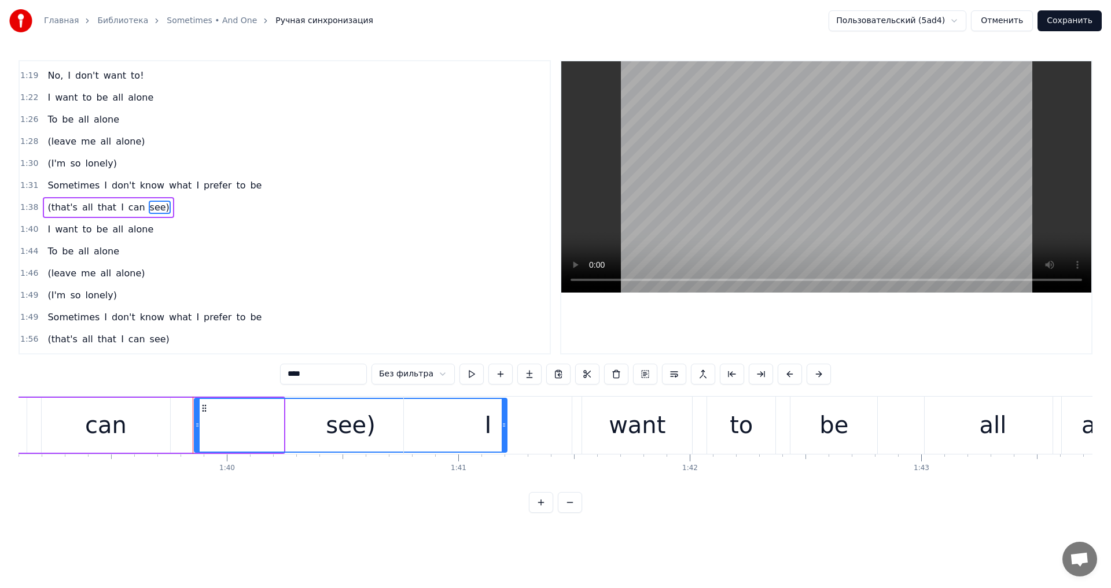
drag, startPoint x: 282, startPoint y: 425, endPoint x: 505, endPoint y: 428, distance: 223.4
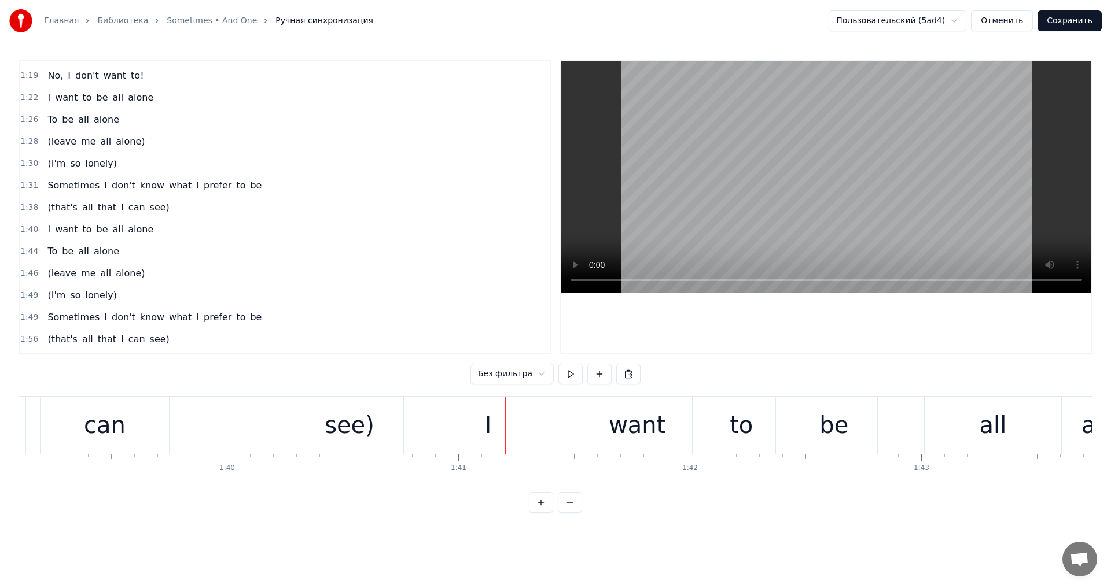
click at [348, 424] on div "see)" at bounding box center [350, 425] width 50 height 35
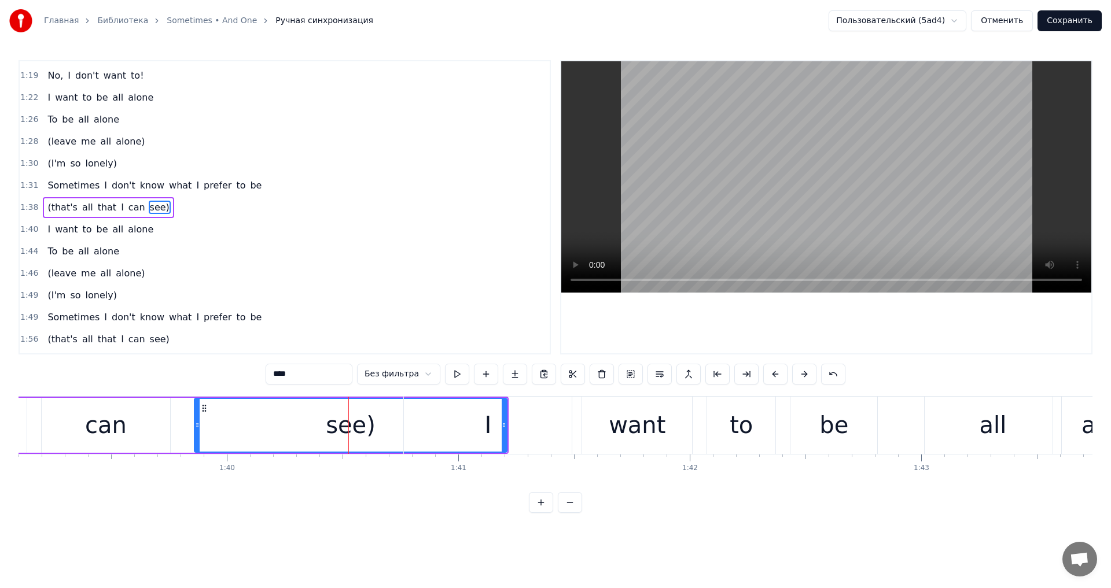
click at [1057, 23] on button "Сохранить" at bounding box center [1070, 20] width 64 height 21
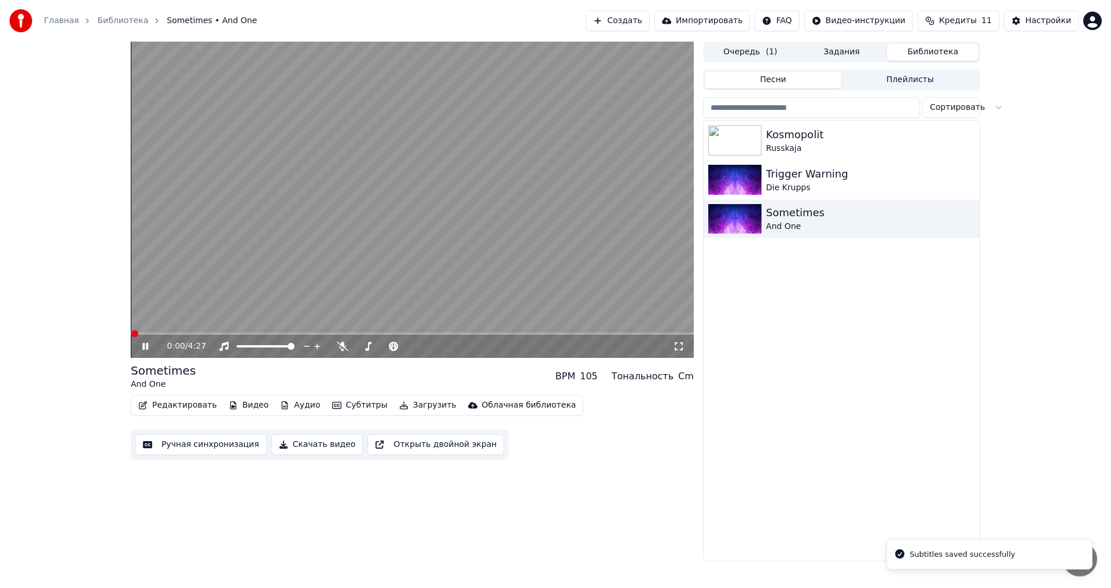
click at [289, 333] on span at bounding box center [412, 334] width 563 height 2
click at [349, 275] on video at bounding box center [412, 200] width 563 height 317
click at [349, 332] on video at bounding box center [412, 200] width 563 height 317
click at [349, 334] on span at bounding box center [412, 334] width 563 height 2
click at [335, 334] on span at bounding box center [233, 334] width 204 height 2
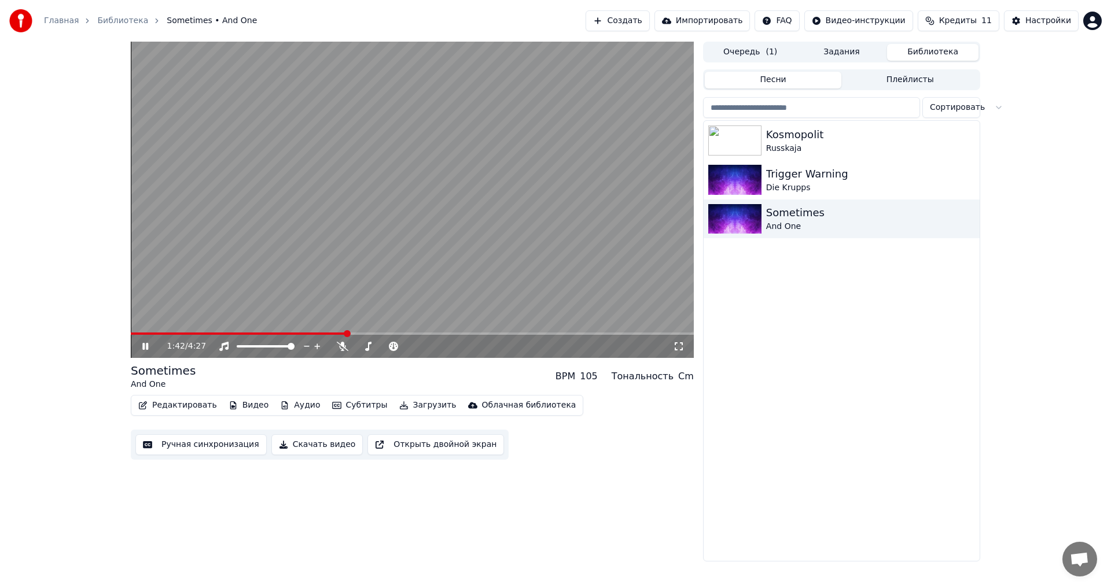
click at [338, 263] on video at bounding box center [412, 200] width 563 height 317
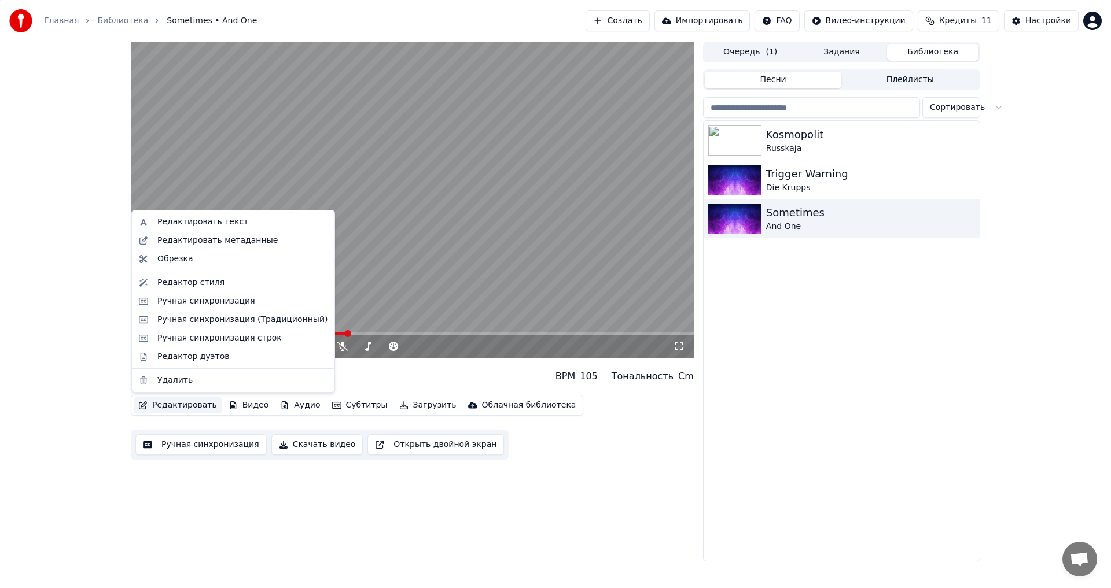
click at [192, 406] on button "Редактировать" at bounding box center [178, 406] width 88 height 16
drag, startPoint x: 217, startPoint y: 286, endPoint x: 217, endPoint y: 299, distance: 12.7
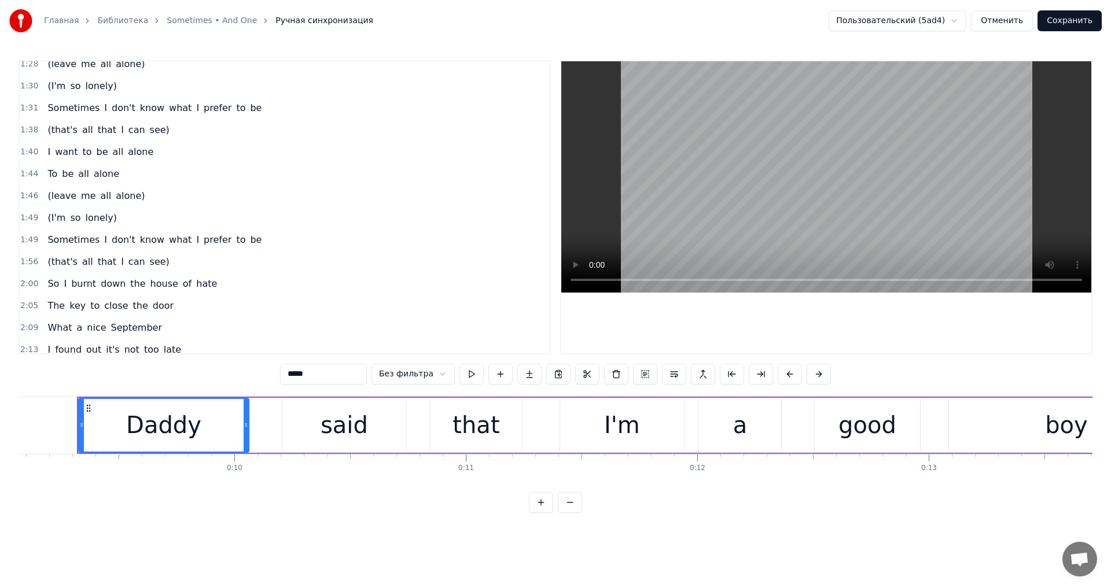
scroll to position [405, 0]
click at [112, 151] on span "all" at bounding box center [118, 150] width 13 height 13
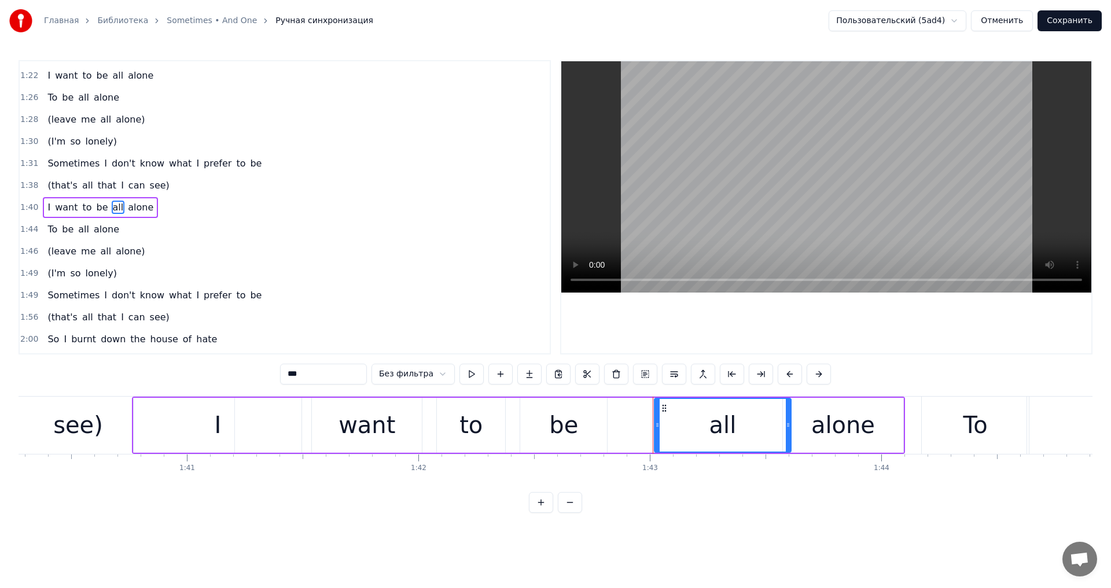
scroll to position [0, 23209]
click at [113, 420] on div "see)" at bounding box center [77, 425] width 312 height 57
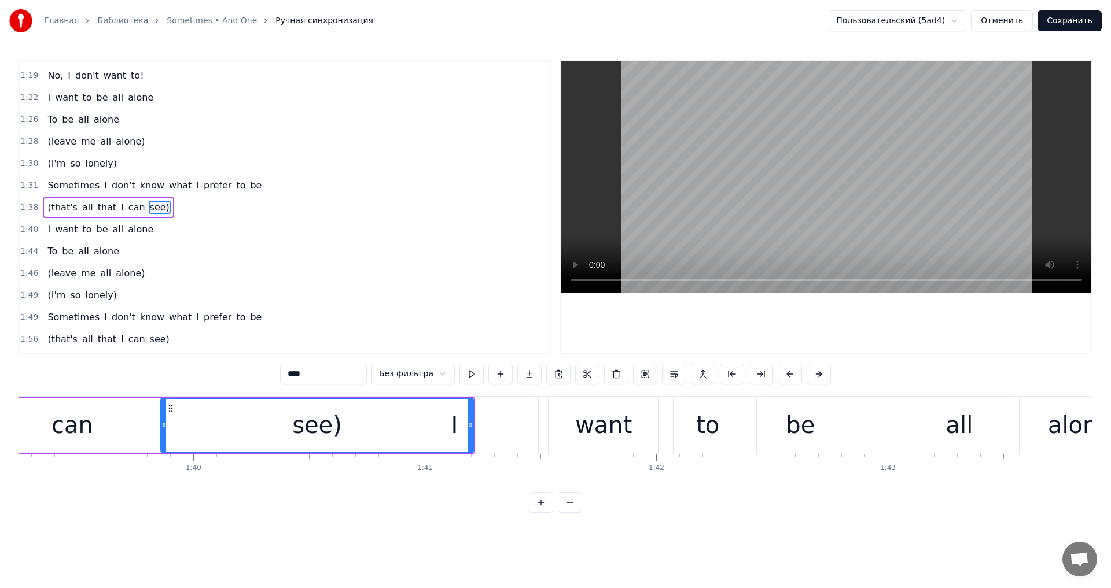
scroll to position [0, 22869]
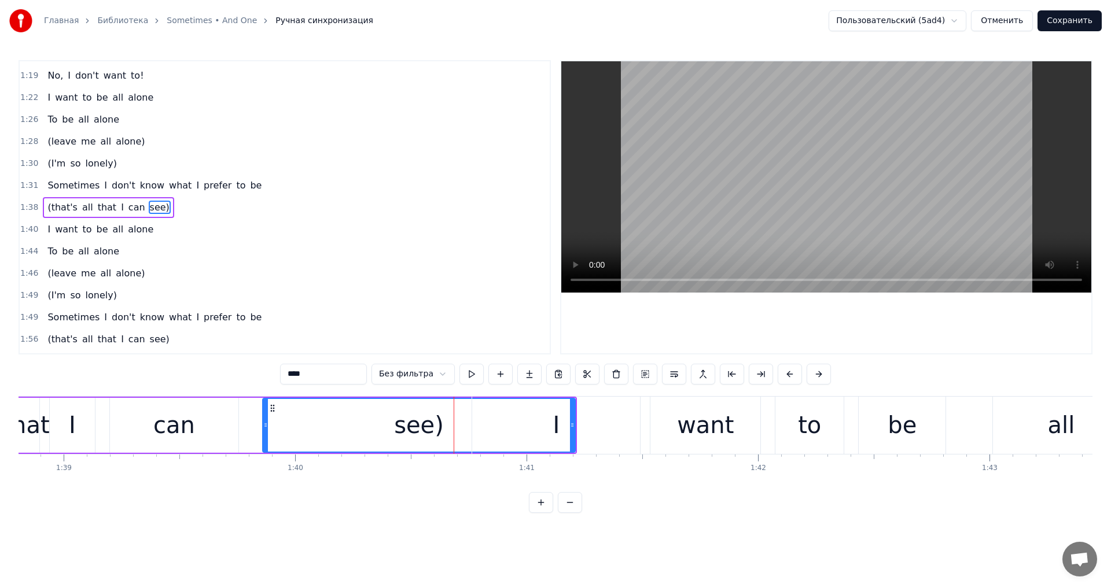
click at [573, 425] on div "I" at bounding box center [556, 425] width 168 height 57
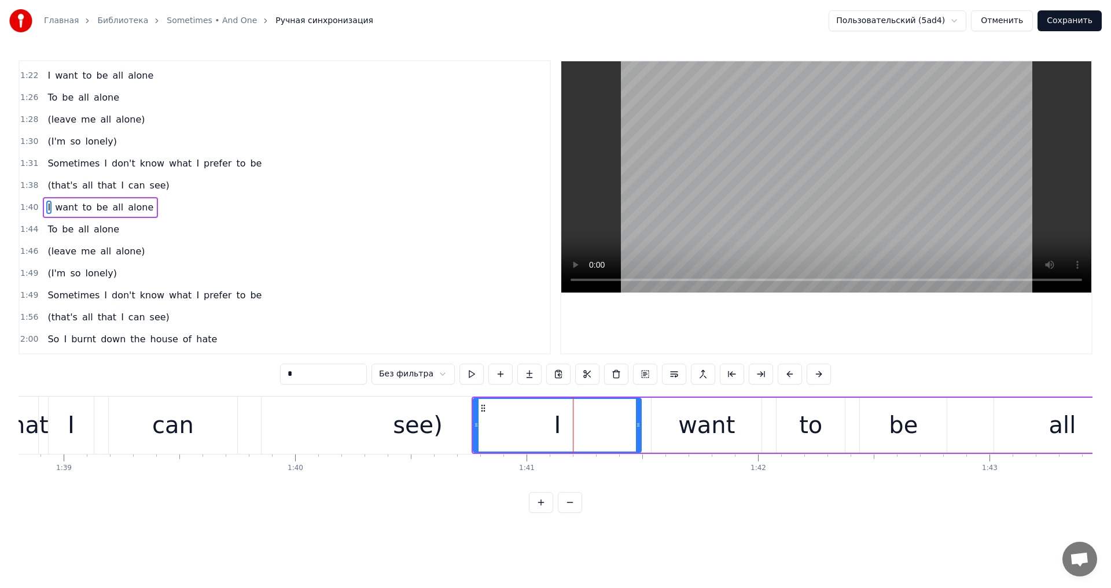
click at [436, 412] on div "see)" at bounding box center [418, 425] width 50 height 35
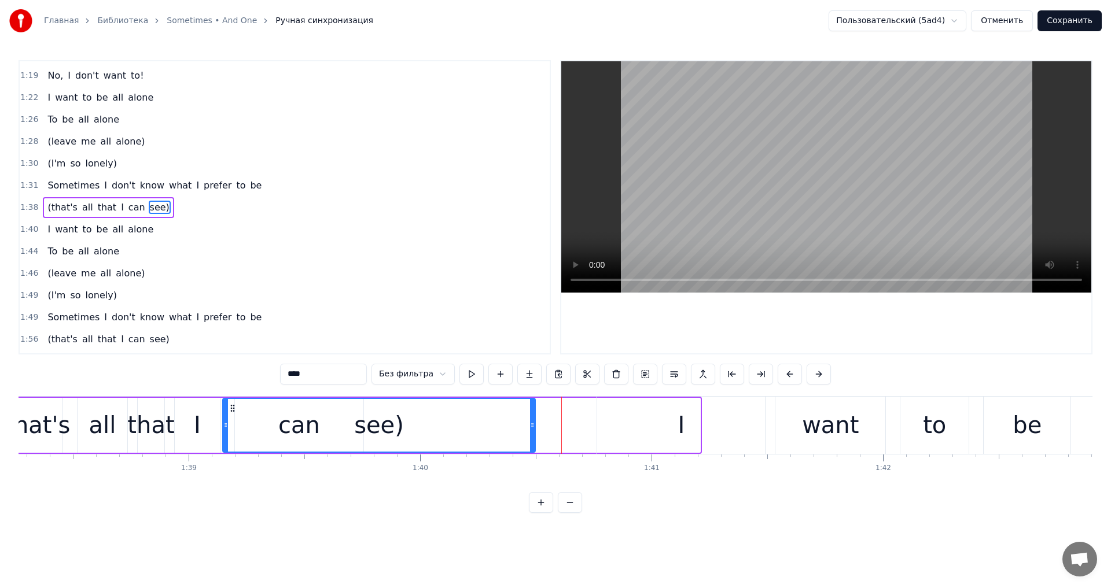
scroll to position [0, 22743]
drag, startPoint x: 263, startPoint y: 410, endPoint x: 236, endPoint y: 411, distance: 27.8
click at [236, 411] on icon at bounding box center [233, 408] width 9 height 9
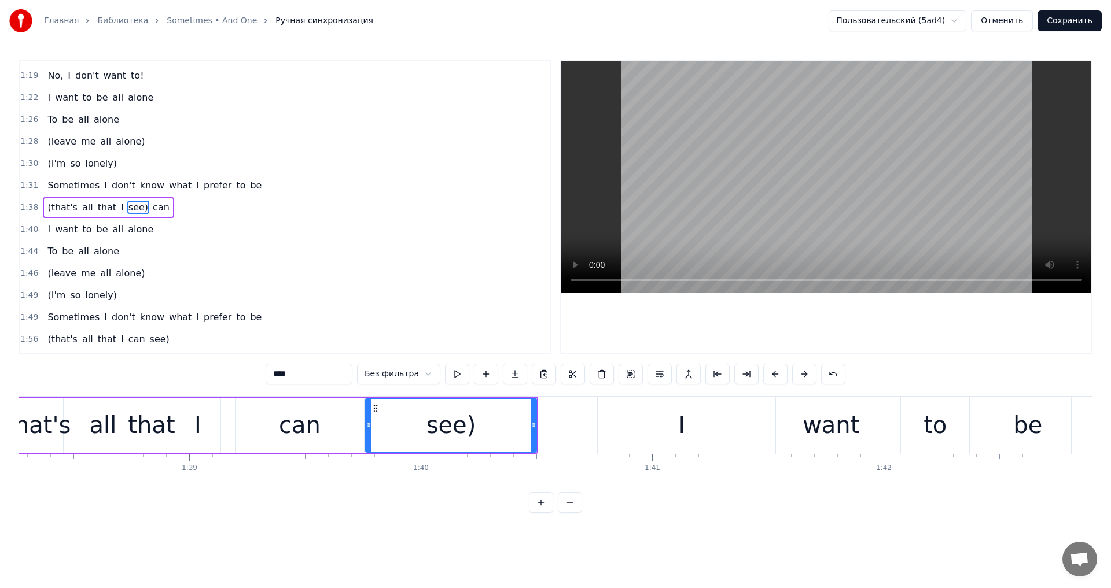
drag, startPoint x: 225, startPoint y: 429, endPoint x: 366, endPoint y: 429, distance: 141.8
drag, startPoint x: 535, startPoint y: 431, endPoint x: 515, endPoint y: 431, distance: 19.7
click at [515, 431] on div at bounding box center [514, 425] width 5 height 53
click at [264, 422] on div "can" at bounding box center [300, 425] width 128 height 55
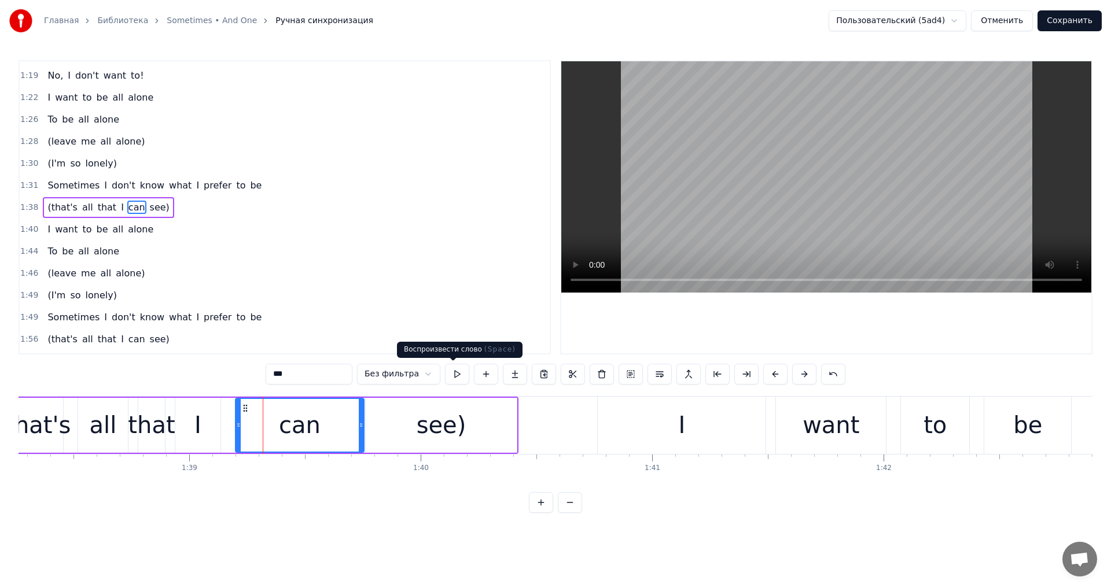
click at [455, 380] on button at bounding box center [457, 374] width 24 height 21
click at [492, 433] on div "see)" at bounding box center [441, 425] width 151 height 55
type input "****"
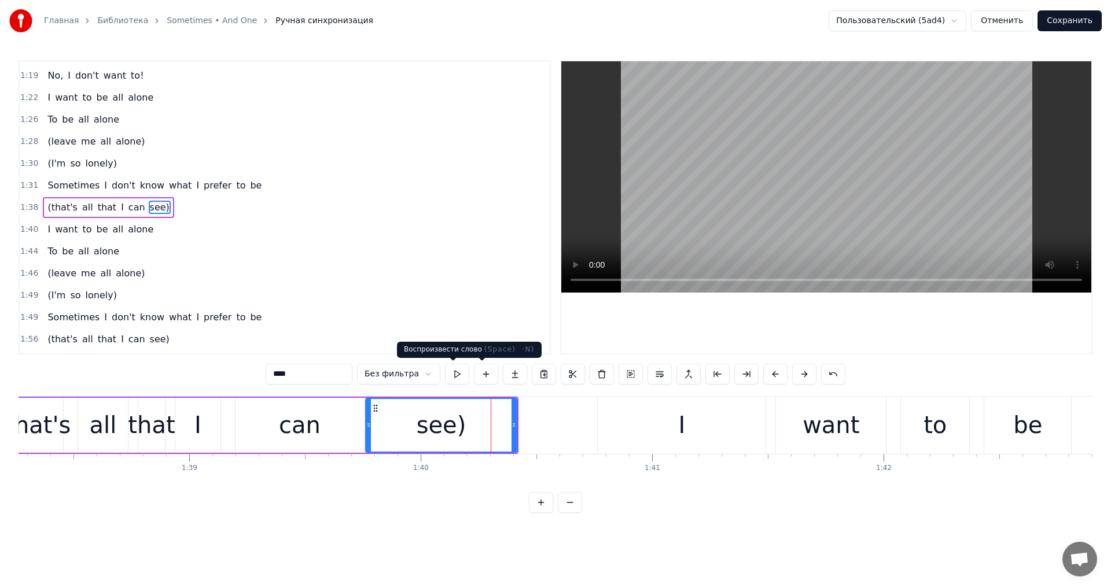
click at [456, 380] on button at bounding box center [457, 374] width 24 height 21
click at [1086, 28] on button "Сохранить" at bounding box center [1070, 20] width 64 height 21
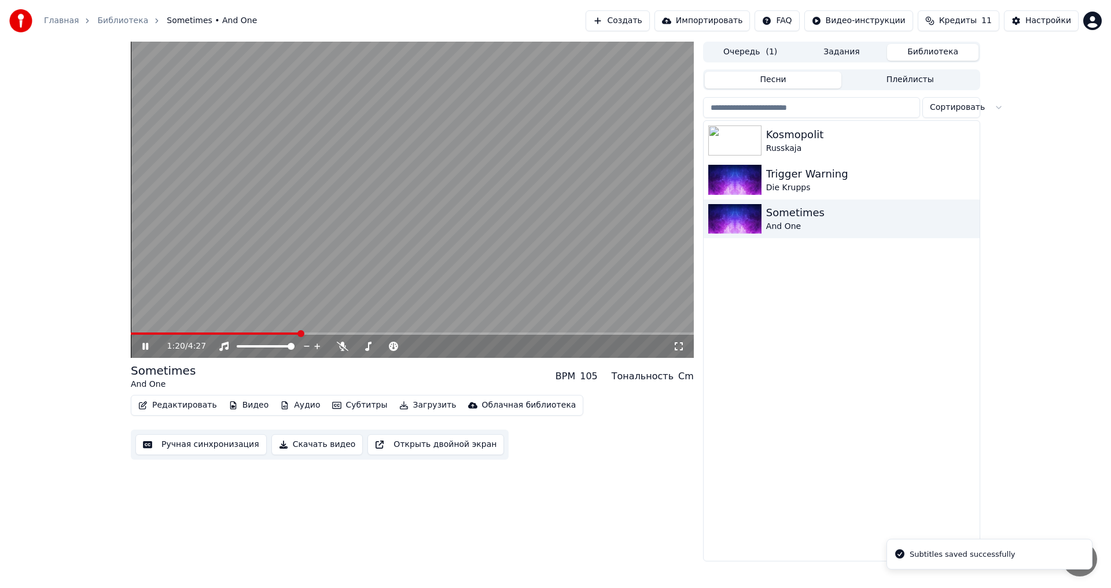
click at [300, 334] on span at bounding box center [412, 334] width 563 height 2
click at [325, 334] on span at bounding box center [412, 334] width 563 height 2
click at [341, 334] on span at bounding box center [412, 334] width 563 height 2
click at [145, 345] on icon at bounding box center [145, 346] width 6 height 7
click at [177, 405] on button "Редактировать" at bounding box center [178, 406] width 88 height 16
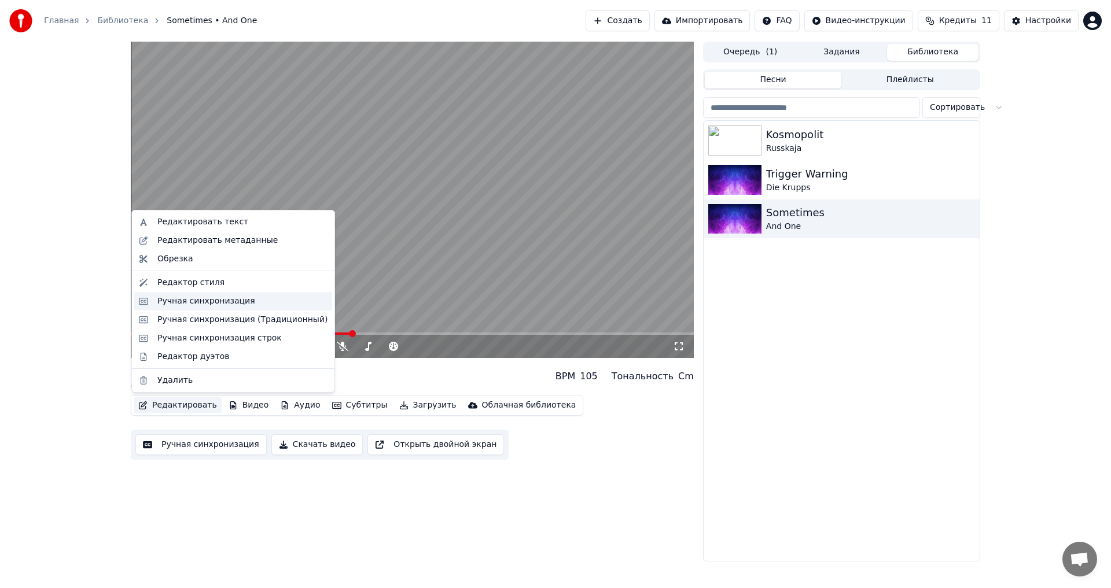
click at [242, 306] on div "Ручная синхронизация" at bounding box center [206, 302] width 98 height 12
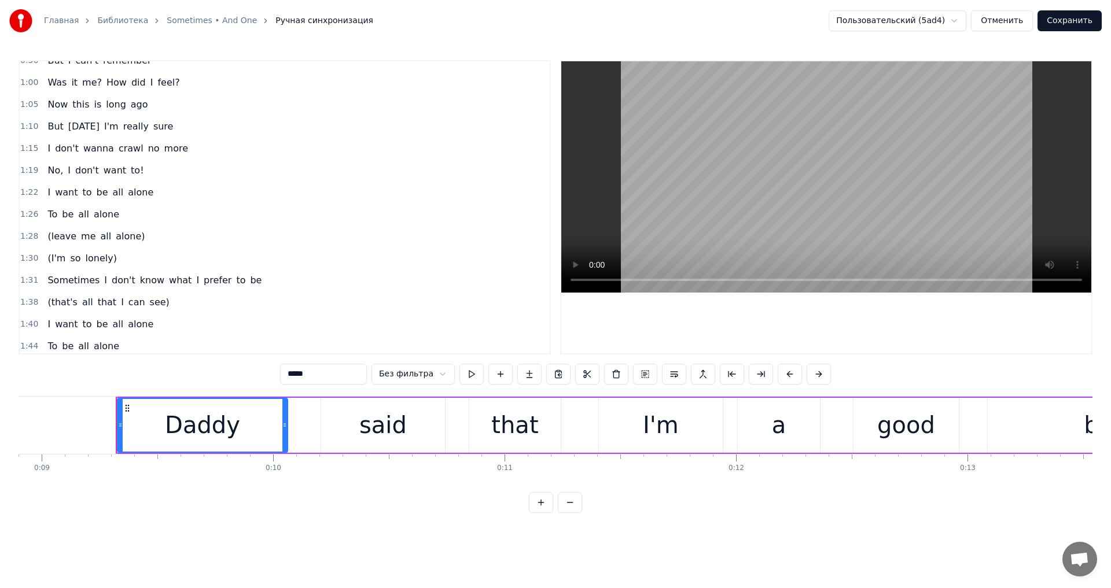
scroll to position [0, 2099]
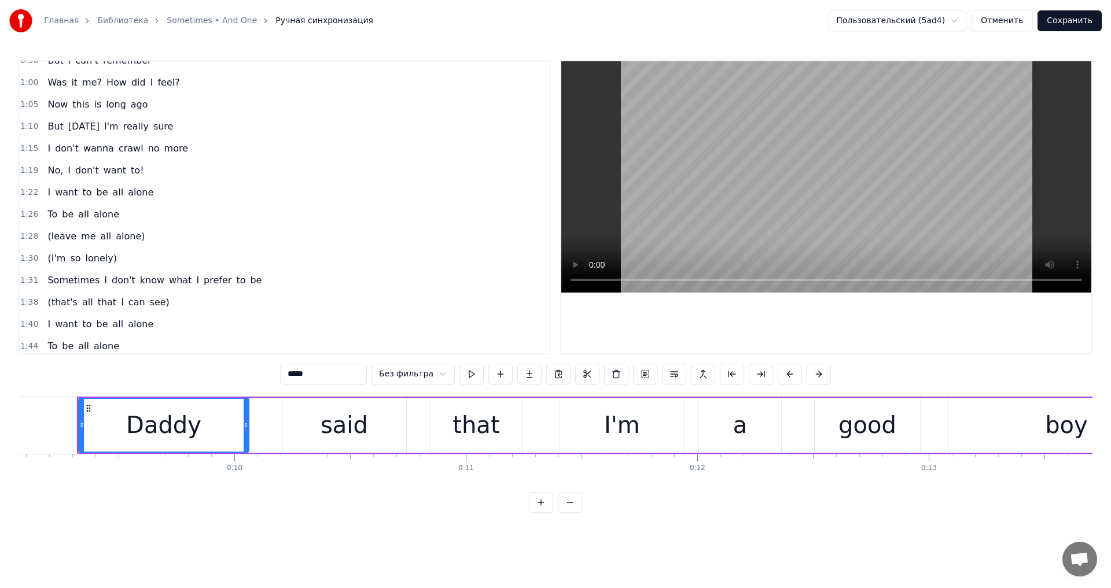
click at [81, 325] on span "to" at bounding box center [87, 324] width 12 height 13
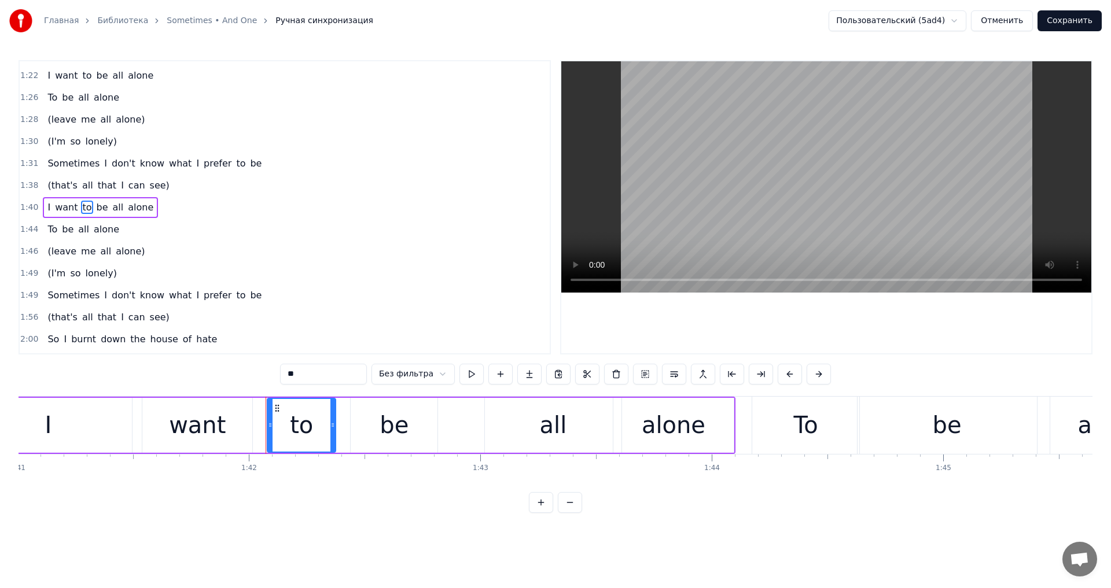
scroll to position [0, 23567]
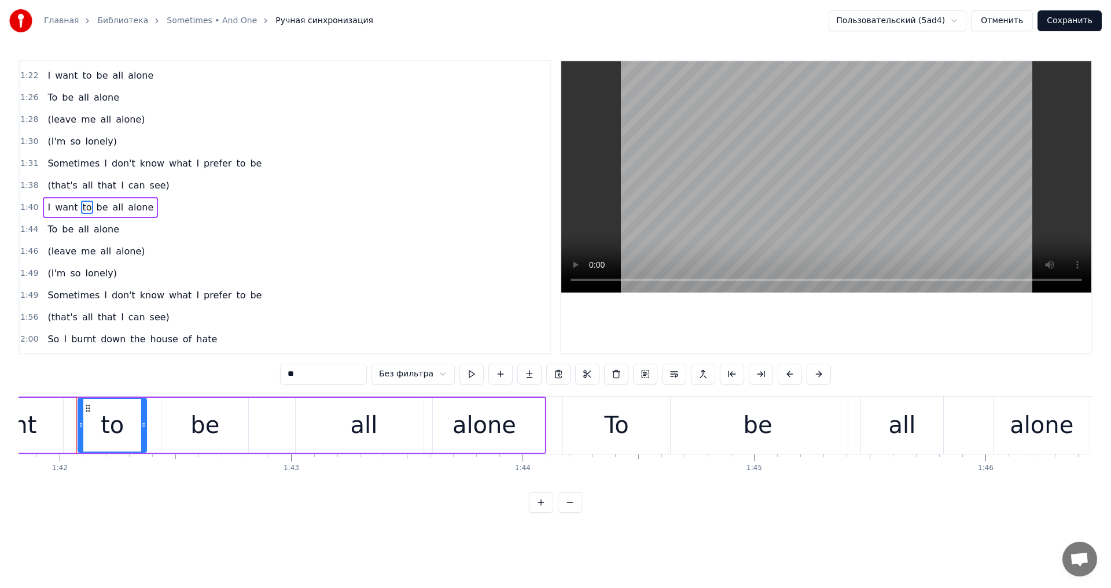
click at [410, 382] on body "Главная Библиотека Sometimes • And One Ручная синхронизация Пользовательский (5…" at bounding box center [555, 256] width 1111 height 513
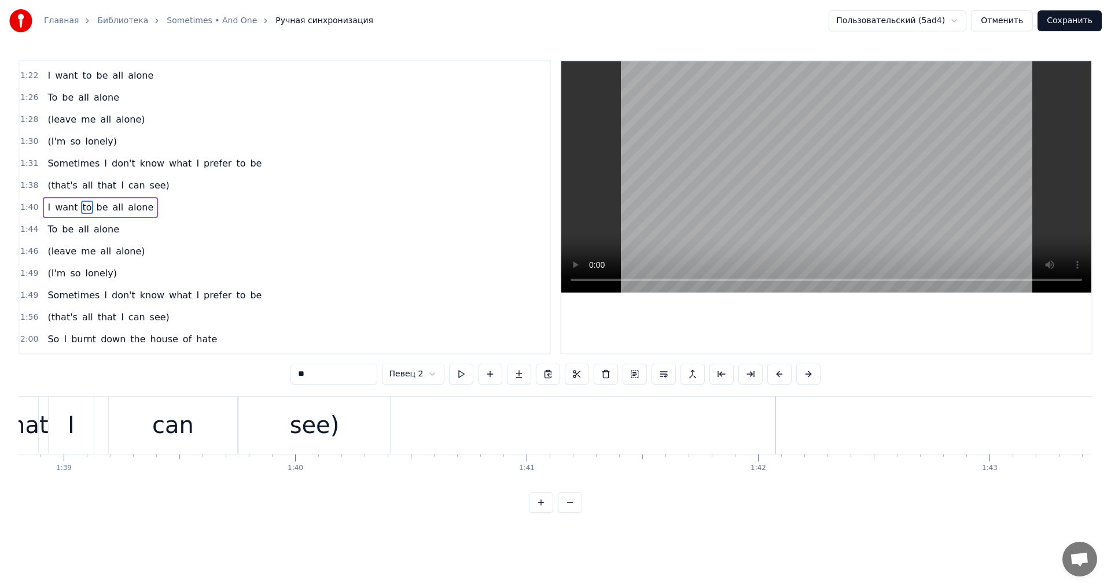
scroll to position [0, 22734]
click at [421, 438] on div "see)" at bounding box center [449, 425] width 151 height 57
type input "****"
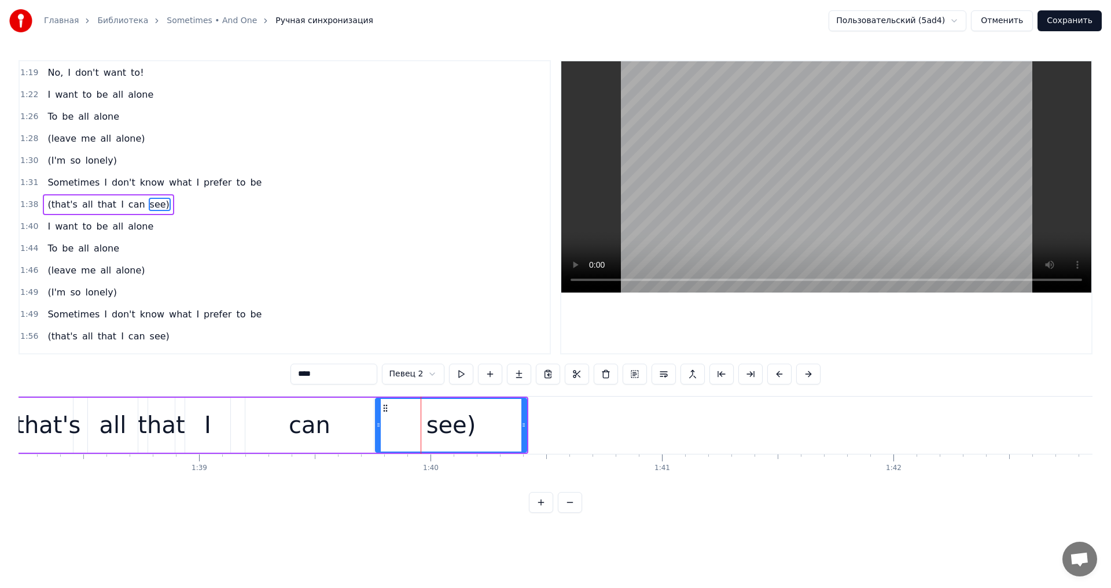
scroll to position [326, 0]
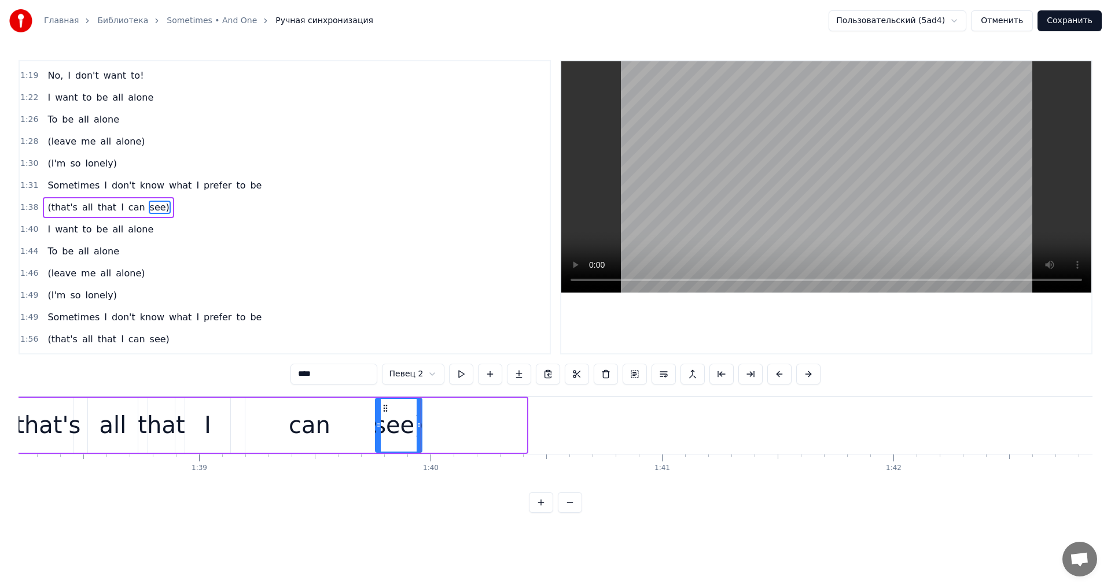
drag, startPoint x: 525, startPoint y: 429, endPoint x: 421, endPoint y: 427, distance: 104.8
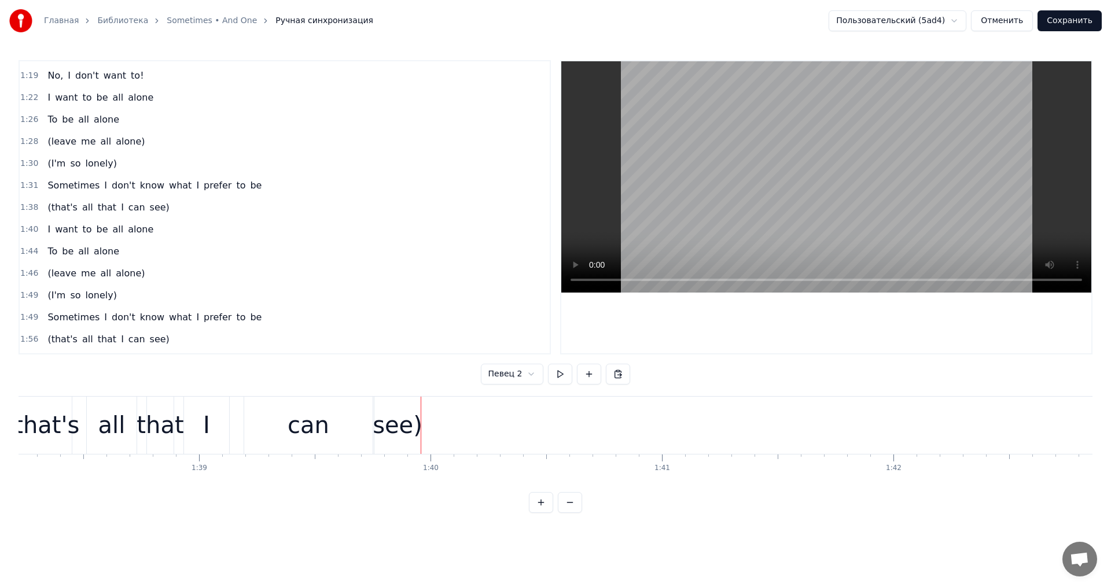
click at [399, 430] on div "see)" at bounding box center [398, 425] width 50 height 35
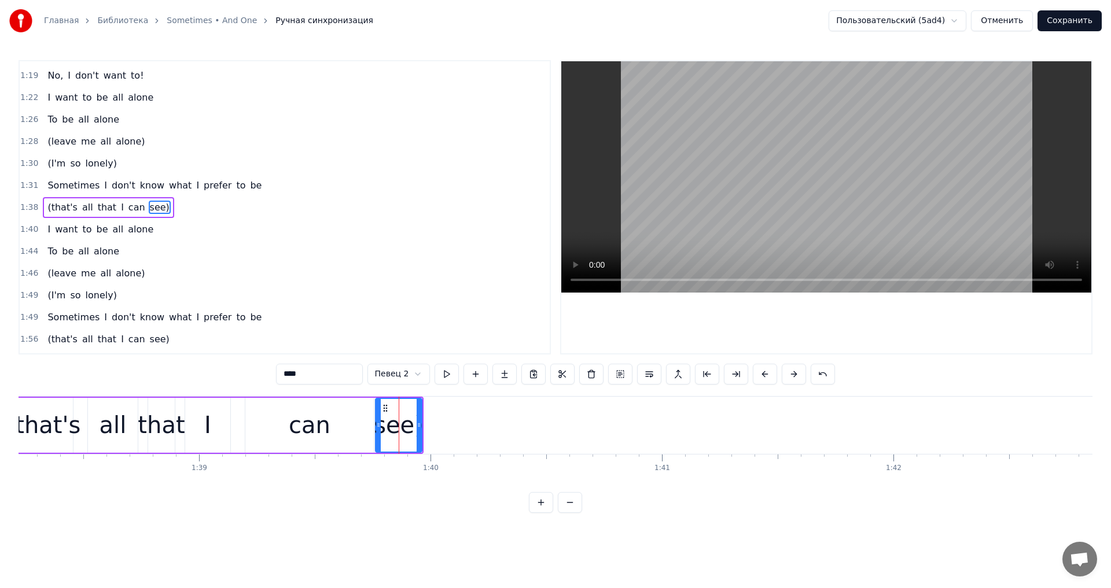
click at [1075, 20] on button "Сохранить" at bounding box center [1070, 20] width 64 height 21
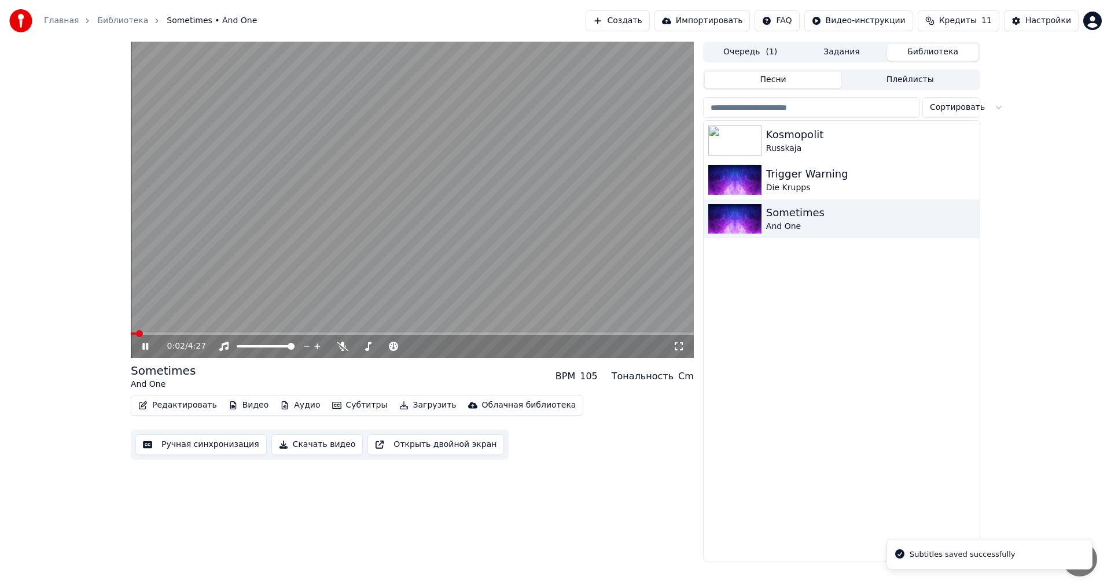
click at [260, 333] on div "0:02 / 4:27" at bounding box center [412, 200] width 563 height 317
click at [260, 333] on span at bounding box center [412, 334] width 563 height 2
click at [294, 333] on span at bounding box center [412, 334] width 563 height 2
click at [315, 333] on span at bounding box center [412, 334] width 563 height 2
click at [342, 334] on span at bounding box center [412, 334] width 563 height 2
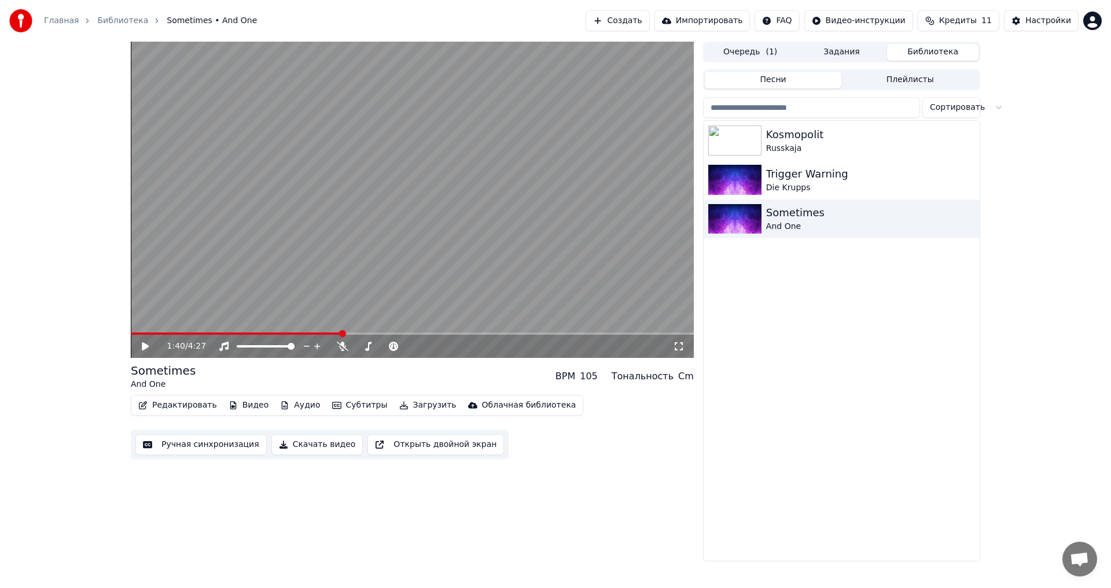
click at [326, 335] on div "1:40 / 4:27" at bounding box center [412, 345] width 563 height 25
click at [320, 333] on span at bounding box center [226, 334] width 190 height 2
click at [144, 347] on icon at bounding box center [145, 347] width 7 height 8
click at [143, 349] on icon at bounding box center [145, 346] width 6 height 7
click at [160, 402] on button "Редактировать" at bounding box center [178, 406] width 88 height 16
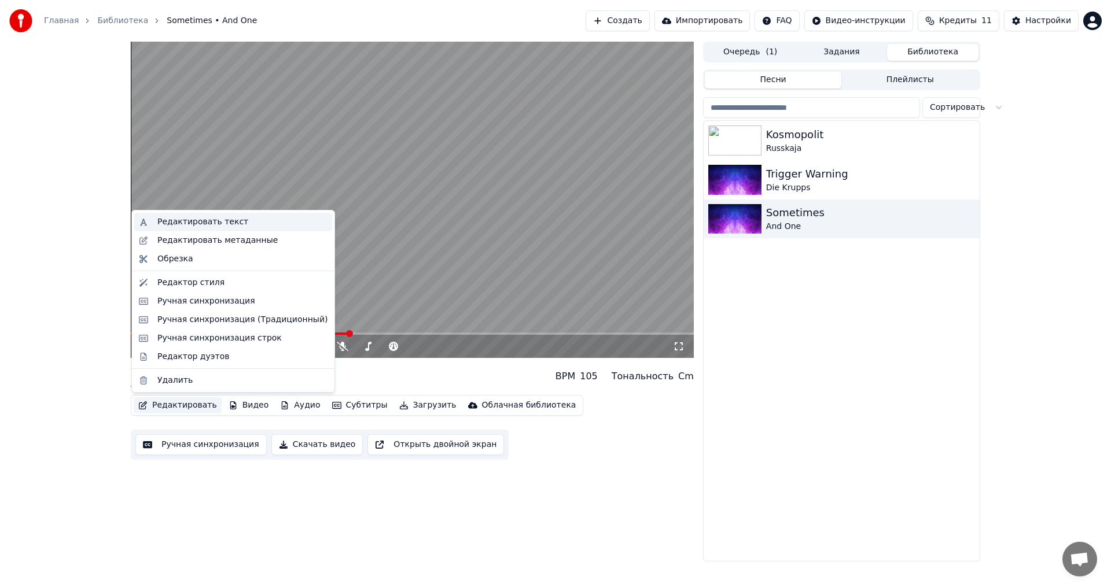
click at [226, 225] on div "Редактировать текст" at bounding box center [202, 222] width 91 height 12
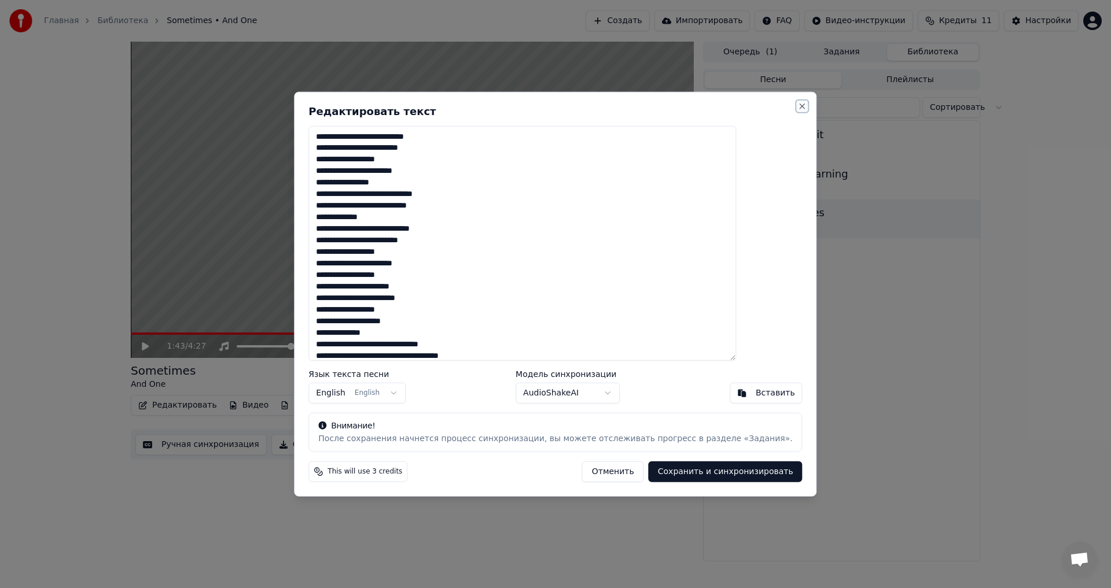
click at [798, 105] on button "Close" at bounding box center [802, 105] width 9 height 9
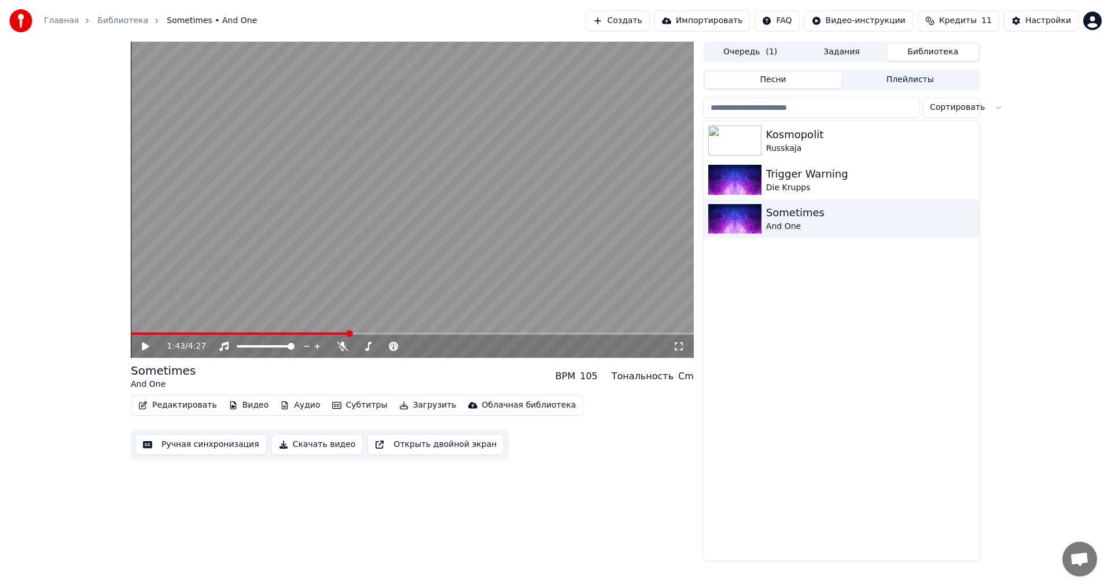
click at [157, 400] on button "Редактировать" at bounding box center [178, 406] width 88 height 16
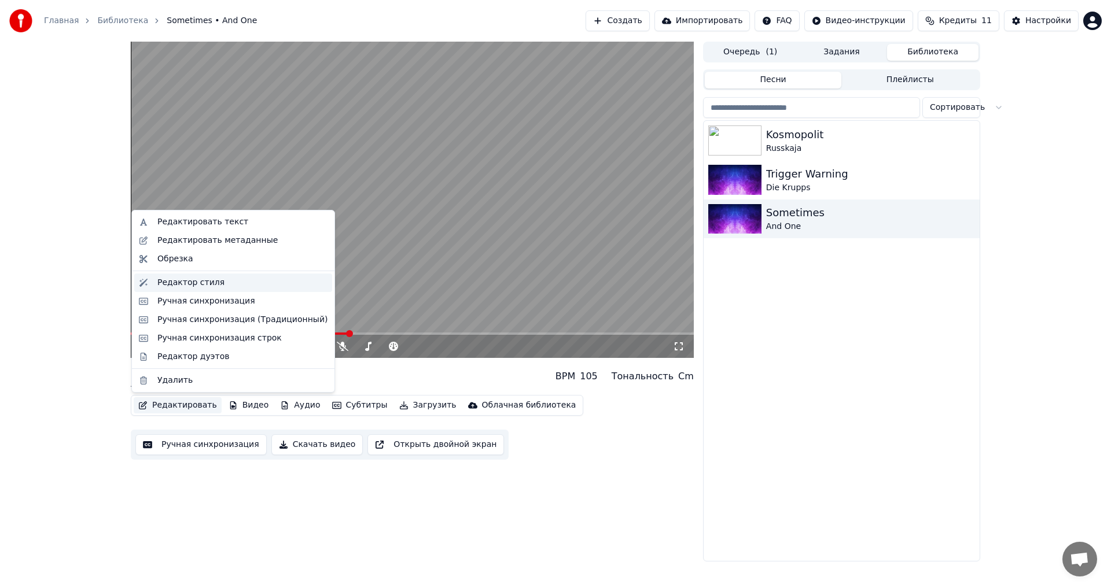
click at [219, 284] on div "Редактор стиля" at bounding box center [242, 283] width 170 height 12
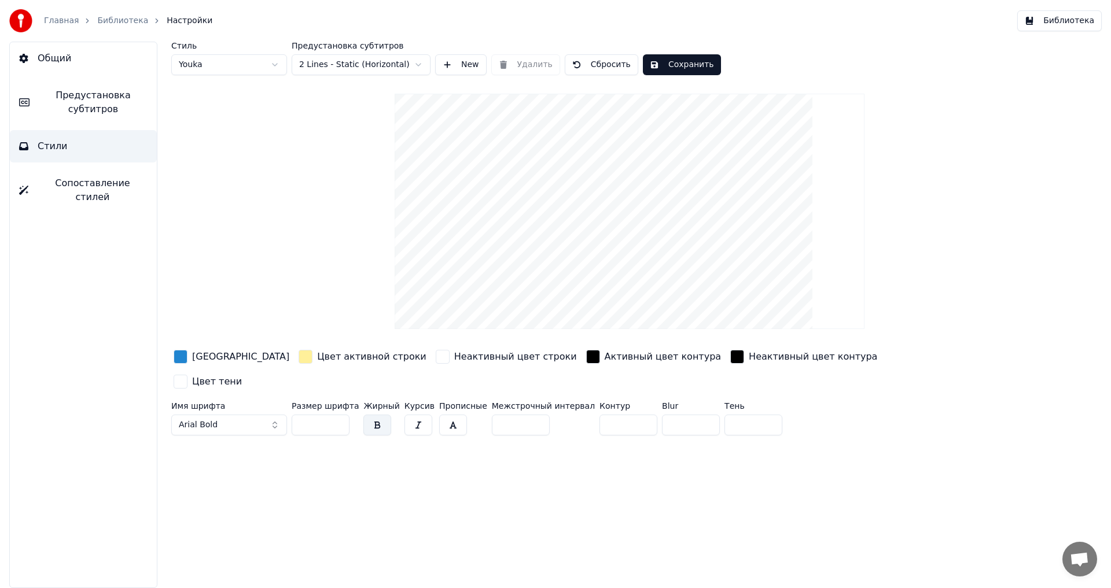
click at [120, 24] on link "Библиотека" at bounding box center [122, 21] width 51 height 12
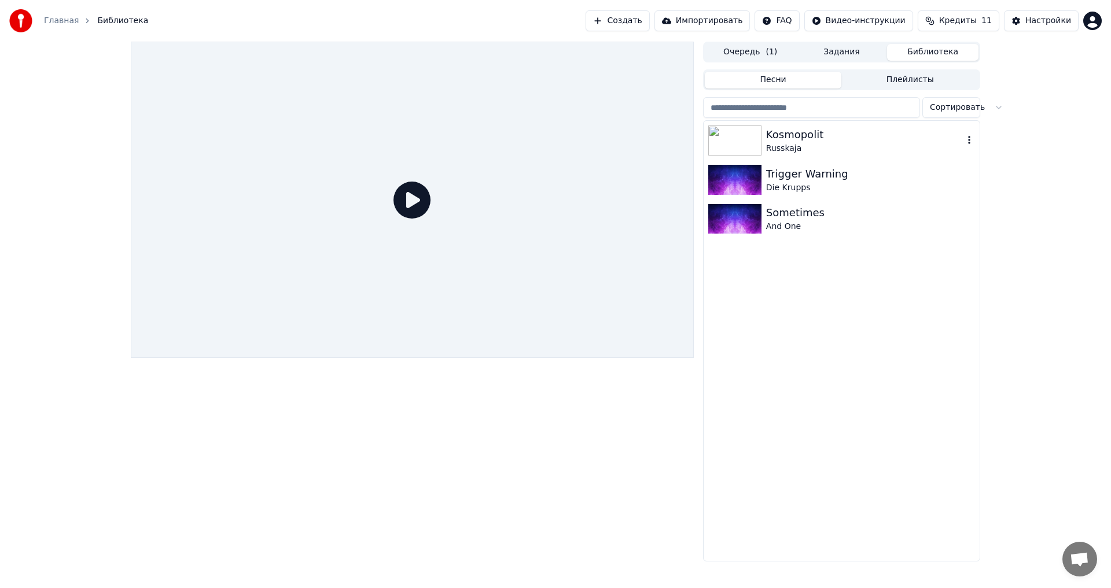
click at [832, 148] on div "Russkaja" at bounding box center [864, 149] width 197 height 12
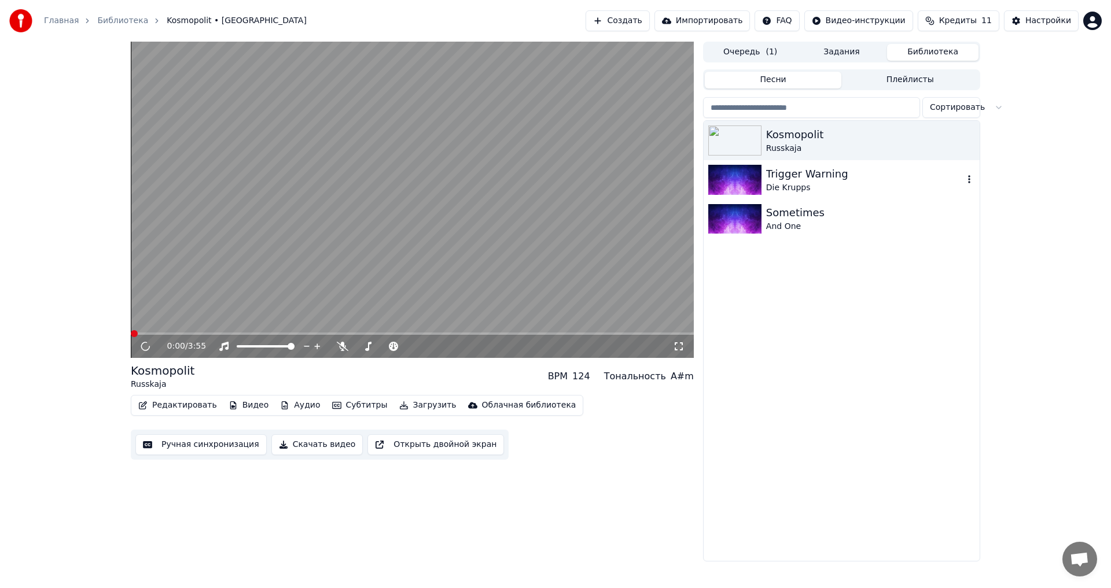
click at [801, 176] on div "Trigger Warning" at bounding box center [864, 174] width 197 height 16
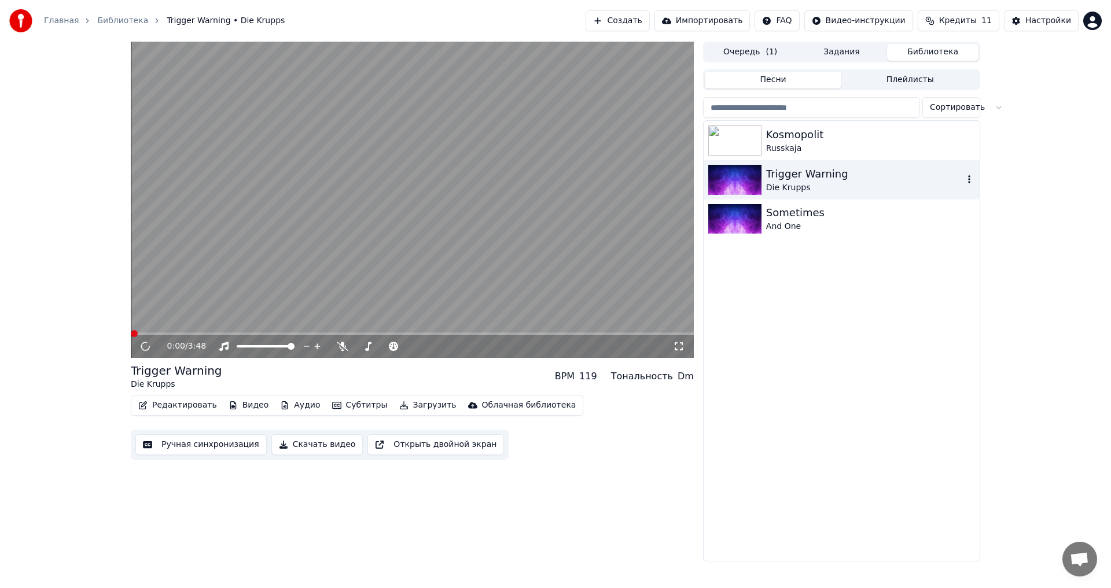
click at [801, 216] on div "Sometimes" at bounding box center [870, 213] width 209 height 16
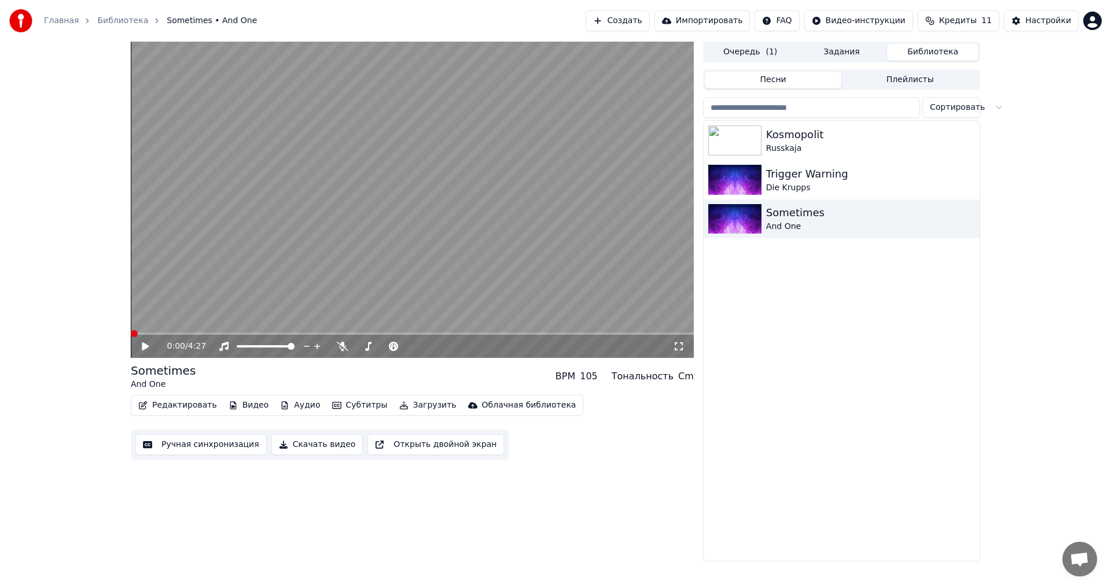
click at [156, 401] on button "Редактировать" at bounding box center [178, 406] width 88 height 16
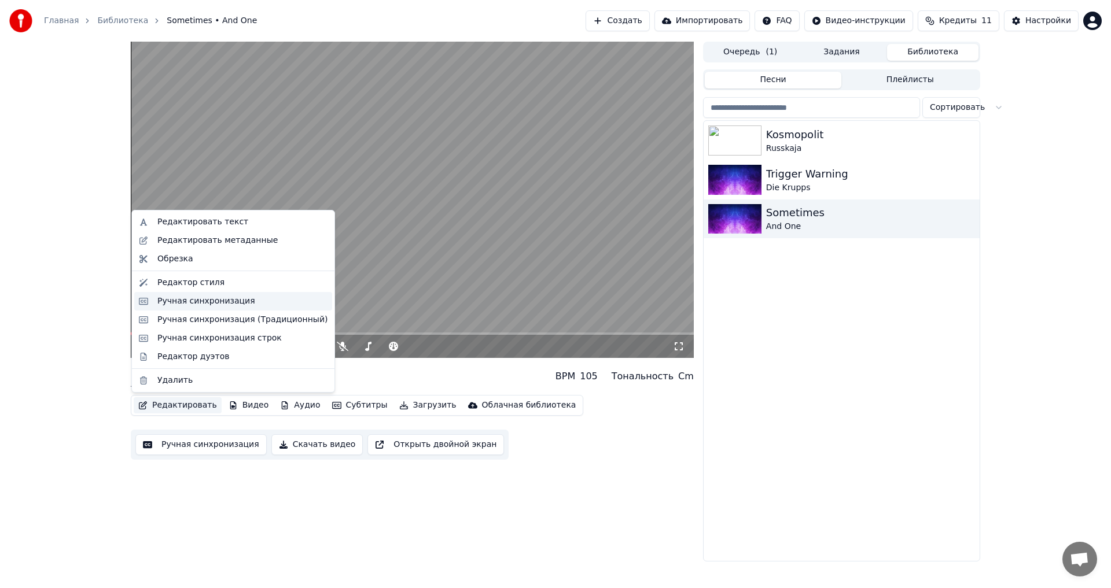
click at [207, 301] on div "Ручная синхронизация" at bounding box center [206, 302] width 98 height 12
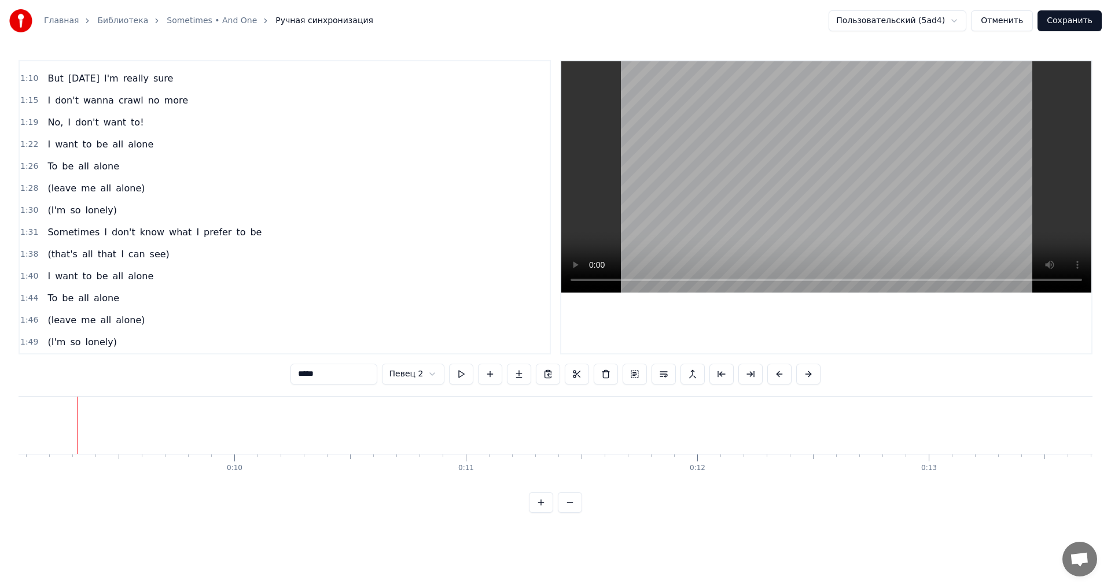
scroll to position [289, 0]
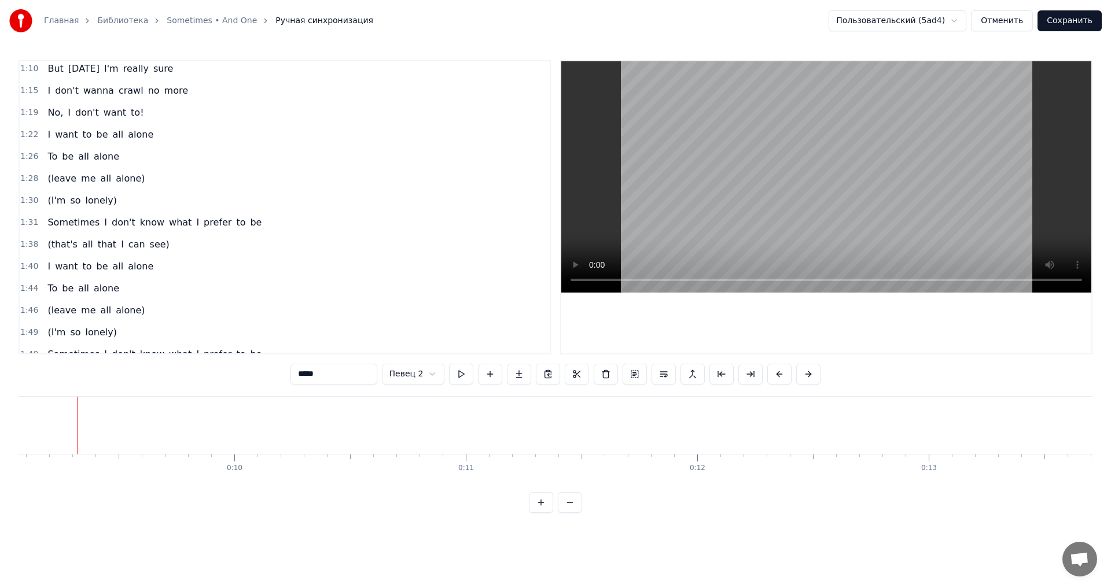
click at [103, 226] on span "I" at bounding box center [105, 223] width 5 height 14
click at [101, 250] on span "that" at bounding box center [107, 244] width 21 height 13
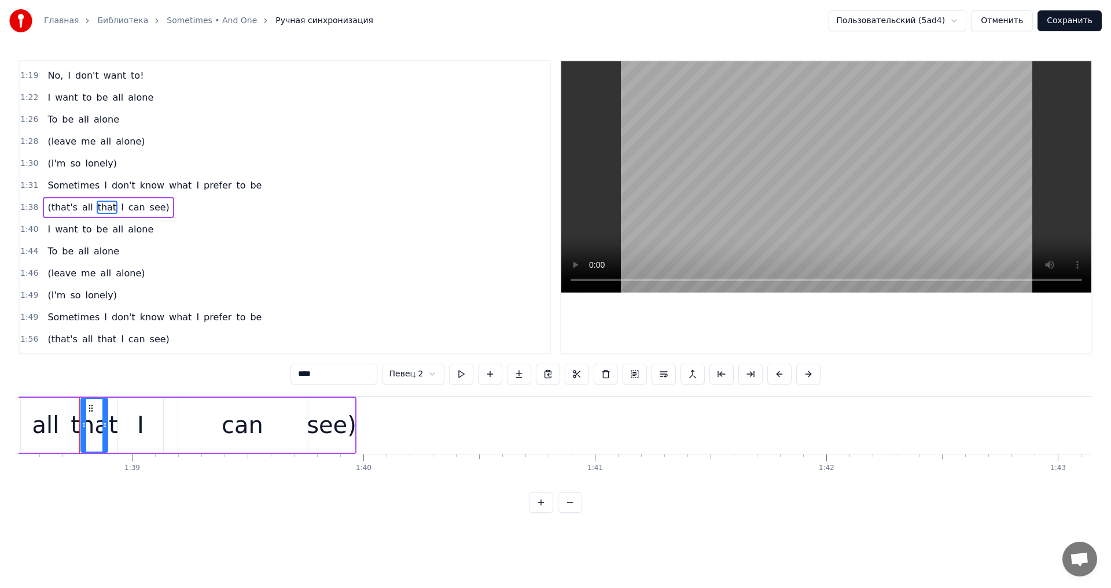
scroll to position [0, 22803]
click at [345, 433] on div "see)" at bounding box center [329, 425] width 50 height 35
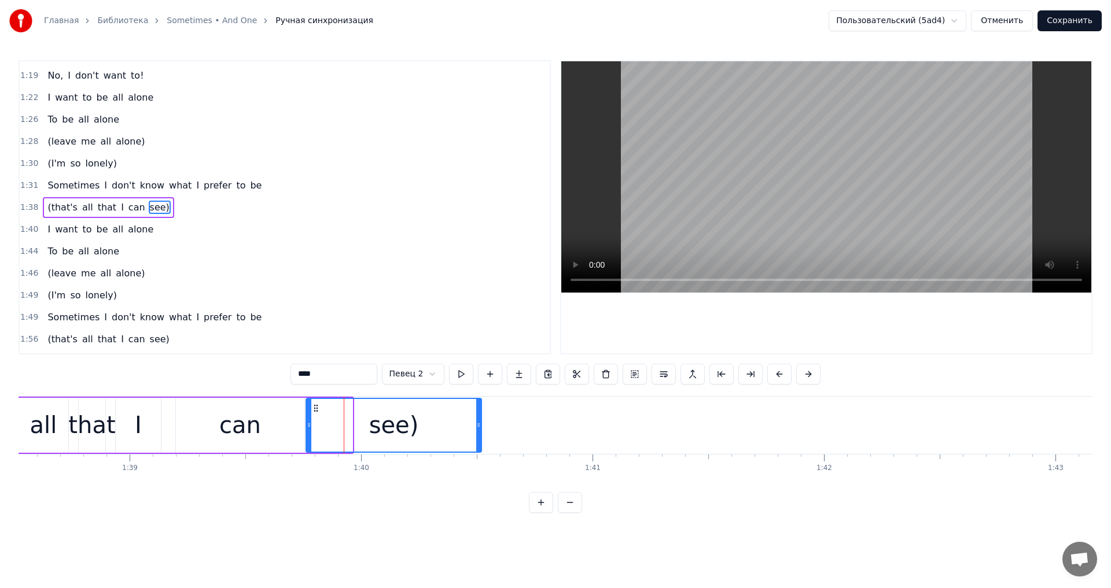
drag, startPoint x: 350, startPoint y: 430, endPoint x: 448, endPoint y: 430, distance: 98.4
click at [476, 430] on div at bounding box center [478, 425] width 5 height 53
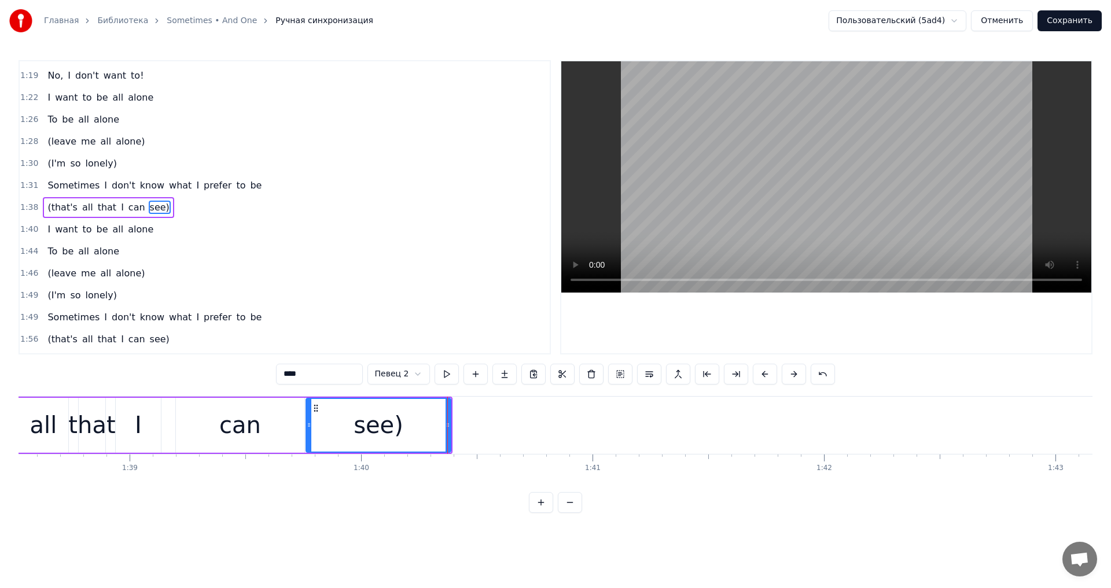
click at [402, 378] on html "Главная Библиотека Sometimes • And One Ручная синхронизация Пользовательский (5…" at bounding box center [555, 266] width 1111 height 532
click at [278, 417] on div "can" at bounding box center [240, 425] width 128 height 55
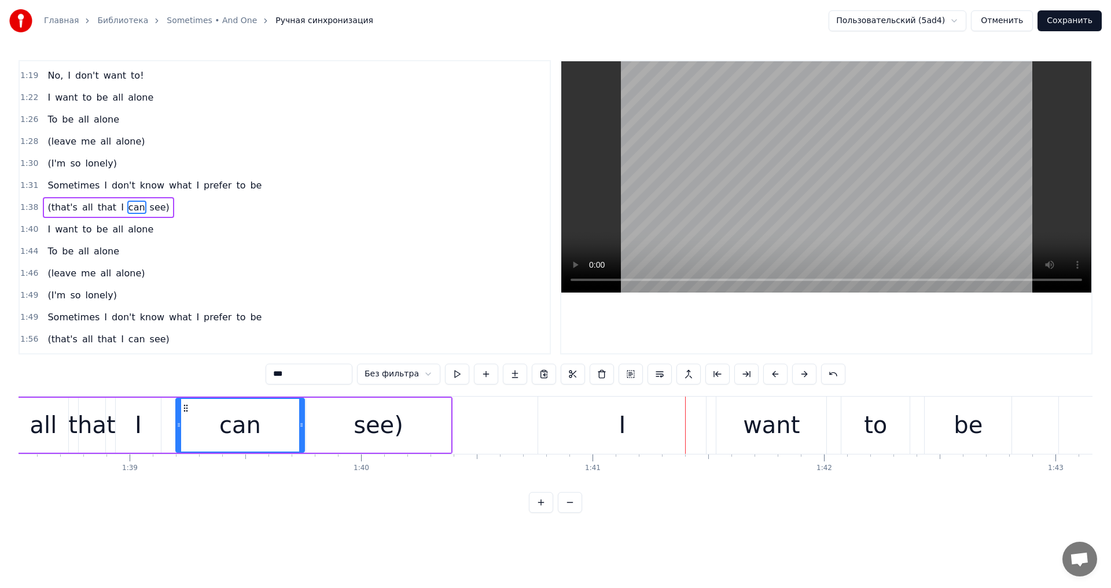
click at [400, 423] on div "see)" at bounding box center [378, 425] width 145 height 55
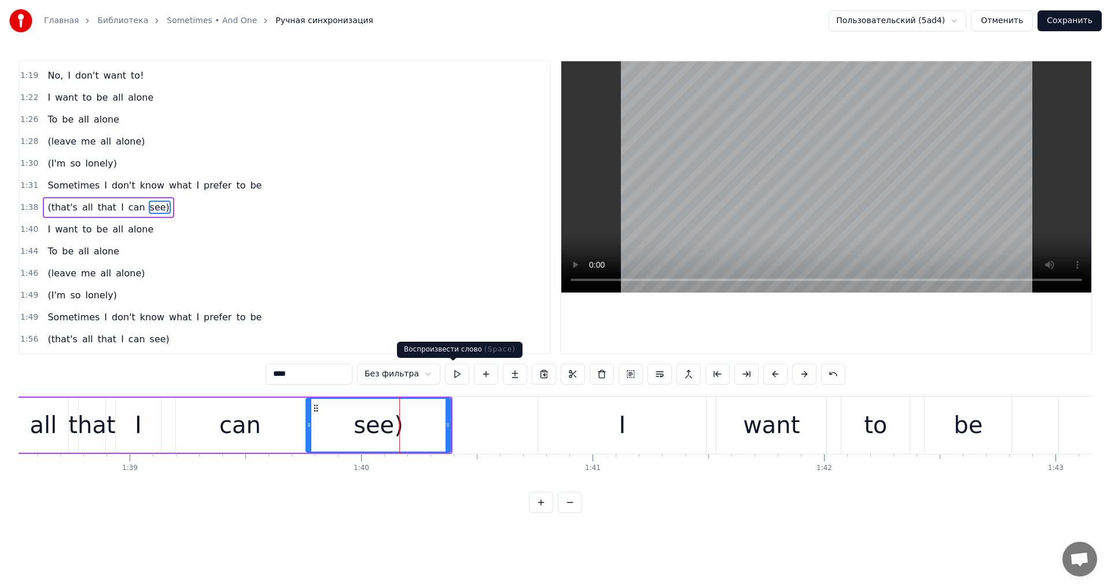
click at [455, 372] on button at bounding box center [457, 374] width 24 height 21
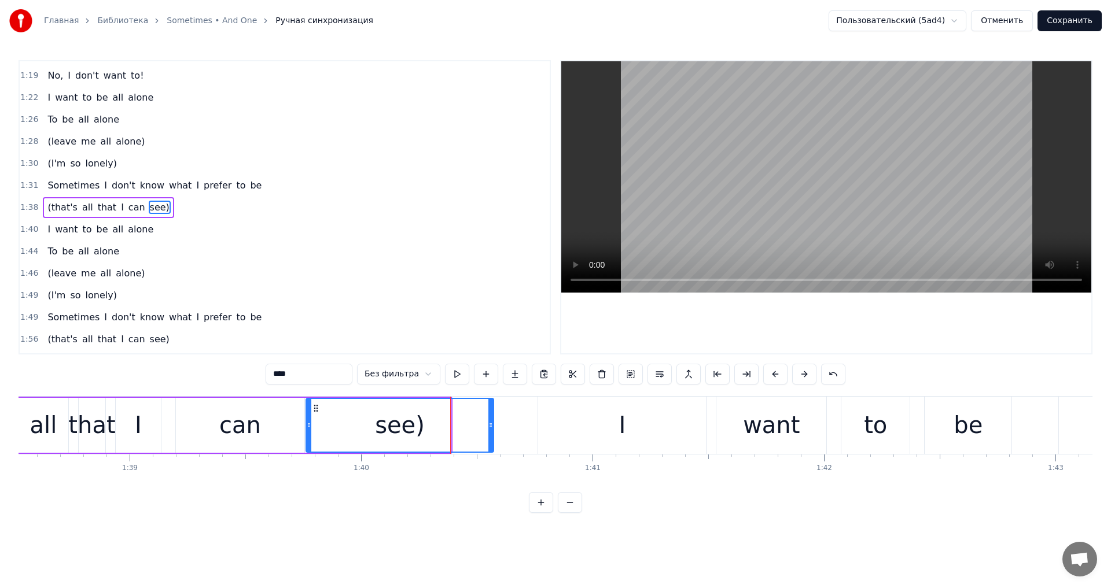
drag, startPoint x: 446, startPoint y: 432, endPoint x: 483, endPoint y: 415, distance: 40.1
click at [489, 431] on div at bounding box center [490, 425] width 5 height 53
click at [452, 373] on button at bounding box center [457, 374] width 24 height 21
drag, startPoint x: 490, startPoint y: 422, endPoint x: 470, endPoint y: 421, distance: 19.1
click at [479, 422] on icon at bounding box center [481, 425] width 5 height 9
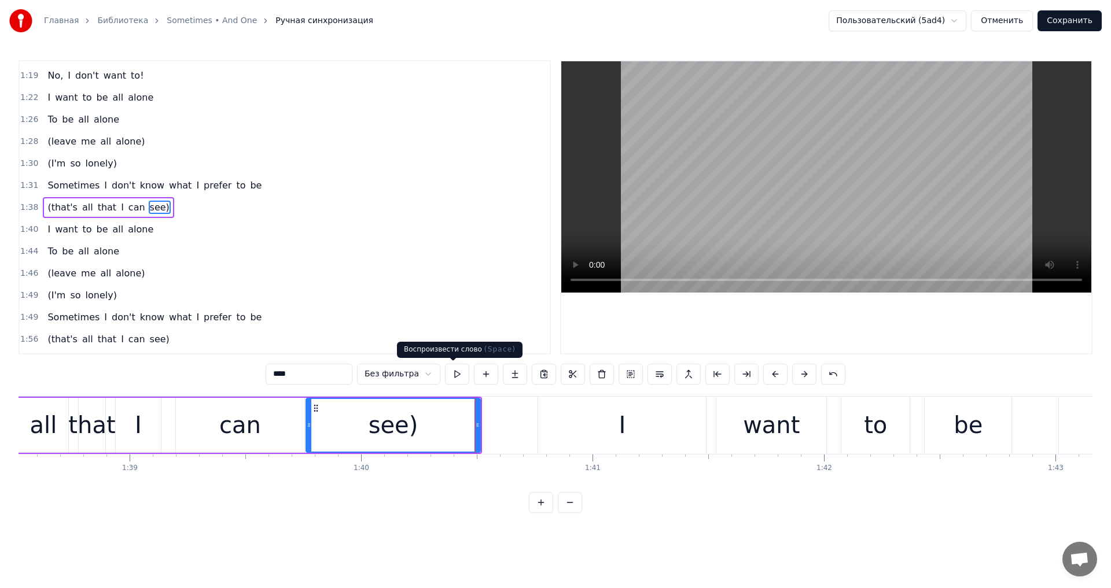
click at [455, 380] on button at bounding box center [457, 374] width 24 height 21
drag, startPoint x: 477, startPoint y: 424, endPoint x: 459, endPoint y: 424, distance: 17.9
click at [461, 424] on icon at bounding box center [463, 425] width 5 height 9
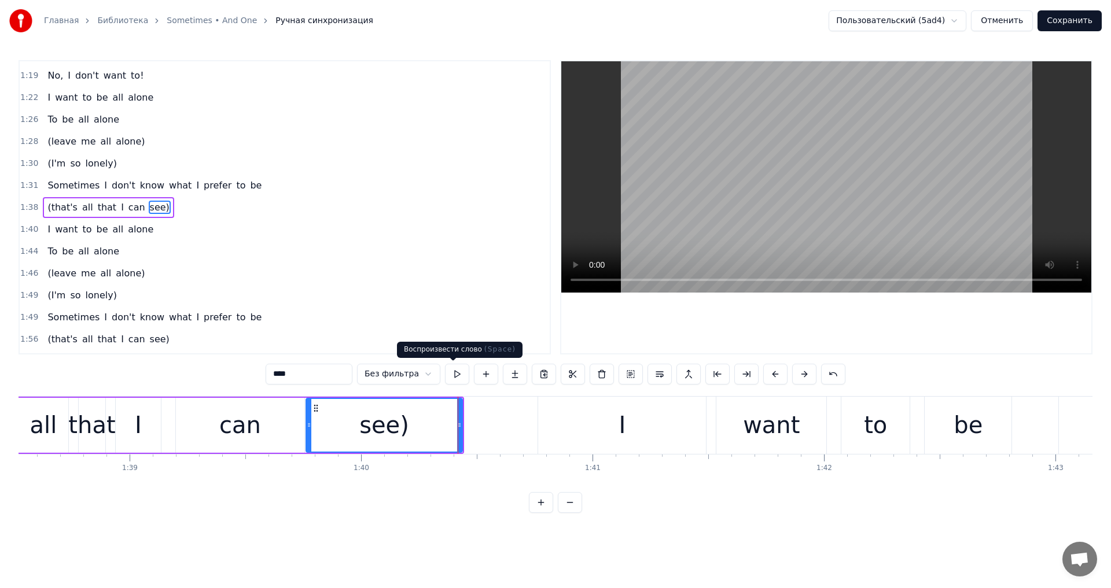
click at [445, 376] on button at bounding box center [457, 374] width 24 height 21
click at [579, 419] on div "I" at bounding box center [622, 425] width 168 height 57
type input "*"
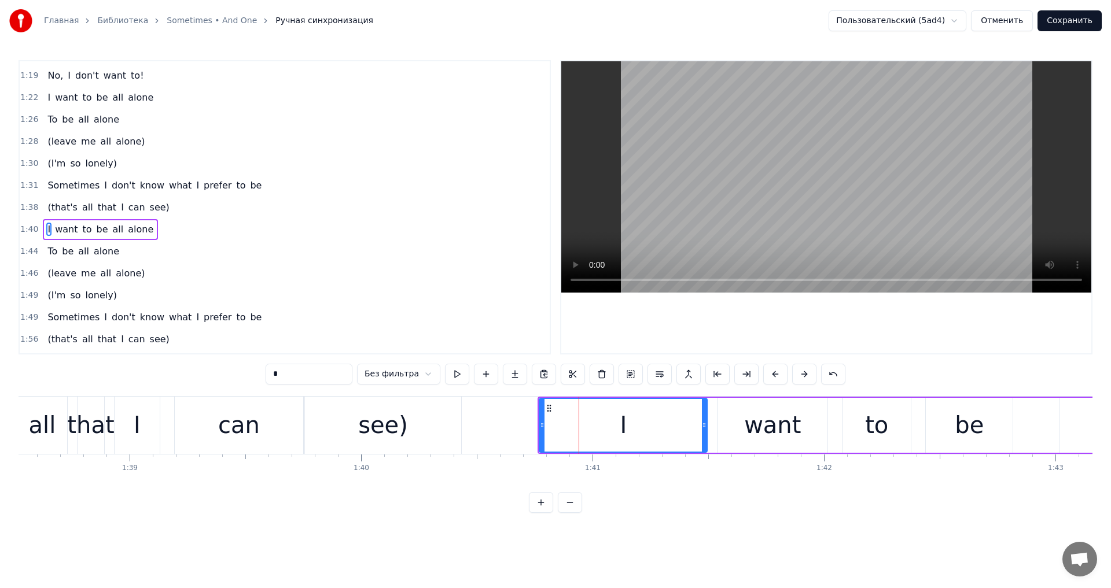
scroll to position [348, 0]
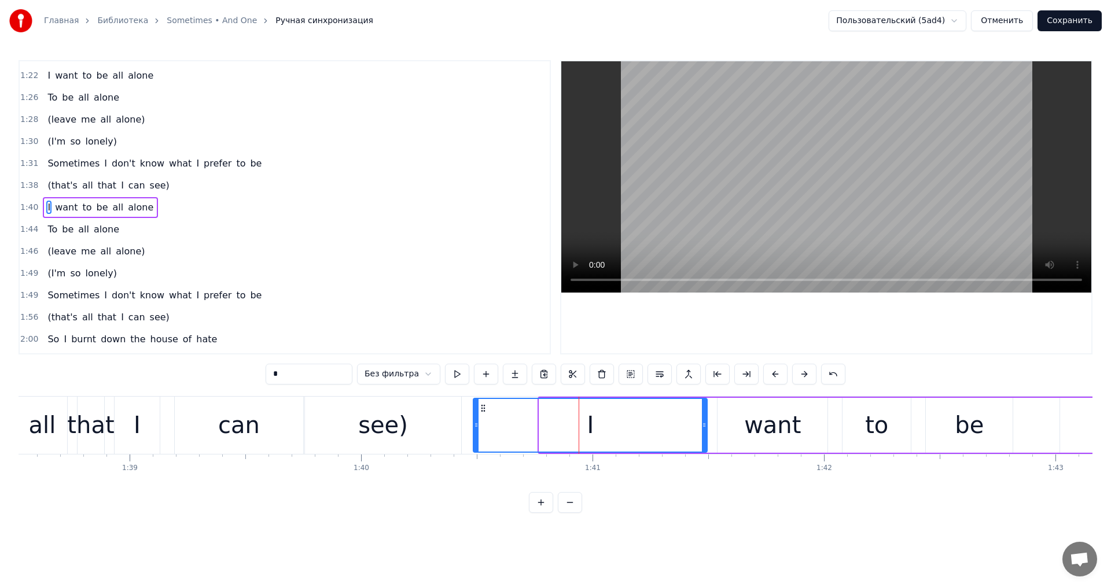
drag, startPoint x: 543, startPoint y: 425, endPoint x: 472, endPoint y: 427, distance: 71.2
click at [474, 427] on icon at bounding box center [476, 425] width 5 height 9
click at [457, 378] on button at bounding box center [457, 374] width 24 height 21
drag, startPoint x: 470, startPoint y: 424, endPoint x: 506, endPoint y: 425, distance: 35.3
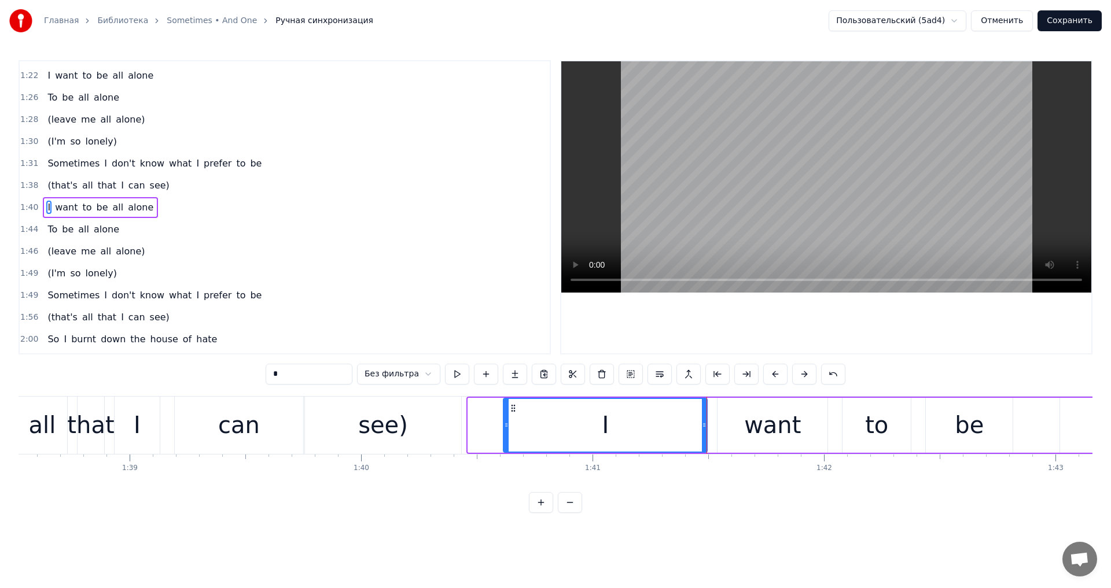
click at [506, 425] on icon at bounding box center [506, 425] width 5 height 9
click at [459, 378] on button at bounding box center [457, 374] width 24 height 21
click at [1052, 23] on button "Сохранить" at bounding box center [1070, 20] width 64 height 21
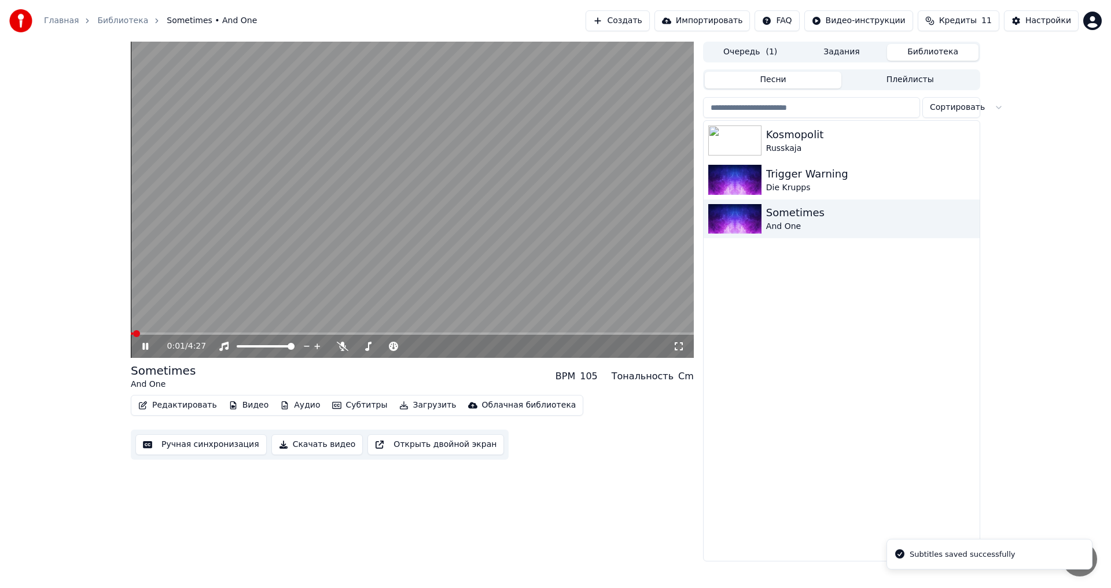
click at [285, 334] on span at bounding box center [412, 334] width 563 height 2
click at [323, 333] on span at bounding box center [412, 334] width 563 height 2
click at [324, 334] on span at bounding box center [230, 334] width 198 height 2
click at [315, 332] on video at bounding box center [412, 200] width 563 height 317
click at [315, 333] on span at bounding box center [229, 334] width 196 height 2
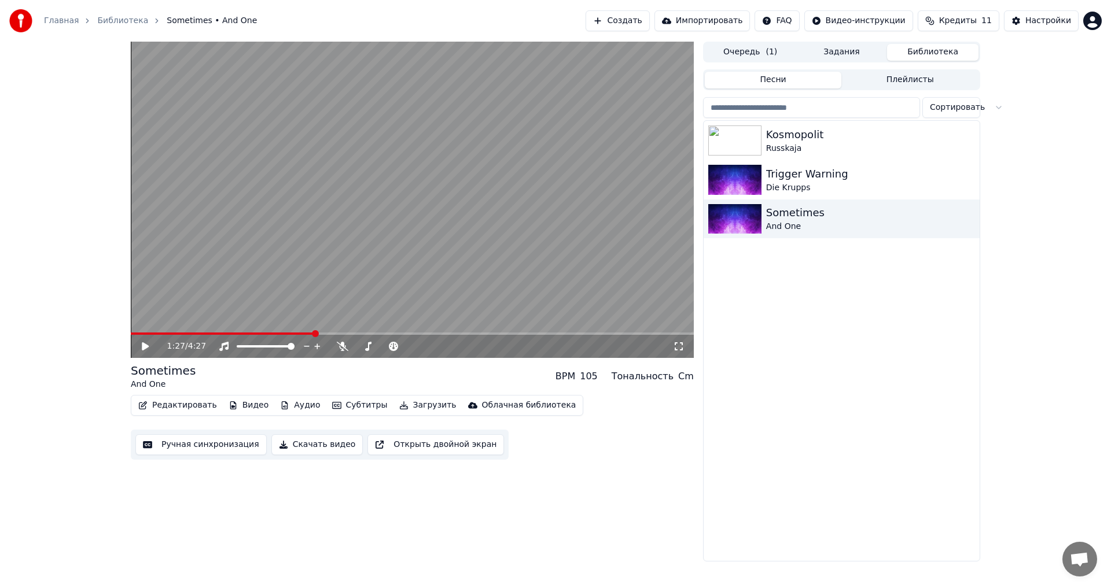
click at [323, 288] on video at bounding box center [412, 200] width 563 height 317
click at [357, 334] on span at bounding box center [412, 334] width 563 height 2
click at [679, 345] on icon at bounding box center [679, 346] width 12 height 9
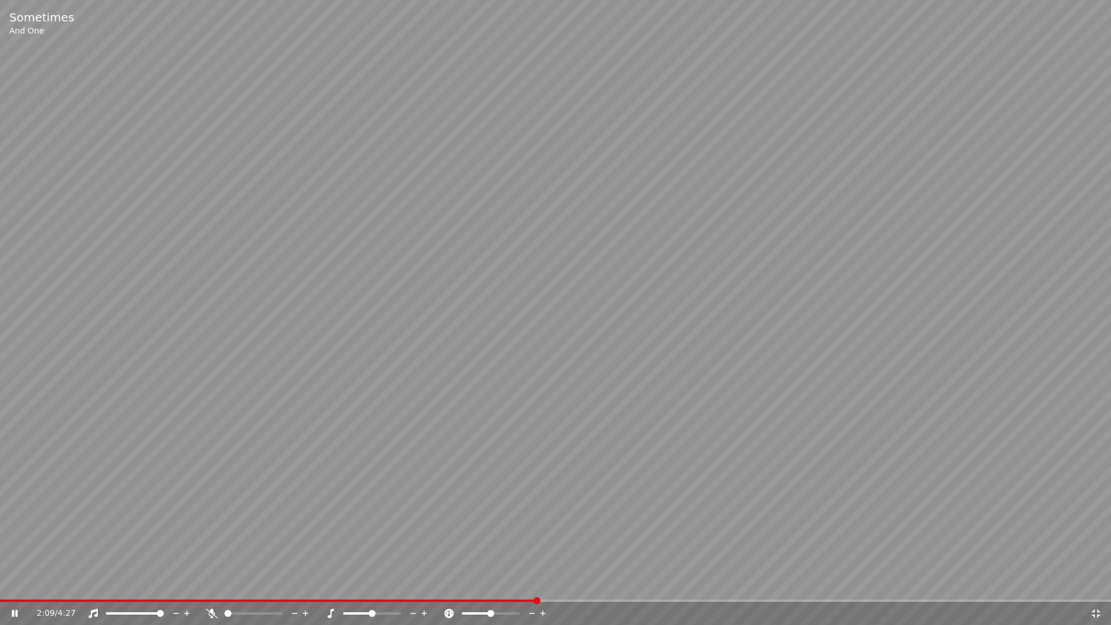
click at [535, 588] on span at bounding box center [555, 600] width 1111 height 2
click at [557, 588] on span at bounding box center [555, 600] width 1111 height 2
click at [571, 588] on span at bounding box center [555, 600] width 1111 height 2
click at [580, 588] on span at bounding box center [555, 600] width 1111 height 2
click at [598, 588] on span at bounding box center [555, 600] width 1111 height 2
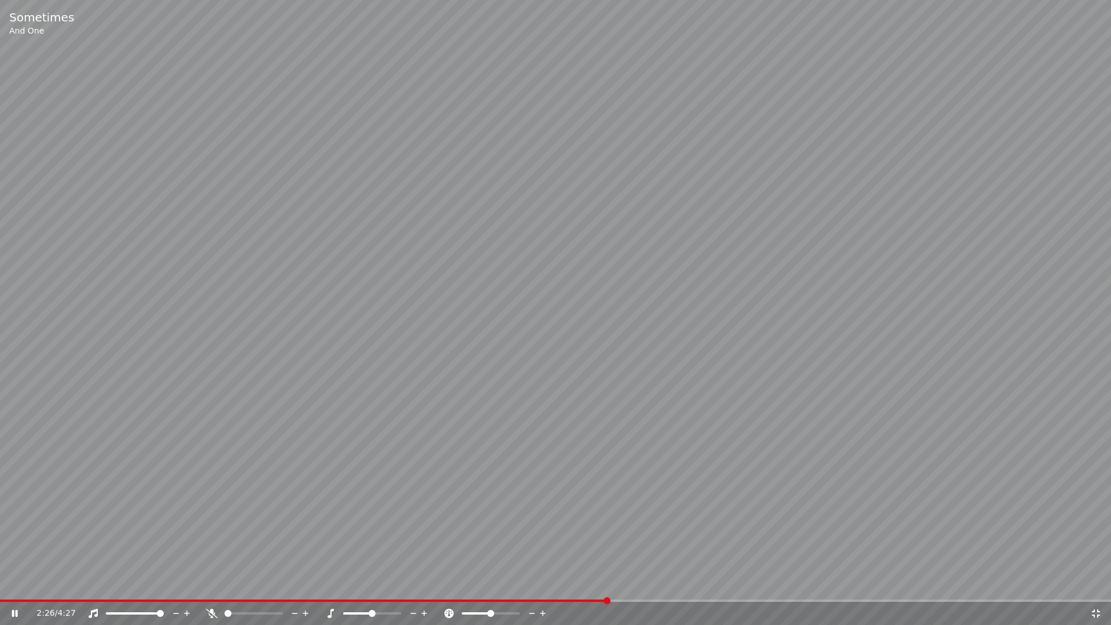
click at [609, 588] on span at bounding box center [555, 600] width 1111 height 2
click at [616, 588] on span at bounding box center [555, 600] width 1111 height 2
click at [624, 588] on span at bounding box center [555, 600] width 1111 height 2
click at [633, 588] on span at bounding box center [555, 600] width 1111 height 2
click at [646, 588] on span at bounding box center [555, 600] width 1111 height 2
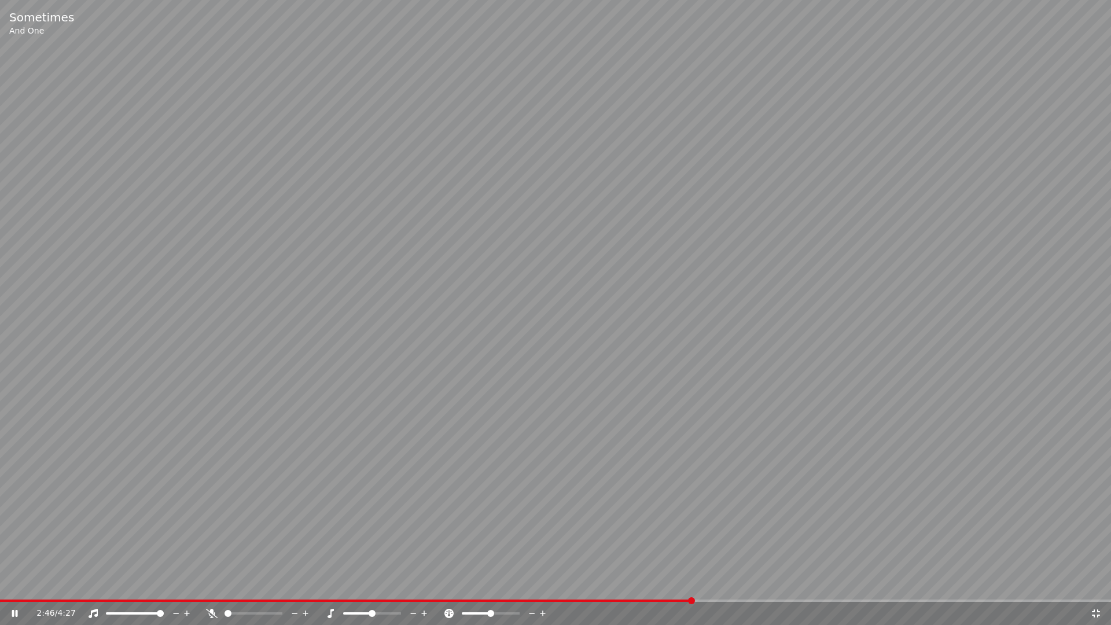
click at [667, 588] on span at bounding box center [346, 600] width 692 height 2
click at [647, 588] on div "2:42 / 4:27" at bounding box center [555, 613] width 1111 height 23
click at [647, 588] on span at bounding box center [324, 600] width 649 height 2
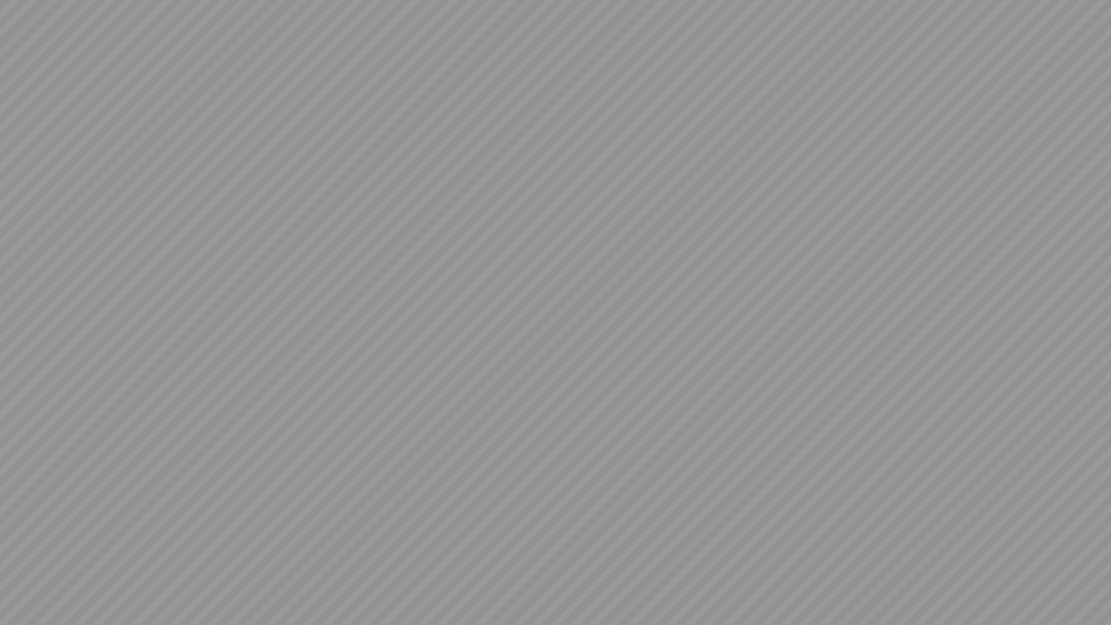
click at [16, 588] on video at bounding box center [555, 312] width 1111 height 625
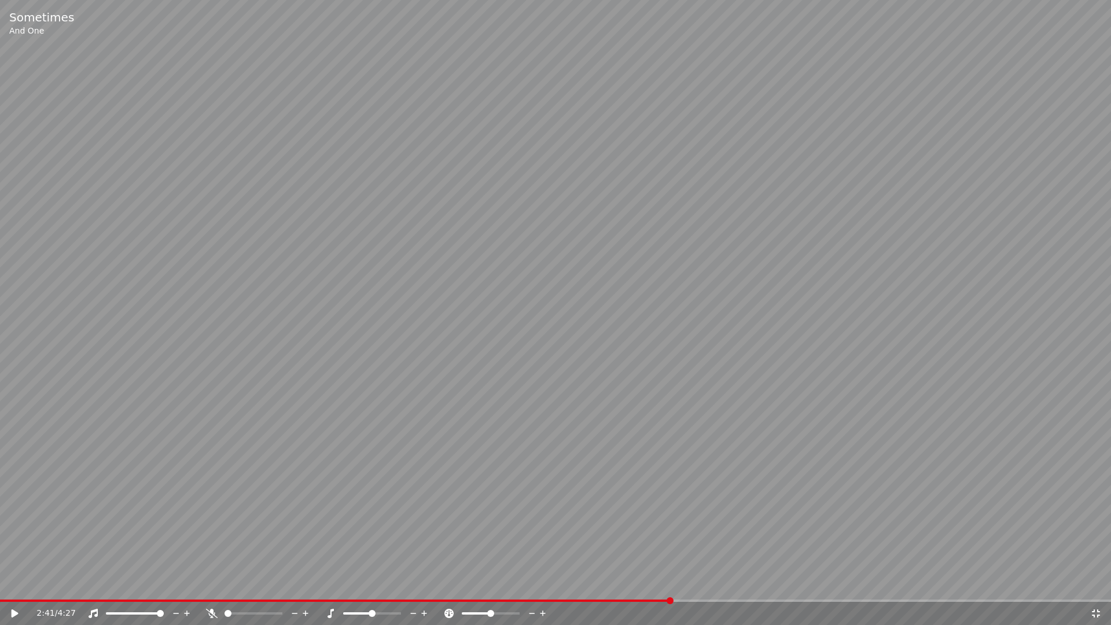
click at [1094, 588] on icon at bounding box center [1096, 613] width 8 height 8
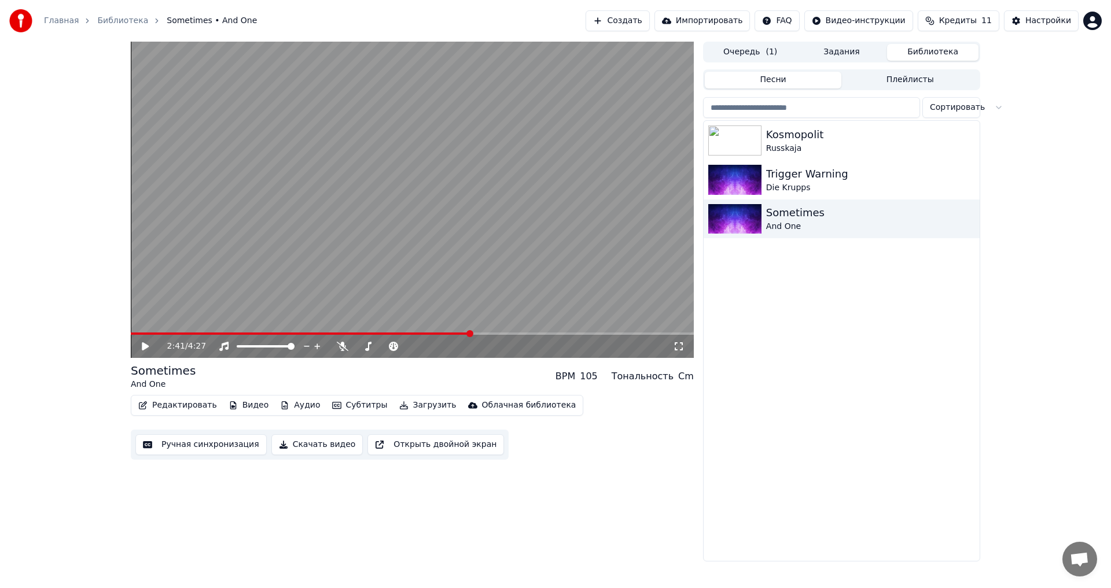
click at [166, 414] on div "Редактировать Видео Аудио Субтитры Загрузить Облачная библиотека" at bounding box center [357, 405] width 452 height 21
click at [171, 410] on button "Редактировать" at bounding box center [178, 406] width 88 height 16
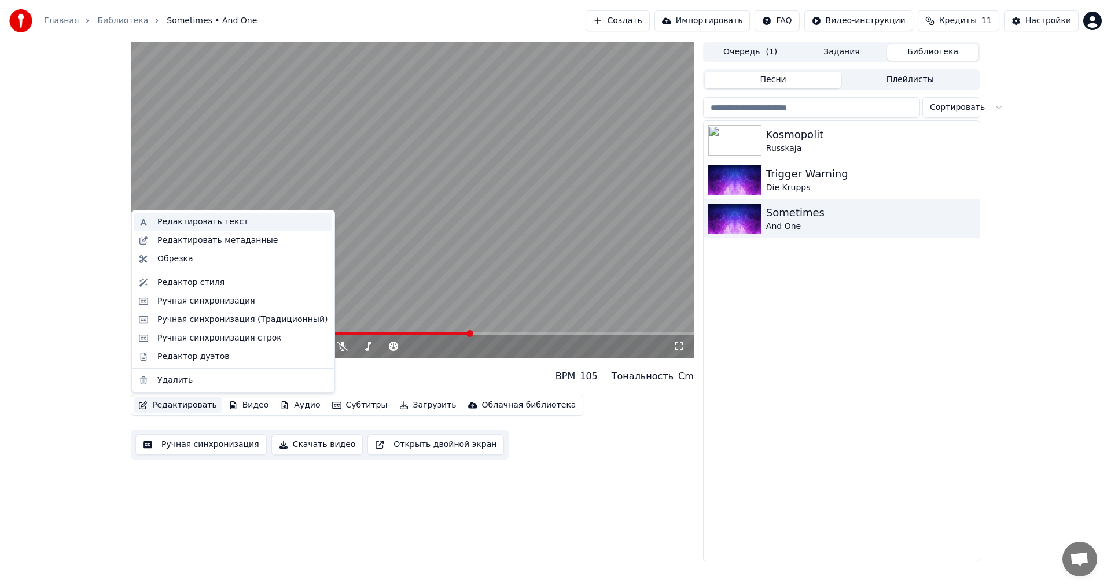
click at [249, 229] on div "Редактировать текст" at bounding box center [233, 222] width 198 height 19
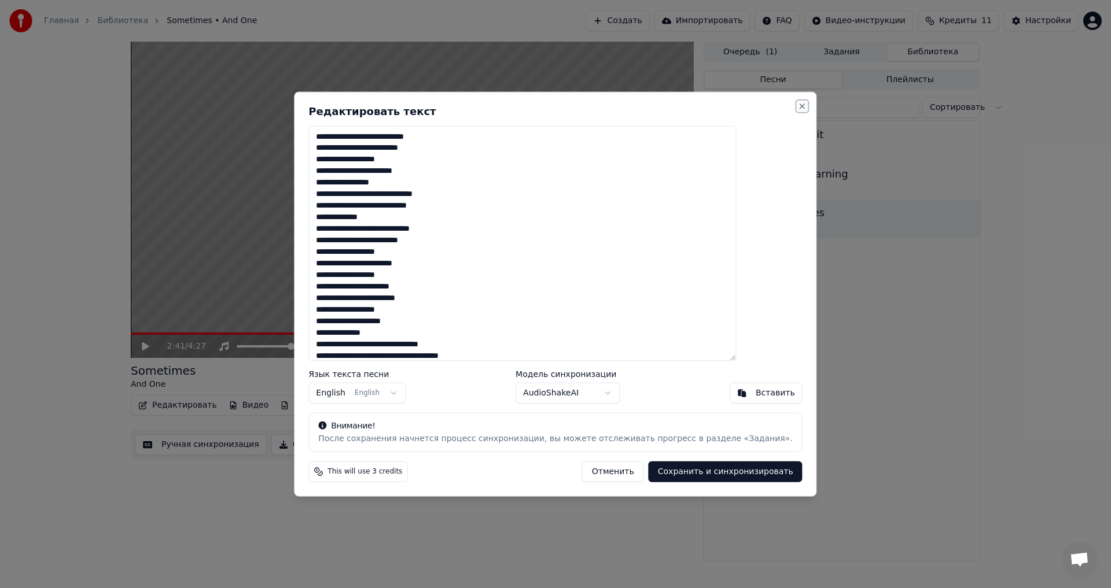
click at [798, 109] on button "Close" at bounding box center [802, 105] width 9 height 9
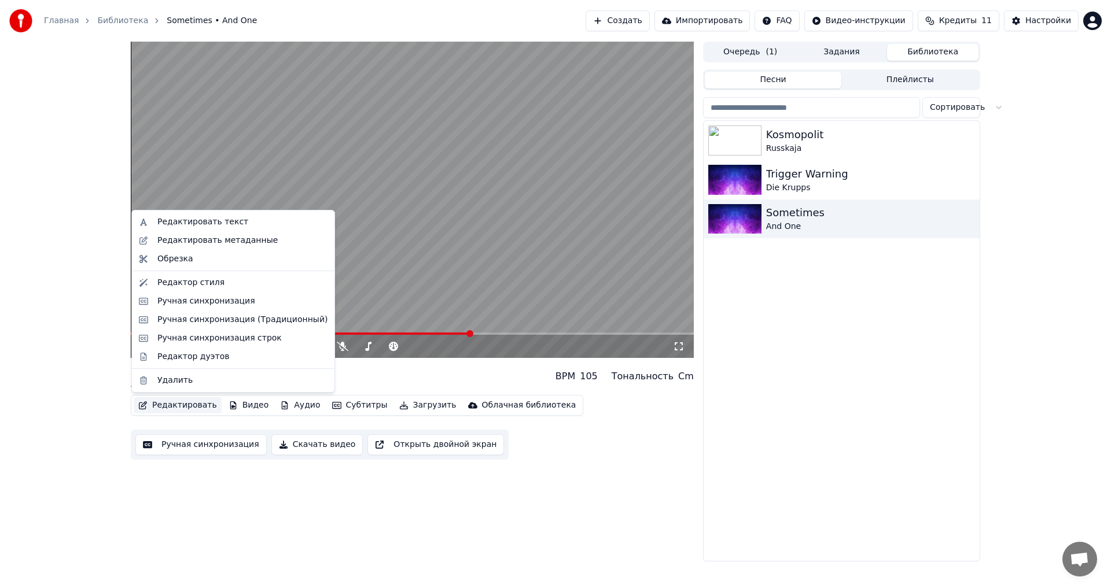
click at [163, 407] on button "Редактировать" at bounding box center [178, 406] width 88 height 16
click at [214, 299] on div "Ручная синхронизация" at bounding box center [206, 302] width 98 height 12
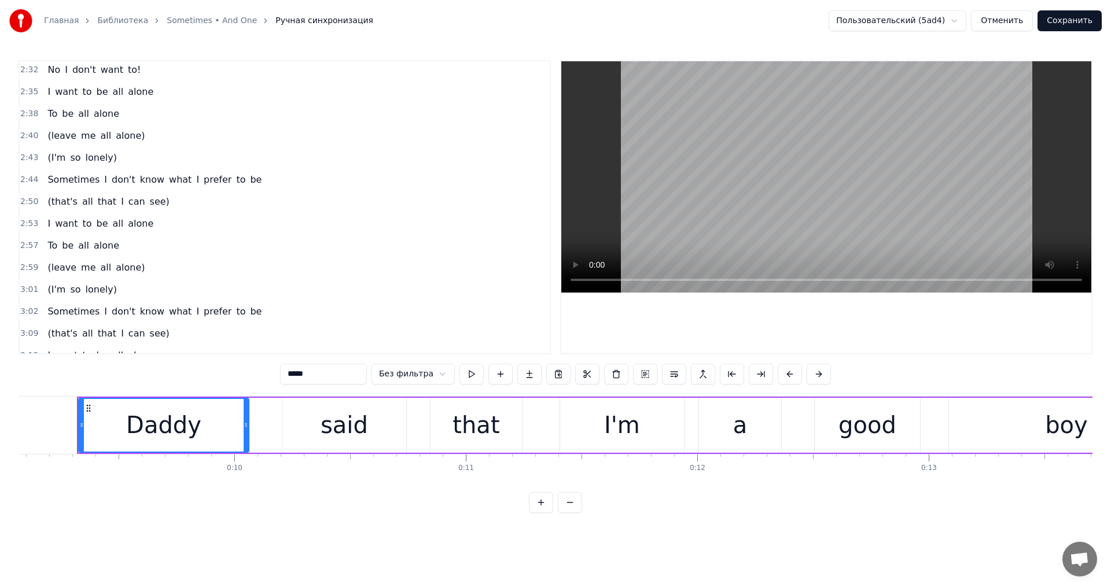
scroll to position [752, 0]
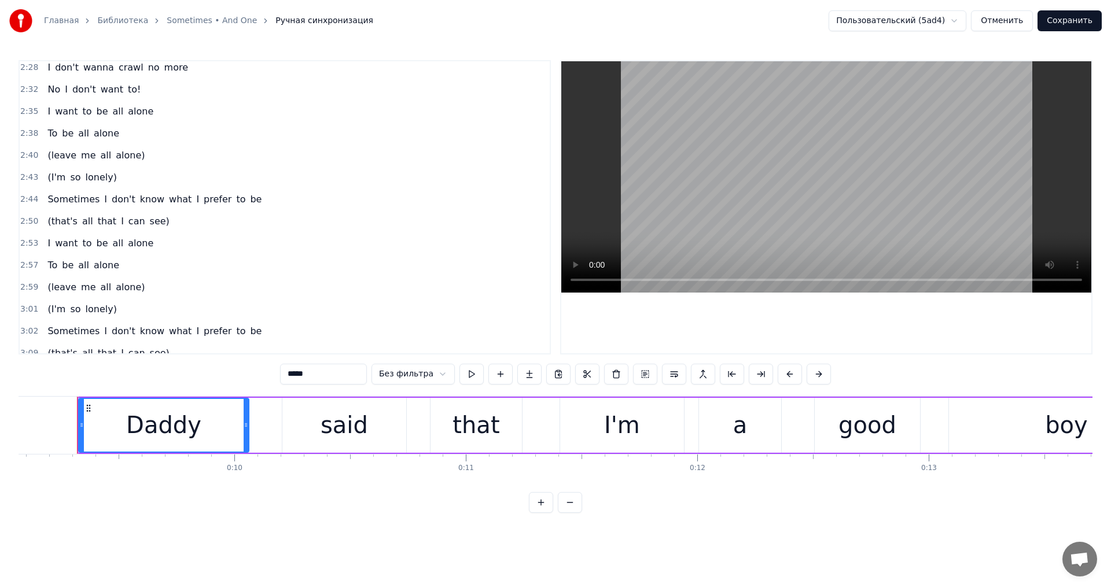
click at [80, 157] on span "me" at bounding box center [88, 155] width 17 height 13
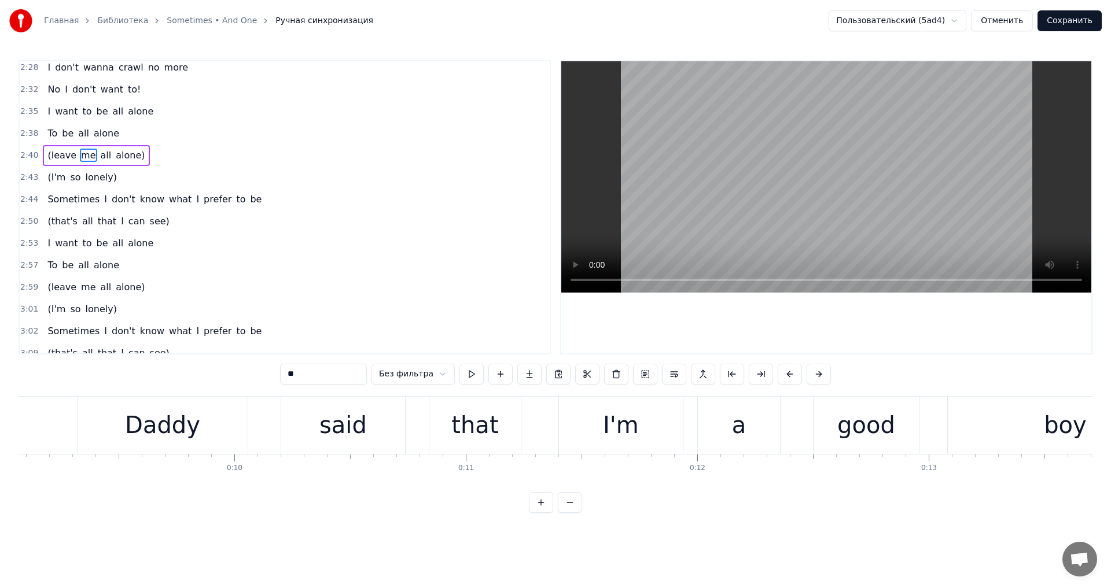
scroll to position [700, 0]
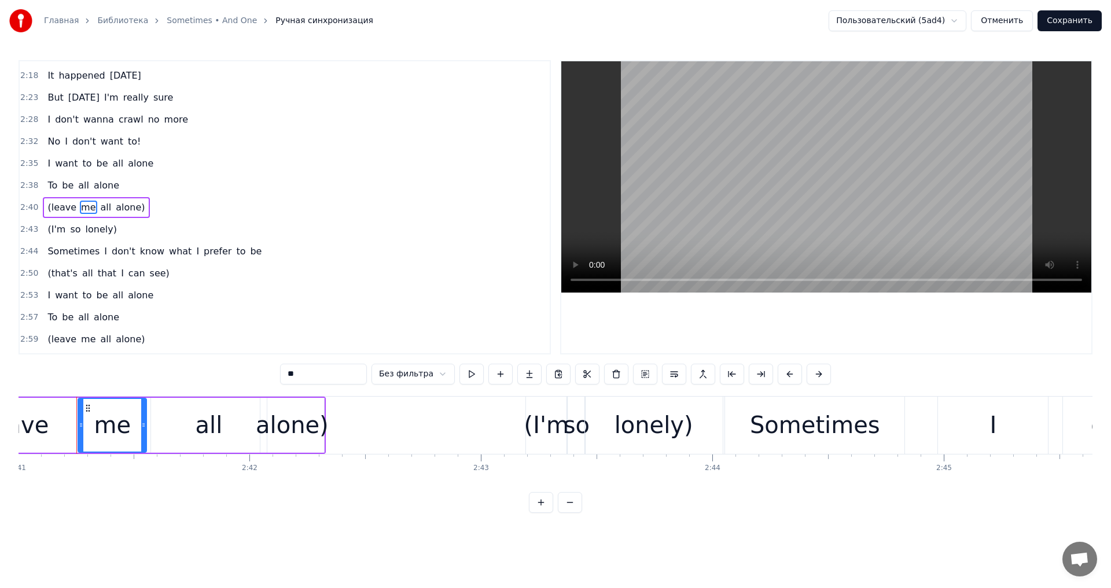
click at [54, 205] on span "(leave" at bounding box center [61, 207] width 31 height 13
type input "******"
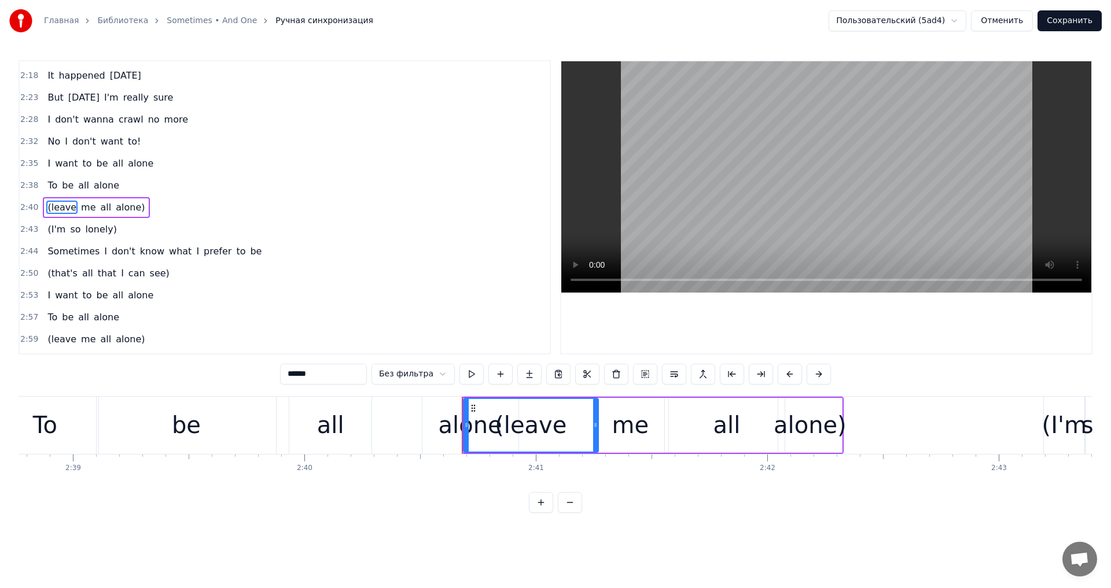
scroll to position [0, 36679]
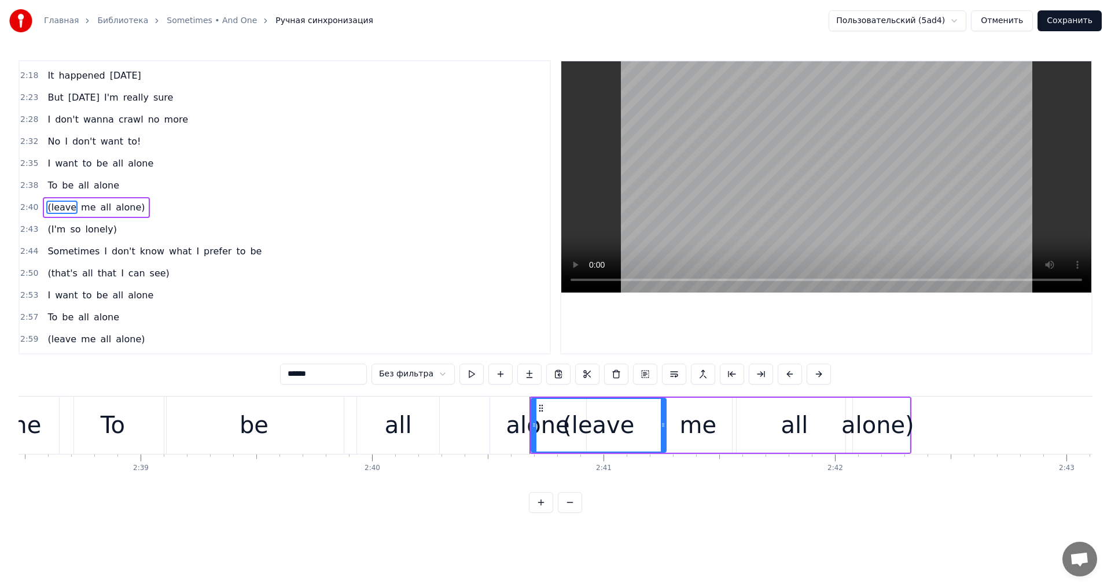
click at [43, 206] on div "(leave me all alone)" at bounding box center [96, 207] width 106 height 21
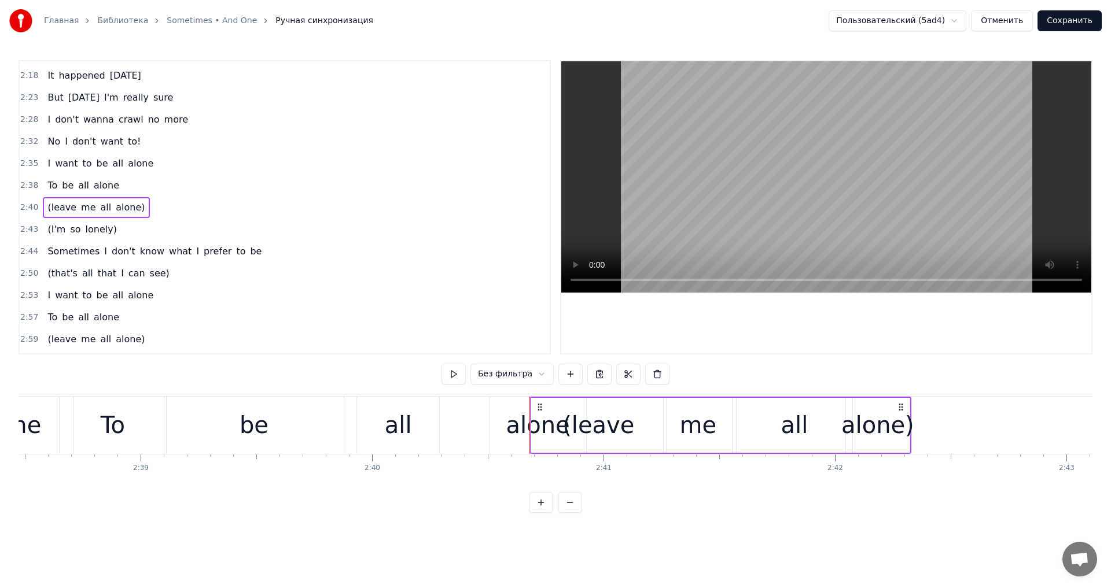
click at [49, 207] on span "(leave" at bounding box center [61, 207] width 31 height 13
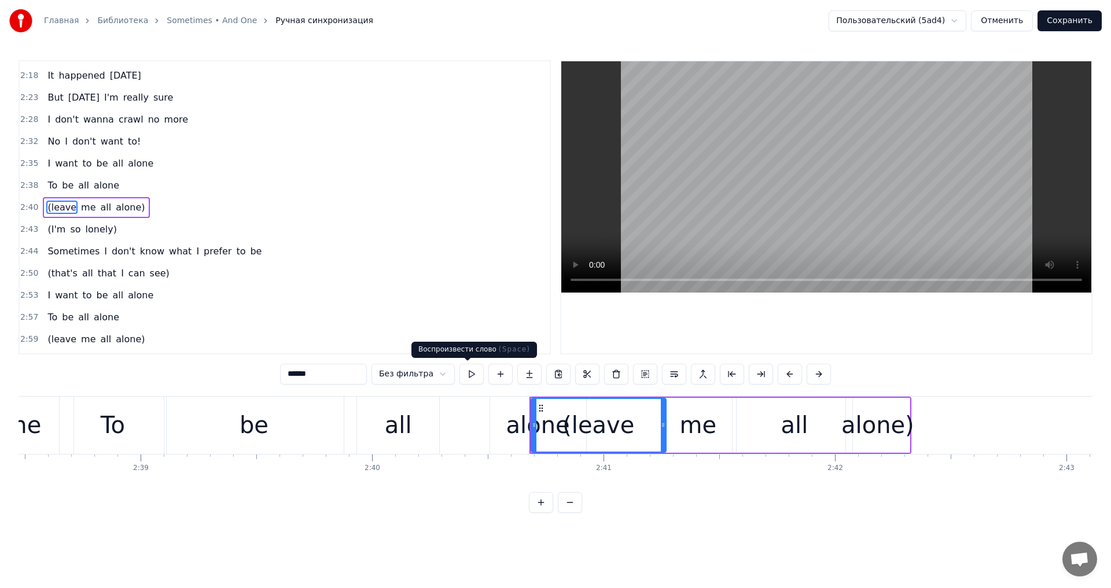
click at [473, 376] on button at bounding box center [471, 374] width 24 height 21
click at [131, 198] on div "(leave me all alone)" at bounding box center [96, 207] width 106 height 21
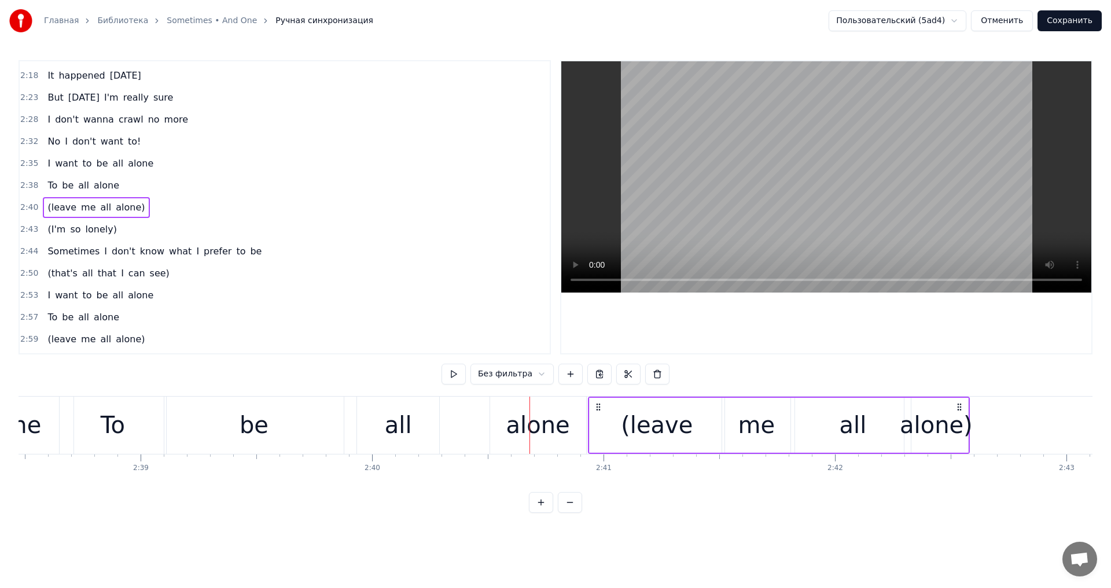
drag, startPoint x: 542, startPoint y: 406, endPoint x: 600, endPoint y: 413, distance: 58.8
click at [600, 413] on div "(leave me all alone)" at bounding box center [779, 425] width 382 height 57
click at [444, 377] on button at bounding box center [439, 374] width 24 height 21
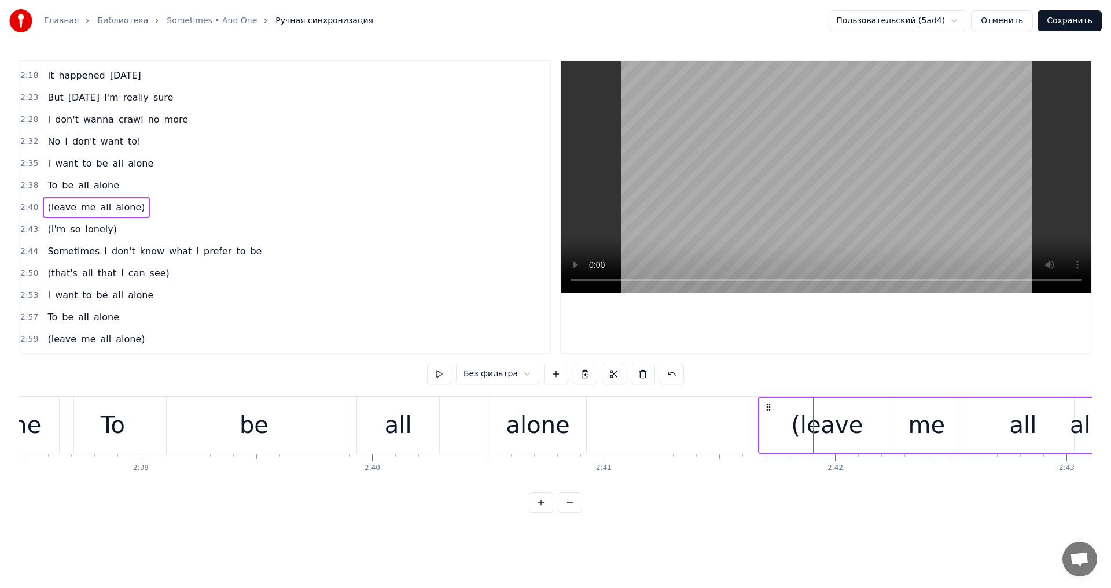
drag, startPoint x: 596, startPoint y: 407, endPoint x: 766, endPoint y: 413, distance: 169.7
click at [766, 413] on div "(leave me all alone)" at bounding box center [949, 425] width 382 height 57
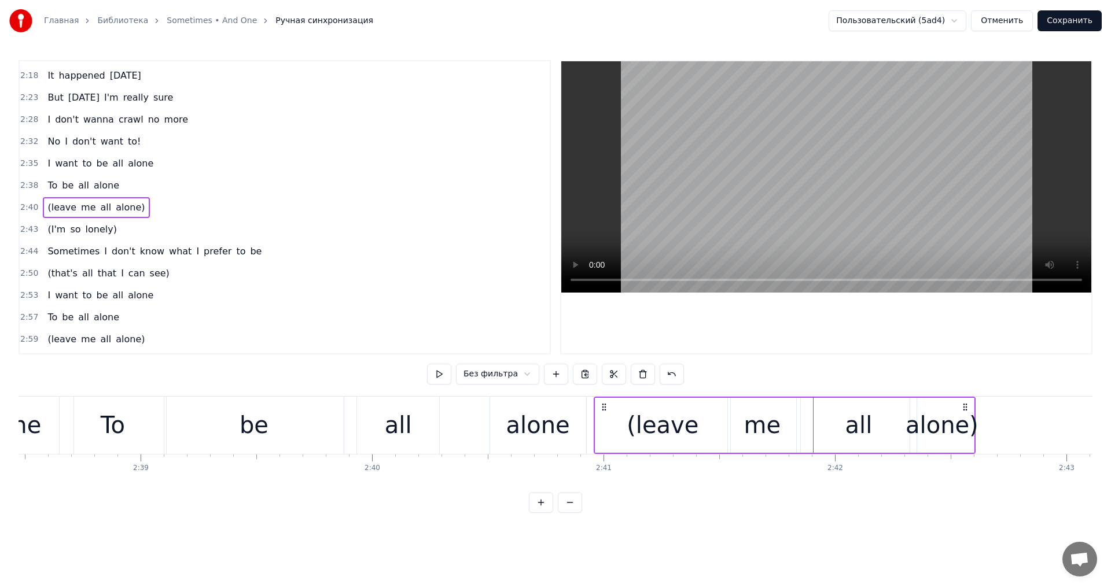
drag, startPoint x: 598, startPoint y: 406, endPoint x: 662, endPoint y: 410, distance: 64.3
click at [609, 410] on icon at bounding box center [603, 407] width 9 height 9
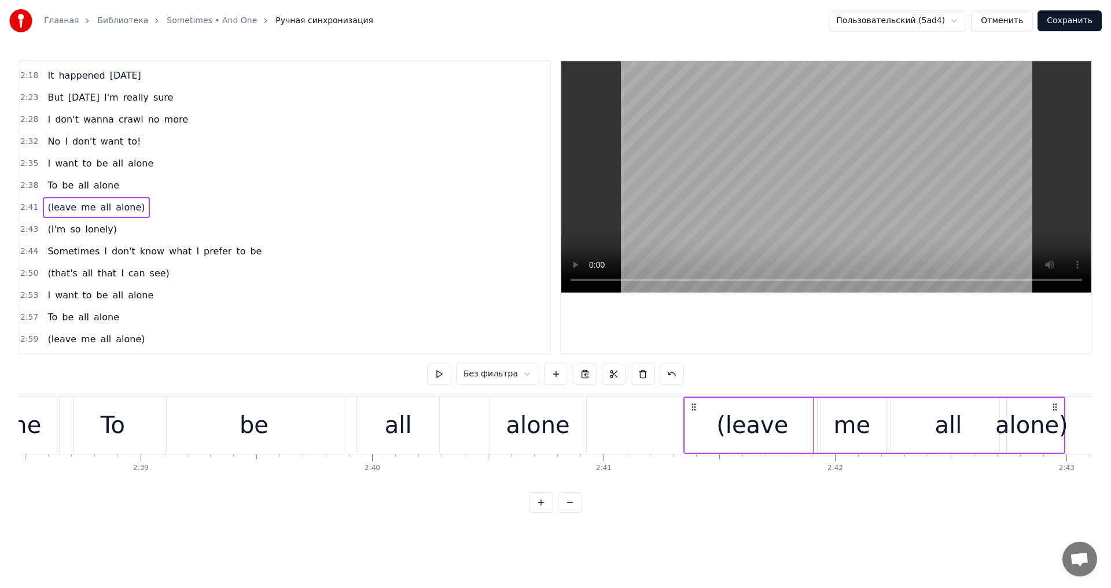
drag, startPoint x: 662, startPoint y: 410, endPoint x: 706, endPoint y: 410, distance: 44.0
click at [698, 410] on icon at bounding box center [693, 407] width 9 height 9
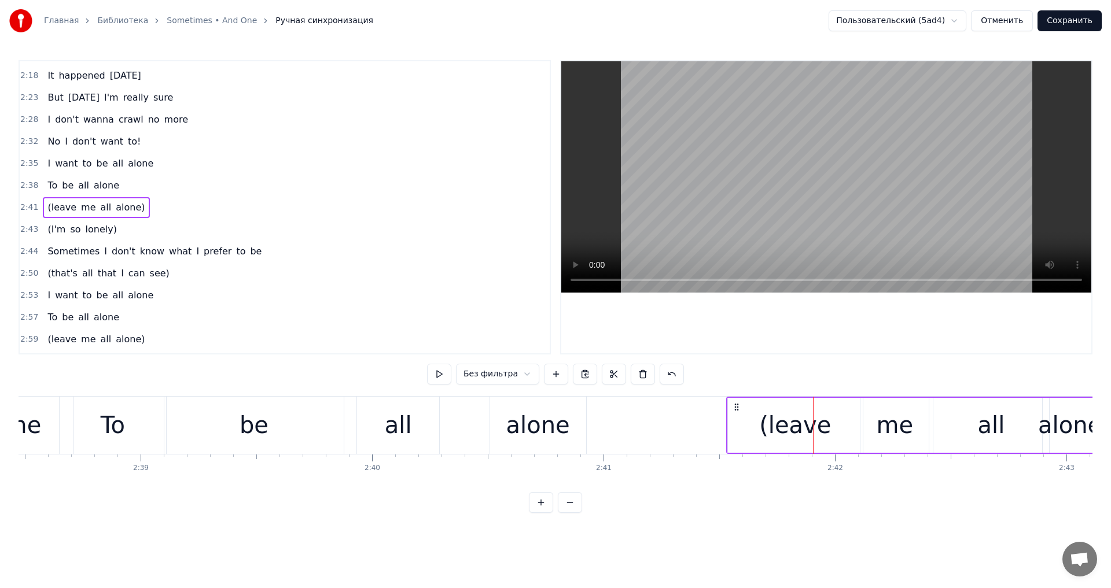
drag, startPoint x: 707, startPoint y: 410, endPoint x: 737, endPoint y: 411, distance: 30.1
click at [737, 411] on icon at bounding box center [736, 407] width 9 height 9
click at [548, 370] on button at bounding box center [556, 374] width 24 height 21
click at [431, 379] on button at bounding box center [425, 374] width 24 height 21
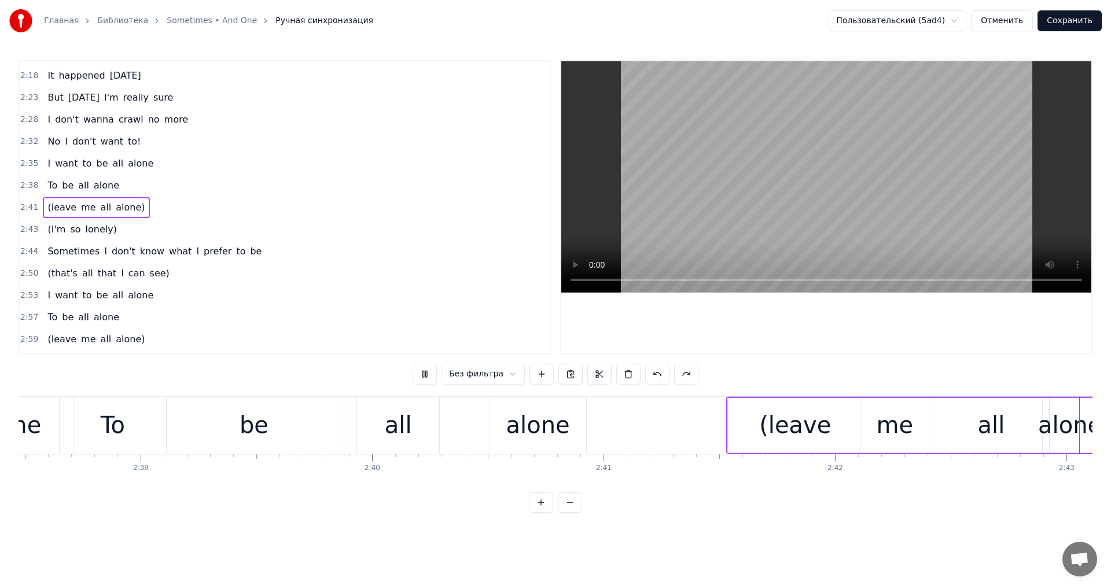
click at [431, 379] on button at bounding box center [425, 374] width 24 height 21
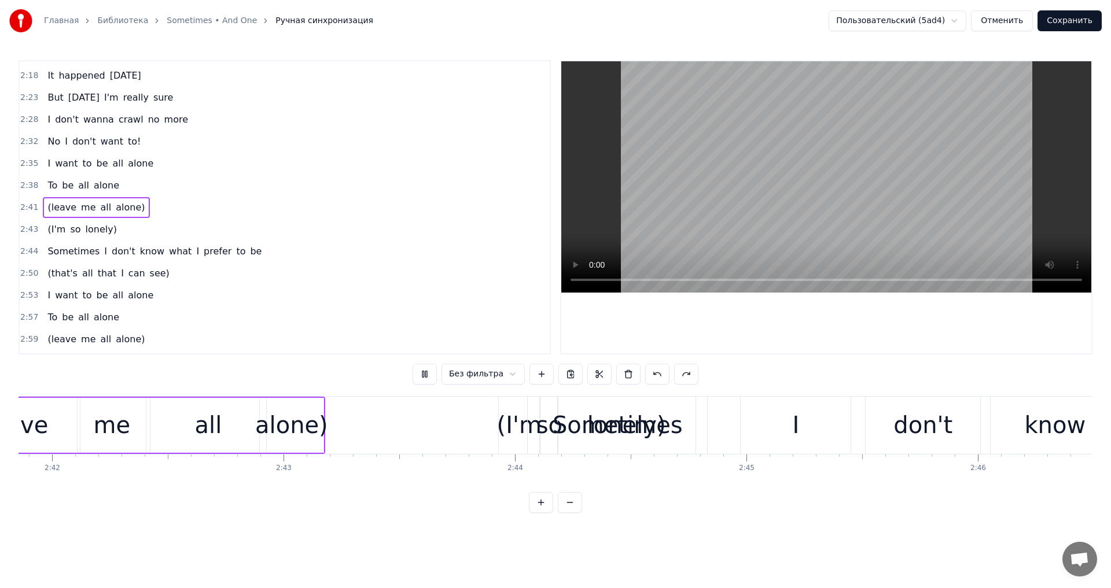
click at [431, 379] on button at bounding box center [425, 374] width 24 height 21
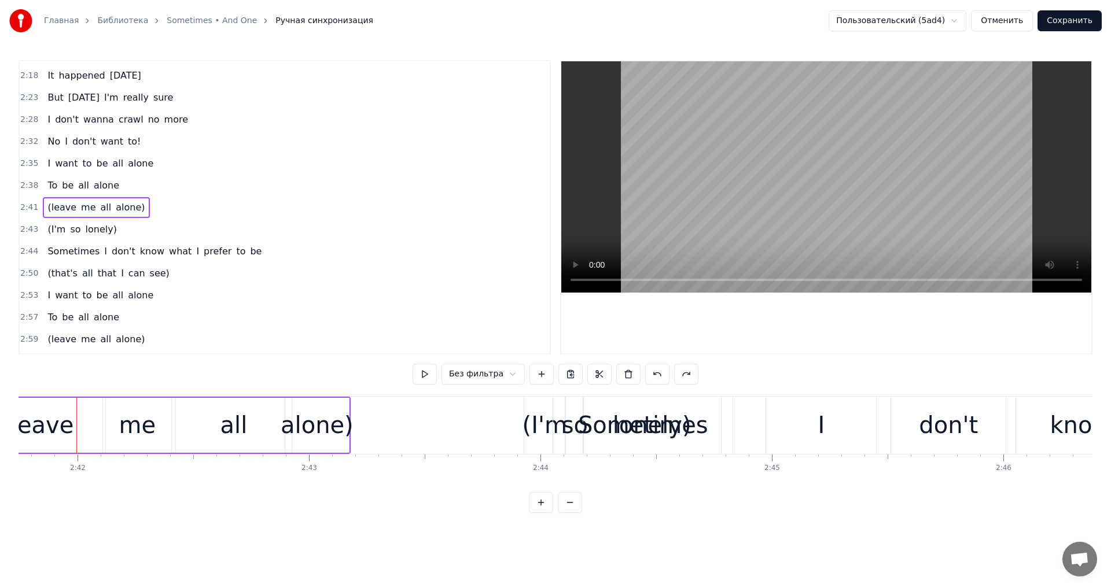
click at [431, 379] on button at bounding box center [425, 374] width 24 height 21
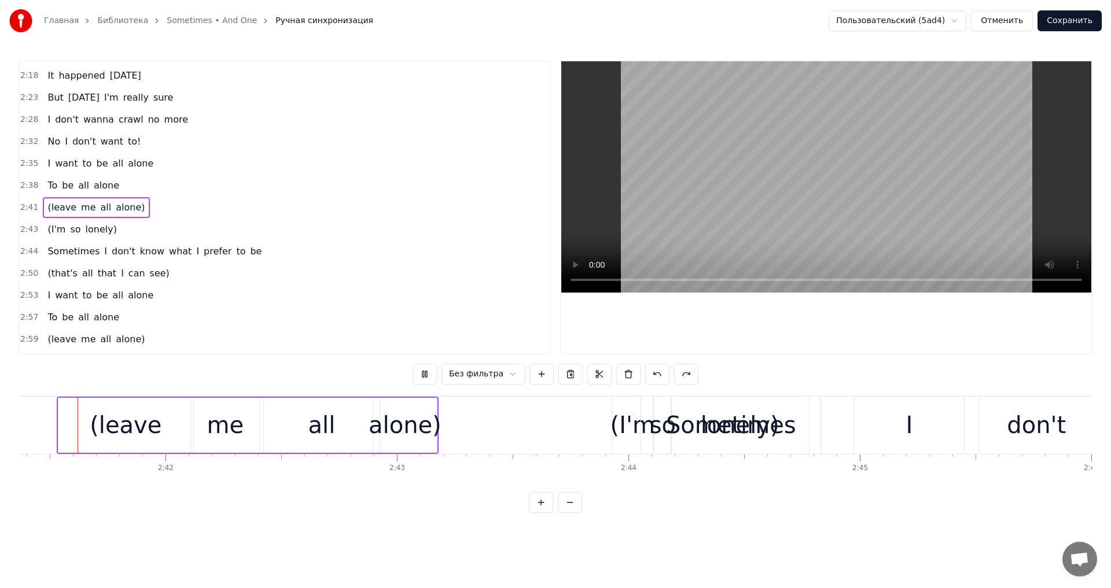
scroll to position [0, 37329]
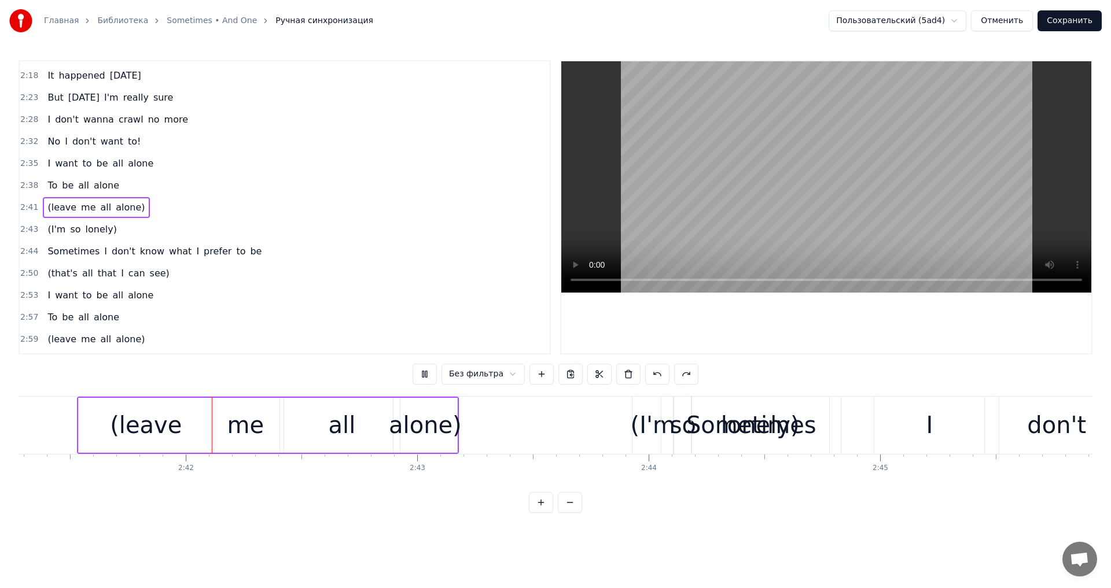
click at [431, 379] on button at bounding box center [425, 374] width 24 height 21
click at [80, 402] on div "(leave" at bounding box center [146, 425] width 135 height 55
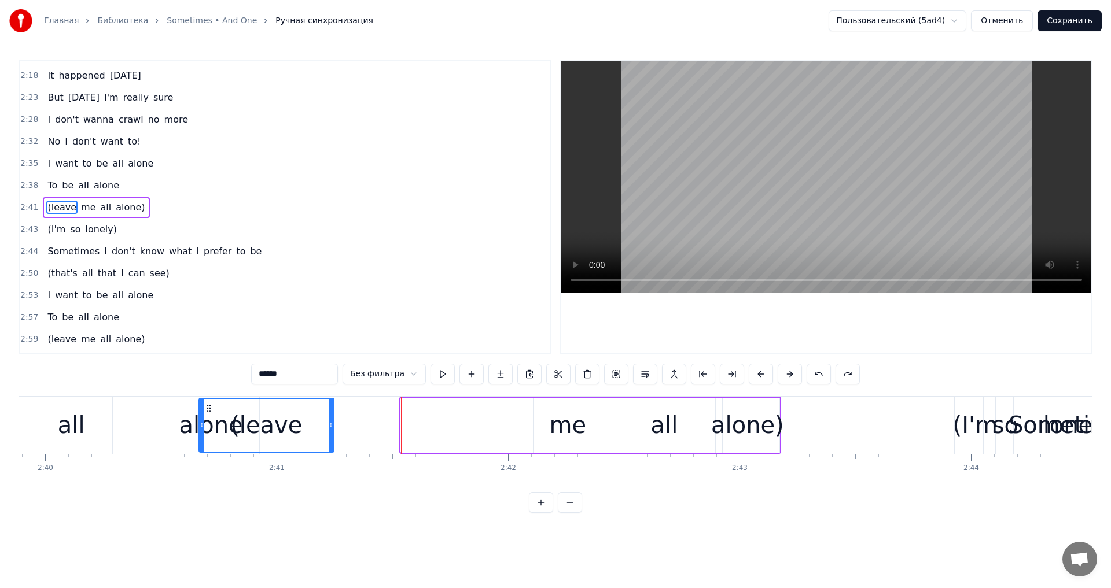
scroll to position [0, 36998]
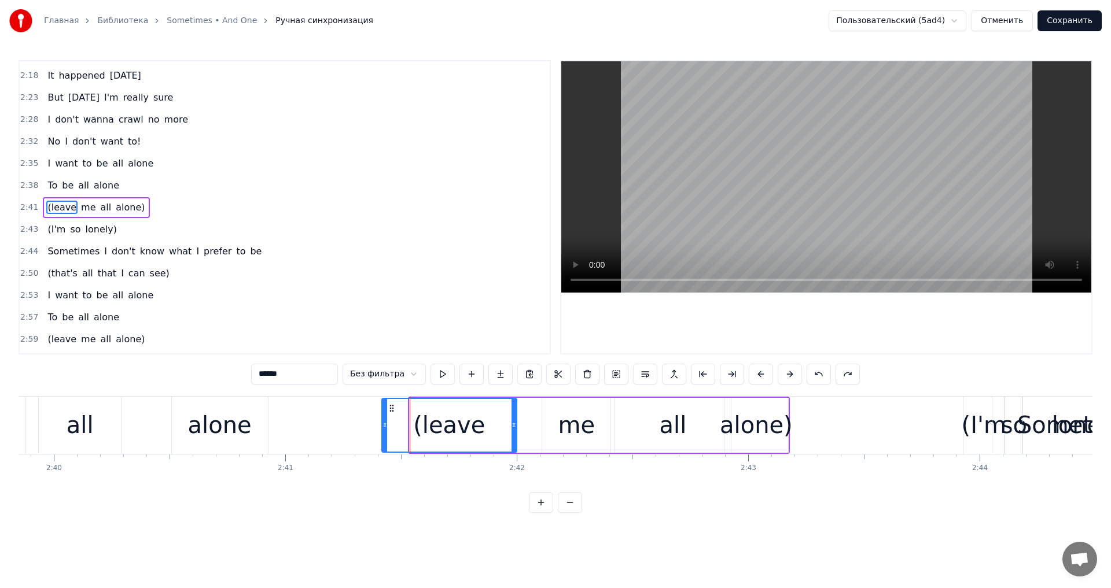
drag, startPoint x: 89, startPoint y: 406, endPoint x: 392, endPoint y: 419, distance: 303.5
click at [392, 419] on div "(leave" at bounding box center [449, 425] width 134 height 53
drag, startPoint x: 516, startPoint y: 421, endPoint x: 546, endPoint y: 422, distance: 30.7
click at [543, 422] on icon at bounding box center [540, 425] width 5 height 9
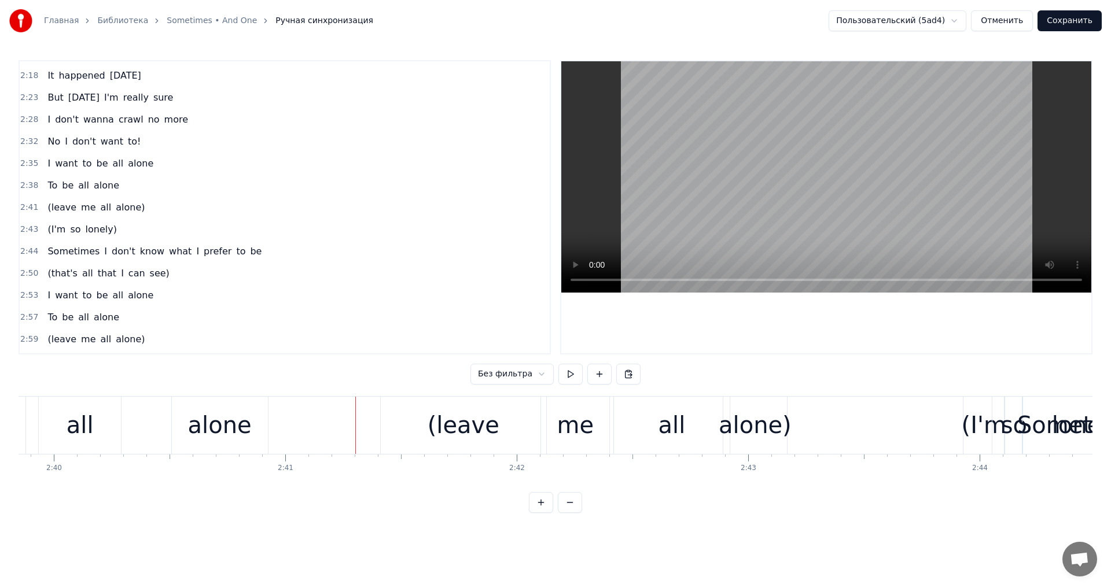
click at [409, 420] on div "(leave" at bounding box center [463, 425] width 165 height 57
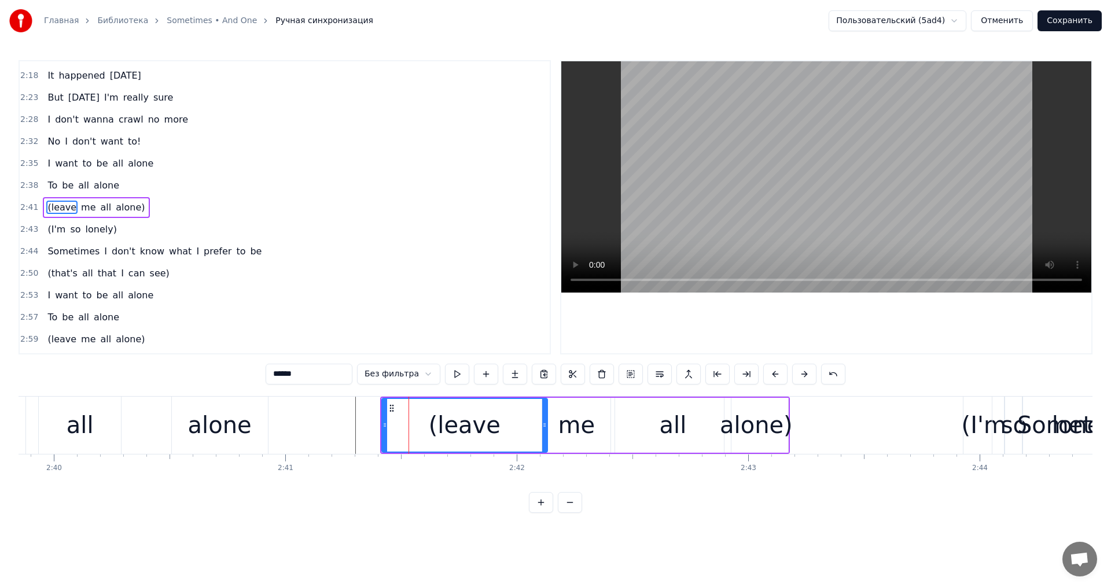
click at [132, 207] on div "(leave me all alone)" at bounding box center [96, 207] width 106 height 21
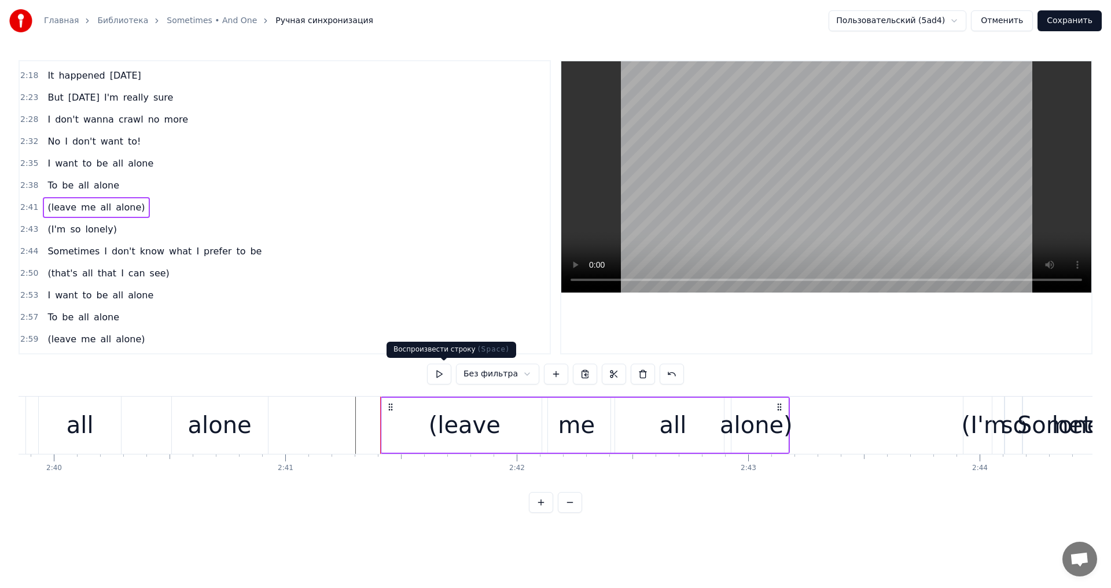
click at [448, 381] on button at bounding box center [439, 374] width 24 height 21
click at [448, 380] on button at bounding box center [439, 374] width 24 height 21
click at [447, 377] on button at bounding box center [439, 374] width 24 height 21
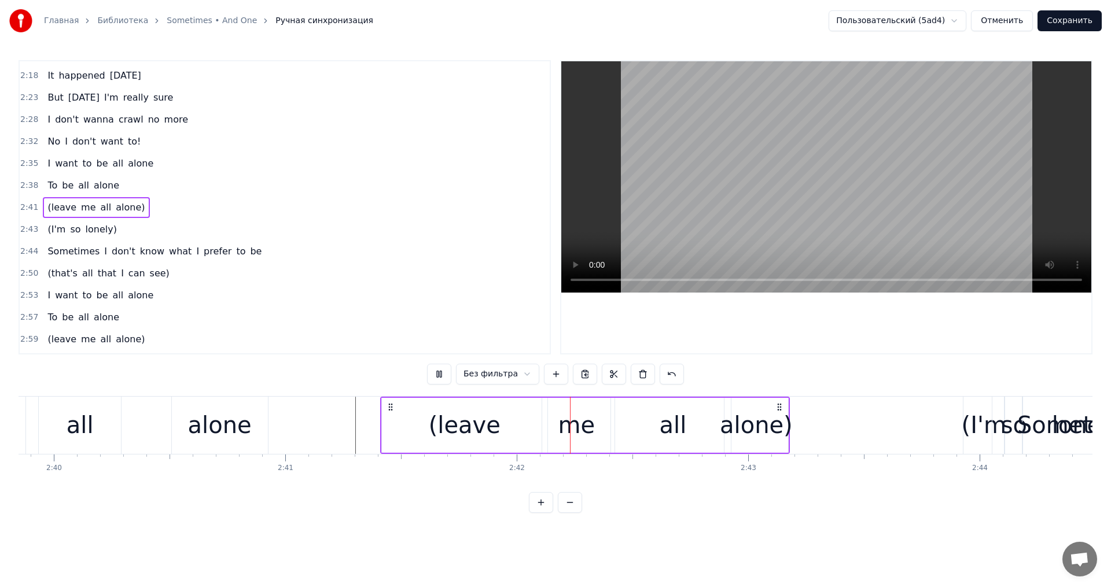
click at [447, 377] on button at bounding box center [439, 374] width 24 height 21
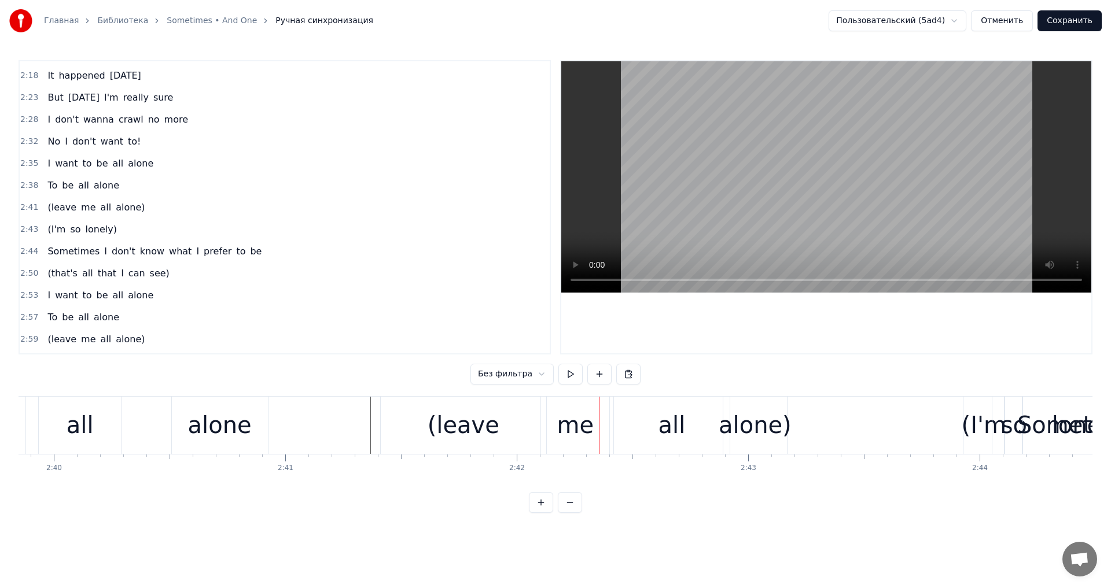
click at [469, 413] on div "(leave" at bounding box center [464, 425] width 72 height 35
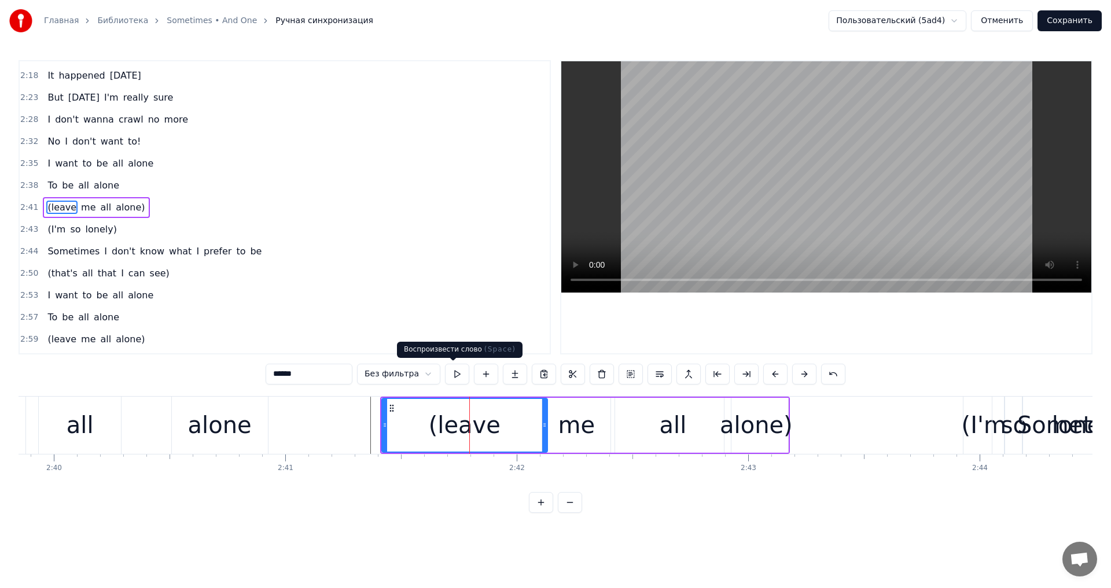
click at [459, 373] on button at bounding box center [457, 374] width 24 height 21
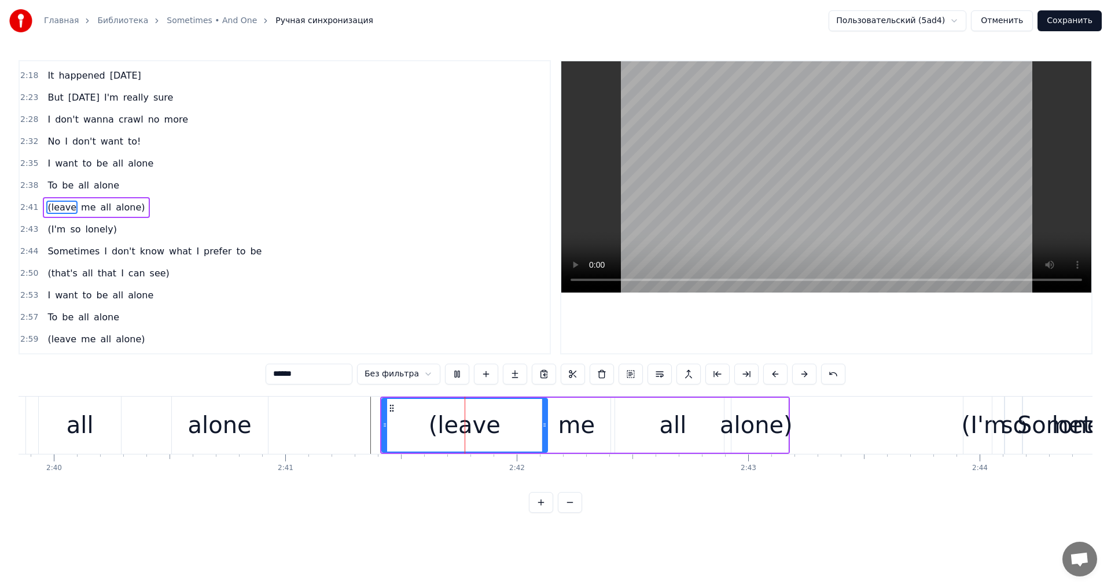
click at [459, 373] on button at bounding box center [457, 374] width 24 height 21
drag, startPoint x: 384, startPoint y: 433, endPoint x: 360, endPoint y: 431, distance: 23.8
click at [360, 431] on div at bounding box center [361, 425] width 5 height 53
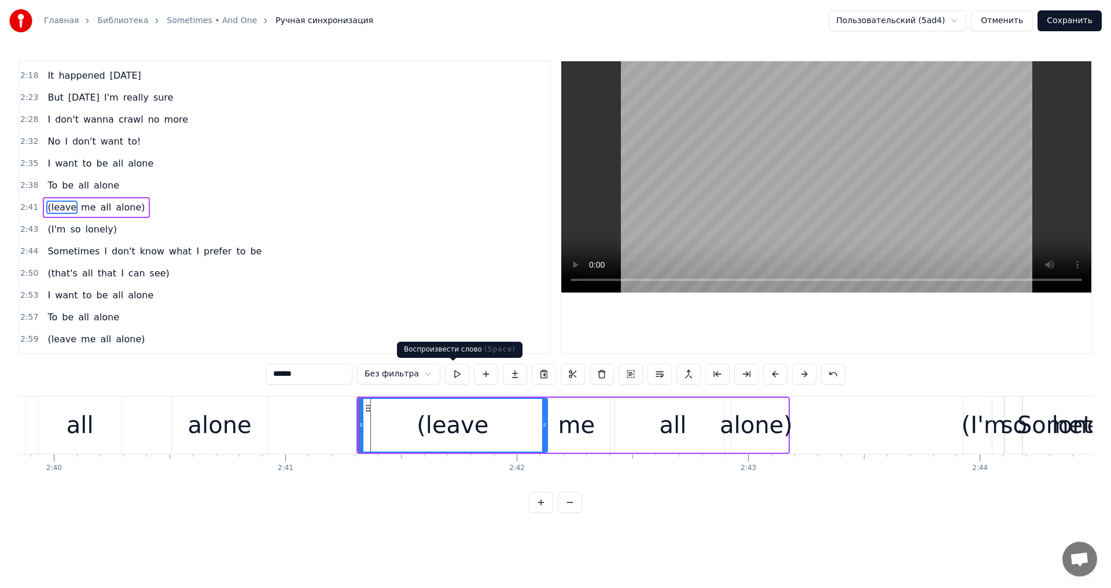
click at [454, 374] on button at bounding box center [457, 374] width 24 height 21
drag, startPoint x: 359, startPoint y: 428, endPoint x: 399, endPoint y: 429, distance: 39.9
click at [385, 429] on icon at bounding box center [383, 425] width 5 height 9
click at [455, 378] on button at bounding box center [457, 374] width 24 height 21
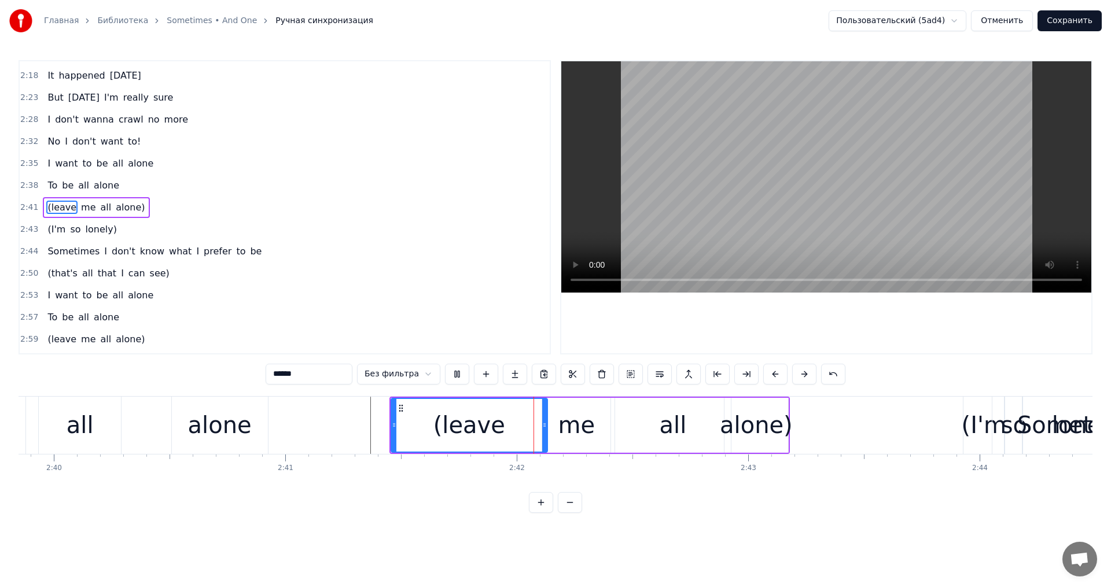
click at [455, 378] on button at bounding box center [457, 374] width 24 height 21
drag, startPoint x: 394, startPoint y: 425, endPoint x: 380, endPoint y: 425, distance: 14.5
click at [380, 425] on icon at bounding box center [381, 425] width 5 height 9
click at [461, 373] on button at bounding box center [457, 374] width 24 height 21
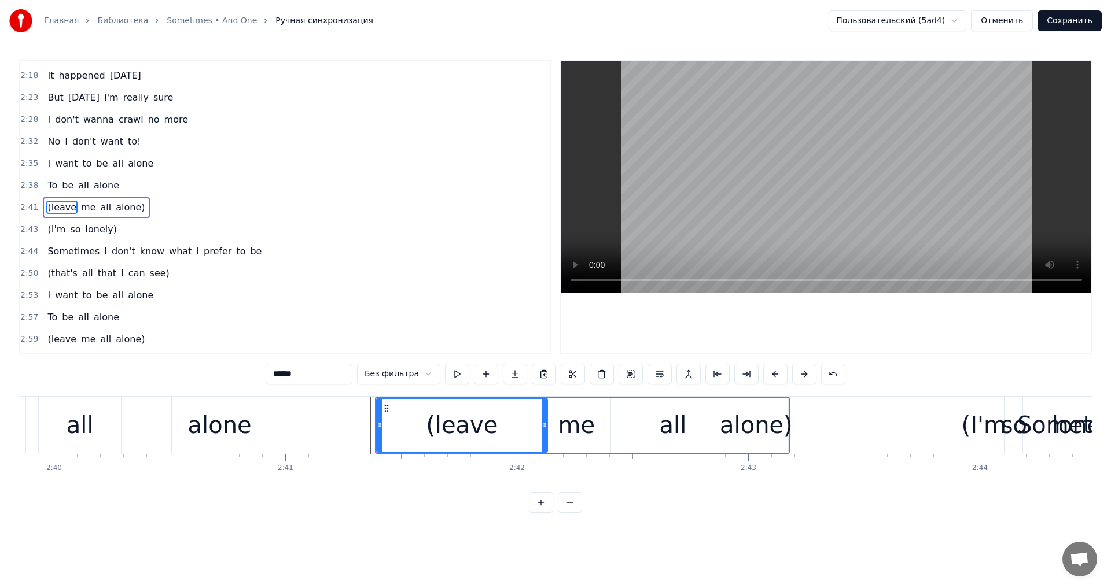
click at [461, 373] on button at bounding box center [457, 374] width 24 height 21
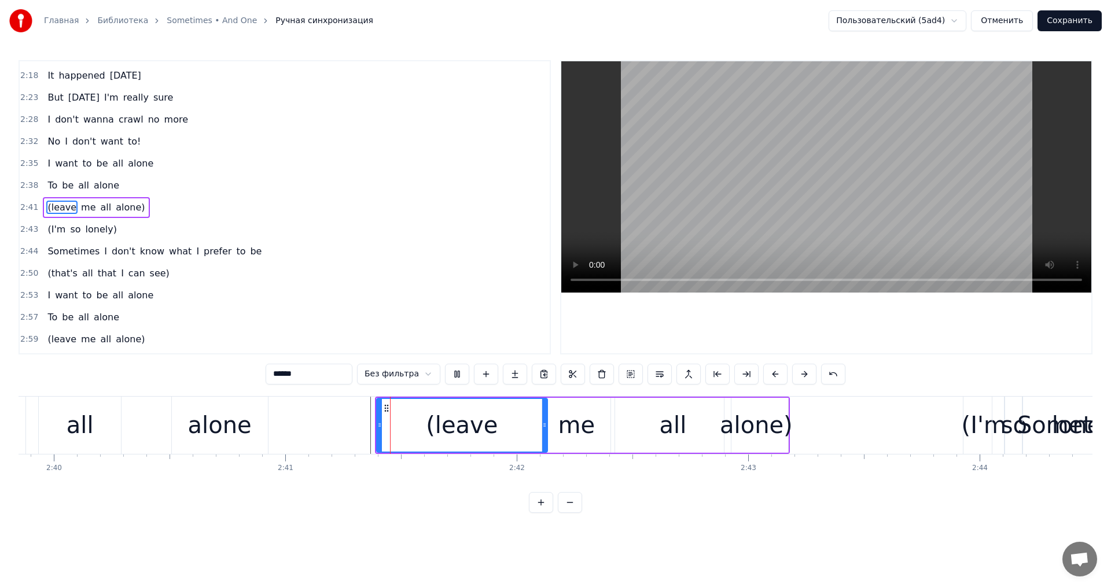
click at [461, 373] on button at bounding box center [457, 374] width 24 height 21
drag, startPoint x: 543, startPoint y: 434, endPoint x: 487, endPoint y: 429, distance: 56.4
click at [494, 429] on div at bounding box center [496, 425] width 5 height 53
click at [568, 422] on div "me" at bounding box center [576, 425] width 37 height 35
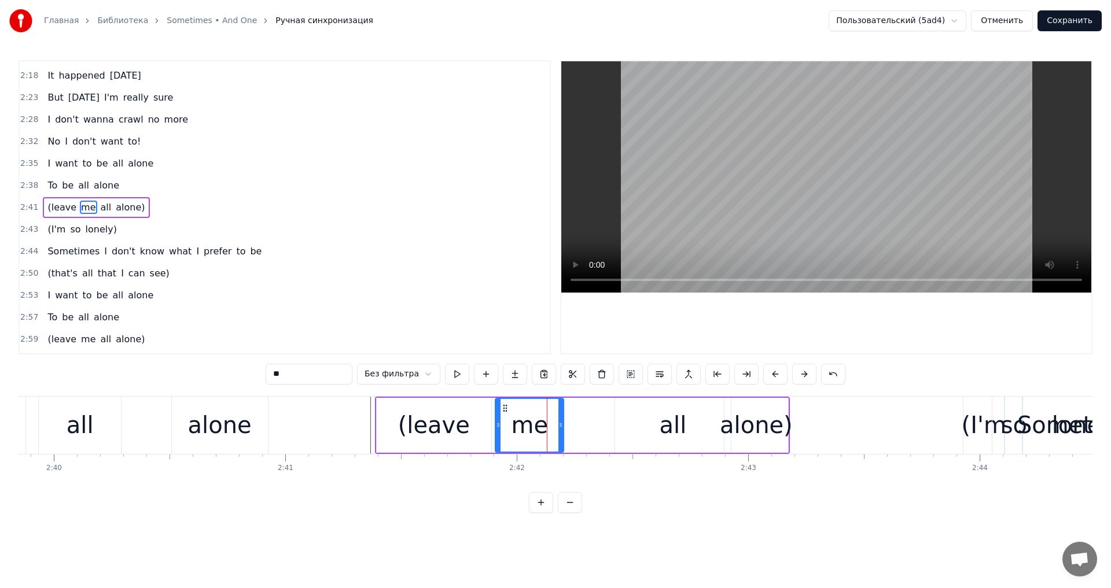
drag, startPoint x: 548, startPoint y: 407, endPoint x: 503, endPoint y: 405, distance: 45.2
click at [503, 405] on icon at bounding box center [505, 408] width 9 height 9
click at [674, 425] on div "all" at bounding box center [673, 425] width 27 height 35
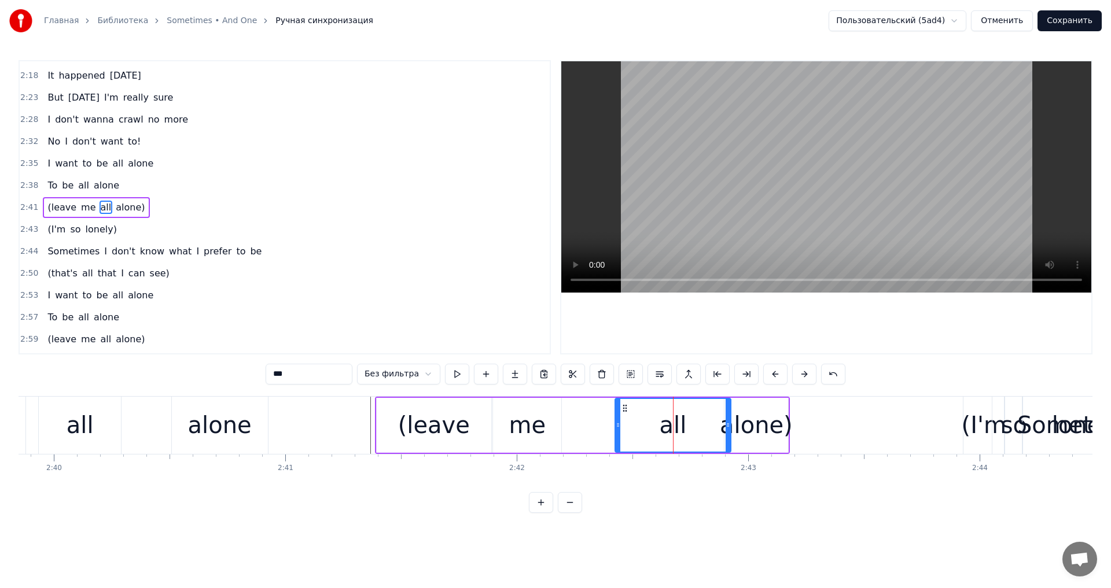
click at [446, 421] on div "(leave" at bounding box center [434, 425] width 72 height 35
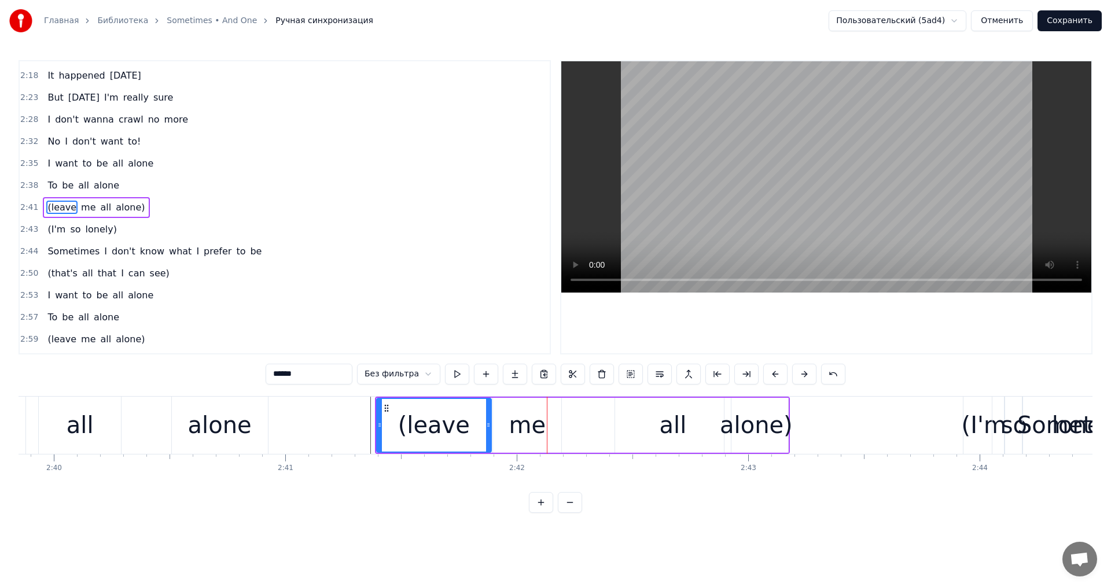
click at [661, 425] on div "all" at bounding box center [673, 425] width 116 height 55
type input "***"
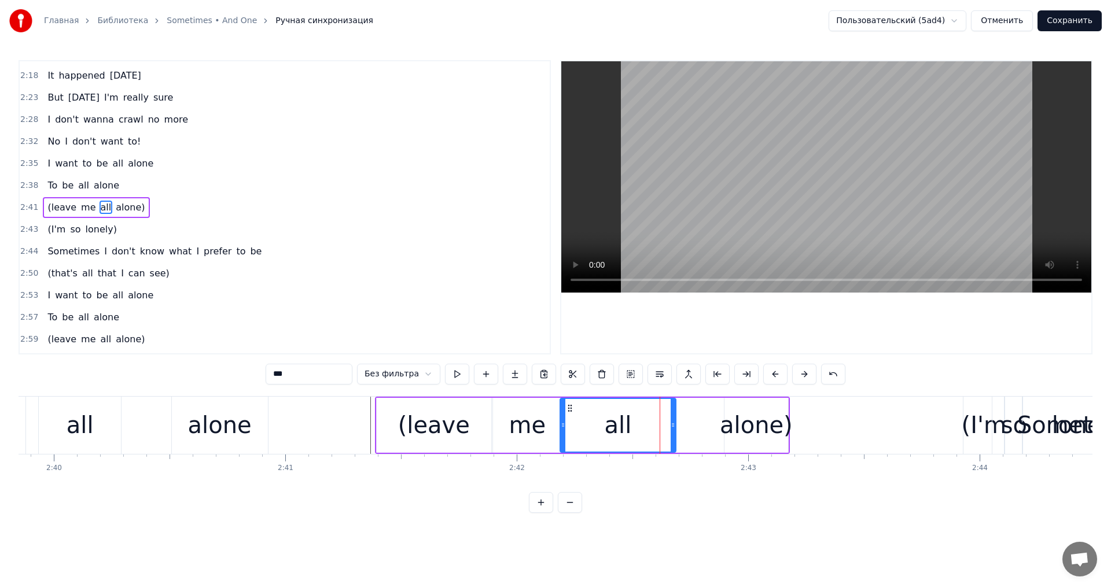
drag, startPoint x: 626, startPoint y: 409, endPoint x: 571, endPoint y: 404, distance: 55.2
click at [571, 404] on icon at bounding box center [569, 408] width 9 height 9
click at [457, 375] on button at bounding box center [457, 374] width 24 height 21
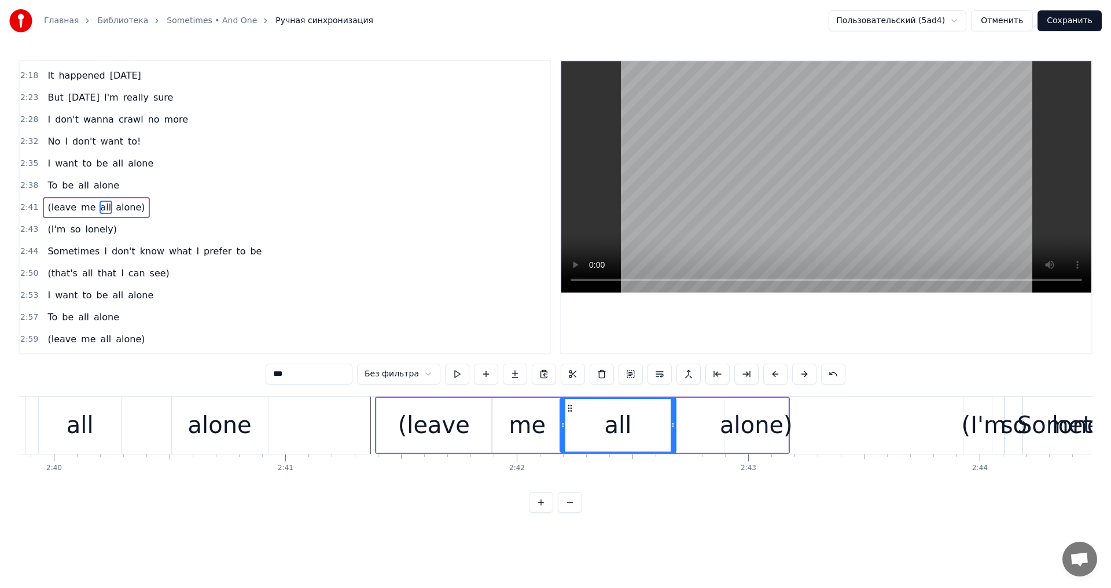
click at [457, 375] on button at bounding box center [457, 374] width 24 height 21
click at [130, 200] on div "(leave me all alone)" at bounding box center [96, 207] width 106 height 21
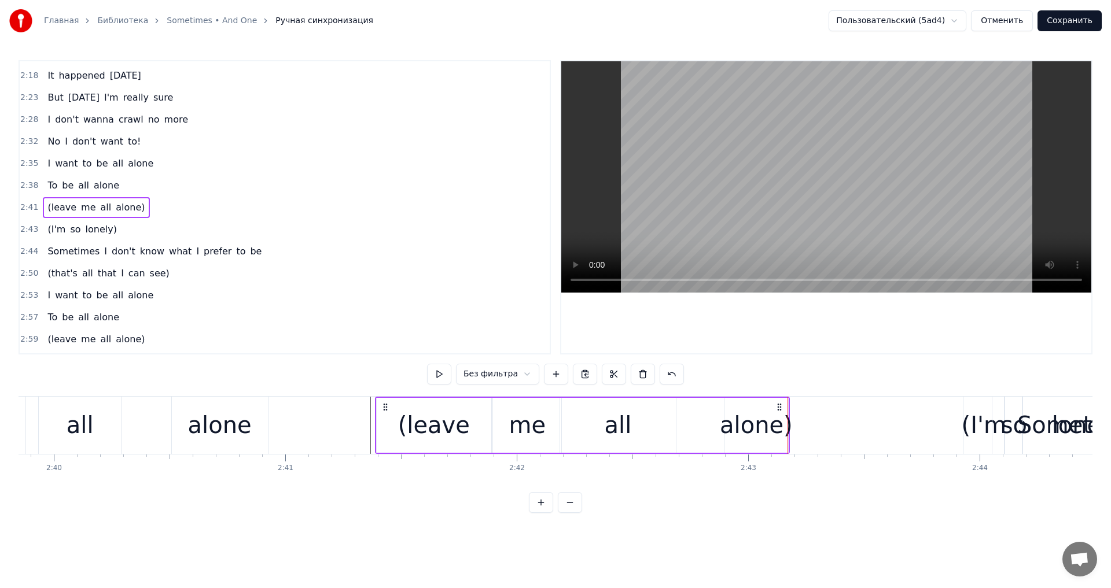
click at [729, 409] on div "alone)" at bounding box center [756, 425] width 73 height 35
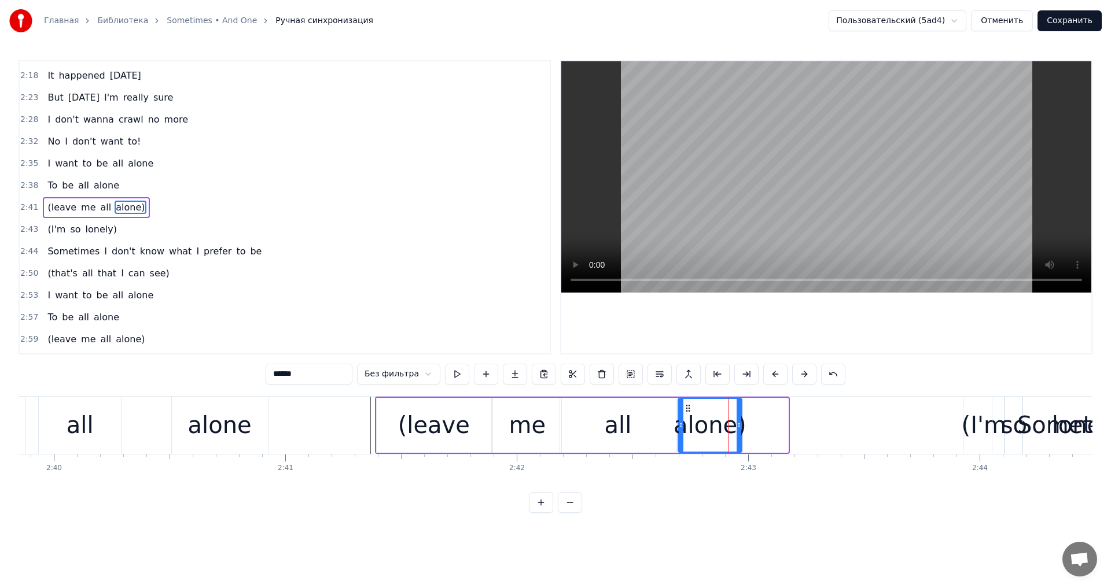
drag, startPoint x: 731, startPoint y: 407, endPoint x: 686, endPoint y: 405, distance: 44.6
click at [686, 405] on icon at bounding box center [687, 408] width 9 height 9
drag, startPoint x: 739, startPoint y: 421, endPoint x: 781, endPoint y: 421, distance: 42.2
click at [781, 421] on icon at bounding box center [779, 425] width 5 height 9
click at [703, 421] on div "alone)" at bounding box center [731, 425] width 73 height 35
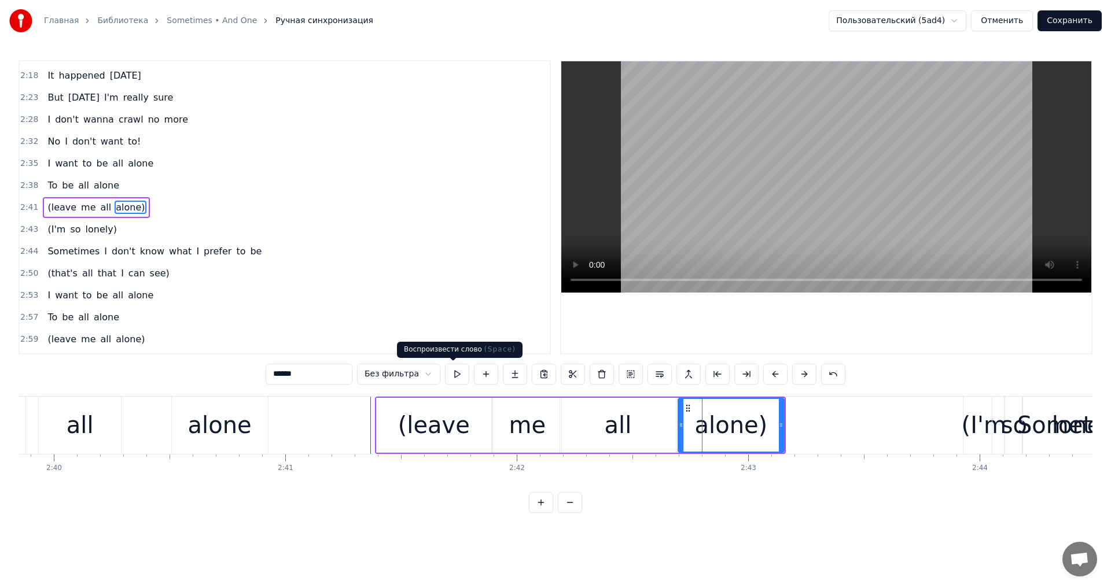
click at [453, 373] on button at bounding box center [457, 374] width 24 height 21
drag, startPoint x: 782, startPoint y: 423, endPoint x: 828, endPoint y: 425, distance: 46.3
click at [828, 425] on icon at bounding box center [825, 425] width 5 height 9
click at [457, 373] on button at bounding box center [457, 374] width 24 height 21
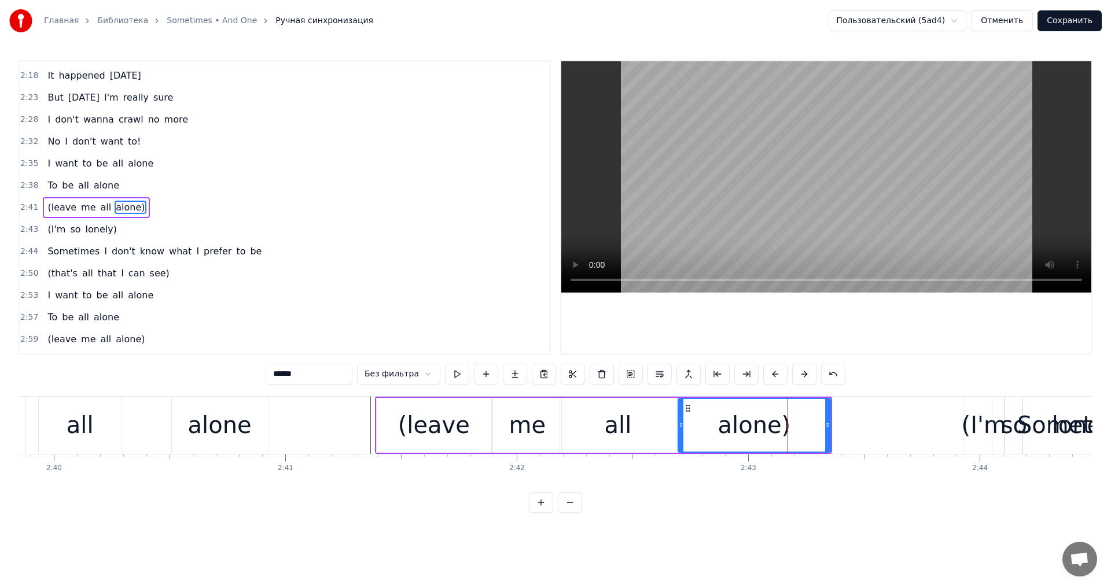
click at [457, 373] on button at bounding box center [457, 374] width 24 height 21
click at [393, 420] on div "(leave" at bounding box center [434, 425] width 115 height 55
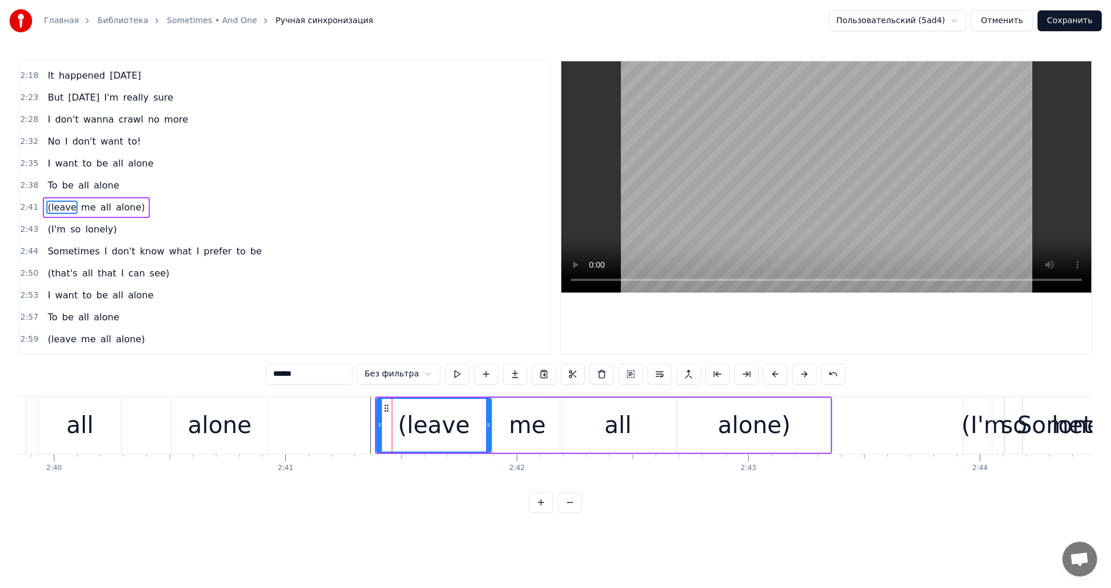
click at [381, 421] on icon at bounding box center [379, 425] width 5 height 9
click at [820, 424] on div "alone)" at bounding box center [754, 425] width 152 height 55
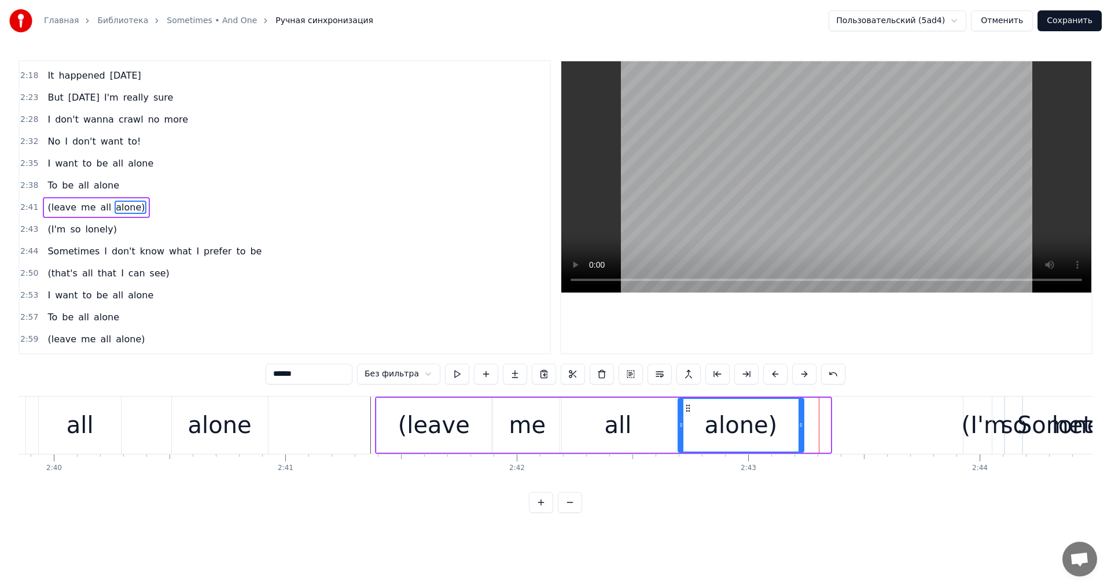
drag, startPoint x: 826, startPoint y: 425, endPoint x: 798, endPoint y: 425, distance: 28.4
click at [799, 425] on icon at bounding box center [801, 425] width 5 height 9
click at [681, 420] on div at bounding box center [681, 425] width 5 height 53
click at [616, 424] on div "all" at bounding box center [618, 425] width 27 height 35
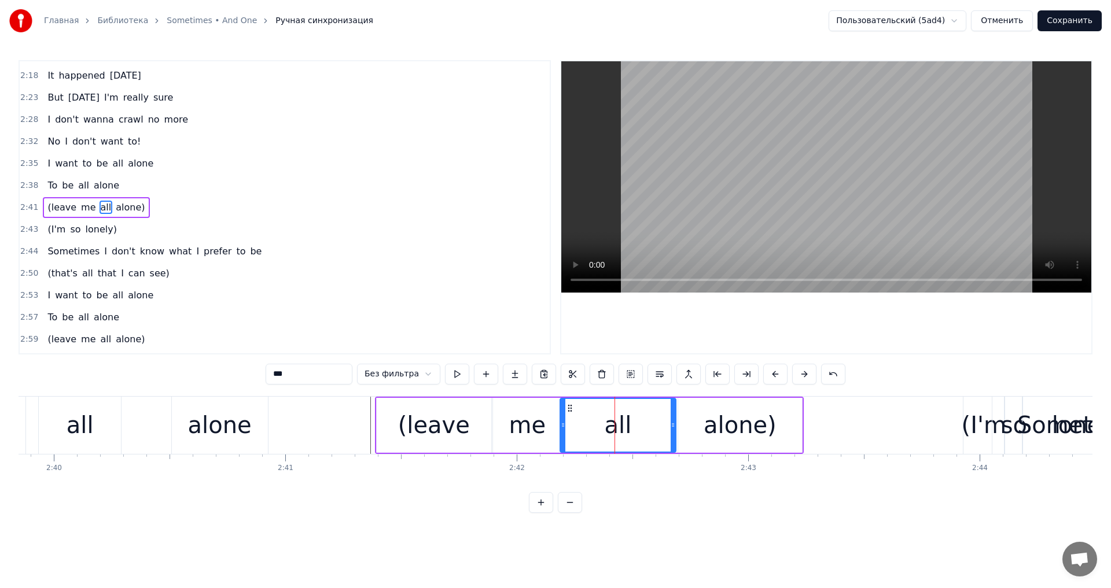
click at [497, 400] on div "me" at bounding box center [527, 425] width 68 height 55
click at [498, 399] on div at bounding box center [496, 425] width 5 height 53
click at [476, 404] on div "(leave" at bounding box center [434, 425] width 115 height 55
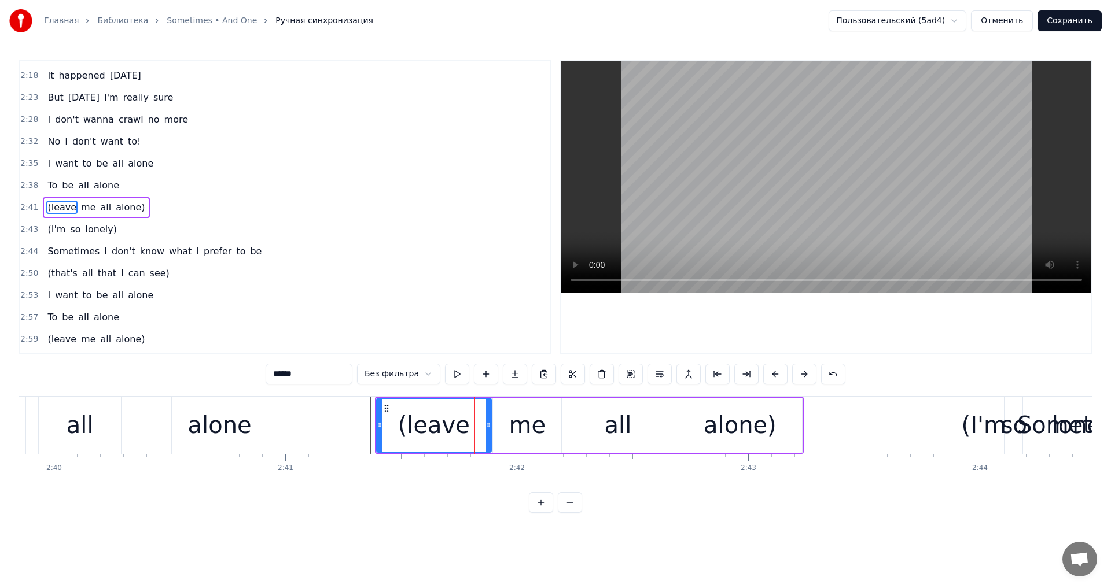
click at [481, 398] on div "(leave" at bounding box center [434, 425] width 116 height 55
click at [794, 425] on div "alone)" at bounding box center [740, 425] width 124 height 55
type input "******"
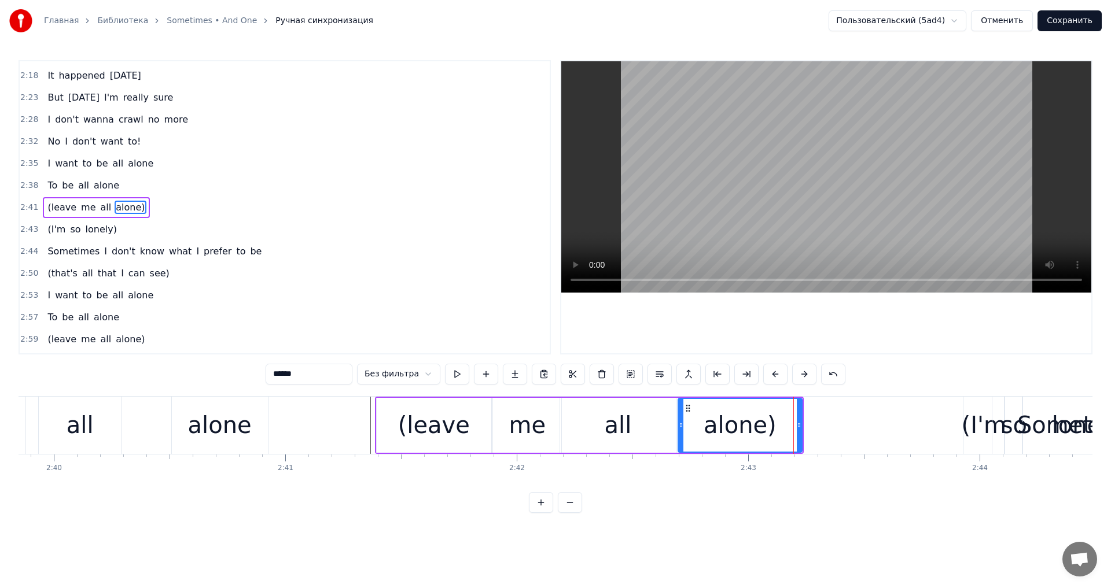
click at [133, 200] on div "(leave me all alone)" at bounding box center [96, 207] width 106 height 21
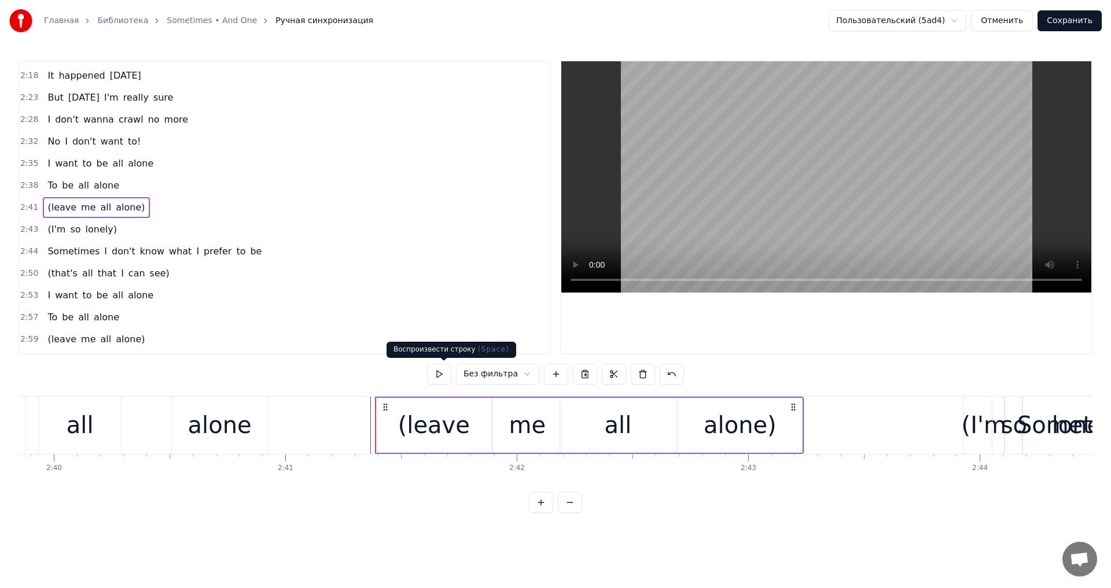
click at [443, 373] on button at bounding box center [439, 374] width 24 height 21
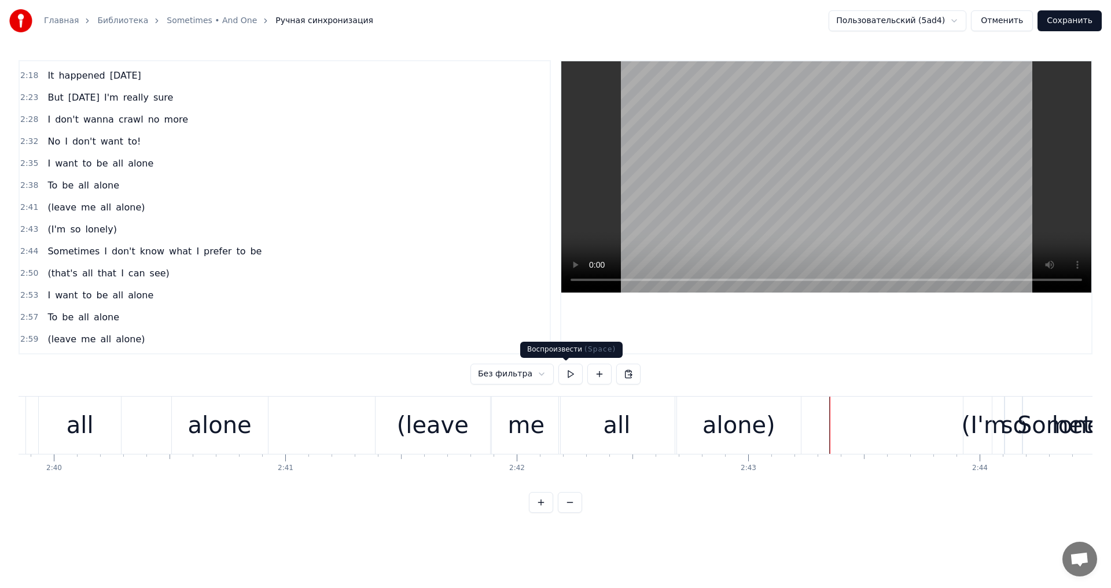
click at [566, 378] on button at bounding box center [570, 374] width 24 height 21
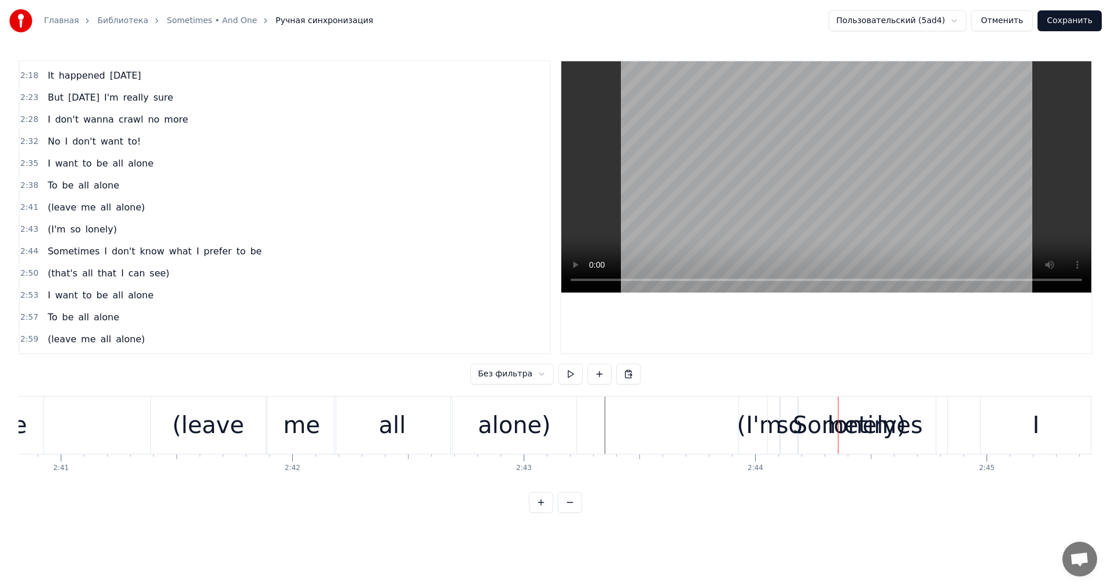
scroll to position [0, 37392]
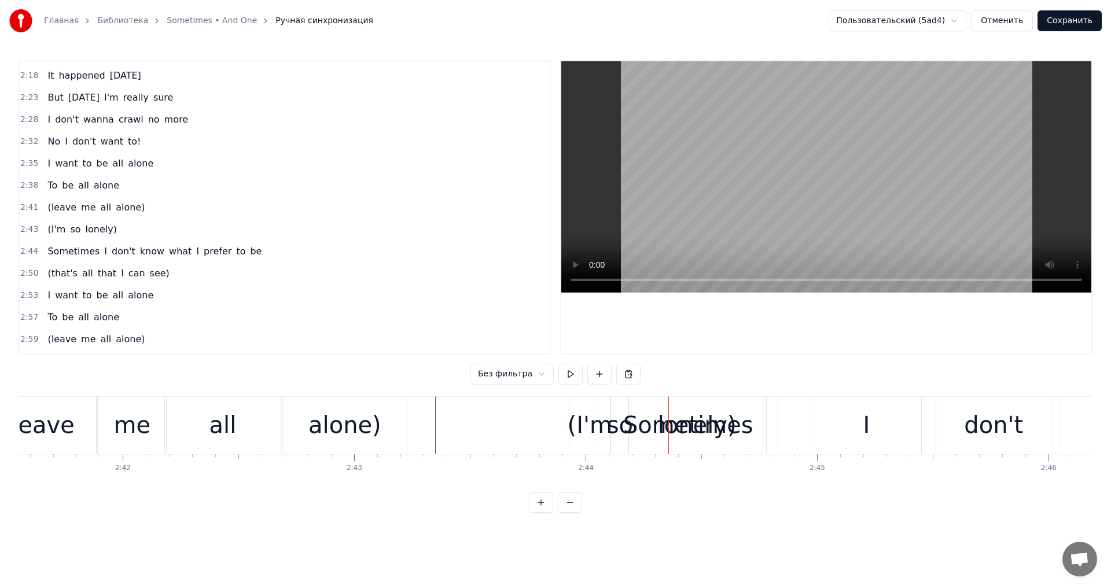
click at [686, 429] on div "Sometimes" at bounding box center [688, 425] width 130 height 35
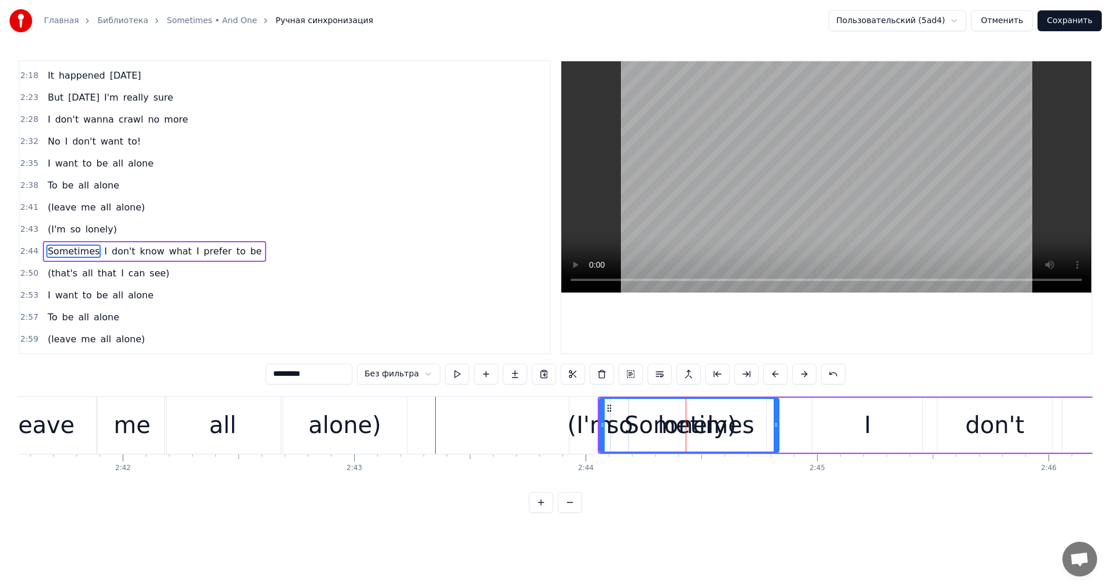
scroll to position [744, 0]
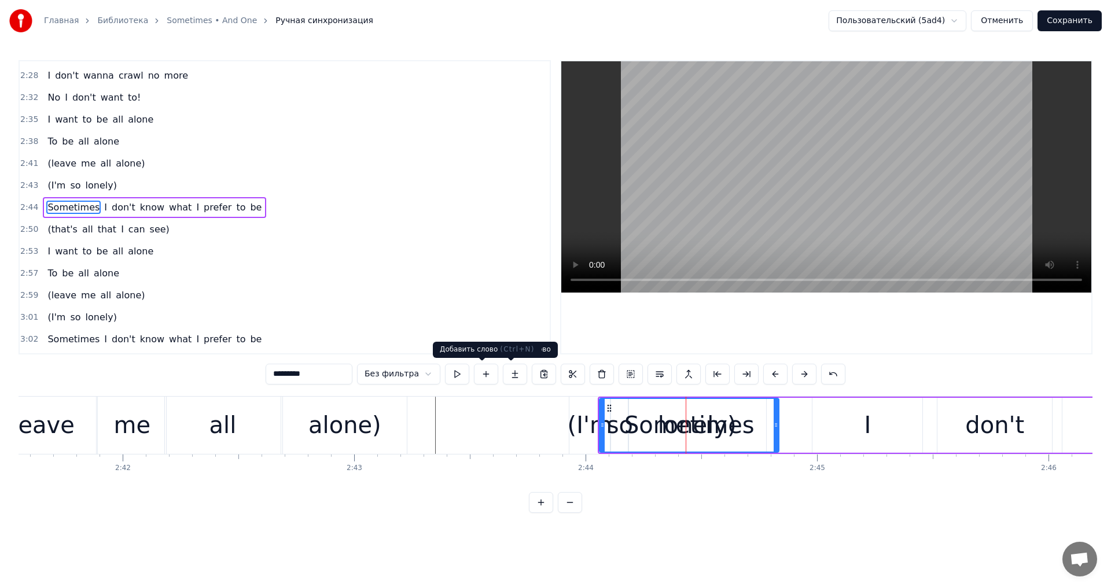
click at [418, 379] on html "Главная Библиотека Sometimes • And One Ручная синхронизация Пользовательский (5…" at bounding box center [555, 266] width 1111 height 532
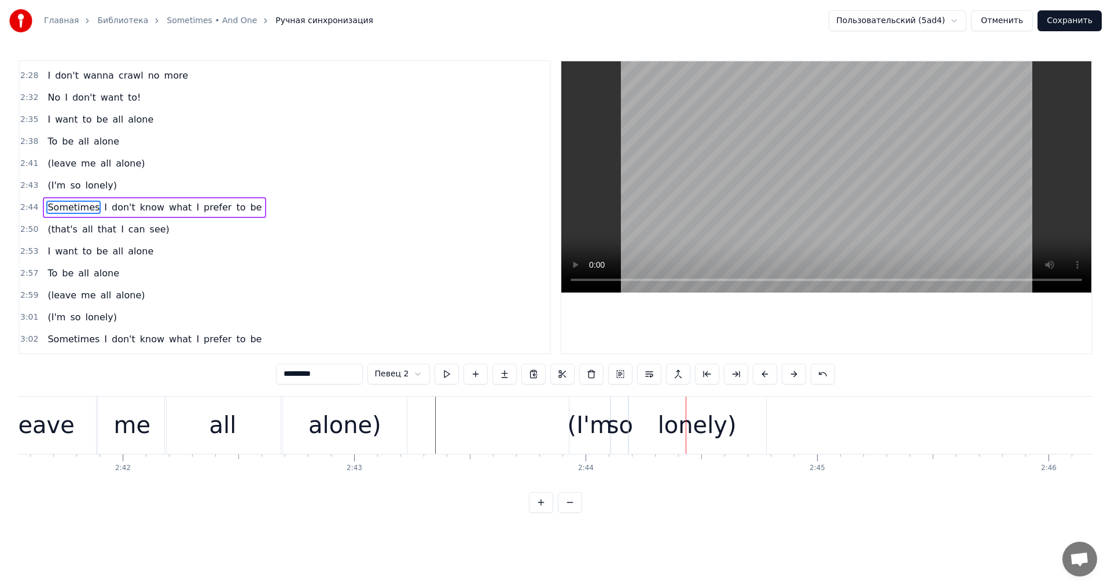
click at [579, 417] on div "(I'm" at bounding box center [590, 425] width 45 height 35
type input "****"
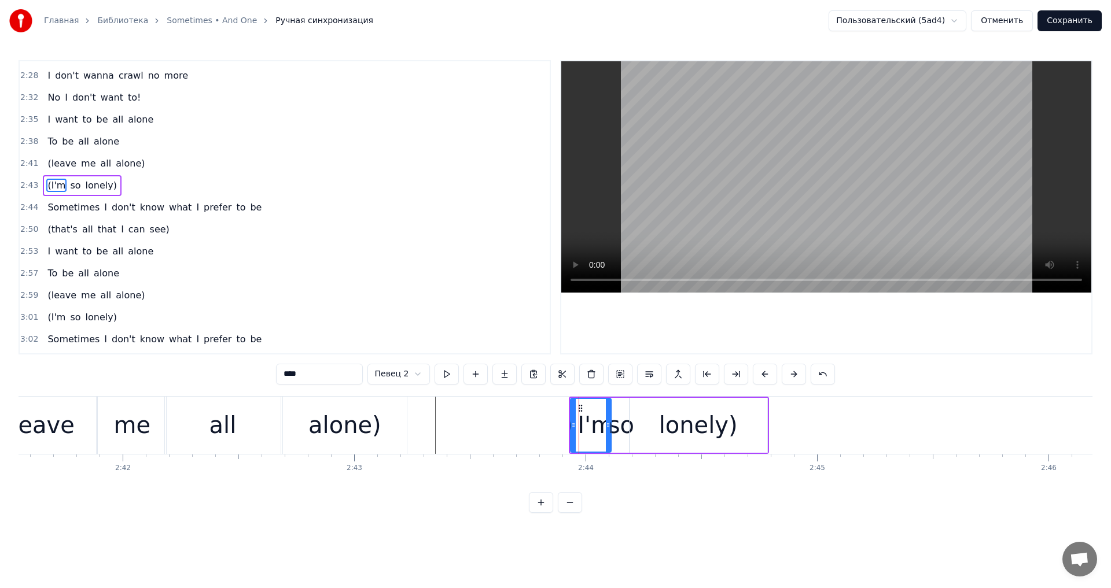
scroll to position [722, 0]
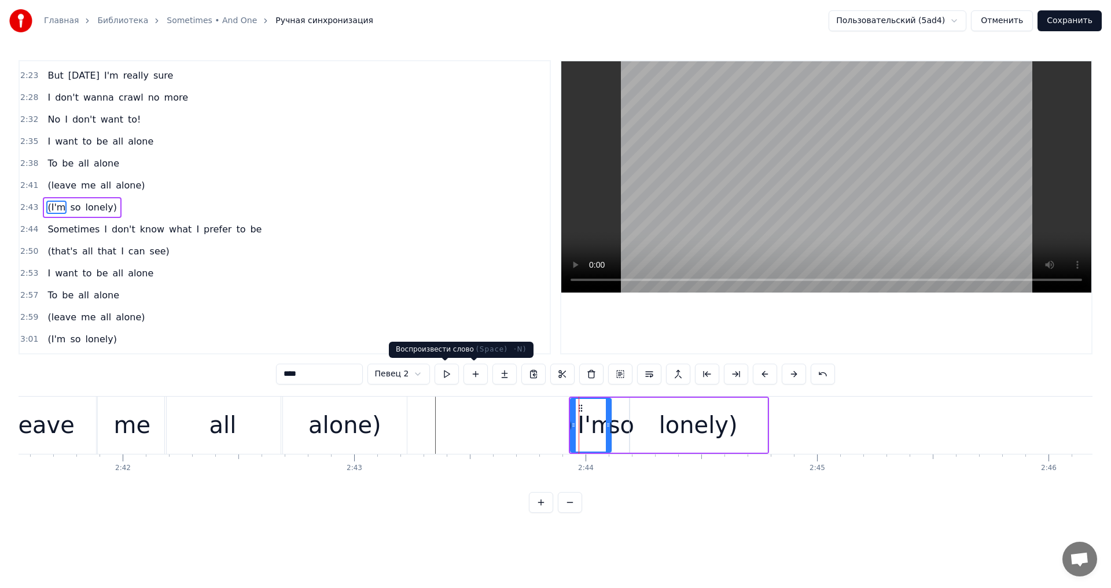
click at [450, 379] on button at bounding box center [447, 374] width 24 height 21
click at [450, 378] on button at bounding box center [447, 374] width 24 height 21
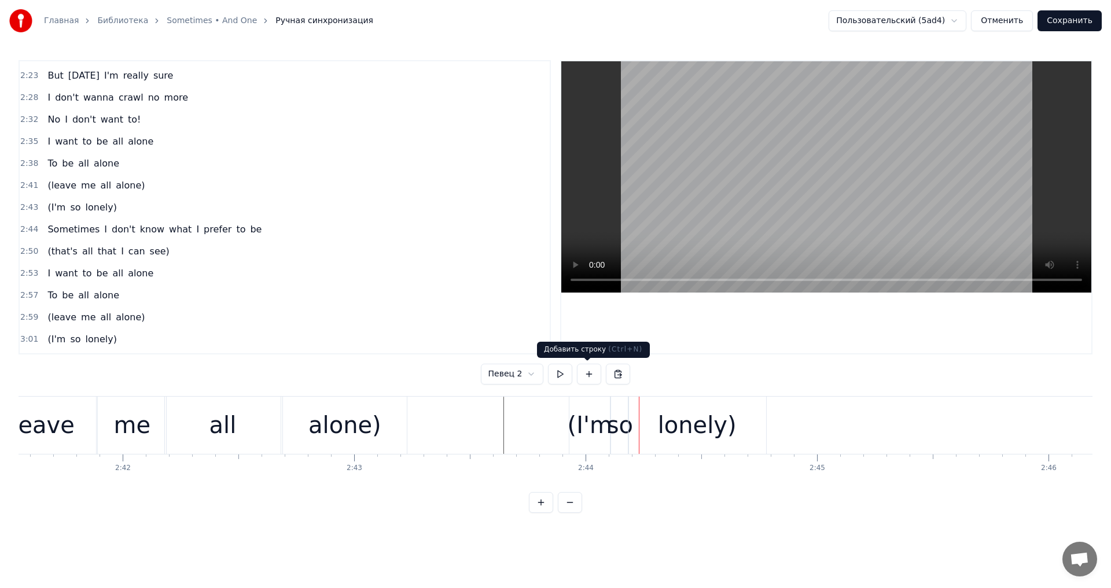
click at [595, 421] on div "(I'm" at bounding box center [590, 425] width 45 height 35
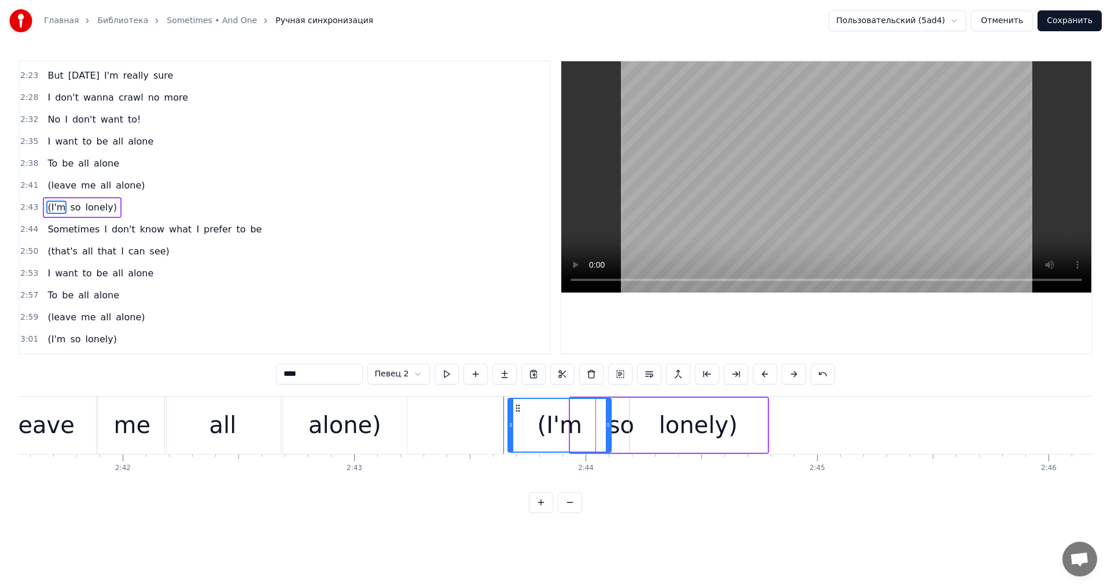
drag, startPoint x: 572, startPoint y: 422, endPoint x: 509, endPoint y: 419, distance: 62.6
click at [509, 419] on div at bounding box center [511, 425] width 5 height 53
drag, startPoint x: 607, startPoint y: 426, endPoint x: 593, endPoint y: 424, distance: 14.6
click at [589, 424] on icon at bounding box center [589, 425] width 5 height 9
click at [620, 424] on div "so" at bounding box center [621, 425] width 26 height 35
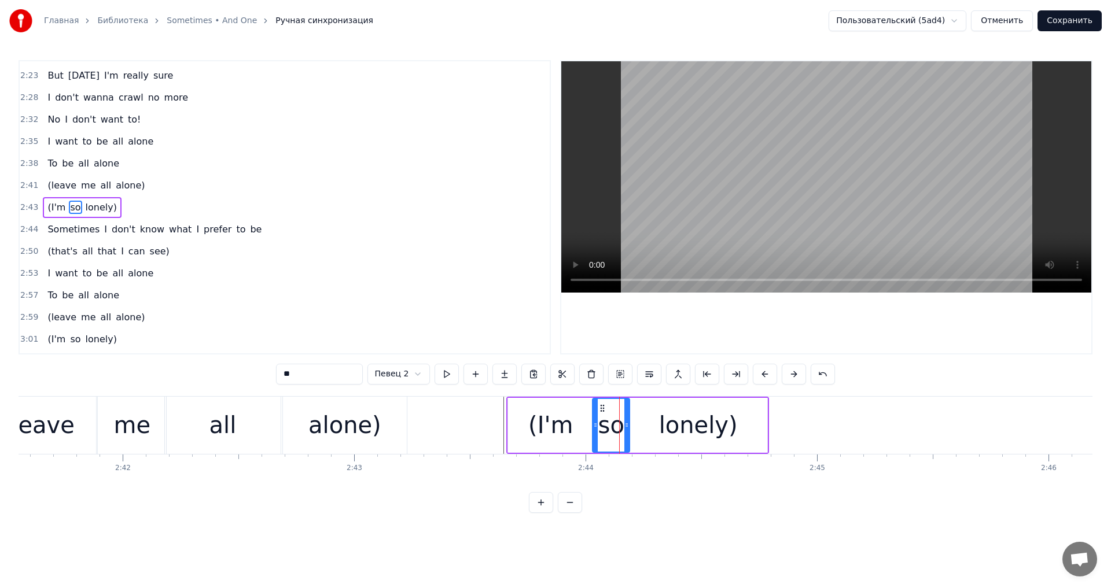
drag, startPoint x: 617, startPoint y: 425, endPoint x: 597, endPoint y: 425, distance: 19.7
click at [597, 425] on icon at bounding box center [595, 425] width 5 height 9
click at [672, 420] on div "lonely)" at bounding box center [698, 425] width 79 height 35
type input "*******"
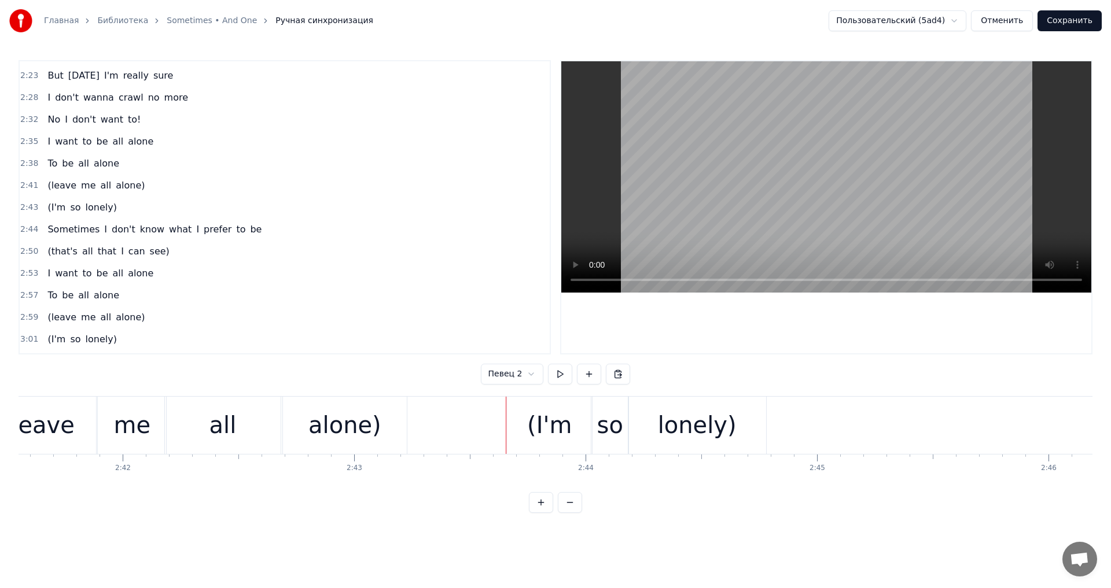
click at [528, 418] on div "(I'm" at bounding box center [549, 425] width 85 height 57
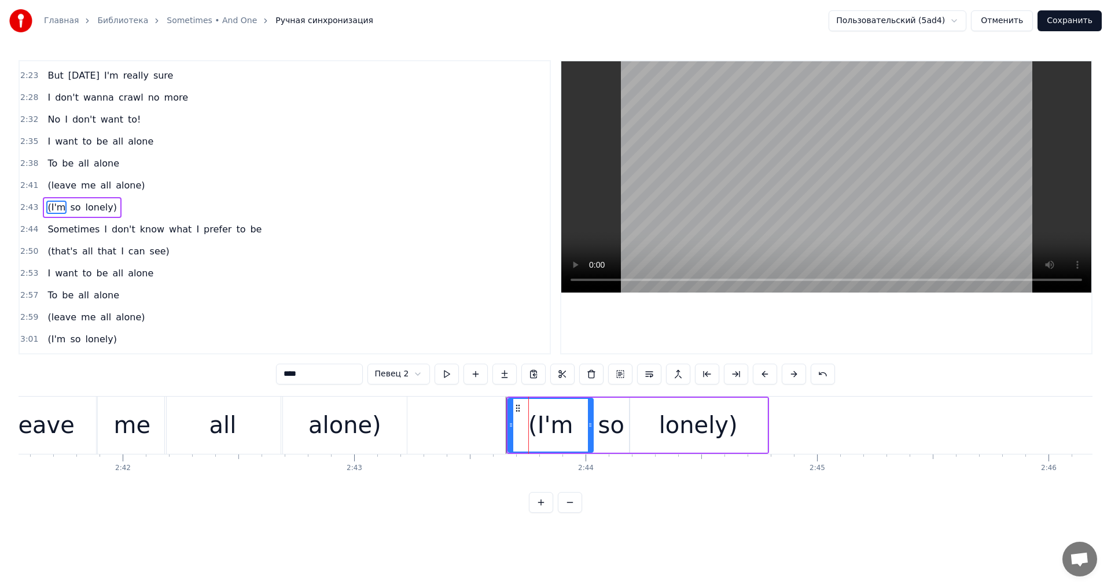
click at [567, 398] on div "(I'm" at bounding box center [550, 425] width 86 height 55
click at [661, 398] on div "lonely)" at bounding box center [698, 425] width 139 height 55
type input "*******"
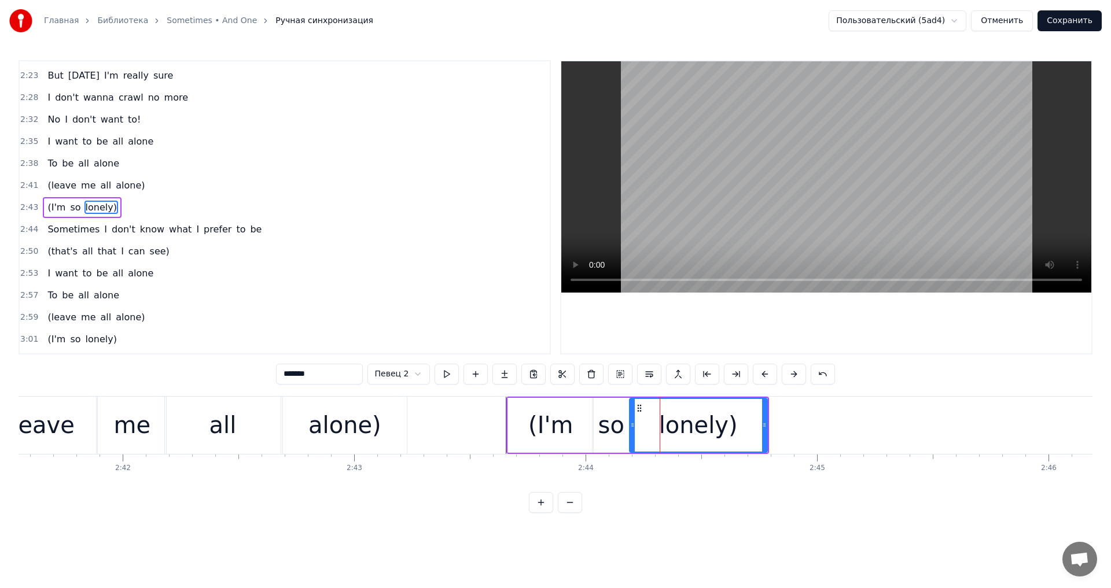
click at [765, 408] on div at bounding box center [764, 425] width 5 height 53
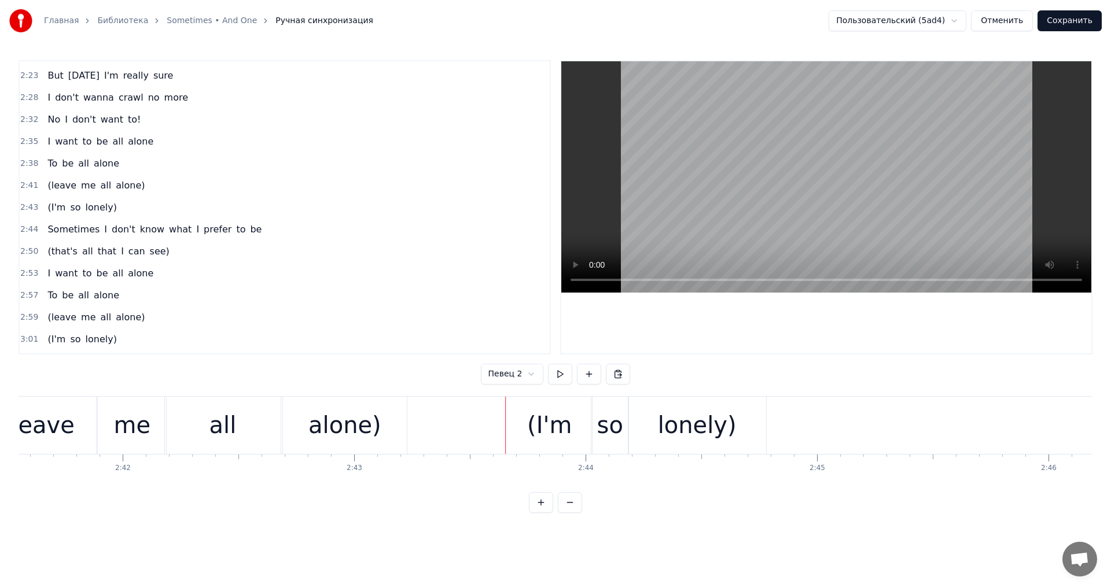
click at [514, 425] on div "(I'm" at bounding box center [549, 425] width 85 height 57
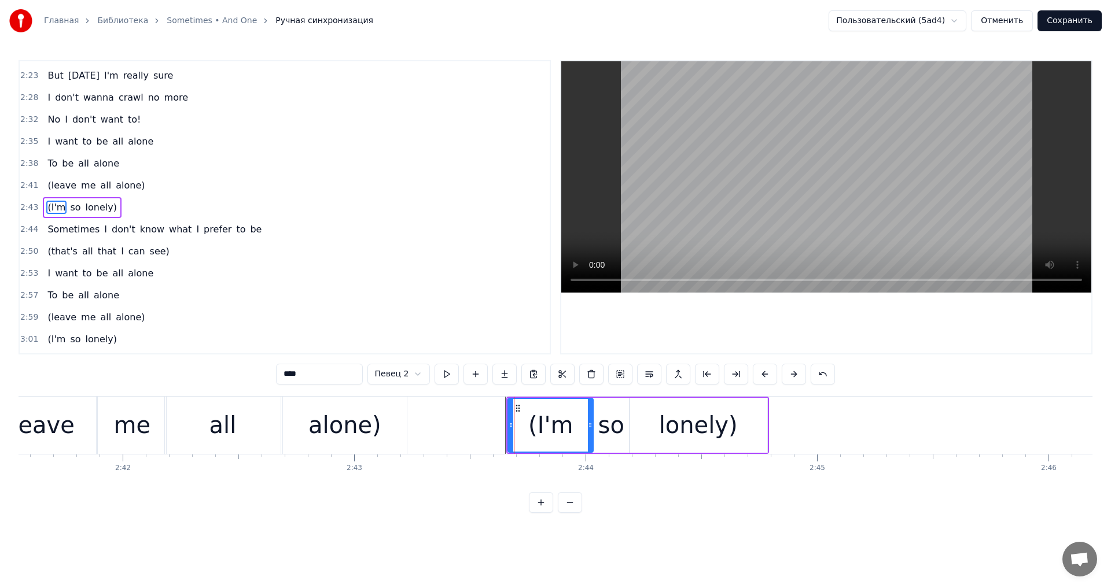
click at [109, 204] on div "(I'm so lonely)" at bounding box center [82, 207] width 78 height 21
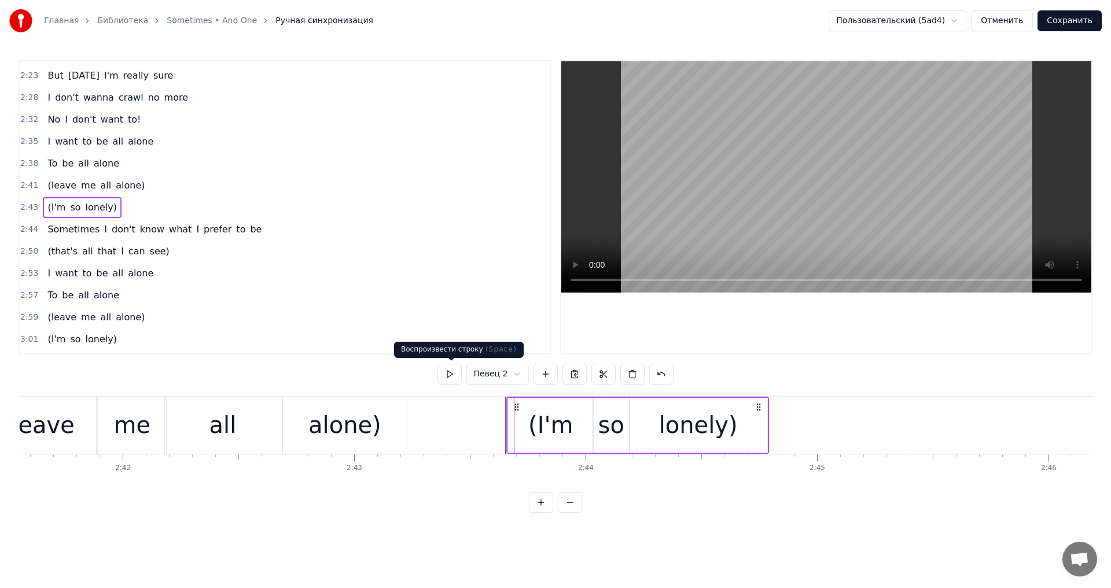
click at [458, 374] on button at bounding box center [449, 374] width 24 height 21
click at [741, 425] on div "lonely)" at bounding box center [699, 425] width 138 height 55
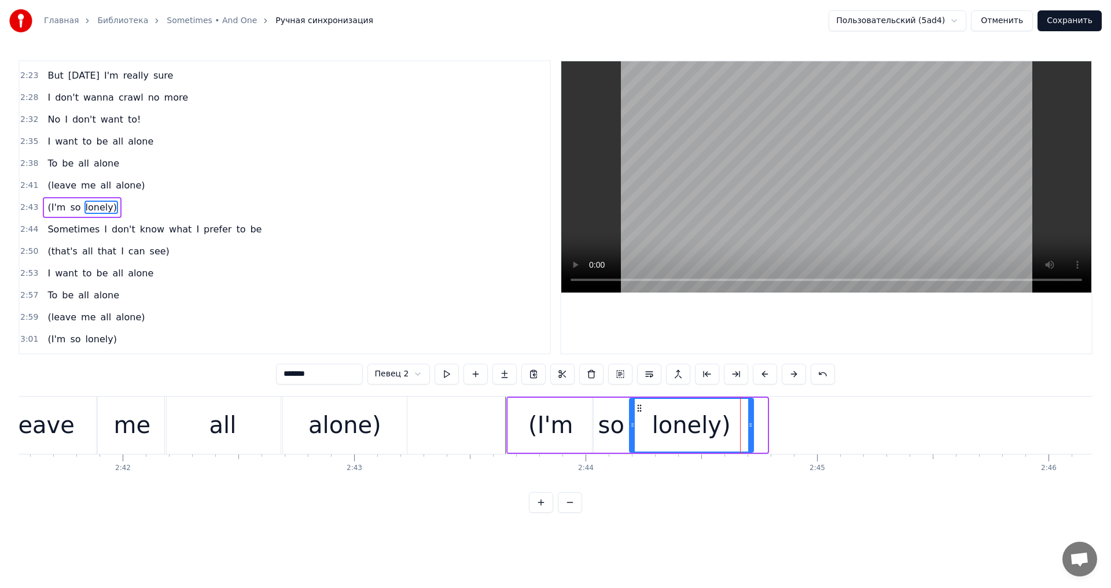
drag, startPoint x: 764, startPoint y: 426, endPoint x: 750, endPoint y: 426, distance: 13.9
click at [750, 426] on icon at bounding box center [750, 425] width 5 height 9
click at [437, 374] on button at bounding box center [447, 374] width 24 height 21
drag, startPoint x: 749, startPoint y: 428, endPoint x: 730, endPoint y: 428, distance: 19.1
click at [738, 428] on icon at bounding box center [739, 425] width 5 height 9
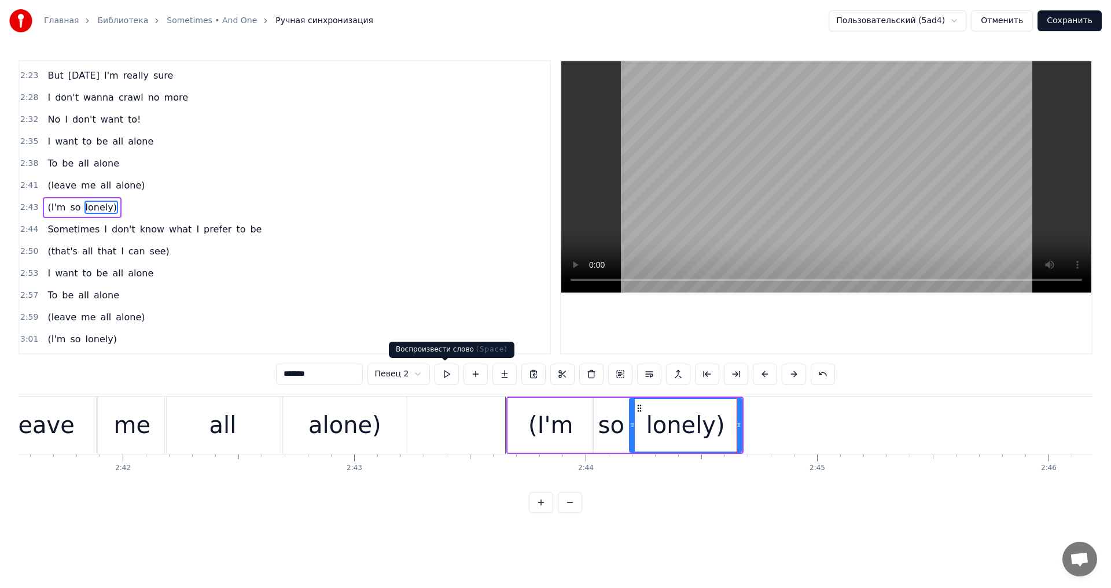
click at [453, 371] on button at bounding box center [447, 374] width 24 height 21
drag, startPoint x: 738, startPoint y: 425, endPoint x: 720, endPoint y: 427, distance: 18.0
click at [726, 427] on icon at bounding box center [728, 425] width 5 height 9
click at [725, 427] on icon at bounding box center [725, 425] width 5 height 9
click at [453, 373] on button at bounding box center [447, 374] width 24 height 21
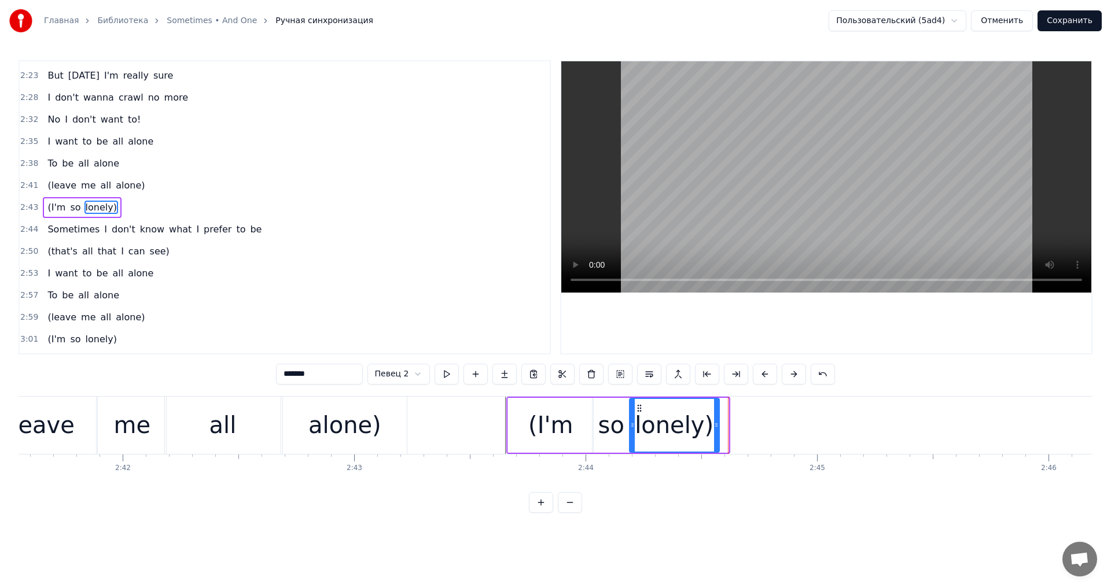
drag, startPoint x: 726, startPoint y: 429, endPoint x: 717, endPoint y: 429, distance: 9.3
click at [717, 429] on icon at bounding box center [716, 425] width 5 height 9
click at [450, 376] on button at bounding box center [447, 374] width 24 height 21
click at [715, 418] on div at bounding box center [714, 425] width 5 height 53
click at [453, 371] on button at bounding box center [447, 374] width 24 height 21
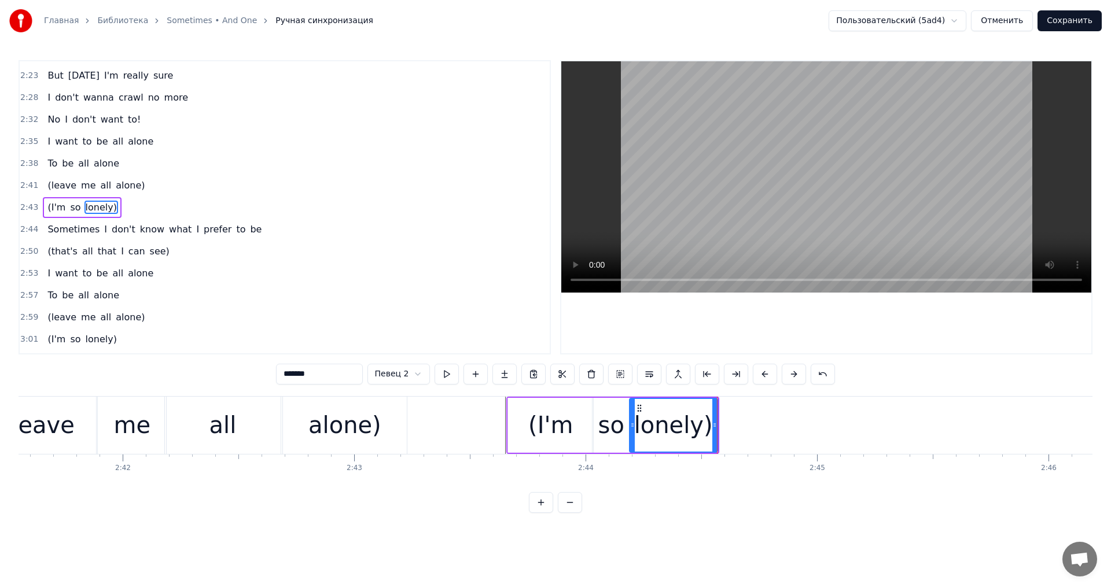
click at [453, 371] on button at bounding box center [447, 374] width 24 height 21
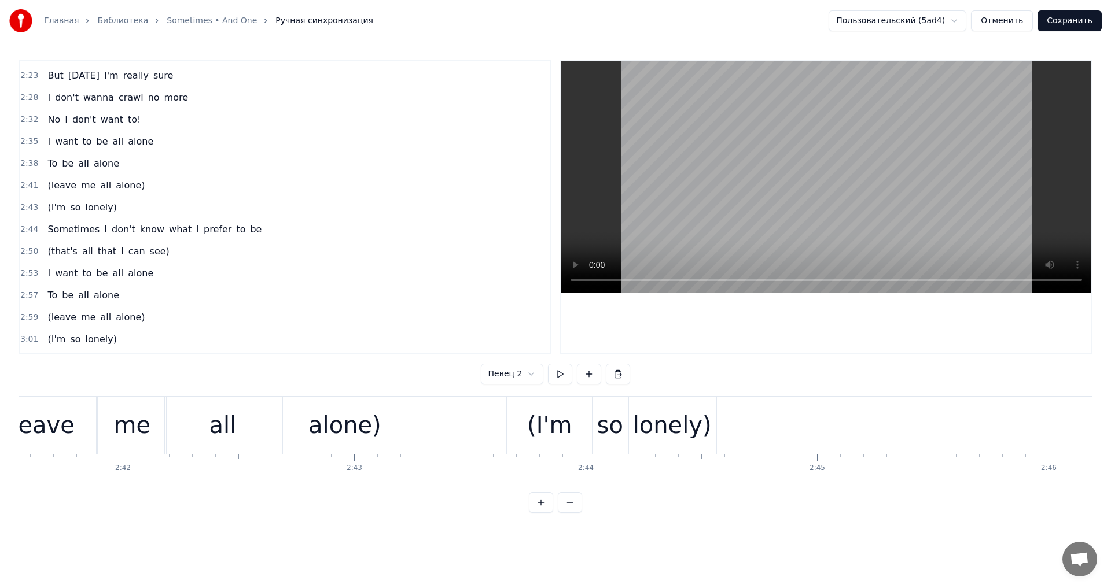
click at [538, 422] on div "(I'm" at bounding box center [549, 425] width 45 height 35
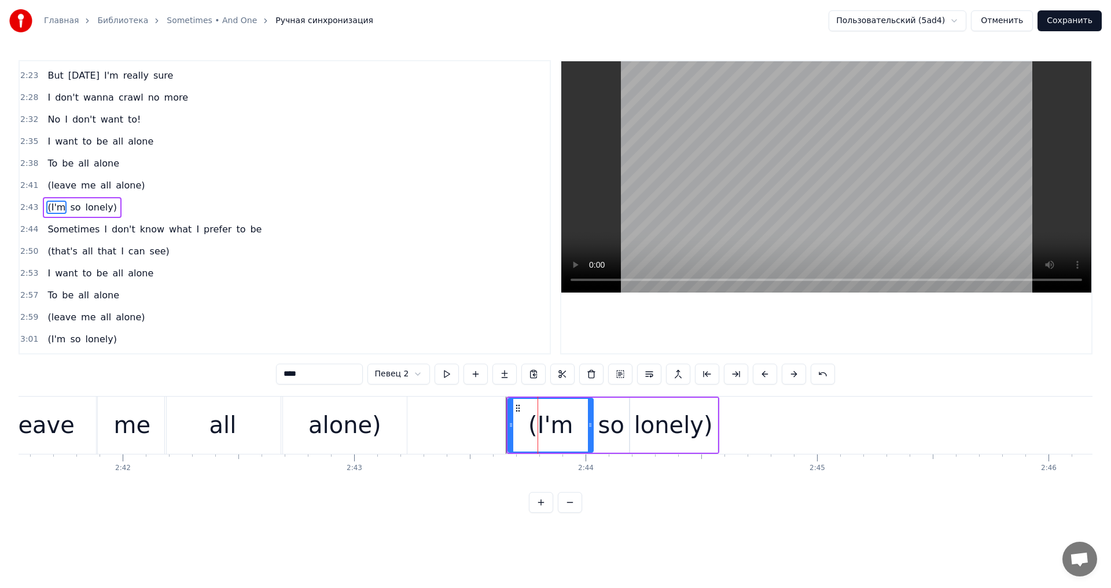
click at [105, 200] on div "(I'm so lonely)" at bounding box center [82, 207] width 78 height 21
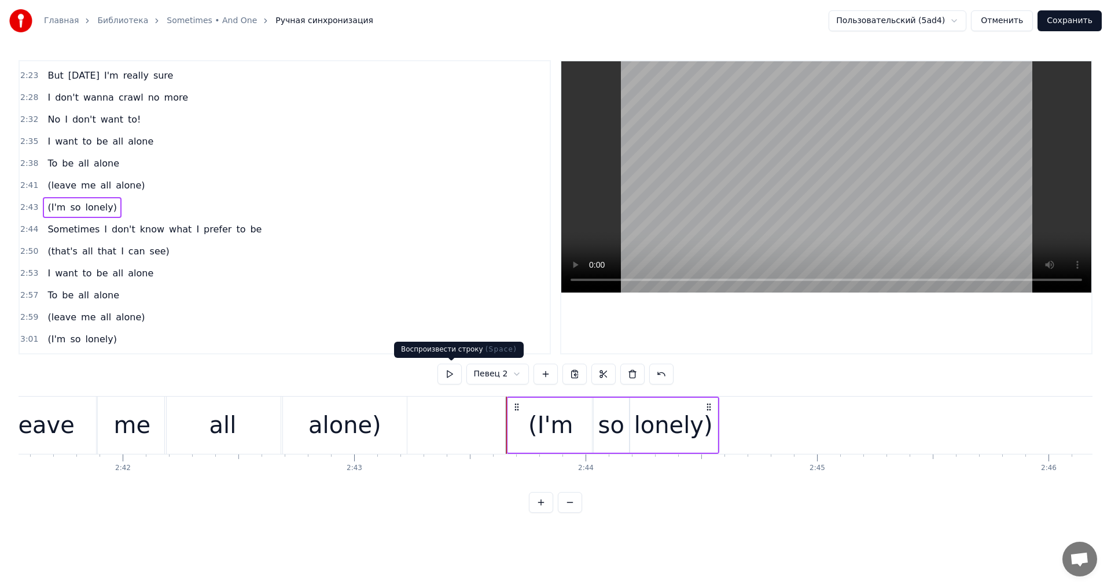
click at [455, 368] on button at bounding box center [449, 374] width 24 height 21
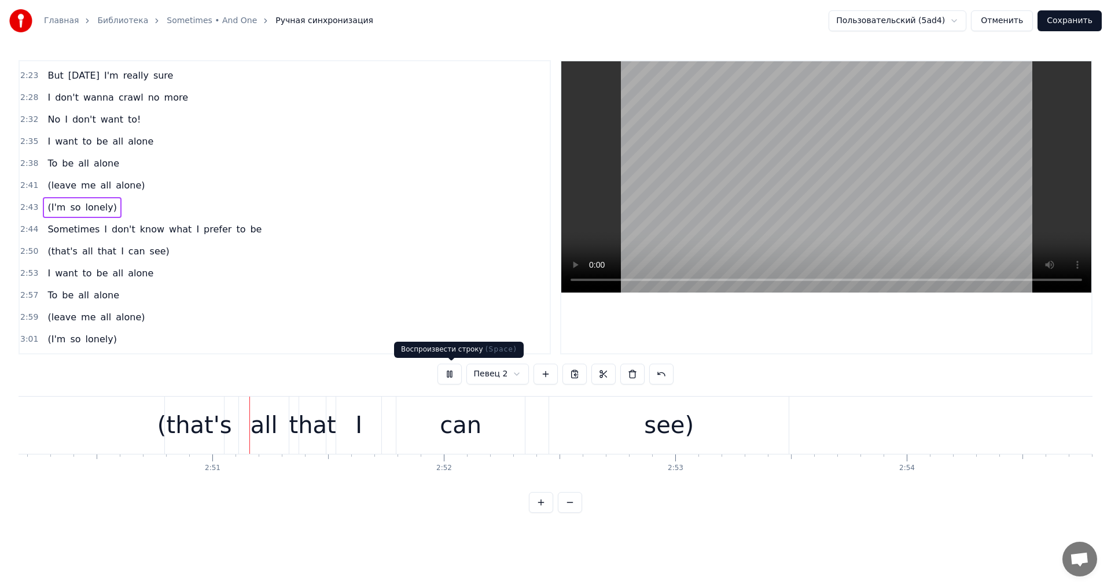
scroll to position [0, 39392]
click at [451, 376] on button at bounding box center [449, 374] width 24 height 21
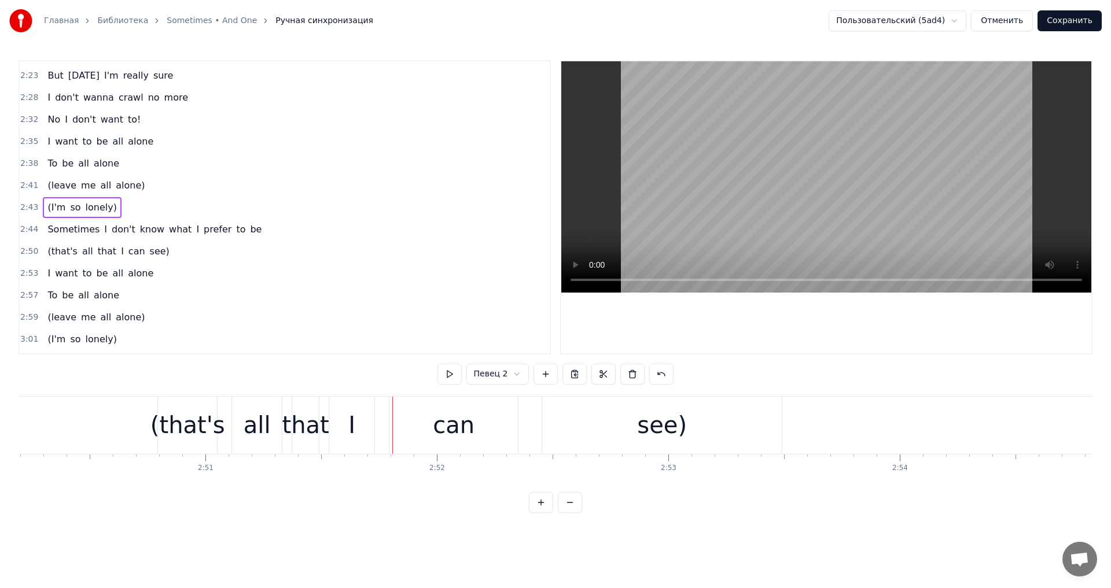
click at [164, 417] on div "(that's" at bounding box center [187, 425] width 75 height 35
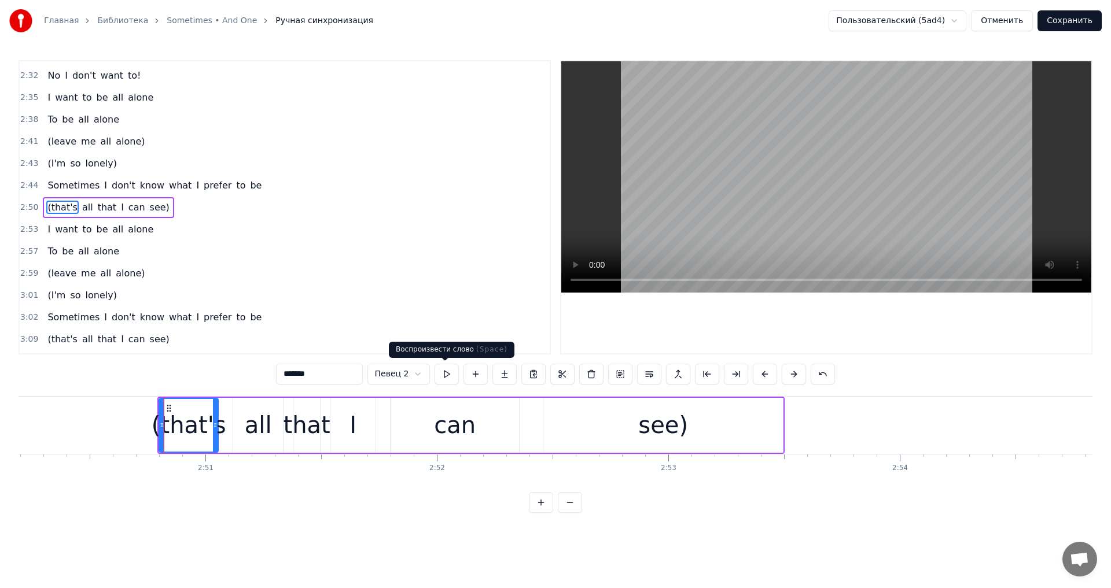
click at [442, 380] on button at bounding box center [447, 374] width 24 height 21
click at [241, 414] on div "all" at bounding box center [258, 425] width 50 height 55
click at [444, 378] on button at bounding box center [447, 374] width 24 height 21
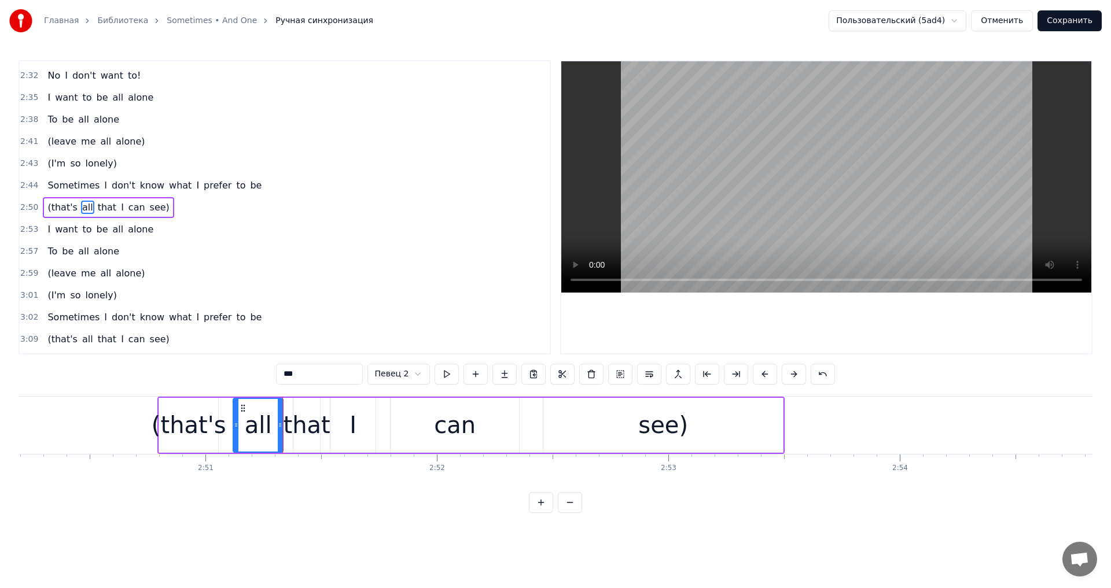
click at [311, 438] on div "that" at bounding box center [307, 425] width 47 height 35
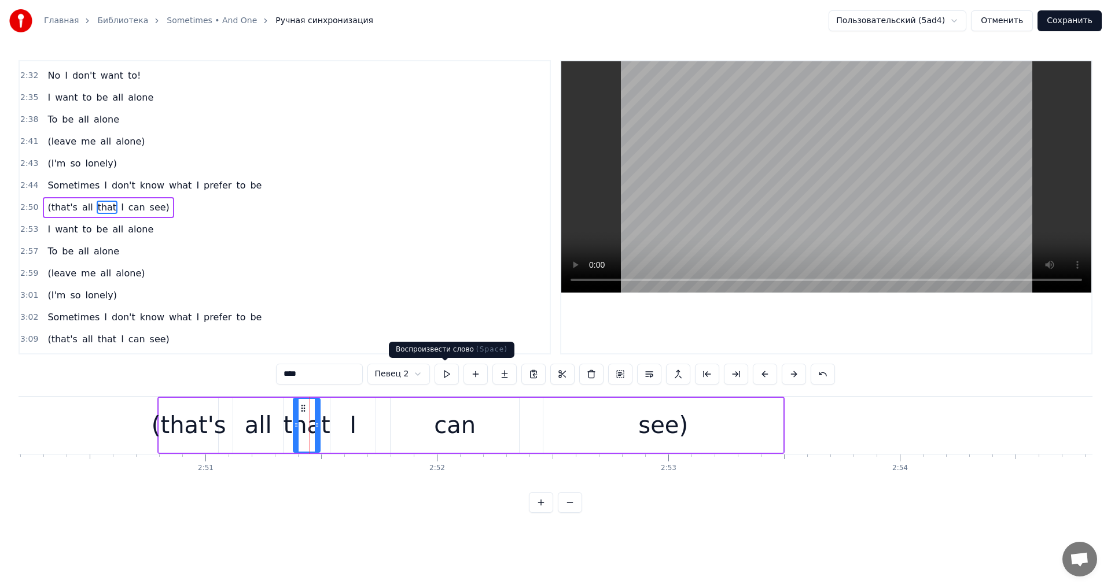
click at [446, 377] on button at bounding box center [447, 374] width 24 height 21
click at [171, 401] on div "(that's" at bounding box center [188, 425] width 59 height 55
type input "*******"
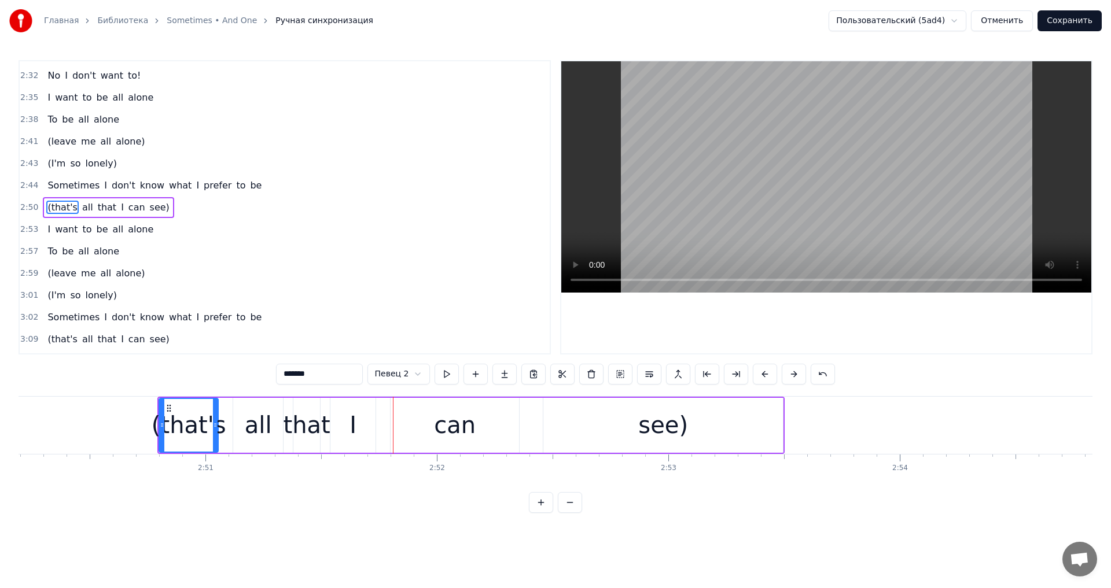
click at [149, 198] on div "(that's all that I can see)" at bounding box center [108, 207] width 131 height 21
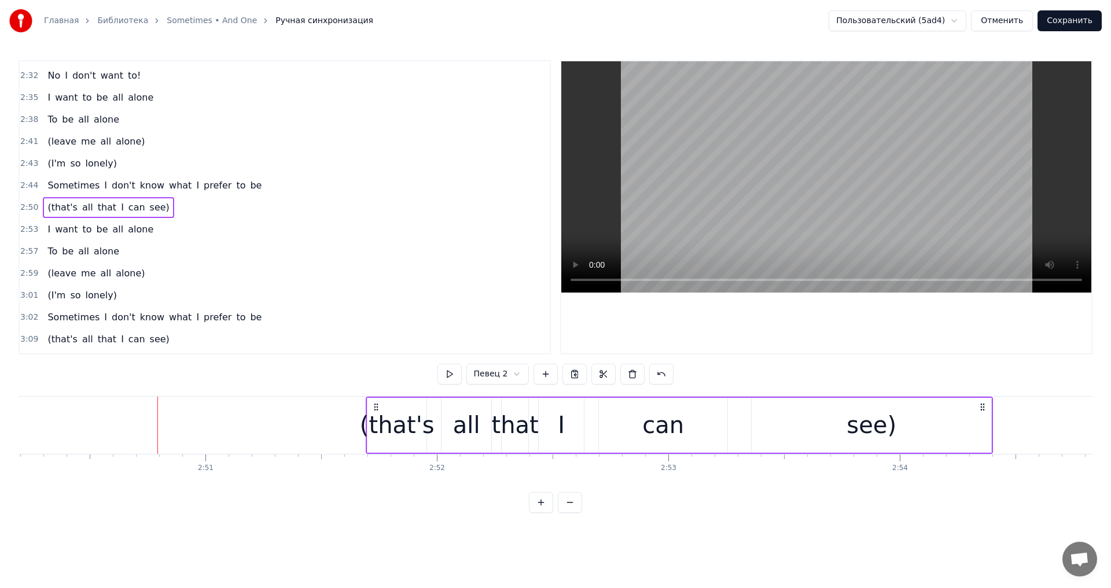
drag, startPoint x: 164, startPoint y: 404, endPoint x: 374, endPoint y: 402, distance: 210.1
click at [374, 402] on div "(that's all that I can see)" at bounding box center [679, 425] width 627 height 57
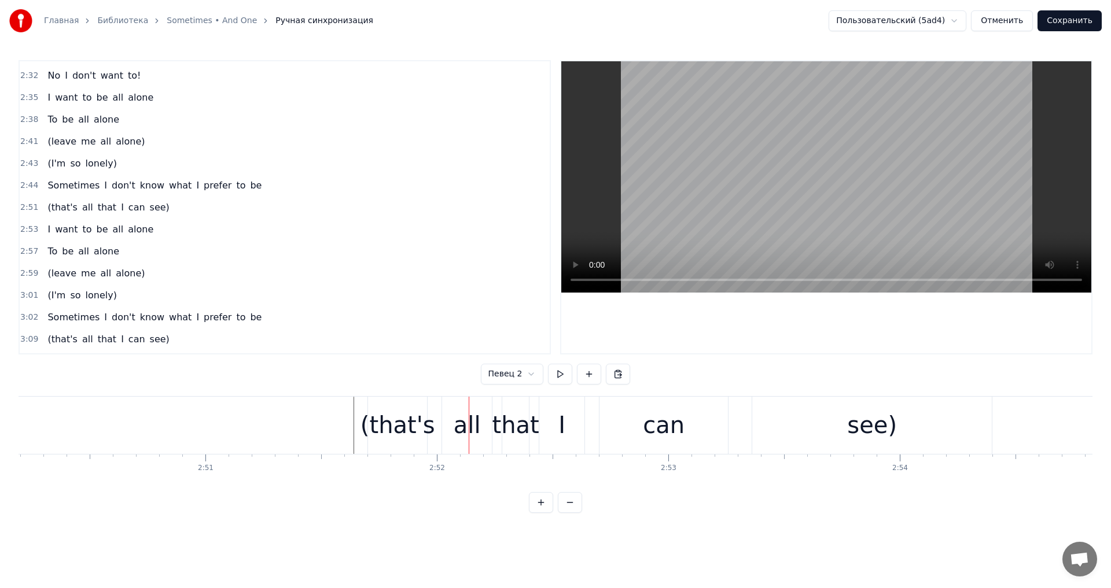
click at [399, 407] on div "(that's" at bounding box center [397, 425] width 59 height 57
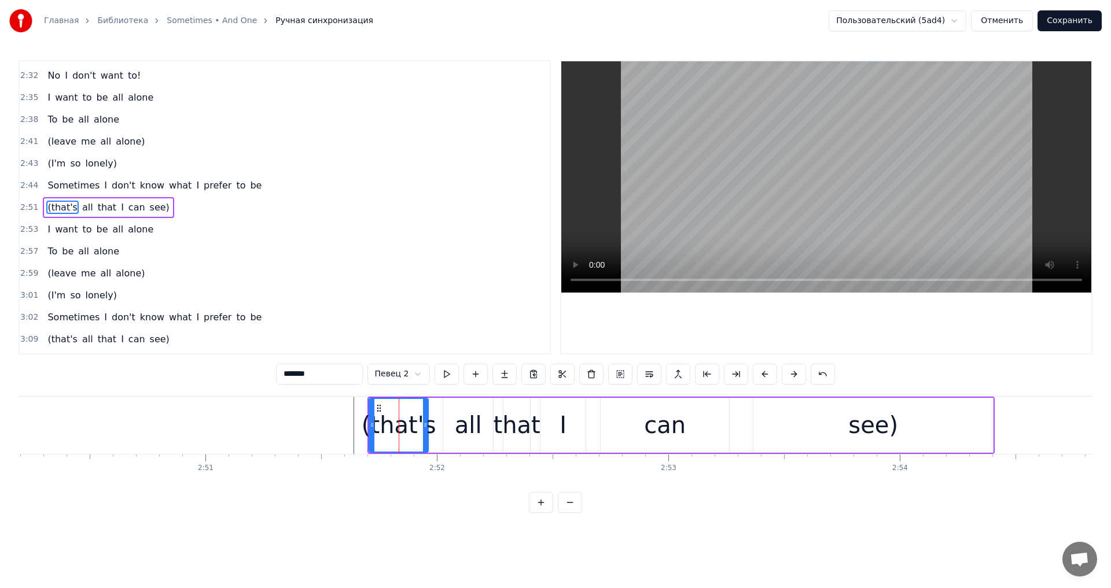
click at [372, 413] on div at bounding box center [372, 425] width 5 height 53
click at [148, 199] on div "(that's all that I can see)" at bounding box center [108, 207] width 131 height 21
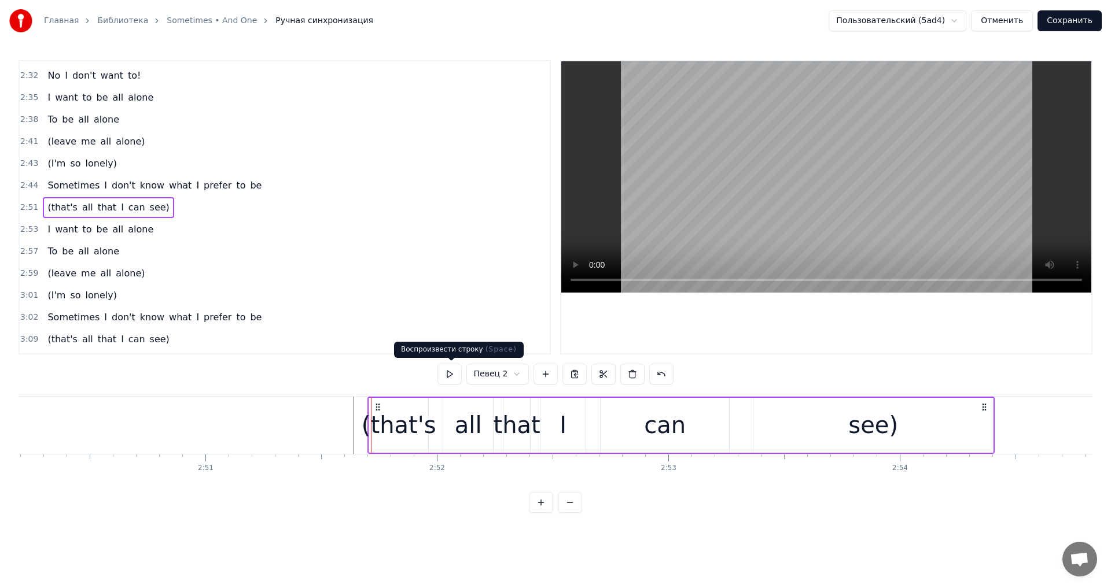
click at [458, 367] on button at bounding box center [449, 374] width 24 height 21
click at [452, 377] on button at bounding box center [449, 374] width 24 height 21
click at [447, 377] on button at bounding box center [449, 374] width 24 height 21
click at [448, 377] on button at bounding box center [449, 374] width 24 height 21
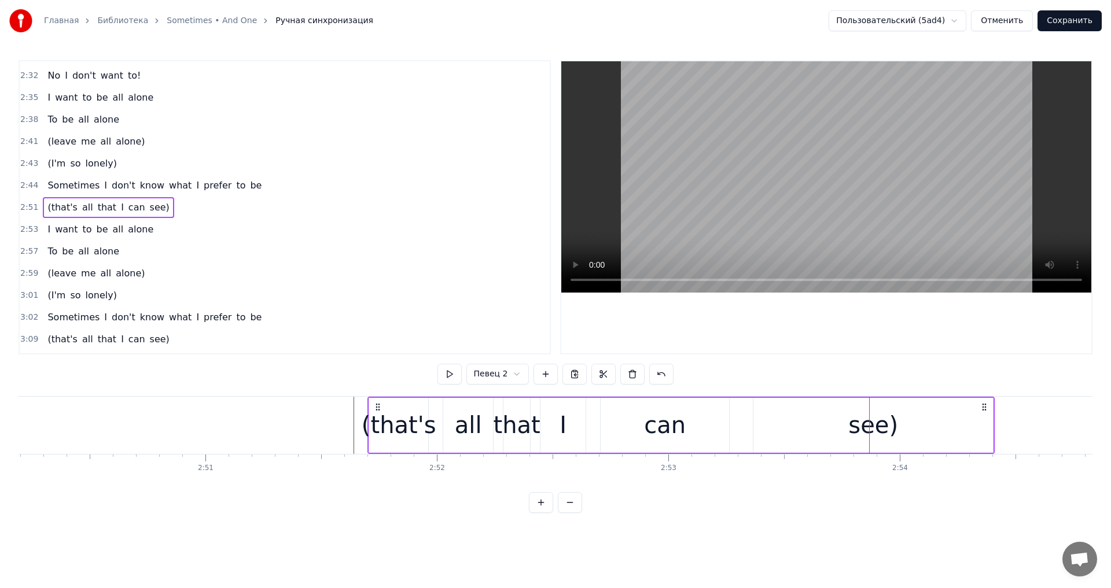
click at [908, 437] on div "see)" at bounding box center [873, 425] width 240 height 55
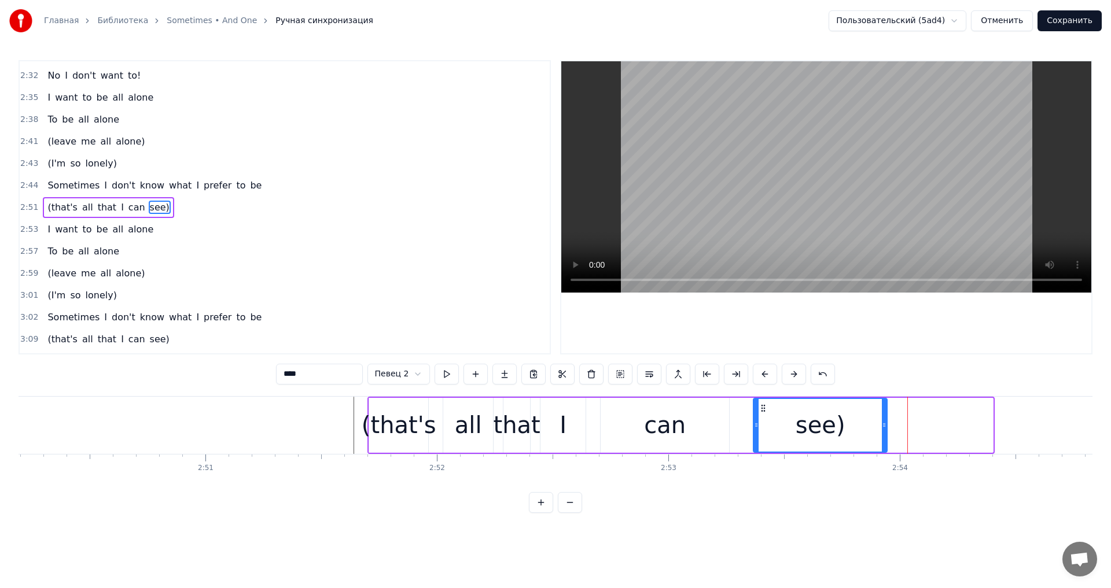
drag, startPoint x: 989, startPoint y: 424, endPoint x: 881, endPoint y: 421, distance: 108.3
click at [882, 421] on icon at bounding box center [884, 425] width 5 height 9
click at [369, 405] on div "(that's" at bounding box center [399, 425] width 60 height 55
type input "*******"
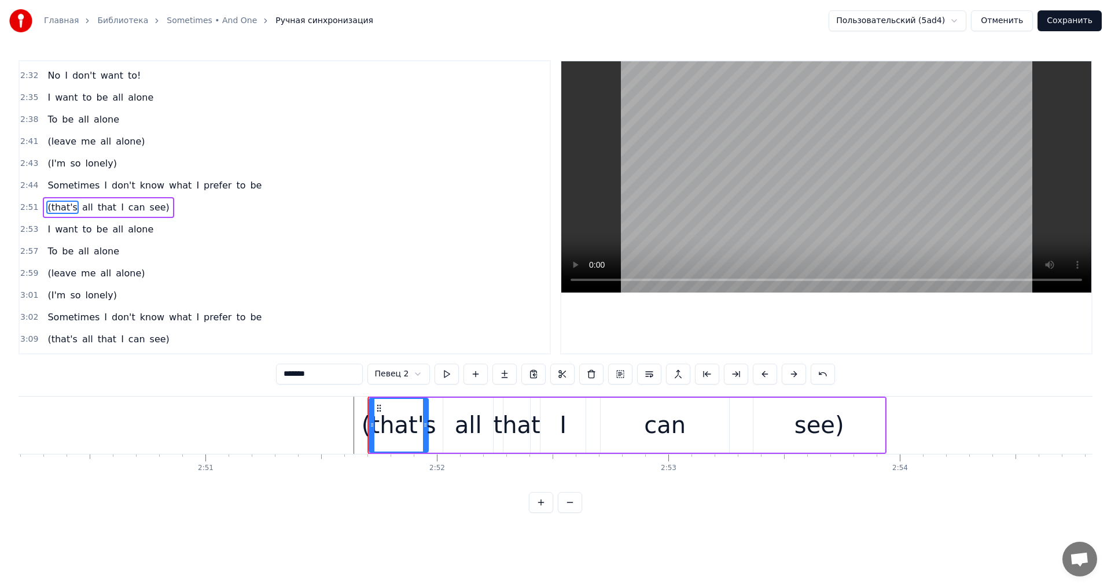
click at [137, 197] on div "2:51 (that's all that I can see)" at bounding box center [285, 208] width 530 height 22
click at [454, 370] on button at bounding box center [449, 374] width 24 height 21
click at [885, 429] on div "see)" at bounding box center [819, 425] width 133 height 55
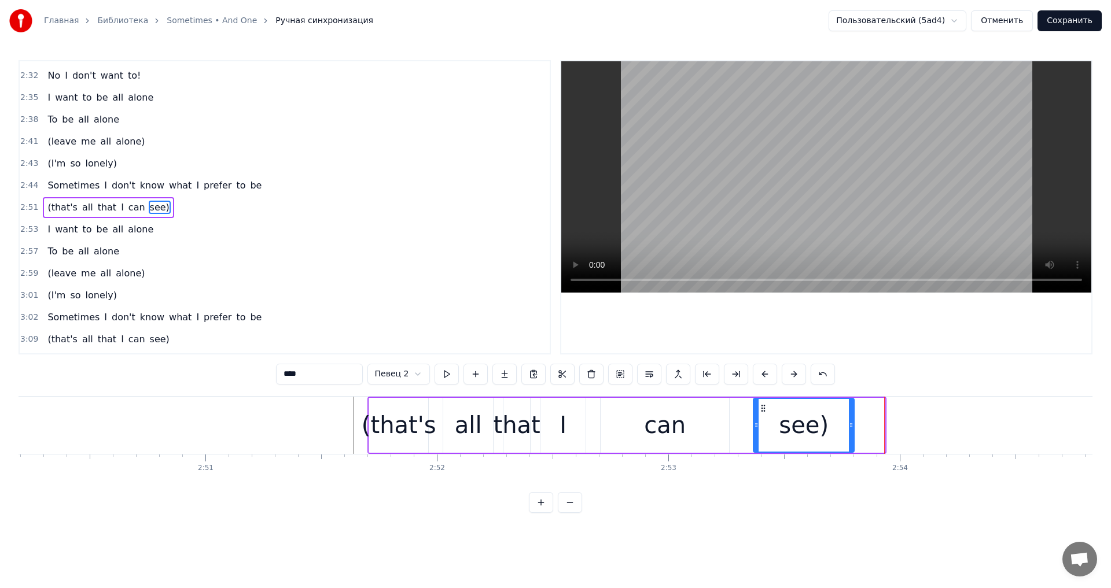
drag, startPoint x: 882, startPoint y: 428, endPoint x: 852, endPoint y: 423, distance: 31.0
click at [852, 423] on icon at bounding box center [851, 425] width 5 height 9
click at [369, 409] on div "(that's" at bounding box center [399, 425] width 75 height 35
type input "*******"
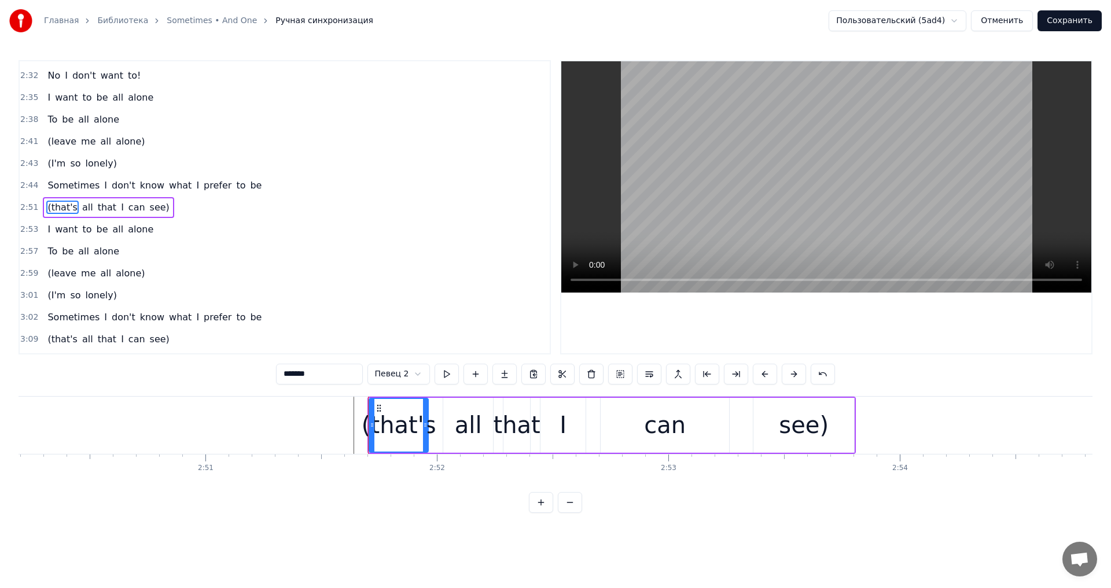
click at [122, 198] on div "(that's all that I can see)" at bounding box center [108, 207] width 131 height 21
click at [444, 371] on button at bounding box center [449, 374] width 24 height 21
click at [844, 431] on div "see)" at bounding box center [803, 425] width 101 height 55
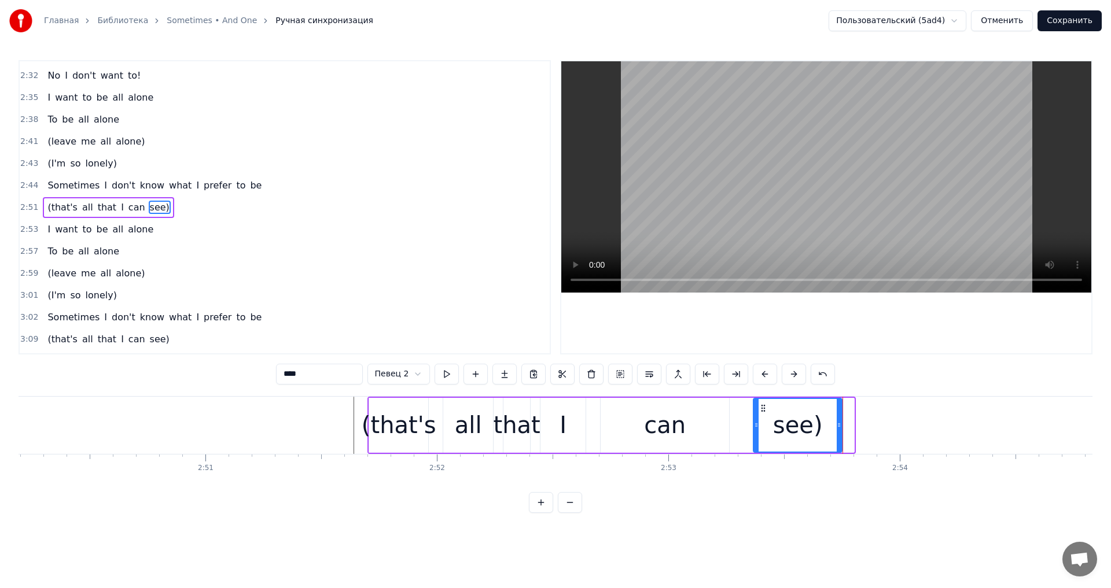
drag, startPoint x: 853, startPoint y: 429, endPoint x: 841, endPoint y: 430, distance: 12.2
click at [841, 430] on div at bounding box center [839, 425] width 5 height 53
click at [370, 406] on div "(that's" at bounding box center [398, 425] width 59 height 55
type input "*******"
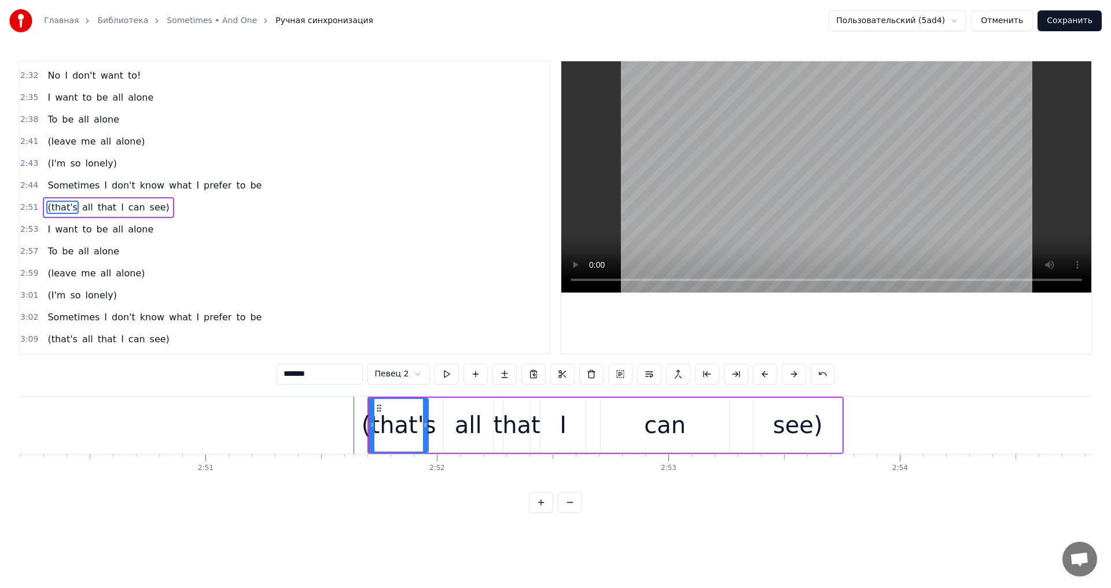
click at [150, 198] on div "(that's all that I can see)" at bounding box center [108, 207] width 131 height 21
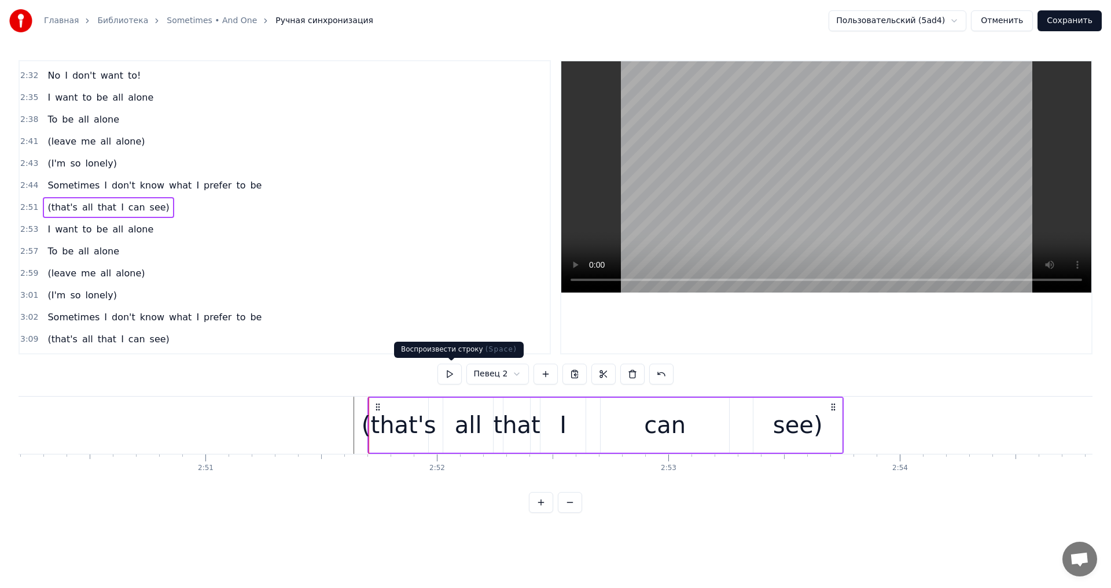
click at [447, 373] on button at bounding box center [449, 374] width 24 height 21
click at [448, 373] on button at bounding box center [449, 374] width 24 height 21
click at [774, 421] on div "see)" at bounding box center [797, 425] width 89 height 55
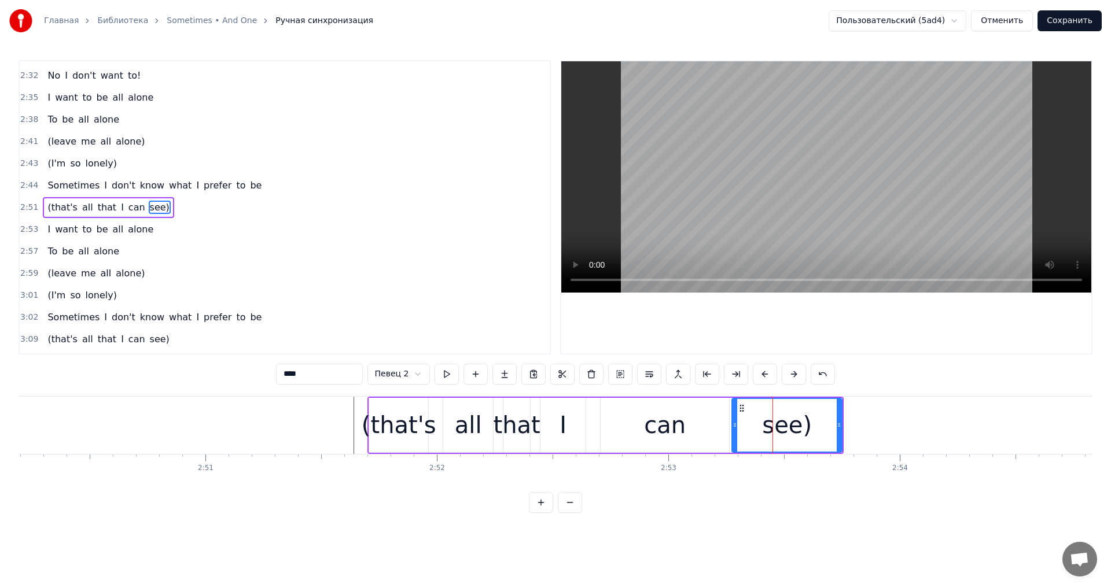
drag, startPoint x: 755, startPoint y: 423, endPoint x: 723, endPoint y: 422, distance: 31.8
click at [733, 422] on icon at bounding box center [735, 425] width 5 height 9
click at [676, 421] on div "can" at bounding box center [665, 425] width 42 height 35
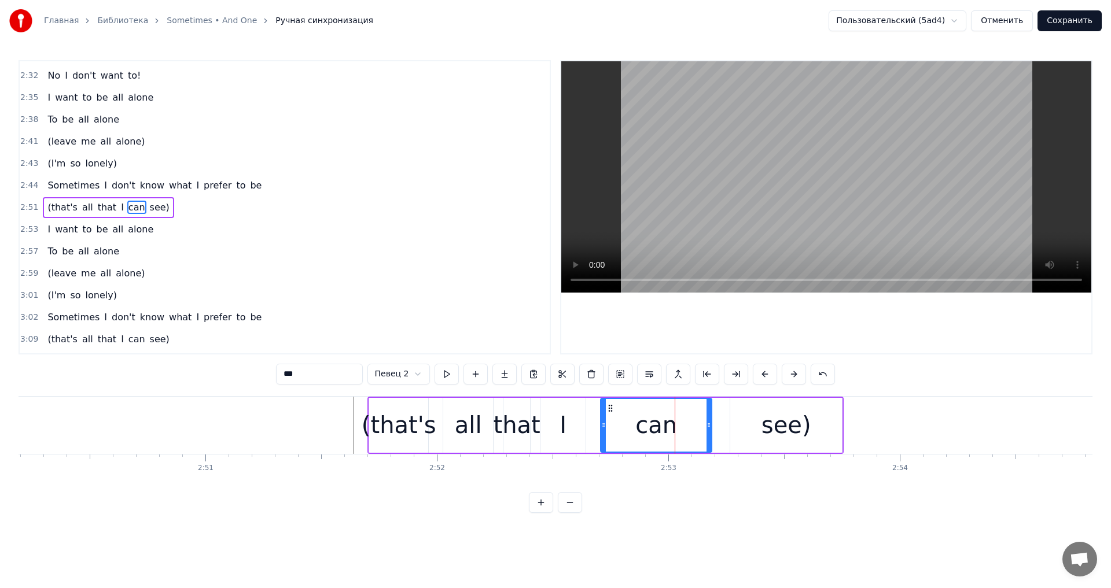
drag, startPoint x: 727, startPoint y: 426, endPoint x: 707, endPoint y: 425, distance: 19.7
click at [707, 425] on icon at bounding box center [709, 425] width 5 height 9
click at [748, 418] on div "see)" at bounding box center [786, 425] width 112 height 55
type input "****"
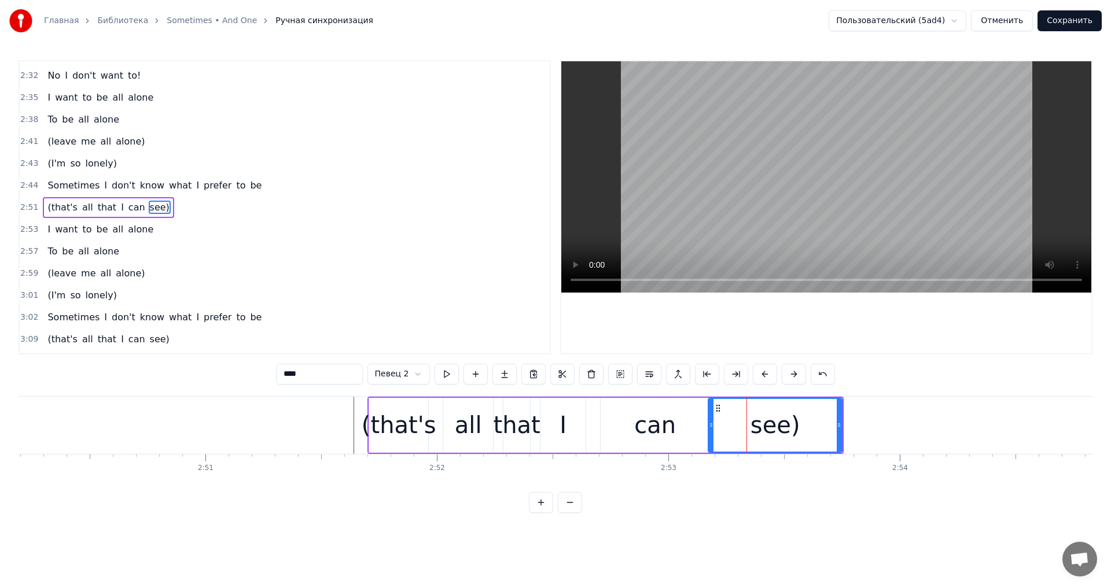
drag, startPoint x: 732, startPoint y: 420, endPoint x: 710, endPoint y: 423, distance: 22.2
click at [710, 423] on div at bounding box center [711, 425] width 5 height 53
click at [147, 197] on div "2:51 (that's all that I can see)" at bounding box center [285, 208] width 530 height 22
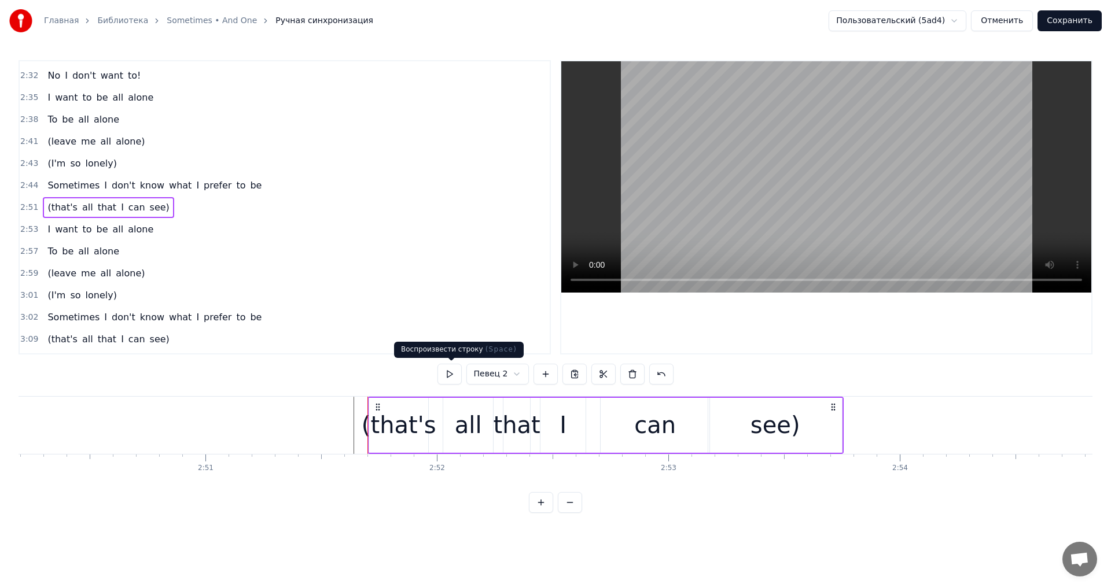
click at [451, 367] on button at bounding box center [449, 374] width 24 height 21
click at [461, 374] on button at bounding box center [449, 374] width 24 height 21
click at [674, 431] on div "can" at bounding box center [655, 425] width 109 height 55
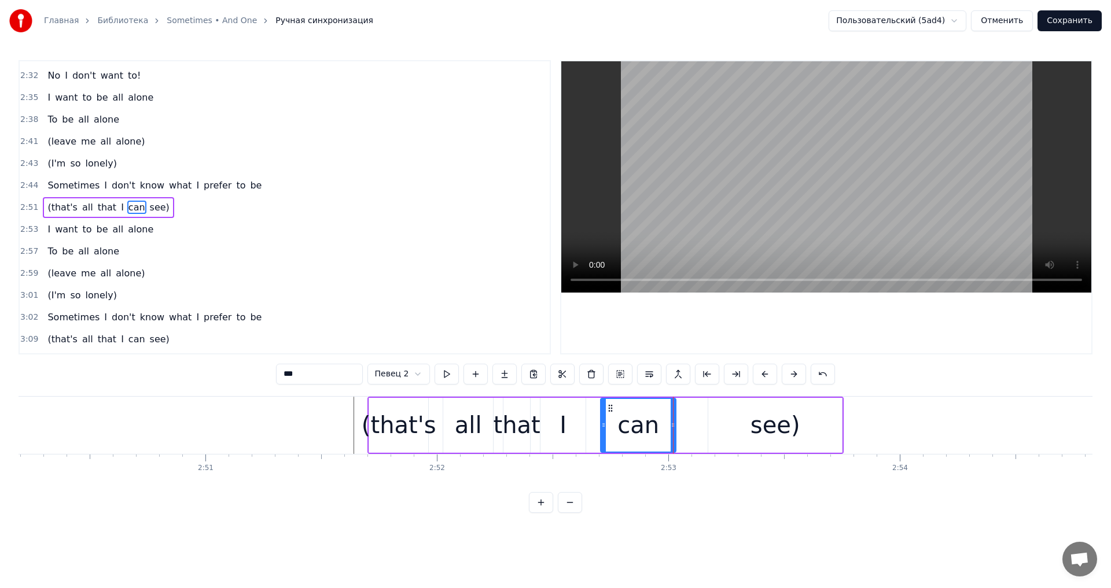
drag, startPoint x: 707, startPoint y: 425, endPoint x: 674, endPoint y: 426, distance: 33.6
click at [674, 426] on icon at bounding box center [673, 425] width 5 height 9
click at [737, 418] on div "see)" at bounding box center [775, 425] width 134 height 55
type input "****"
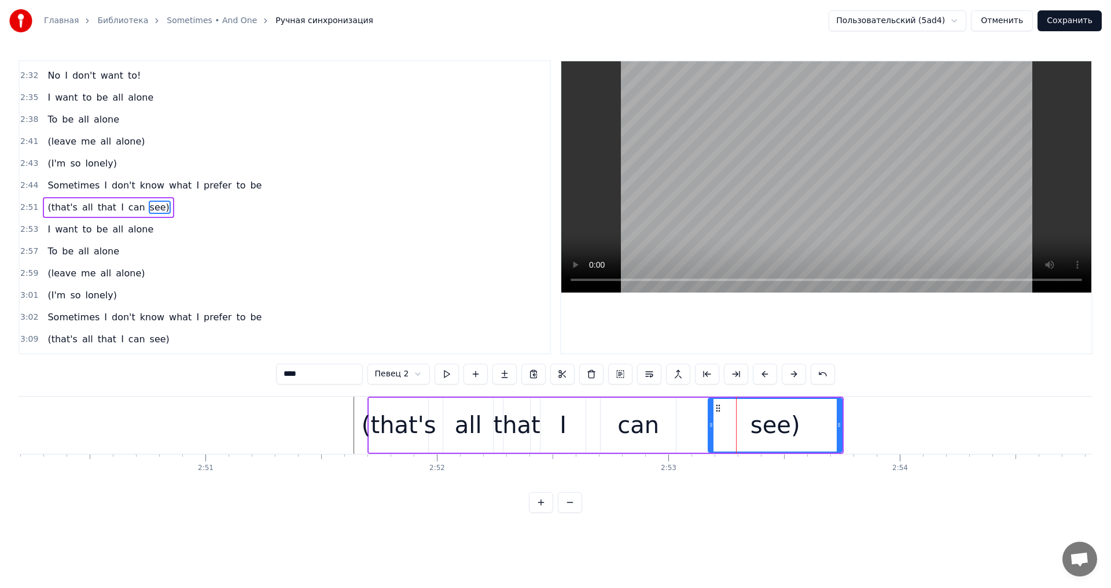
click at [707, 421] on div "(that's all that I can see)" at bounding box center [605, 425] width 476 height 57
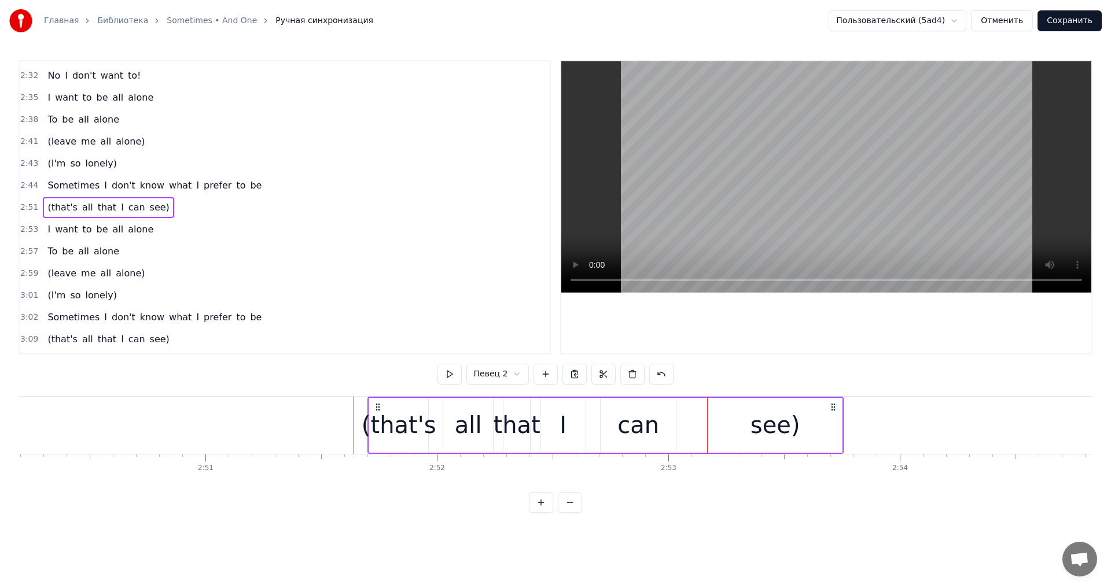
click at [713, 422] on div "see)" at bounding box center [775, 425] width 134 height 55
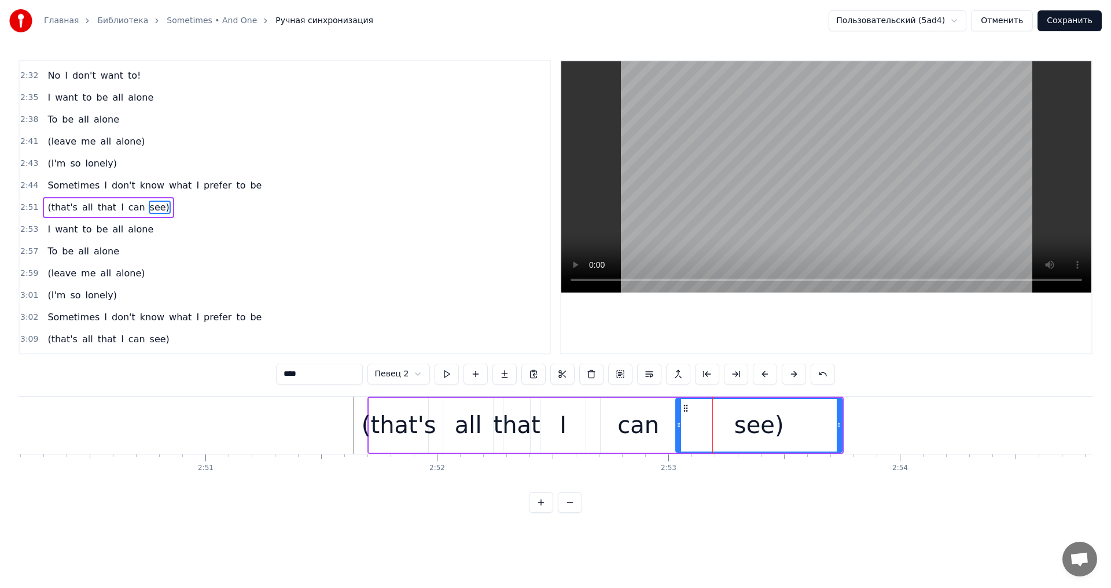
drag, startPoint x: 710, startPoint y: 422, endPoint x: 678, endPoint y: 423, distance: 32.4
click at [678, 423] on icon at bounding box center [678, 425] width 5 height 9
click at [141, 197] on div "2:51 (that's all that I can see)" at bounding box center [285, 208] width 530 height 22
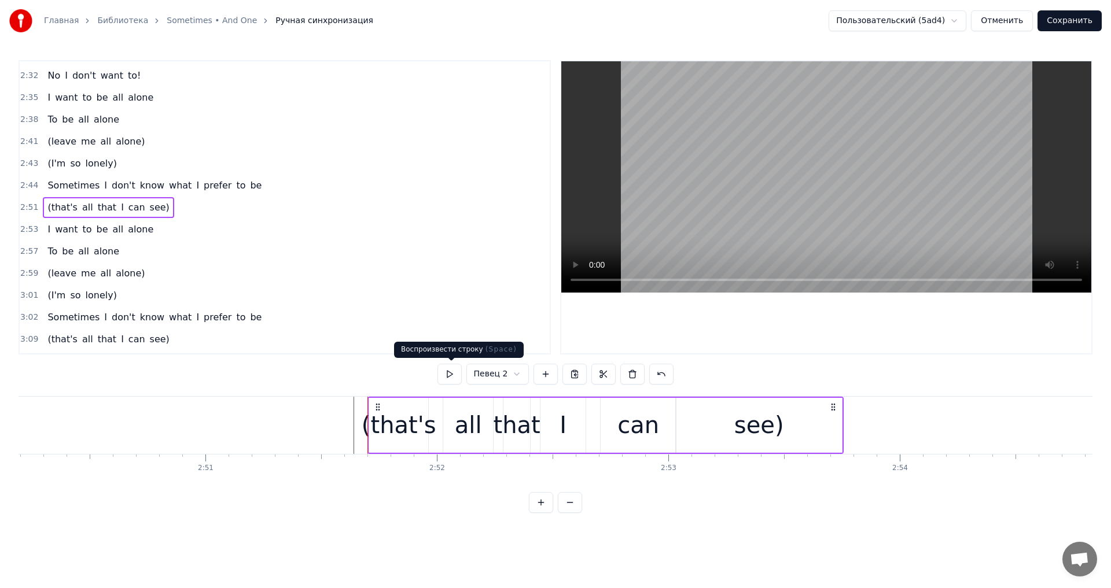
click at [446, 367] on button at bounding box center [449, 374] width 24 height 21
click at [448, 369] on button at bounding box center [449, 374] width 24 height 21
click at [834, 431] on div "see)" at bounding box center [759, 425] width 166 height 55
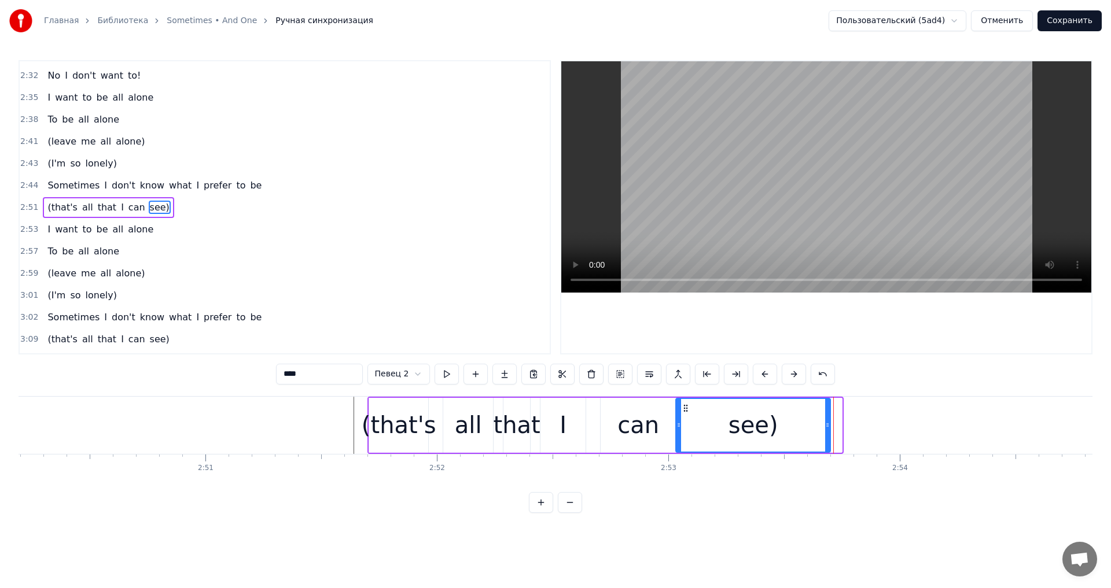
drag, startPoint x: 840, startPoint y: 431, endPoint x: 825, endPoint y: 431, distance: 14.5
click at [826, 431] on div at bounding box center [827, 425] width 5 height 53
click at [771, 415] on div "see)" at bounding box center [752, 425] width 50 height 35
click at [448, 367] on button at bounding box center [447, 374] width 24 height 21
drag, startPoint x: 826, startPoint y: 430, endPoint x: 844, endPoint y: 427, distance: 17.6
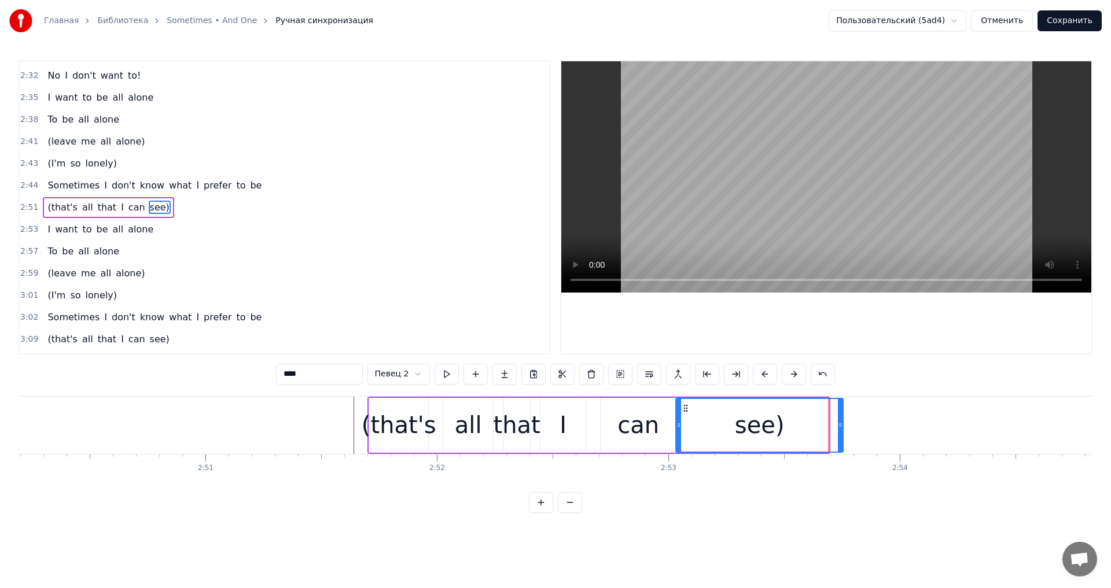
click at [843, 428] on div at bounding box center [840, 425] width 5 height 53
click at [447, 373] on button at bounding box center [447, 374] width 24 height 21
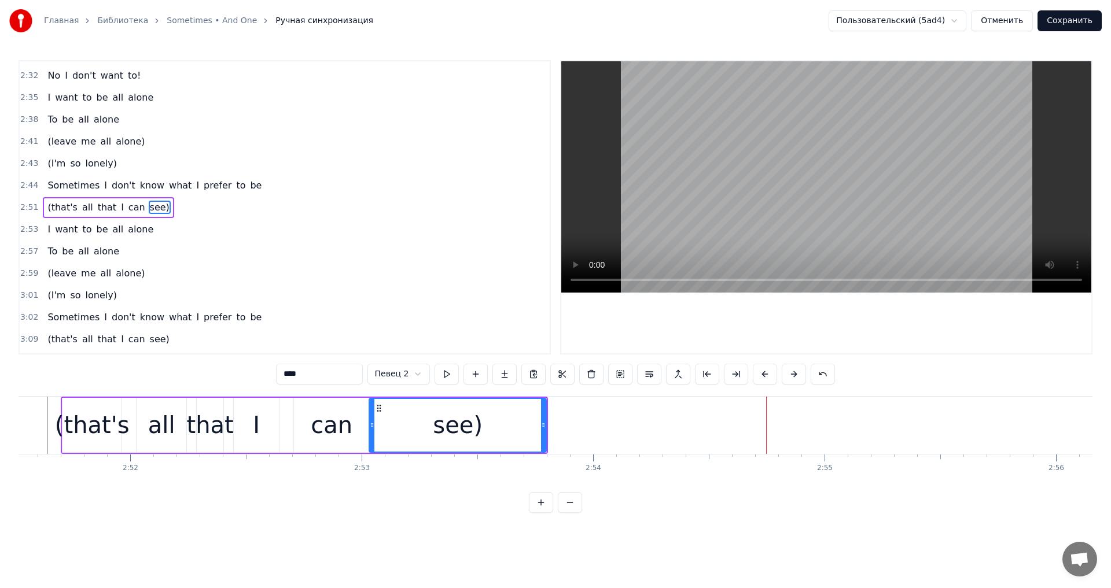
scroll to position [0, 39632]
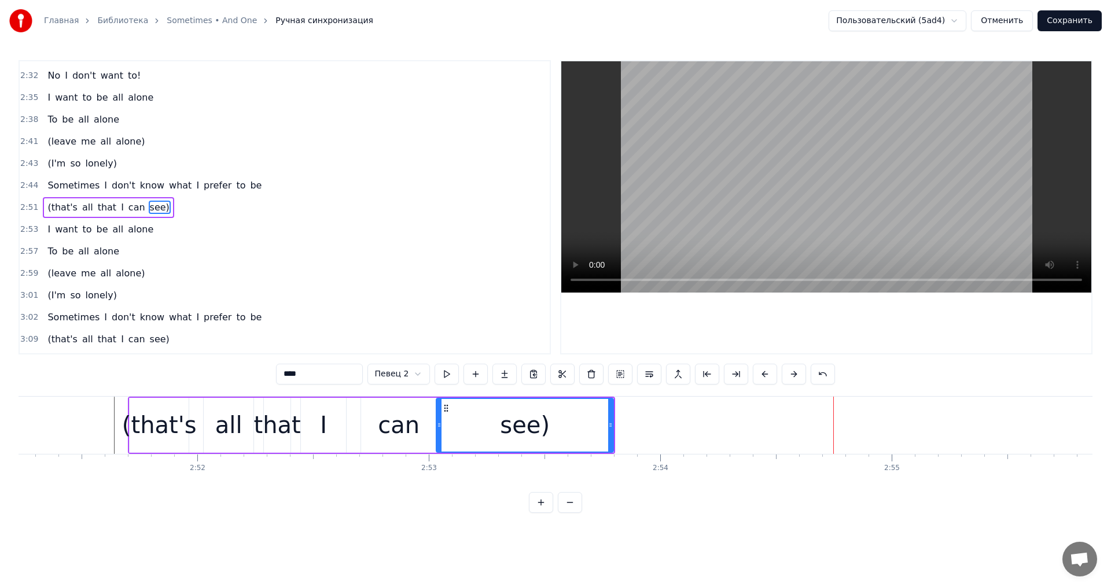
click at [581, 427] on div "see)" at bounding box center [525, 425] width 176 height 53
click at [447, 370] on button at bounding box center [447, 374] width 24 height 21
click at [359, 415] on div "(that's all that I can see)" at bounding box center [371, 425] width 487 height 57
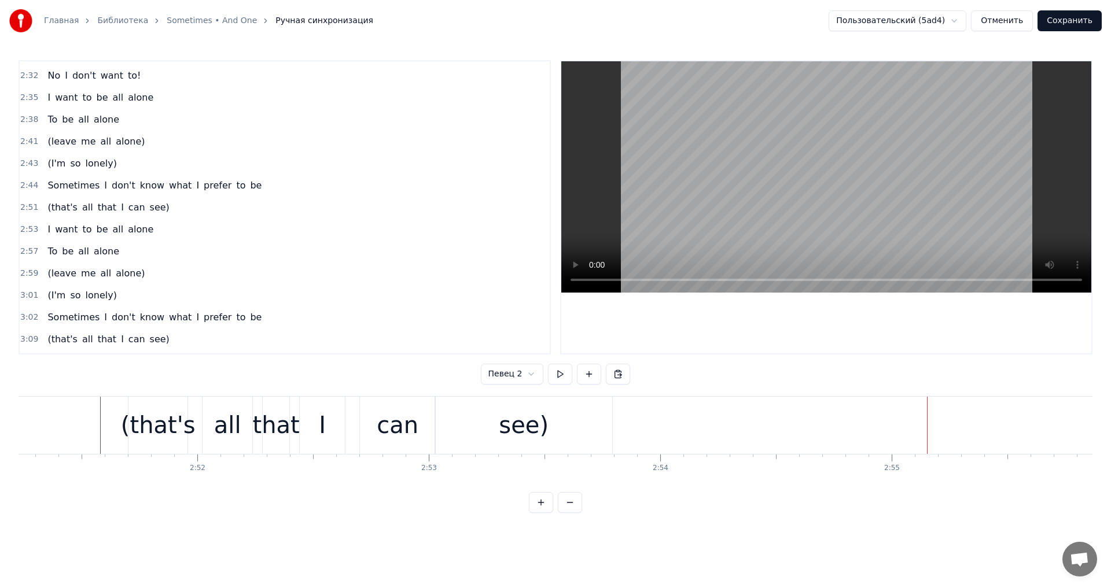
click at [524, 425] on div "see)" at bounding box center [524, 425] width 50 height 35
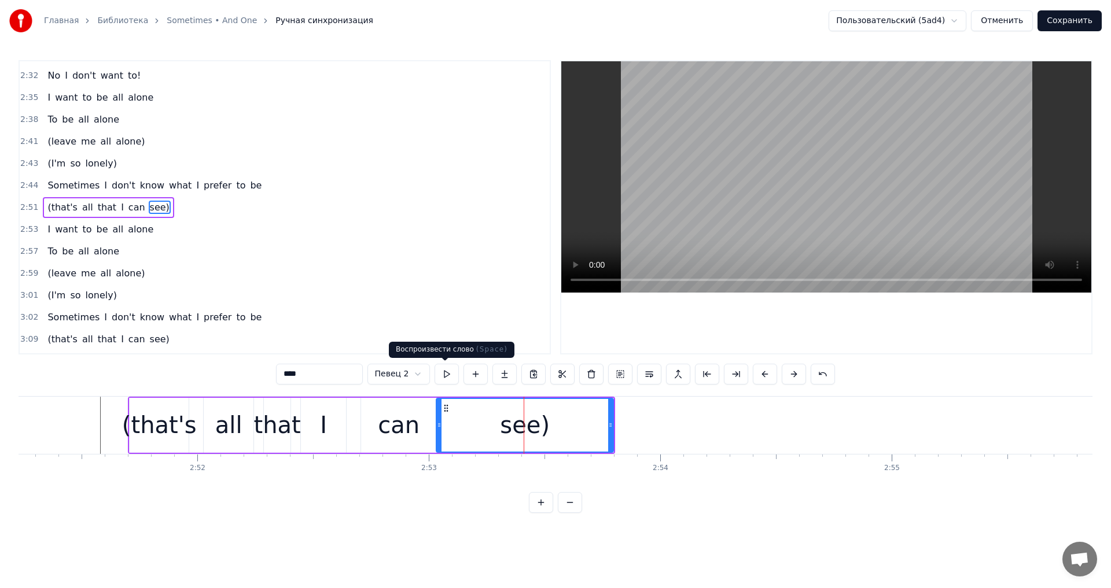
click at [448, 384] on button at bounding box center [447, 374] width 24 height 21
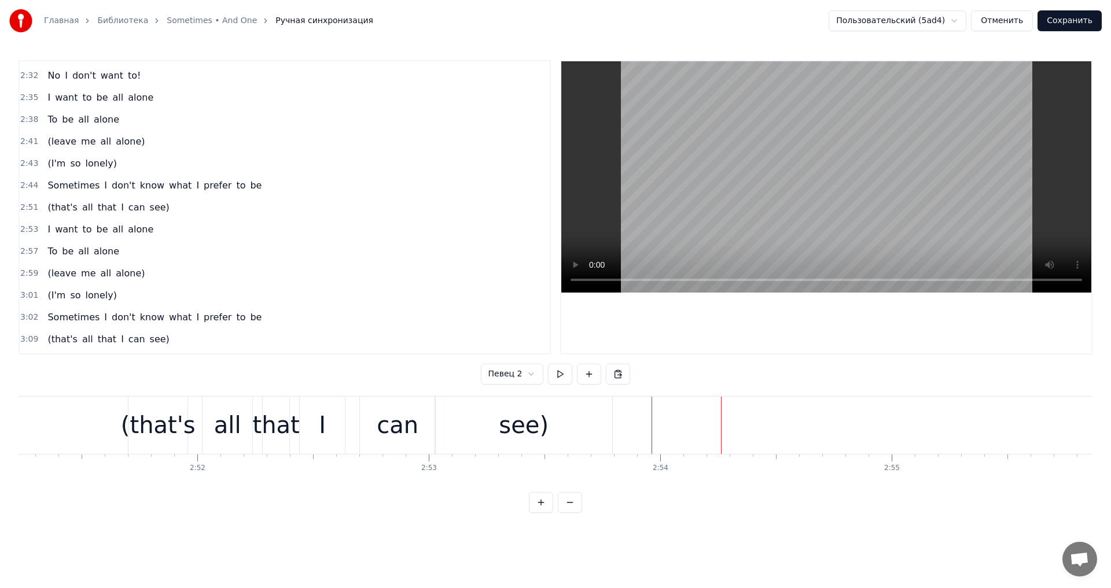
click at [601, 424] on div "see)" at bounding box center [523, 425] width 177 height 57
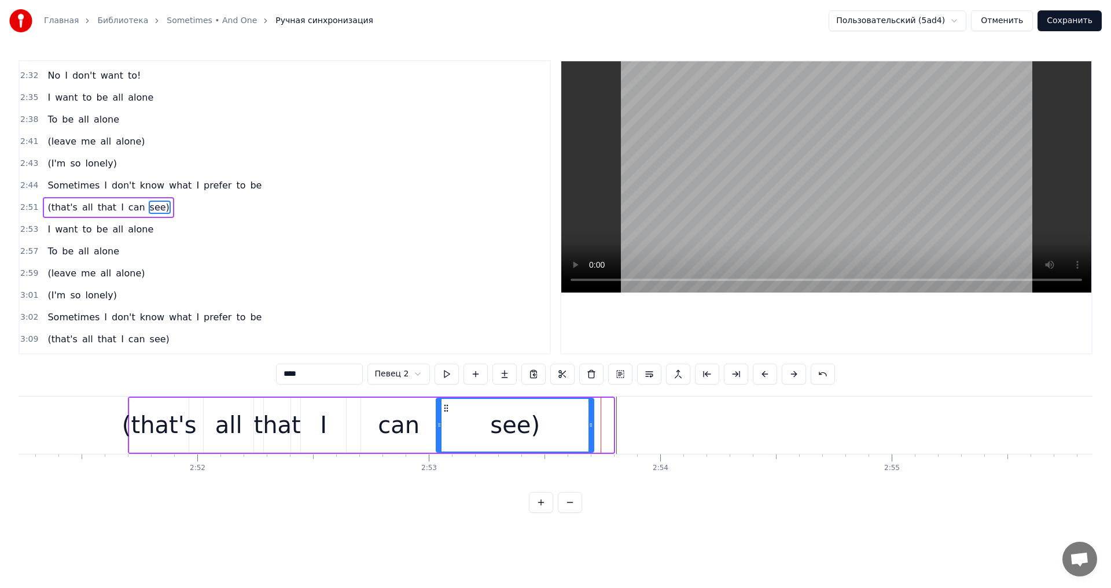
drag, startPoint x: 609, startPoint y: 424, endPoint x: 588, endPoint y: 426, distance: 20.3
click at [588, 426] on icon at bounding box center [590, 425] width 5 height 9
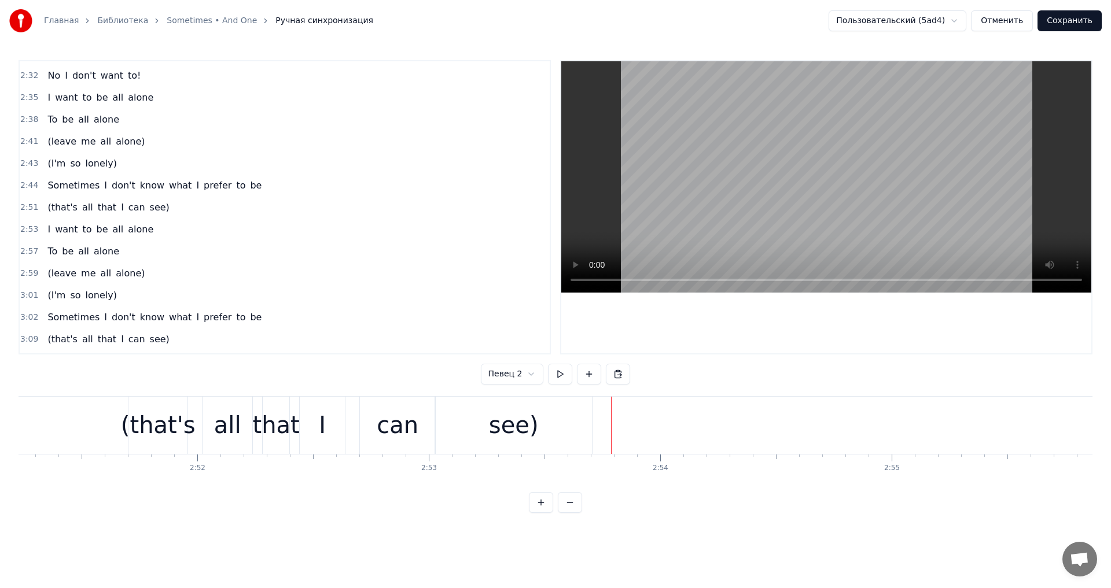
click at [572, 404] on div "see)" at bounding box center [513, 425] width 157 height 57
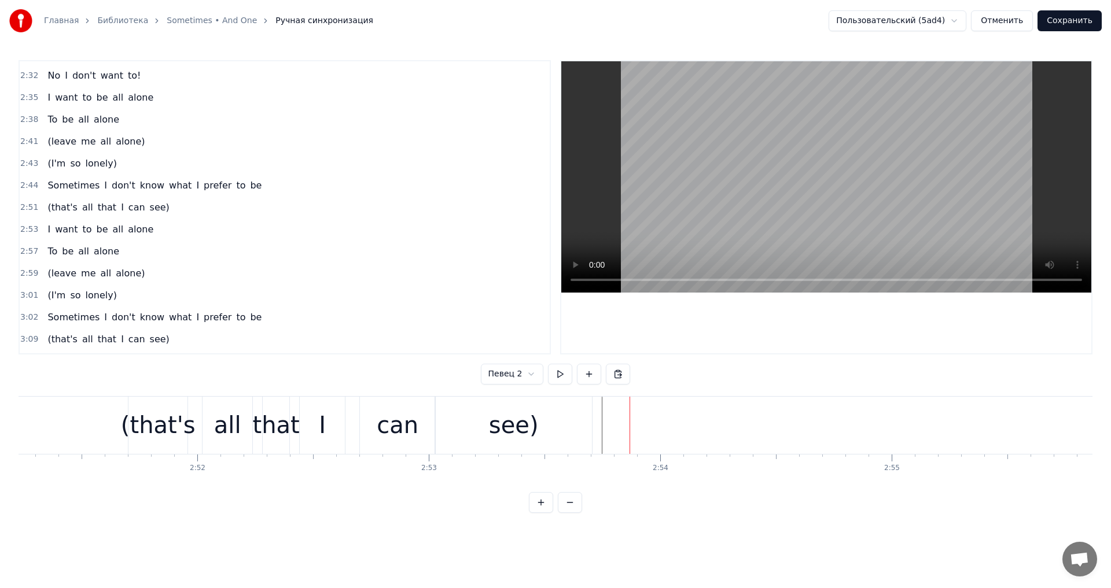
click at [569, 417] on div "see)" at bounding box center [513, 425] width 157 height 57
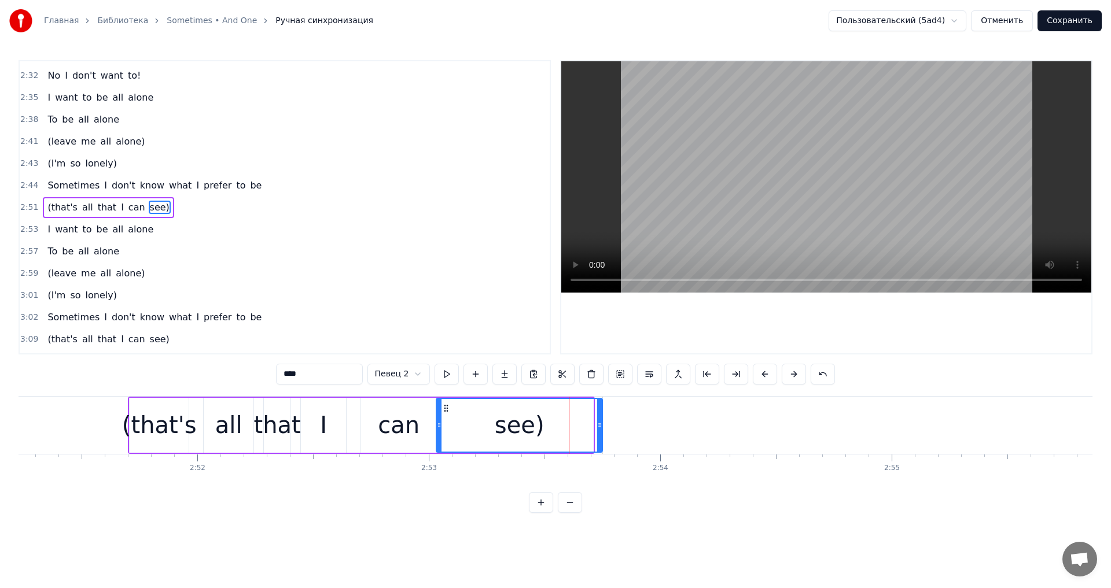
drag, startPoint x: 592, startPoint y: 425, endPoint x: 601, endPoint y: 423, distance: 9.5
click at [601, 423] on icon at bounding box center [599, 425] width 5 height 9
click at [452, 374] on button at bounding box center [447, 374] width 24 height 21
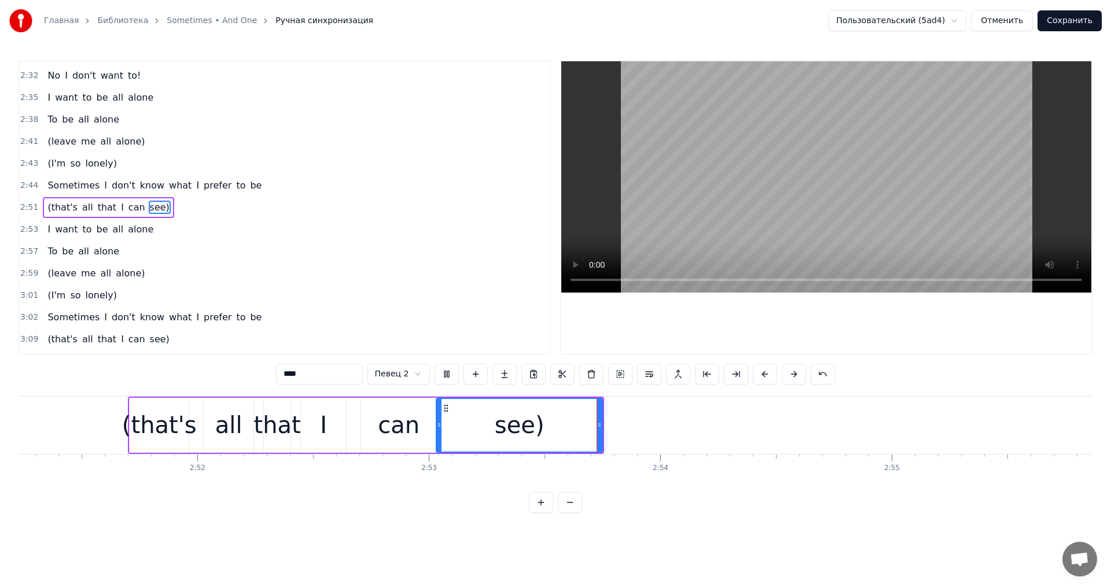
click at [452, 374] on button at bounding box center [447, 374] width 24 height 21
click at [596, 432] on div at bounding box center [595, 425] width 5 height 53
click at [438, 364] on button at bounding box center [447, 374] width 24 height 21
click at [593, 418] on div at bounding box center [593, 425] width 5 height 53
click at [454, 384] on button at bounding box center [447, 374] width 24 height 21
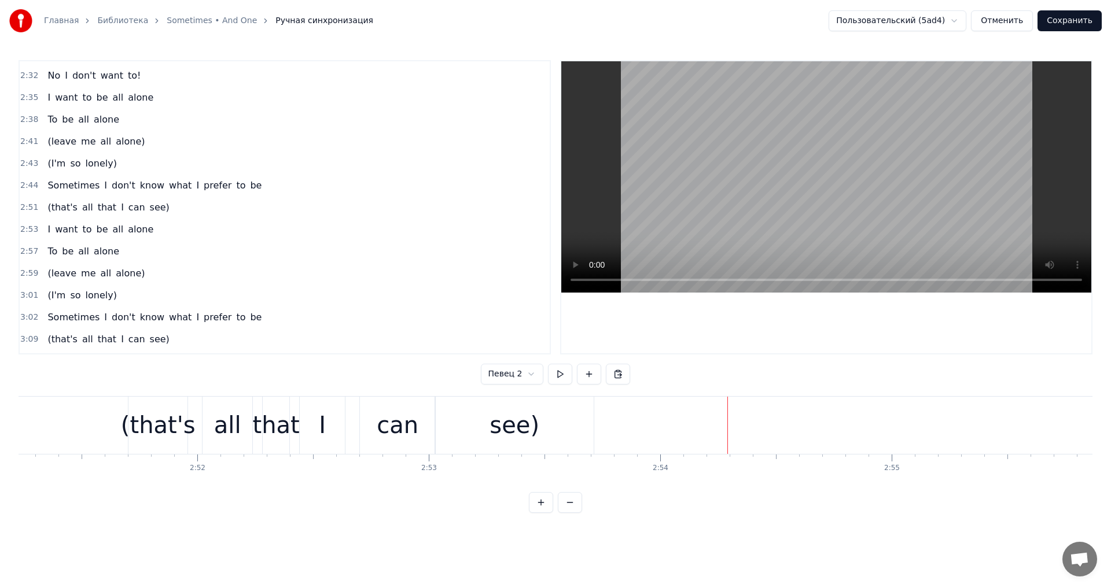
click at [558, 367] on button at bounding box center [560, 374] width 24 height 21
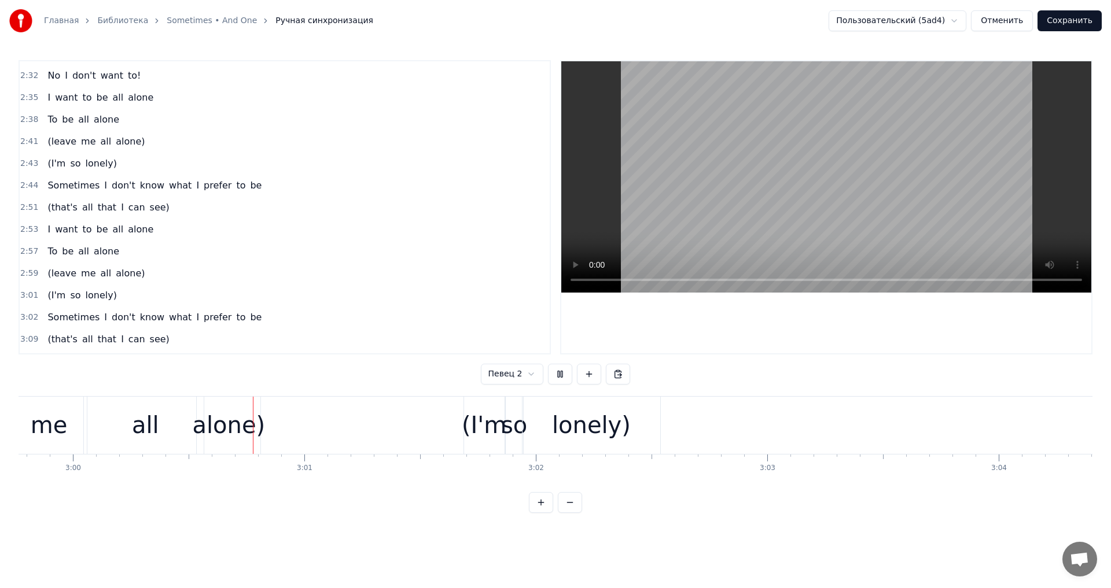
scroll to position [0, 41642]
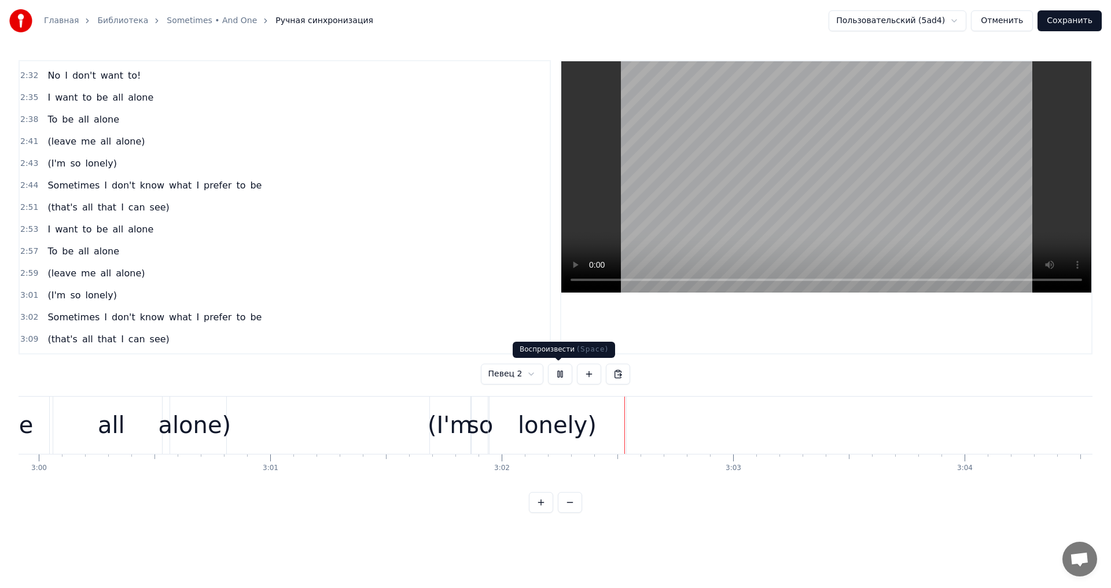
click at [557, 369] on button at bounding box center [560, 374] width 24 height 21
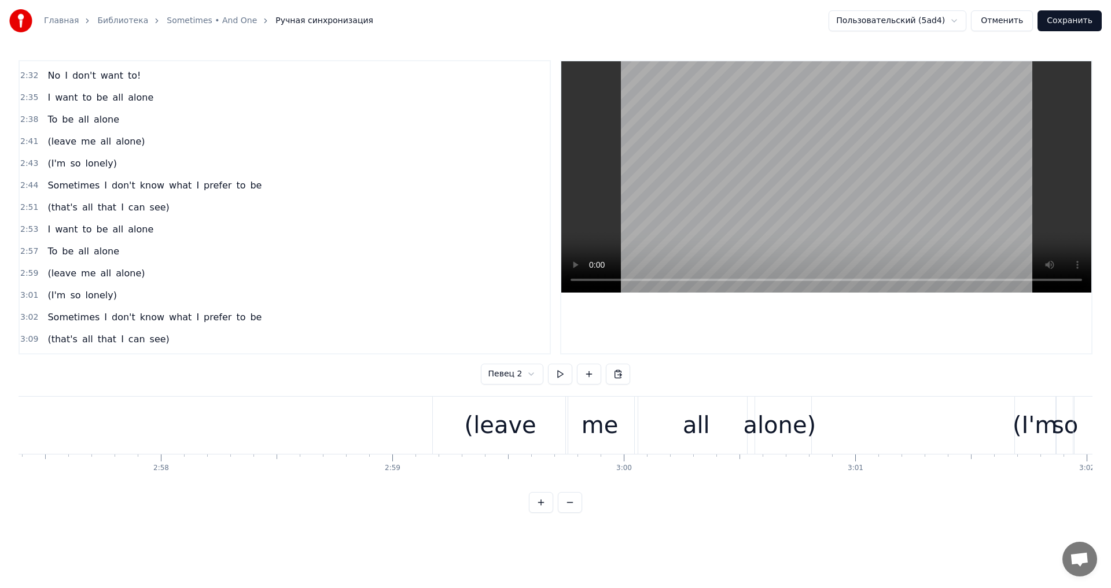
scroll to position [0, 41023]
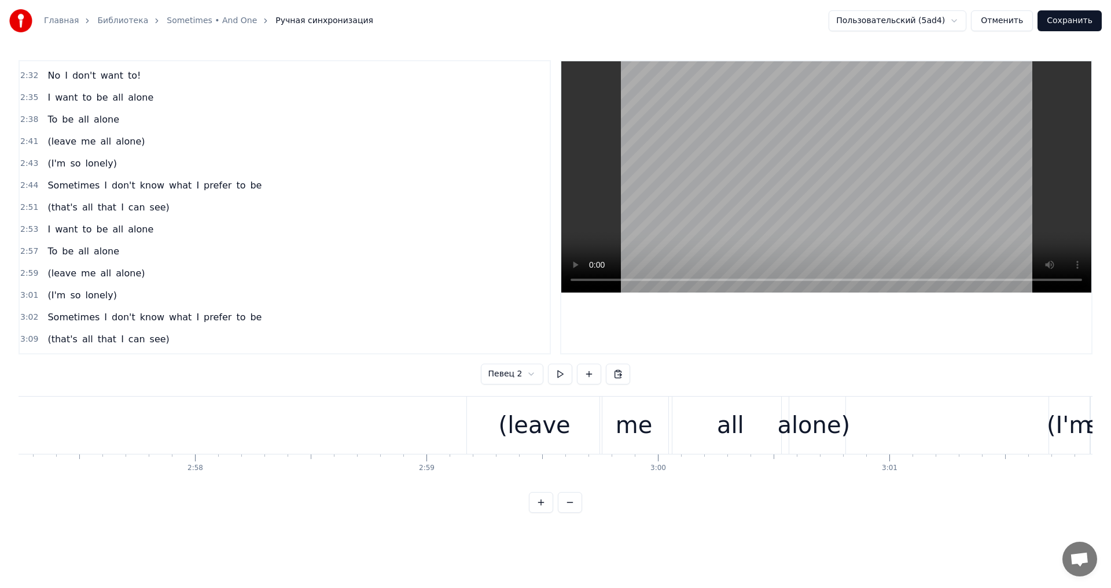
click at [561, 422] on div "(leave" at bounding box center [535, 425] width 72 height 35
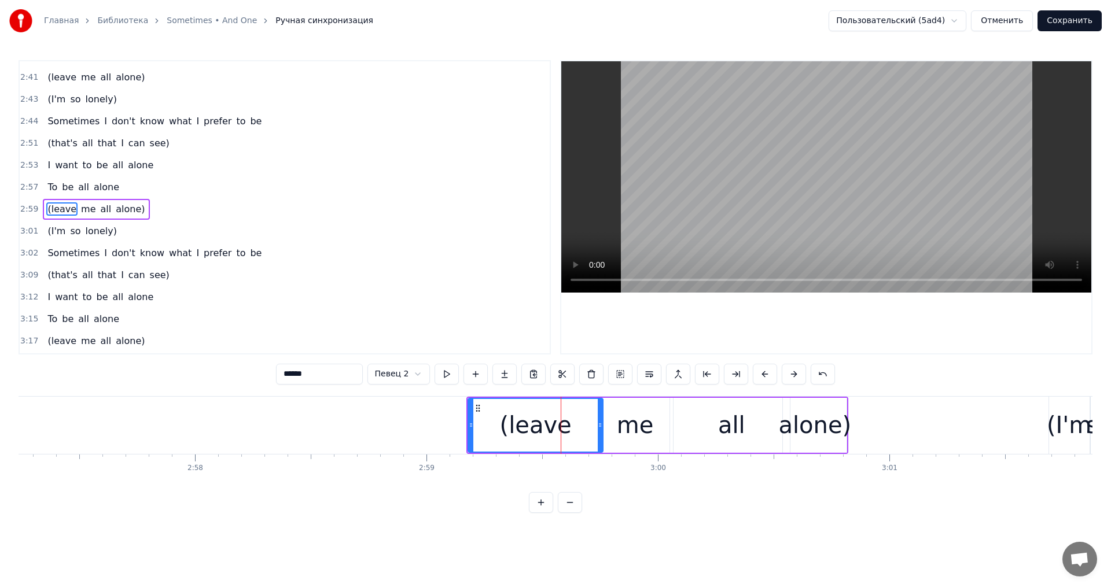
scroll to position [832, 0]
click at [470, 422] on icon at bounding box center [471, 425] width 5 height 9
click at [451, 373] on button at bounding box center [447, 374] width 24 height 21
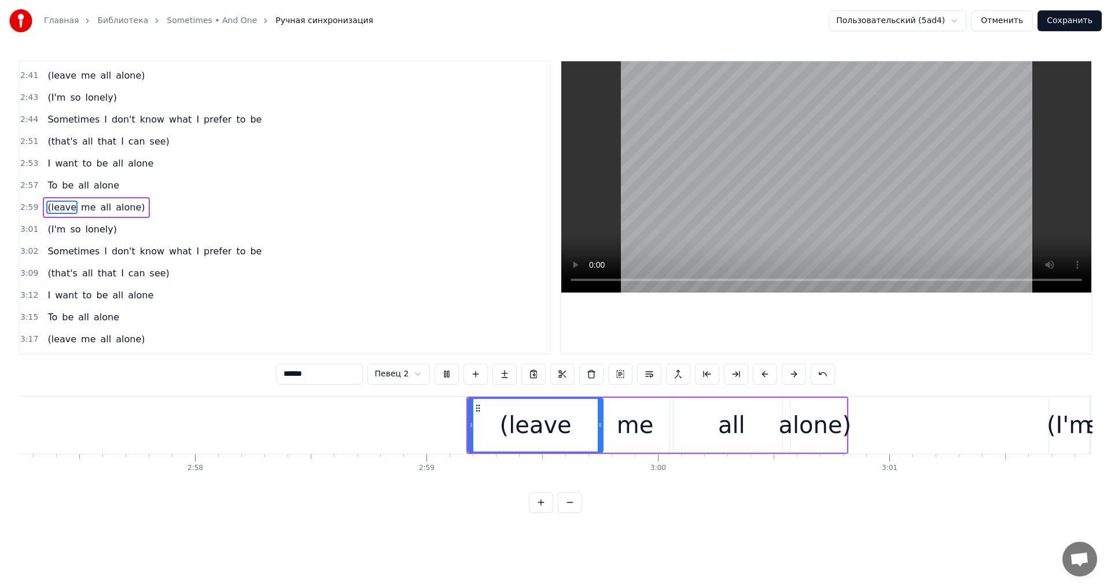
click at [451, 373] on button at bounding box center [447, 374] width 24 height 21
drag, startPoint x: 469, startPoint y: 423, endPoint x: 516, endPoint y: 424, distance: 46.9
click at [518, 424] on icon at bounding box center [520, 425] width 5 height 9
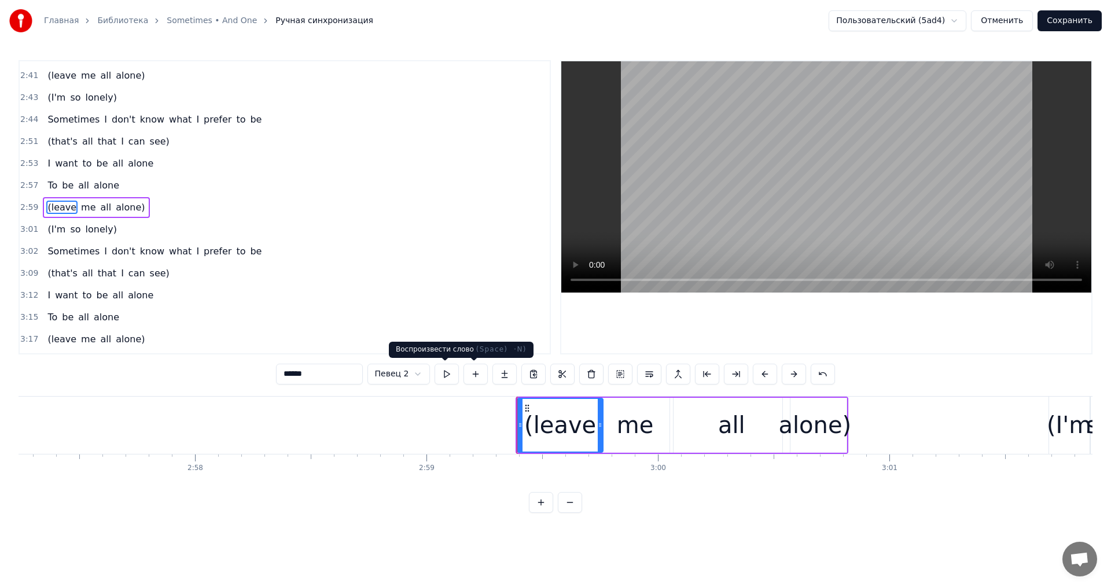
click at [452, 374] on button at bounding box center [447, 374] width 24 height 21
drag, startPoint x: 521, startPoint y: 421, endPoint x: 547, endPoint y: 423, distance: 26.7
click at [547, 423] on icon at bounding box center [547, 425] width 5 height 9
click at [448, 378] on button at bounding box center [447, 374] width 24 height 21
click at [543, 421] on div "(leave" at bounding box center [574, 425] width 72 height 35
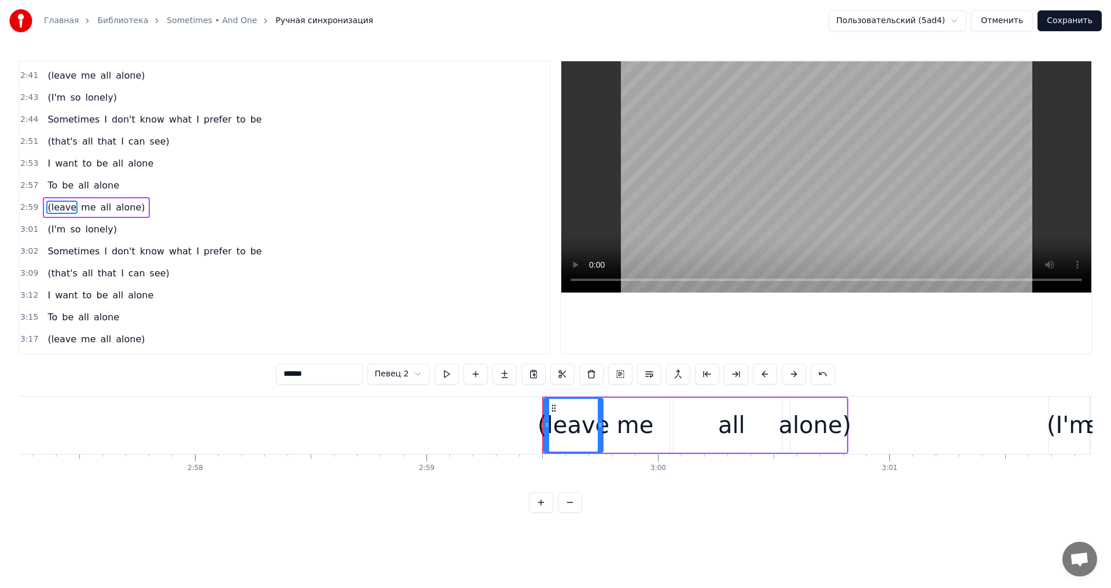
click at [131, 197] on div "2:59 (leave me all alone)" at bounding box center [285, 208] width 530 height 22
click at [124, 200] on div "(leave me all alone)" at bounding box center [96, 207] width 106 height 21
click at [556, 428] on div "(leave" at bounding box center [574, 425] width 72 height 35
click at [452, 373] on button at bounding box center [447, 374] width 24 height 21
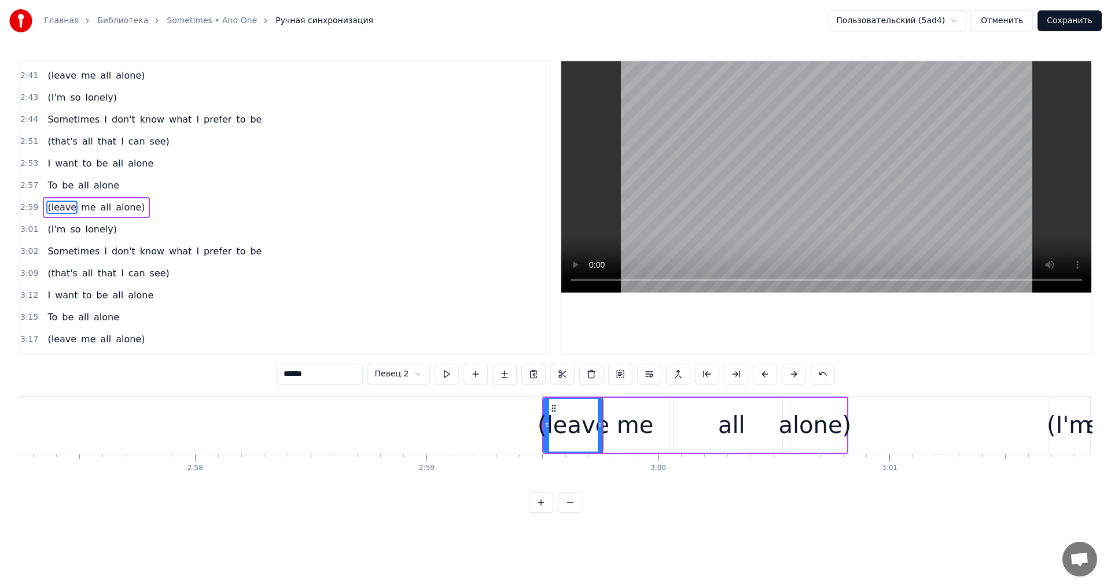
click at [622, 422] on div "me" at bounding box center [635, 425] width 37 height 35
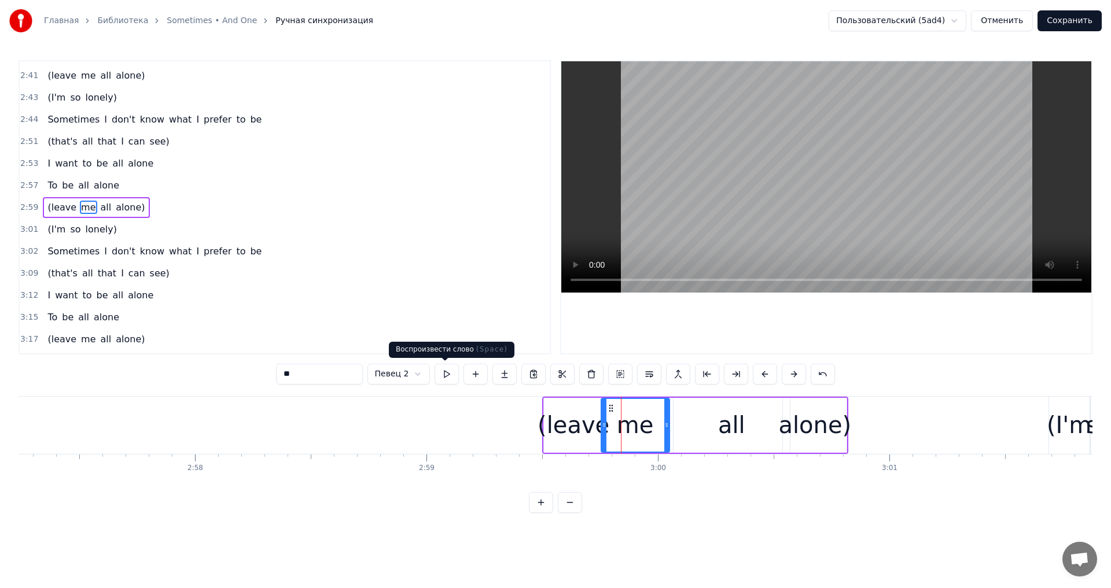
click at [448, 377] on button at bounding box center [447, 374] width 24 height 21
click
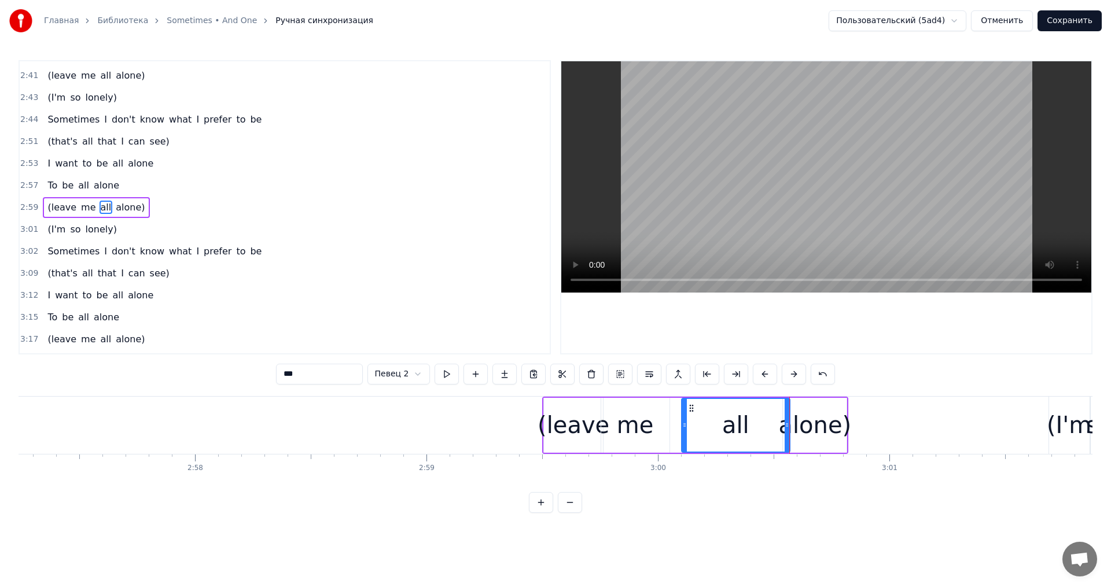
drag, startPoint x: 676, startPoint y: 428, endPoint x: 687, endPoint y: 429, distance: 11.6
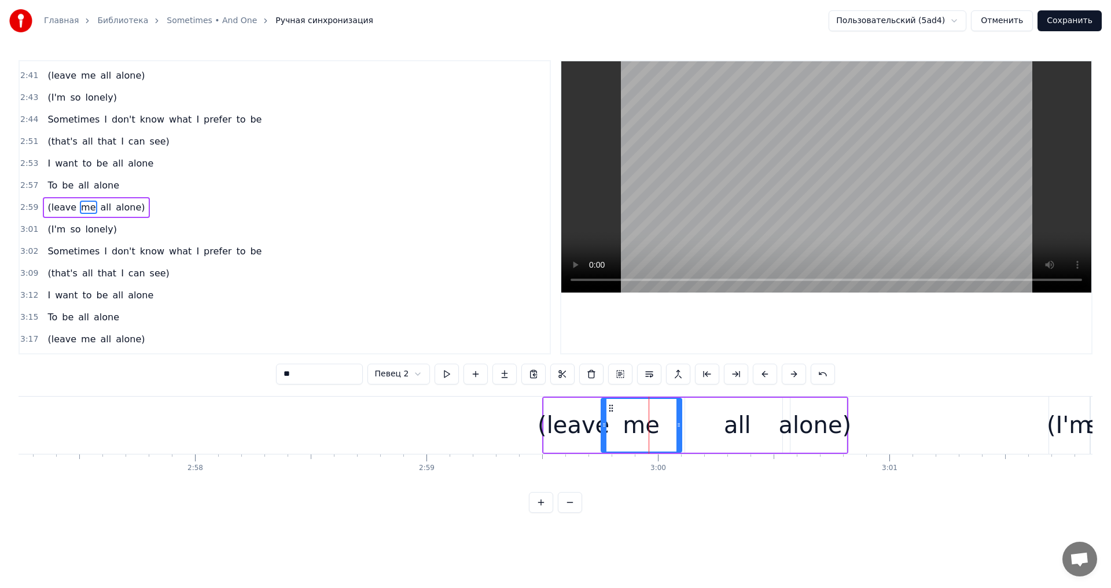
drag, startPoint x: 668, startPoint y: 433, endPoint x: 680, endPoint y: 431, distance: 11.8
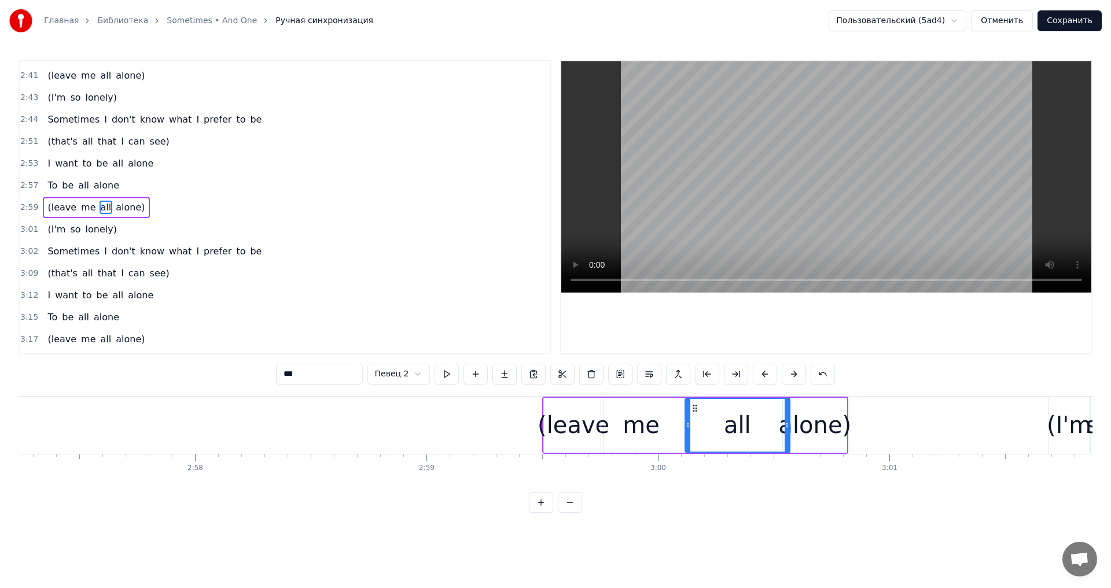
type input "******"
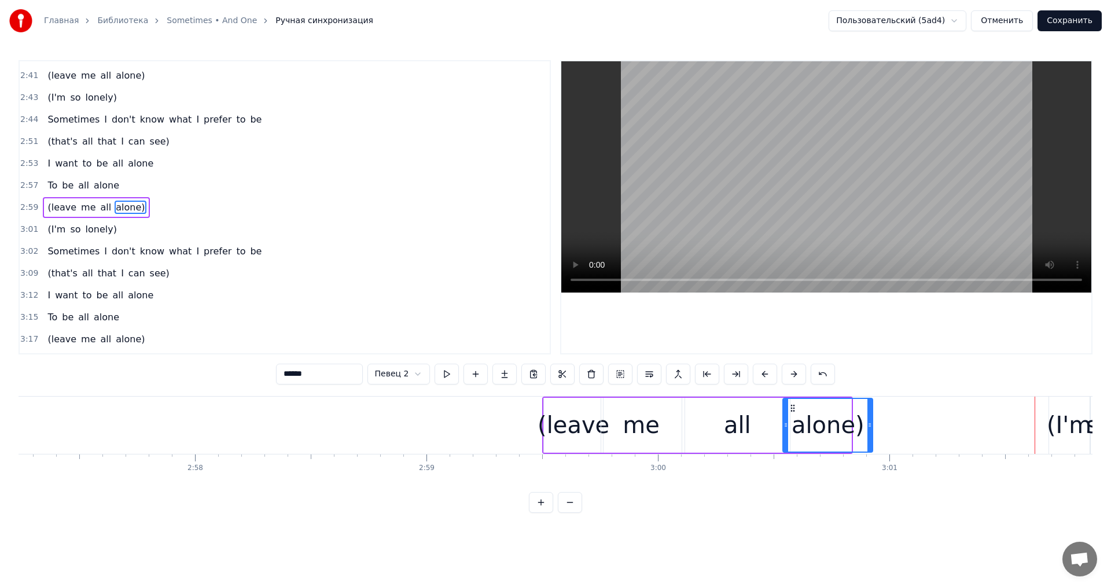
drag, startPoint x: 851, startPoint y: 420, endPoint x: 869, endPoint y: 424, distance: 18.8
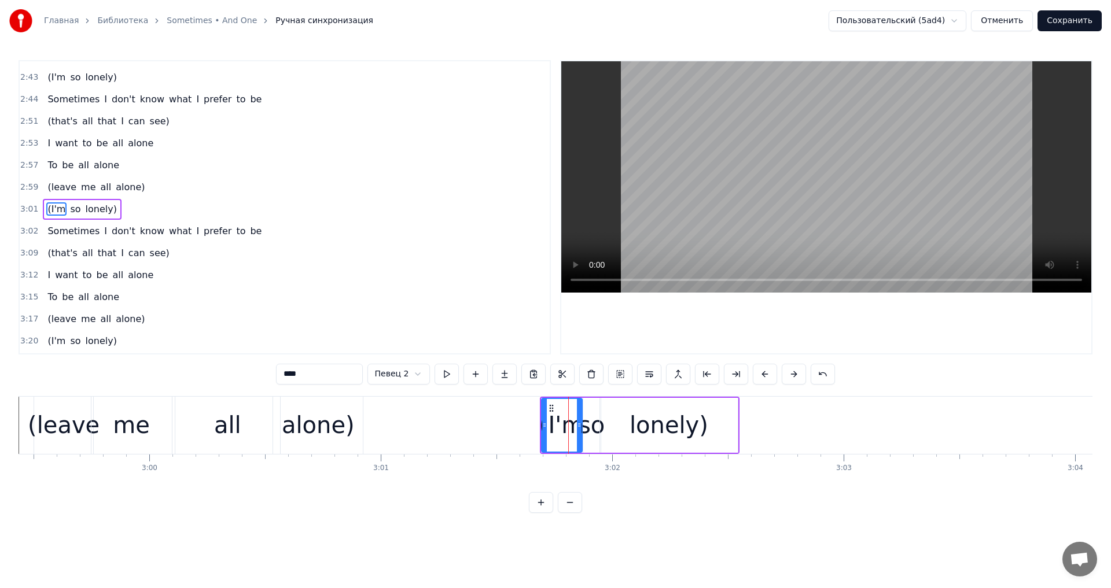
scroll to position [854, 0]
type input "*******"
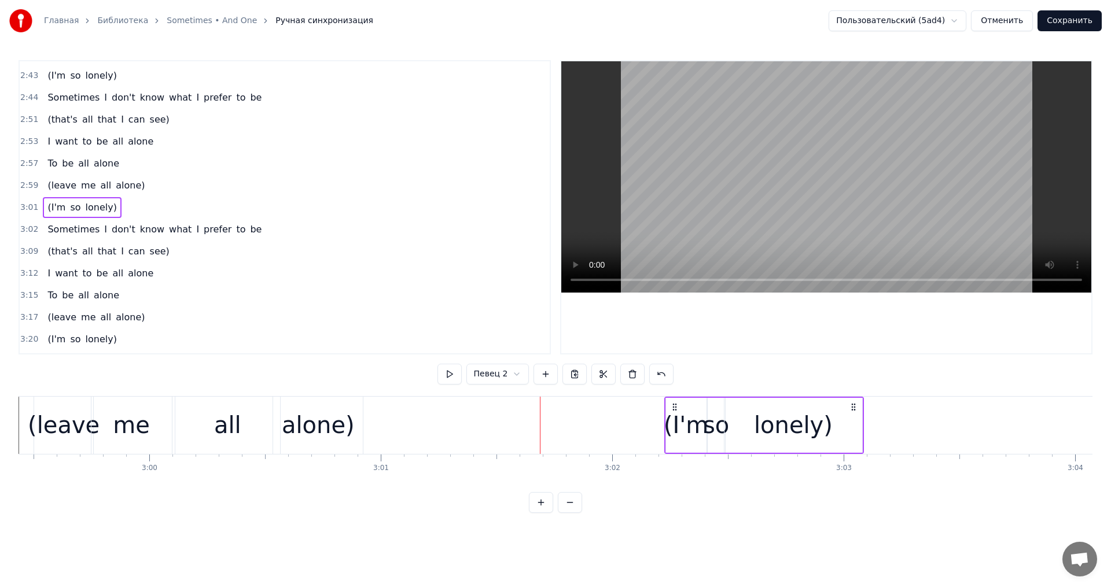
drag, startPoint x: 549, startPoint y: 406, endPoint x: 673, endPoint y: 401, distance: 124.5
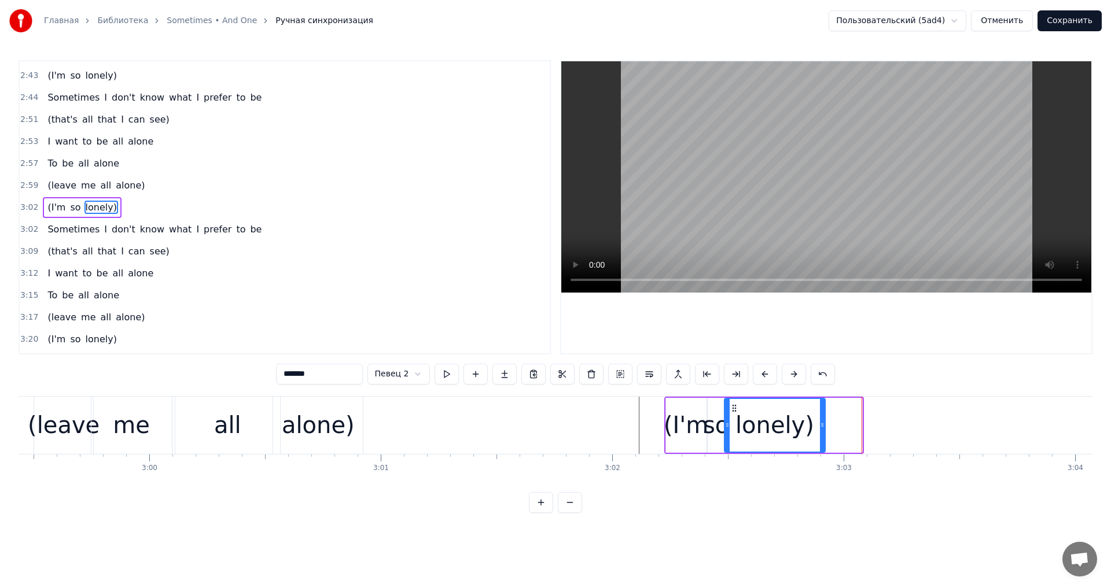
drag, startPoint x: 858, startPoint y: 432, endPoint x: 821, endPoint y: 429, distance: 37.2
drag, startPoint x: 821, startPoint y: 428, endPoint x: 804, endPoint y: 428, distance: 16.8
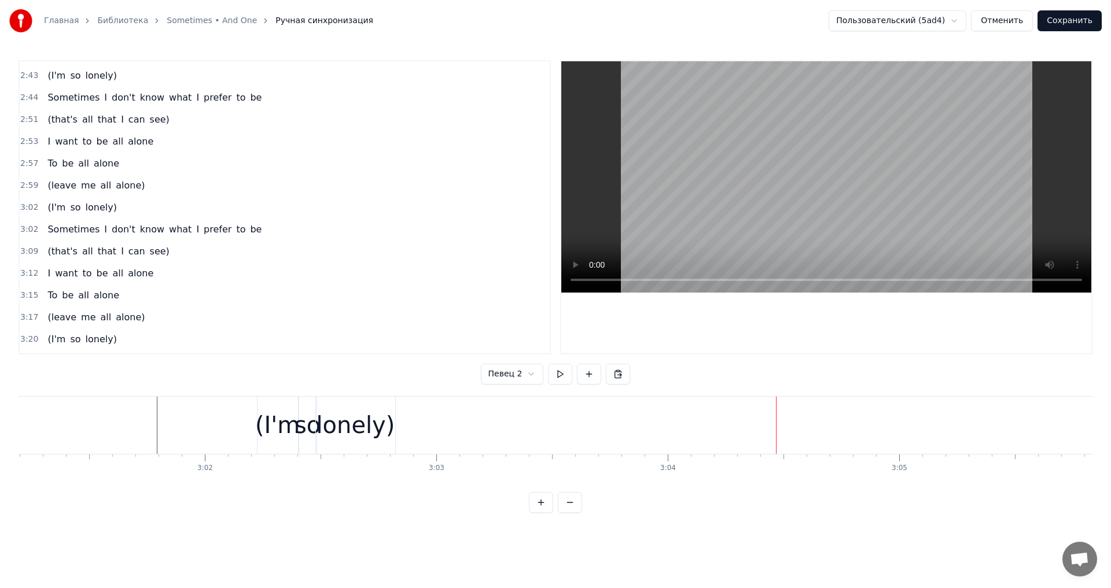
scroll to position [0, 41497]
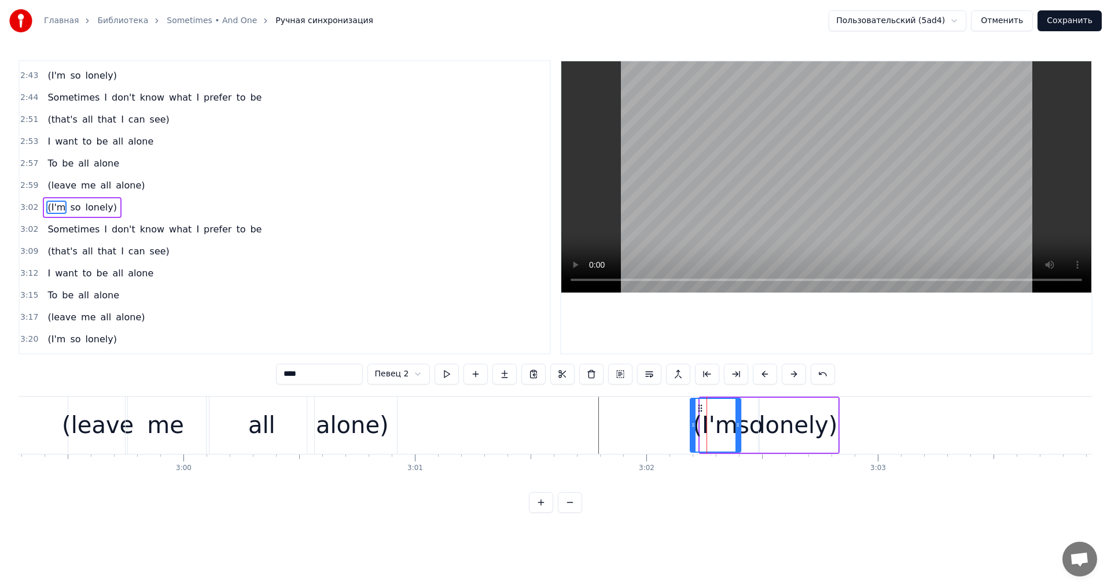
drag, startPoint x: 701, startPoint y: 426, endPoint x: 688, endPoint y: 425, distance: 13.3
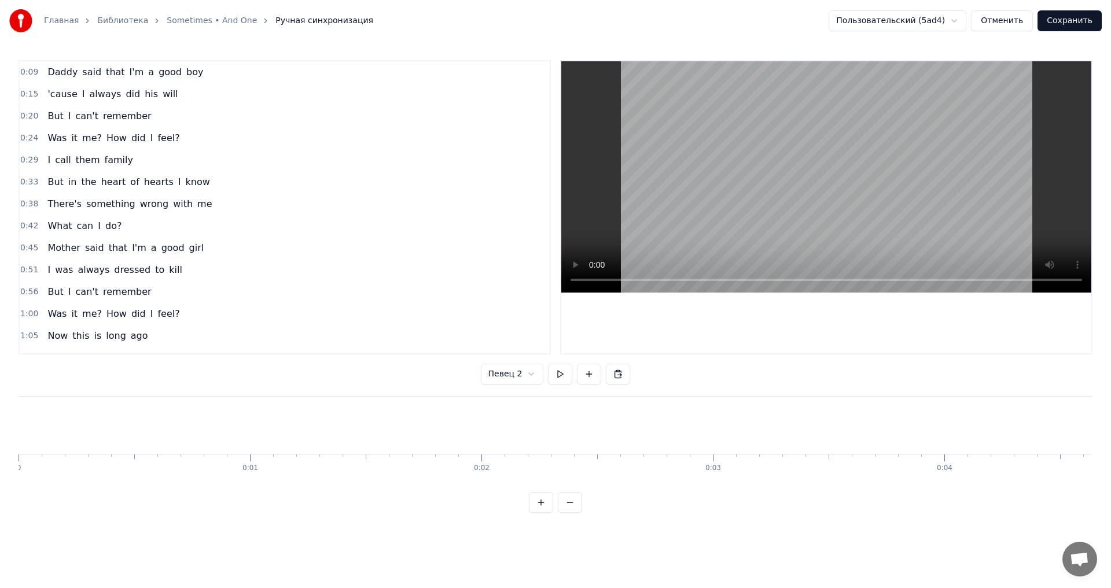
scroll to position [0, 41497]
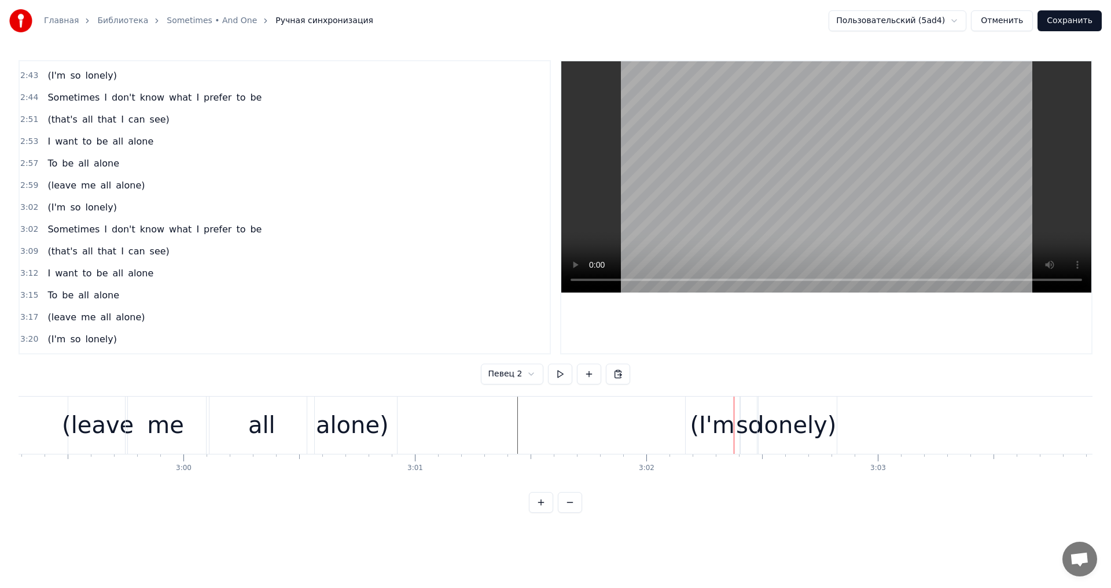
click at [699, 422] on div "(I'm" at bounding box center [712, 425] width 45 height 35
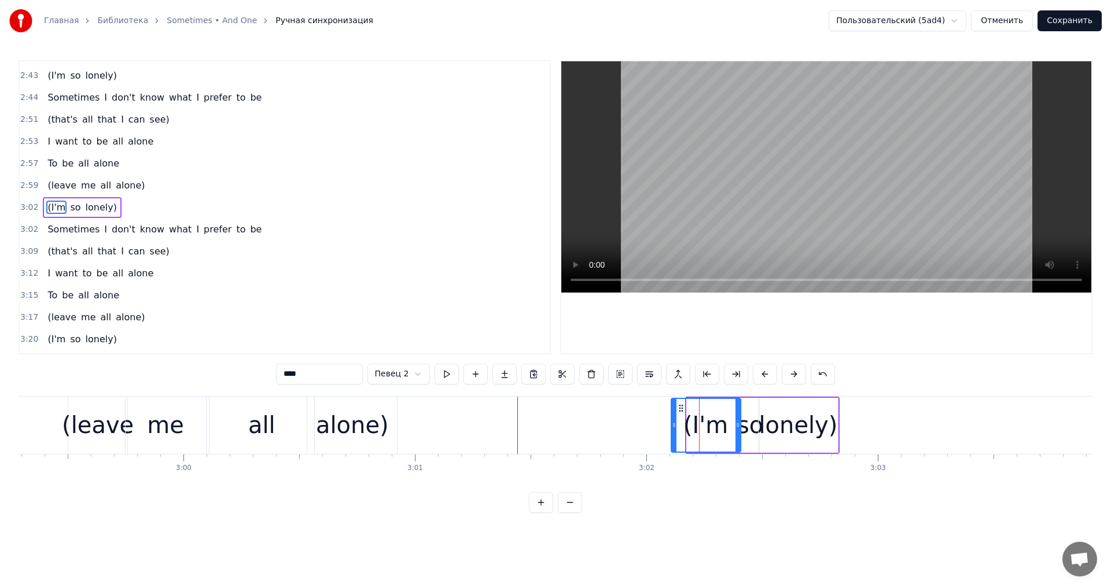
drag, startPoint x: 689, startPoint y: 425, endPoint x: 673, endPoint y: 425, distance: 15.6
click at [673, 425] on icon at bounding box center [674, 425] width 5 height 9
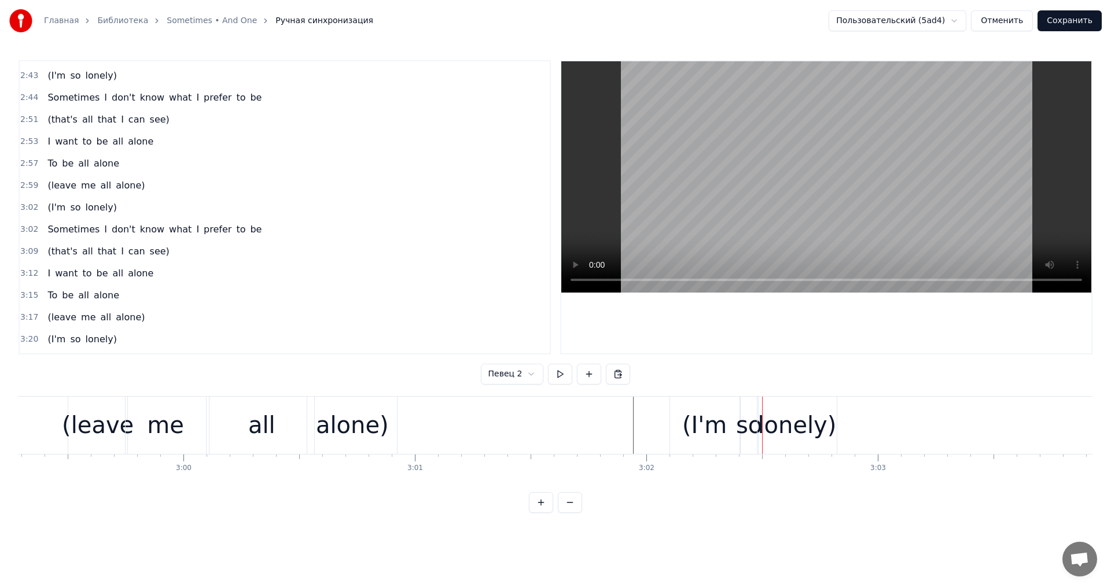
click at [108, 198] on div "(I'm so lonely)" at bounding box center [82, 207] width 78 height 21
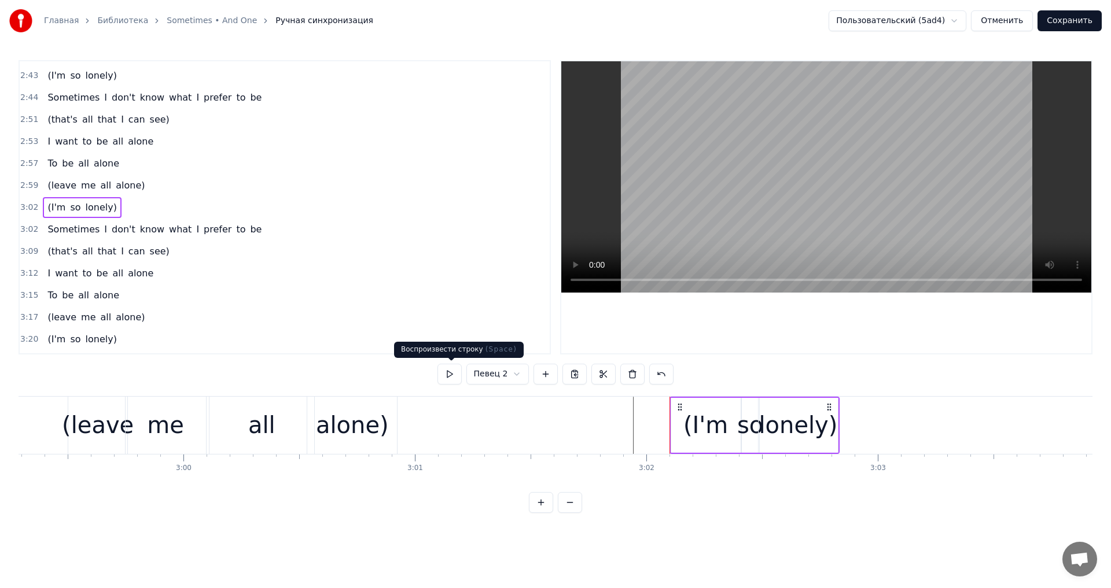
click at [445, 371] on button at bounding box center [449, 374] width 24 height 21
click at [675, 426] on div "(I'm" at bounding box center [705, 425] width 69 height 55
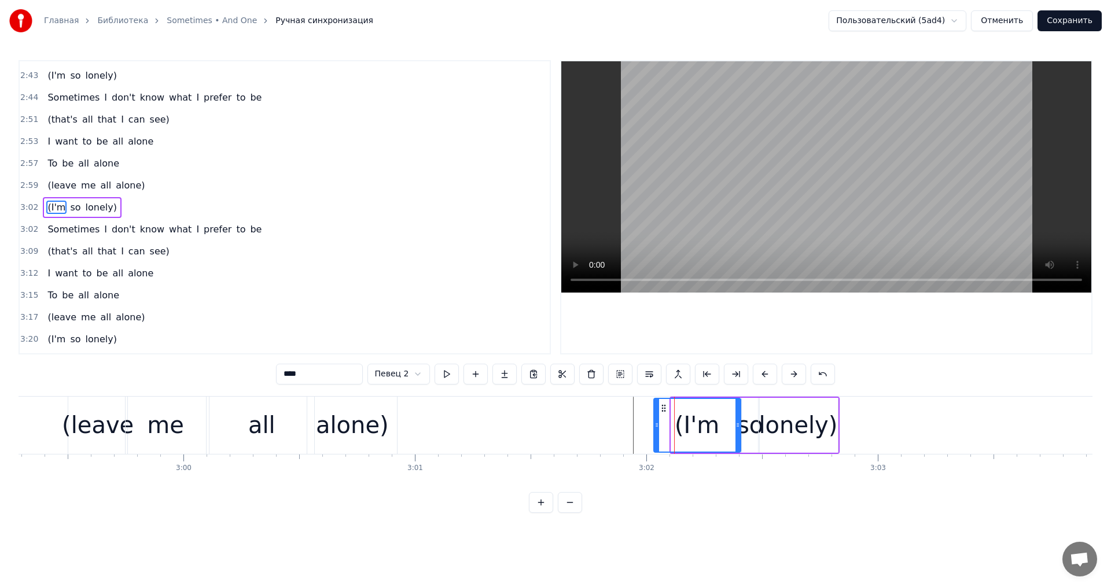
drag, startPoint x: 672, startPoint y: 425, endPoint x: 655, endPoint y: 424, distance: 17.4
click at [655, 424] on icon at bounding box center [656, 425] width 5 height 9
click at [105, 199] on div "(I'm so lonely)" at bounding box center [82, 207] width 78 height 21
click at [462, 373] on button at bounding box center [449, 374] width 24 height 21
click at [461, 373] on button at bounding box center [449, 374] width 24 height 21
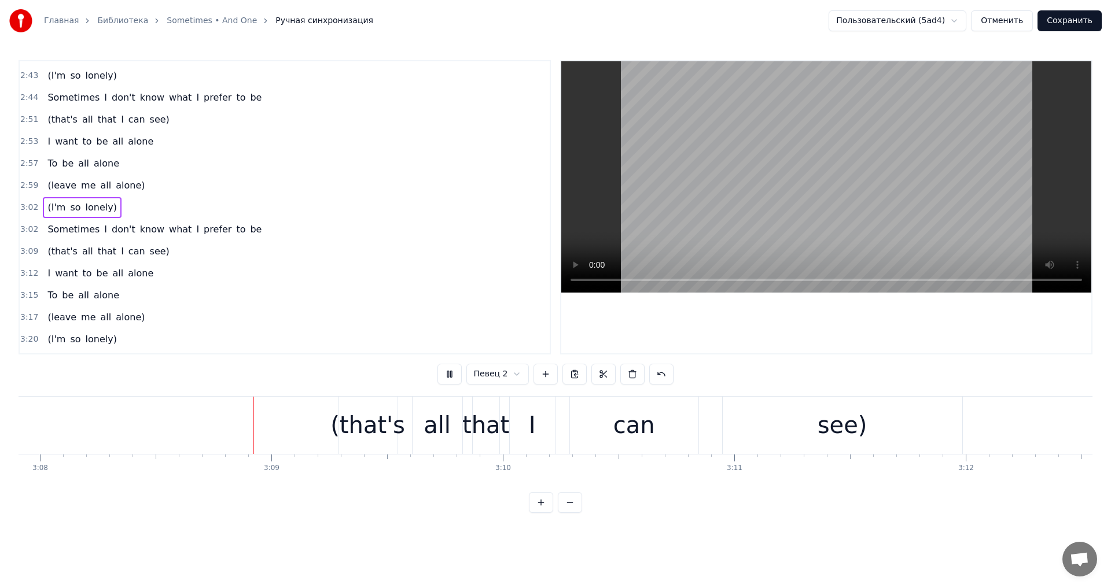
scroll to position [0, 43505]
click at [83, 241] on div "3:09 (that's all that I can see)" at bounding box center [285, 252] width 530 height 22
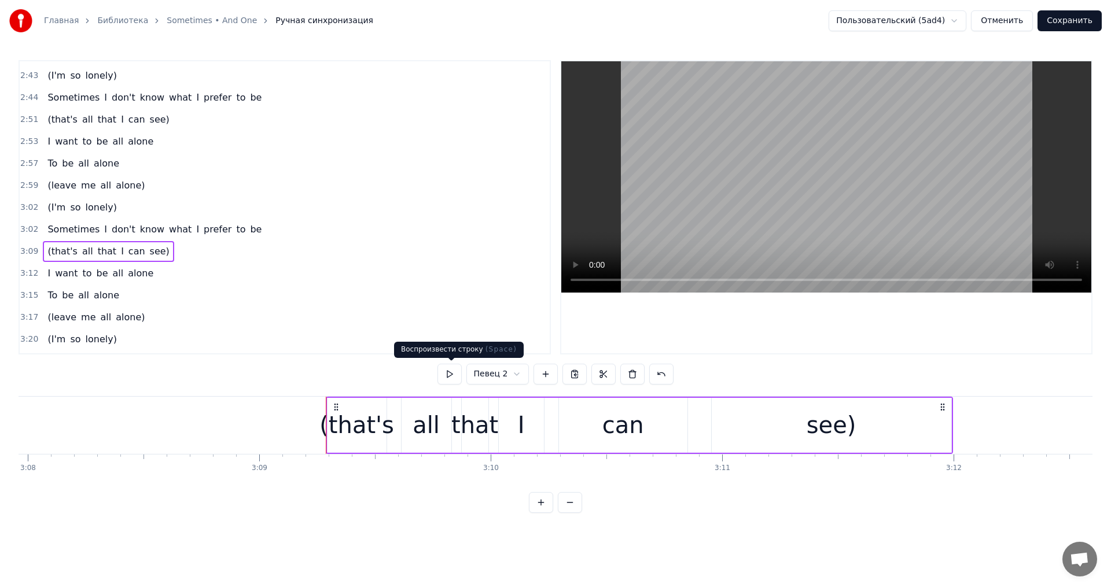
click at [451, 369] on button at bounding box center [449, 374] width 24 height 21
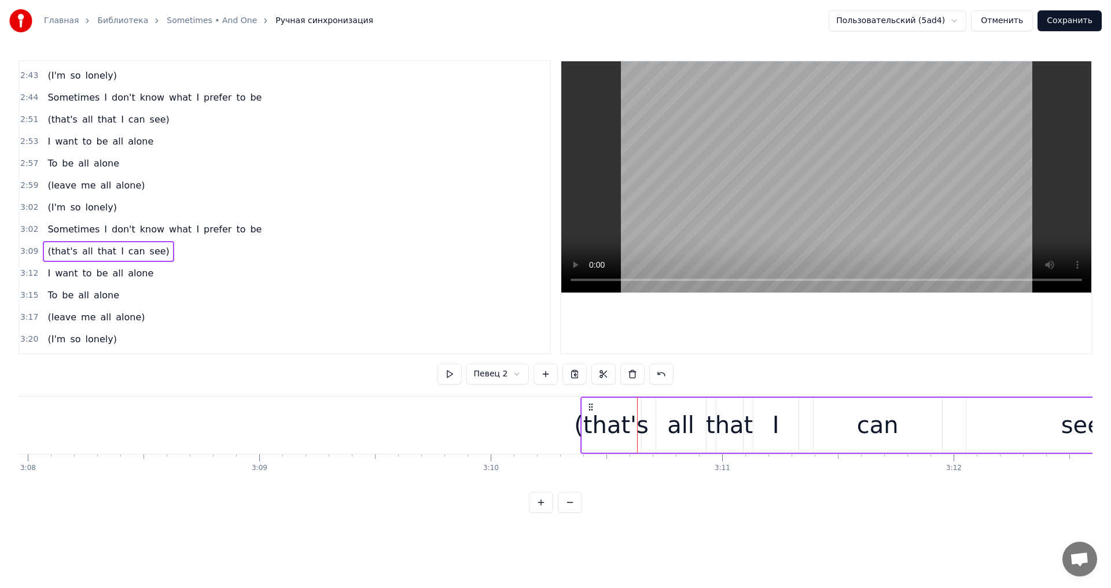
drag, startPoint x: 336, startPoint y: 404, endPoint x: 590, endPoint y: 408, distance: 254.6
click at [590, 408] on icon at bounding box center [590, 407] width 9 height 9
click at [144, 241] on div "3:10 (that's all that I can see)" at bounding box center [285, 252] width 530 height 22
drag, startPoint x: 590, startPoint y: 404, endPoint x: 554, endPoint y: 403, distance: 35.3
click at [558, 406] on icon at bounding box center [560, 407] width 9 height 9
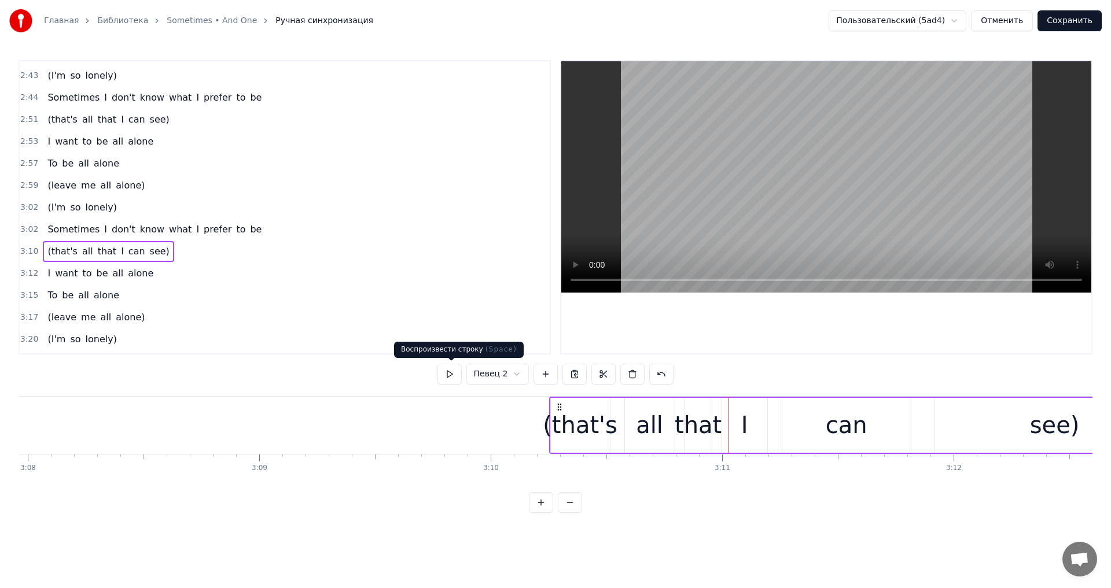
click at [460, 377] on button at bounding box center [449, 374] width 24 height 21
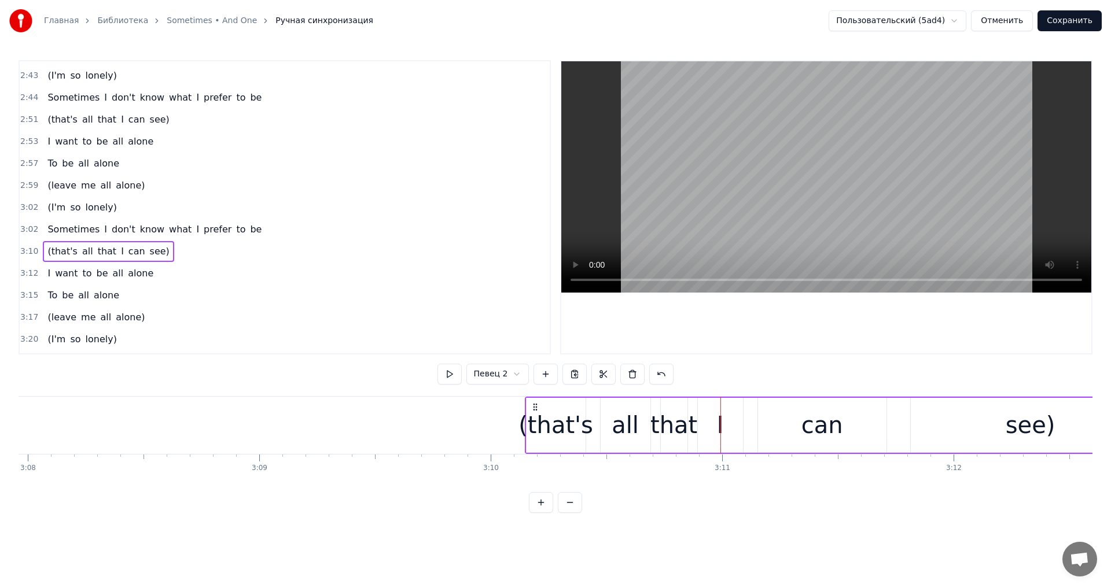
drag, startPoint x: 562, startPoint y: 406, endPoint x: 521, endPoint y: 402, distance: 41.3
click at [534, 404] on icon at bounding box center [535, 407] width 9 height 9
click at [452, 378] on button at bounding box center [449, 374] width 24 height 21
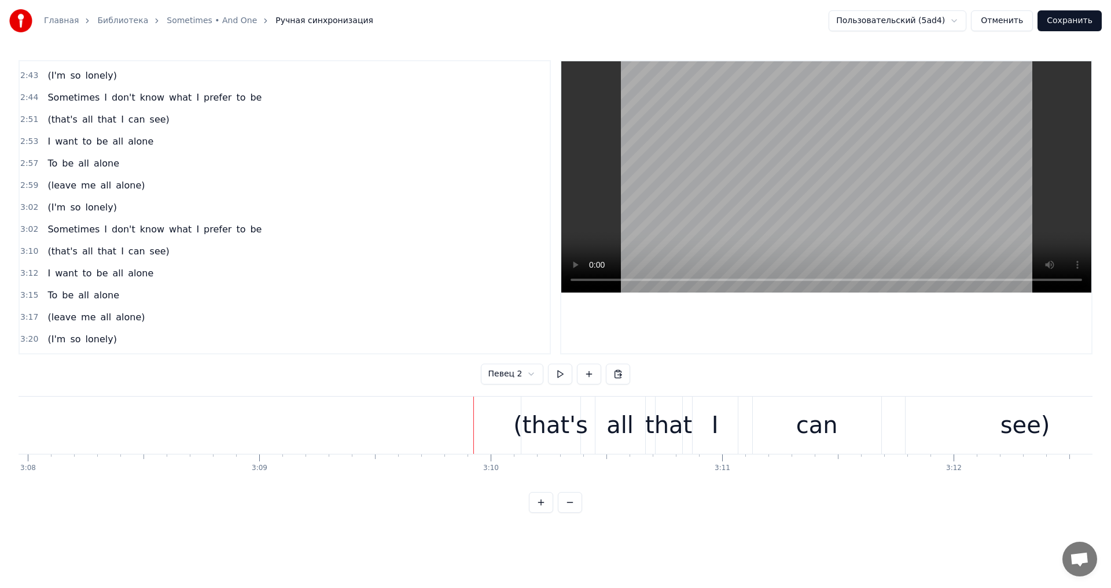
click at [539, 410] on div "(that's" at bounding box center [550, 425] width 75 height 35
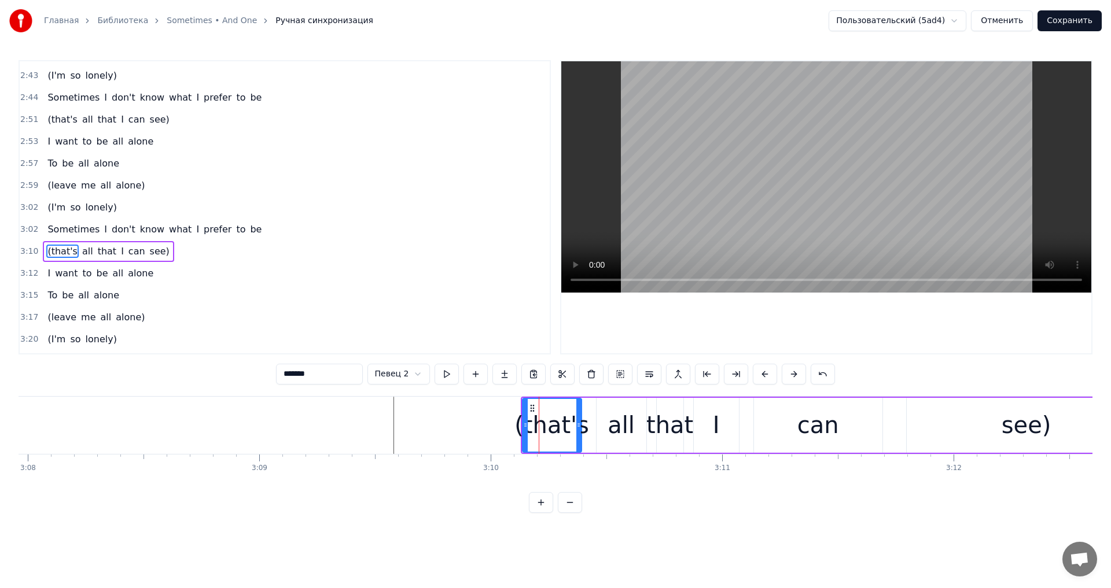
scroll to position [898, 0]
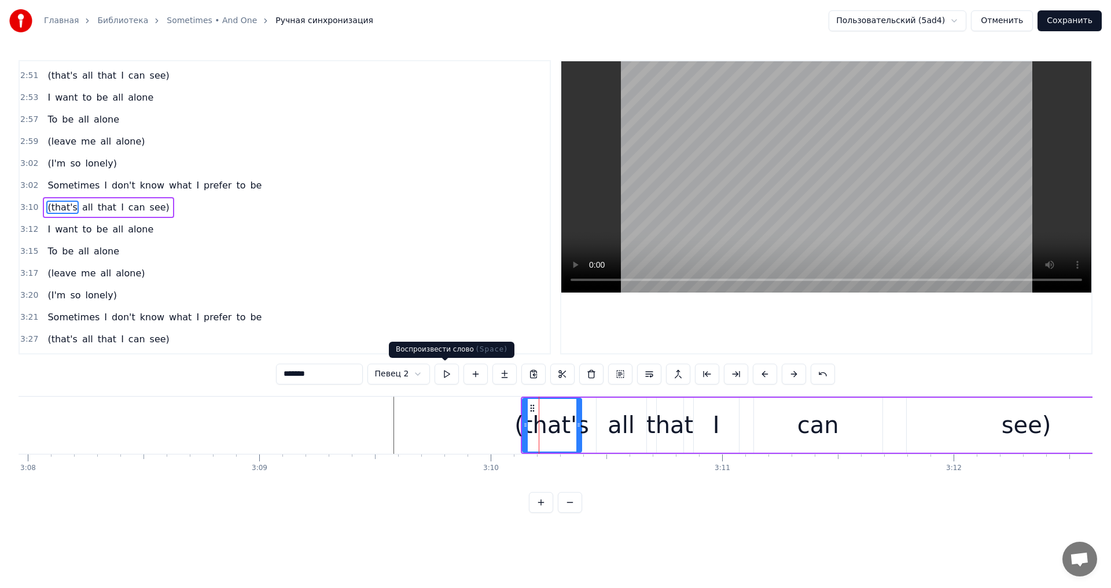
click at [440, 374] on button at bounding box center [447, 374] width 24 height 21
drag, startPoint x: 577, startPoint y: 419, endPoint x: 564, endPoint y: 419, distance: 12.7
click at [568, 419] on div at bounding box center [570, 425] width 5 height 53
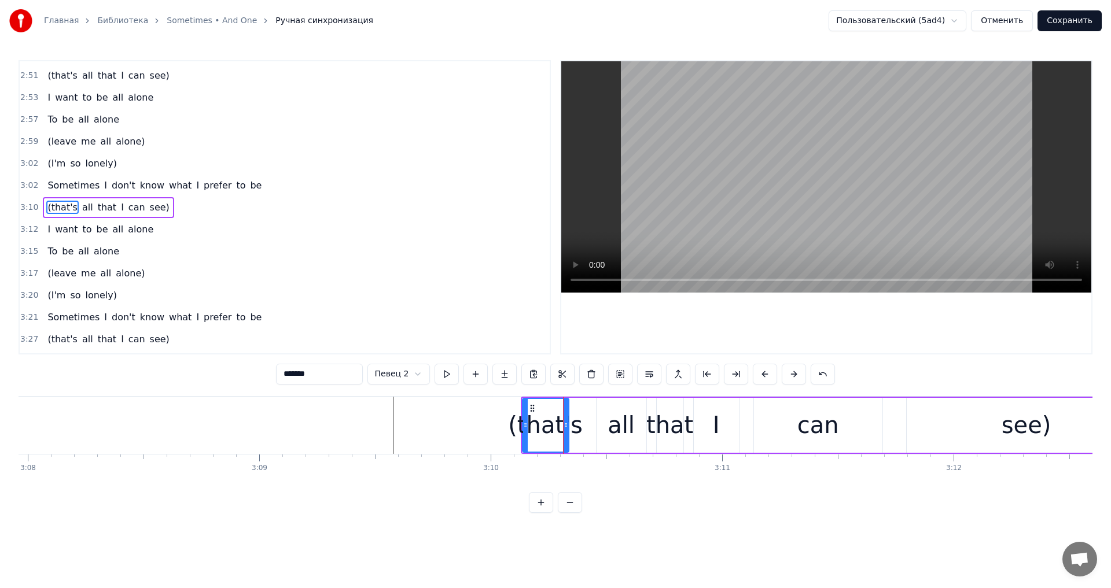
click at [601, 413] on div "all" at bounding box center [622, 425] width 50 height 55
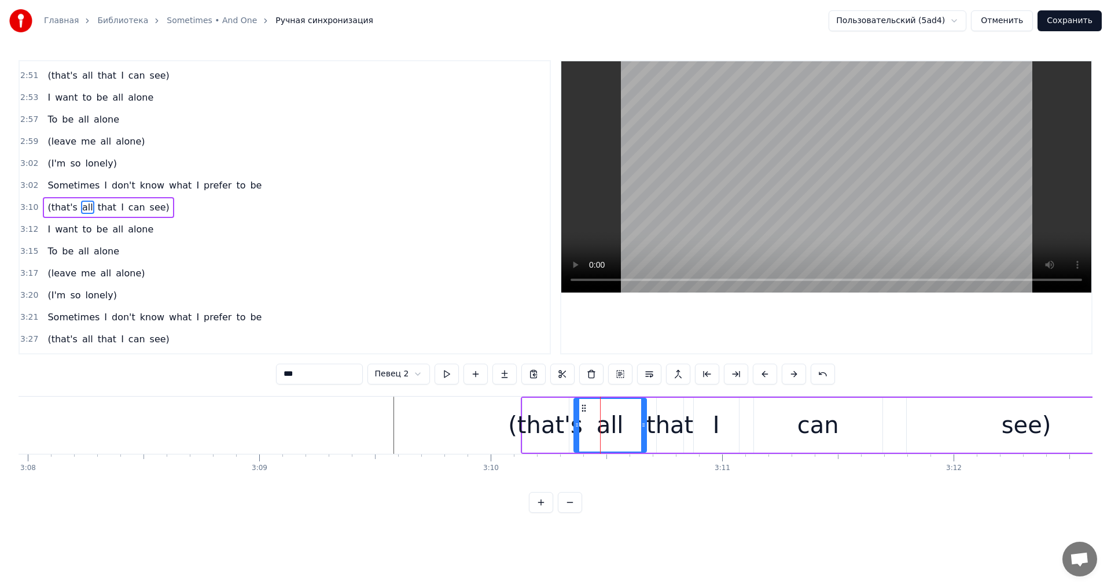
drag, startPoint x: 599, startPoint y: 421, endPoint x: 573, endPoint y: 421, distance: 25.5
click at [576, 421] on icon at bounding box center [577, 425] width 5 height 9
click at [547, 422] on div "(that's" at bounding box center [545, 425] width 75 height 35
drag, startPoint x: 565, startPoint y: 413, endPoint x: 573, endPoint y: 414, distance: 8.1
click at [573, 414] on div at bounding box center [570, 425] width 5 height 53
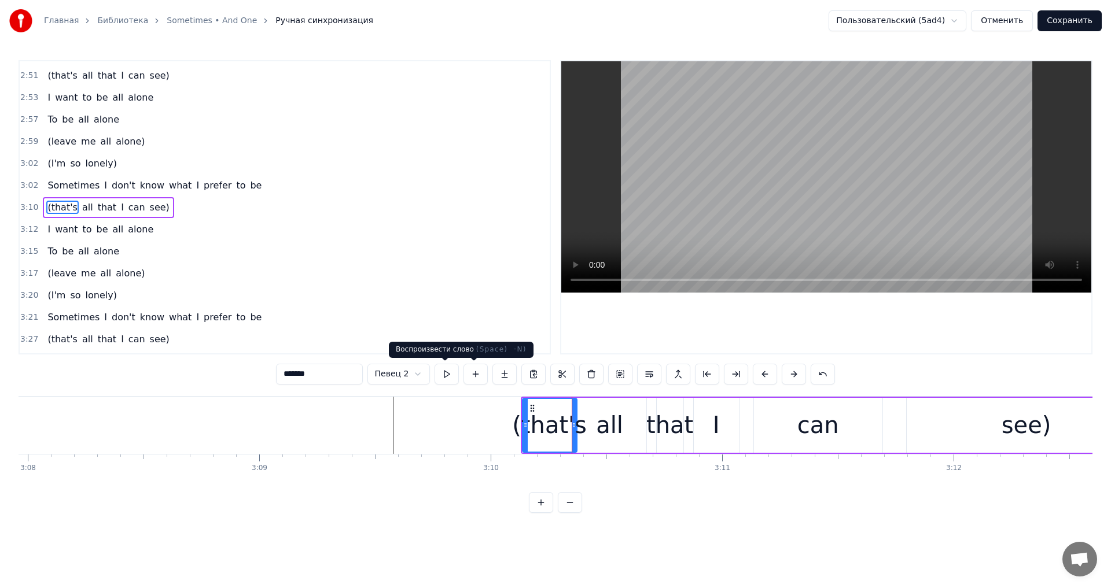
click at [451, 376] on button at bounding box center [447, 374] width 24 height 21
click at [599, 426] on div "all" at bounding box center [609, 425] width 27 height 35
click at [455, 377] on button at bounding box center [447, 374] width 24 height 21
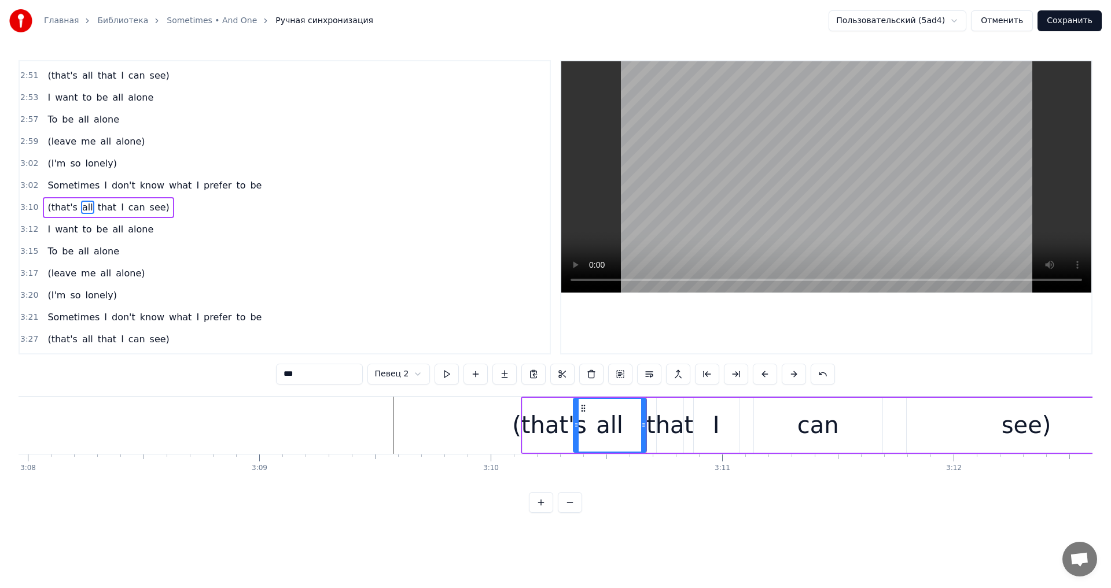
click at [653, 413] on div "that" at bounding box center [669, 425] width 47 height 35
drag, startPoint x: 658, startPoint y: 416, endPoint x: 650, endPoint y: 416, distance: 8.1
click at [650, 416] on div at bounding box center [651, 425] width 5 height 53
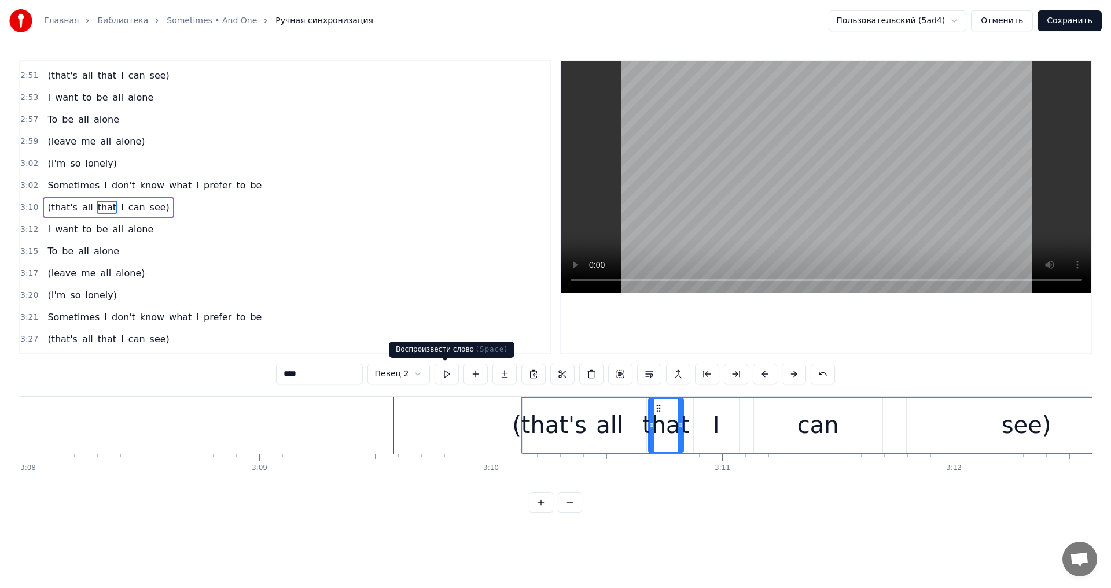
click at [456, 378] on button at bounding box center [447, 374] width 24 height 21
click at [698, 421] on div "I" at bounding box center [716, 425] width 45 height 55
type input "*"
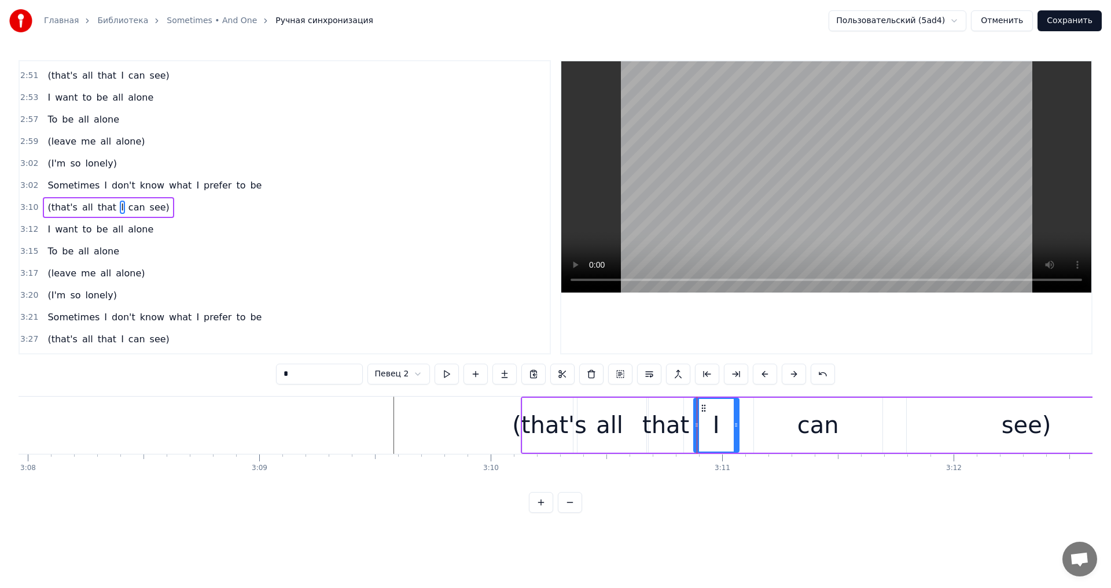
click at [697, 422] on div at bounding box center [697, 425] width 1 height 57
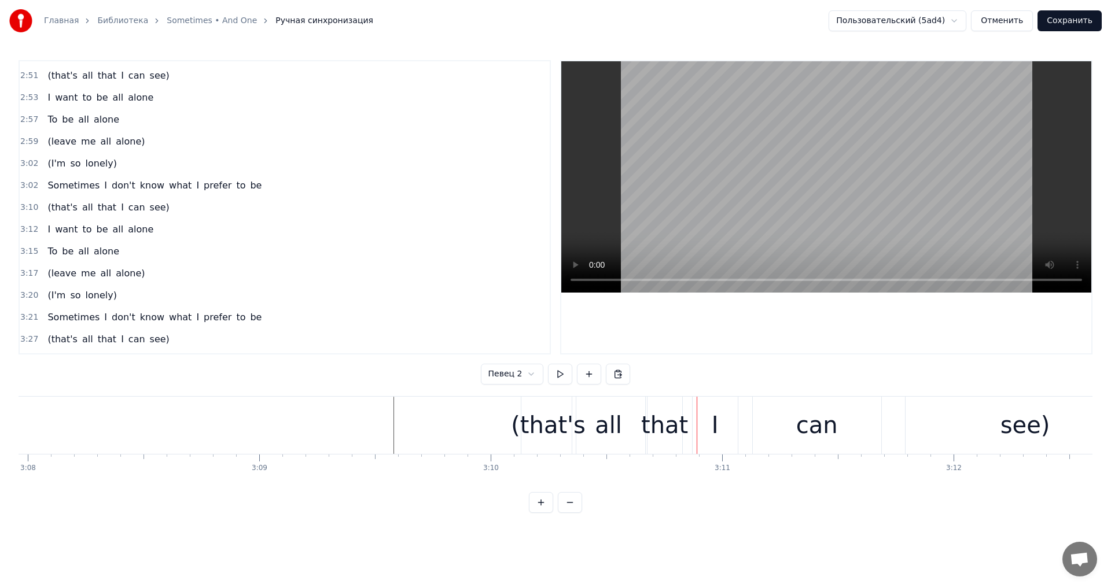
click at [705, 422] on div "I" at bounding box center [715, 425] width 45 height 57
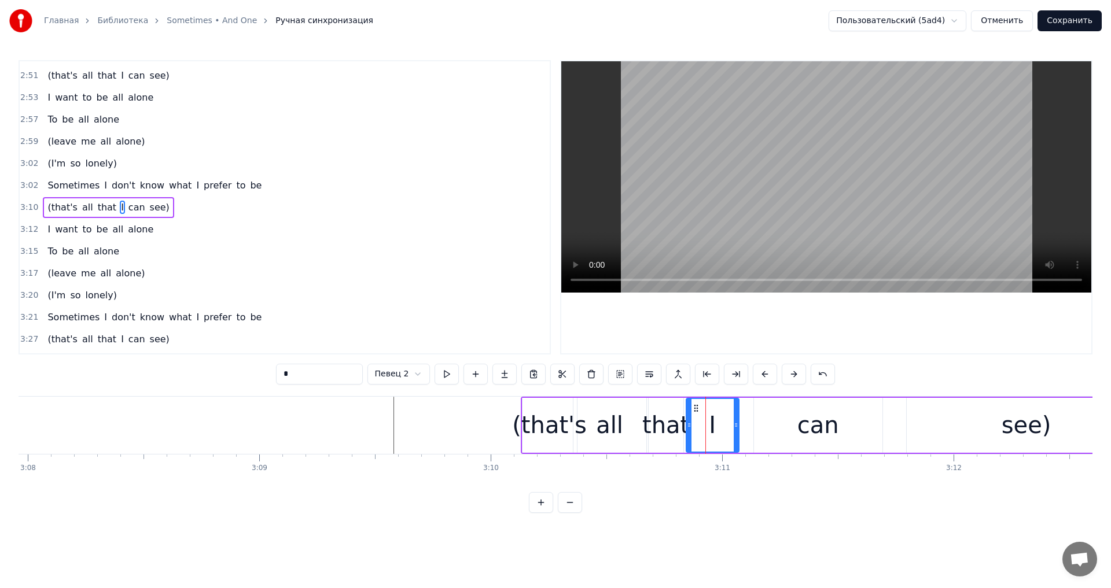
drag, startPoint x: 697, startPoint y: 424, endPoint x: 689, endPoint y: 425, distance: 7.5
click at [689, 425] on icon at bounding box center [689, 425] width 5 height 9
click at [447, 378] on button at bounding box center [447, 374] width 24 height 21
click at [445, 371] on button at bounding box center [447, 374] width 24 height 21
click at [655, 429] on div "that" at bounding box center [665, 425] width 47 height 35
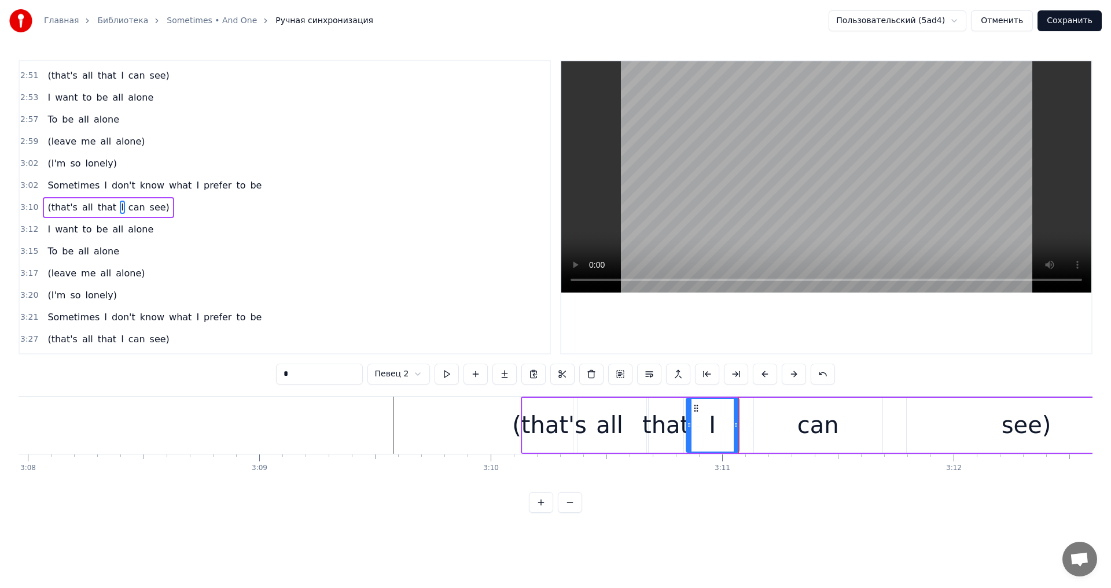
type input "****"
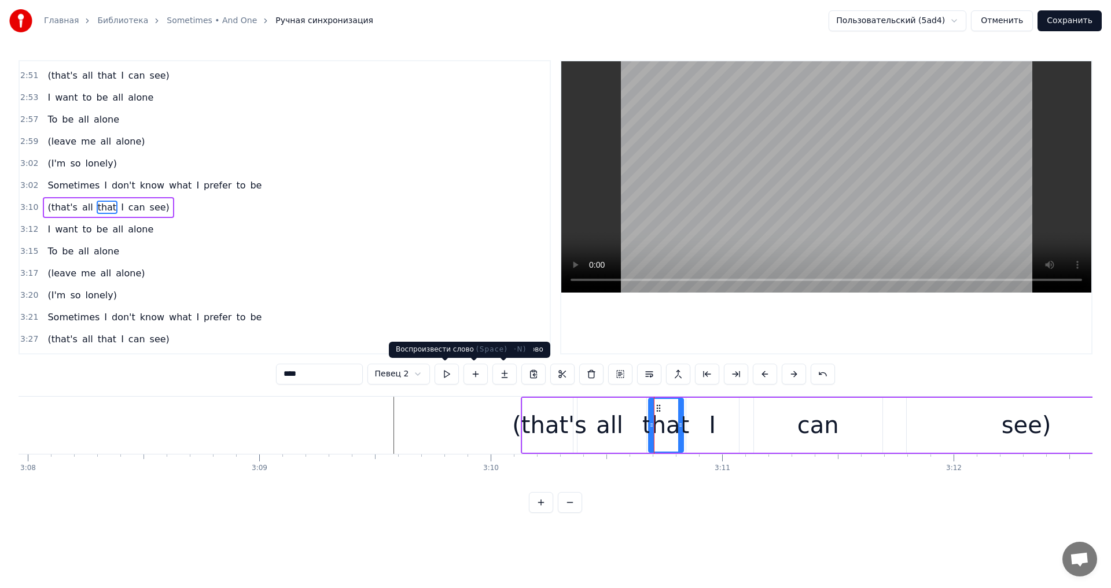
click at [451, 375] on button at bounding box center [447, 374] width 24 height 21
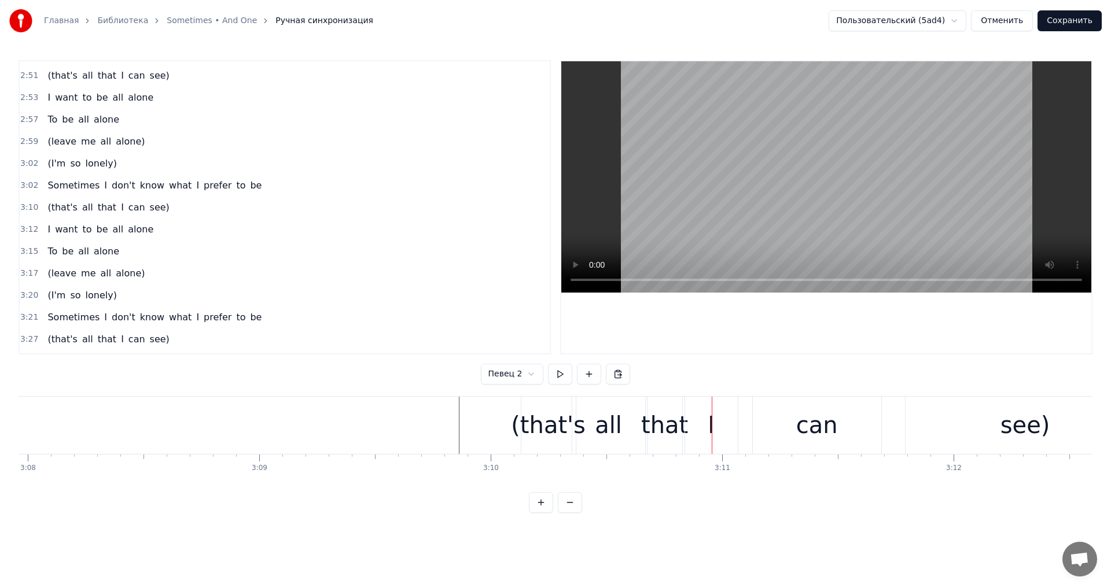
click at [530, 408] on div "(that's" at bounding box center [548, 425] width 75 height 35
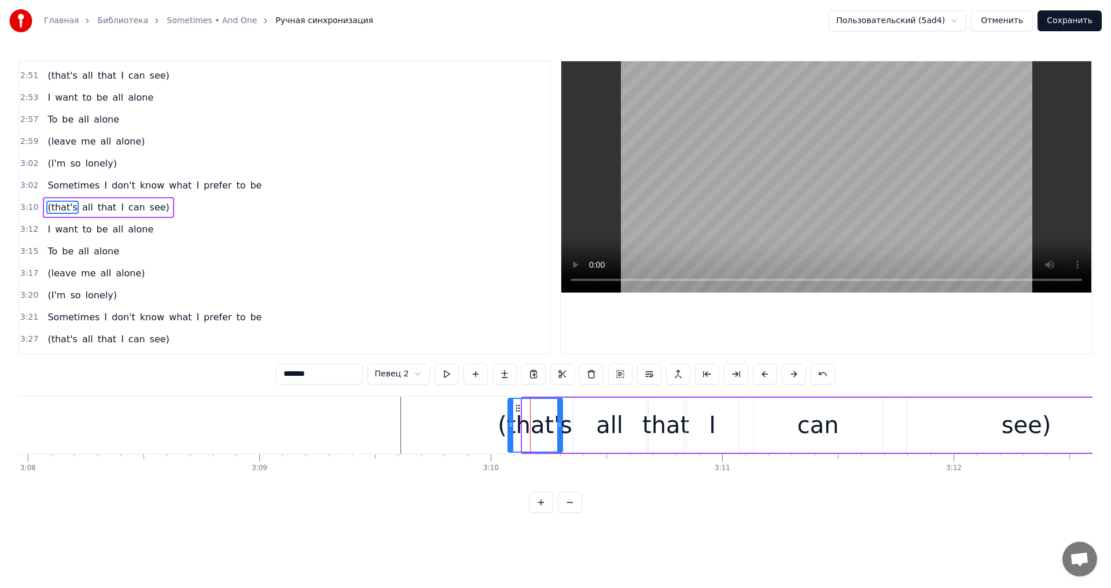
drag, startPoint x: 535, startPoint y: 406, endPoint x: 520, endPoint y: 406, distance: 14.5
click at [520, 406] on icon at bounding box center [517, 408] width 9 height 9
click at [151, 199] on div "(that's all that I can see)" at bounding box center [108, 207] width 131 height 21
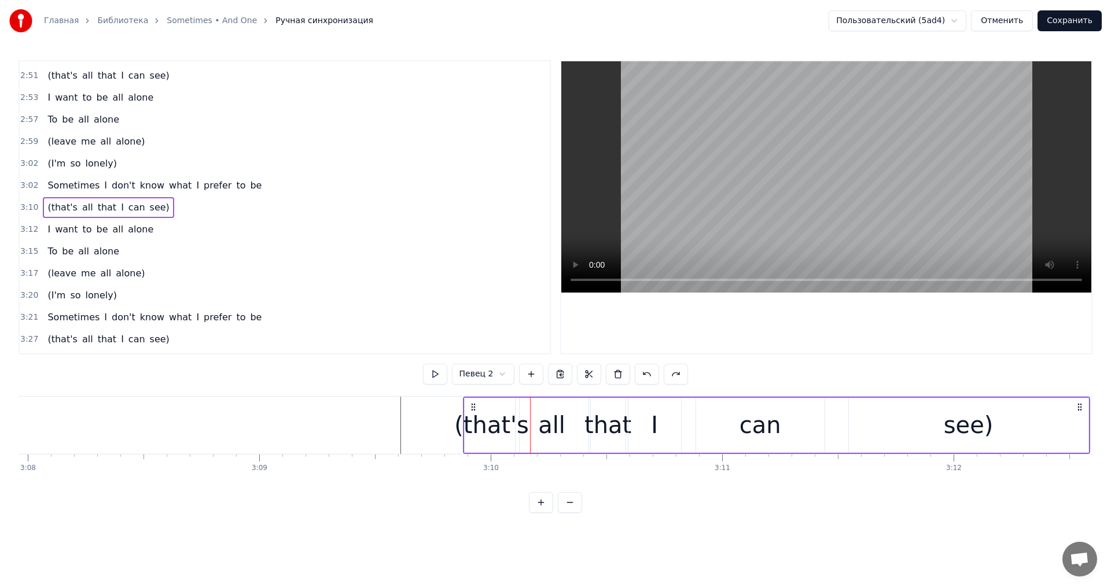
drag, startPoint x: 531, startPoint y: 404, endPoint x: 472, endPoint y: 403, distance: 58.5
click at [472, 403] on icon at bounding box center [473, 407] width 9 height 9
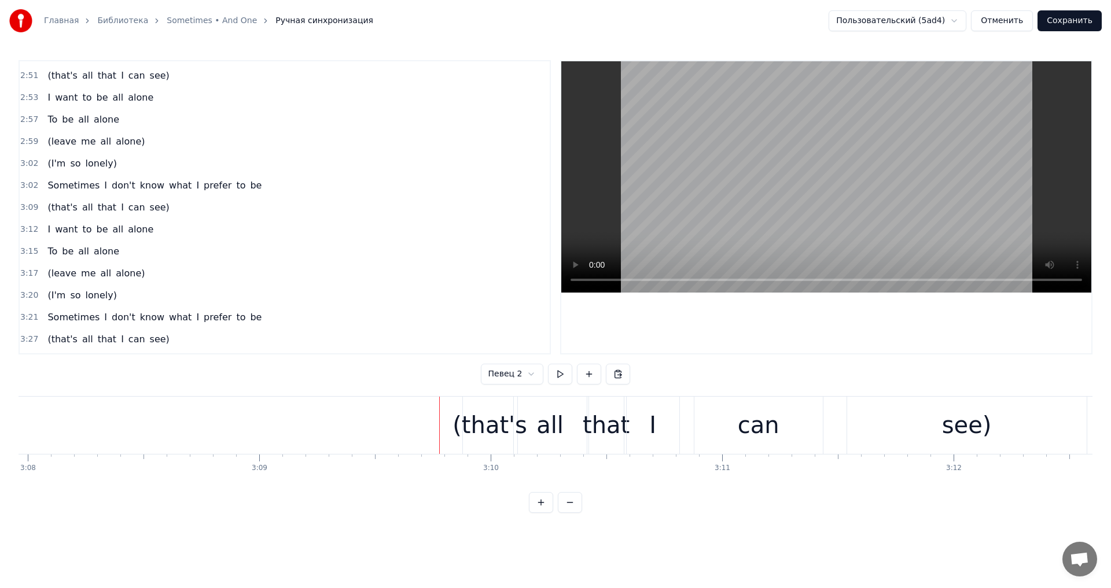
click at [594, 421] on div "that" at bounding box center [606, 425] width 47 height 35
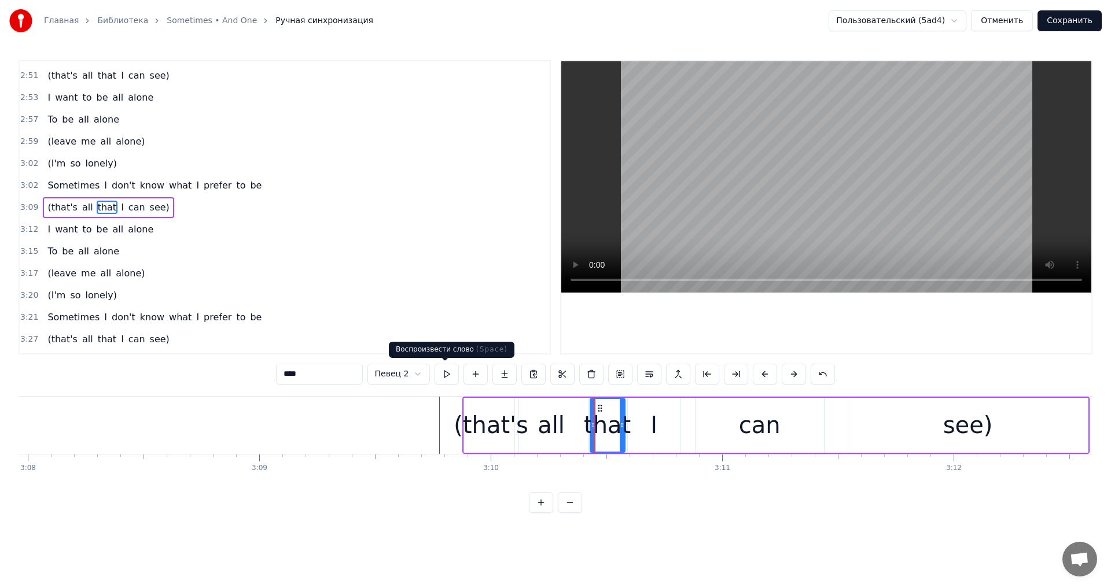
click at [451, 377] on button at bounding box center [447, 374] width 24 height 21
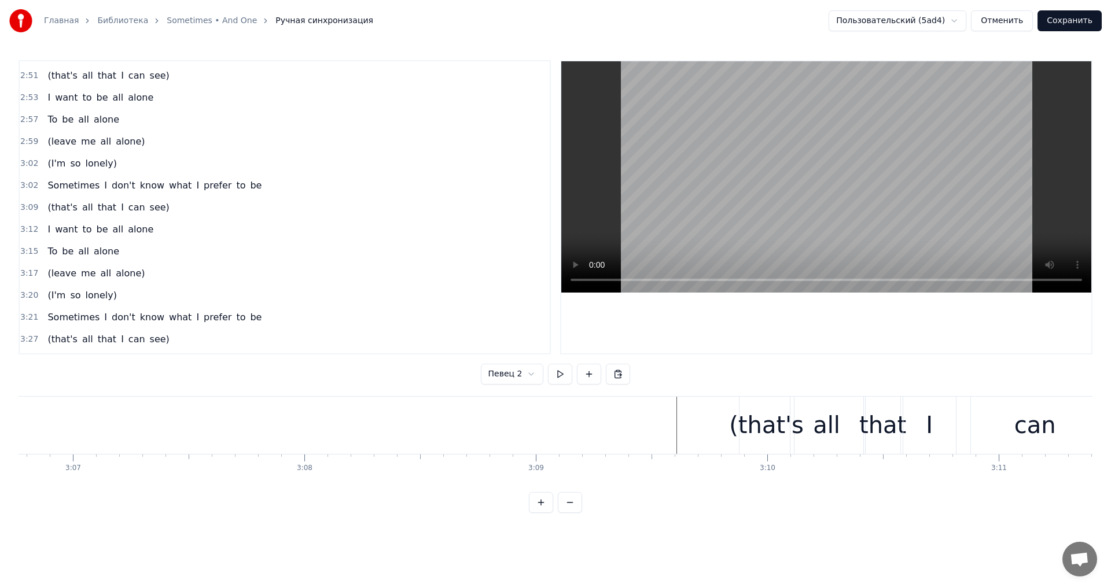
scroll to position [0, 43262]
click at [701, 421] on div "(that's" at bounding box center [732, 425] width 75 height 35
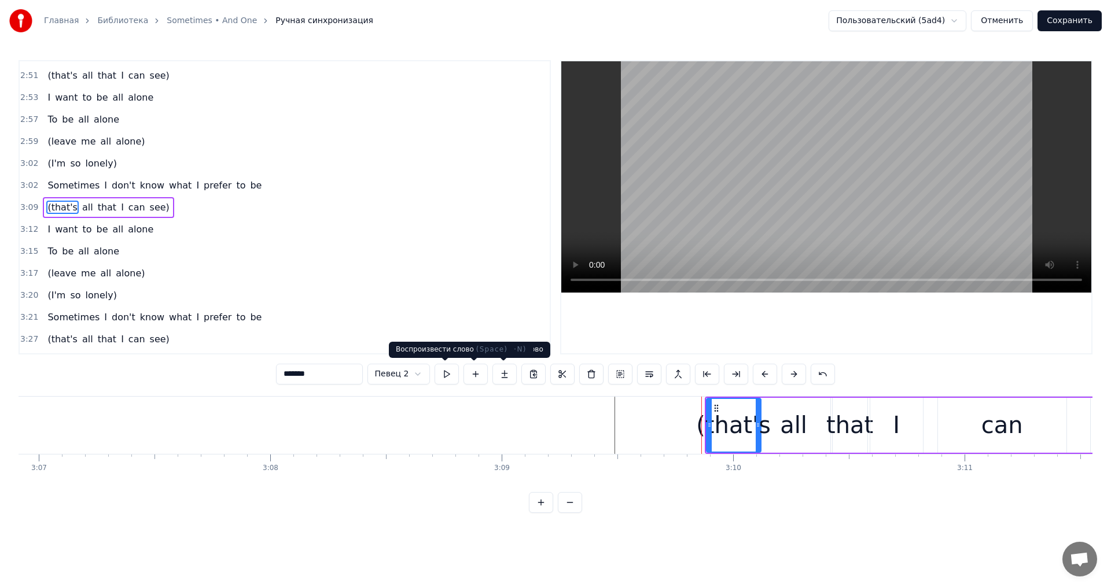
click at [454, 378] on button at bounding box center [447, 374] width 24 height 21
drag, startPoint x: 708, startPoint y: 424, endPoint x: 689, endPoint y: 424, distance: 19.7
click at [693, 424] on icon at bounding box center [695, 425] width 5 height 9
click at [457, 380] on button at bounding box center [447, 374] width 24 height 21
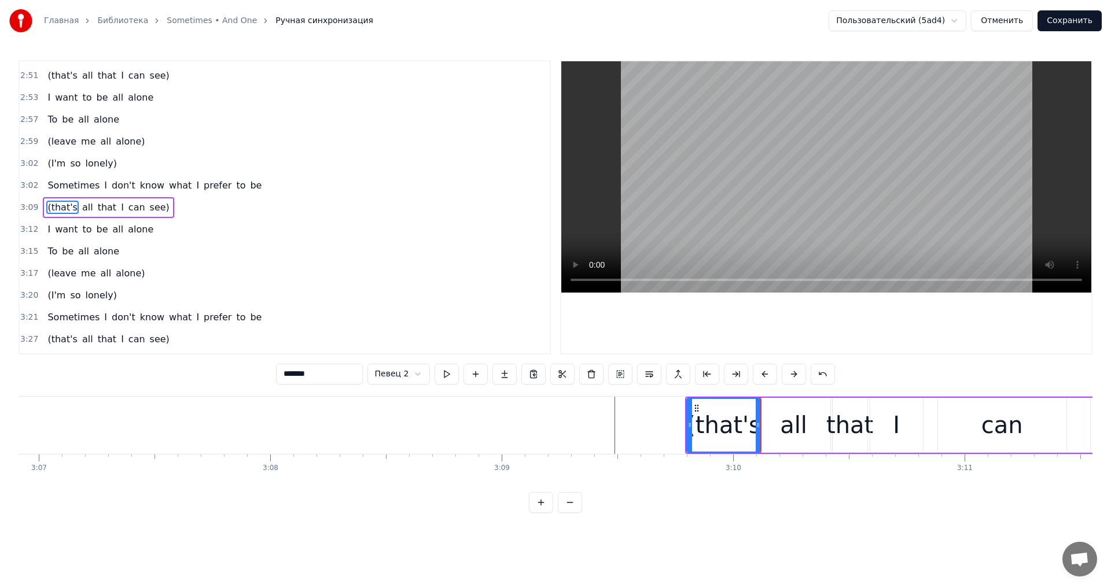
click at [457, 380] on button at bounding box center [447, 374] width 24 height 21
drag, startPoint x: 759, startPoint y: 433, endPoint x: 740, endPoint y: 433, distance: 19.1
click at [744, 433] on div at bounding box center [746, 425] width 5 height 53
click at [784, 426] on div "all" at bounding box center [793, 425] width 27 height 35
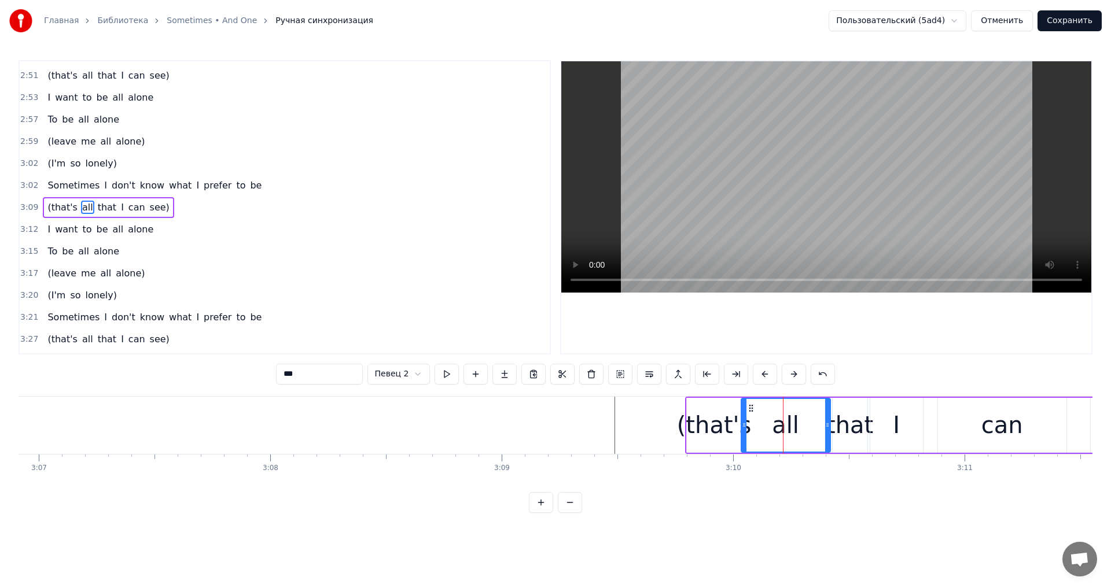
drag, startPoint x: 759, startPoint y: 428, endPoint x: 741, endPoint y: 428, distance: 17.9
click at [742, 428] on icon at bounding box center [744, 425] width 5 height 9
click at [447, 370] on button at bounding box center [447, 374] width 24 height 21
drag, startPoint x: 827, startPoint y: 424, endPoint x: 812, endPoint y: 425, distance: 14.5
click at [812, 425] on icon at bounding box center [813, 425] width 5 height 9
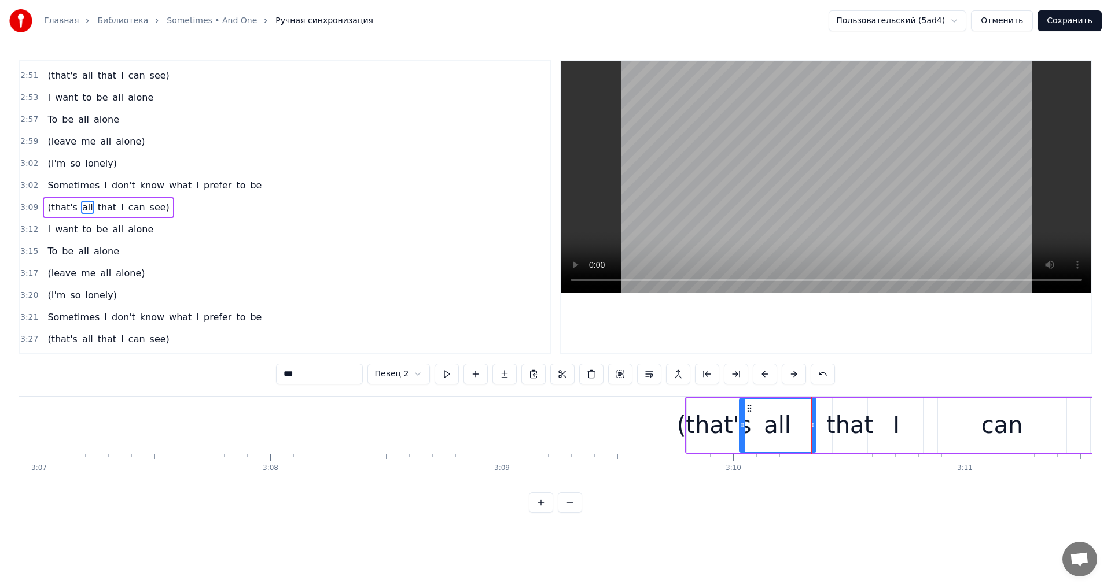
click at [847, 421] on div "that" at bounding box center [849, 425] width 47 height 35
drag, startPoint x: 834, startPoint y: 423, endPoint x: 818, endPoint y: 424, distance: 16.2
click at [818, 424] on icon at bounding box center [819, 425] width 5 height 9
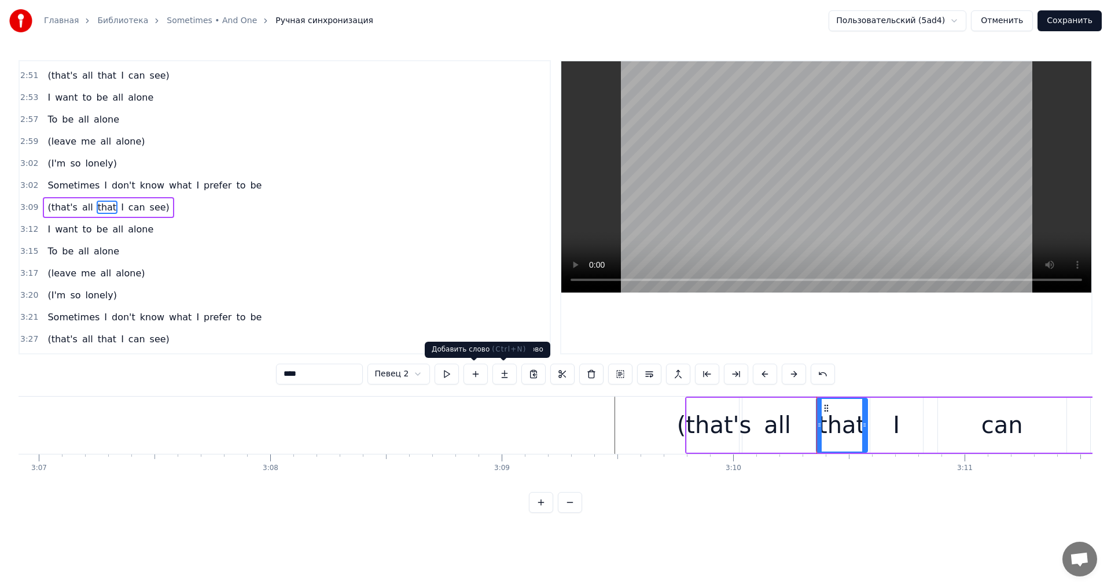
click at [457, 370] on div "**** Певец 2" at bounding box center [556, 374] width 560 height 21
click at [454, 370] on button at bounding box center [447, 374] width 24 height 21
drag, startPoint x: 865, startPoint y: 424, endPoint x: 855, endPoint y: 424, distance: 10.4
click at [855, 424] on circle at bounding box center [855, 424] width 1 height 1
click at [888, 421] on div "I" at bounding box center [896, 425] width 53 height 55
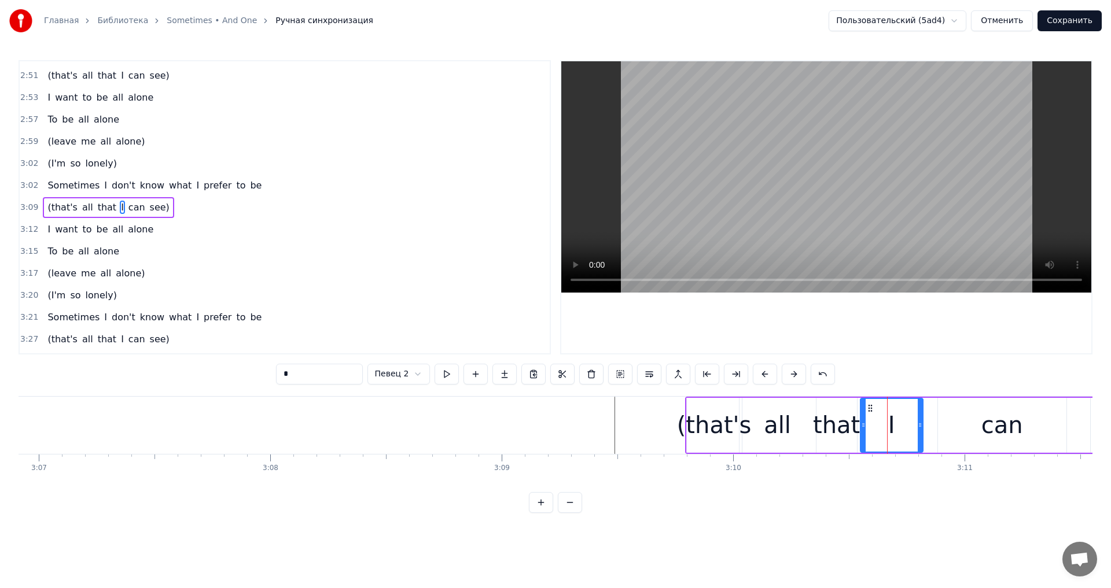
drag, startPoint x: 872, startPoint y: 423, endPoint x: 861, endPoint y: 424, distance: 11.1
click at [861, 424] on icon at bounding box center [863, 425] width 5 height 9
click at [452, 369] on button at bounding box center [447, 374] width 24 height 21
drag, startPoint x: 921, startPoint y: 427, endPoint x: 907, endPoint y: 428, distance: 13.3
click at [907, 428] on icon at bounding box center [906, 425] width 5 height 9
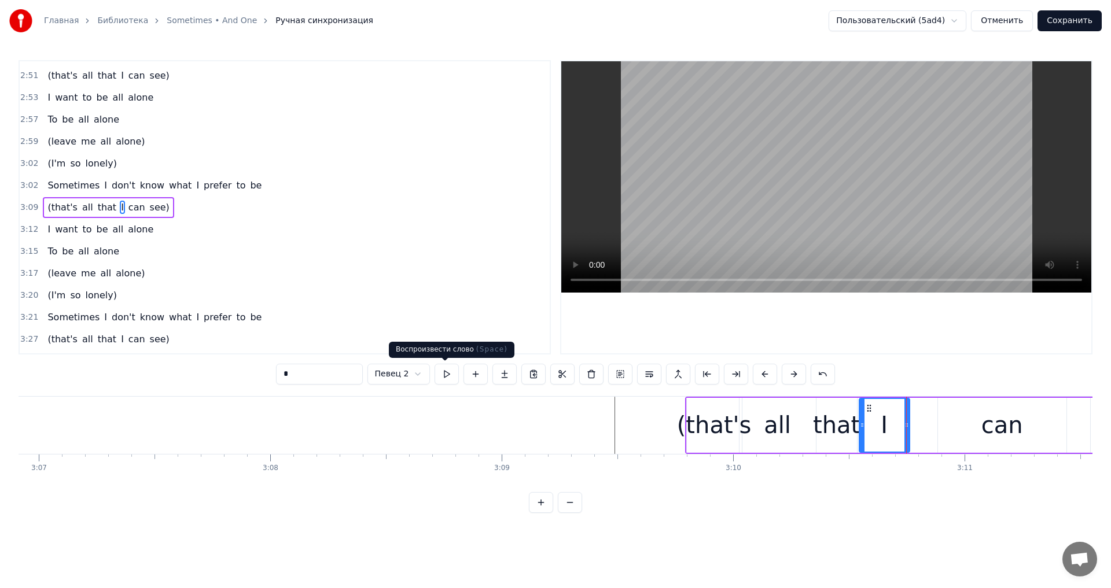
click at [446, 372] on button at bounding box center [447, 374] width 24 height 21
click at [825, 419] on div "that" at bounding box center [836, 425] width 47 height 35
click at [442, 374] on button at bounding box center [447, 374] width 24 height 21
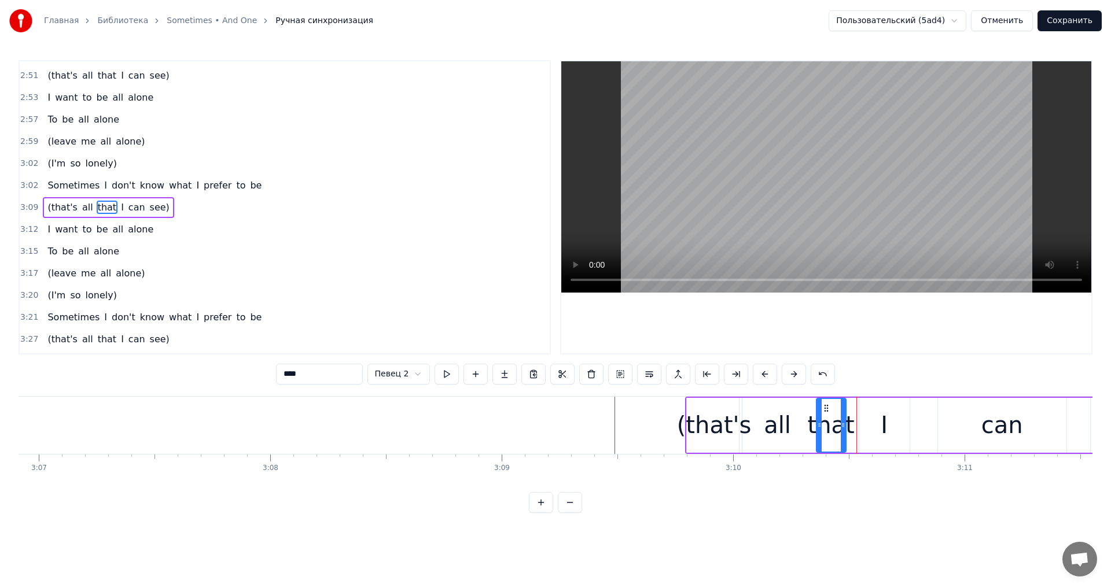
drag, startPoint x: 855, startPoint y: 435, endPoint x: 844, endPoint y: 435, distance: 11.0
click at [844, 435] on div at bounding box center [843, 425] width 5 height 53
click at [888, 426] on div "I" at bounding box center [884, 425] width 50 height 55
drag, startPoint x: 863, startPoint y: 425, endPoint x: 851, endPoint y: 425, distance: 12.7
click at [851, 425] on icon at bounding box center [850, 425] width 5 height 9
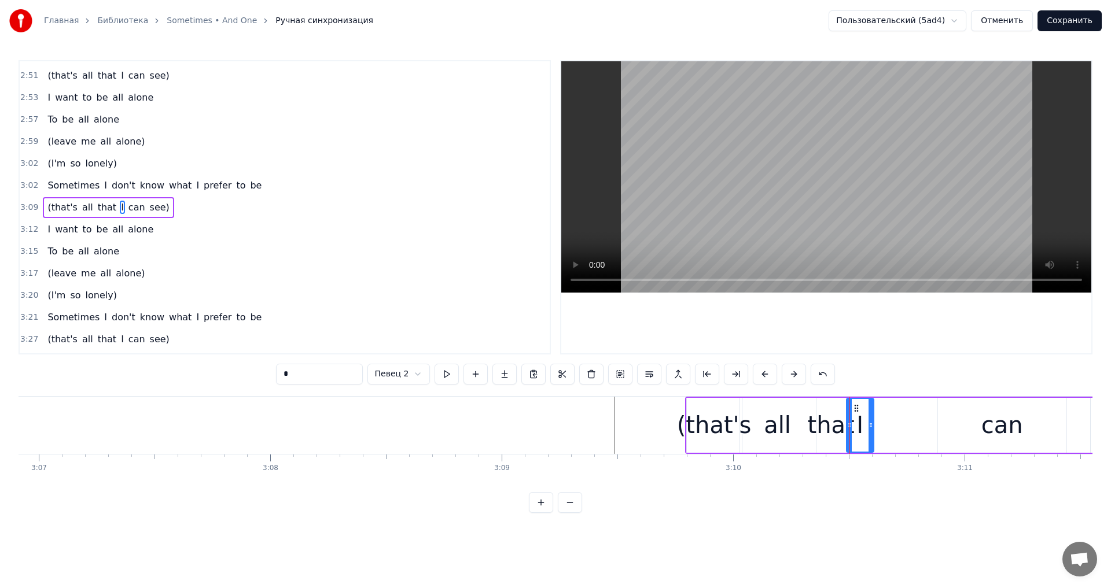
drag, startPoint x: 907, startPoint y: 421, endPoint x: 871, endPoint y: 418, distance: 36.0
click at [871, 418] on div at bounding box center [871, 425] width 5 height 53
click at [969, 416] on div "can" at bounding box center [1002, 425] width 128 height 55
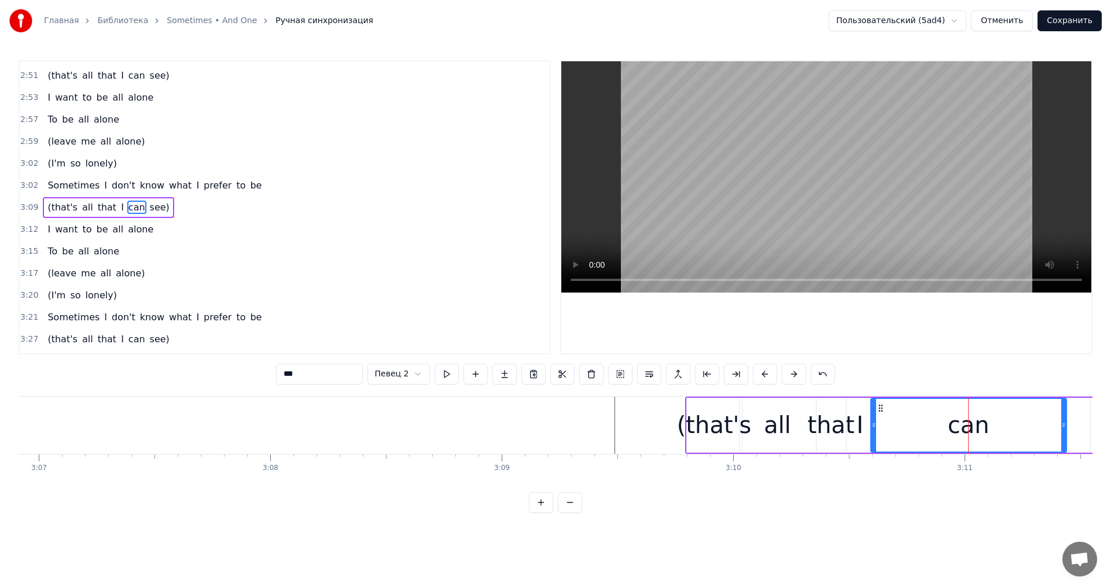
drag, startPoint x: 940, startPoint y: 422, endPoint x: 873, endPoint y: 422, distance: 67.1
click at [873, 422] on icon at bounding box center [873, 425] width 5 height 9
click at [783, 420] on div "all" at bounding box center [777, 425] width 27 height 35
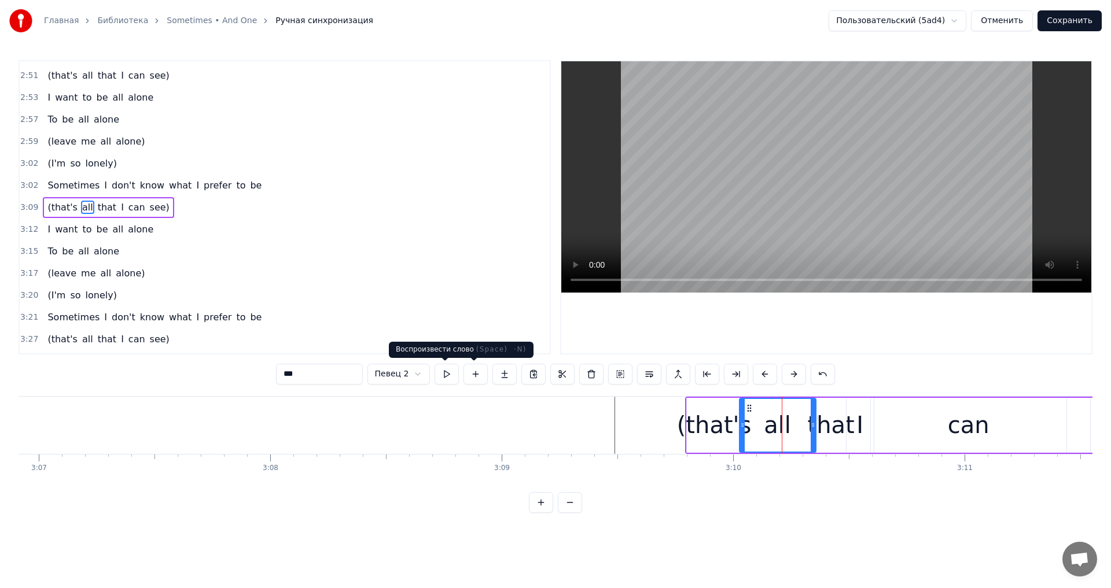
click at [450, 374] on button at bounding box center [447, 374] width 24 height 21
click at [448, 374] on button at bounding box center [447, 374] width 24 height 21
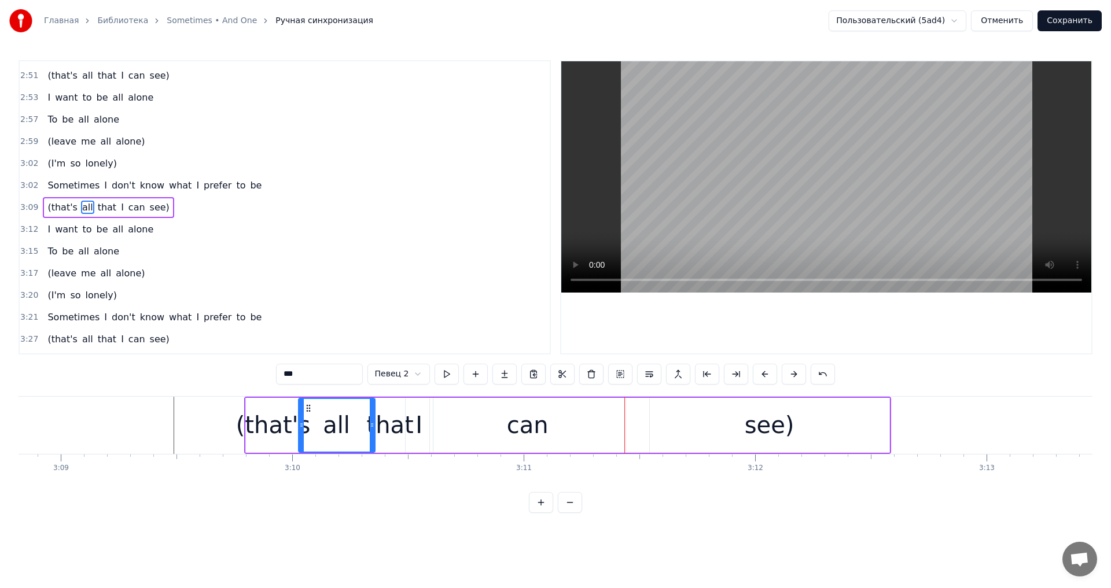
scroll to position [0, 43602]
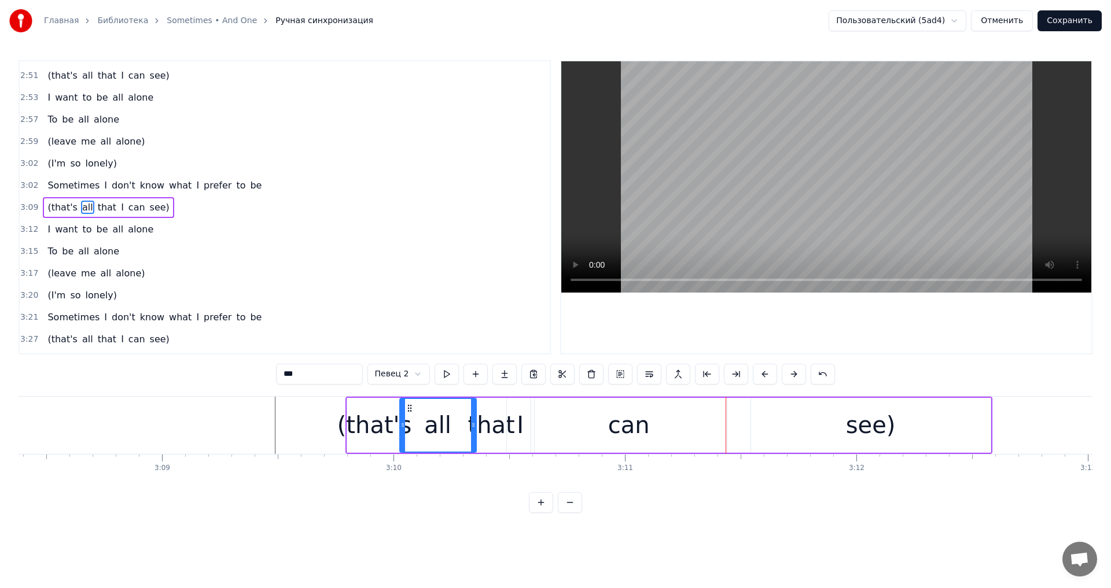
click at [652, 428] on div "can" at bounding box center [629, 425] width 196 height 55
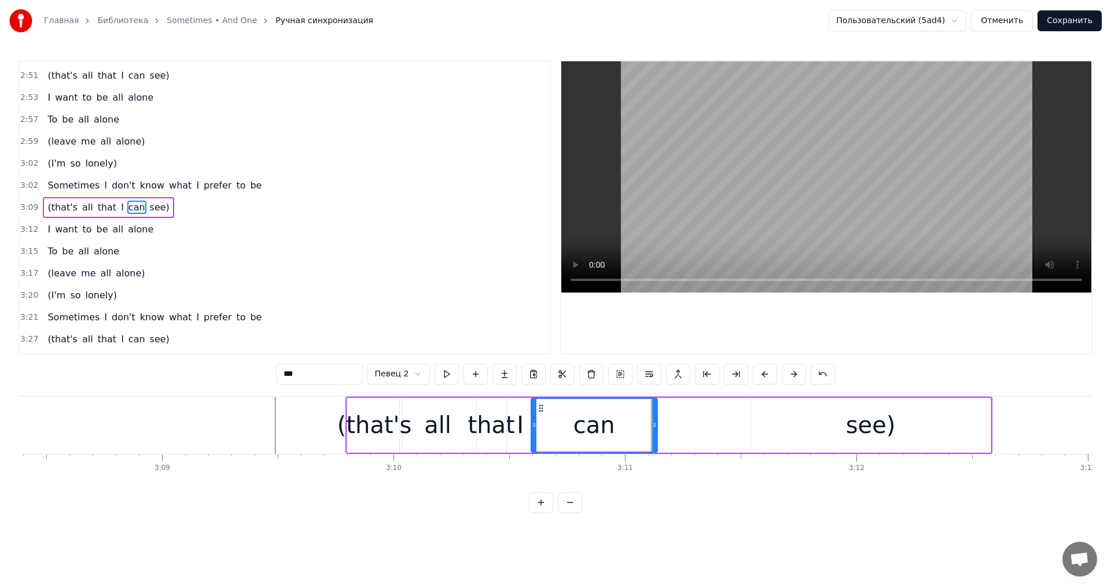
drag, startPoint x: 725, startPoint y: 429, endPoint x: 655, endPoint y: 429, distance: 70.0
click at [655, 429] on icon at bounding box center [654, 425] width 5 height 9
click at [801, 423] on div "see)" at bounding box center [871, 425] width 240 height 55
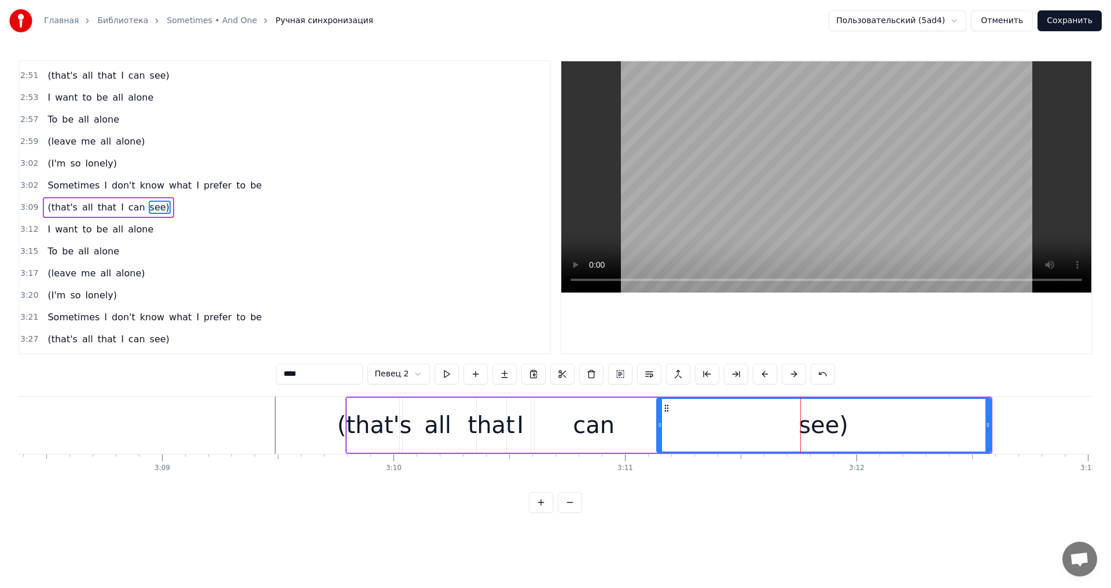
drag, startPoint x: 753, startPoint y: 432, endPoint x: 658, endPoint y: 425, distance: 94.6
click at [658, 425] on div at bounding box center [659, 425] width 5 height 53
click at [540, 431] on div "can" at bounding box center [594, 425] width 126 height 55
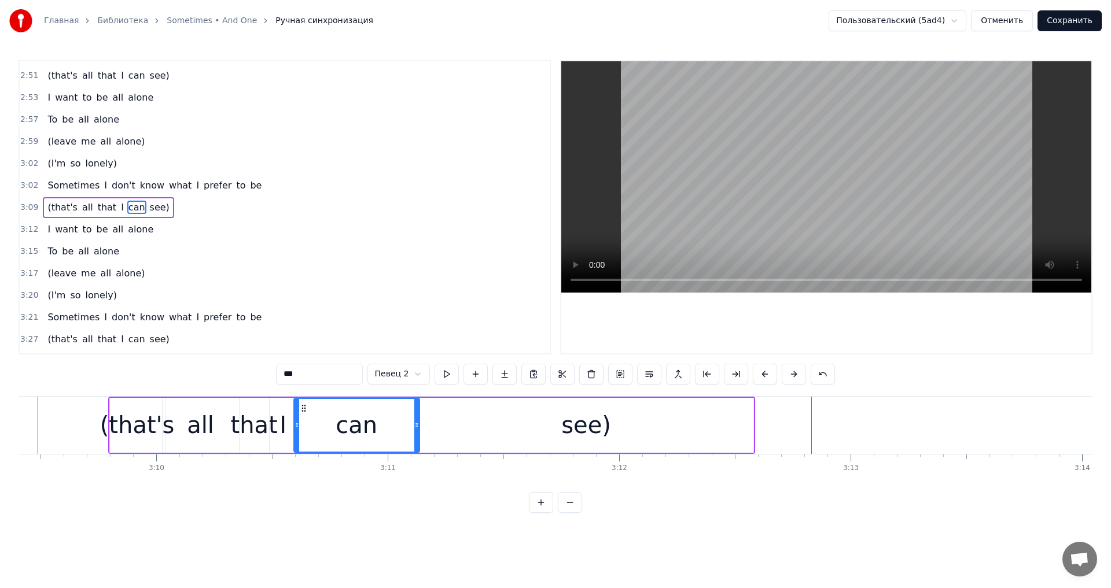
scroll to position [0, 43635]
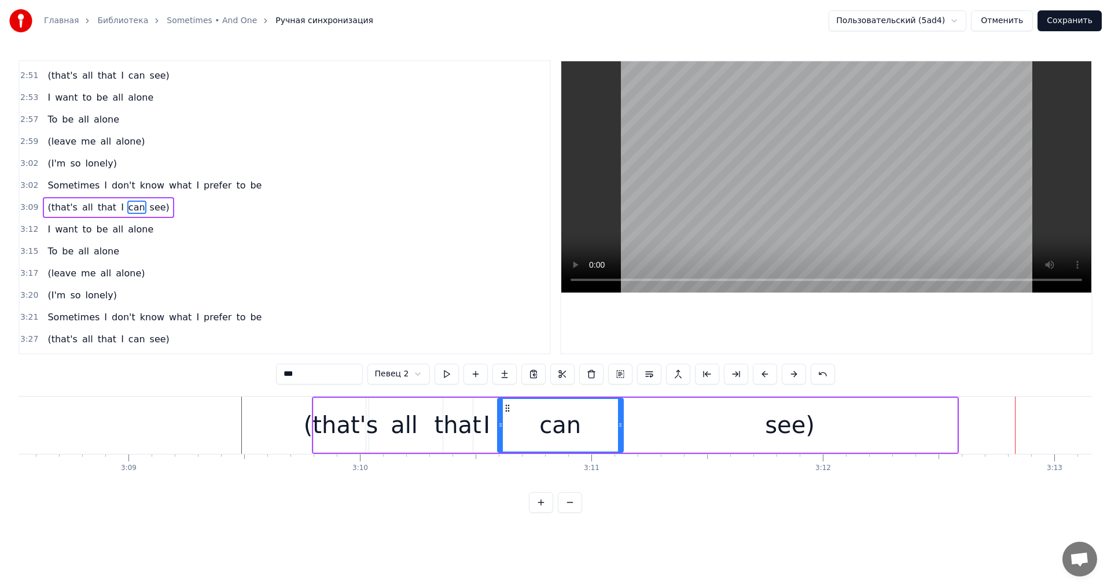
click at [832, 432] on div "see)" at bounding box center [790, 425] width 334 height 55
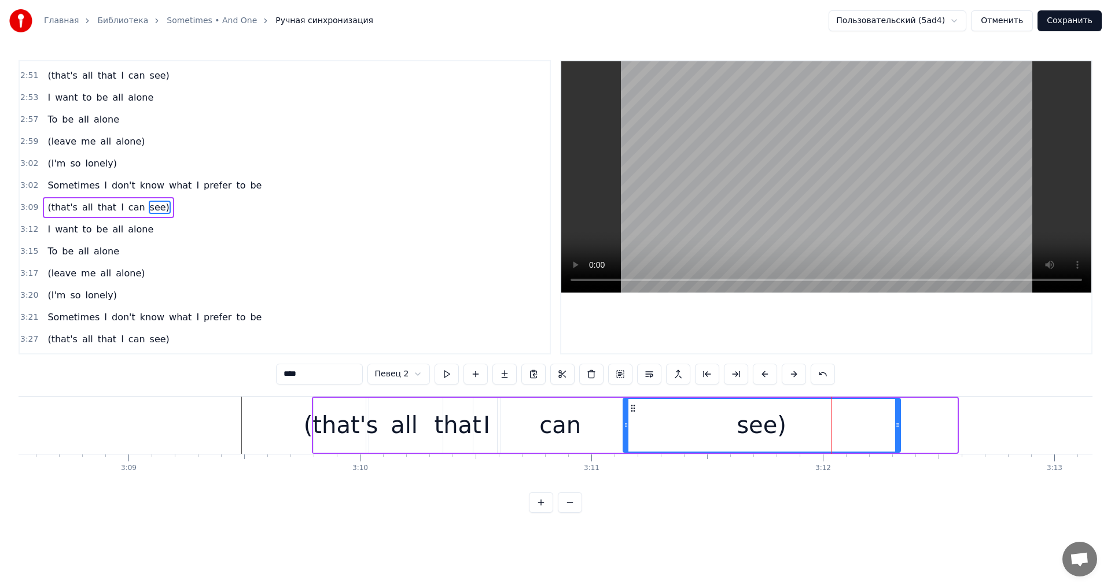
drag, startPoint x: 954, startPoint y: 425, endPoint x: 897, endPoint y: 426, distance: 56.7
click at [897, 426] on icon at bounding box center [897, 425] width 5 height 9
click at [687, 440] on div "see)" at bounding box center [762, 425] width 276 height 53
click at [445, 373] on button at bounding box center [447, 374] width 24 height 21
drag, startPoint x: 898, startPoint y: 432, endPoint x: 838, endPoint y: 433, distance: 60.2
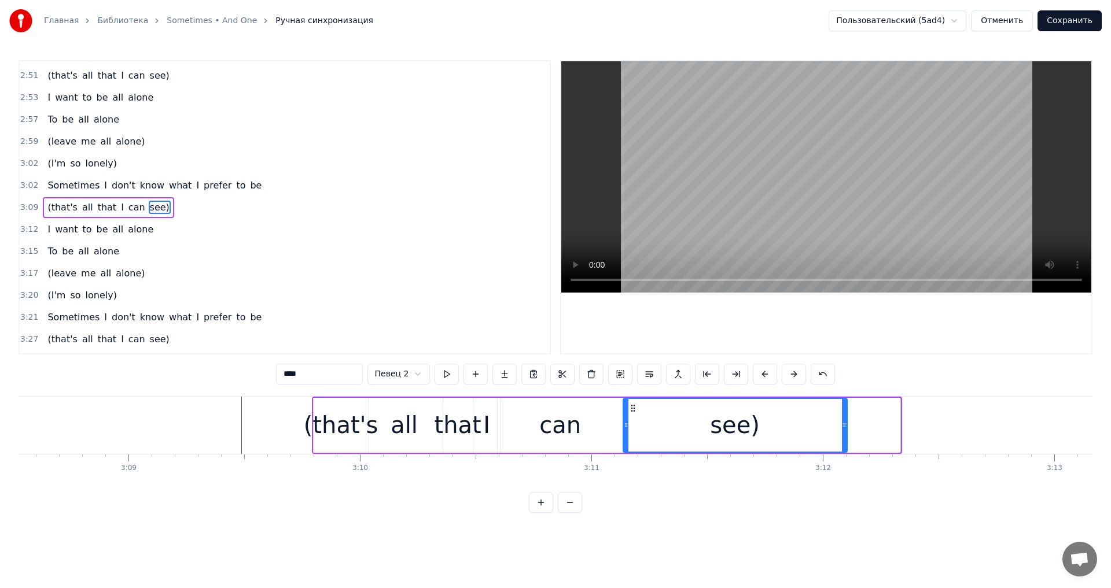
click at [842, 433] on div at bounding box center [844, 425] width 5 height 53
click at [451, 372] on button at bounding box center [447, 374] width 24 height 21
drag, startPoint x: 844, startPoint y: 417, endPoint x: 852, endPoint y: 417, distance: 8.7
click at [852, 417] on div at bounding box center [850, 425] width 5 height 53
click at [456, 370] on button at bounding box center [447, 374] width 24 height 21
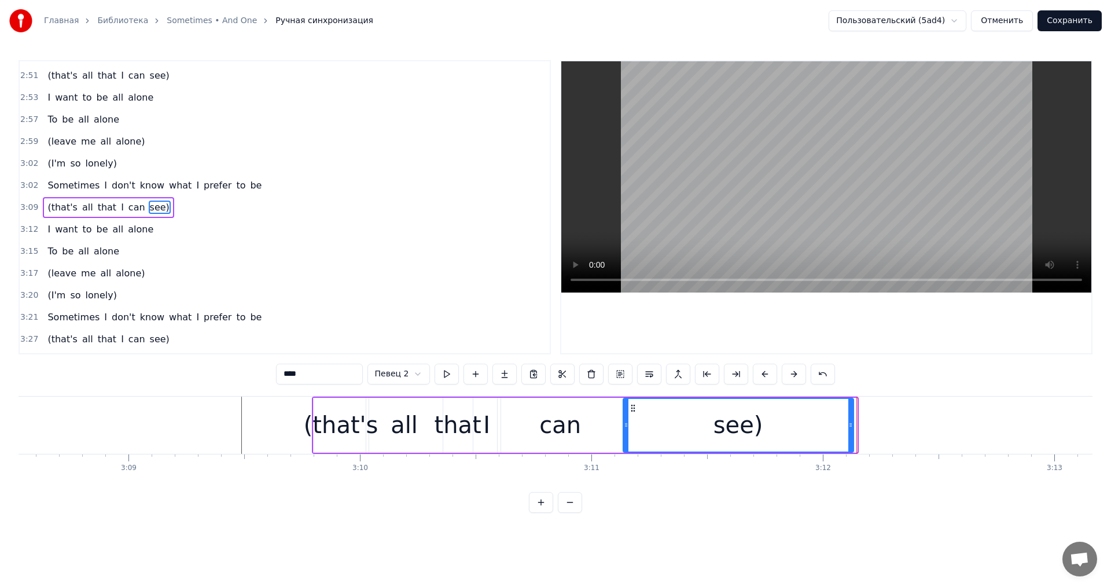
drag, startPoint x: 853, startPoint y: 425, endPoint x: 845, endPoint y: 425, distance: 7.5
click at [848, 425] on icon at bounding box center [850, 425] width 5 height 9
click at [313, 414] on div "(that's" at bounding box center [341, 425] width 75 height 35
type input "*******"
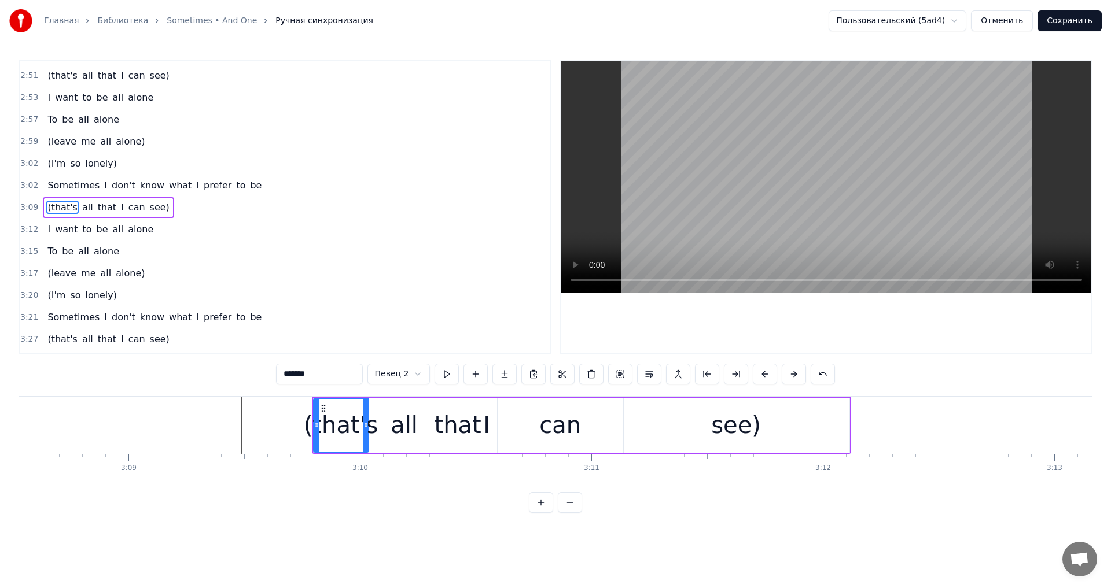
click at [141, 198] on div "(that's all that I can see)" at bounding box center [108, 207] width 131 height 21
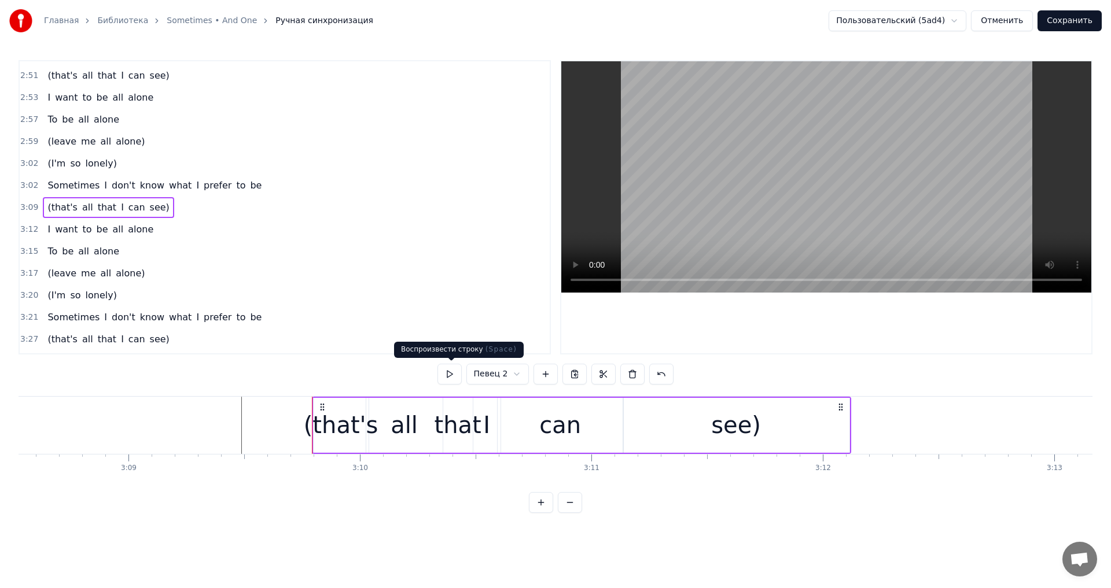
click at [456, 377] on button at bounding box center [449, 374] width 24 height 21
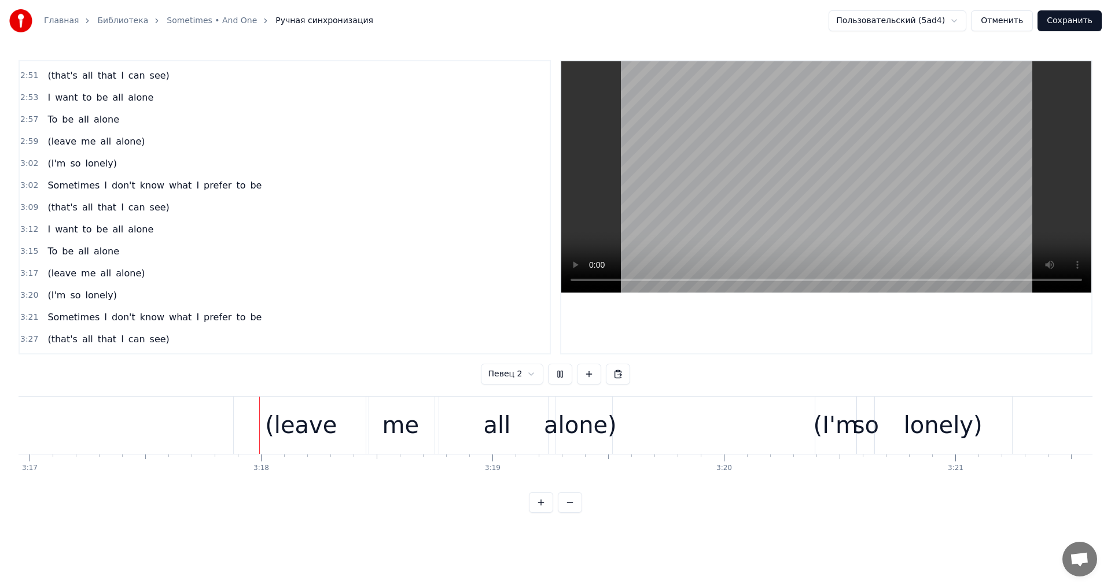
scroll to position [0, 45587]
click at [301, 413] on div "(leave" at bounding box center [300, 425] width 72 height 35
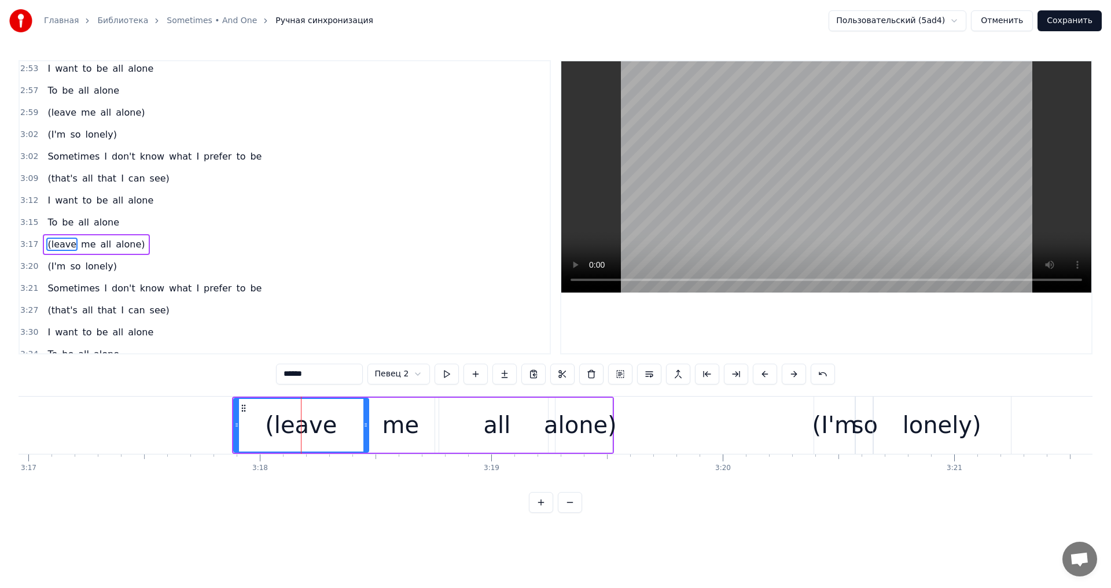
scroll to position [964, 0]
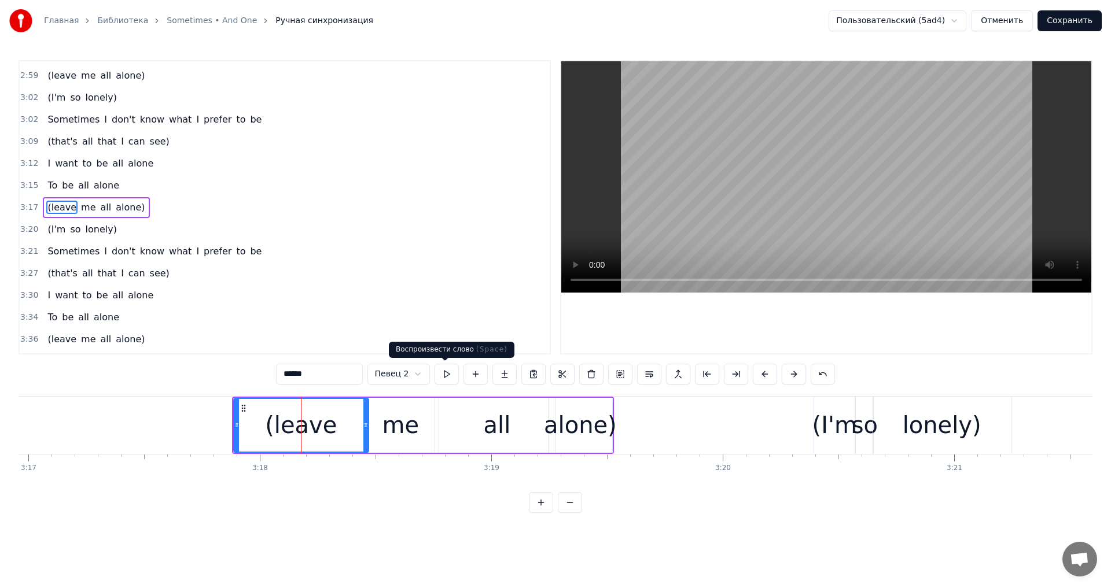
click at [442, 375] on button at bounding box center [447, 374] width 24 height 21
drag, startPoint x: 235, startPoint y: 429, endPoint x: 278, endPoint y: 429, distance: 43.4
click at [275, 429] on icon at bounding box center [272, 425] width 5 height 9
click at [444, 381] on button at bounding box center [447, 374] width 24 height 21
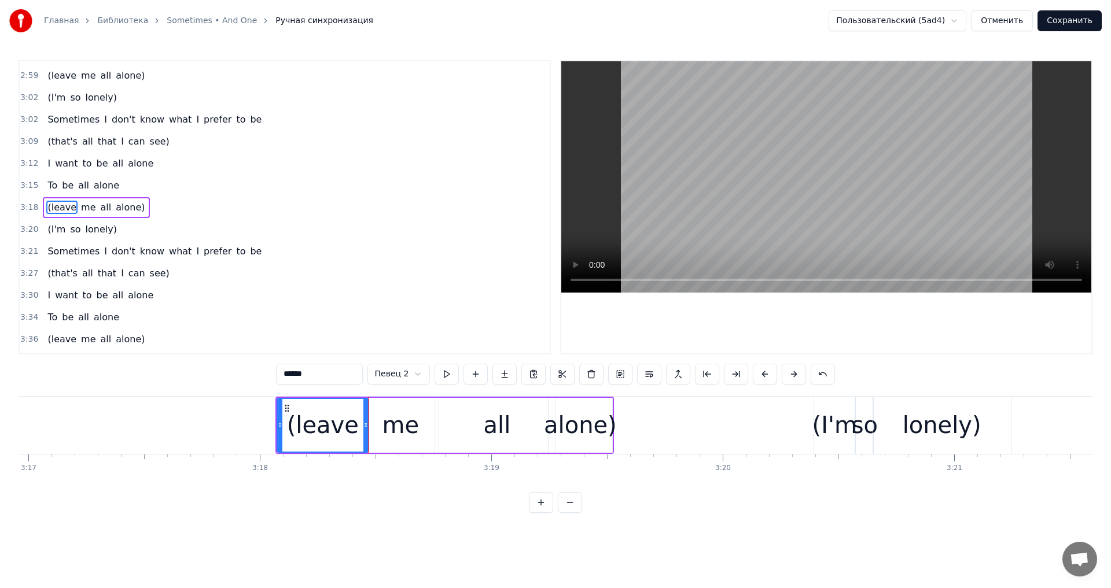
click at [444, 381] on button at bounding box center [447, 374] width 24 height 21
drag, startPoint x: 279, startPoint y: 422, endPoint x: 272, endPoint y: 423, distance: 7.6
click at [272, 423] on icon at bounding box center [272, 425] width 5 height 9
click at [449, 384] on button at bounding box center [447, 374] width 24 height 21
drag, startPoint x: 365, startPoint y: 429, endPoint x: 334, endPoint y: 430, distance: 30.7
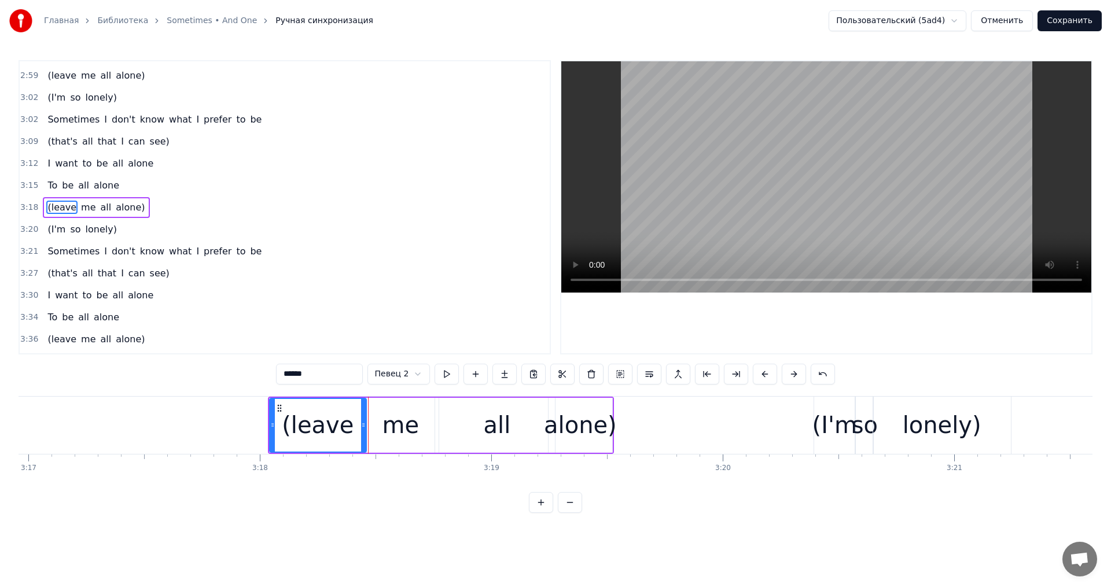
click at [361, 430] on div at bounding box center [363, 425] width 5 height 53
click at [388, 425] on div "me" at bounding box center [400, 425] width 37 height 35
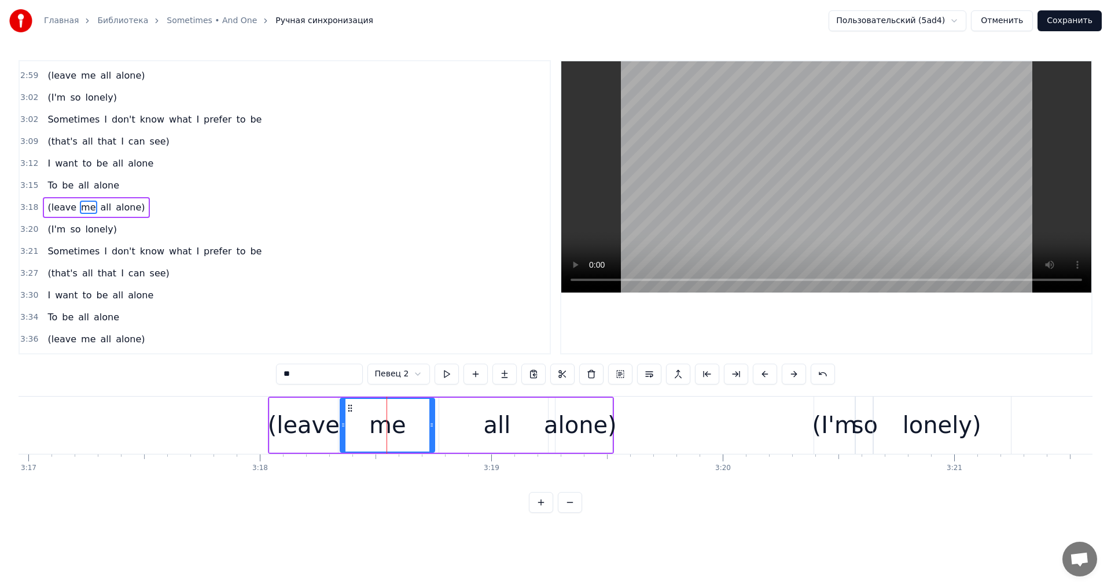
drag, startPoint x: 370, startPoint y: 425, endPoint x: 344, endPoint y: 426, distance: 26.1
click at [344, 426] on icon at bounding box center [343, 425] width 5 height 9
drag, startPoint x: 433, startPoint y: 422, endPoint x: 387, endPoint y: 425, distance: 46.4
click at [390, 425] on icon at bounding box center [392, 425] width 5 height 9
click at [488, 416] on div "all" at bounding box center [497, 425] width 27 height 35
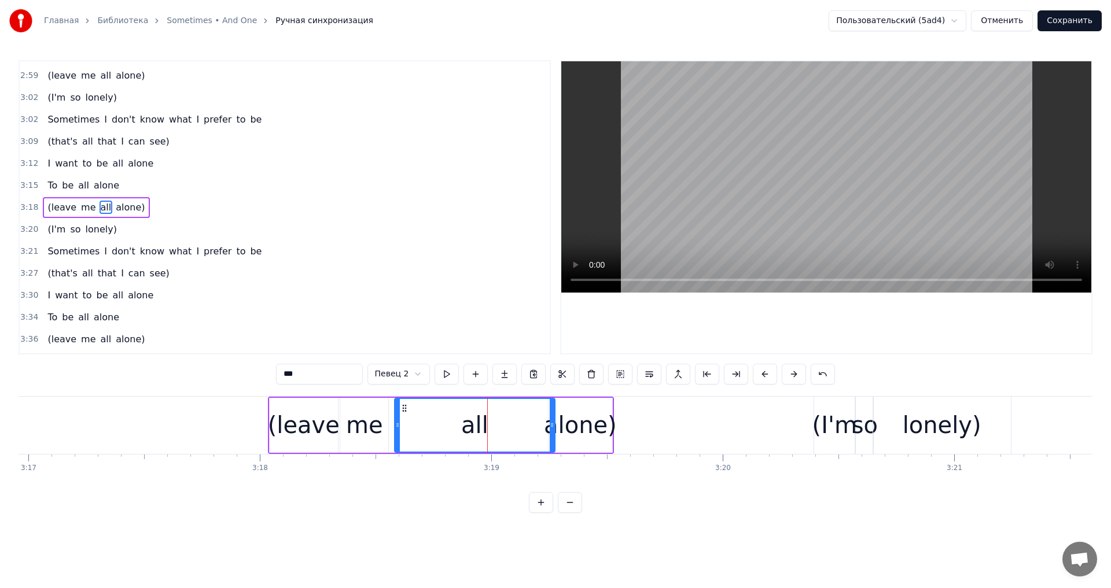
drag, startPoint x: 439, startPoint y: 425, endPoint x: 393, endPoint y: 429, distance: 45.9
click at [395, 429] on icon at bounding box center [397, 425] width 5 height 9
click at [359, 429] on div "me" at bounding box center [364, 425] width 37 height 35
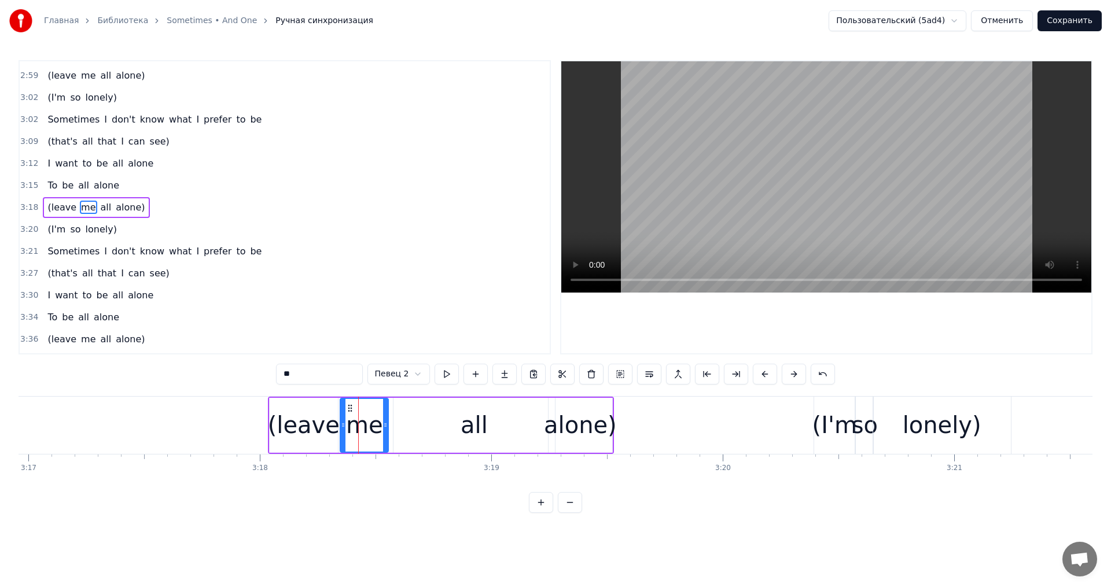
click at [308, 421] on div "(leave" at bounding box center [304, 425] width 72 height 35
type input "******"
click at [132, 201] on div "(leave me all alone)" at bounding box center [96, 207] width 106 height 21
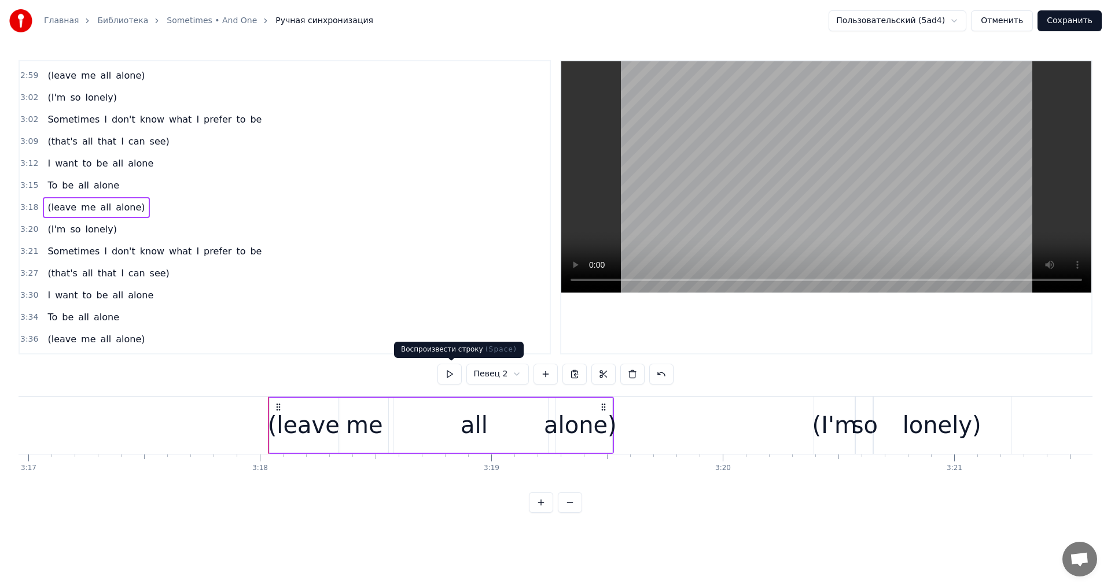
click at [461, 380] on button at bounding box center [449, 374] width 24 height 21
click at [278, 426] on div "(leave" at bounding box center [304, 425] width 72 height 35
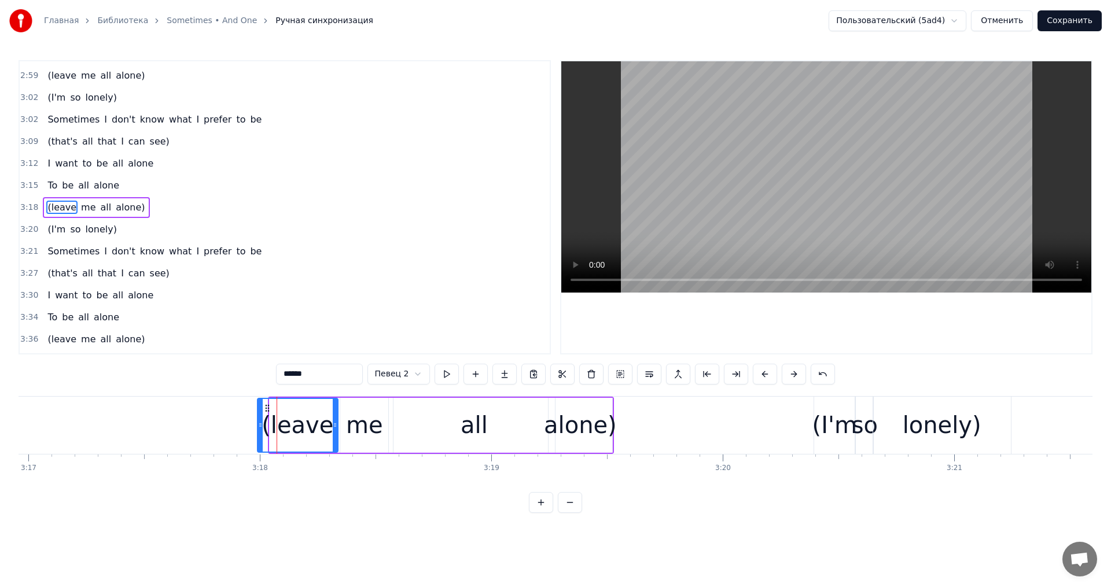
drag, startPoint x: 272, startPoint y: 425, endPoint x: 262, endPoint y: 425, distance: 9.8
click at [260, 425] on icon at bounding box center [260, 425] width 5 height 9
click at [134, 200] on div "3:17 (leave me all alone)" at bounding box center [285, 208] width 530 height 22
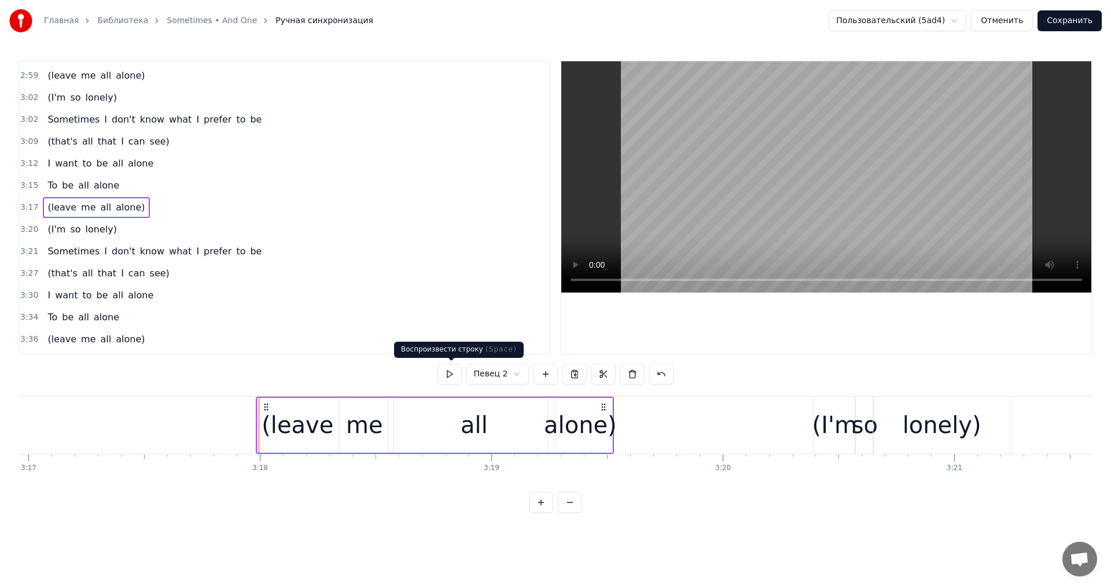
click at [451, 381] on button at bounding box center [449, 374] width 24 height 21
click at [107, 227] on div "(I'm so lonely)" at bounding box center [82, 229] width 78 height 21
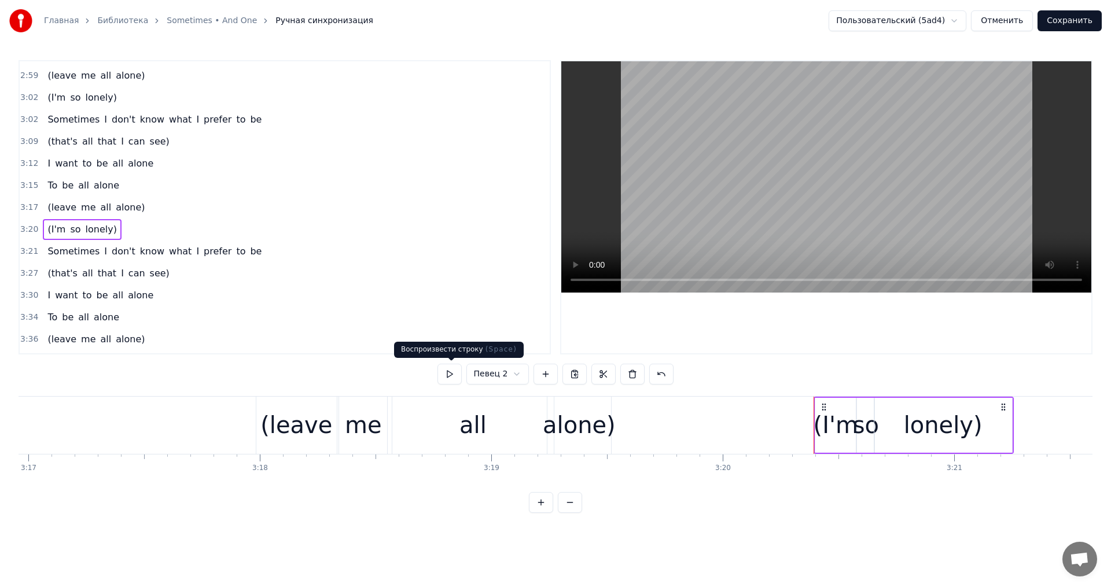
click at [455, 373] on button at bounding box center [449, 374] width 24 height 21
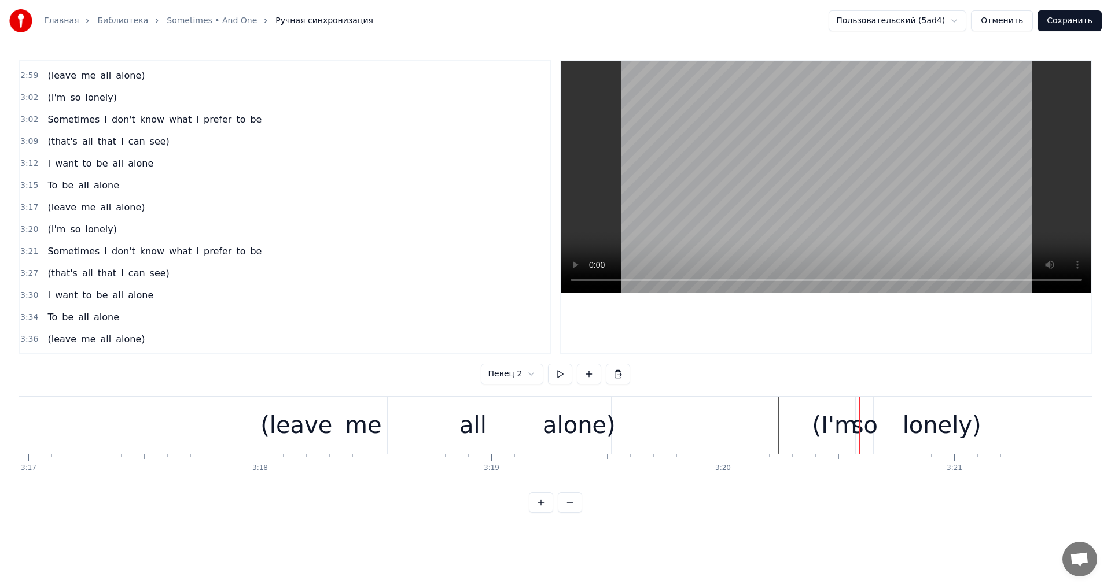
click at [819, 409] on div "(I'm" at bounding box center [834, 425] width 45 height 35
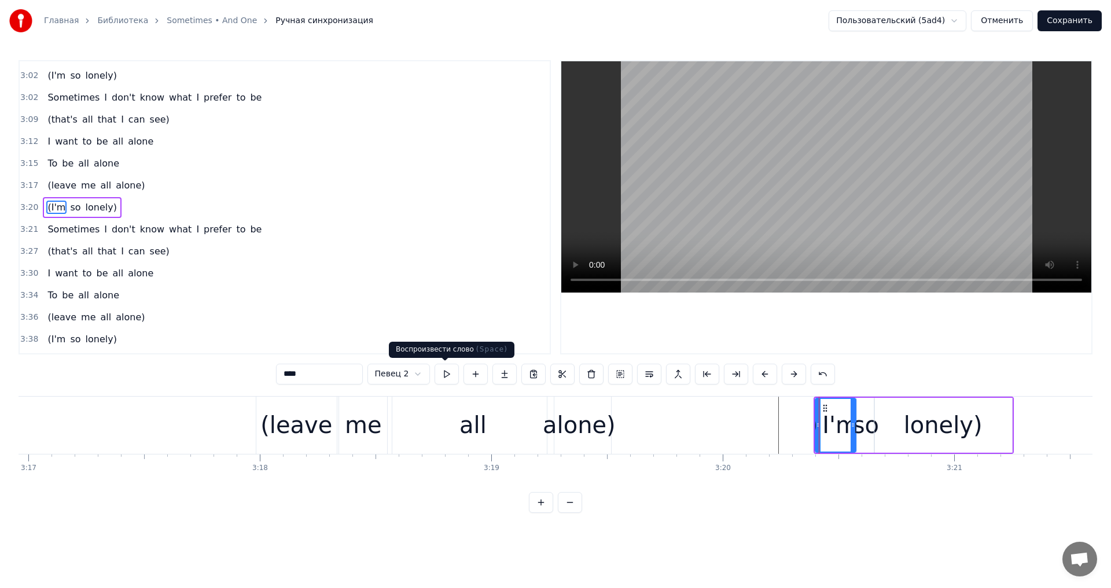
click at [442, 377] on button at bounding box center [447, 374] width 24 height 21
click at [443, 377] on button at bounding box center [447, 374] width 24 height 21
drag, startPoint x: 816, startPoint y: 426, endPoint x: 794, endPoint y: 426, distance: 22.0
click at [794, 426] on icon at bounding box center [796, 425] width 5 height 9
drag, startPoint x: 853, startPoint y: 426, endPoint x: 836, endPoint y: 426, distance: 17.9
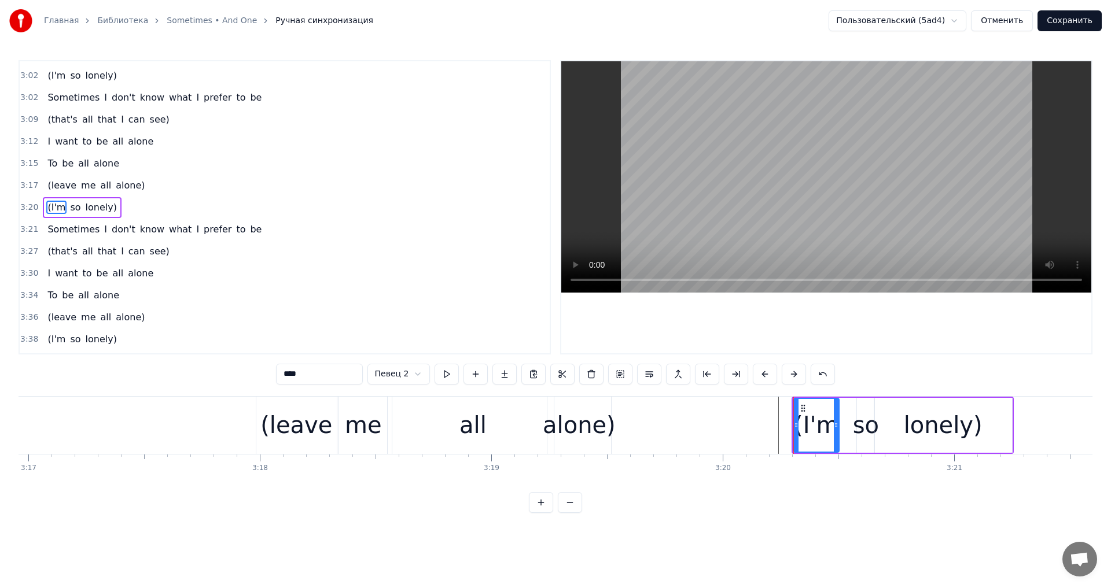
click at [836, 426] on icon at bounding box center [836, 425] width 5 height 9
click at [862, 421] on div "so" at bounding box center [866, 425] width 26 height 35
drag, startPoint x: 859, startPoint y: 421, endPoint x: 841, endPoint y: 421, distance: 17.4
click at [841, 421] on icon at bounding box center [842, 425] width 5 height 9
click at [796, 425] on div "(I'm" at bounding box center [815, 425] width 45 height 55
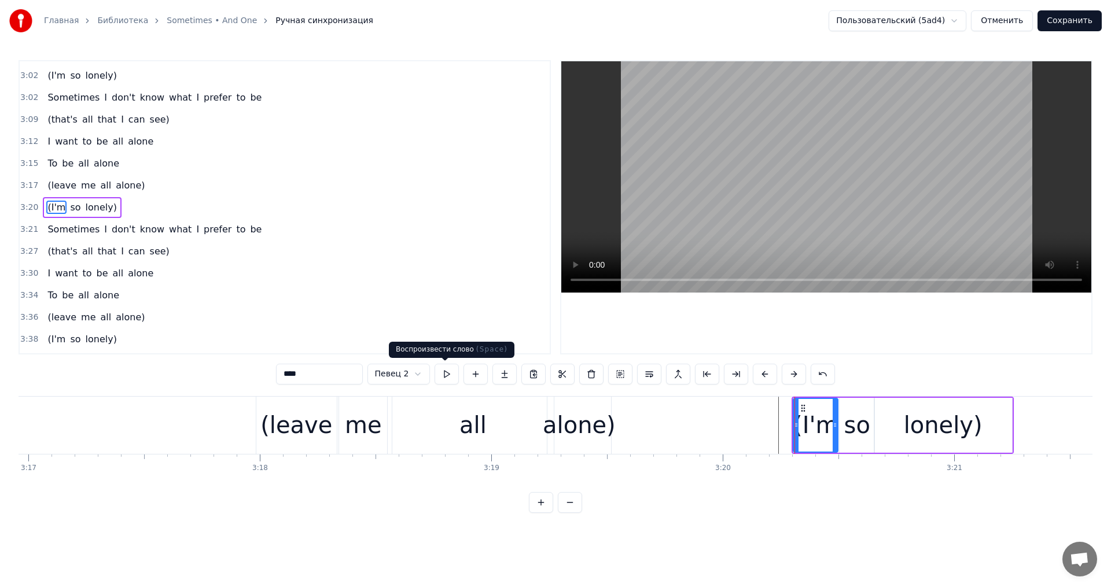
click at [454, 382] on button at bounding box center [447, 374] width 24 height 21
click at [454, 381] on button at bounding box center [447, 374] width 24 height 21
drag, startPoint x: 794, startPoint y: 422, endPoint x: 786, endPoint y: 423, distance: 8.2
click at [788, 422] on icon at bounding box center [790, 425] width 5 height 9
drag, startPoint x: 834, startPoint y: 427, endPoint x: 828, endPoint y: 425, distance: 6.6
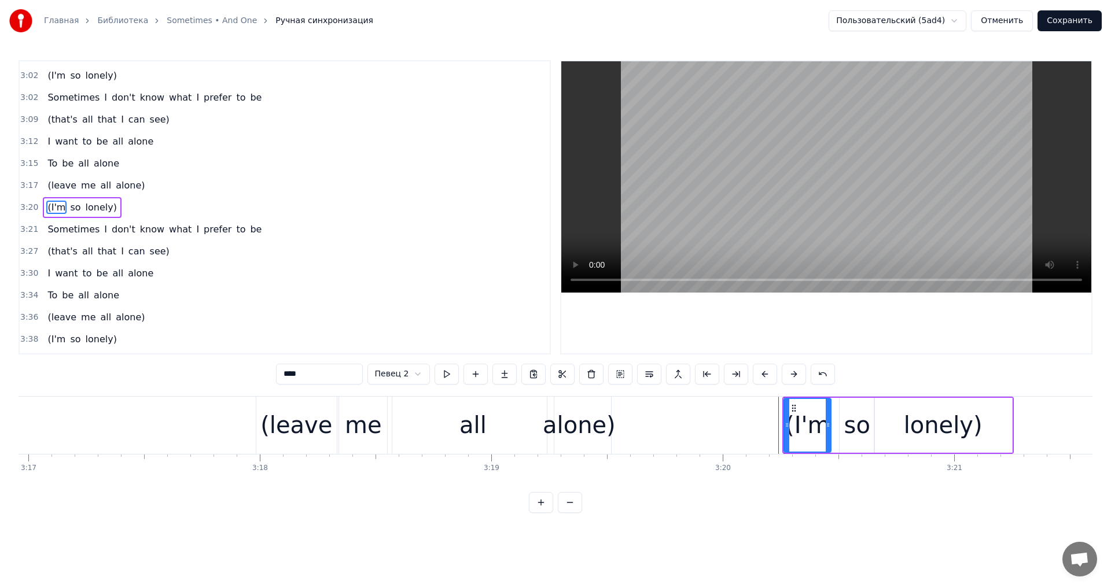
click at [826, 427] on icon at bounding box center [828, 425] width 5 height 9
click at [845, 423] on div "so" at bounding box center [857, 425] width 35 height 55
drag, startPoint x: 841, startPoint y: 422, endPoint x: 829, endPoint y: 422, distance: 12.2
click at [829, 422] on icon at bounding box center [829, 425] width 5 height 9
click at [793, 422] on div "(I'm" at bounding box center [805, 425] width 45 height 35
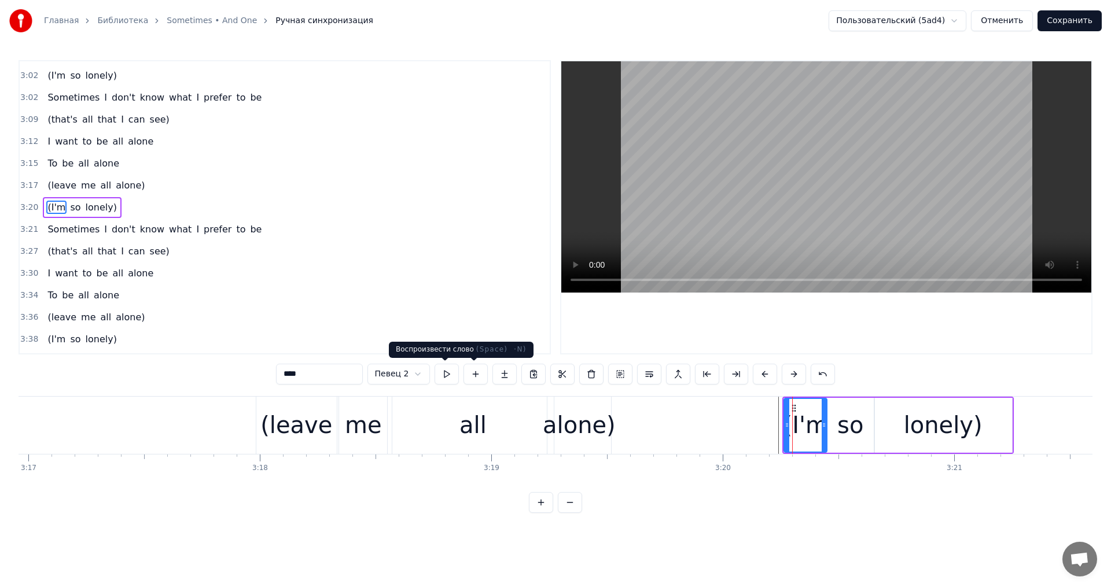
click at [447, 378] on button at bounding box center [447, 374] width 24 height 21
click at [842, 428] on div "so" at bounding box center [850, 425] width 26 height 35
click at [448, 378] on button at bounding box center [447, 374] width 24 height 21
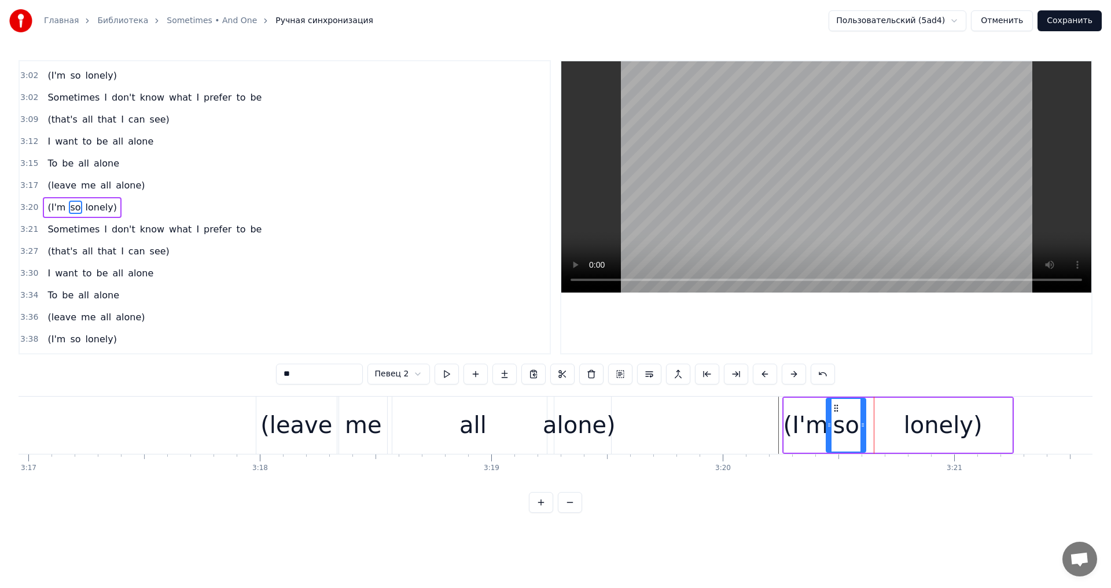
drag, startPoint x: 871, startPoint y: 417, endPoint x: 862, endPoint y: 417, distance: 8.7
click at [862, 417] on div at bounding box center [862, 425] width 5 height 53
click at [907, 421] on div "lonely)" at bounding box center [943, 425] width 138 height 55
type input "*******"
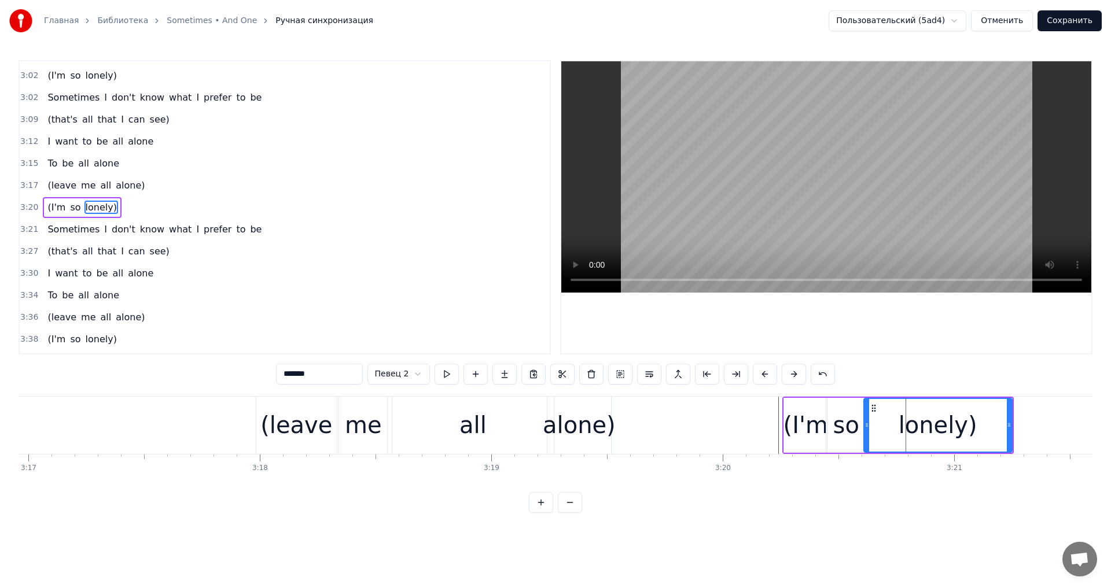
drag, startPoint x: 877, startPoint y: 426, endPoint x: 868, endPoint y: 426, distance: 9.3
click at [868, 426] on icon at bounding box center [866, 425] width 5 height 9
click at [452, 374] on button at bounding box center [447, 374] width 24 height 21
drag, startPoint x: 1010, startPoint y: 432, endPoint x: 989, endPoint y: 432, distance: 20.3
click at [989, 432] on div at bounding box center [989, 425] width 5 height 53
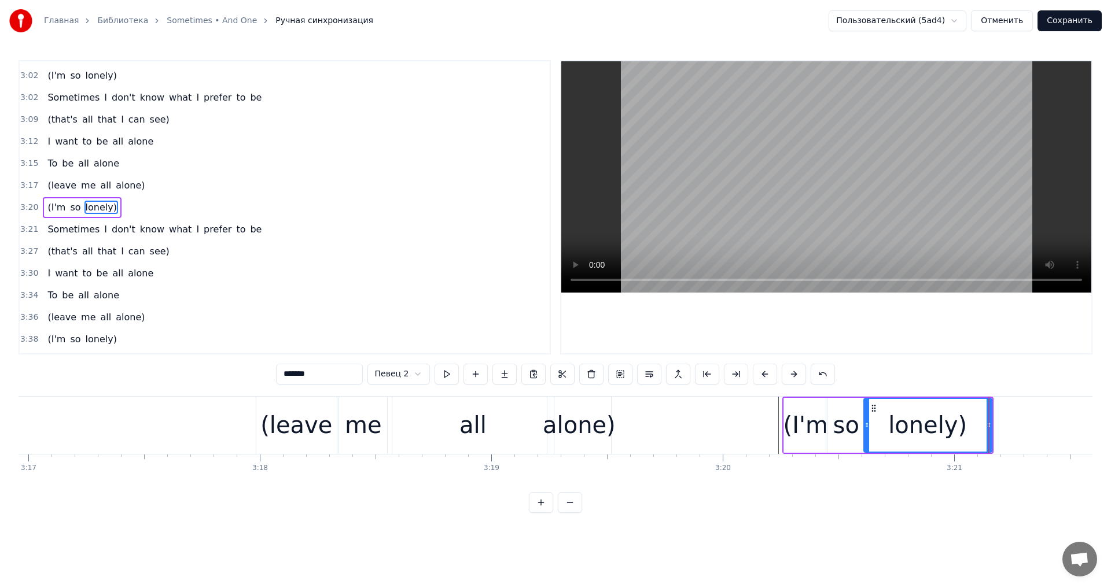
click at [98, 198] on div "(I'm so lonely)" at bounding box center [82, 207] width 78 height 21
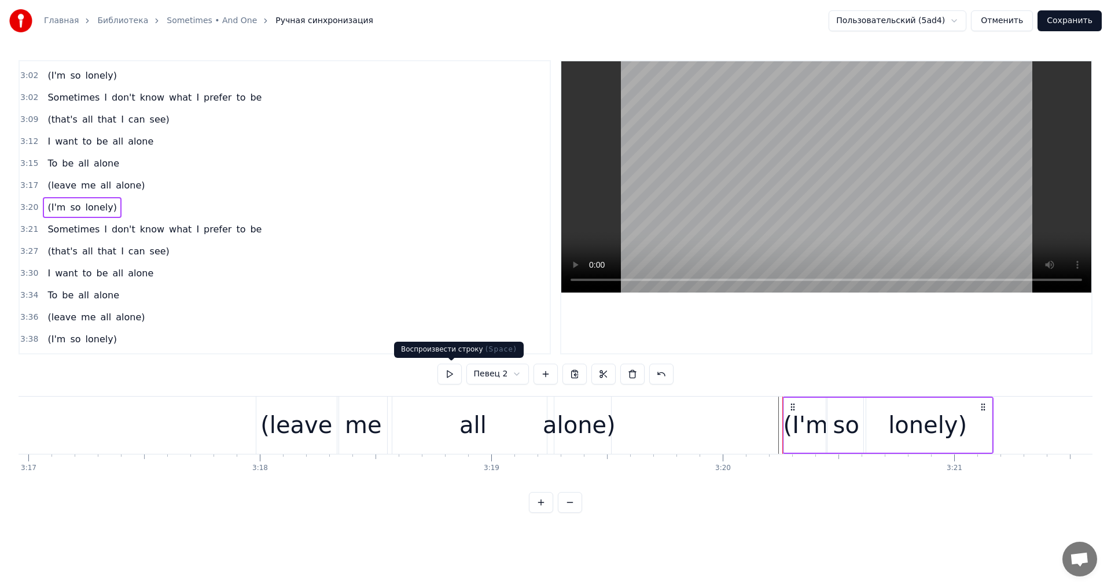
click at [461, 373] on button at bounding box center [449, 374] width 24 height 21
click at [992, 421] on div "lonely)" at bounding box center [927, 425] width 129 height 55
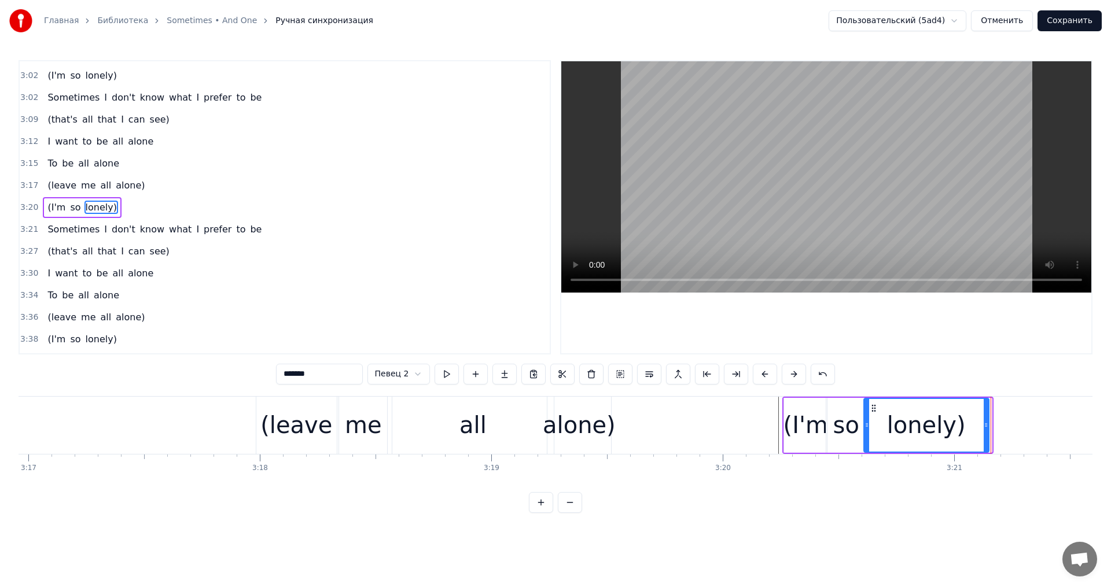
click at [984, 423] on icon at bounding box center [986, 425] width 5 height 9
click at [805, 398] on div "(I'm" at bounding box center [805, 425] width 44 height 55
type input "****"
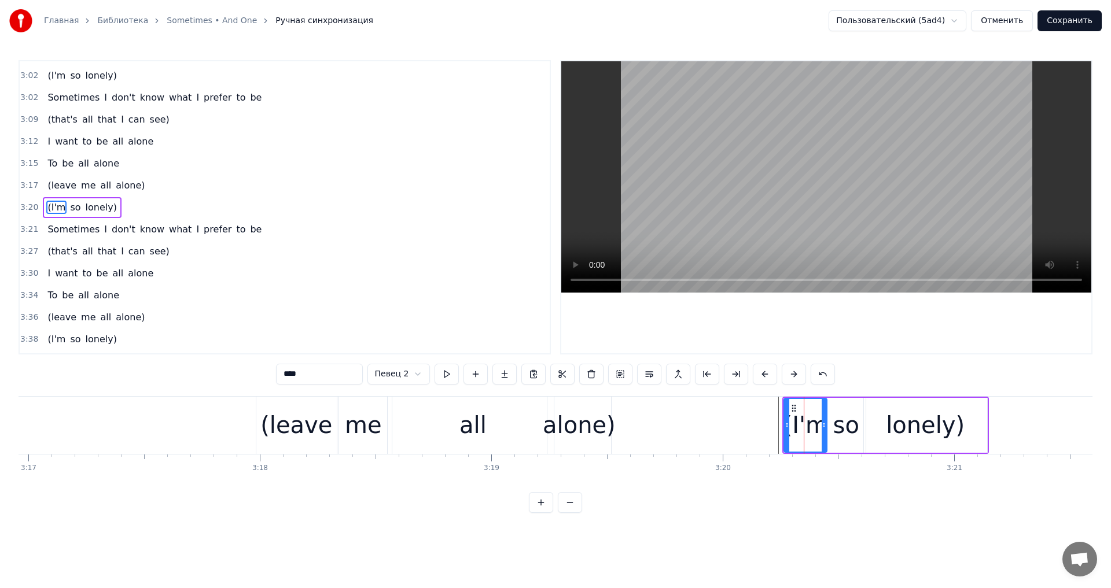
click at [105, 200] on div "(I'm so lonely)" at bounding box center [82, 207] width 78 height 21
click at [442, 368] on button at bounding box center [449, 374] width 24 height 21
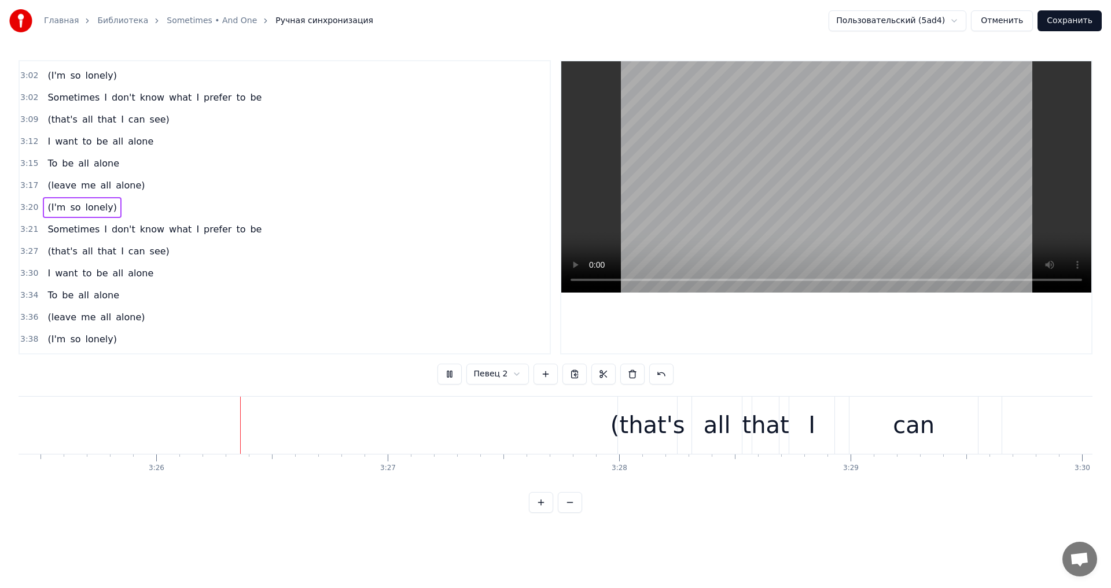
scroll to position [0, 47555]
click at [620, 403] on div "(that's" at bounding box center [634, 425] width 59 height 57
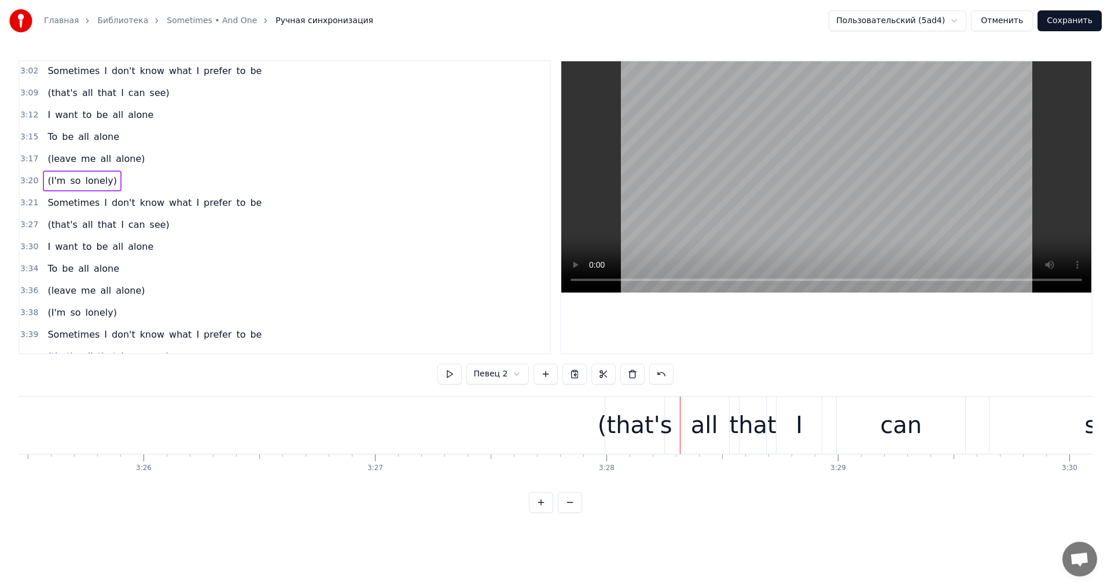
scroll to position [1027, 0]
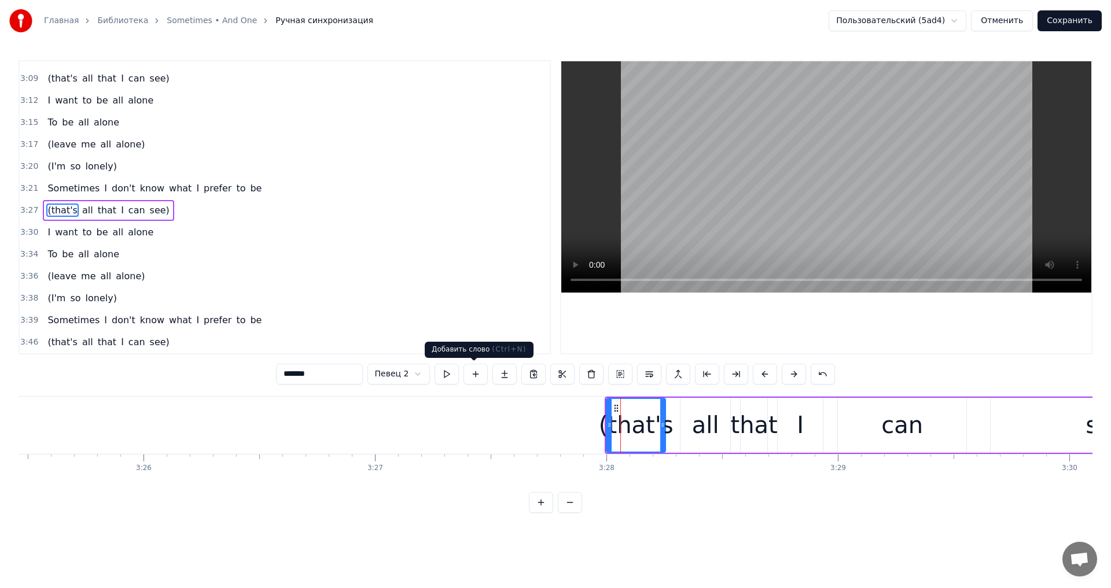
click at [449, 378] on button at bounding box center [447, 374] width 24 height 21
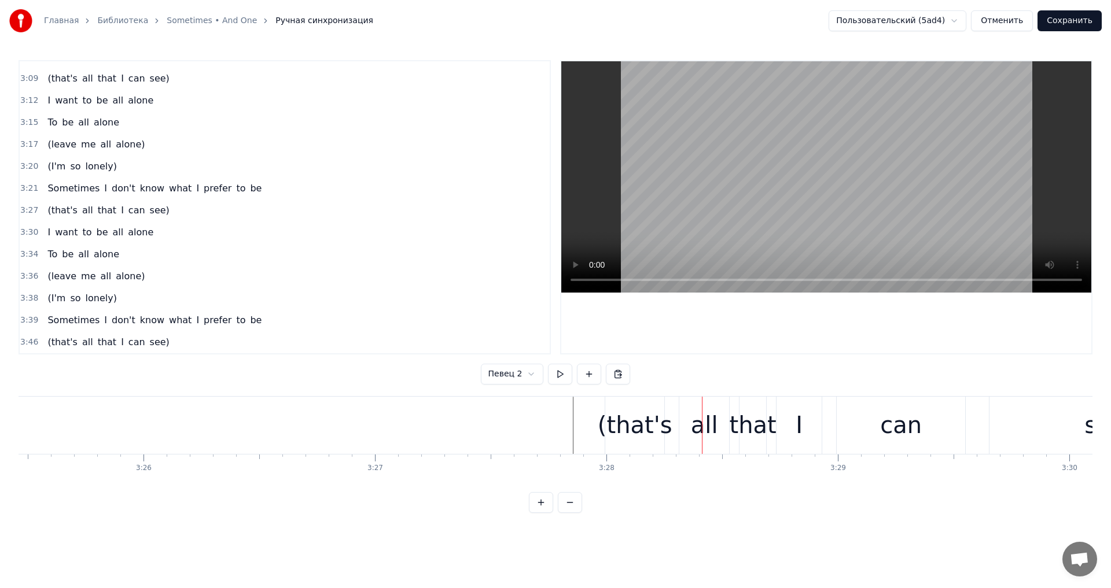
click at [639, 427] on div "(that's" at bounding box center [635, 425] width 75 height 35
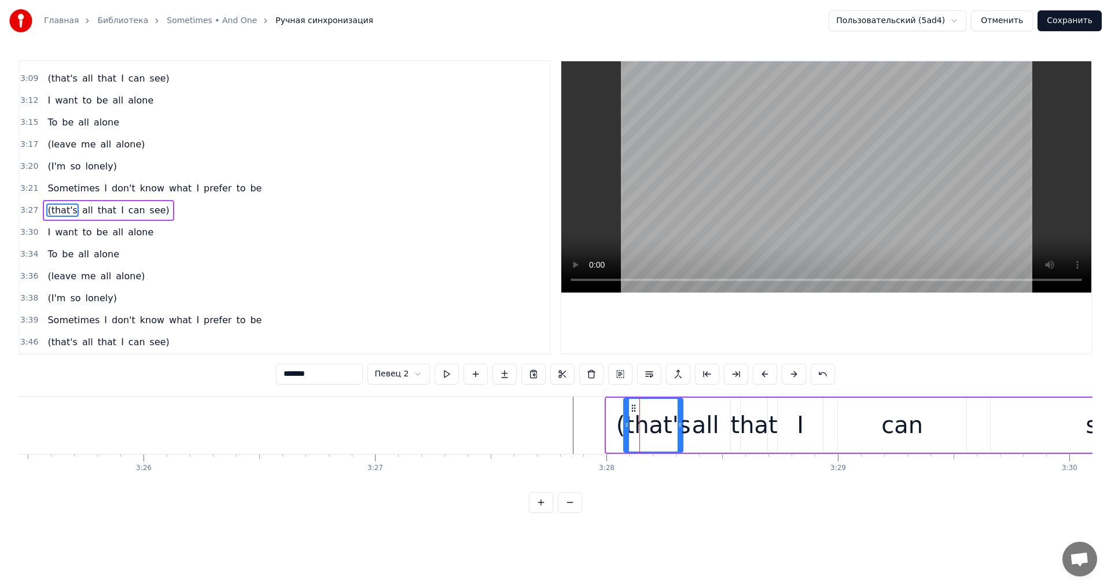
drag, startPoint x: 614, startPoint y: 408, endPoint x: 632, endPoint y: 408, distance: 18.5
click at [632, 408] on icon at bounding box center [633, 408] width 9 height 9
click at [448, 371] on button at bounding box center [447, 374] width 24 height 21
click at [697, 420] on div "all" at bounding box center [705, 425] width 27 height 35
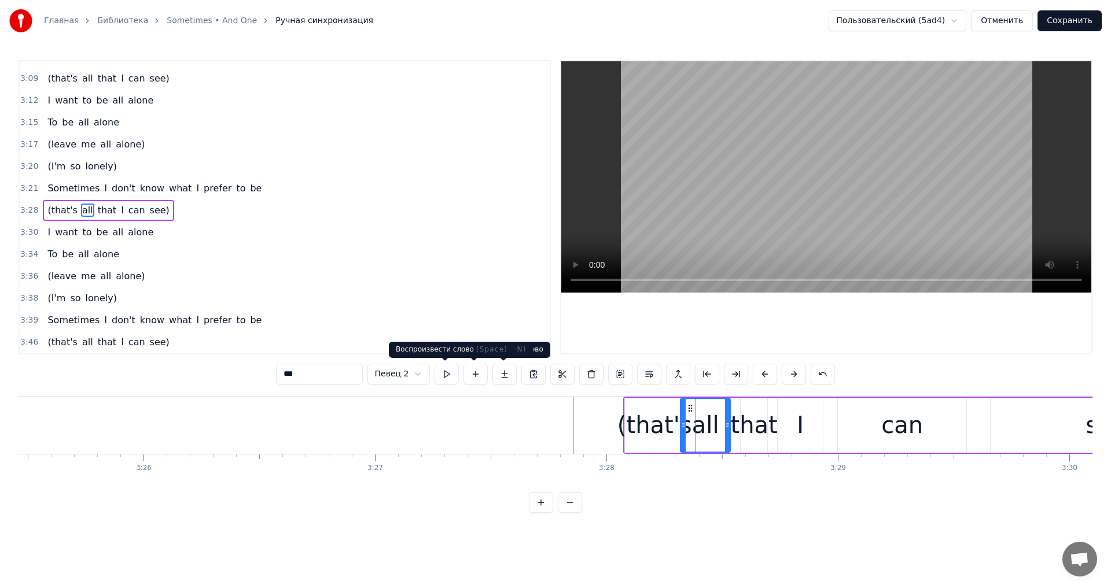
click at [452, 376] on button at bounding box center [447, 374] width 24 height 21
click at [651, 419] on div "(that's" at bounding box center [654, 425] width 75 height 35
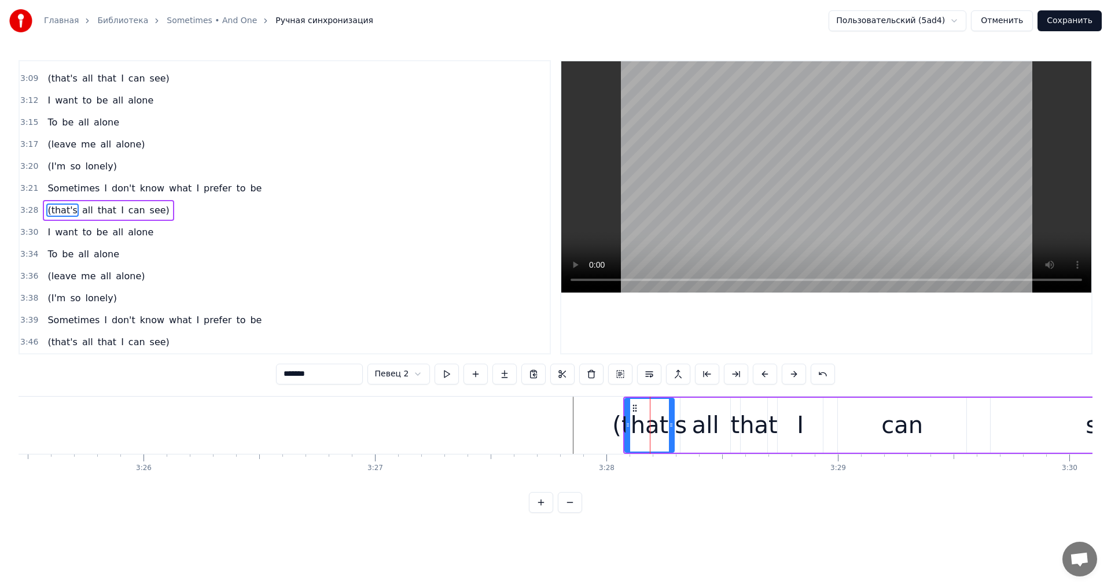
drag, startPoint x: 681, startPoint y: 424, endPoint x: 673, endPoint y: 425, distance: 8.3
click at [671, 425] on icon at bounding box center [671, 425] width 5 height 9
click at [692, 422] on div "all" at bounding box center [705, 425] width 50 height 55
drag, startPoint x: 684, startPoint y: 425, endPoint x: 674, endPoint y: 425, distance: 9.9
click at [674, 425] on icon at bounding box center [675, 425] width 5 height 9
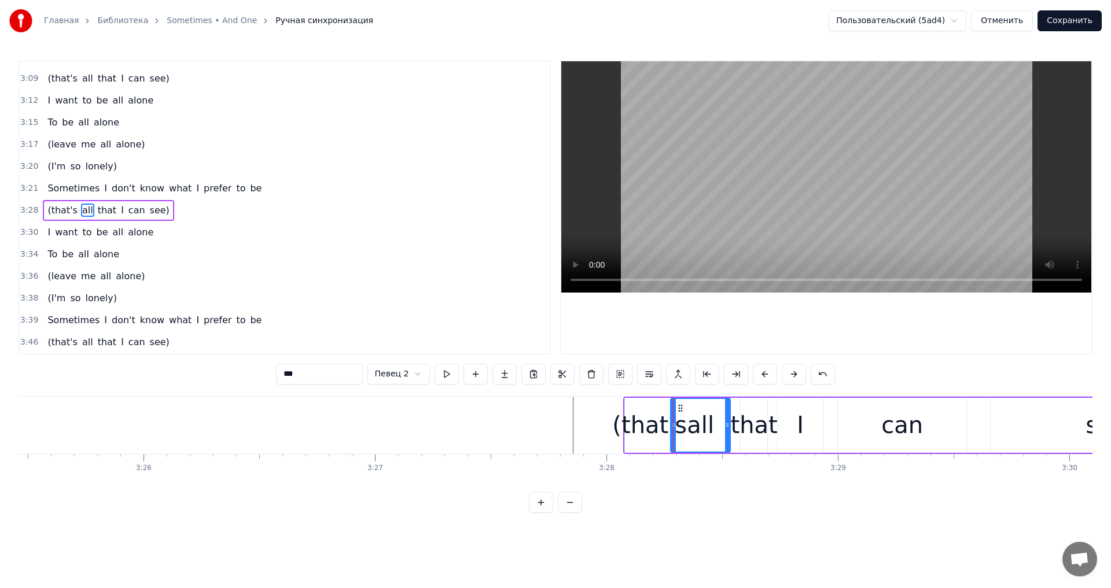
click at [680, 422] on div "all" at bounding box center [700, 425] width 58 height 53
click at [451, 373] on button at bounding box center [447, 374] width 24 height 21
drag, startPoint x: 729, startPoint y: 438, endPoint x: 719, endPoint y: 438, distance: 9.8
click at [719, 438] on div at bounding box center [720, 425] width 5 height 53
click at [739, 432] on div "that" at bounding box center [754, 425] width 47 height 35
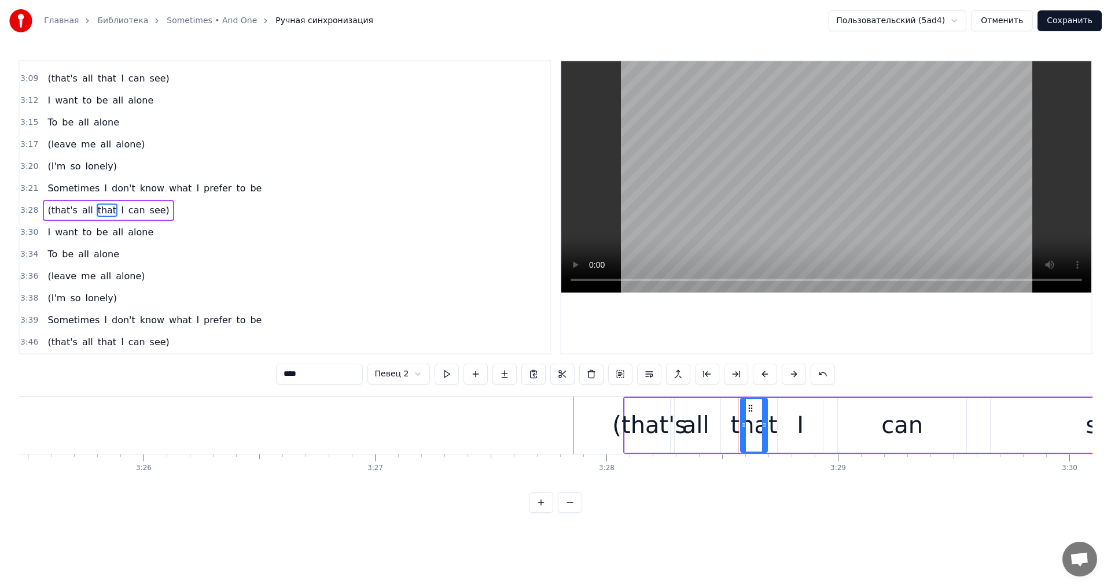
click at [739, 428] on div "that" at bounding box center [754, 425] width 47 height 35
drag, startPoint x: 742, startPoint y: 427, endPoint x: 723, endPoint y: 428, distance: 18.5
click at [725, 428] on icon at bounding box center [727, 425] width 5 height 9
click at [766, 427] on icon at bounding box center [763, 425] width 5 height 9
click at [447, 373] on button at bounding box center [447, 374] width 24 height 21
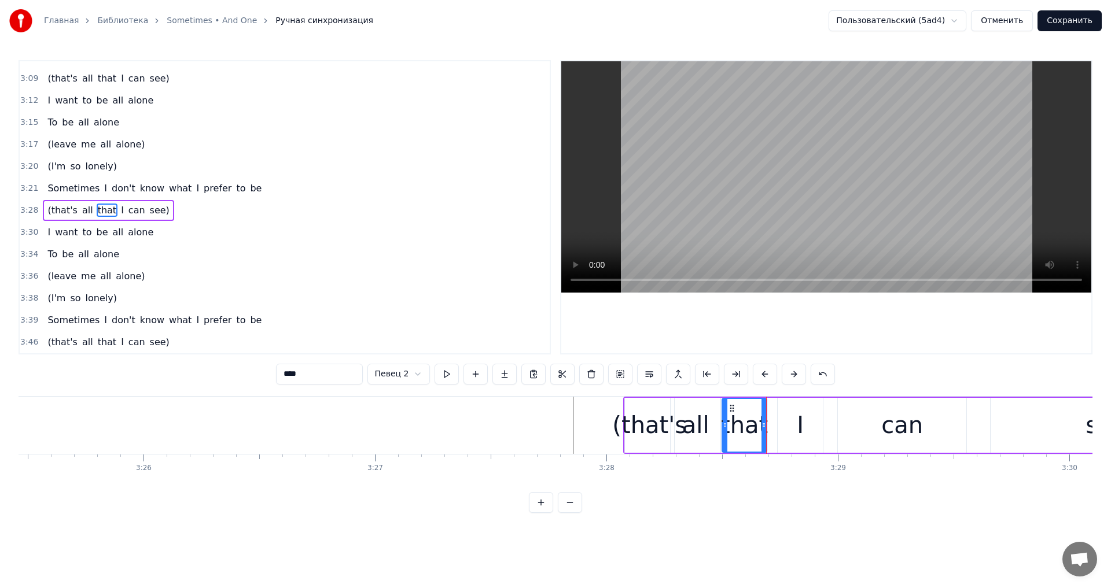
click at [447, 373] on button at bounding box center [447, 374] width 24 height 21
drag, startPoint x: 765, startPoint y: 415, endPoint x: 756, endPoint y: 417, distance: 9.4
click at [756, 417] on div at bounding box center [755, 425] width 5 height 53
click at [447, 374] on button at bounding box center [447, 374] width 24 height 21
click at [700, 429] on div "all" at bounding box center [695, 425] width 27 height 35
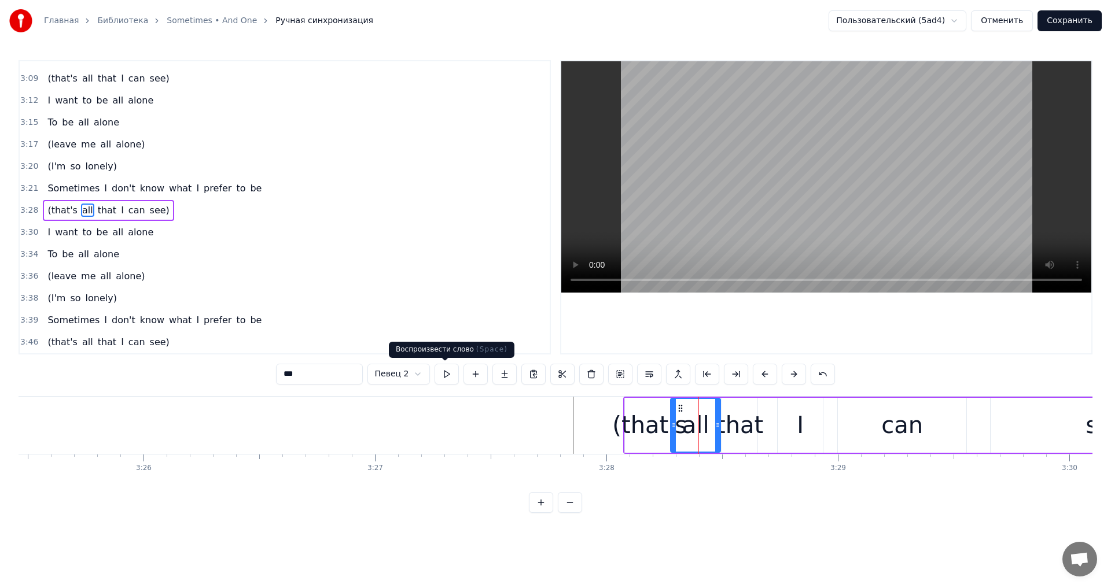
click at [448, 371] on button at bounding box center [447, 374] width 24 height 21
drag, startPoint x: 718, startPoint y: 436, endPoint x: 712, endPoint y: 437, distance: 5.9
click at [712, 437] on div at bounding box center [711, 425] width 5 height 53
click at [735, 429] on div "that" at bounding box center [739, 425] width 47 height 35
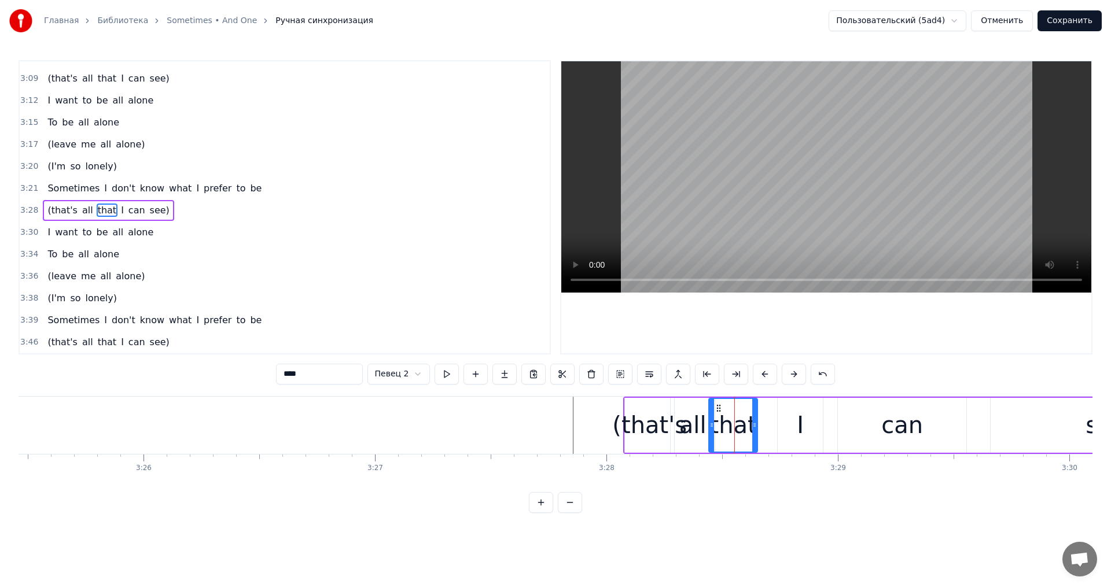
drag, startPoint x: 726, startPoint y: 429, endPoint x: 712, endPoint y: 431, distance: 13.4
click at [712, 431] on div at bounding box center [711, 425] width 5 height 53
drag, startPoint x: 755, startPoint y: 428, endPoint x: 749, endPoint y: 428, distance: 6.4
click at [749, 428] on icon at bounding box center [750, 425] width 5 height 9
click at [444, 377] on button at bounding box center [447, 374] width 24 height 21
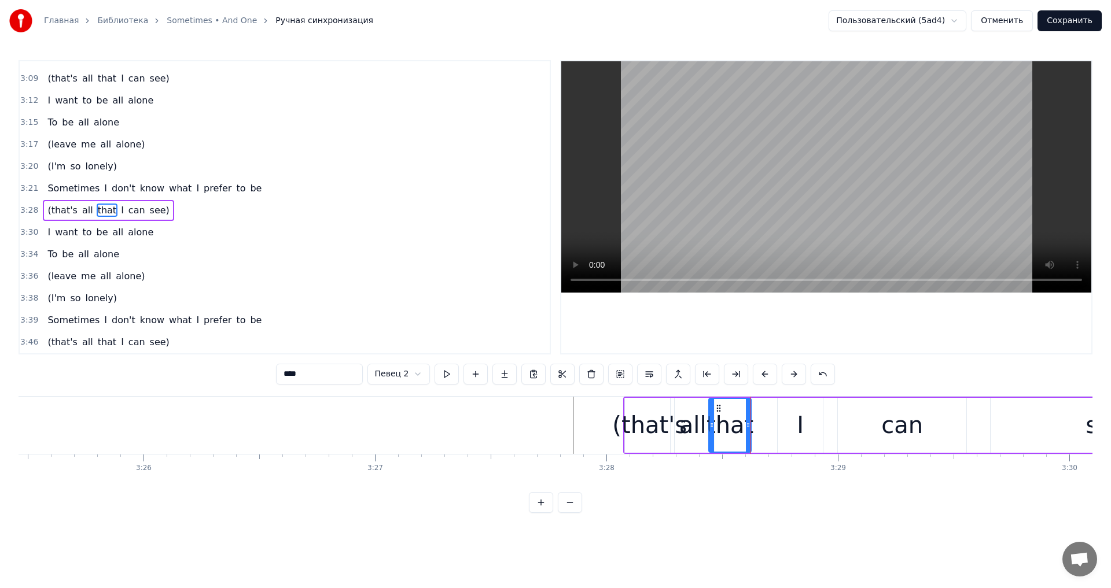
click at [444, 377] on button at bounding box center [447, 374] width 24 height 21
click at [746, 408] on div at bounding box center [746, 425] width 5 height 53
click at [449, 369] on button at bounding box center [447, 374] width 24 height 21
click at [794, 420] on div "I" at bounding box center [800, 425] width 45 height 55
drag, startPoint x: 782, startPoint y: 423, endPoint x: 755, endPoint y: 425, distance: 27.9
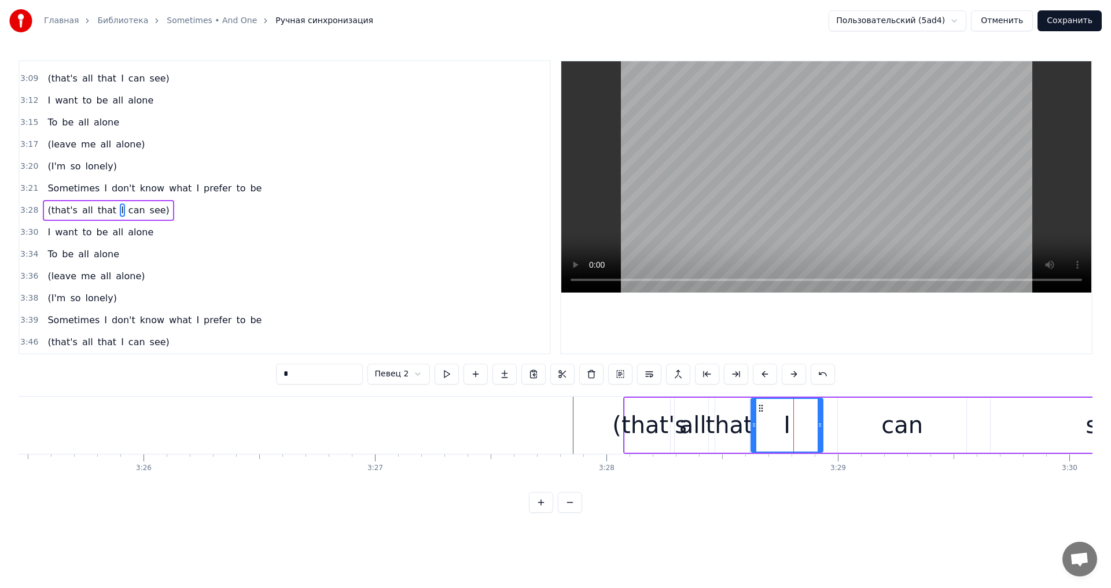
click at [755, 425] on icon at bounding box center [754, 425] width 5 height 9
click at [442, 372] on button at bounding box center [447, 374] width 24 height 21
drag, startPoint x: 821, startPoint y: 422, endPoint x: 812, endPoint y: 422, distance: 8.1
click at [811, 422] on icon at bounding box center [813, 425] width 5 height 9
click at [844, 422] on div "can" at bounding box center [902, 425] width 128 height 55
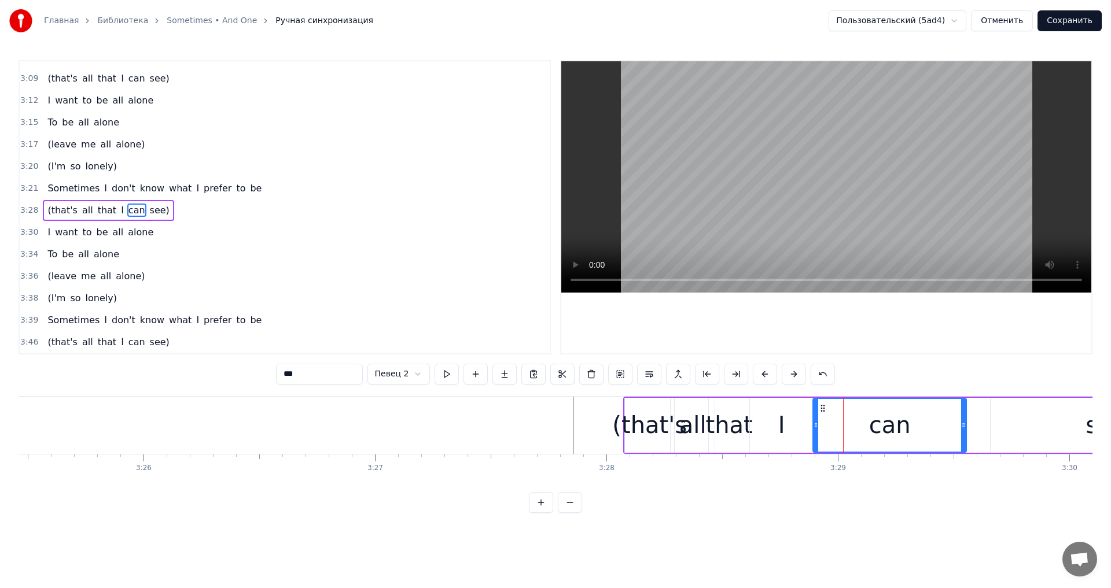
drag, startPoint x: 840, startPoint y: 423, endPoint x: 815, endPoint y: 424, distance: 24.9
click at [815, 424] on icon at bounding box center [816, 425] width 5 height 9
click at [448, 373] on button at bounding box center [447, 374] width 24 height 21
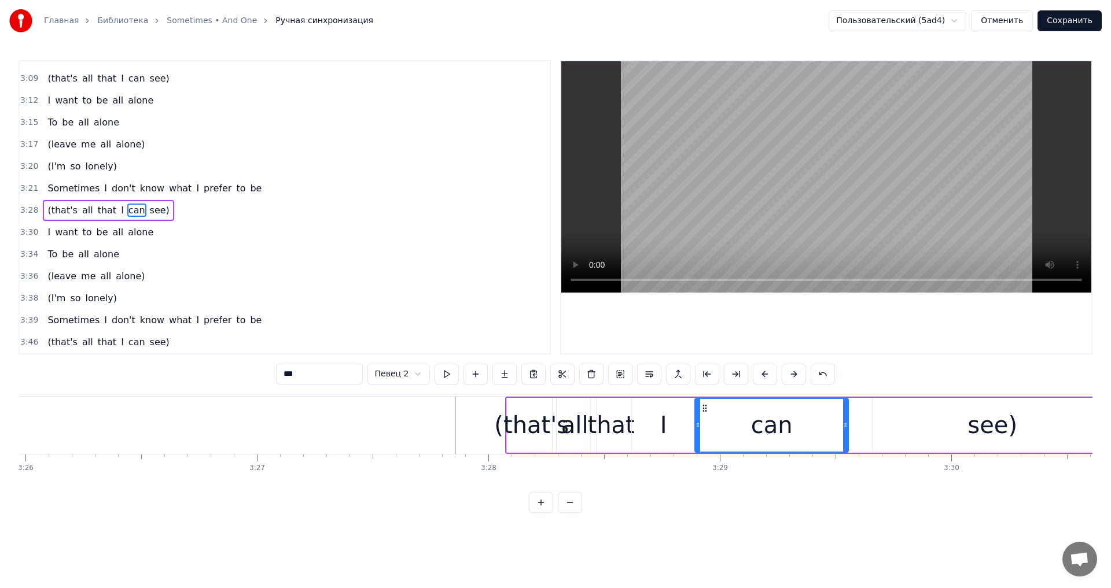
scroll to position [0, 47911]
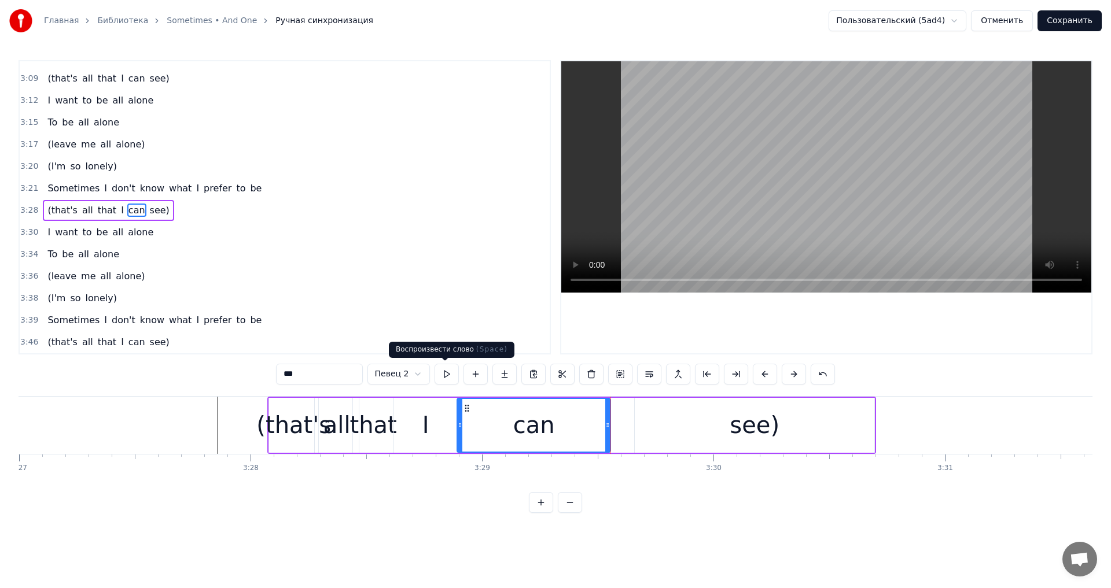
click at [449, 378] on button at bounding box center [447, 374] width 24 height 21
click at [736, 435] on div "see)" at bounding box center [755, 425] width 50 height 35
type input "****"
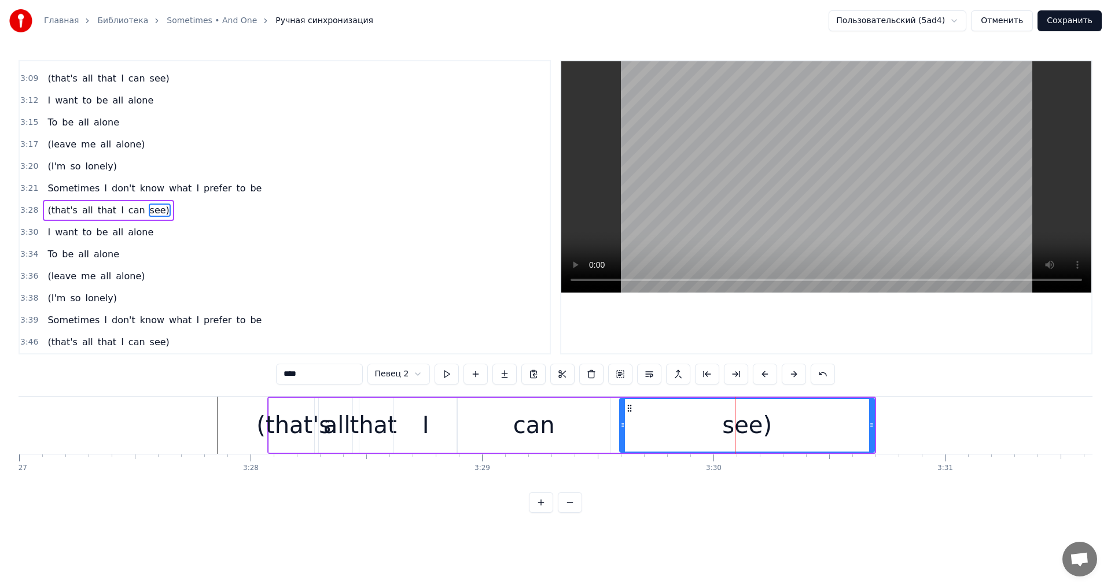
drag, startPoint x: 637, startPoint y: 413, endPoint x: 623, endPoint y: 413, distance: 13.9
click at [623, 413] on div at bounding box center [622, 425] width 5 height 53
click at [452, 379] on button at bounding box center [447, 374] width 24 height 21
drag, startPoint x: 870, startPoint y: 433, endPoint x: 818, endPoint y: 431, distance: 52.1
click at [835, 431] on div at bounding box center [837, 425] width 5 height 53
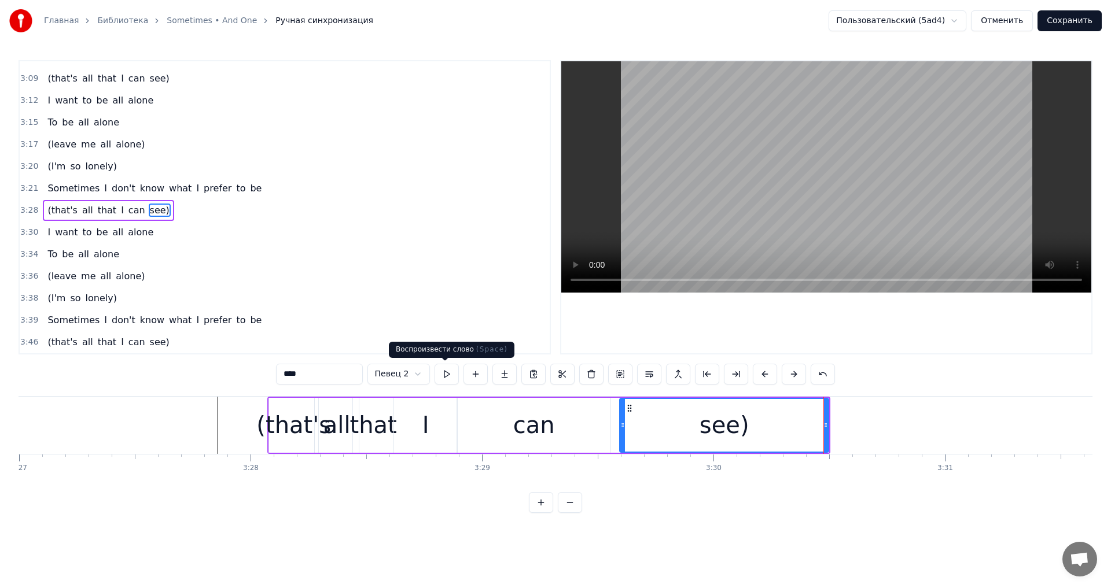
click at [451, 366] on button at bounding box center [447, 374] width 24 height 21
drag, startPoint x: 825, startPoint y: 416, endPoint x: 808, endPoint y: 418, distance: 16.9
click at [815, 418] on div at bounding box center [817, 425] width 5 height 53
click at [451, 372] on button at bounding box center [447, 374] width 24 height 21
click at [452, 372] on button at bounding box center [447, 374] width 24 height 21
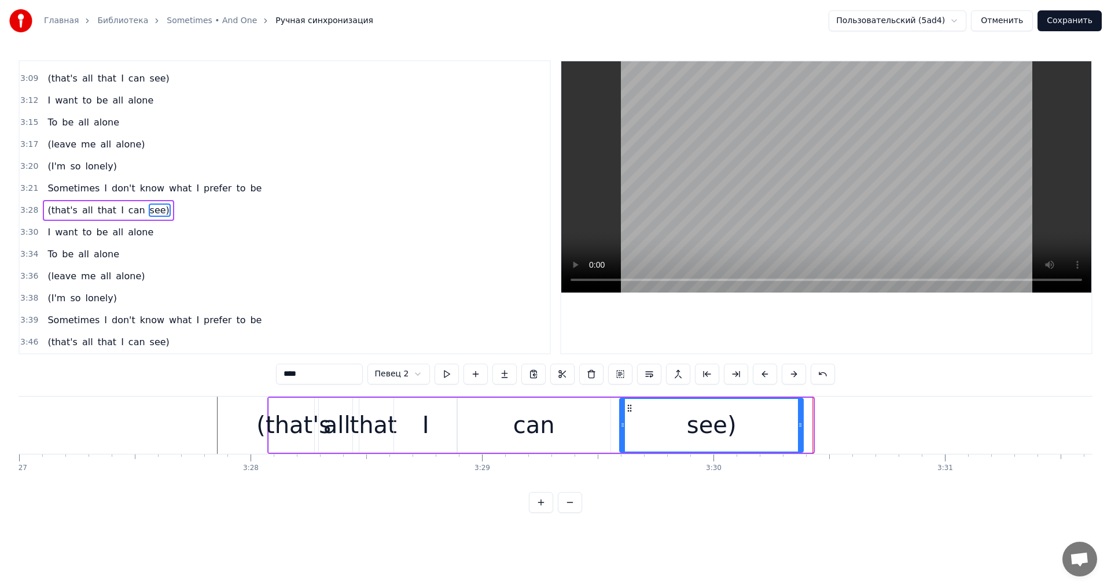
drag, startPoint x: 812, startPoint y: 426, endPoint x: 796, endPoint y: 429, distance: 16.5
click at [799, 428] on icon at bounding box center [800, 425] width 5 height 9
click at [141, 201] on div "(that's all that I can see)" at bounding box center [108, 210] width 131 height 21
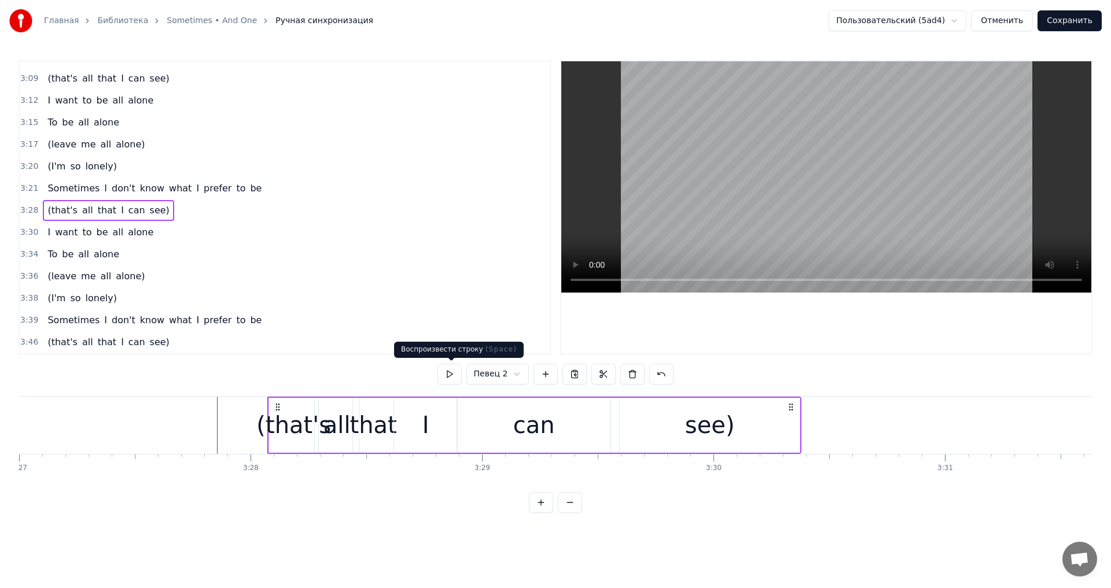
click at [454, 375] on button at bounding box center [449, 374] width 24 height 21
click at [449, 378] on button at bounding box center [449, 374] width 24 height 21
click at [267, 422] on div "(that's" at bounding box center [293, 425] width 75 height 35
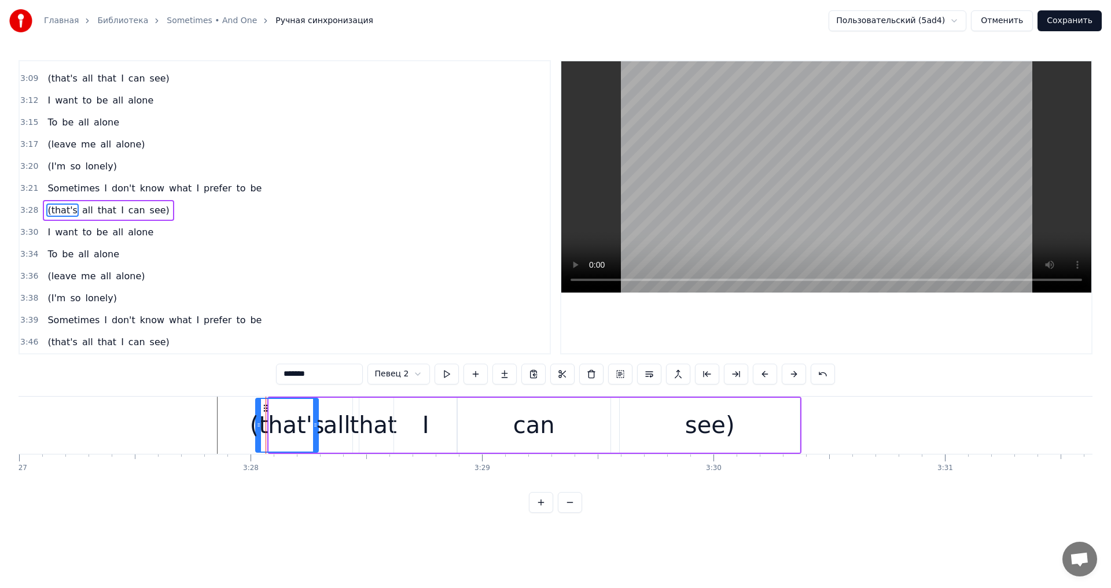
drag, startPoint x: 270, startPoint y: 425, endPoint x: 256, endPoint y: 426, distance: 13.4
click at [256, 426] on icon at bounding box center [258, 425] width 5 height 9
click at [151, 201] on div "(that's all that I can see)" at bounding box center [108, 210] width 131 height 21
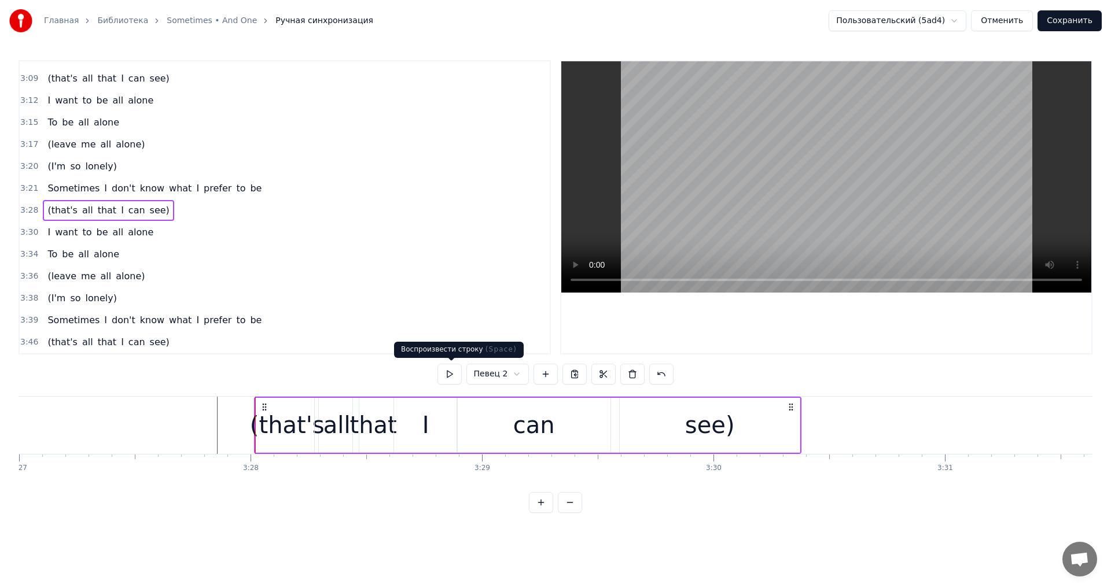
click at [452, 379] on button at bounding box center [449, 374] width 24 height 21
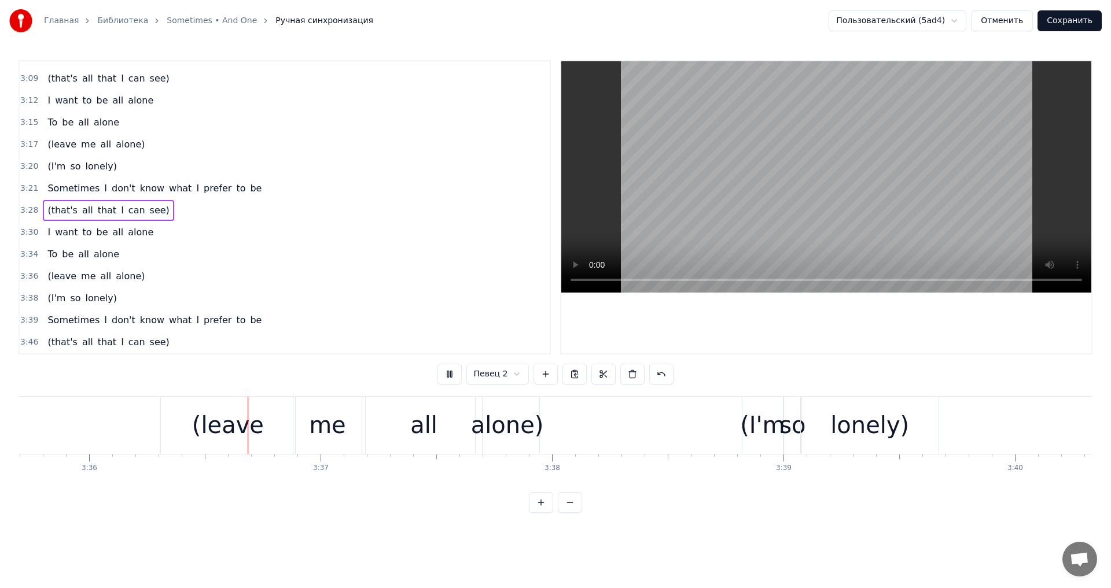
scroll to position [0, 49929]
click at [236, 406] on div "(leave" at bounding box center [223, 425] width 135 height 57
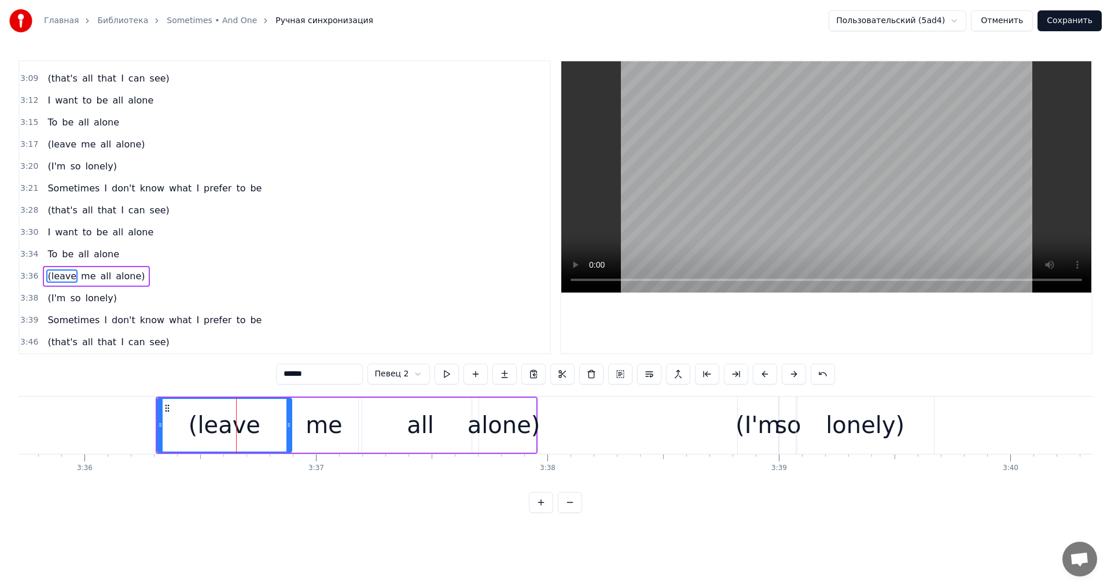
click at [119, 266] on div "(leave me all alone)" at bounding box center [96, 276] width 106 height 21
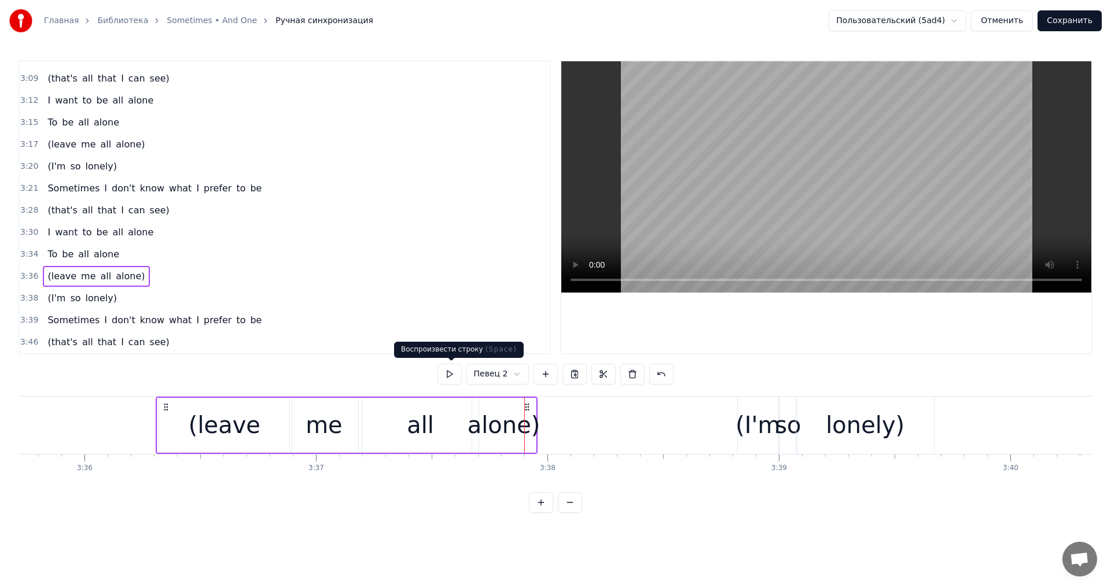
click at [457, 373] on button at bounding box center [449, 374] width 24 height 21
click at [206, 412] on div "(leave" at bounding box center [225, 425] width 72 height 35
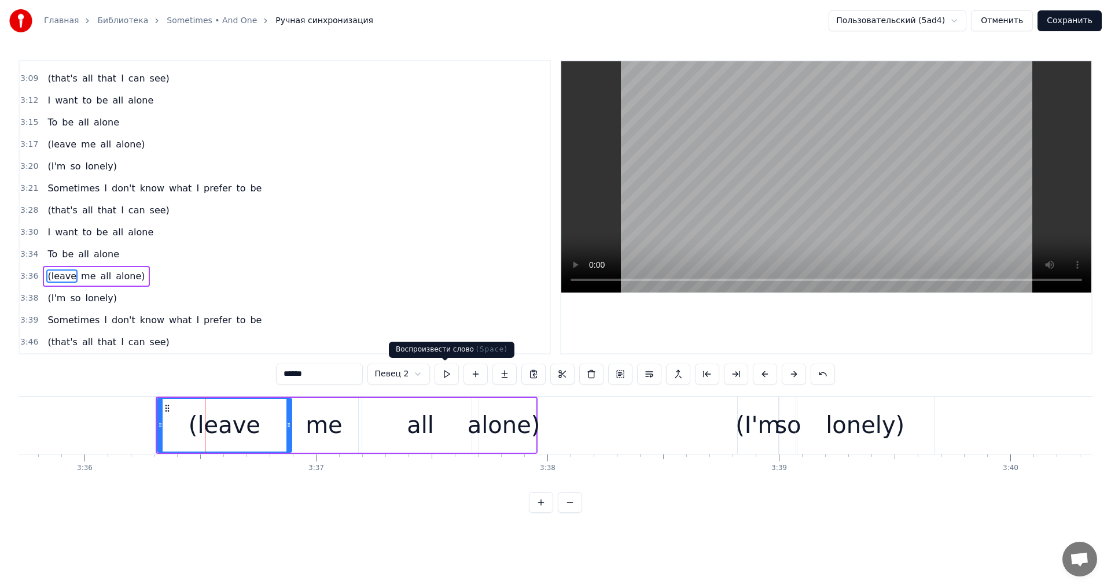
click at [443, 371] on button at bounding box center [447, 374] width 24 height 21
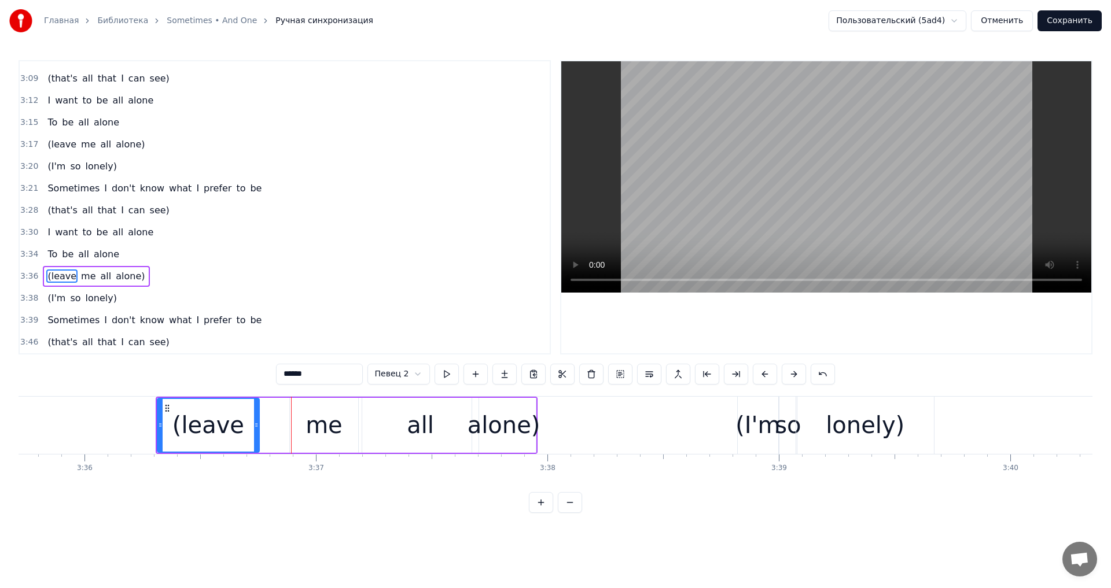
drag, startPoint x: 289, startPoint y: 423, endPoint x: 249, endPoint y: 425, distance: 40.5
click at [254, 425] on icon at bounding box center [256, 425] width 5 height 9
click at [307, 417] on div "me" at bounding box center [324, 425] width 68 height 55
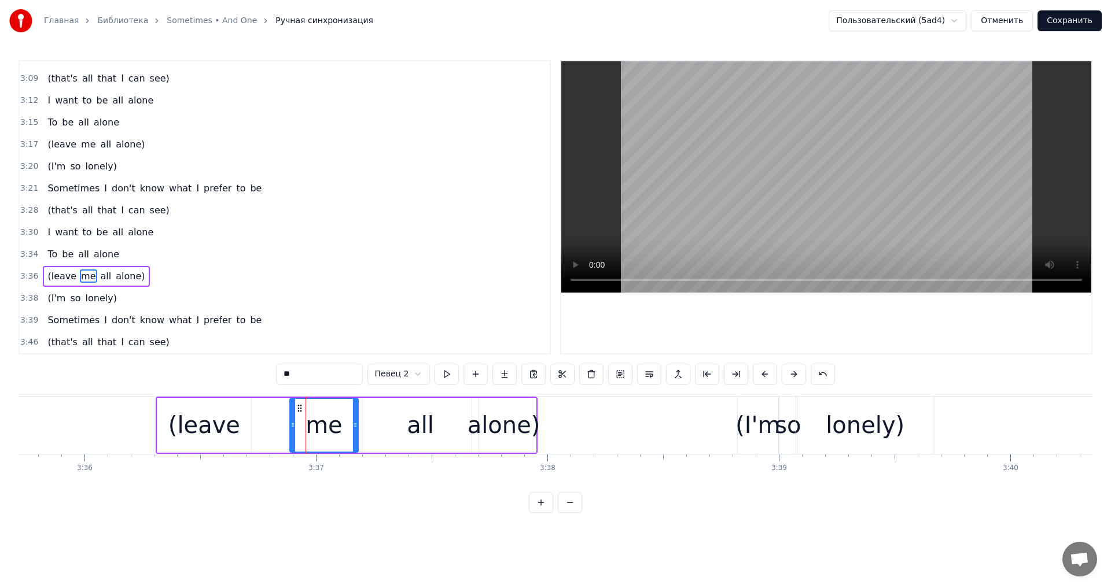
click at [229, 426] on div "(leave" at bounding box center [204, 425] width 72 height 35
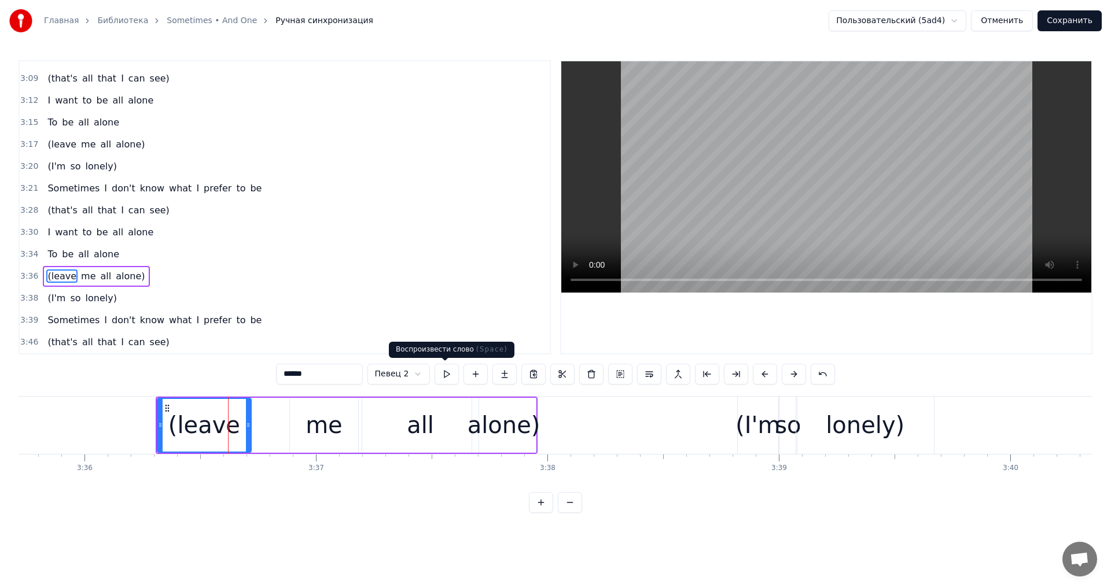
click at [435, 381] on button at bounding box center [447, 374] width 24 height 21
drag, startPoint x: 249, startPoint y: 434, endPoint x: 231, endPoint y: 434, distance: 18.5
click at [231, 434] on div at bounding box center [229, 425] width 5 height 53
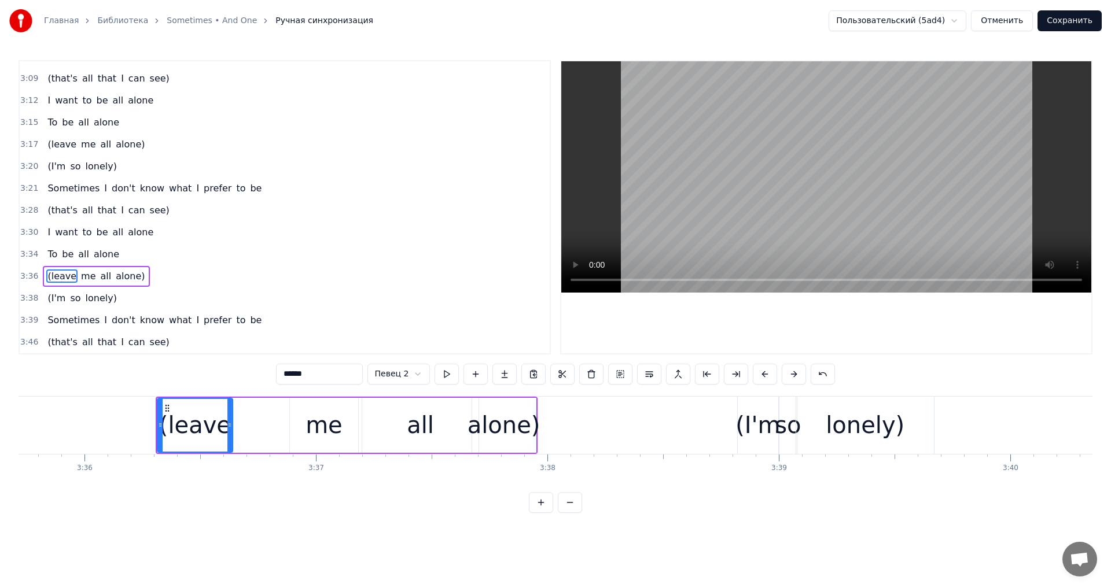
click at [300, 427] on div "me" at bounding box center [324, 425] width 68 height 55
type input "**"
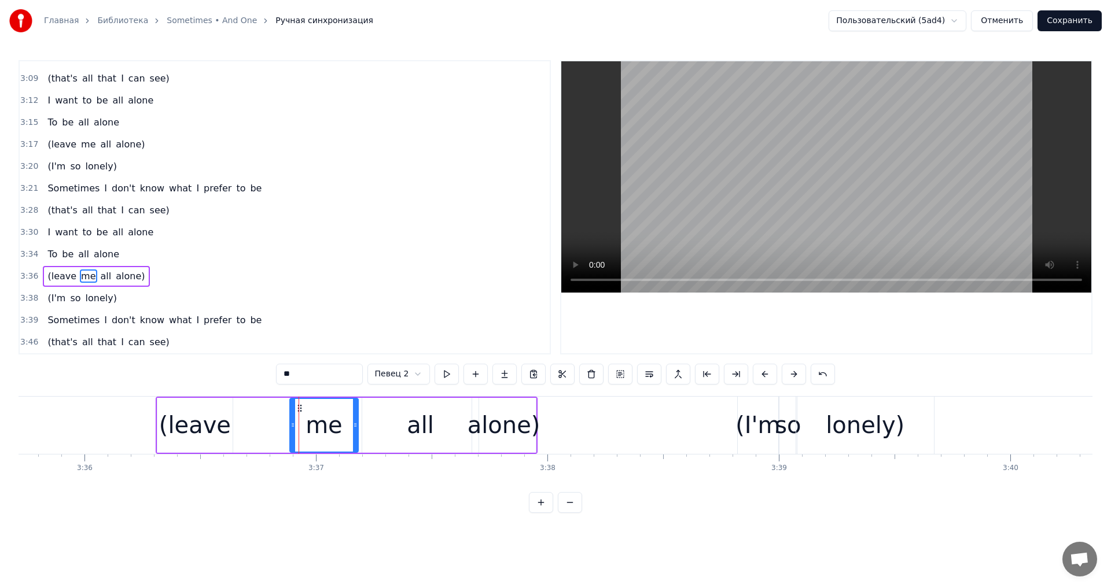
drag, startPoint x: 299, startPoint y: 409, endPoint x: 245, endPoint y: 410, distance: 53.2
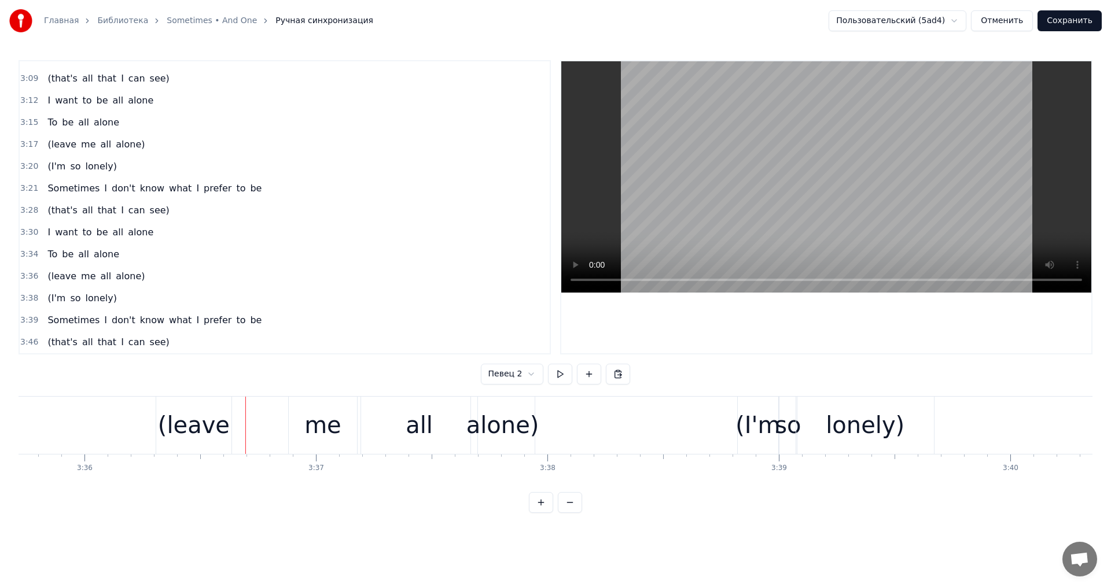
click at [320, 414] on div "me" at bounding box center [322, 425] width 37 height 35
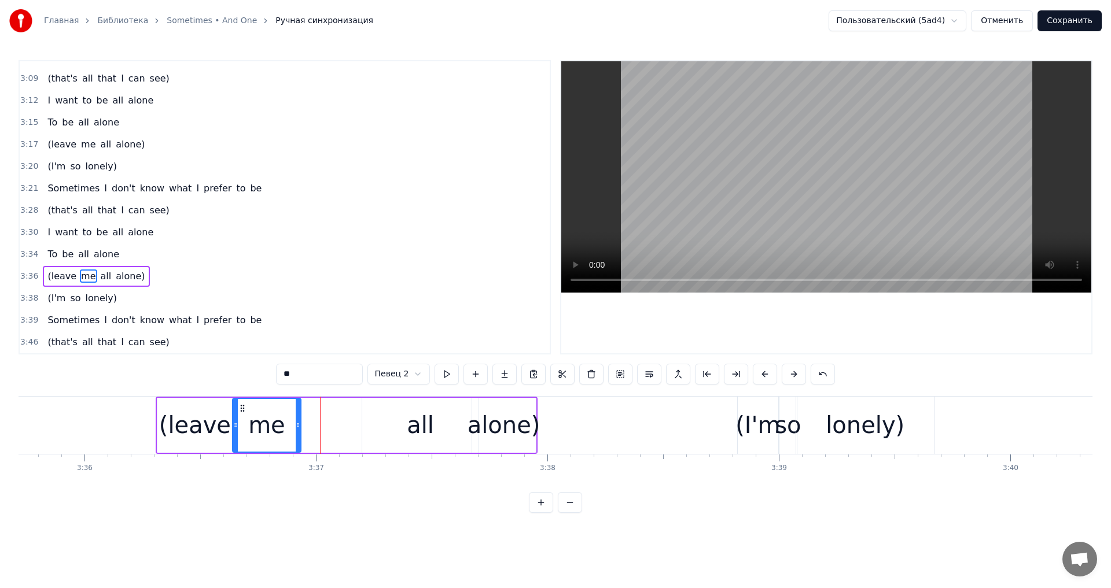
drag, startPoint x: 300, startPoint y: 411, endPoint x: 241, endPoint y: 411, distance: 59.6
click at [243, 411] on circle at bounding box center [243, 411] width 1 height 1
click at [438, 377] on button at bounding box center [447, 374] width 24 height 21
drag, startPoint x: 293, startPoint y: 423, endPoint x: 278, endPoint y: 424, distance: 15.7
click at [278, 424] on icon at bounding box center [280, 425] width 5 height 9
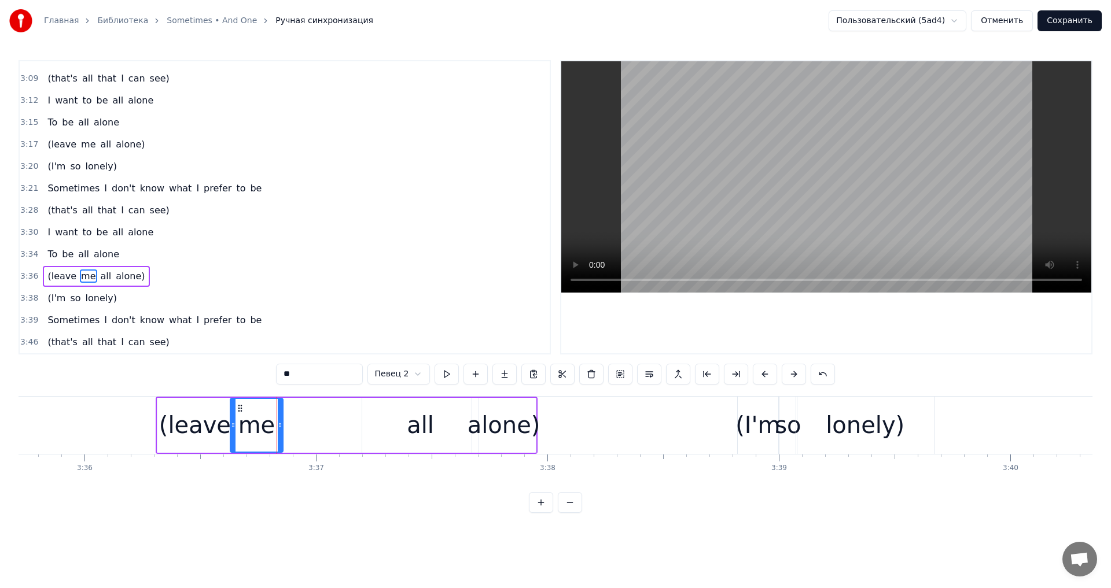
click at [422, 414] on div "all" at bounding box center [420, 425] width 27 height 35
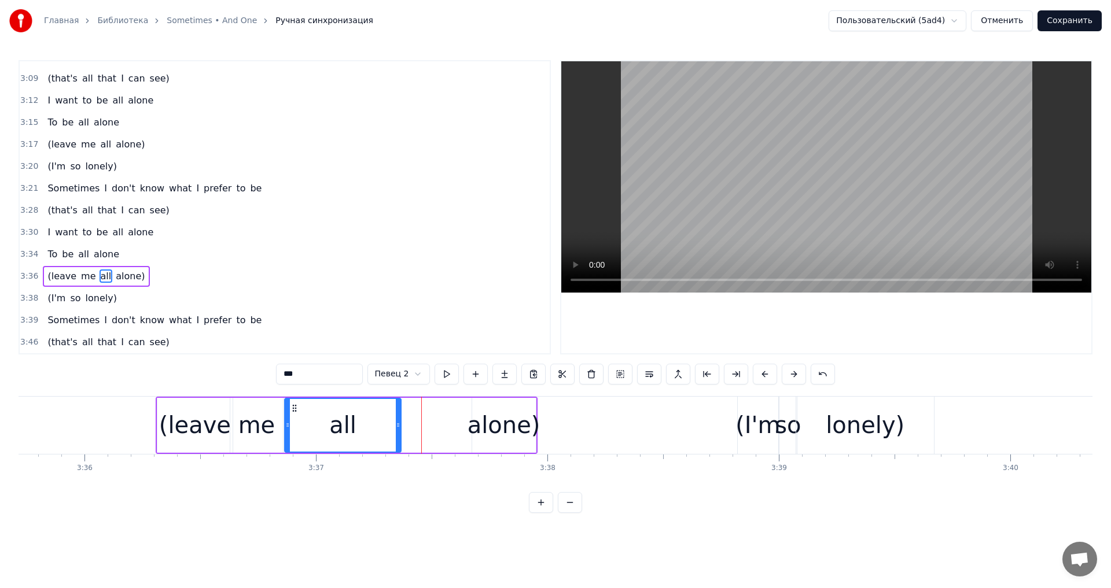
drag, startPoint x: 367, startPoint y: 409, endPoint x: 294, endPoint y: 407, distance: 73.5
click at [294, 407] on icon at bounding box center [294, 408] width 9 height 9
drag, startPoint x: 397, startPoint y: 415, endPoint x: 346, endPoint y: 416, distance: 50.9
click at [346, 416] on div at bounding box center [347, 425] width 5 height 53
click at [443, 376] on button at bounding box center [447, 374] width 24 height 21
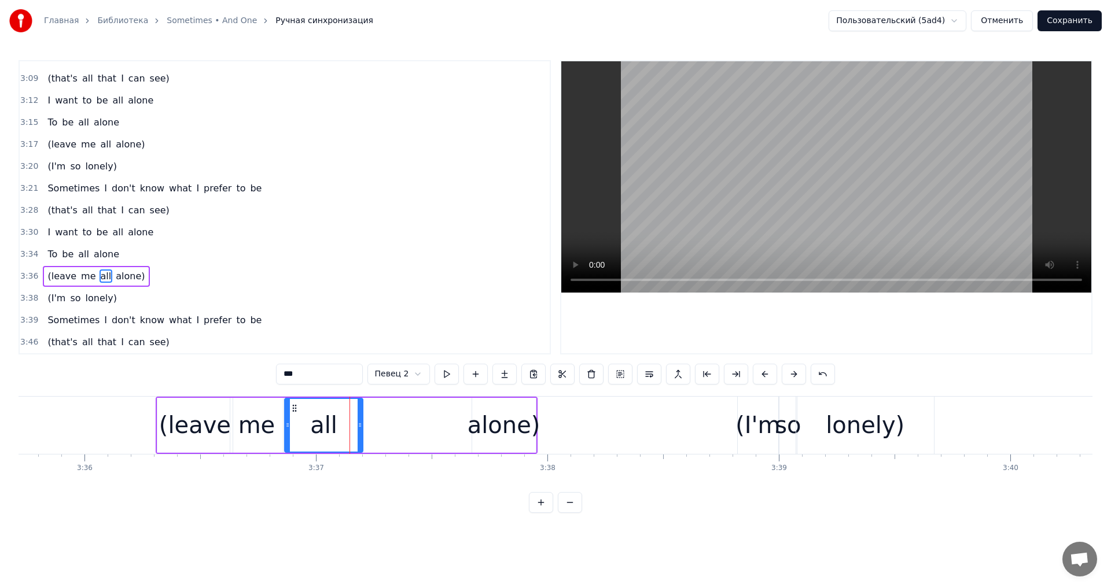
drag, startPoint x: 348, startPoint y: 427, endPoint x: 367, endPoint y: 425, distance: 18.6
click at [362, 425] on icon at bounding box center [360, 425] width 5 height 9
click at [439, 378] on button at bounding box center [447, 374] width 24 height 21
click at [505, 410] on div "alone)" at bounding box center [504, 425] width 73 height 35
type input "******"
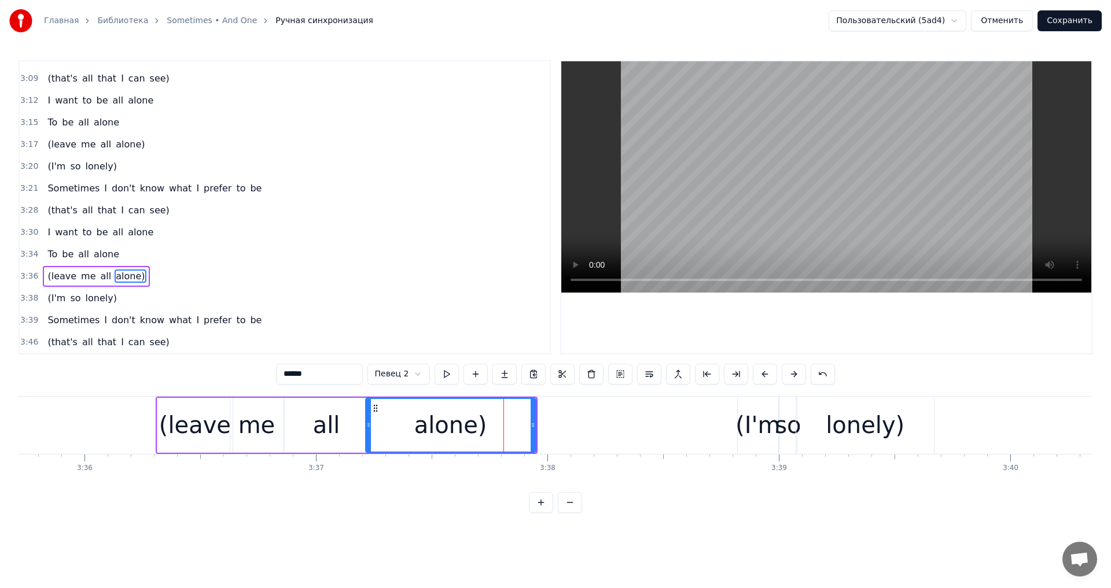
drag, startPoint x: 476, startPoint y: 425, endPoint x: 369, endPoint y: 428, distance: 106.5
click at [369, 428] on icon at bounding box center [368, 425] width 5 height 9
click at [439, 374] on button at bounding box center [447, 374] width 24 height 21
click at [440, 374] on button at bounding box center [447, 374] width 24 height 21
click at [125, 264] on div "3:34 To be all alone" at bounding box center [285, 255] width 530 height 22
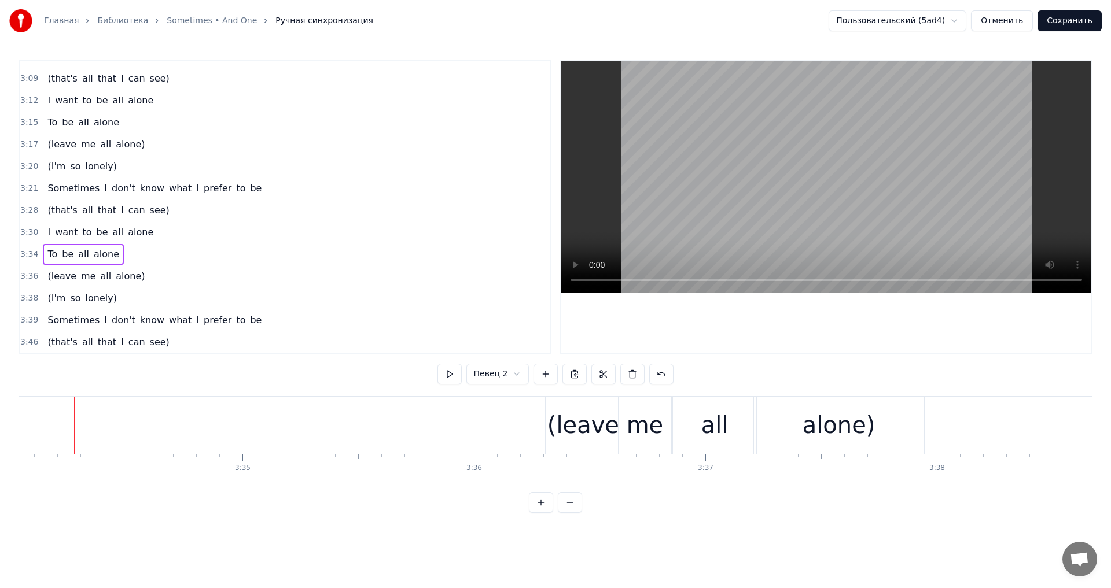
scroll to position [0, 49537]
click at [129, 273] on span "alone)" at bounding box center [130, 276] width 31 height 13
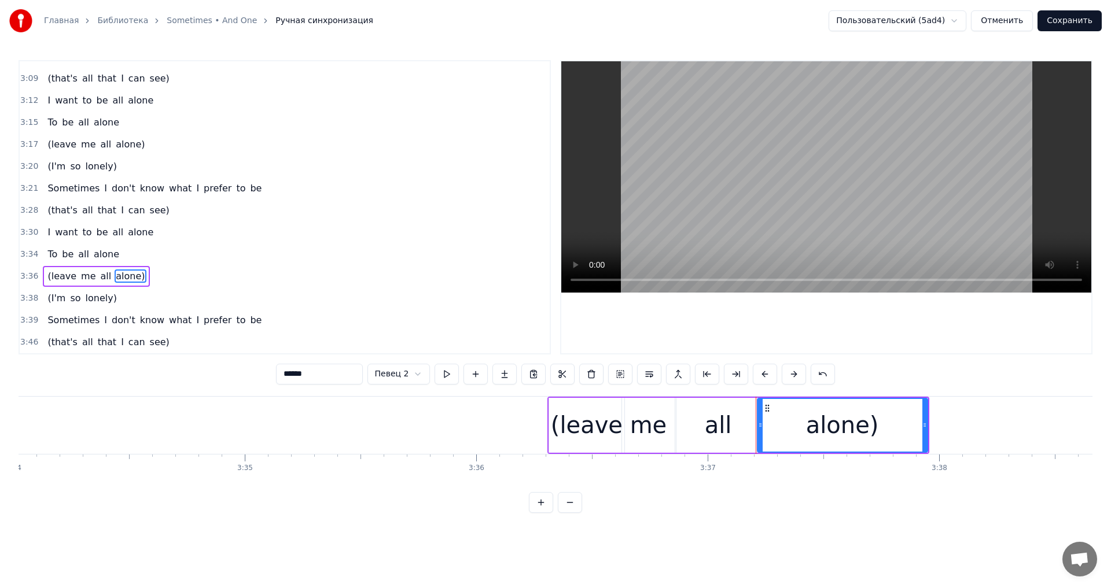
click at [131, 269] on div "(leave me all alone)" at bounding box center [96, 276] width 106 height 21
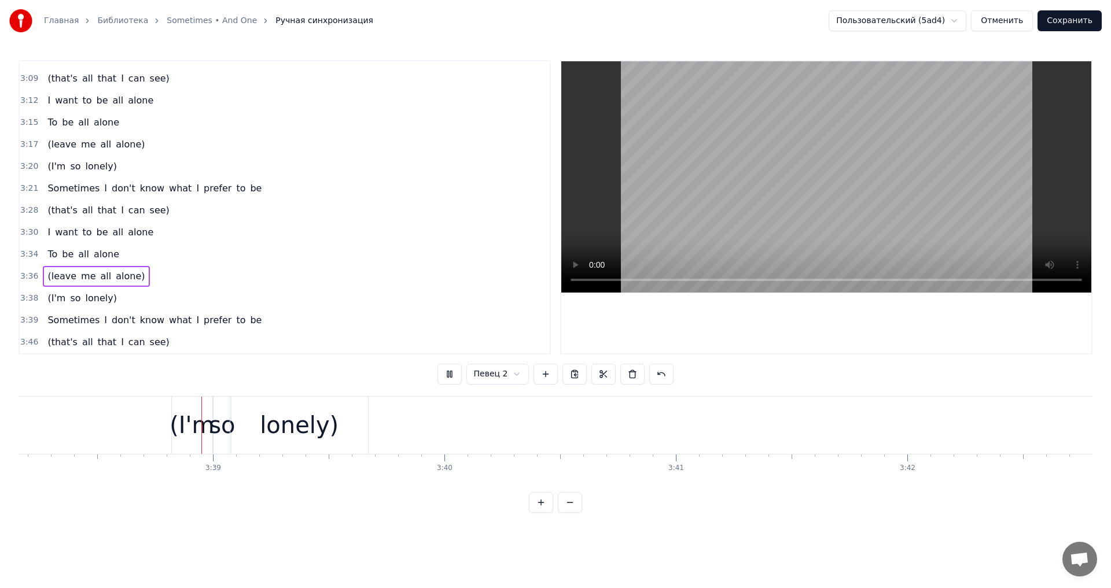
scroll to position [0, 50495]
click at [110, 248] on span "alone" at bounding box center [107, 254] width 28 height 13
click at [113, 245] on div "To be all alone" at bounding box center [83, 254] width 81 height 21
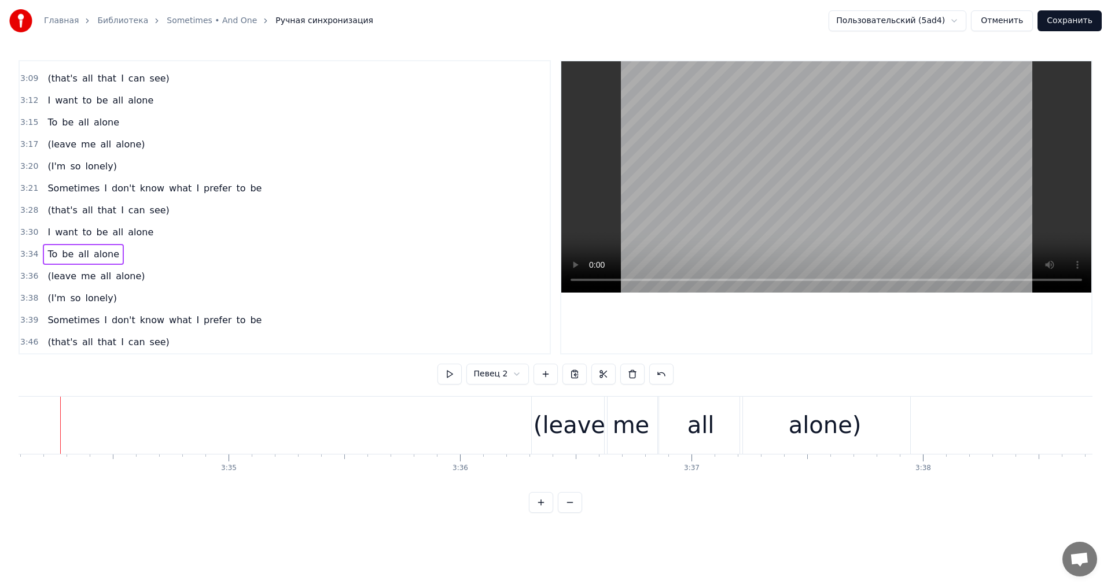
scroll to position [0, 49537]
click at [121, 268] on div "(leave me all alone)" at bounding box center [96, 276] width 106 height 21
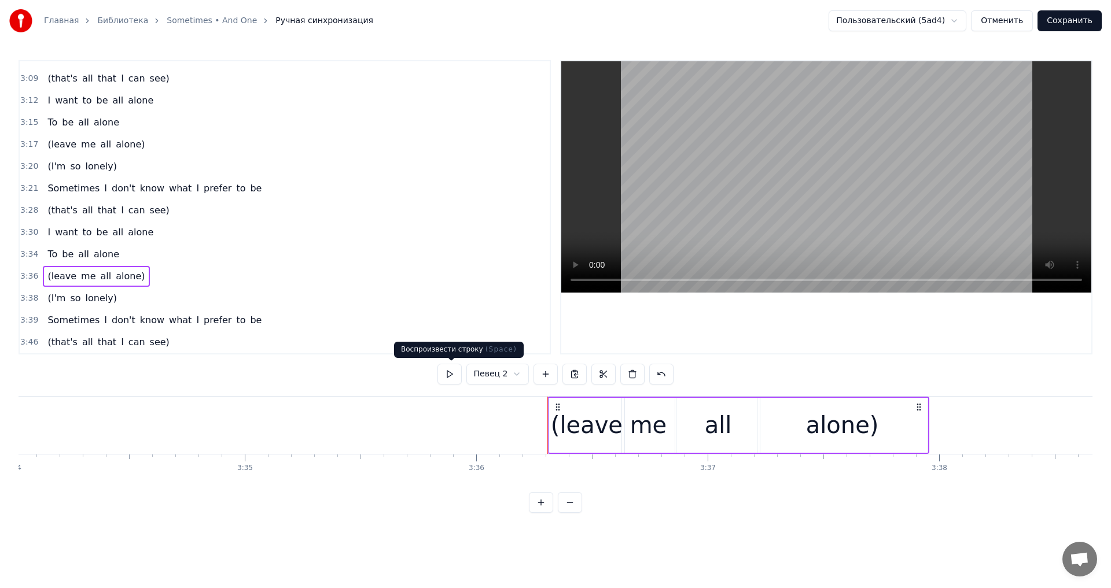
click at [446, 378] on button at bounding box center [449, 374] width 24 height 21
click at [95, 289] on div "(I'm so lonely)" at bounding box center [82, 298] width 78 height 21
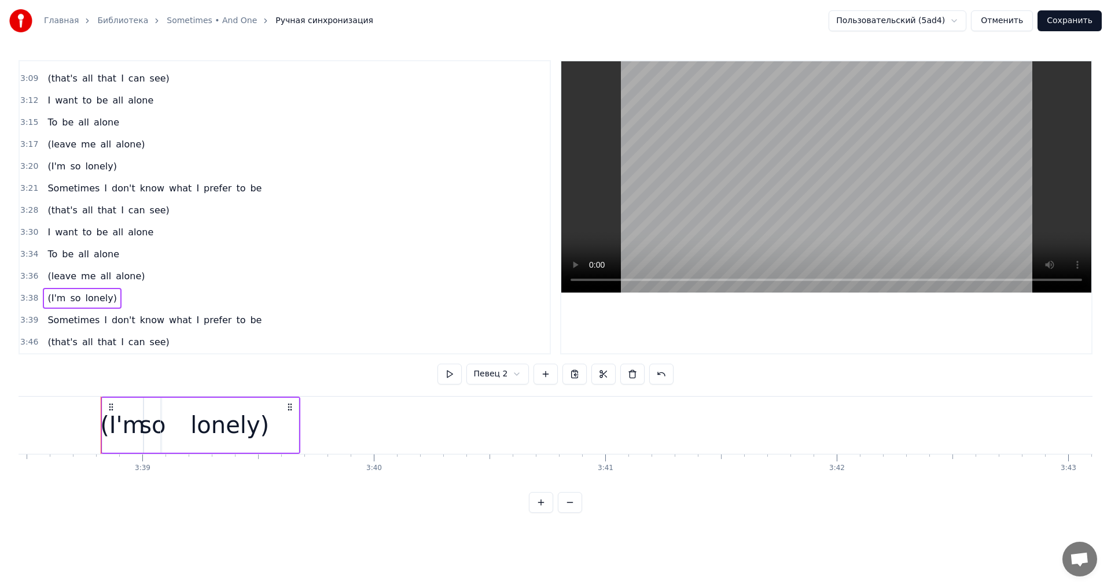
scroll to position [0, 50589]
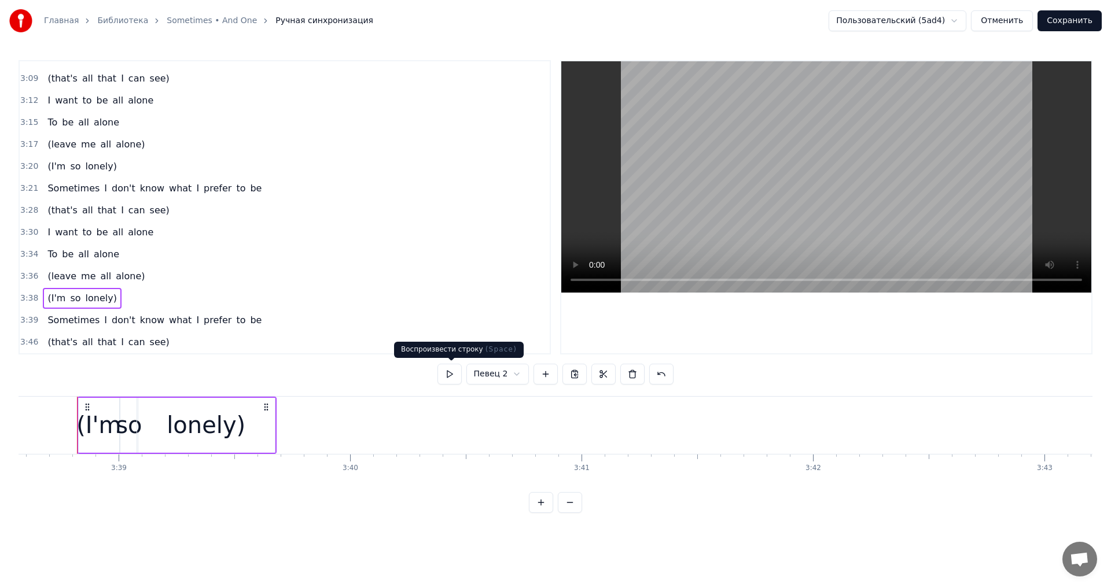
click at [459, 368] on button at bounding box center [449, 374] width 24 height 21
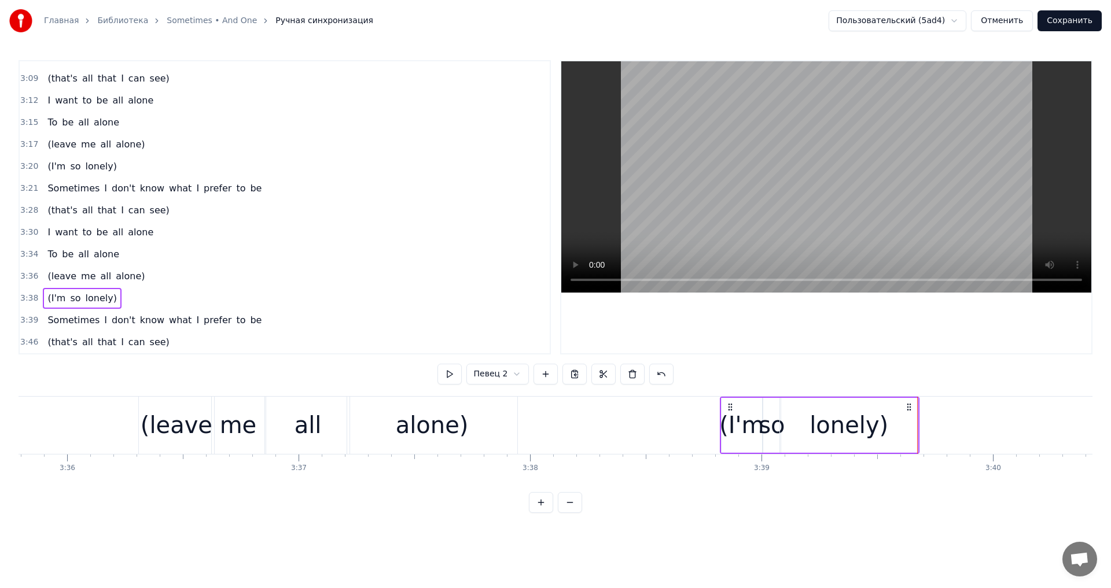
scroll to position [0, 49947]
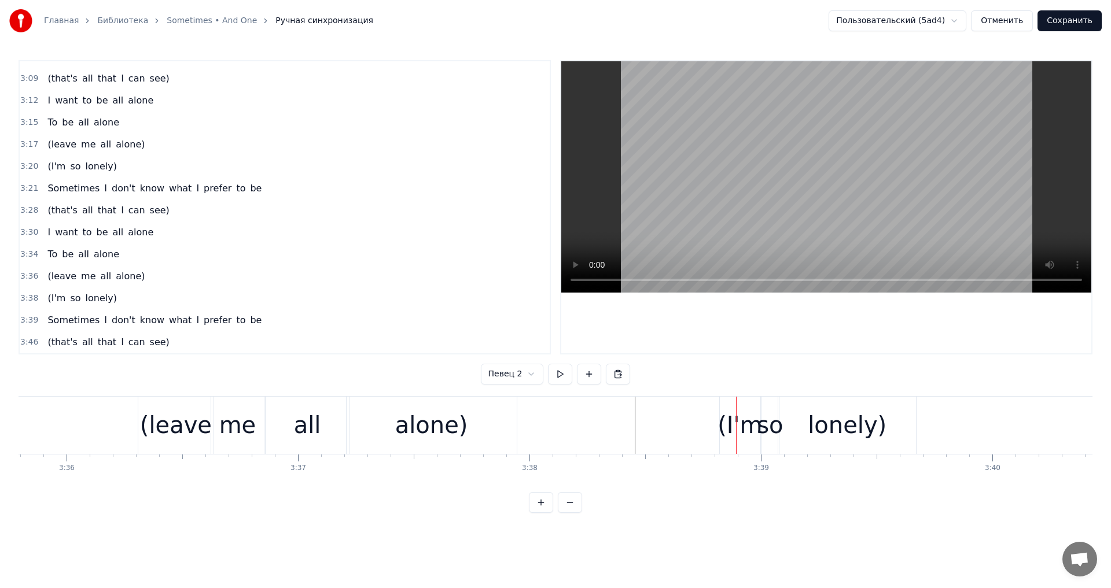
click at [726, 415] on div "(I'm" at bounding box center [740, 425] width 45 height 35
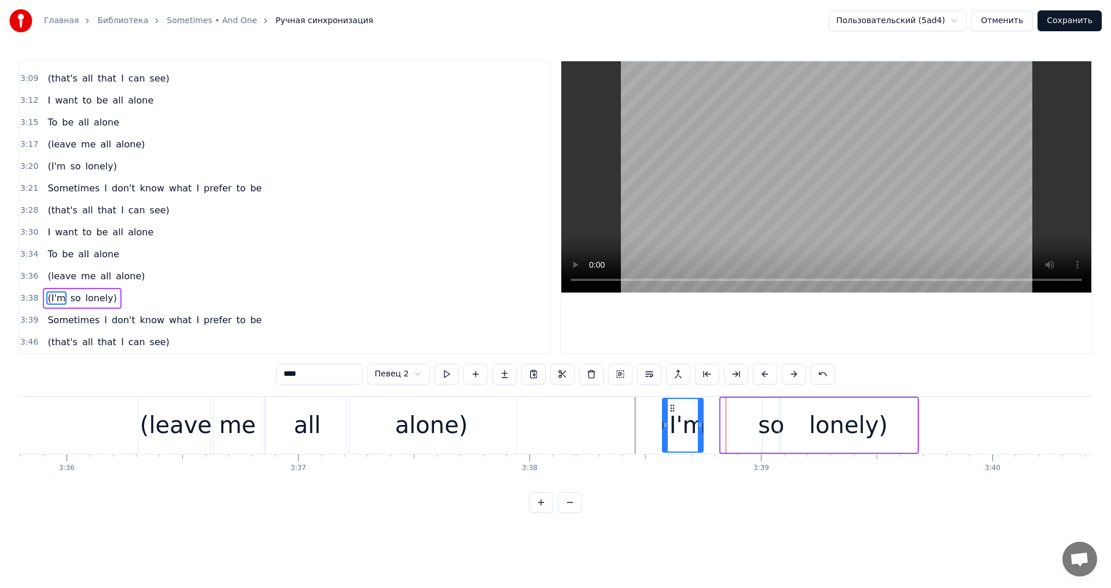
drag, startPoint x: 729, startPoint y: 403, endPoint x: 663, endPoint y: 401, distance: 66.0
click at [663, 401] on div "(I'm" at bounding box center [682, 425] width 39 height 53
click at [760, 417] on div "so" at bounding box center [771, 425] width 26 height 35
drag, startPoint x: 764, startPoint y: 413, endPoint x: 700, endPoint y: 417, distance: 64.9
click at [700, 417] on div at bounding box center [700, 425] width 5 height 53
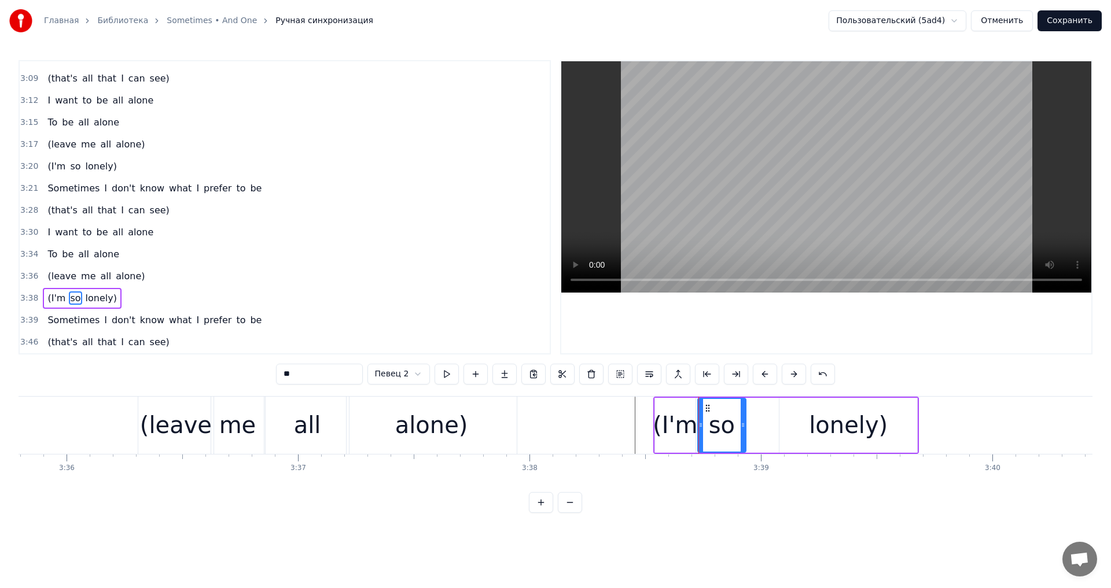
drag, startPoint x: 779, startPoint y: 422, endPoint x: 745, endPoint y: 421, distance: 34.1
click at [745, 421] on icon at bounding box center [743, 425] width 5 height 9
click at [832, 423] on div "lonely)" at bounding box center [848, 425] width 79 height 35
type input "*******"
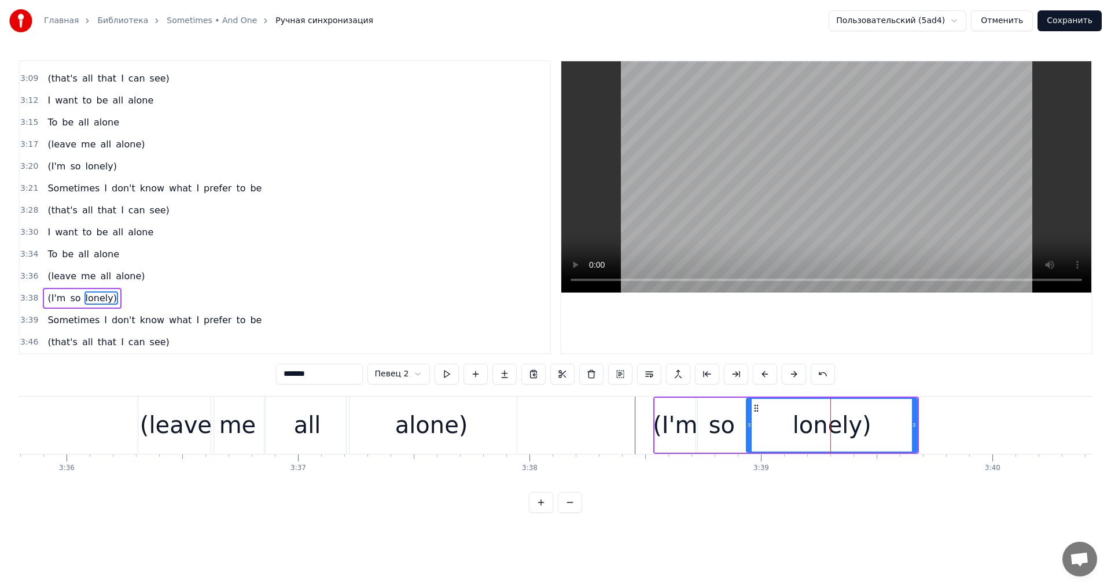
drag, startPoint x: 781, startPoint y: 429, endPoint x: 748, endPoint y: 431, distance: 33.0
click at [748, 431] on div at bounding box center [749, 425] width 5 height 53
drag, startPoint x: 912, startPoint y: 422, endPoint x: 864, endPoint y: 422, distance: 48.0
click at [864, 422] on icon at bounding box center [866, 425] width 5 height 9
click at [84, 290] on div "(I'm so lonely)" at bounding box center [82, 298] width 78 height 21
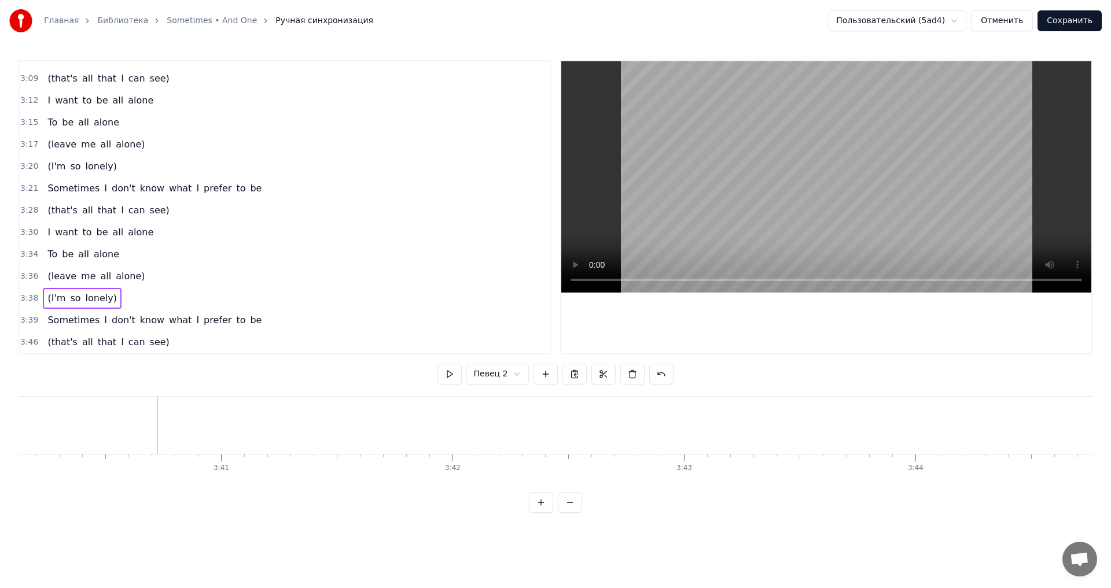
scroll to position [0, 50952]
click at [98, 287] on div "3:36 (leave me all alone)" at bounding box center [285, 277] width 530 height 22
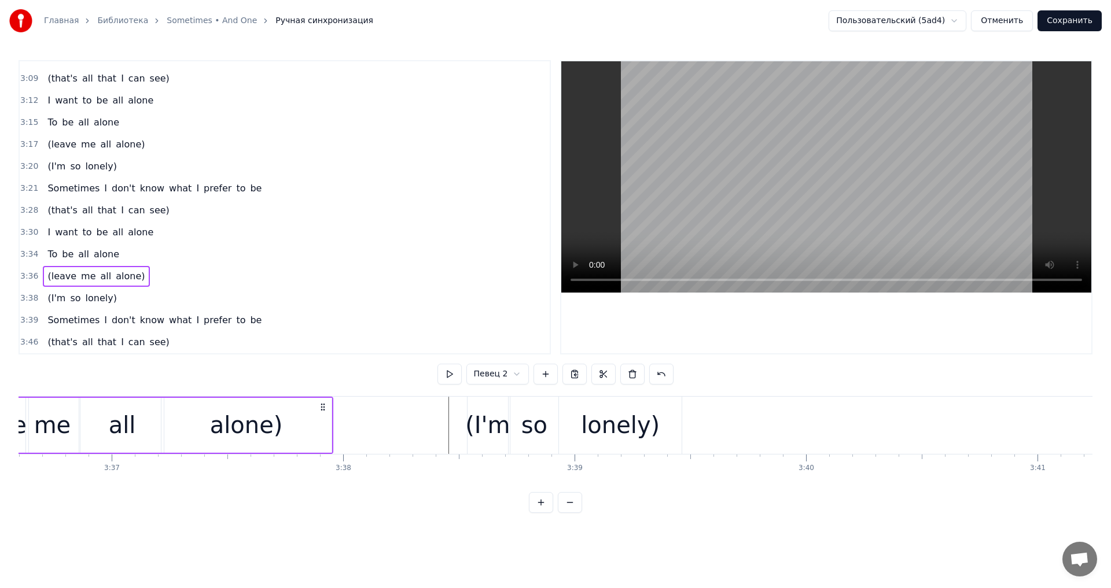
click at [98, 292] on span "lonely)" at bounding box center [101, 298] width 34 height 13
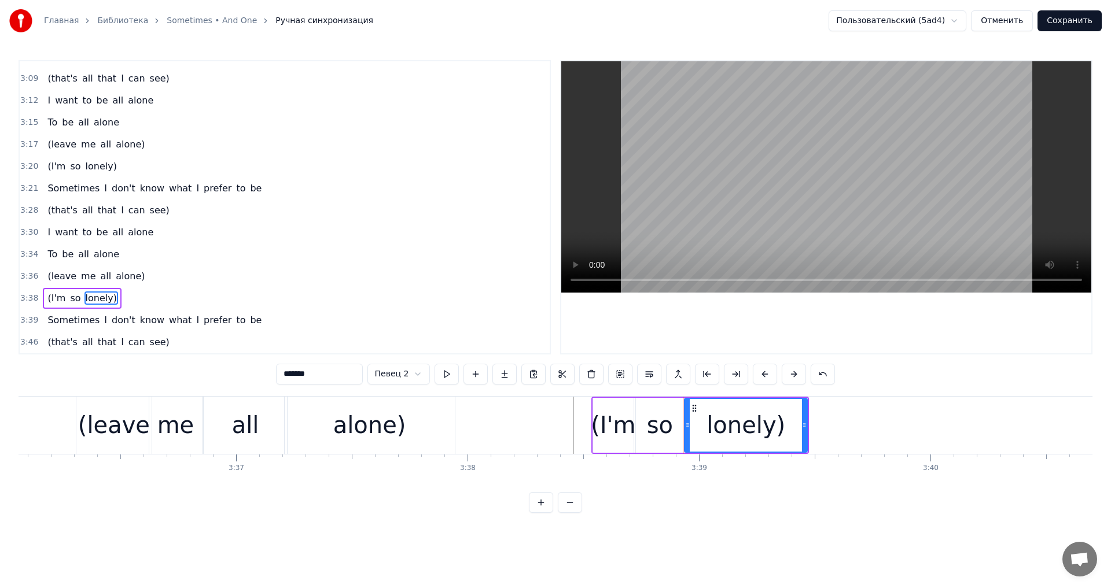
scroll to position [0, 50007]
click at [104, 289] on div "(I'm so lonely)" at bounding box center [82, 298] width 78 height 21
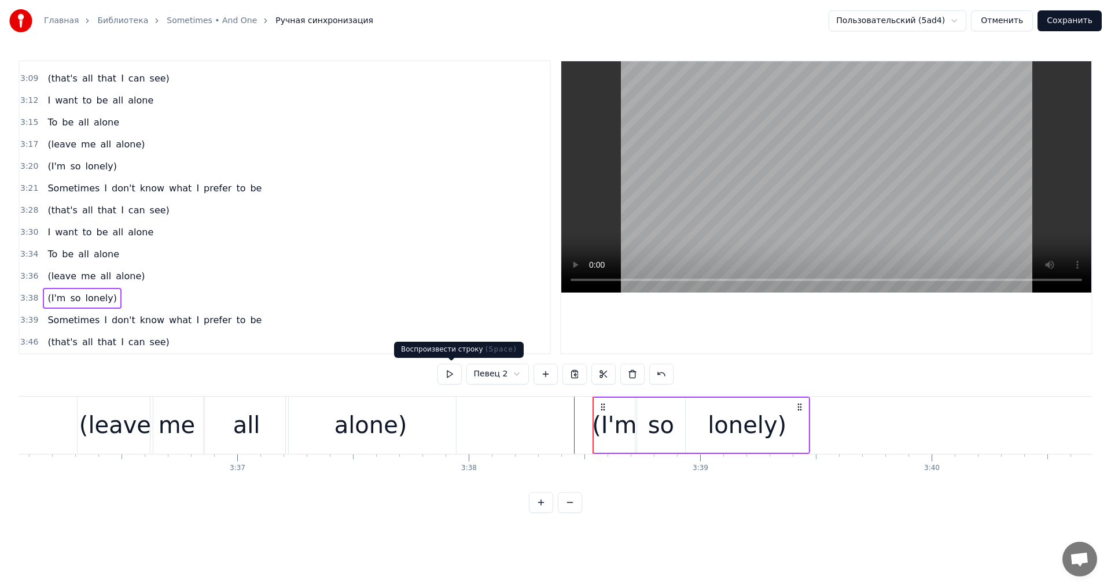
click at [459, 378] on button at bounding box center [449, 374] width 24 height 21
click at [795, 420] on div "lonely)" at bounding box center [747, 425] width 123 height 55
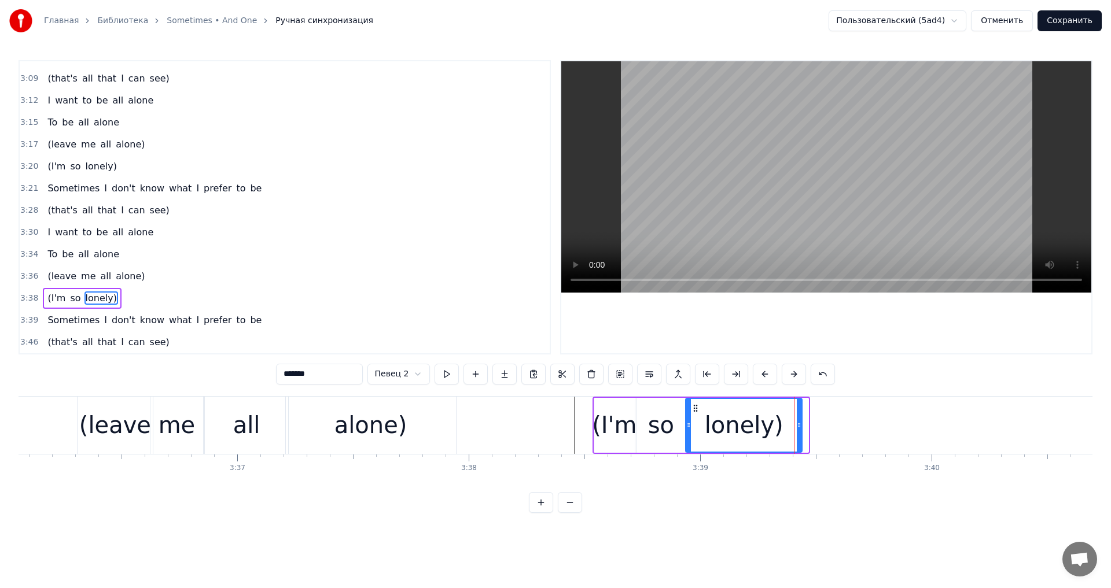
drag, startPoint x: 804, startPoint y: 420, endPoint x: 797, endPoint y: 420, distance: 6.9
click at [797, 420] on div at bounding box center [799, 425] width 5 height 53
click at [110, 288] on div "3:38 (I'm so lonely)" at bounding box center [285, 299] width 530 height 22
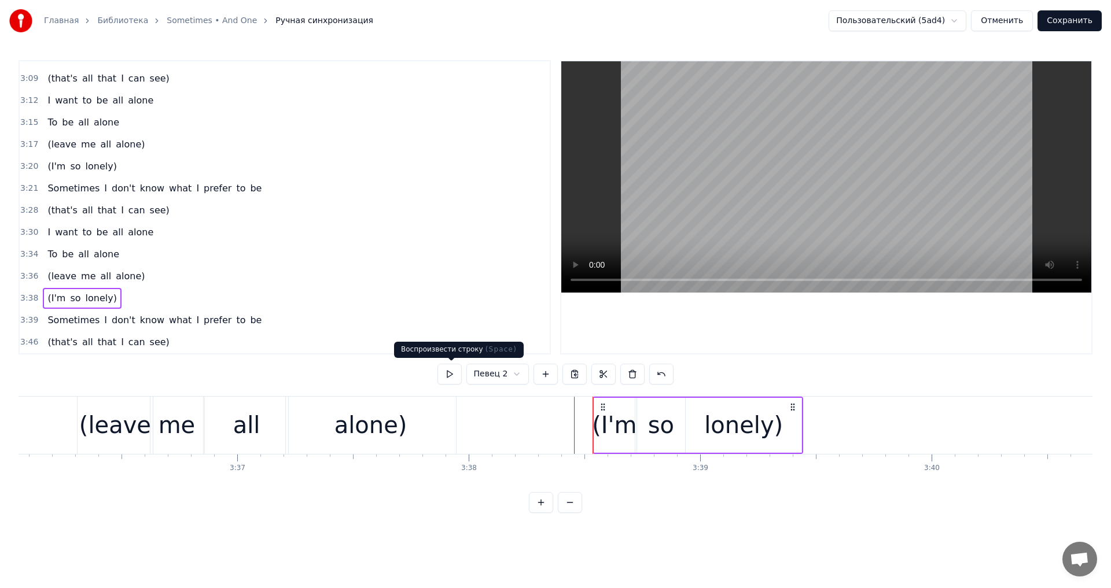
click at [456, 379] on button at bounding box center [449, 374] width 24 height 21
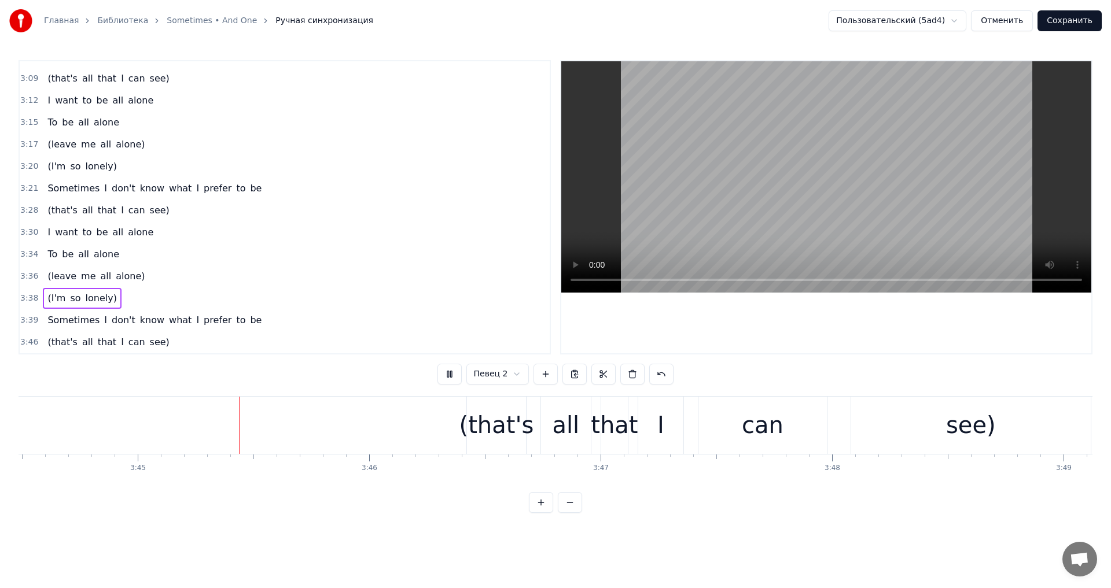
scroll to position [0, 51962]
click at [479, 413] on div "(that's" at bounding box center [493, 425] width 75 height 35
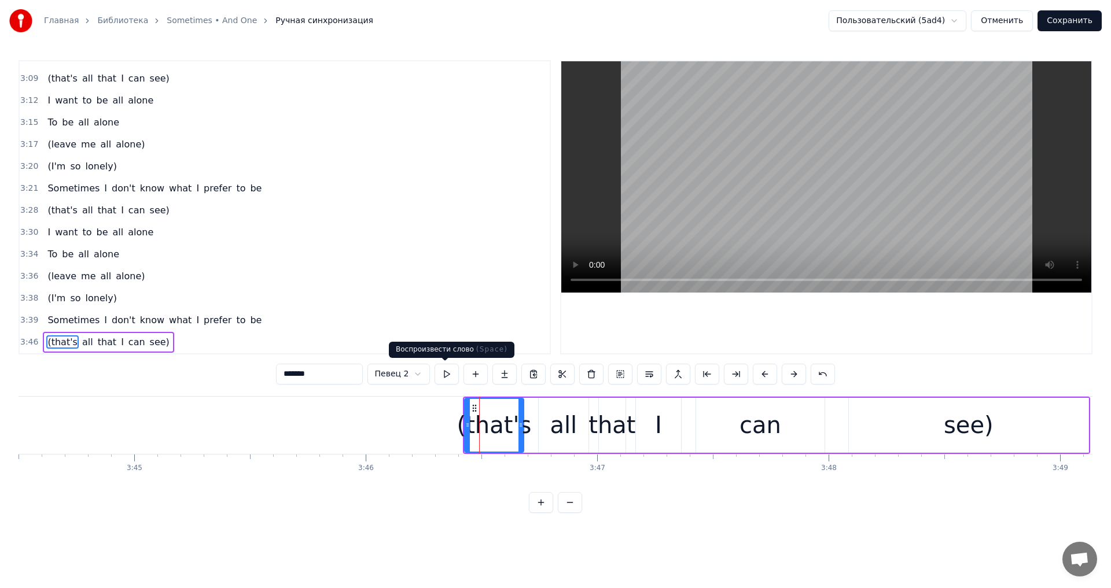
click at [442, 382] on button at bounding box center [447, 374] width 24 height 21
drag, startPoint x: 521, startPoint y: 421, endPoint x: 513, endPoint y: 422, distance: 8.8
click at [513, 422] on icon at bounding box center [512, 425] width 5 height 9
click at [549, 421] on div "all" at bounding box center [564, 425] width 50 height 55
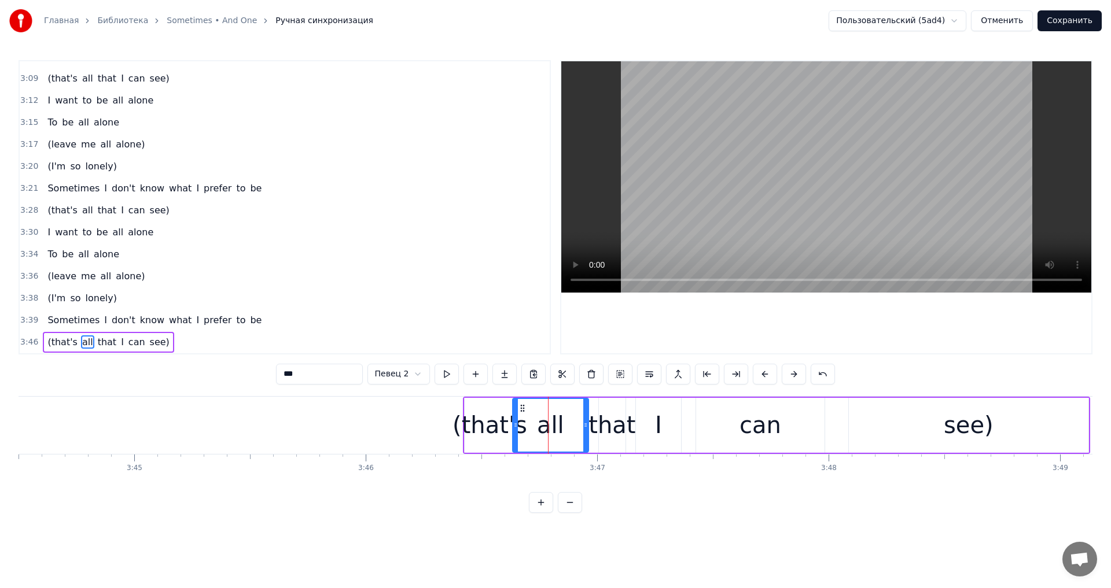
drag, startPoint x: 541, startPoint y: 424, endPoint x: 517, endPoint y: 426, distance: 23.8
click at [517, 426] on icon at bounding box center [515, 425] width 5 height 9
click at [440, 373] on button at bounding box center [447, 374] width 24 height 21
drag, startPoint x: 586, startPoint y: 416, endPoint x: 567, endPoint y: 418, distance: 18.6
click at [567, 418] on div at bounding box center [567, 425] width 5 height 53
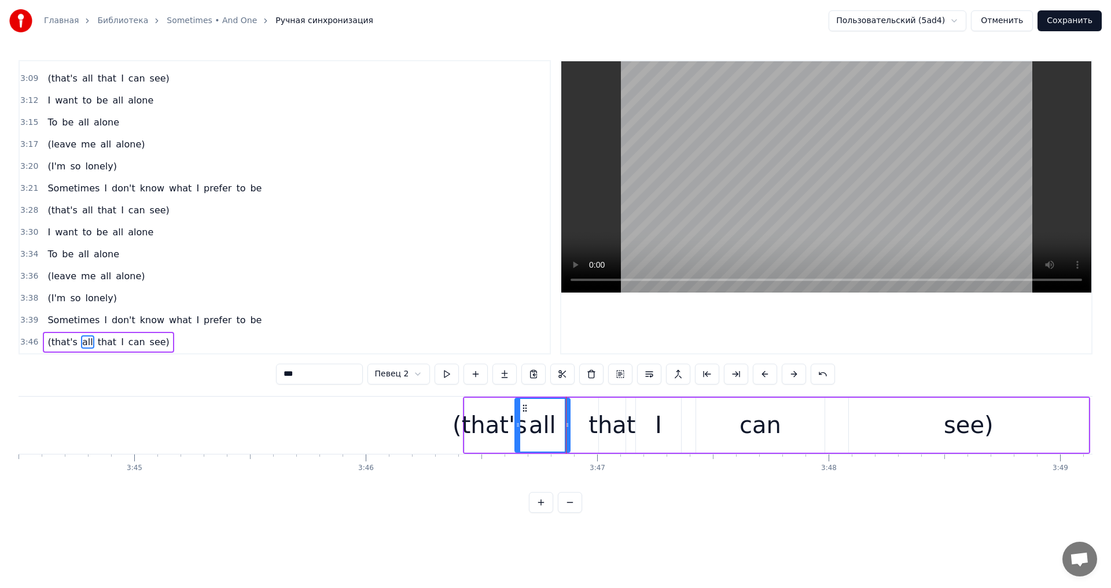
click at [612, 420] on div "that" at bounding box center [611, 425] width 47 height 35
drag, startPoint x: 594, startPoint y: 407, endPoint x: 580, endPoint y: 407, distance: 13.9
click at [576, 407] on icon at bounding box center [575, 408] width 9 height 9
click at [642, 408] on div "I" at bounding box center [658, 425] width 45 height 55
drag, startPoint x: 643, startPoint y: 408, endPoint x: 604, endPoint y: 409, distance: 39.4
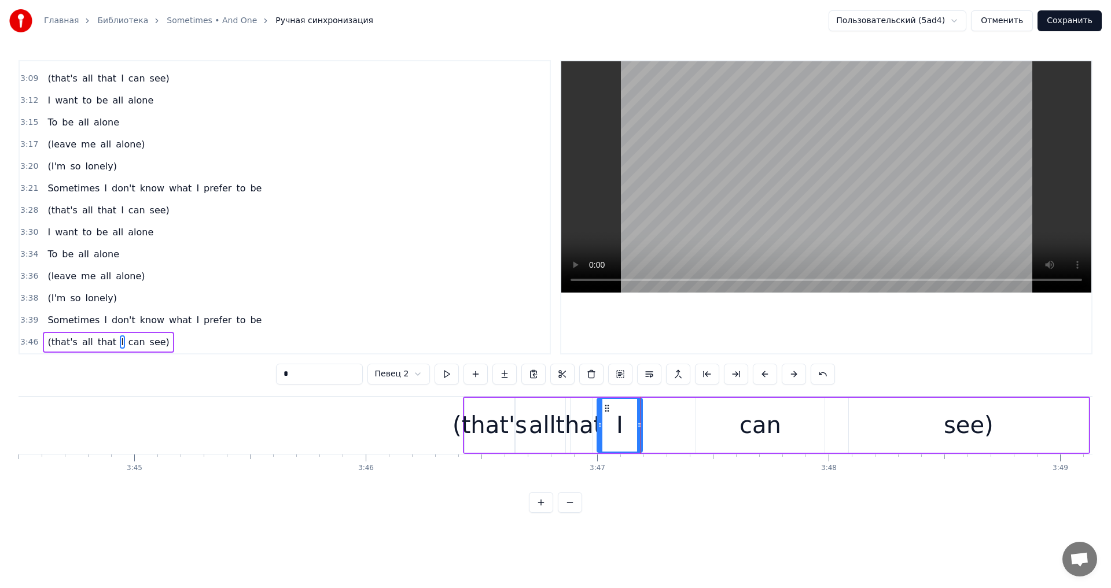
click at [604, 409] on icon at bounding box center [606, 408] width 9 height 9
click at [578, 424] on div "that" at bounding box center [578, 425] width 47 height 35
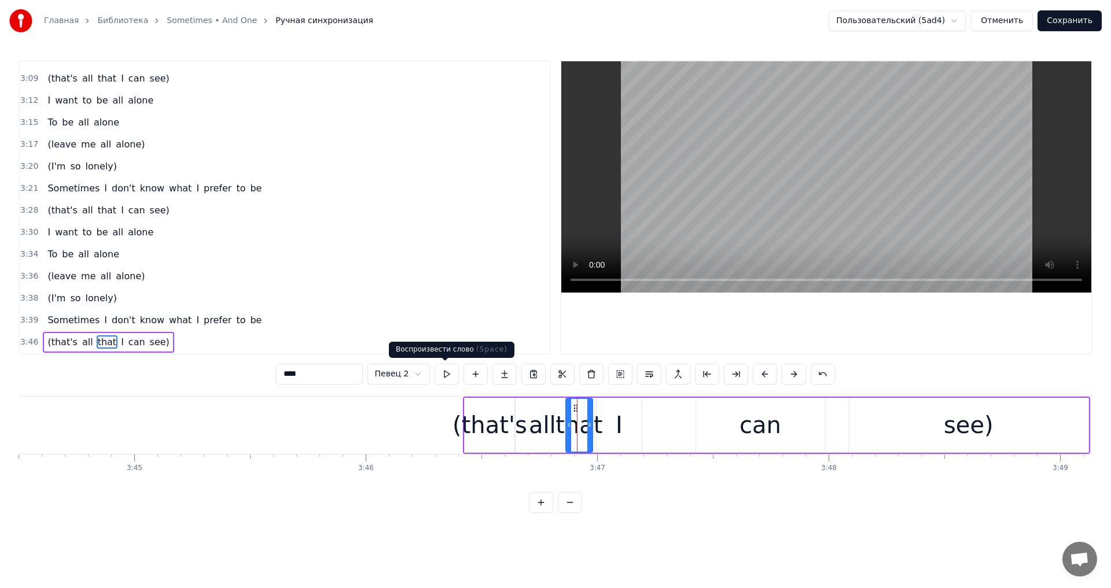
click at [439, 378] on button at bounding box center [447, 374] width 24 height 21
click at [550, 418] on div "all" at bounding box center [542, 425] width 27 height 35
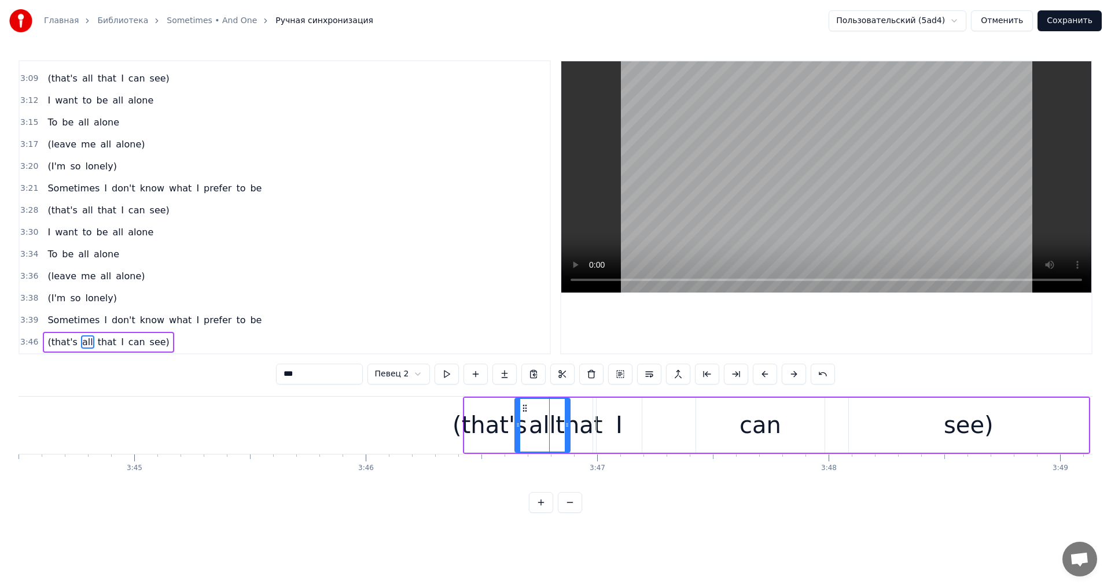
click at [578, 422] on div "that" at bounding box center [578, 425] width 47 height 35
drag, startPoint x: 588, startPoint y: 423, endPoint x: 580, endPoint y: 423, distance: 7.5
click at [580, 423] on icon at bounding box center [582, 425] width 5 height 9
click at [552, 424] on div "all" at bounding box center [542, 425] width 27 height 35
drag, startPoint x: 565, startPoint y: 425, endPoint x: 553, endPoint y: 425, distance: 12.2
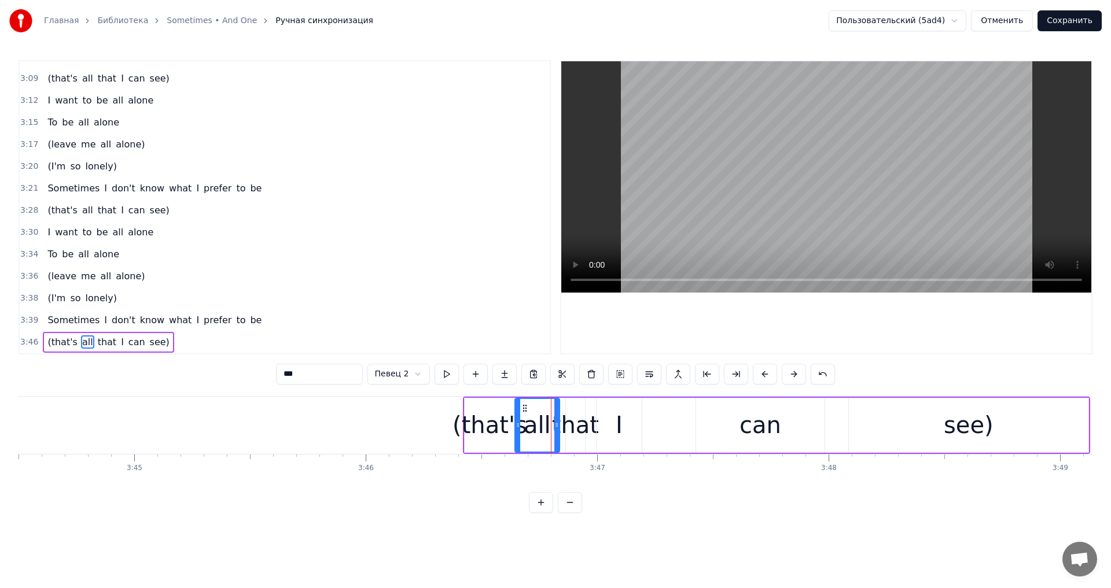
click at [554, 425] on icon at bounding box center [556, 425] width 5 height 9
click at [571, 424] on div "that" at bounding box center [575, 425] width 47 height 35
drag, startPoint x: 568, startPoint y: 423, endPoint x: 561, endPoint y: 424, distance: 7.0
click at [561, 424] on icon at bounding box center [562, 425] width 5 height 9
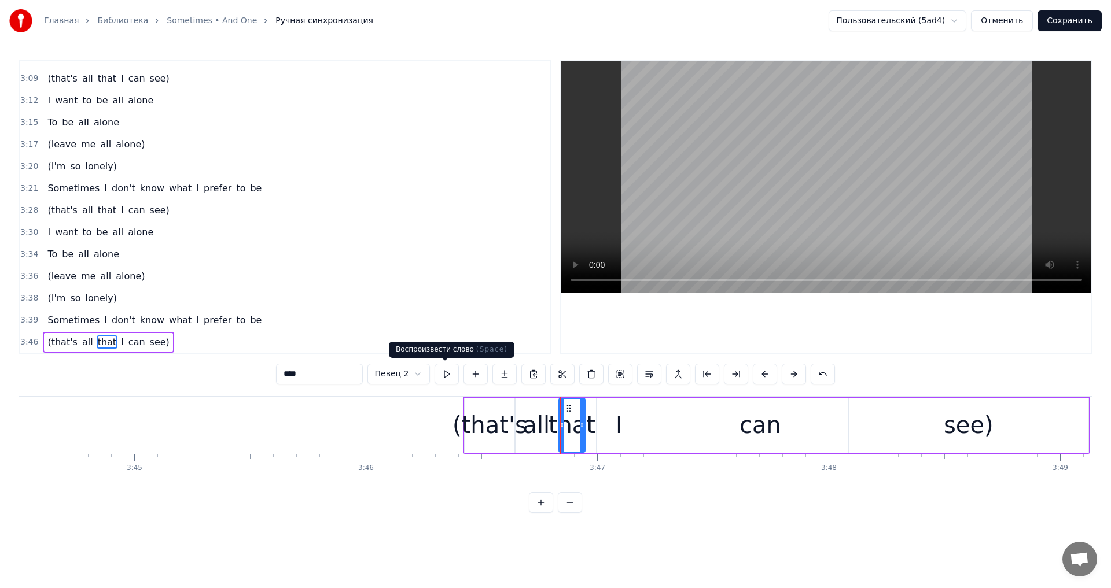
click at [443, 371] on button at bounding box center [447, 374] width 24 height 21
click at [610, 427] on div "I" at bounding box center [619, 425] width 45 height 55
type input "*"
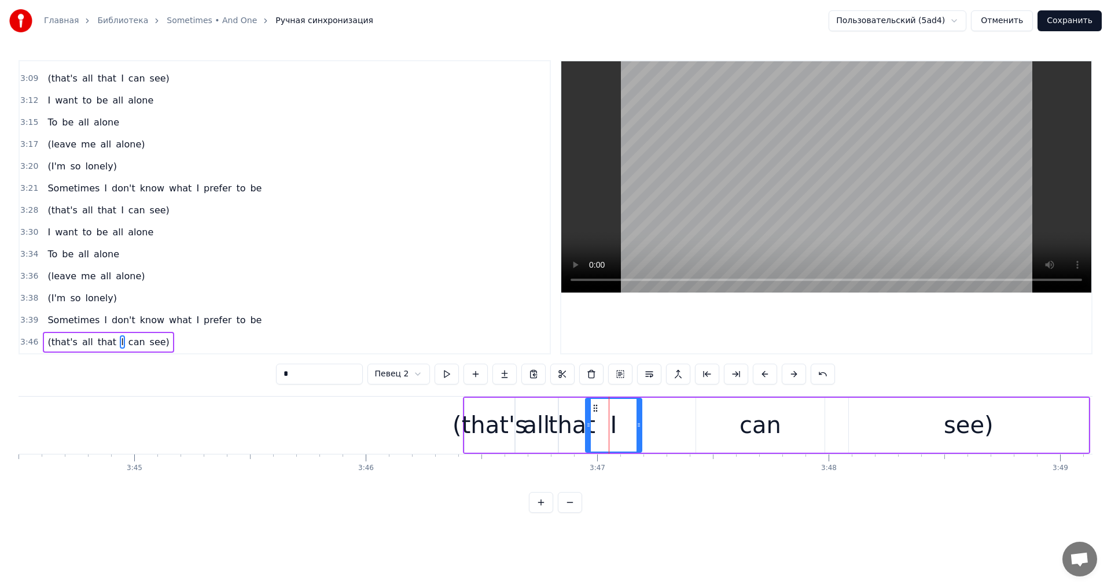
click at [588, 424] on icon at bounding box center [588, 425] width 5 height 9
click at [453, 379] on button at bounding box center [447, 374] width 24 height 21
drag, startPoint x: 640, startPoint y: 426, endPoint x: 628, endPoint y: 427, distance: 12.2
click at [628, 427] on icon at bounding box center [629, 425] width 5 height 9
click at [676, 424] on div "(that's all that I can see)" at bounding box center [776, 425] width 627 height 57
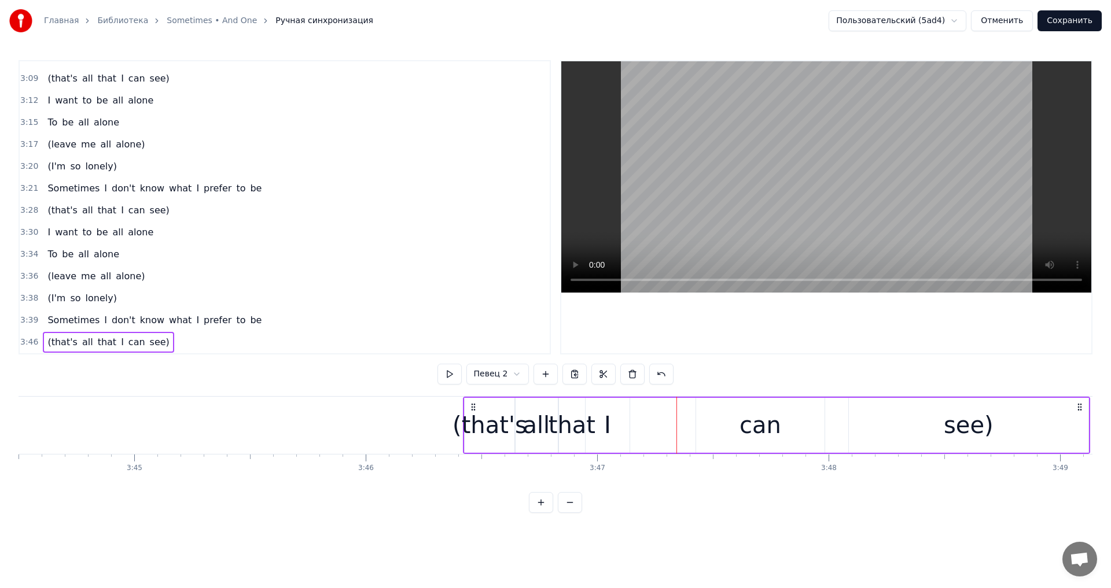
click at [722, 422] on div "can" at bounding box center [760, 425] width 128 height 55
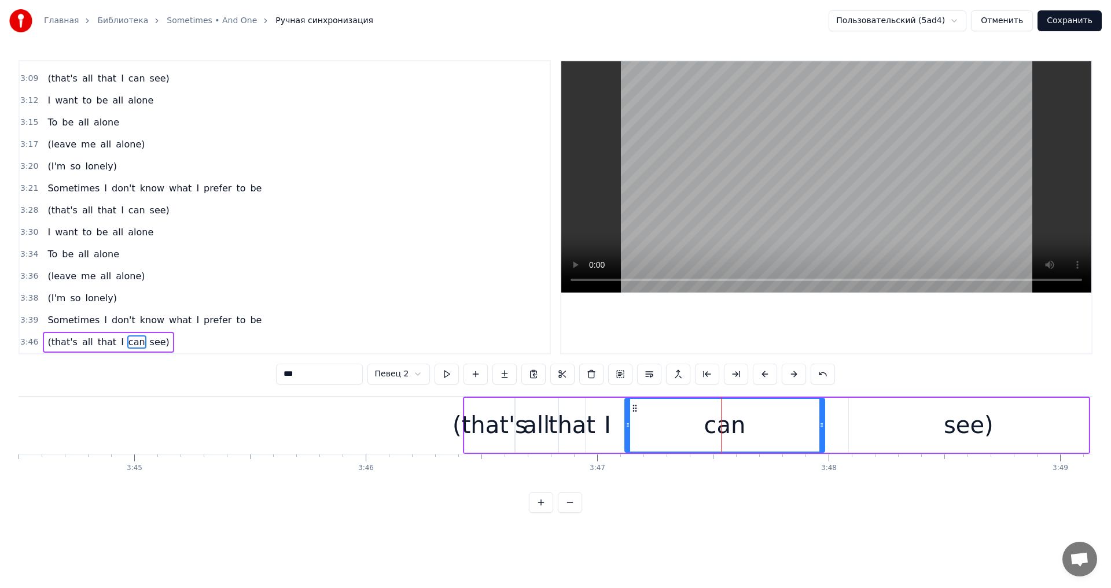
drag, startPoint x: 696, startPoint y: 428, endPoint x: 625, endPoint y: 428, distance: 71.2
click at [626, 428] on icon at bounding box center [628, 425] width 5 height 9
drag, startPoint x: 821, startPoint y: 424, endPoint x: 693, endPoint y: 426, distance: 128.5
click at [693, 426] on icon at bounding box center [693, 425] width 5 height 9
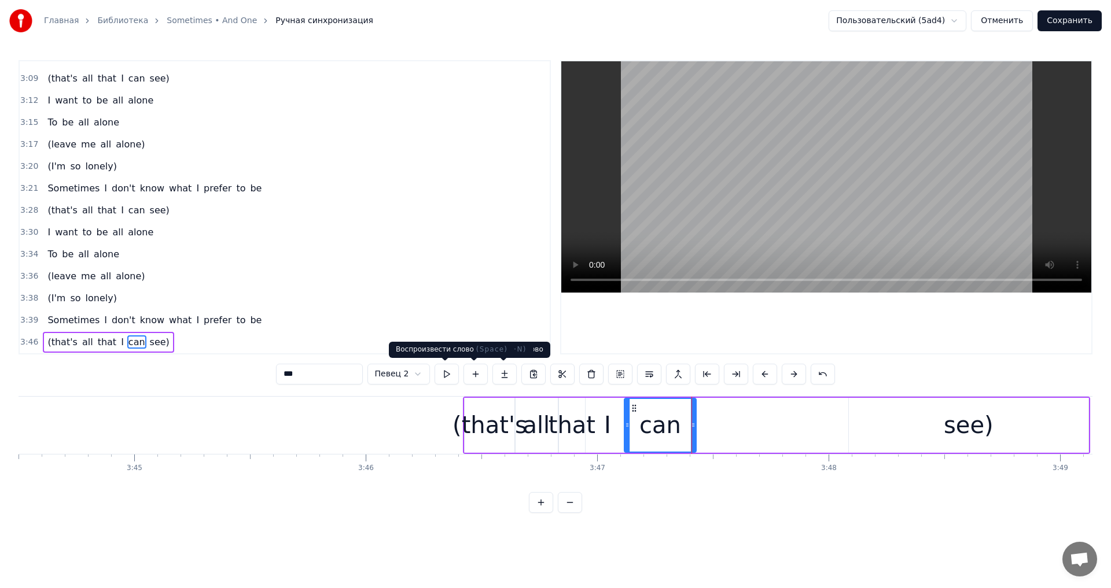
click at [450, 373] on button at bounding box center [447, 374] width 24 height 21
click at [923, 434] on div "see)" at bounding box center [969, 425] width 240 height 55
type input "****"
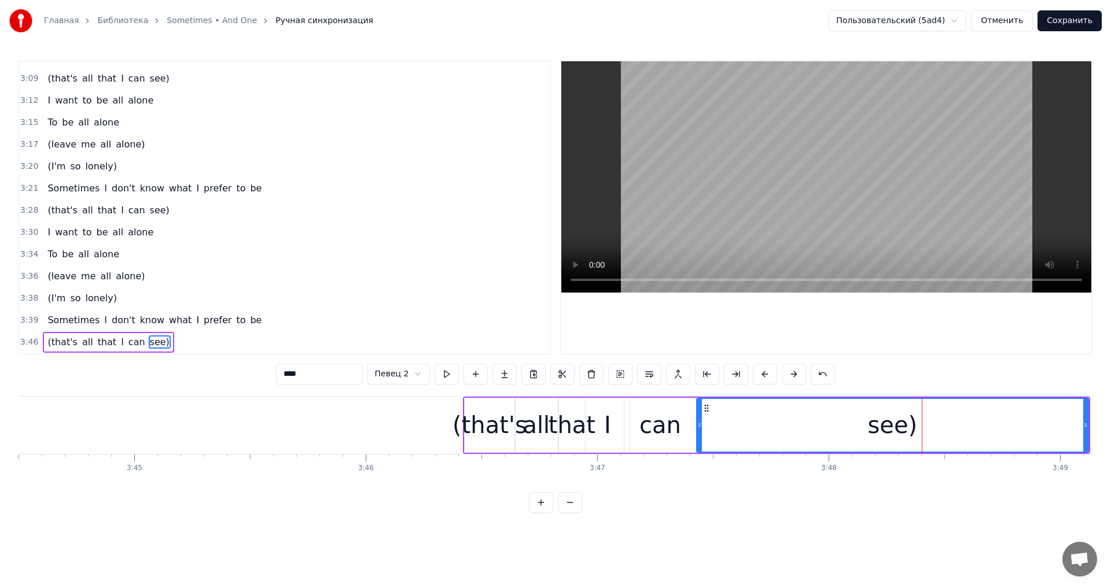
drag, startPoint x: 852, startPoint y: 432, endPoint x: 699, endPoint y: 426, distance: 153.5
click at [699, 426] on div at bounding box center [699, 425] width 5 height 53
click at [435, 373] on button at bounding box center [447, 374] width 24 height 21
click at [440, 371] on button at bounding box center [447, 374] width 24 height 21
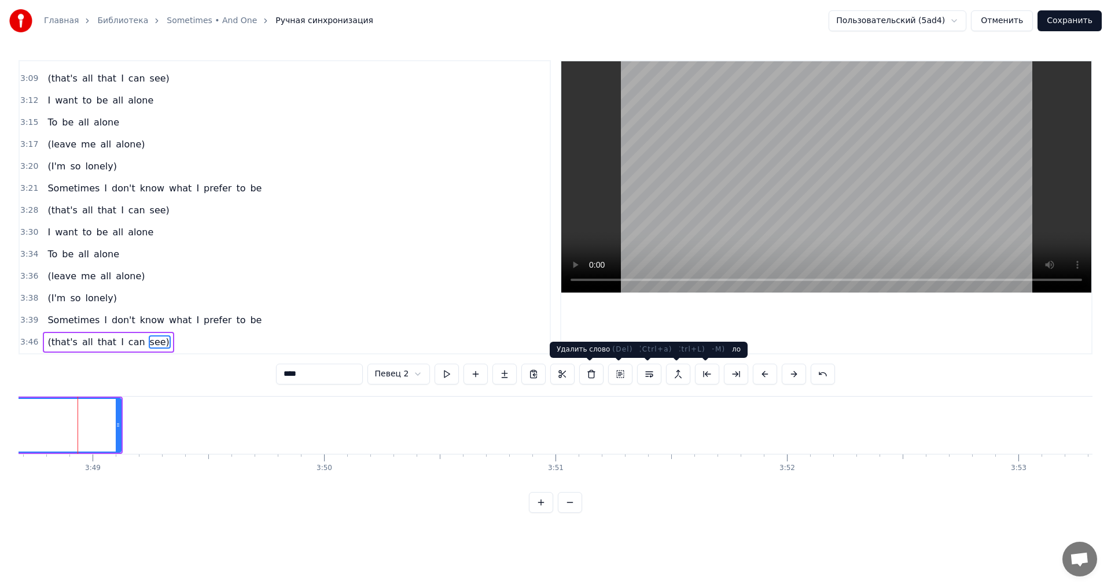
scroll to position [0, 52930]
drag, startPoint x: 120, startPoint y: 422, endPoint x: 75, endPoint y: 421, distance: 44.6
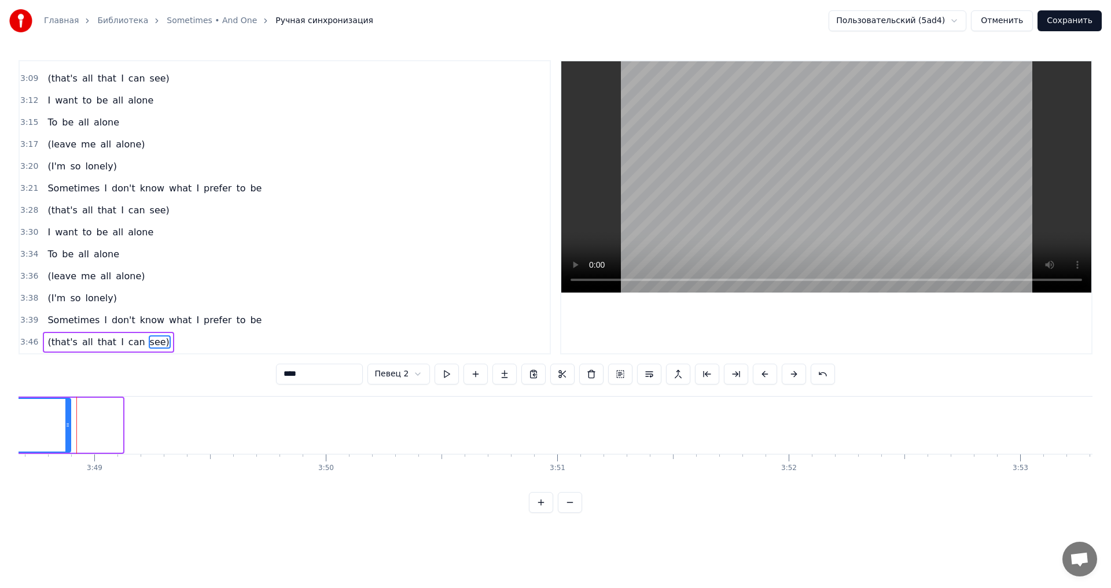
drag, startPoint x: 116, startPoint y: 425, endPoint x: 58, endPoint y: 421, distance: 58.0
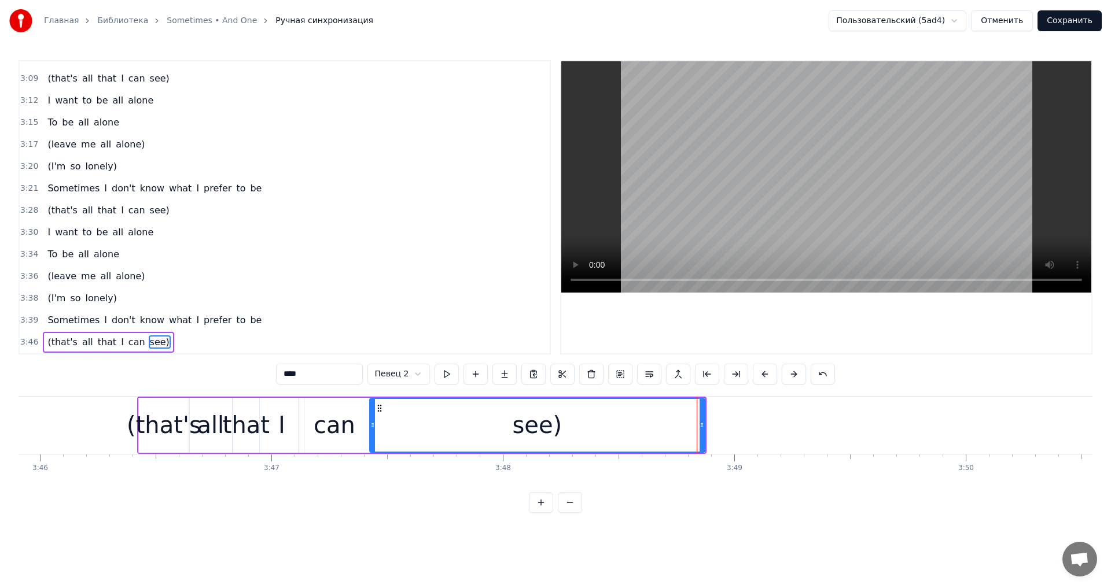
scroll to position [0, 52254]
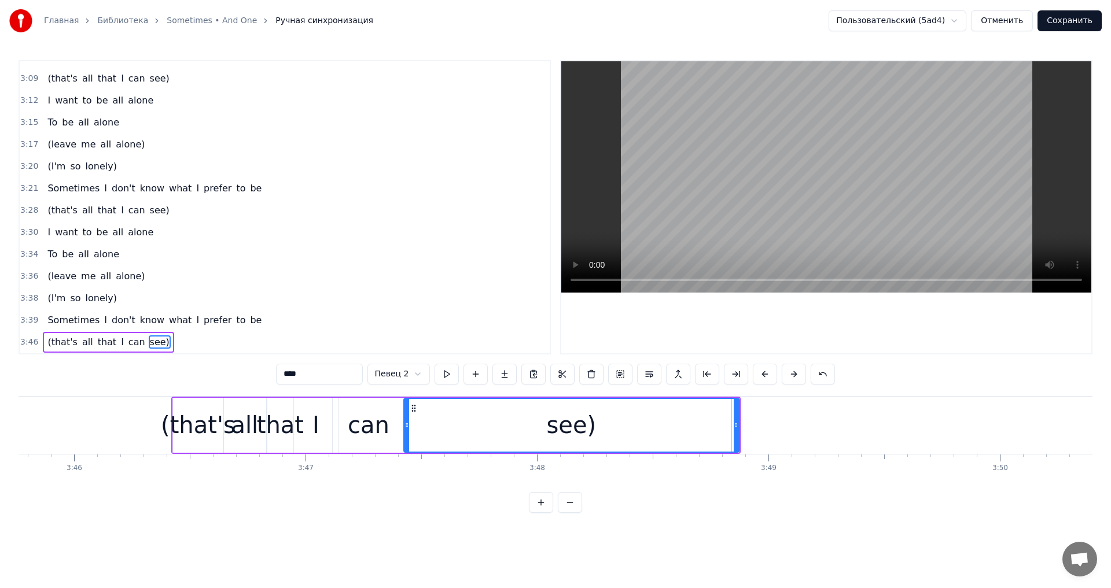
click at [734, 430] on div "see)" at bounding box center [571, 425] width 336 height 55
drag, startPoint x: 726, startPoint y: 428, endPoint x: 719, endPoint y: 422, distance: 9.0
click at [719, 422] on icon at bounding box center [717, 425] width 5 height 9
click at [72, 332] on div "3:46 (that's all that I can see)" at bounding box center [285, 343] width 530 height 22
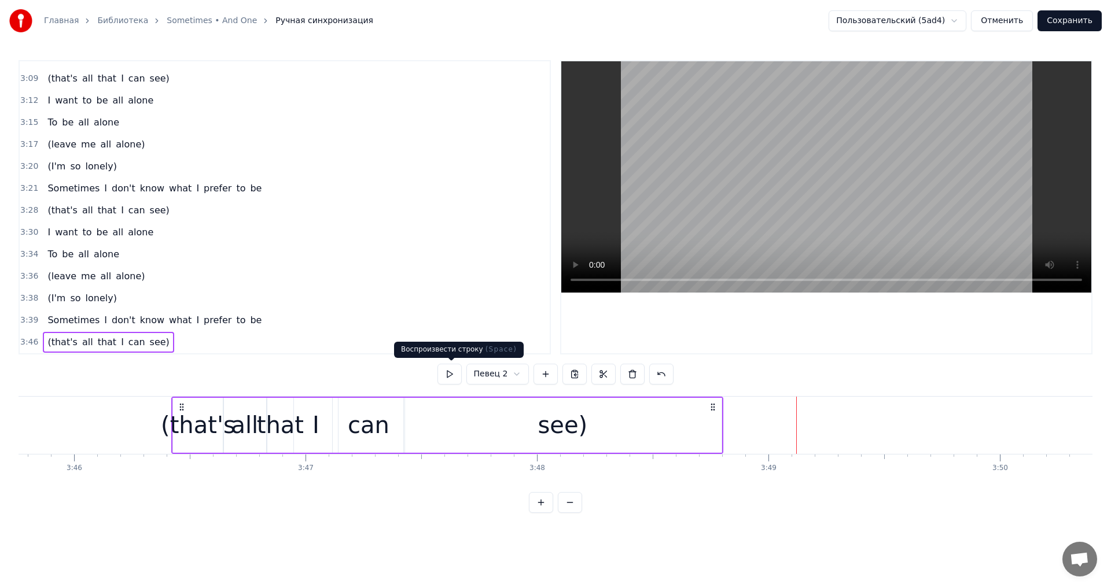
click at [452, 374] on button at bounding box center [449, 374] width 24 height 21
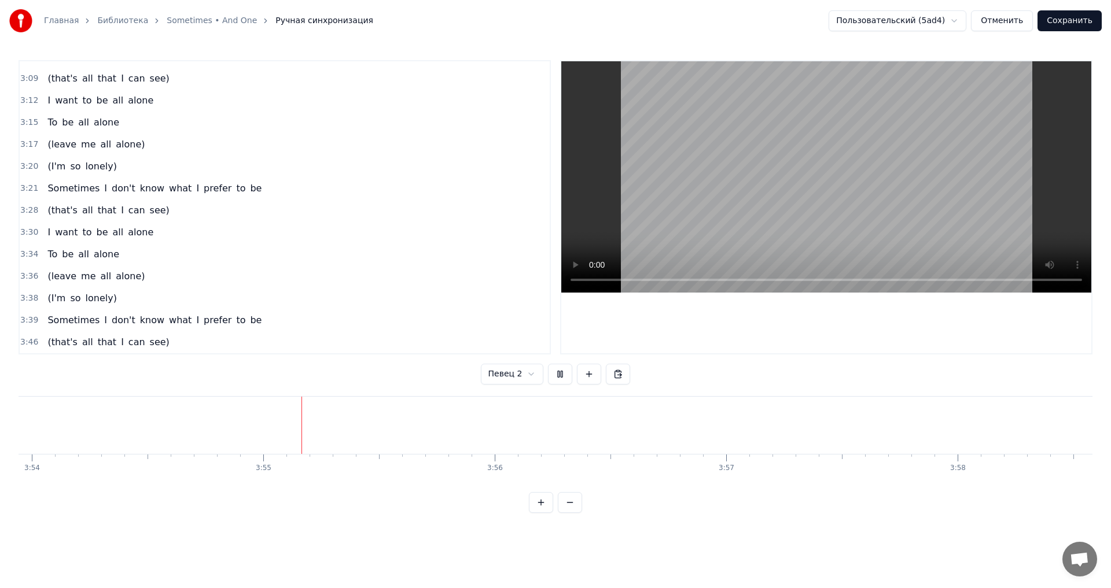
scroll to position [0, 54220]
click at [1076, 23] on button "Сохранить" at bounding box center [1070, 20] width 64 height 21
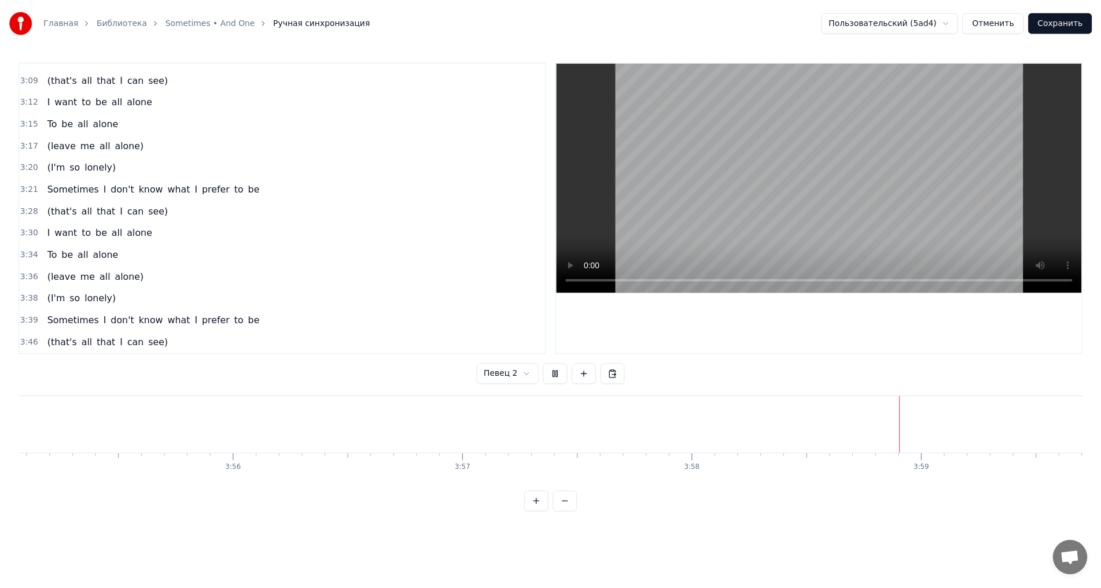
scroll to position [0, 54601]
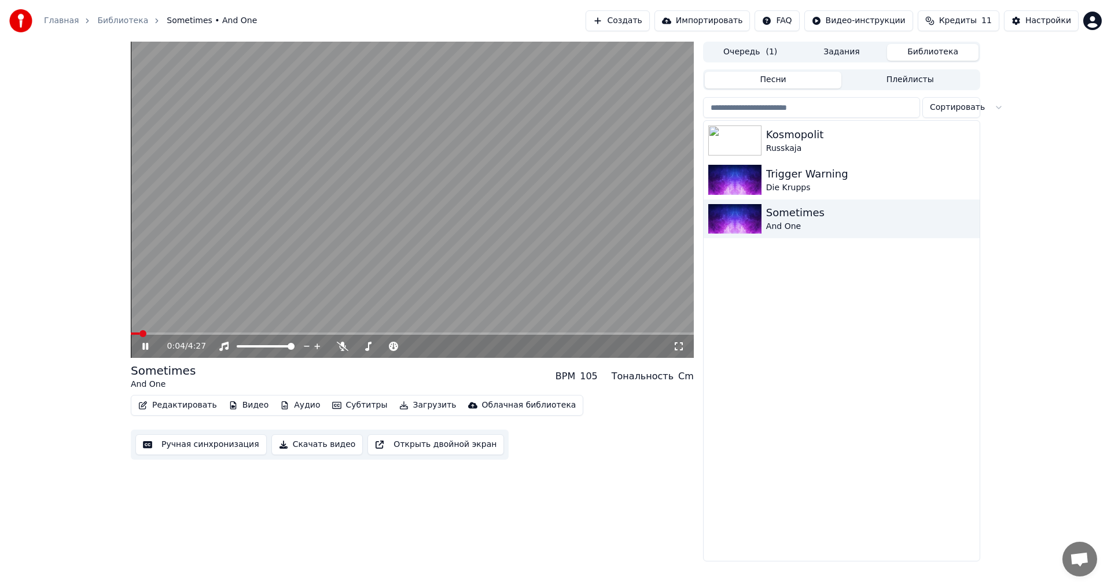
click at [157, 334] on span at bounding box center [412, 334] width 563 height 2
click at [212, 334] on span at bounding box center [412, 334] width 563 height 2
click at [240, 334] on span at bounding box center [412, 334] width 563 height 2
click at [268, 334] on span at bounding box center [412, 334] width 563 height 2
click at [296, 334] on span at bounding box center [412, 334] width 563 height 2
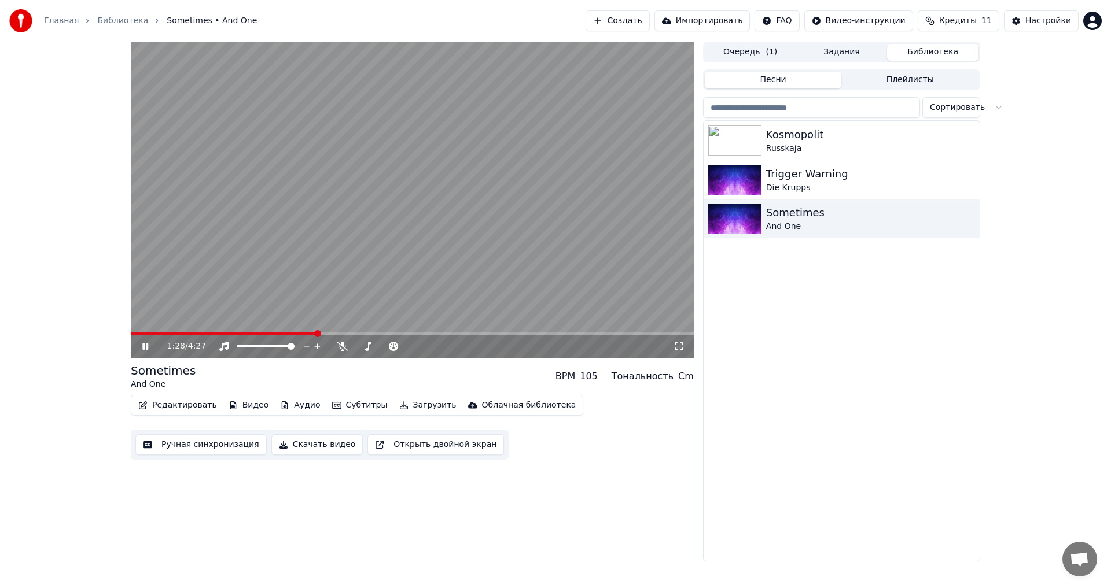
click at [317, 333] on span at bounding box center [412, 334] width 563 height 2
click at [387, 253] on video at bounding box center [412, 200] width 563 height 317
click at [300, 437] on button "Скачать видео" at bounding box center [317, 445] width 92 height 21
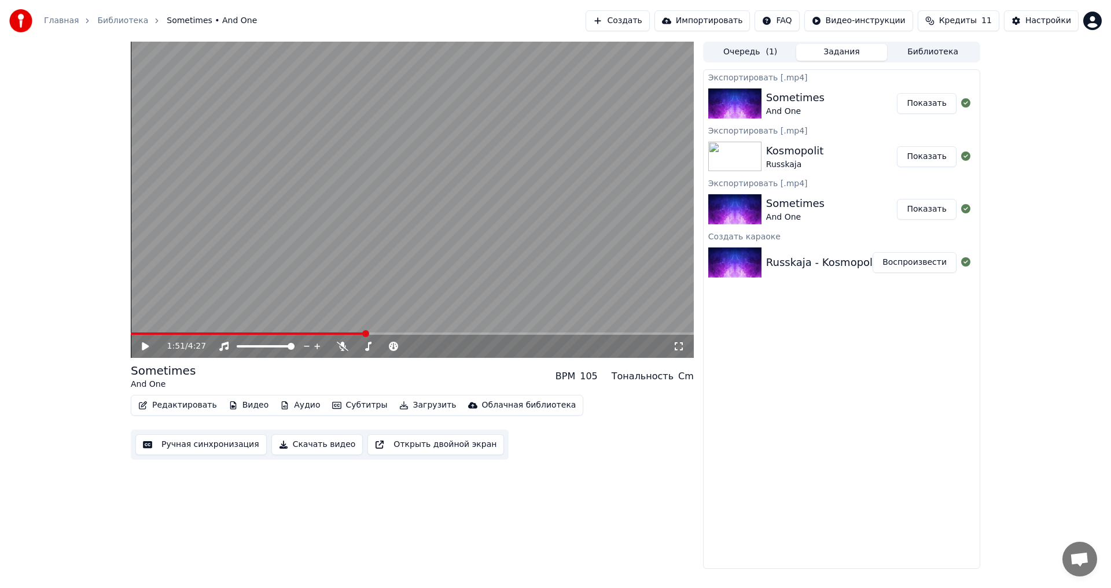
click at [834, 256] on div "Russkaja - Kosmopolit" at bounding box center [822, 263] width 113 height 16
click at [733, 258] on img at bounding box center [734, 263] width 53 height 30
click at [862, 268] on div "Russkaja - Kosmopolit" at bounding box center [822, 263] width 113 height 16
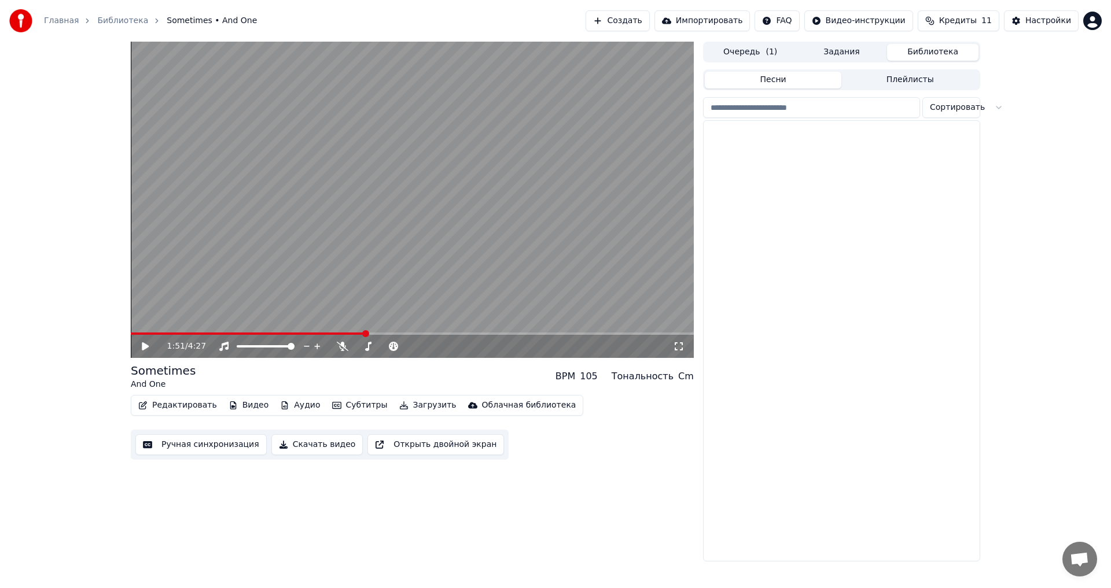
click at [915, 50] on button "Библиотека" at bounding box center [932, 52] width 91 height 17
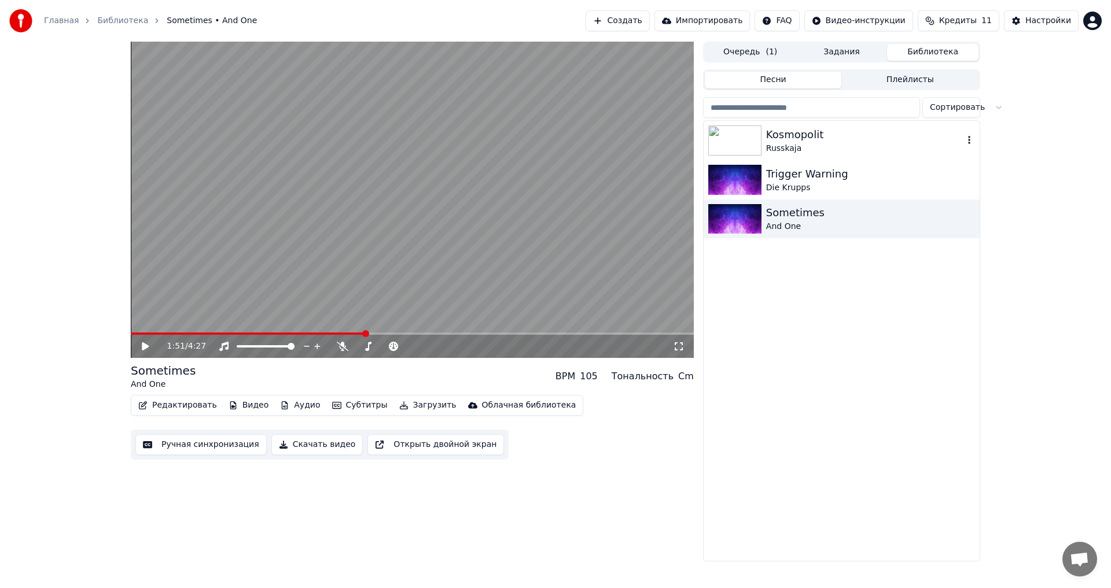
click at [845, 146] on div "Russkaja" at bounding box center [864, 149] width 197 height 12
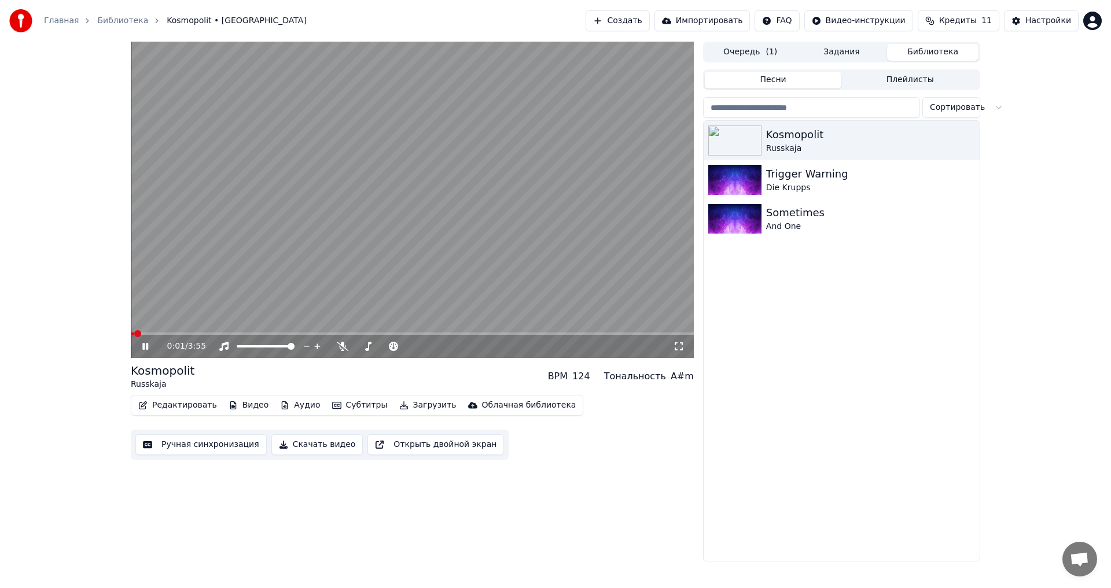
click at [336, 271] on video at bounding box center [412, 200] width 563 height 317
click at [679, 348] on icon at bounding box center [679, 346] width 12 height 9
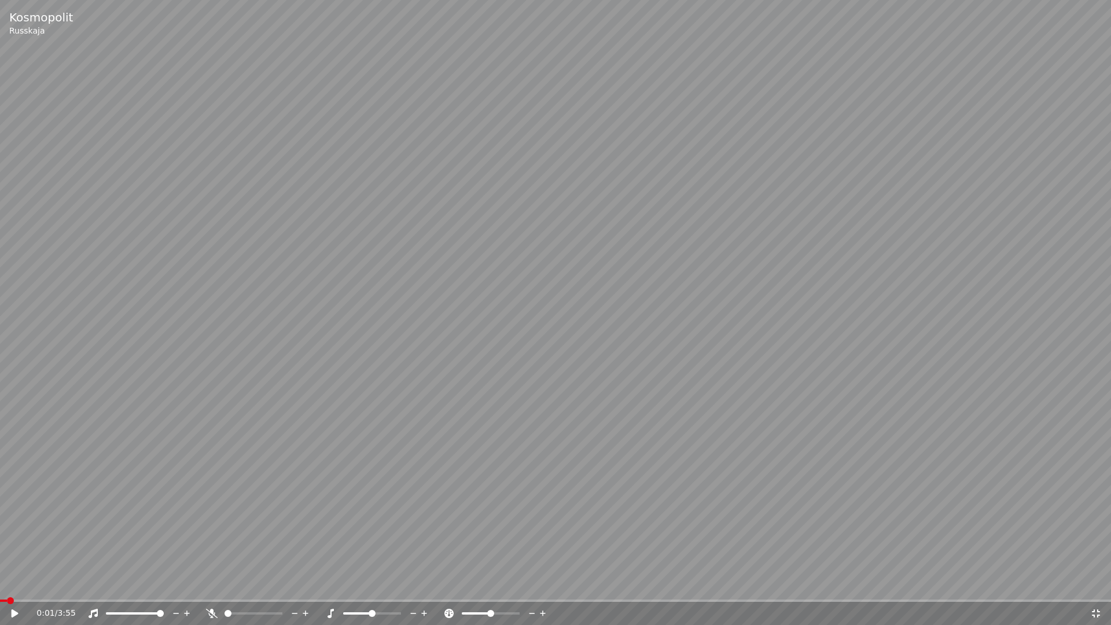
click at [411, 468] on video at bounding box center [555, 312] width 1111 height 625
click at [411, 457] on video at bounding box center [555, 312] width 1111 height 625
click at [726, 452] on video at bounding box center [555, 312] width 1111 height 625
click at [707, 424] on video at bounding box center [555, 312] width 1111 height 625
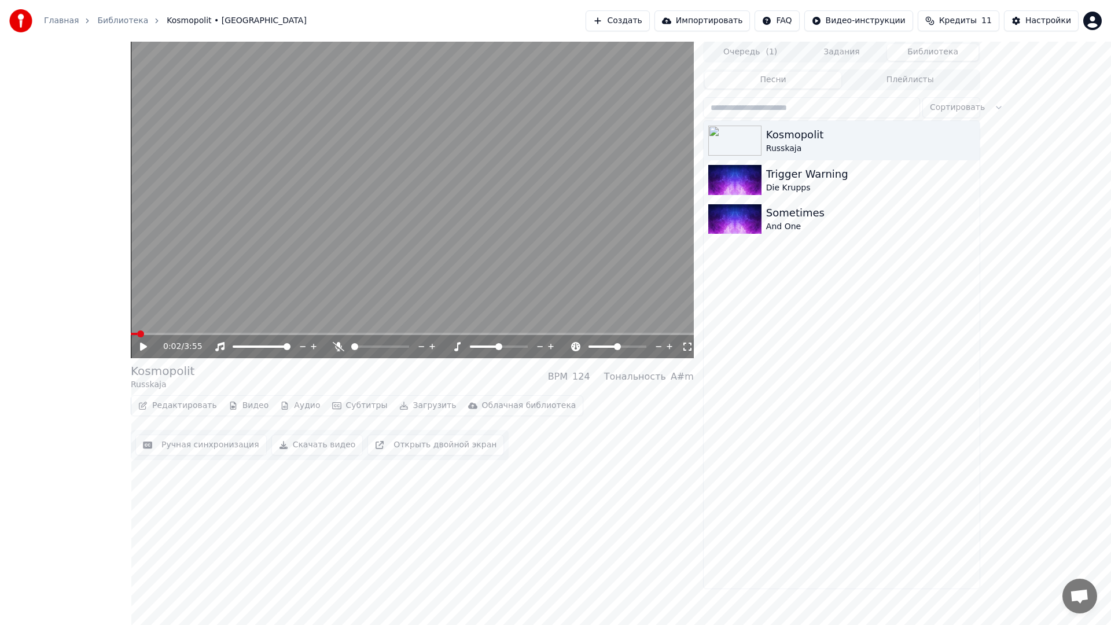
click at [707, 410] on div "Kosmopolit Russkaja Trigger Warning Die Krupps Sometimes And One" at bounding box center [842, 355] width 276 height 468
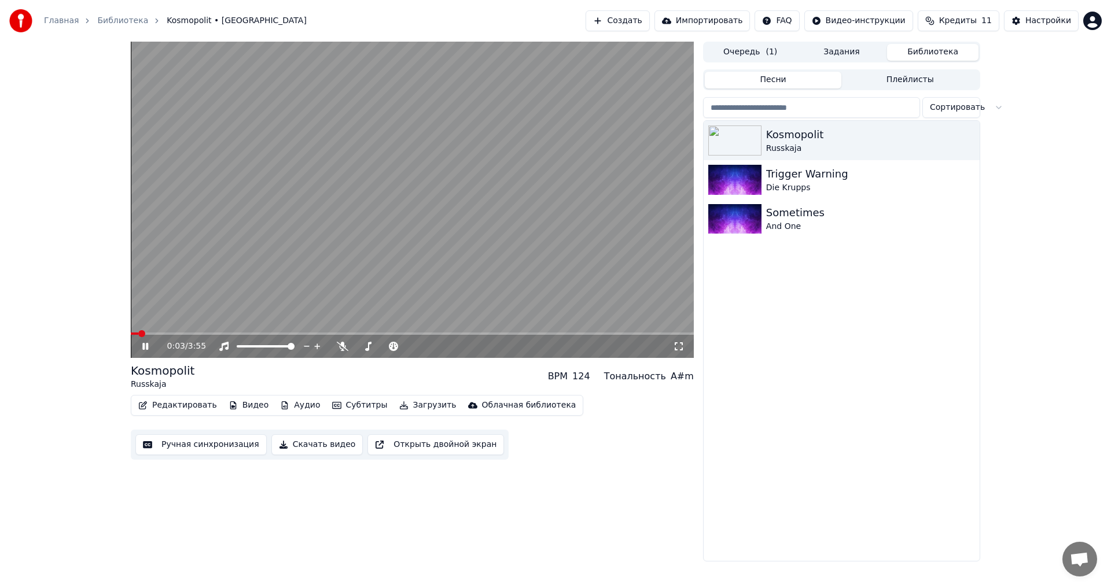
click at [561, 256] on video at bounding box center [412, 200] width 563 height 317
click at [565, 264] on video at bounding box center [412, 200] width 563 height 317
click at [542, 238] on video at bounding box center [412, 200] width 563 height 317
click at [514, 229] on video at bounding box center [412, 200] width 563 height 317
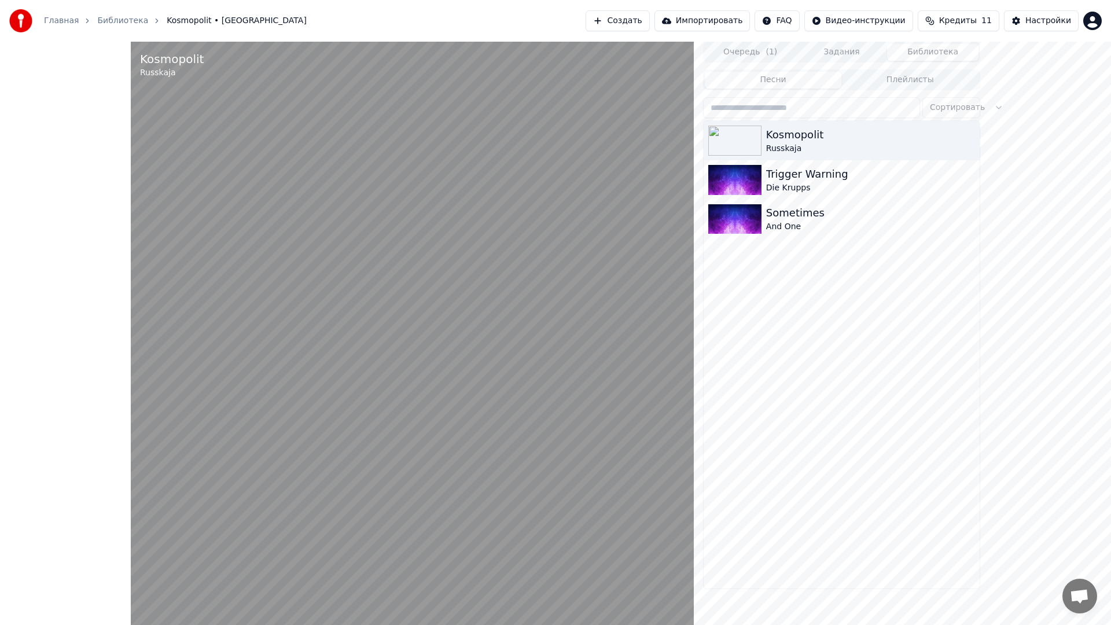
click at [575, 273] on video at bounding box center [412, 354] width 563 height 625
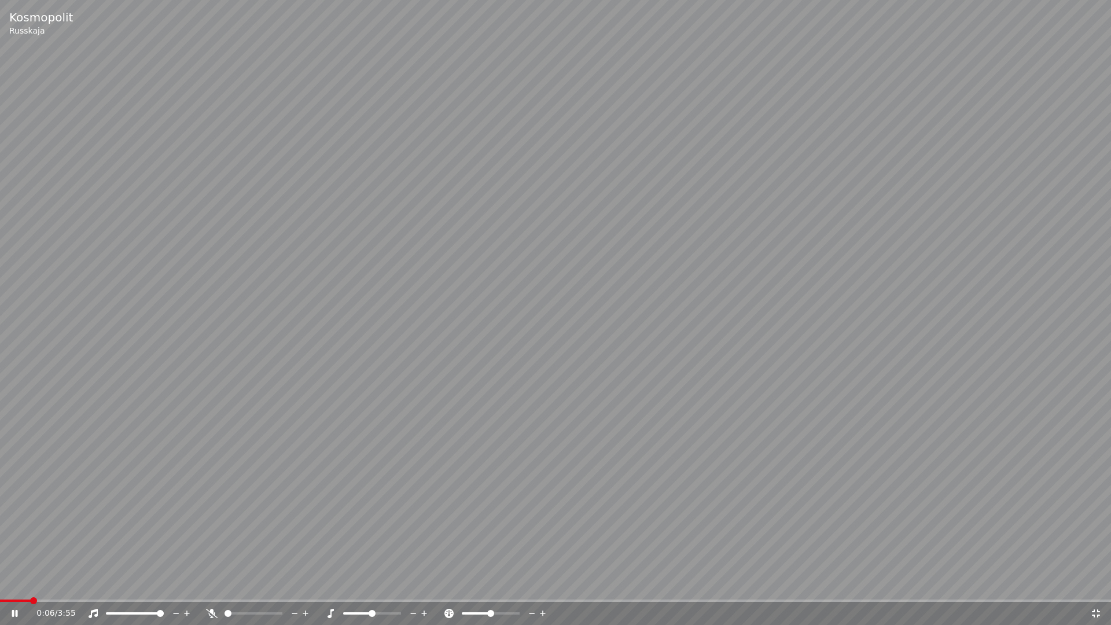
click at [58, 588] on video at bounding box center [555, 312] width 1111 height 625
click at [65, 588] on span at bounding box center [555, 600] width 1111 height 2
click at [1094, 588] on icon at bounding box center [1096, 613] width 8 height 8
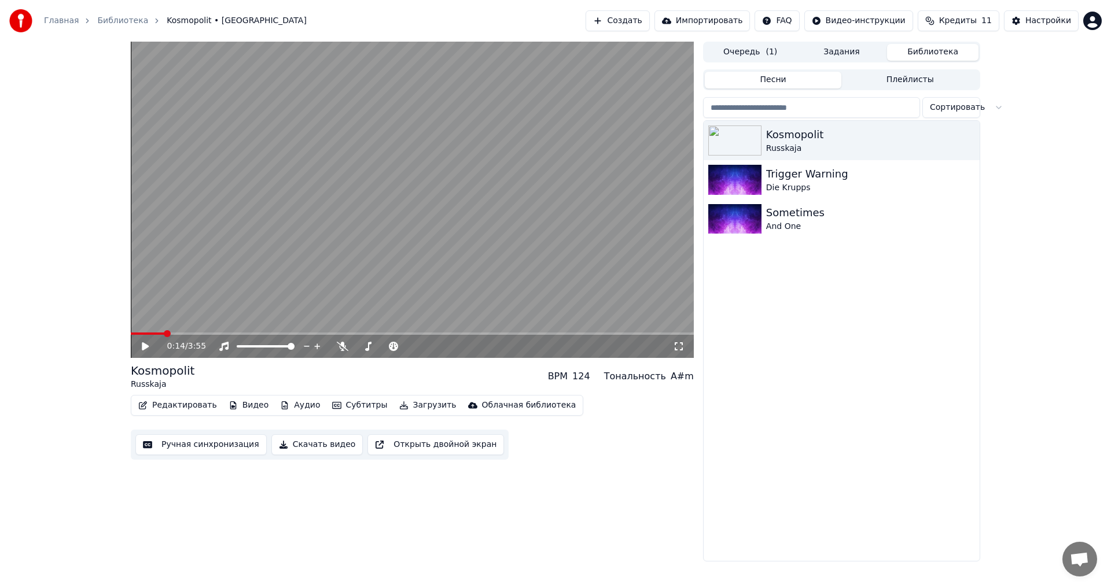
click at [400, 443] on button "Открыть двойной экран" at bounding box center [435, 445] width 137 height 21
click at [131, 334] on span at bounding box center [134, 333] width 7 height 7
click at [149, 350] on icon at bounding box center [153, 346] width 27 height 9
click at [334, 406] on button "Субтитры" at bounding box center [360, 406] width 65 height 16
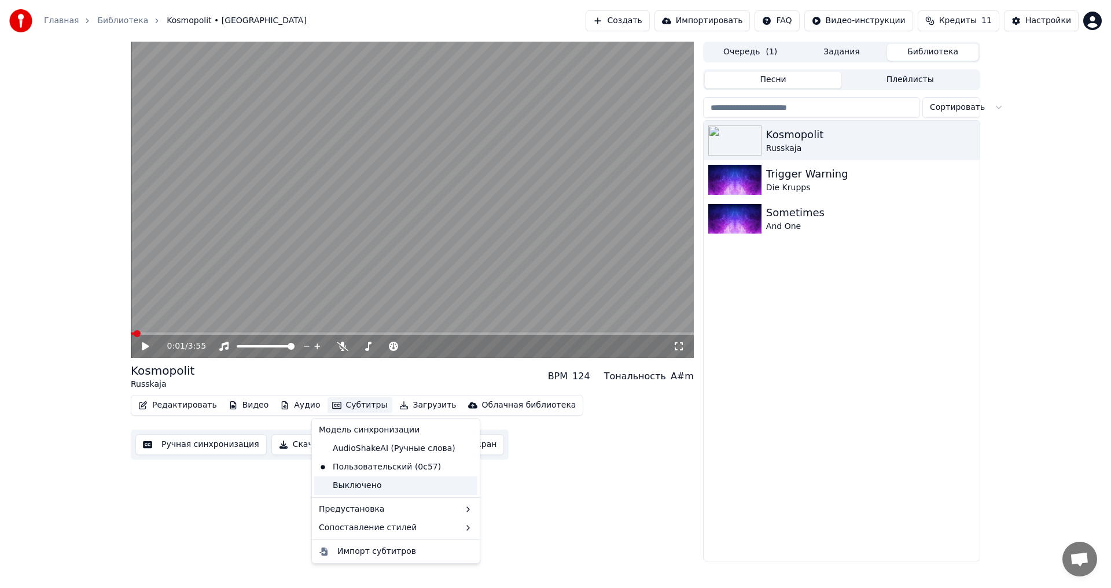
click at [362, 478] on div "Выключено" at bounding box center [395, 486] width 163 height 19
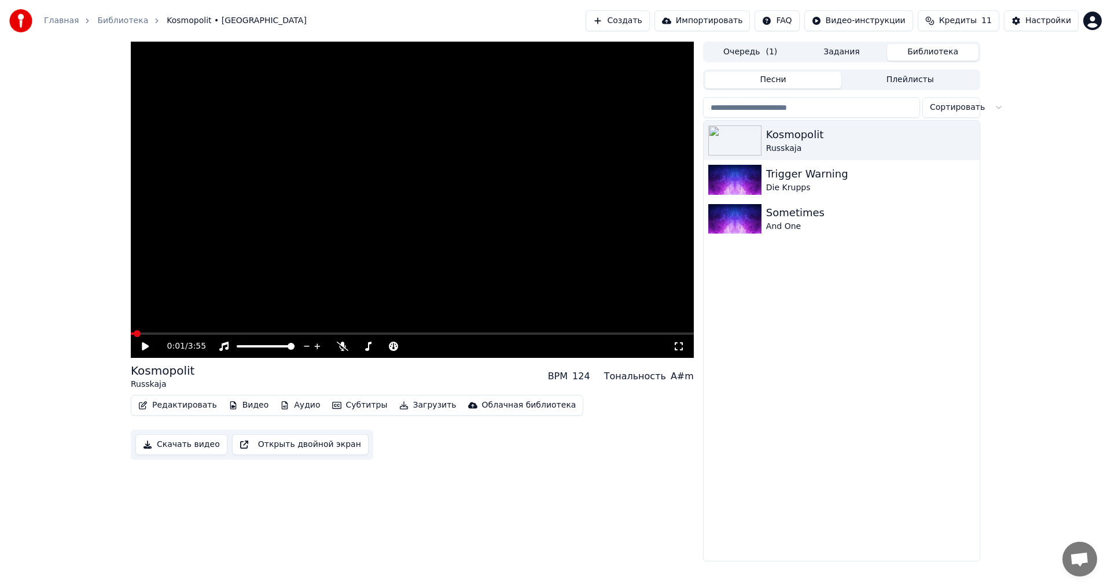
click at [252, 406] on button "Видео" at bounding box center [249, 406] width 50 height 16
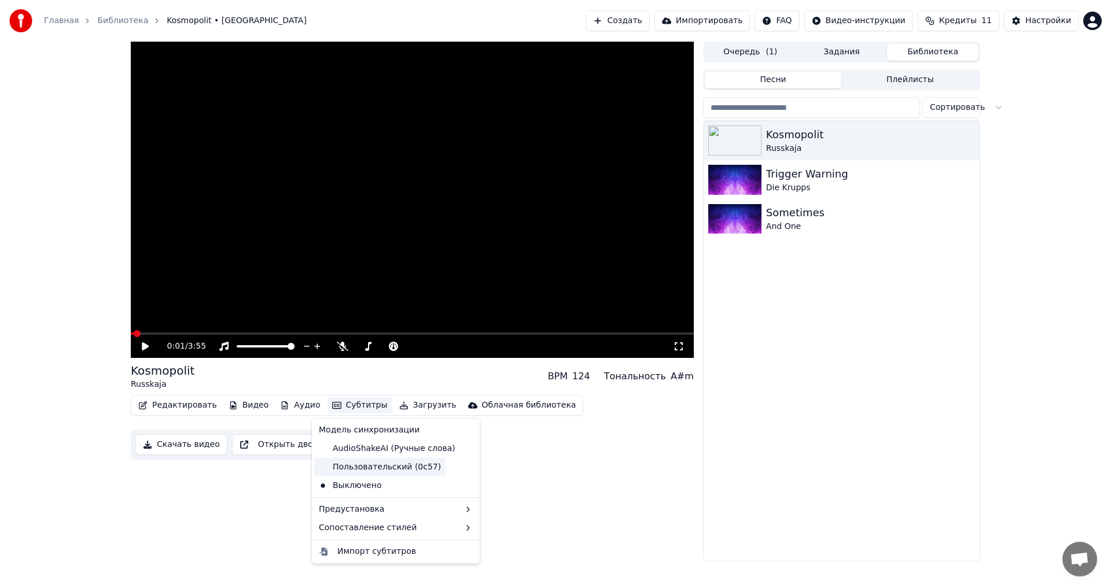
click at [370, 473] on div "Пользовательский (0c57)" at bounding box center [379, 467] width 131 height 19
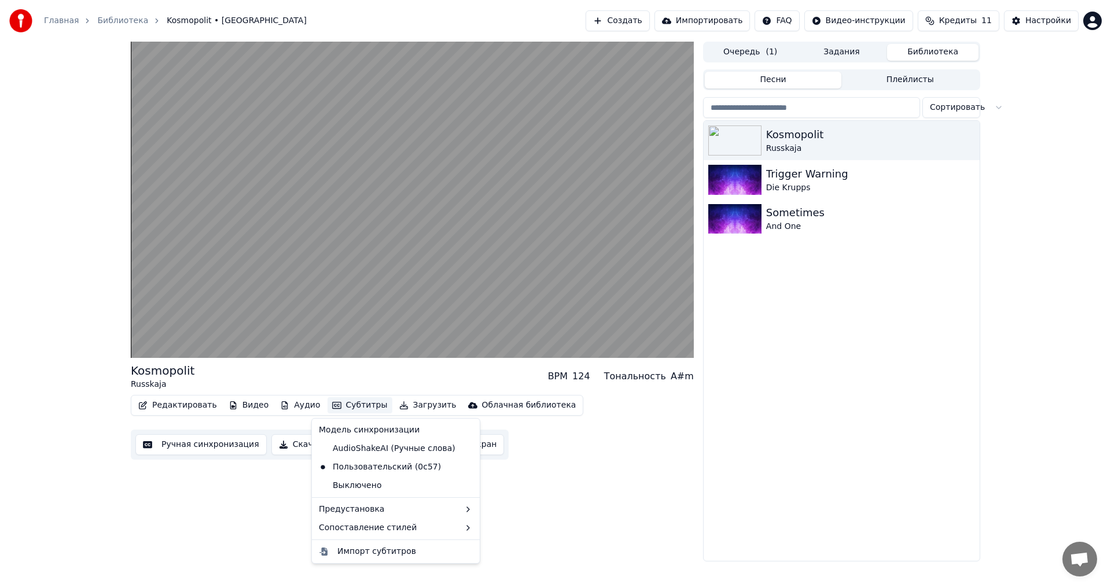
click at [328, 410] on button "Субтитры" at bounding box center [360, 406] width 65 height 16
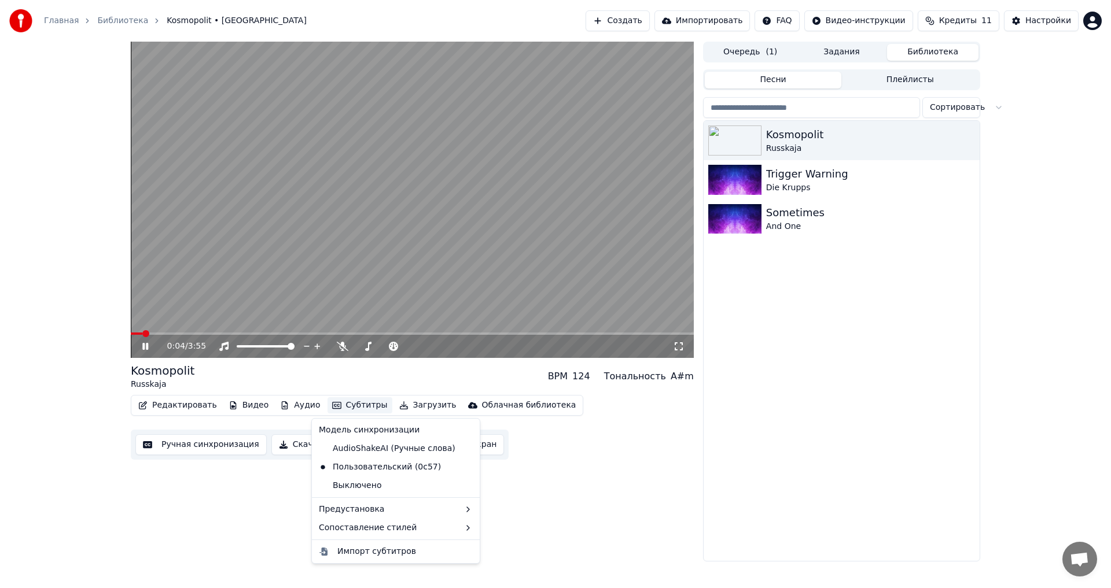
click at [365, 242] on video at bounding box center [412, 200] width 563 height 317
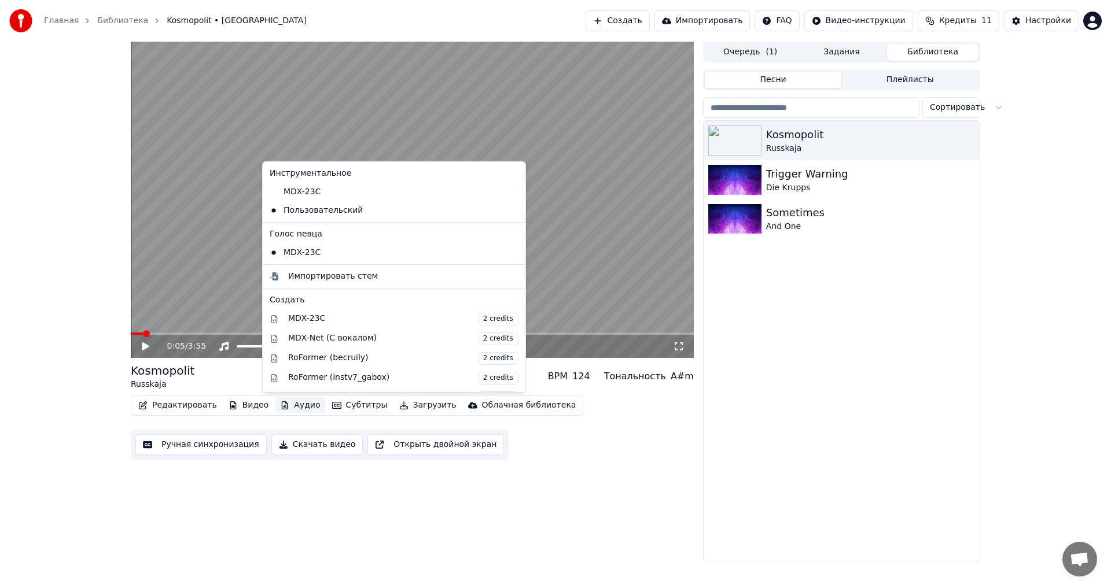
click at [296, 411] on button "Аудио" at bounding box center [299, 406] width 49 height 16
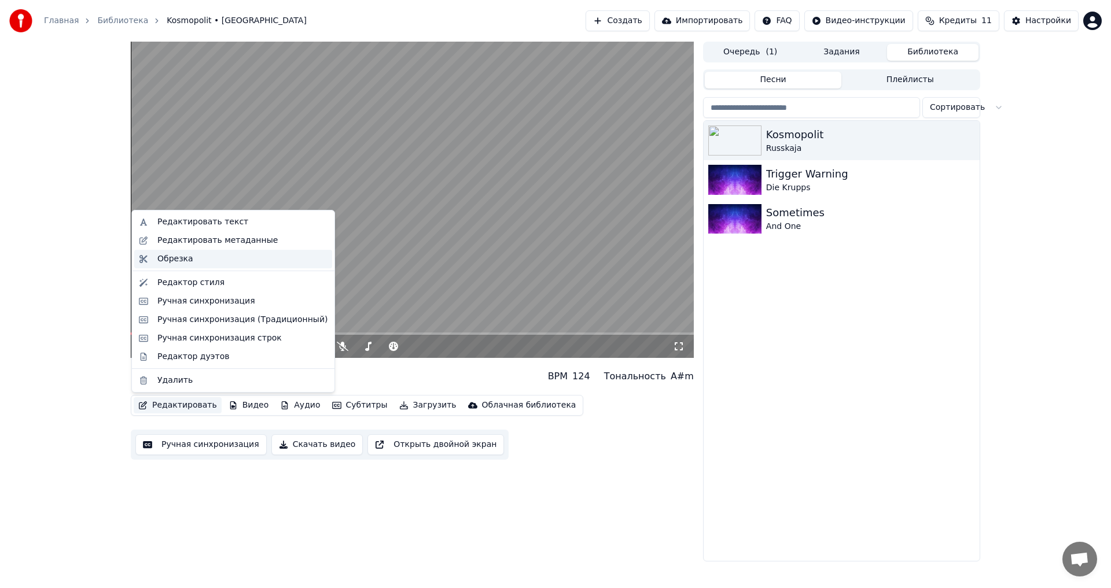
click at [189, 262] on div "Обрезка" at bounding box center [175, 259] width 36 height 12
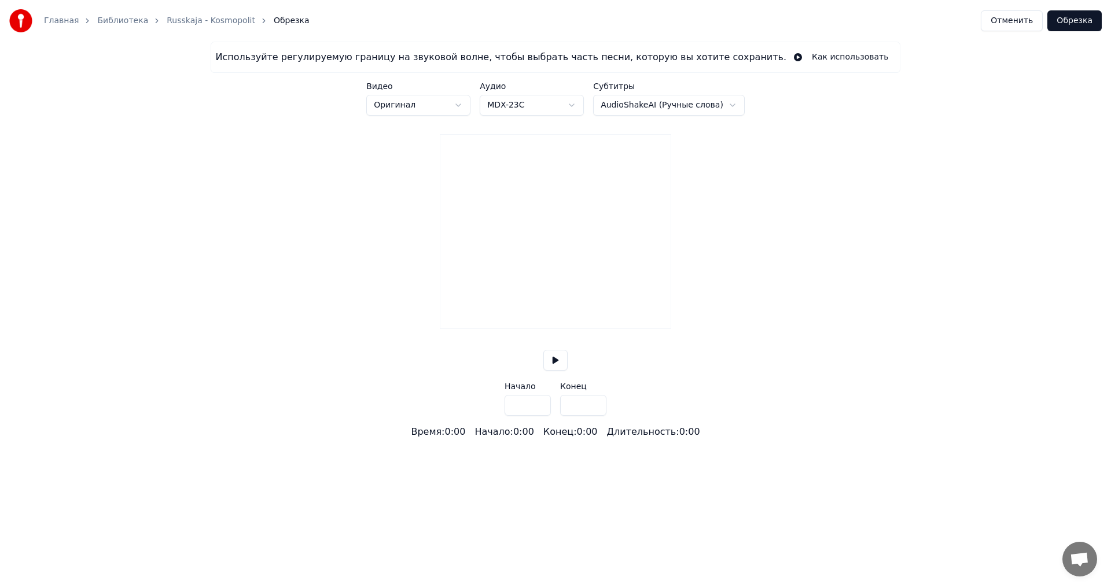
type input "*****"
click at [1007, 24] on button "Отменить" at bounding box center [1012, 20] width 62 height 21
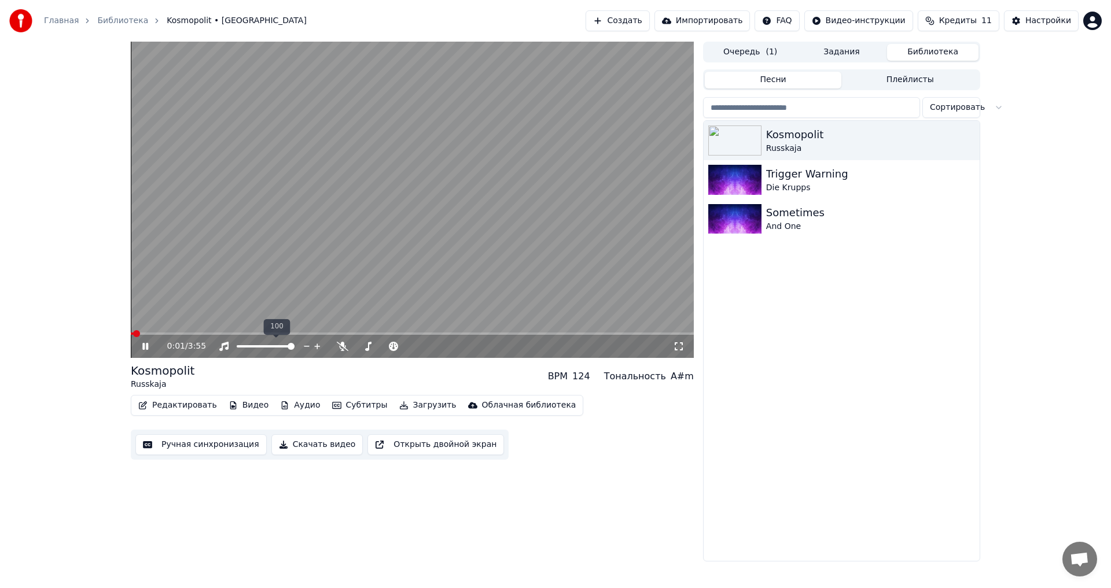
click at [351, 240] on video at bounding box center [412, 200] width 563 height 317
click at [181, 409] on button "Редактировать" at bounding box center [178, 406] width 88 height 16
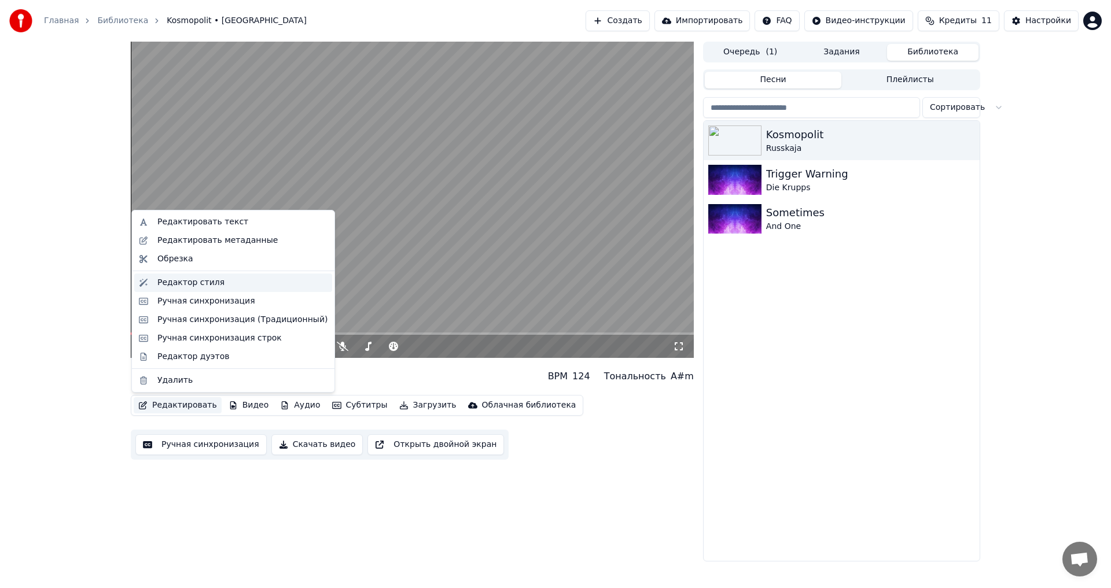
click at [209, 278] on div "Редактор стиля" at bounding box center [190, 283] width 67 height 12
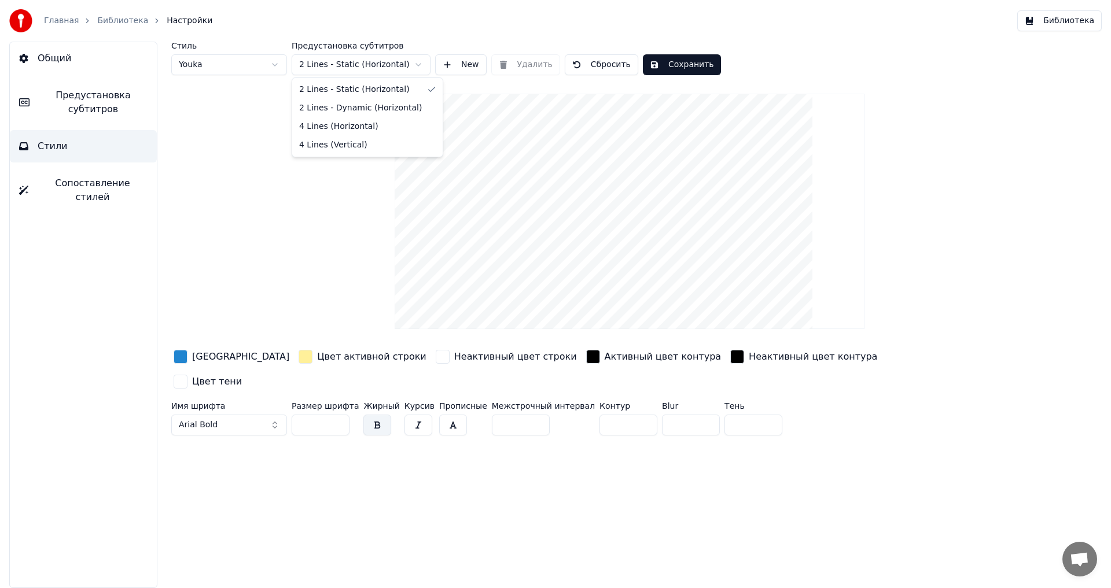
click at [342, 69] on html "Главная Библиотека Настройки Библиотека Общий Предустановка субтитров Стили Соп…" at bounding box center [555, 294] width 1111 height 588
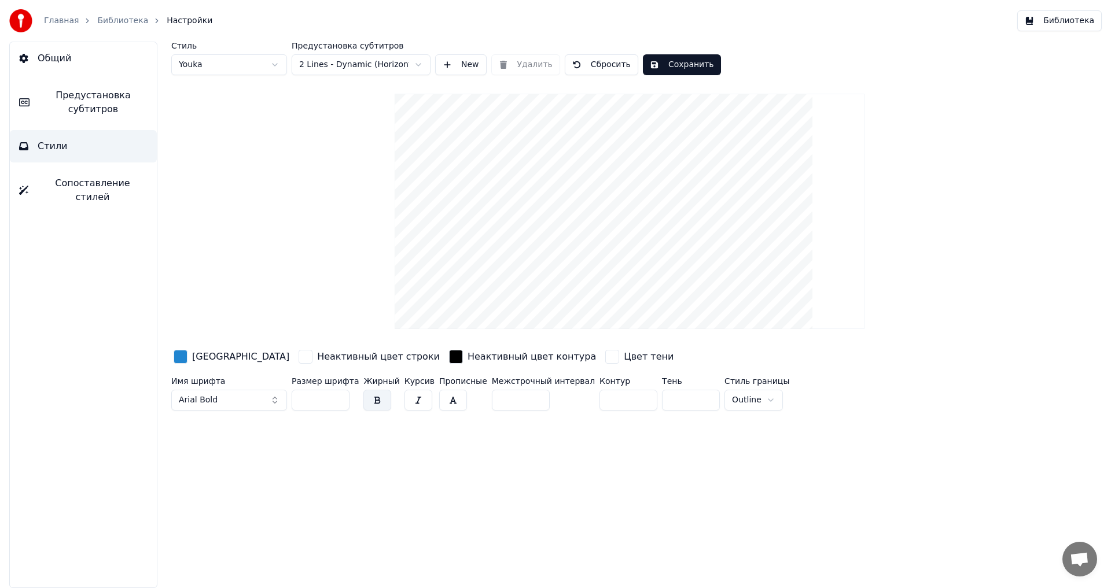
click at [664, 67] on button "Сохранить" at bounding box center [682, 64] width 78 height 21
click at [663, 70] on button "Готово" at bounding box center [674, 64] width 62 height 21
click at [1054, 26] on button "Библиотека" at bounding box center [1059, 20] width 84 height 21
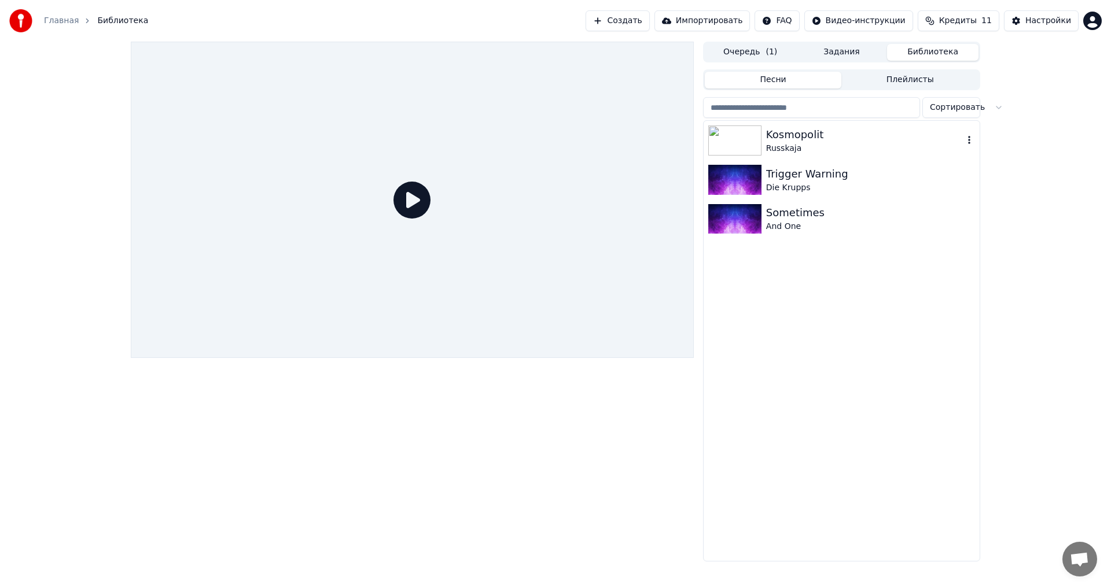
click at [814, 147] on div "Russkaja" at bounding box center [864, 149] width 197 height 12
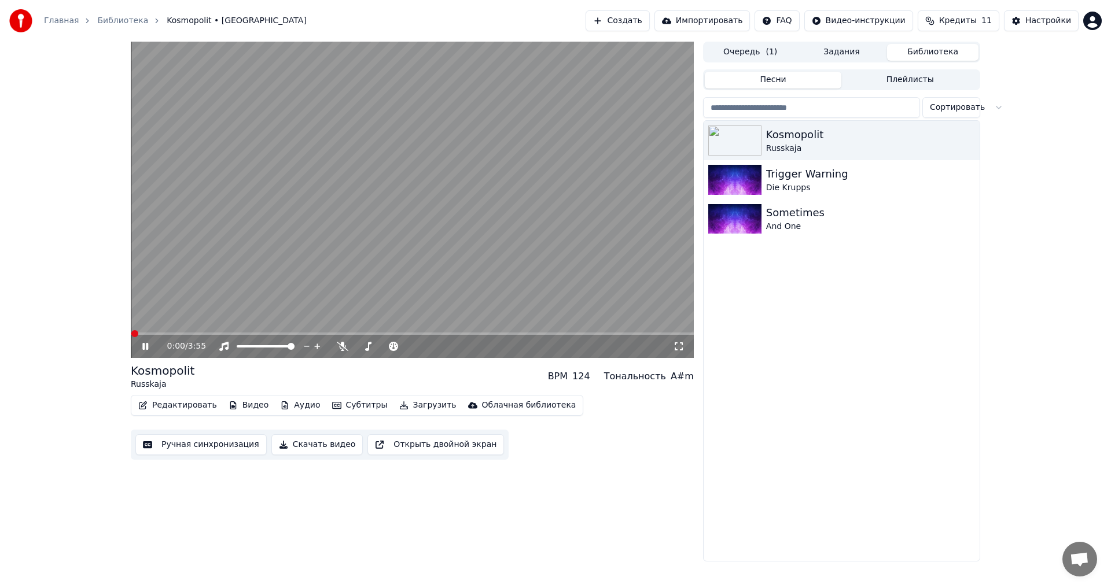
click at [676, 344] on icon at bounding box center [679, 346] width 12 height 9
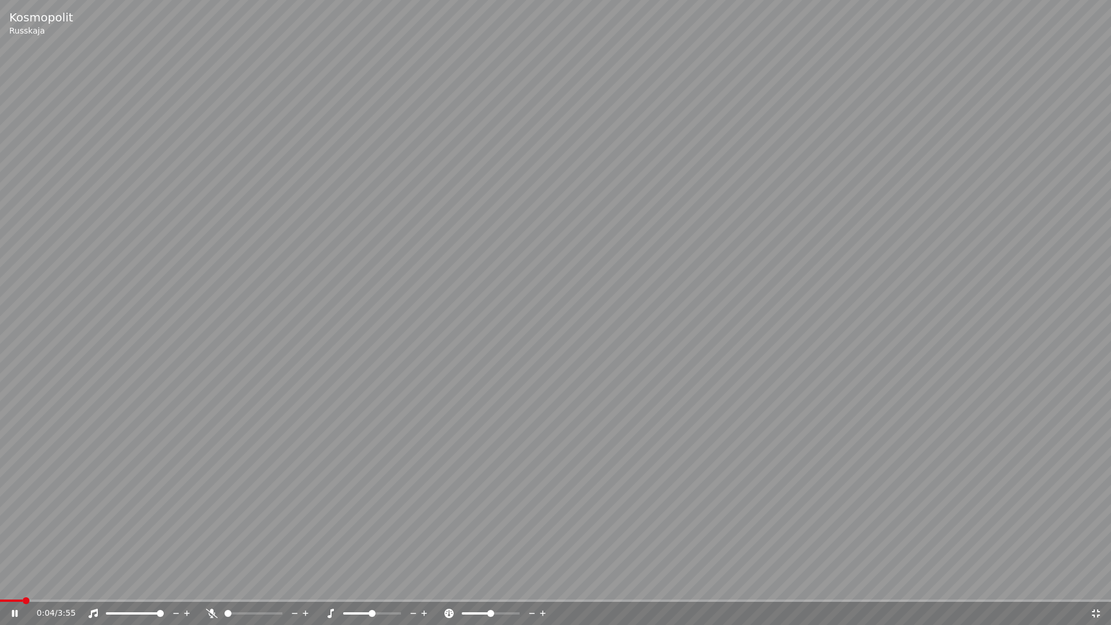
click at [13, 588] on icon at bounding box center [15, 613] width 6 height 7
click at [13, 588] on icon at bounding box center [15, 613] width 7 height 8
click at [1092, 588] on icon at bounding box center [1096, 613] width 12 height 9
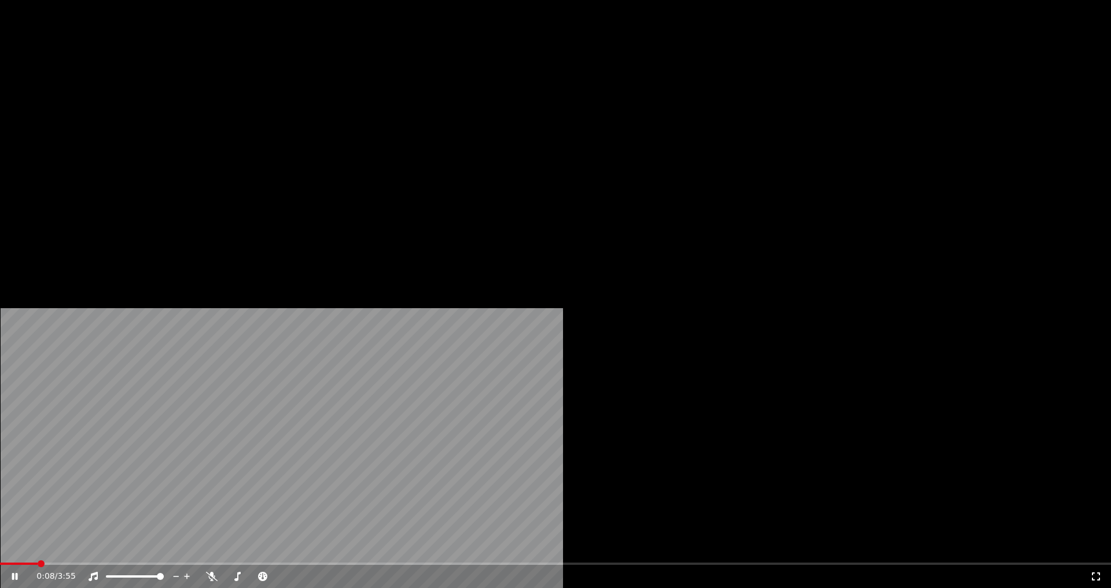
click at [296, 225] on video at bounding box center [555, 312] width 1111 height 625
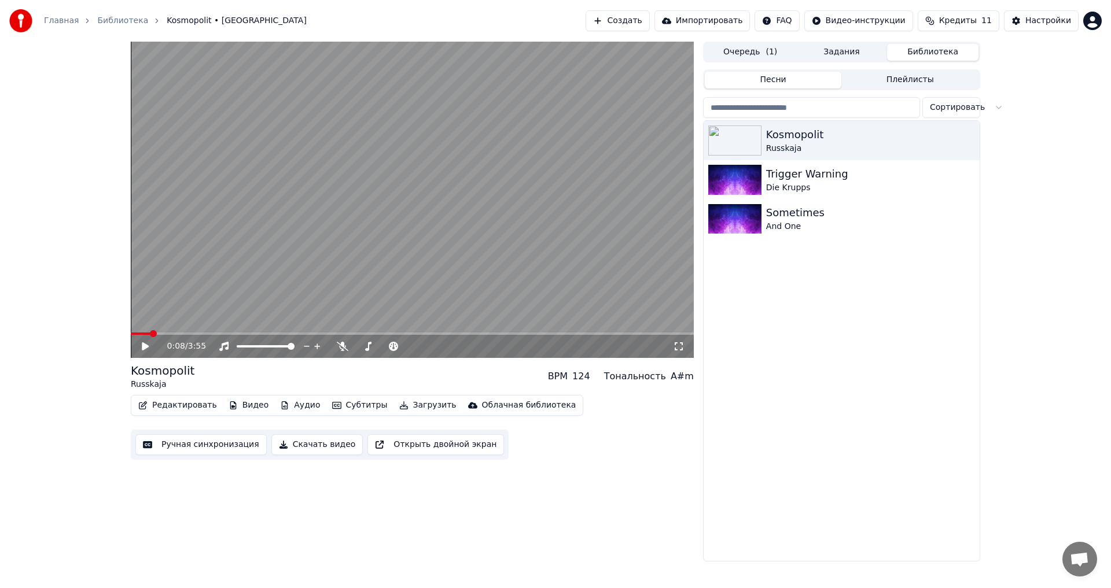
click at [190, 408] on button "Редактировать" at bounding box center [178, 406] width 88 height 16
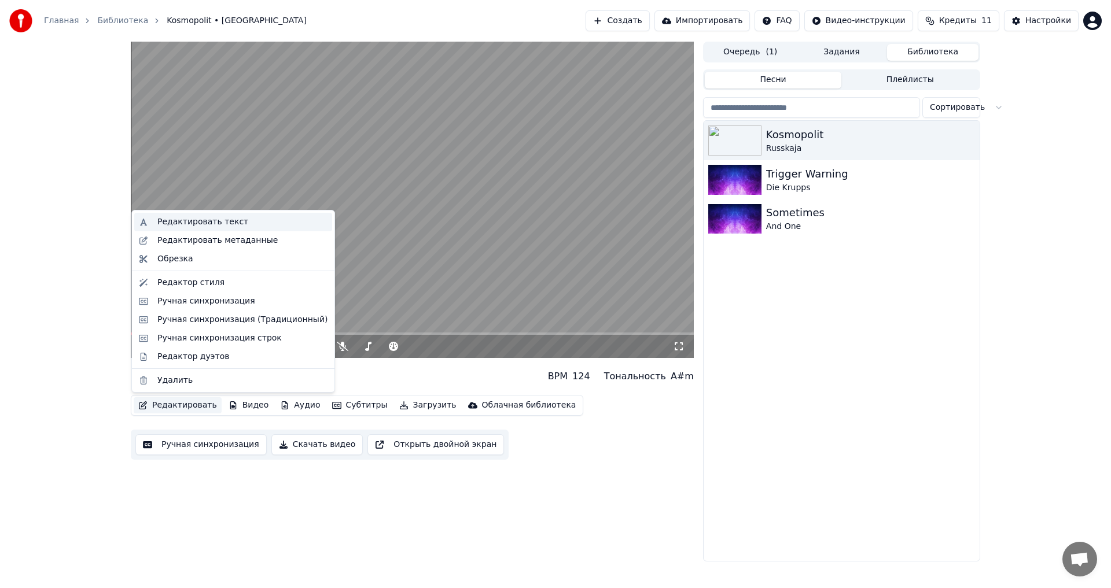
click at [235, 222] on div "Редактировать текст" at bounding box center [242, 222] width 170 height 12
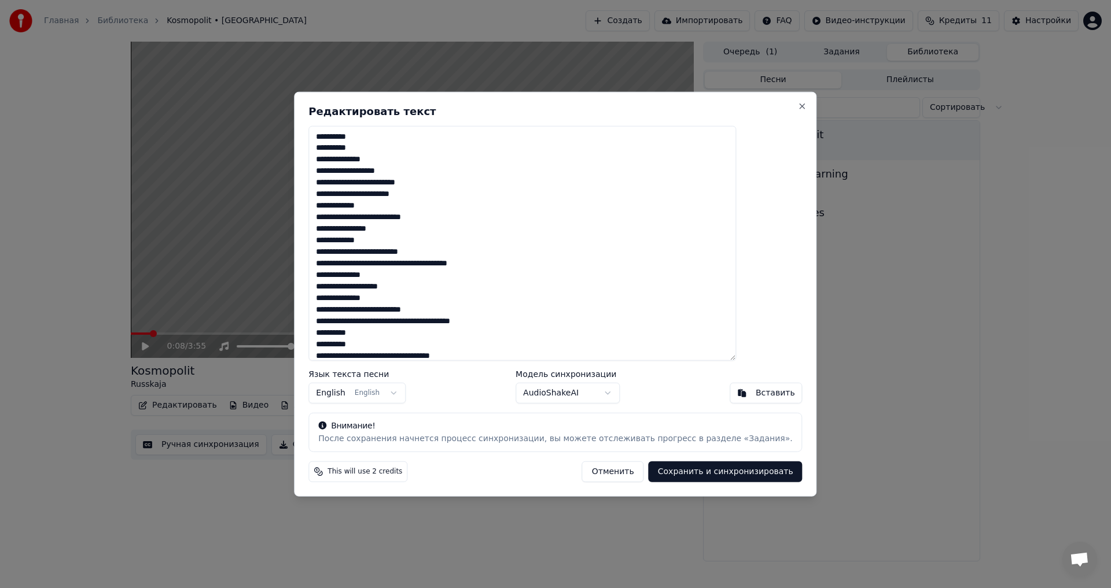
click at [766, 112] on h2 "Редактировать текст" at bounding box center [555, 111] width 494 height 10
click at [798, 109] on button "Close" at bounding box center [802, 105] width 9 height 9
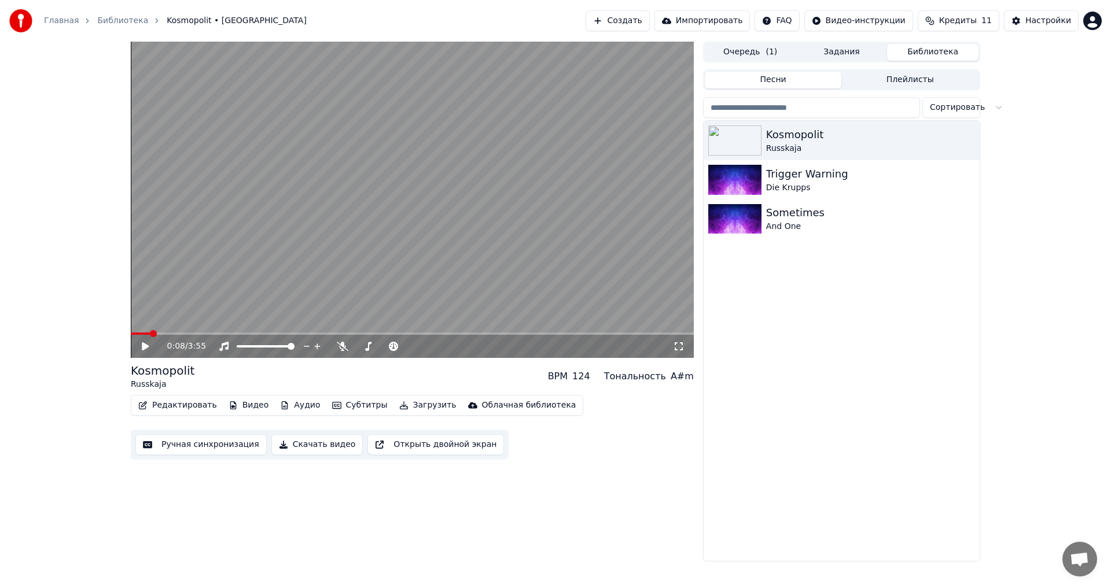
click at [162, 403] on button "Редактировать" at bounding box center [178, 406] width 88 height 16
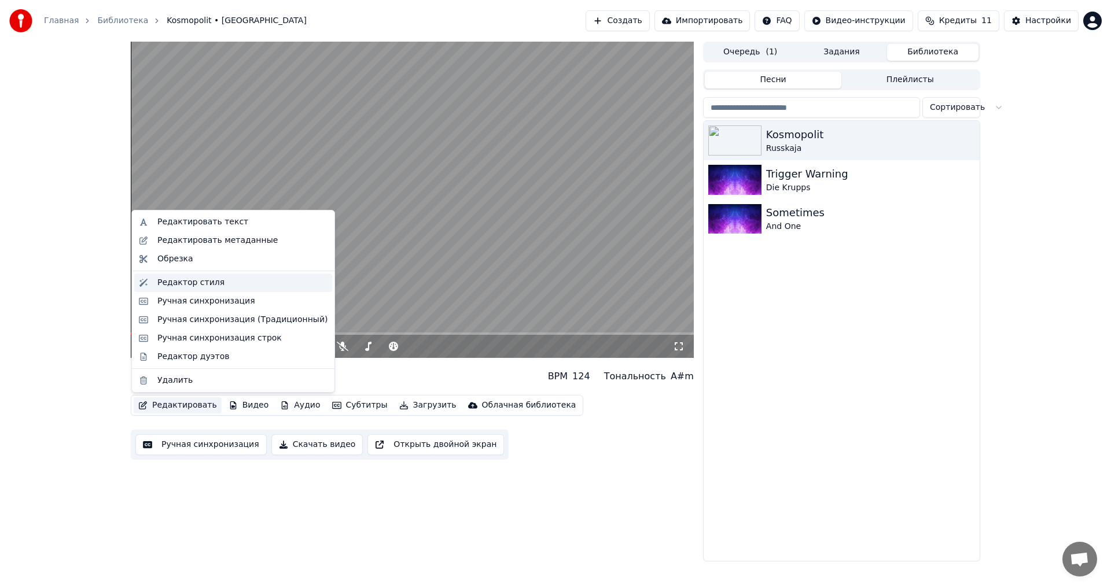
click at [194, 284] on div "Редактор стиля" at bounding box center [190, 283] width 67 height 12
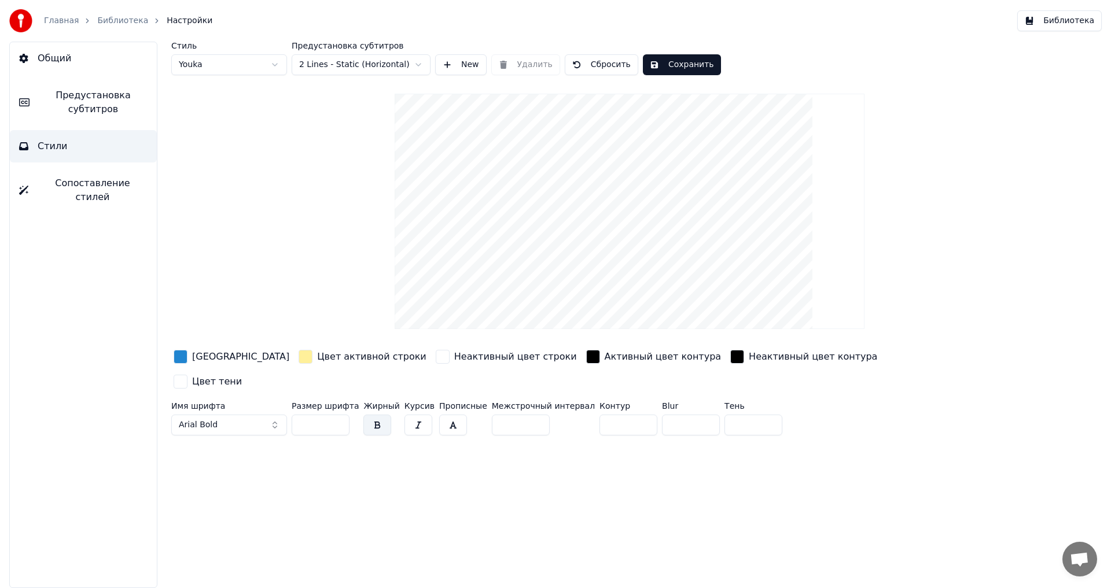
click at [392, 76] on div "Стиль Youka Предустановка субтитров 2 Lines - Static (Horizontal) New Удалить С…" at bounding box center [629, 241] width 917 height 399
click at [392, 65] on html "Главная Библиотека Настройки Библиотека Общий Предустановка субтитров Стили Соп…" at bounding box center [555, 294] width 1111 height 588
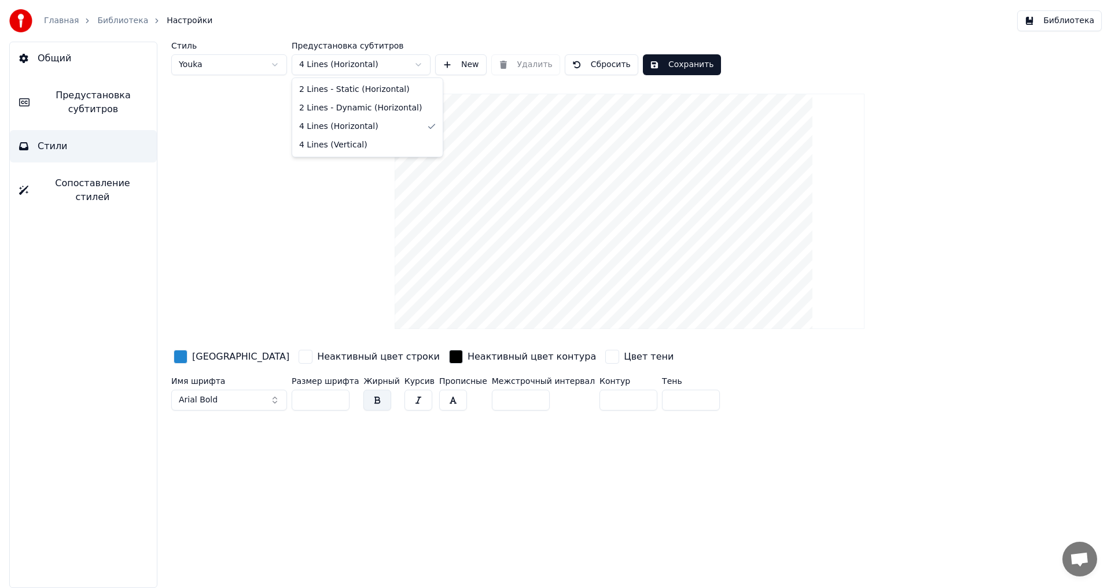
click at [365, 69] on html "Главная Библиотека Настройки Библиотека Общий Предустановка субтитров Стили Соп…" at bounding box center [555, 294] width 1111 height 588
click at [371, 71] on html "Главная Библиотека Настройки Библиотека Общий Предустановка субтитров Стили Соп…" at bounding box center [555, 294] width 1111 height 588
click at [670, 60] on html "Главная Библиотека Настройки Библиотека Общий Предустановка субтитров Стили Соп…" at bounding box center [555, 294] width 1111 height 588
click at [669, 68] on button "Сохранить" at bounding box center [682, 64] width 78 height 21
click at [1059, 27] on button "Библиотека" at bounding box center [1059, 20] width 84 height 21
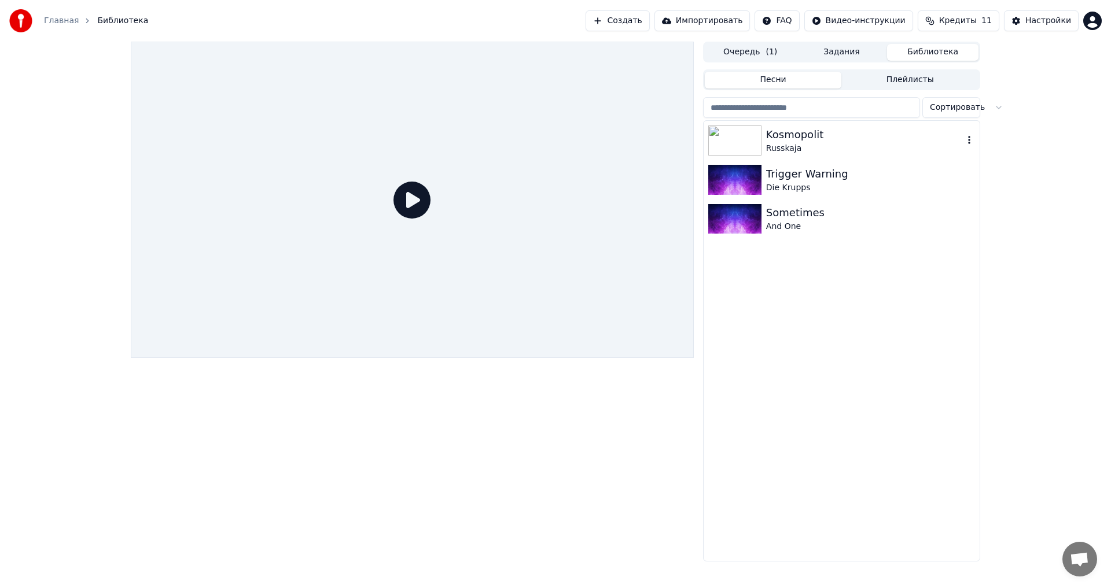
click at [828, 146] on div "Russkaja" at bounding box center [864, 149] width 197 height 12
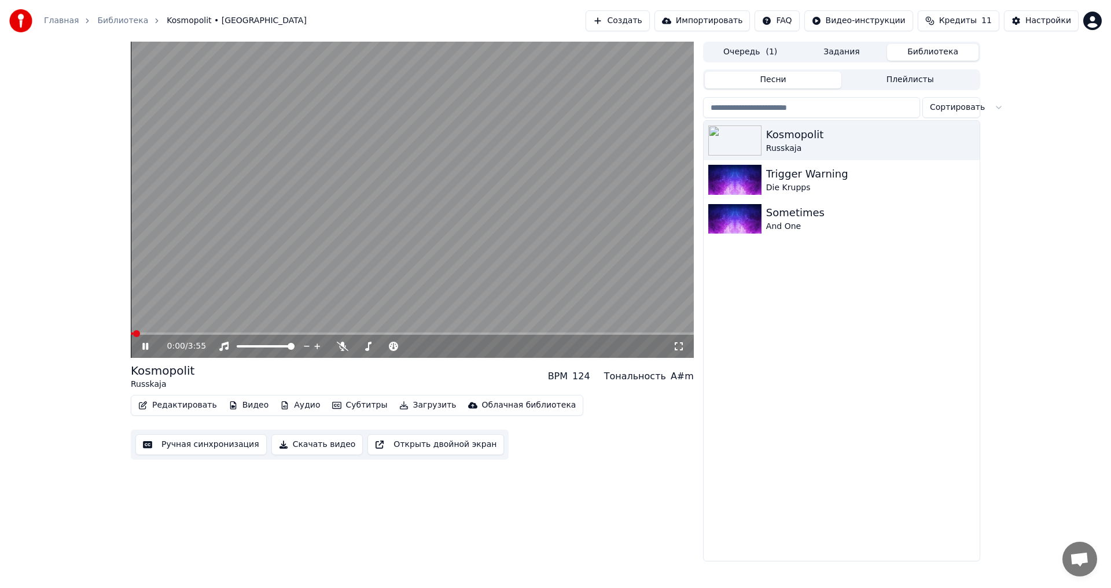
click at [682, 348] on icon at bounding box center [679, 346] width 12 height 9
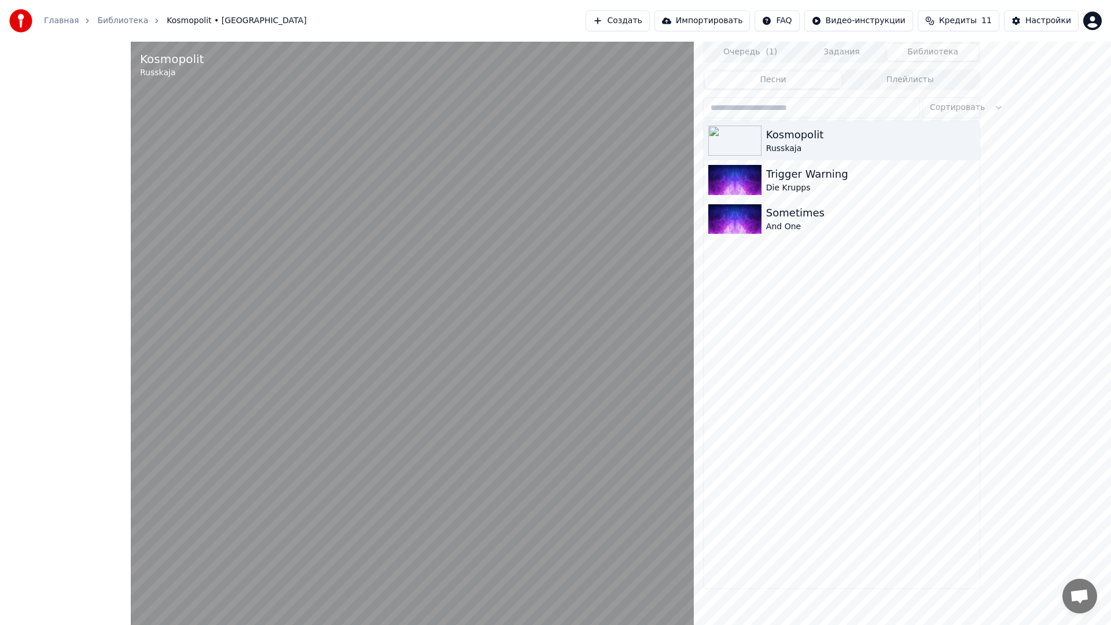
click at [596, 323] on video at bounding box center [412, 354] width 563 height 625
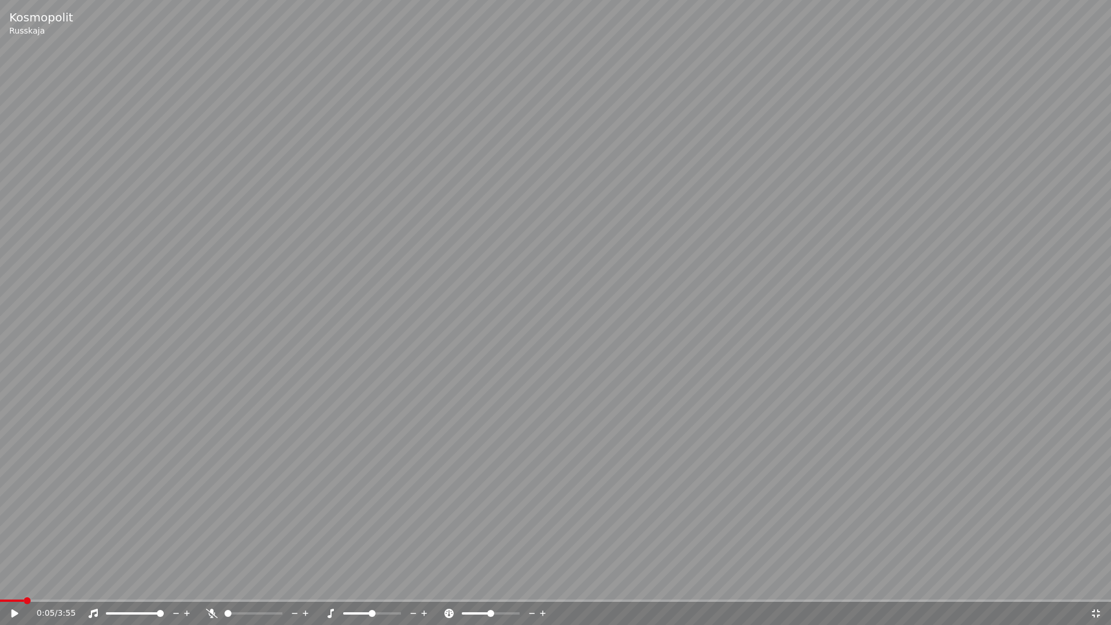
click at [24, 588] on span at bounding box center [27, 600] width 7 height 7
click at [18, 588] on span at bounding box center [9, 600] width 19 height 2
click at [14, 588] on span at bounding box center [7, 600] width 14 height 2
click at [16, 588] on span at bounding box center [17, 600] width 7 height 7
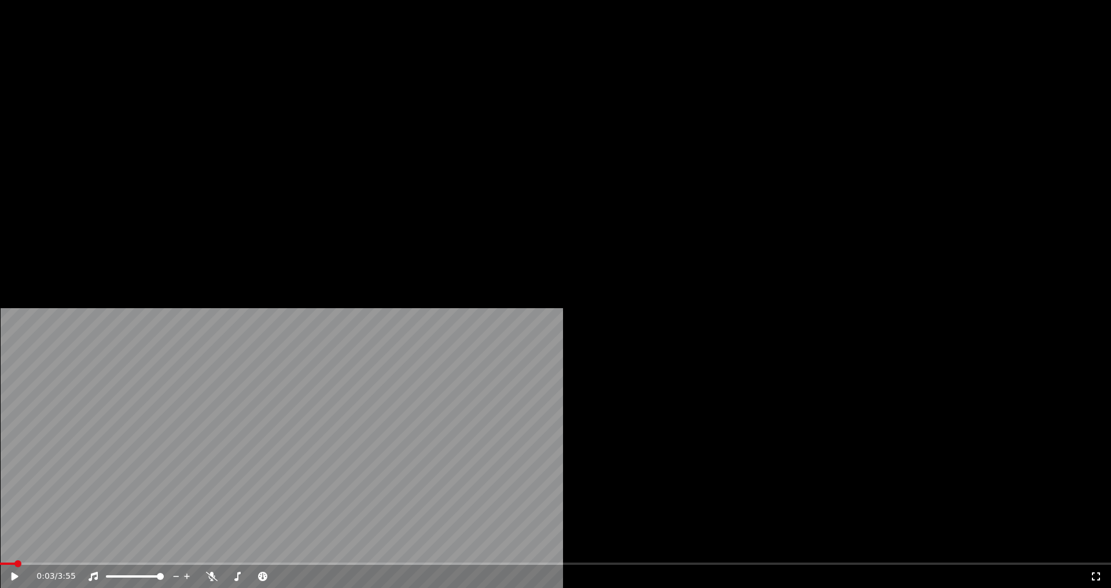
click at [182, 97] on button "Редактировать" at bounding box center [178, 89] width 88 height 16
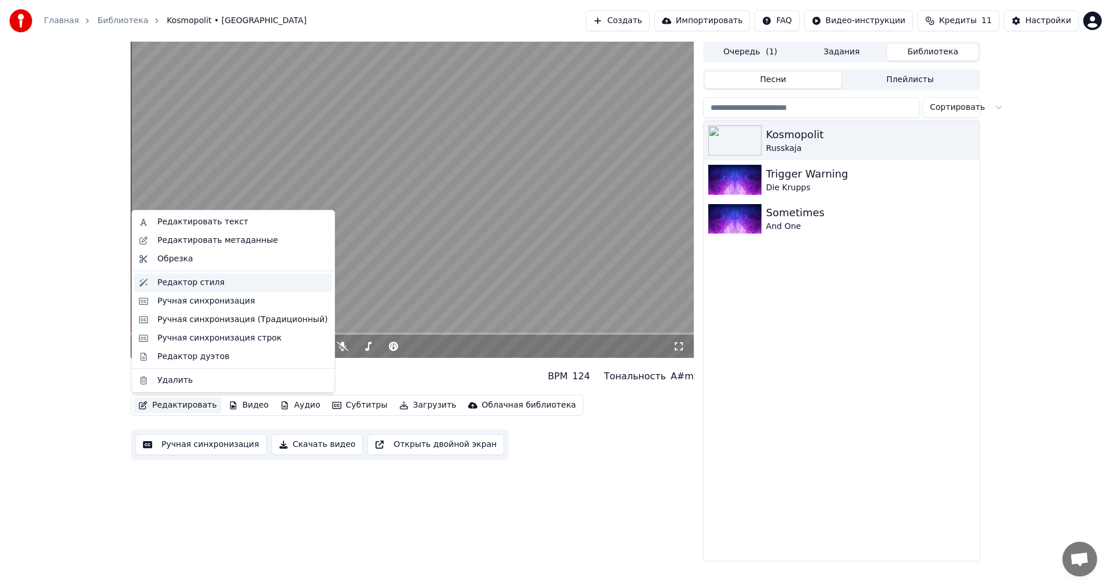
click at [194, 276] on div "Редактор стиля" at bounding box center [233, 283] width 198 height 19
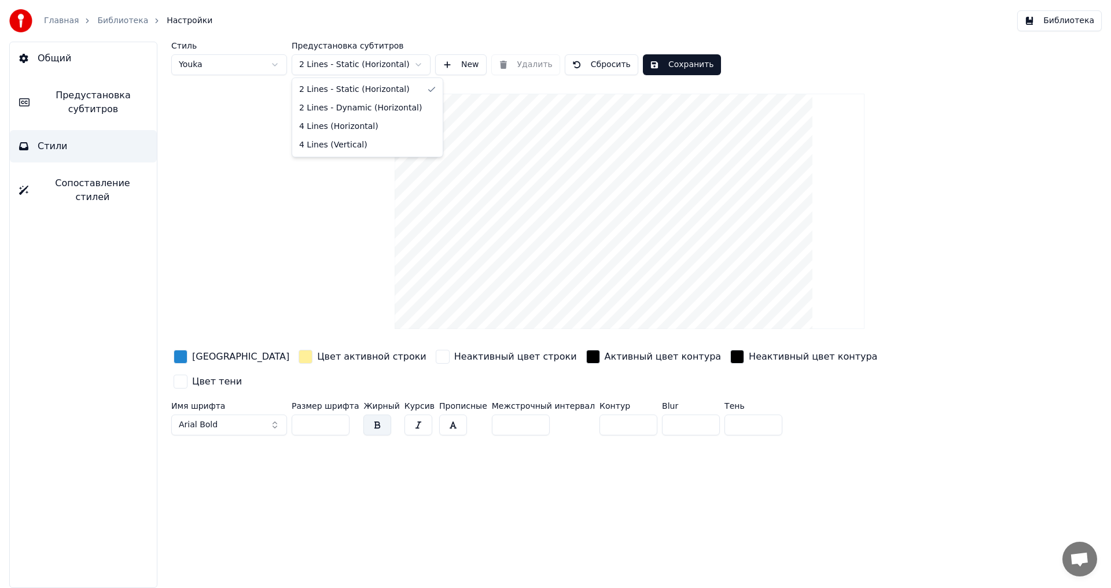
click at [366, 67] on html "Главная Библиотека Настройки Библиотека Общий Предустановка субтитров Стили Соп…" at bounding box center [555, 294] width 1111 height 588
click at [105, 106] on span "Предустановка субтитров" at bounding box center [93, 103] width 109 height 28
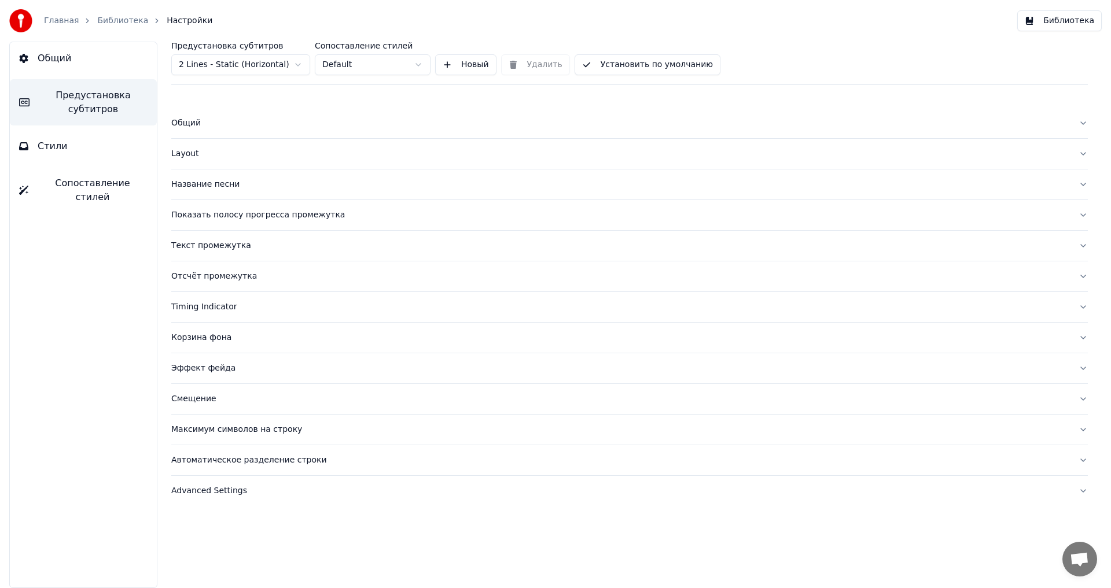
click at [75, 133] on button "Стили" at bounding box center [83, 146] width 147 height 32
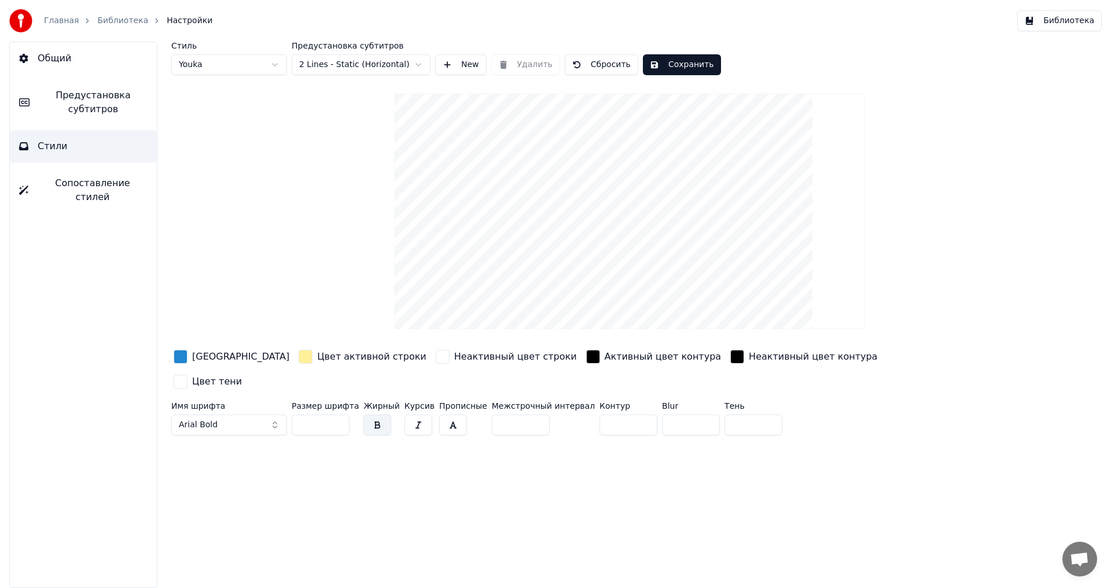
click at [683, 65] on button "Сохранить" at bounding box center [682, 64] width 78 height 21
click at [196, 55] on html "Главная Библиотека Настройки Библиотека Общий Предустановка субтитров Стили Соп…" at bounding box center [555, 294] width 1111 height 588
click at [196, 56] on html "Главная Библиотека Настройки Библиотека Общий Предустановка субтитров Стили Соп…" at bounding box center [555, 294] width 1111 height 588
drag, startPoint x: 212, startPoint y: 105, endPoint x: 231, endPoint y: 46, distance: 61.3
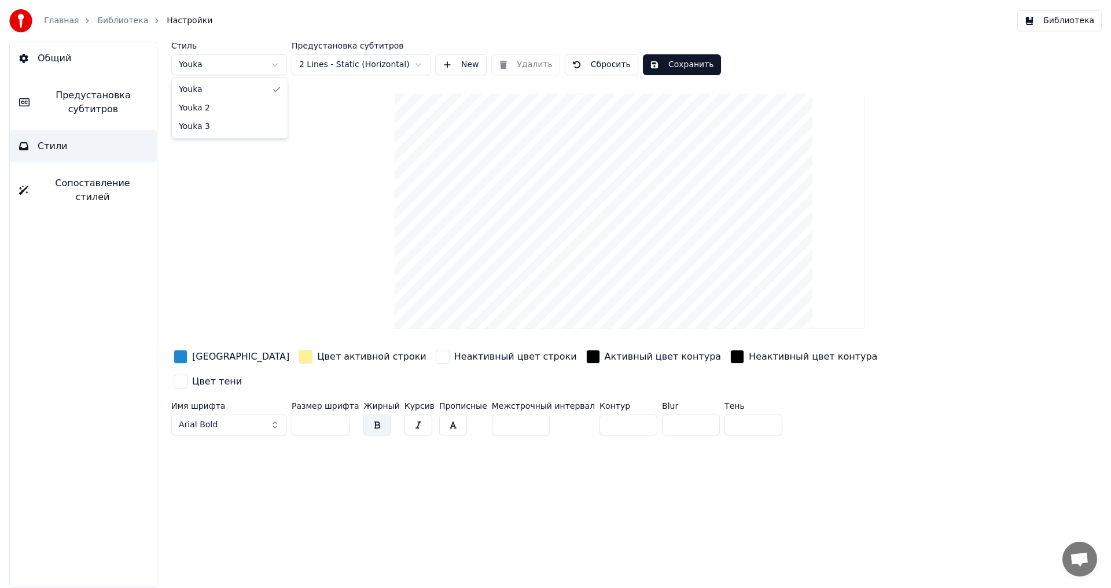
click at [231, 46] on html "Главная Библиотека Настройки Библиотека Общий Предустановка субтитров Стили Соп…" at bounding box center [555, 294] width 1111 height 588
click at [989, 313] on html "Главная Библиотека Настройки Библиотека Общий Предустановка субтитров Стили Соп…" at bounding box center [555, 294] width 1111 height 588
click at [1044, 28] on button "Библиотека" at bounding box center [1059, 20] width 84 height 21
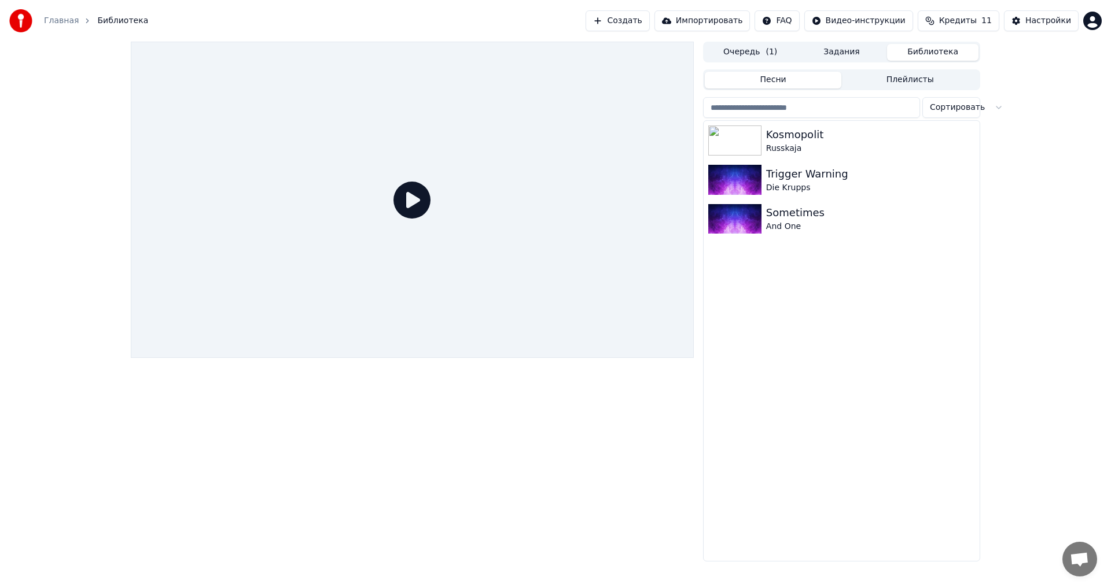
click at [760, 50] on button "Очередь ( 1 )" at bounding box center [750, 52] width 91 height 17
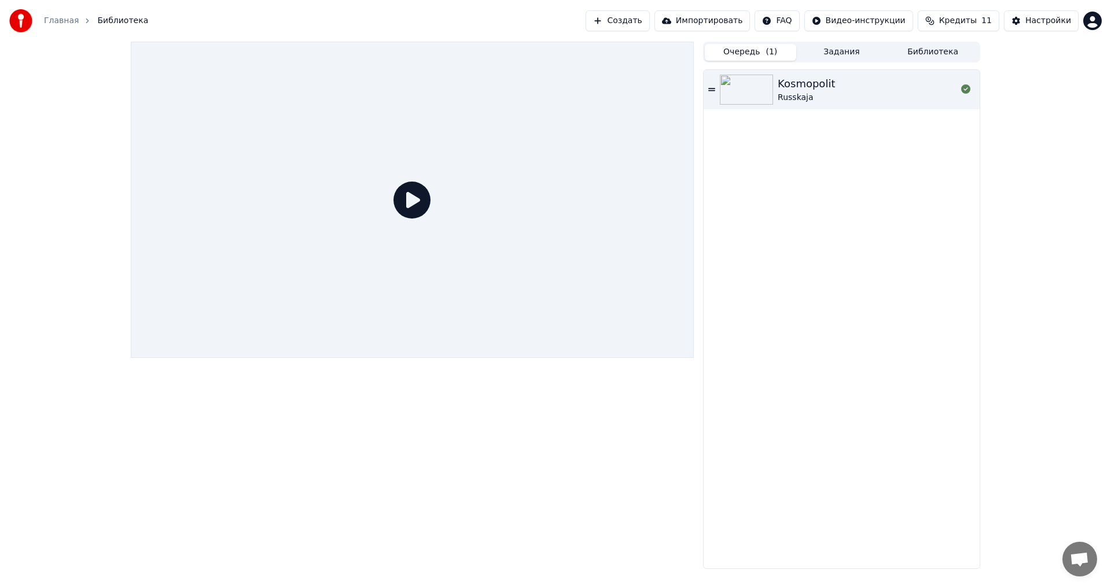
click at [935, 43] on div "Очередь ( 1 ) Задания Библиотека" at bounding box center [841, 52] width 277 height 21
click at [925, 53] on button "Библиотека" at bounding box center [932, 52] width 91 height 17
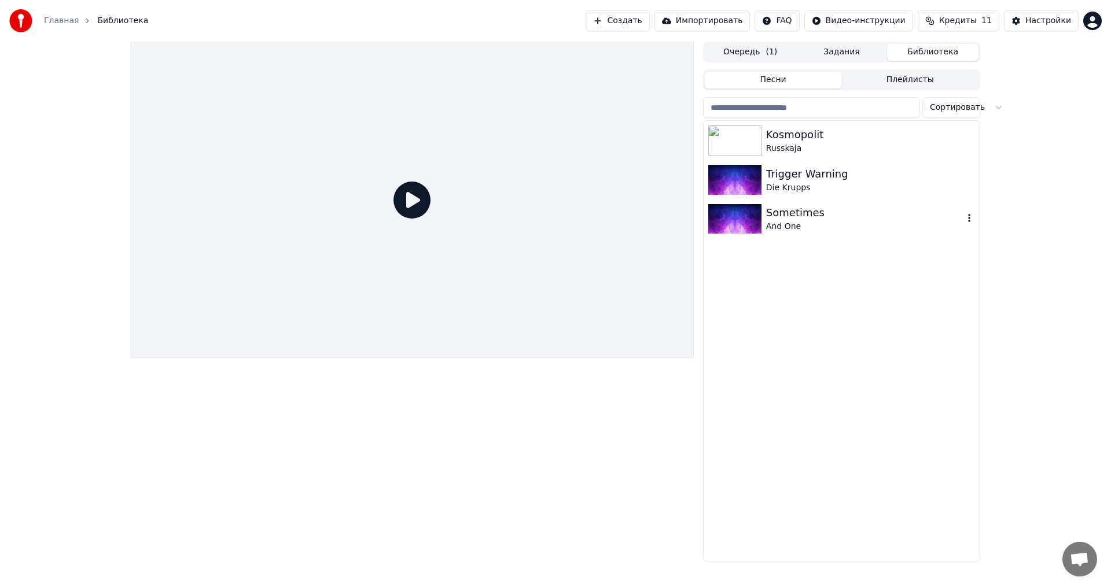
click at [833, 226] on div "And One" at bounding box center [864, 227] width 197 height 12
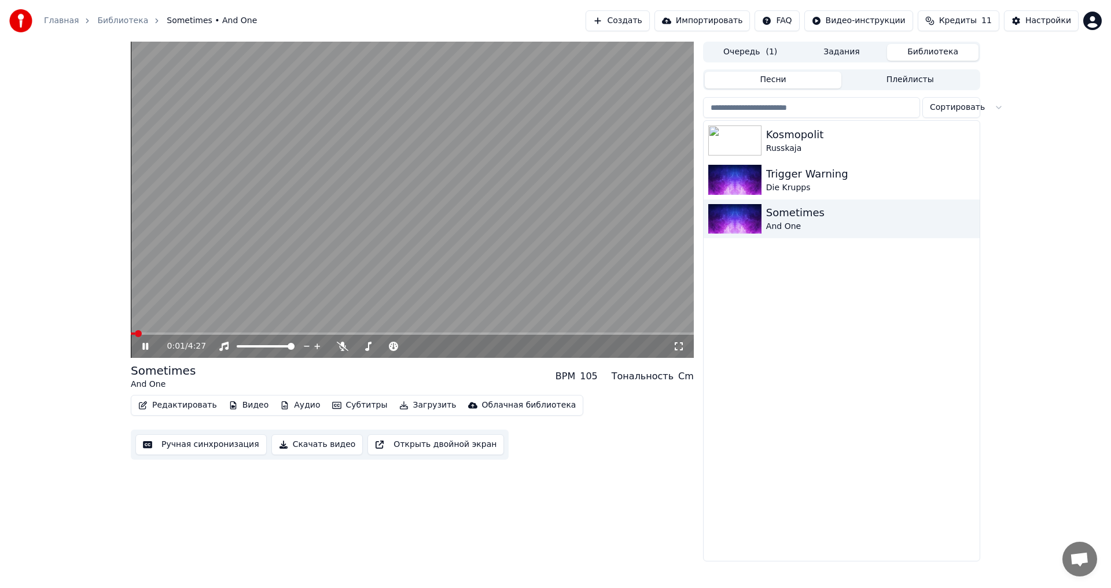
click at [285, 450] on button "Скачать видео" at bounding box center [317, 445] width 92 height 21
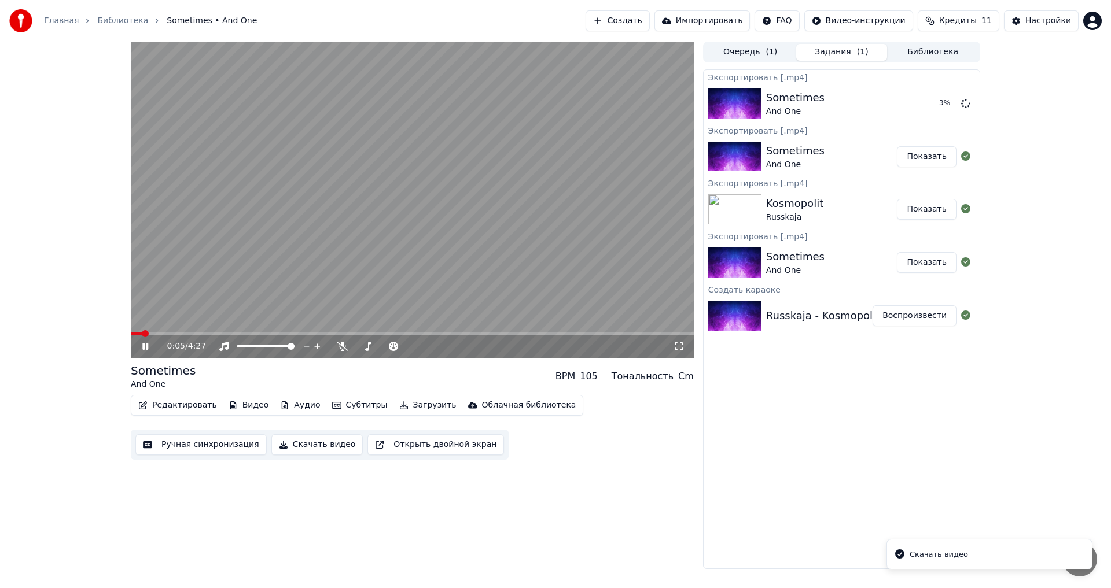
click at [382, 256] on video at bounding box center [412, 200] width 563 height 317
click at [915, 157] on button "Показать" at bounding box center [927, 156] width 60 height 21
click at [961, 102] on icon at bounding box center [965, 102] width 9 height 9
click at [963, 105] on icon at bounding box center [965, 102] width 9 height 9
click at [122, 501] on div "0:05 / 4:27 Sometimes And One BPM 105 Тональность Cm Редактировать Видео Аудио …" at bounding box center [556, 306] width 868 height 528
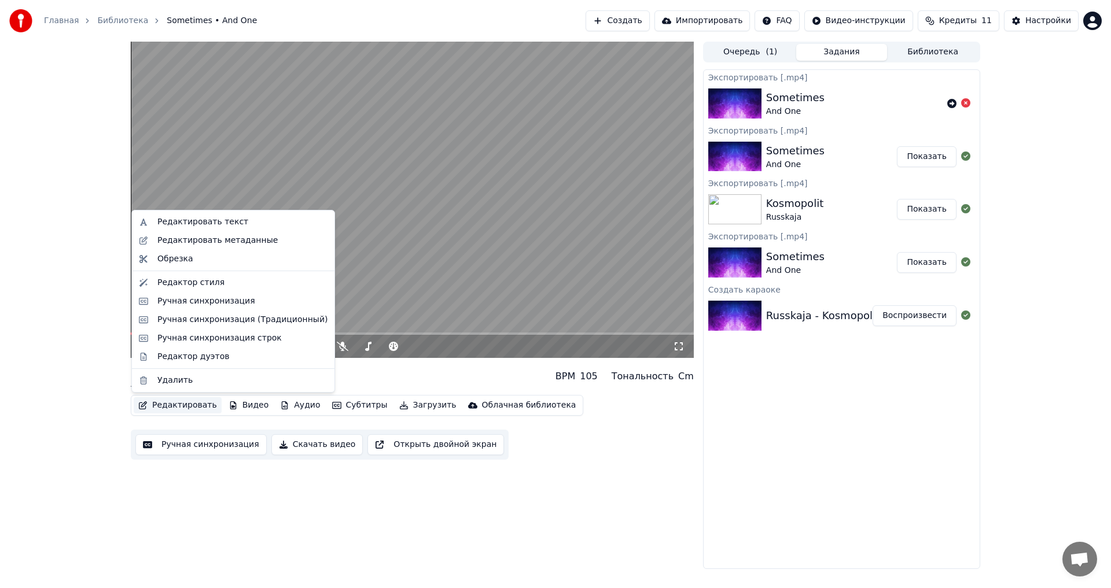
click at [174, 413] on button "Редактировать" at bounding box center [178, 406] width 88 height 16
click at [192, 363] on div "Редактор дуэтов" at bounding box center [233, 357] width 198 height 19
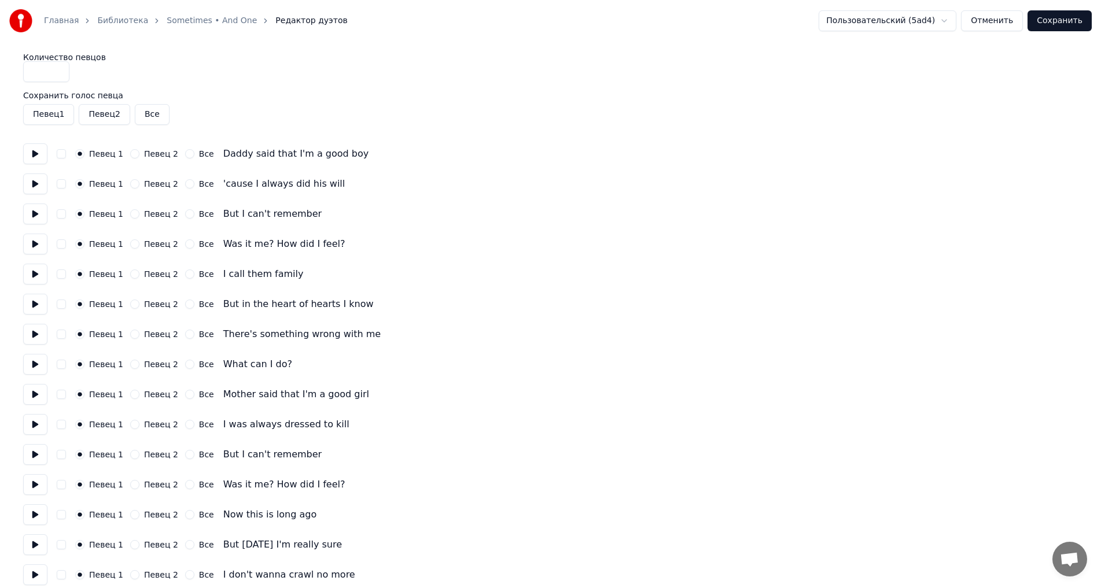
click at [147, 111] on button "Все" at bounding box center [152, 114] width 35 height 21
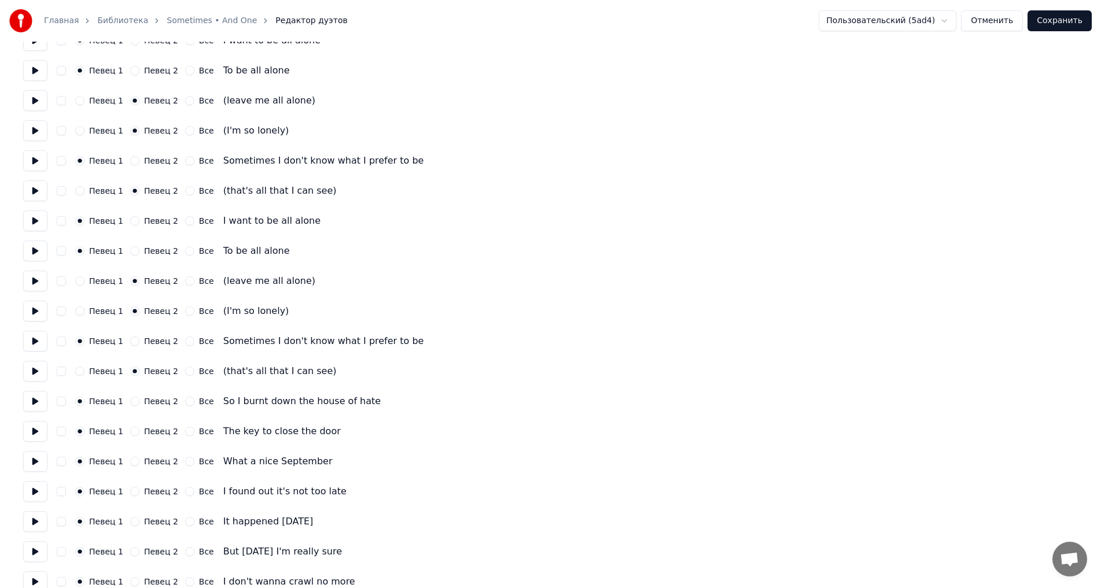
scroll to position [579, 0]
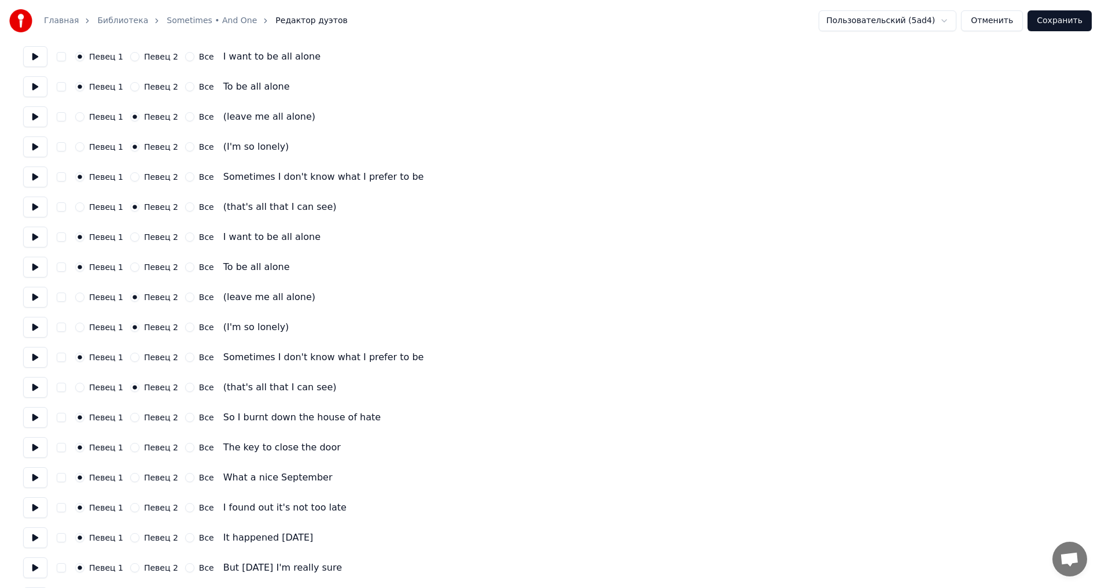
click at [1070, 12] on button "Сохранить" at bounding box center [1060, 20] width 64 height 21
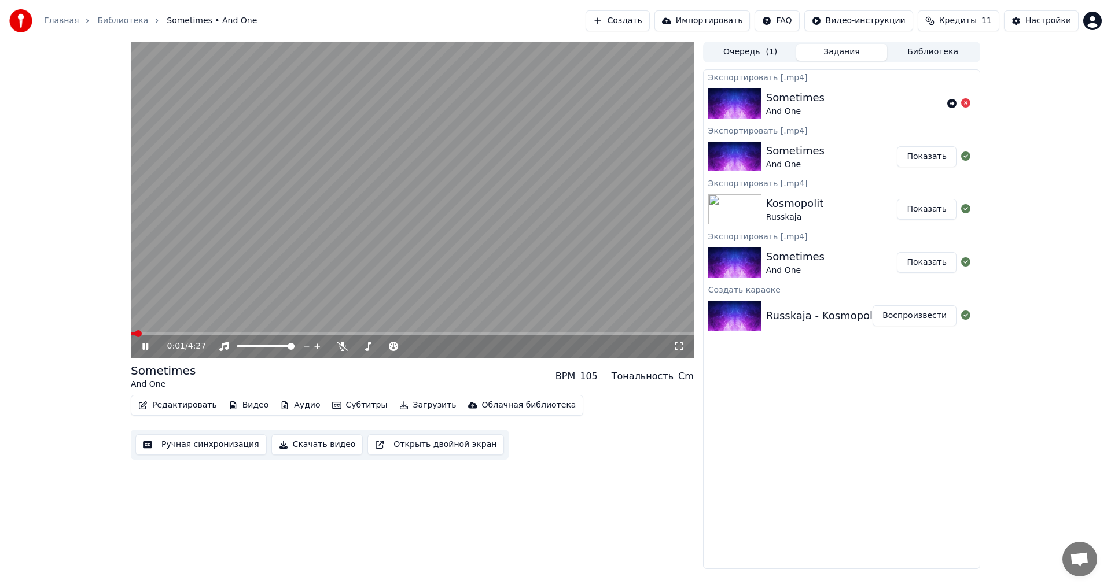
click at [293, 446] on button "Скачать видео" at bounding box center [317, 445] width 92 height 21
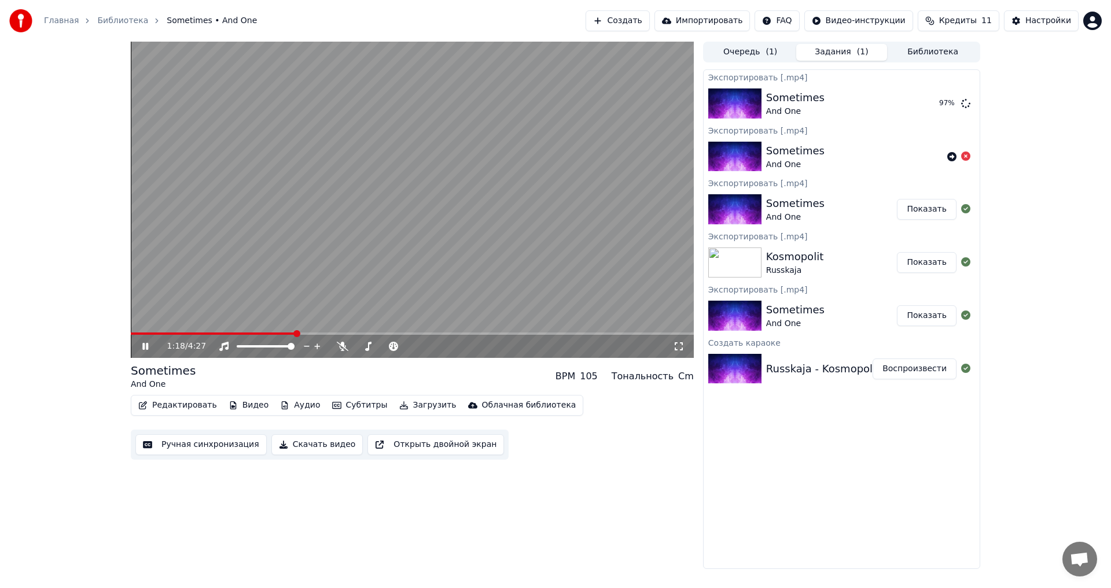
click at [944, 14] on button "Кредиты 11" at bounding box center [959, 20] width 82 height 21
click at [183, 403] on button "Редактировать" at bounding box center [178, 406] width 88 height 16
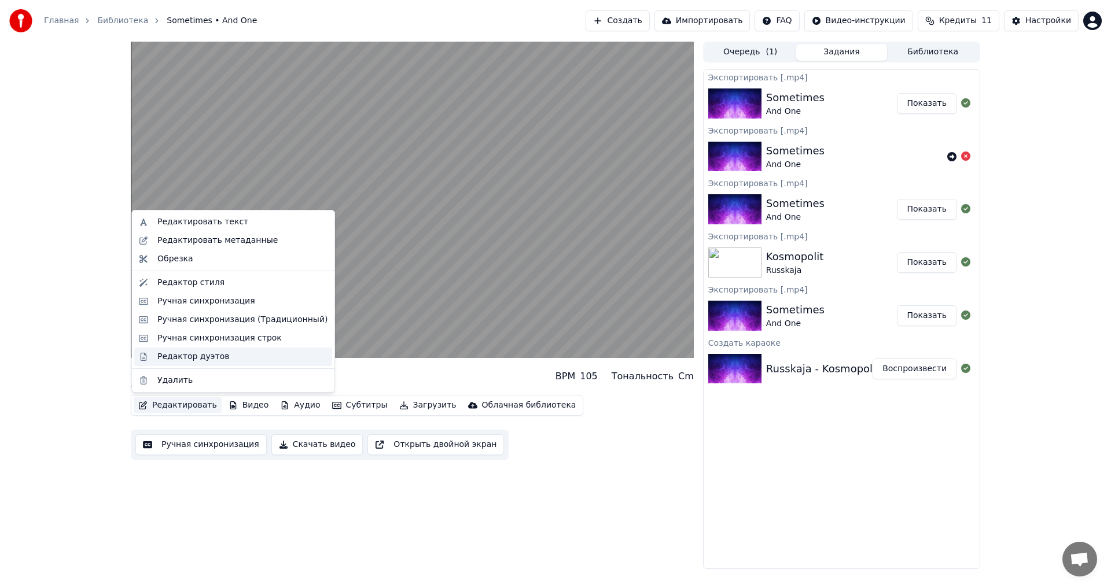
click at [207, 355] on div "Редактор дуэтов" at bounding box center [193, 357] width 72 height 12
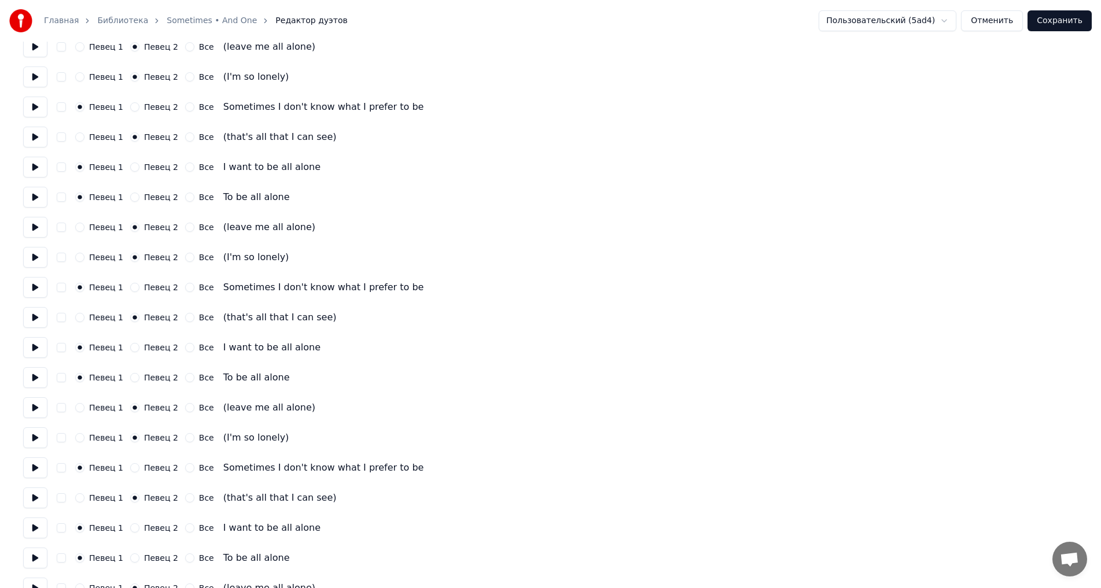
scroll to position [1363, 0]
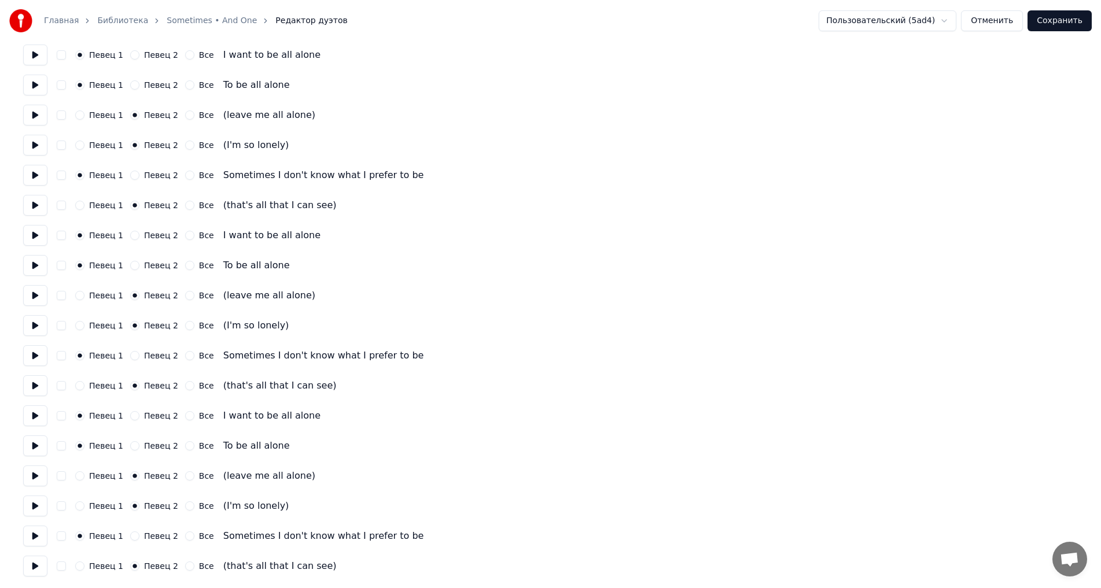
click at [1054, 27] on button "Сохранить" at bounding box center [1060, 20] width 64 height 21
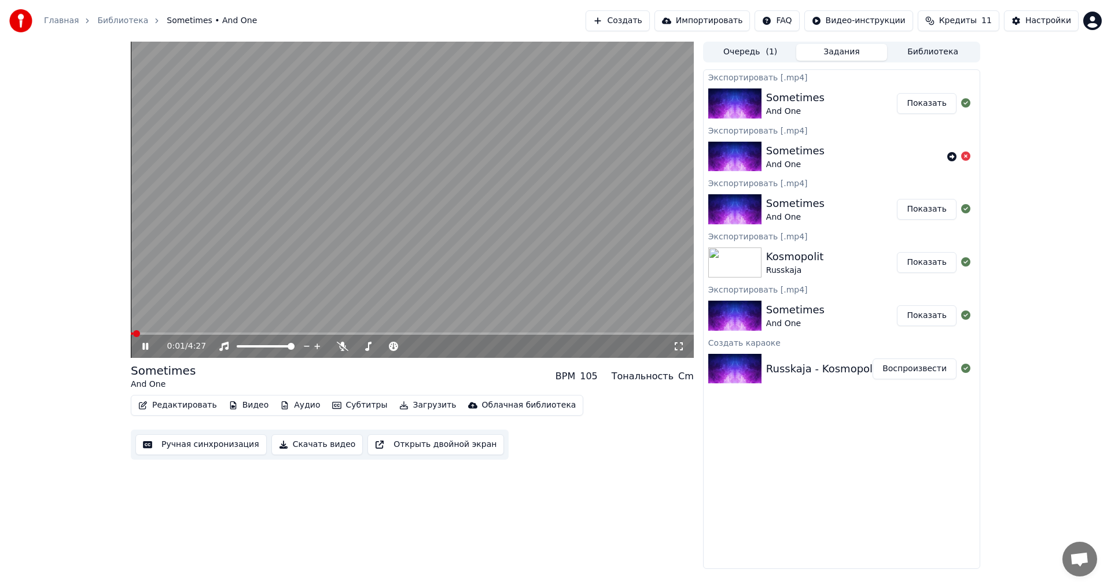
click at [348, 406] on button "Субтитры" at bounding box center [360, 406] width 65 height 16
click at [204, 333] on span at bounding box center [412, 334] width 563 height 2
click at [231, 332] on video at bounding box center [412, 200] width 563 height 317
click at [238, 333] on span at bounding box center [412, 334] width 563 height 2
click at [263, 334] on span at bounding box center [412, 334] width 563 height 2
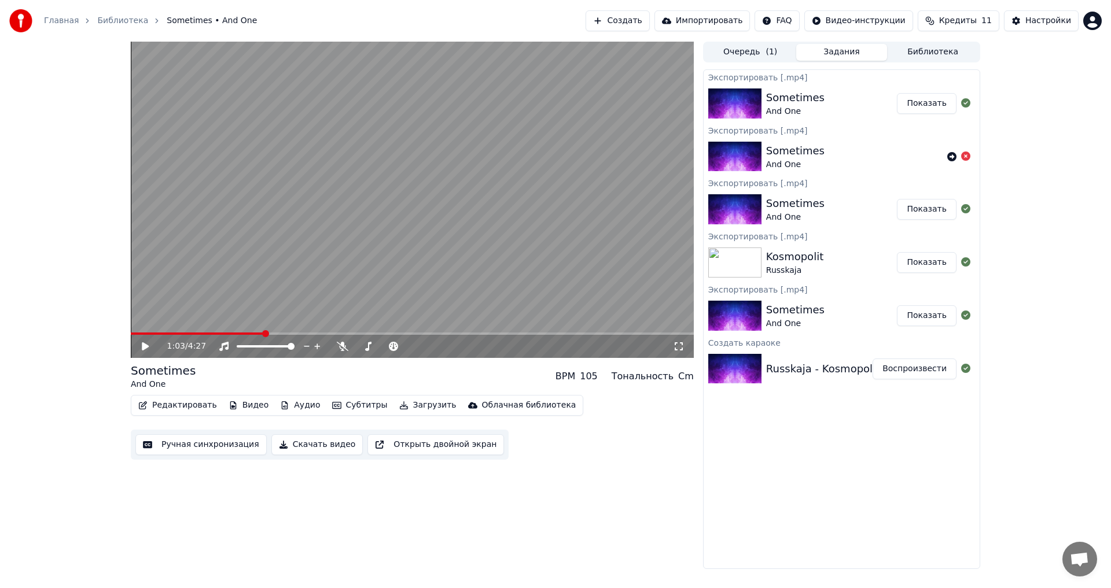
click at [282, 335] on span at bounding box center [412, 334] width 563 height 2
click at [306, 334] on span at bounding box center [412, 334] width 563 height 2
click at [317, 334] on span at bounding box center [412, 334] width 563 height 2
click at [294, 295] on video at bounding box center [412, 200] width 563 height 317
click at [285, 405] on button "Аудио" at bounding box center [299, 406] width 49 height 16
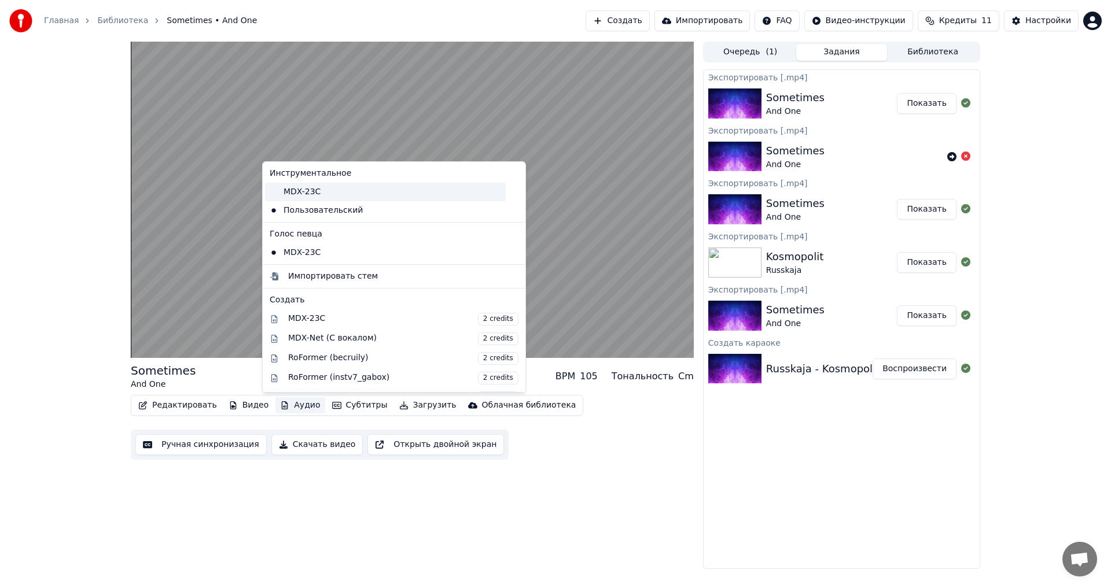
click at [321, 199] on div "MDX-23C" at bounding box center [385, 192] width 241 height 19
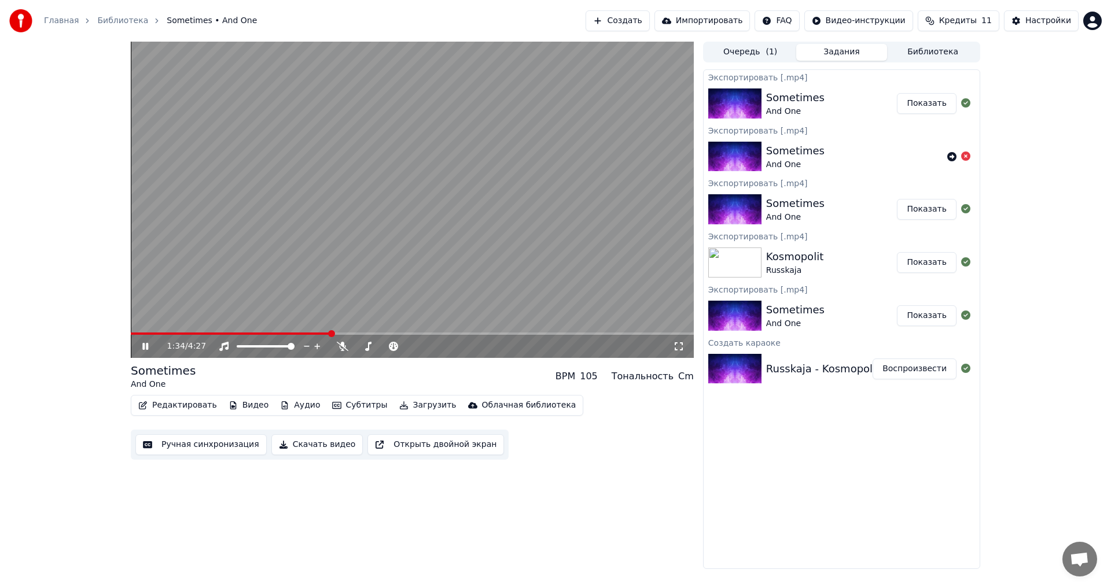
click at [316, 334] on span at bounding box center [231, 334] width 200 height 2
click at [288, 278] on video at bounding box center [412, 200] width 563 height 317
click at [282, 404] on button "Аудио" at bounding box center [299, 406] width 49 height 16
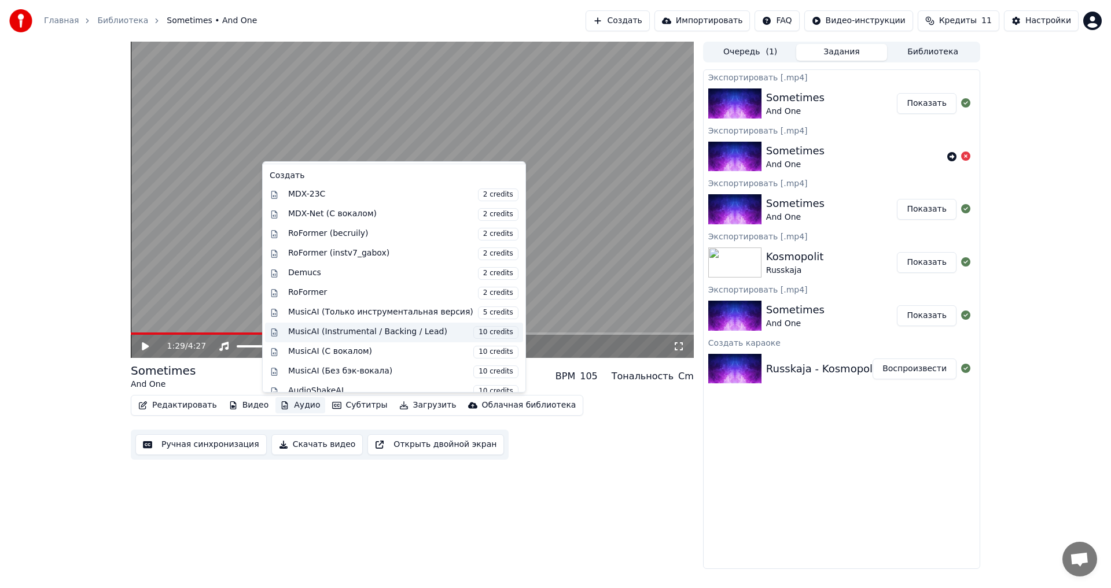
scroll to position [136, 0]
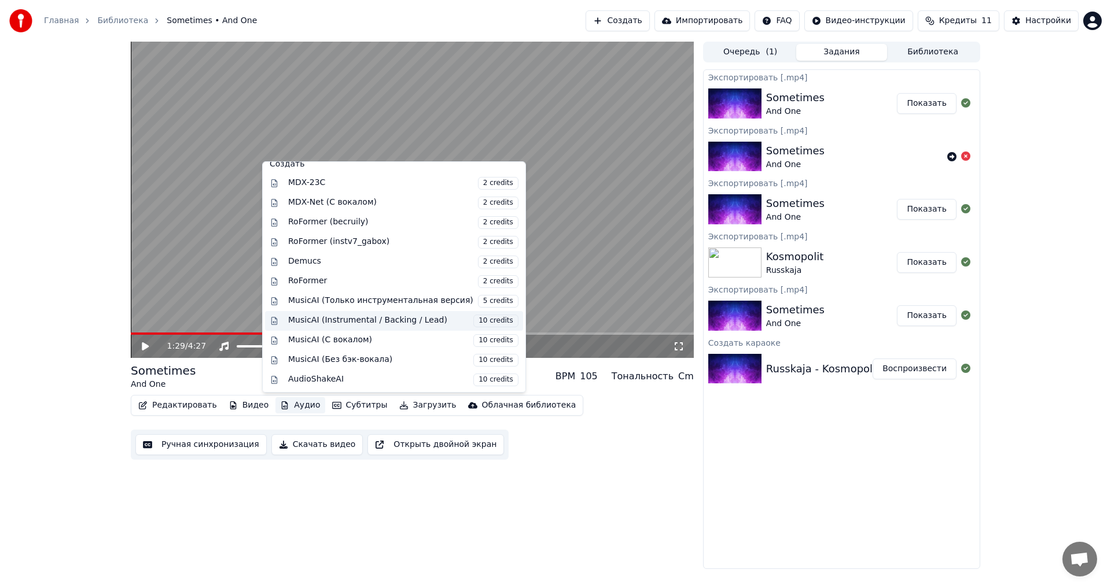
click at [411, 323] on div "MusicAI (Instrumental / Backing / Lead) 10 credits" at bounding box center [403, 321] width 230 height 13
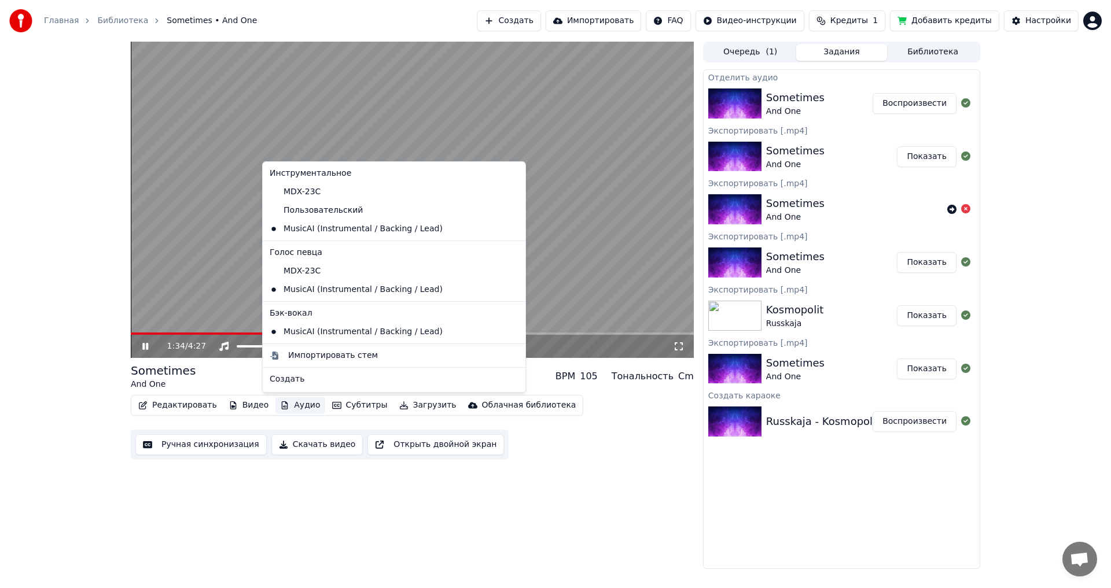
click at [285, 411] on button "Аудио" at bounding box center [299, 406] width 49 height 16
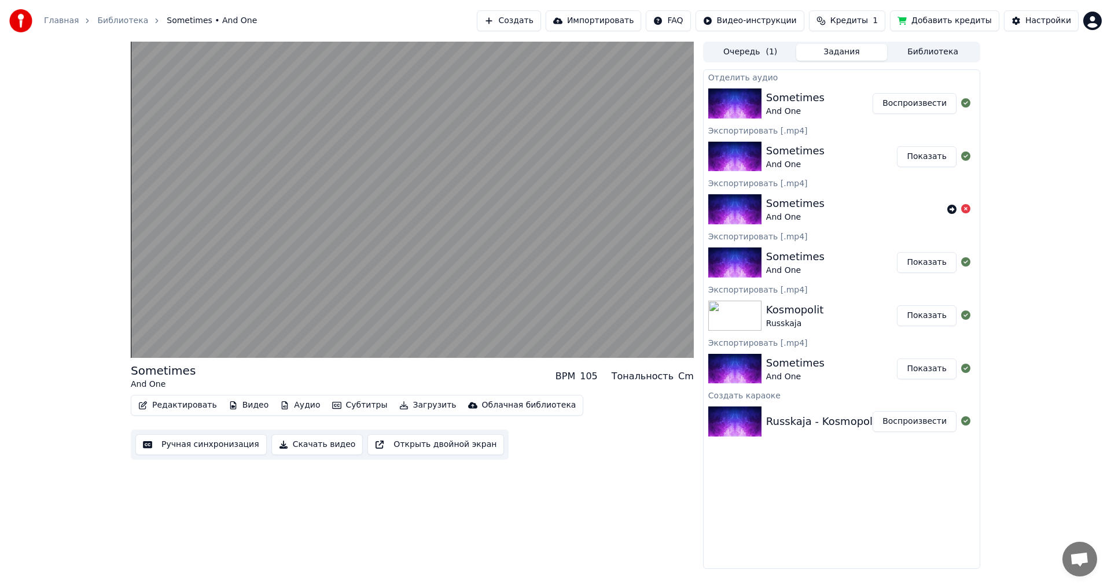
click at [550, 479] on div "Sometimes And One BPM 105 Тональность Cm Редактировать Видео Аудио Субтитры Заг…" at bounding box center [412, 306] width 563 height 528
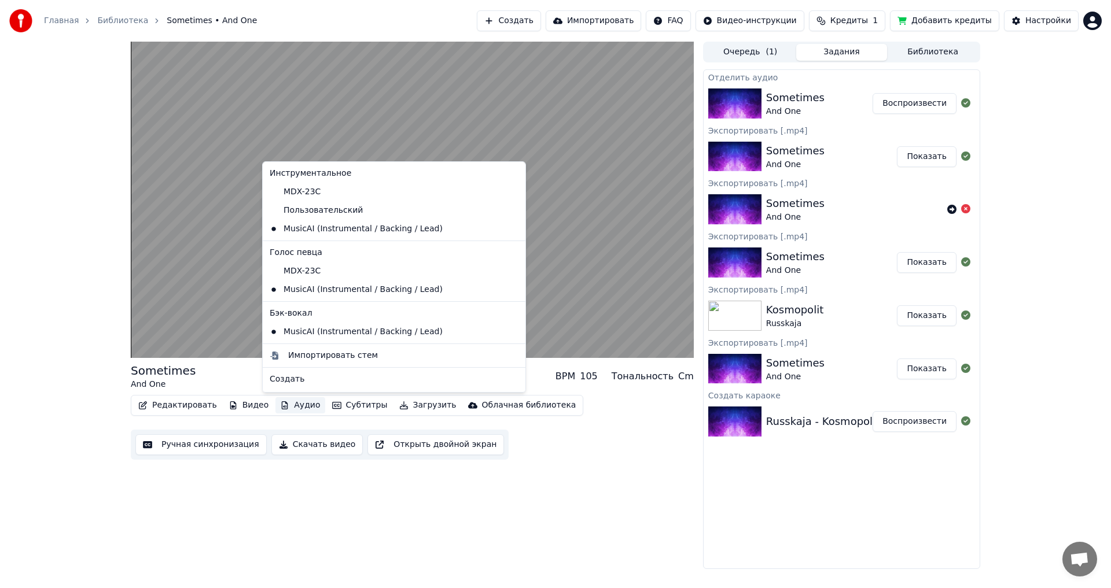
click at [285, 406] on button "Аудио" at bounding box center [299, 406] width 49 height 16
click at [299, 275] on div "MDX-23C" at bounding box center [385, 271] width 241 height 19
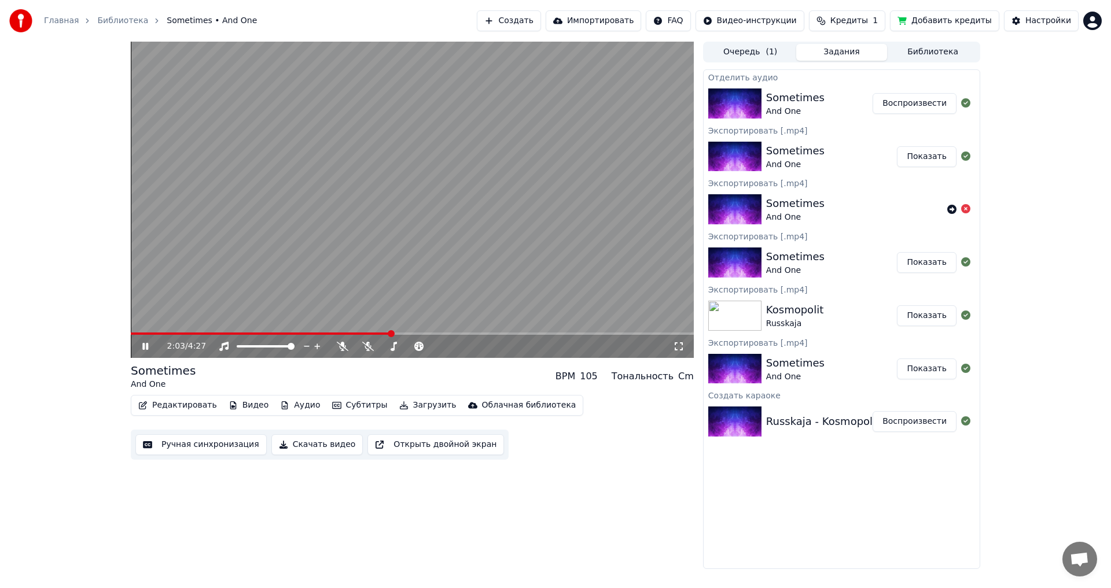
click at [300, 407] on button "Аудио" at bounding box center [299, 406] width 49 height 16
click at [234, 377] on div "Sometimes And One BPM 105 Тональность Cm" at bounding box center [412, 377] width 563 height 28
click at [407, 332] on video at bounding box center [412, 200] width 563 height 317
click at [410, 333] on span at bounding box center [412, 334] width 563 height 2
click at [426, 301] on video at bounding box center [412, 200] width 563 height 317
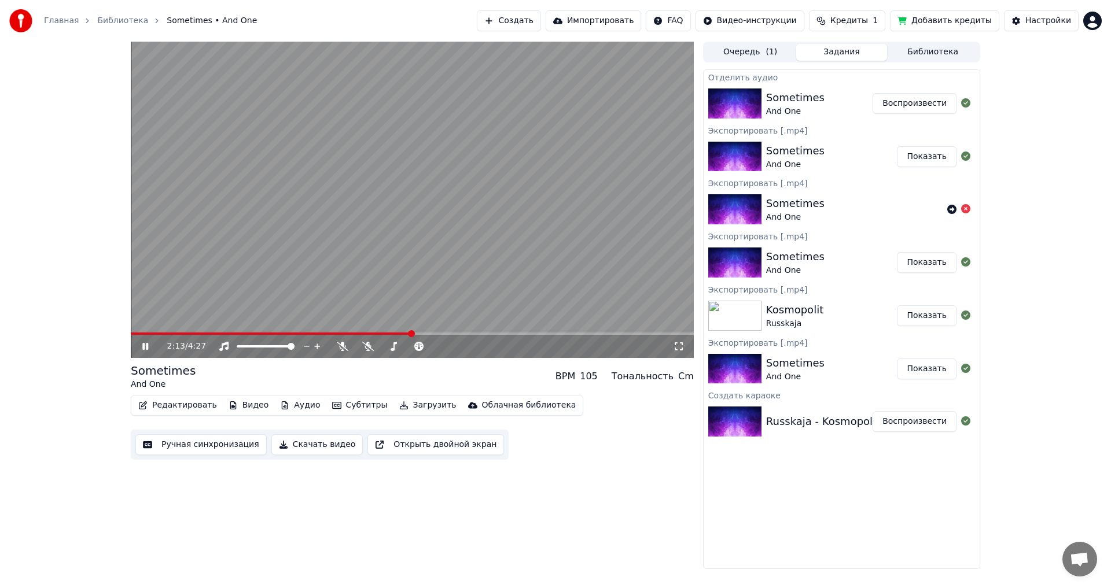
click at [682, 349] on icon at bounding box center [679, 347] width 8 height 8
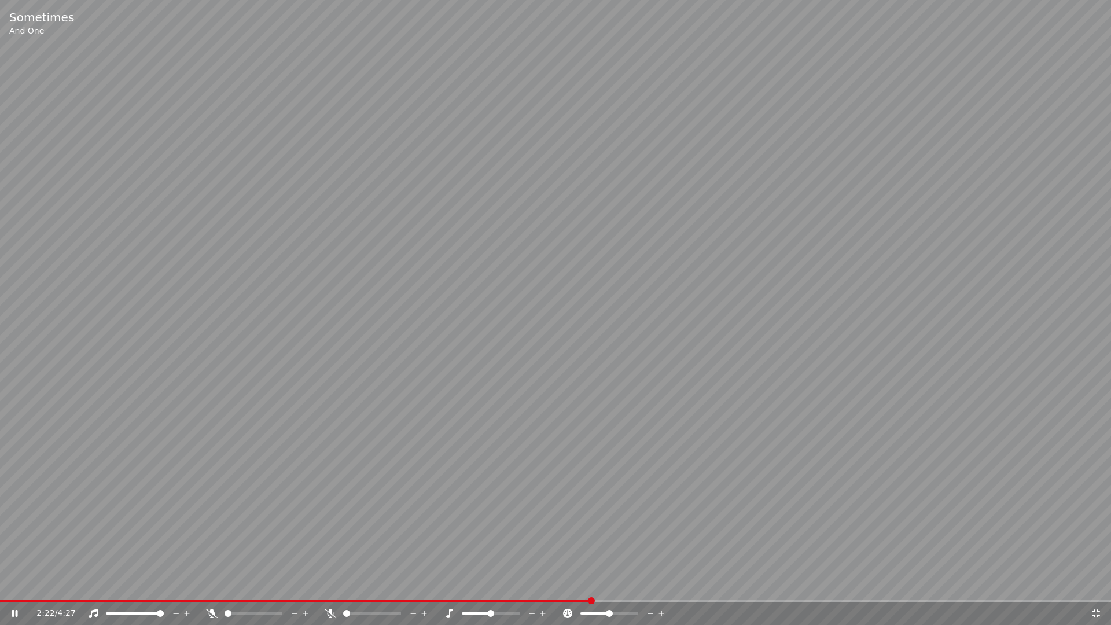
click at [610, 588] on div "2:22 / 4:27" at bounding box center [555, 613] width 1111 height 23
click at [619, 588] on video at bounding box center [555, 312] width 1111 height 625
click at [623, 588] on video at bounding box center [555, 312] width 1111 height 625
click at [637, 588] on span at bounding box center [555, 600] width 1111 height 2
click at [1102, 588] on div "2:45 / 4:27" at bounding box center [556, 614] width 1102 height 12
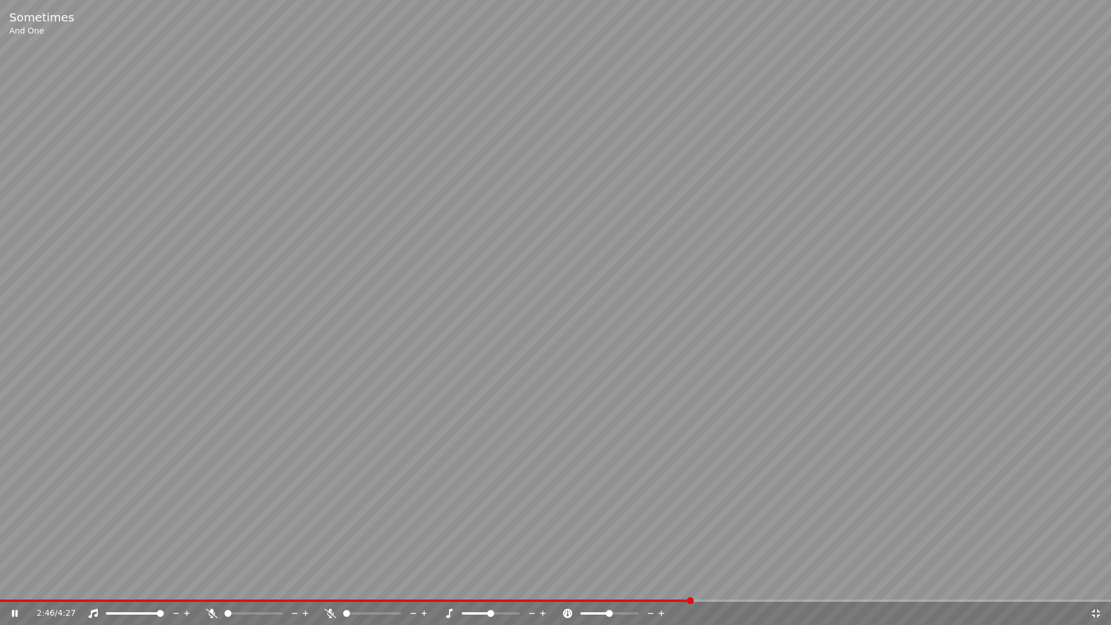
click at [1100, 588] on icon at bounding box center [1096, 613] width 12 height 9
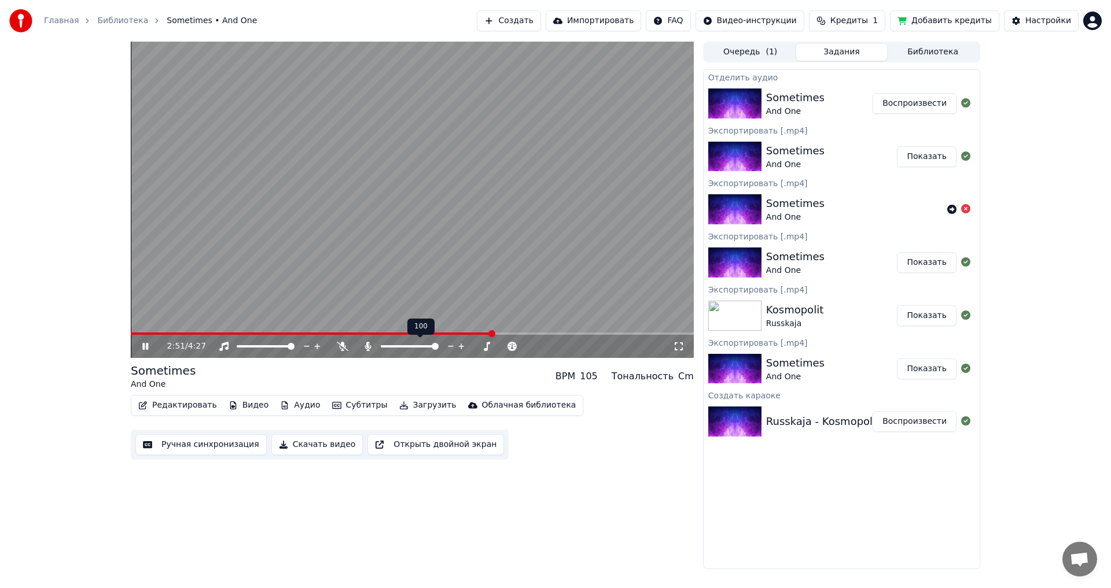
click at [439, 350] on span at bounding box center [435, 346] width 7 height 7
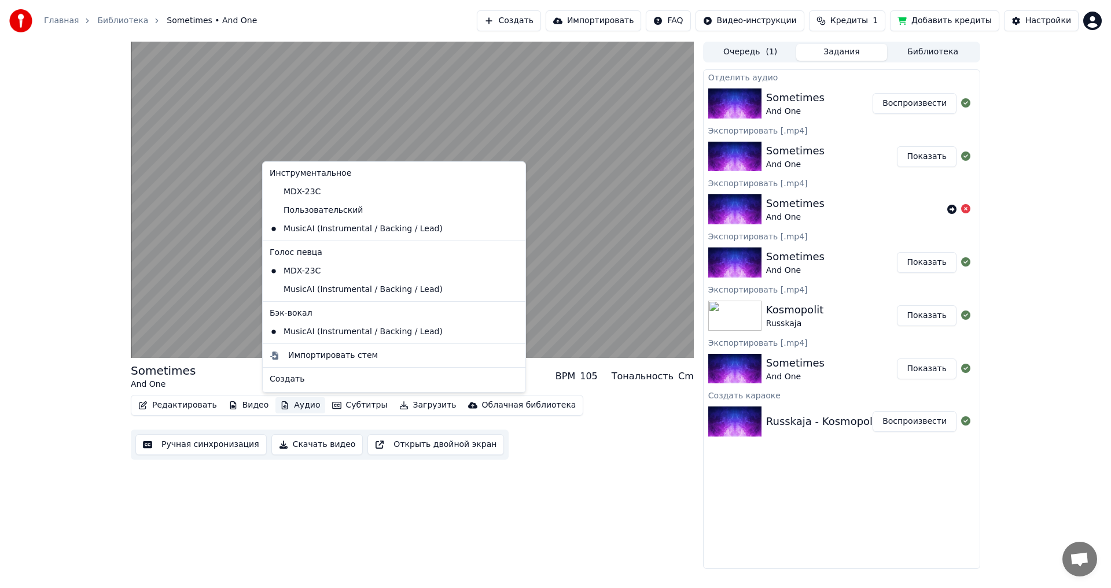
click at [564, 469] on div "Sometimes And One BPM 105 Тональность Cm Редактировать Видео Аудио Субтитры Заг…" at bounding box center [412, 306] width 563 height 528
click at [343, 194] on div "MDX-23C" at bounding box center [385, 192] width 241 height 19
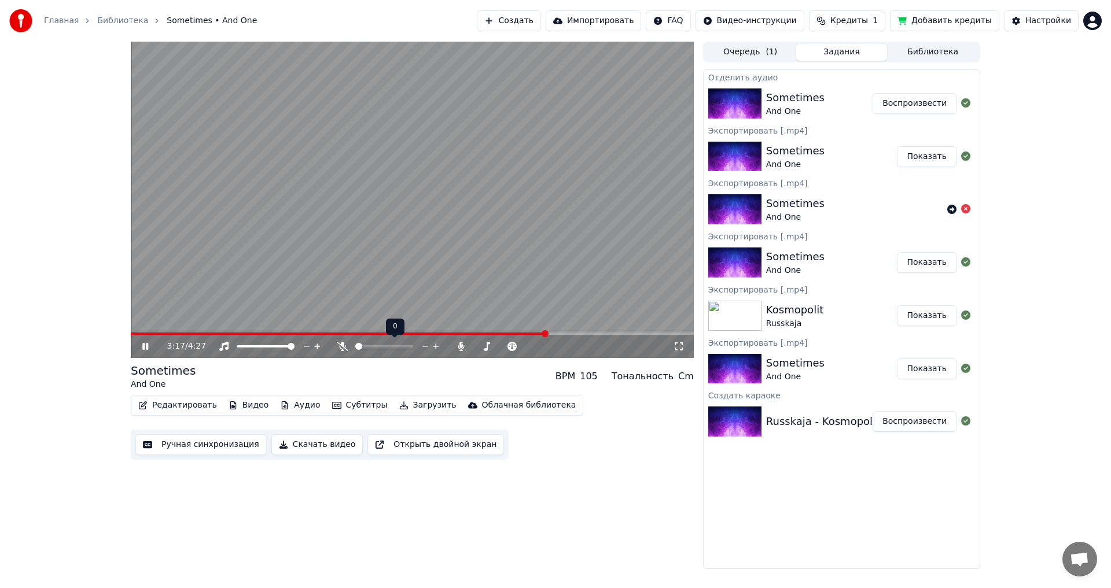
drag, startPoint x: 380, startPoint y: 349, endPoint x: 426, endPoint y: 349, distance: 45.7
click at [426, 349] on div at bounding box center [394, 347] width 93 height 12
click at [413, 348] on span at bounding box center [384, 346] width 58 height 2
click at [381, 347] on span at bounding box center [381, 346] width 0 height 2
drag, startPoint x: 392, startPoint y: 348, endPoint x: 421, endPoint y: 347, distance: 29.6
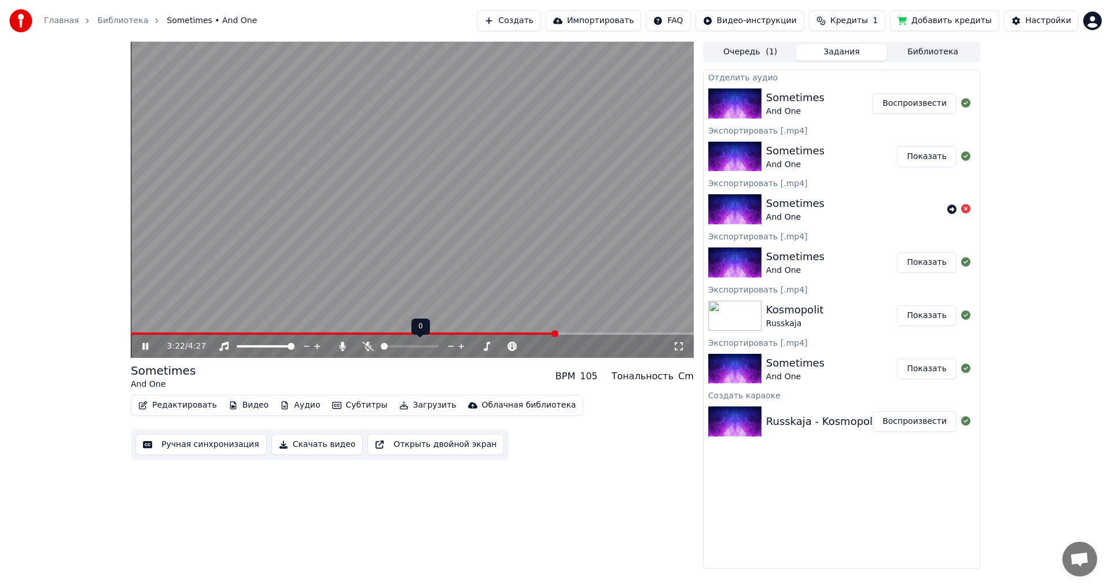
click at [442, 348] on div at bounding box center [420, 347] width 93 height 12
click at [439, 348] on span at bounding box center [410, 346] width 58 height 2
drag, startPoint x: 386, startPoint y: 354, endPoint x: 398, endPoint y: 355, distance: 12.2
click at [398, 355] on div "3:23 / 4:27" at bounding box center [412, 346] width 563 height 23
drag, startPoint x: 376, startPoint y: 350, endPoint x: 366, endPoint y: 350, distance: 10.4
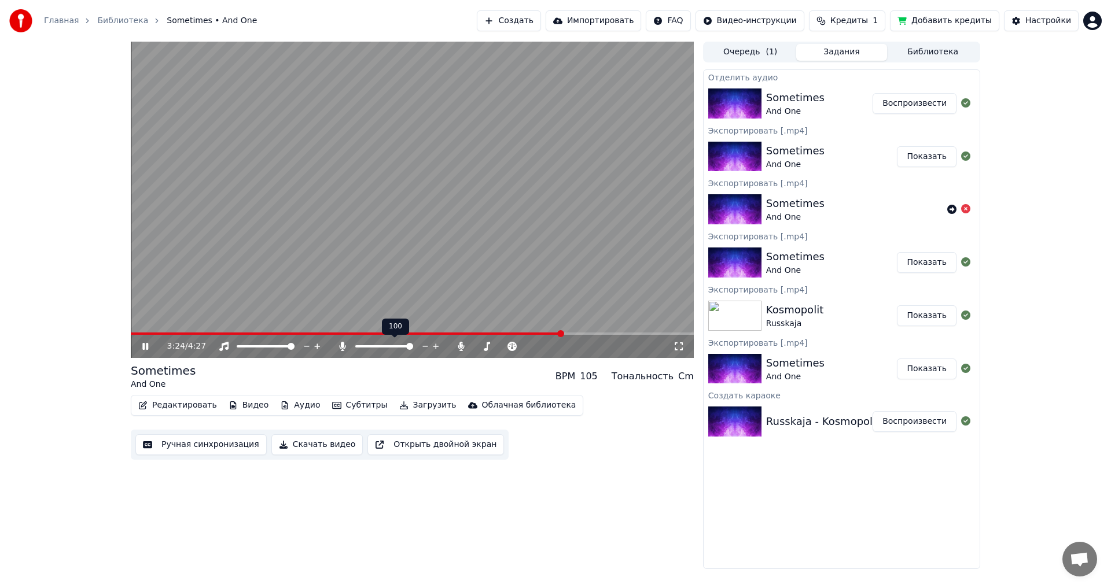
click at [366, 350] on div at bounding box center [394, 347] width 93 height 12
click at [355, 346] on span at bounding box center [355, 346] width 0 height 2
click at [175, 407] on button "Редактировать" at bounding box center [178, 406] width 88 height 16
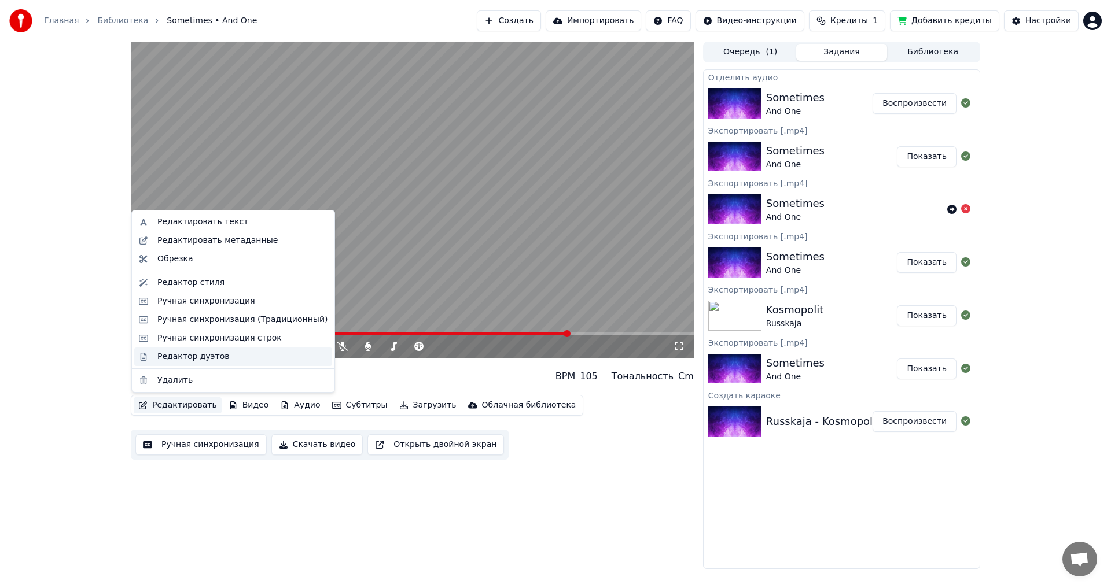
click at [196, 354] on div "Редактор дуэтов" at bounding box center [193, 357] width 72 height 12
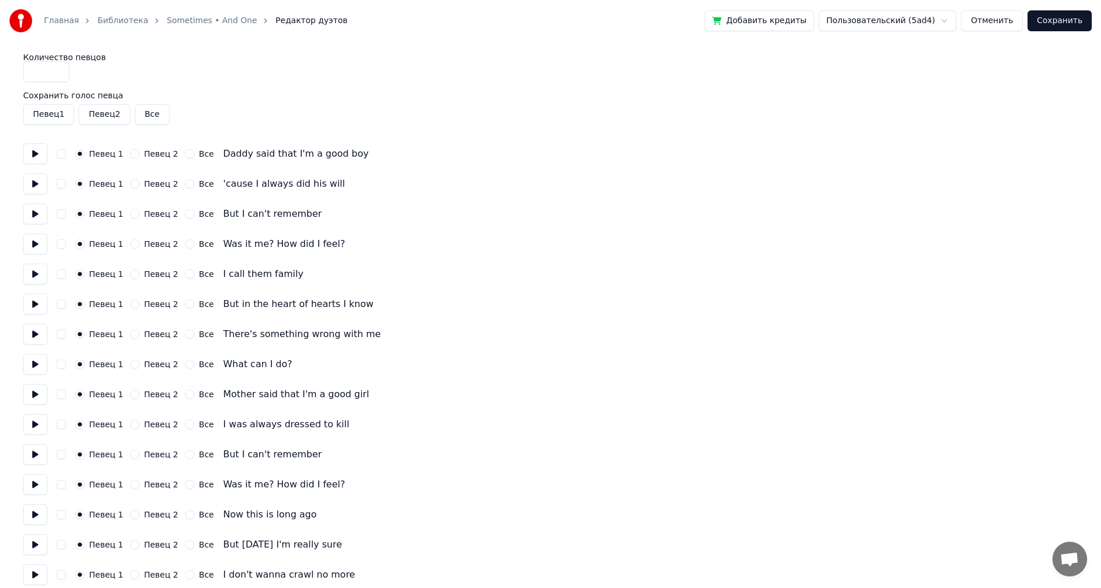
click at [1047, 23] on button "Сохранить" at bounding box center [1060, 20] width 64 height 21
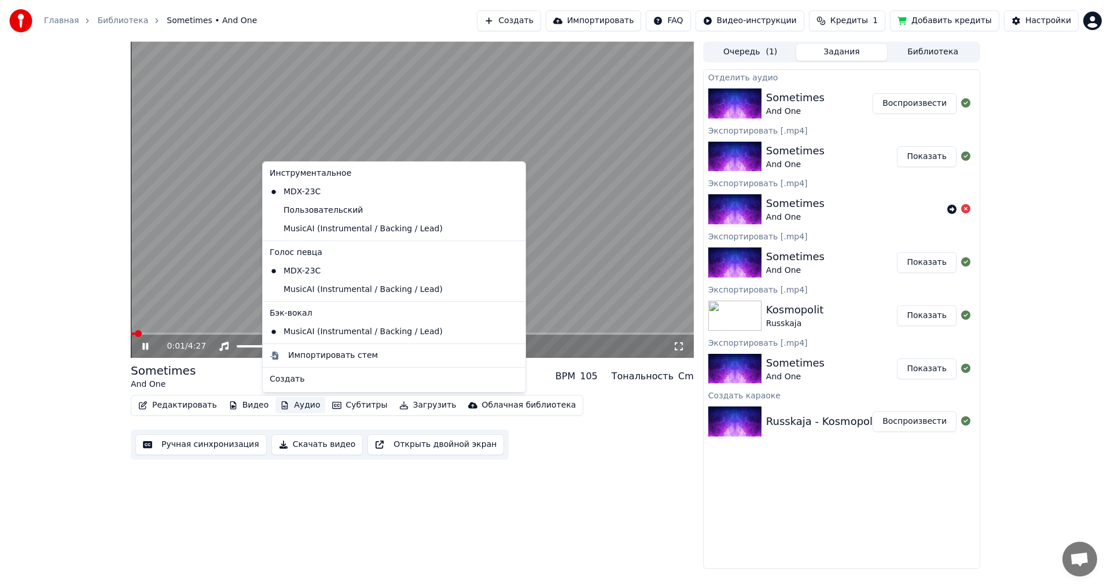
click at [296, 410] on button "Аудио" at bounding box center [299, 406] width 49 height 16
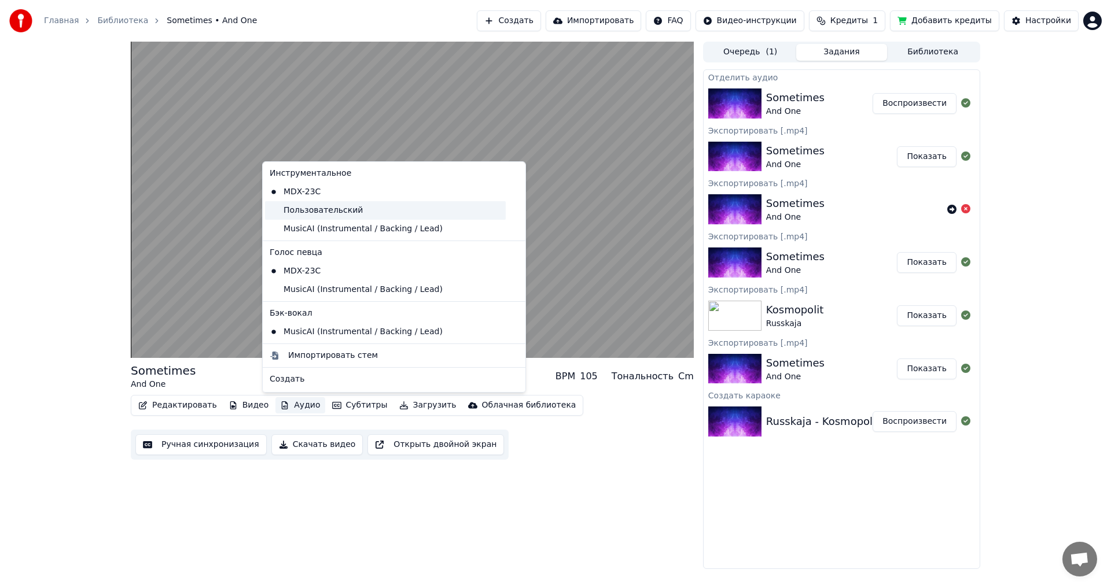
click at [352, 211] on div "Пользовательский" at bounding box center [385, 210] width 241 height 19
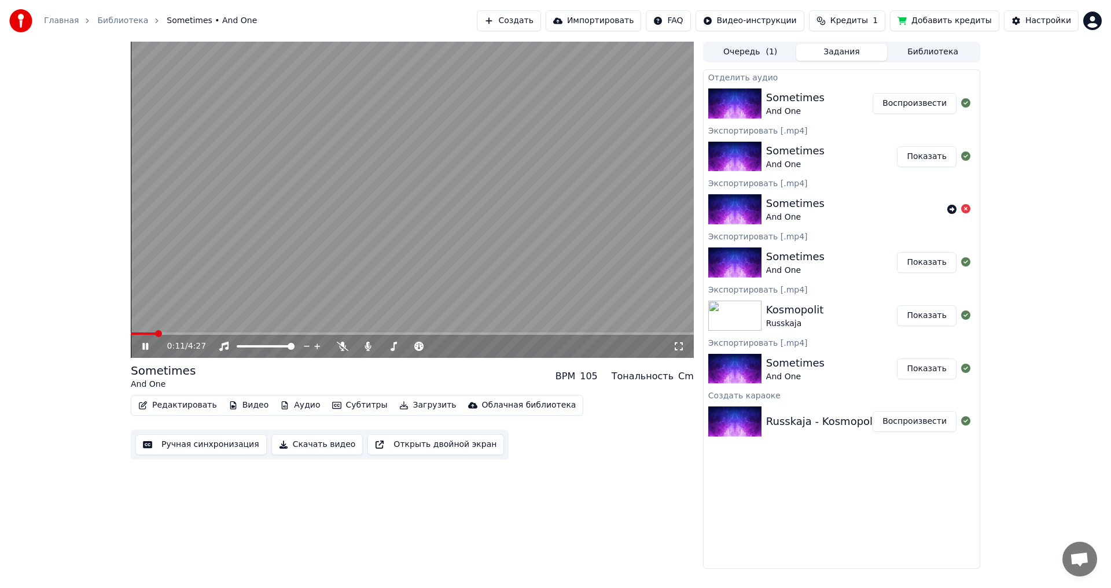
click at [678, 348] on icon at bounding box center [679, 346] width 12 height 9
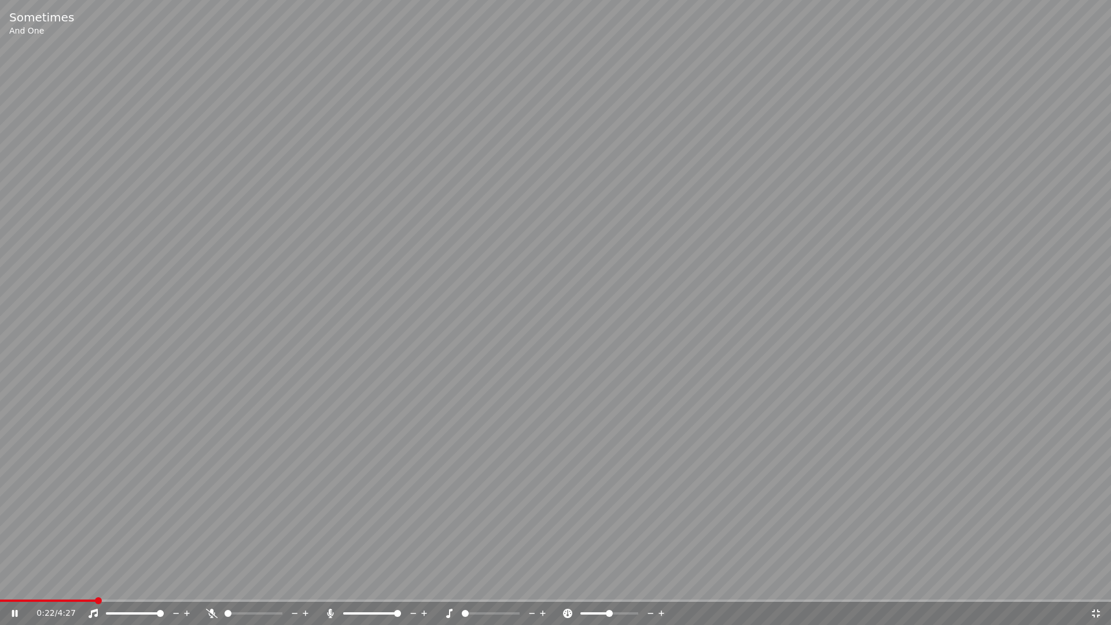
click at [165, 588] on video at bounding box center [555, 312] width 1111 height 625
click at [165, 588] on div "0:23 / 4:27" at bounding box center [555, 613] width 1111 height 23
click at [209, 568] on video at bounding box center [555, 312] width 1111 height 625
click at [180, 588] on span at bounding box center [555, 600] width 1111 height 2
click at [225, 588] on span at bounding box center [555, 600] width 1111 height 2
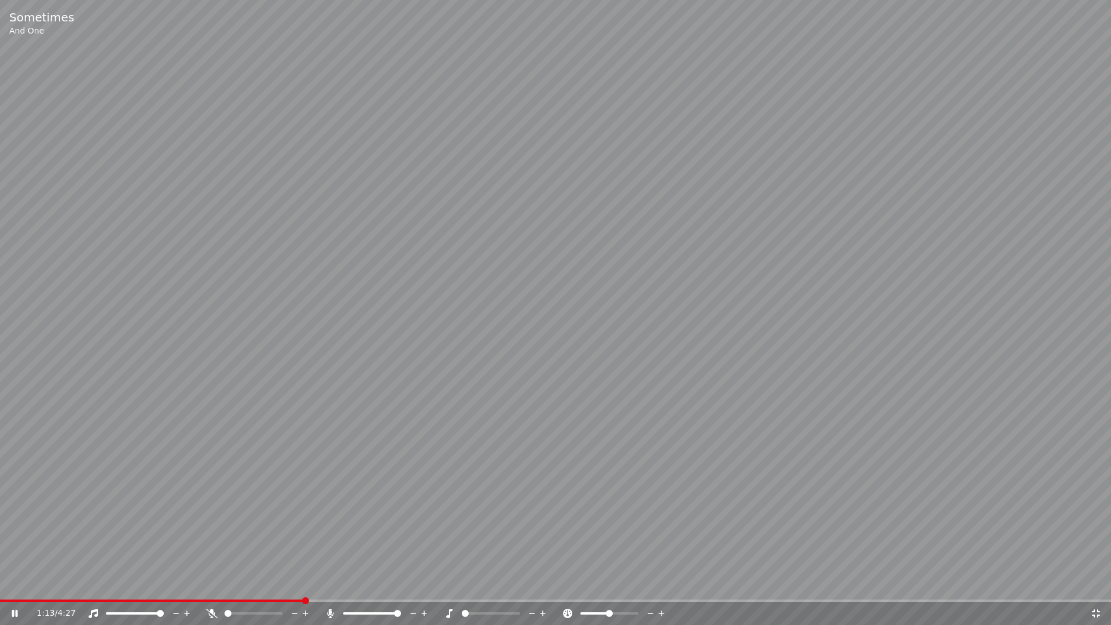
click at [305, 588] on span at bounding box center [555, 600] width 1111 height 2
click at [348, 588] on span at bounding box center [555, 600] width 1111 height 2
click at [1097, 588] on icon at bounding box center [1096, 613] width 12 height 9
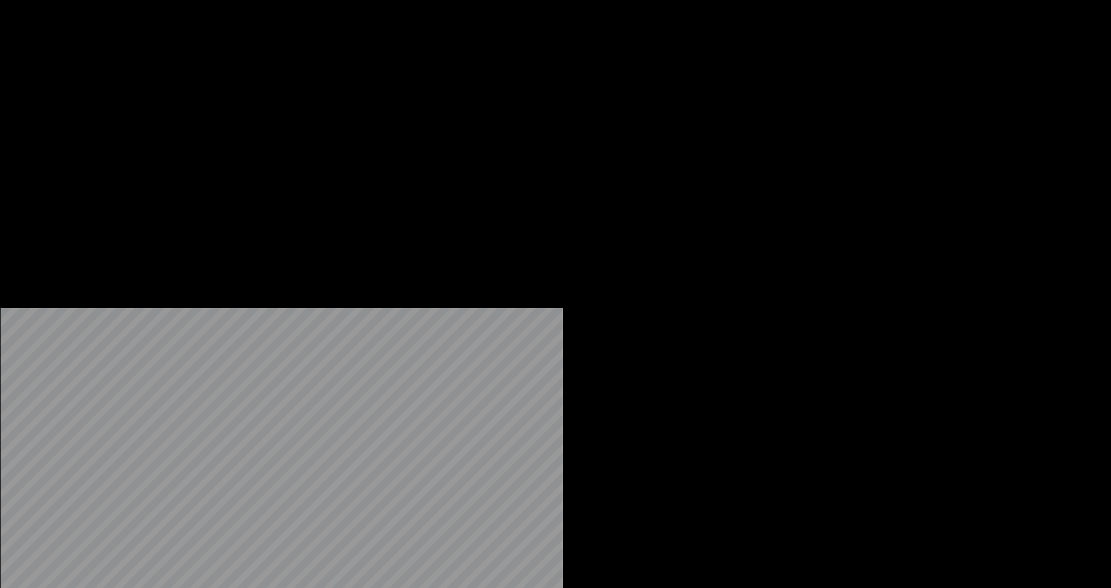
click at [196, 97] on button "Редактировать" at bounding box center [178, 89] width 88 height 16
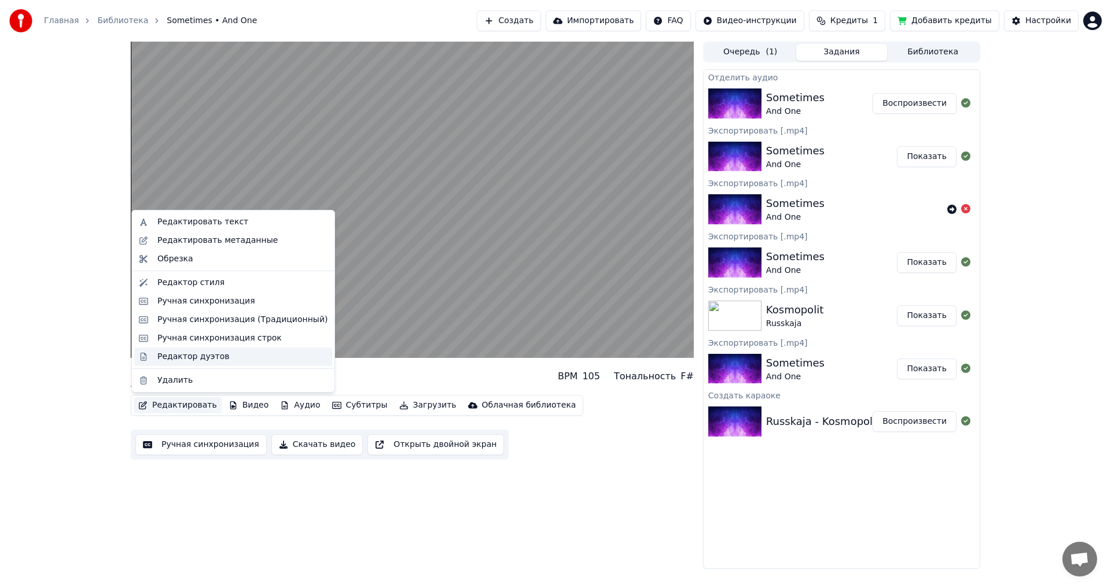
click at [219, 353] on div "Редактор дуэтов" at bounding box center [242, 357] width 170 height 12
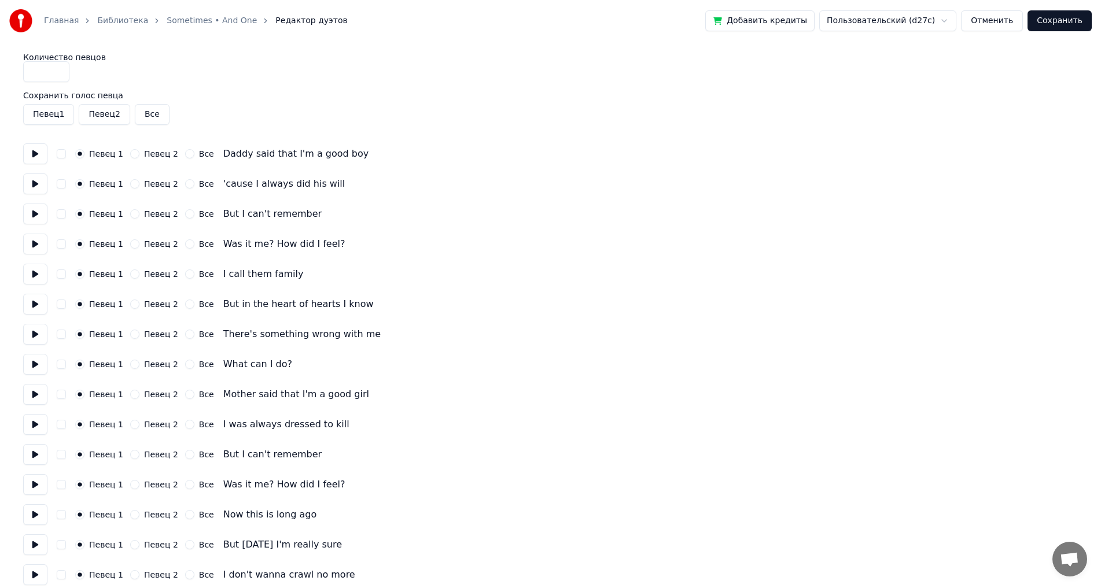
click at [923, 18] on html "Главная Библиотека Sometimes • And One Редактор дуэтов Добавить кредиты Пользов…" at bounding box center [550, 584] width 1101 height 1169
drag, startPoint x: 927, startPoint y: 66, endPoint x: 927, endPoint y: 47, distance: 19.1
click at [1048, 20] on button "Сохранить" at bounding box center [1060, 20] width 64 height 21
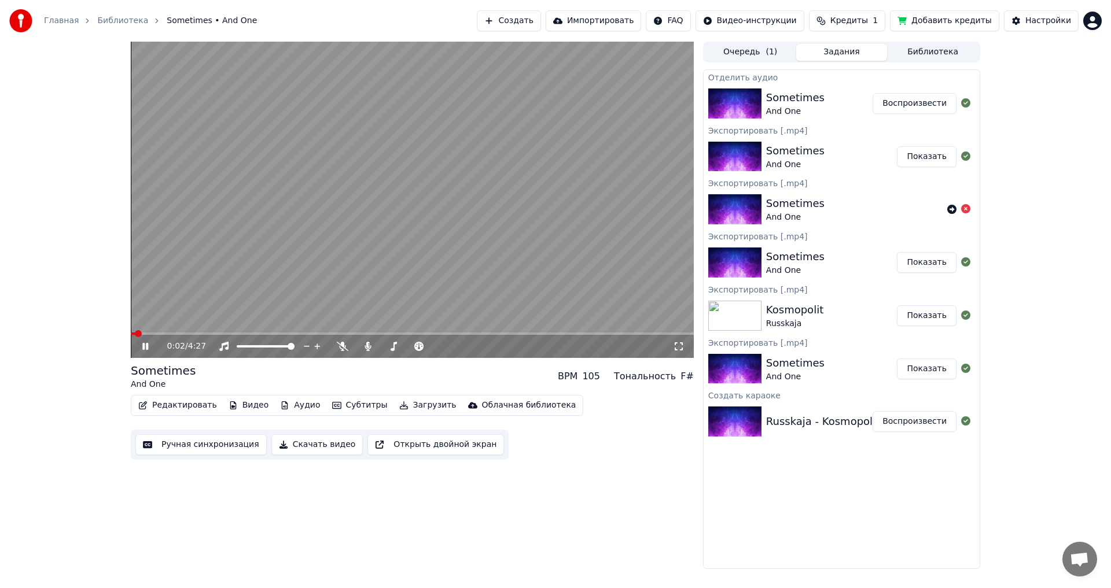
click at [399, 230] on video at bounding box center [412, 200] width 563 height 317
drag, startPoint x: 413, startPoint y: 347, endPoint x: 380, endPoint y: 347, distance: 33.6
click at [380, 347] on div at bounding box center [420, 347] width 93 height 12
click at [381, 347] on span at bounding box center [381, 346] width 0 height 2
click at [142, 345] on icon at bounding box center [153, 346] width 27 height 9
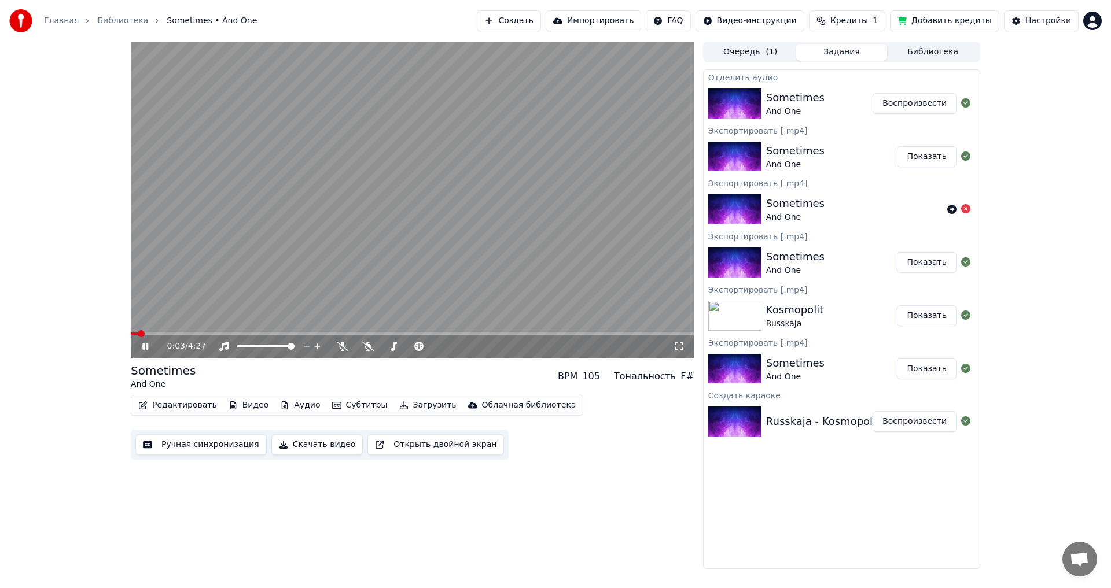
click at [179, 336] on div "0:03 / 4:27" at bounding box center [412, 346] width 563 height 23
click at [188, 332] on video at bounding box center [412, 200] width 563 height 317
click at [192, 333] on span at bounding box center [412, 334] width 563 height 2
click at [236, 299] on video at bounding box center [412, 200] width 563 height 317
click at [236, 334] on span at bounding box center [412, 334] width 563 height 2
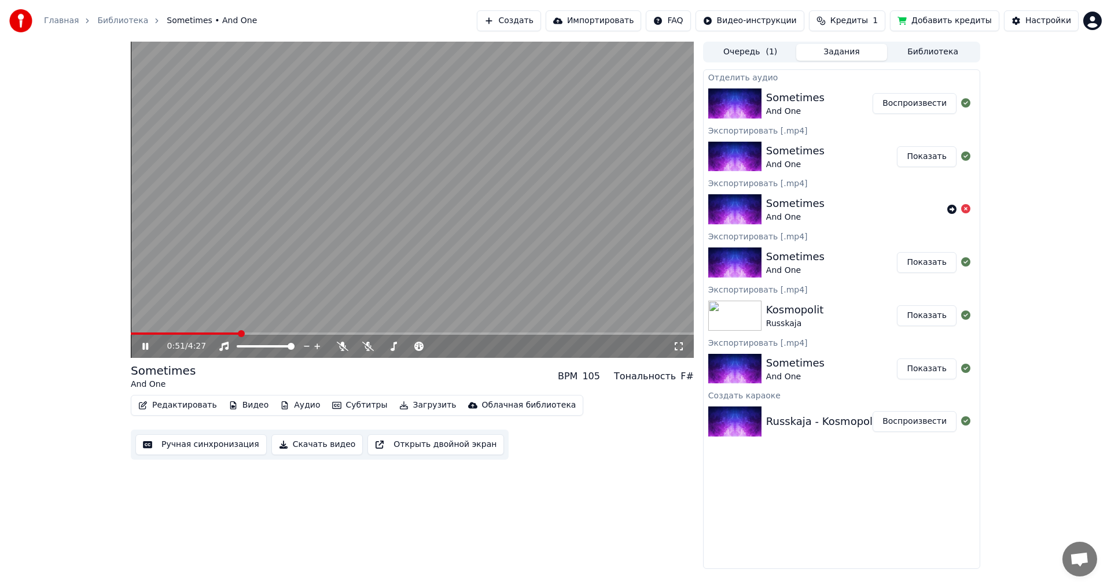
click at [270, 334] on span at bounding box center [412, 334] width 563 height 2
click at [288, 334] on span at bounding box center [412, 334] width 563 height 2
click at [319, 333] on span at bounding box center [412, 334] width 563 height 2
click at [298, 266] on video at bounding box center [412, 200] width 563 height 317
click at [336, 405] on button "Субтитры" at bounding box center [360, 406] width 65 height 16
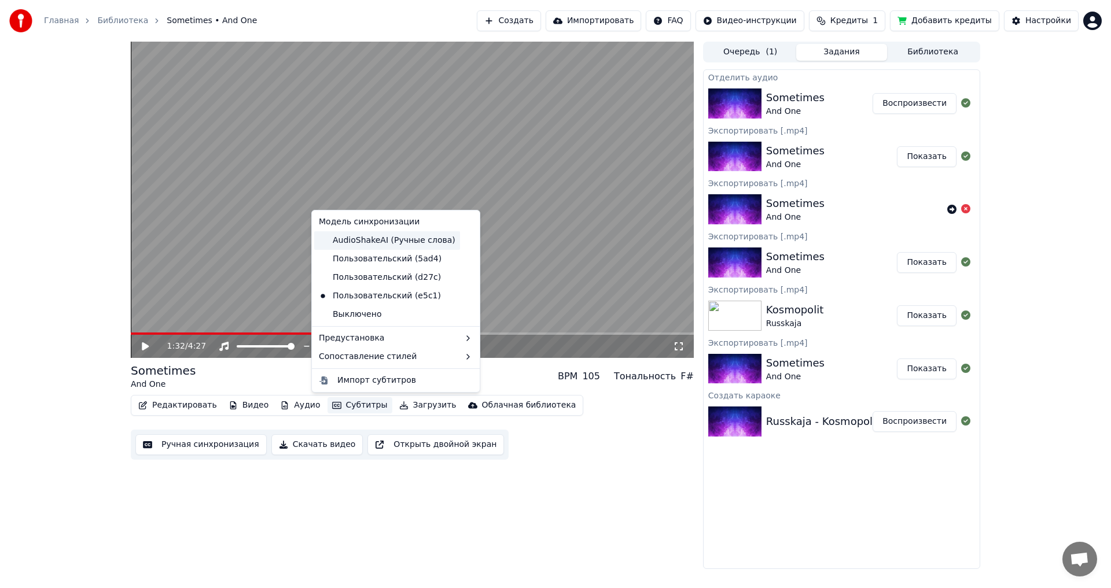
click at [392, 244] on div "AudioShakeAI (Ручные слова)" at bounding box center [387, 240] width 146 height 19
click at [343, 406] on button "Субтитры" at bounding box center [360, 406] width 65 height 16
click at [393, 261] on div "Пользовательский (5ad4)" at bounding box center [380, 259] width 132 height 19
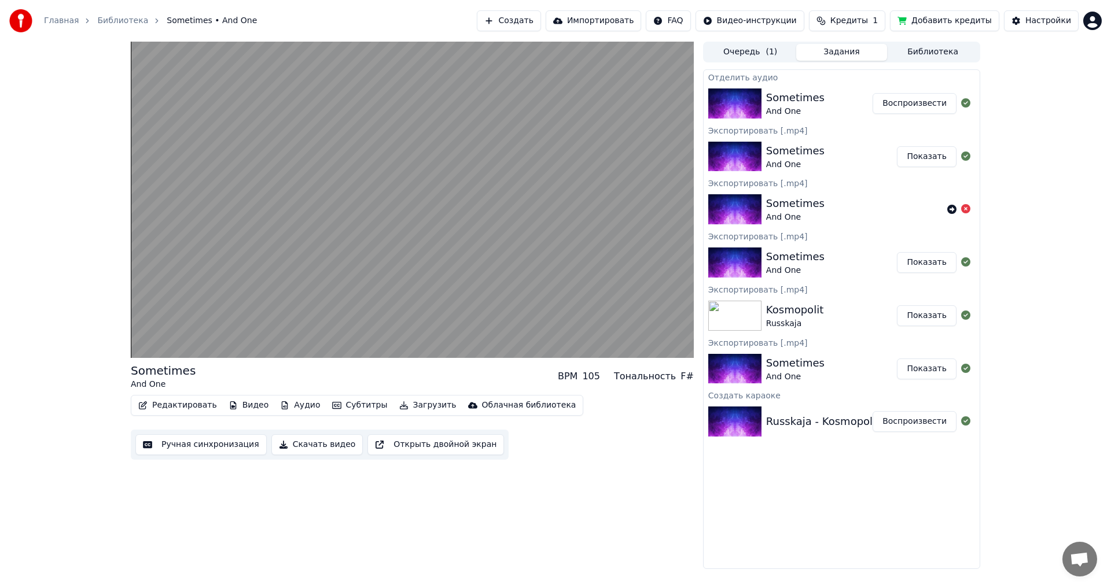
click at [289, 410] on button "Аудио" at bounding box center [299, 406] width 49 height 16
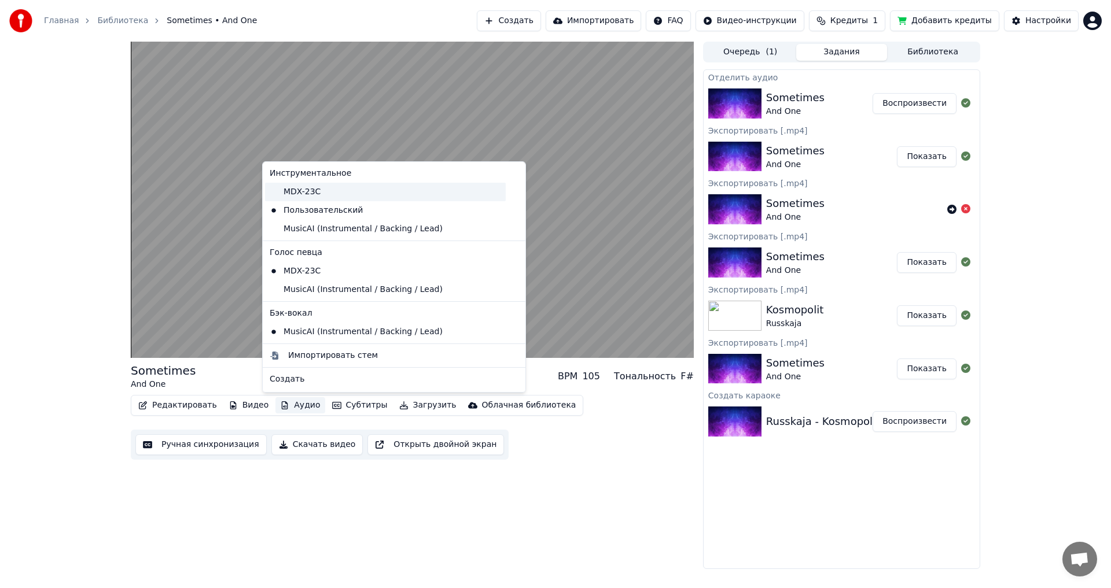
click at [321, 196] on div "MDX-23C" at bounding box center [385, 192] width 241 height 19
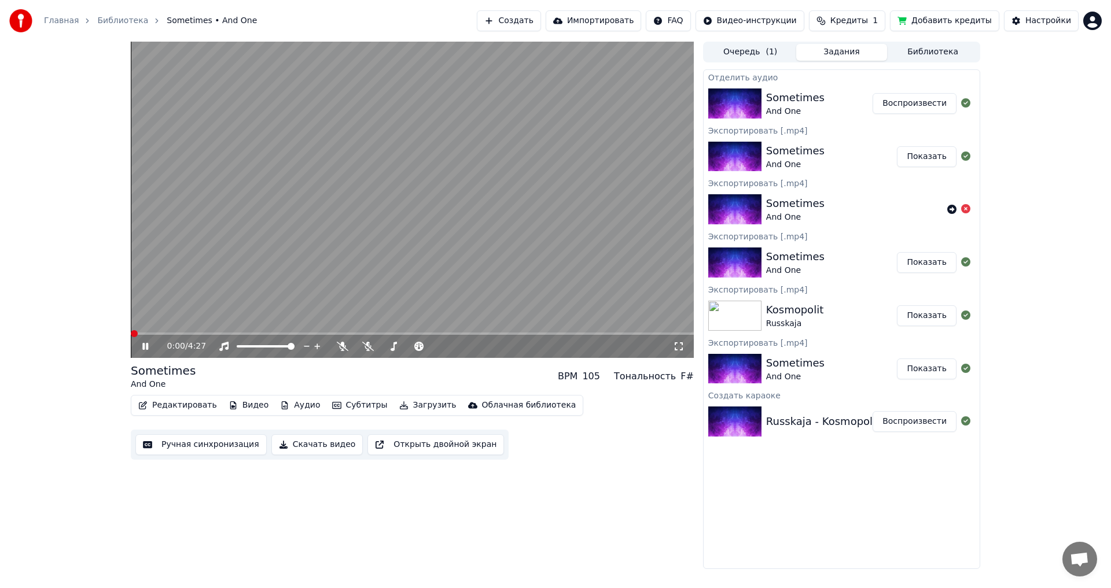
click at [295, 333] on span at bounding box center [412, 334] width 563 height 2
drag, startPoint x: 429, startPoint y: 348, endPoint x: 448, endPoint y: 346, distance: 19.8
click at [448, 346] on div at bounding box center [445, 347] width 93 height 12
click at [406, 348] on span at bounding box center [435, 346] width 58 height 2
click at [969, 104] on icon at bounding box center [965, 102] width 9 height 9
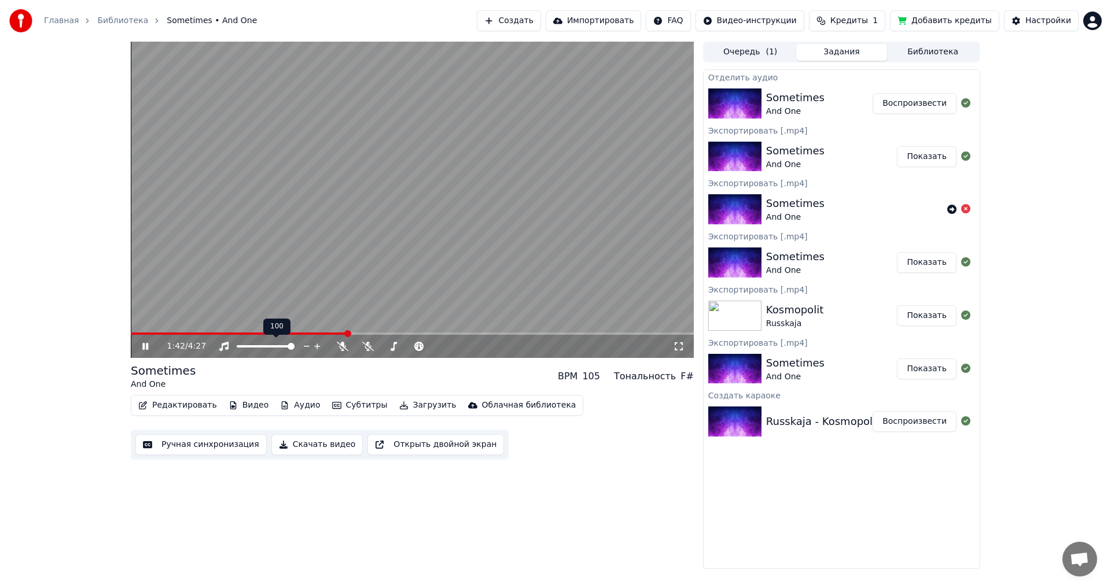
click at [355, 255] on video at bounding box center [412, 200] width 563 height 317
click at [845, 507] on div "Отделить аудио Sometimes And One Воспроизвести Экспортировать [.mp4] Sometimes …" at bounding box center [841, 319] width 277 height 500
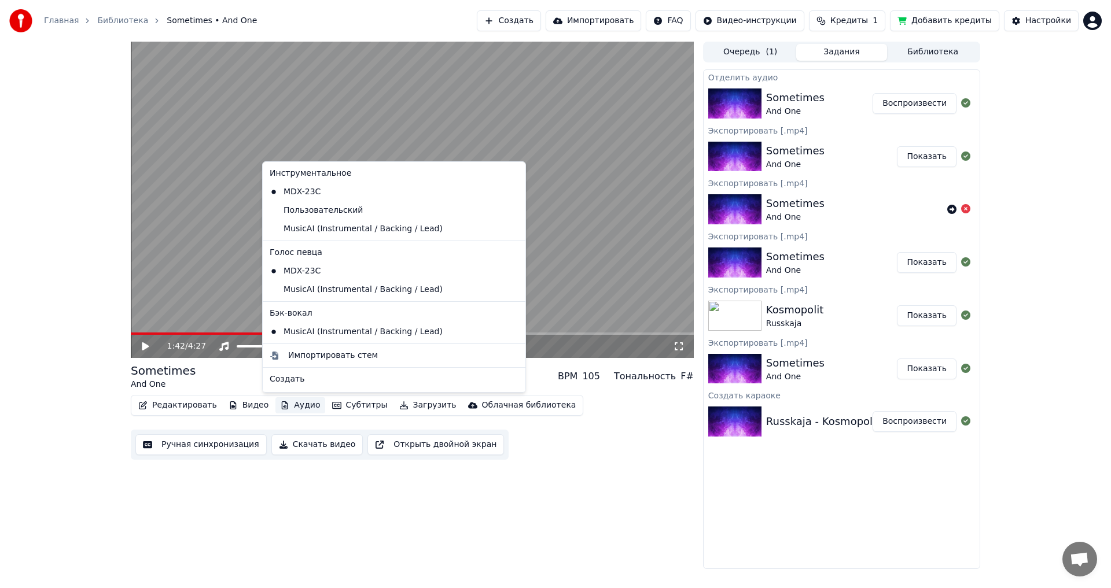
click at [284, 404] on button "Аудио" at bounding box center [299, 406] width 49 height 16
click at [215, 379] on div "Sometimes And One BPM 105 Тональность F#" at bounding box center [412, 377] width 563 height 28
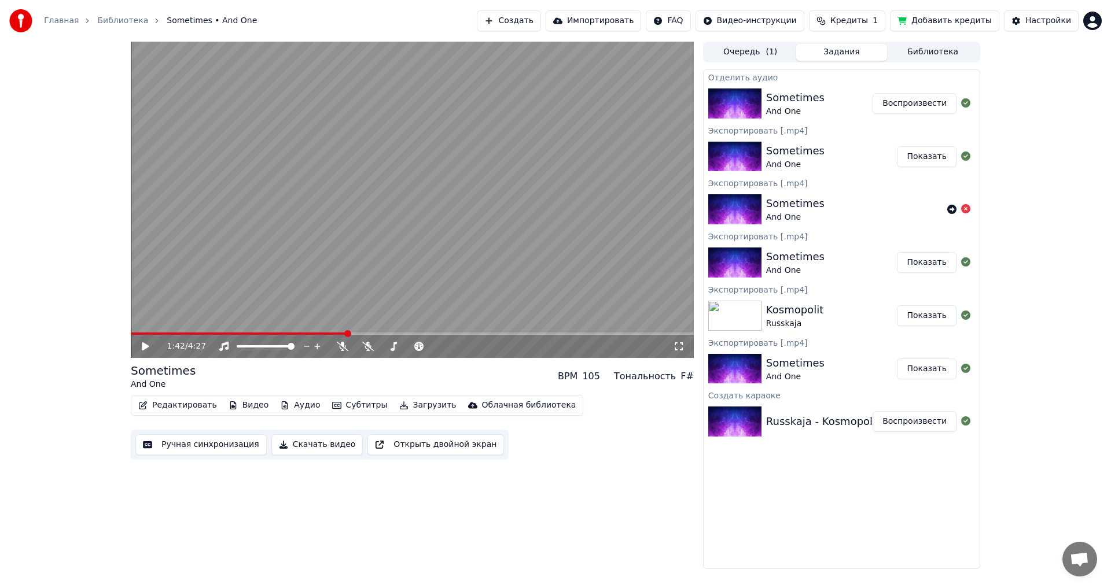
click at [926, 49] on button "Библиотека" at bounding box center [932, 52] width 91 height 17
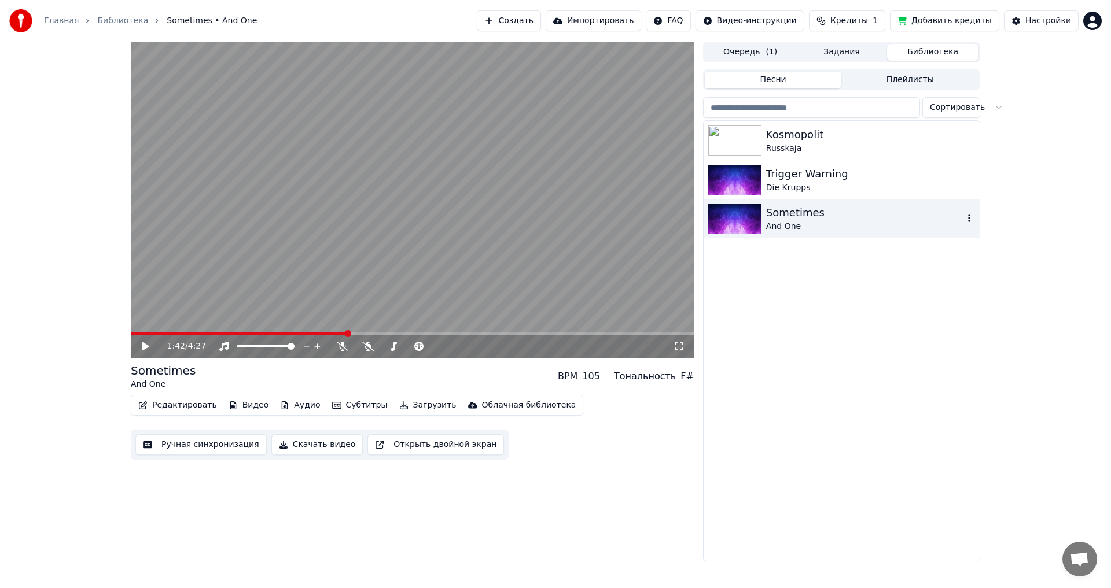
click at [836, 216] on div "Sometimes" at bounding box center [864, 213] width 197 height 16
click at [837, 216] on div "Sometimes" at bounding box center [864, 213] width 197 height 16
click at [971, 220] on icon "button" at bounding box center [969, 218] width 12 height 9
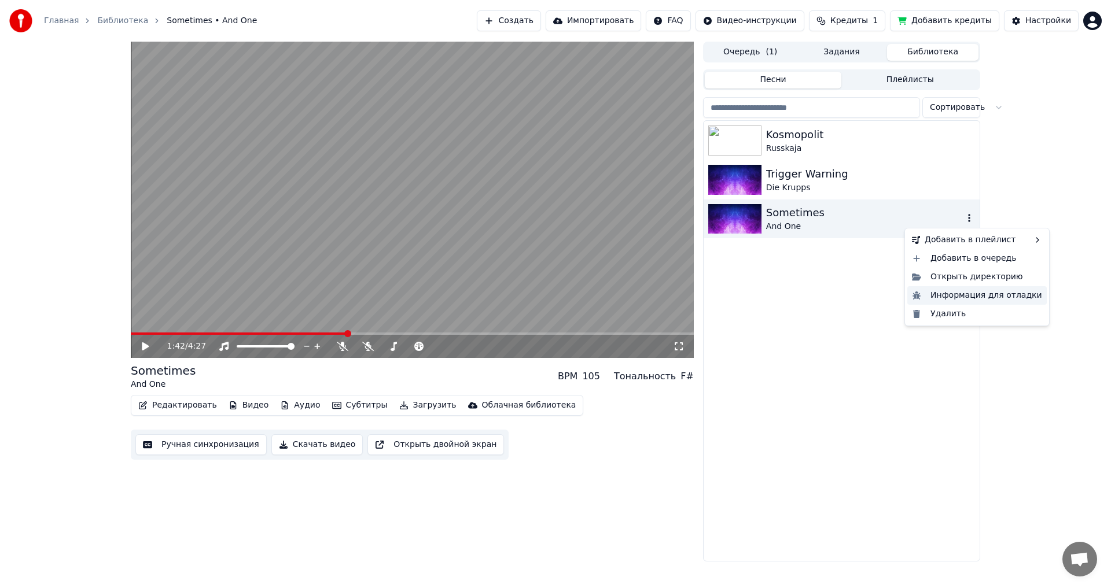
click at [945, 290] on div "Информация для отладки" at bounding box center [976, 295] width 139 height 19
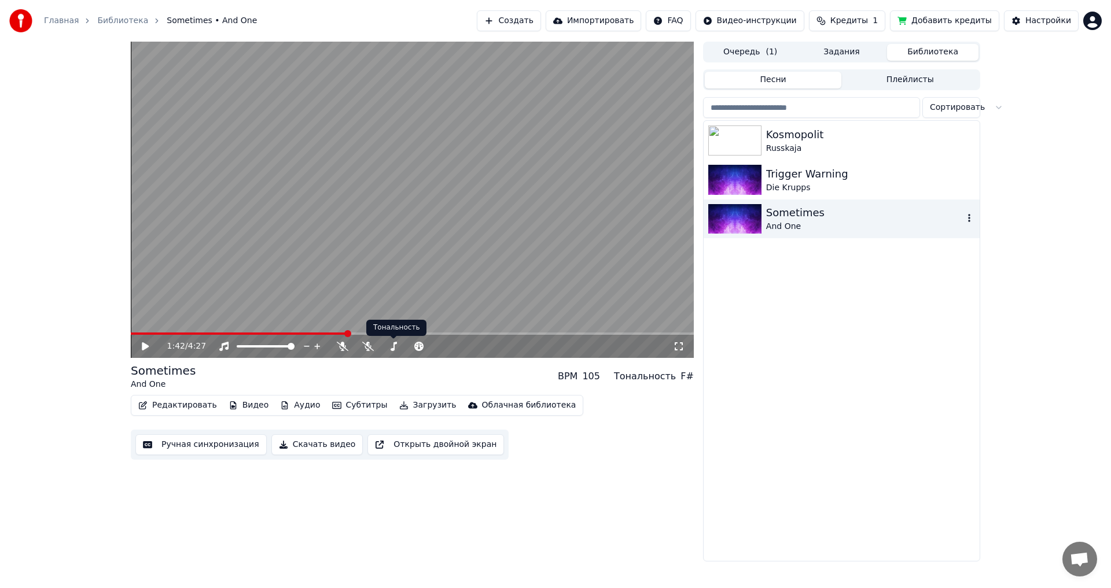
click at [389, 262] on video at bounding box center [412, 200] width 563 height 317
click at [248, 405] on button "Видео" at bounding box center [249, 406] width 50 height 16
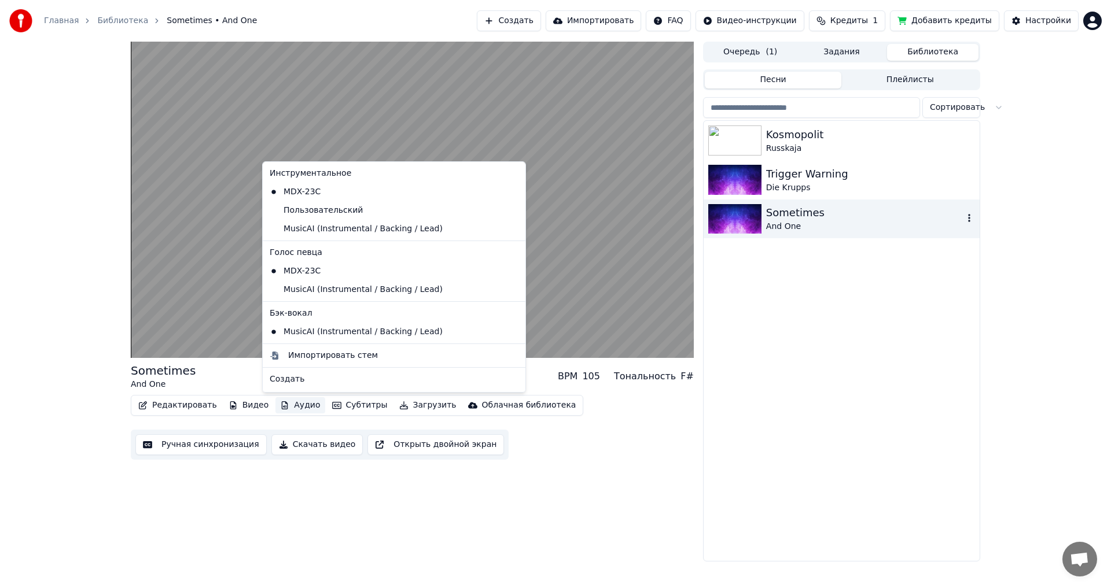
click at [611, 443] on div "Редактировать Видео Аудио Субтитры Загрузить Облачная библиотека Ручная синхрон…" at bounding box center [412, 427] width 563 height 65
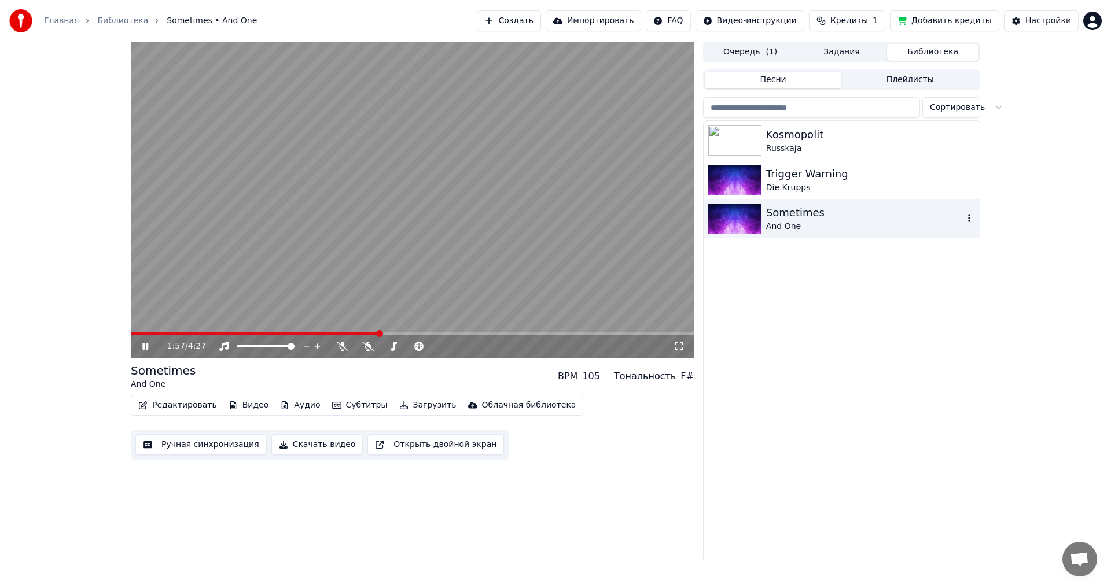
click at [680, 347] on icon at bounding box center [679, 346] width 12 height 9
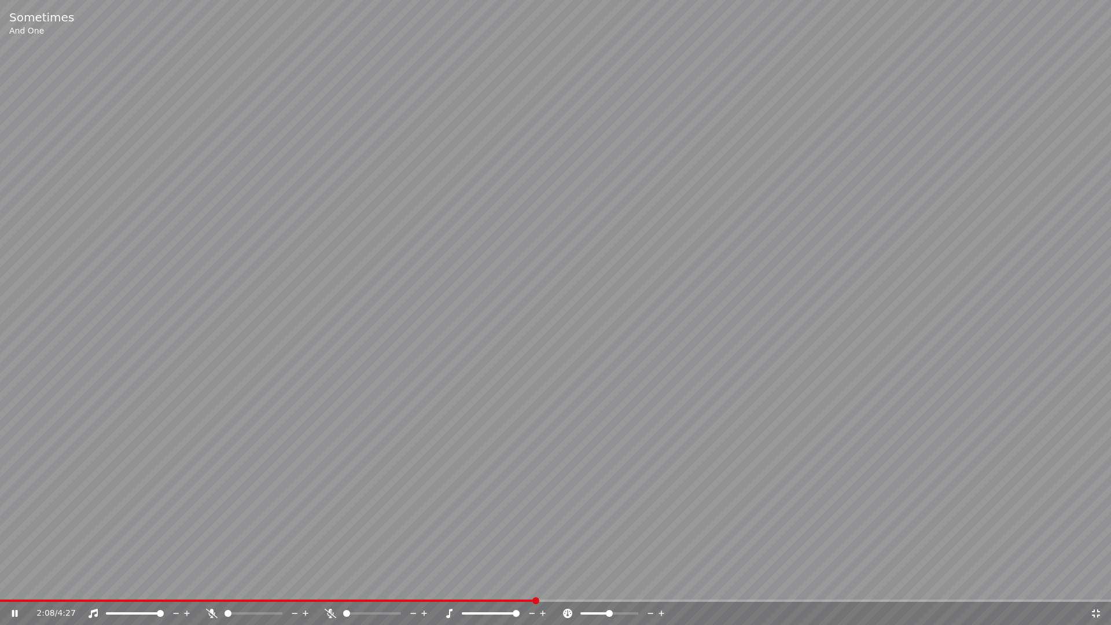
click at [584, 588] on video at bounding box center [555, 312] width 1111 height 625
click at [626, 568] on video at bounding box center [555, 312] width 1111 height 625
click at [633, 588] on span at bounding box center [555, 600] width 1111 height 2
click at [1094, 588] on icon at bounding box center [1096, 613] width 8 height 8
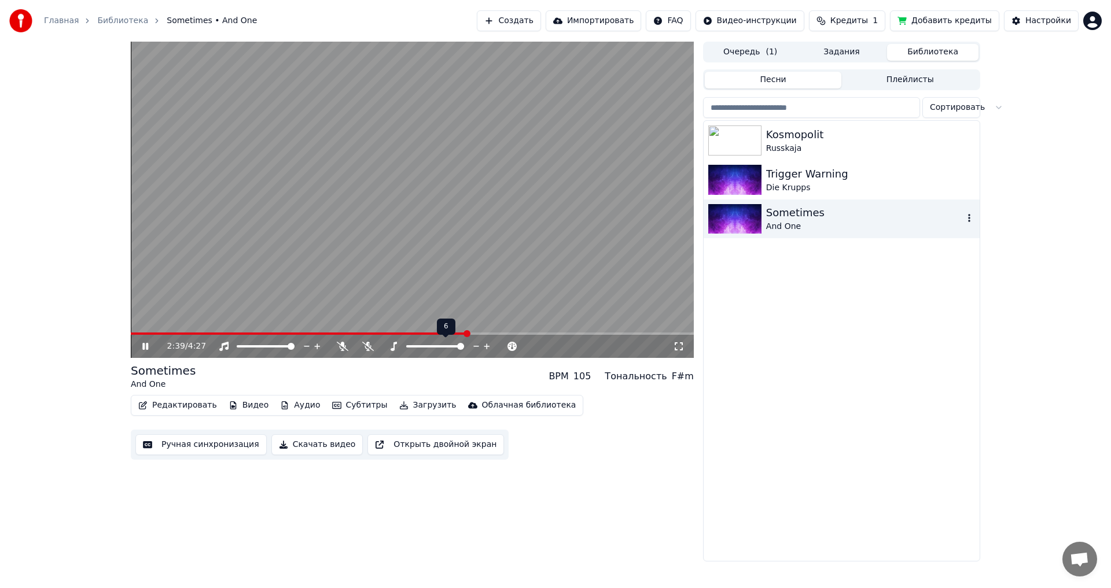
click at [433, 349] on div at bounding box center [445, 347] width 93 height 12
click at [427, 348] on div at bounding box center [445, 347] width 93 height 12
click at [427, 345] on span at bounding box center [435, 346] width 58 height 2
click at [435, 347] on span at bounding box center [435, 346] width 7 height 7
click at [520, 333] on span at bounding box center [412, 334] width 563 height 2
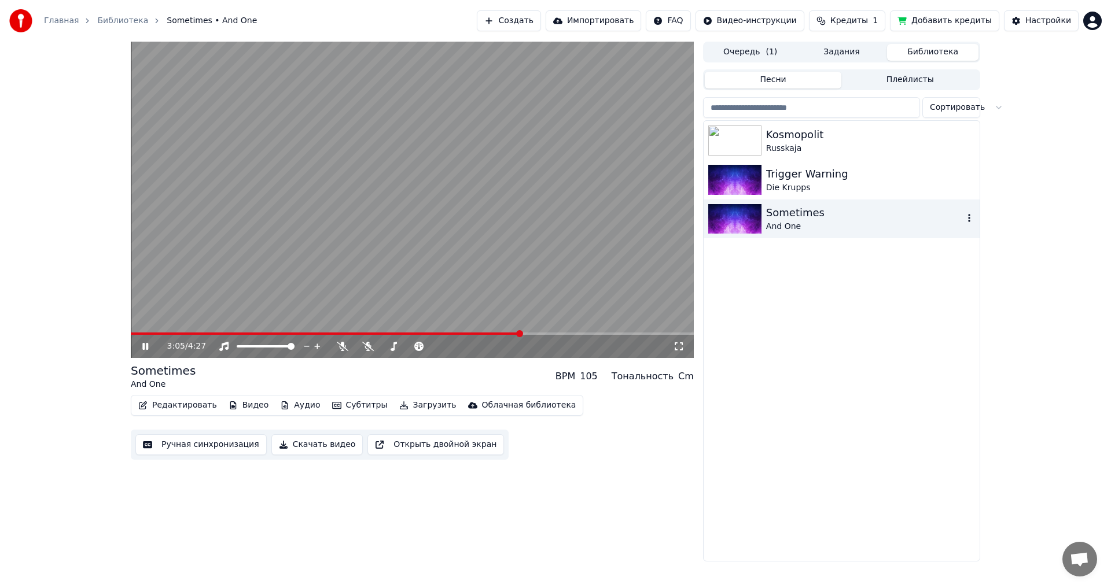
click at [550, 333] on span at bounding box center [412, 334] width 563 height 2
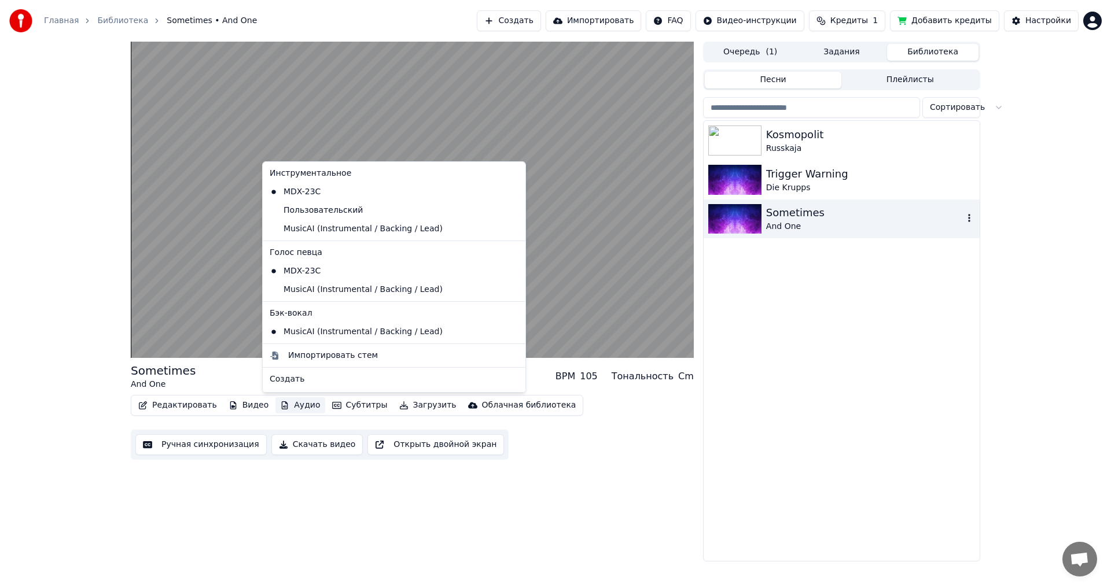
click at [301, 406] on button "Аудио" at bounding box center [299, 406] width 49 height 16
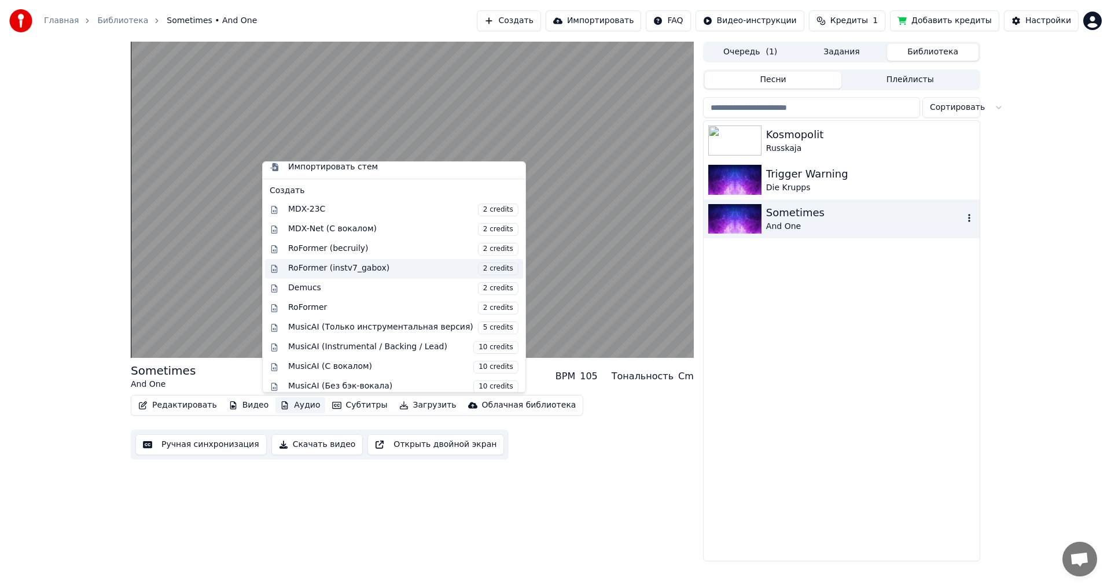
scroll to position [215, 0]
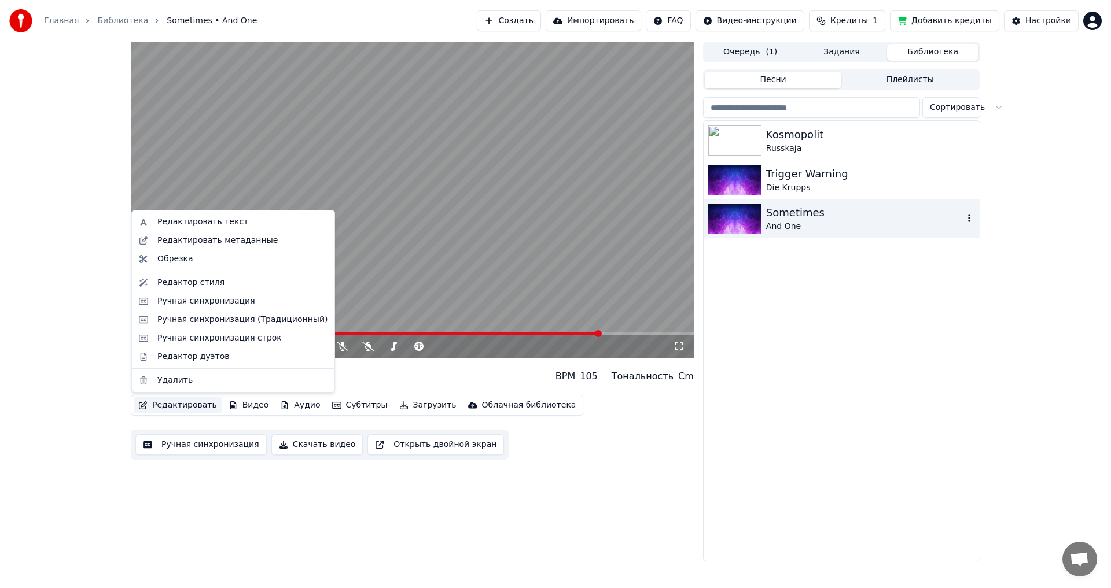
click at [373, 334] on span at bounding box center [366, 334] width 470 height 2
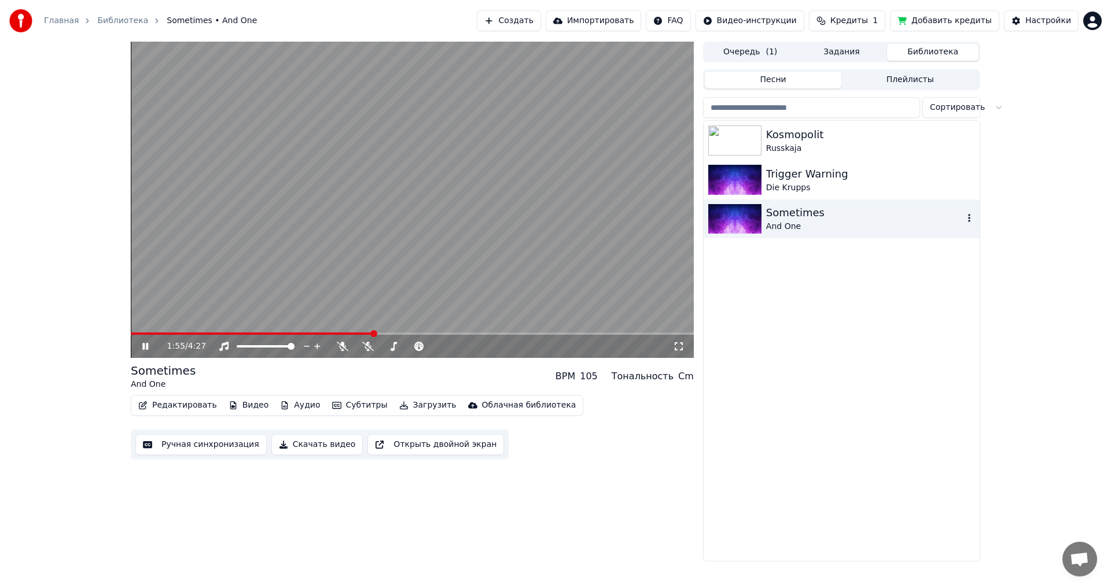
click at [181, 338] on div "1:55 / 4:27" at bounding box center [412, 346] width 563 height 23
click at [171, 335] on span at bounding box center [252, 334] width 242 height 2
click at [681, 353] on div "0:19 / 4:27" at bounding box center [412, 346] width 563 height 23
click at [78, 298] on div "0:31 / 4:27 Sometimes And One BPM 105 Тональность Cm Редактировать Видео Аудио …" at bounding box center [555, 302] width 1111 height 520
click at [234, 333] on span at bounding box center [412, 334] width 563 height 2
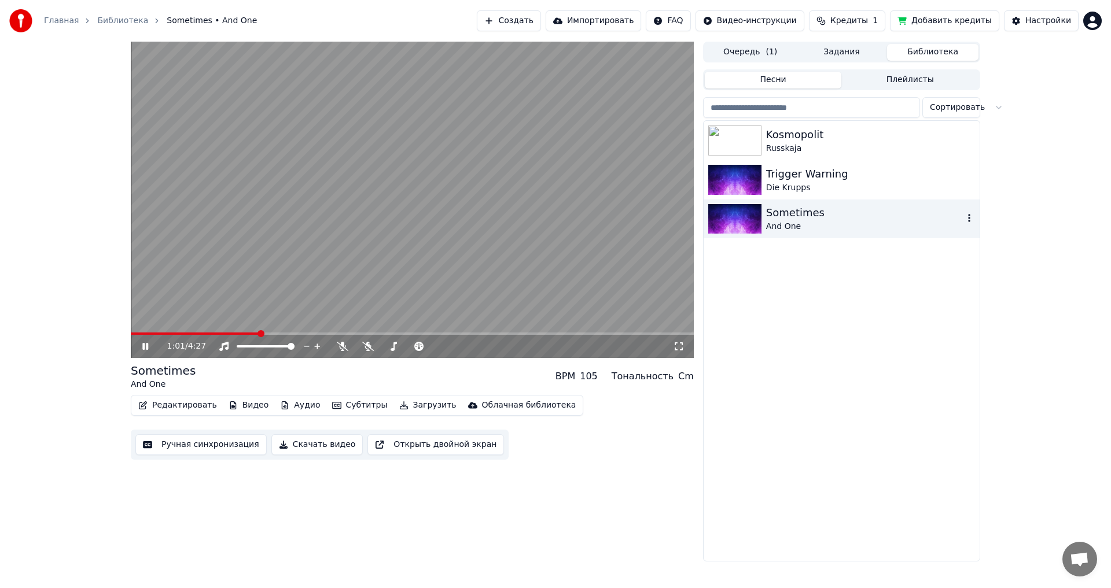
click at [260, 335] on span at bounding box center [412, 334] width 563 height 2
click at [291, 334] on span at bounding box center [412, 334] width 563 height 2
click at [348, 261] on video at bounding box center [412, 200] width 563 height 317
click at [327, 449] on button "Скачать видео" at bounding box center [317, 445] width 92 height 21
